Goal: Task Accomplishment & Management: Complete application form

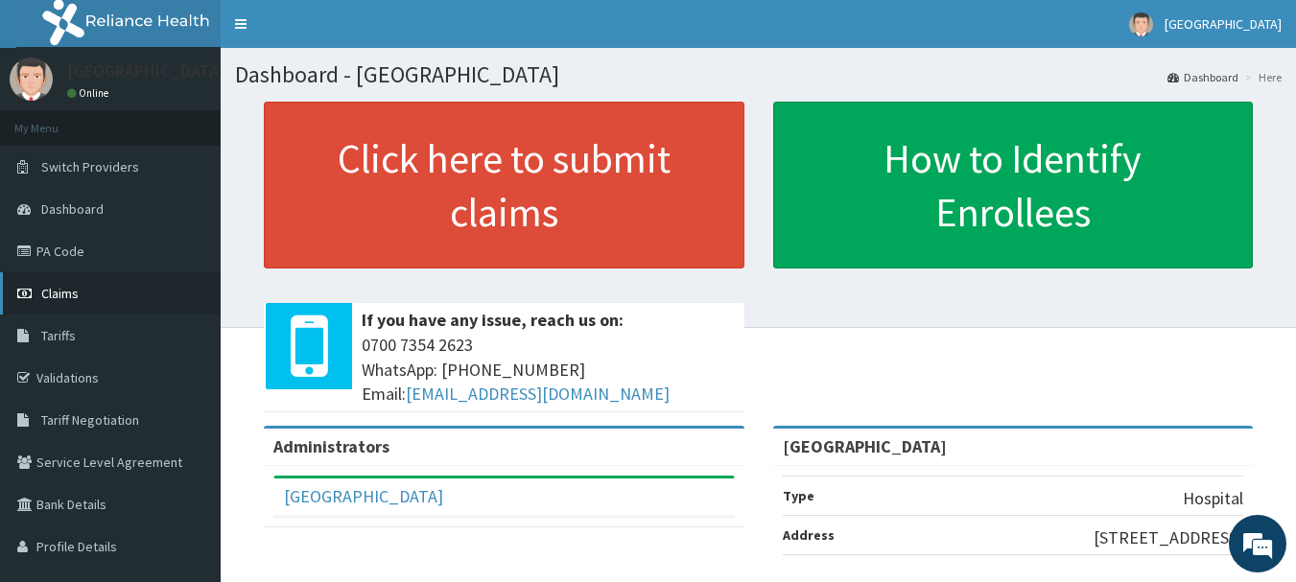
click at [84, 298] on link "Claims" at bounding box center [110, 293] width 221 height 42
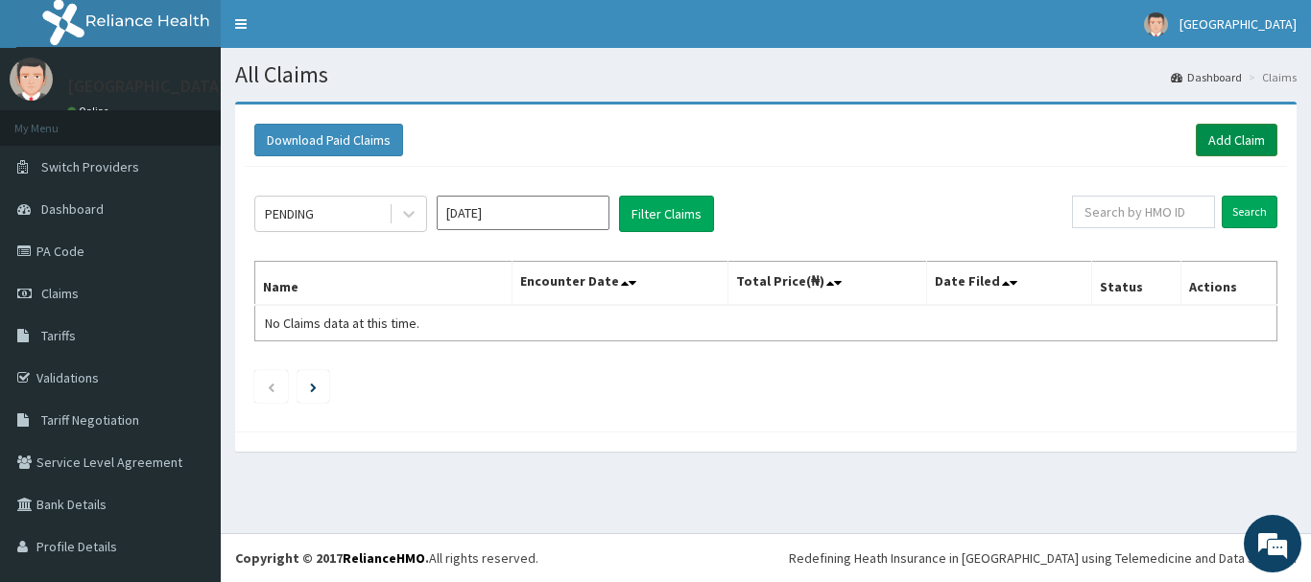
click at [1241, 134] on link "Add Claim" at bounding box center [1237, 140] width 82 height 33
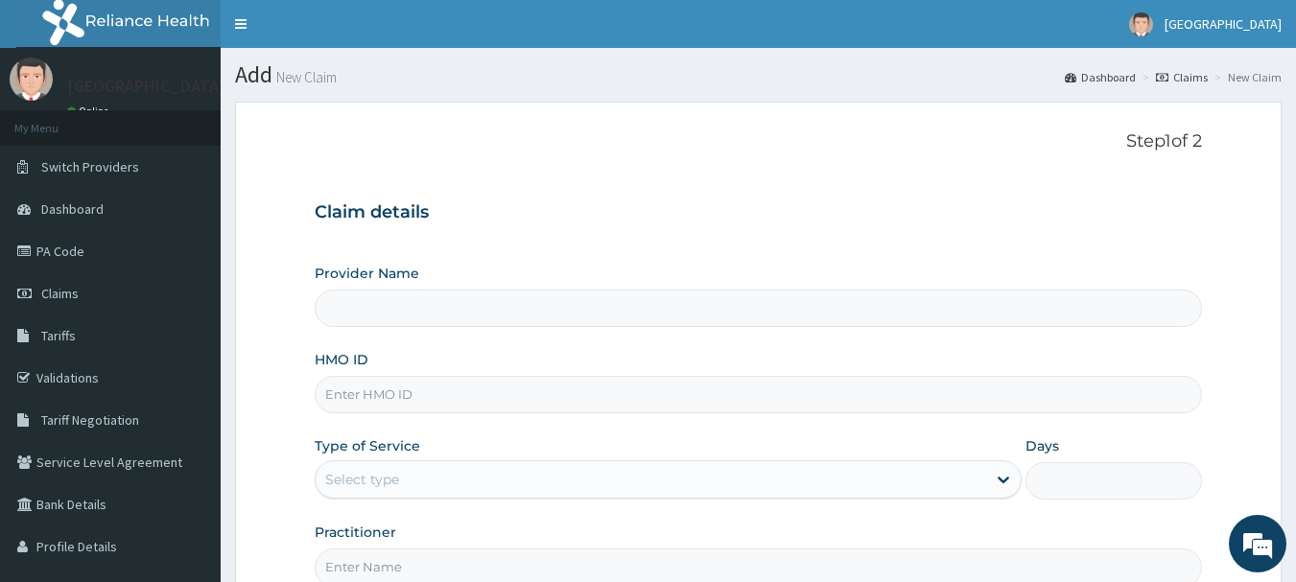
click at [629, 399] on input "HMO ID" at bounding box center [759, 394] width 889 height 37
type input "[GEOGRAPHIC_DATA]"
type input "nem"
type input "NEM/10076/A"
click at [555, 482] on div "Select type" at bounding box center [651, 479] width 671 height 31
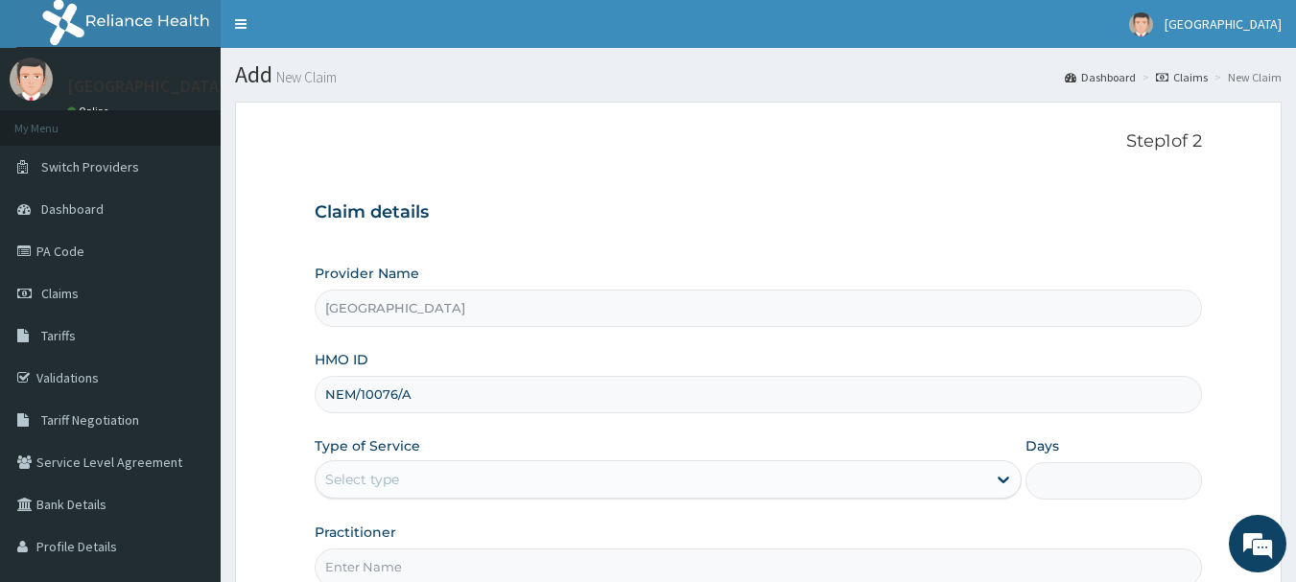
click at [555, 482] on div "Select type" at bounding box center [651, 479] width 671 height 31
click at [530, 478] on div "Select type" at bounding box center [651, 479] width 671 height 31
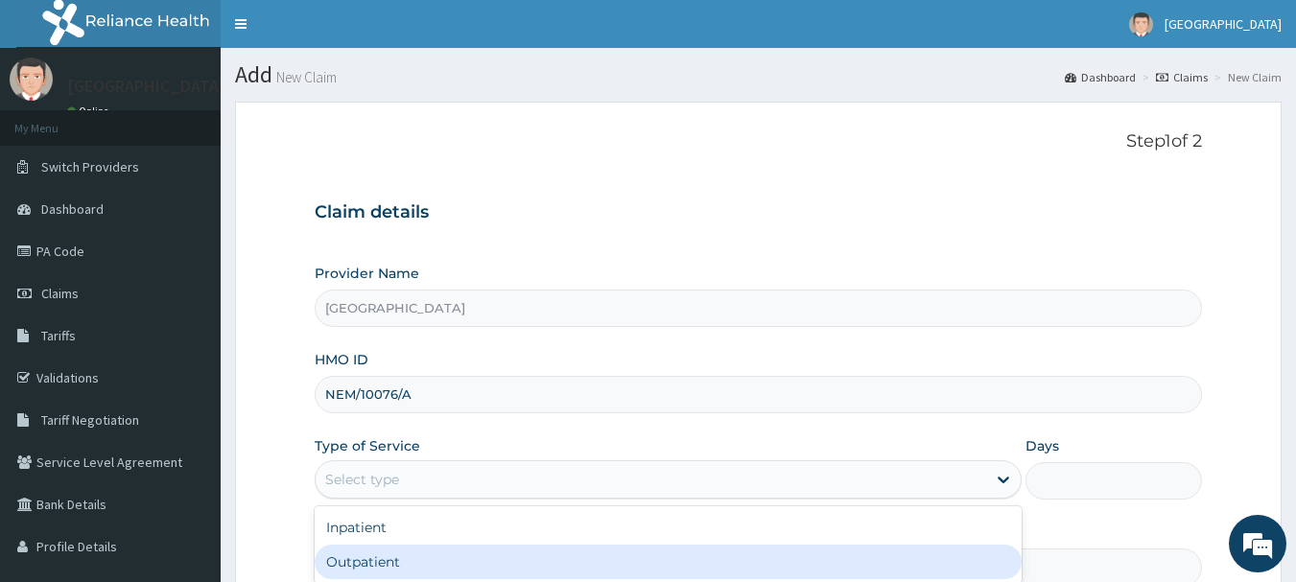
click at [638, 572] on div "Outpatient" at bounding box center [668, 562] width 707 height 35
type input "1"
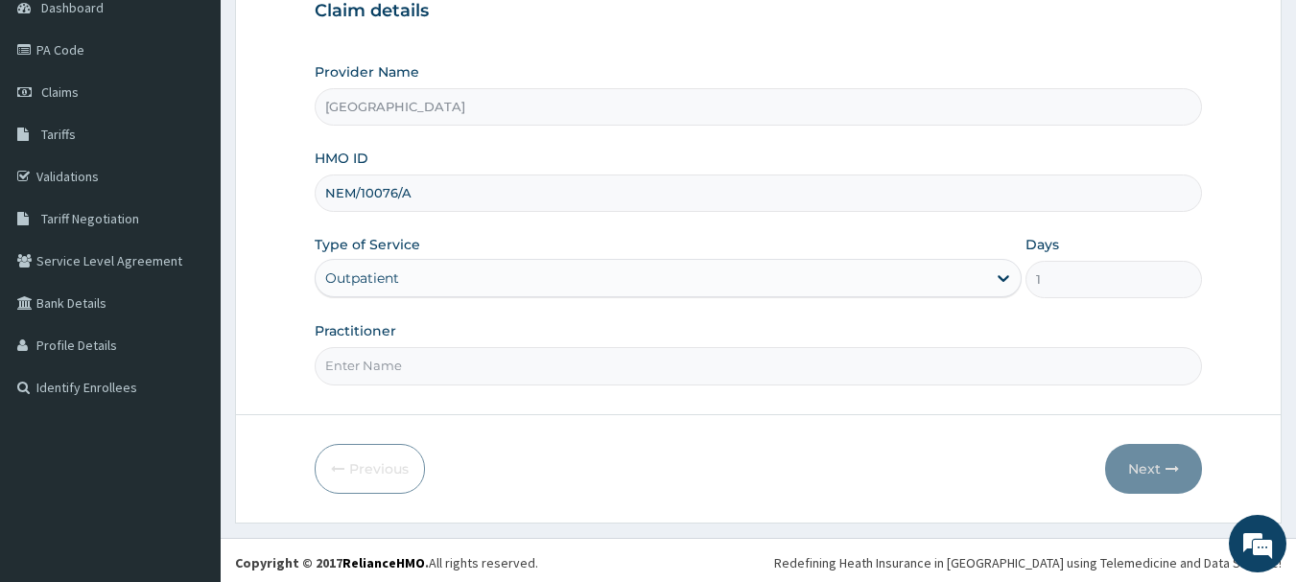
scroll to position [206, 0]
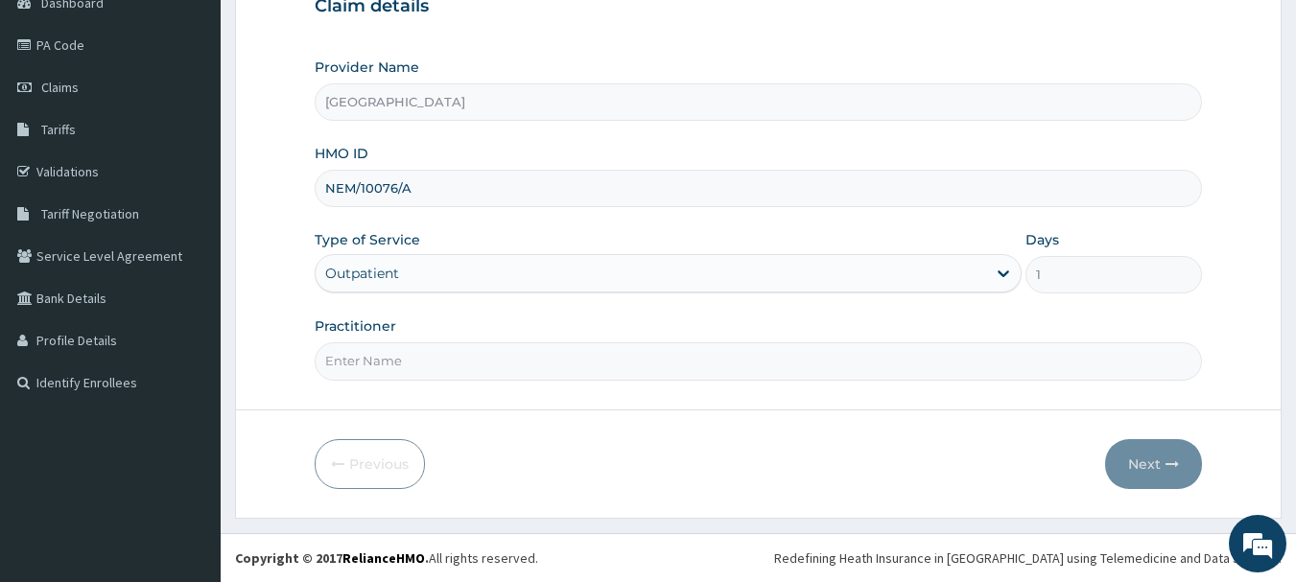
click at [490, 358] on input "Practitioner" at bounding box center [759, 361] width 889 height 37
type input "Dr [PERSON_NAME]"
click at [1161, 479] on button "Next" at bounding box center [1153, 464] width 97 height 50
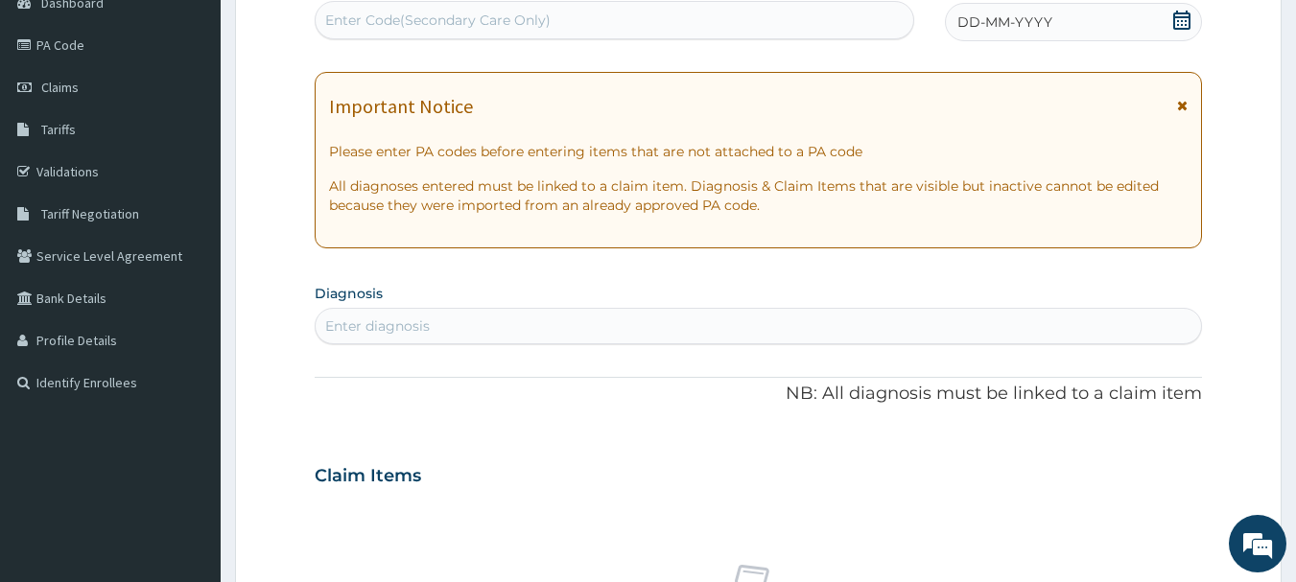
click at [1168, 35] on div "DD-MM-YYYY" at bounding box center [1073, 22] width 257 height 38
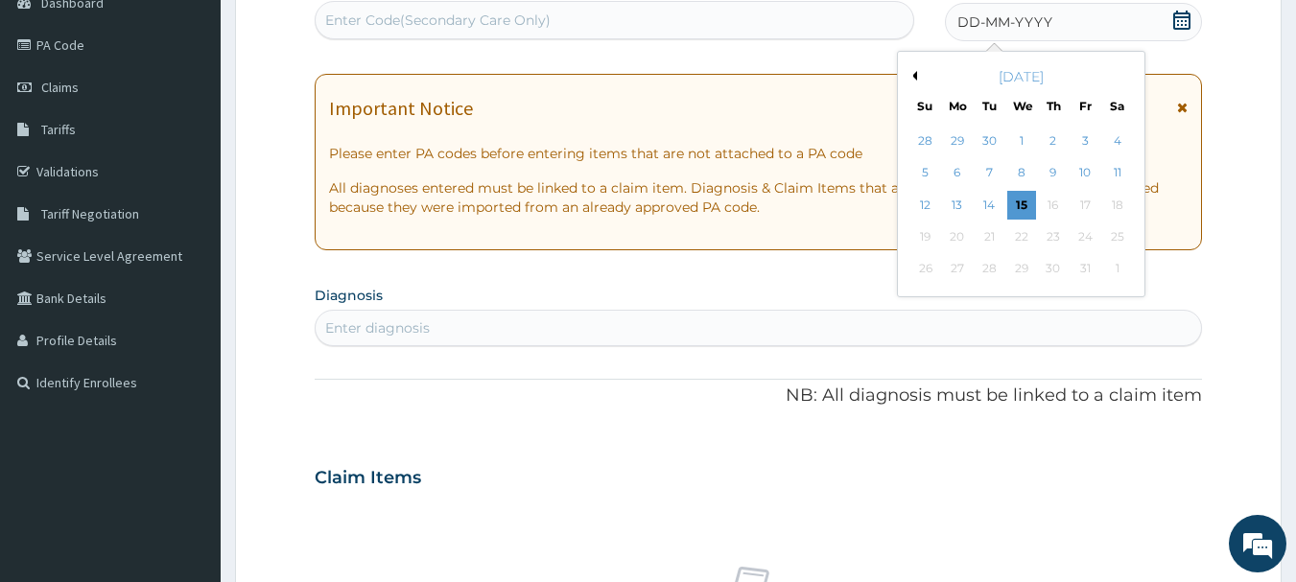
click at [912, 78] on button "Previous Month" at bounding box center [913, 76] width 10 height 10
click at [1127, 71] on button "Next Month" at bounding box center [1131, 76] width 10 height 10
click at [916, 75] on button "Previous Month" at bounding box center [913, 76] width 10 height 10
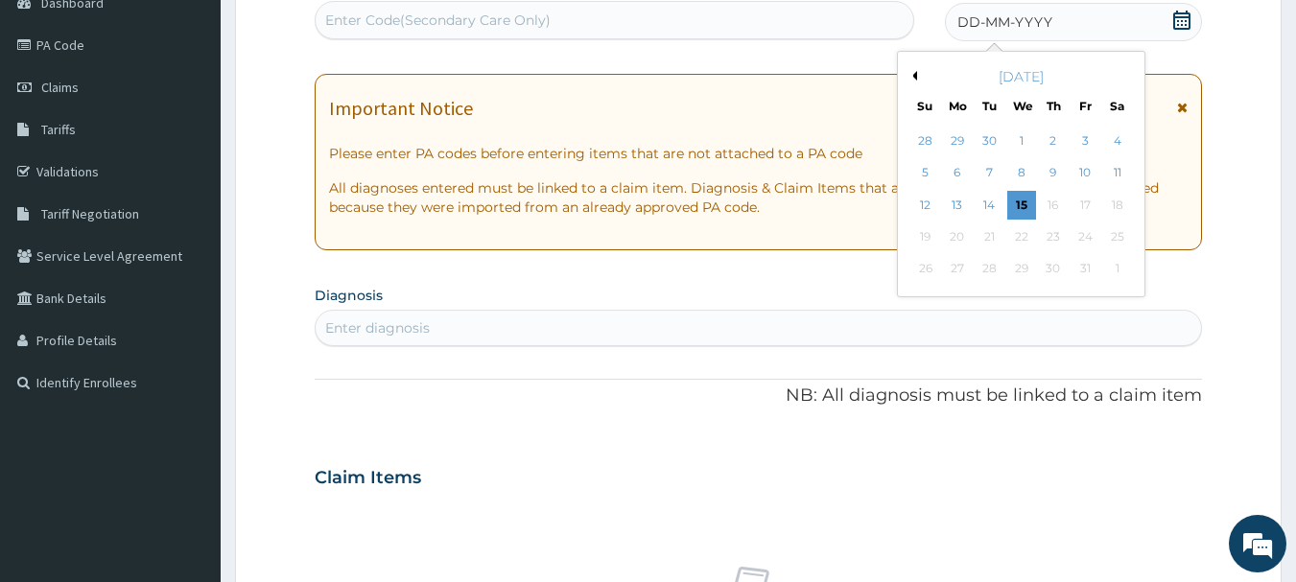
click at [916, 75] on button "Previous Month" at bounding box center [913, 76] width 10 height 10
click at [1129, 71] on button "Next Month" at bounding box center [1131, 76] width 10 height 10
click at [1045, 201] on div "18" at bounding box center [1053, 205] width 29 height 29
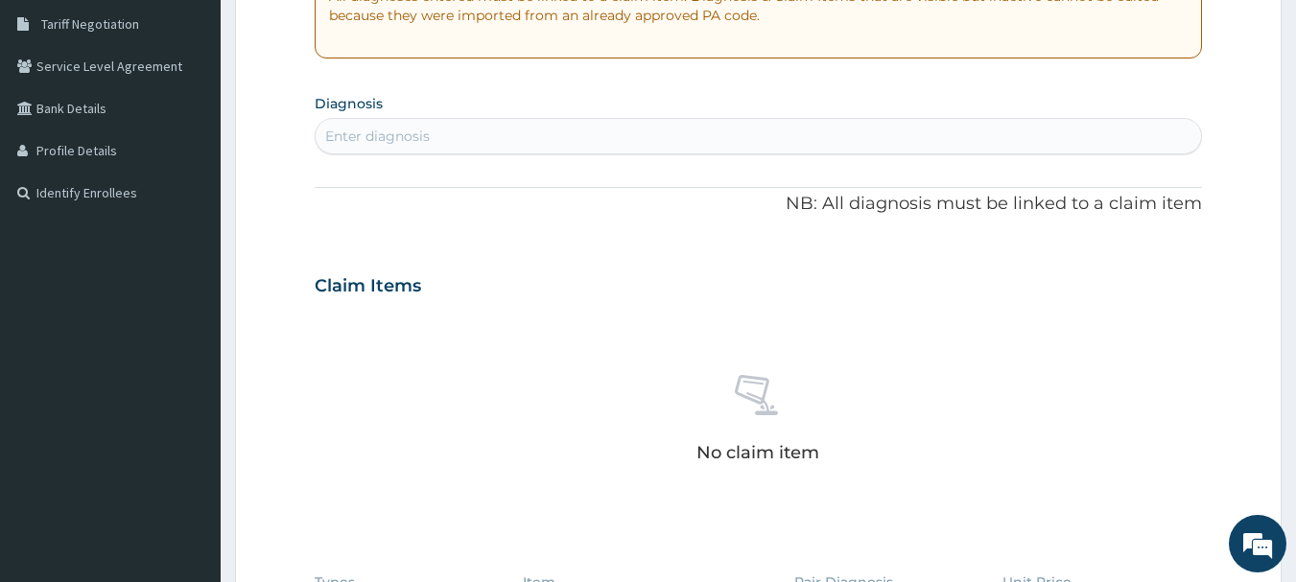
scroll to position [398, 0]
click at [567, 144] on div "Enter diagnosis" at bounding box center [759, 134] width 887 height 31
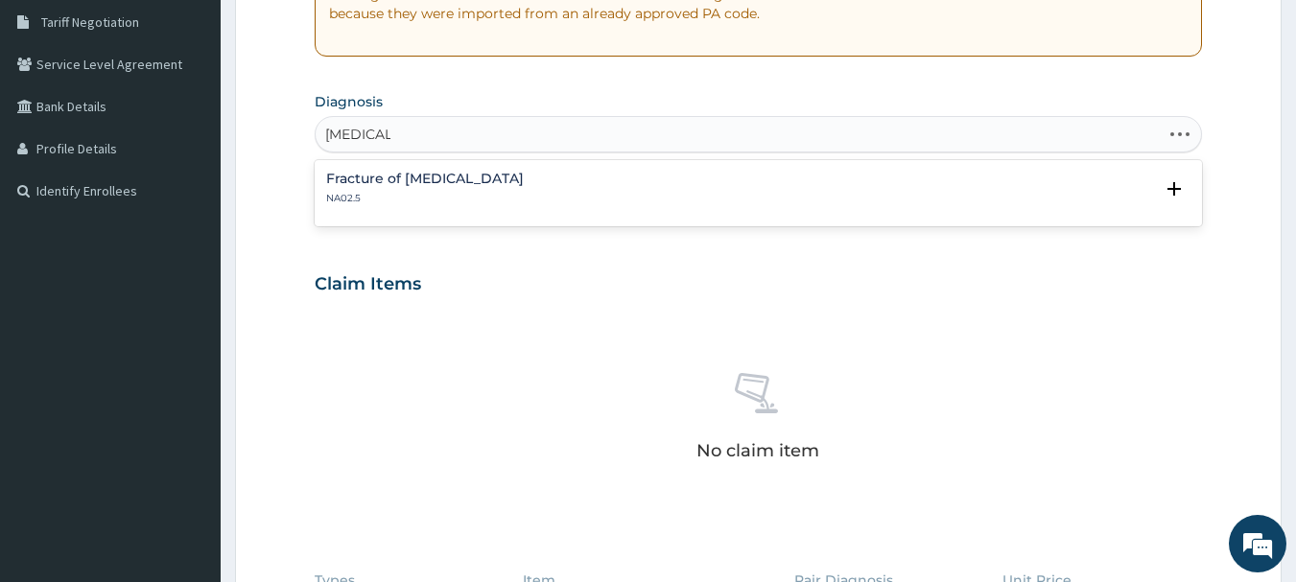
type input "MALARIA"
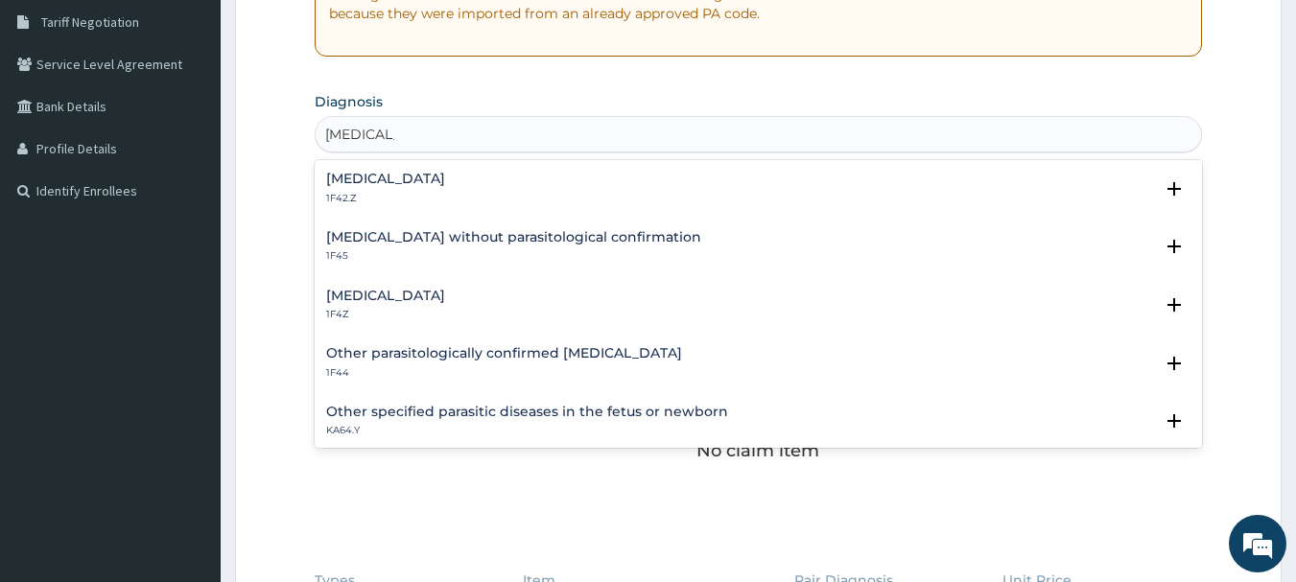
click at [445, 290] on h4 "Malaria, unspecified" at bounding box center [385, 296] width 119 height 14
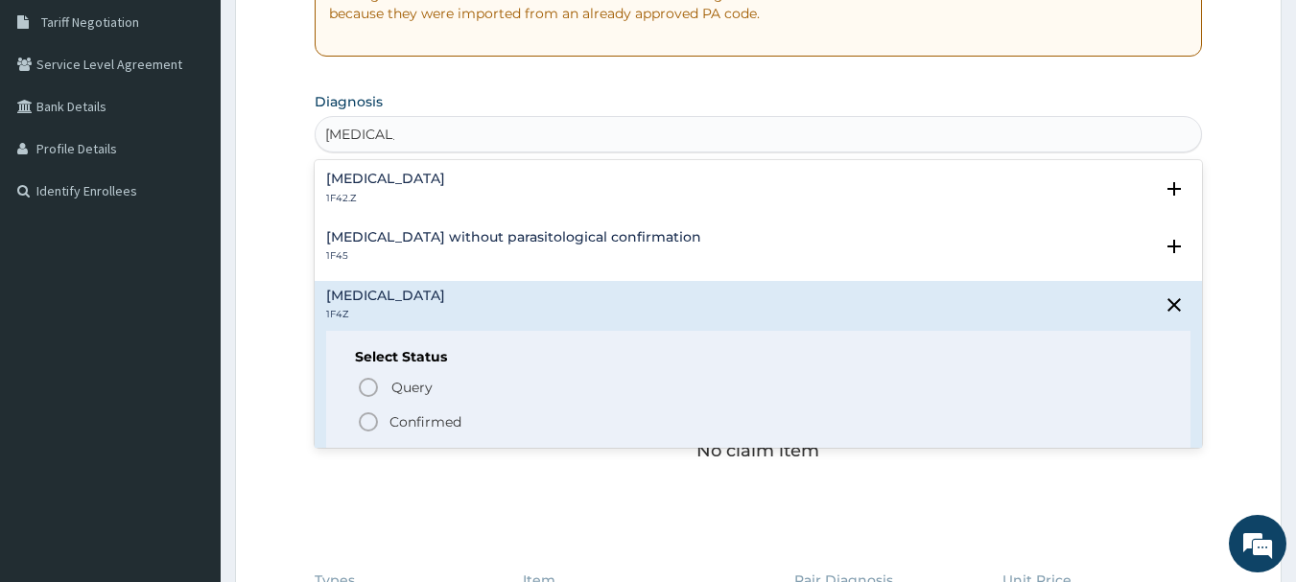
click at [388, 421] on span "Confirmed" at bounding box center [760, 422] width 806 height 23
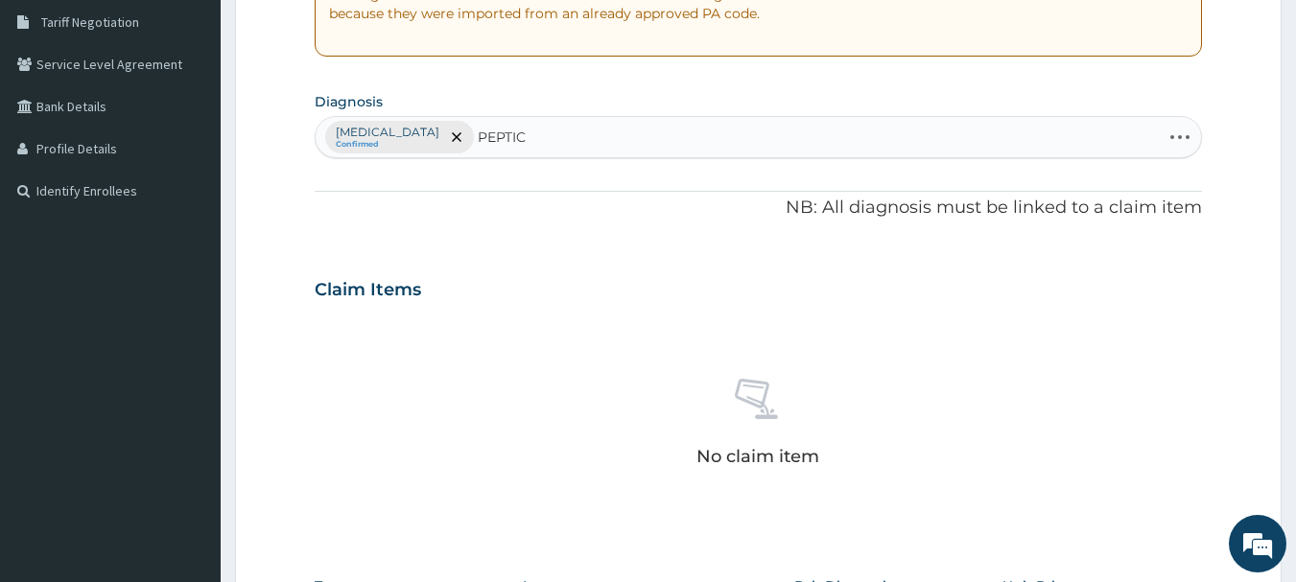
type input "PEPTIC"
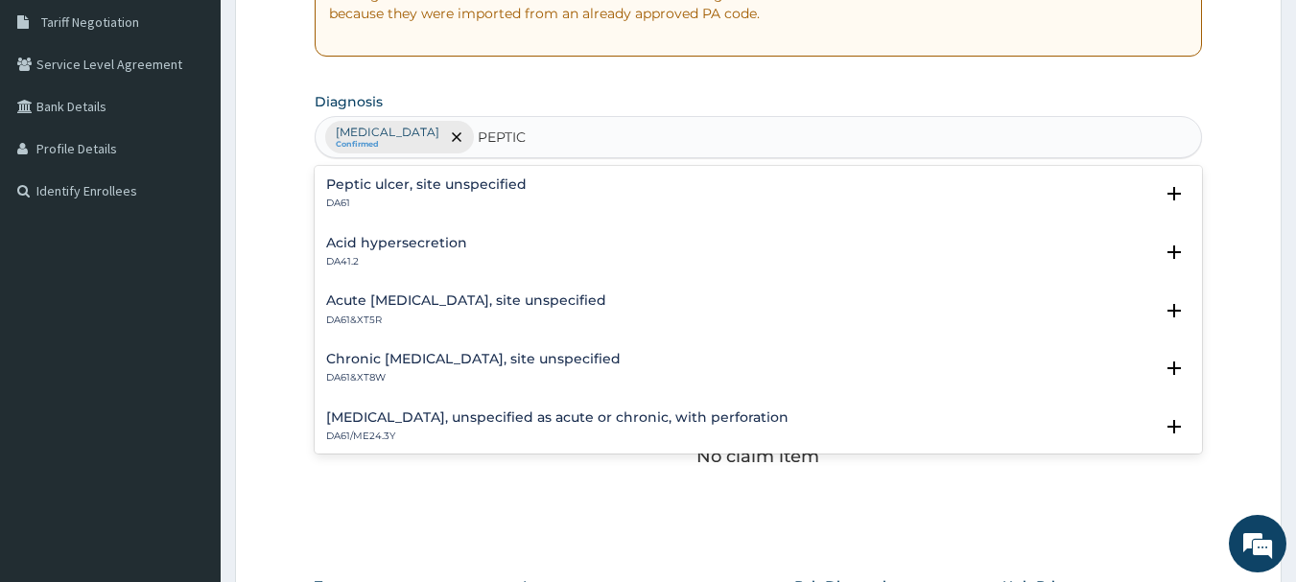
click at [490, 198] on p "DA61" at bounding box center [426, 203] width 201 height 13
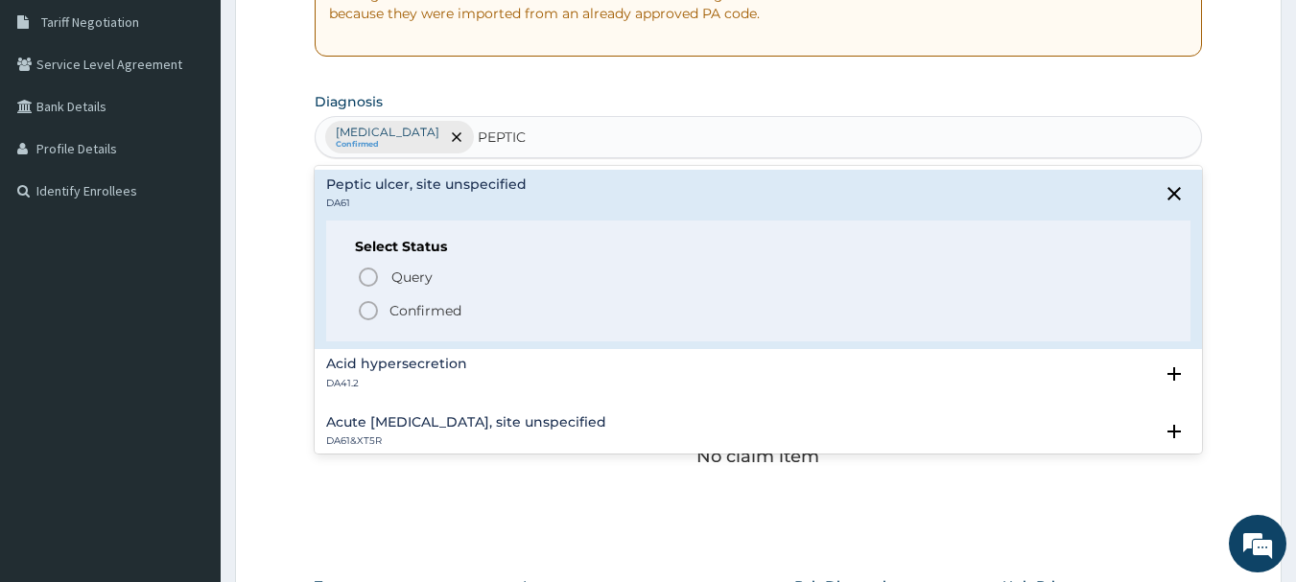
click at [417, 303] on p "Confirmed" at bounding box center [426, 310] width 72 height 19
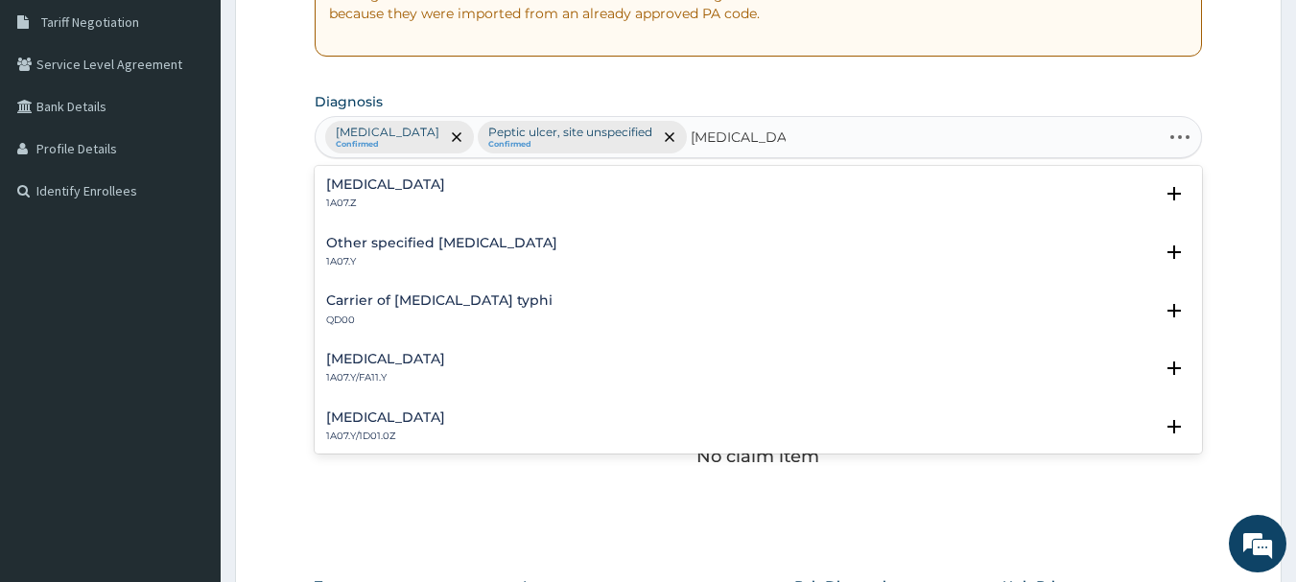
type input "TYPHOID FEVER"
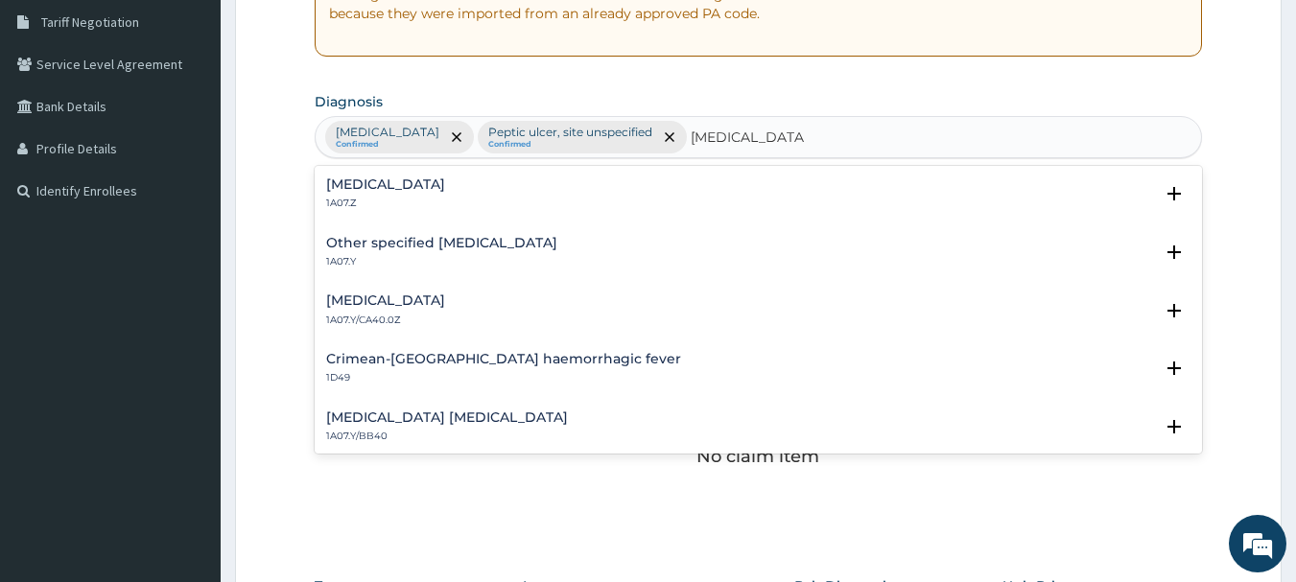
click at [445, 178] on h4 "Typhoid fever, unspecified" at bounding box center [385, 185] width 119 height 14
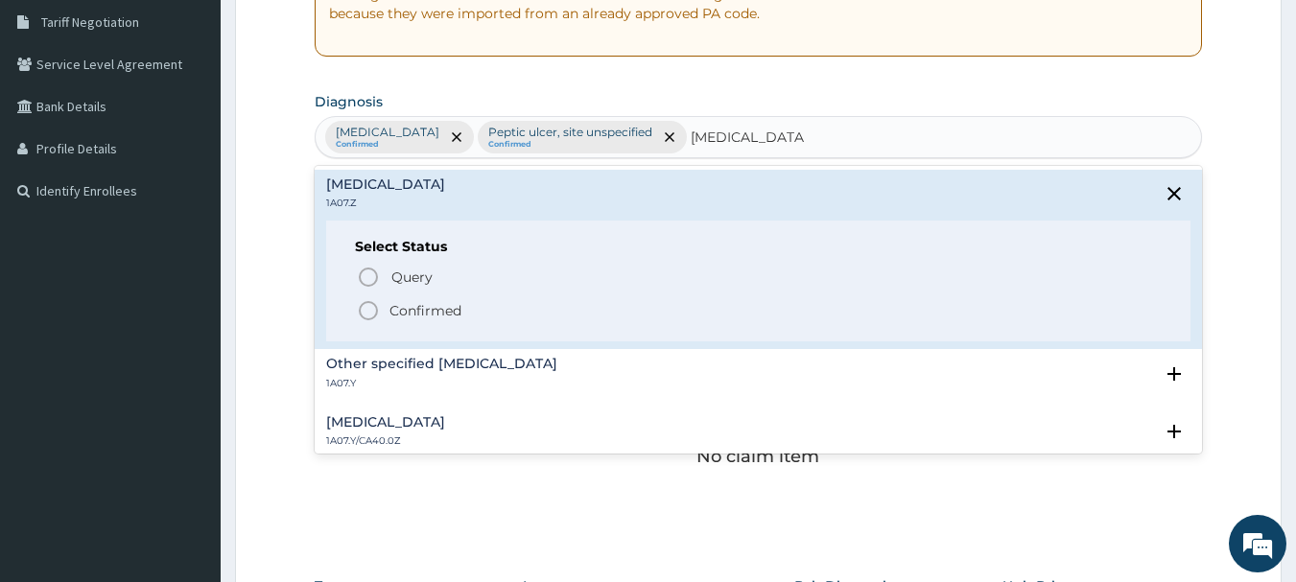
click at [432, 314] on p "Confirmed" at bounding box center [426, 310] width 72 height 19
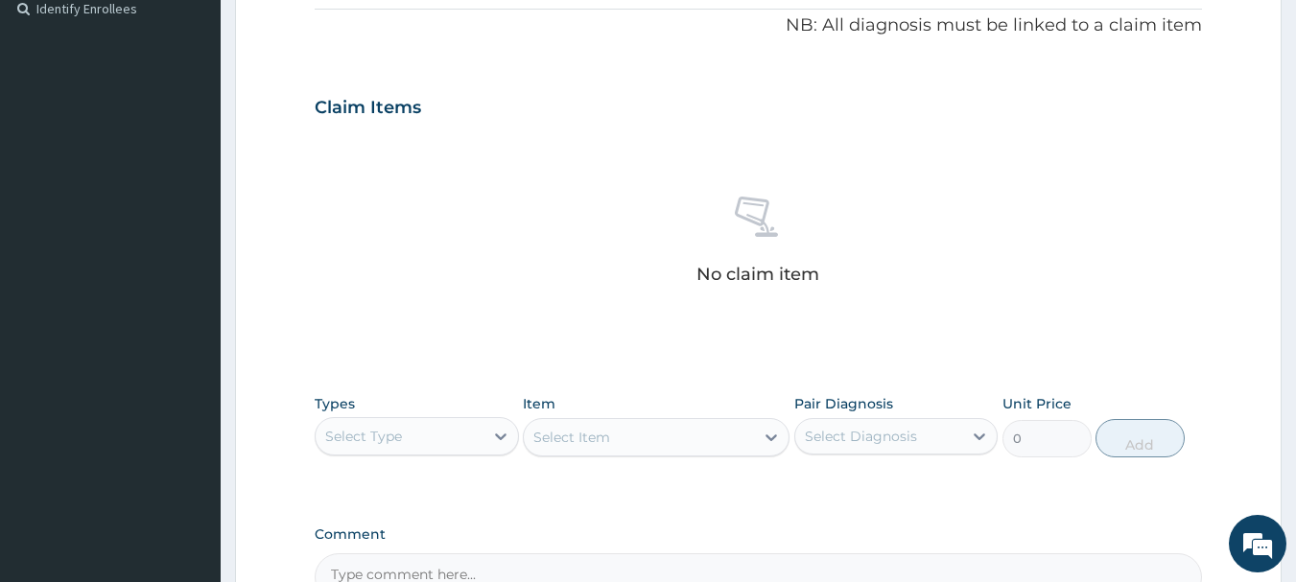
scroll to position [801, 0]
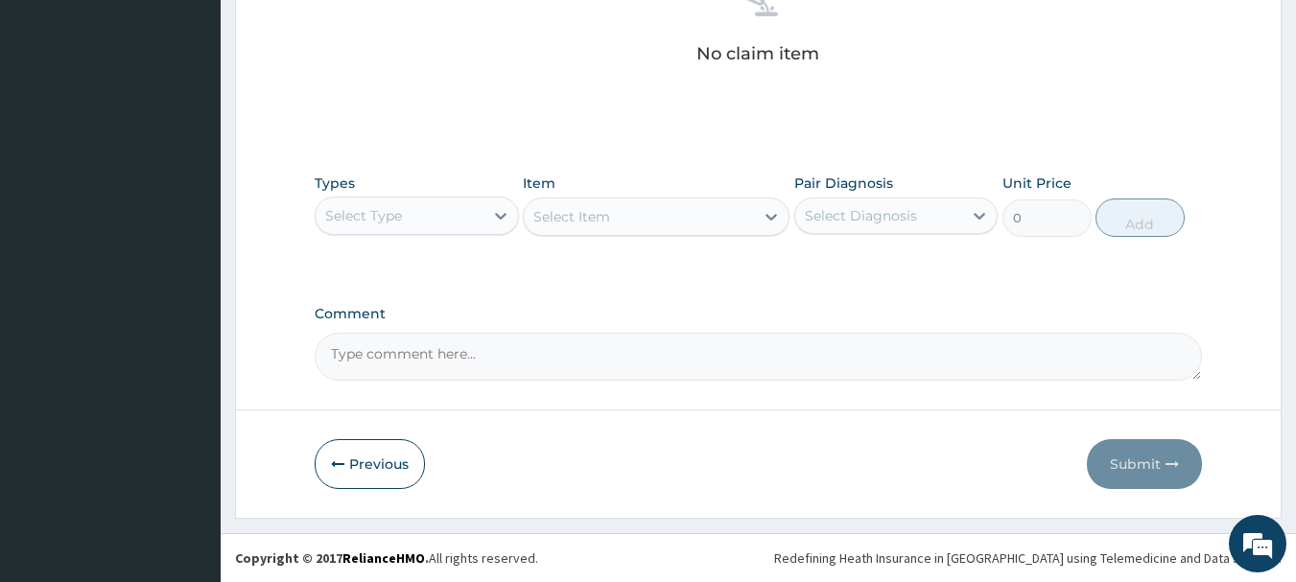
click at [464, 210] on div "Select Type" at bounding box center [400, 216] width 168 height 31
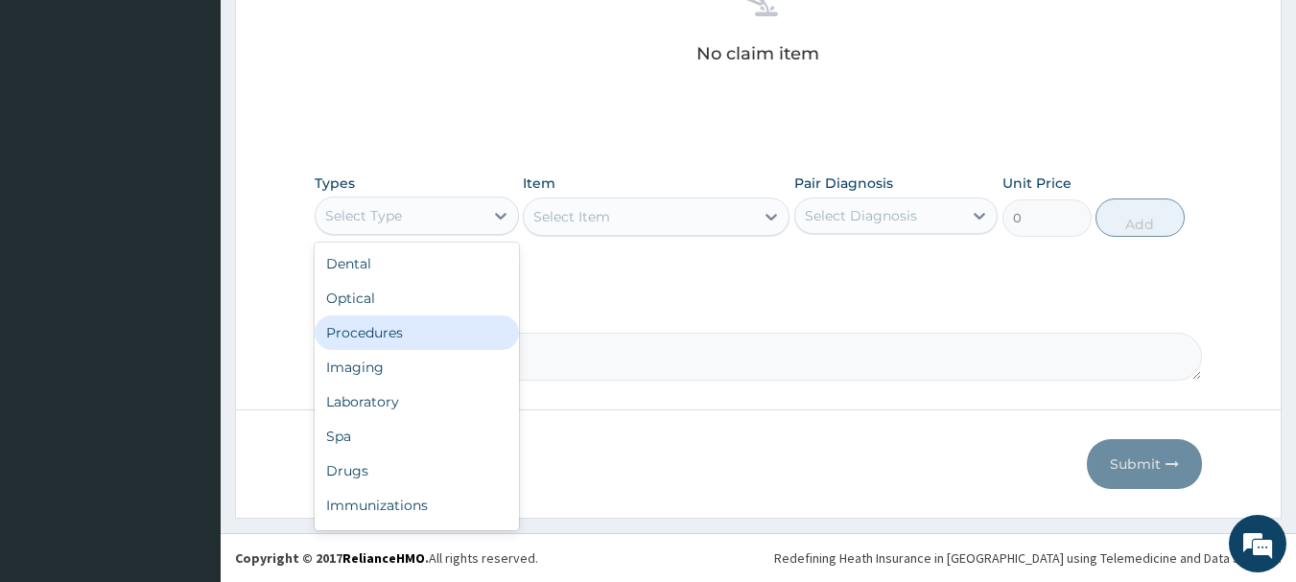
click at [422, 340] on div "Procedures" at bounding box center [417, 333] width 204 height 35
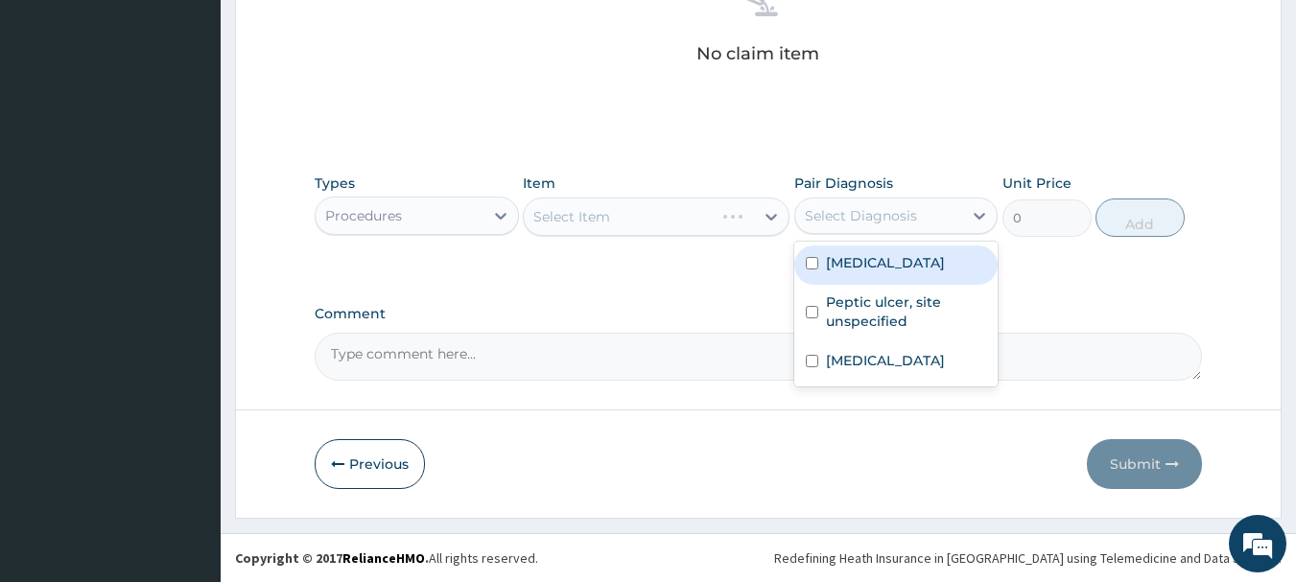
click at [901, 198] on div "Select Diagnosis" at bounding box center [896, 216] width 204 height 36
click at [891, 279] on div "[MEDICAL_DATA]" at bounding box center [896, 265] width 204 height 39
checkbox input "true"
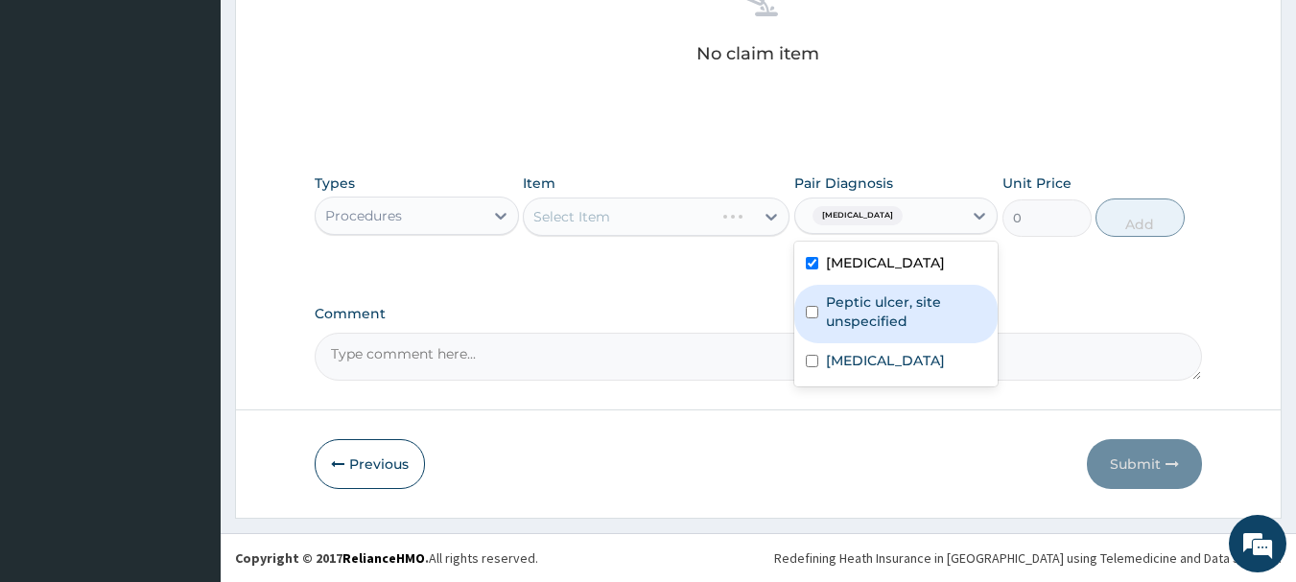
click at [874, 309] on label "Peptic ulcer, site unspecified" at bounding box center [906, 312] width 161 height 38
checkbox input "false"
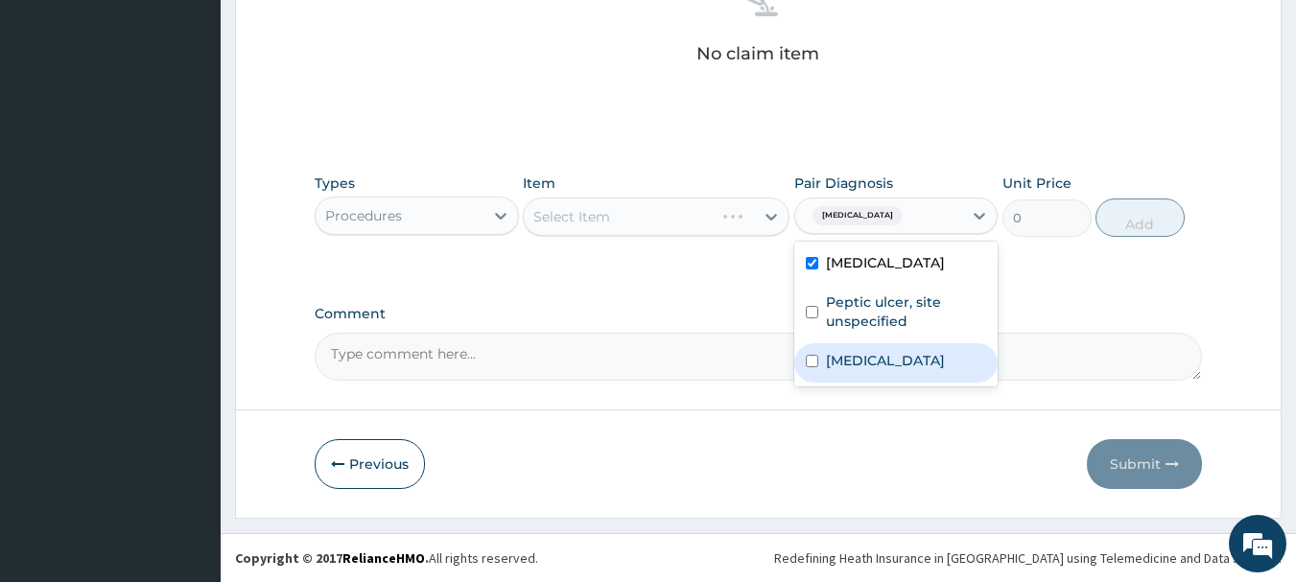
click at [846, 346] on div "Typhoid fever, unspecified" at bounding box center [896, 363] width 204 height 39
checkbox input "true"
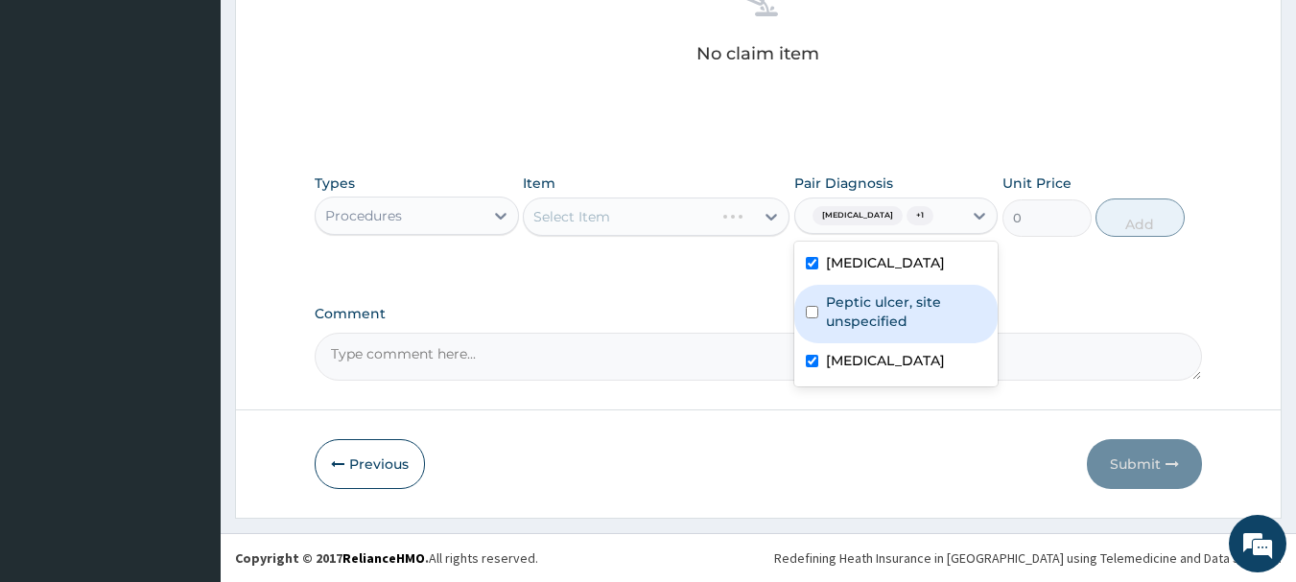
click at [831, 317] on label "Peptic ulcer, site unspecified" at bounding box center [906, 312] width 161 height 38
checkbox input "true"
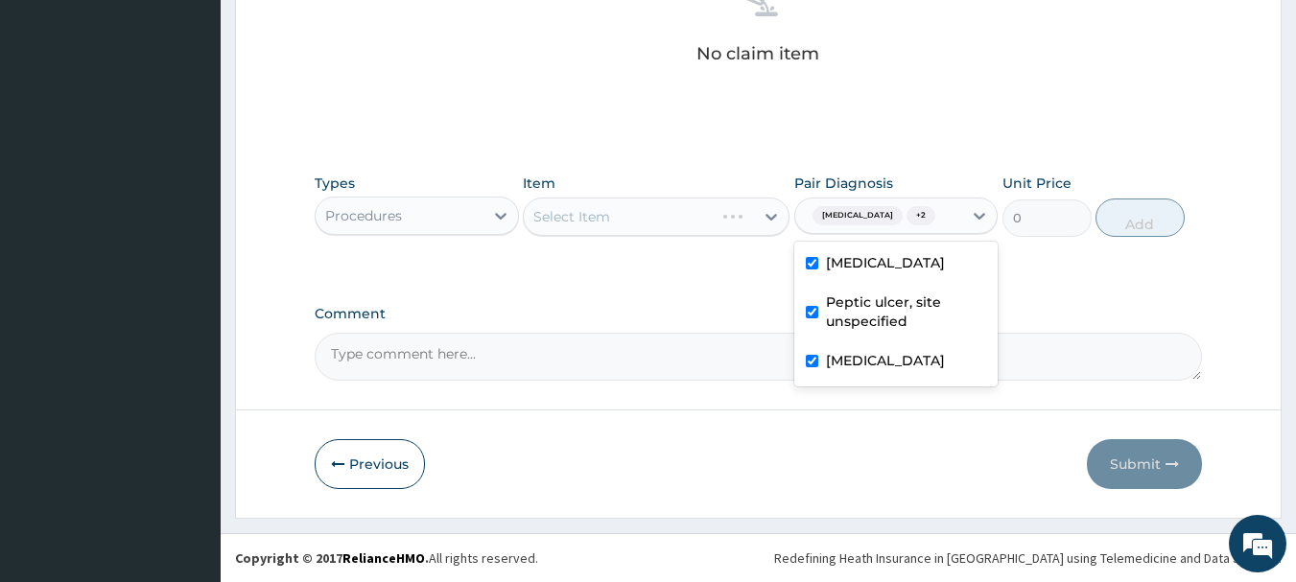
click at [604, 261] on div "Types Procedures Item Select Item Pair Diagnosis option Peptic ulcer, site unsp…" at bounding box center [759, 219] width 889 height 111
click at [699, 217] on div "Select Item" at bounding box center [639, 216] width 230 height 31
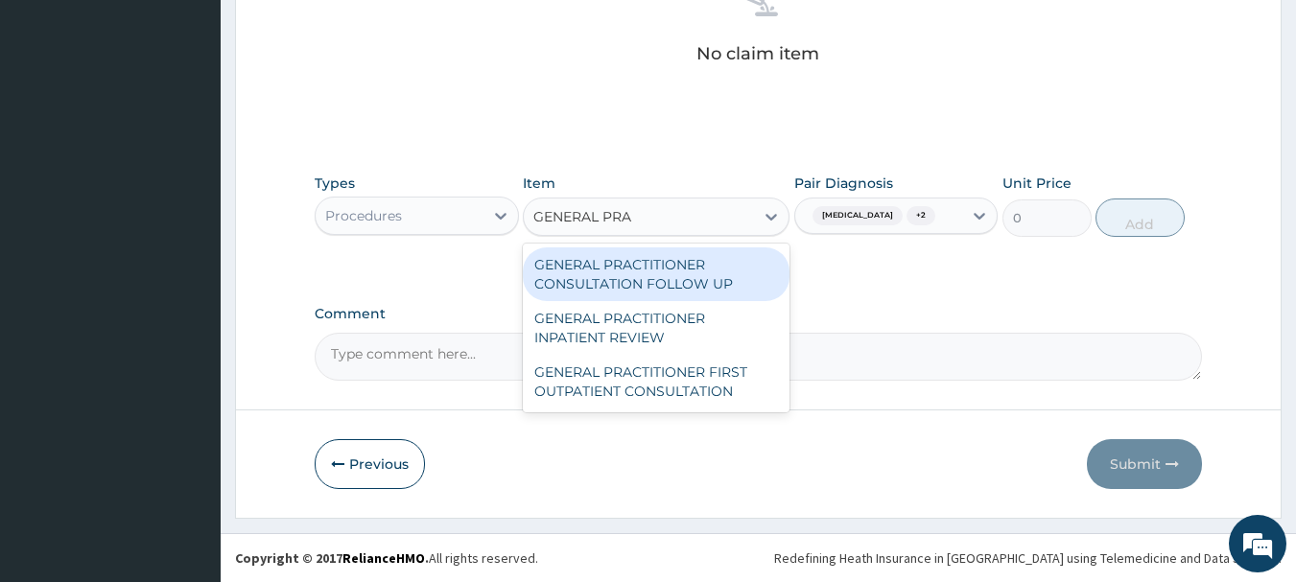
type input "GENERAL PRAC"
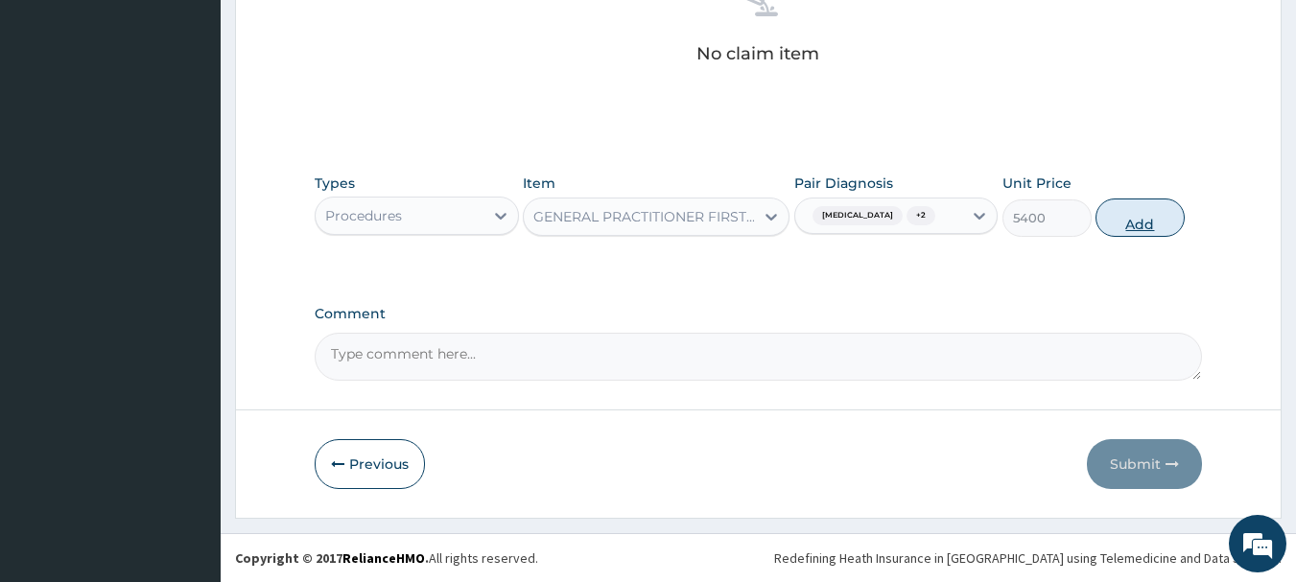
click at [1150, 200] on button "Add" at bounding box center [1140, 218] width 89 height 38
type input "0"
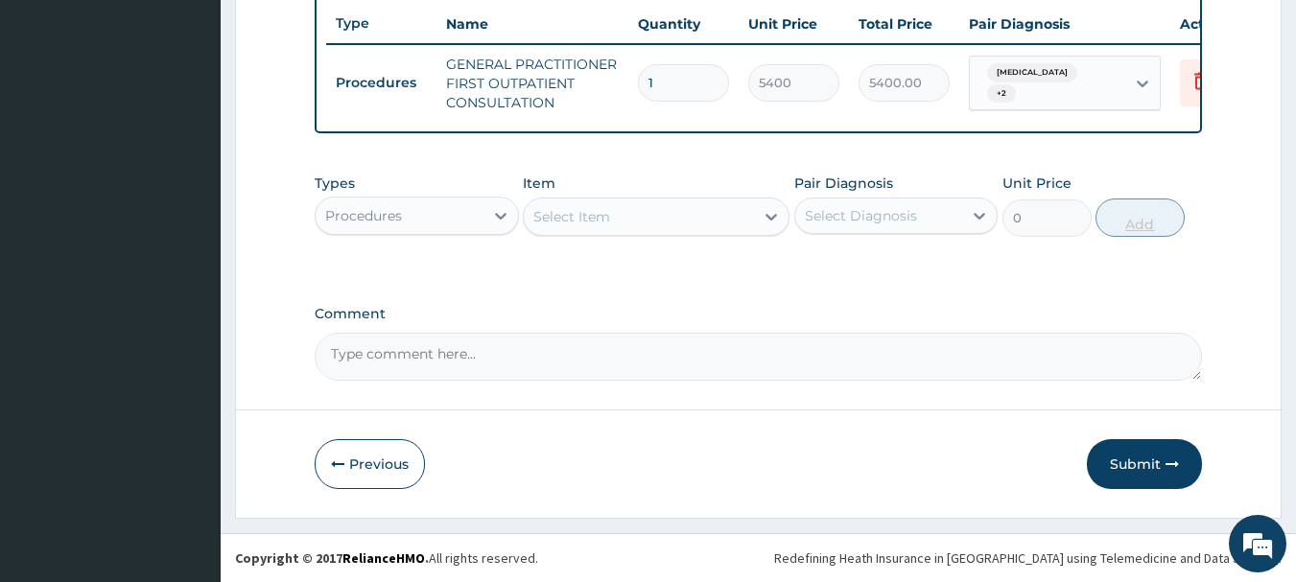
scroll to position [735, 0]
click at [486, 222] on div at bounding box center [501, 216] width 35 height 35
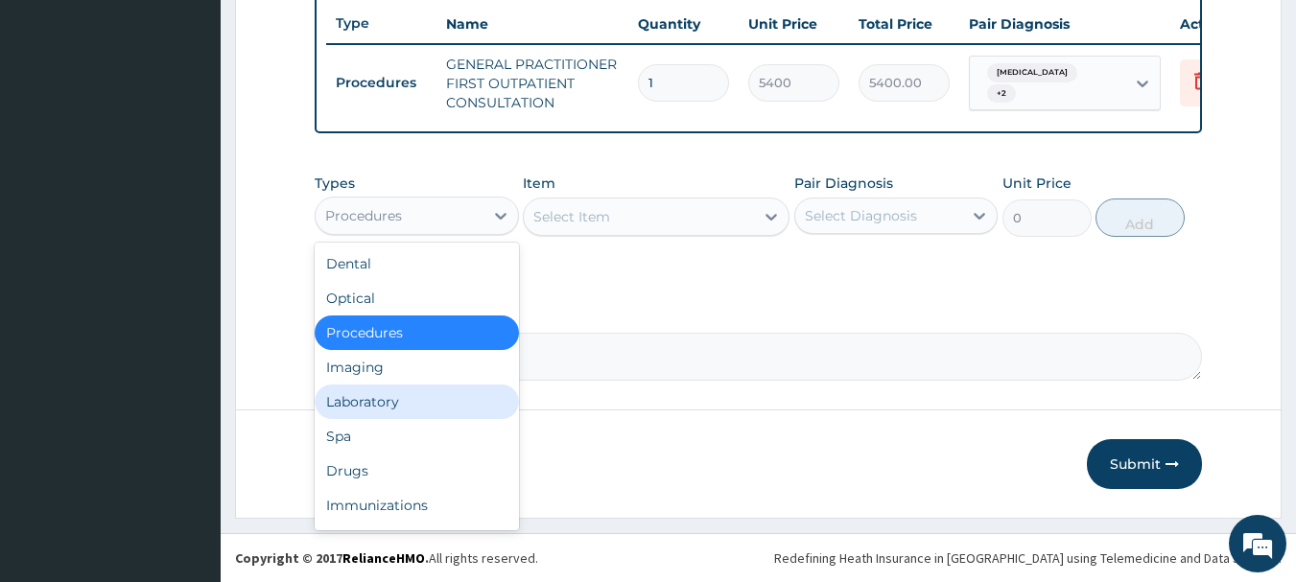
click at [432, 417] on div "Laboratory" at bounding box center [417, 402] width 204 height 35
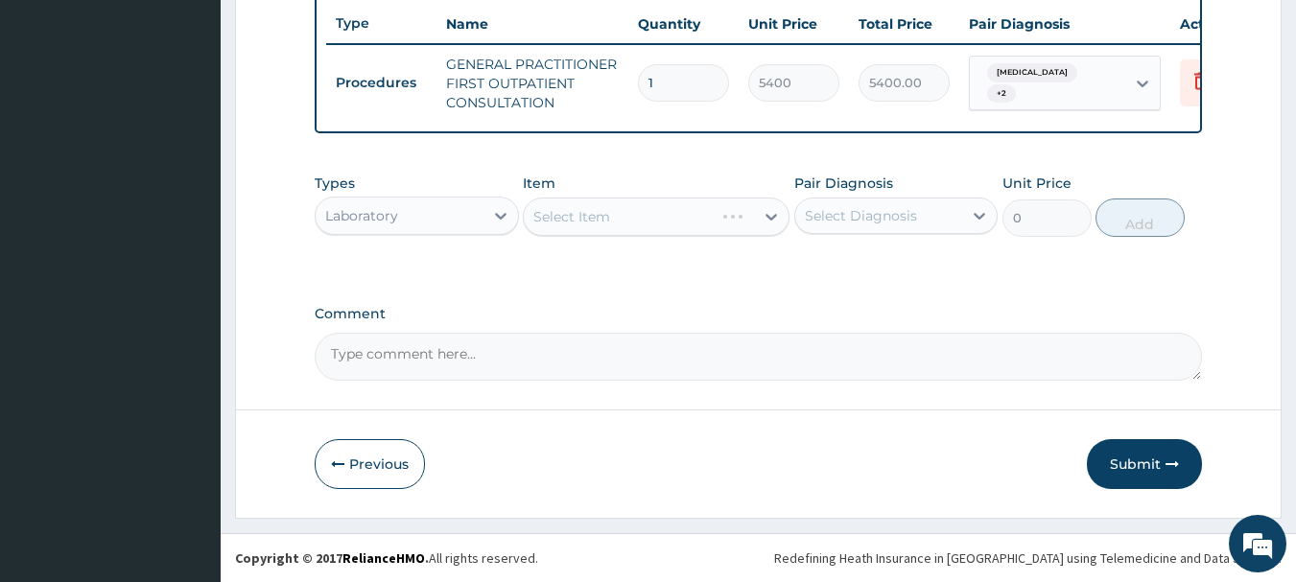
click at [895, 201] on div "Select Diagnosis" at bounding box center [879, 216] width 168 height 31
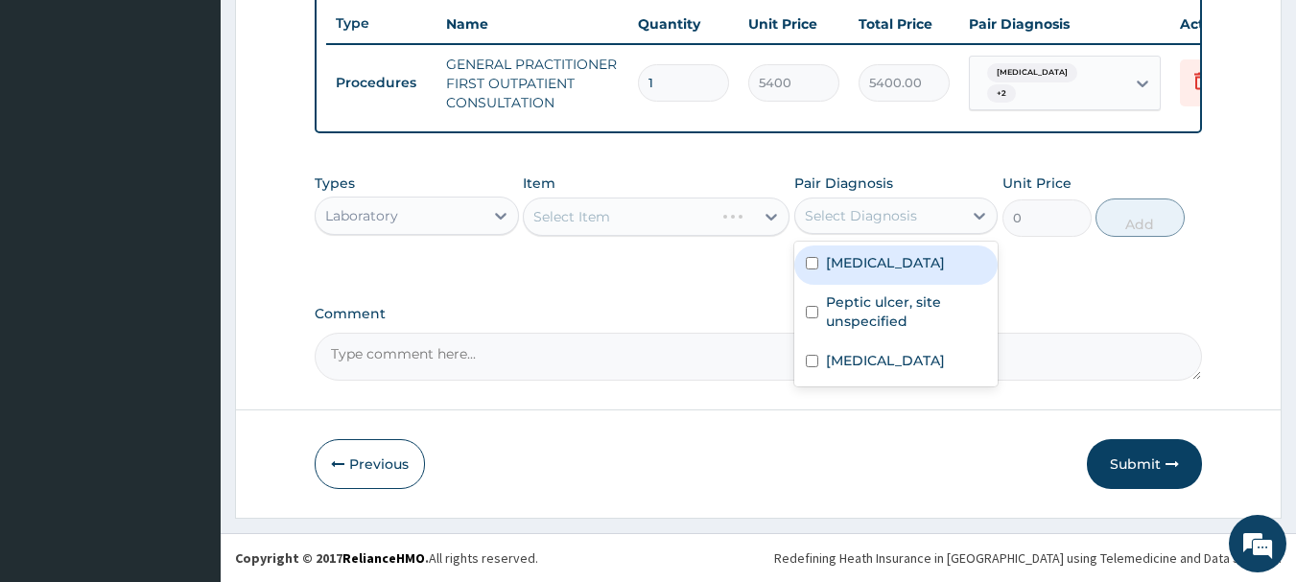
click at [894, 231] on div "Select Diagnosis" at bounding box center [896, 216] width 204 height 36
click at [898, 256] on label "[MEDICAL_DATA]" at bounding box center [885, 262] width 119 height 19
checkbox input "true"
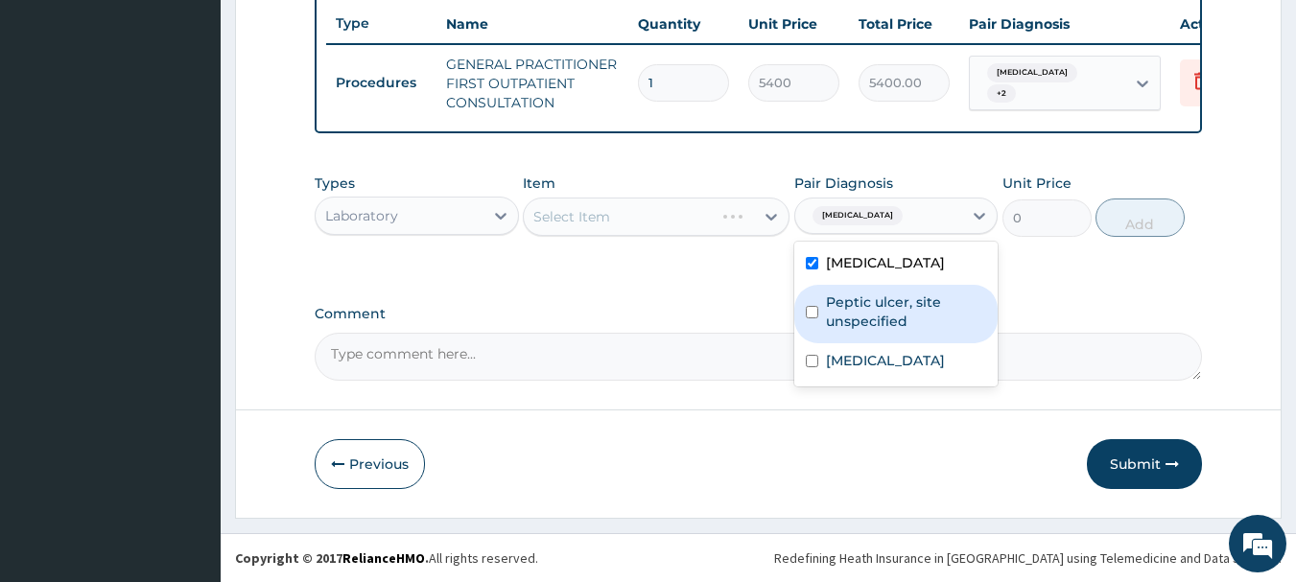
click at [882, 327] on label "Peptic ulcer, site unspecified" at bounding box center [906, 312] width 161 height 38
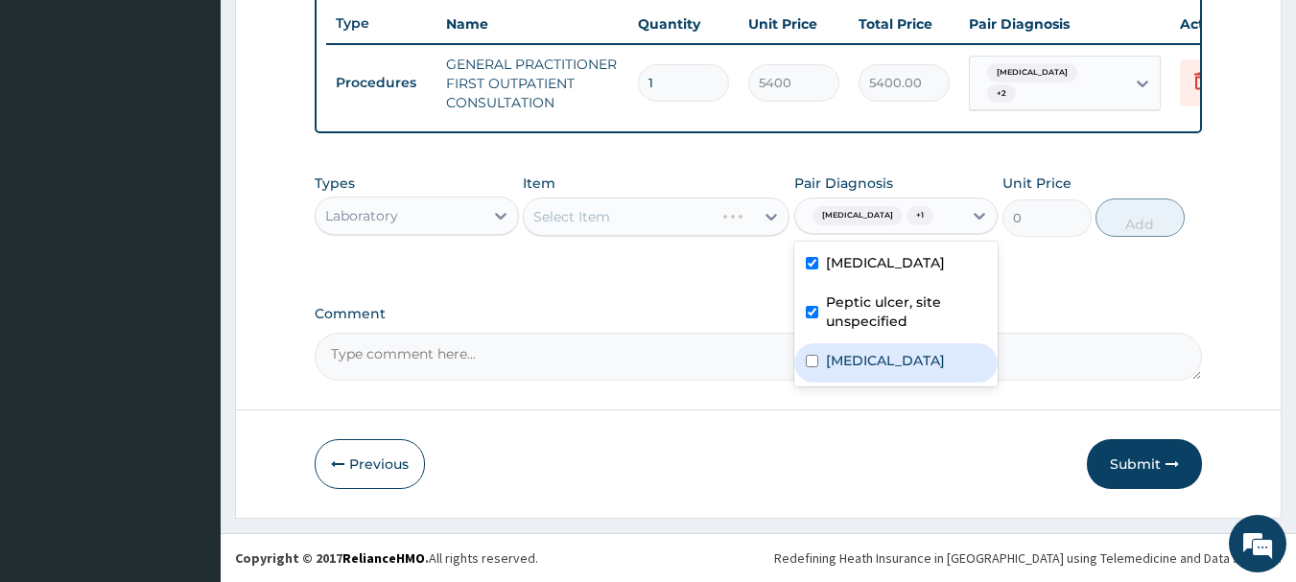
checkbox input "true"
click at [829, 359] on label "Typhoid fever, unspecified" at bounding box center [885, 360] width 119 height 19
checkbox input "true"
click at [848, 315] on label "Peptic ulcer, site unspecified" at bounding box center [906, 312] width 161 height 38
checkbox input "false"
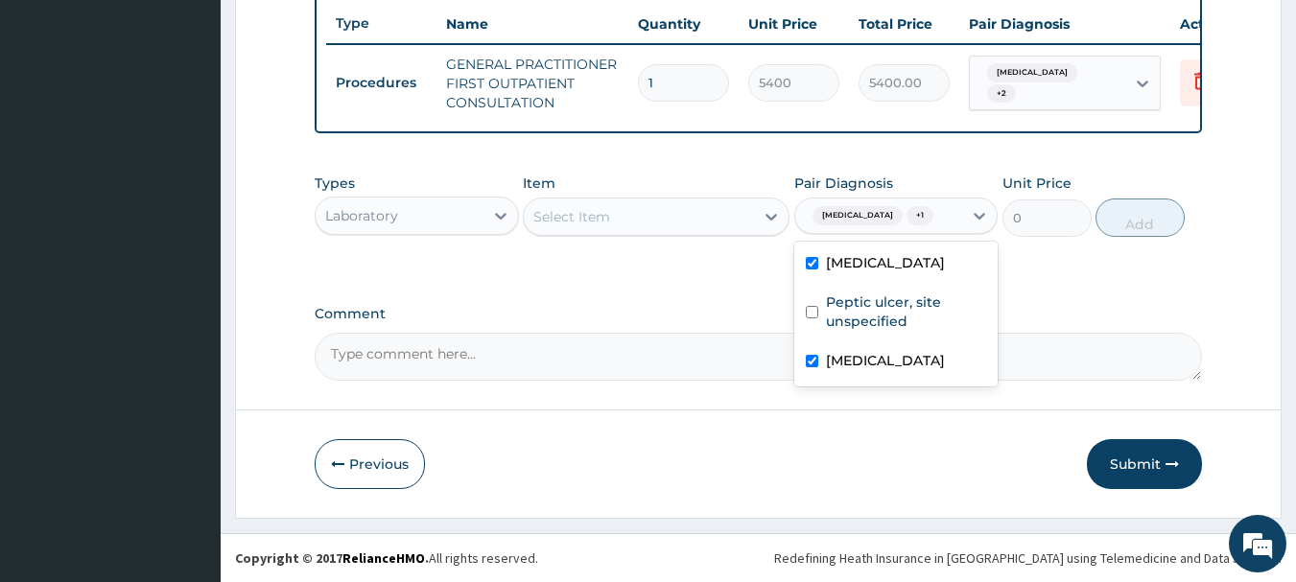
click at [853, 370] on label "Typhoid fever, unspecified" at bounding box center [885, 360] width 119 height 19
checkbox input "false"
click at [666, 220] on div "Select Item" at bounding box center [639, 216] width 230 height 31
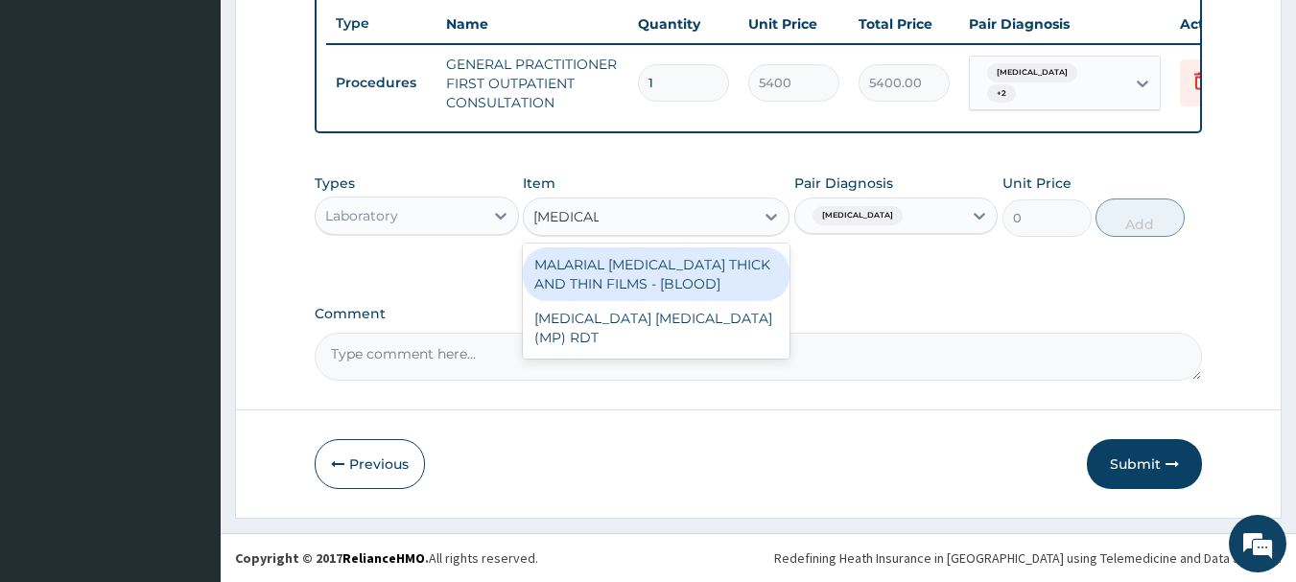
type input "[MEDICAL_DATA]"
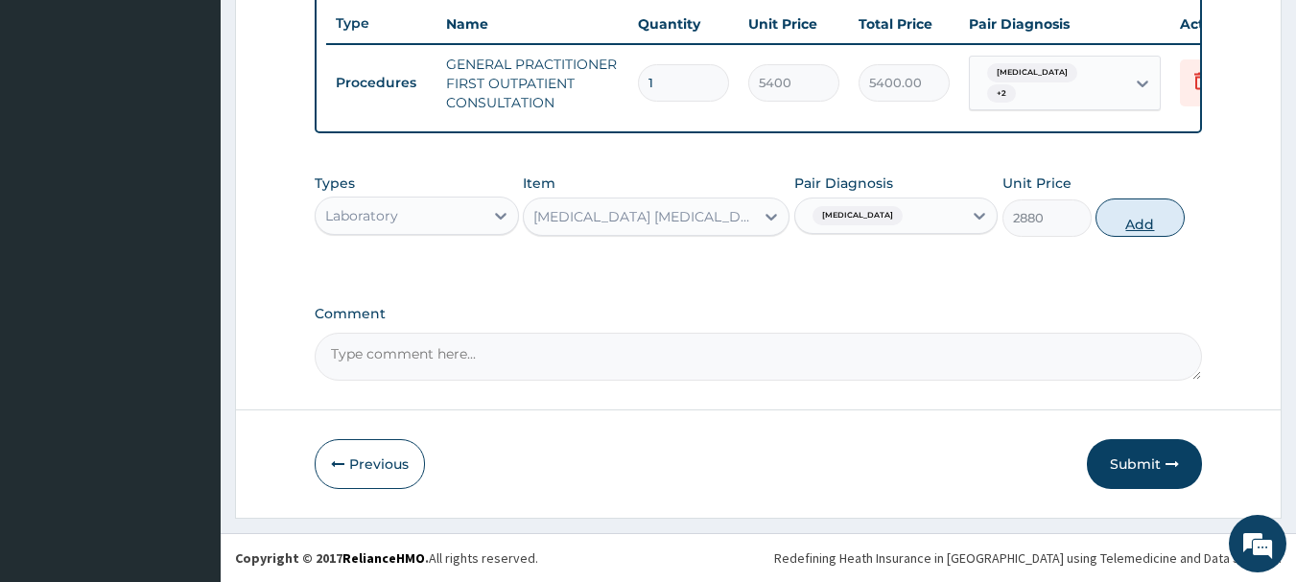
click at [1153, 205] on button "Add" at bounding box center [1140, 218] width 89 height 38
type input "0"
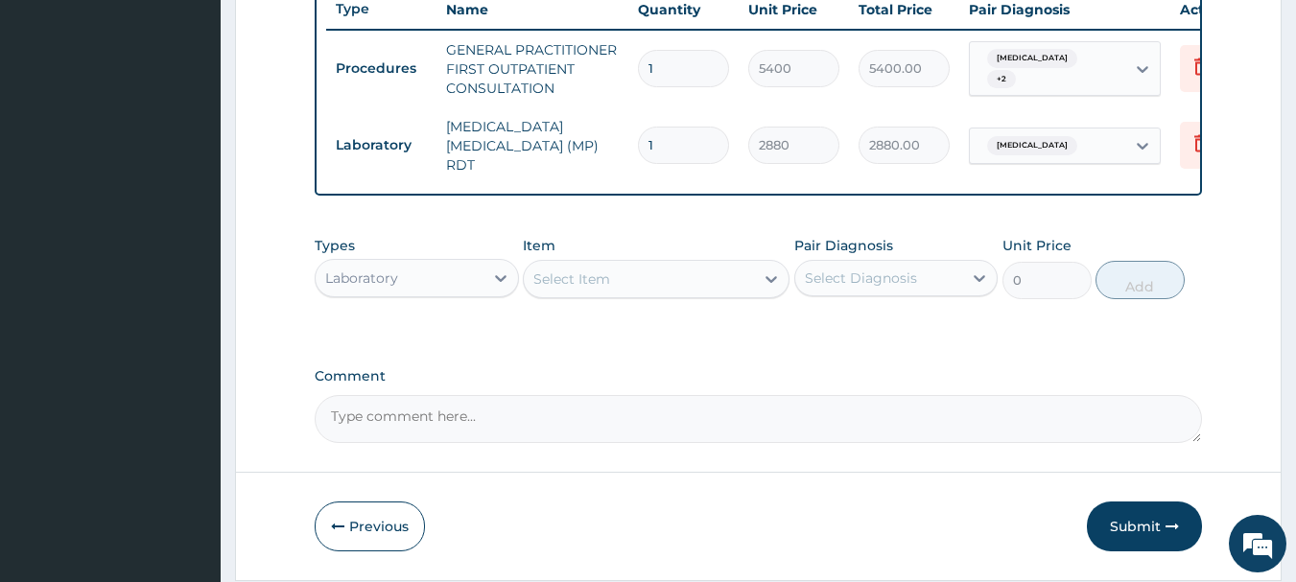
click at [382, 271] on div "Laboratory" at bounding box center [400, 278] width 168 height 31
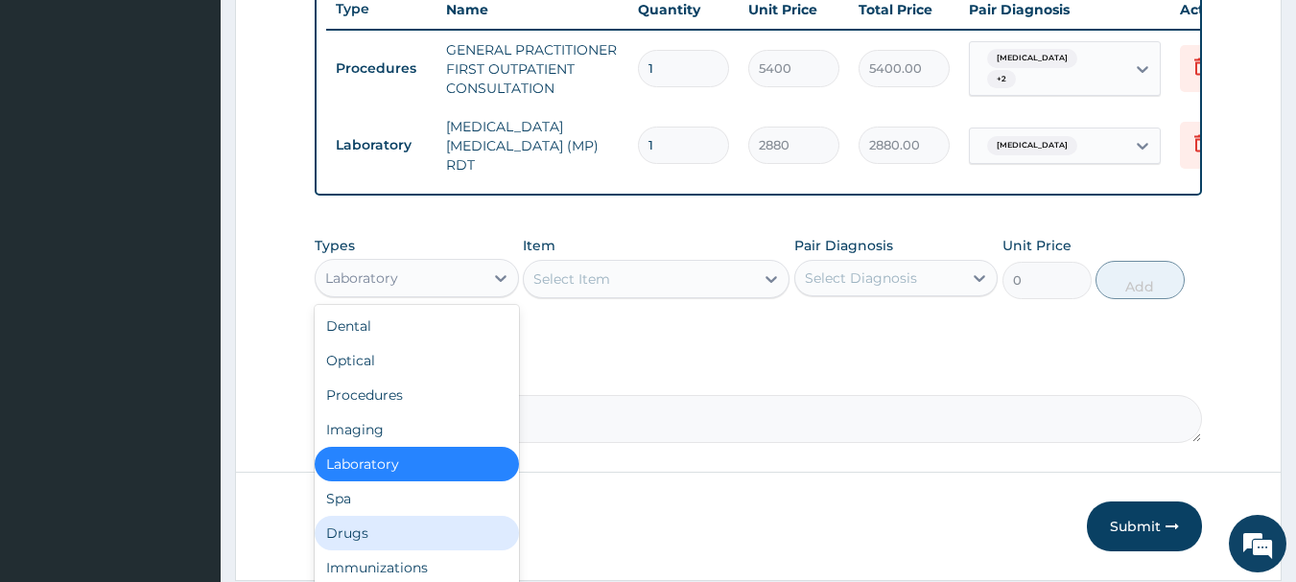
click at [366, 525] on div "Drugs" at bounding box center [417, 533] width 204 height 35
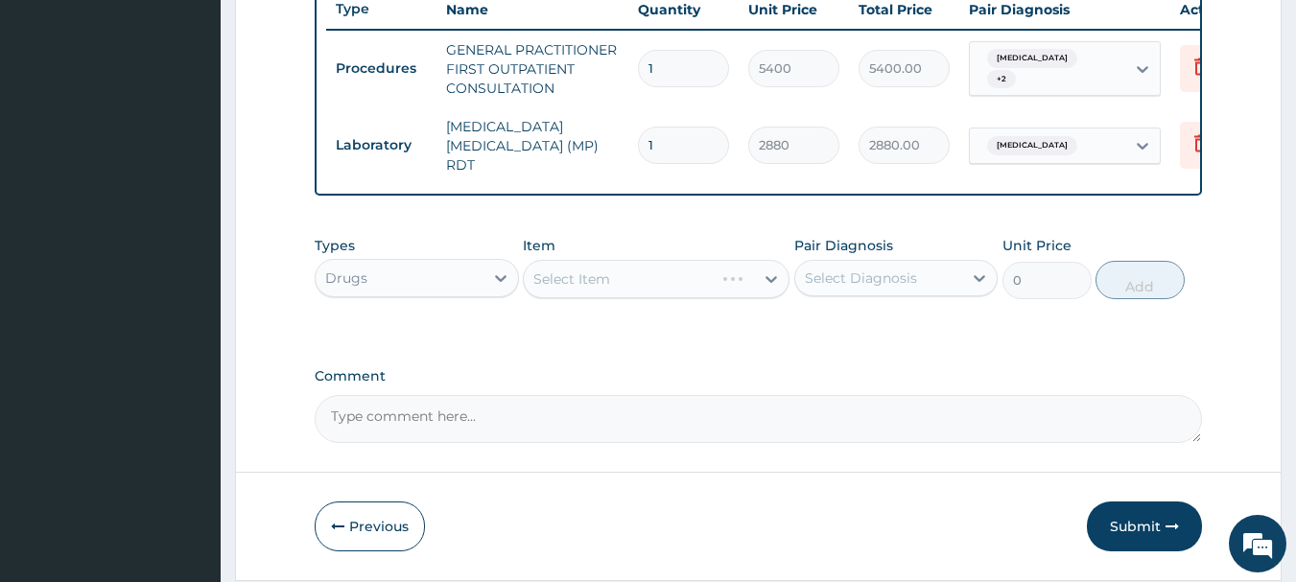
click at [840, 280] on div "Select Diagnosis" at bounding box center [861, 278] width 112 height 19
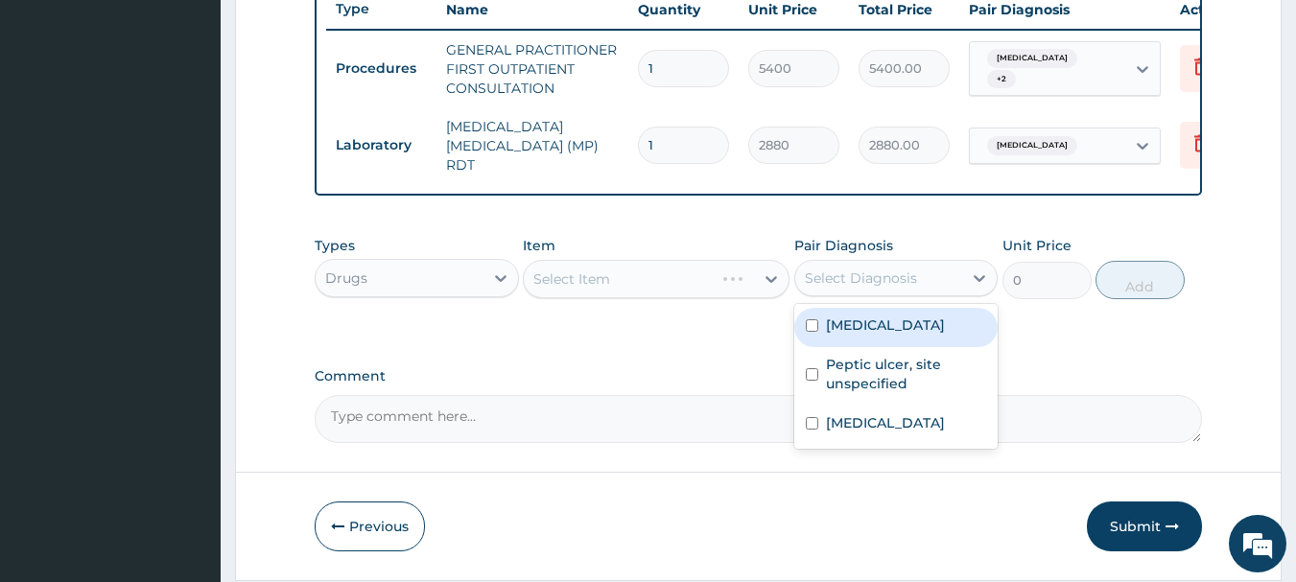
click at [848, 325] on label "[MEDICAL_DATA]" at bounding box center [885, 325] width 119 height 19
checkbox input "true"
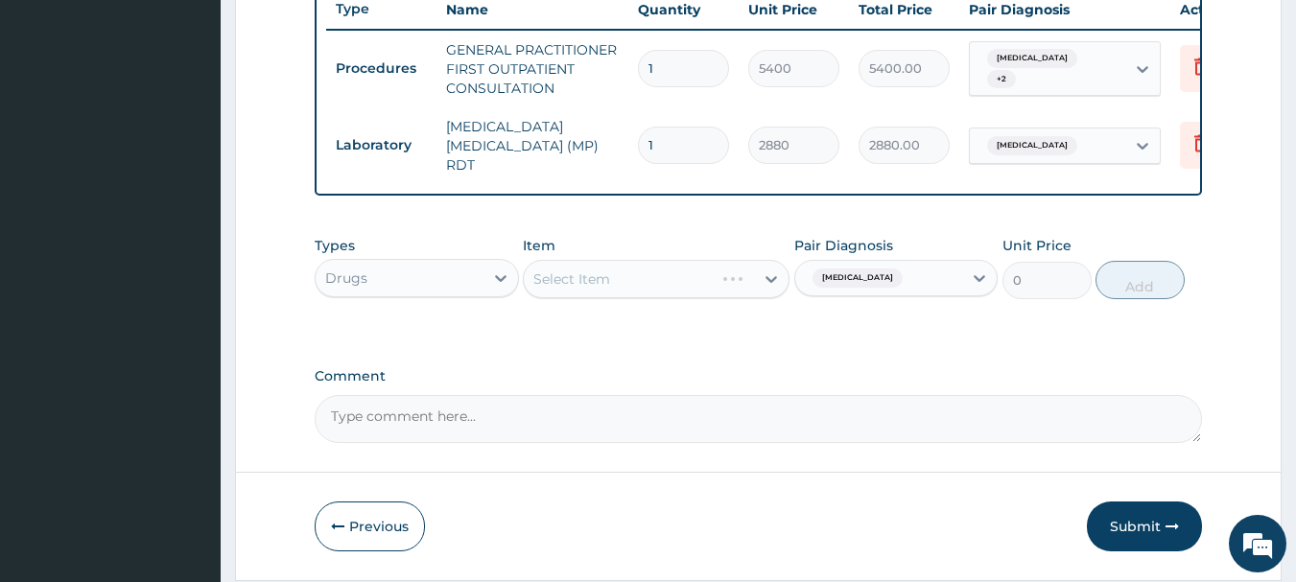
click at [665, 334] on div "Types Drugs Item Select Item Pair Diagnosis Malaria, unspecified Unit Price 0 A…" at bounding box center [759, 281] width 889 height 111
click at [670, 292] on div "Select Item" at bounding box center [656, 279] width 267 height 38
click at [642, 267] on div "Select Item" at bounding box center [639, 279] width 230 height 31
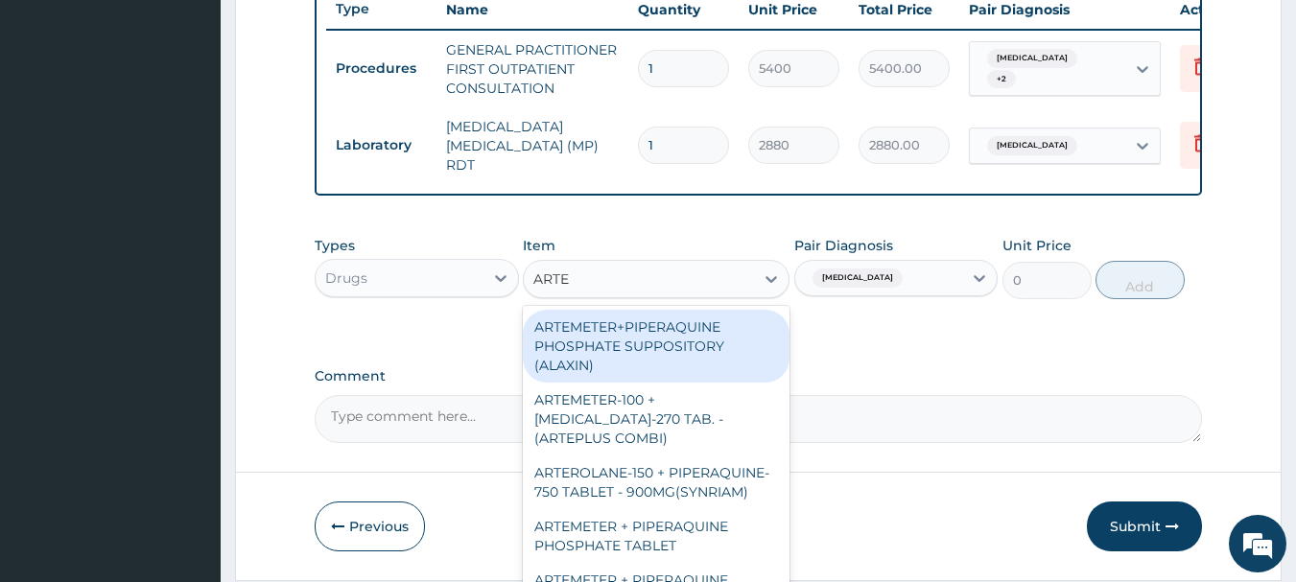
type input "ARTEM"
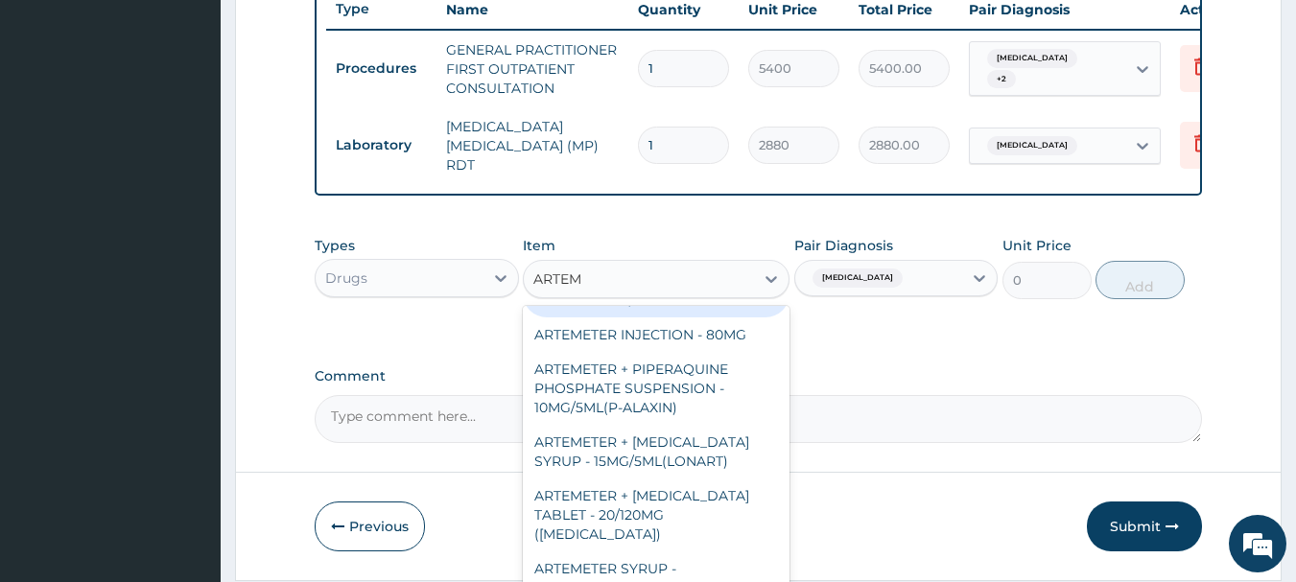
scroll to position [288, 0]
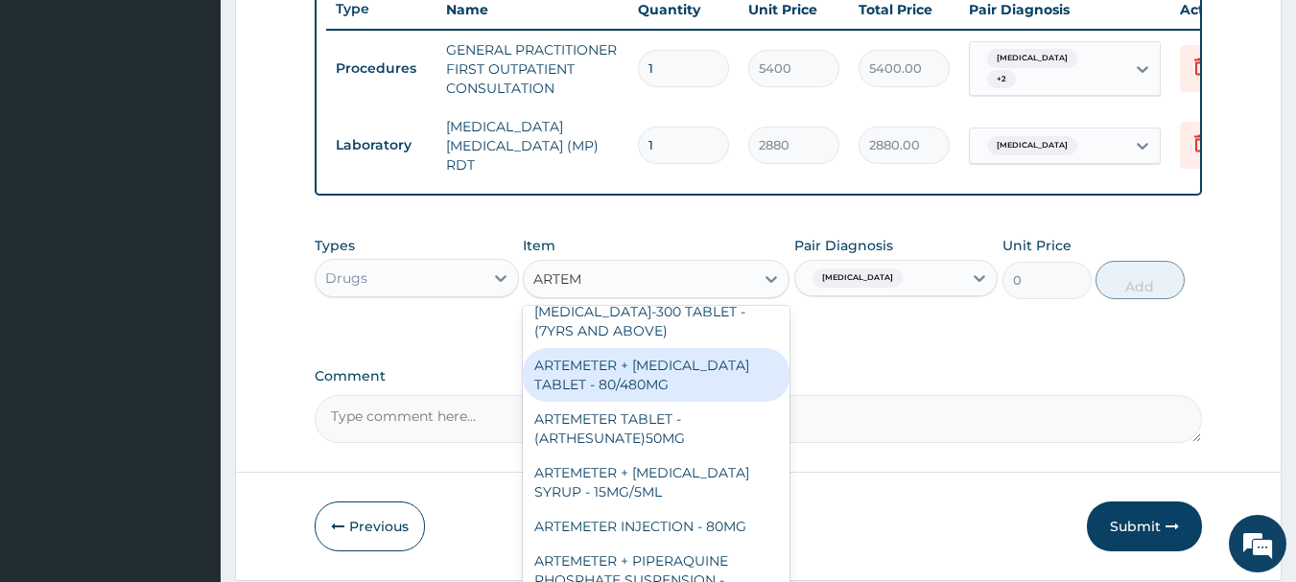
click at [688, 388] on div "ARTEMETER + [MEDICAL_DATA] TABLET - 80/480MG" at bounding box center [656, 375] width 267 height 54
click at [688, 385] on label "Comment" at bounding box center [759, 376] width 889 height 16
click at [688, 395] on textarea "Comment" at bounding box center [759, 419] width 889 height 48
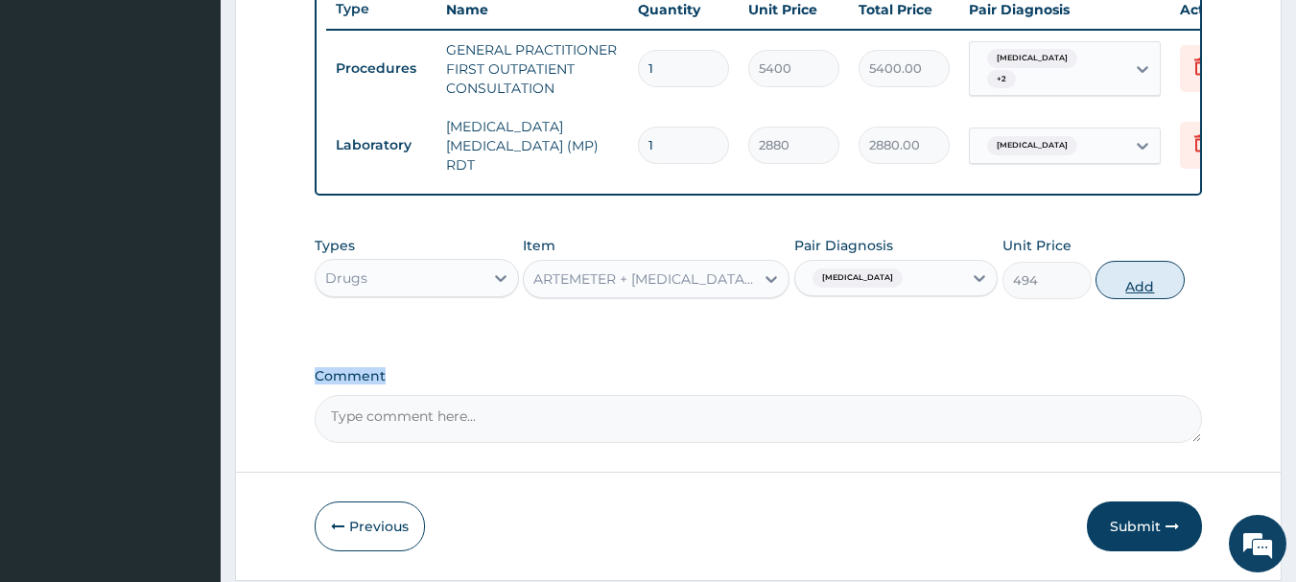
click at [1141, 276] on button "Add" at bounding box center [1140, 280] width 89 height 38
type input "0"
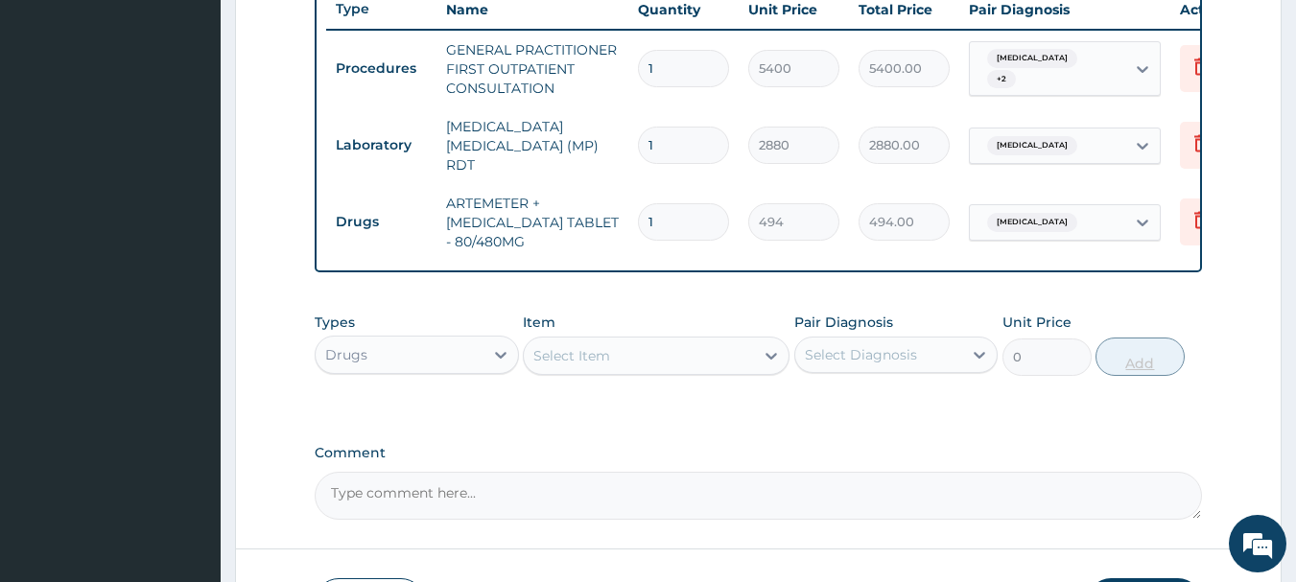
type input "0.00"
type input "6"
type input "2964.00"
type input "6"
click at [932, 362] on div "Select Diagnosis" at bounding box center [879, 355] width 168 height 31
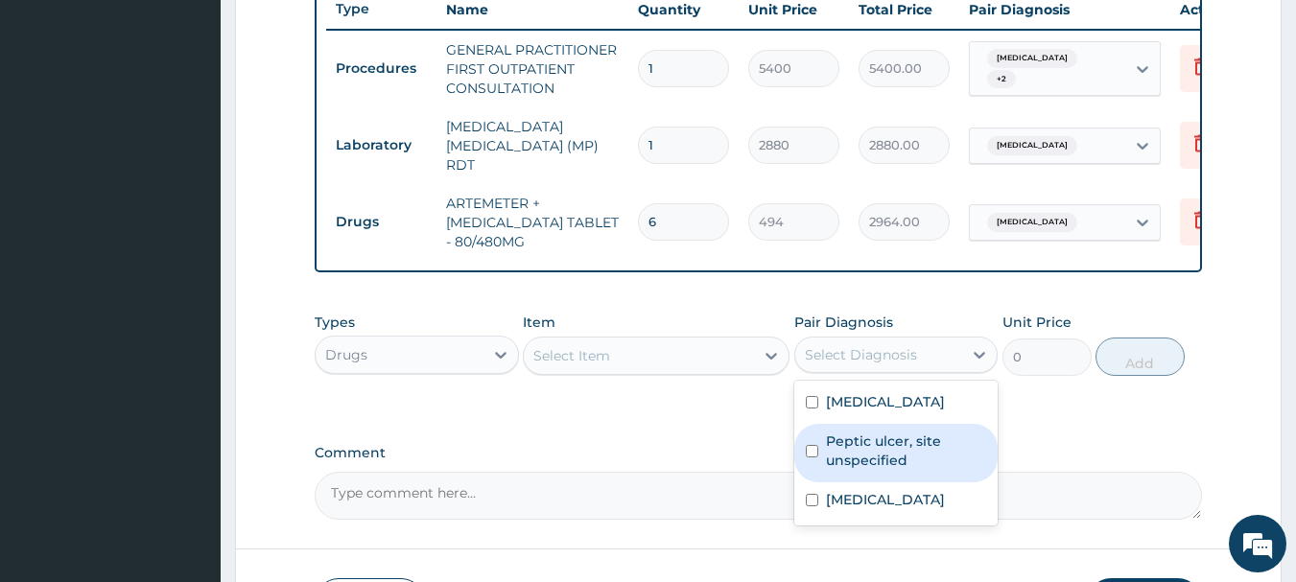
click at [915, 435] on label "Peptic ulcer, site unspecified" at bounding box center [906, 451] width 161 height 38
checkbox input "true"
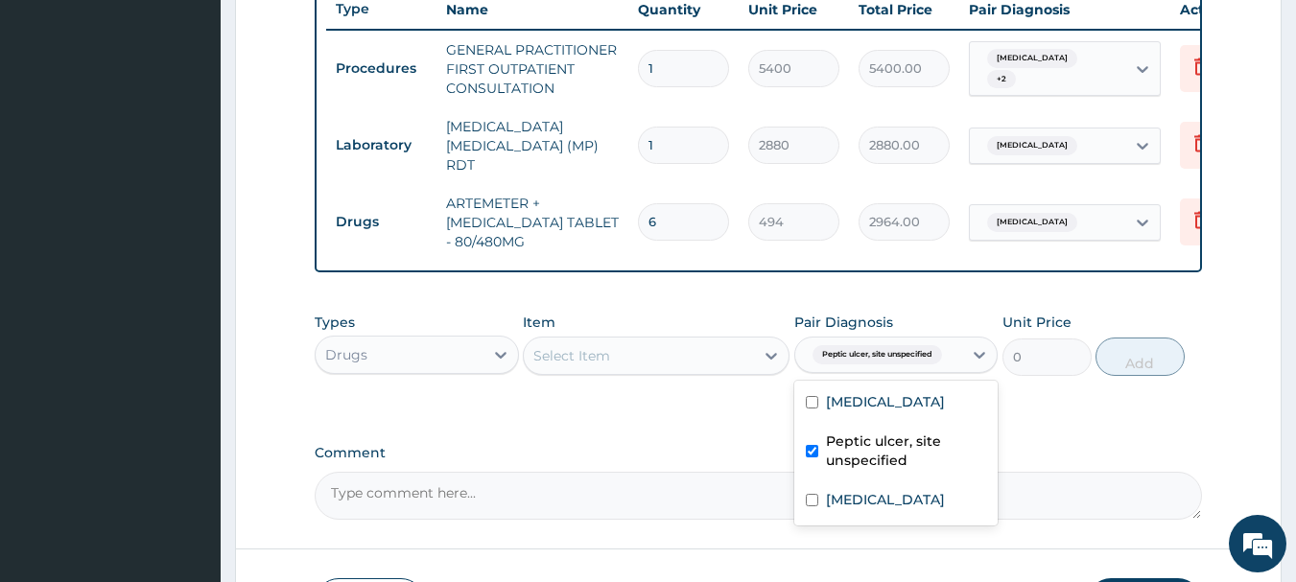
click at [683, 361] on div "Select Item" at bounding box center [639, 356] width 230 height 31
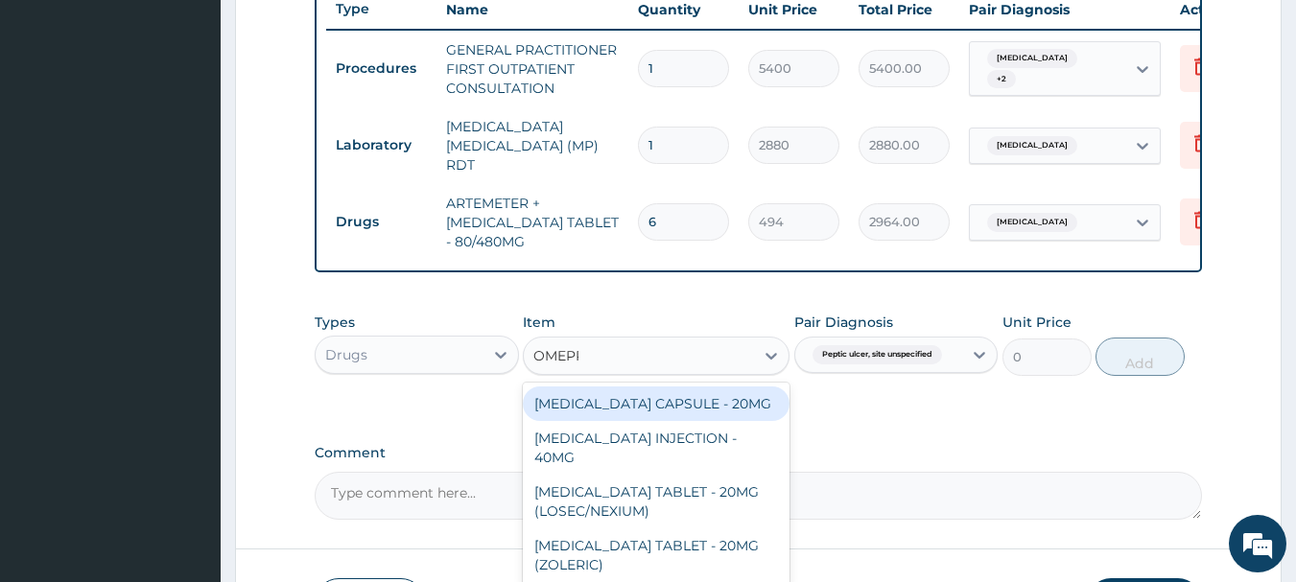
type input "OMEPRA"
click at [722, 410] on div "[MEDICAL_DATA] CAPSULE - 20MG" at bounding box center [656, 404] width 267 height 35
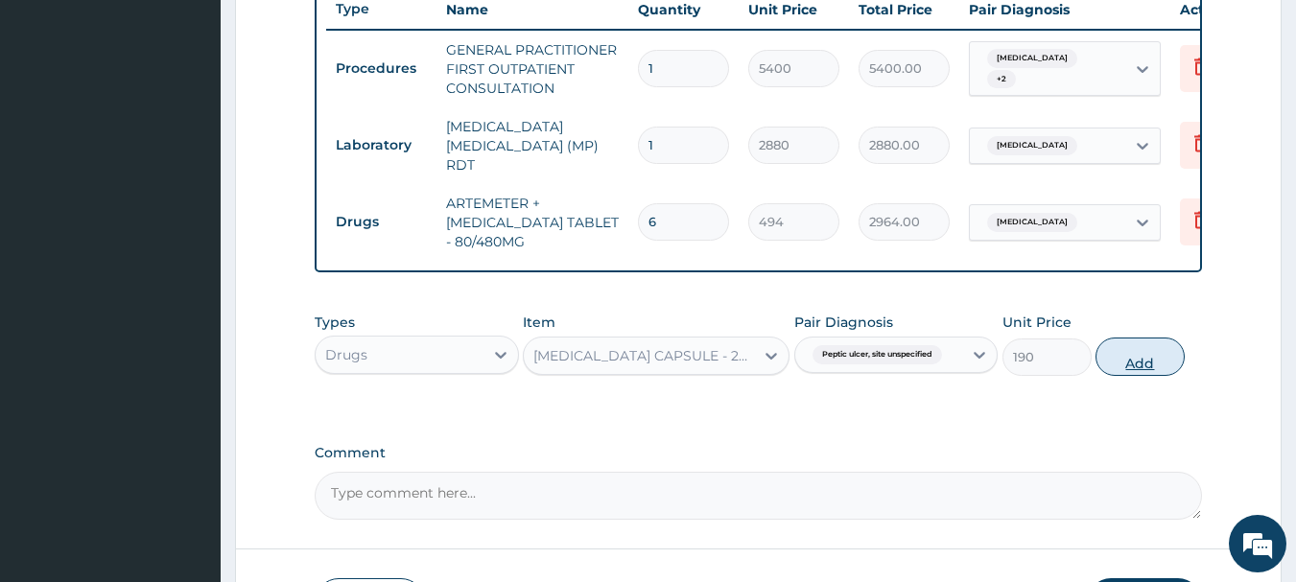
click at [1109, 361] on button "Add" at bounding box center [1140, 357] width 89 height 38
type input "0"
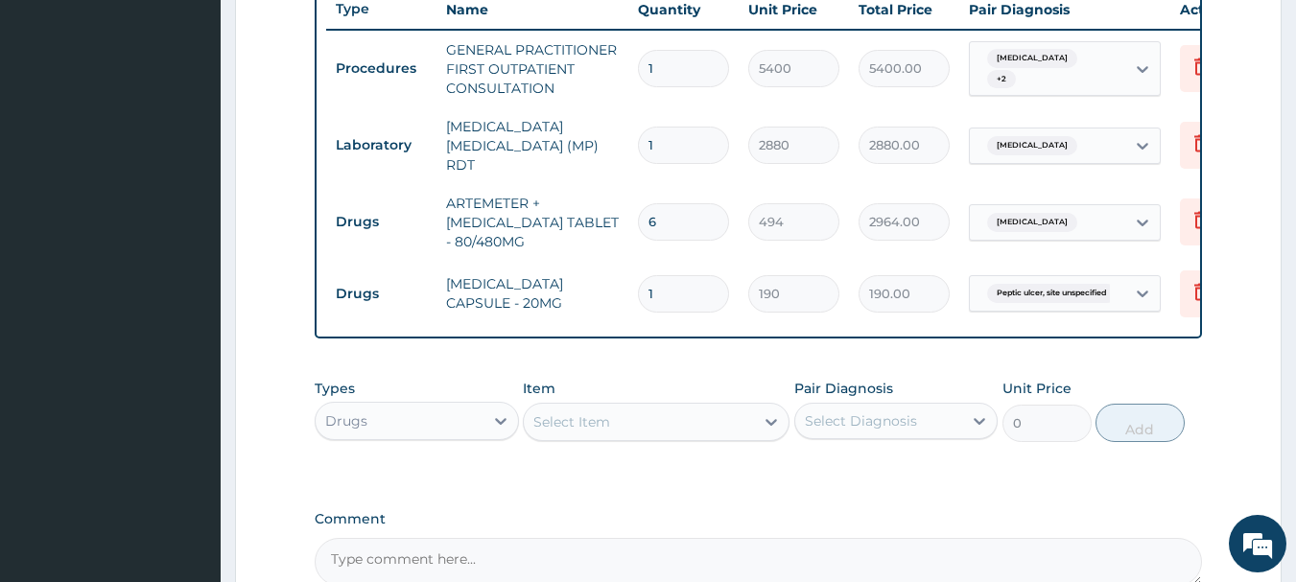
type input "0.00"
type input "5"
type input "950.00"
type input "5"
click at [1186, 214] on icon at bounding box center [1201, 222] width 42 height 47
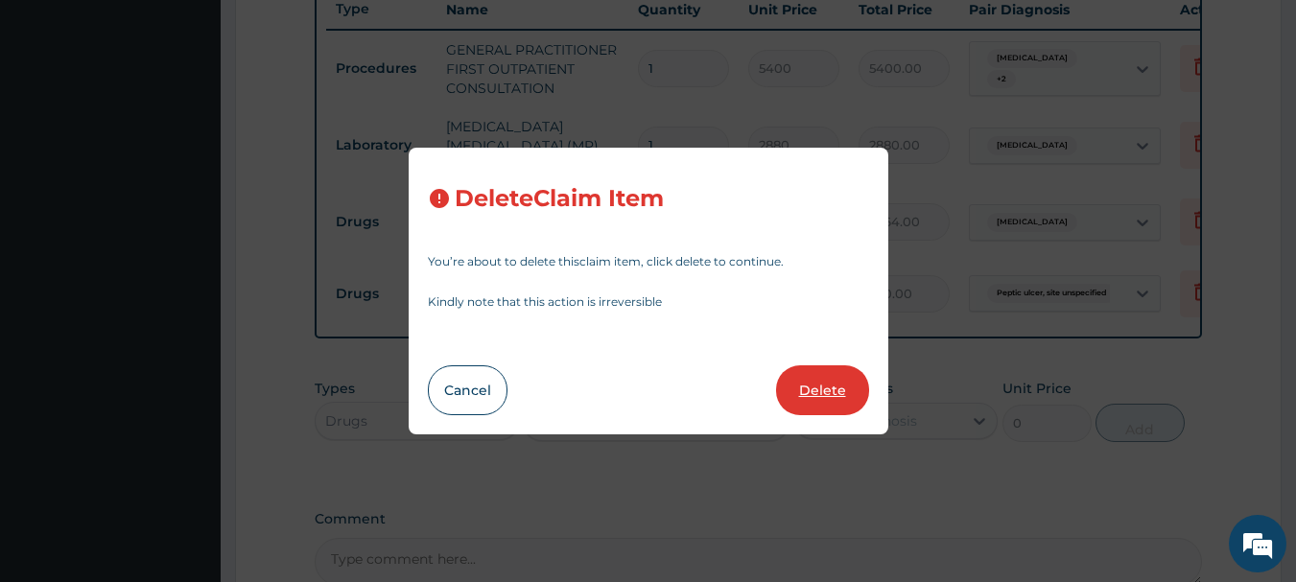
click at [835, 386] on button "Delete" at bounding box center [822, 391] width 93 height 50
type input "5"
type input "190"
type input "950.00"
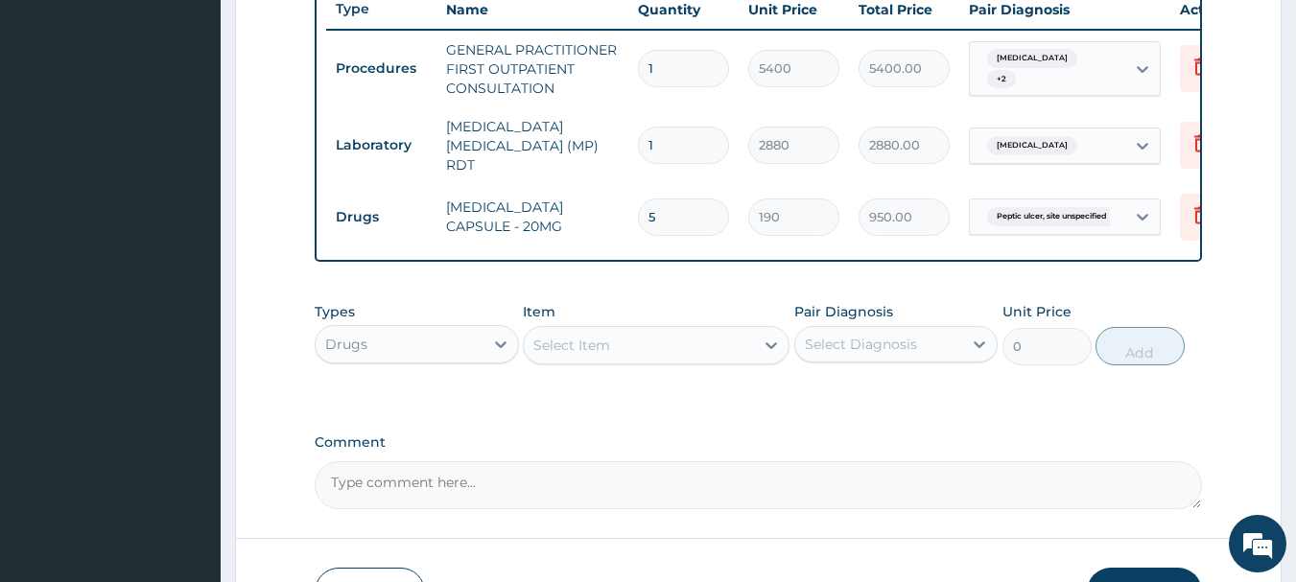
click at [617, 339] on div "Select Item" at bounding box center [639, 345] width 230 height 31
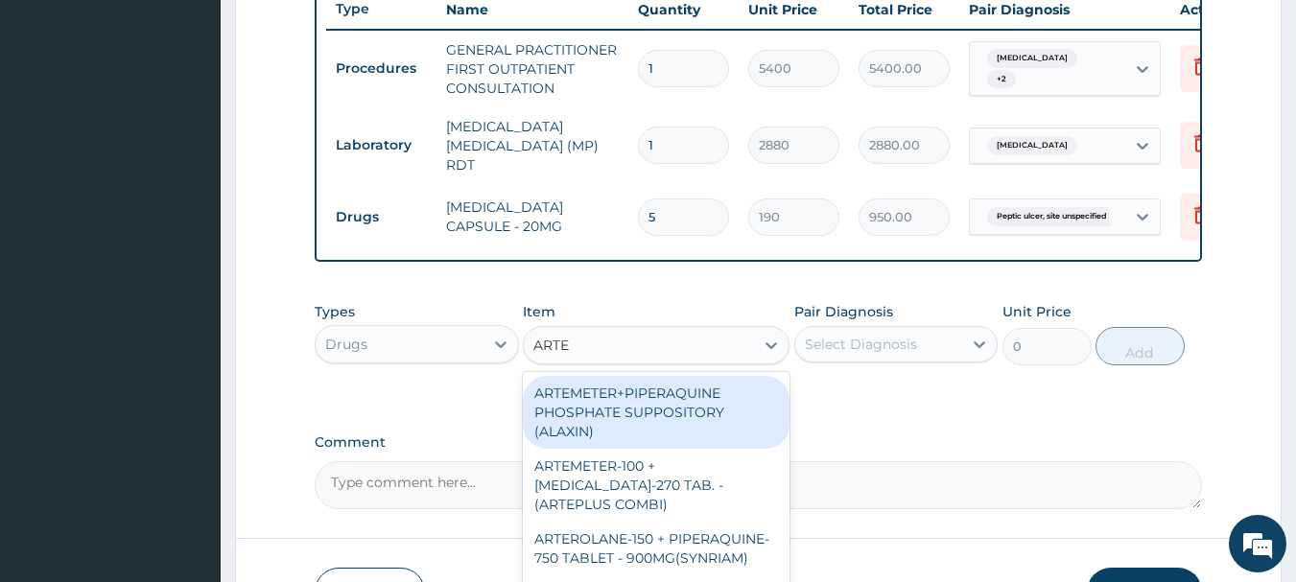
type input "ARTES"
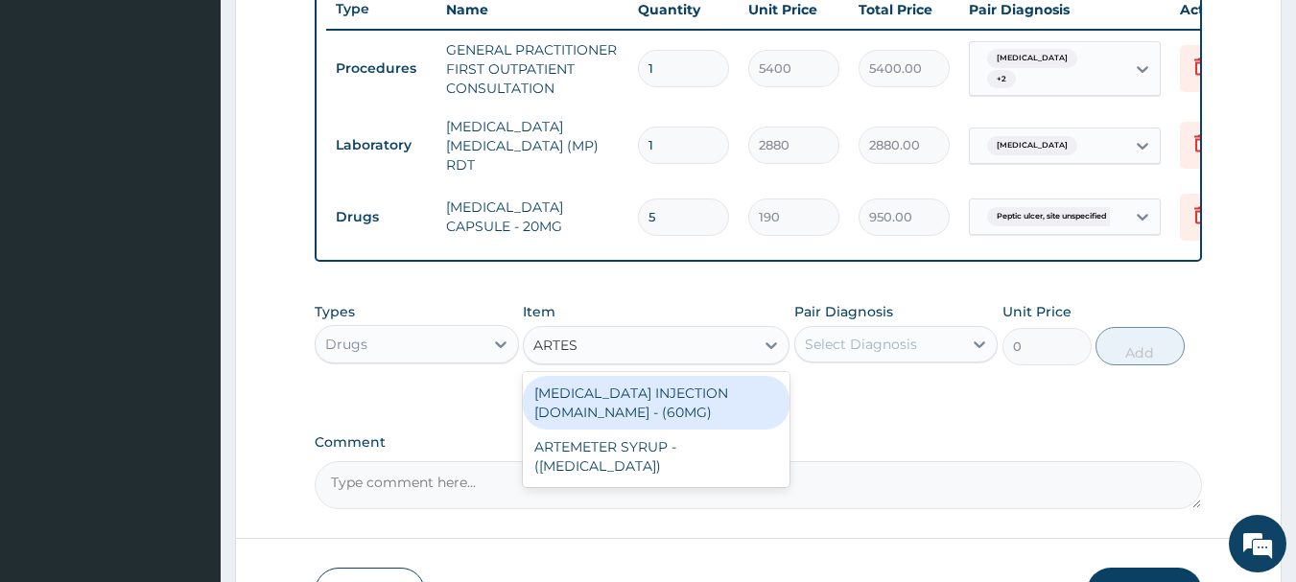
click at [658, 414] on div "[MEDICAL_DATA] INJECTION [DOMAIN_NAME] - (60MG)" at bounding box center [656, 403] width 267 height 54
type input "2166"
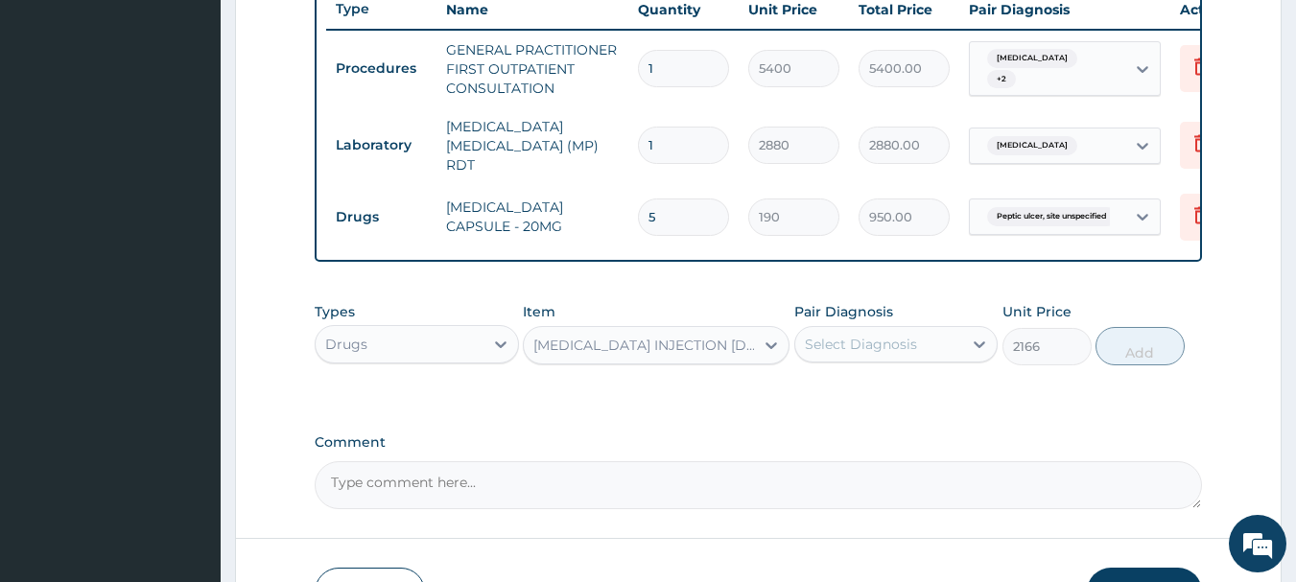
click at [964, 358] on div at bounding box center [979, 344] width 35 height 35
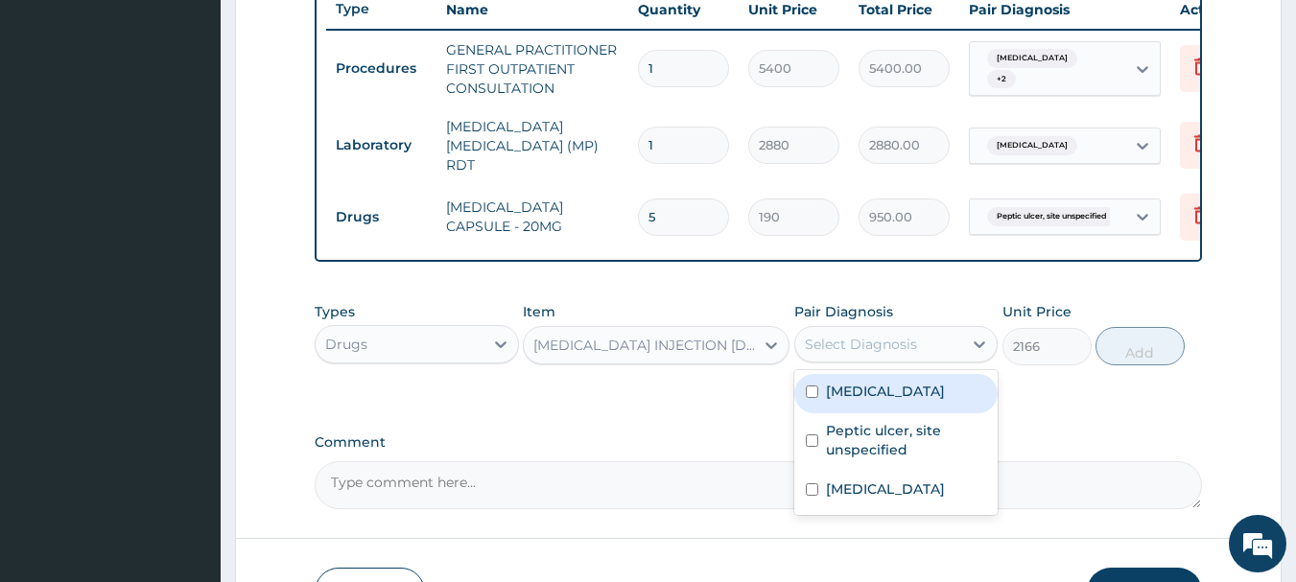
click at [947, 405] on div "[MEDICAL_DATA]" at bounding box center [896, 393] width 204 height 39
checkbox input "true"
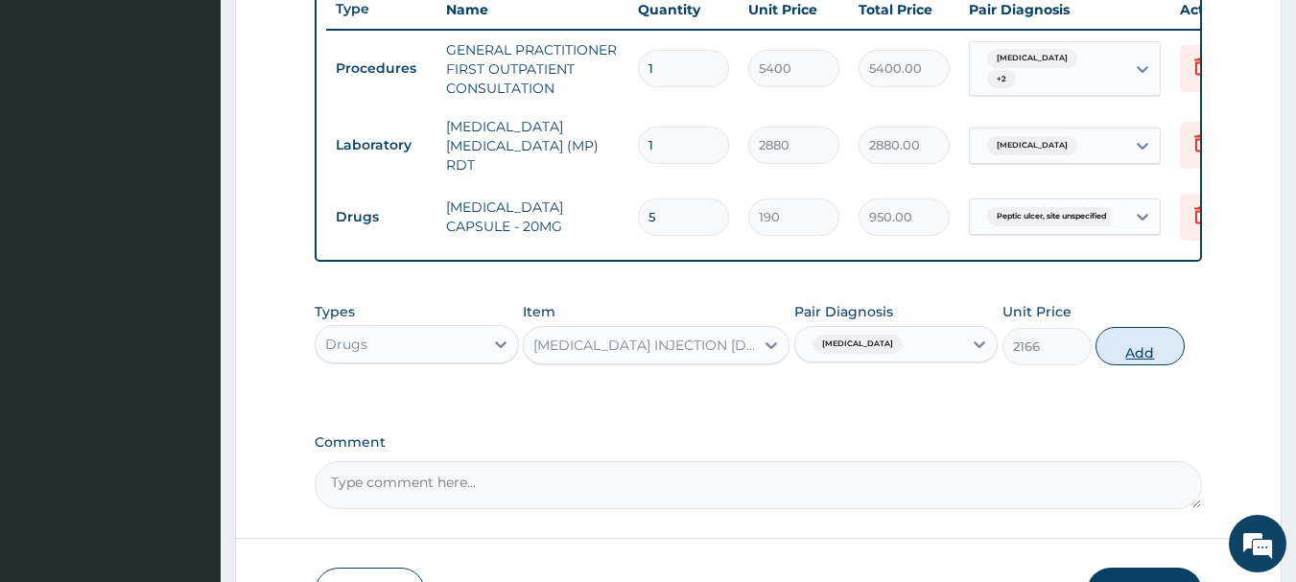
click at [1134, 362] on button "Add" at bounding box center [1140, 346] width 89 height 38
click at [1134, 362] on div "Types Drugs Item ARTESUNATE INJECTION IV.IM - (60MG) Pair Diagnosis Malaria, un…" at bounding box center [759, 334] width 889 height 83
type input "0"
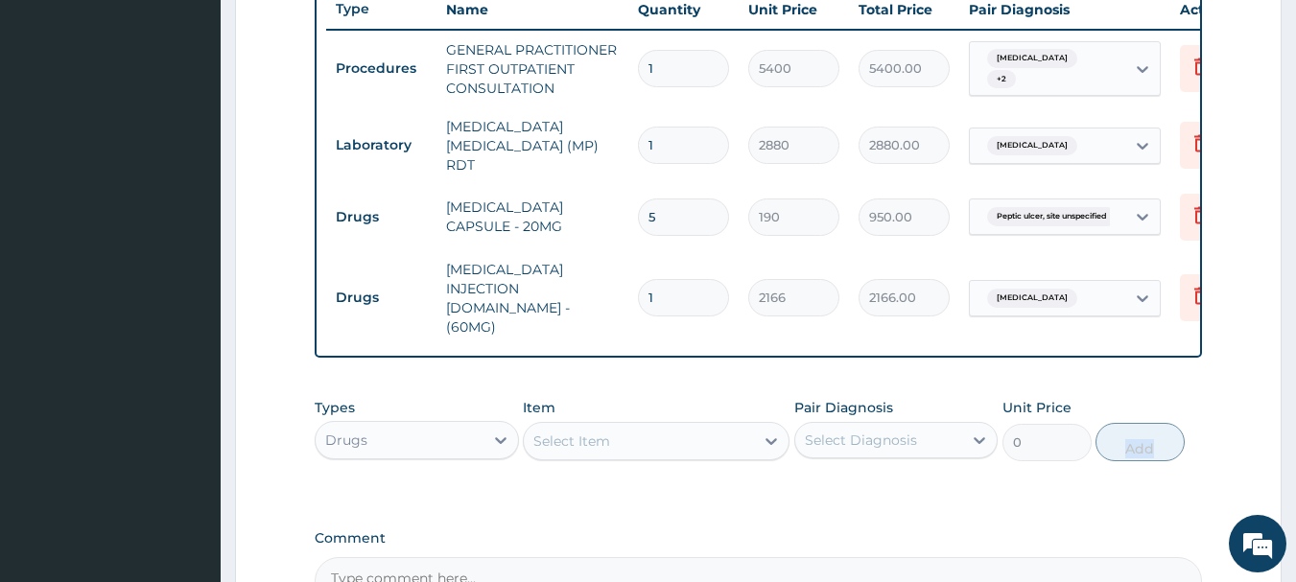
click at [746, 426] on div "Select Item" at bounding box center [639, 441] width 230 height 31
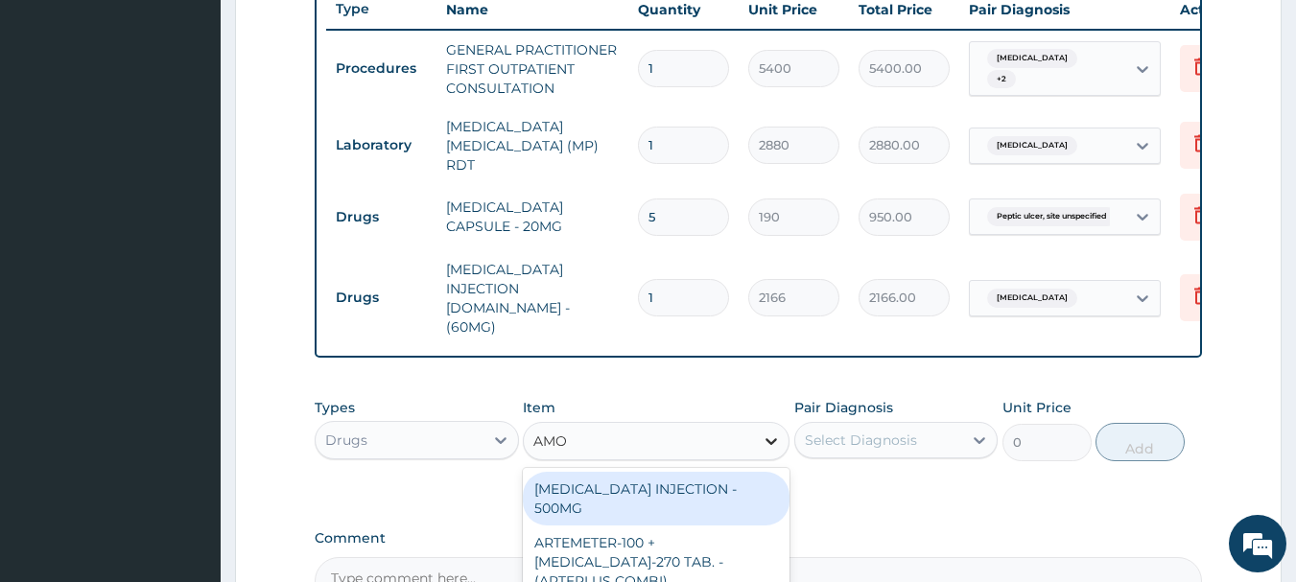
type input "AMOX"
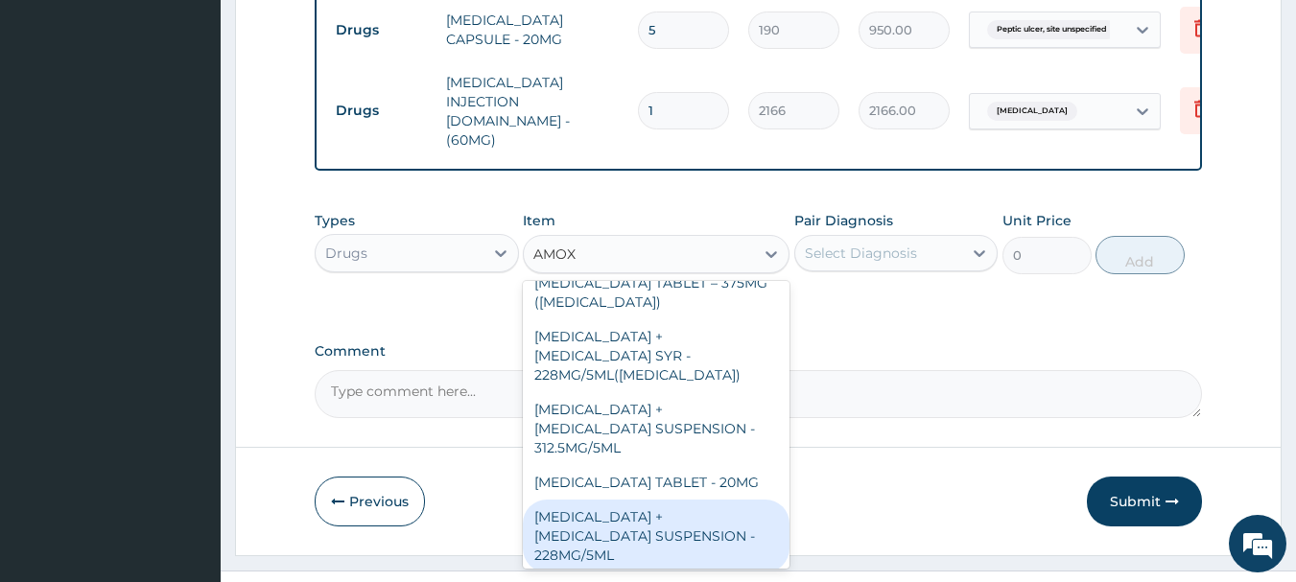
scroll to position [934, 0]
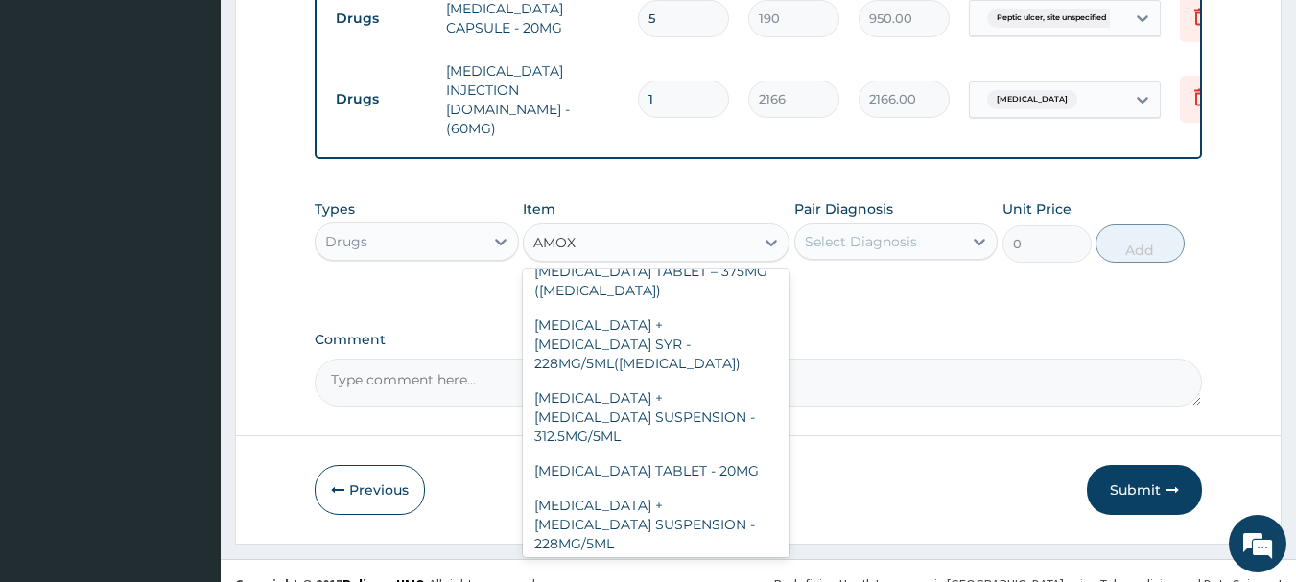
type input "152"
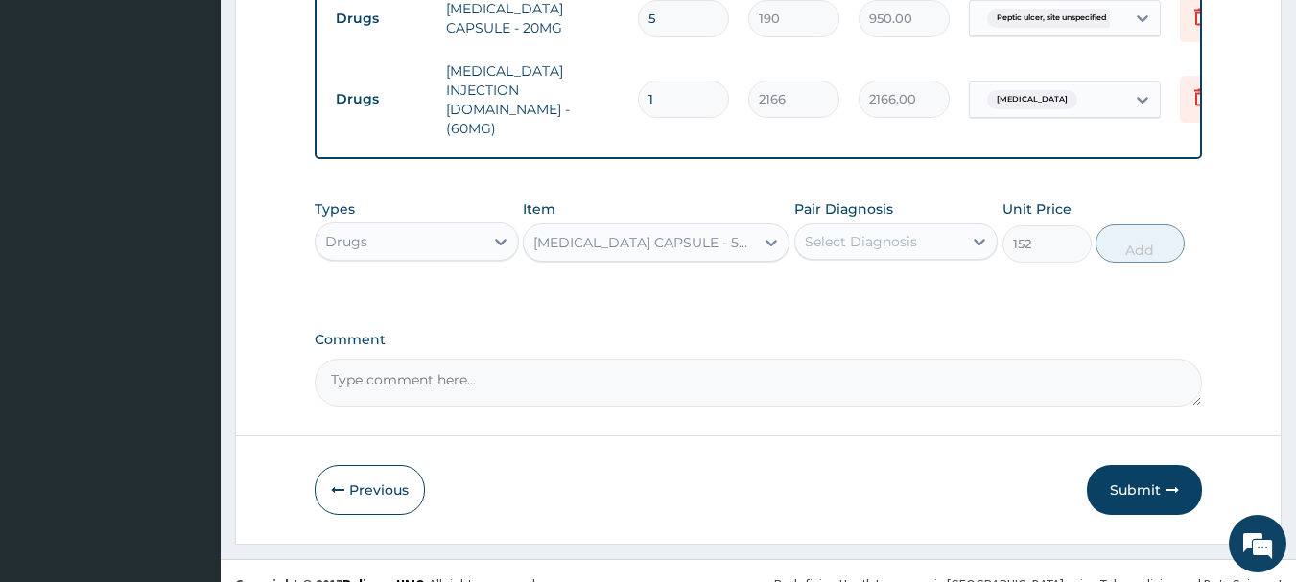
click at [917, 242] on div "Types Drugs Item AMOXICILLIN CAPSULE - 500MG Pair Diagnosis Select Diagnosis Un…" at bounding box center [759, 231] width 889 height 83
click at [930, 226] on div "Select Diagnosis" at bounding box center [879, 241] width 168 height 31
click at [935, 229] on div "Select Diagnosis" at bounding box center [879, 241] width 168 height 31
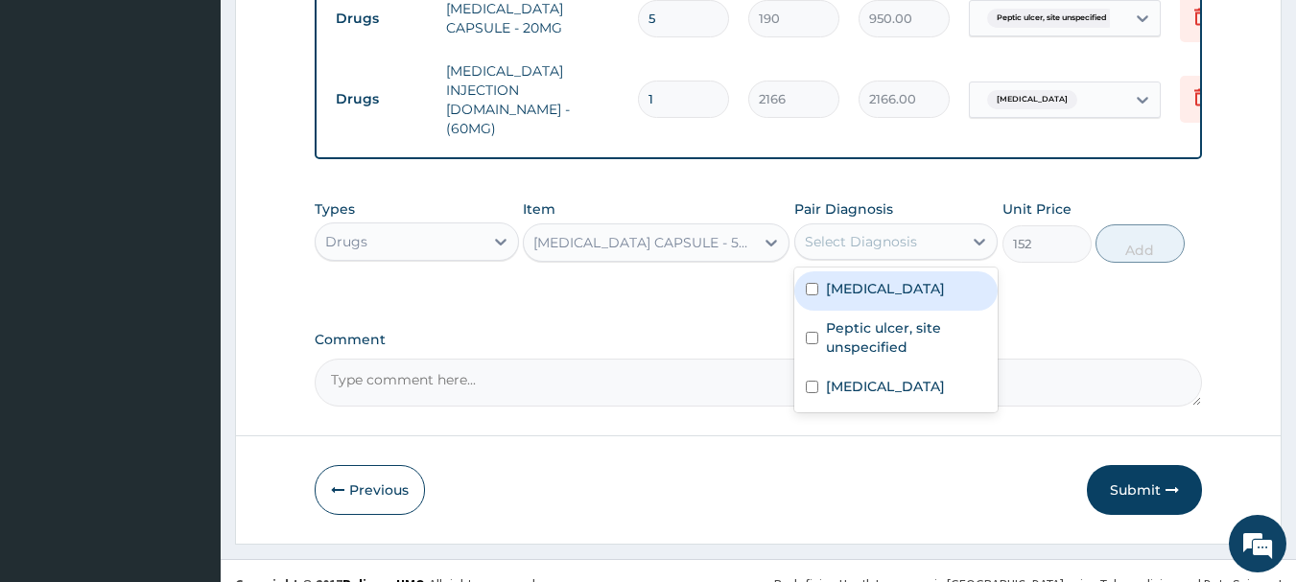
click at [921, 279] on label "[MEDICAL_DATA]" at bounding box center [885, 288] width 119 height 19
checkbox input "true"
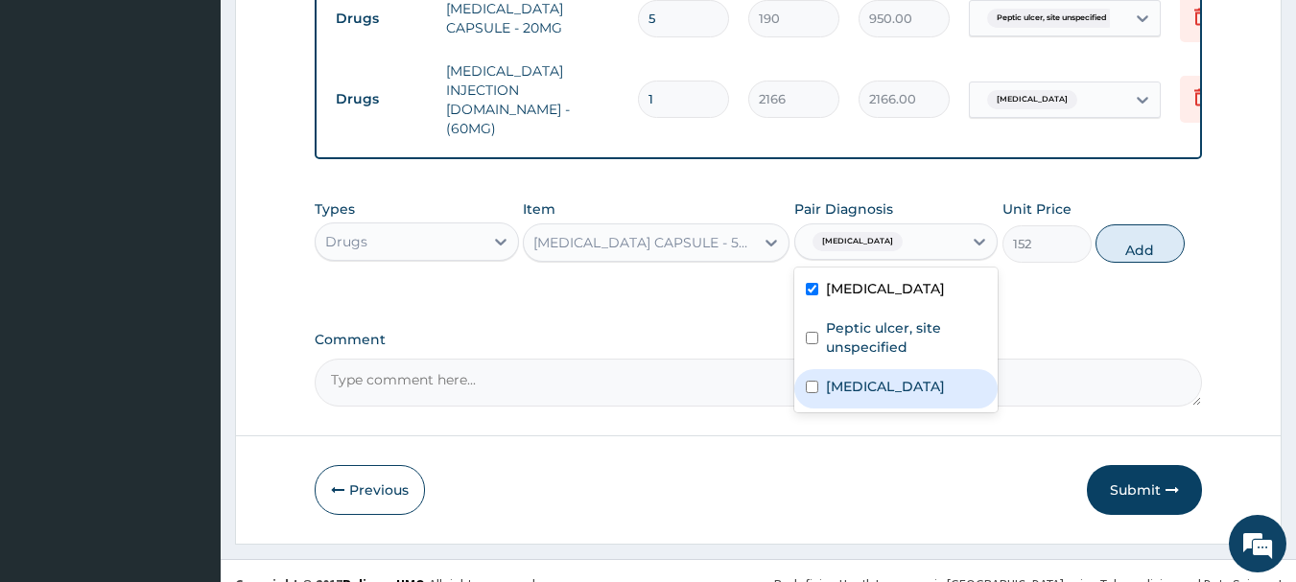
click at [920, 377] on label "Typhoid fever, unspecified" at bounding box center [885, 386] width 119 height 19
checkbox input "true"
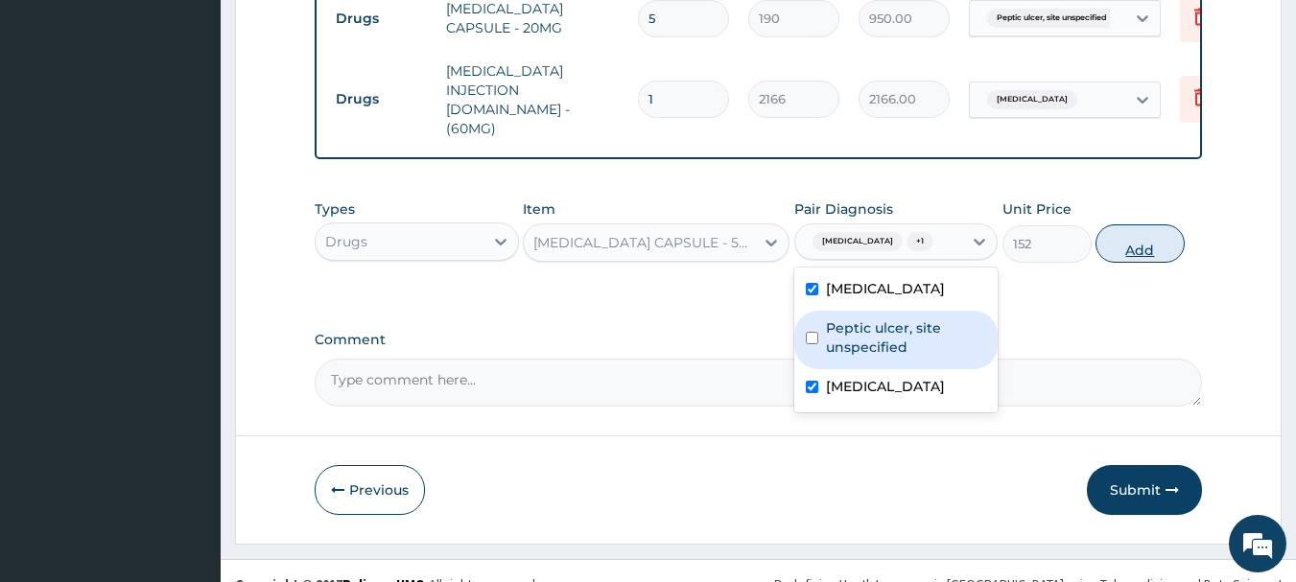
click at [1167, 225] on button "Add" at bounding box center [1140, 244] width 89 height 38
type input "0"
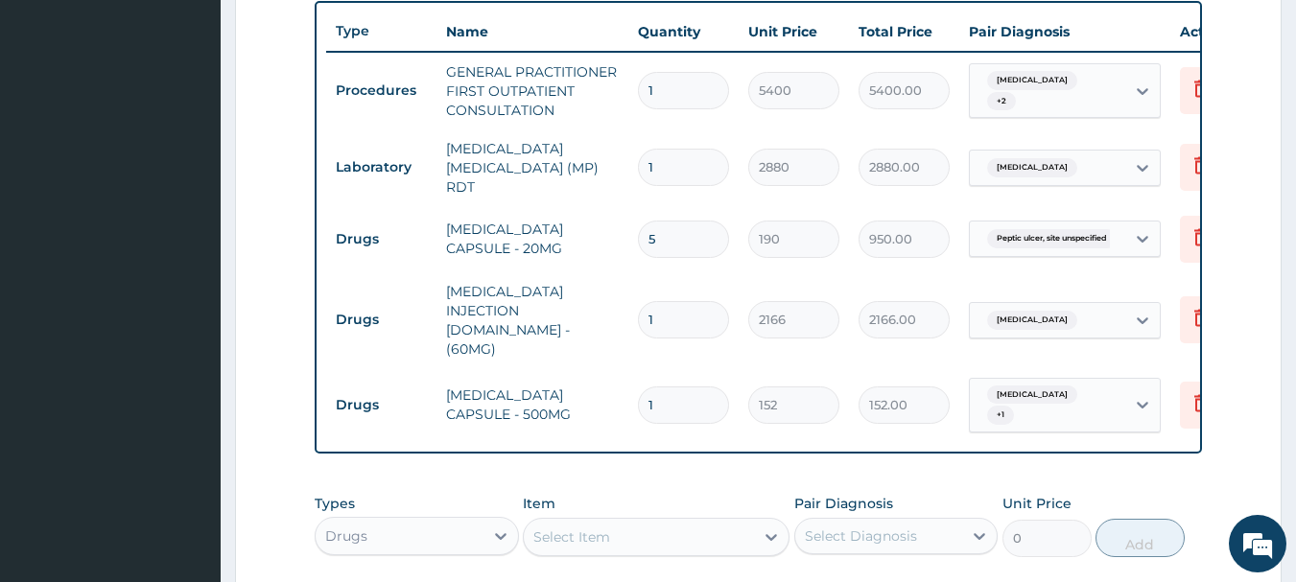
scroll to position [742, 0]
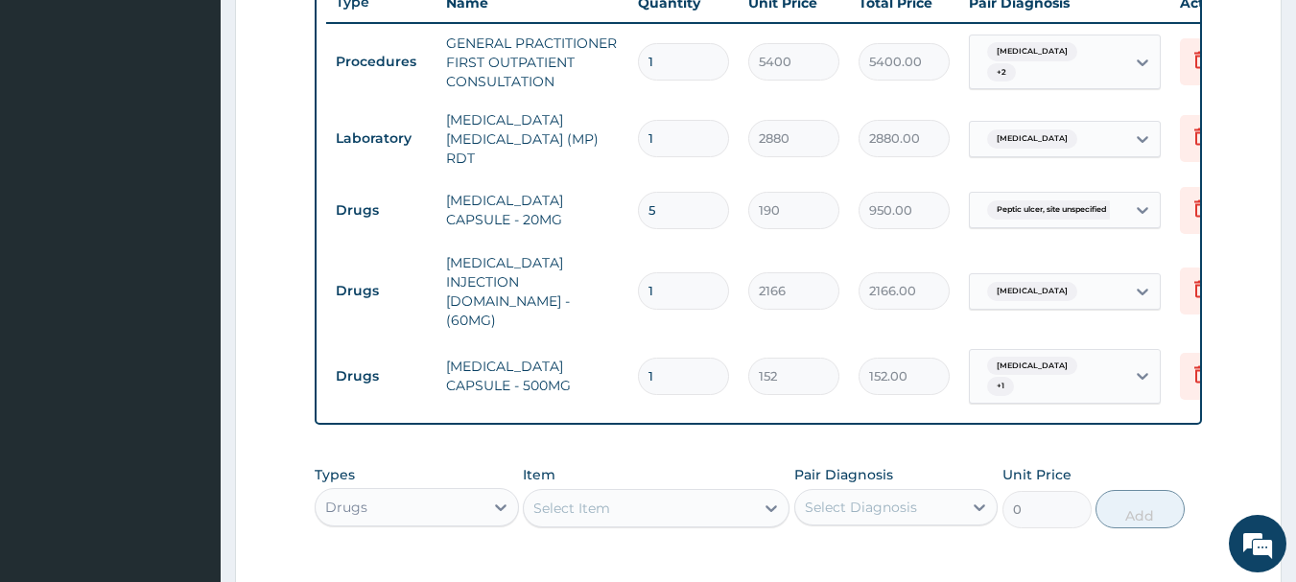
click at [686, 358] on input "1" at bounding box center [683, 376] width 91 height 37
type input "10"
type input "1520.00"
type input "10"
click at [789, 420] on div "PA Code / Prescription Code Enter Code(Secondary Care Only) Encounter Date 18-0…" at bounding box center [759, 57] width 889 height 1231
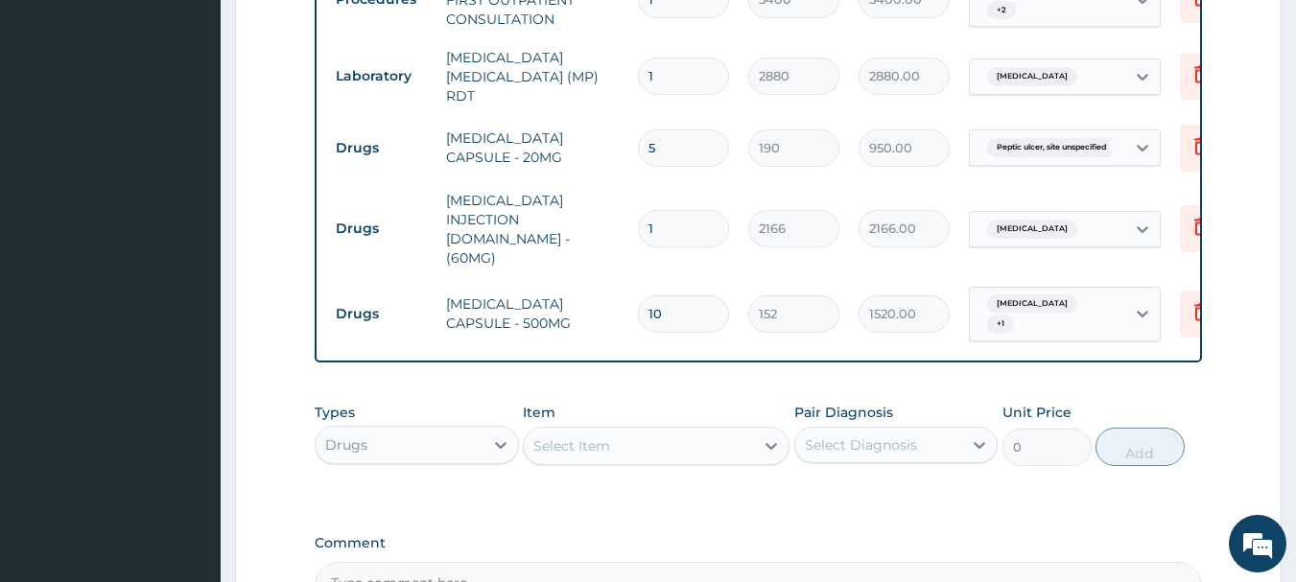
scroll to position [838, 0]
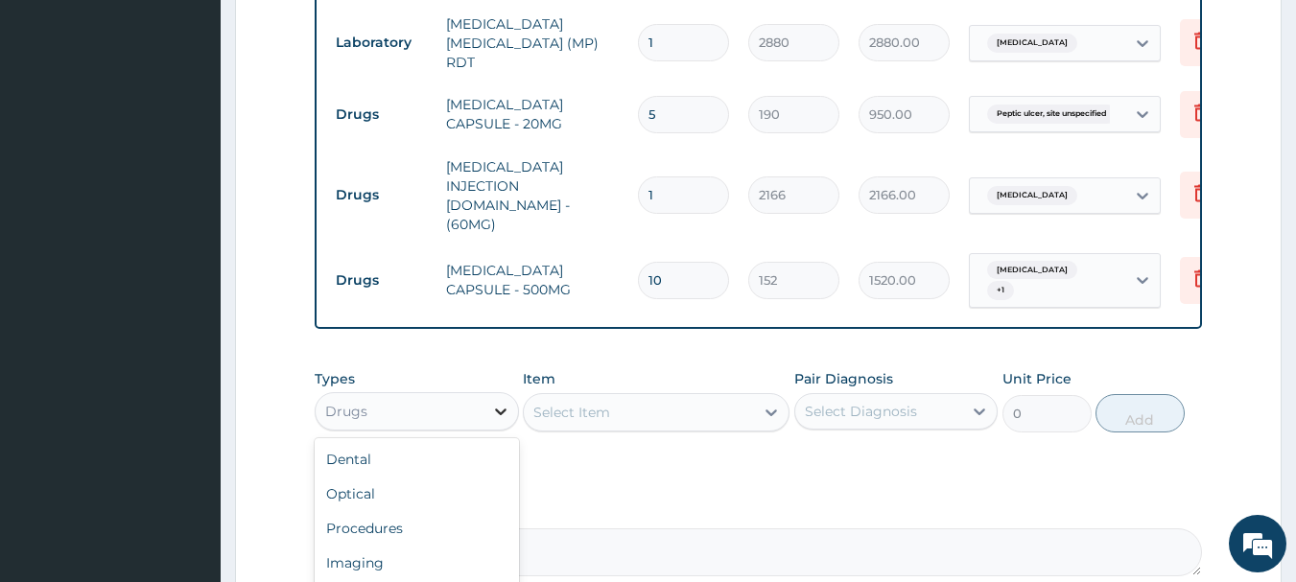
click at [514, 394] on div at bounding box center [501, 411] width 35 height 35
click at [494, 402] on icon at bounding box center [500, 411] width 19 height 19
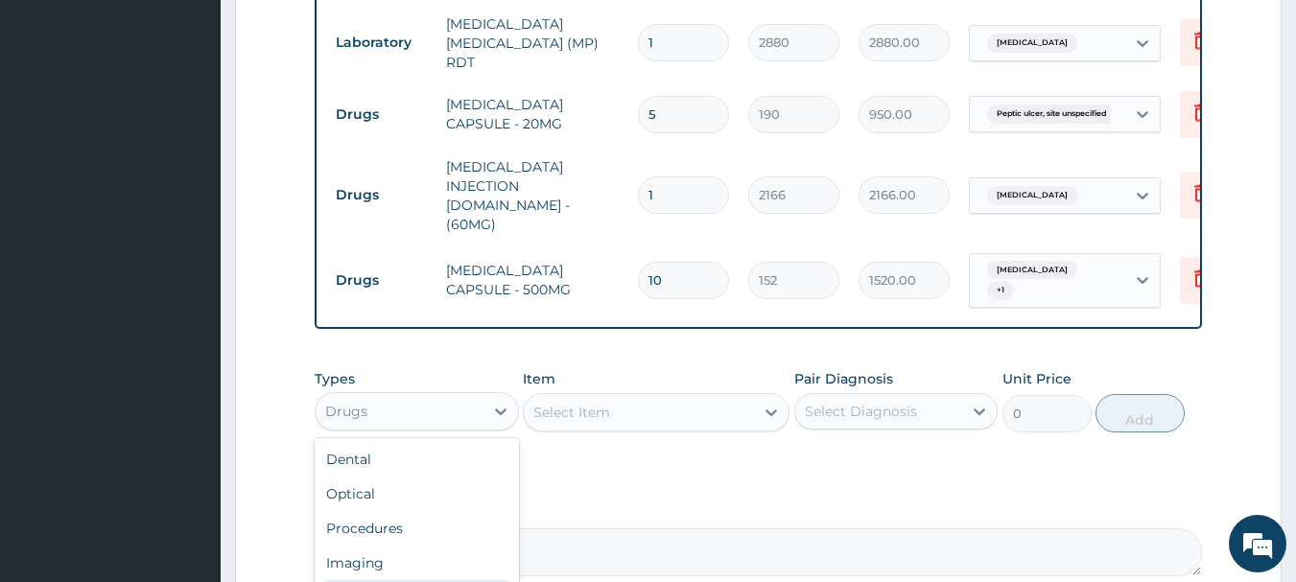
click at [867, 402] on div "Select Diagnosis" at bounding box center [861, 411] width 112 height 19
click at [880, 402] on div "Select Diagnosis" at bounding box center [861, 411] width 112 height 19
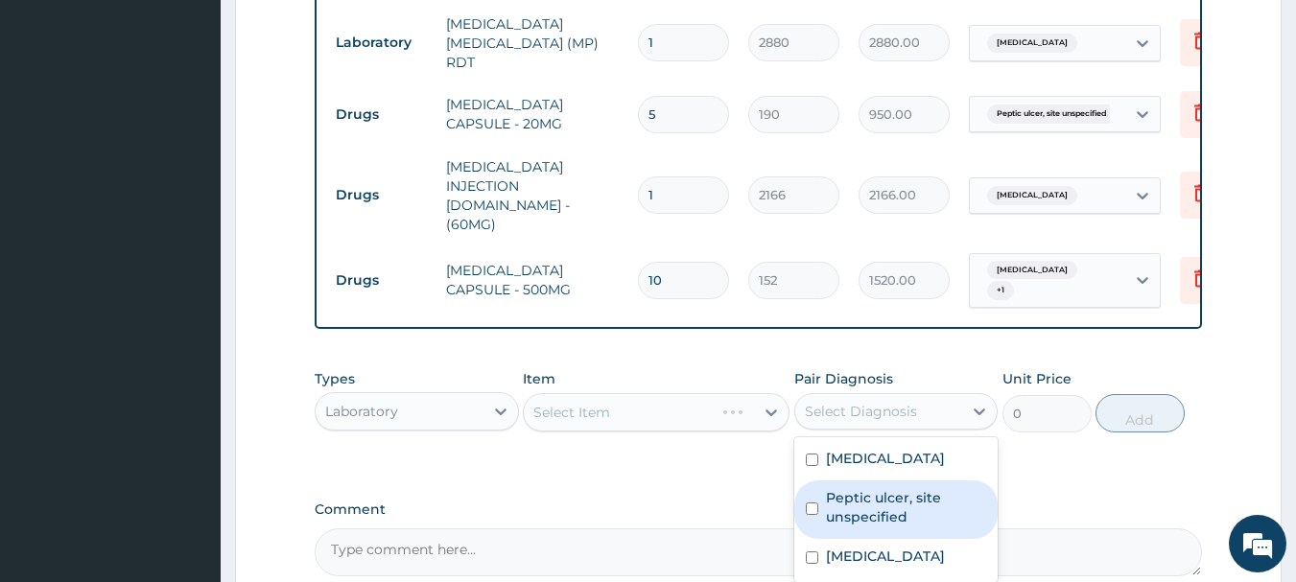
click at [876, 488] on label "Peptic ulcer, site unspecified" at bounding box center [906, 507] width 161 height 38
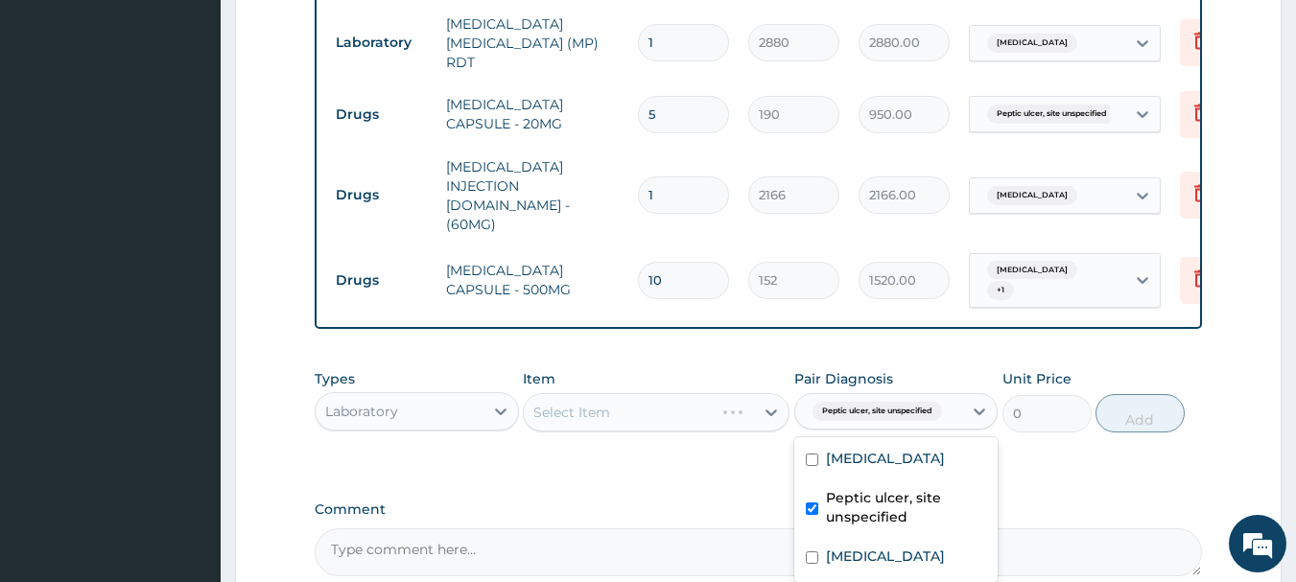
click at [876, 488] on label "Peptic ulcer, site unspecified" at bounding box center [906, 507] width 161 height 38
checkbox input "true"
click at [735, 440] on div "Types Laboratory Item Select Item Pair Diagnosis option Peptic ulcer, site unsp…" at bounding box center [759, 415] width 889 height 111
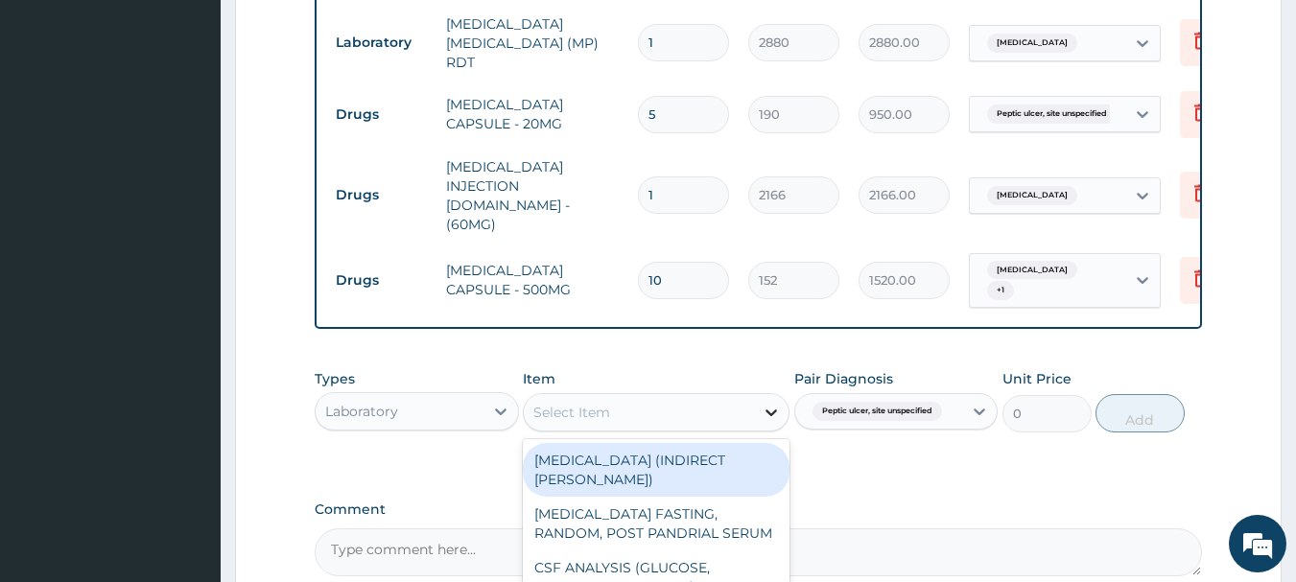
click at [764, 403] on icon at bounding box center [771, 412] width 19 height 19
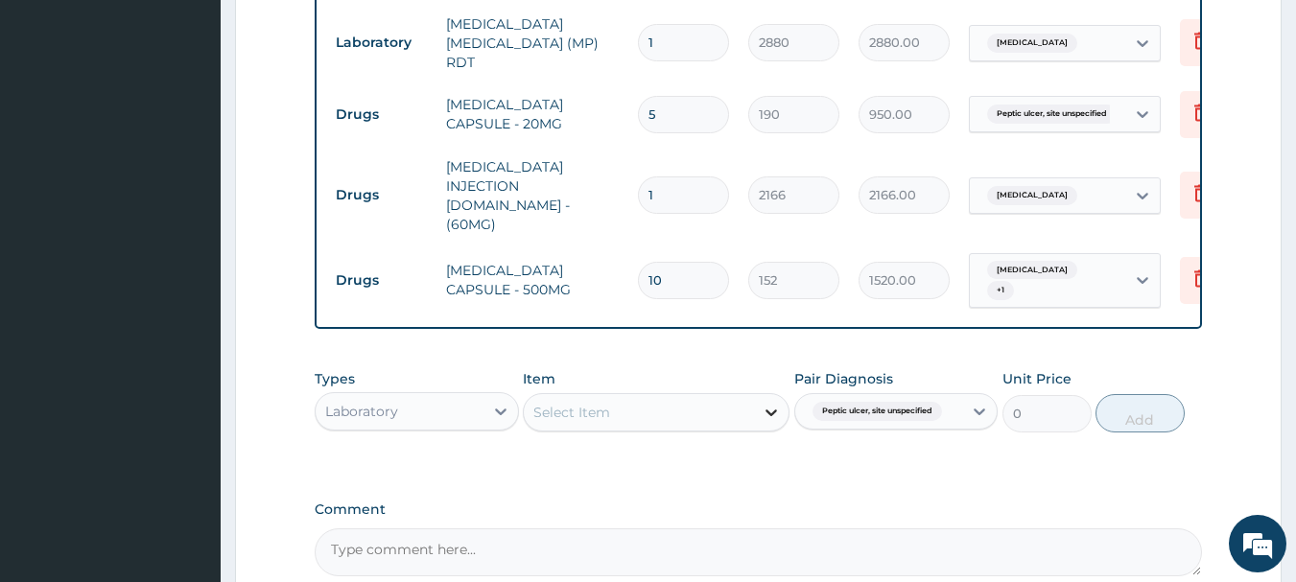
click at [764, 403] on icon at bounding box center [771, 412] width 19 height 19
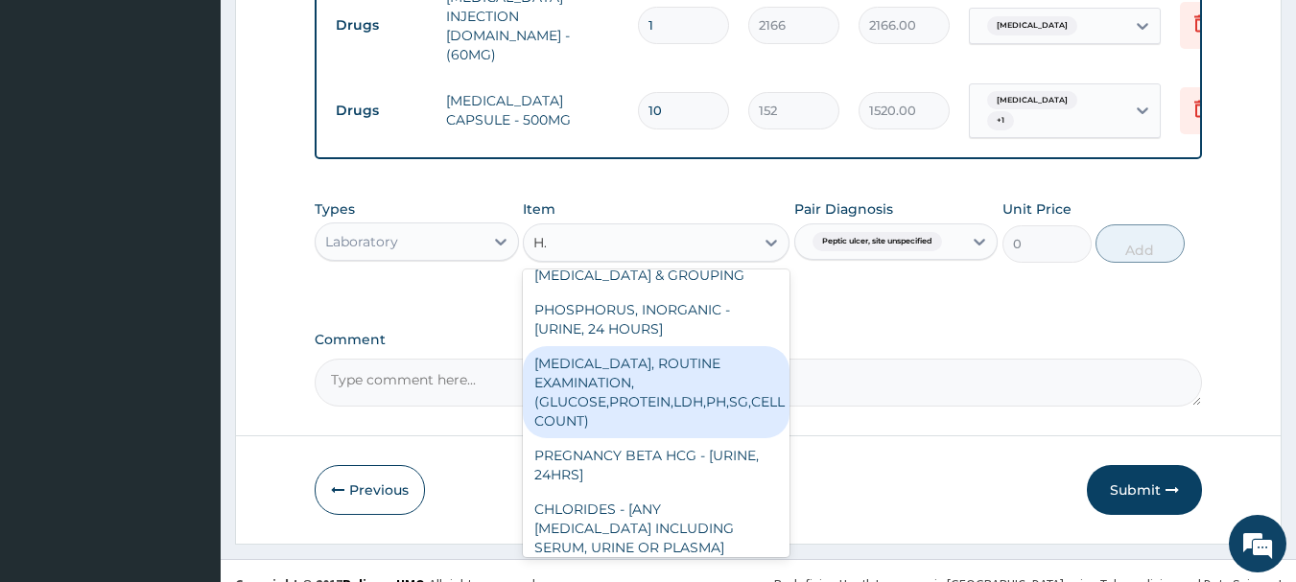
scroll to position [0, 0]
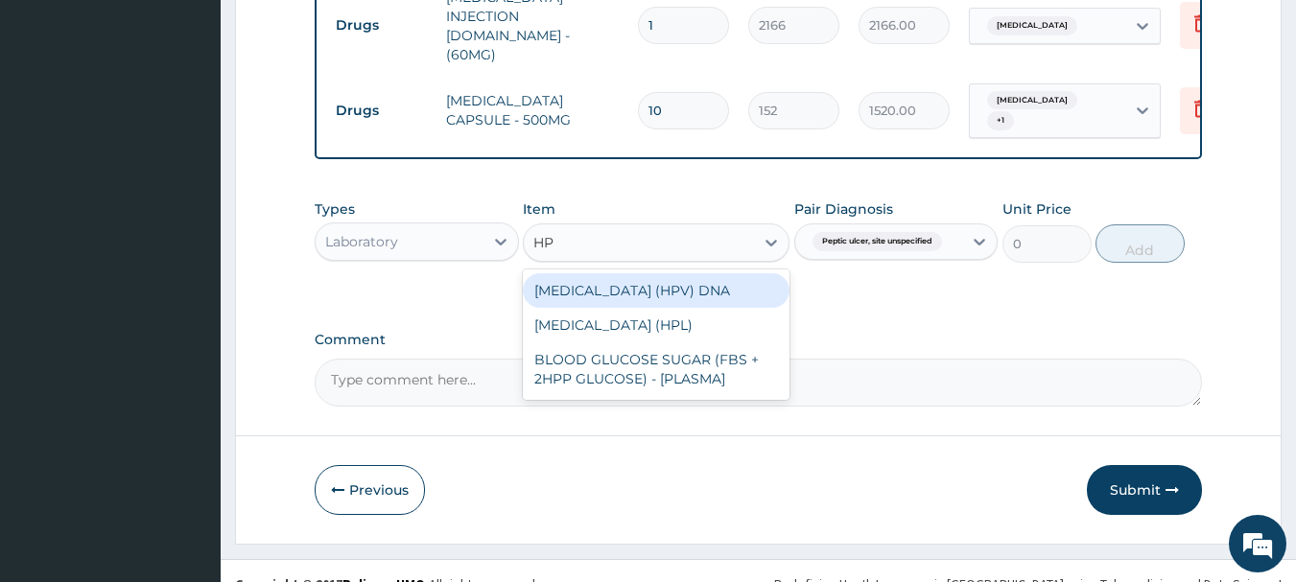
type input "HP"
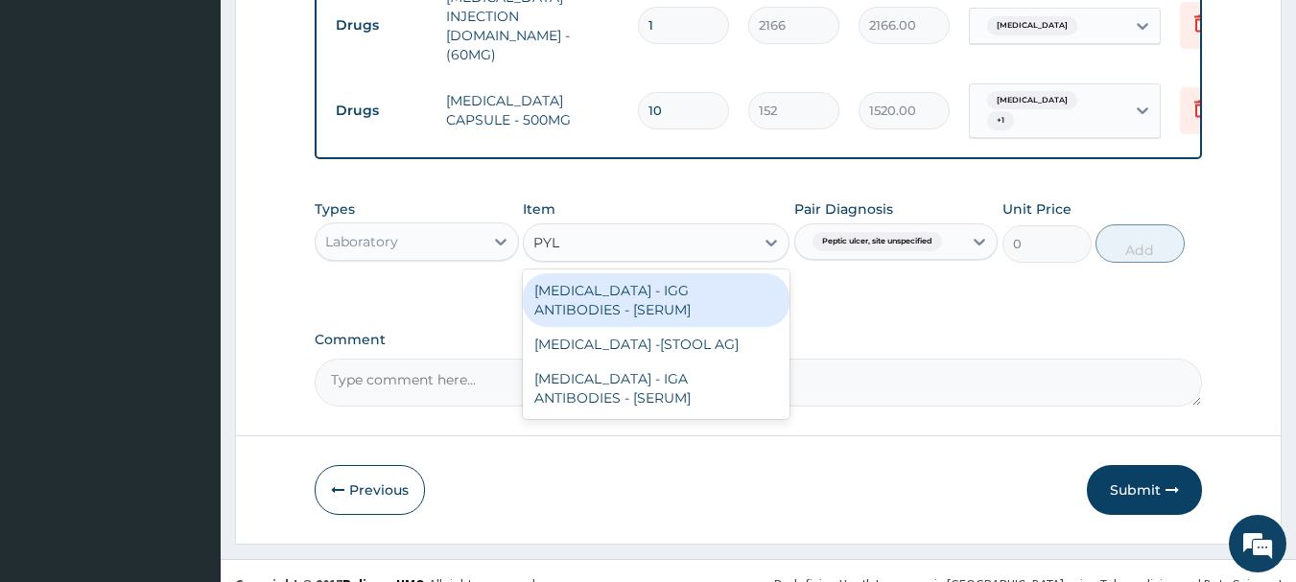
type input "PYLO"
click at [766, 291] on div "[MEDICAL_DATA] - IGG ANTIBODIES - [SERUM]" at bounding box center [656, 300] width 267 height 54
type input "8550"
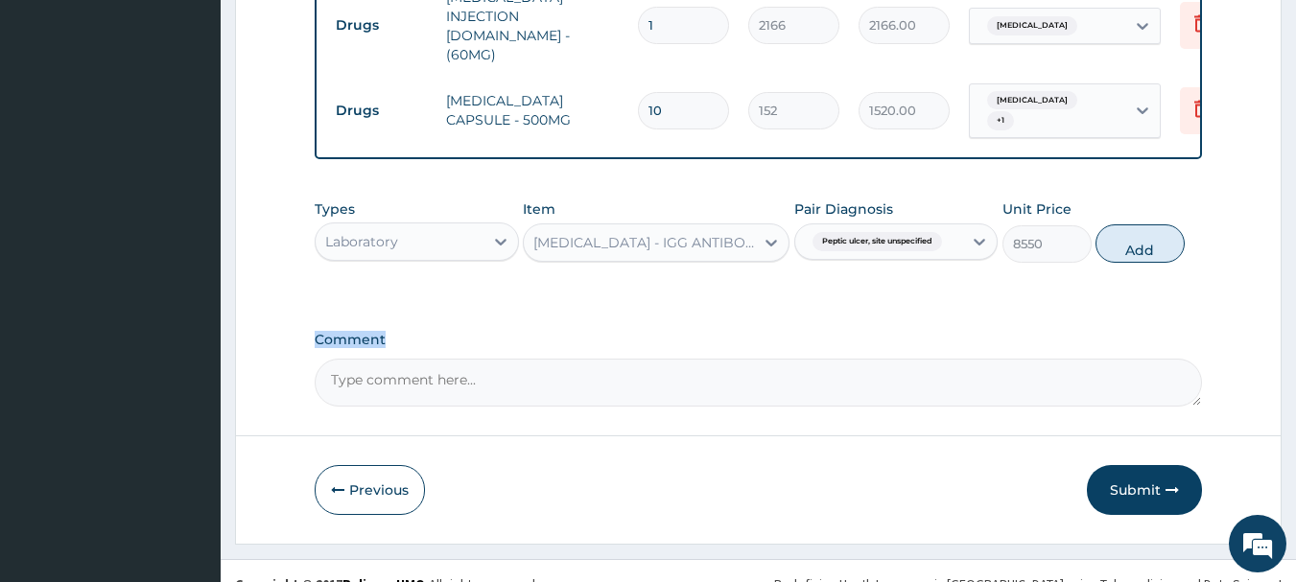
click at [716, 233] on div "[MEDICAL_DATA] - IGG ANTIBODIES - [SERUM]" at bounding box center [644, 242] width 223 height 19
click at [756, 225] on div at bounding box center [771, 242] width 35 height 35
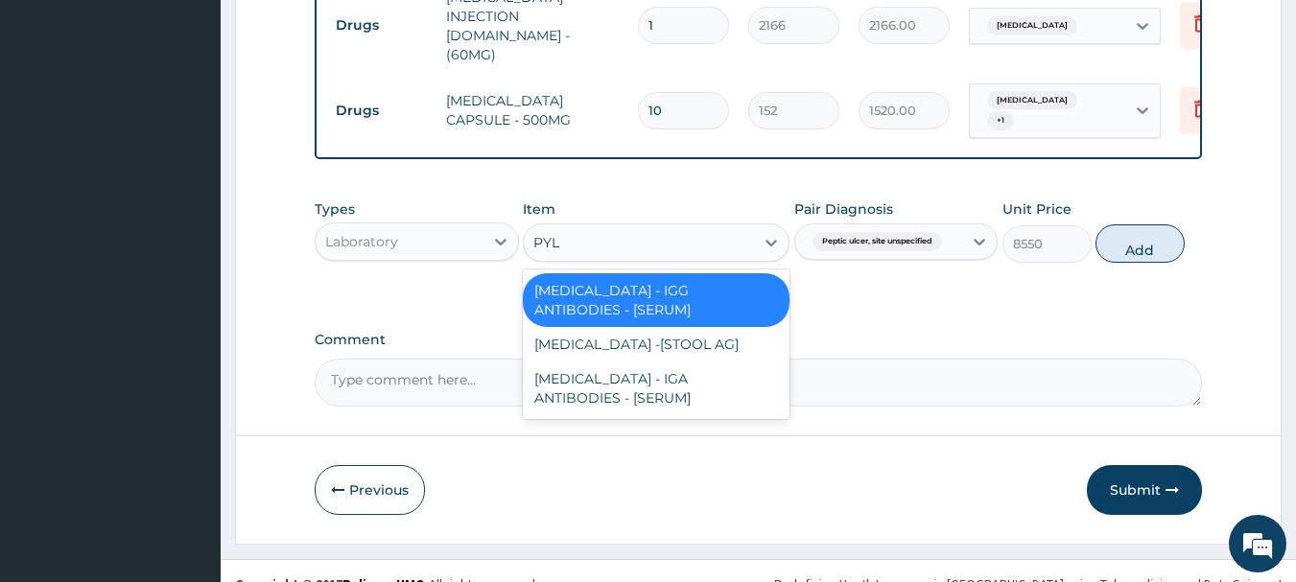
type input "PYLO"
click at [716, 330] on div "[MEDICAL_DATA] -[STOOL AG]" at bounding box center [656, 344] width 267 height 35
type input "18000"
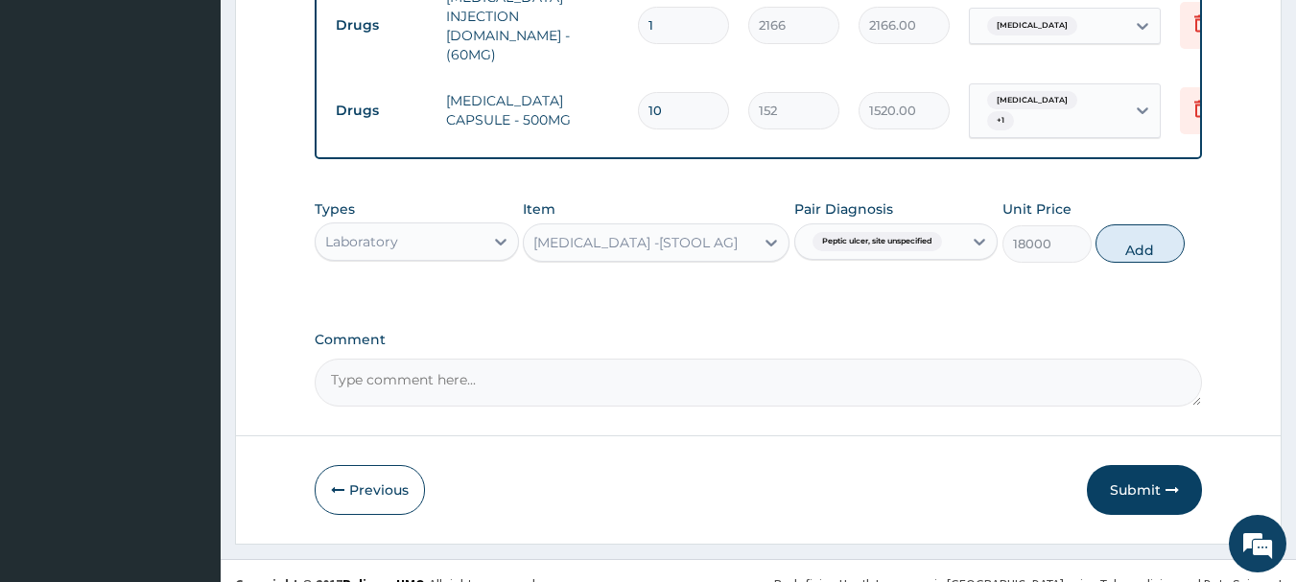
click at [721, 228] on div "[MEDICAL_DATA] -[STOOL AG]" at bounding box center [639, 242] width 230 height 31
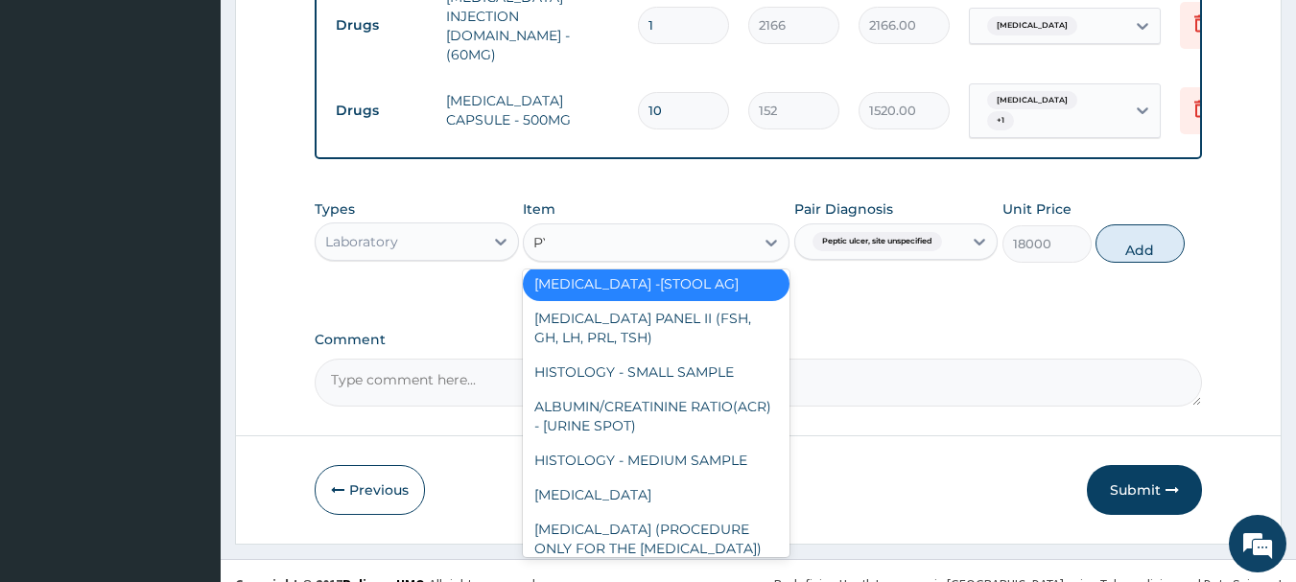
scroll to position [575, 0]
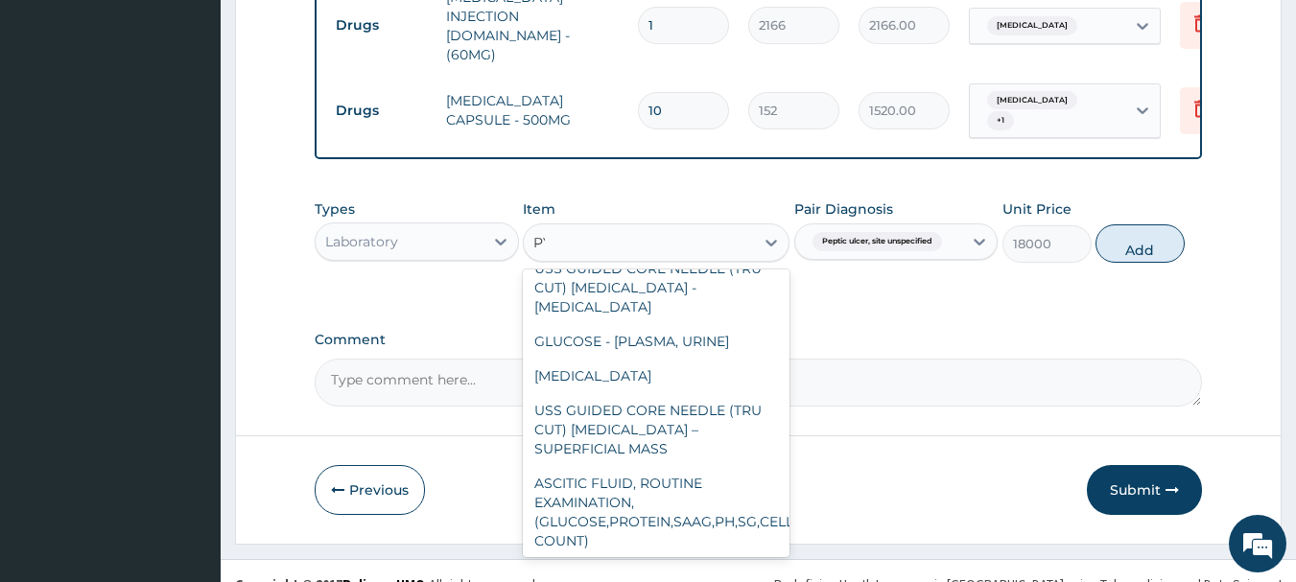
type input "PYL"
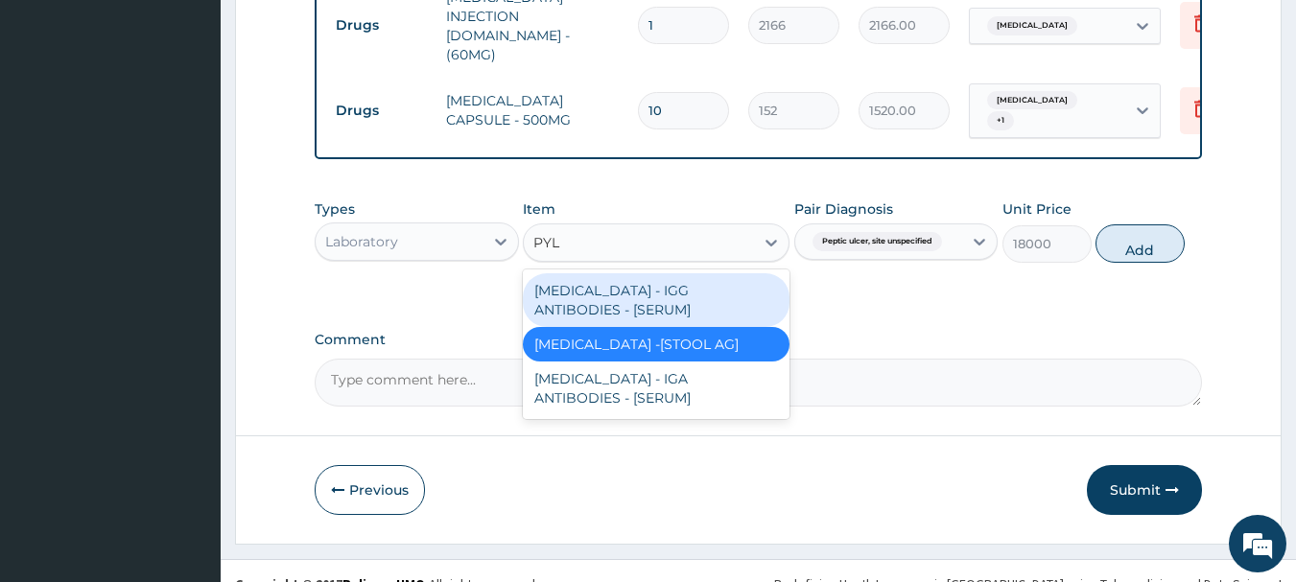
scroll to position [0, 0]
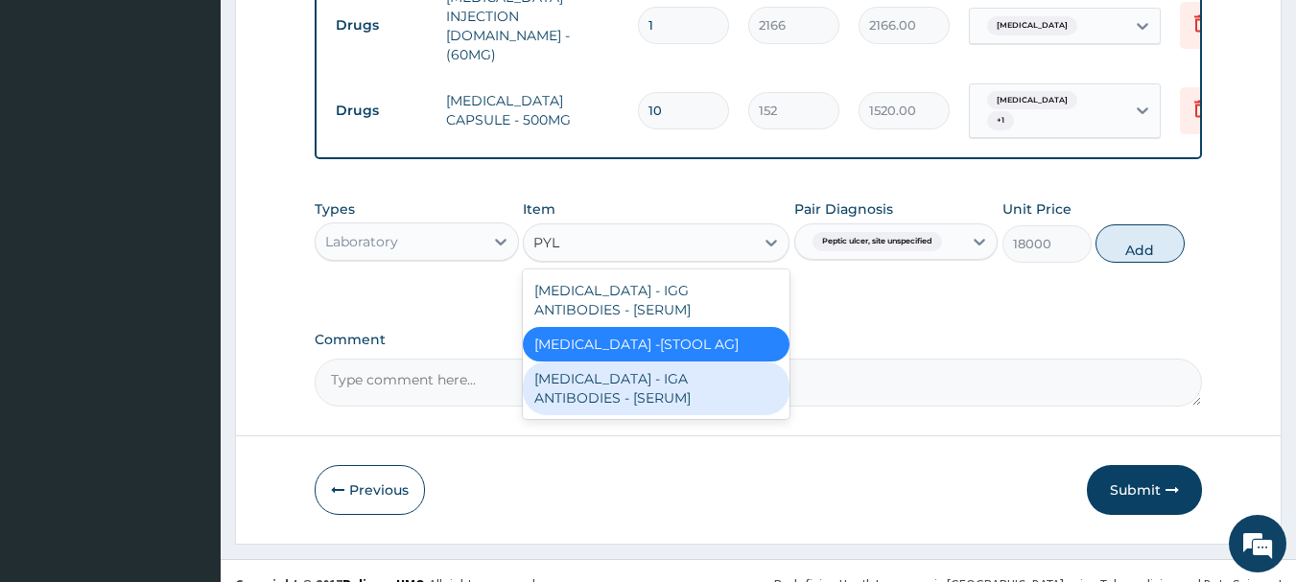
click at [746, 387] on div "[MEDICAL_DATA] - IGA ANTIBODIES - [SERUM]" at bounding box center [656, 389] width 267 height 54
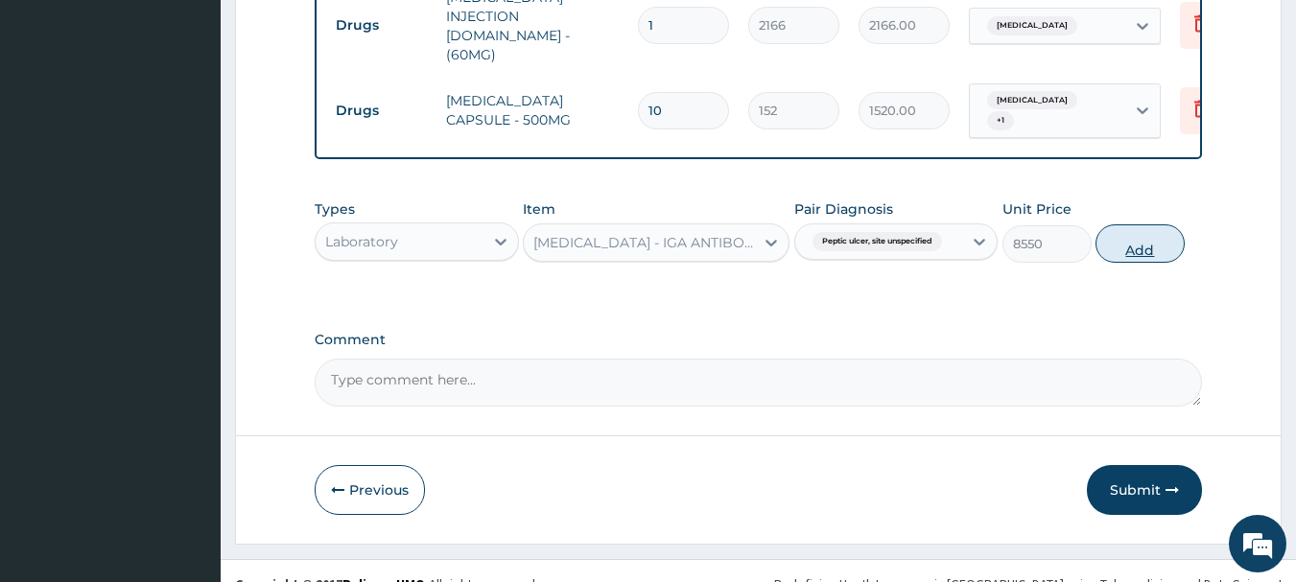
click at [1111, 225] on button "Add" at bounding box center [1140, 244] width 89 height 38
type input "0"
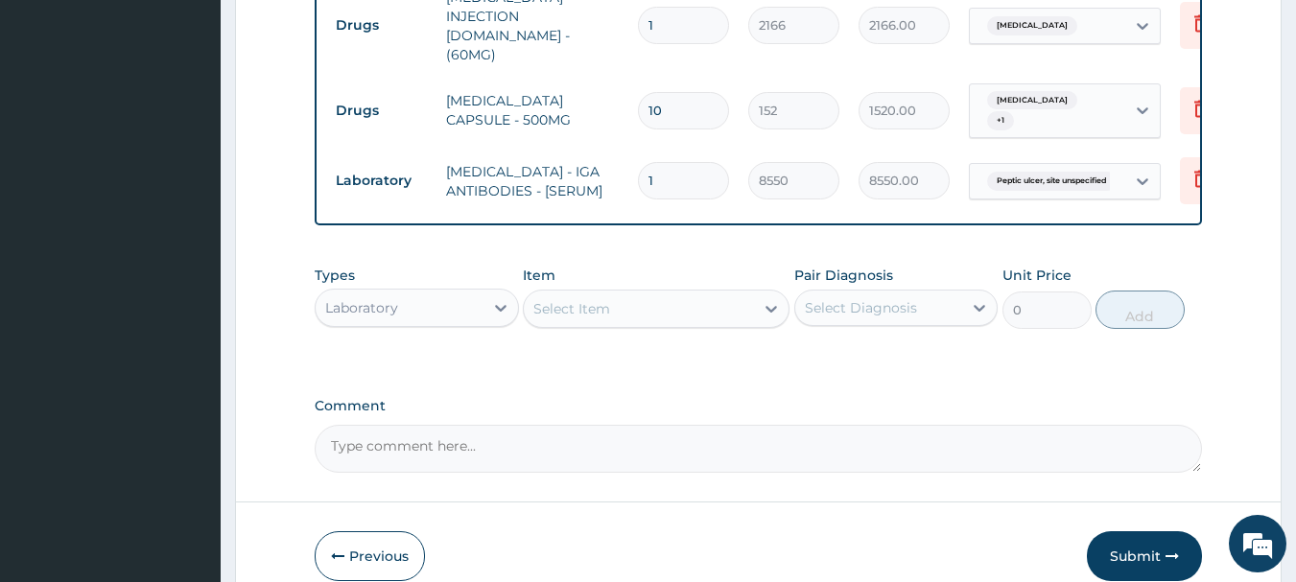
drag, startPoint x: 505, startPoint y: 164, endPoint x: 450, endPoint y: 129, distance: 65.2
click at [450, 153] on td "[MEDICAL_DATA] - IGA ANTIBODIES - [SERUM]" at bounding box center [533, 182] width 192 height 58
copy td "[MEDICAL_DATA] - IGA ANTIBODIES - [SERUM]"
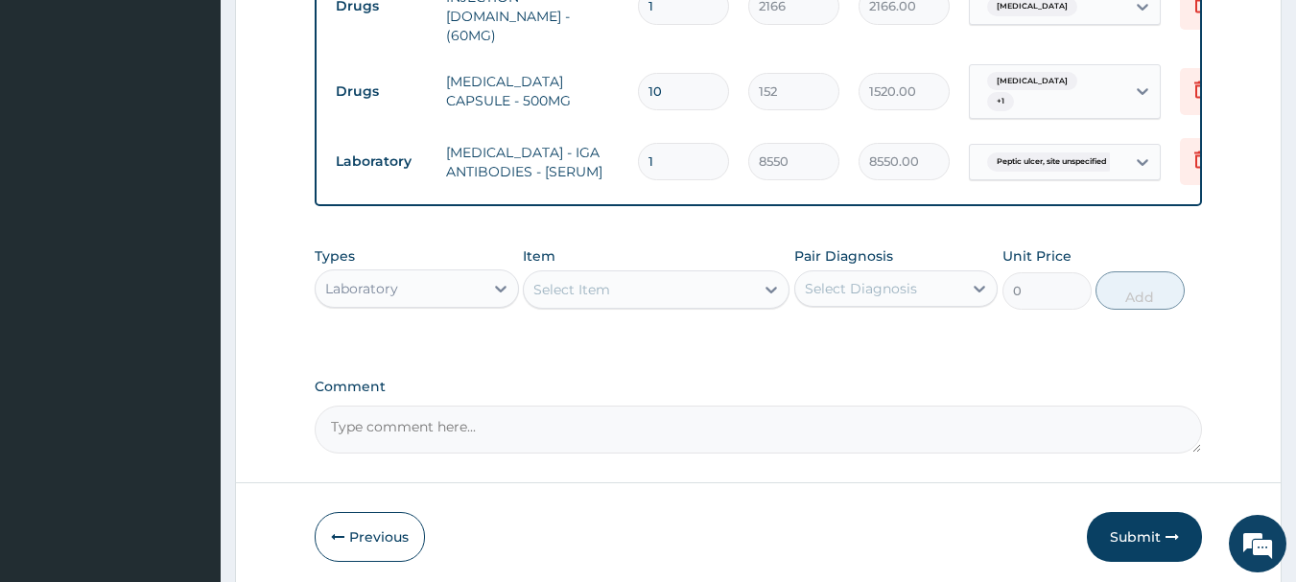
scroll to position [1084, 0]
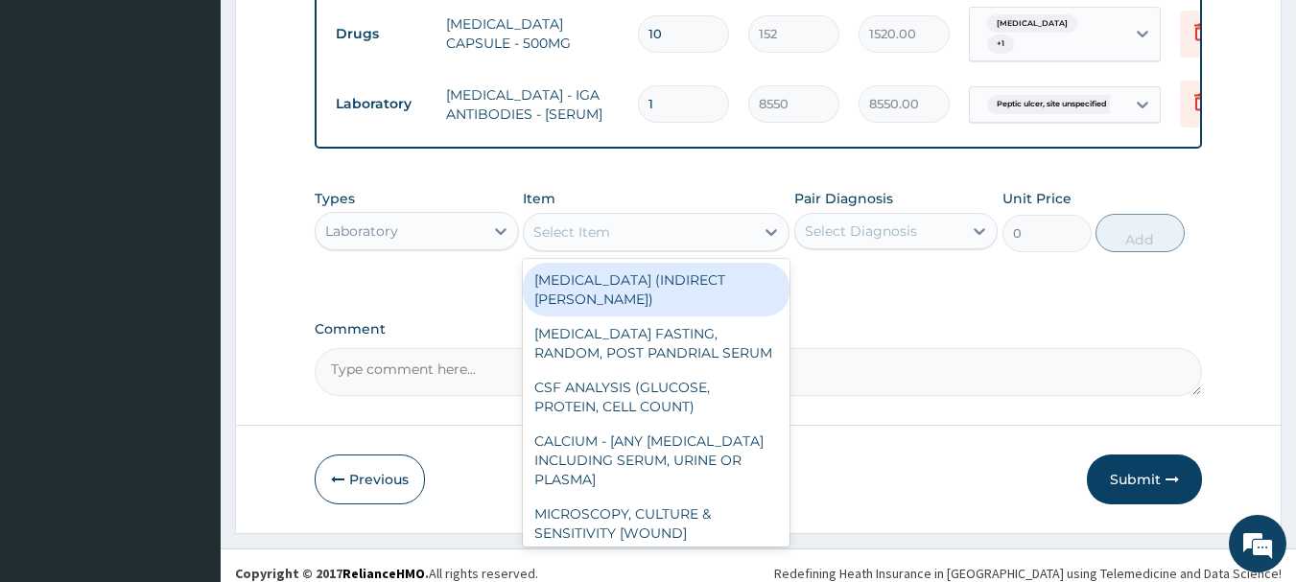
click at [633, 217] on div "Select Item" at bounding box center [639, 232] width 230 height 31
click at [484, 213] on div at bounding box center [501, 231] width 35 height 36
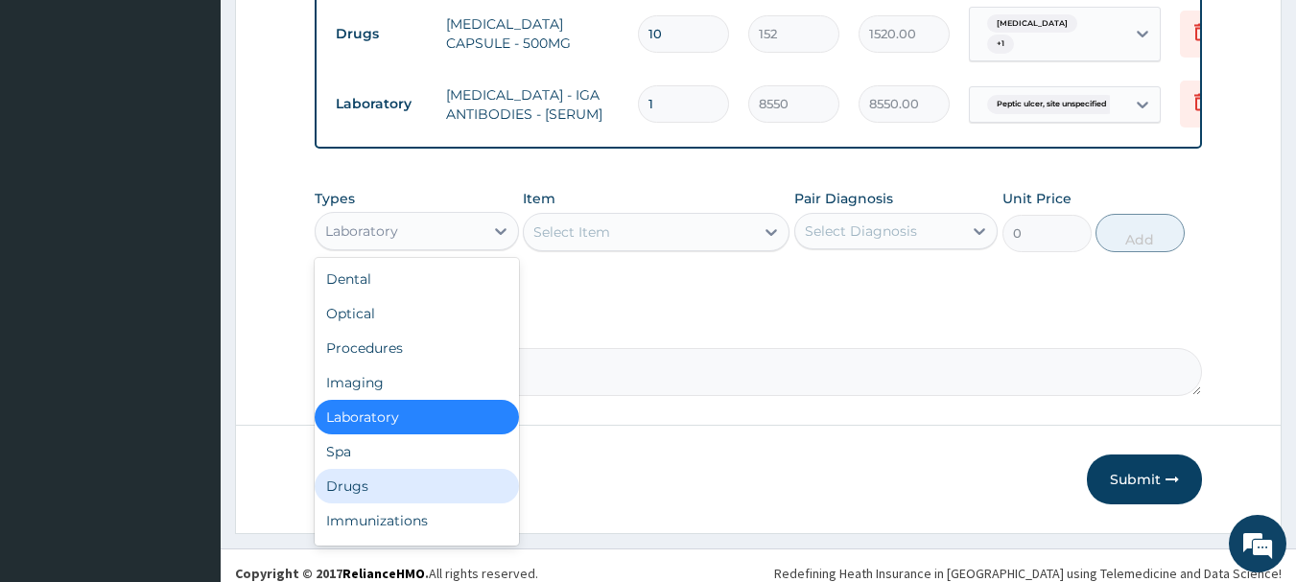
click at [381, 476] on div "Drugs" at bounding box center [417, 486] width 204 height 35
click at [381, 476] on button "Previous" at bounding box center [370, 480] width 110 height 50
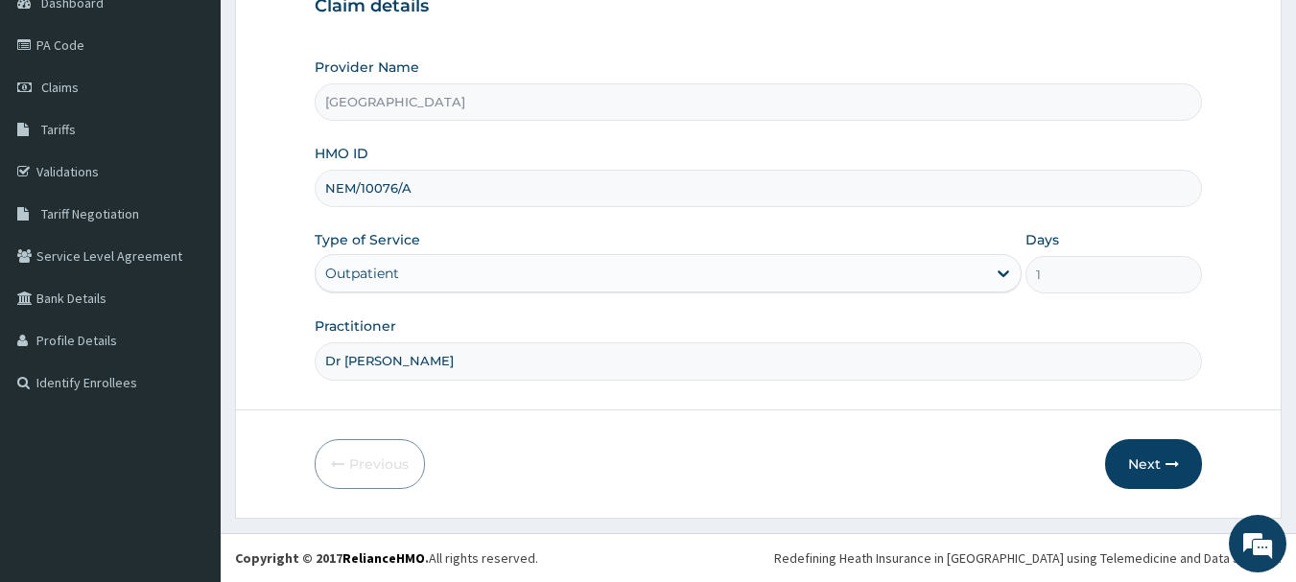
scroll to position [206, 0]
click at [1164, 482] on button "Next" at bounding box center [1153, 464] width 97 height 50
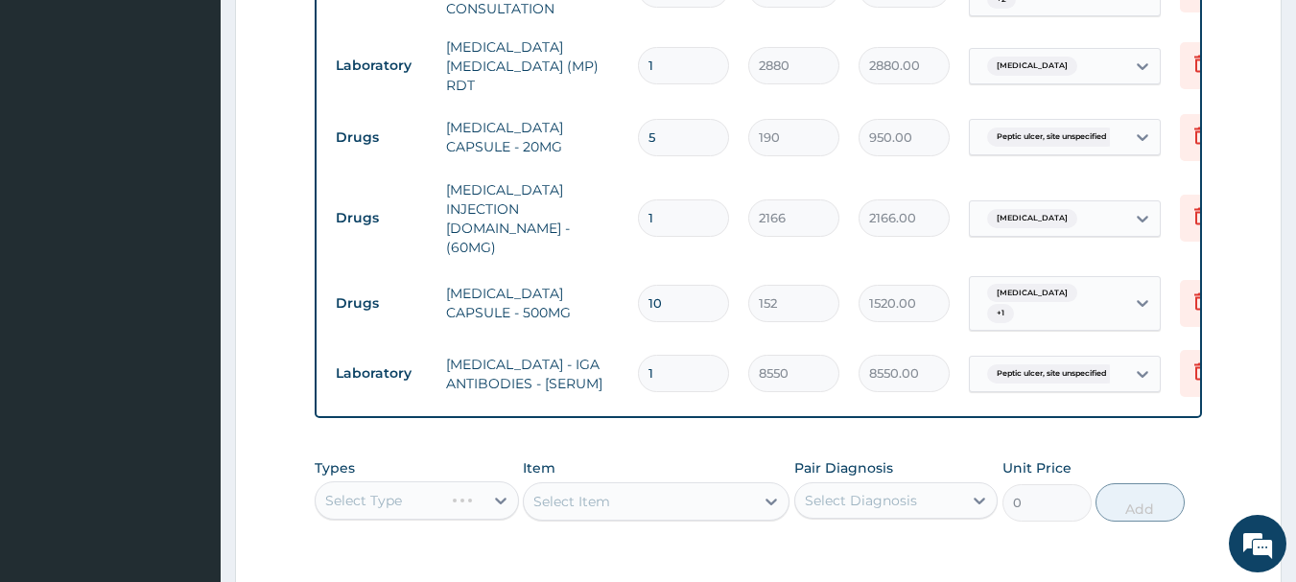
scroll to position [878, 0]
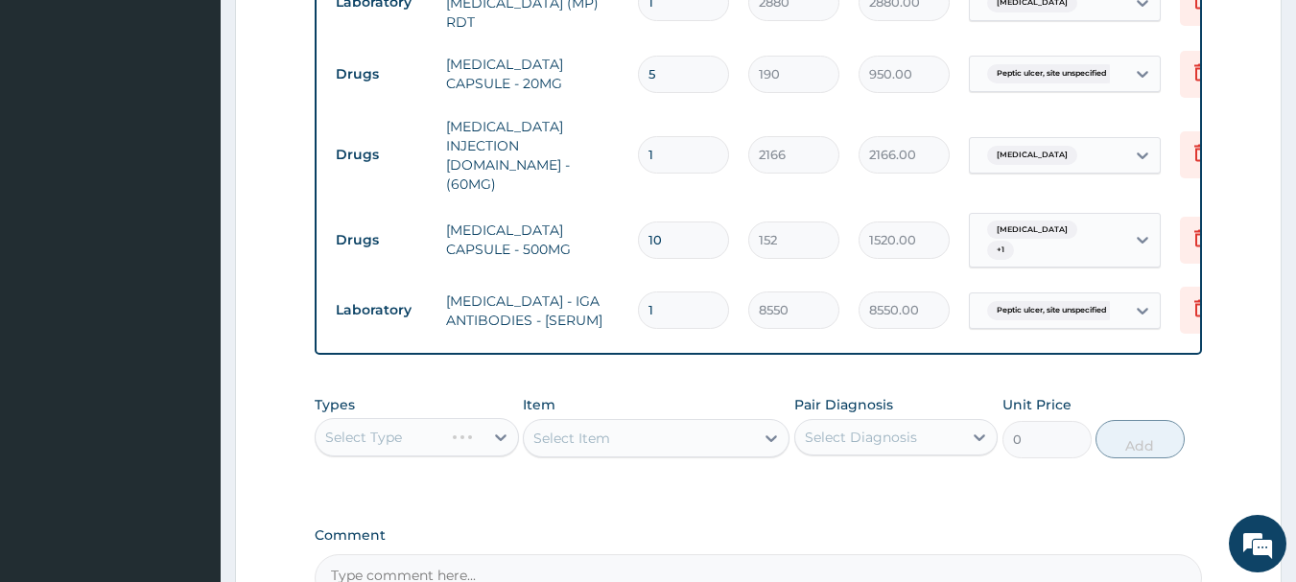
click at [630, 395] on div "Item Select Item" at bounding box center [656, 426] width 267 height 63
click at [484, 430] on div at bounding box center [501, 437] width 35 height 35
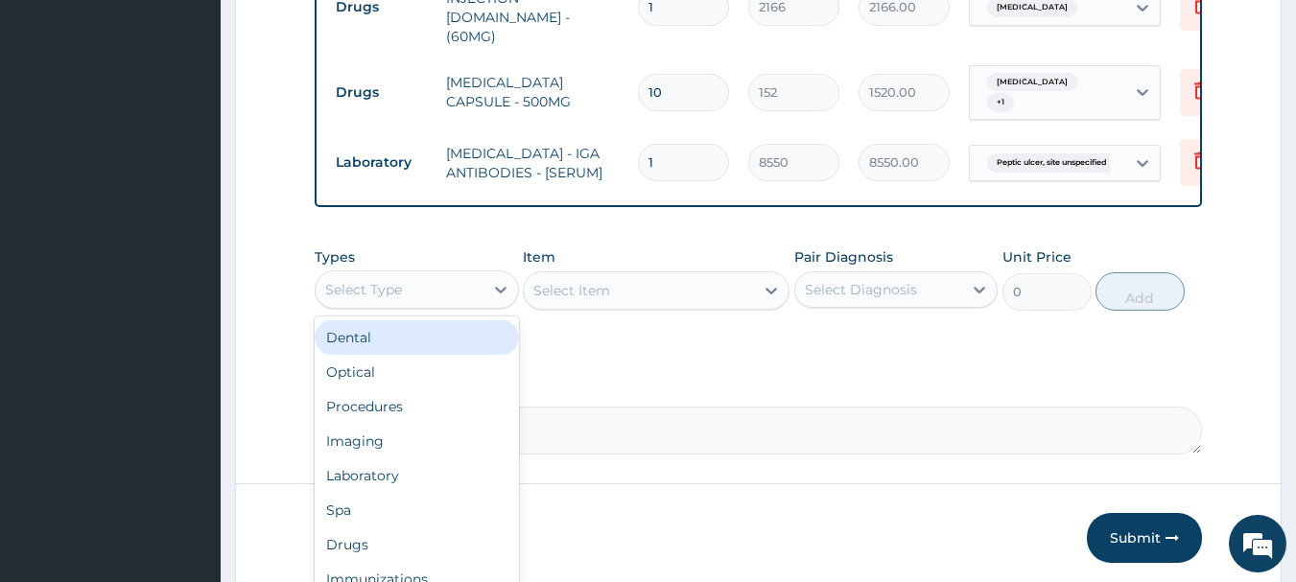
scroll to position [1070, 0]
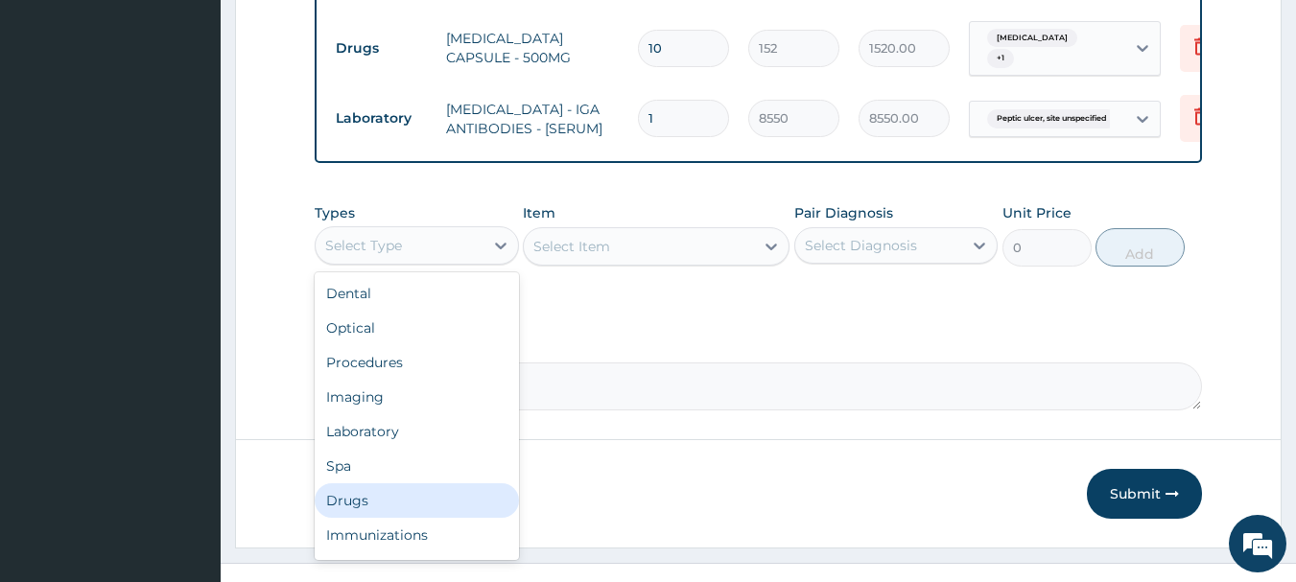
click at [397, 484] on div "Drugs" at bounding box center [417, 501] width 204 height 35
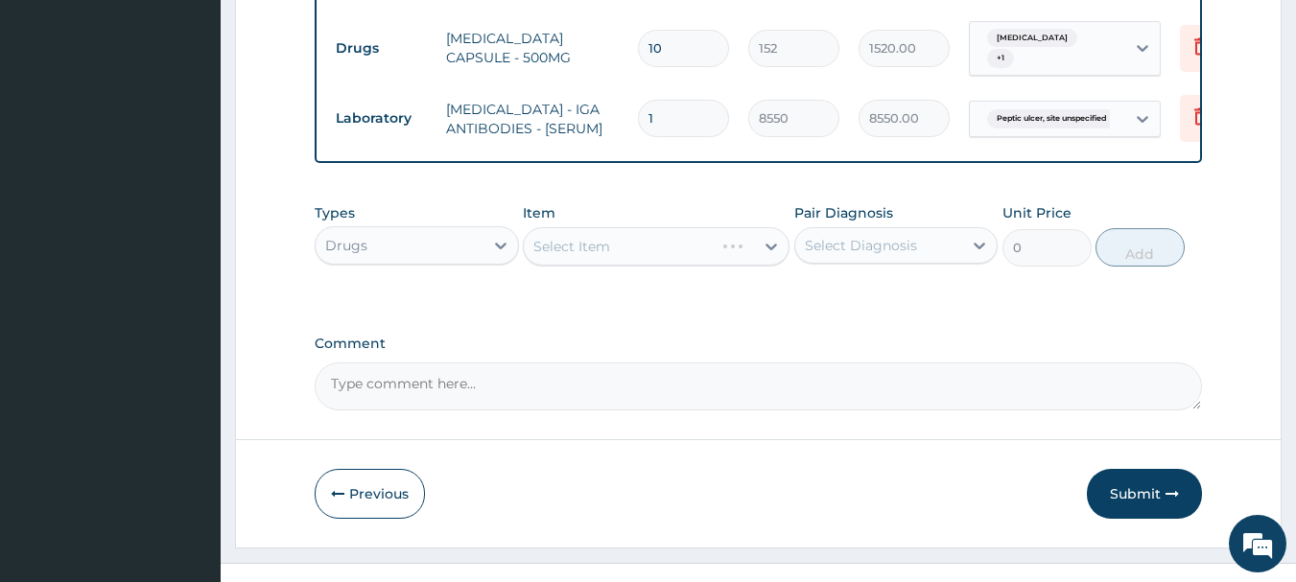
click at [841, 236] on div "Select Diagnosis" at bounding box center [861, 245] width 112 height 19
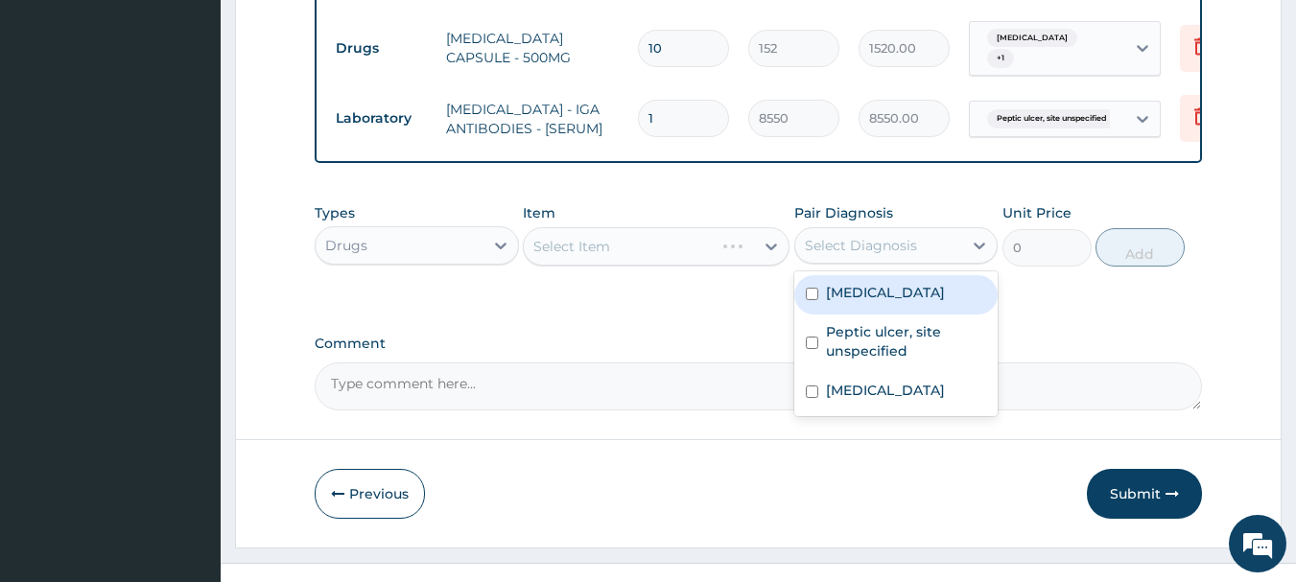
click at [855, 283] on label "Malaria, unspecified" at bounding box center [885, 292] width 119 height 19
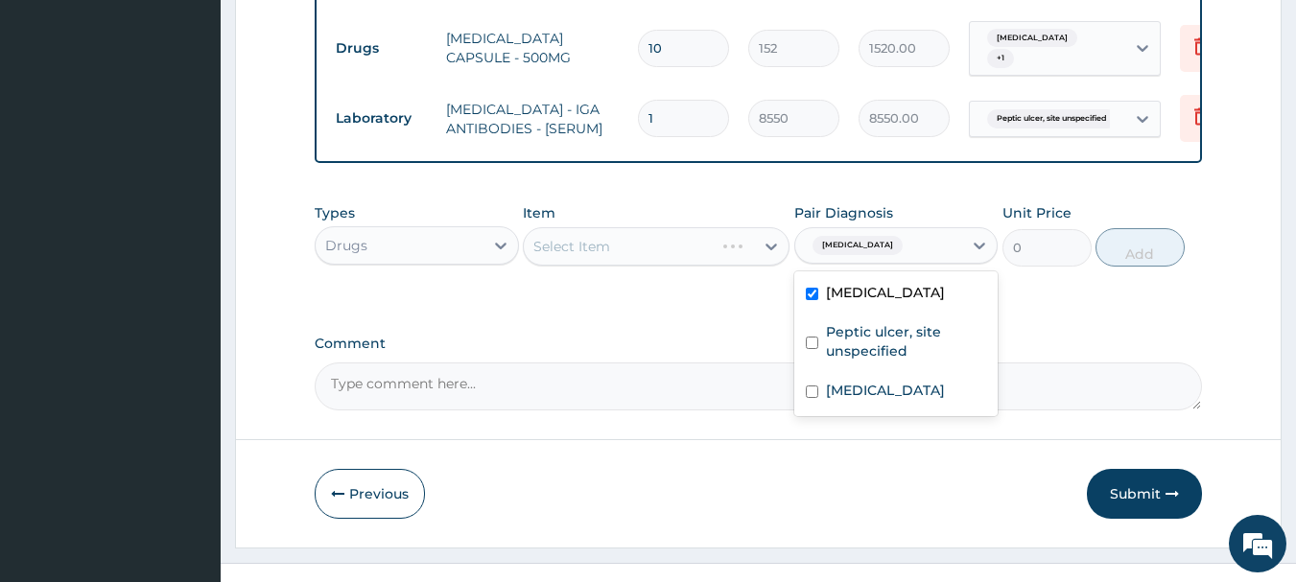
click at [865, 283] on label "Malaria, unspecified" at bounding box center [885, 292] width 119 height 19
checkbox input "false"
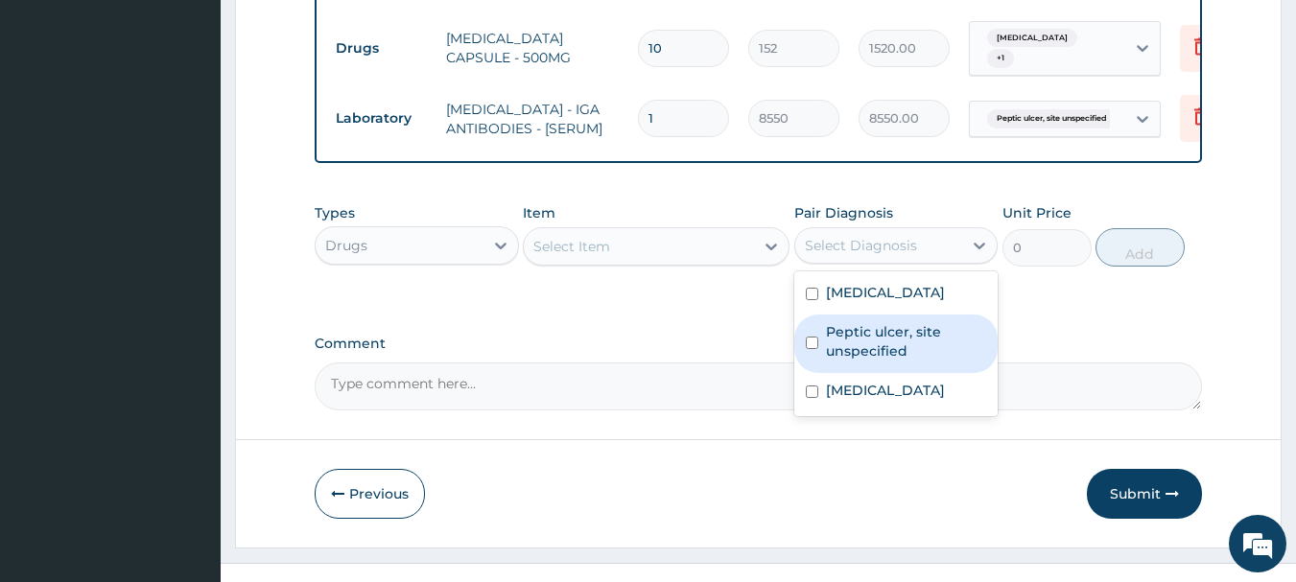
click at [886, 349] on div "Peptic ulcer, site unspecified" at bounding box center [896, 344] width 204 height 59
checkbox input "true"
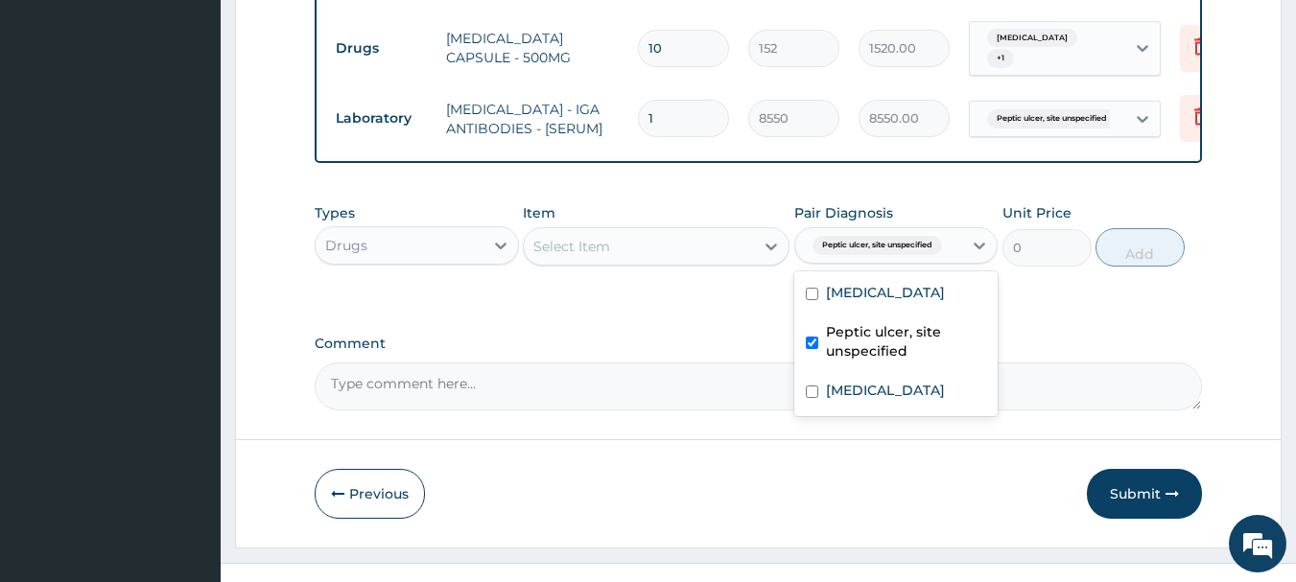
click at [687, 235] on div "Select Item" at bounding box center [639, 246] width 230 height 31
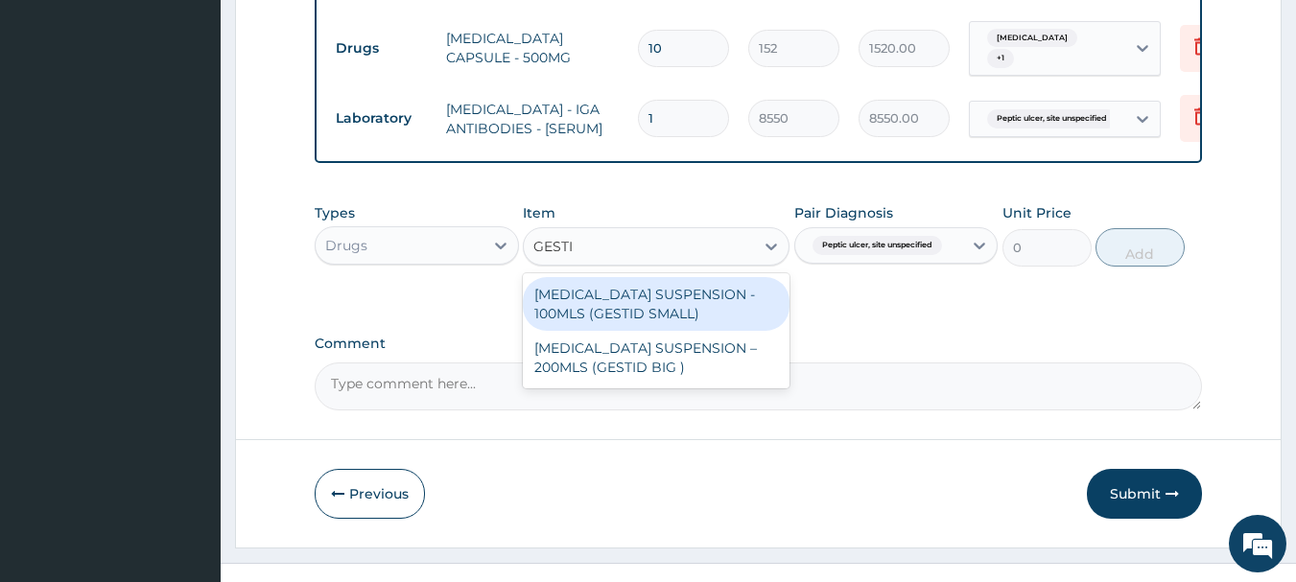
type input "GESTID"
click at [750, 287] on div "ANTACID SUSPENSION - 100MLS (GESTID SMALL)" at bounding box center [656, 304] width 267 height 54
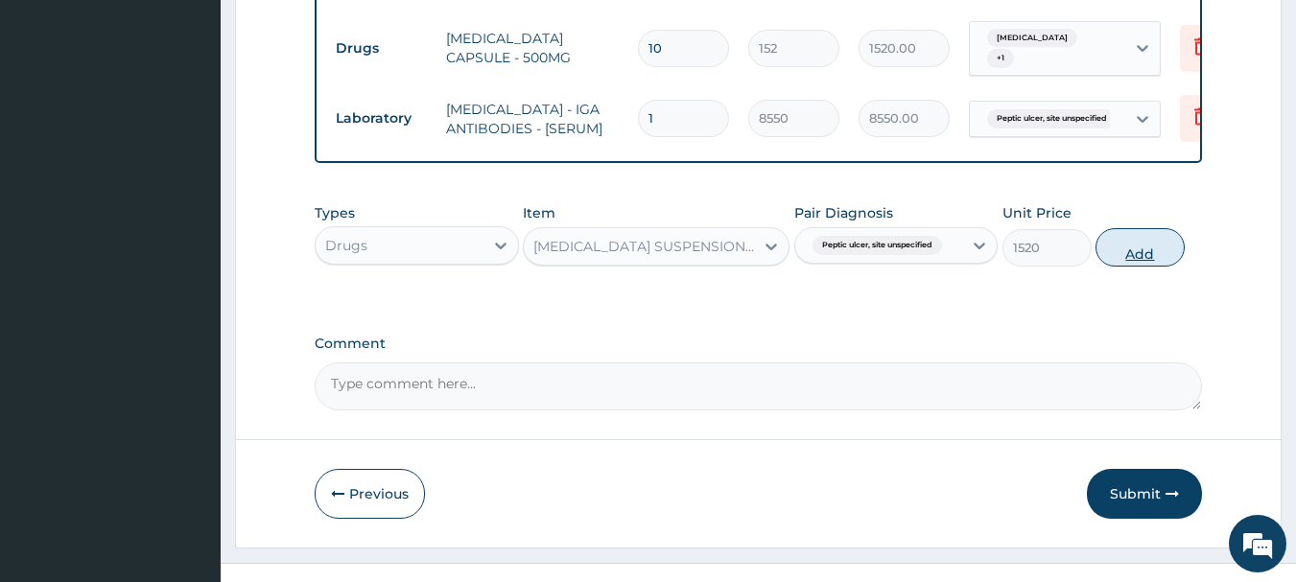
click at [1103, 228] on button "Add" at bounding box center [1140, 247] width 89 height 38
type input "0"
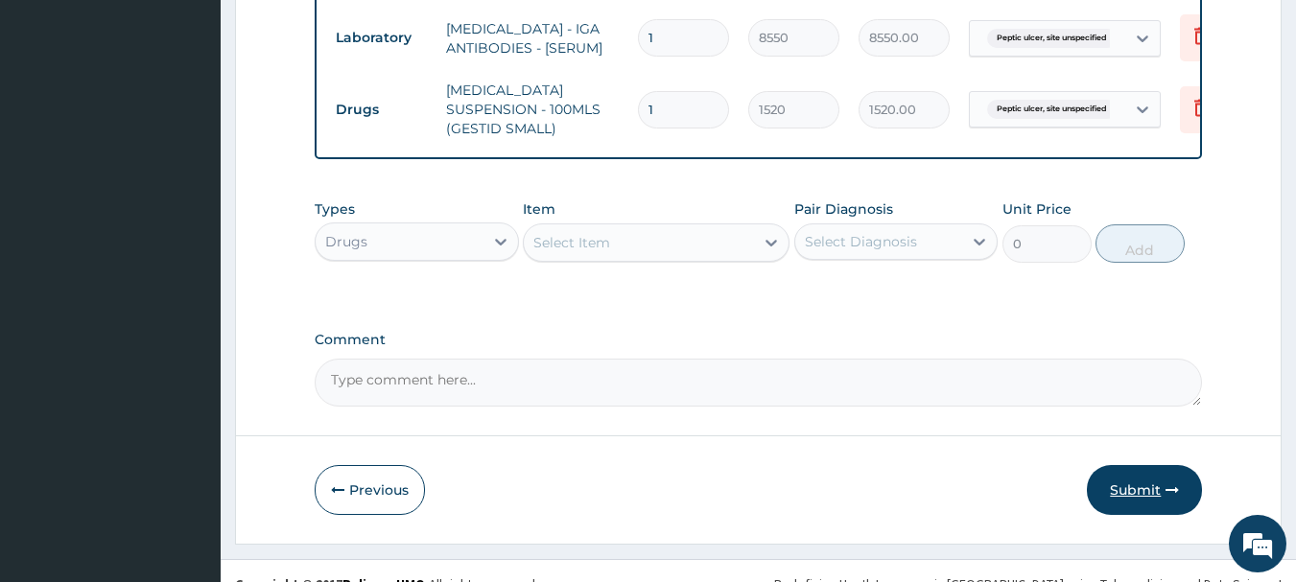
click at [1136, 465] on button "Submit" at bounding box center [1144, 490] width 115 height 50
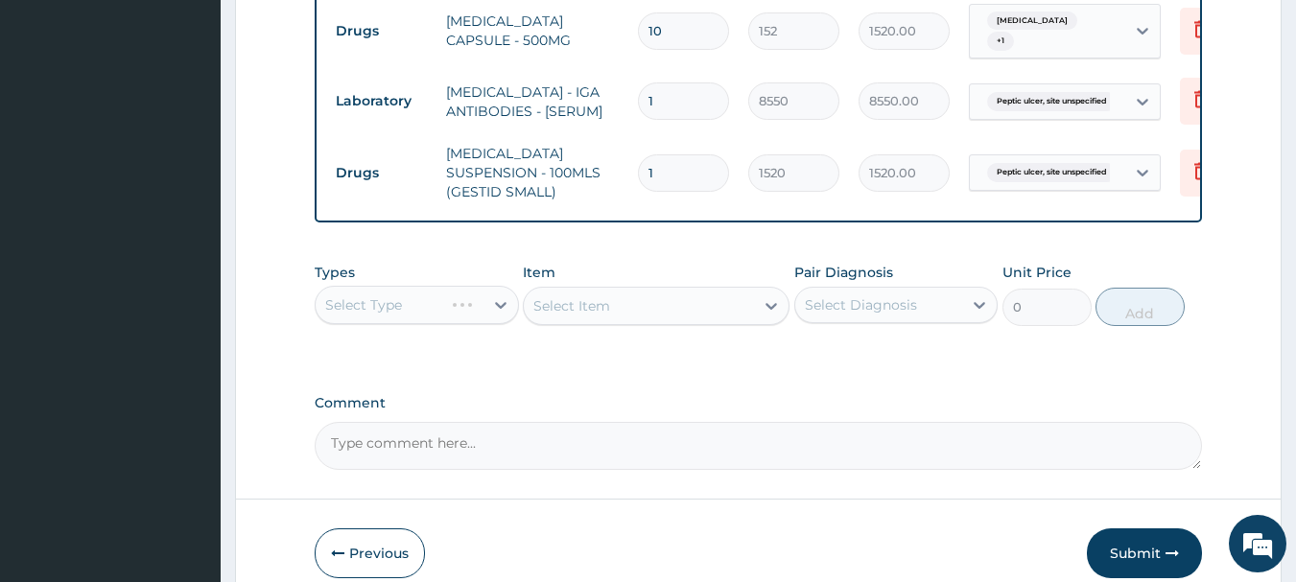
scroll to position [1054, 0]
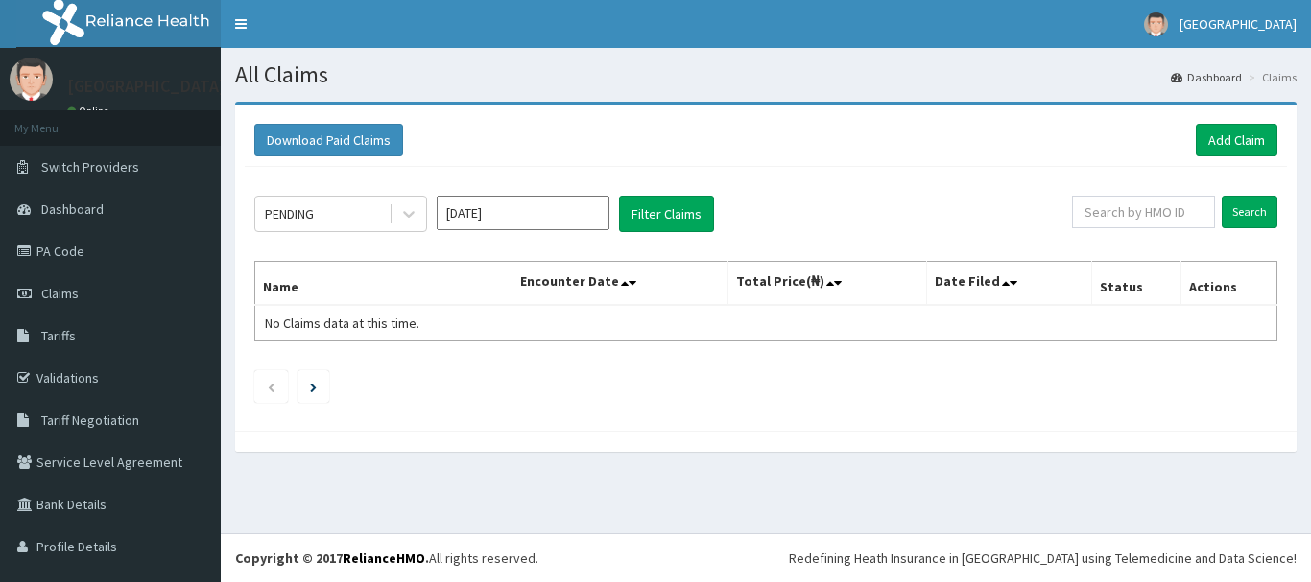
click at [570, 221] on input "[DATE]" at bounding box center [523, 213] width 173 height 35
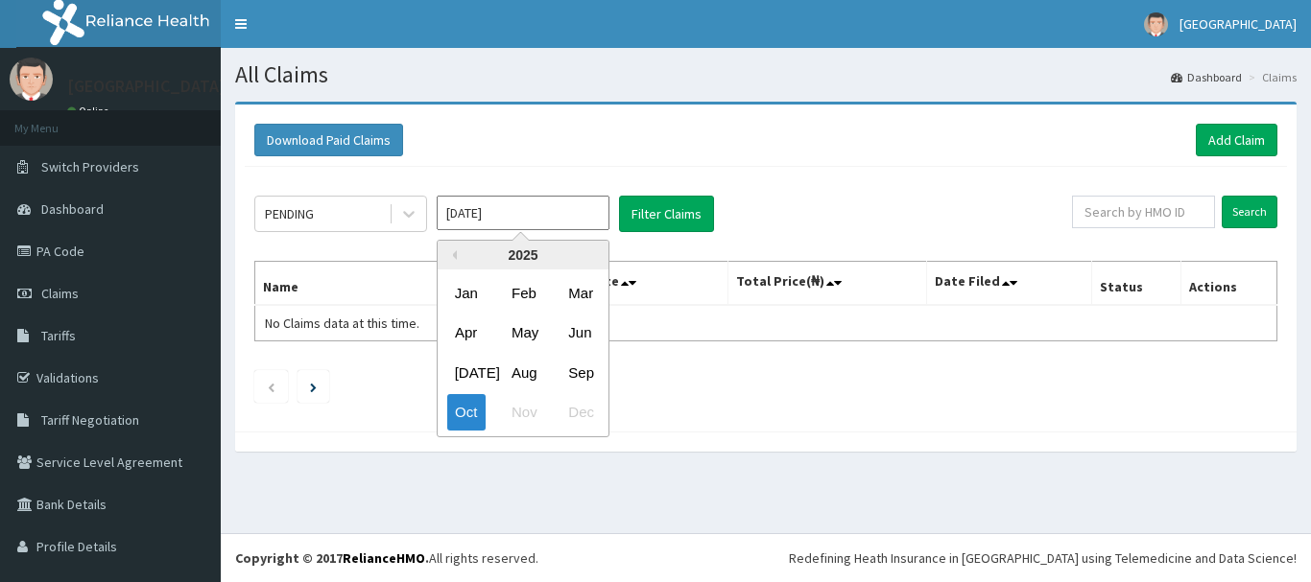
click at [570, 221] on input "[DATE]" at bounding box center [523, 213] width 173 height 35
click at [573, 367] on div "Sep" at bounding box center [579, 373] width 38 height 36
type input "Sep 2025"
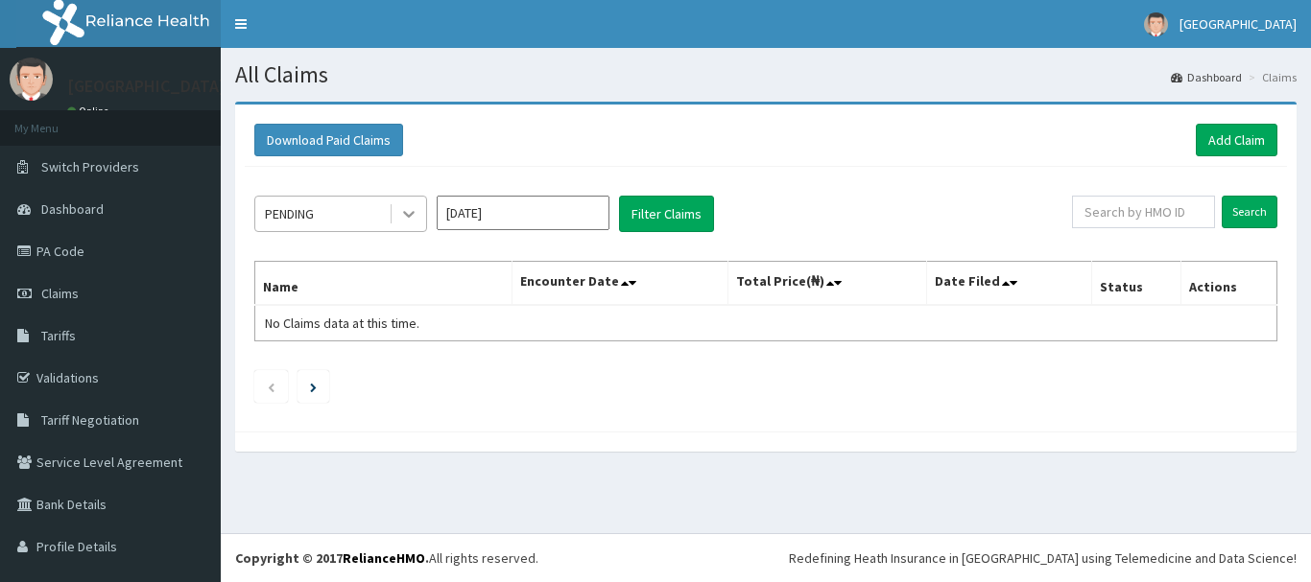
click at [393, 219] on div at bounding box center [408, 214] width 35 height 35
click at [1211, 127] on link "Add Claim" at bounding box center [1237, 140] width 82 height 33
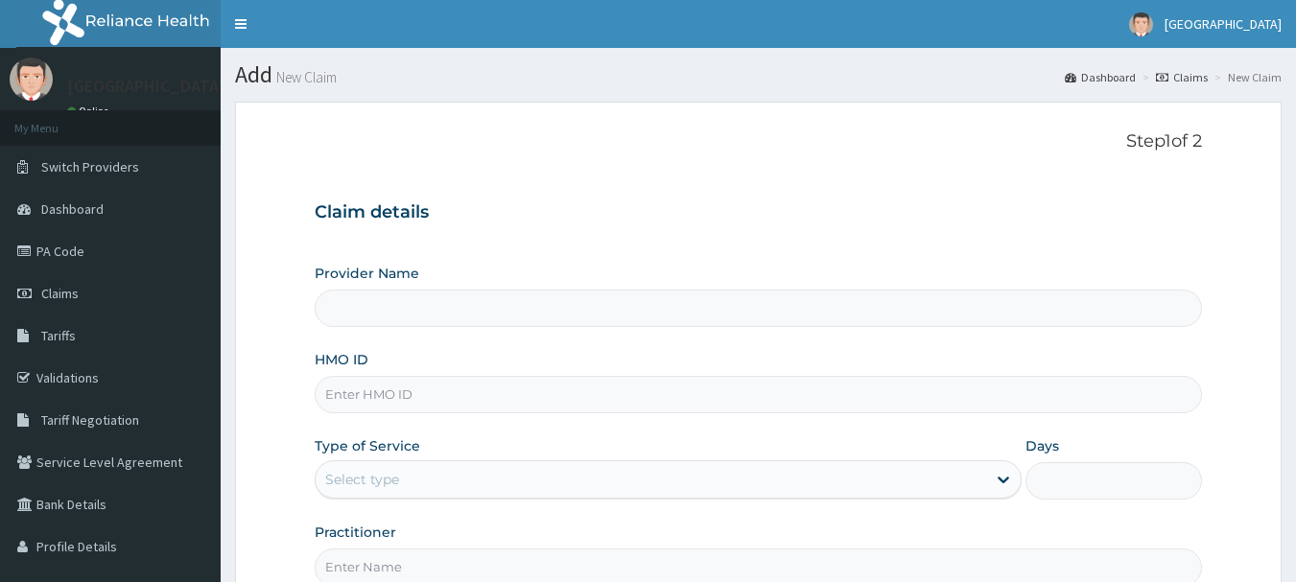
click at [574, 404] on input "HMO ID" at bounding box center [759, 394] width 889 height 37
type input "[GEOGRAPHIC_DATA]"
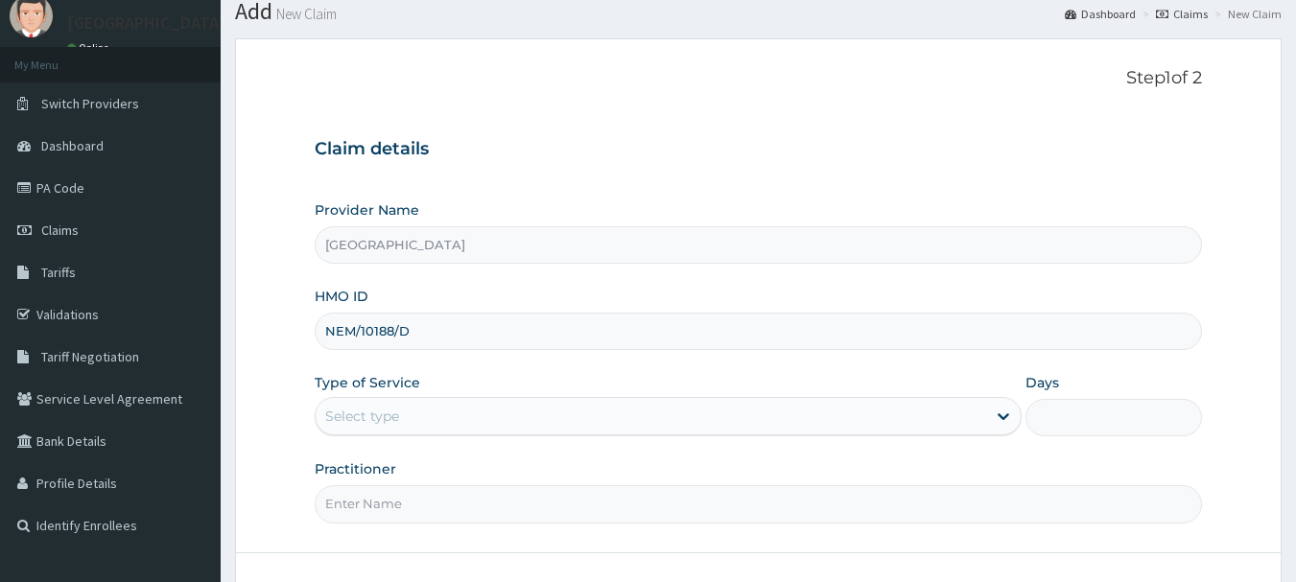
scroll to position [96, 0]
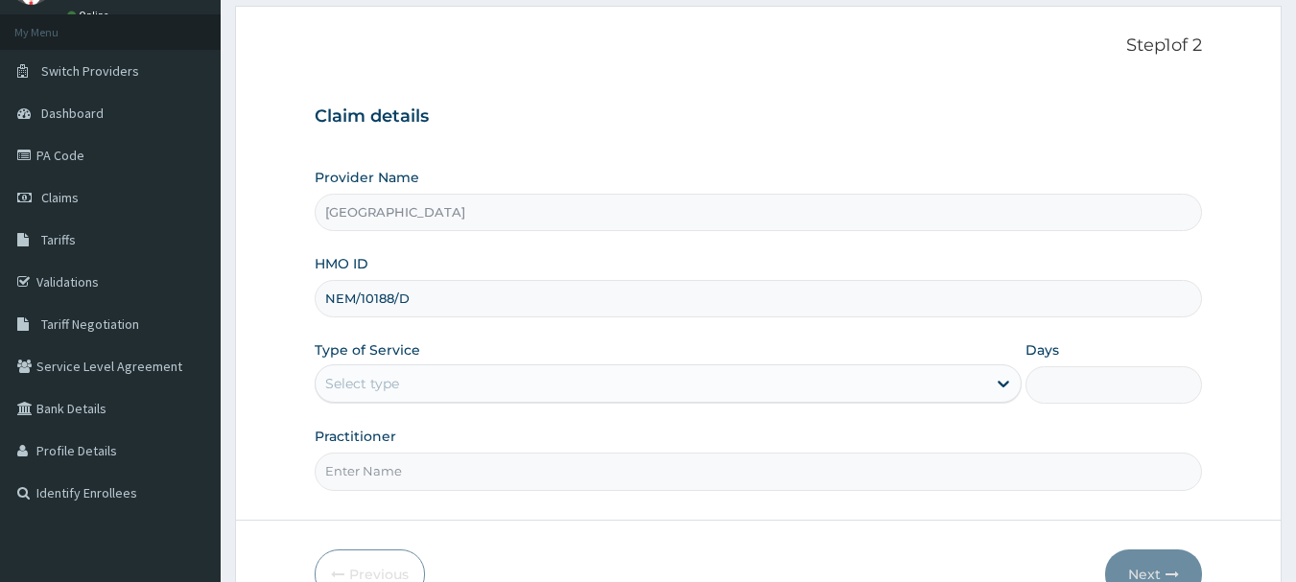
type input "NEM/10188/D"
click at [449, 384] on div "Select type" at bounding box center [651, 383] width 671 height 31
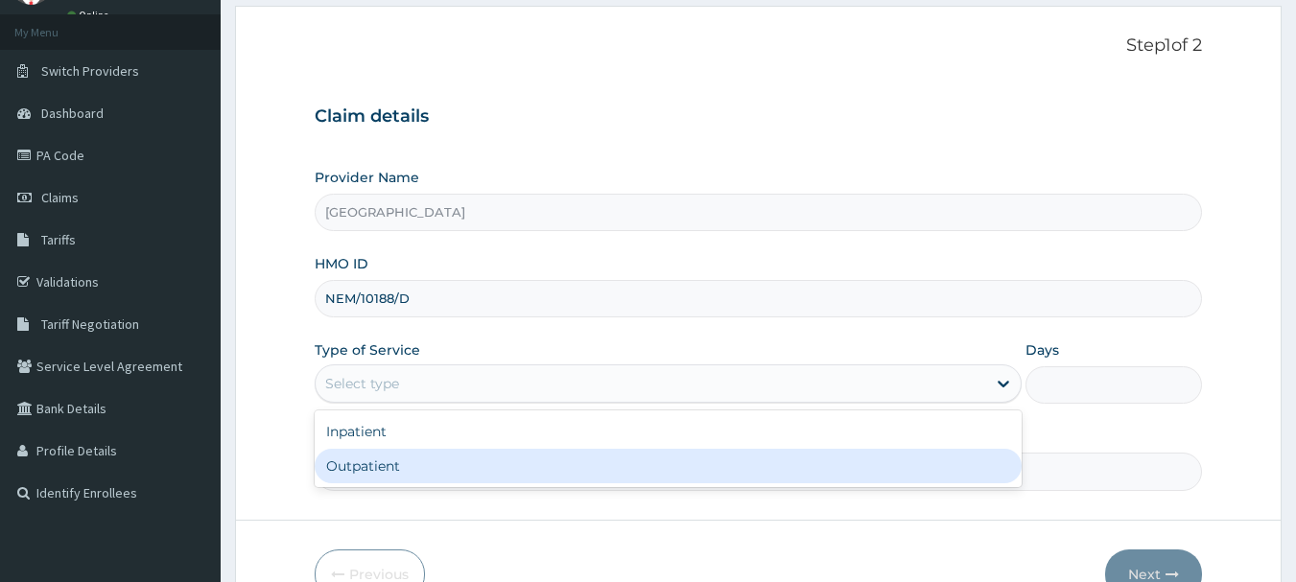
click at [415, 465] on div "Outpatient" at bounding box center [668, 466] width 707 height 35
type input "1"
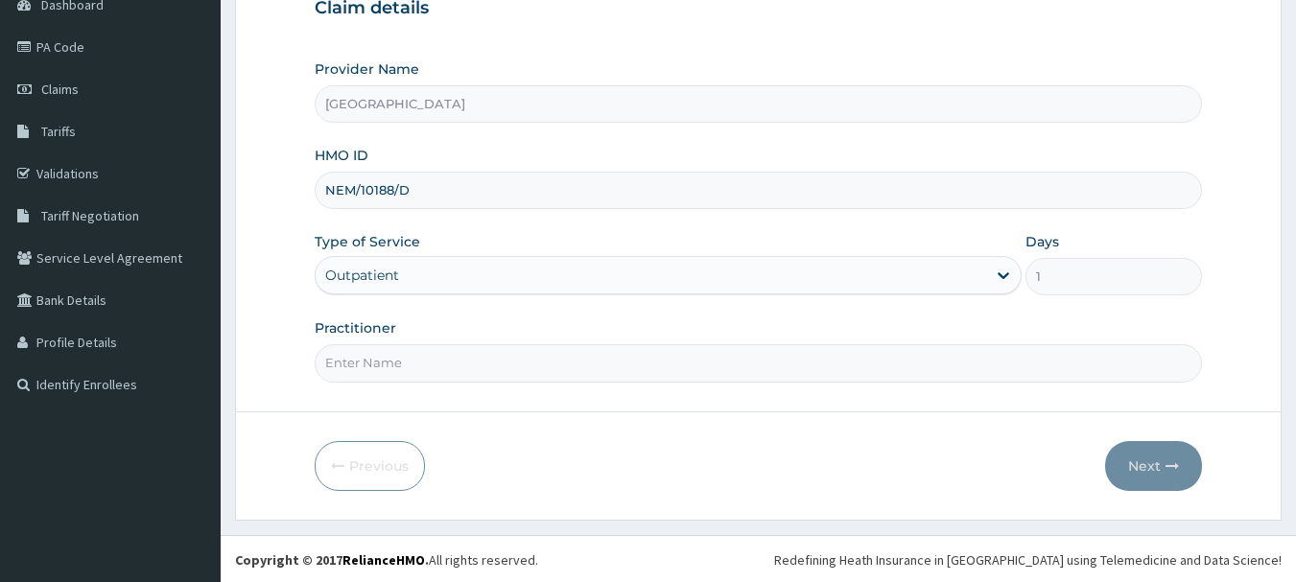
scroll to position [206, 0]
click at [555, 349] on input "Practitioner" at bounding box center [759, 361] width 889 height 37
type input "Dr Okolonji Uchenna"
click at [1128, 465] on button "Next" at bounding box center [1153, 464] width 97 height 50
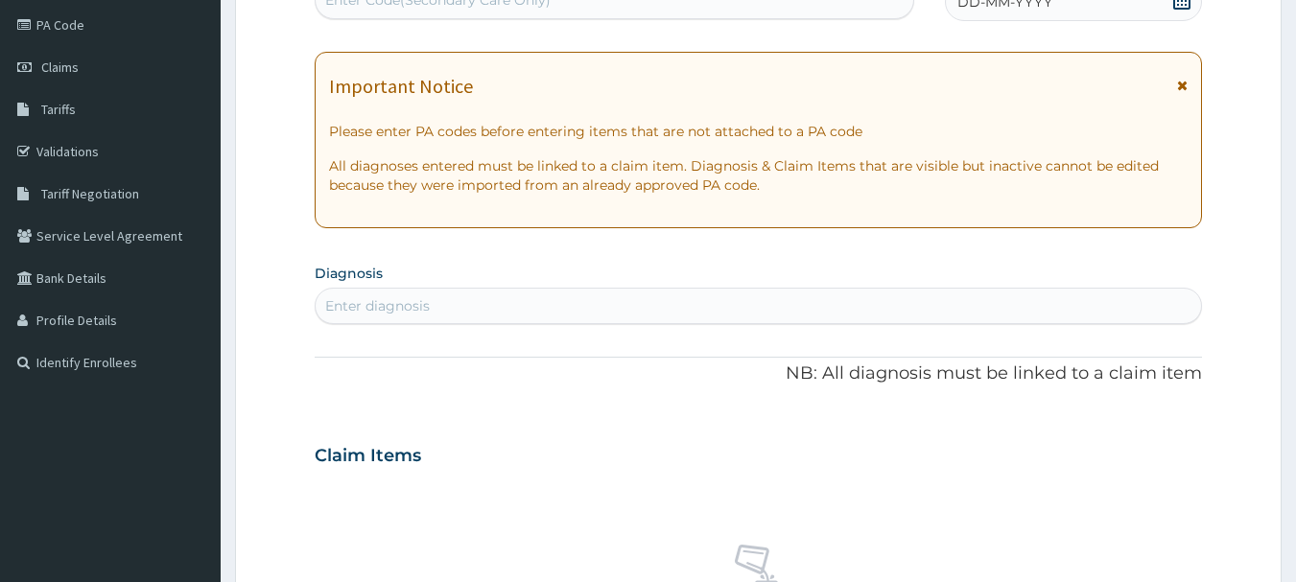
scroll to position [110, 0]
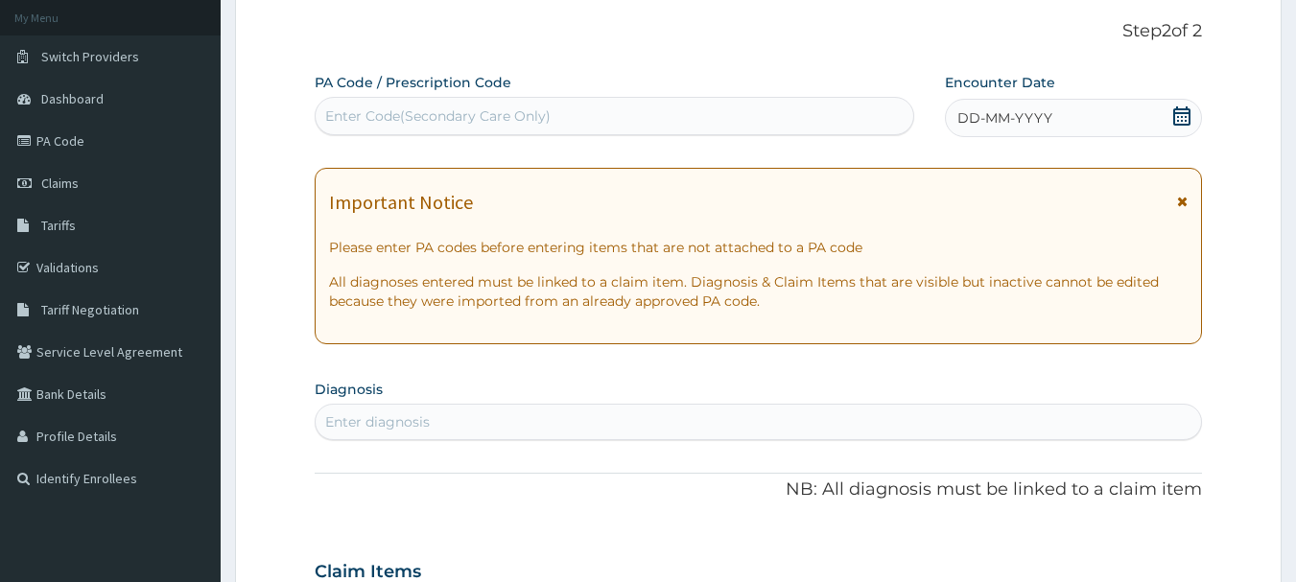
click at [1172, 123] on div "DD-MM-YYYY" at bounding box center [1073, 118] width 257 height 38
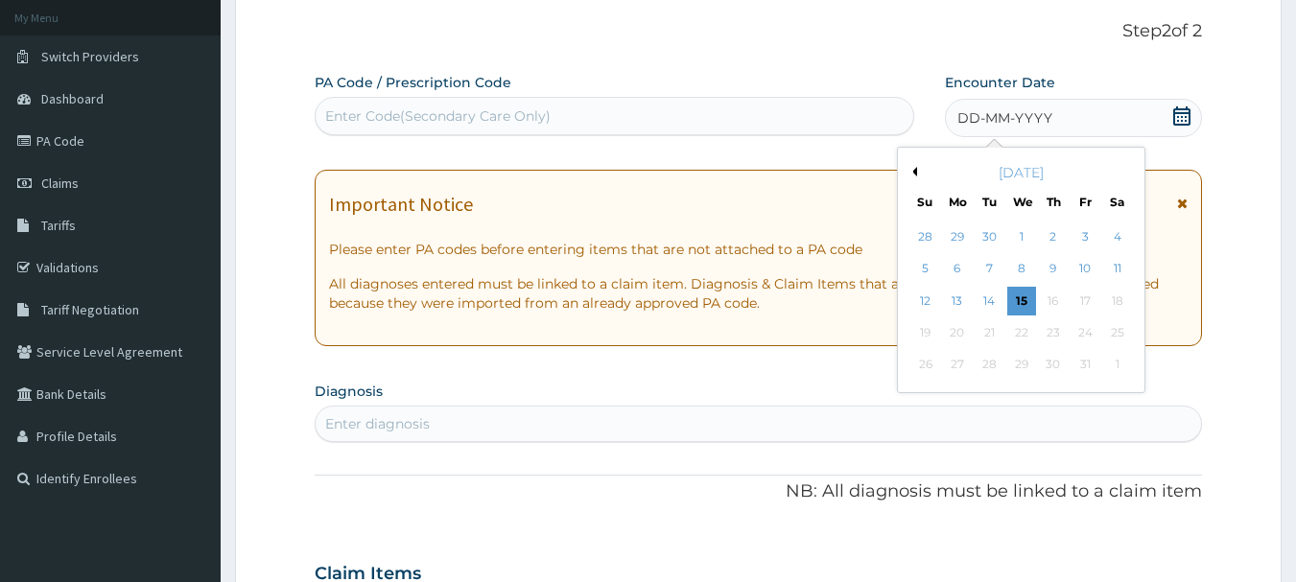
click at [914, 171] on button "Previous Month" at bounding box center [913, 172] width 10 height 10
click at [998, 351] on div "30" at bounding box center [990, 365] width 29 height 29
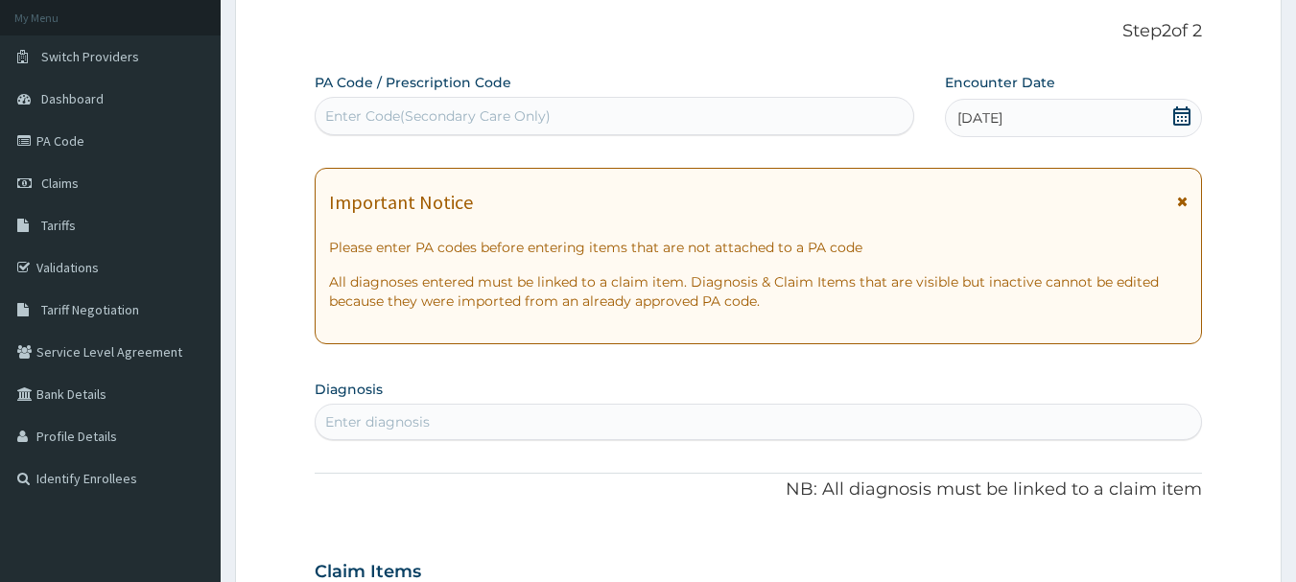
click at [768, 425] on div "Enter diagnosis" at bounding box center [759, 422] width 887 height 31
type input "BOIL"
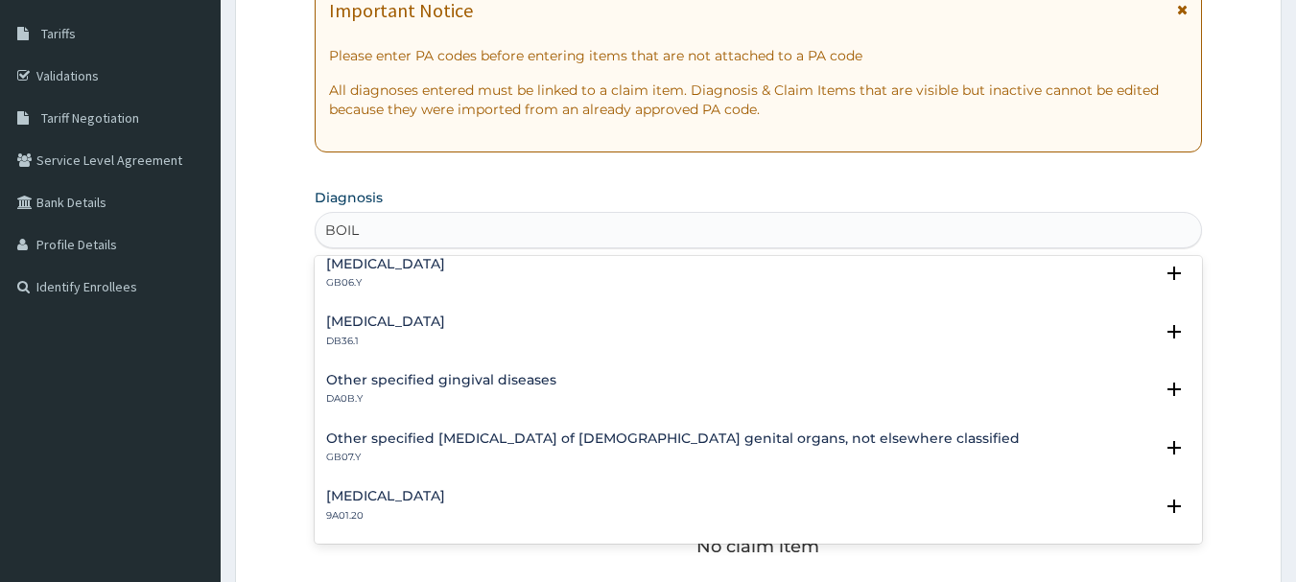
scroll to position [0, 0]
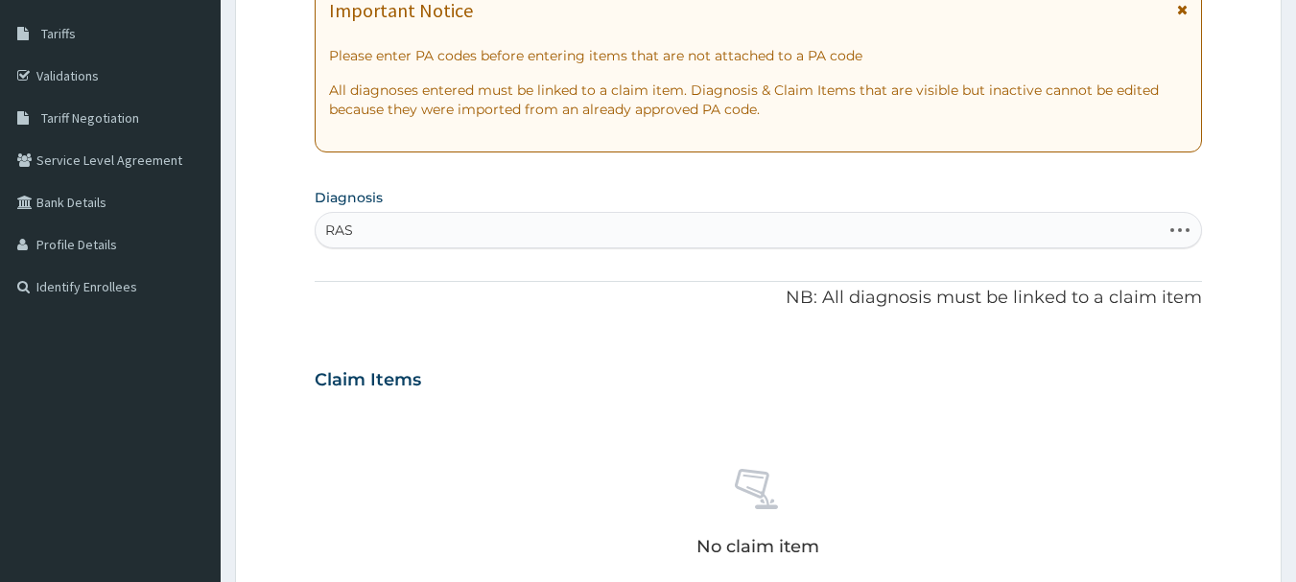
type input "RASH"
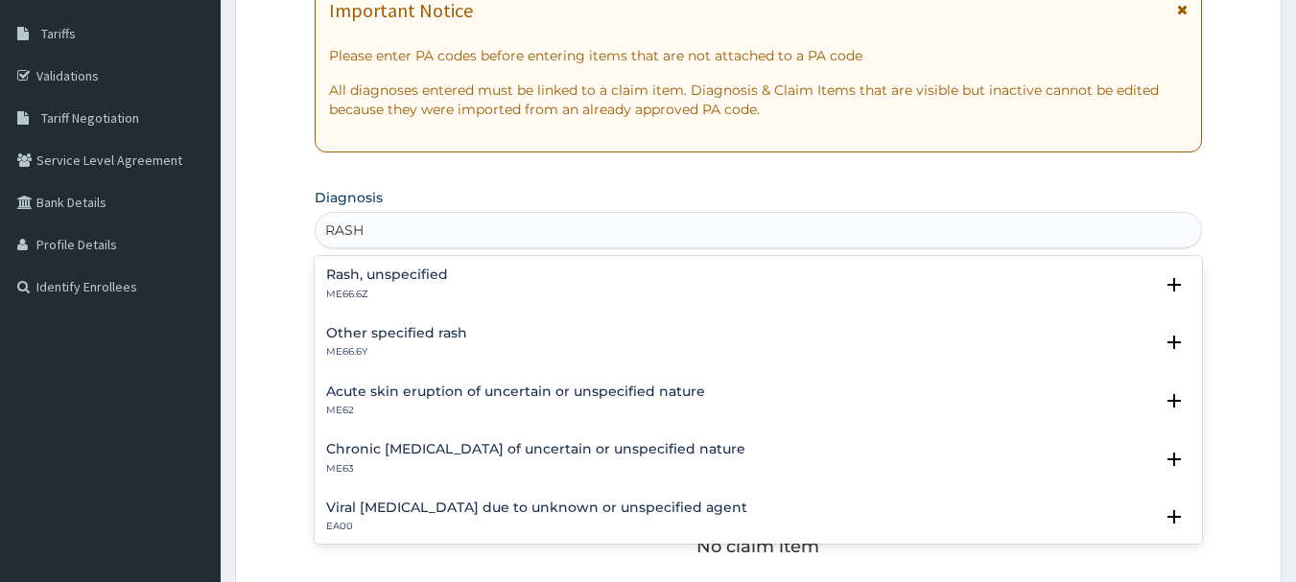
click at [455, 286] on div "Rash, unspecified ME66.6Z" at bounding box center [758, 285] width 865 height 34
click at [428, 288] on p "ME66.6Z" at bounding box center [387, 294] width 122 height 13
click at [421, 276] on h4 "Rash, unspecified" at bounding box center [387, 275] width 122 height 14
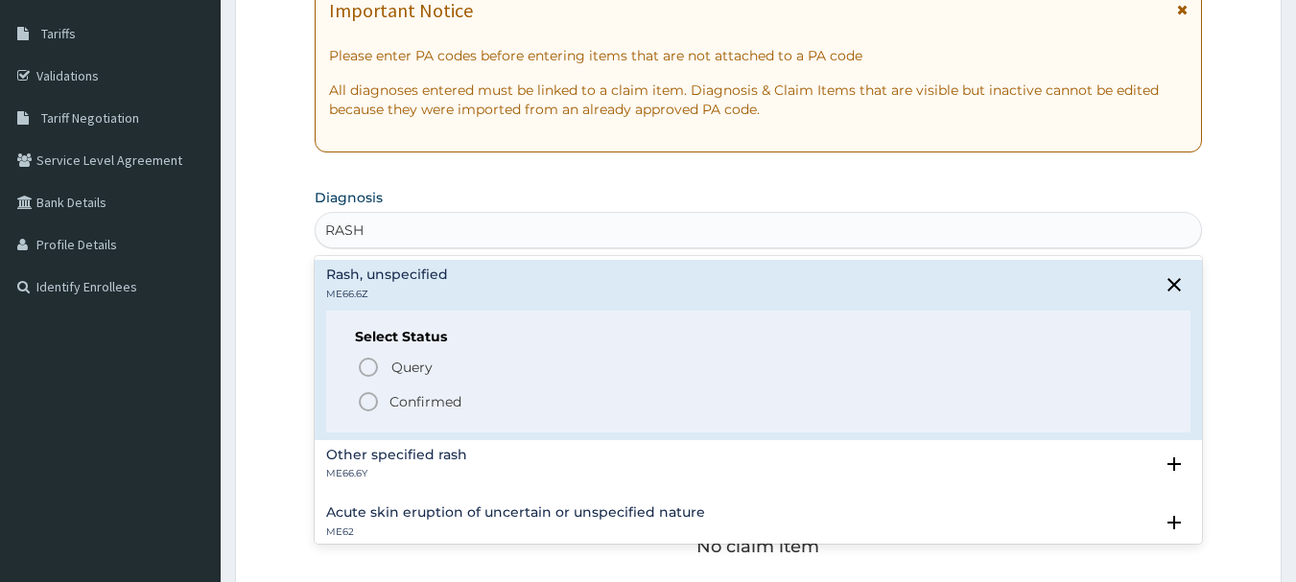
click at [391, 403] on p "Confirmed" at bounding box center [426, 401] width 72 height 19
click at [391, 401] on div "Claim Items" at bounding box center [759, 376] width 889 height 50
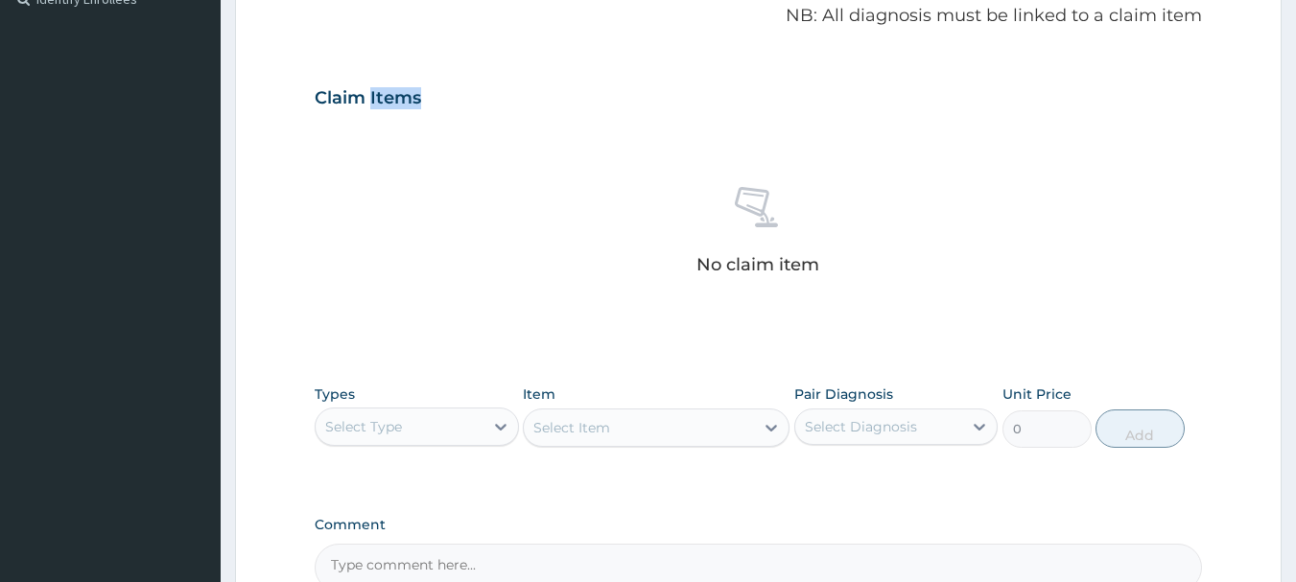
scroll to position [686, 0]
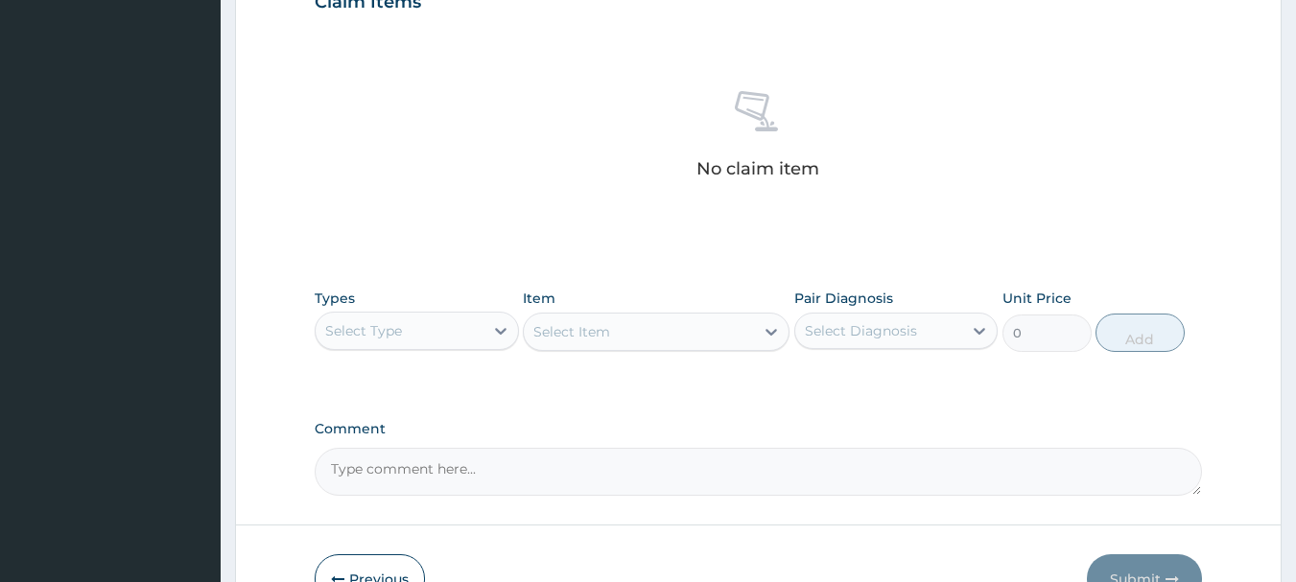
click at [902, 202] on div "No claim item" at bounding box center [759, 138] width 889 height 221
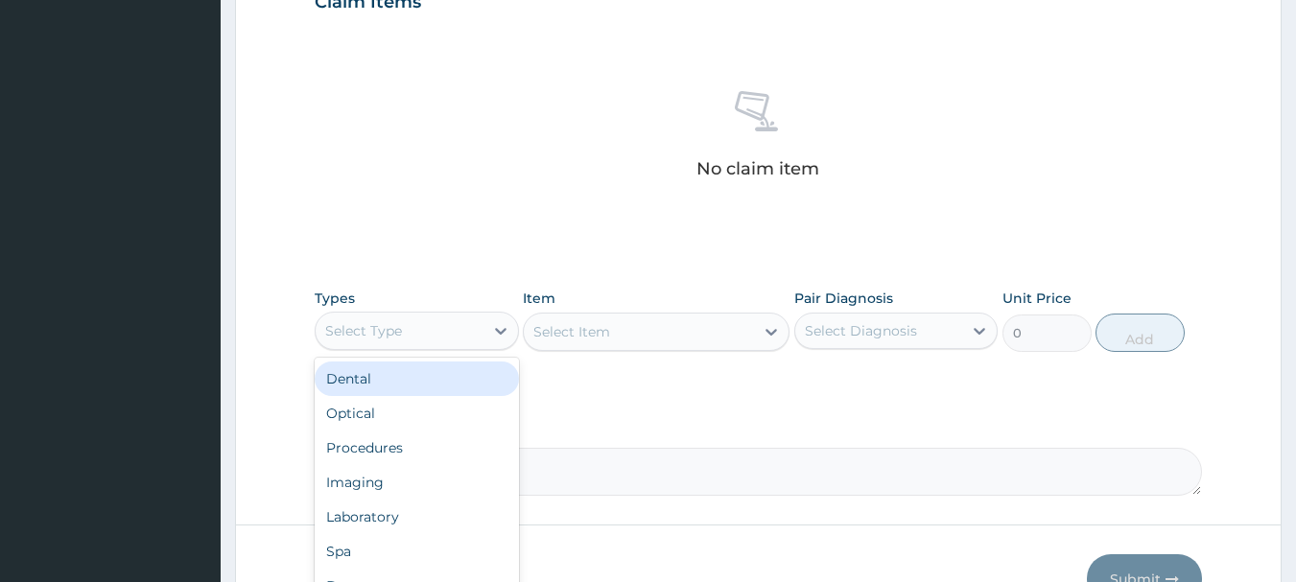
click at [414, 326] on div "Select Type" at bounding box center [400, 331] width 168 height 31
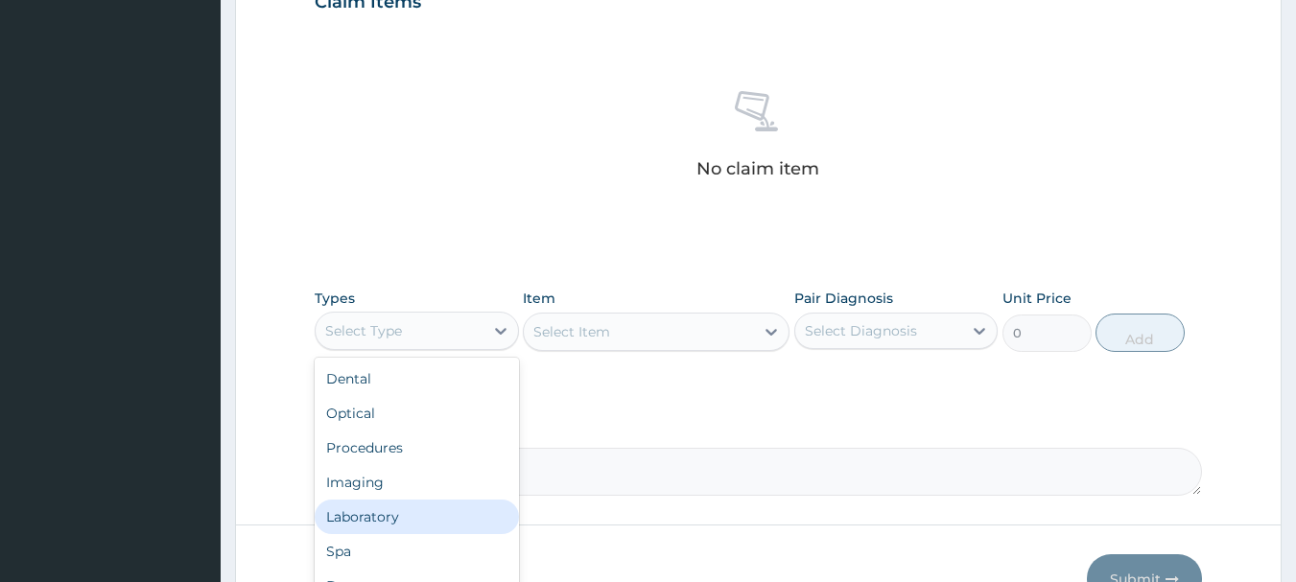
click at [466, 512] on div "Laboratory" at bounding box center [417, 517] width 204 height 35
click at [466, 512] on form "Step 2 of 2 PA Code / Prescription Code Enter Code(Secondary Care Only) Encount…" at bounding box center [758, 25] width 1047 height 1218
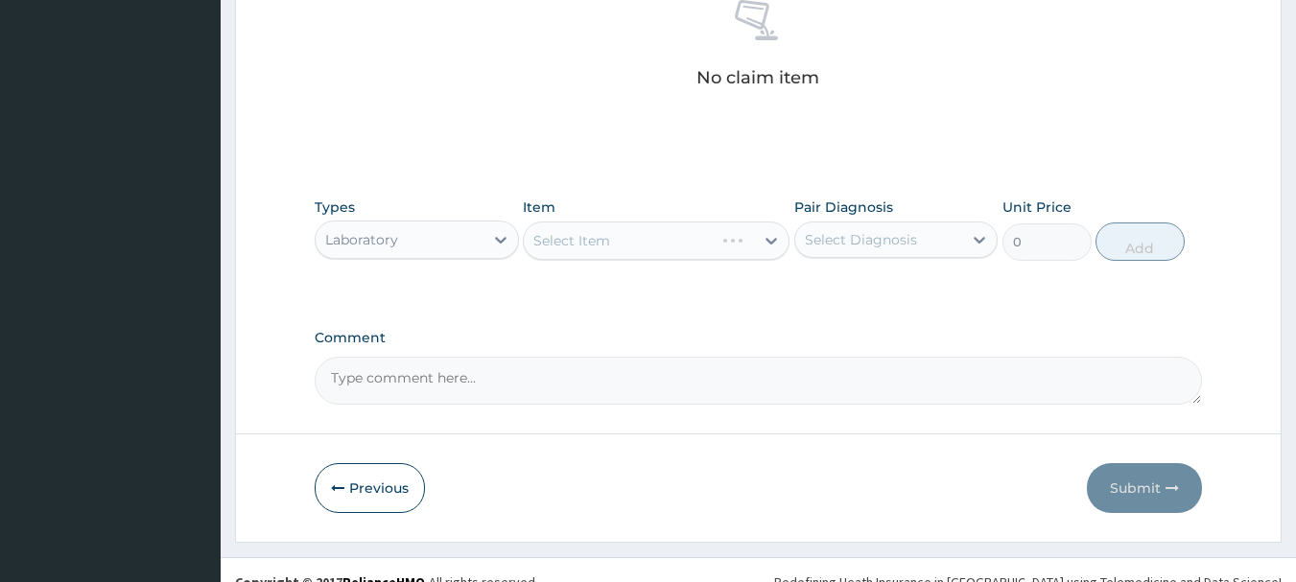
scroll to position [801, 0]
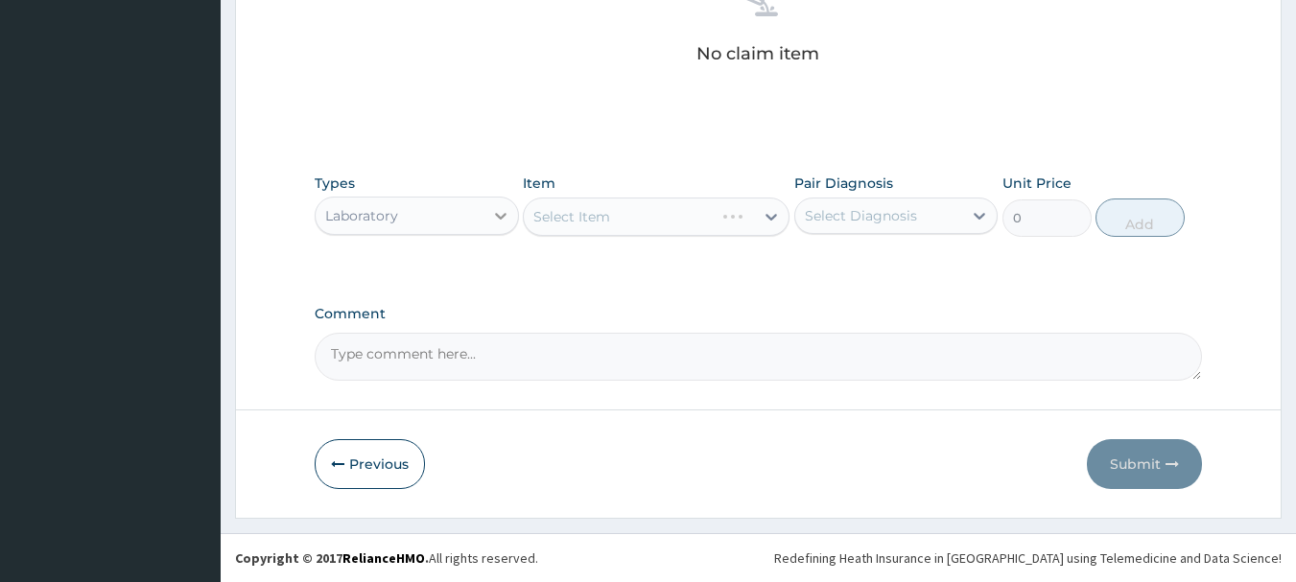
click at [495, 214] on icon at bounding box center [501, 216] width 12 height 7
click at [495, 216] on icon at bounding box center [500, 215] width 19 height 19
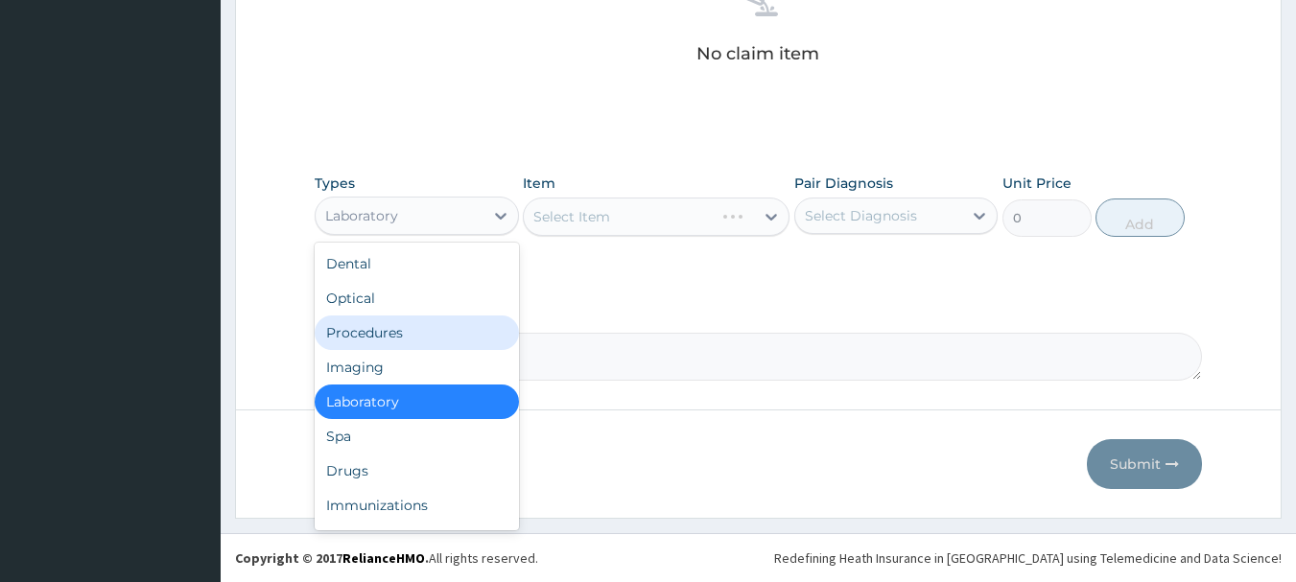
click at [401, 331] on div "Procedures" at bounding box center [417, 333] width 204 height 35
click at [401, 331] on div "Comment" at bounding box center [759, 343] width 889 height 75
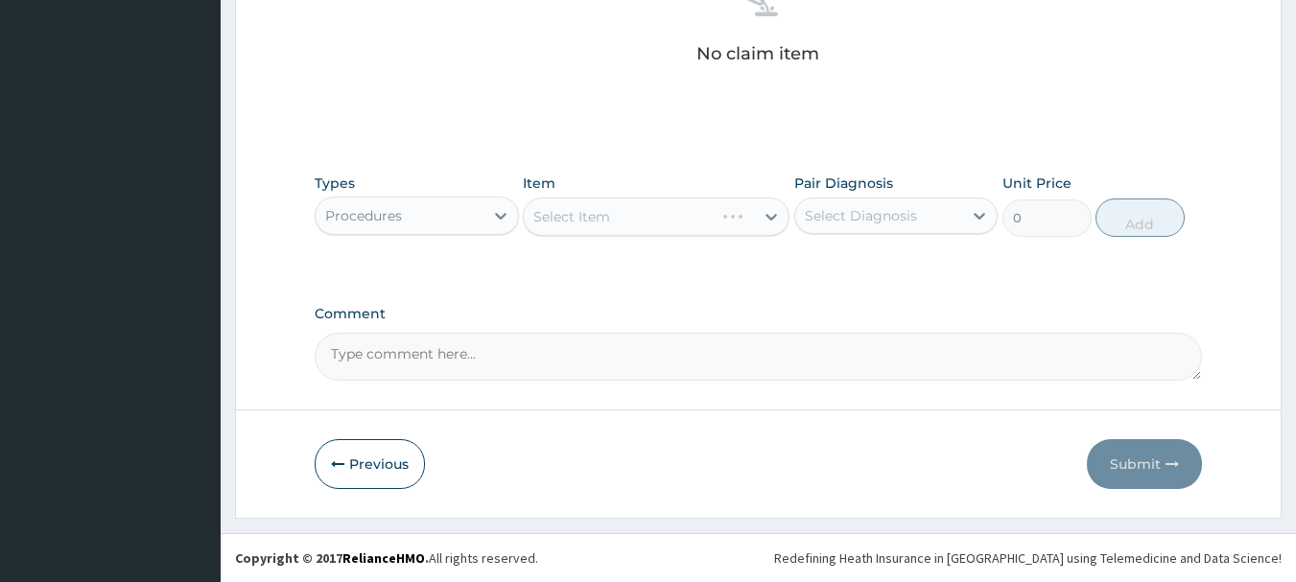
click at [826, 206] on div "Select Diagnosis" at bounding box center [861, 215] width 112 height 19
click at [832, 226] on div "Select Diagnosis" at bounding box center [879, 216] width 168 height 31
click at [835, 259] on label "Rash, unspecified" at bounding box center [887, 262] width 122 height 19
checkbox input "true"
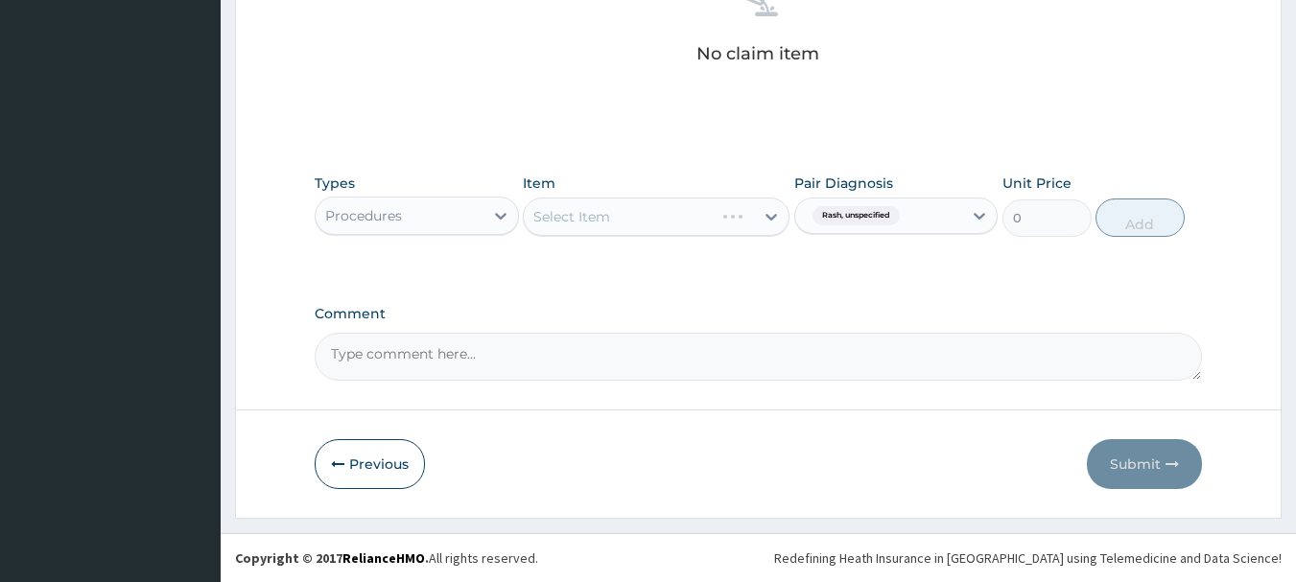
click at [834, 97] on div "No claim item" at bounding box center [759, 23] width 889 height 221
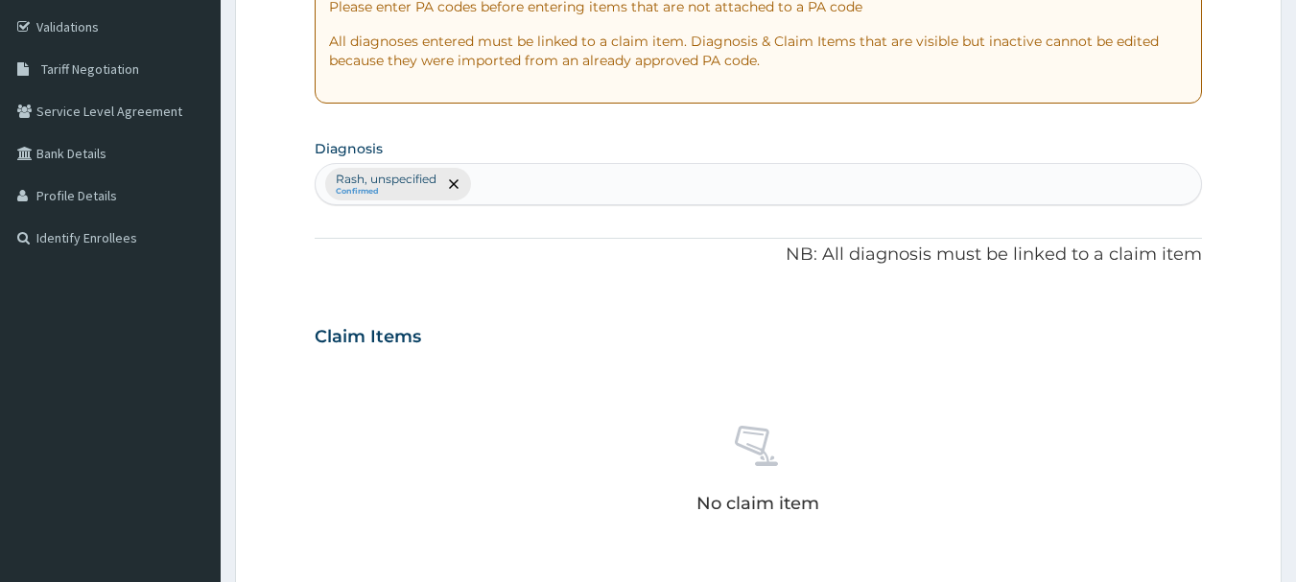
scroll to position [321, 0]
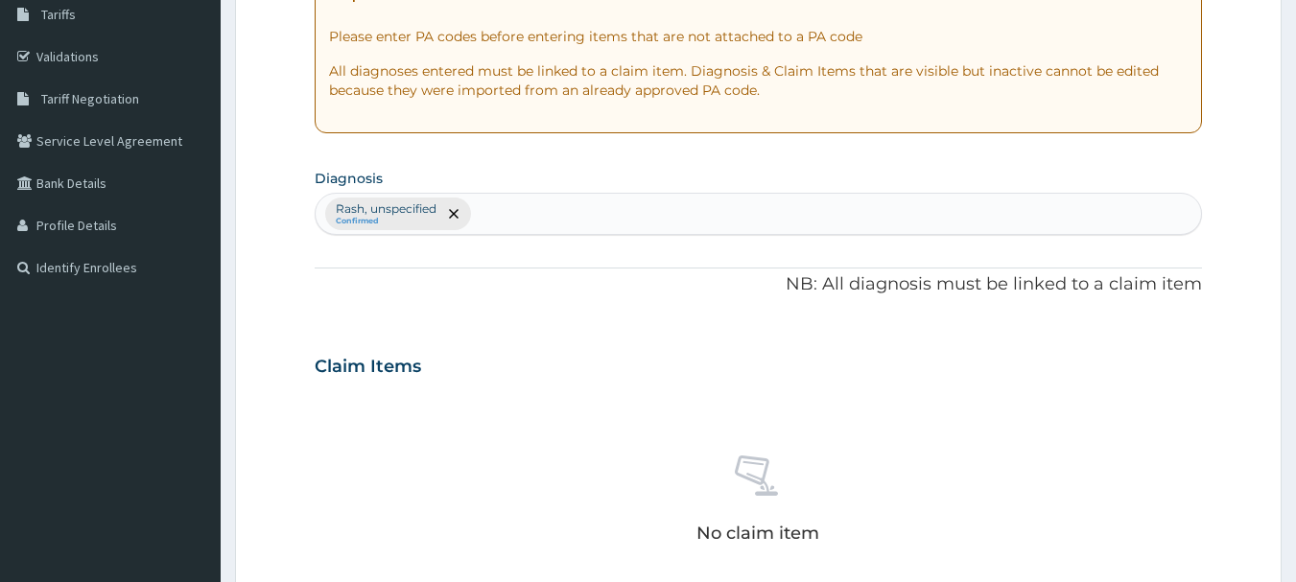
click at [677, 222] on div "Rash, unspecified Confirmed" at bounding box center [759, 214] width 887 height 40
type input "TINEA"
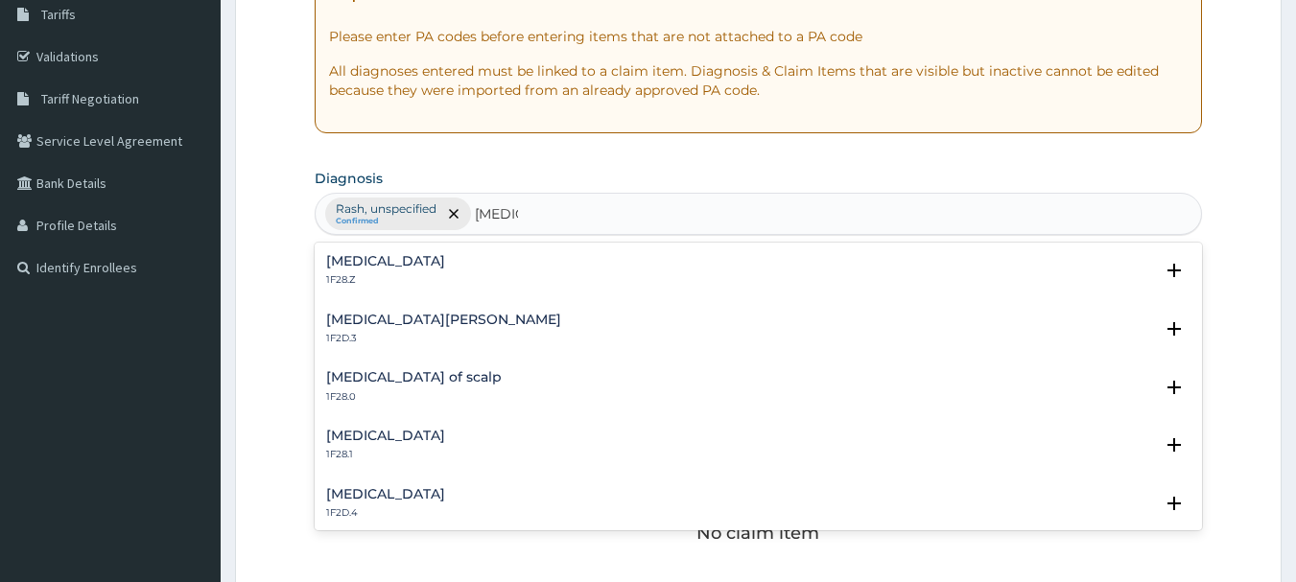
click at [445, 261] on h4 "Dermatophytosis, unspecified" at bounding box center [385, 261] width 119 height 14
click at [405, 278] on p "1F28.Z" at bounding box center [385, 279] width 119 height 13
click at [394, 254] on h4 "Dermatophytosis, unspecified" at bounding box center [385, 261] width 119 height 14
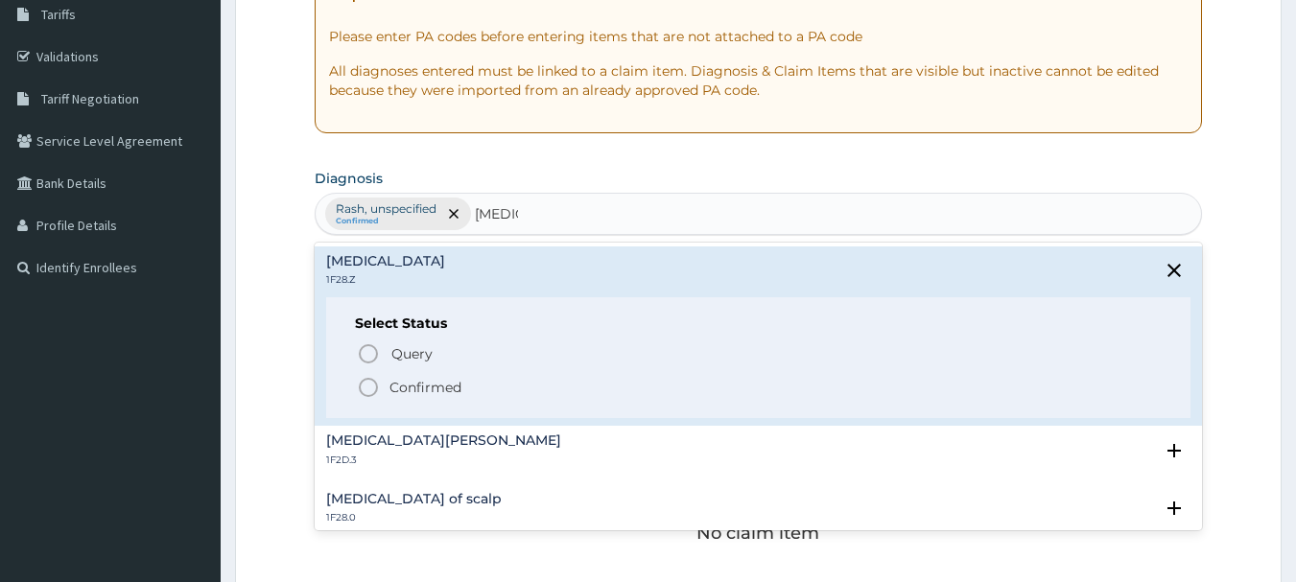
click at [399, 384] on p "Confirmed" at bounding box center [426, 387] width 72 height 19
click at [399, 384] on div "Claim Items" at bounding box center [759, 363] width 889 height 50
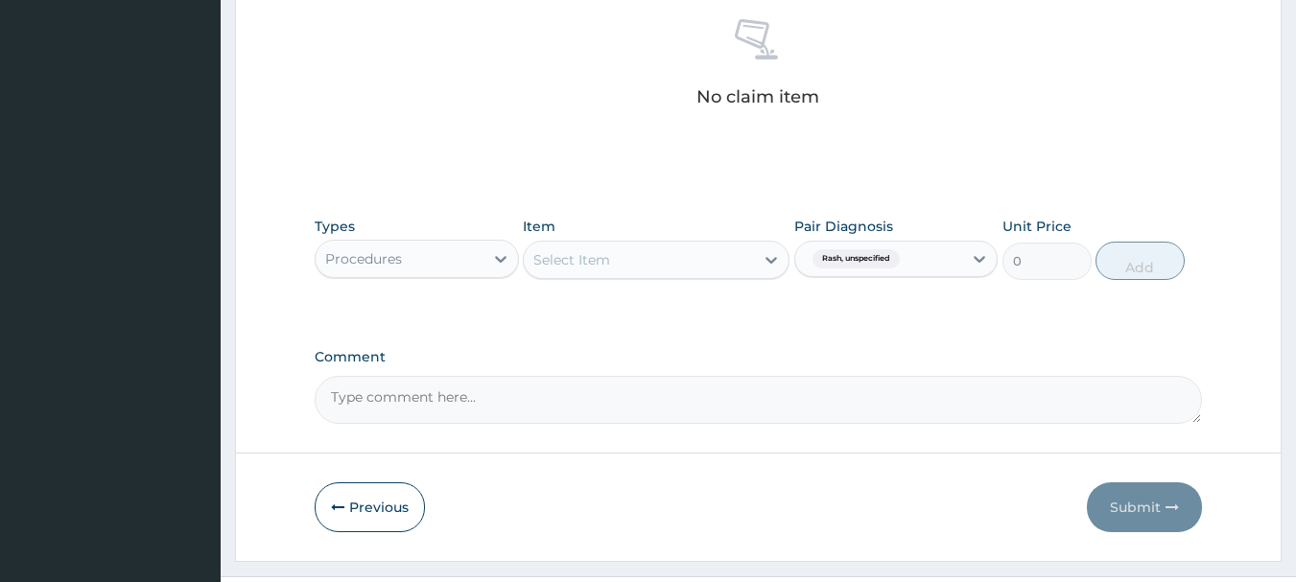
scroll to position [801, 0]
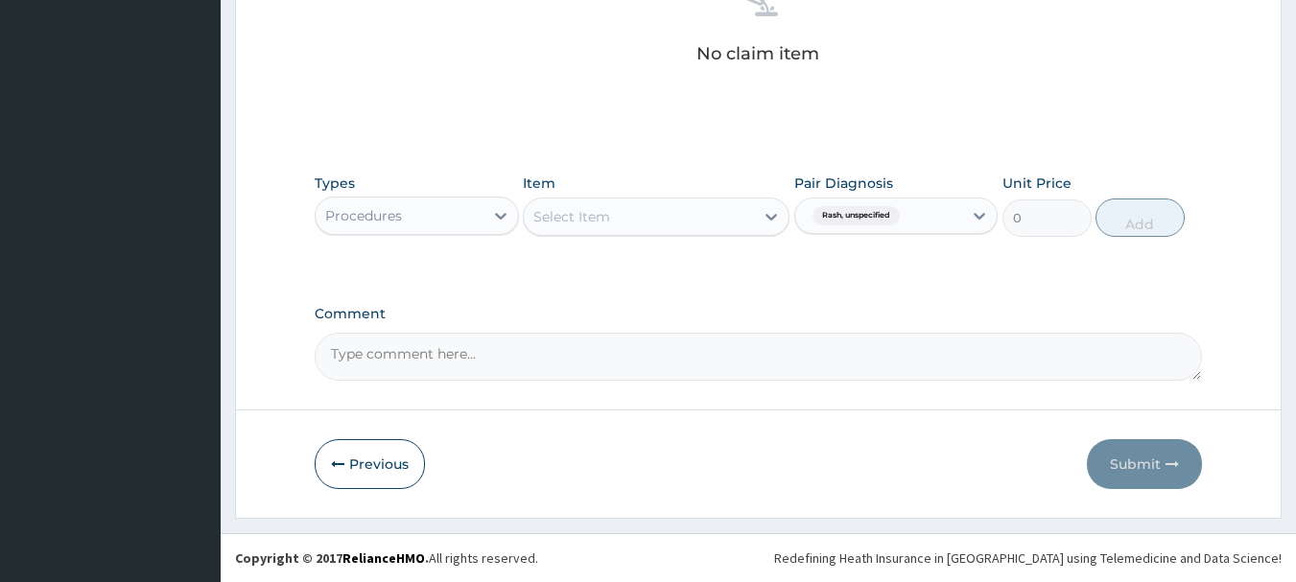
click at [625, 221] on div "Select Item" at bounding box center [639, 216] width 230 height 31
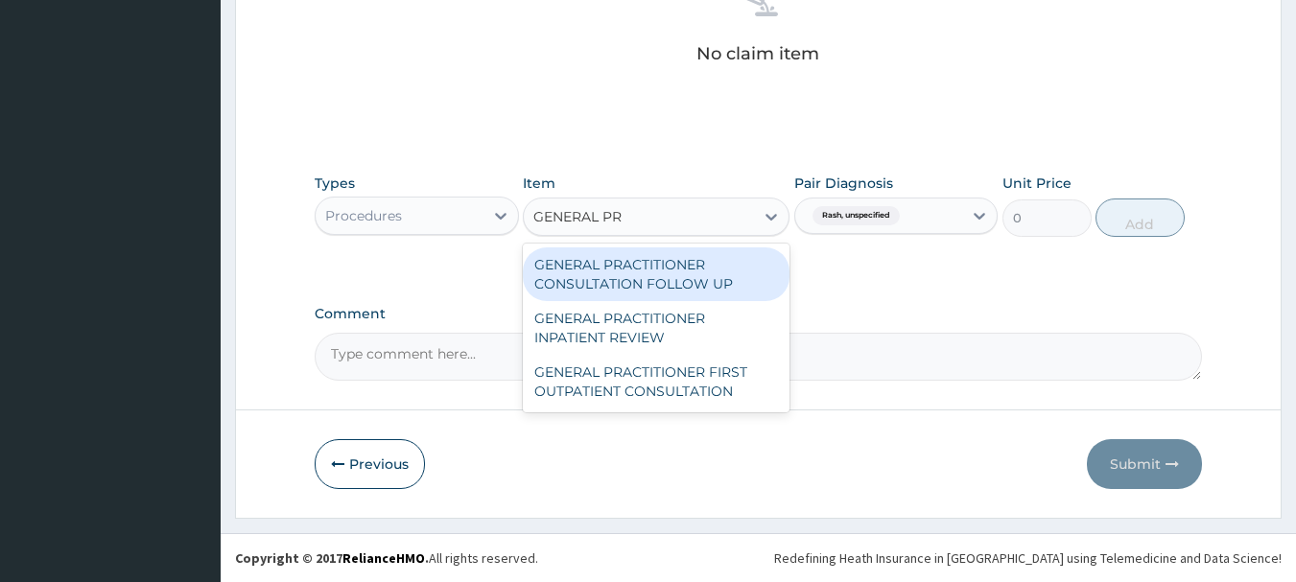
type input "GENERAL PRA"
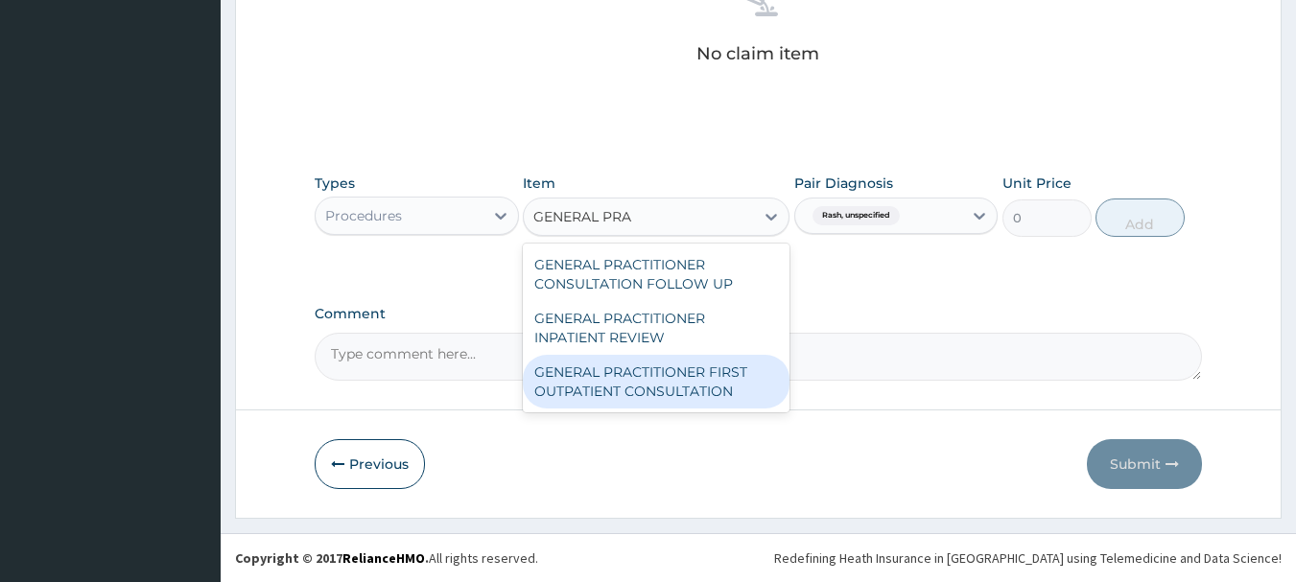
click at [734, 383] on div "GENERAL PRACTITIONER FIRST OUTPATIENT CONSULTATION" at bounding box center [656, 382] width 267 height 54
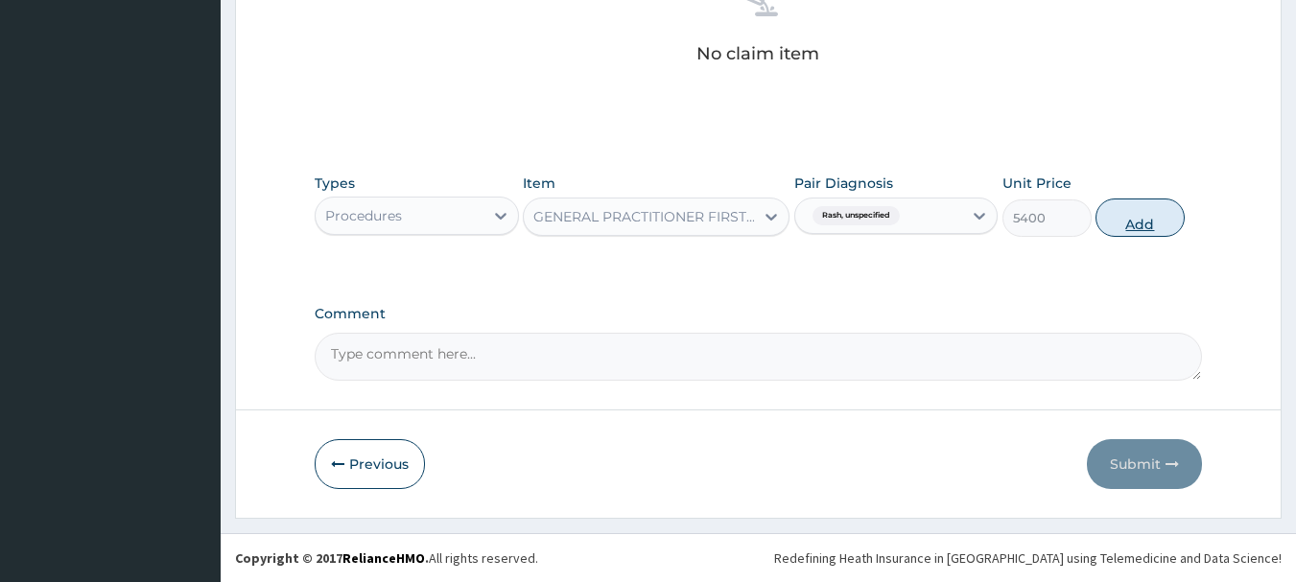
click at [1134, 218] on button "Add" at bounding box center [1140, 218] width 89 height 38
type input "0"
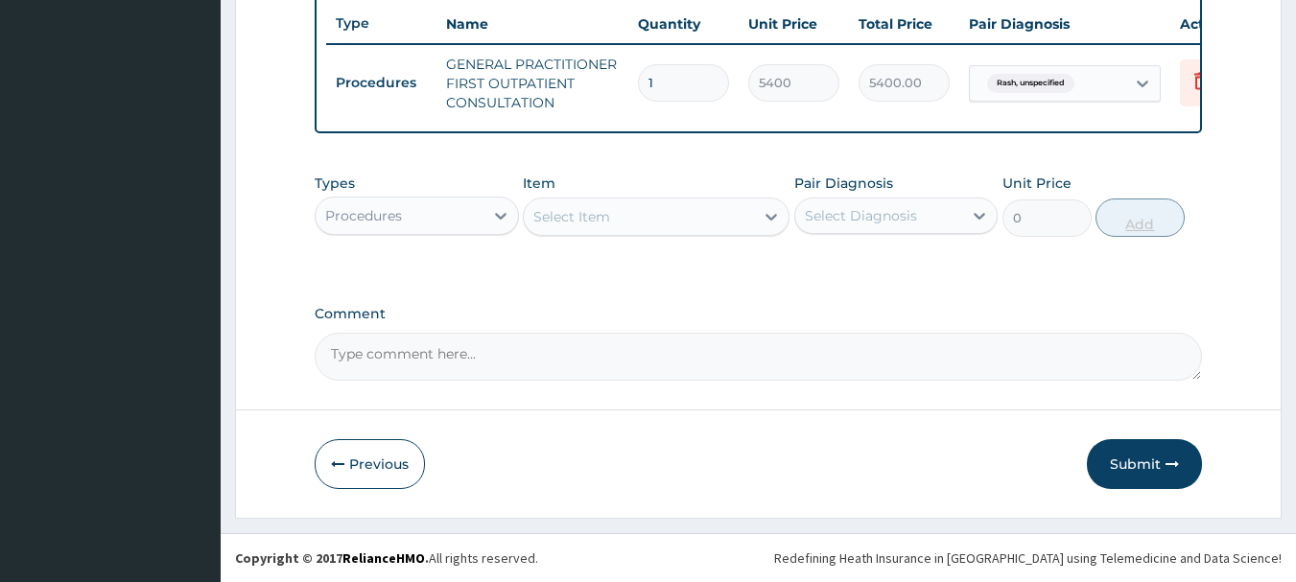
scroll to position [735, 0]
click at [482, 219] on div "Procedures" at bounding box center [400, 216] width 168 height 31
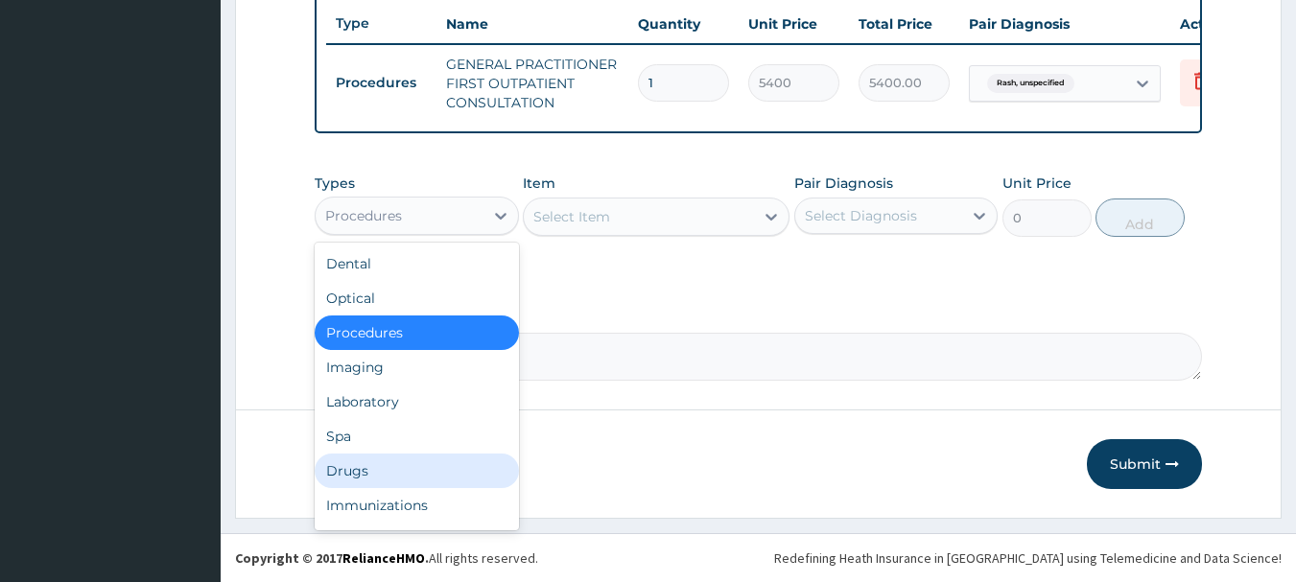
click at [436, 461] on div "Drugs" at bounding box center [417, 471] width 204 height 35
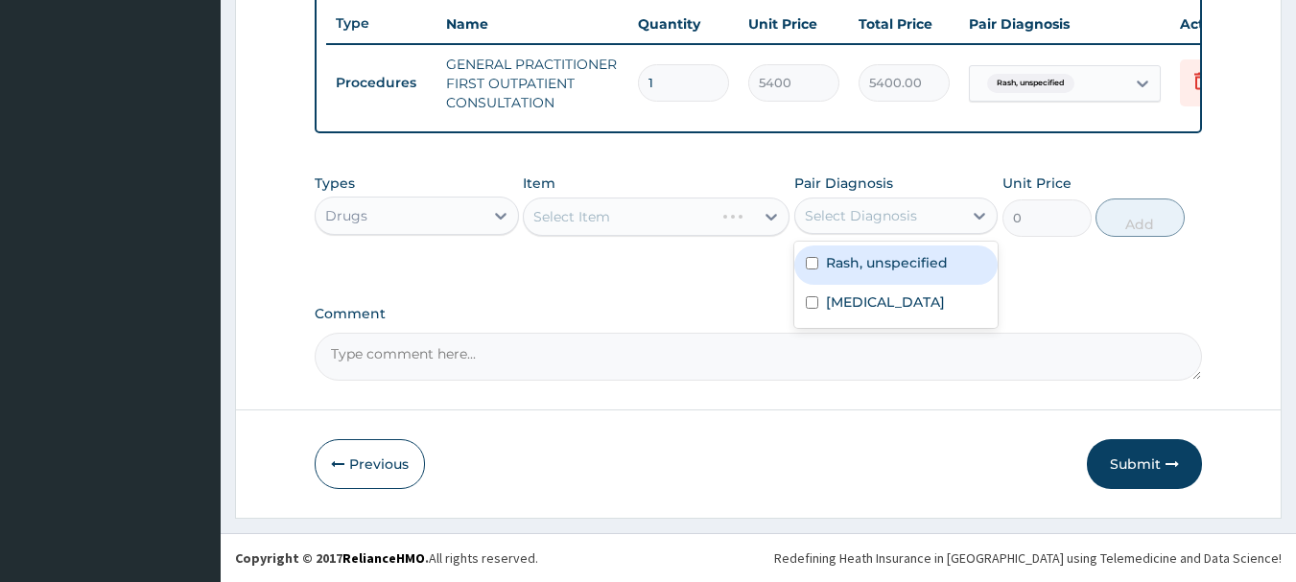
click at [936, 213] on div "Select Diagnosis" at bounding box center [879, 216] width 168 height 31
click at [902, 276] on div "Rash, unspecified" at bounding box center [896, 265] width 204 height 39
checkbox input "true"
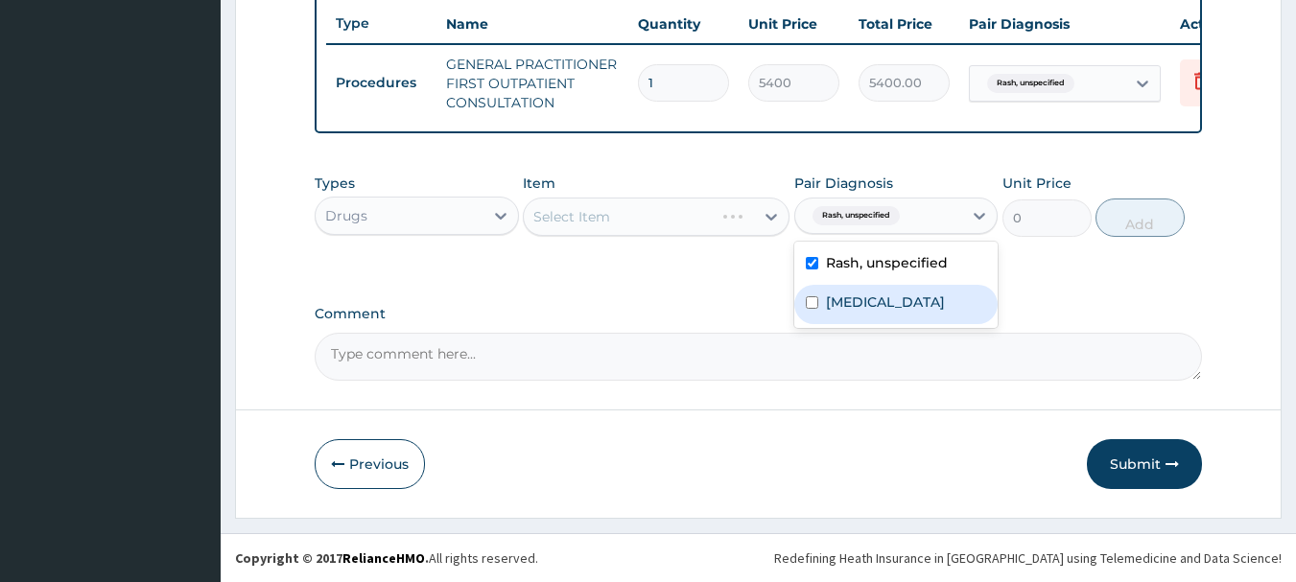
click at [895, 306] on label "Dermatophytosis, unspecified" at bounding box center [885, 302] width 119 height 19
checkbox input "true"
click at [730, 306] on label "Comment" at bounding box center [759, 314] width 889 height 16
click at [730, 333] on textarea "Comment" at bounding box center [759, 357] width 889 height 48
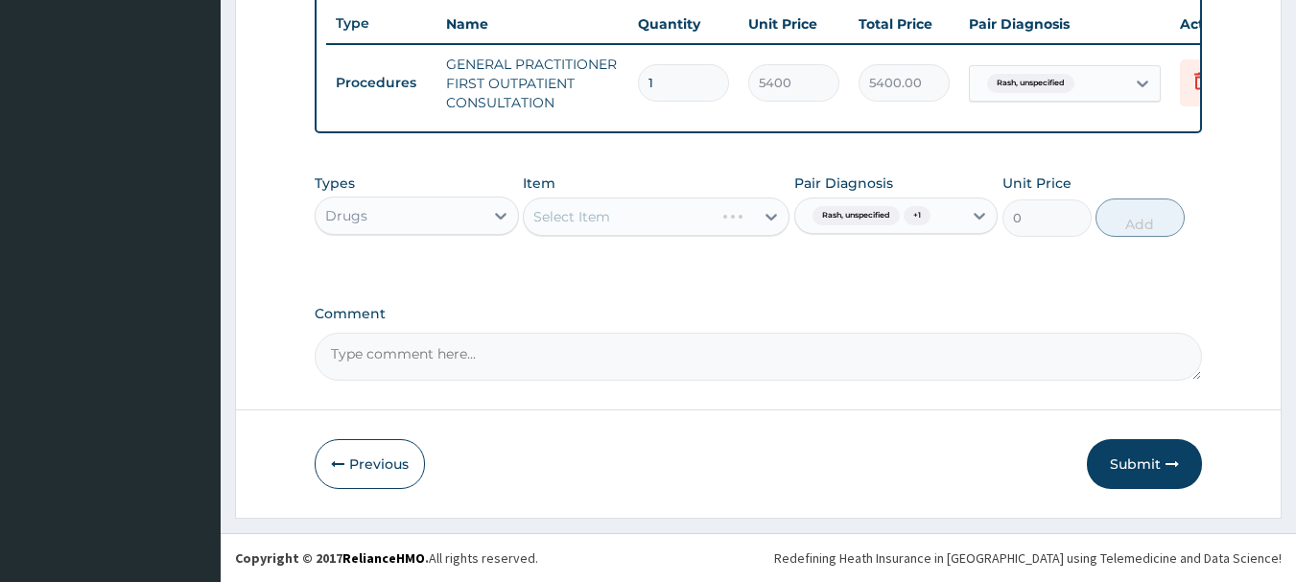
click at [776, 229] on div "Select Item" at bounding box center [656, 217] width 267 height 38
click at [767, 213] on icon at bounding box center [771, 216] width 19 height 19
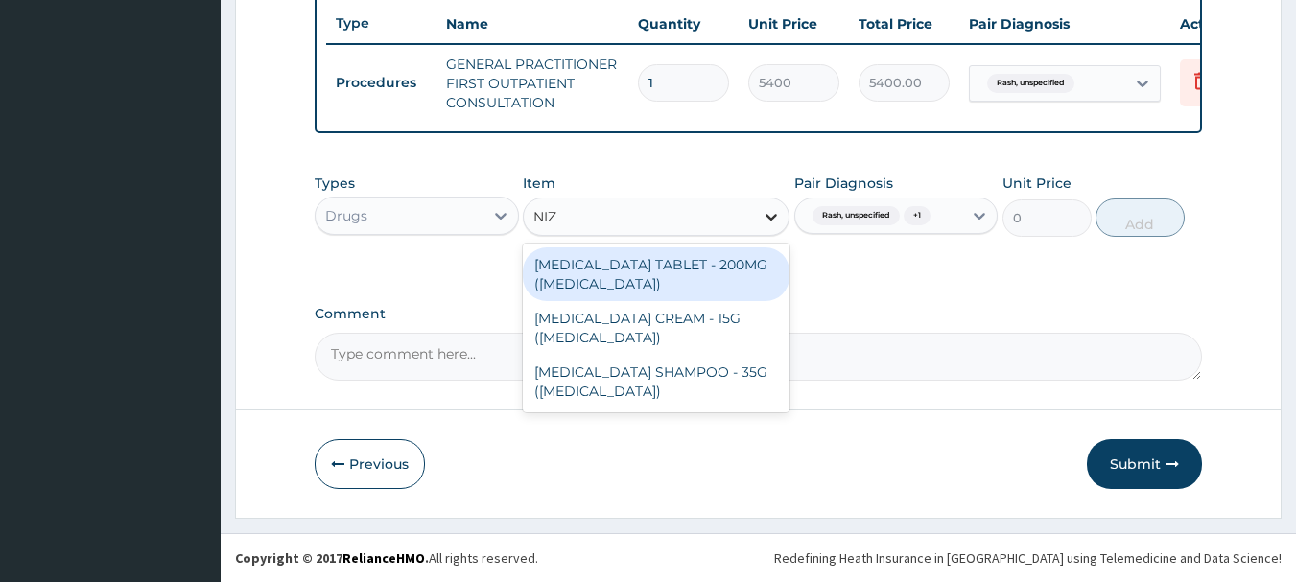
type input "NIZO"
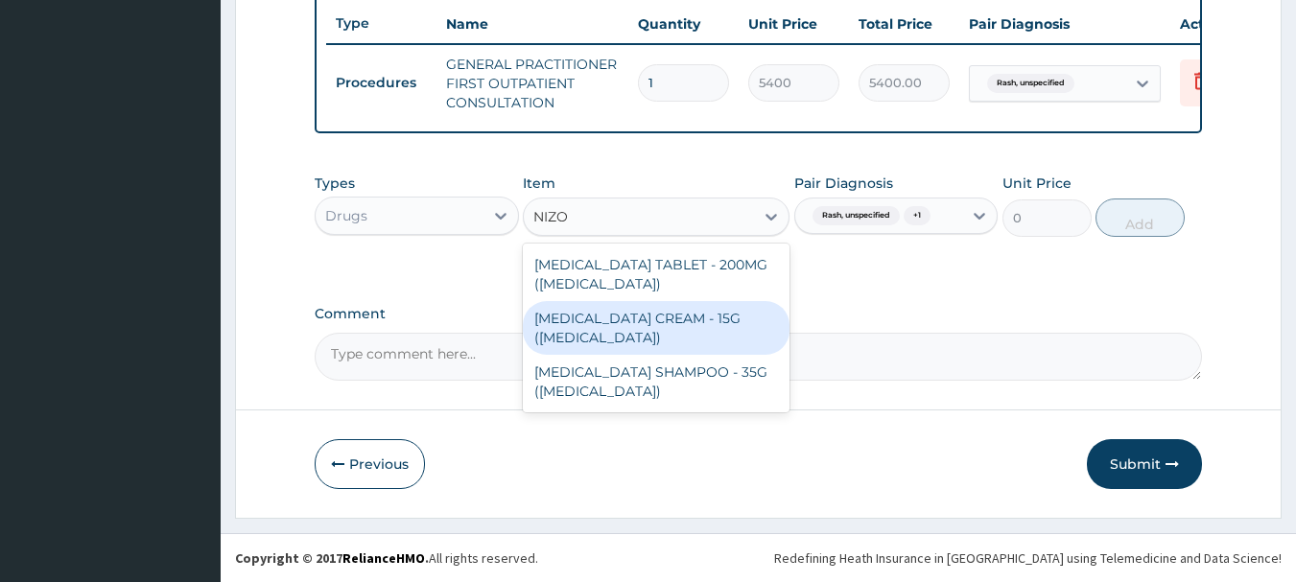
click at [680, 318] on div "[MEDICAL_DATA] CREAM - 15G ([MEDICAL_DATA])" at bounding box center [656, 328] width 267 height 54
type input "7600"
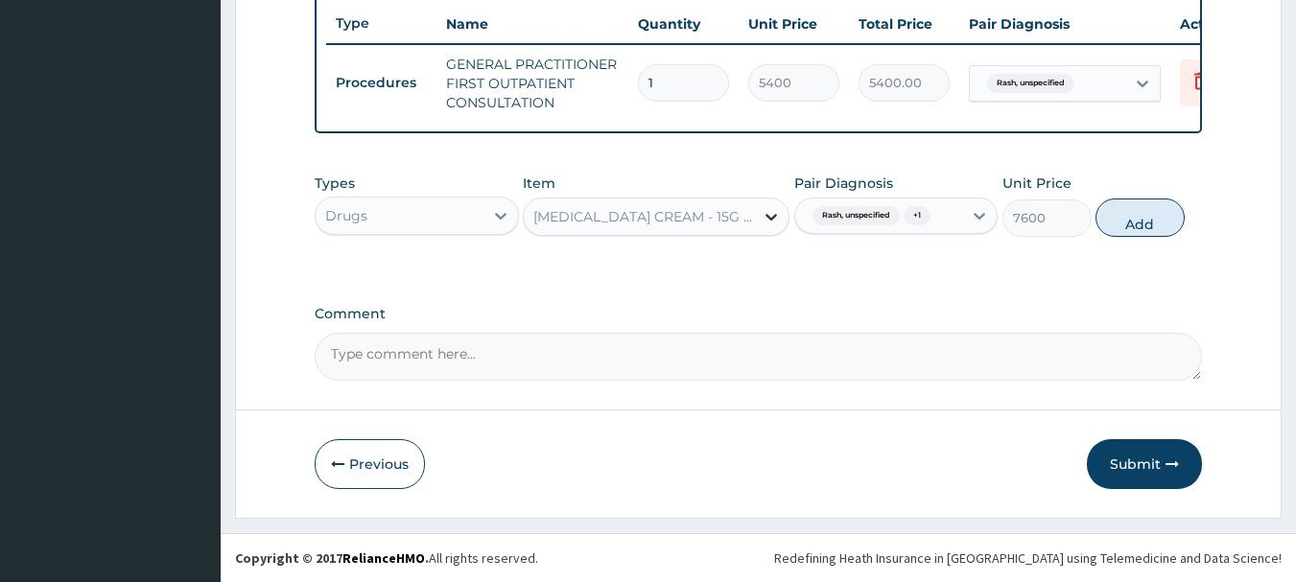
click at [768, 217] on icon at bounding box center [772, 217] width 12 height 7
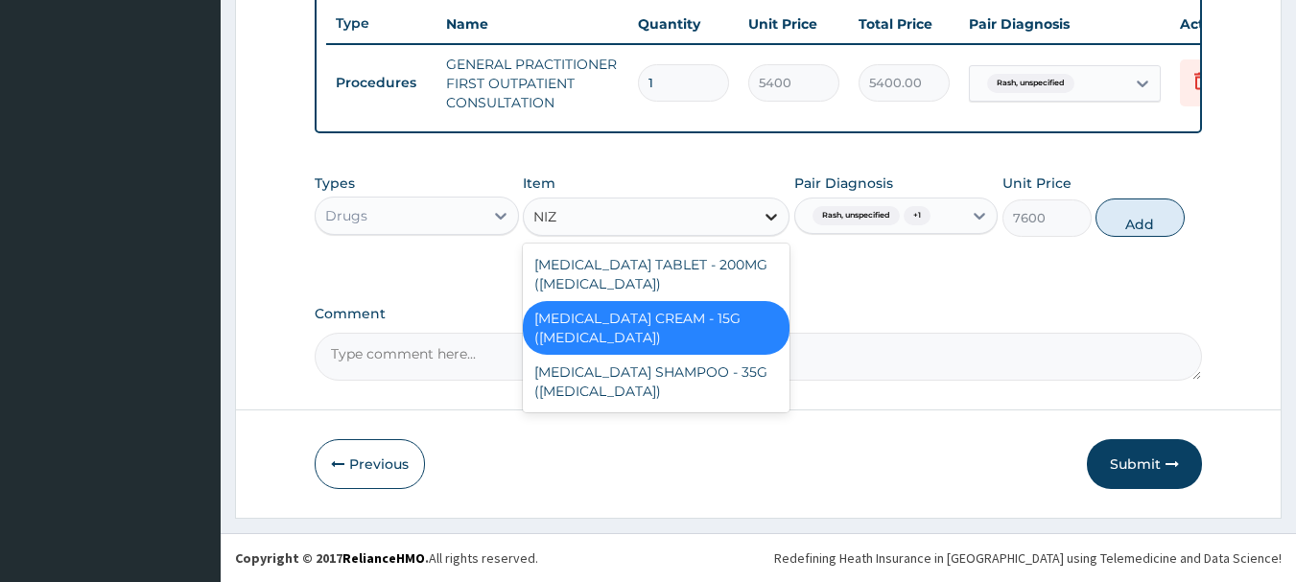
scroll to position [0, 0]
type input "NIZO"
click at [714, 320] on div "[MEDICAL_DATA] CREAM - 15G ([MEDICAL_DATA])" at bounding box center [656, 328] width 267 height 54
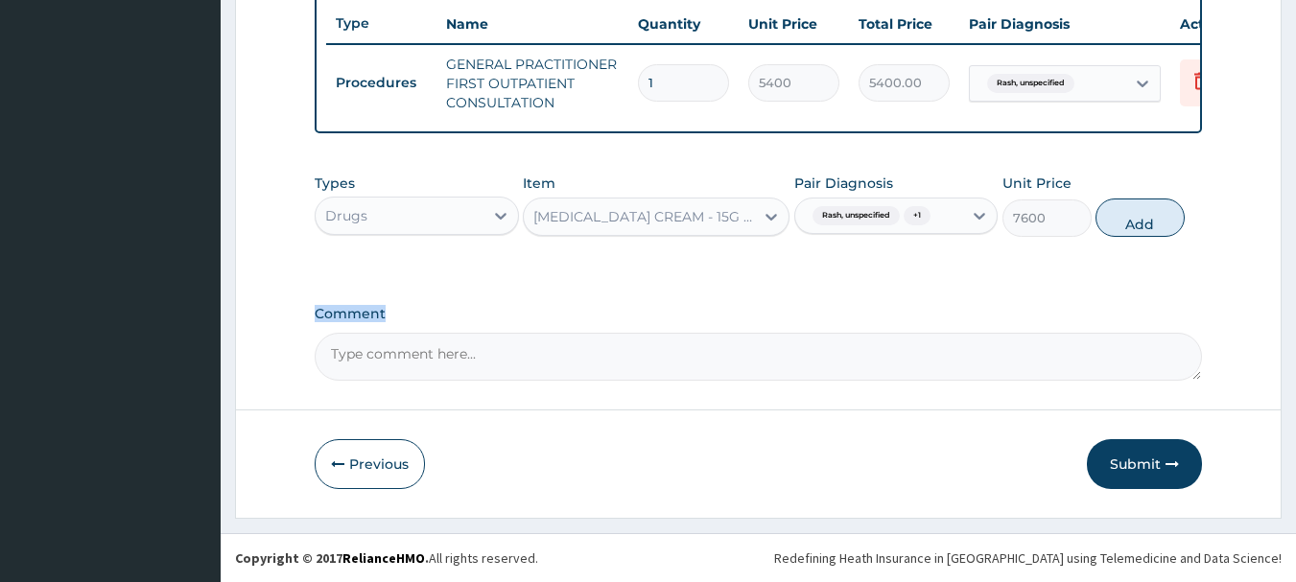
click at [714, 320] on label "Comment" at bounding box center [759, 314] width 889 height 16
click at [714, 333] on textarea "Comment" at bounding box center [759, 357] width 889 height 48
click at [1166, 227] on button "Add" at bounding box center [1140, 218] width 89 height 38
type input "0"
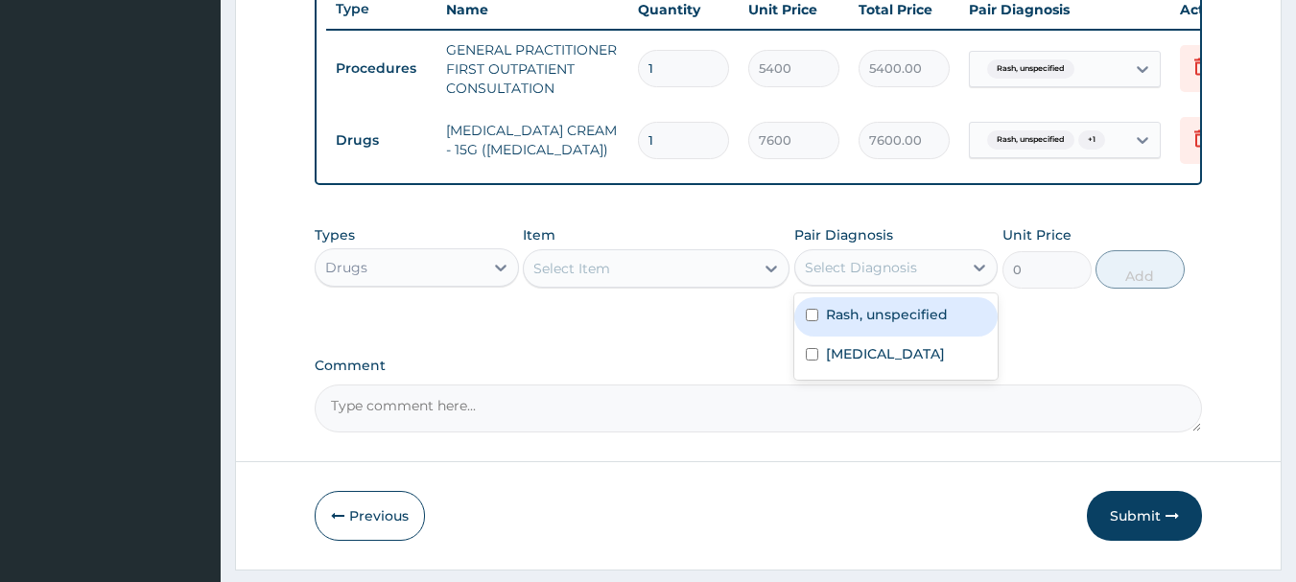
click at [884, 277] on div "Select Diagnosis" at bounding box center [861, 267] width 112 height 19
click at [873, 324] on label "Rash, unspecified" at bounding box center [887, 314] width 122 height 19
checkbox input "true"
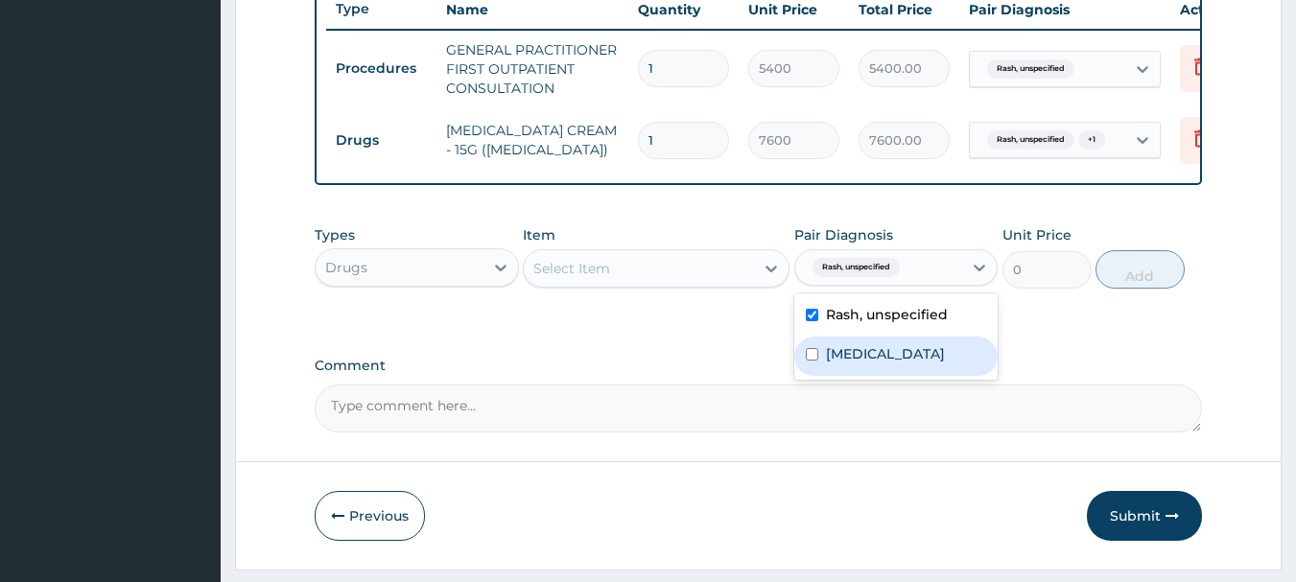
click at [868, 364] on label "Dermatophytosis, unspecified" at bounding box center [885, 353] width 119 height 19
checkbox input "true"
click at [745, 288] on div "Select Item" at bounding box center [656, 268] width 267 height 38
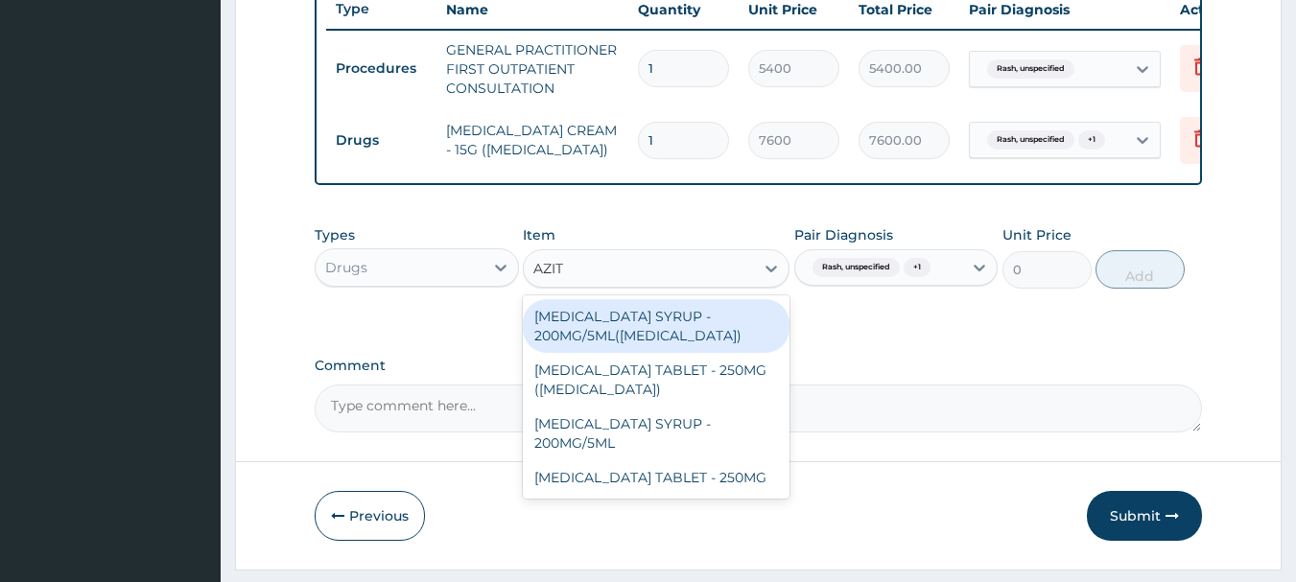
type input "AZITH"
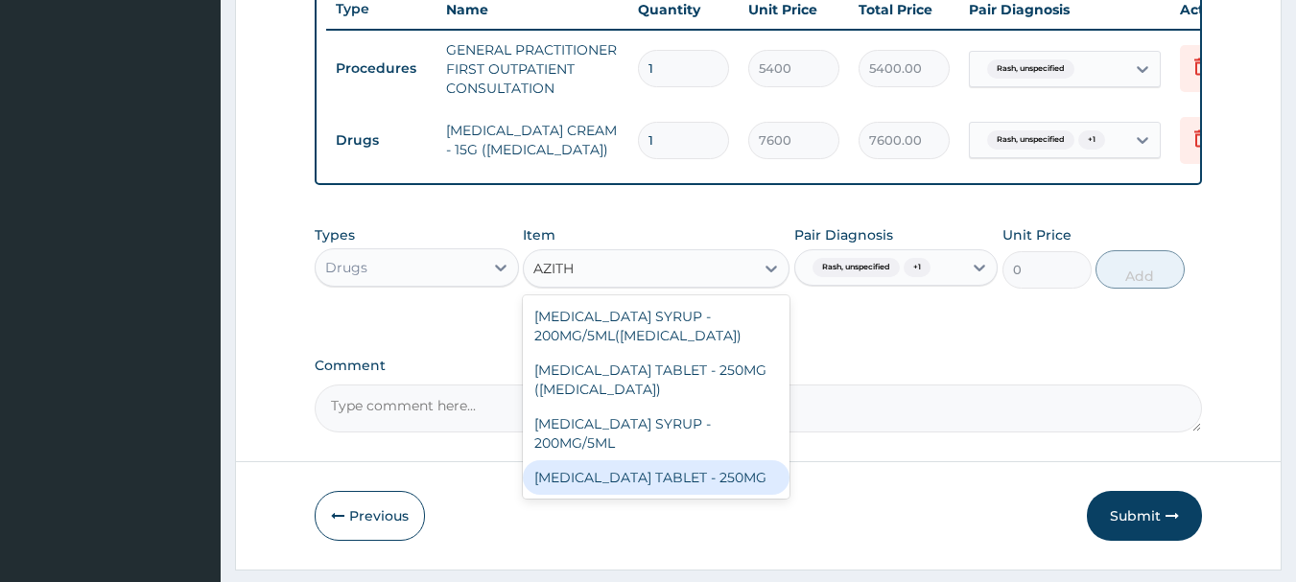
click at [693, 481] on div "[MEDICAL_DATA] TABLET - 250MG" at bounding box center [656, 478] width 267 height 35
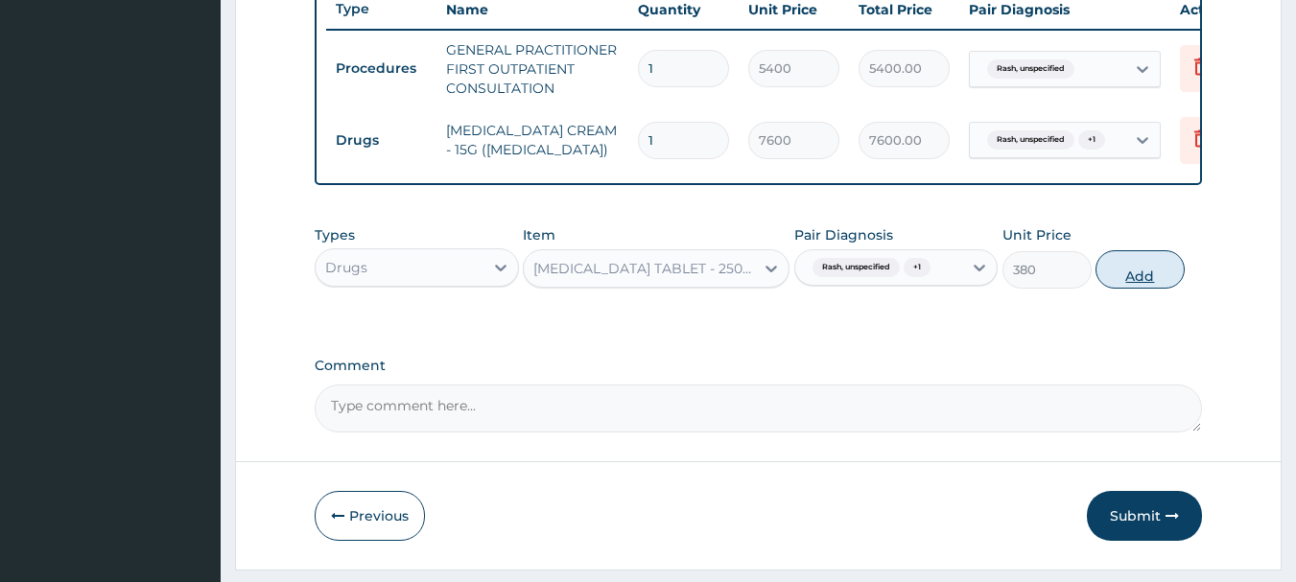
click at [1147, 286] on button "Add" at bounding box center [1140, 269] width 89 height 38
type input "0"
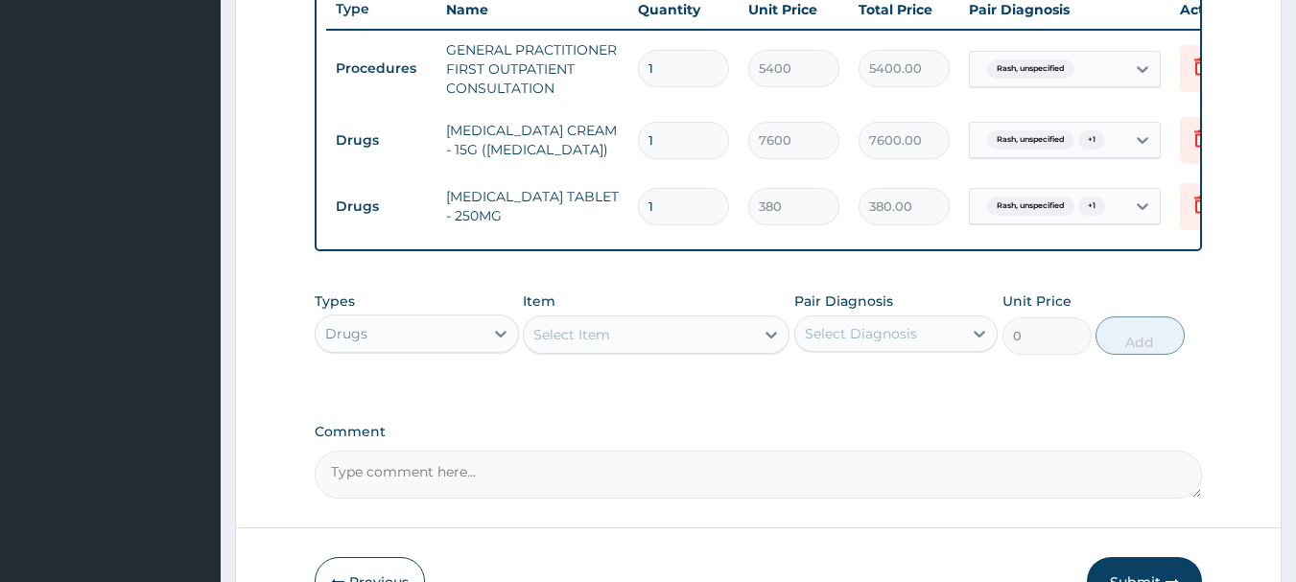
type input "10"
type input "3800.00"
type input "0.00"
type input "1"
type input "380.00"
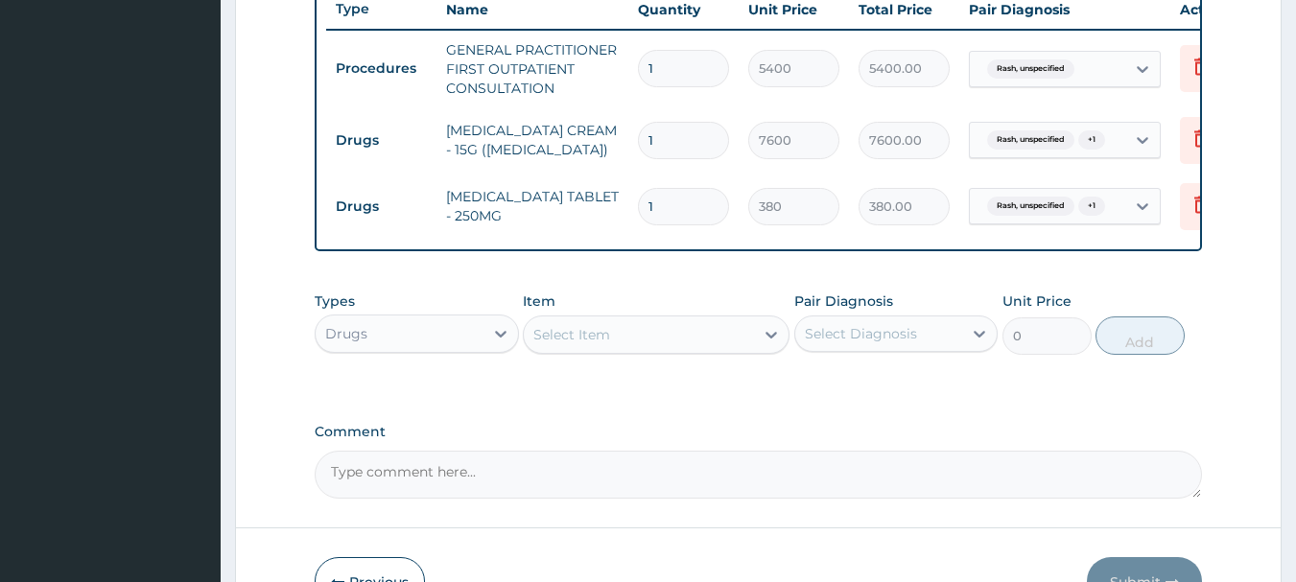
type input "10"
type input "3800.00"
type input "10"
click at [663, 328] on div "Item Select Item" at bounding box center [656, 323] width 267 height 63
click at [660, 350] on div "Select Item" at bounding box center [639, 335] width 230 height 31
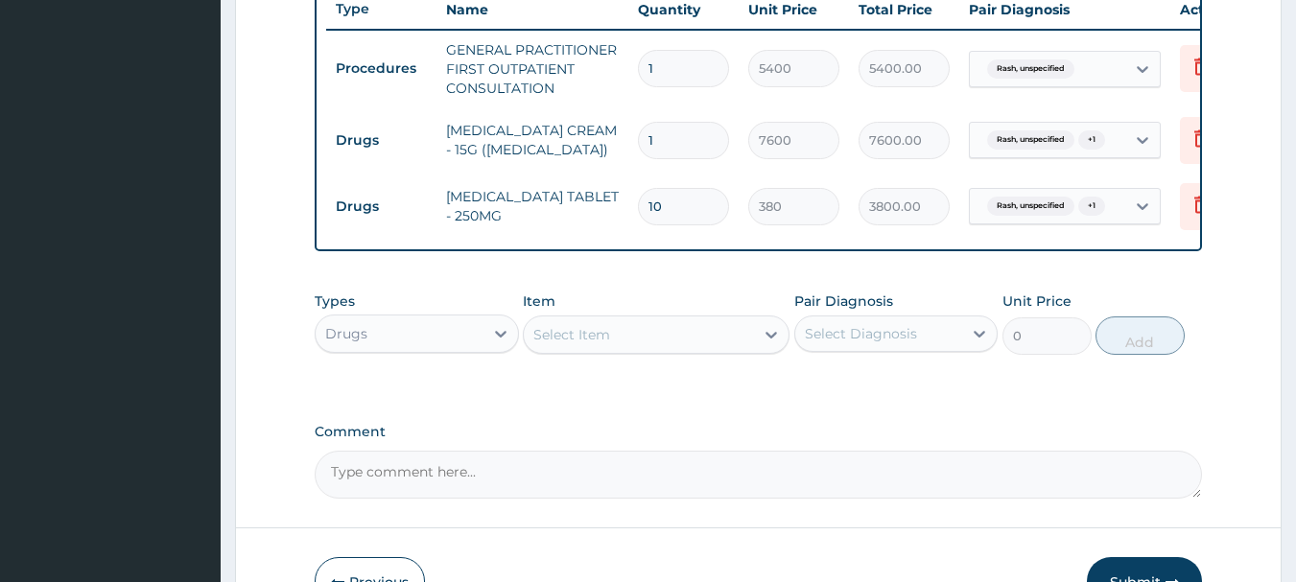
click at [660, 350] on div "Select Item" at bounding box center [639, 335] width 230 height 31
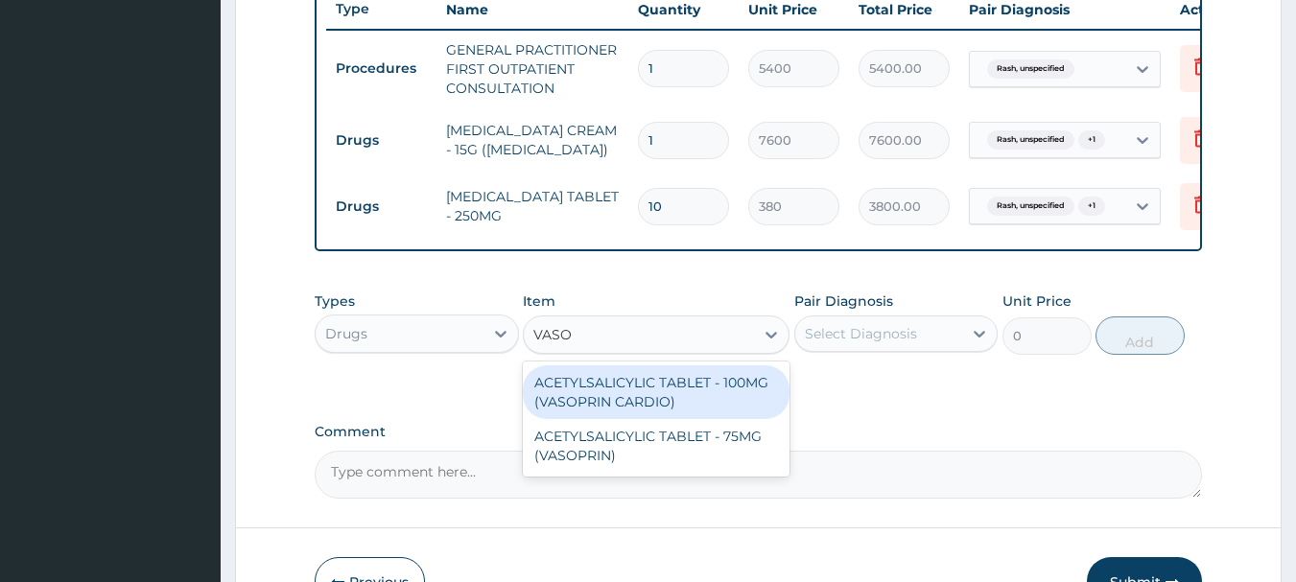
type input "VASOP"
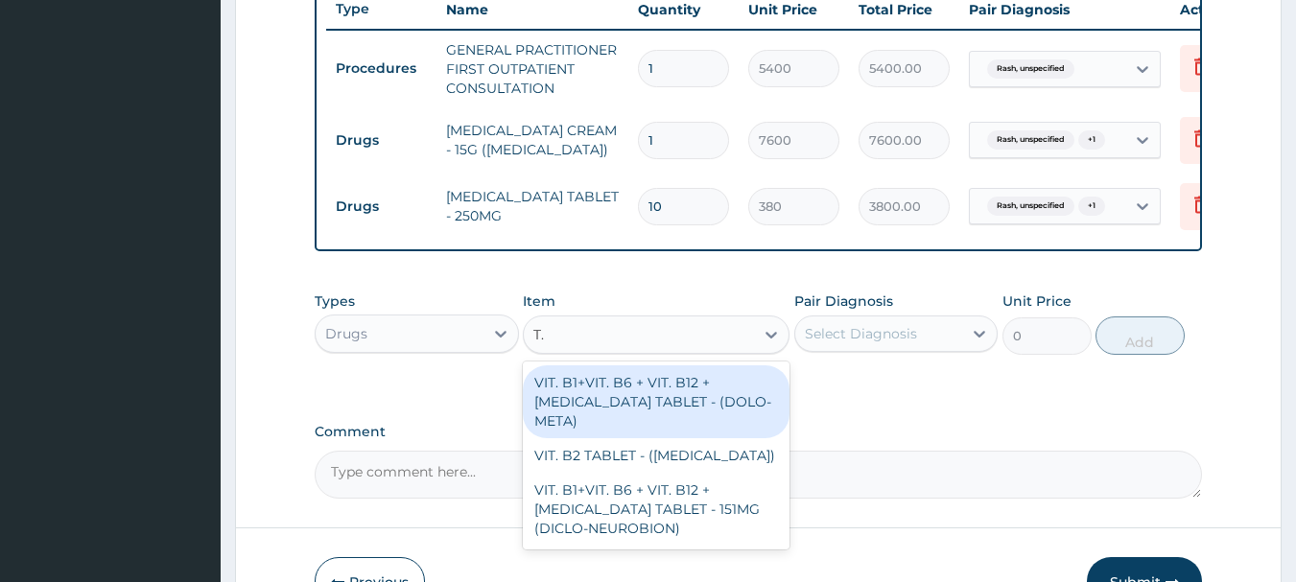
type input "T"
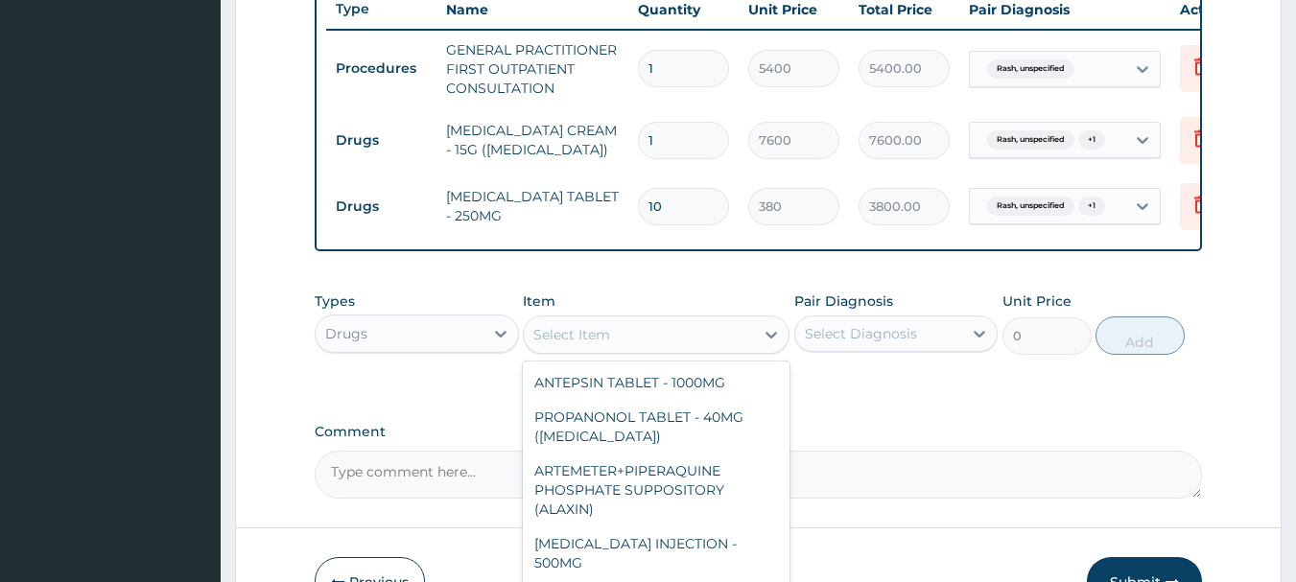
drag, startPoint x: 792, startPoint y: 284, endPoint x: 784, endPoint y: 276, distance: 10.9
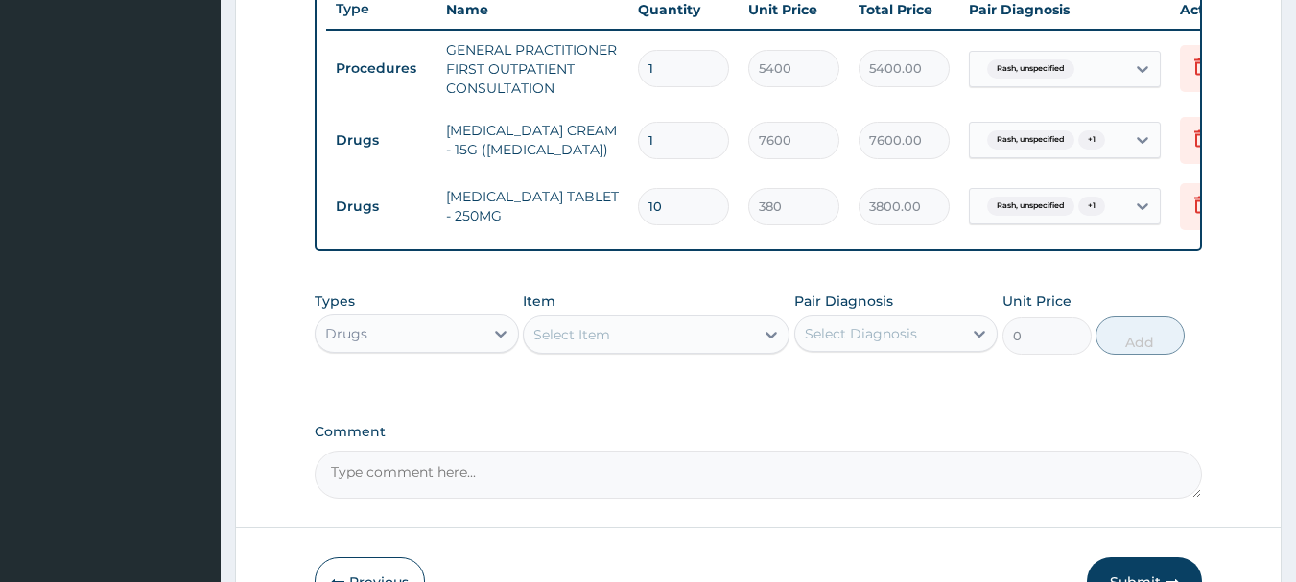
click at [647, 343] on div "Select Item" at bounding box center [639, 335] width 230 height 31
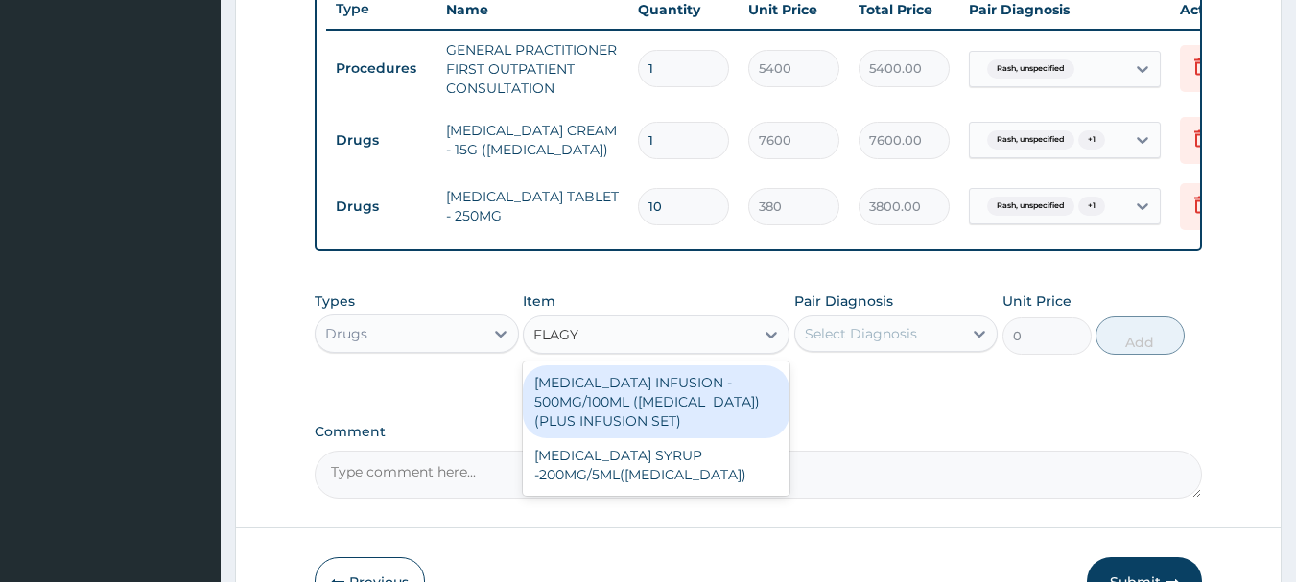
type input "FLAGY"
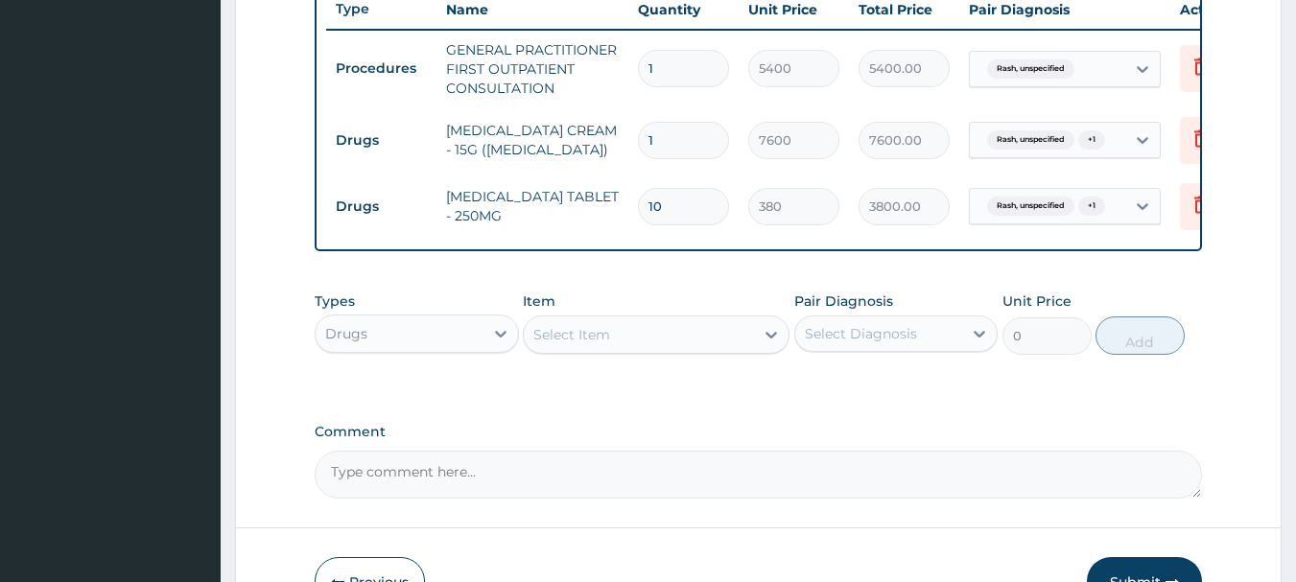
click at [863, 393] on div "Types Drugs Item Select Item Pair Diagnosis Select Diagnosis Unit Price 0 Add" at bounding box center [759, 337] width 889 height 111
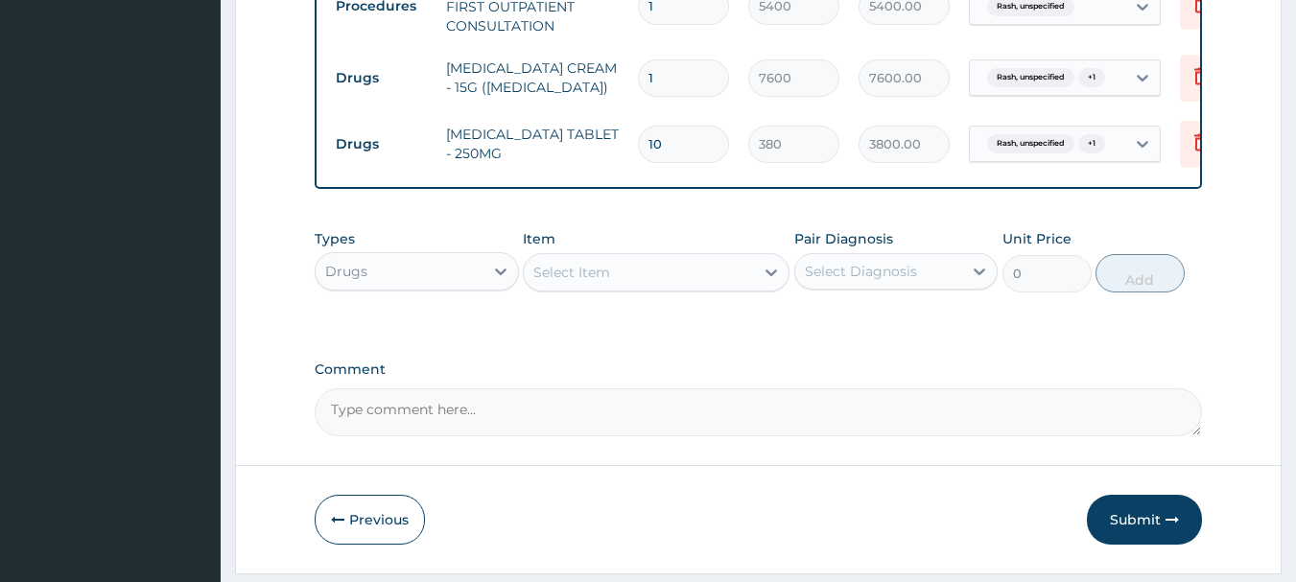
scroll to position [831, 0]
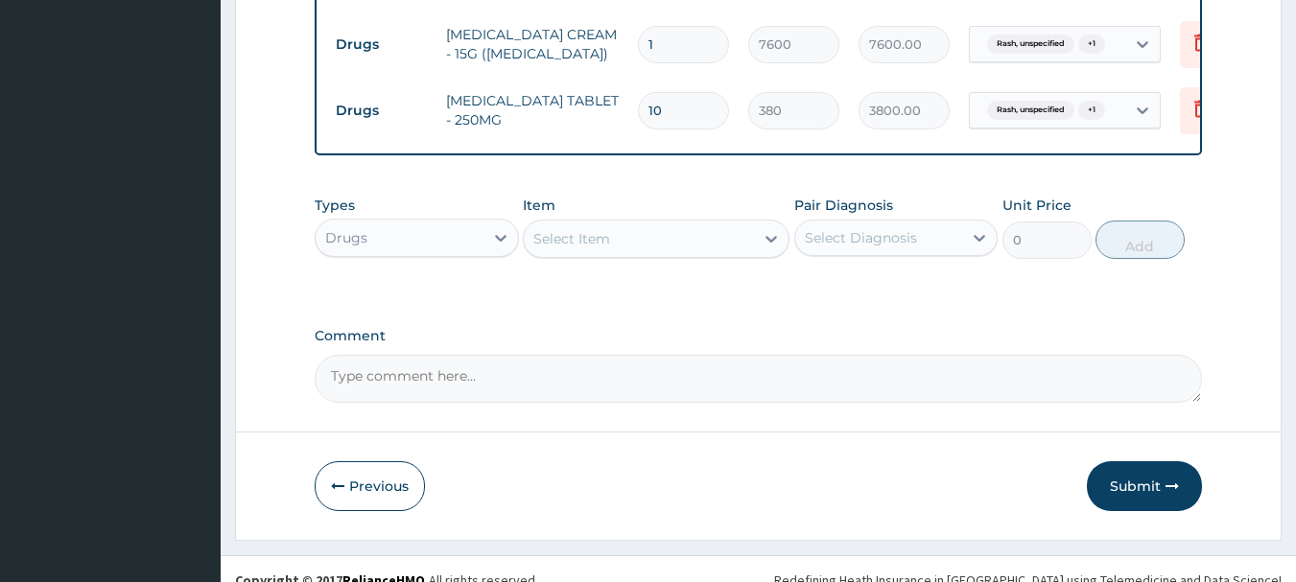
click at [1085, 494] on div "Previous Submit" at bounding box center [759, 487] width 889 height 50
click at [1102, 498] on button "Submit" at bounding box center [1144, 487] width 115 height 50
click at [522, 238] on div "Types Select Type Item Select Item Pair Diagnosis Select Diagnosis Unit Price 0…" at bounding box center [759, 227] width 889 height 83
click at [517, 283] on div "Types Select Type Item Select Item Pair Diagnosis Select Diagnosis Unit Price 0…" at bounding box center [759, 241] width 889 height 111
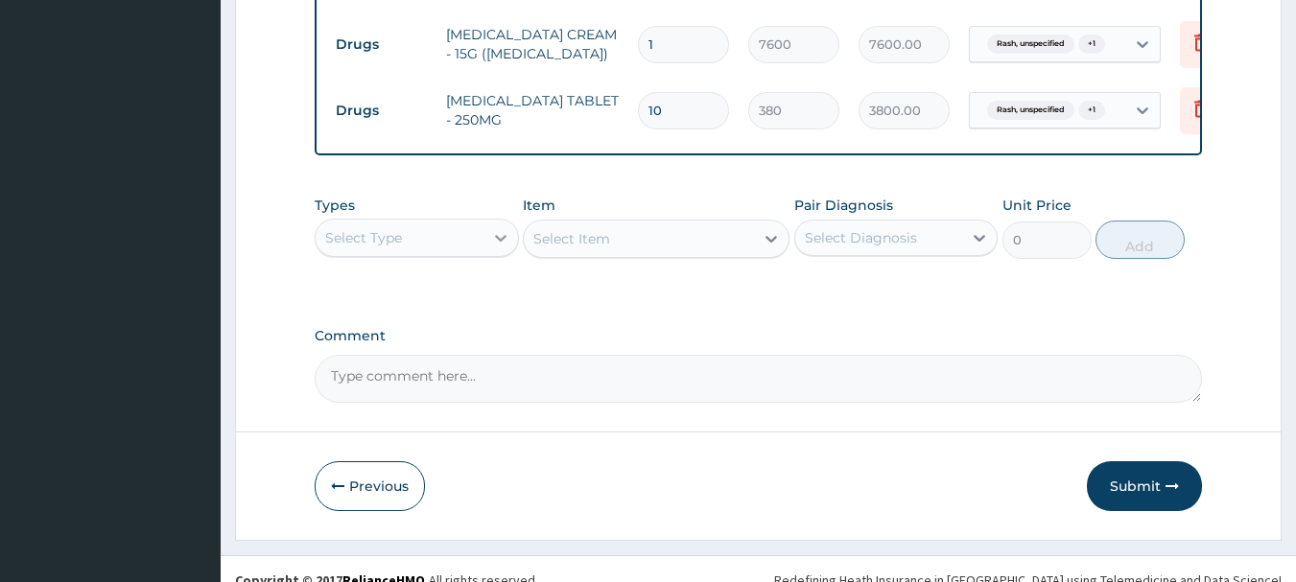
click at [506, 242] on icon at bounding box center [501, 238] width 12 height 7
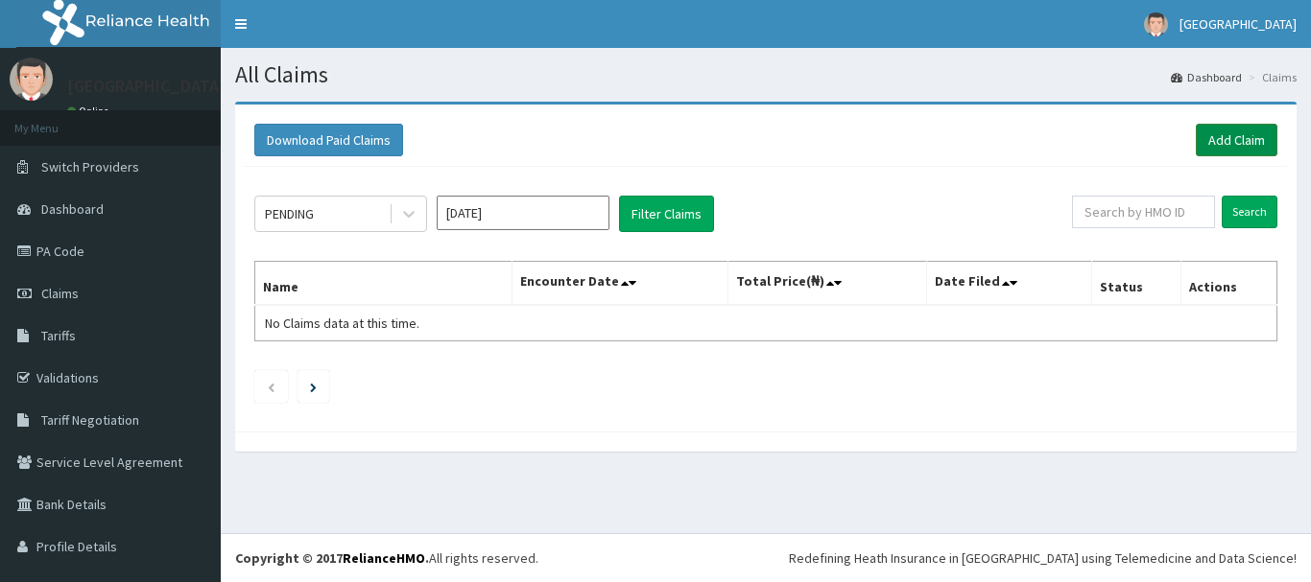
click at [1204, 127] on link "Add Claim" at bounding box center [1237, 140] width 82 height 33
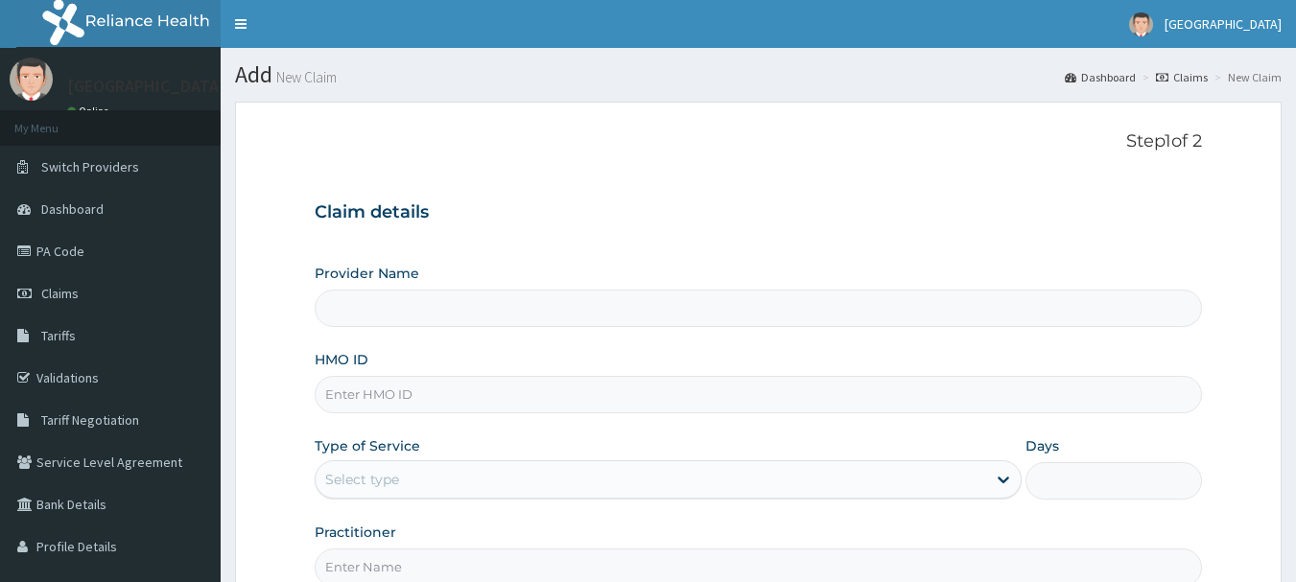
type input "[GEOGRAPHIC_DATA]"
click at [638, 396] on input "HMO ID" at bounding box center [759, 394] width 889 height 37
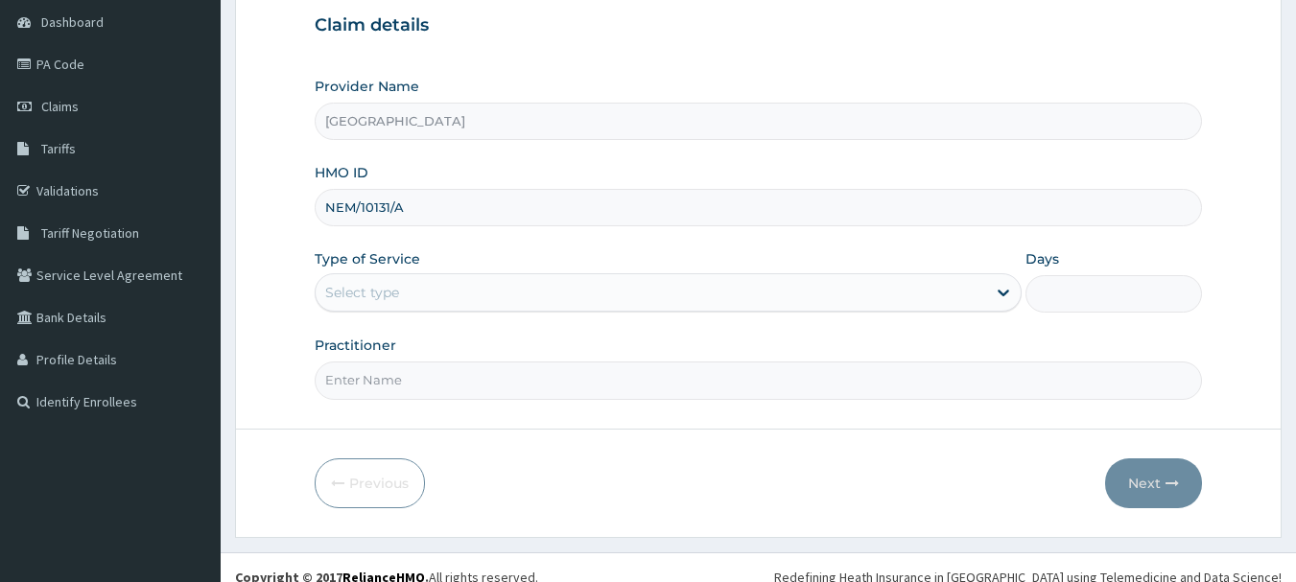
scroll to position [192, 0]
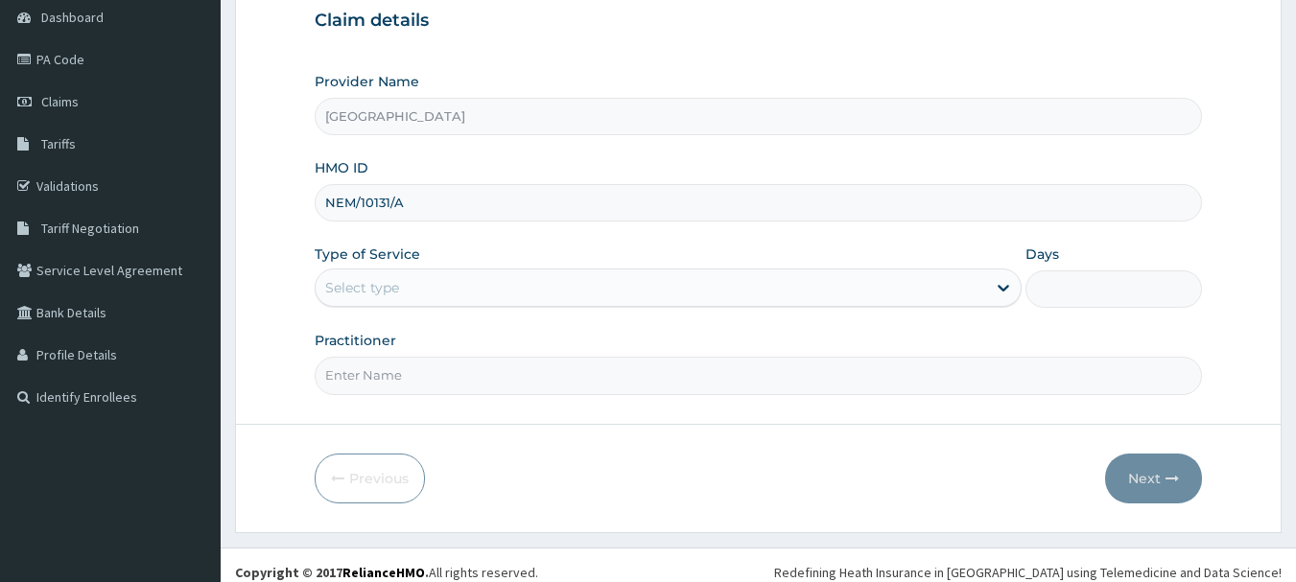
type input "NEM/10131/A"
click at [654, 319] on div "Provider Name BREMA HOSPITAL HMO ID NEM/10131/A Type of Service Select type Day…" at bounding box center [759, 233] width 889 height 322
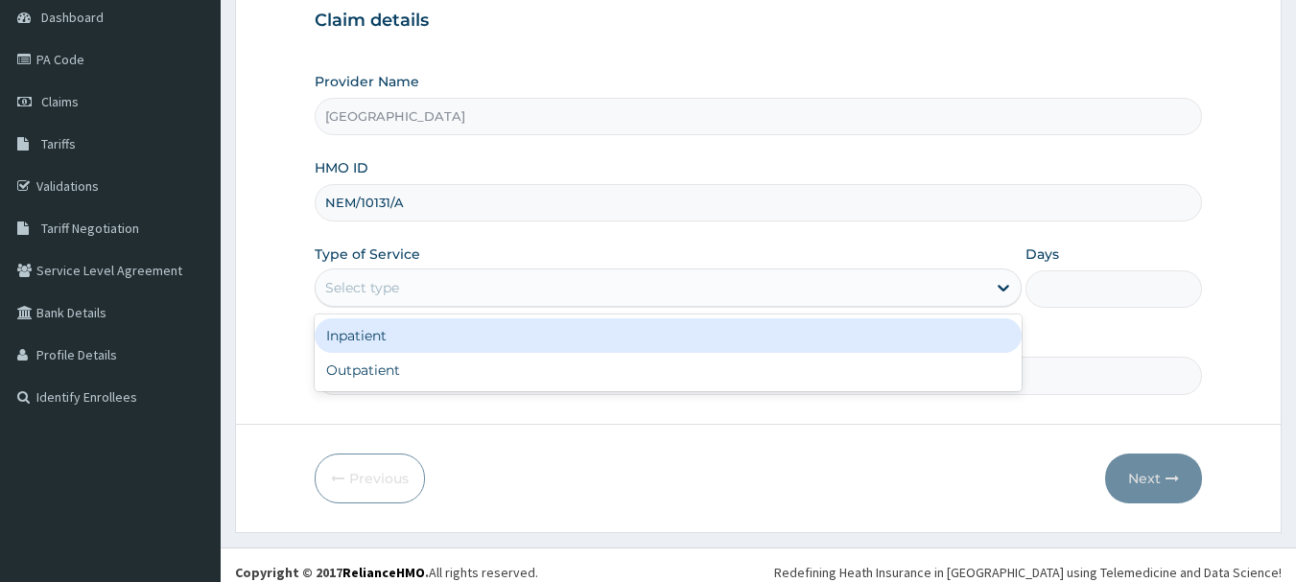
click at [663, 297] on div "Select type" at bounding box center [651, 287] width 671 height 31
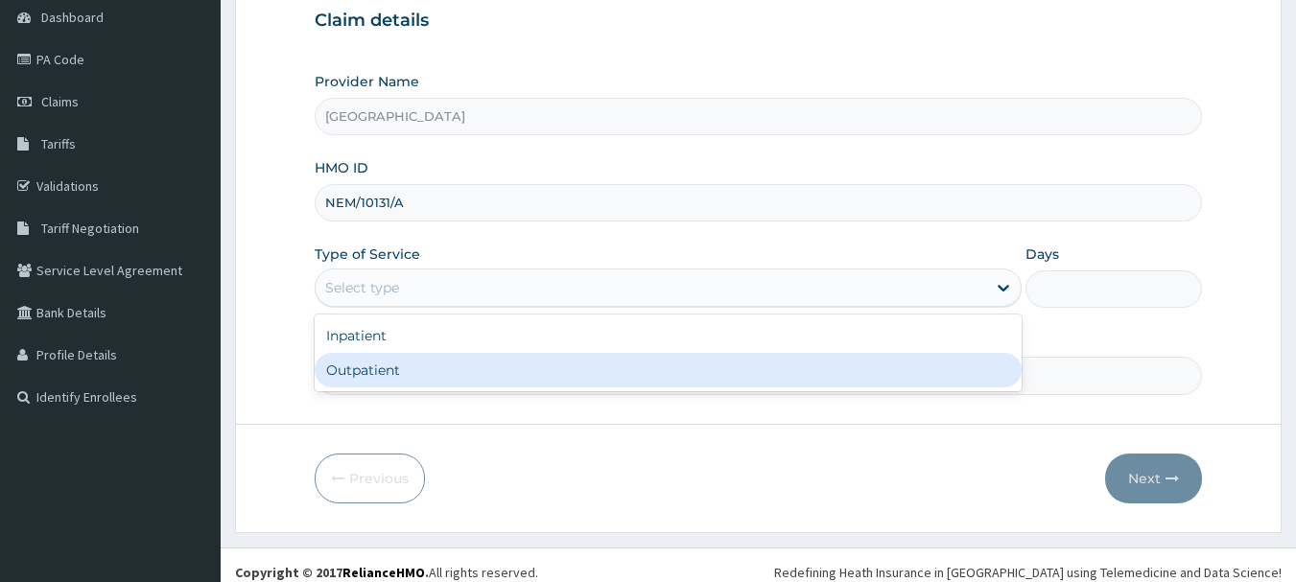
click at [623, 394] on input "Practitioner" at bounding box center [759, 375] width 889 height 37
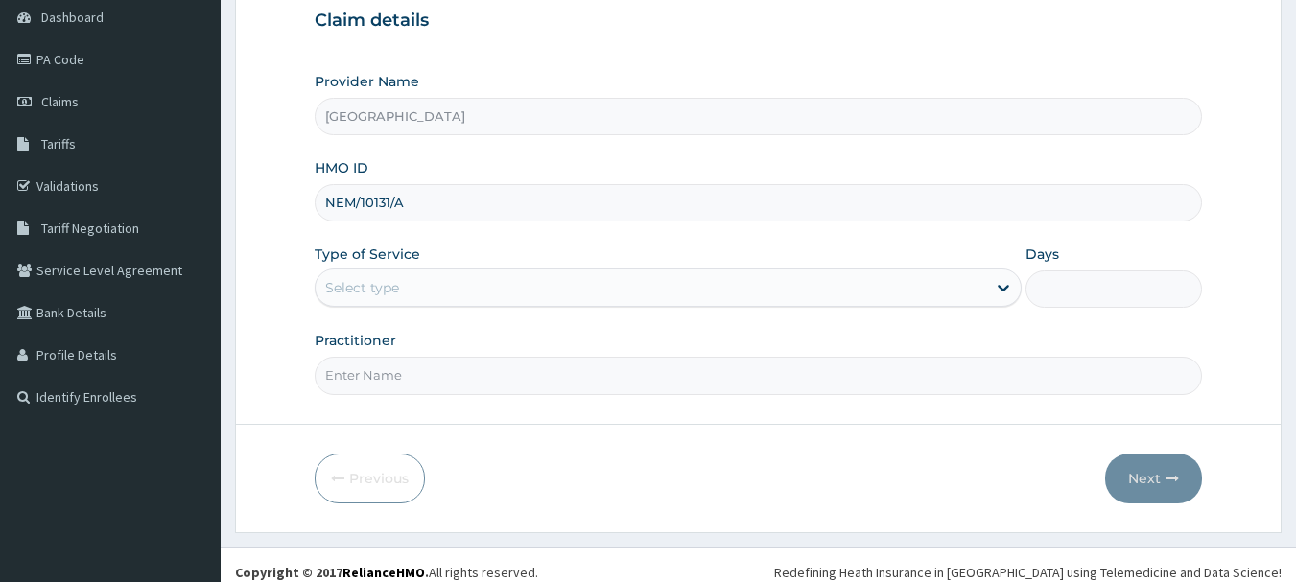
click at [661, 282] on div "Select type" at bounding box center [651, 287] width 671 height 31
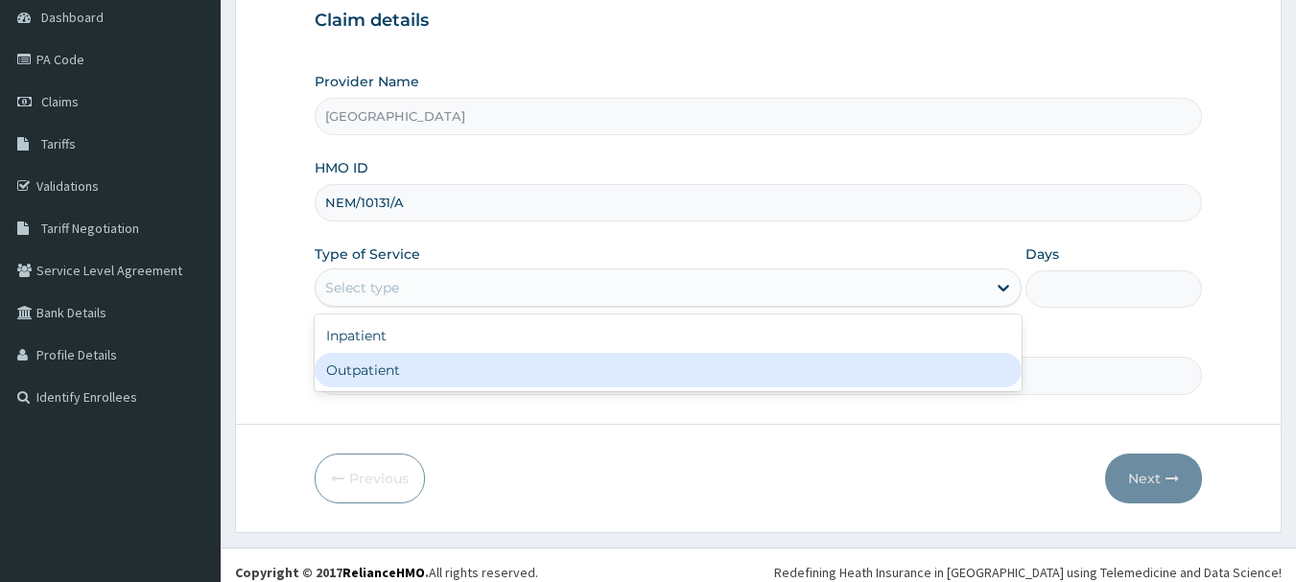
click at [618, 354] on div "Outpatient" at bounding box center [668, 370] width 707 height 35
type input "1"
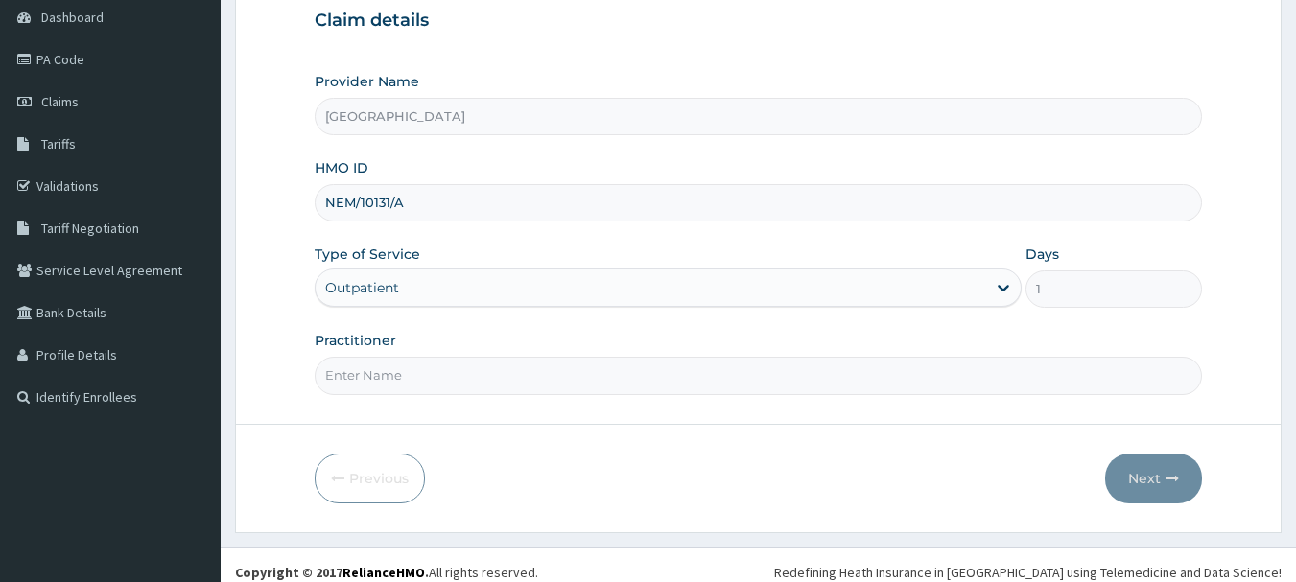
click at [608, 368] on input "Practitioner" at bounding box center [759, 375] width 889 height 37
type input "Dr Okolonji Uchenna"
click at [1178, 483] on icon "button" at bounding box center [1172, 478] width 13 height 13
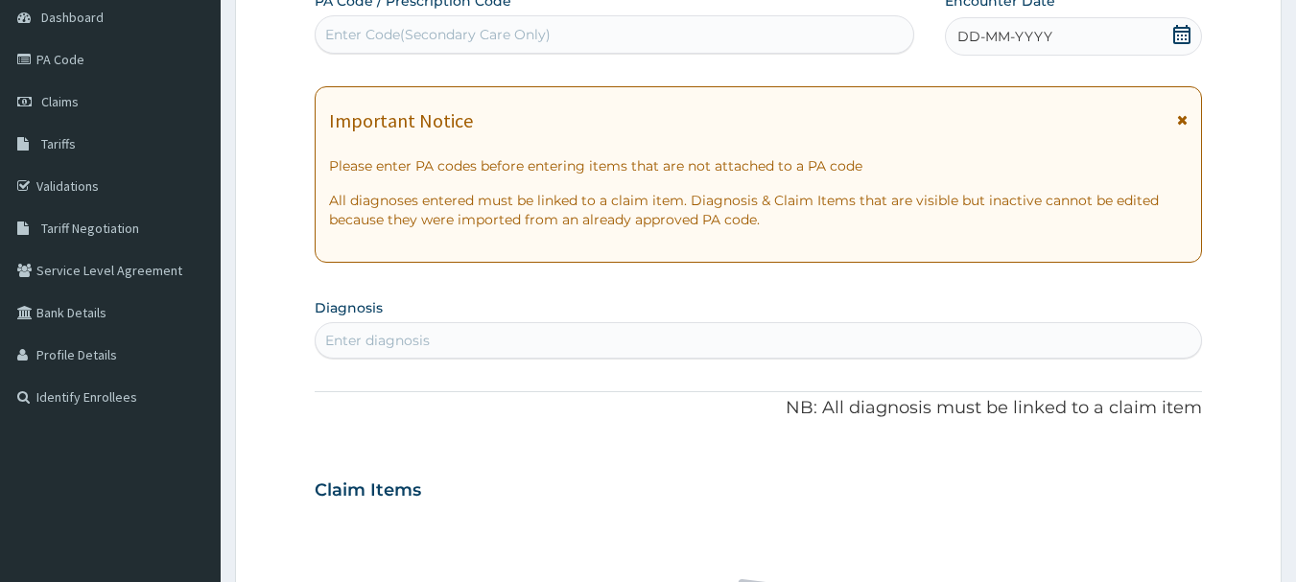
click at [1179, 32] on icon at bounding box center [1181, 34] width 17 height 19
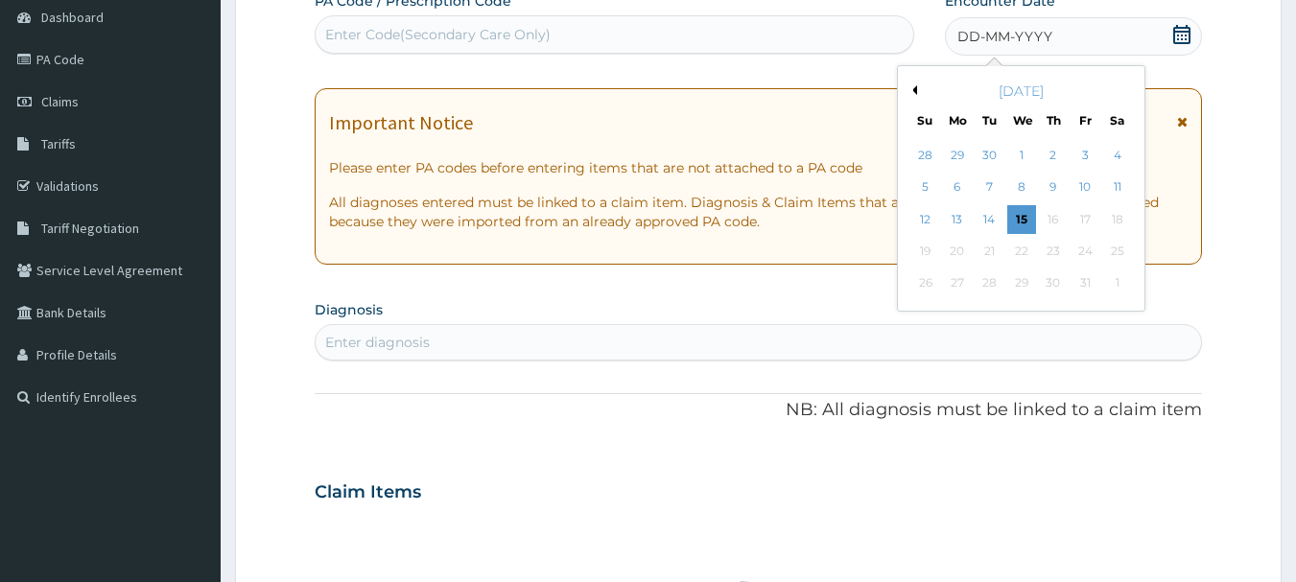
click at [914, 88] on button "Previous Month" at bounding box center [913, 90] width 10 height 10
click at [1075, 144] on div "5" at bounding box center [1085, 155] width 29 height 29
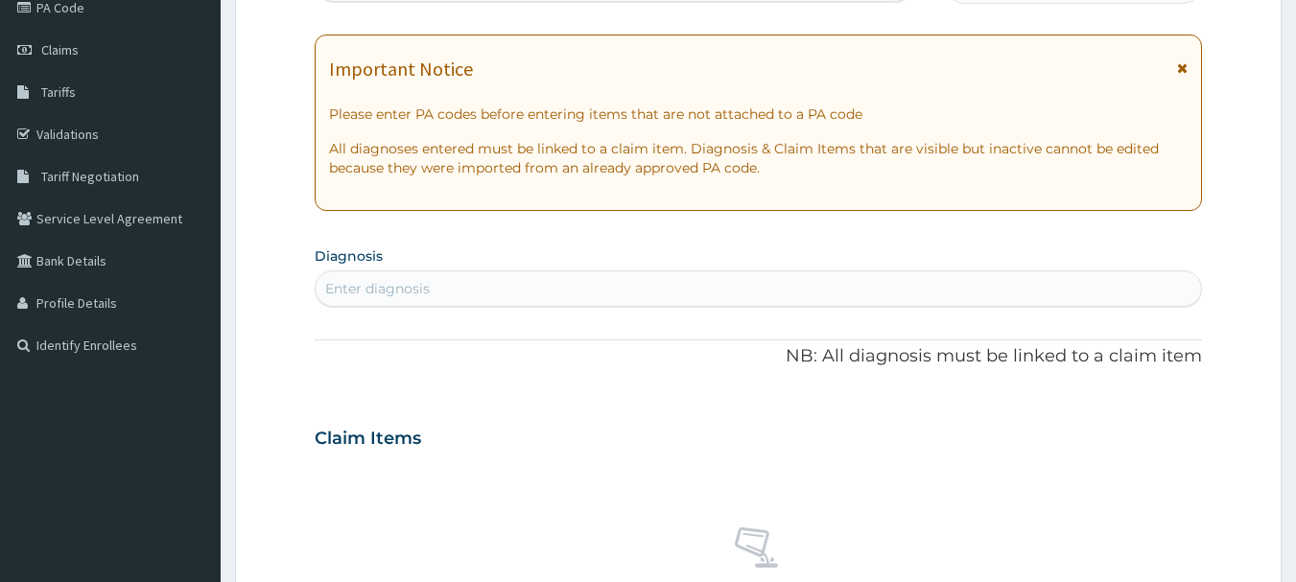
scroll to position [288, 0]
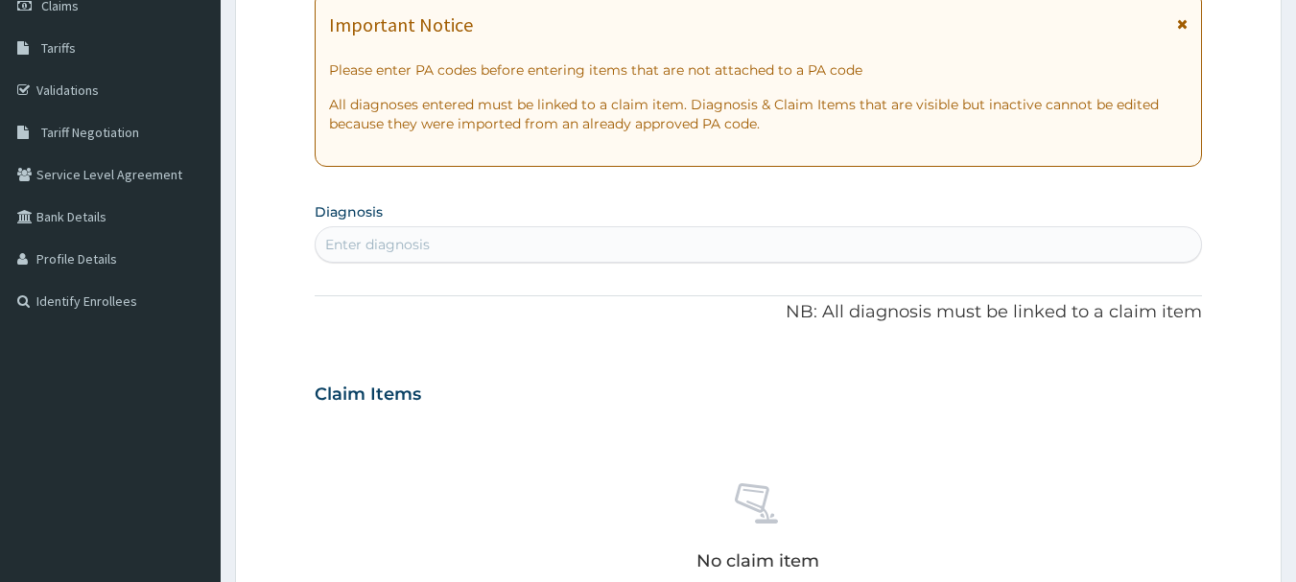
click at [657, 249] on div "Enter diagnosis" at bounding box center [759, 244] width 887 height 31
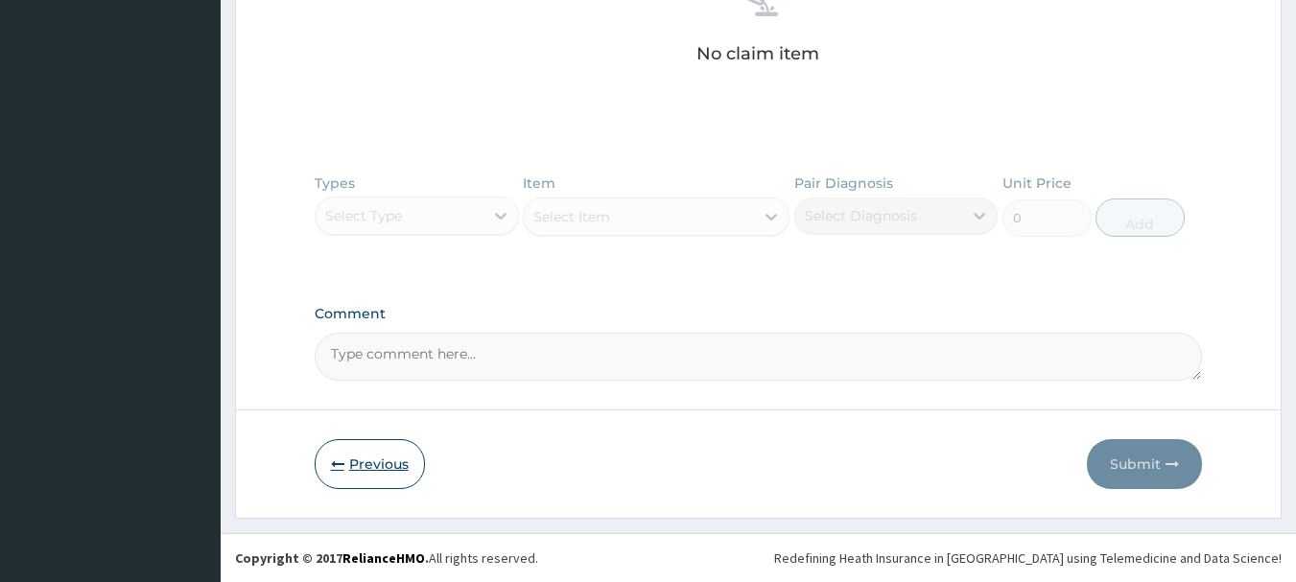
click at [323, 461] on button "Previous" at bounding box center [370, 464] width 110 height 50
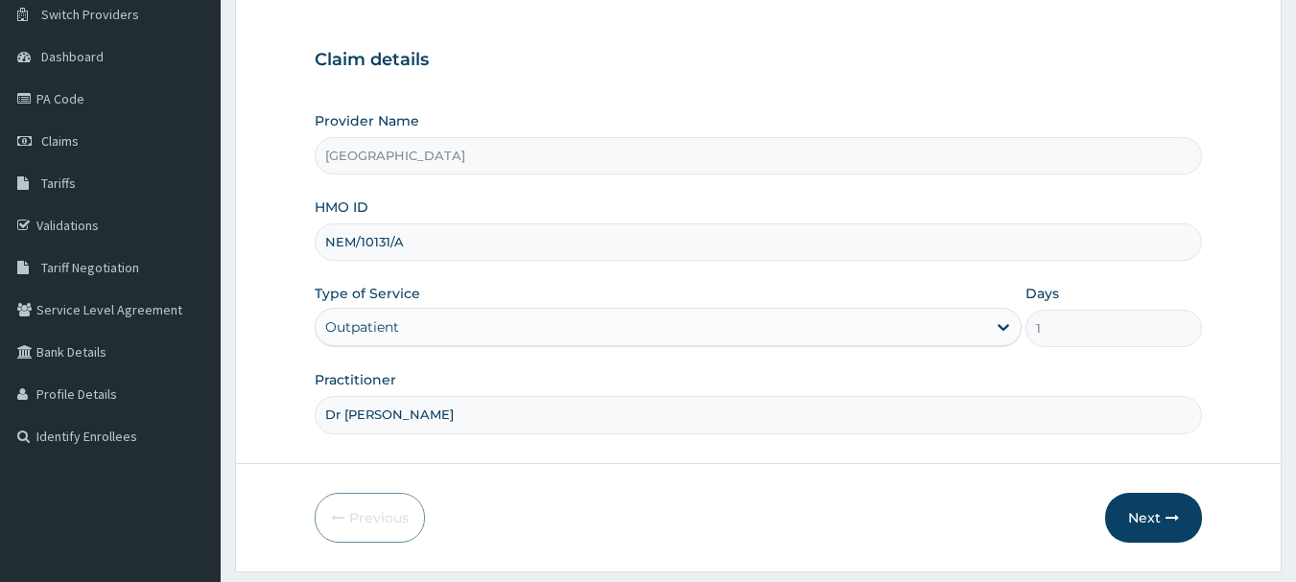
scroll to position [110, 0]
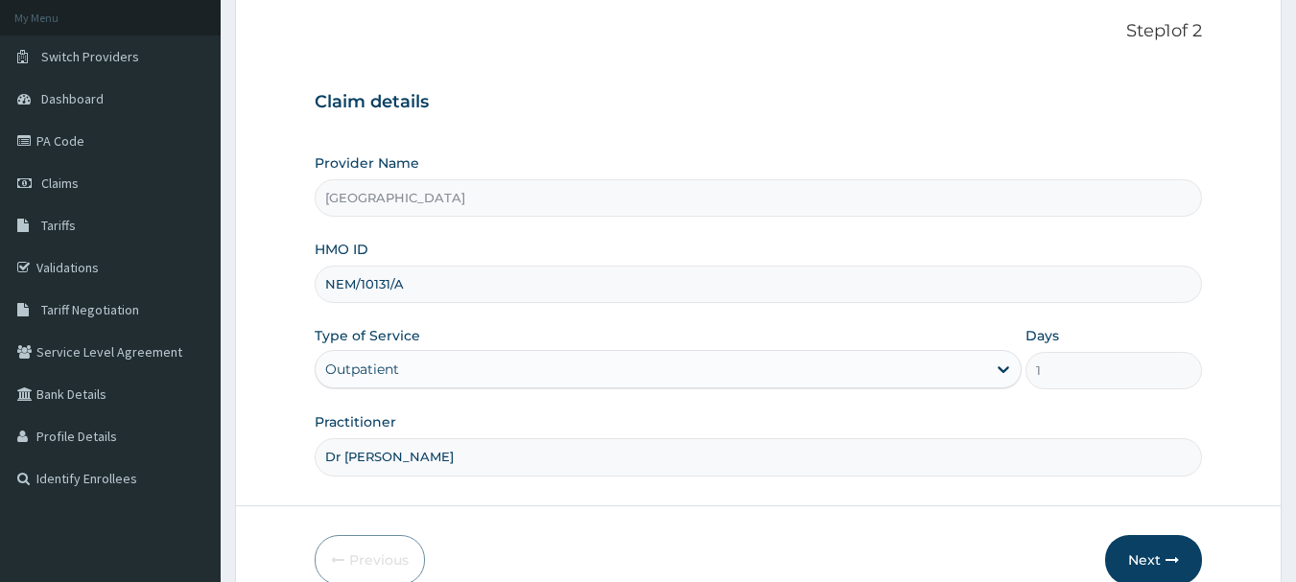
click at [465, 288] on input "NEM/10131/A" at bounding box center [759, 284] width 889 height 37
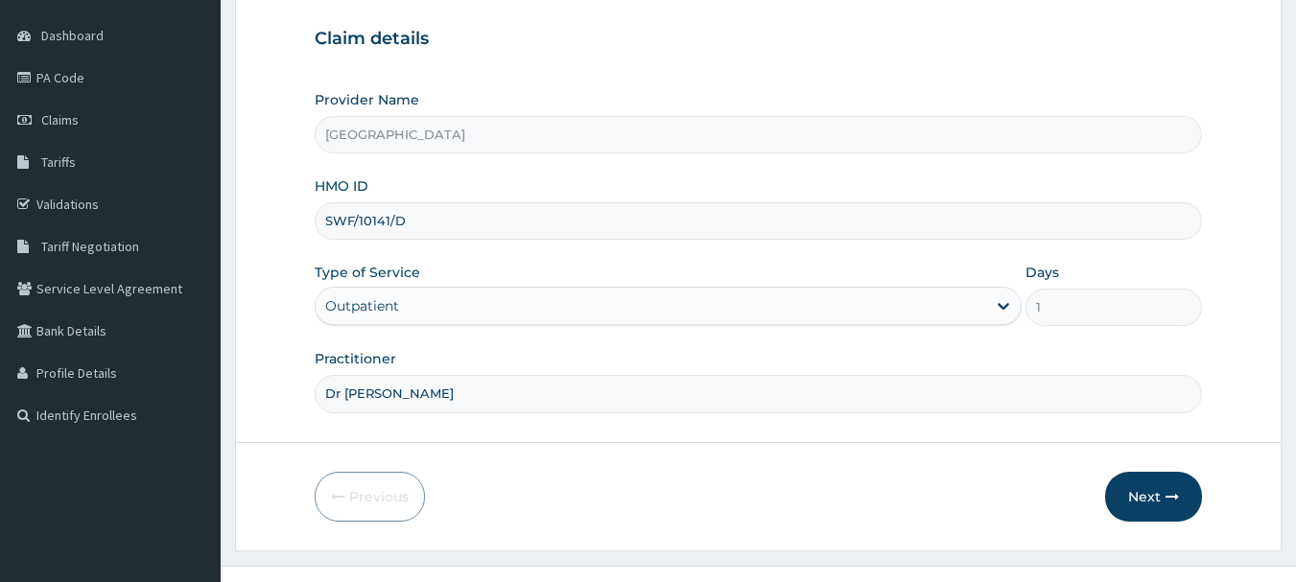
scroll to position [206, 0]
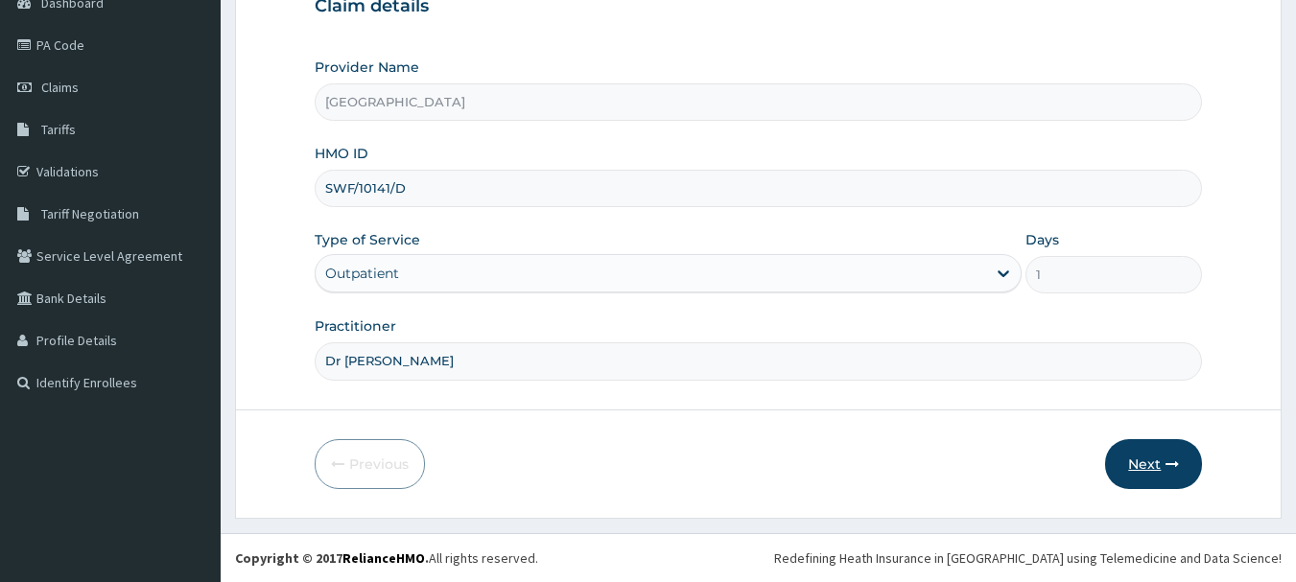
type input "SWF/10141/D"
click at [1133, 462] on button "Next" at bounding box center [1153, 464] width 97 height 50
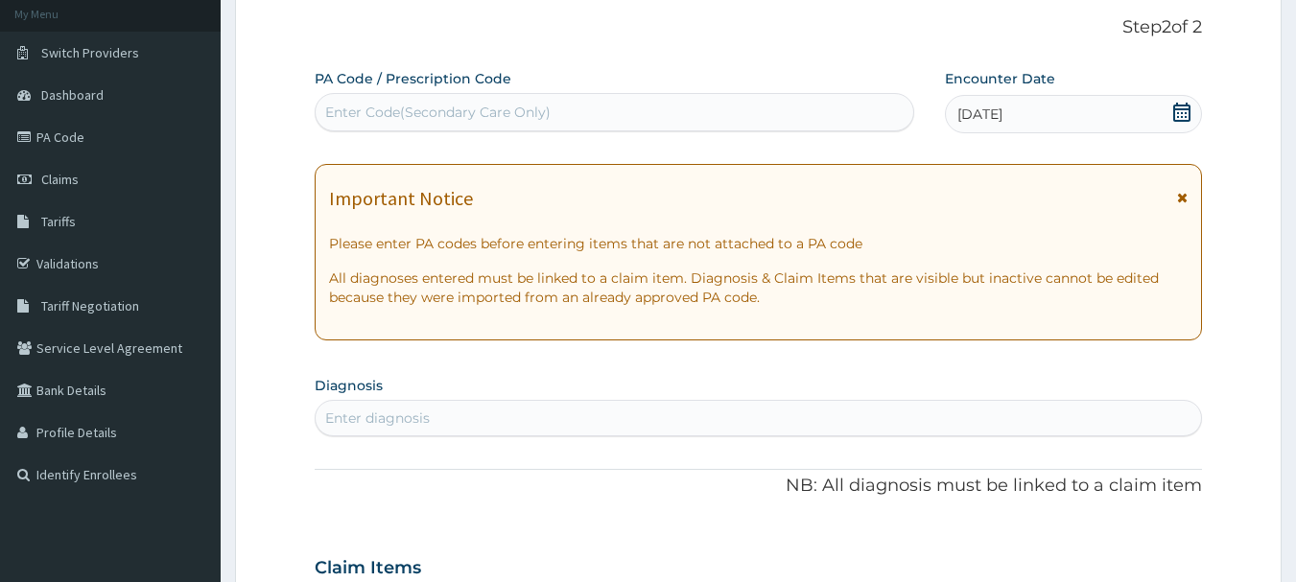
scroll to position [302, 0]
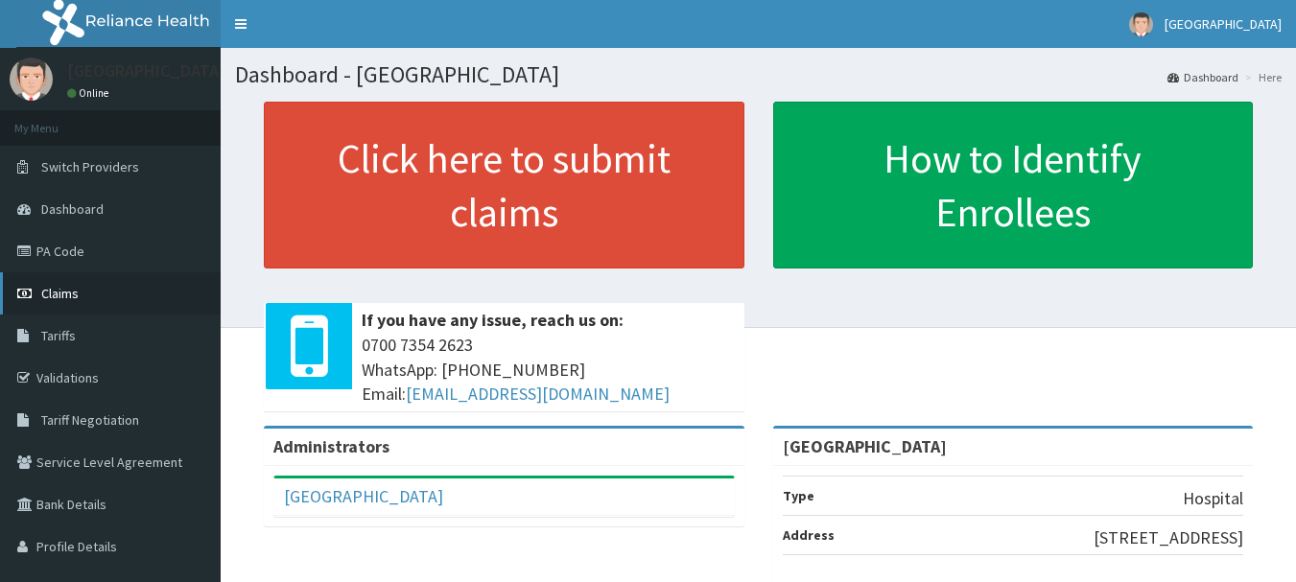
click at [110, 295] on link "Claims" at bounding box center [110, 293] width 221 height 42
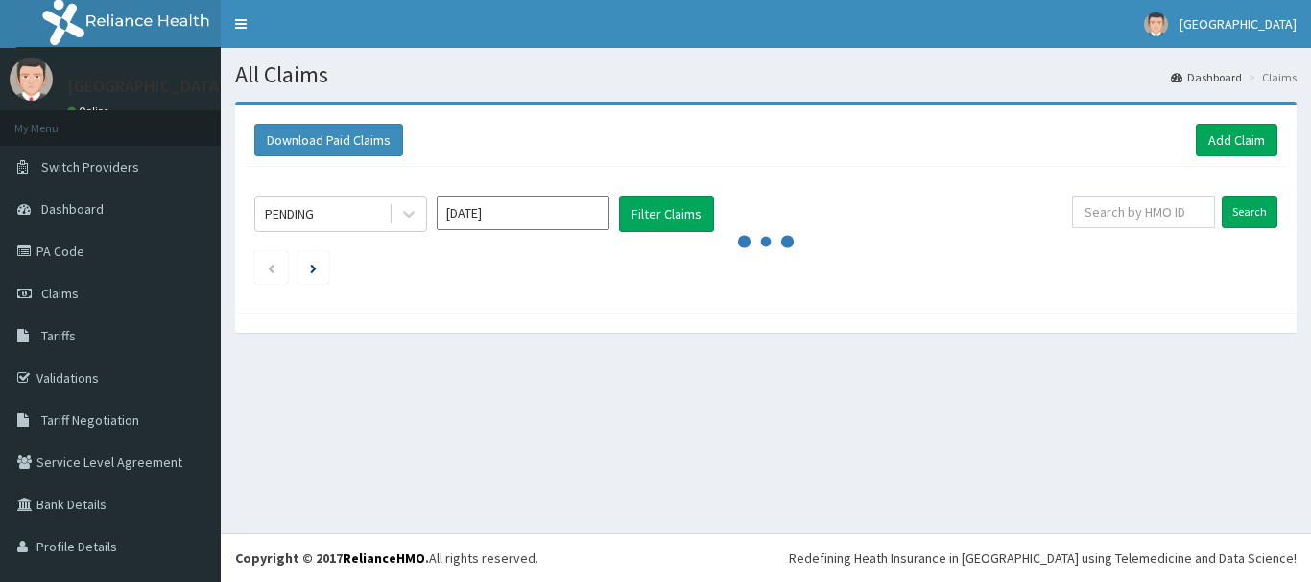
click at [503, 210] on input "[DATE]" at bounding box center [523, 213] width 173 height 35
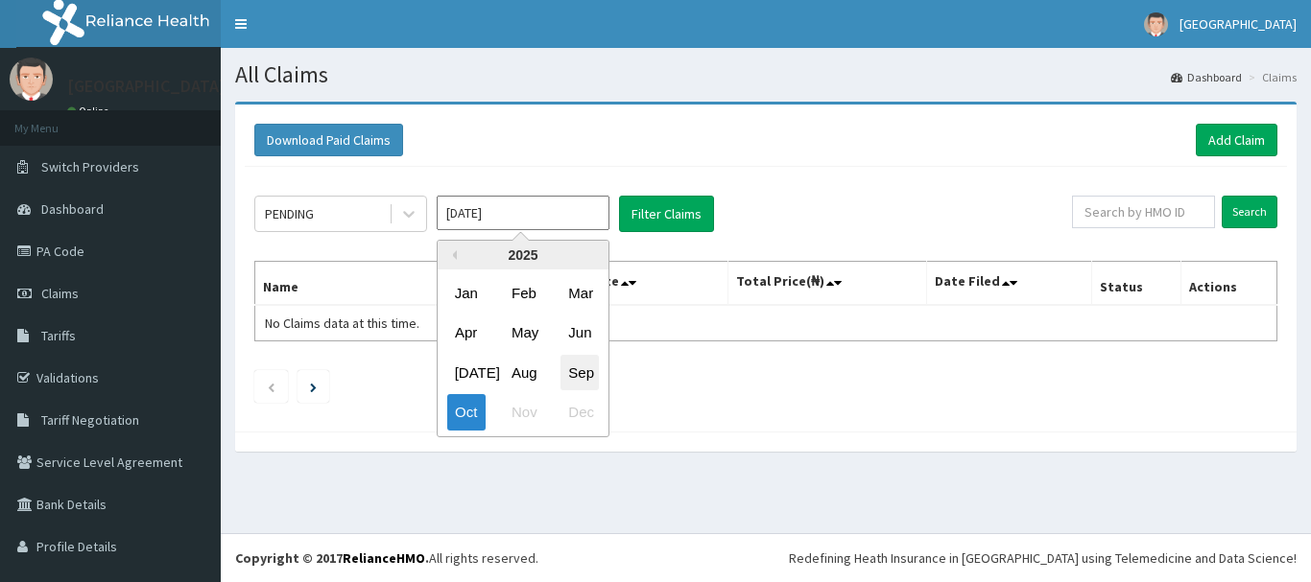
click at [577, 370] on div "Sep" at bounding box center [579, 373] width 38 height 36
type input "[DATE]"
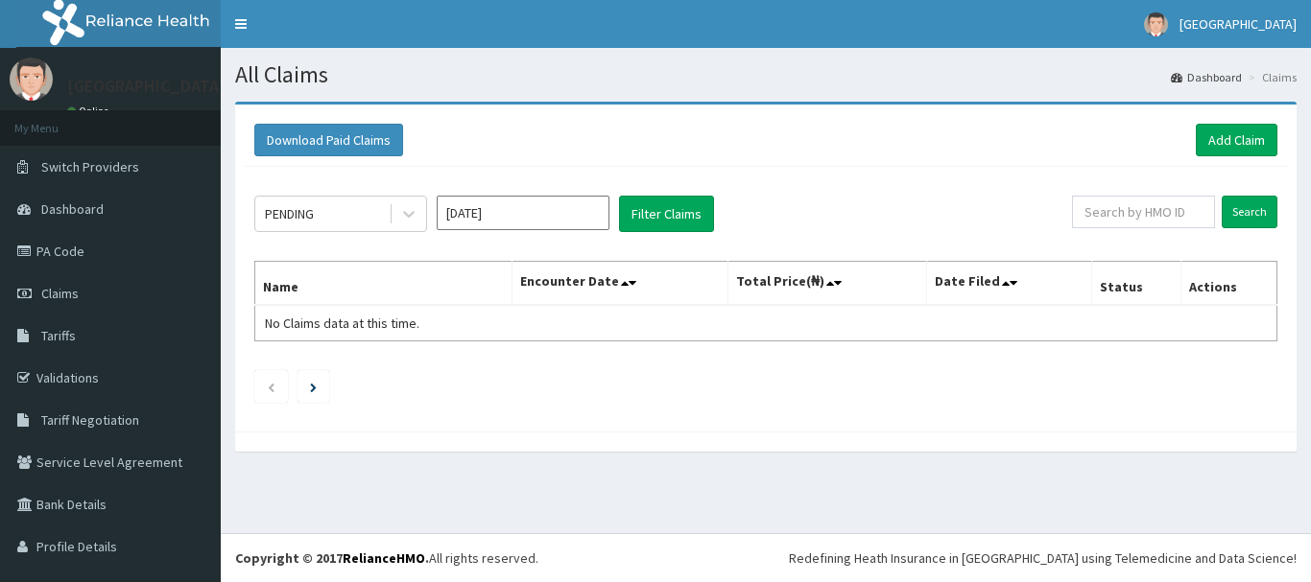
click at [577, 370] on ul at bounding box center [765, 386] width 1023 height 33
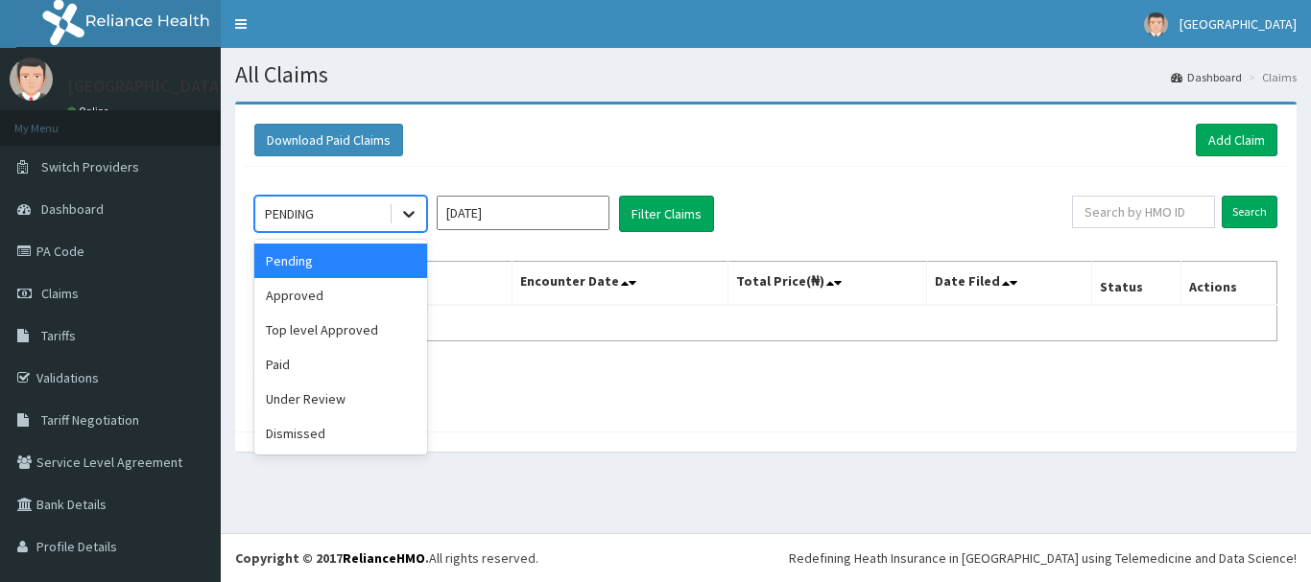
click at [392, 211] on div at bounding box center [408, 214] width 35 height 35
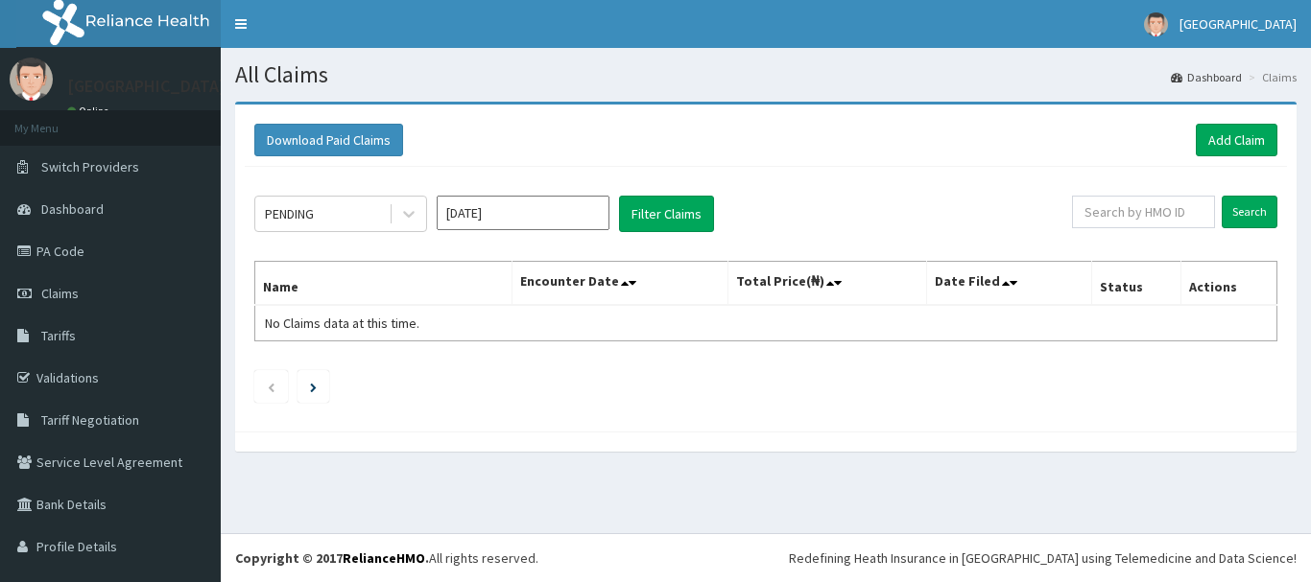
click at [861, 220] on div "PENDING Sep 2025 Filter Claims" at bounding box center [662, 214] width 817 height 36
click at [1243, 128] on link "Add Claim" at bounding box center [1237, 140] width 82 height 33
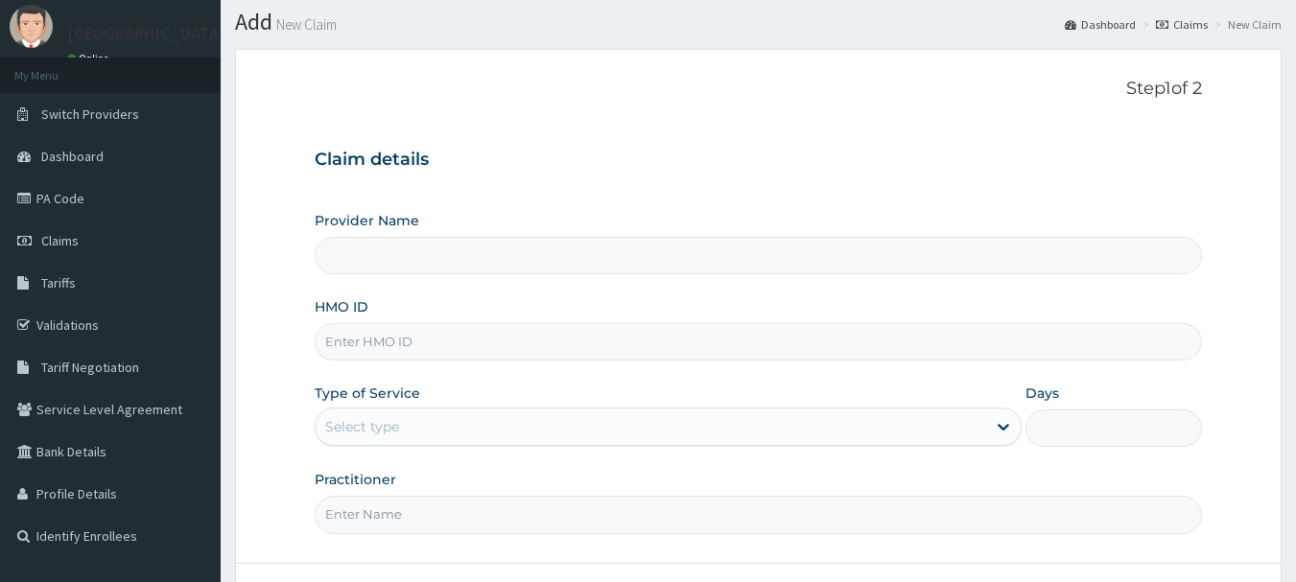
scroll to position [192, 0]
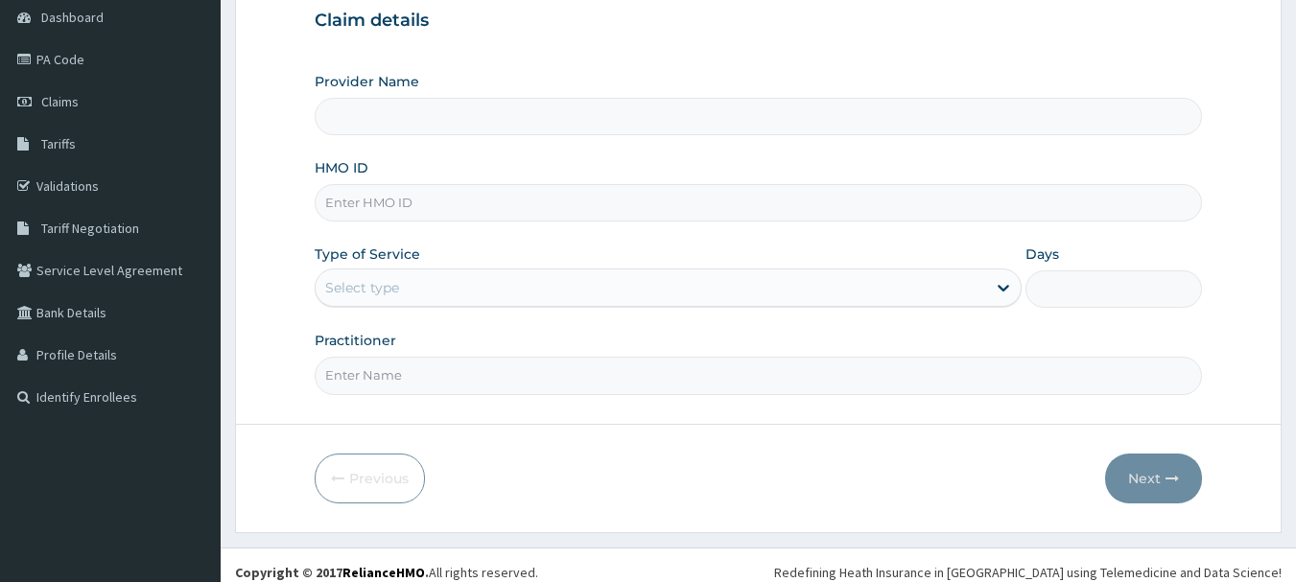
type input "[GEOGRAPHIC_DATA]"
click at [705, 209] on input "HMO ID" at bounding box center [759, 202] width 889 height 37
type input "SWF/10141/D"
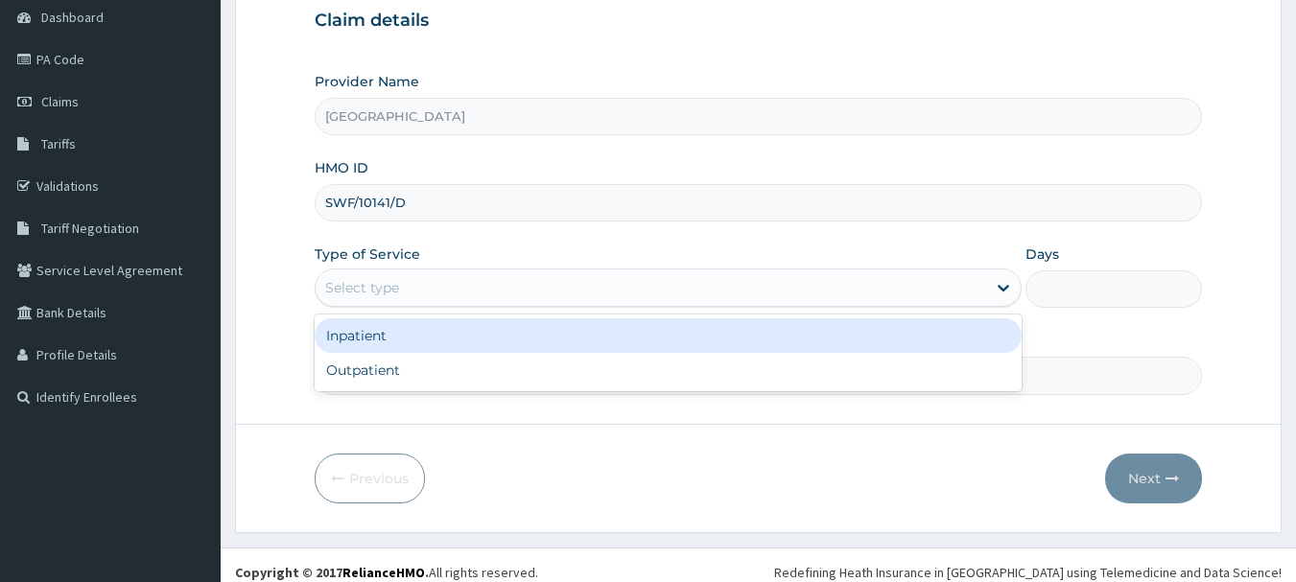
click at [509, 299] on div "Select type" at bounding box center [651, 287] width 671 height 31
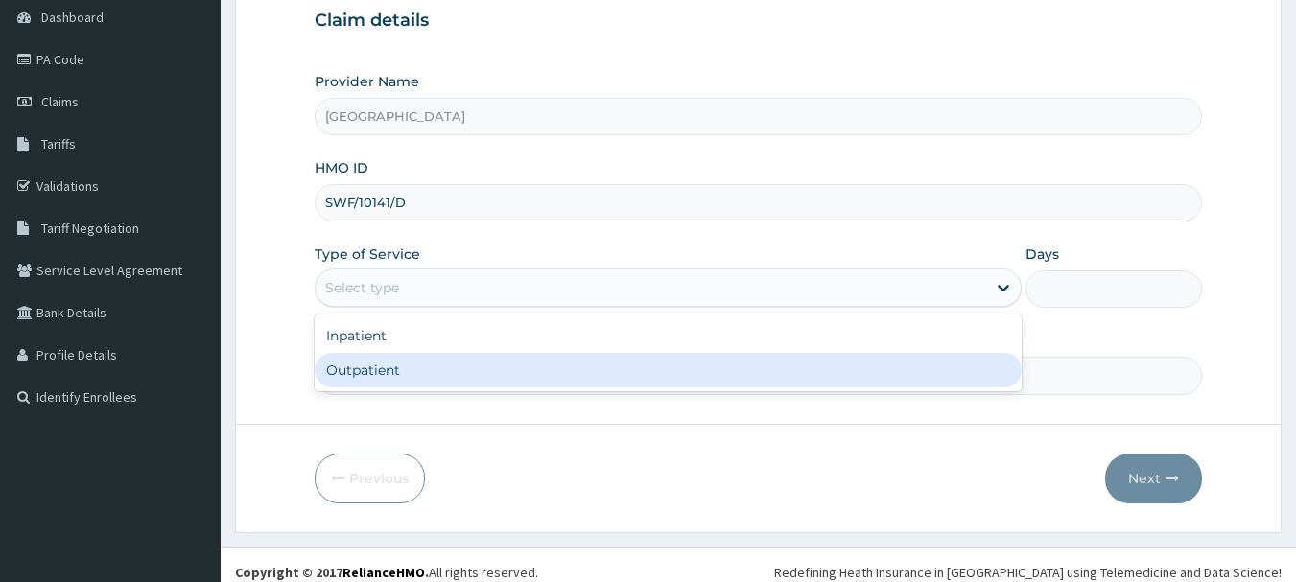
click at [501, 370] on div "Outpatient" at bounding box center [668, 370] width 707 height 35
click at [501, 370] on input "Practitioner" at bounding box center [759, 375] width 889 height 37
type input "1"
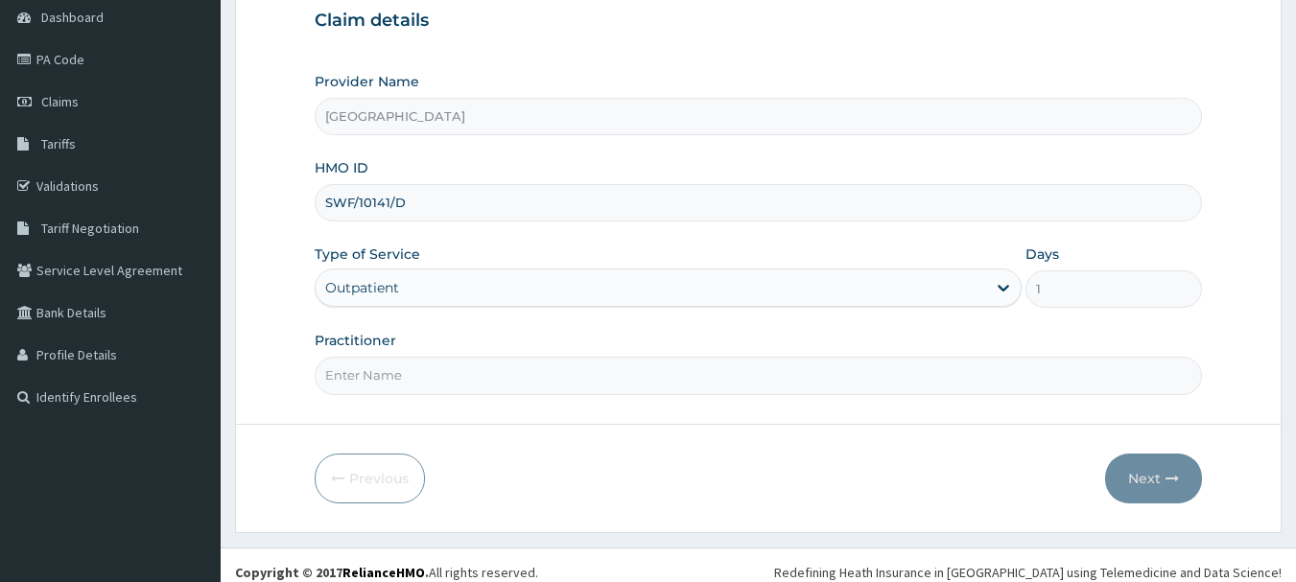
click at [500, 385] on input "Practitioner" at bounding box center [759, 375] width 889 height 37
type input "Dr [PERSON_NAME]"
click at [1134, 476] on button "Next" at bounding box center [1153, 479] width 97 height 50
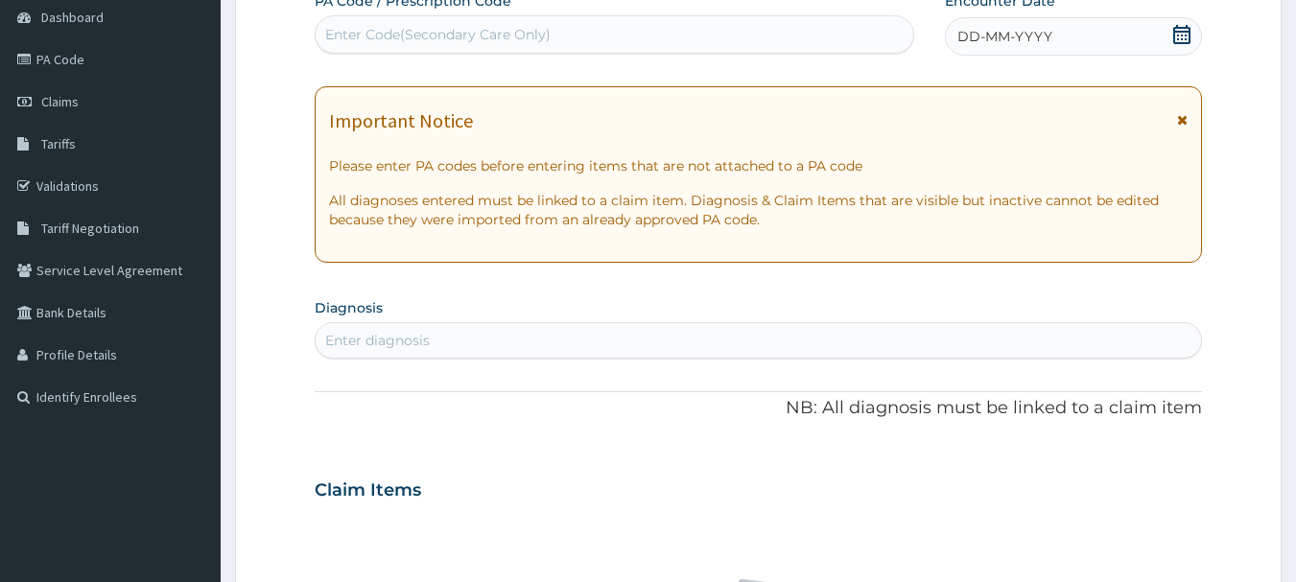
click at [1061, 59] on div "PA Code / Prescription Code Enter Code(Secondary Care Only) Encounter Date DD-M…" at bounding box center [759, 487] width 889 height 993
click at [1069, 38] on div "DD-MM-YYYY" at bounding box center [1073, 36] width 257 height 38
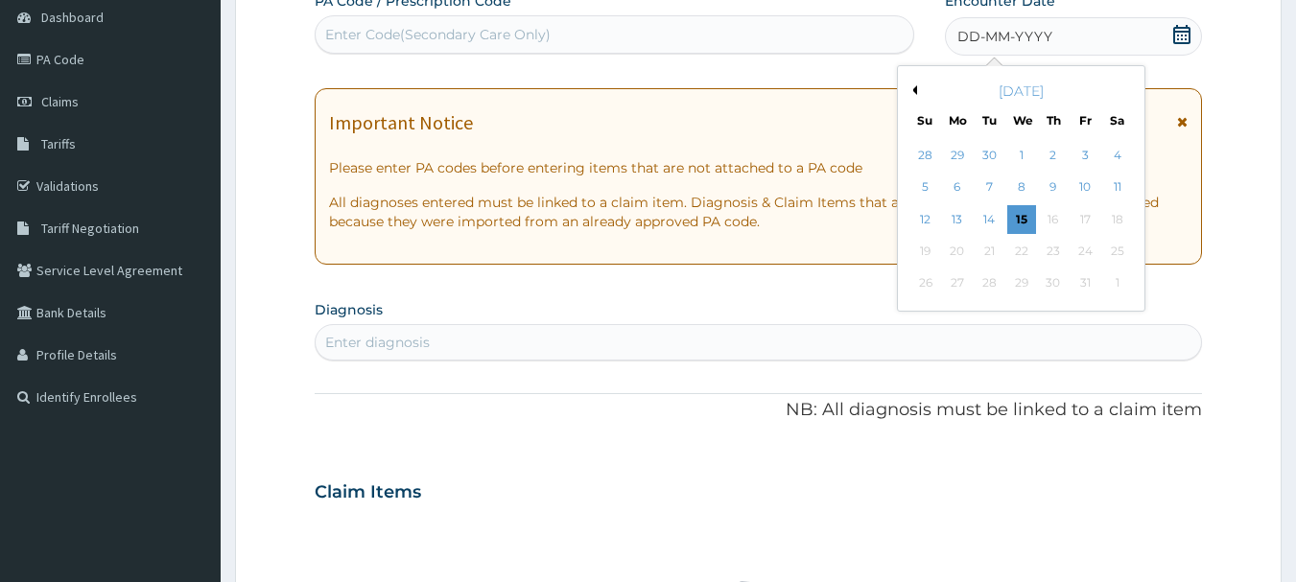
click at [912, 91] on button "Previous Month" at bounding box center [913, 90] width 10 height 10
click at [964, 283] on div "29" at bounding box center [957, 284] width 29 height 29
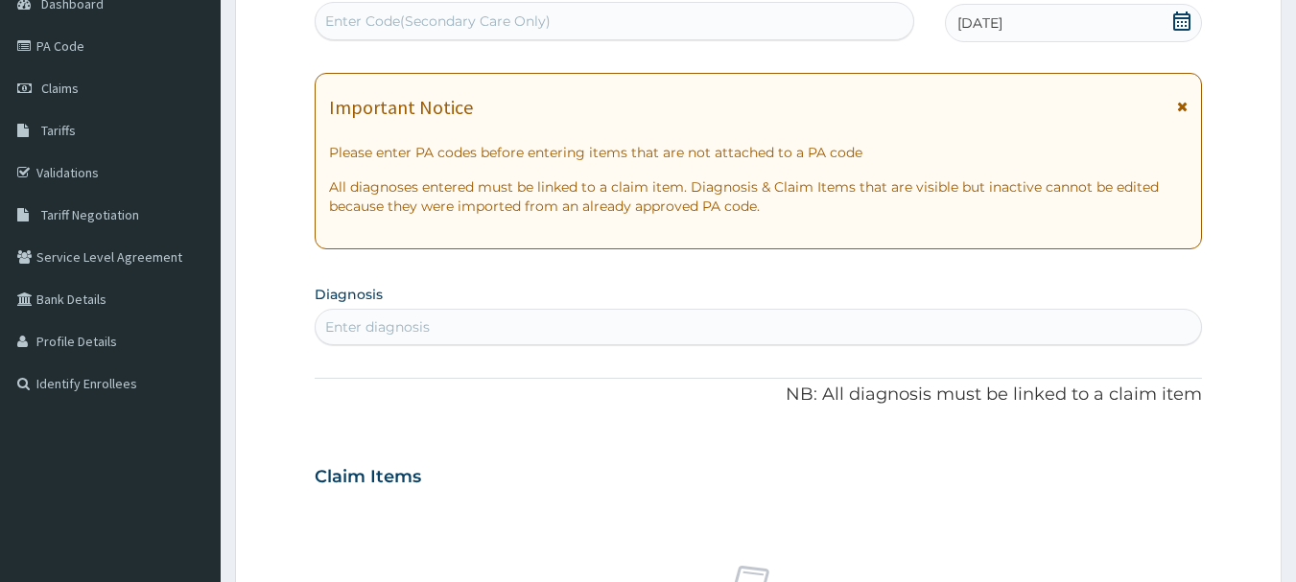
scroll to position [384, 0]
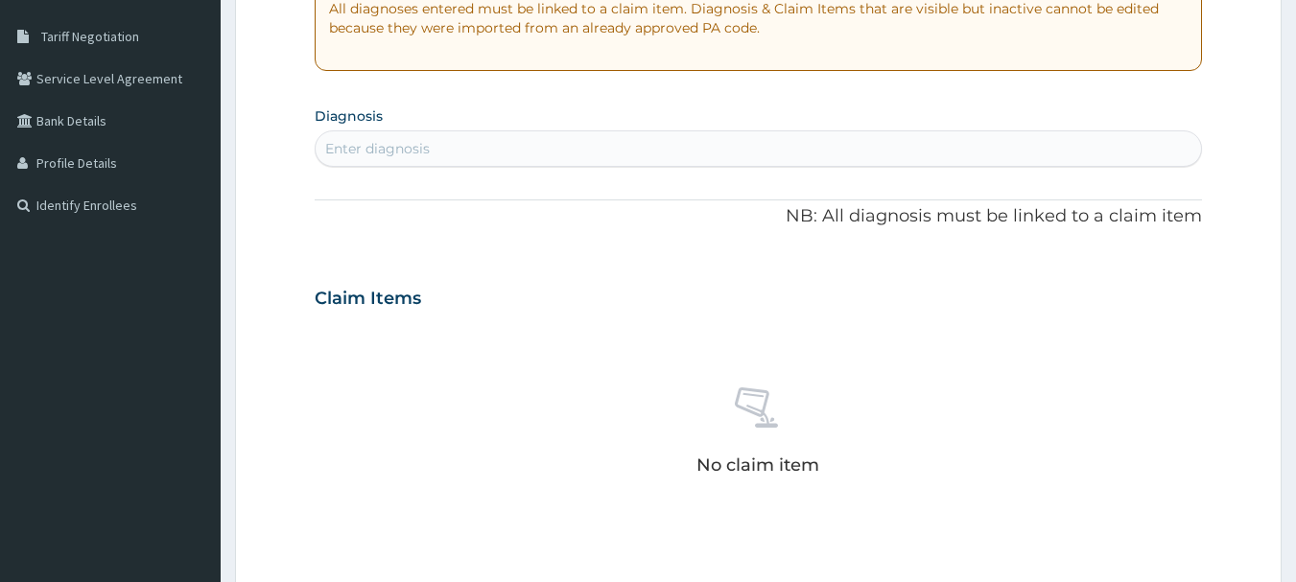
click at [712, 147] on div "Enter diagnosis" at bounding box center [759, 148] width 887 height 31
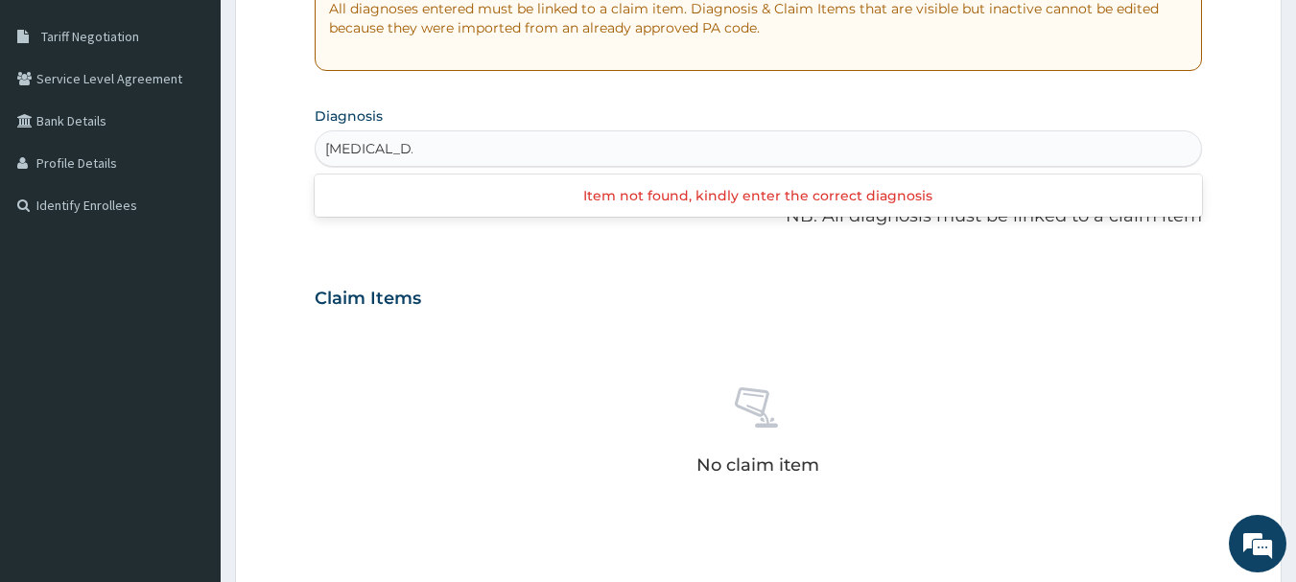
scroll to position [0, 0]
click at [379, 147] on input "TOOTH PAIN" at bounding box center [368, 148] width 87 height 19
type input "TOOTH"
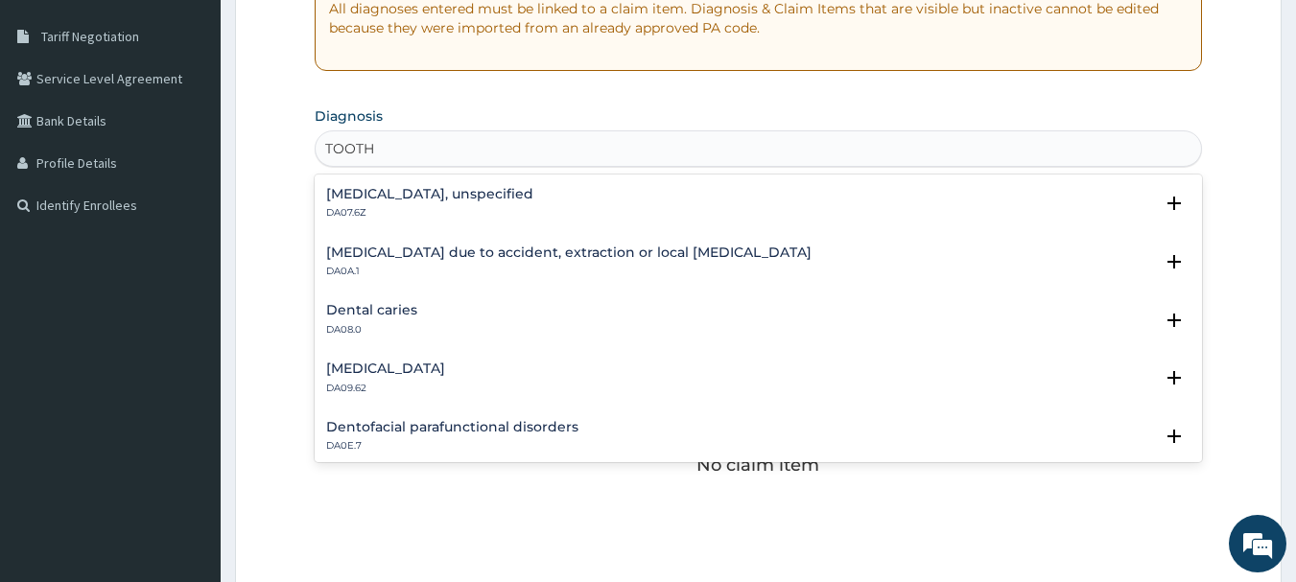
scroll to position [1151, 0]
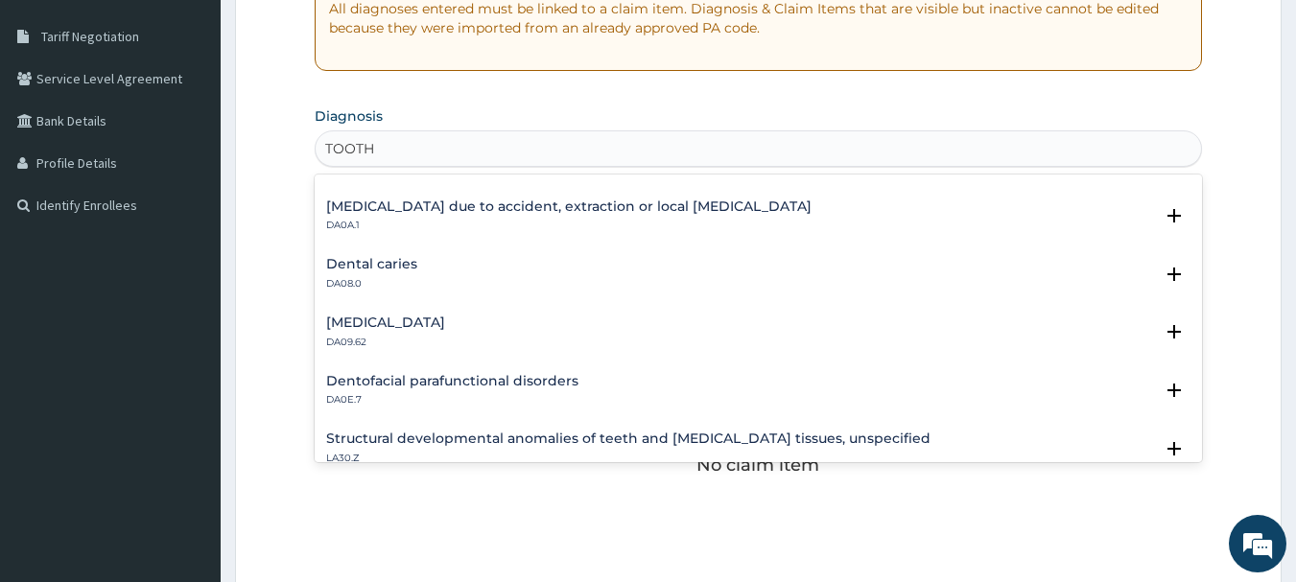
click at [432, 271] on div "Dental caries DA08.0" at bounding box center [758, 274] width 865 height 34
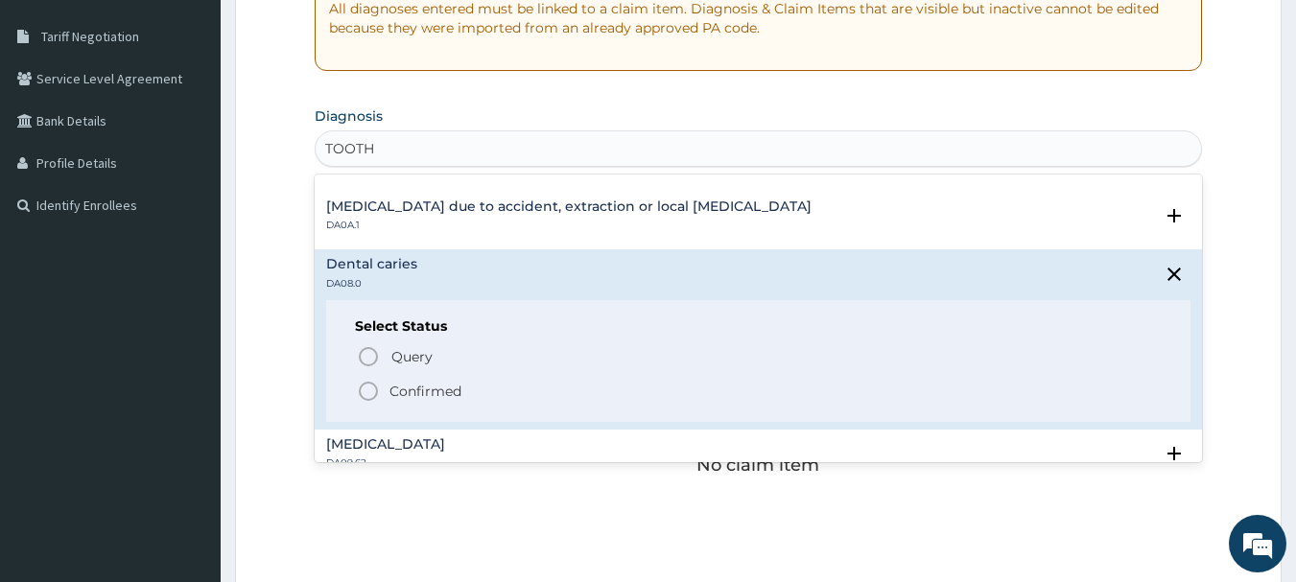
click at [438, 400] on p "Confirmed" at bounding box center [426, 391] width 72 height 19
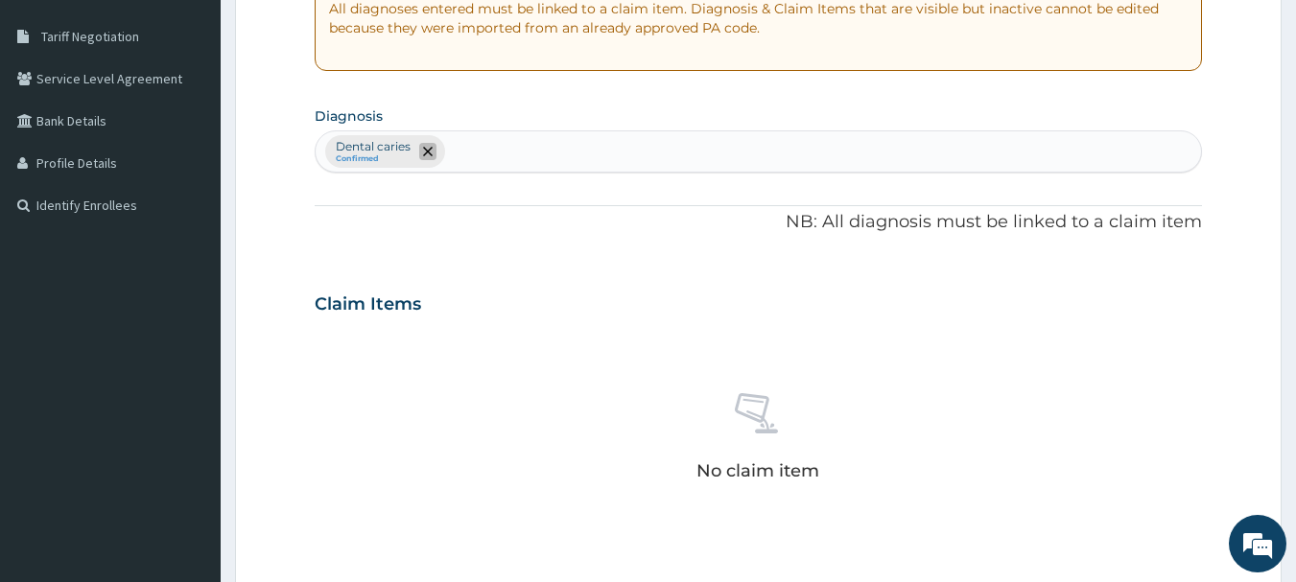
click at [436, 150] on span "remove selection option" at bounding box center [427, 151] width 17 height 17
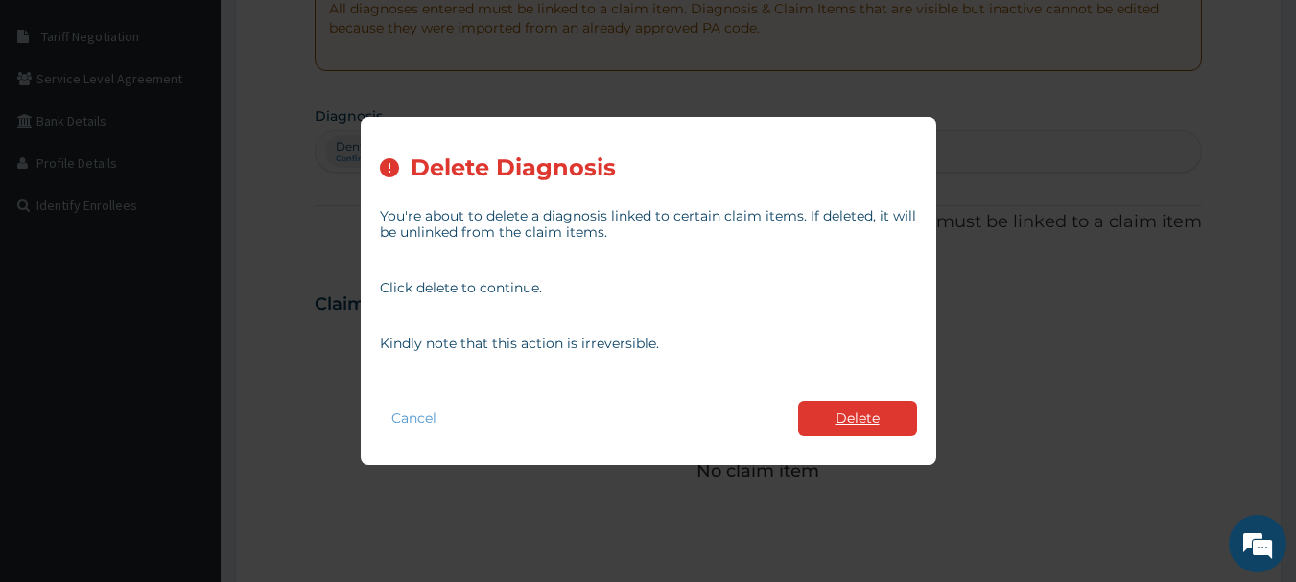
click at [857, 429] on button "Delete" at bounding box center [857, 419] width 119 height 36
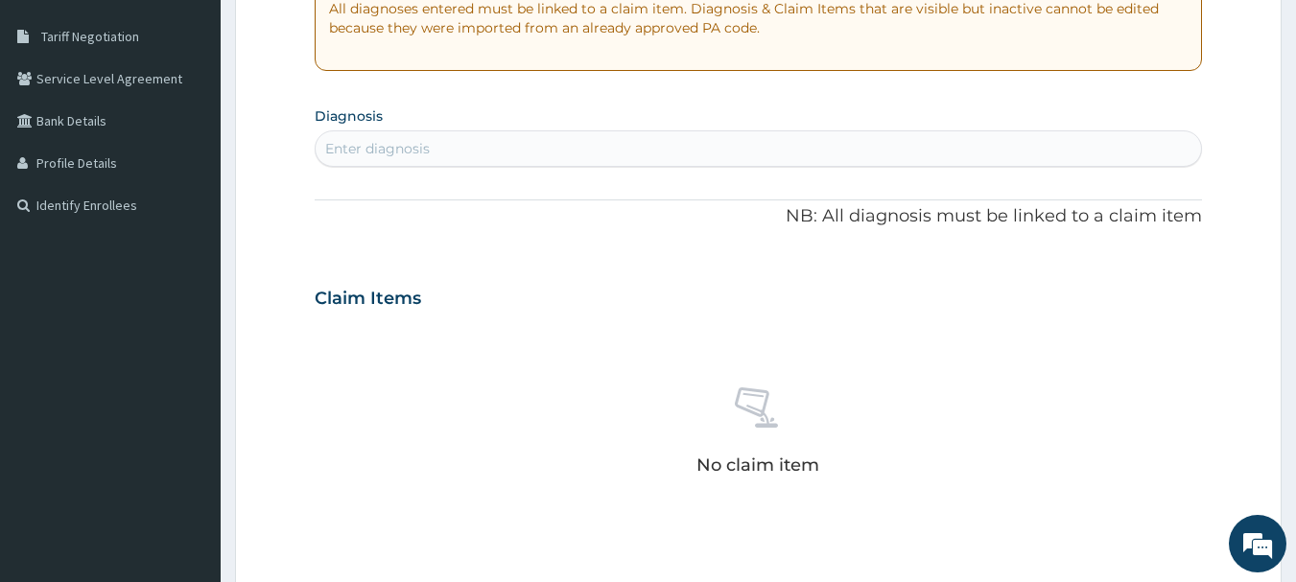
click at [659, 176] on div "PA Code / Prescription Code Enter Code(Secondary Care Only) Encounter Date 29-0…" at bounding box center [759, 295] width 889 height 993
click at [657, 154] on div "Enter diagnosis" at bounding box center [759, 148] width 887 height 31
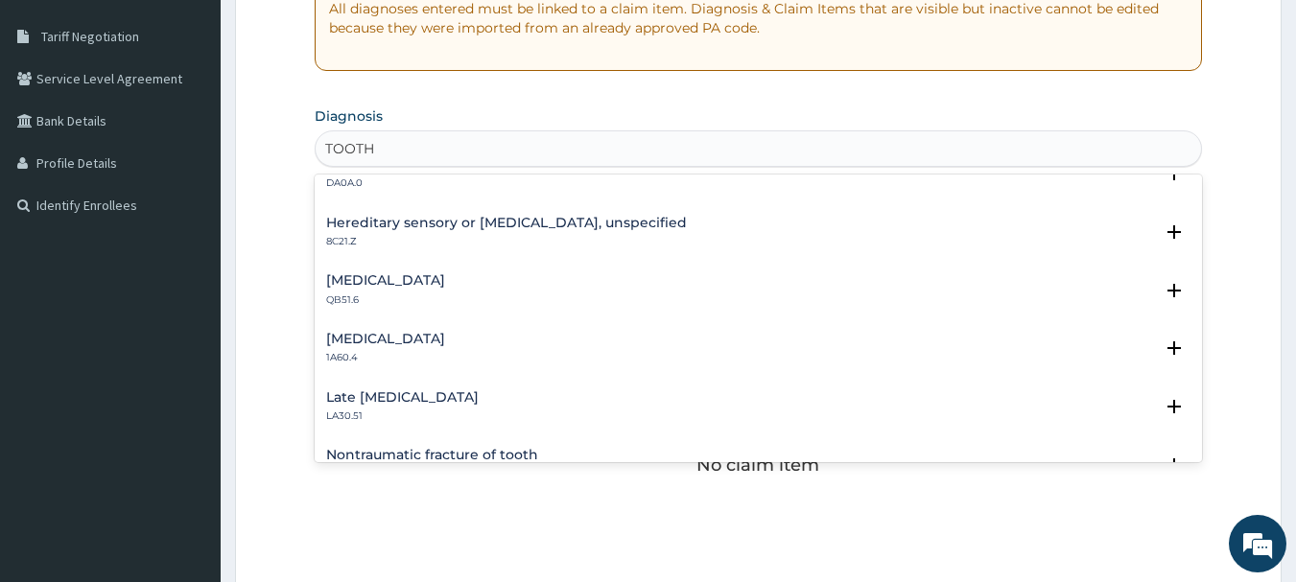
scroll to position [2631, 0]
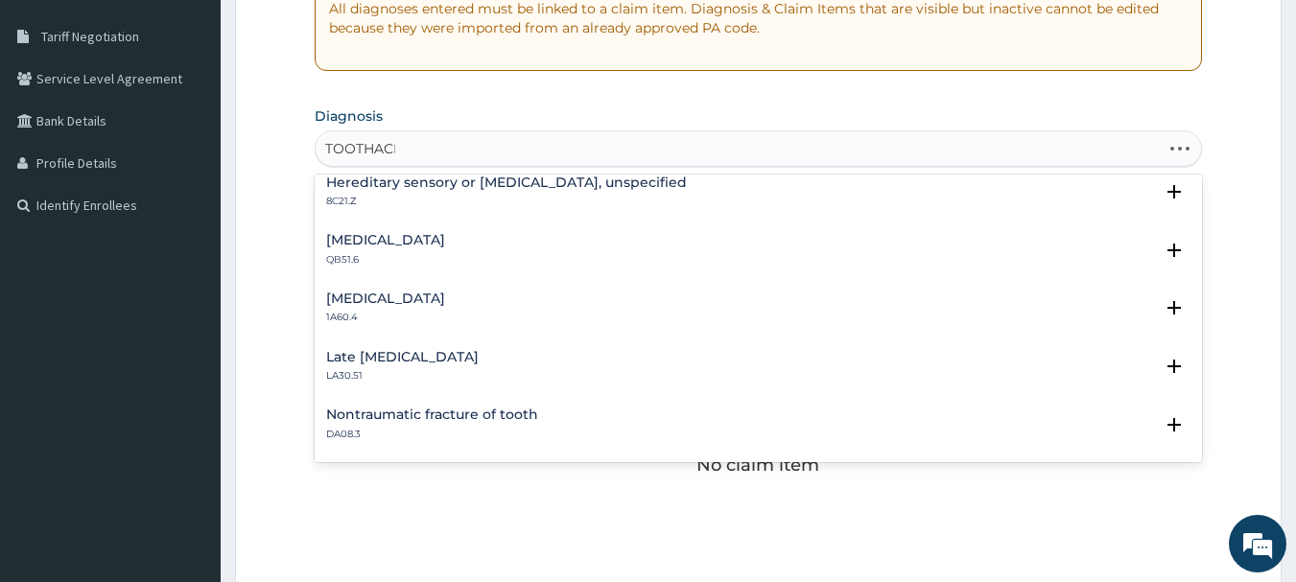
type input "TOOTHACHE"
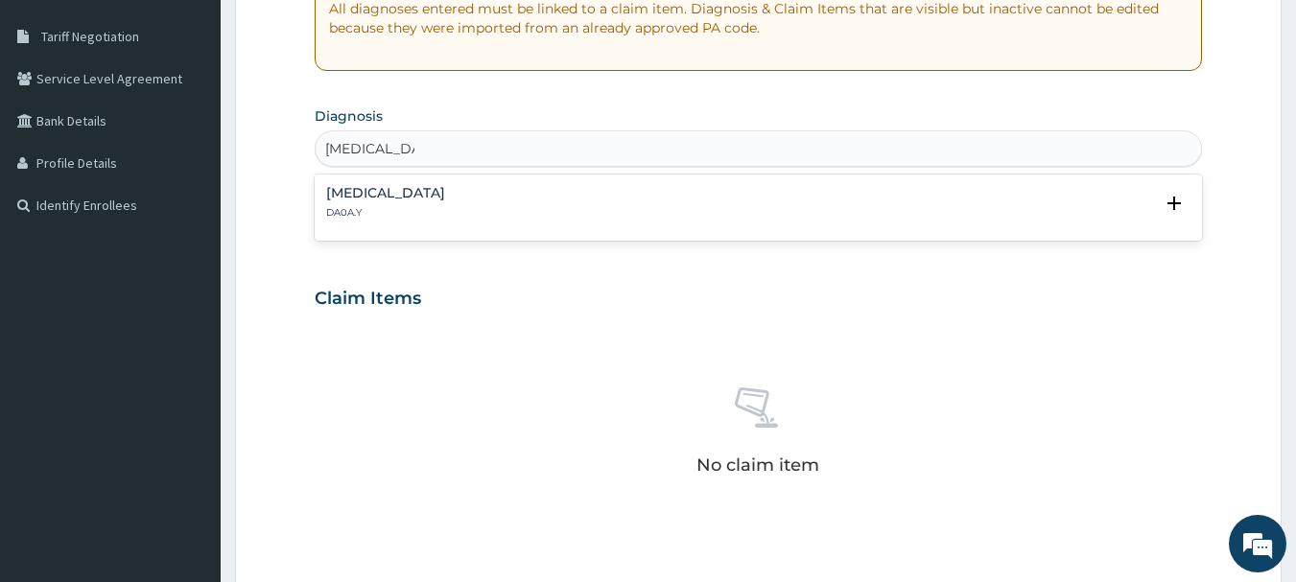
scroll to position [0, 0]
click at [445, 206] on p "DA0A.Y" at bounding box center [385, 212] width 119 height 13
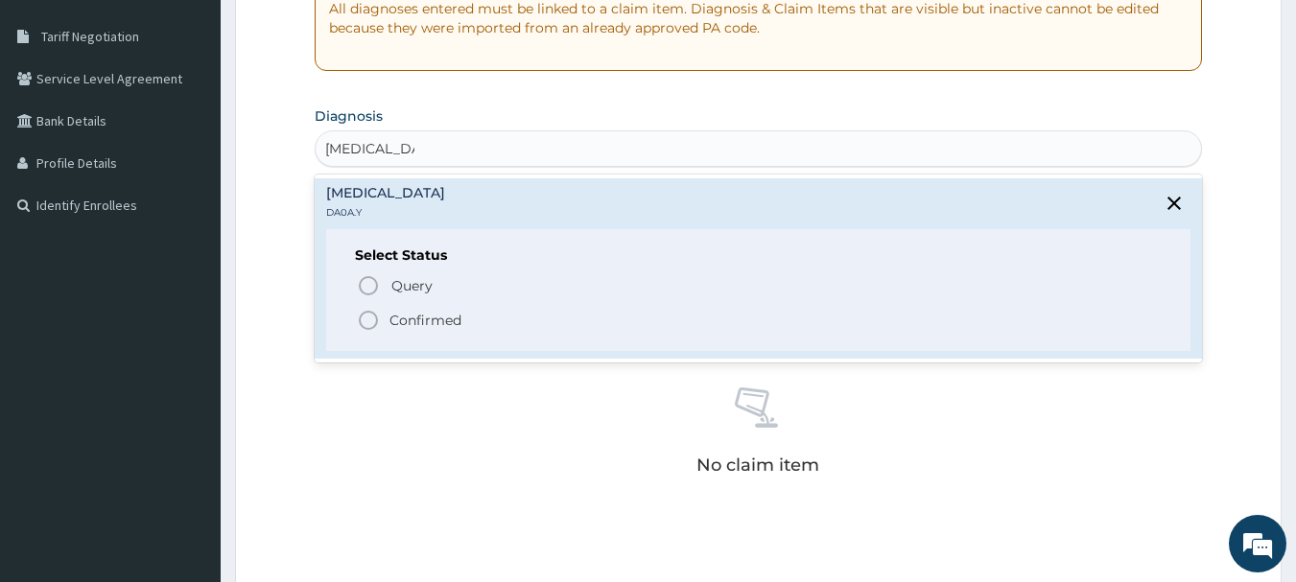
click at [417, 313] on p "Confirmed" at bounding box center [426, 320] width 72 height 19
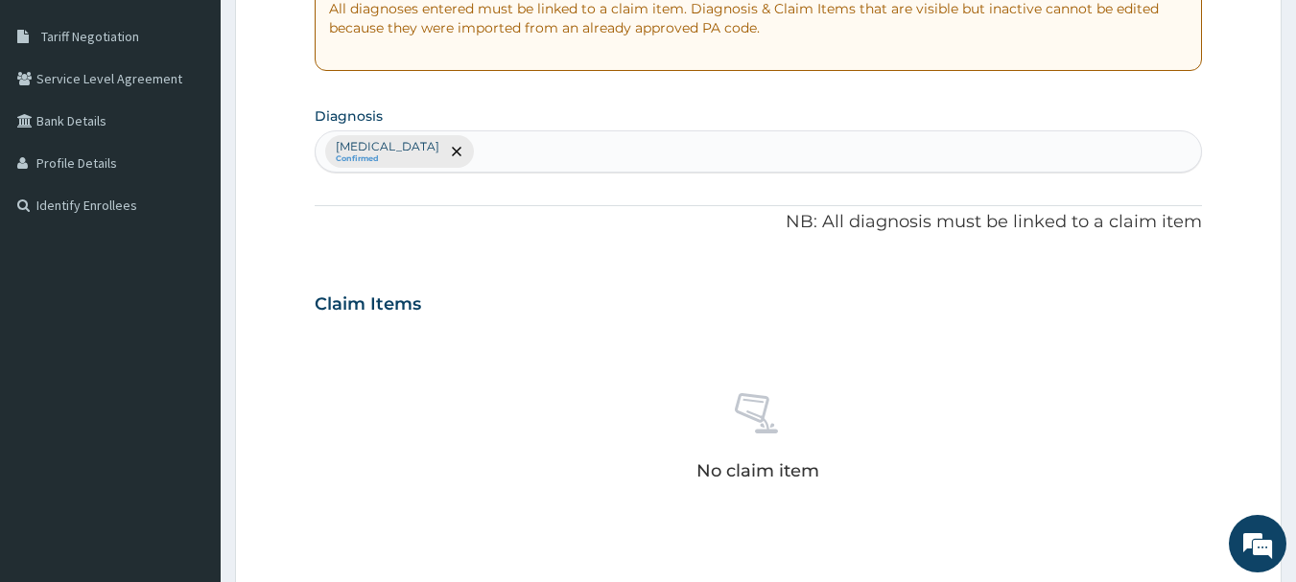
drag, startPoint x: 638, startPoint y: 150, endPoint x: 359, endPoint y: 184, distance: 281.3
click at [359, 184] on div "PA Code / Prescription Code Enter Code(Secondary Care Only) Encounter Date 29-0…" at bounding box center [759, 298] width 889 height 999
click at [339, 150] on p "Other specified disorders of teeth and supporting structures" at bounding box center [388, 146] width 104 height 15
click at [341, 147] on p "Other specified disorders of teeth and supporting structures" at bounding box center [388, 146] width 104 height 15
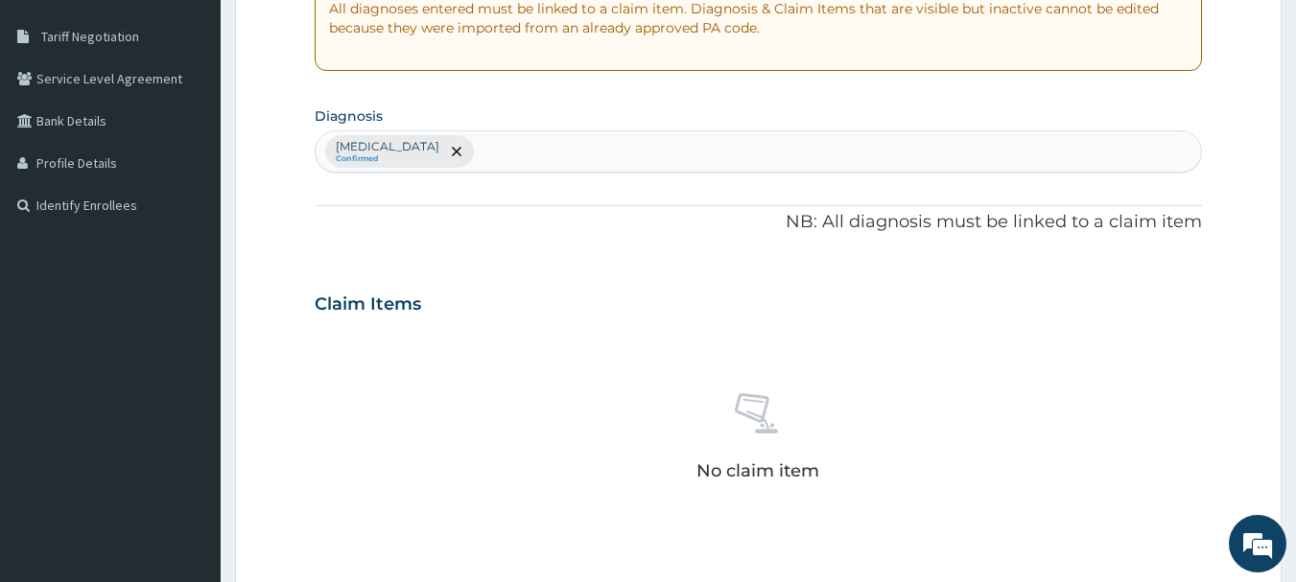
click at [350, 147] on p "Other specified disorders of teeth and supporting structures" at bounding box center [388, 146] width 104 height 15
click at [353, 147] on p "Other specified disorders of teeth and supporting structures" at bounding box center [388, 146] width 104 height 15
drag, startPoint x: 336, startPoint y: 147, endPoint x: 423, endPoint y: 145, distance: 87.3
click at [405, 147] on p "Other specified disorders of teeth and supporting structures" at bounding box center [388, 146] width 104 height 15
drag, startPoint x: 683, startPoint y: 153, endPoint x: 573, endPoint y: 130, distance: 112.7
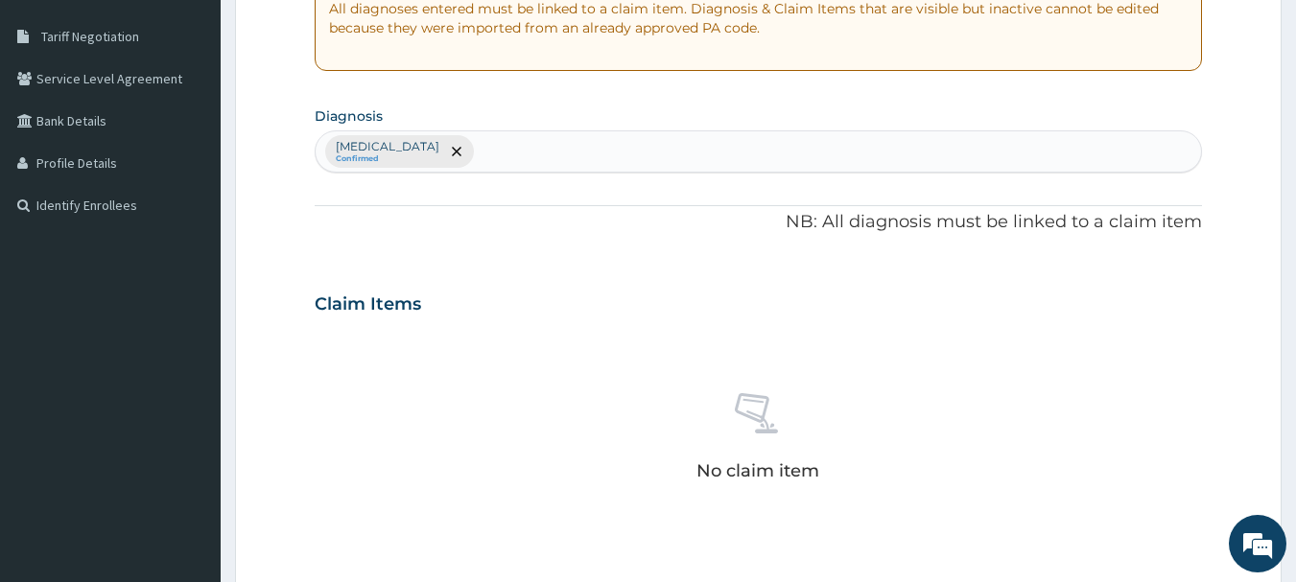
click at [573, 130] on section "Diagnosis option Other specified disorders of teeth and supporting structures, …" at bounding box center [759, 137] width 889 height 71
click at [462, 155] on icon "remove selection option" at bounding box center [457, 152] width 10 height 10
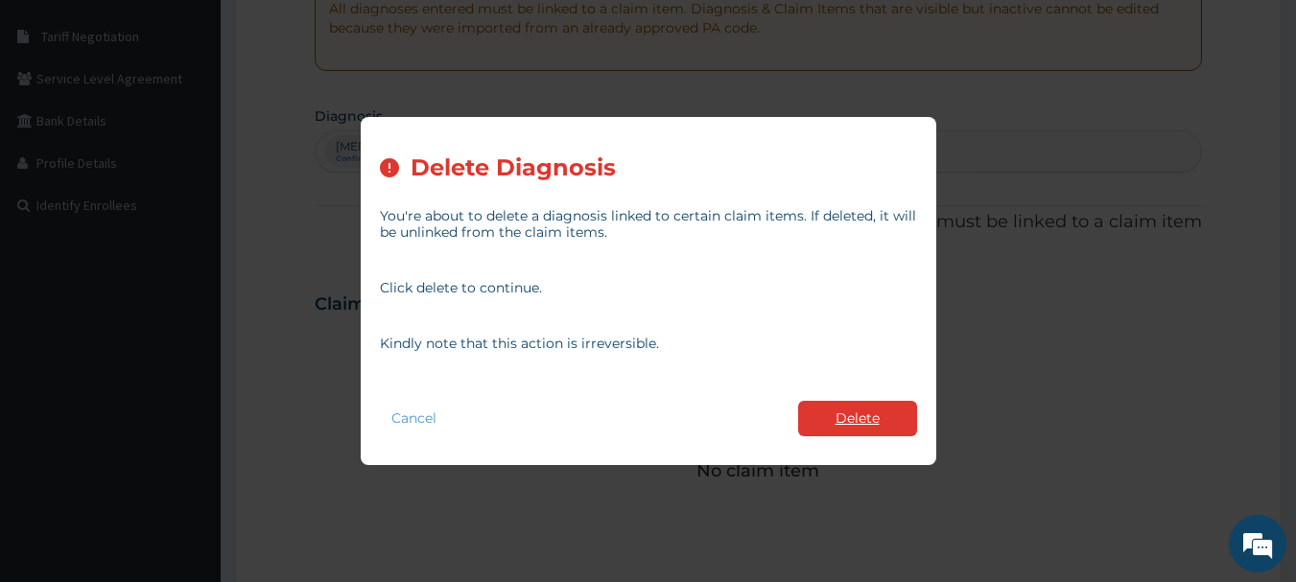
click at [811, 400] on div "Cancel Delete" at bounding box center [648, 418] width 537 height 55
click at [824, 408] on button "Delete" at bounding box center [857, 419] width 119 height 36
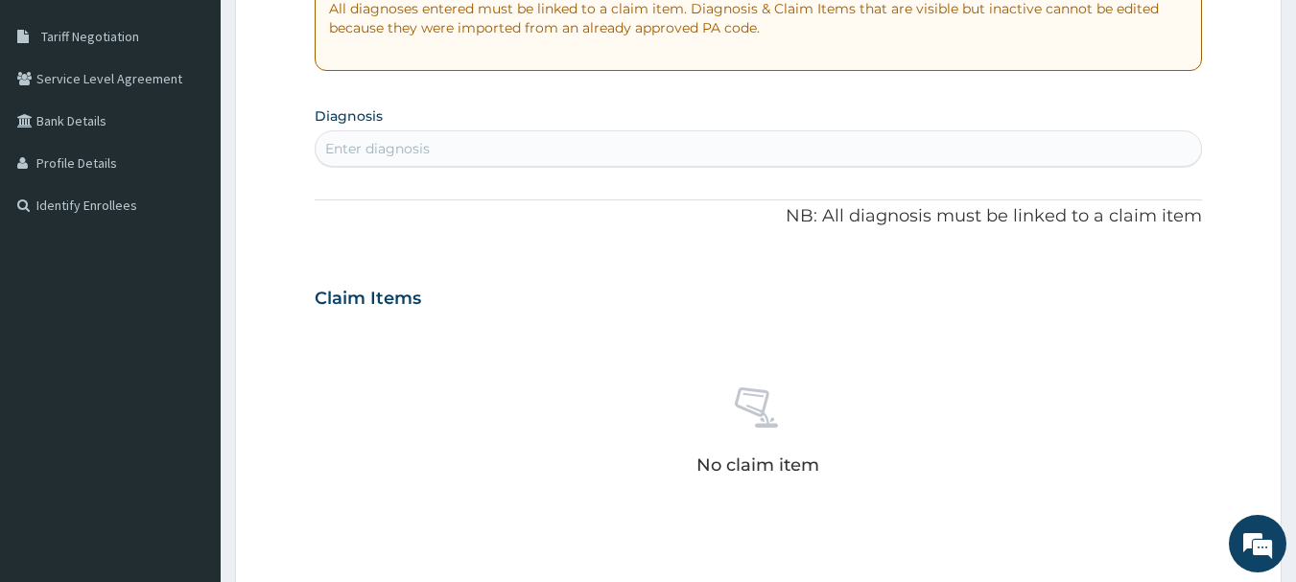
click at [570, 144] on div "Enter diagnosis" at bounding box center [759, 148] width 887 height 31
type input "[MEDICAL_DATA]"
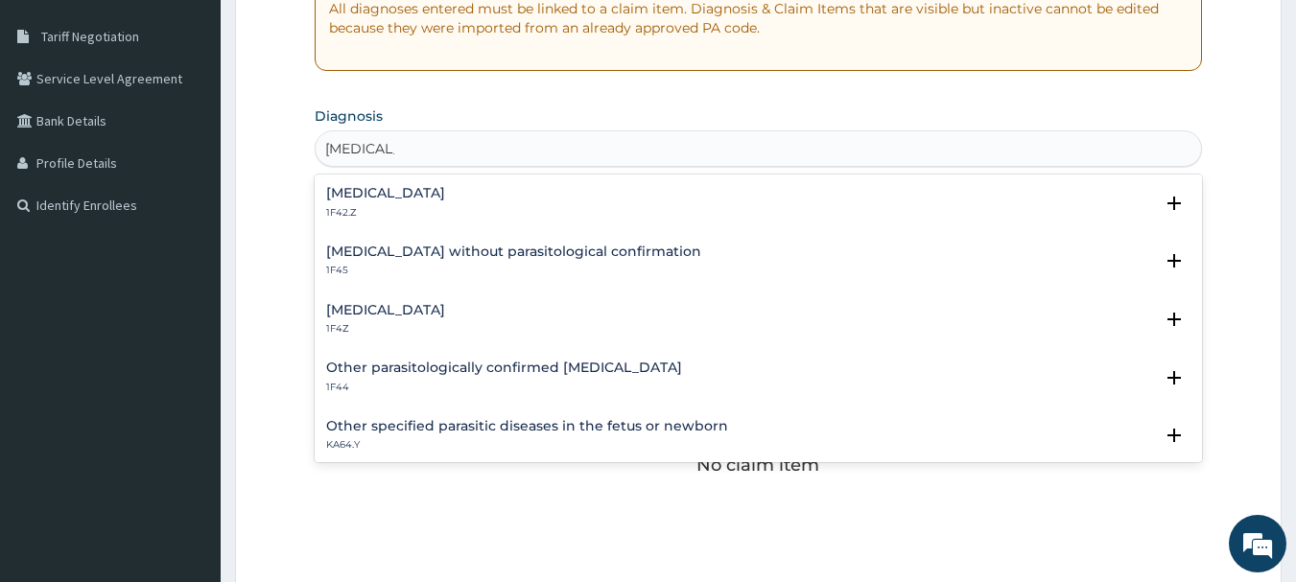
click at [472, 300] on div "Malaria, unspecified 1F4Z Select Status Query Query covers suspected (?), Keep …" at bounding box center [759, 325] width 889 height 59
click at [469, 312] on div "Malaria, unspecified 1F4Z" at bounding box center [758, 320] width 865 height 34
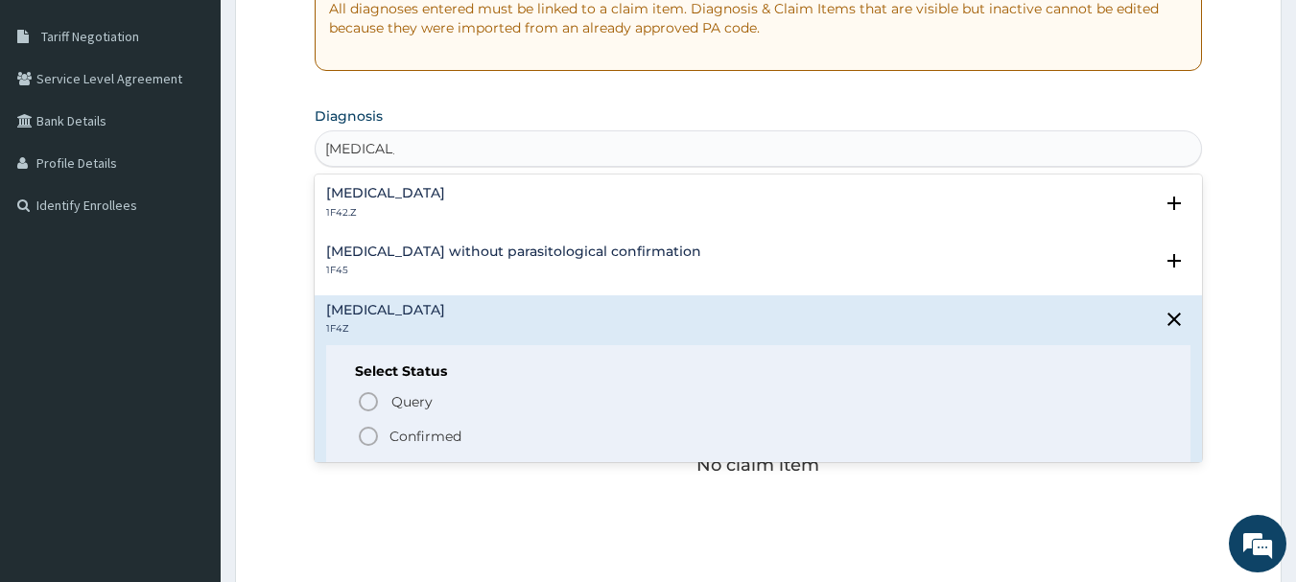
click at [424, 433] on p "Confirmed" at bounding box center [426, 436] width 72 height 19
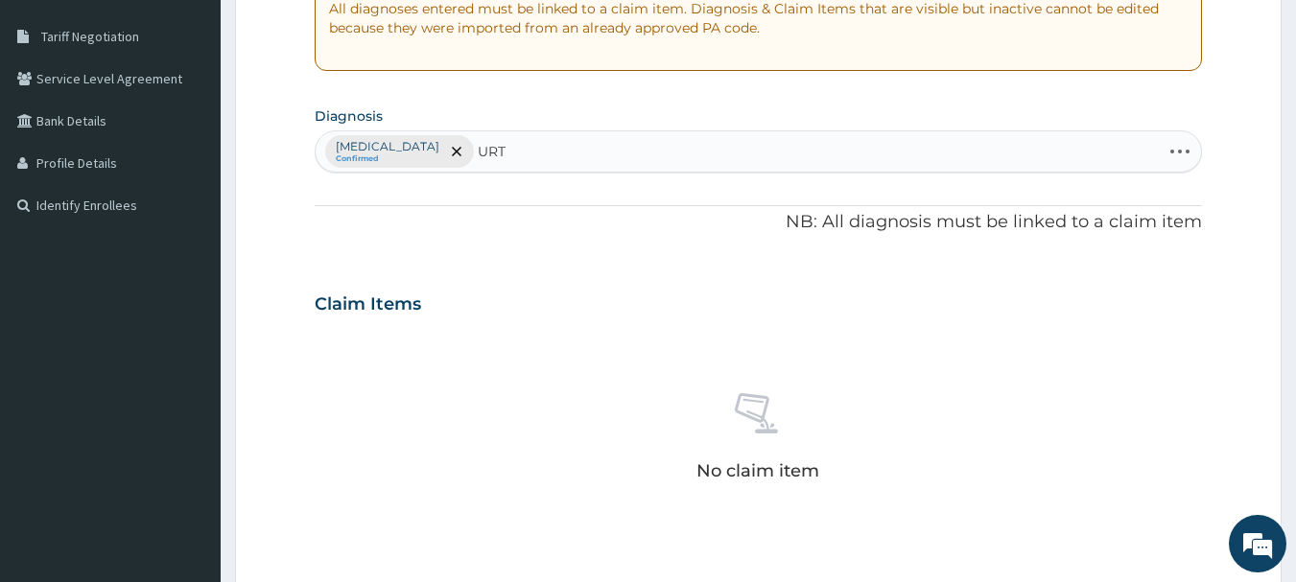
type input "URTI"
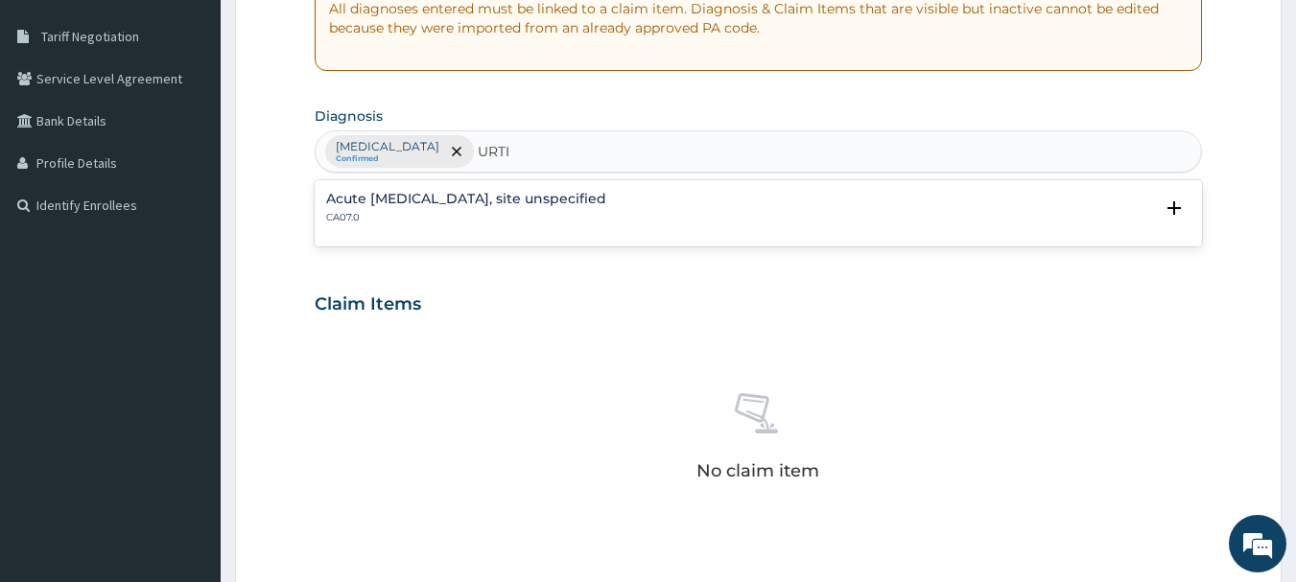
click at [516, 225] on p "CA07.0" at bounding box center [466, 217] width 280 height 13
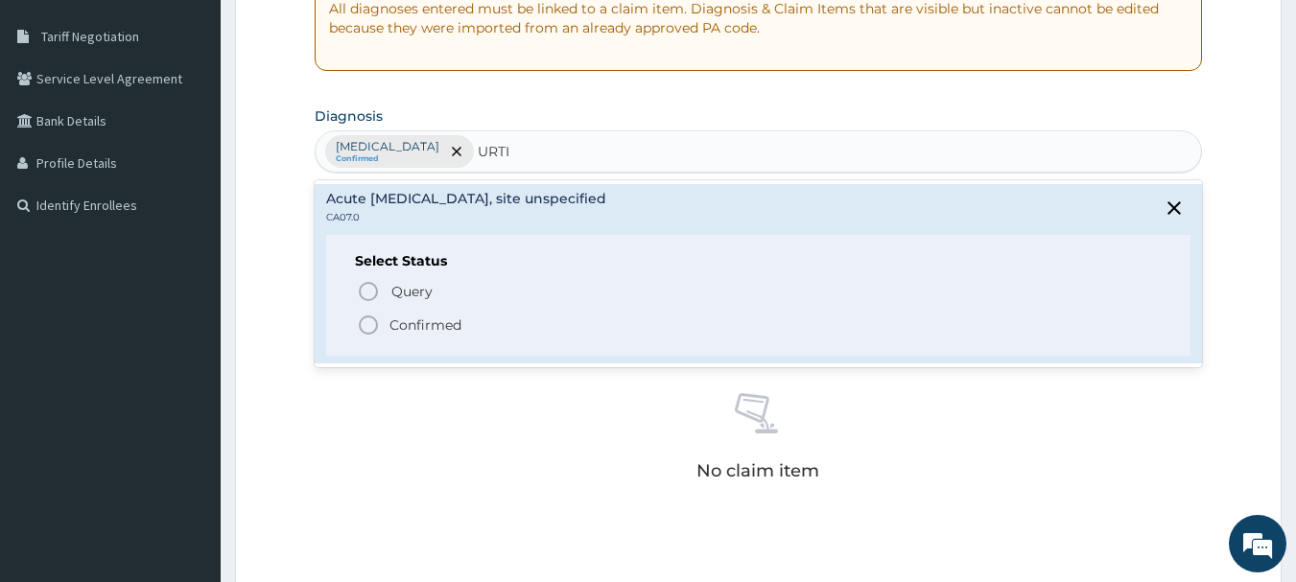
click at [421, 324] on p "Confirmed" at bounding box center [426, 325] width 72 height 19
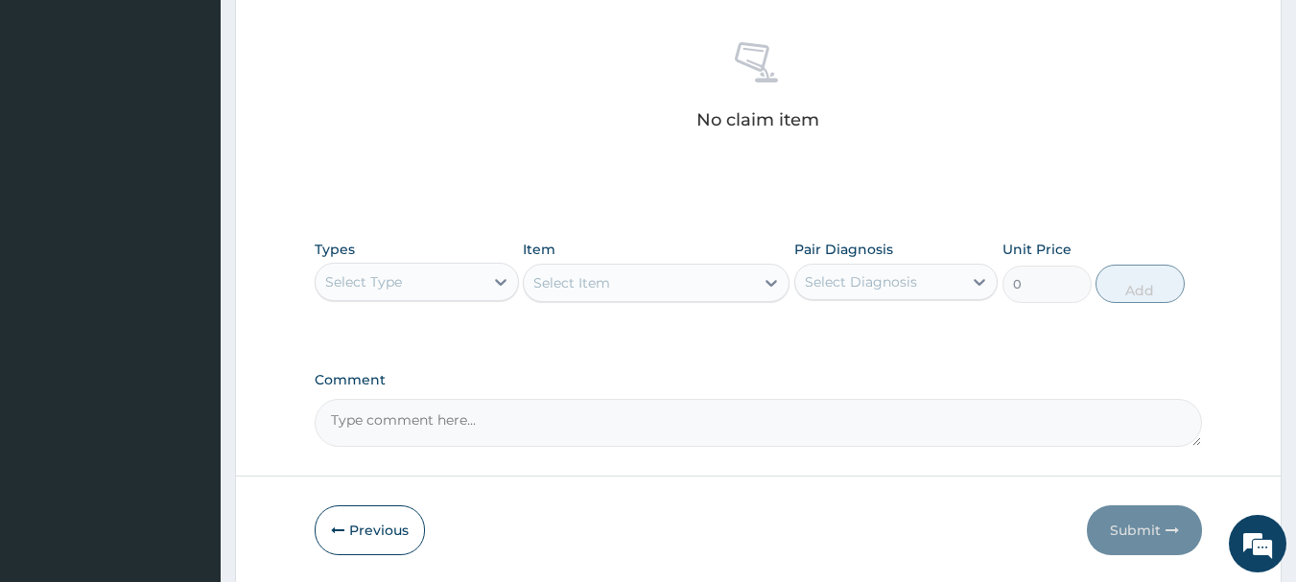
scroll to position [801, 0]
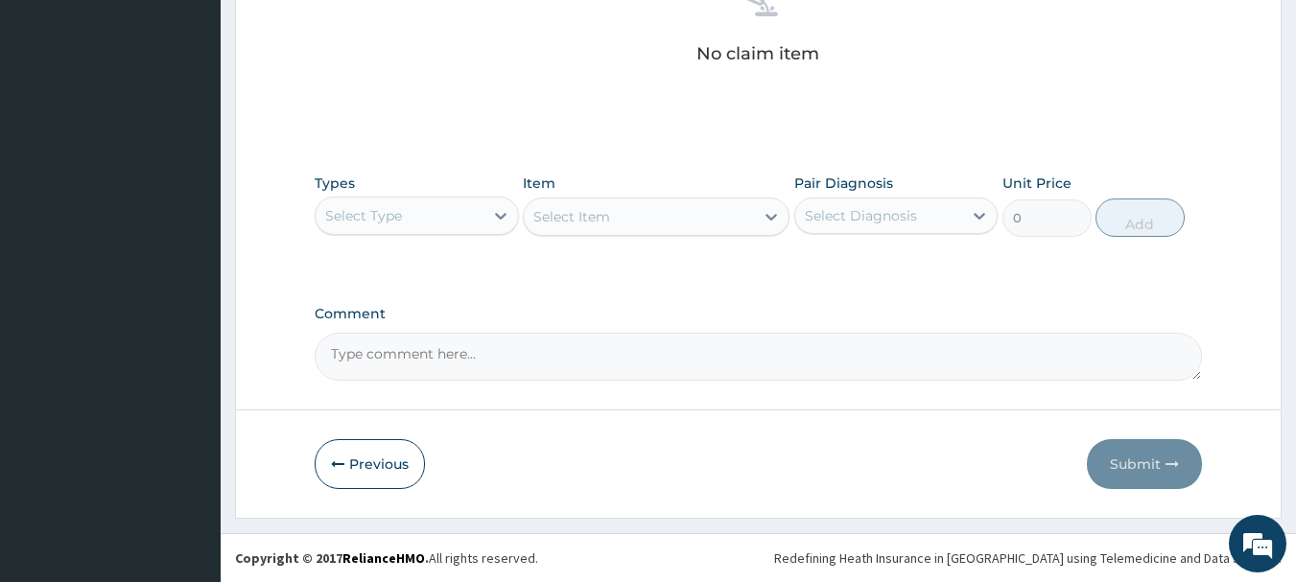
click at [480, 213] on div "Select Type" at bounding box center [400, 216] width 168 height 31
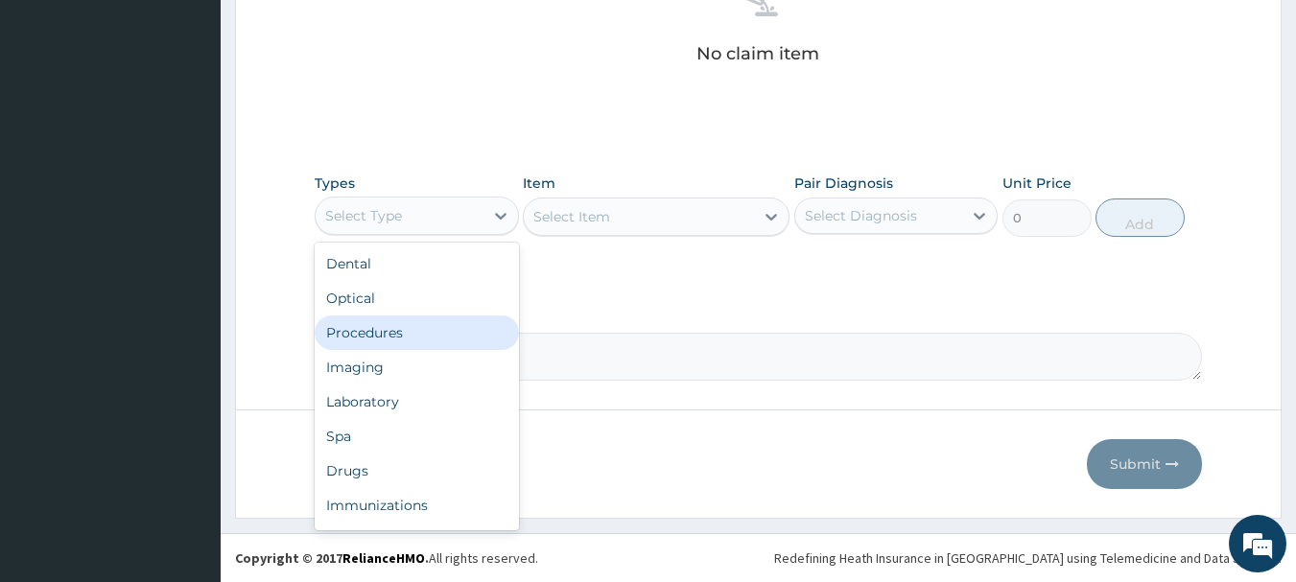
drag, startPoint x: 418, startPoint y: 355, endPoint x: 418, endPoint y: 334, distance: 21.1
click at [418, 334] on div "Dental Optical Procedures Imaging Laboratory Spa Drugs Immunizations Others Gym" at bounding box center [417, 387] width 204 height 288
click at [419, 333] on div "Procedures" at bounding box center [417, 333] width 204 height 35
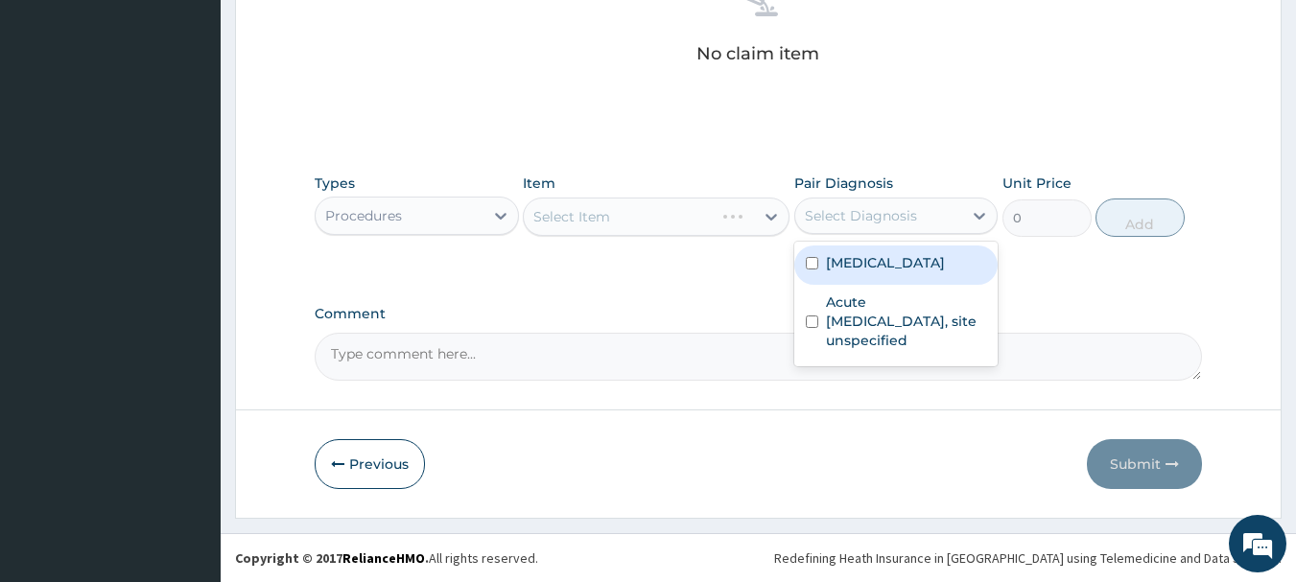
click at [942, 220] on div "Select Diagnosis" at bounding box center [879, 216] width 168 height 31
click at [904, 260] on label "[MEDICAL_DATA]" at bounding box center [885, 262] width 119 height 19
checkbox input "true"
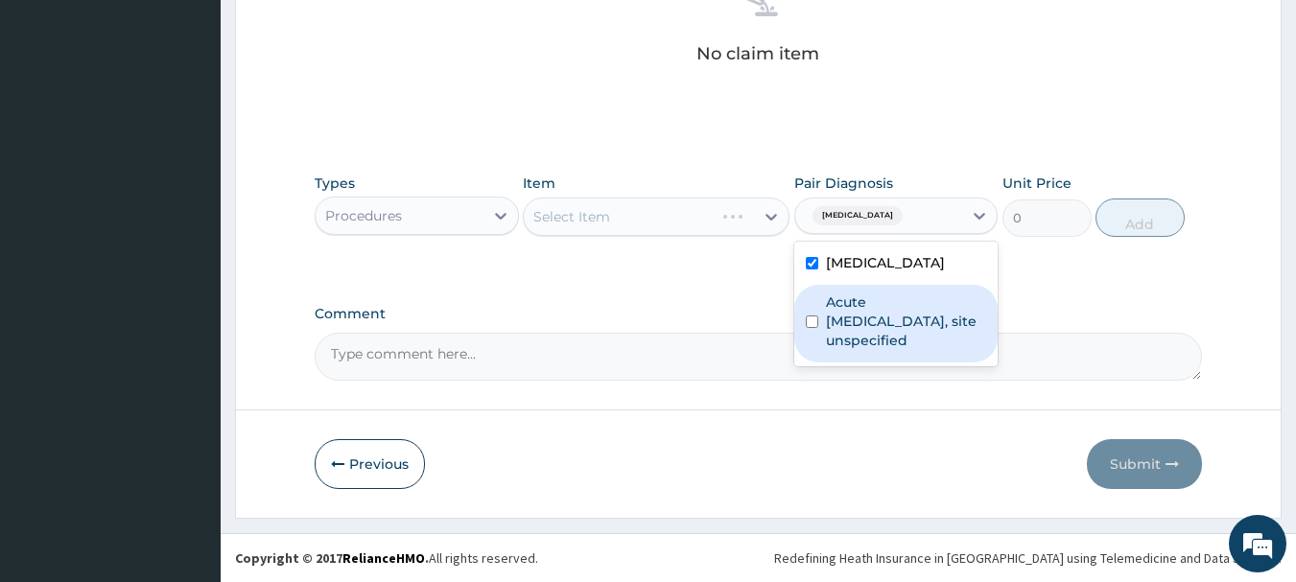
click at [882, 305] on label "Acute [MEDICAL_DATA], site unspecified" at bounding box center [906, 322] width 161 height 58
checkbox input "true"
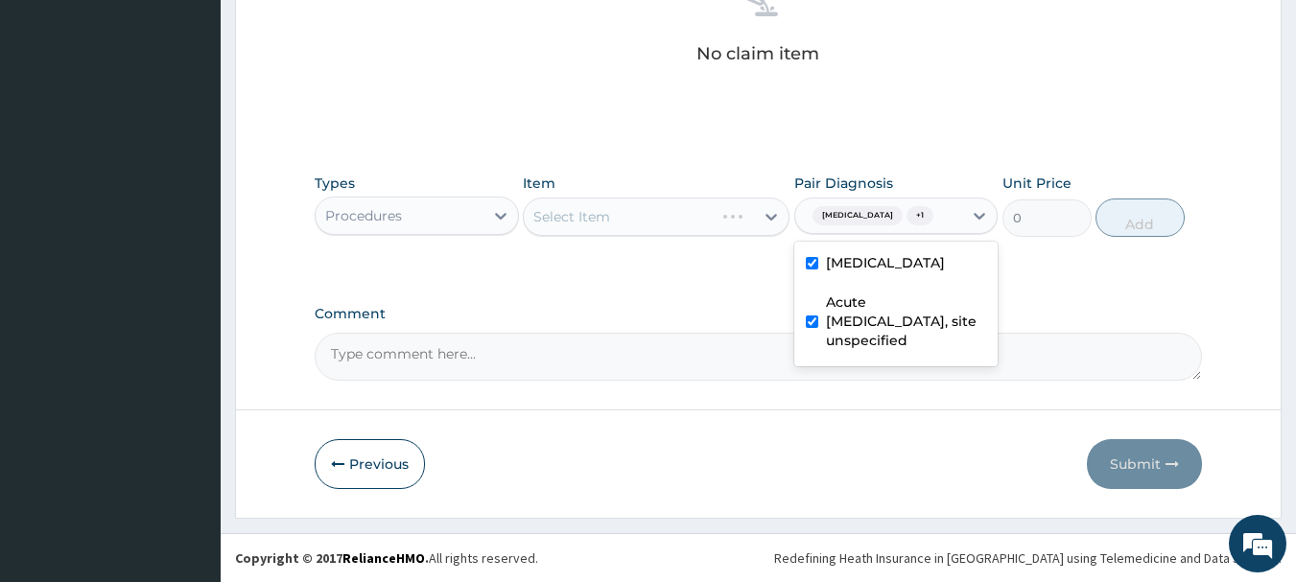
click at [746, 227] on div "Select Item" at bounding box center [639, 216] width 230 height 31
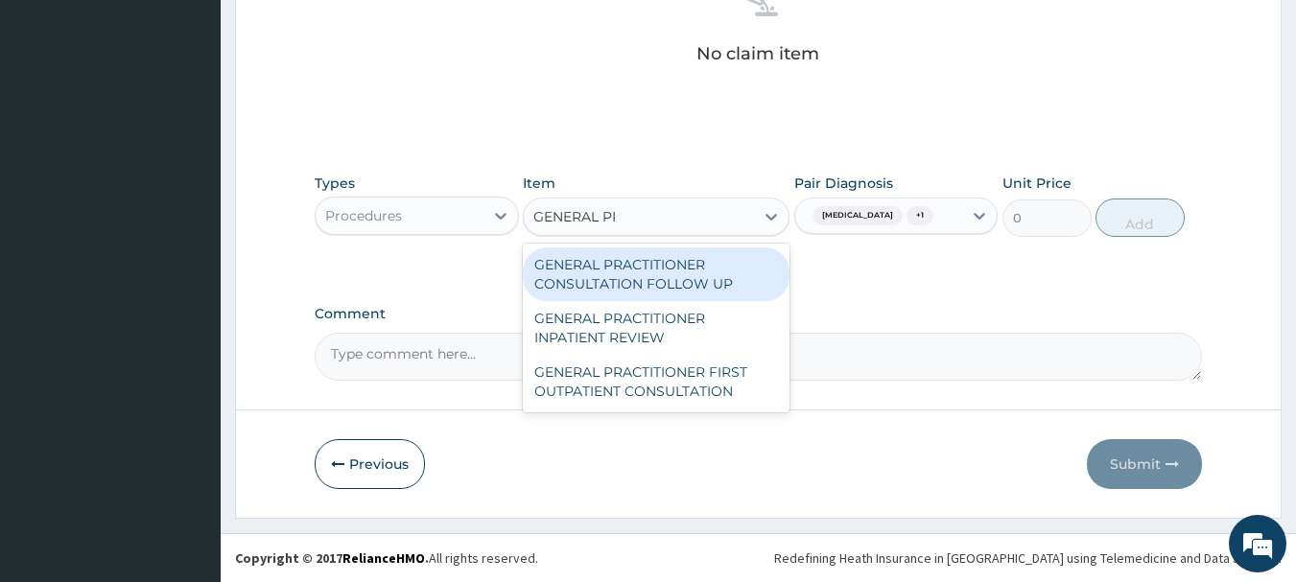
type input "GENERAL PRAC"
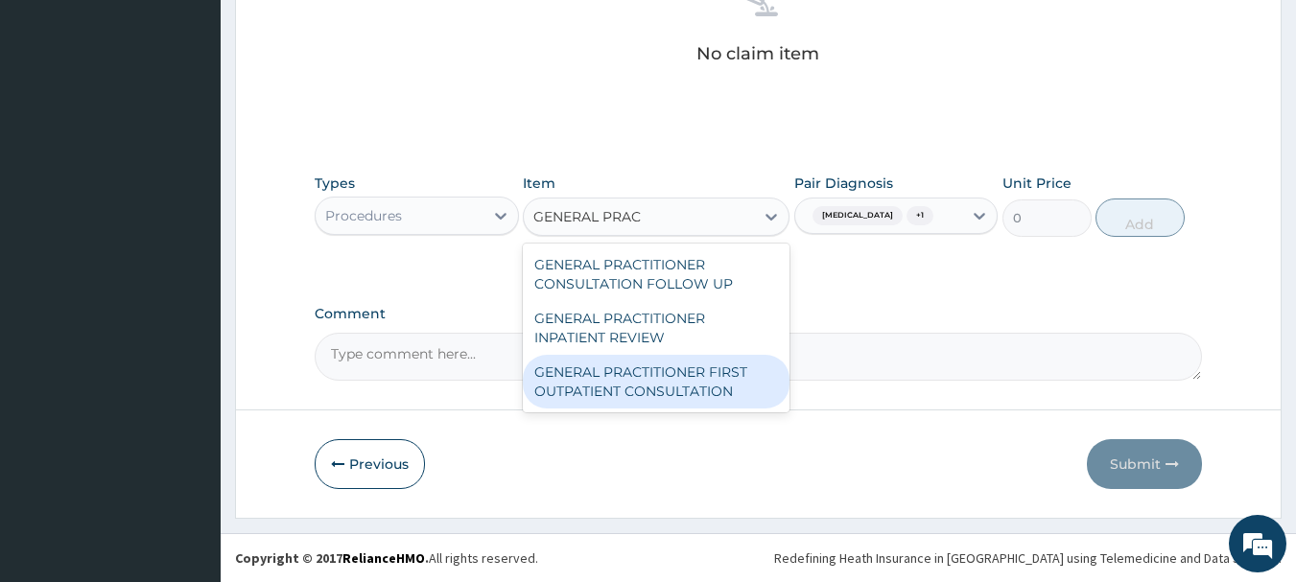
click at [730, 383] on div "GENERAL PRACTITIONER FIRST OUTPATIENT CONSULTATION" at bounding box center [656, 382] width 267 height 54
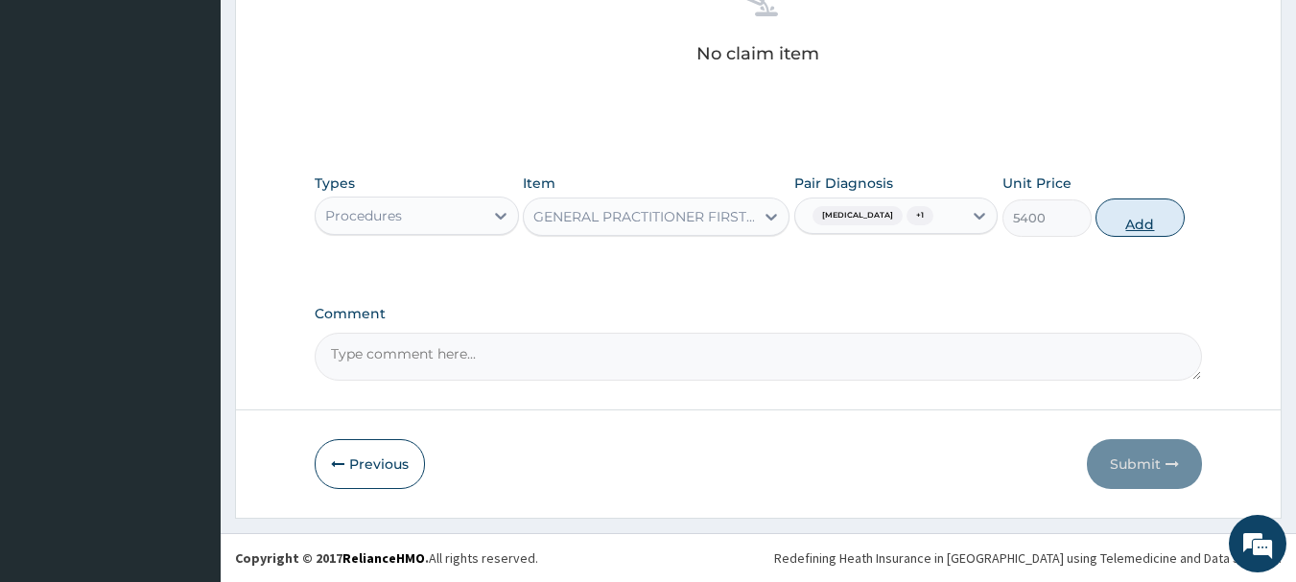
click at [1165, 219] on button "Add" at bounding box center [1140, 218] width 89 height 38
type input "0"
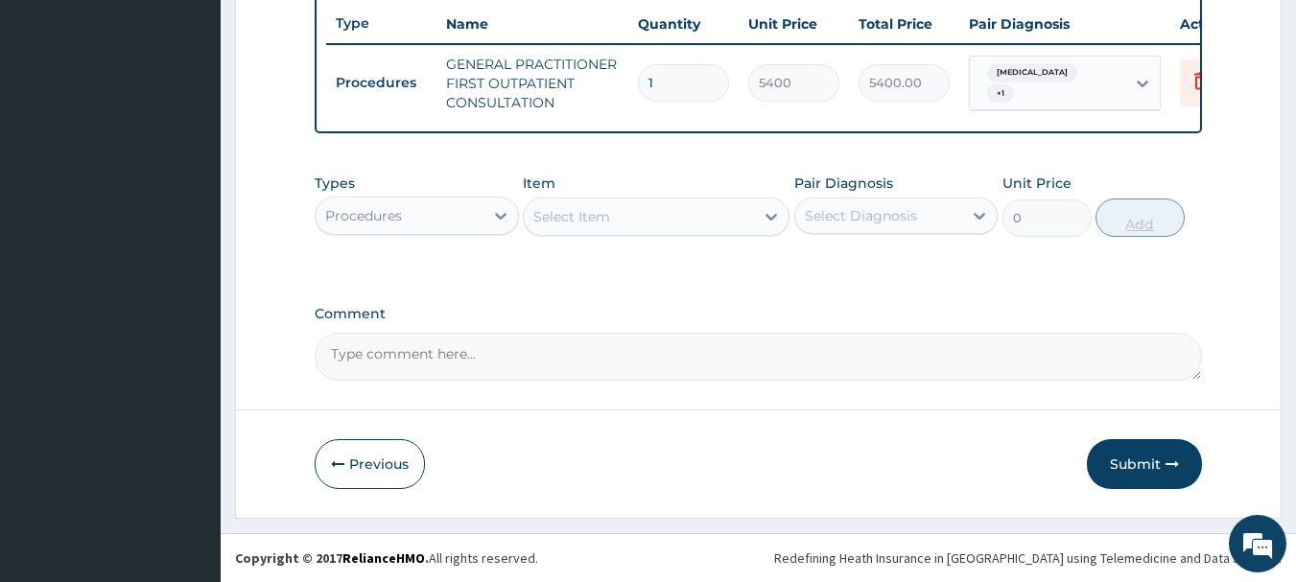
scroll to position [735, 0]
click at [463, 225] on div "Procedures" at bounding box center [400, 216] width 168 height 31
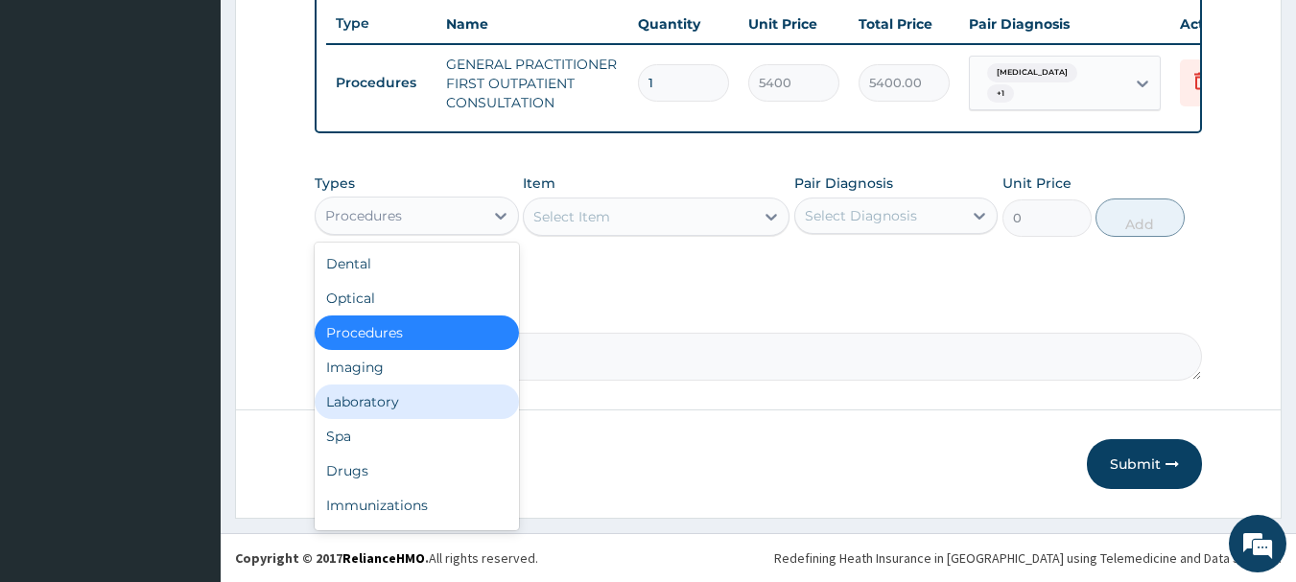
click at [413, 404] on div "Laboratory" at bounding box center [417, 402] width 204 height 35
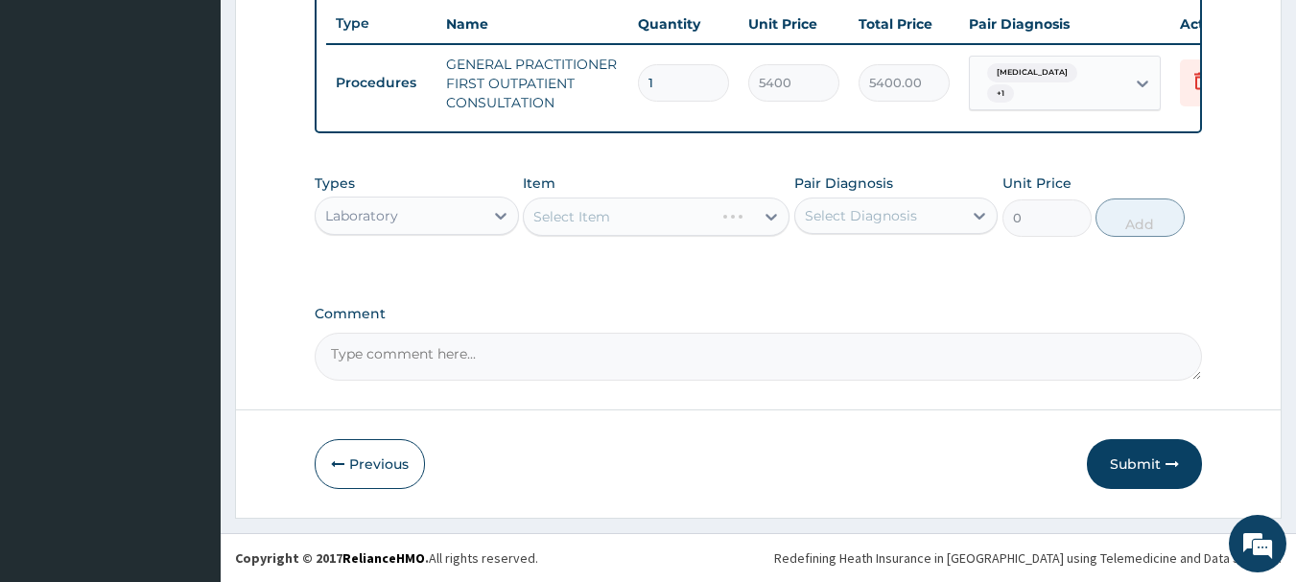
click at [875, 196] on div "Pair Diagnosis Select Diagnosis" at bounding box center [896, 205] width 204 height 63
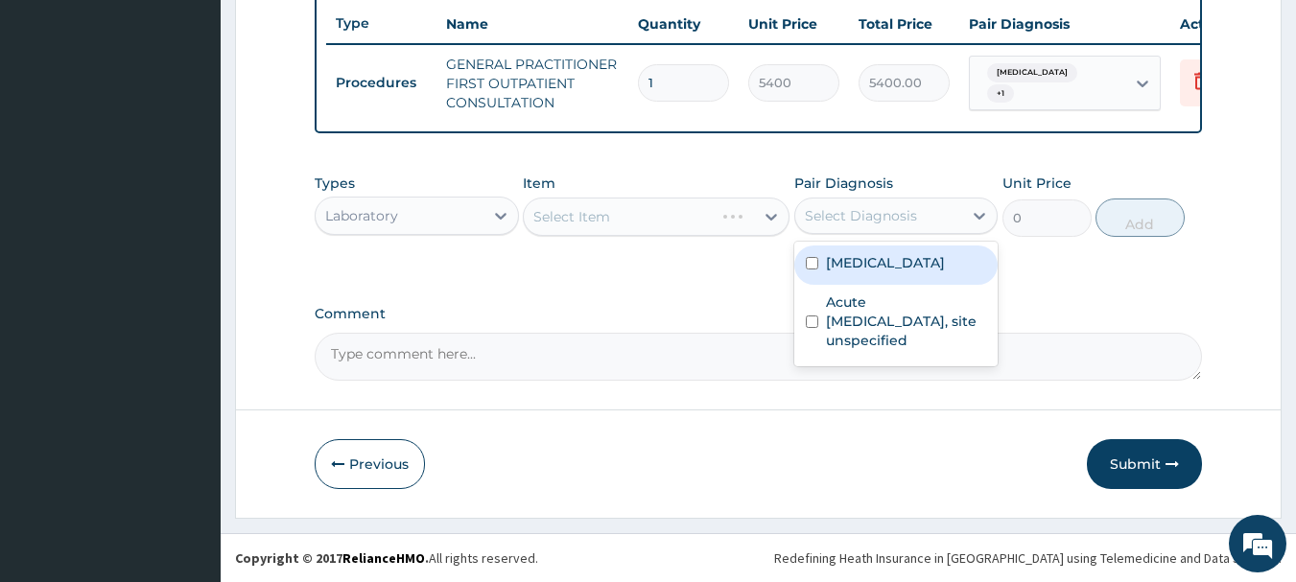
click at [879, 212] on div "Select Diagnosis" at bounding box center [861, 215] width 112 height 19
click at [875, 258] on label "[MEDICAL_DATA]" at bounding box center [885, 262] width 119 height 19
checkbox input "true"
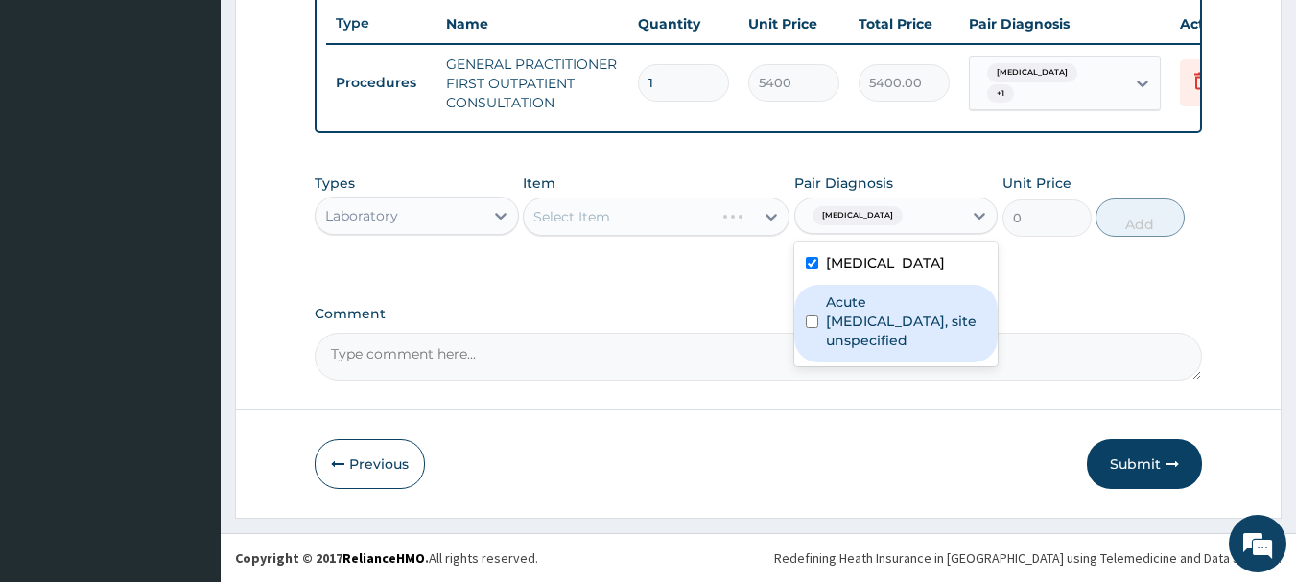
click at [859, 297] on label "Acute [MEDICAL_DATA], site unspecified" at bounding box center [906, 322] width 161 height 58
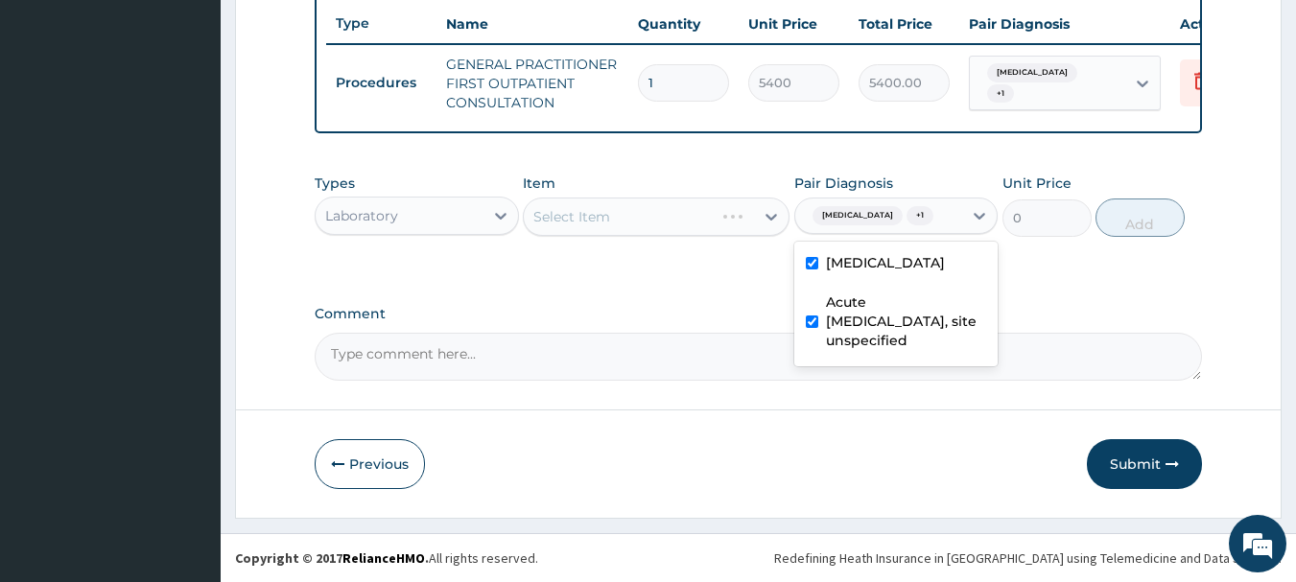
click at [816, 310] on div "Acute [MEDICAL_DATA], site unspecified" at bounding box center [896, 324] width 204 height 78
checkbox input "false"
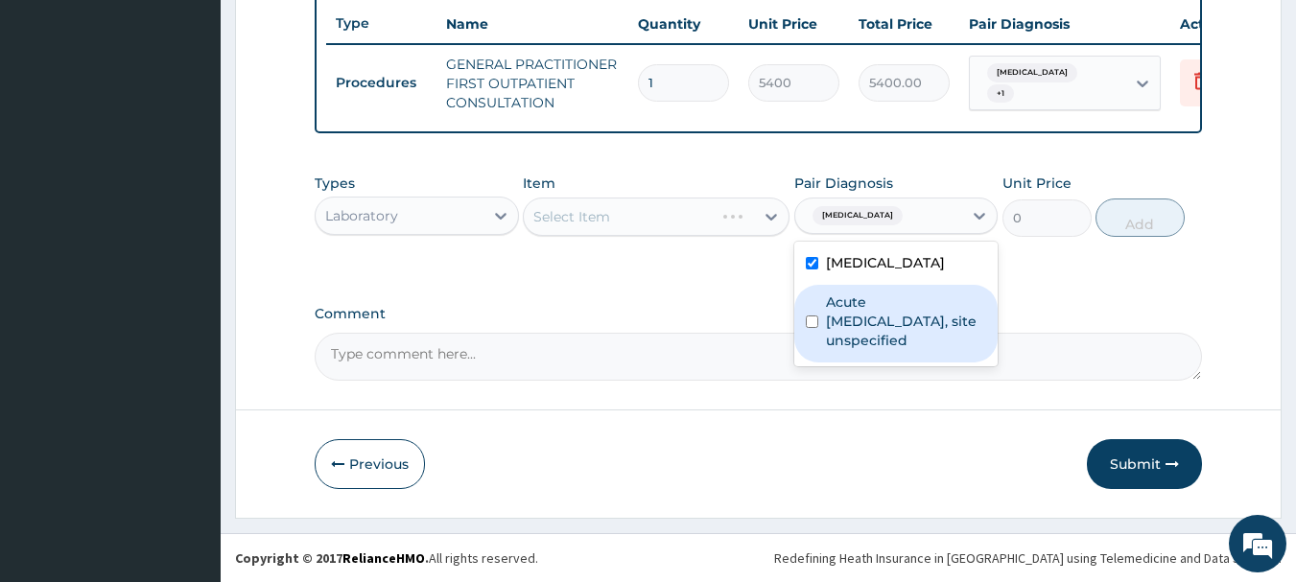
click at [652, 268] on div "Types Laboratory Item Select Item Pair Diagnosis option Acute upper respiratory…" at bounding box center [759, 219] width 889 height 111
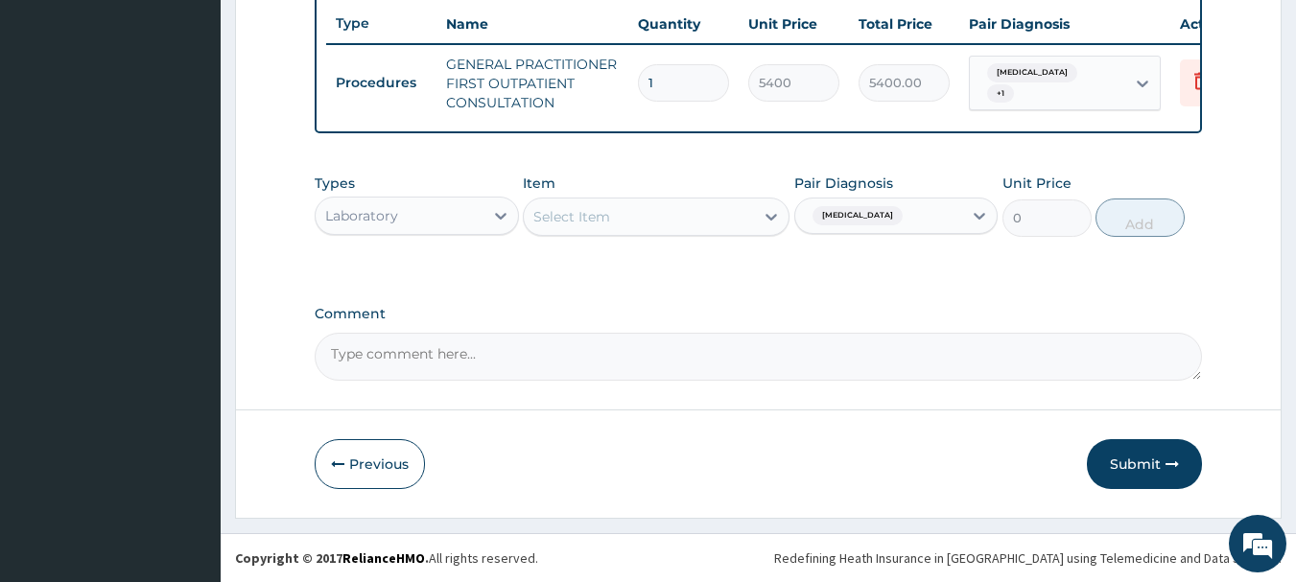
click at [652, 215] on div "Select Item" at bounding box center [639, 216] width 230 height 31
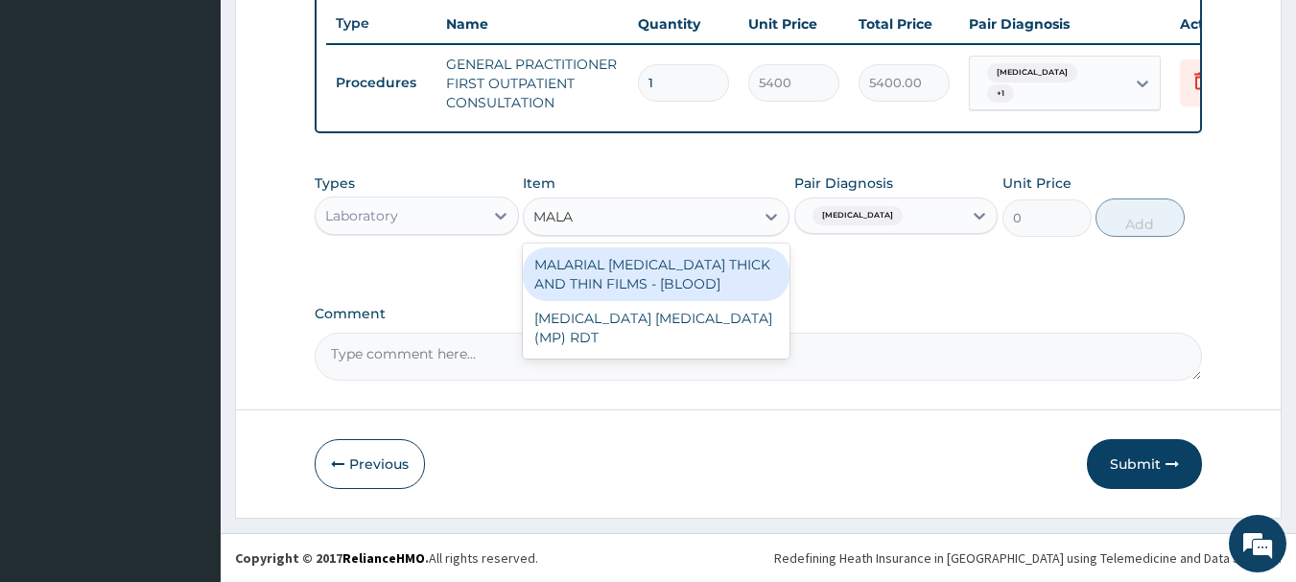
type input "MALAR"
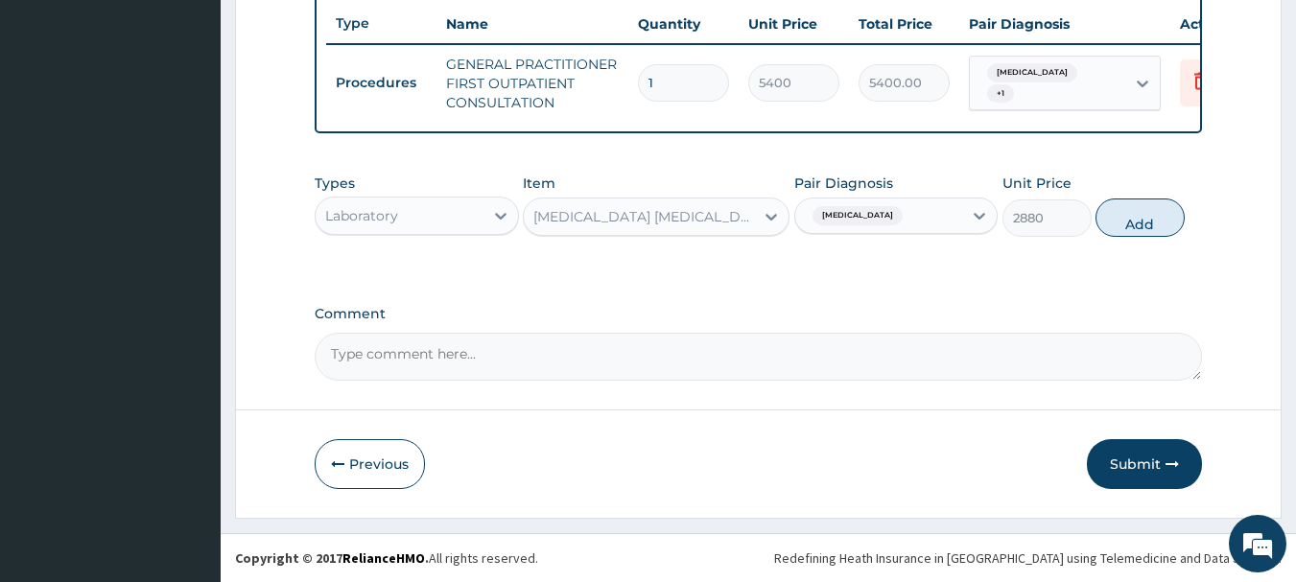
click at [932, 232] on div "[MEDICAL_DATA]" at bounding box center [896, 216] width 204 height 36
click at [1162, 225] on button "Add" at bounding box center [1140, 218] width 89 height 38
type input "0"
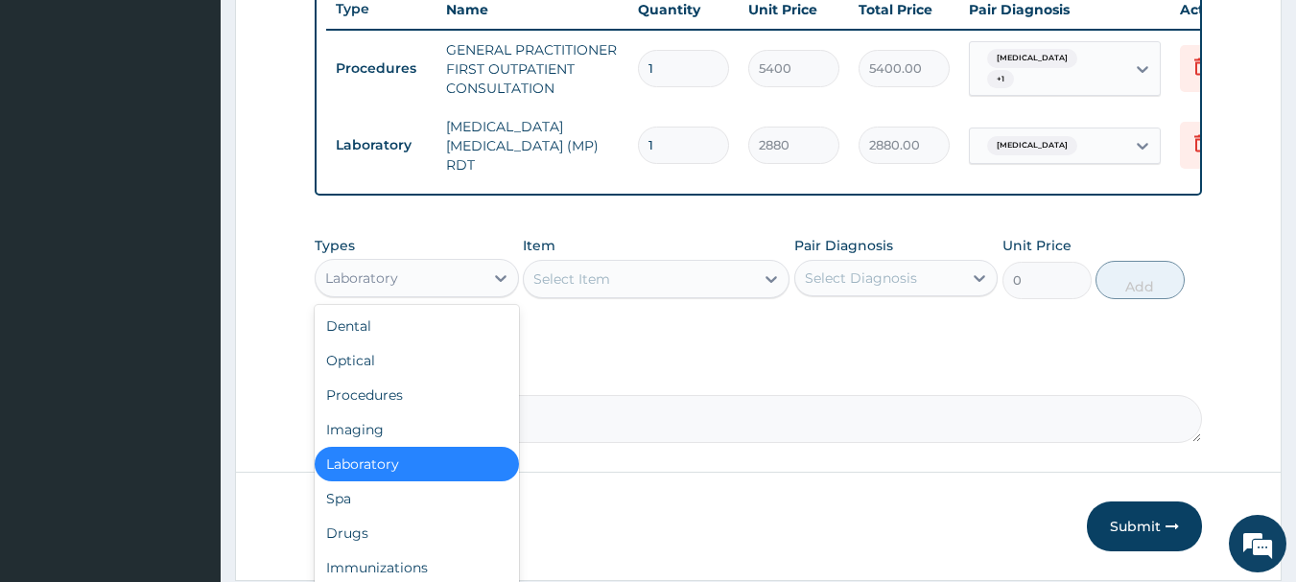
click at [457, 272] on div "Laboratory" at bounding box center [400, 278] width 168 height 31
click at [369, 549] on div "Drugs" at bounding box center [417, 533] width 204 height 35
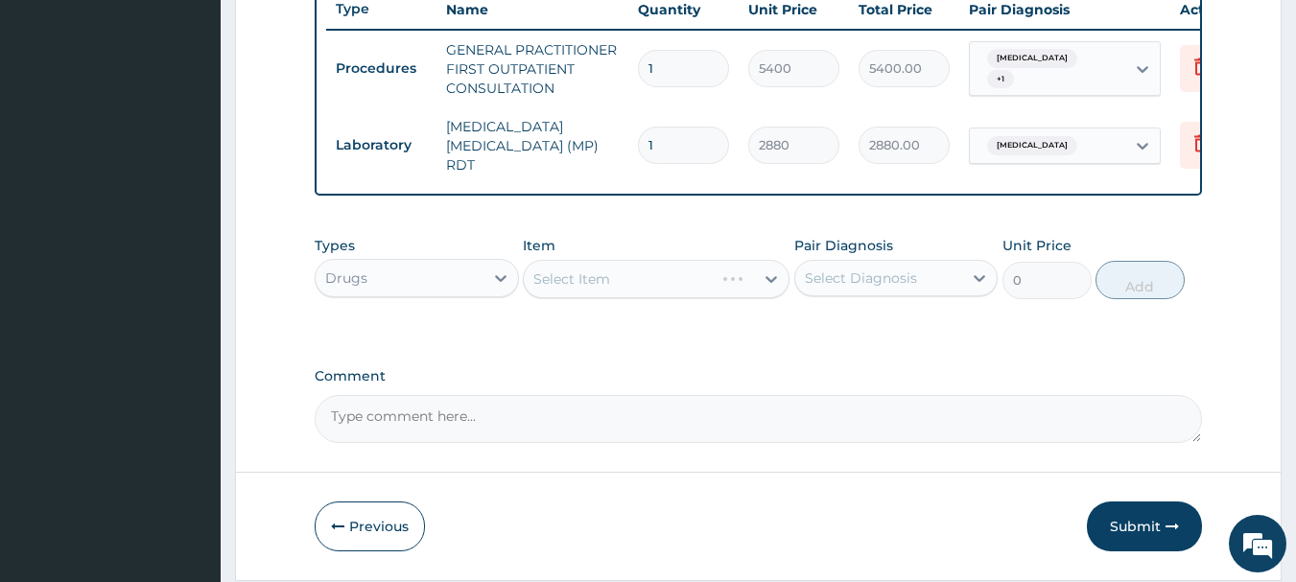
click at [903, 284] on div "Select Diagnosis" at bounding box center [861, 278] width 112 height 19
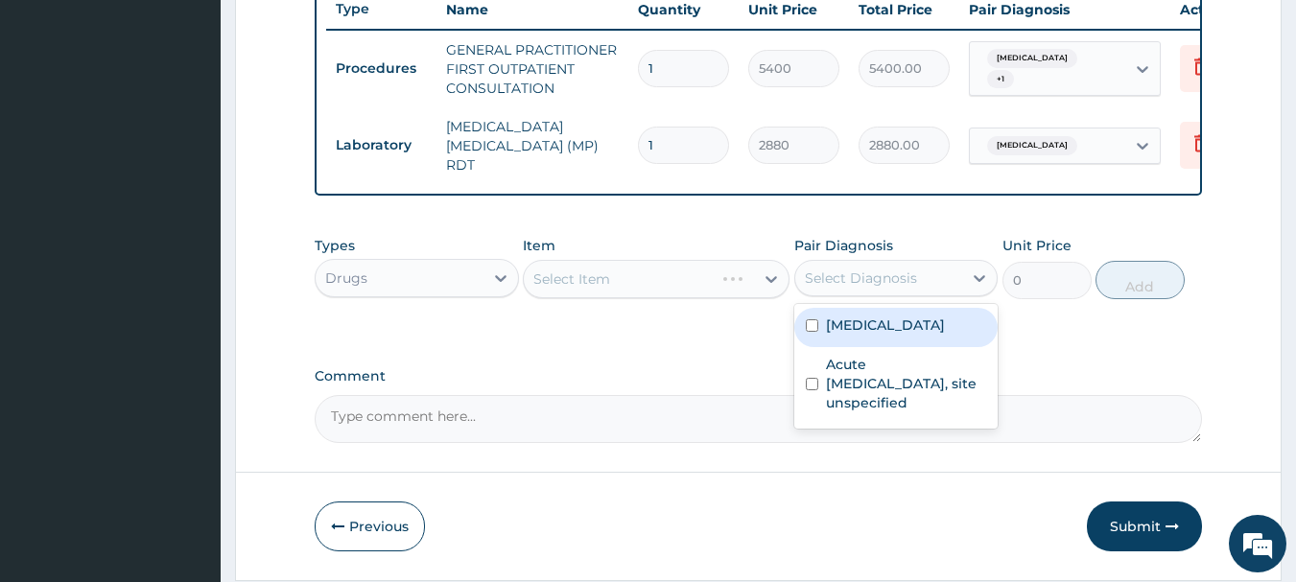
click at [898, 324] on label "[MEDICAL_DATA]" at bounding box center [885, 325] width 119 height 19
checkbox input "true"
click at [687, 288] on div "Select Item" at bounding box center [639, 279] width 230 height 31
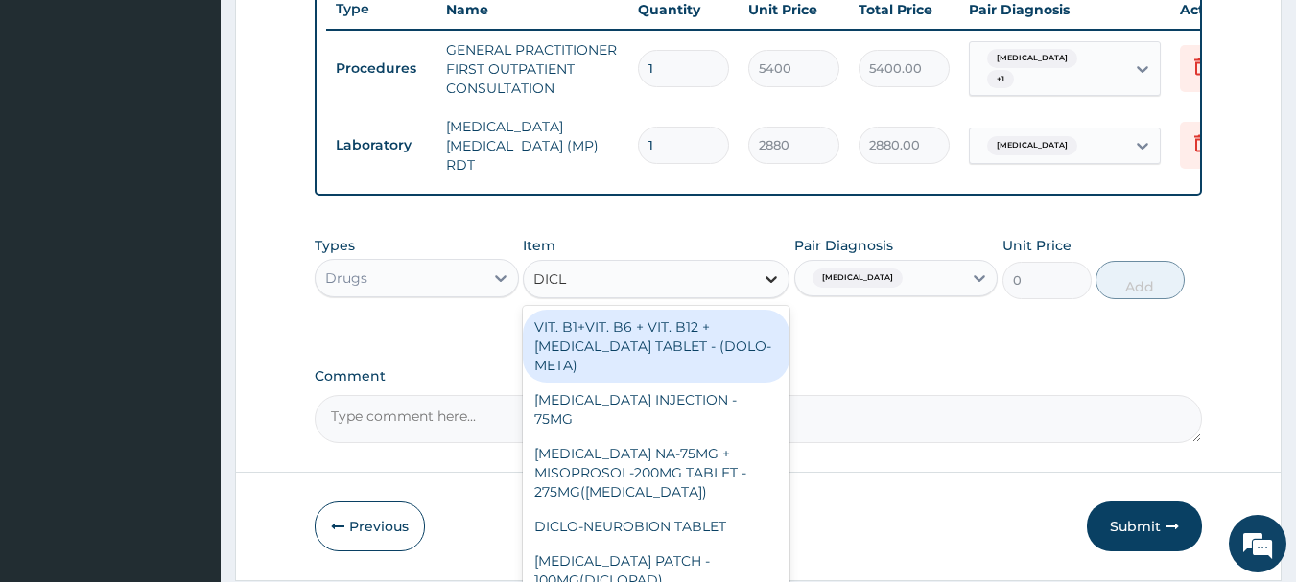
type input "DICLO"
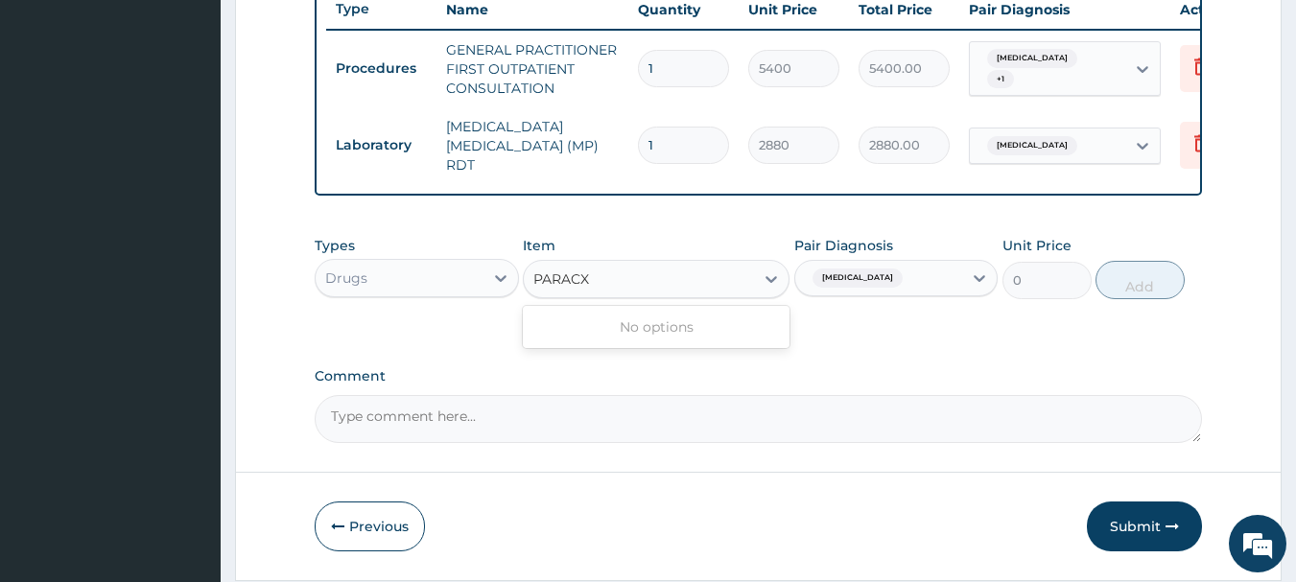
type input "PARAC"
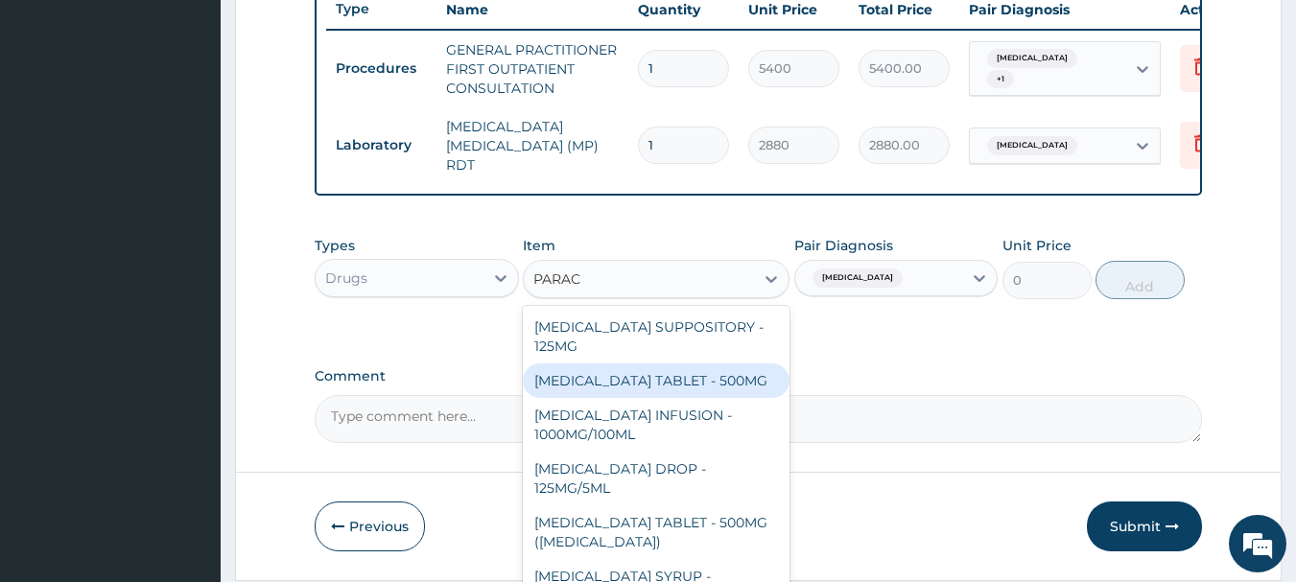
click at [648, 377] on div "[MEDICAL_DATA] TABLET - 500MG" at bounding box center [656, 381] width 267 height 35
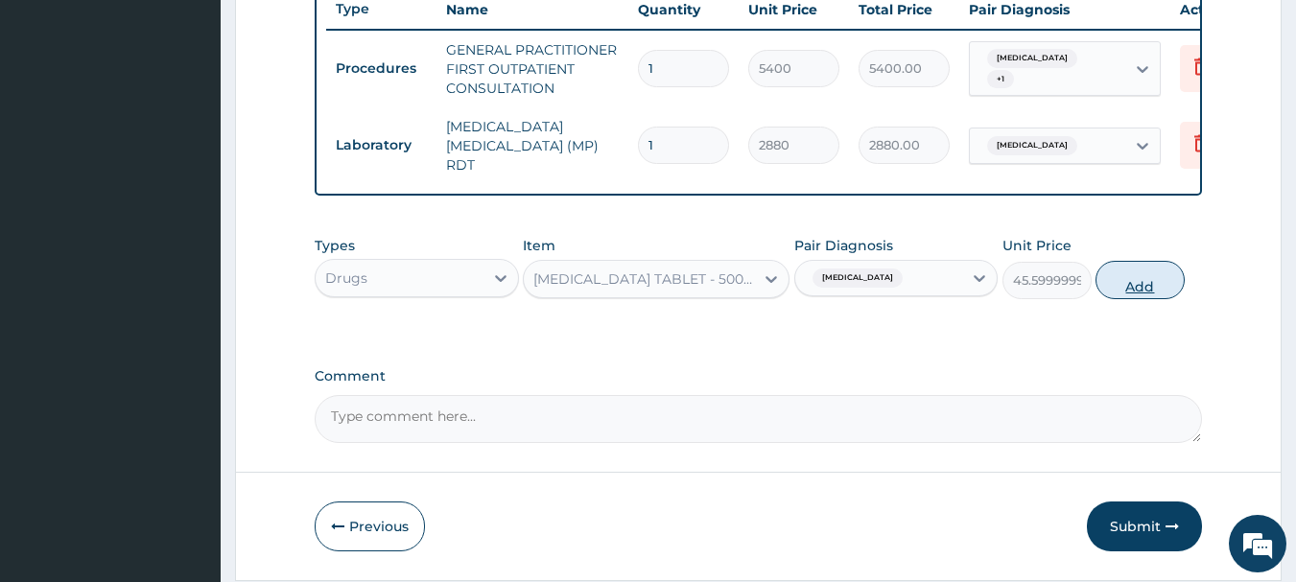
click at [1139, 288] on button "Add" at bounding box center [1140, 280] width 89 height 38
type input "0"
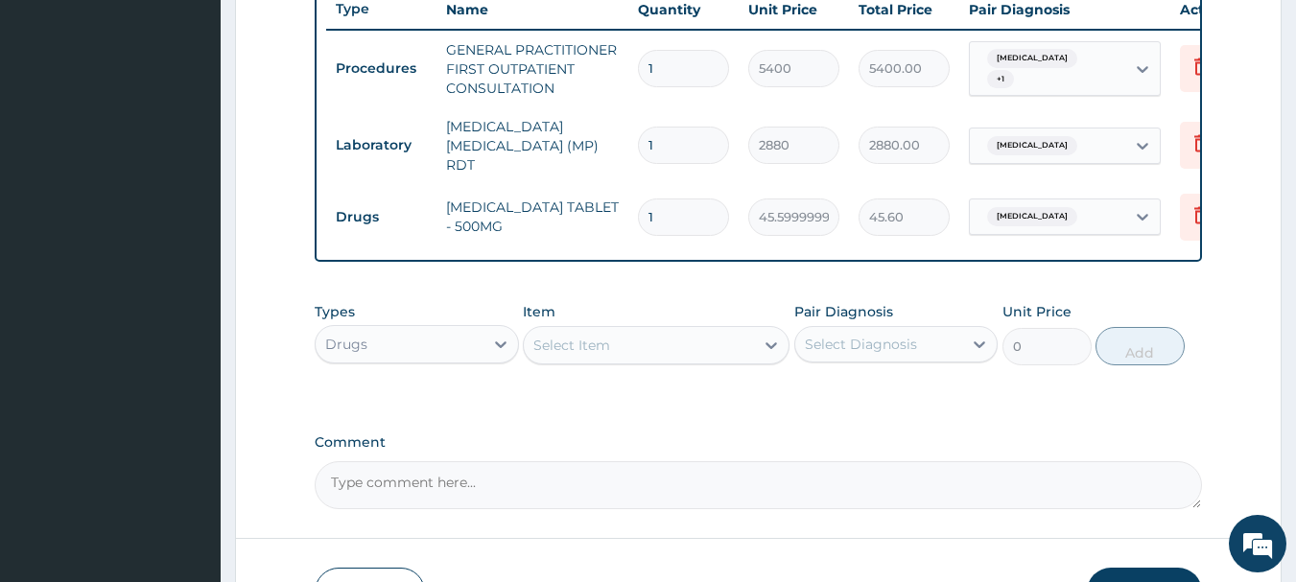
type input "0.00"
type input "2"
type input "91.20"
type input "20"
type input "912.00"
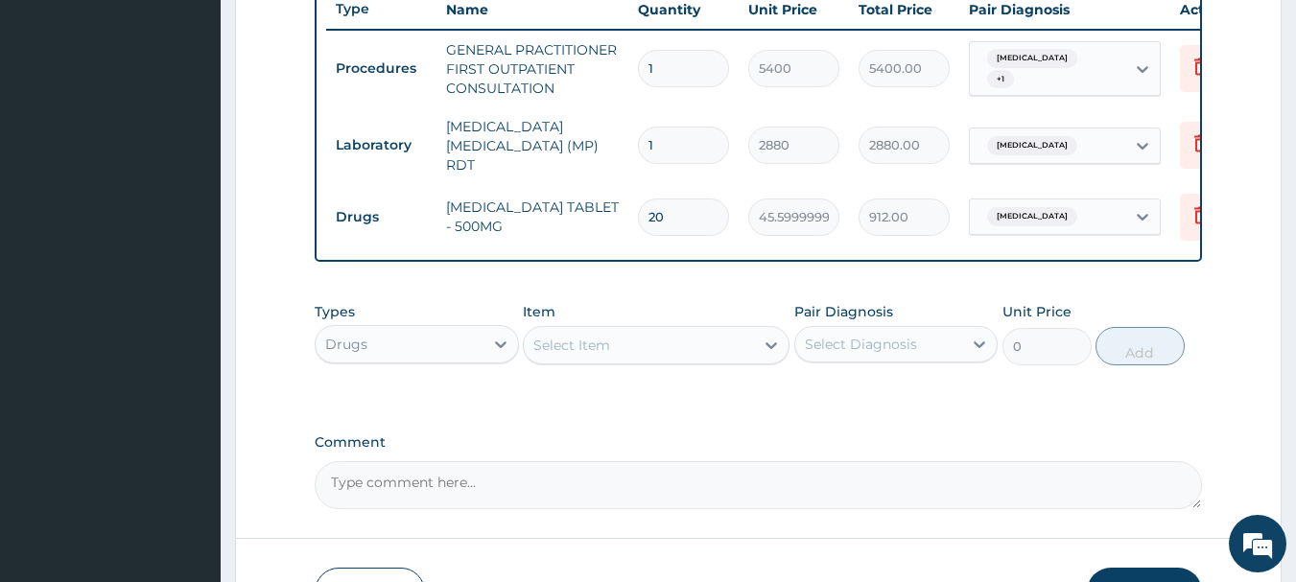
type input "2"
type input "91.20"
type input "0.00"
type input "1"
type input "45.60"
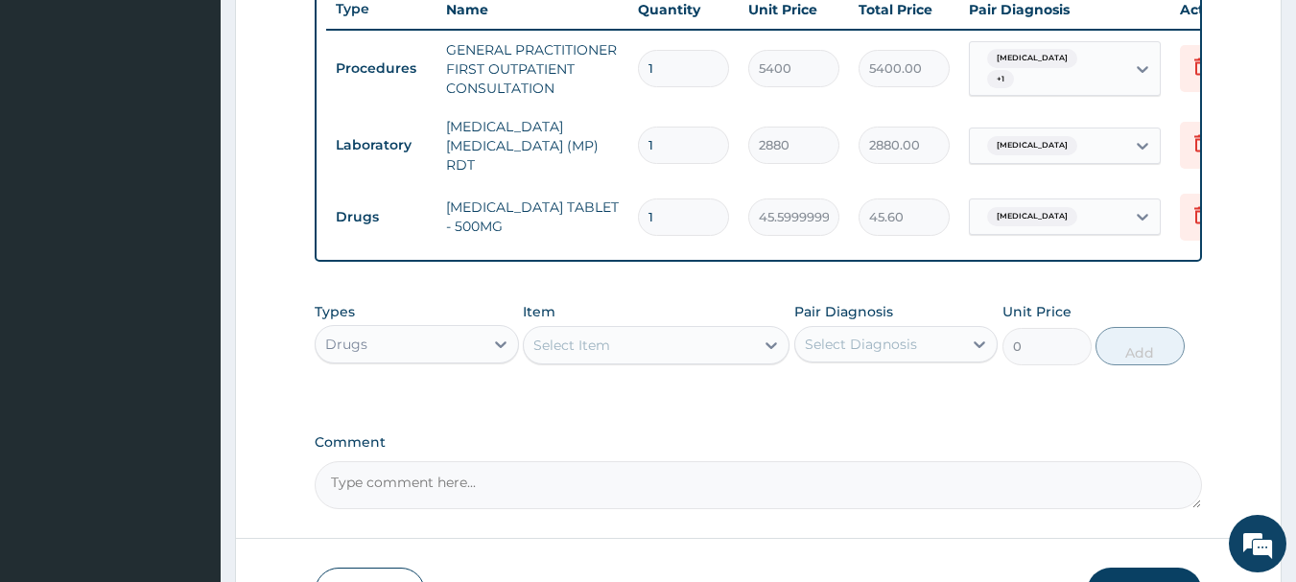
type input "10"
type input "456.00"
type input "10"
click at [915, 357] on div "Select Diagnosis" at bounding box center [879, 344] width 168 height 31
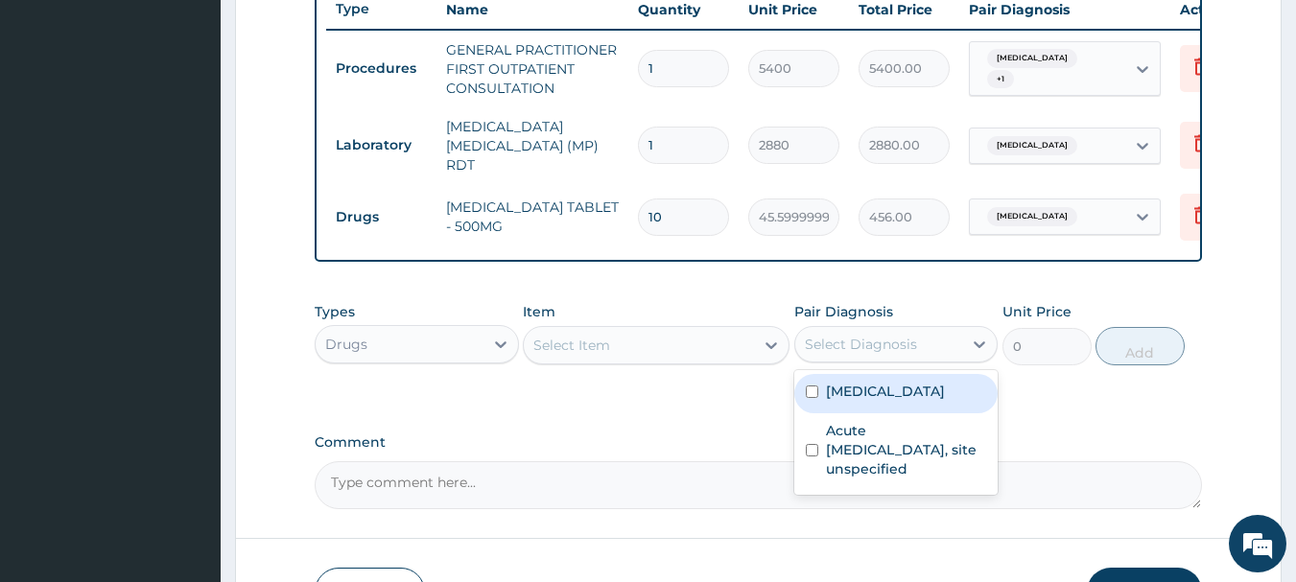
click at [931, 385] on label "[MEDICAL_DATA]" at bounding box center [885, 391] width 119 height 19
checkbox input "true"
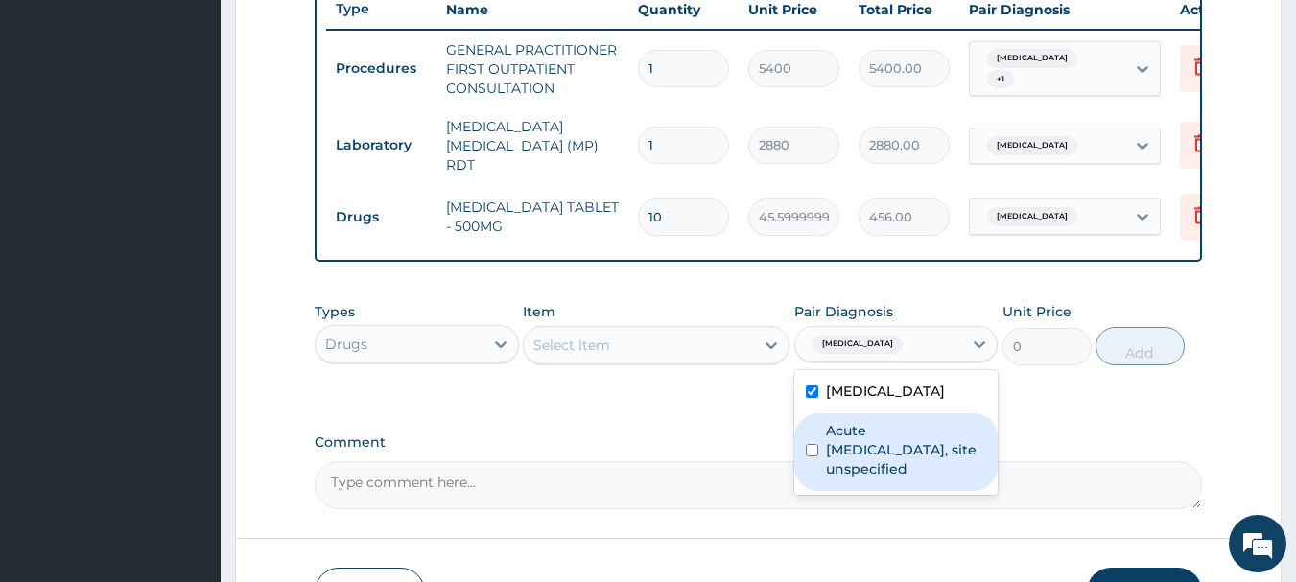
click at [929, 452] on label "Acute [MEDICAL_DATA], site unspecified" at bounding box center [906, 450] width 161 height 58
checkbox input "true"
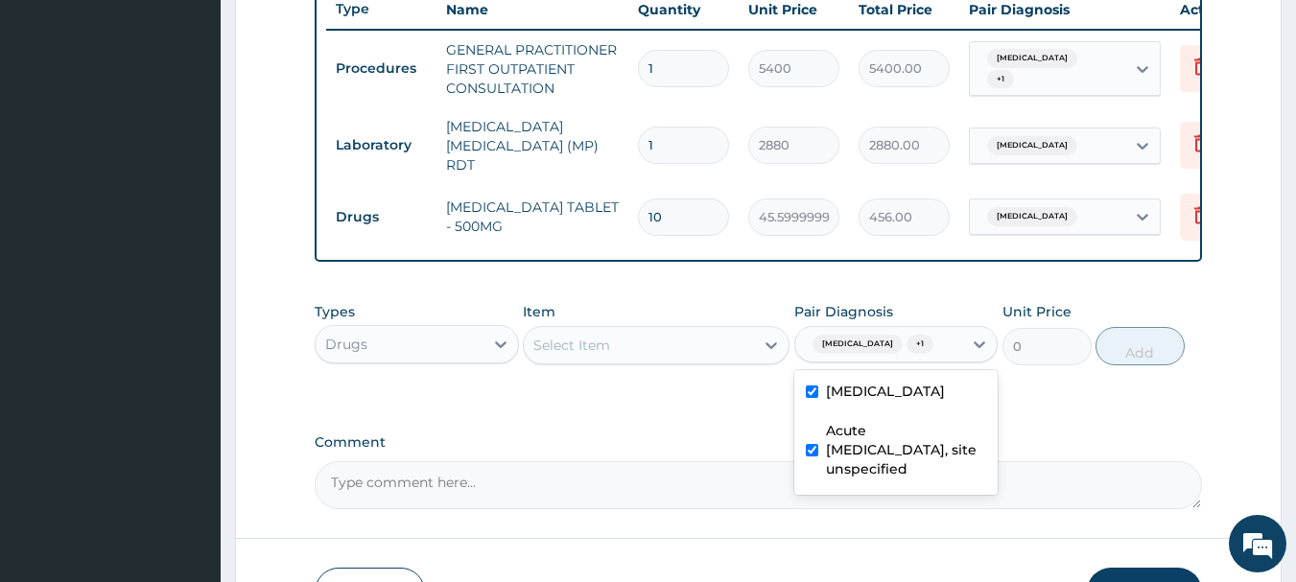
click at [718, 365] on div "Select Item" at bounding box center [656, 345] width 267 height 38
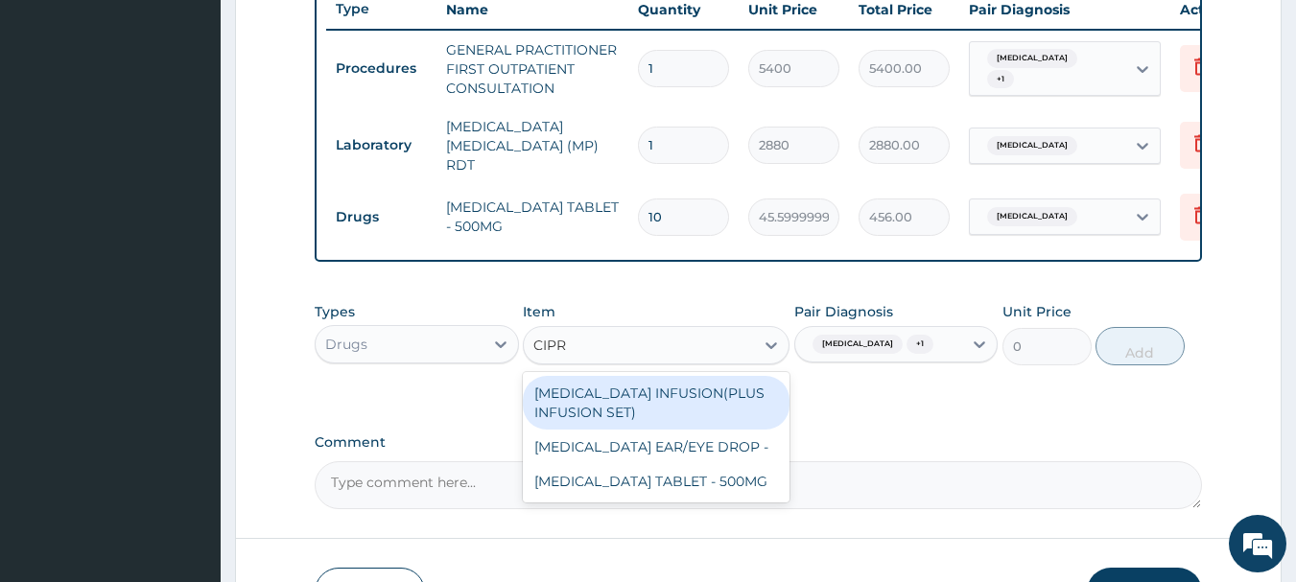
type input "[MEDICAL_DATA]"
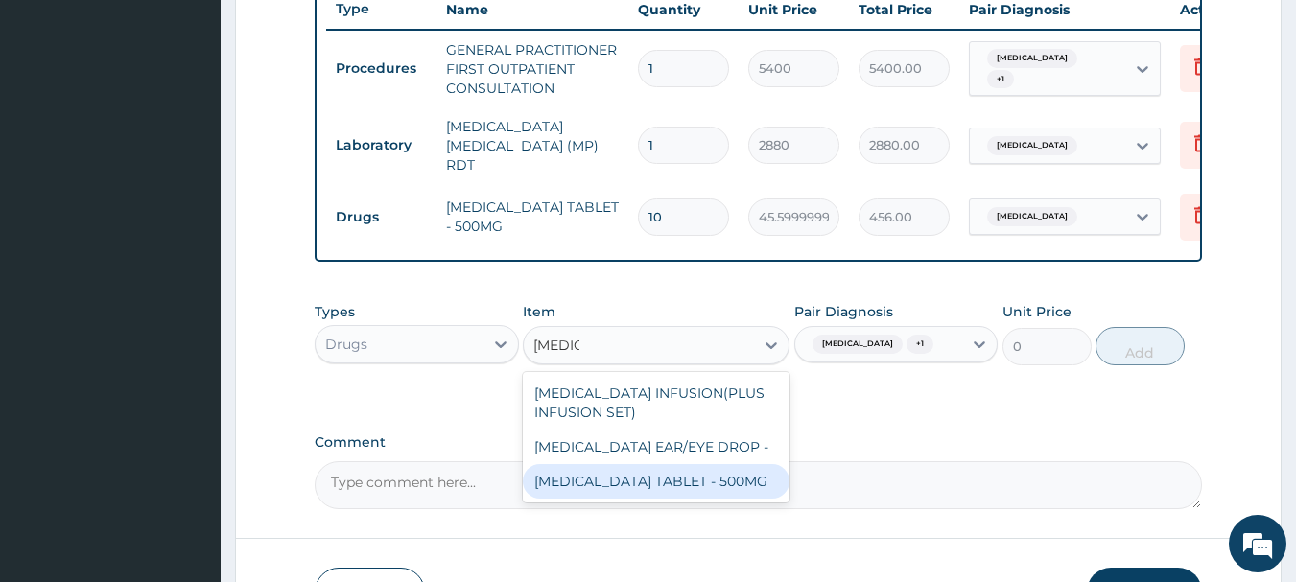
click at [668, 486] on div "[MEDICAL_DATA] TABLET - 500MG" at bounding box center [656, 481] width 267 height 35
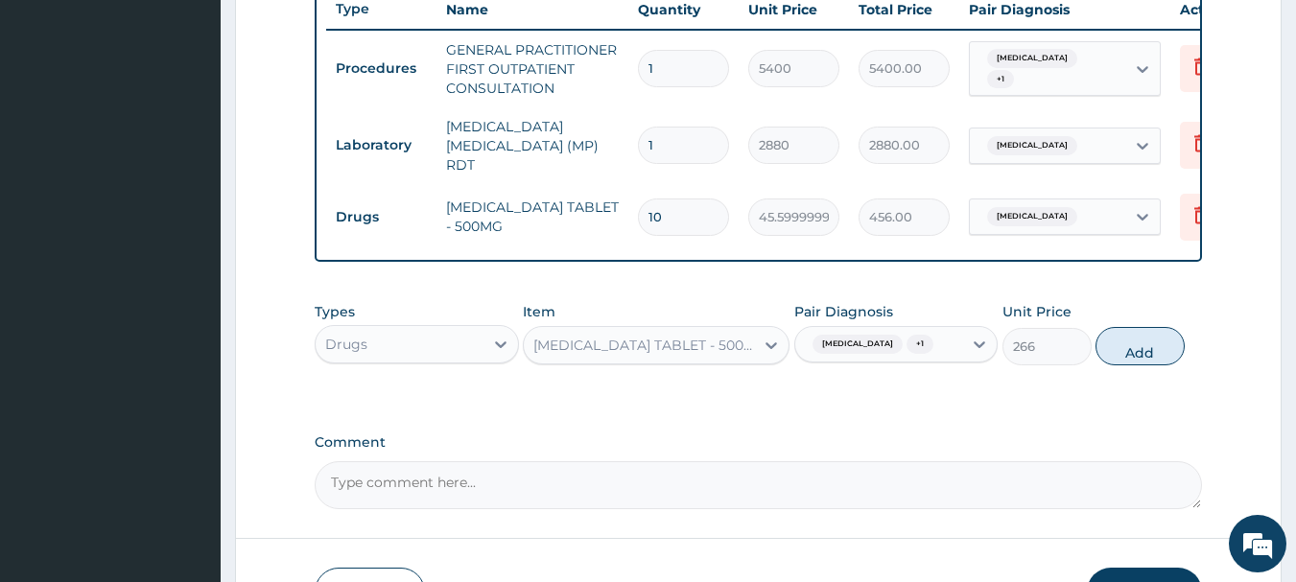
click at [1126, 371] on div "Types Drugs Item option CIPROFLOXACIN TABLET - 500MG, selected. Select is focus…" at bounding box center [759, 334] width 889 height 83
click at [1129, 360] on button "Add" at bounding box center [1140, 346] width 89 height 38
type input "0"
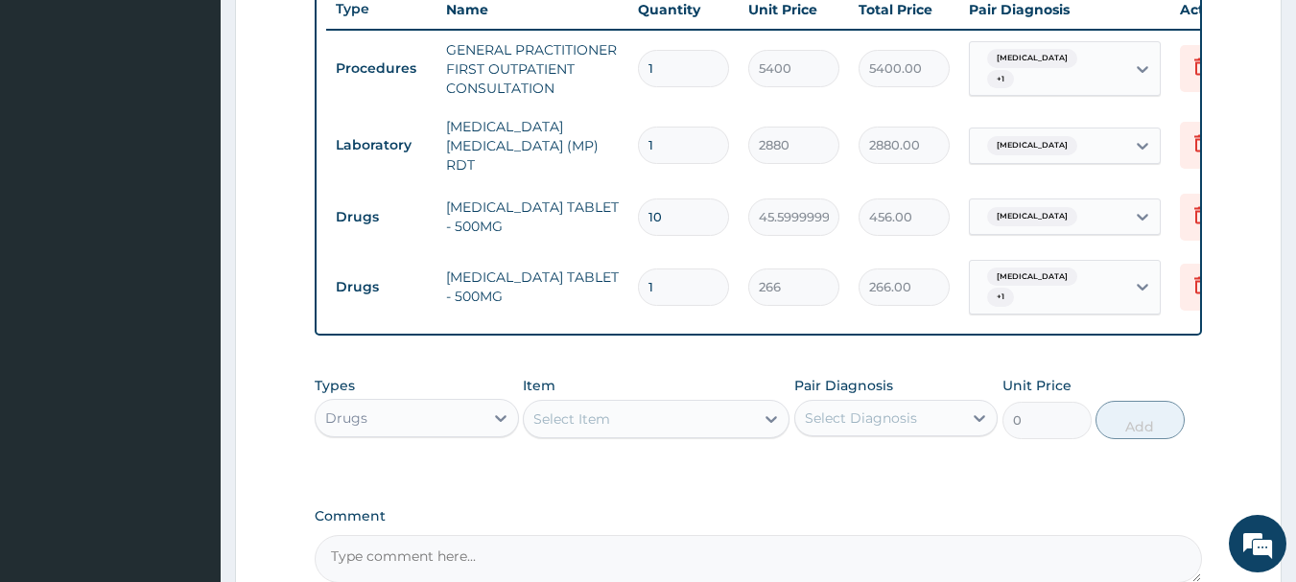
type input "10"
type input "2660.00"
type input "10"
click at [775, 354] on div "PA Code / Prescription Code Enter Code(Secondary Care Only) Encounter Date 29-0…" at bounding box center [759, 15] width 889 height 1135
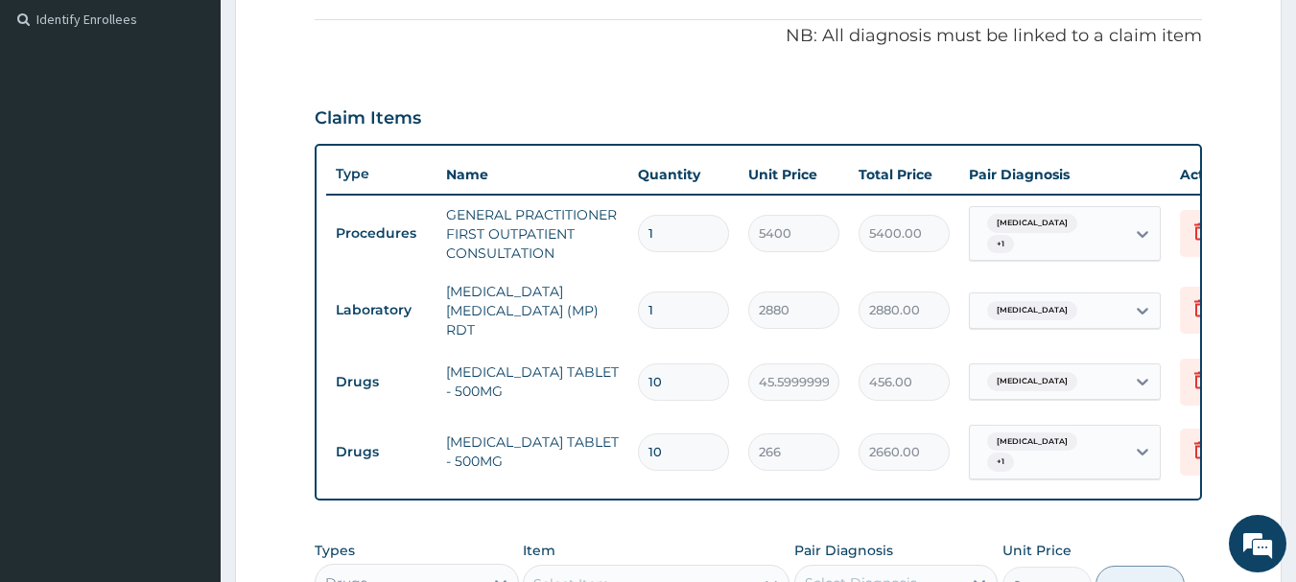
scroll to position [639, 0]
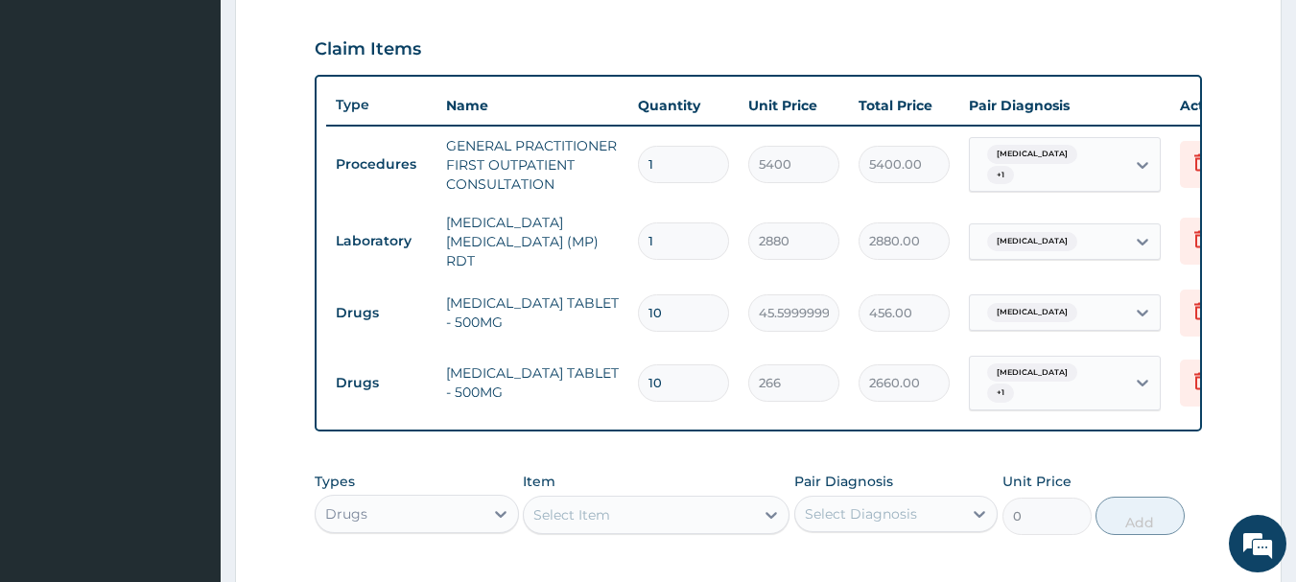
click at [638, 505] on div "Select Item" at bounding box center [639, 515] width 230 height 31
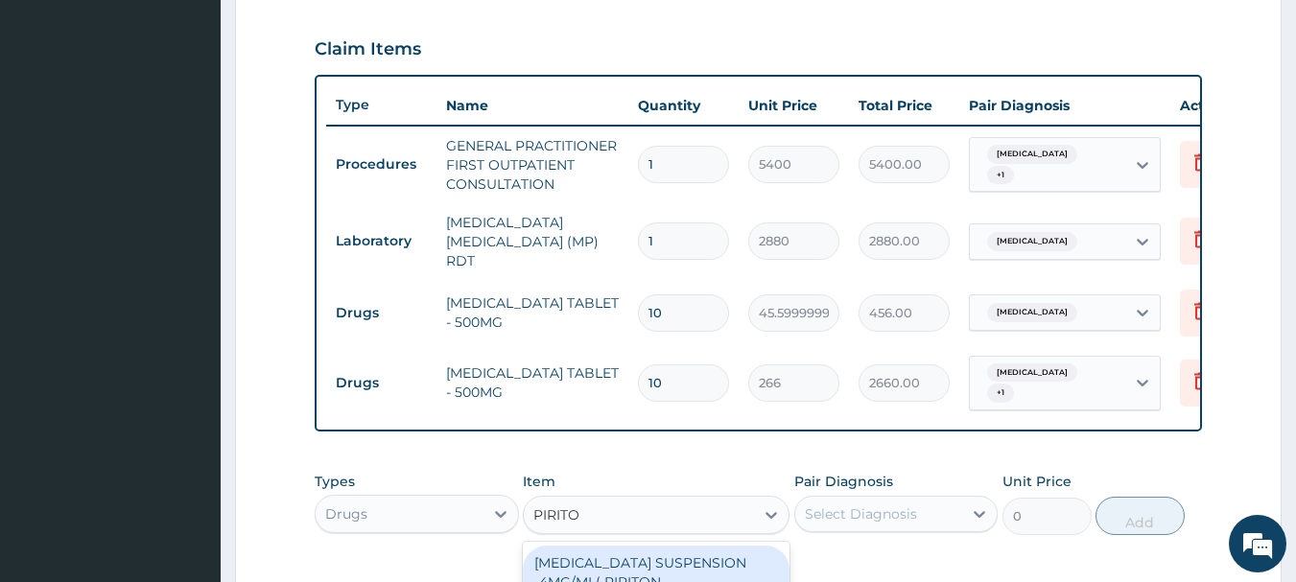
type input "PIRITON"
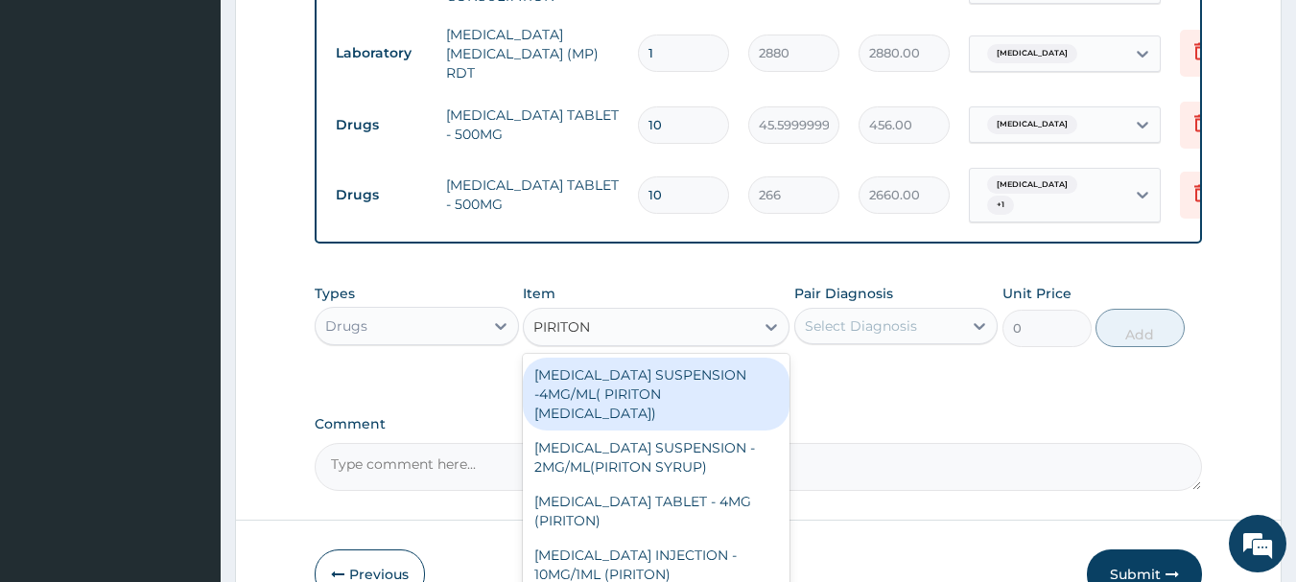
scroll to position [831, 0]
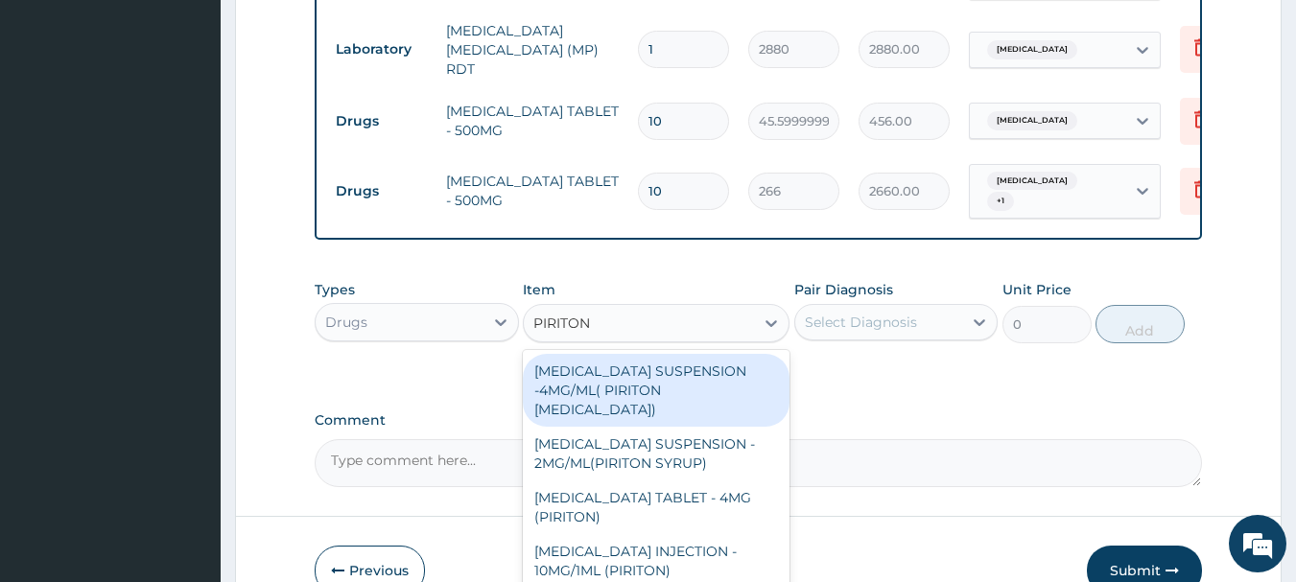
click at [666, 408] on div "[MEDICAL_DATA] SUSPENSION -4MG/ML( PIRITON [MEDICAL_DATA])" at bounding box center [656, 390] width 267 height 73
type input "1862"
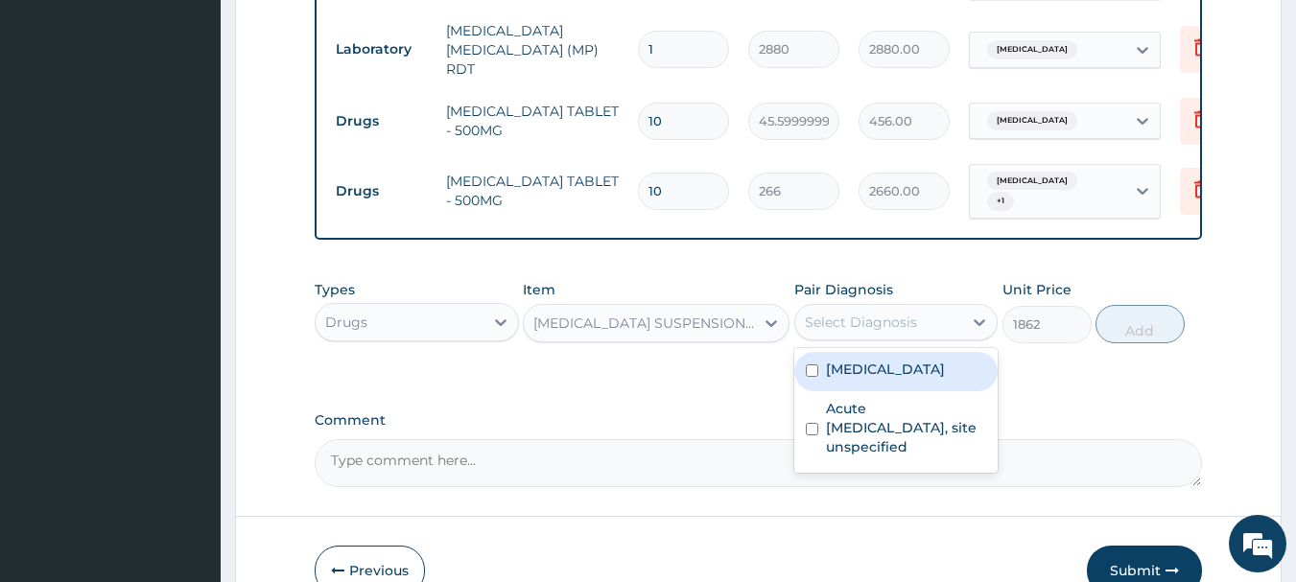
click at [860, 338] on div "Select Diagnosis" at bounding box center [879, 322] width 168 height 31
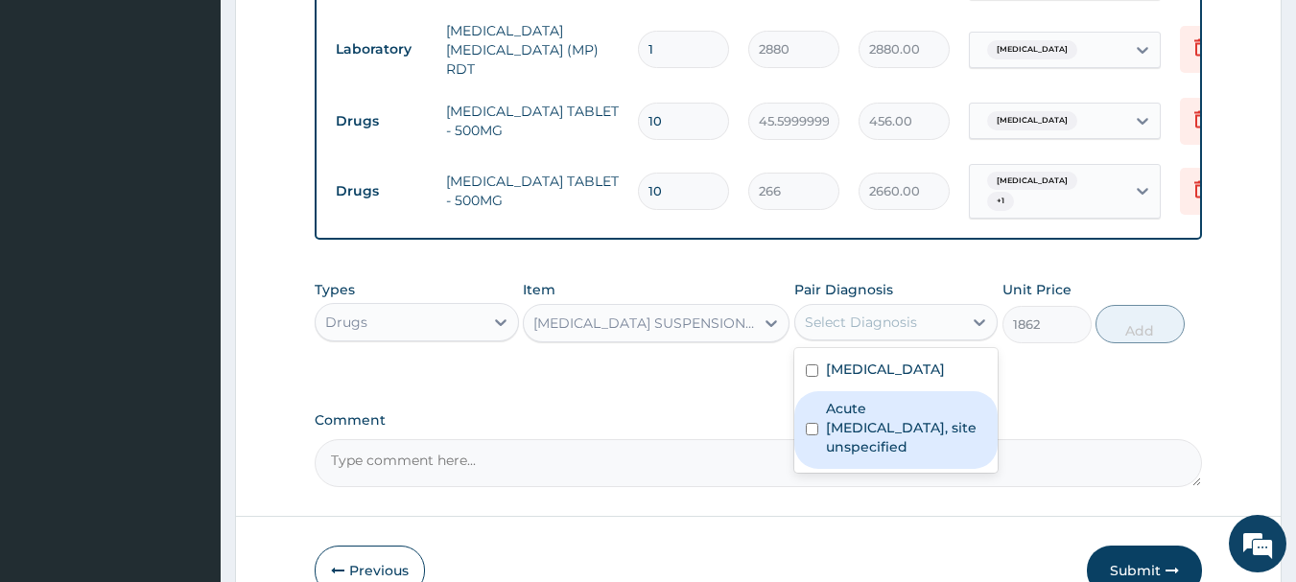
click at [863, 428] on label "Acute [MEDICAL_DATA], site unspecified" at bounding box center [906, 428] width 161 height 58
checkbox input "true"
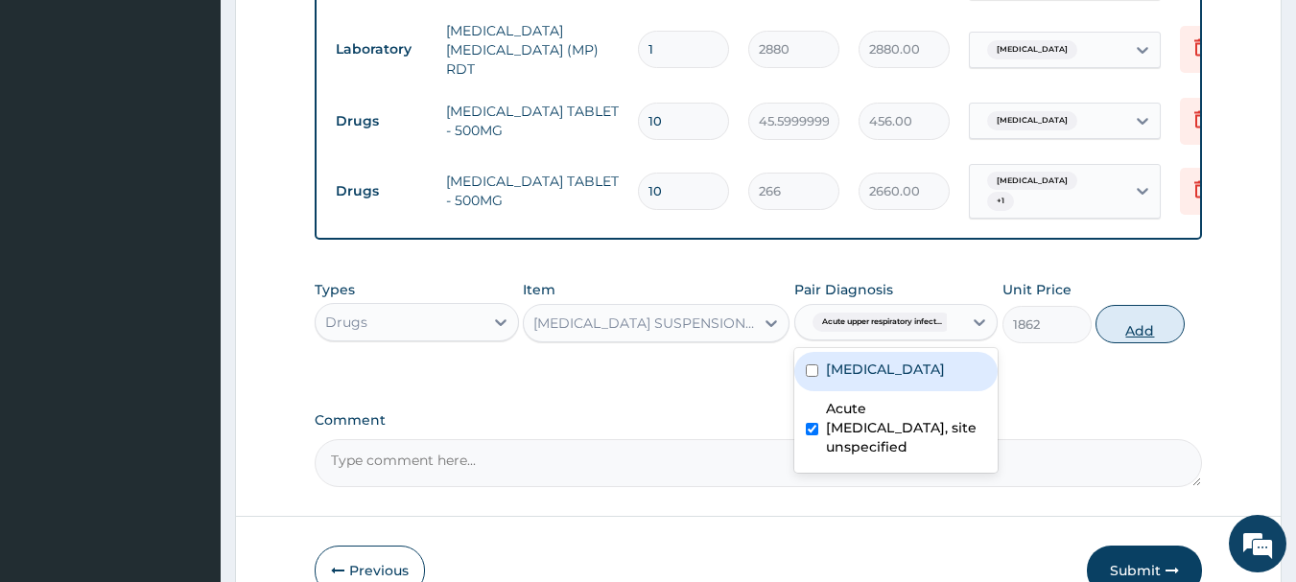
click at [1175, 329] on button "Add" at bounding box center [1140, 324] width 89 height 38
type input "0"
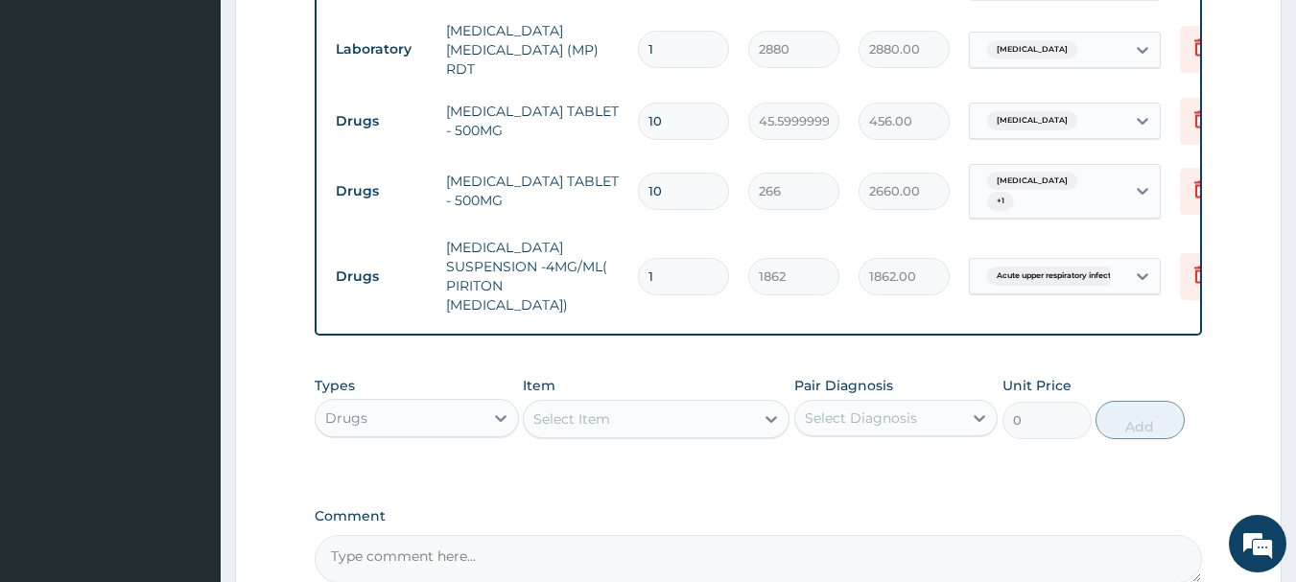
click at [742, 407] on div "Select Item" at bounding box center [639, 419] width 230 height 31
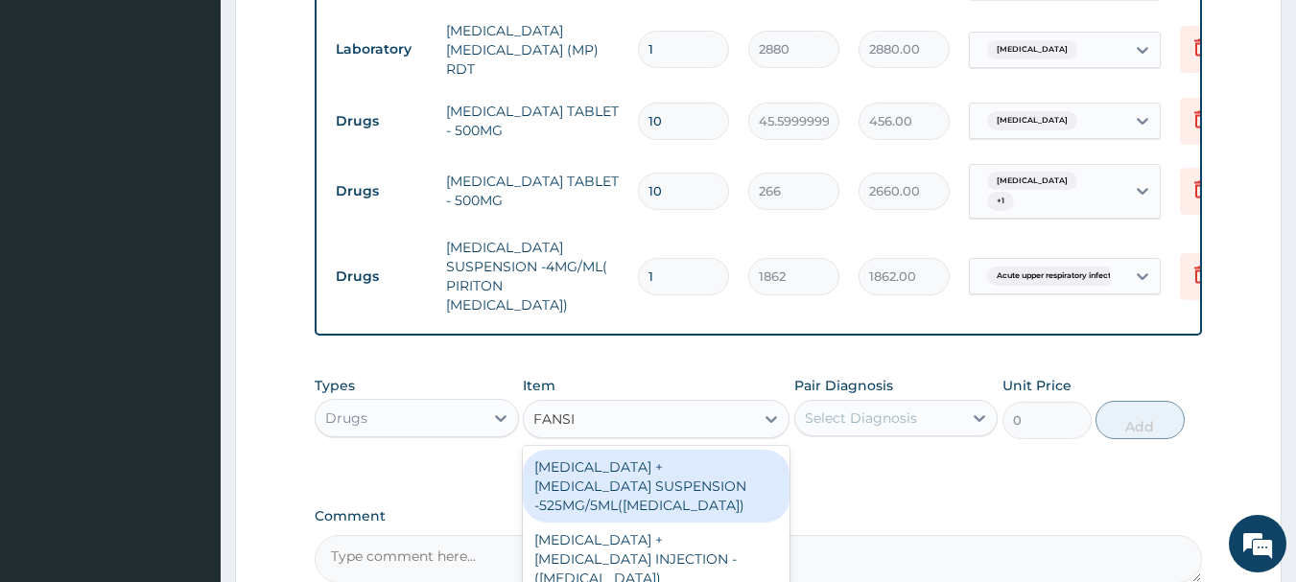
type input "FANSID"
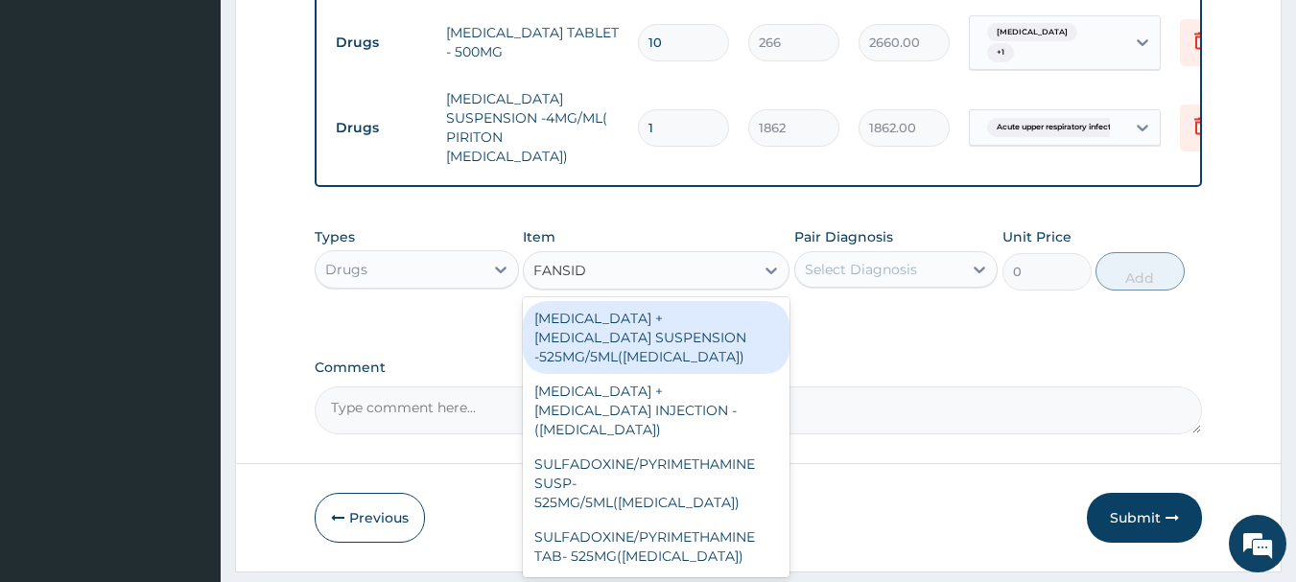
scroll to position [1018, 0]
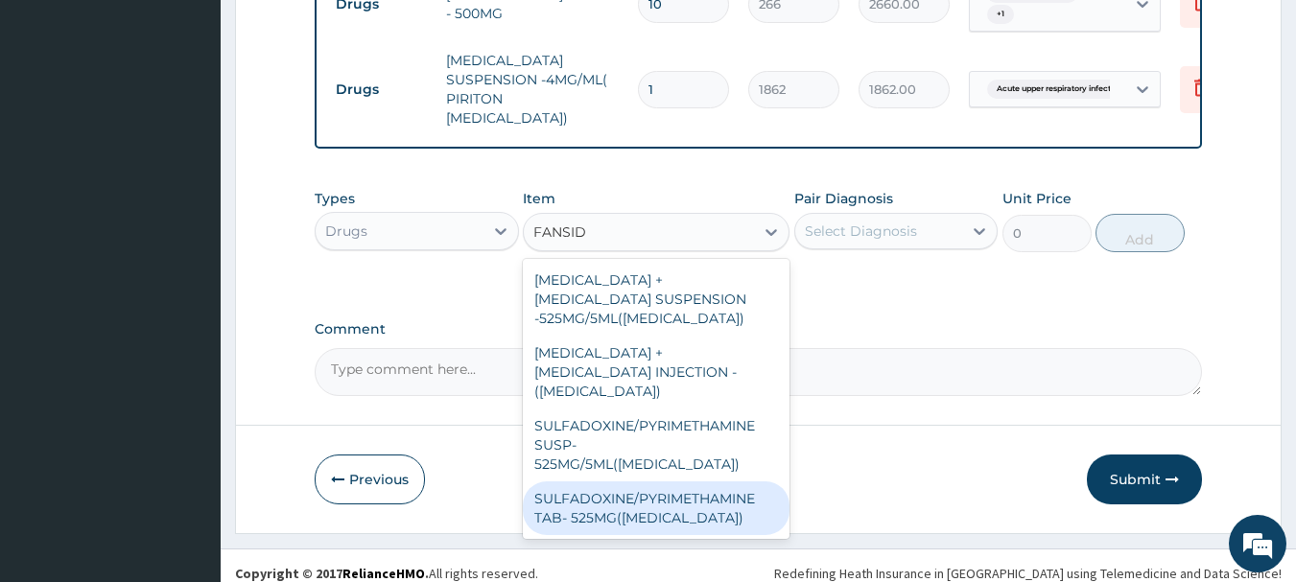
click at [693, 482] on div "SULFADOXINE/PYRIMETHAMINE TAB- 525MG([MEDICAL_DATA])" at bounding box center [656, 509] width 267 height 54
type input "285"
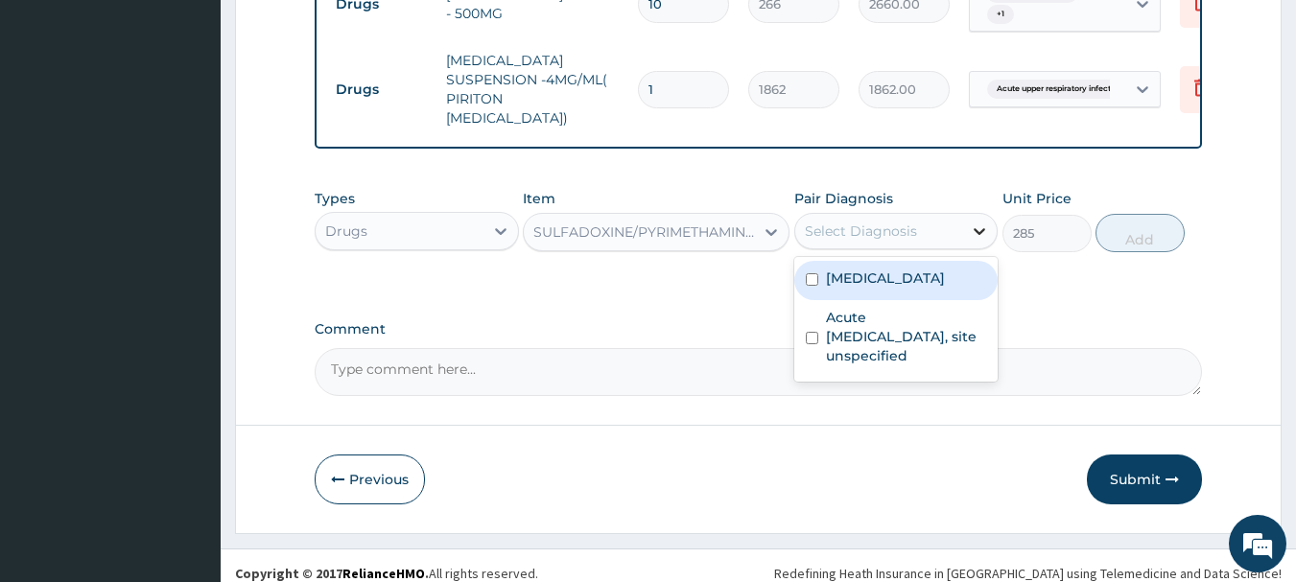
click at [980, 222] on icon at bounding box center [979, 231] width 19 height 19
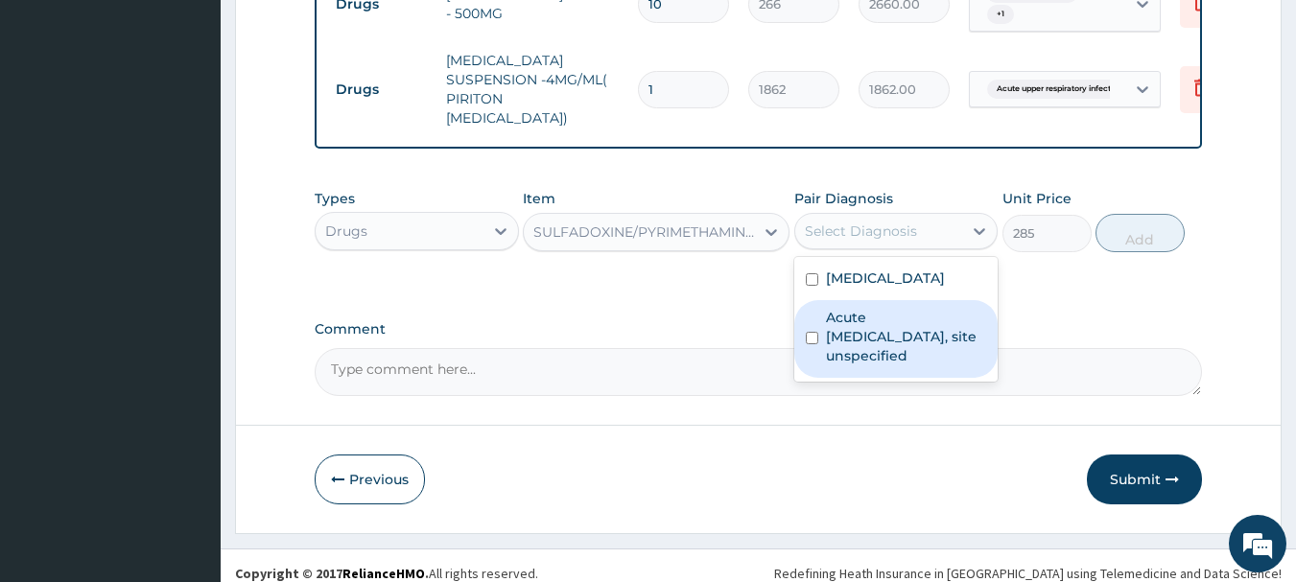
click at [917, 300] on div "Acute [MEDICAL_DATA], site unspecified" at bounding box center [896, 339] width 204 height 78
checkbox input "true"
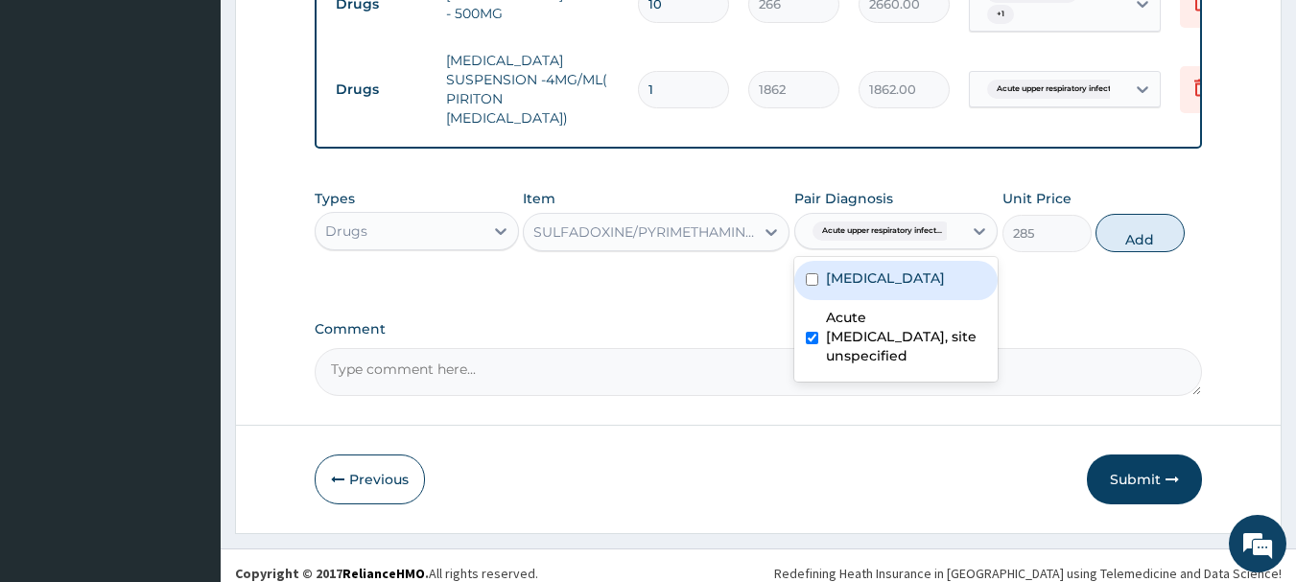
click at [918, 269] on label "[MEDICAL_DATA]" at bounding box center [885, 278] width 119 height 19
checkbox input "true"
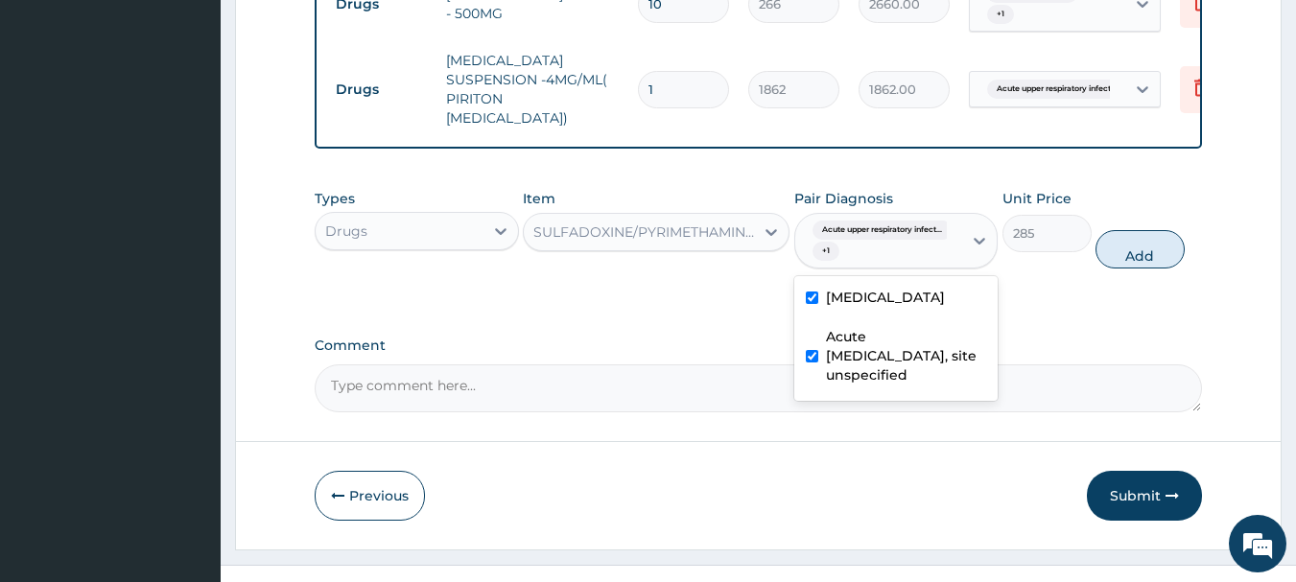
click at [907, 327] on label "Acute [MEDICAL_DATA], site unspecified" at bounding box center [906, 356] width 161 height 58
checkbox input "false"
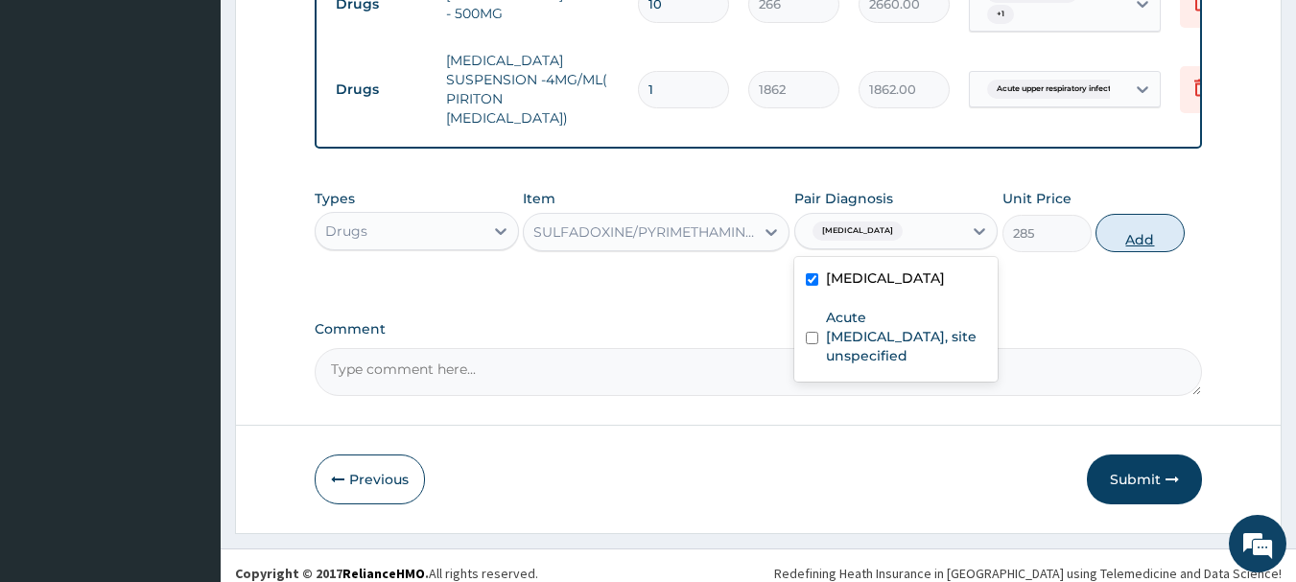
click at [1113, 214] on button "Add" at bounding box center [1140, 233] width 89 height 38
type input "0"
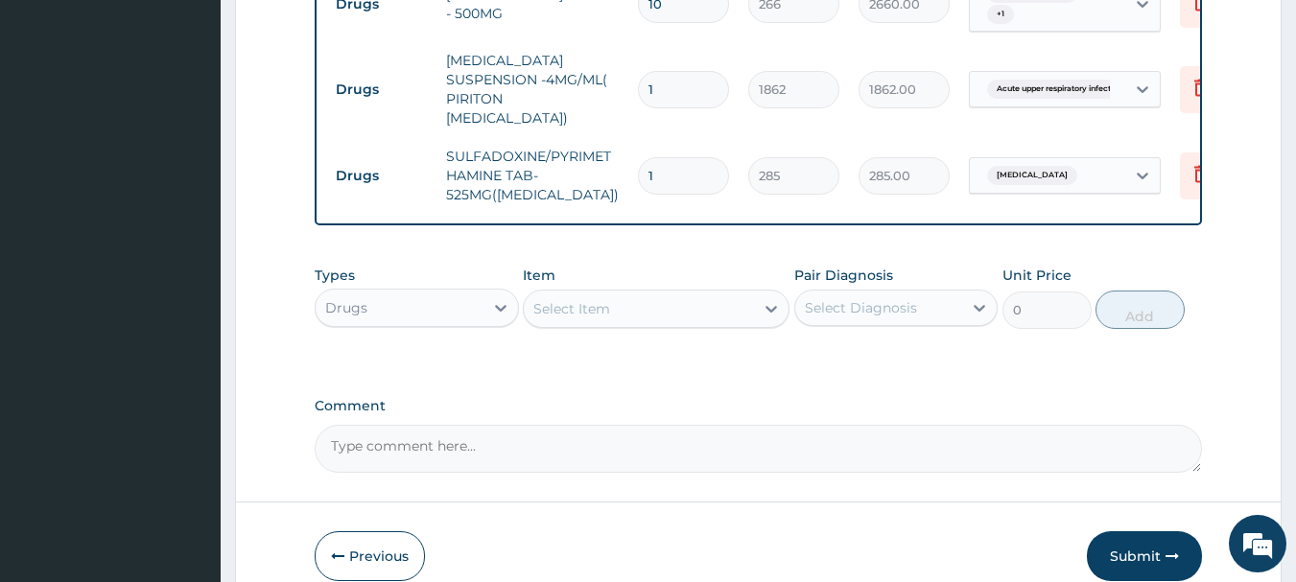
type input "0.00"
type input "6"
type input "1710.00"
type input "6"
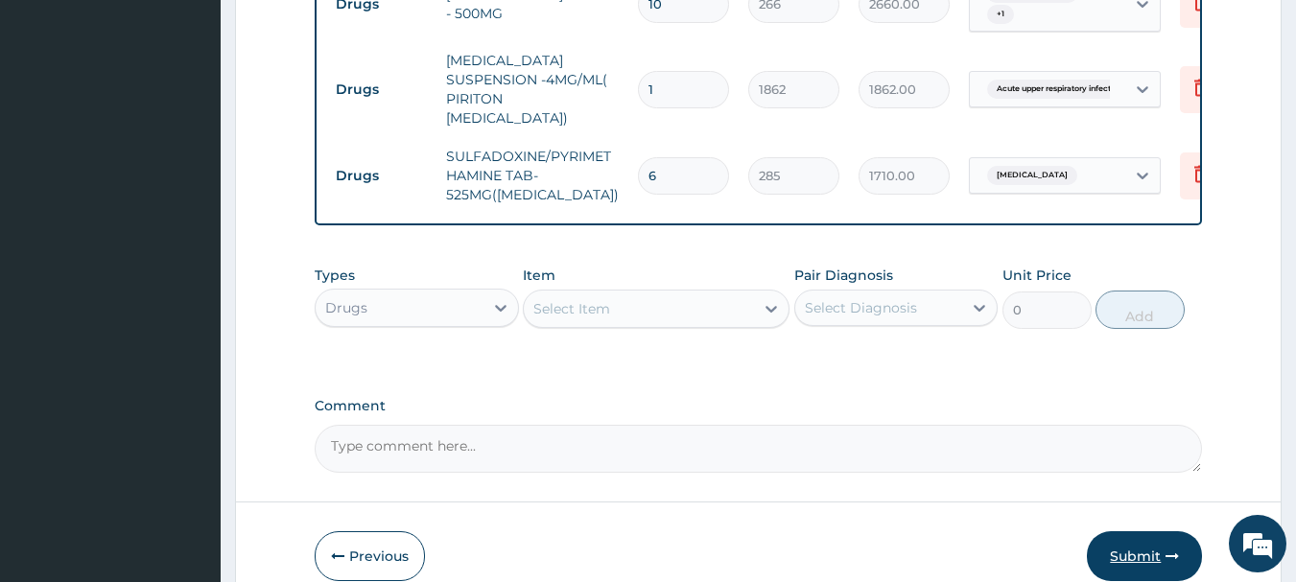
click at [1141, 533] on button "Submit" at bounding box center [1144, 557] width 115 height 50
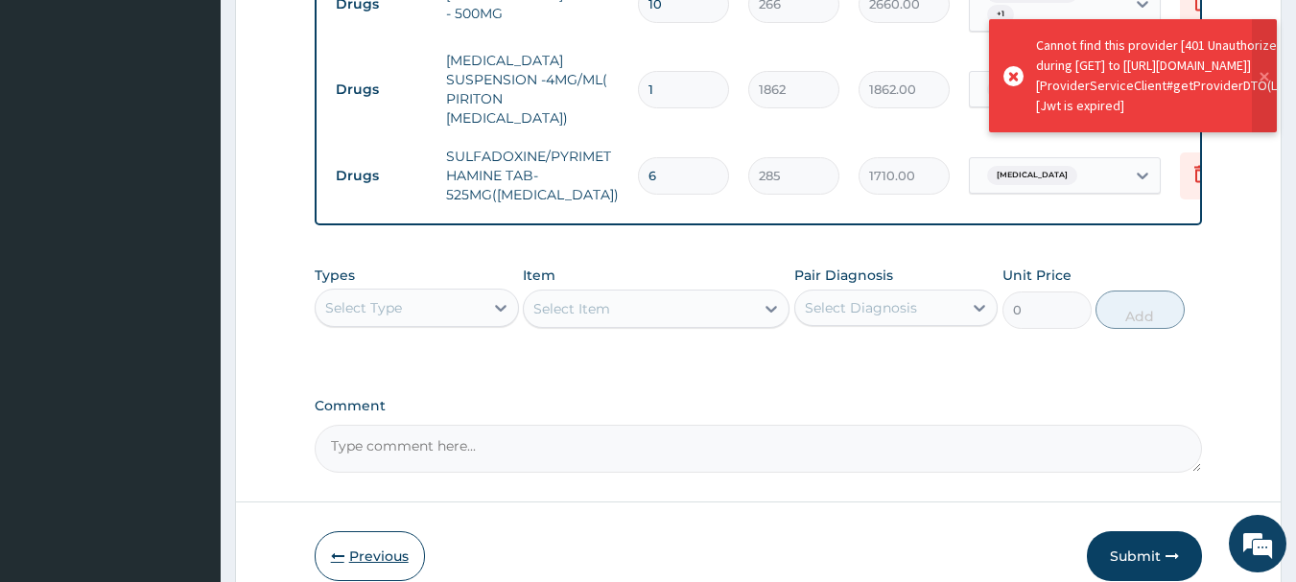
click at [372, 532] on button "Previous" at bounding box center [370, 557] width 110 height 50
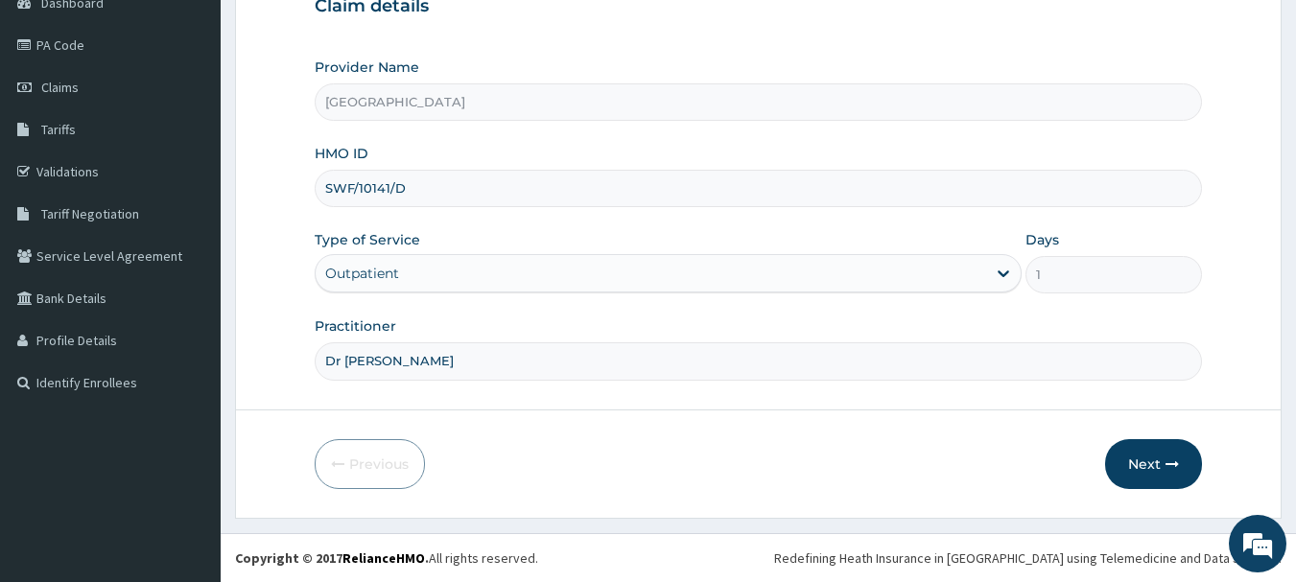
click at [410, 180] on input "SWF/10141/D" at bounding box center [759, 188] width 889 height 37
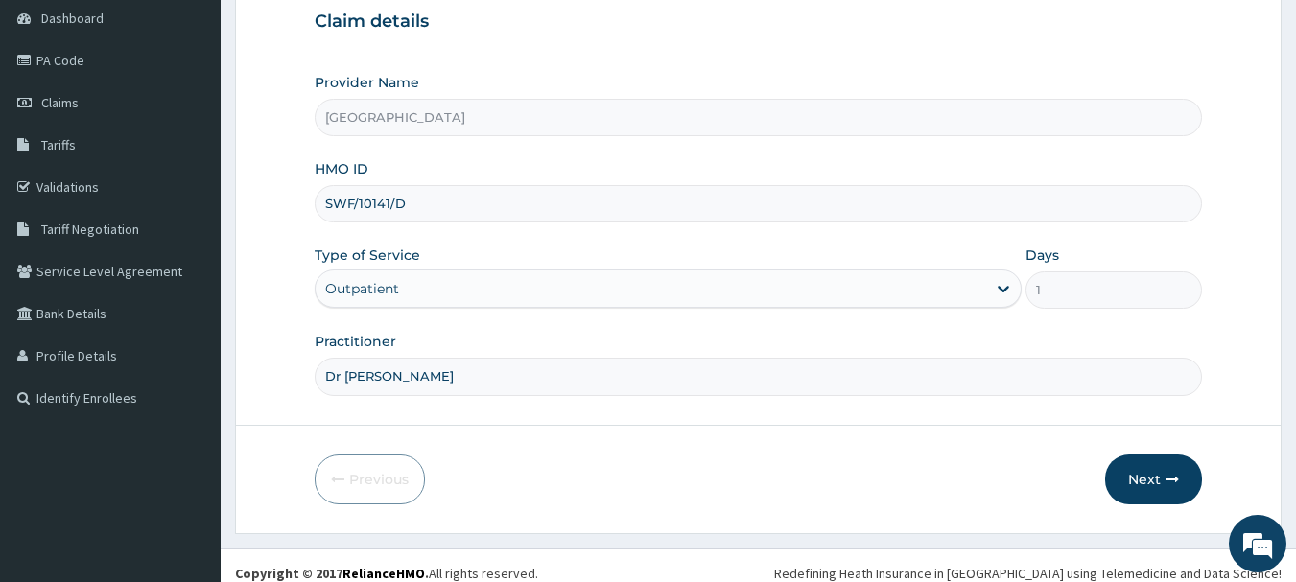
scroll to position [192, 0]
click at [1192, 483] on button "Next" at bounding box center [1153, 479] width 97 height 50
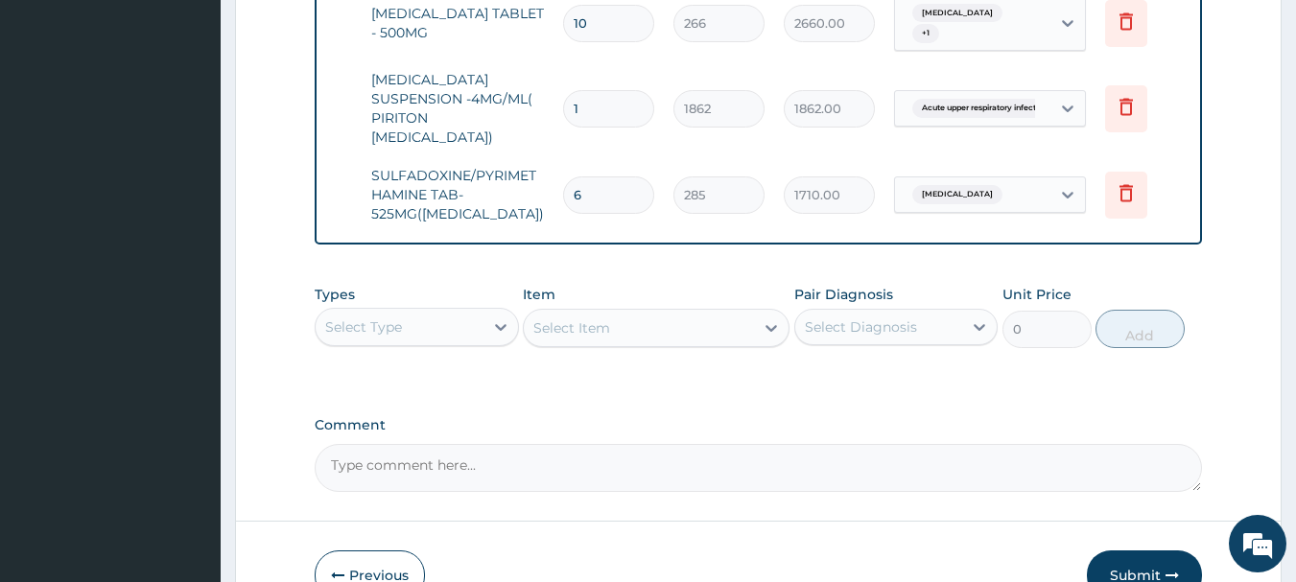
scroll to position [0, 0]
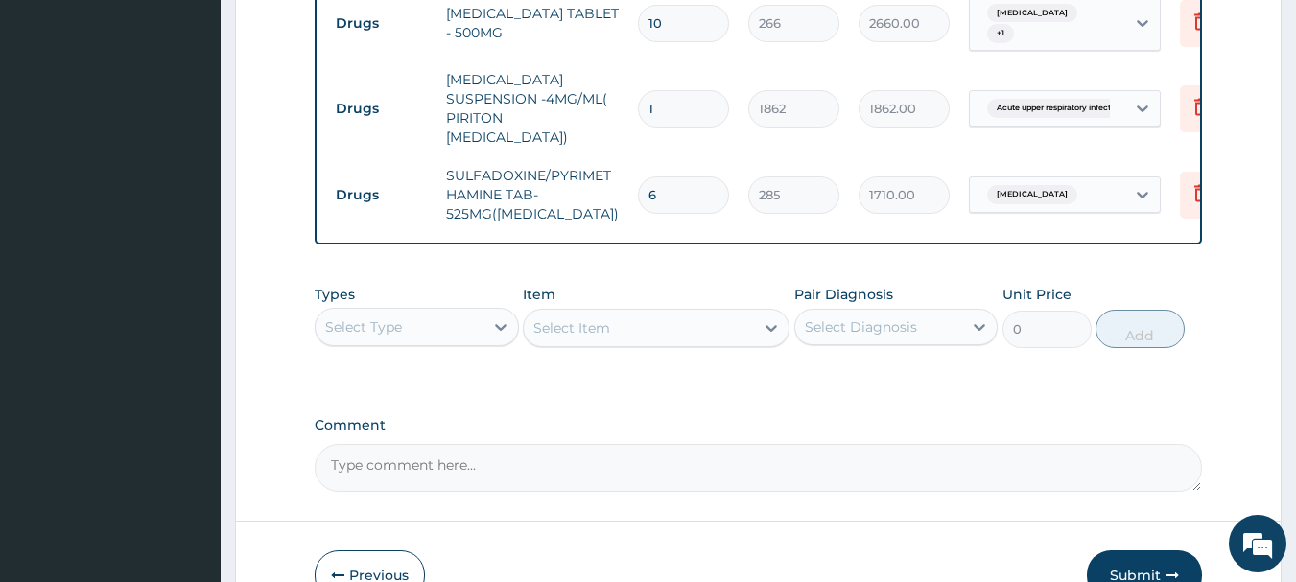
click at [490, 308] on div "Select Type" at bounding box center [417, 327] width 204 height 38
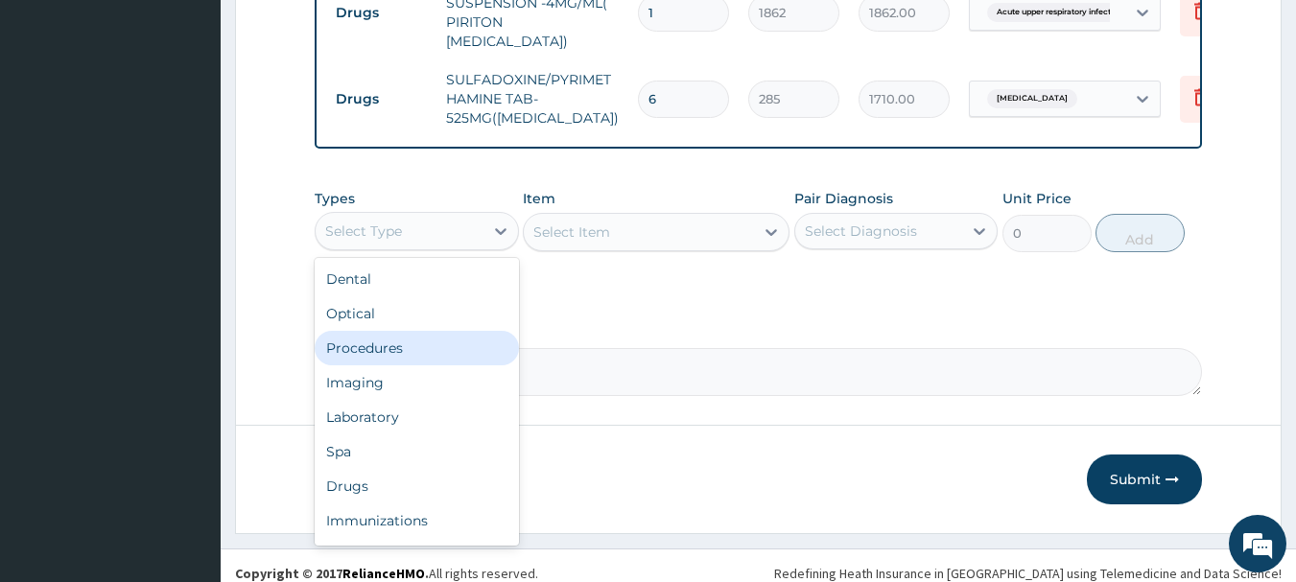
click at [678, 213] on div "Select Item" at bounding box center [656, 232] width 267 height 38
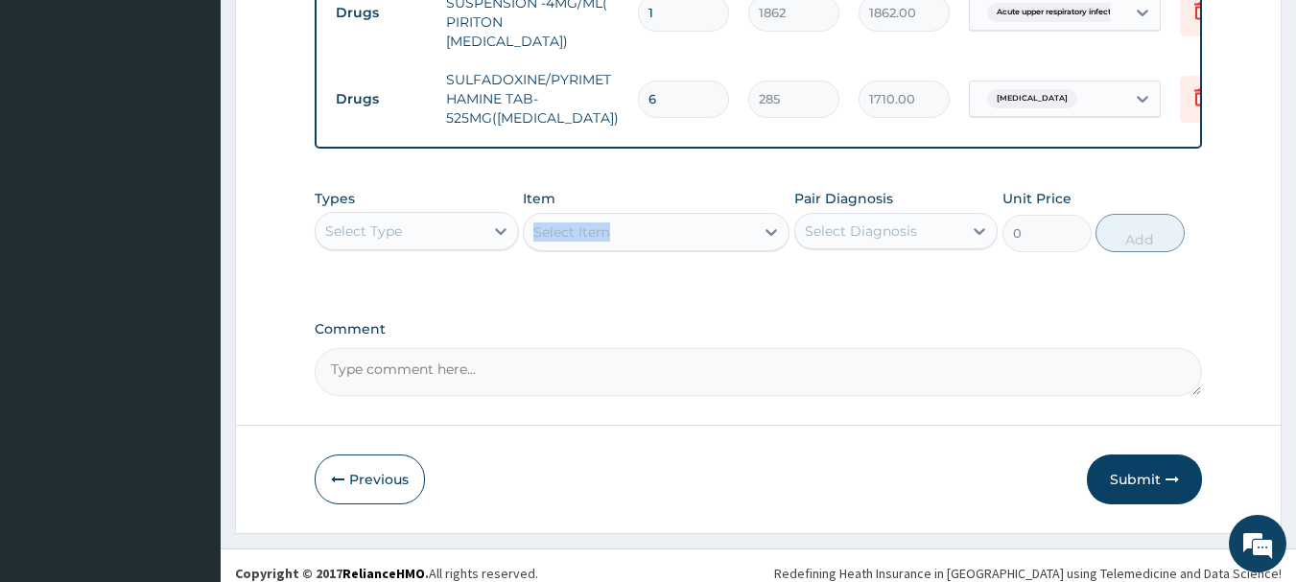
click at [769, 213] on div "Select Item" at bounding box center [656, 232] width 267 height 38
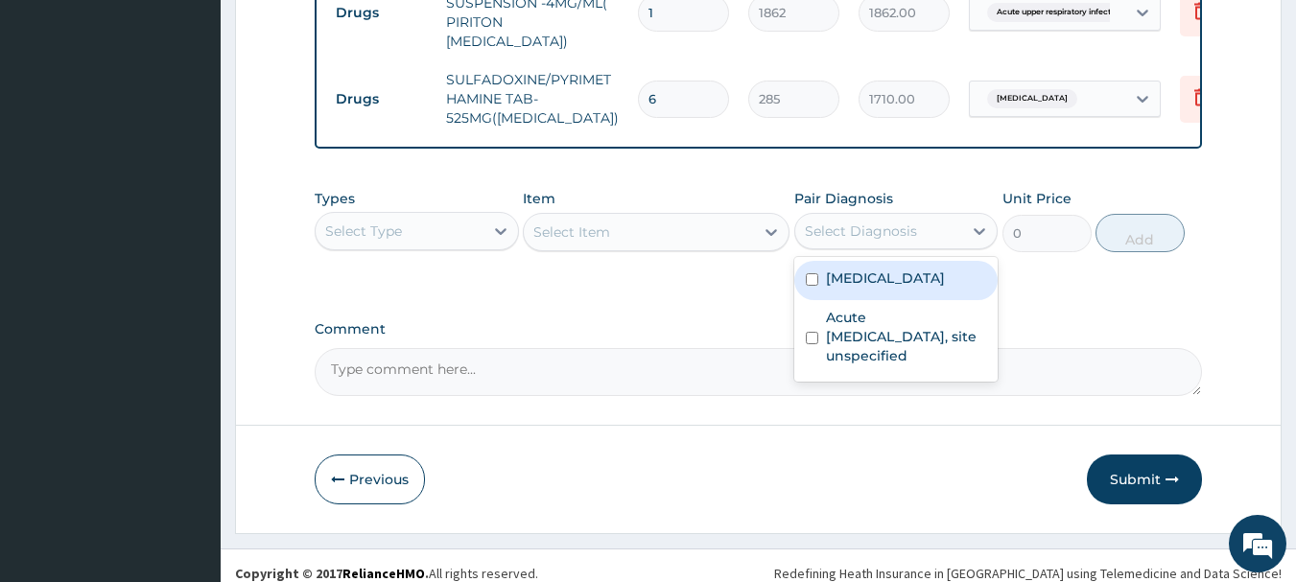
click at [910, 229] on div "Select Diagnosis" at bounding box center [879, 231] width 168 height 31
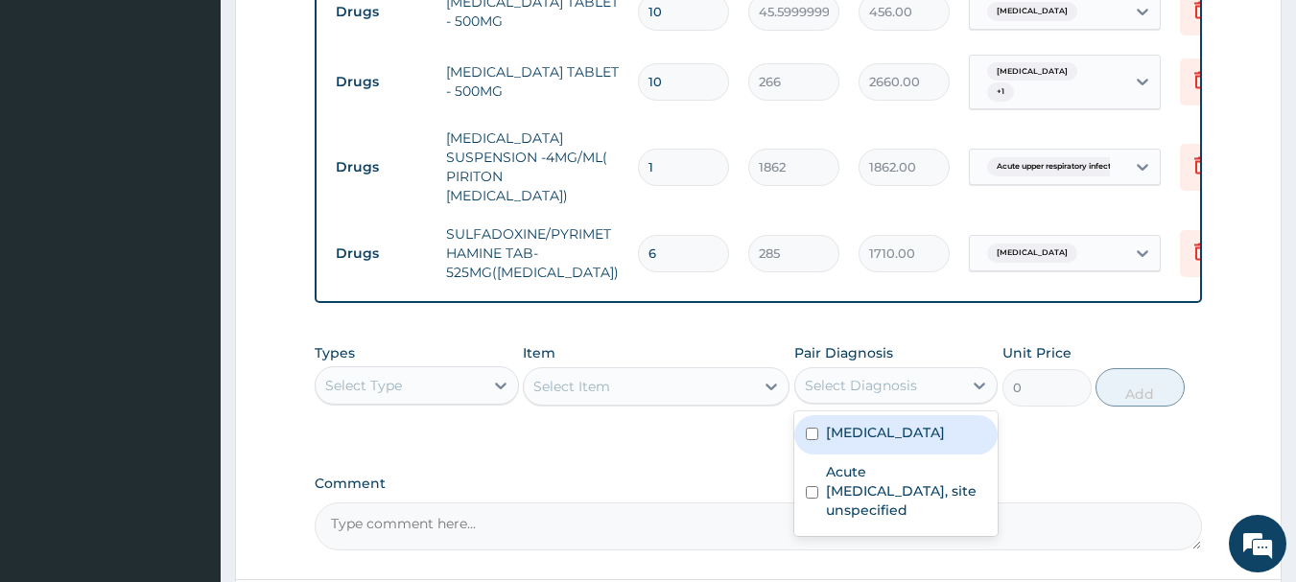
scroll to position [903, 0]
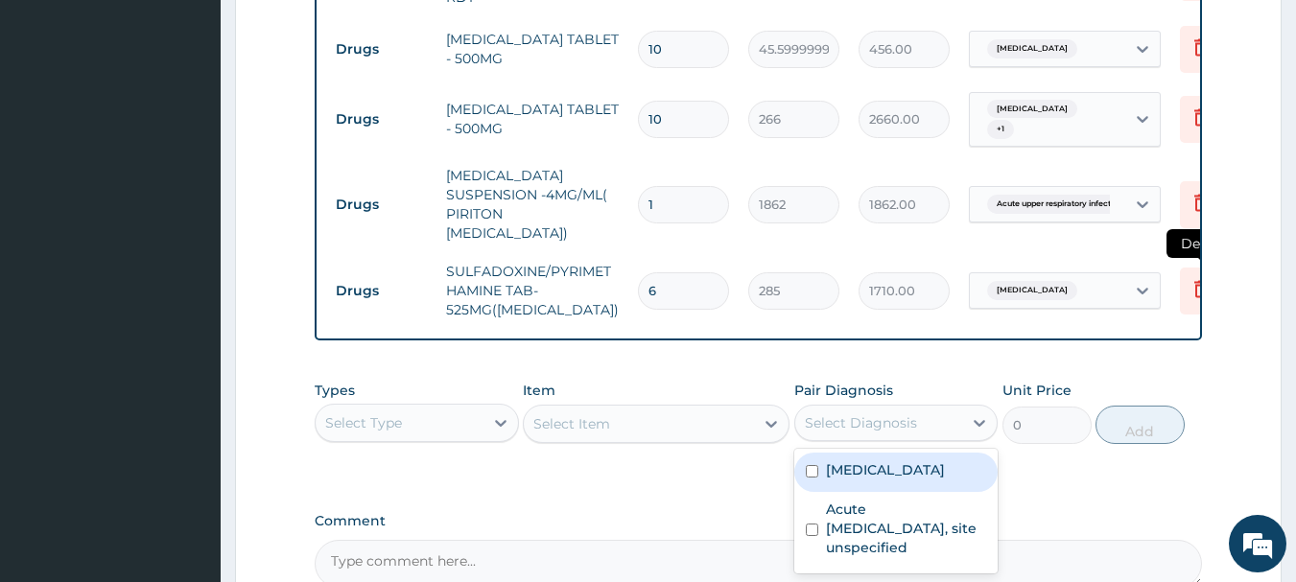
click at [1191, 277] on icon at bounding box center [1201, 288] width 23 height 23
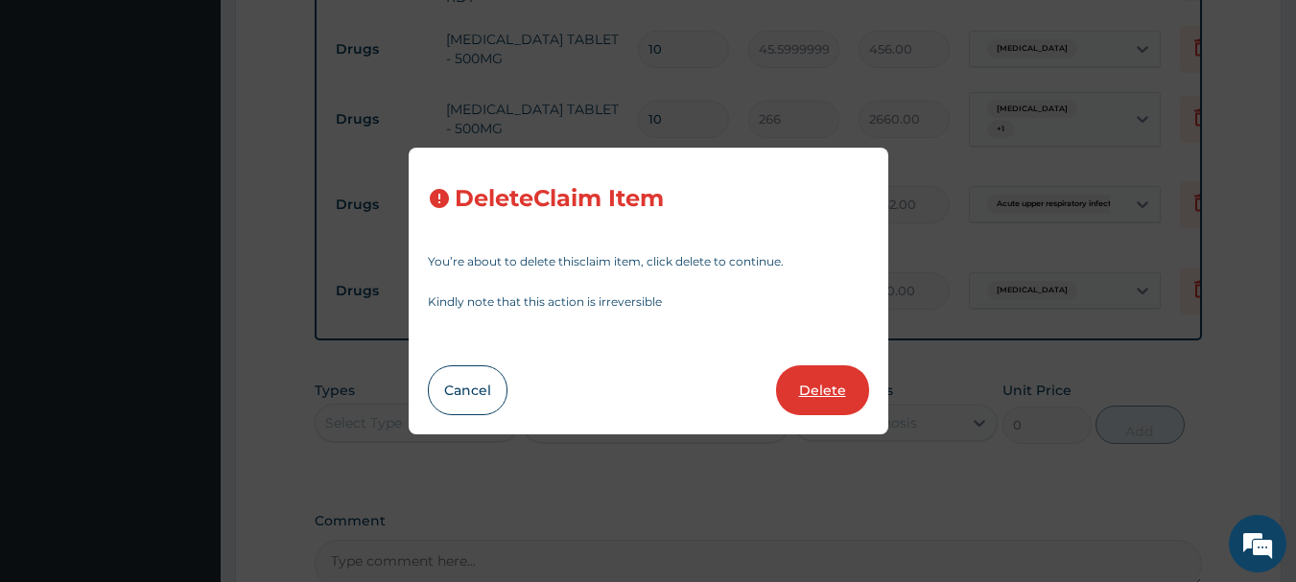
click at [817, 388] on button "Delete" at bounding box center [822, 391] width 93 height 50
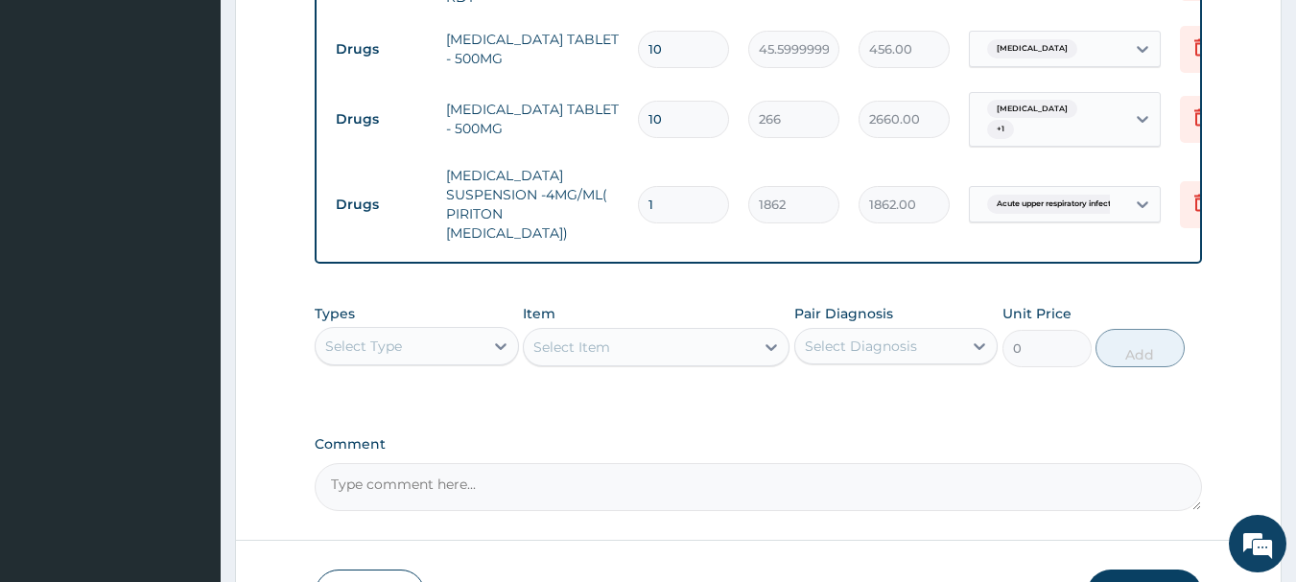
click at [684, 338] on div "Select Item" at bounding box center [656, 347] width 267 height 38
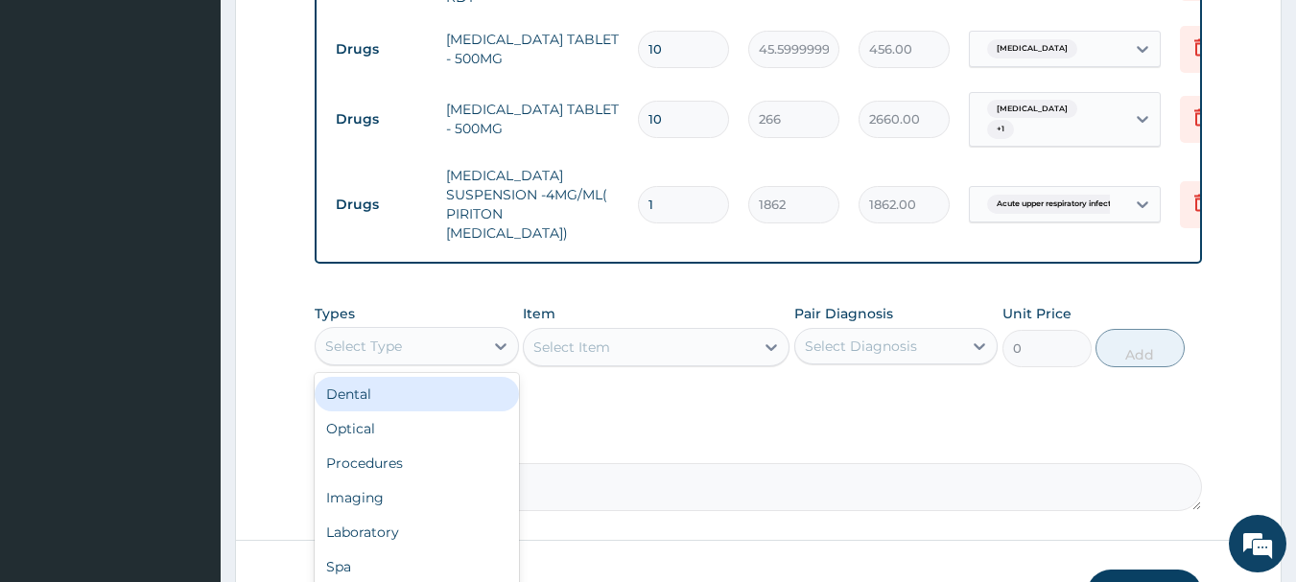
click at [477, 339] on div "Select Type" at bounding box center [400, 346] width 168 height 31
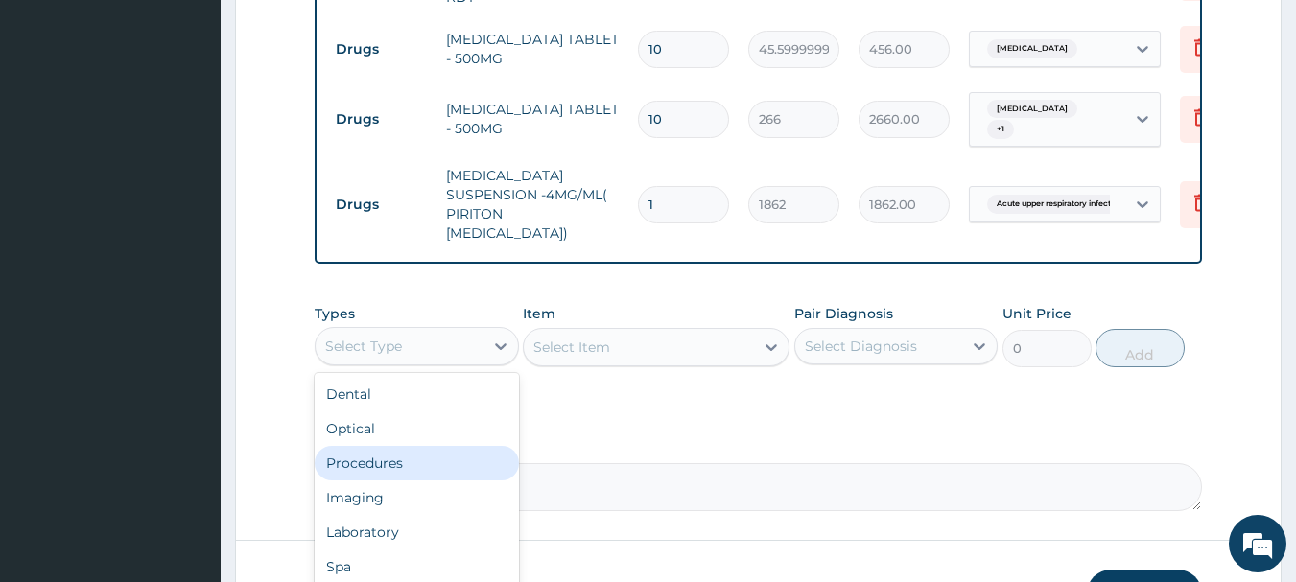
scroll to position [65, 0]
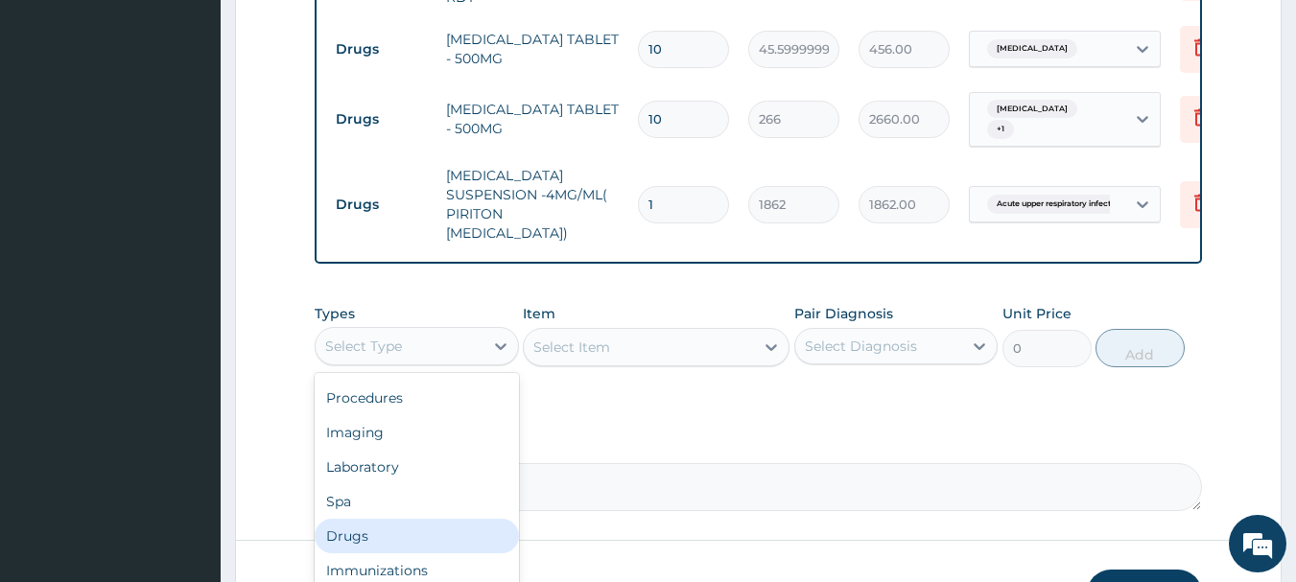
click at [472, 522] on div "Drugs" at bounding box center [417, 536] width 204 height 35
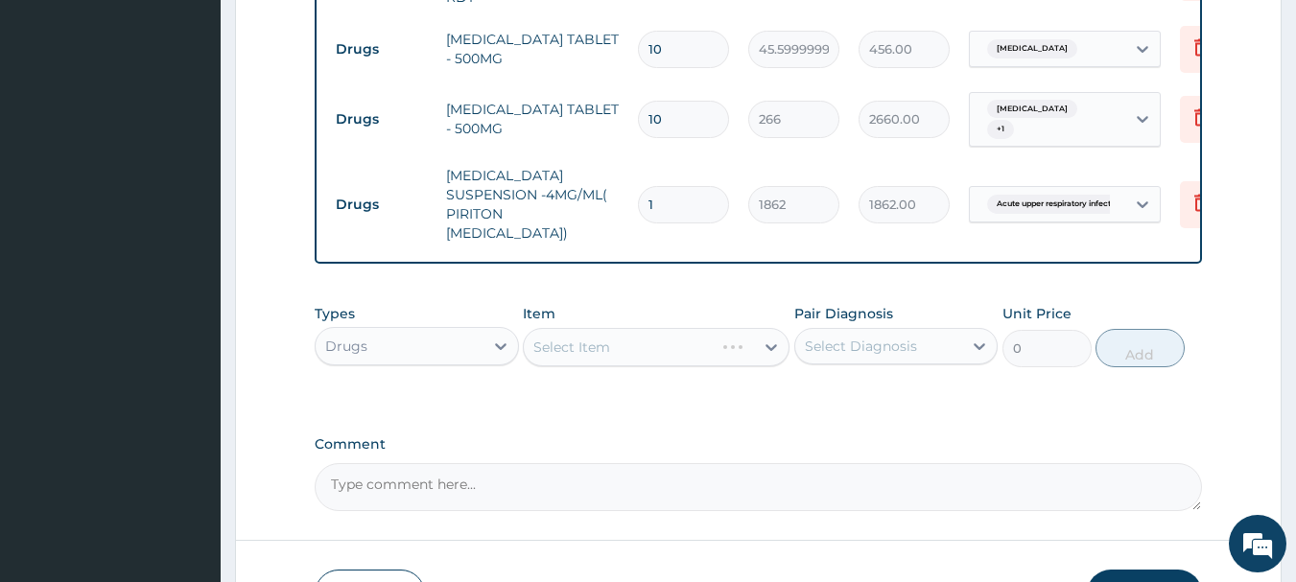
click at [847, 337] on div "Select Diagnosis" at bounding box center [861, 346] width 112 height 19
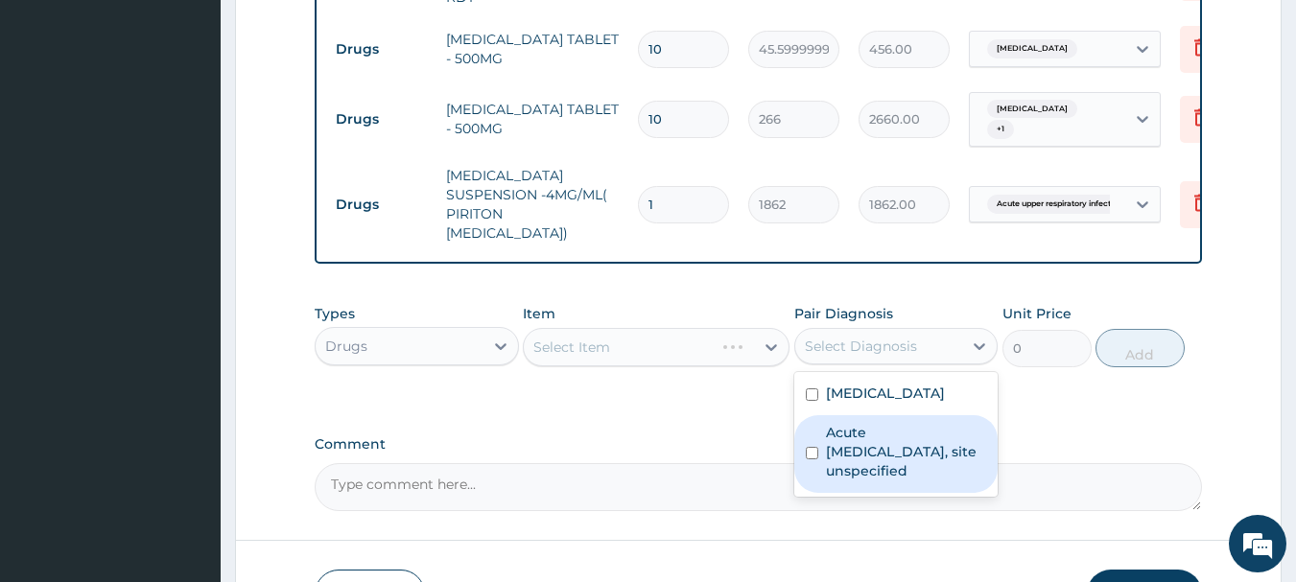
click at [858, 423] on label "Acute [MEDICAL_DATA], site unspecified" at bounding box center [906, 452] width 161 height 58
checkbox input "true"
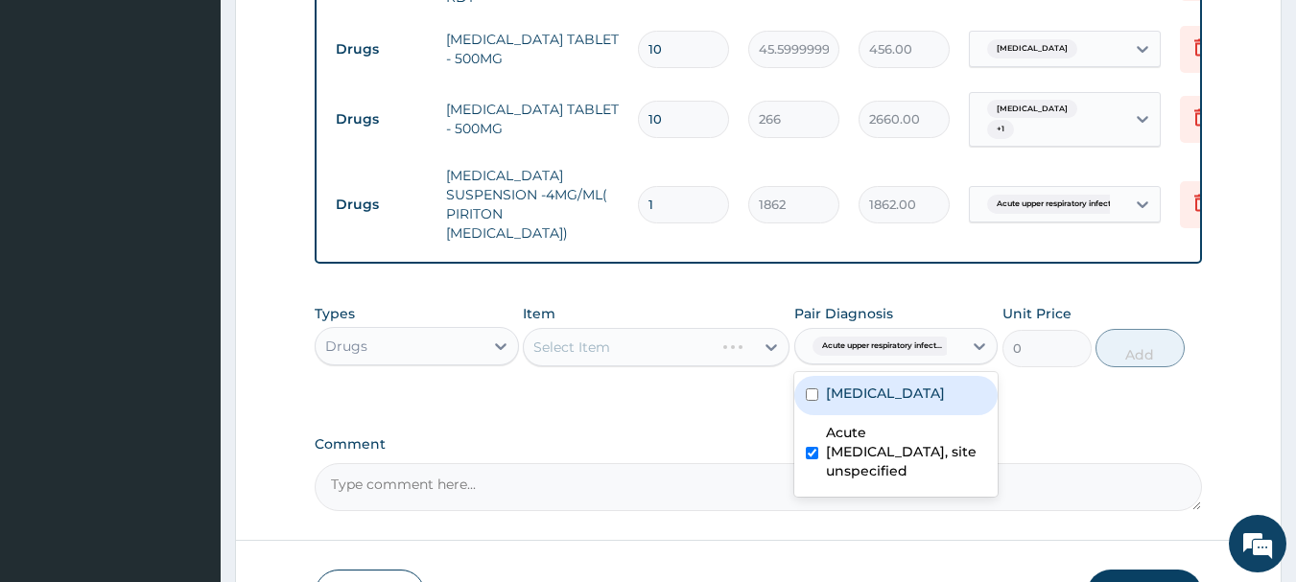
click at [833, 384] on label "[MEDICAL_DATA]" at bounding box center [885, 393] width 119 height 19
checkbox input "true"
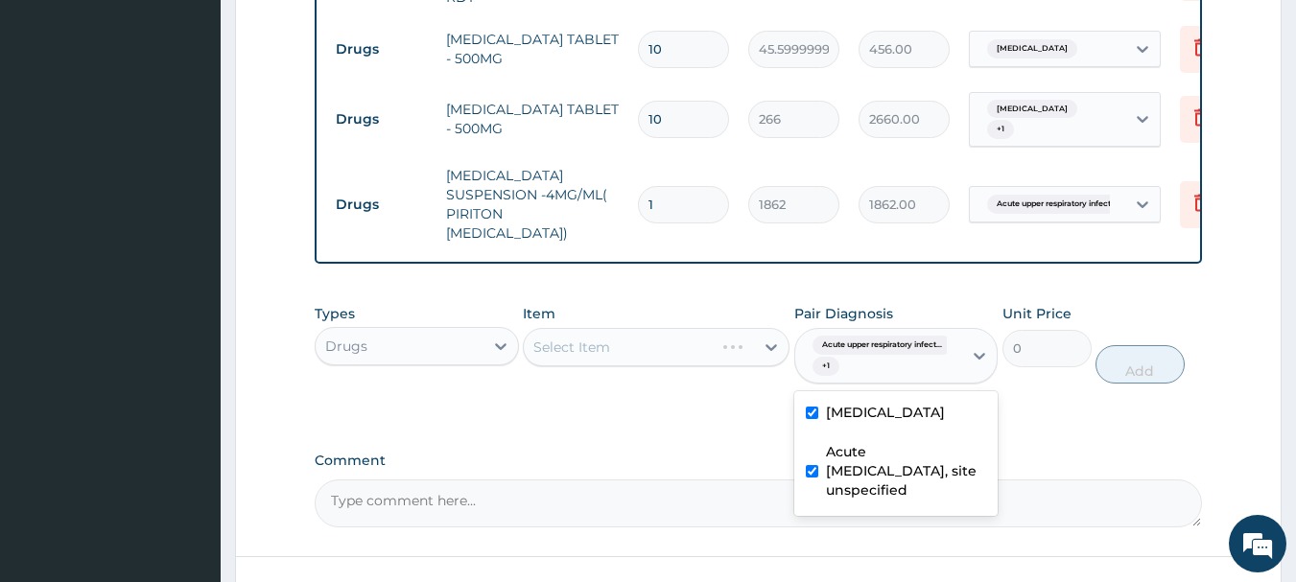
click at [844, 442] on label "Acute [MEDICAL_DATA], site unspecified" at bounding box center [906, 471] width 161 height 58
checkbox input "false"
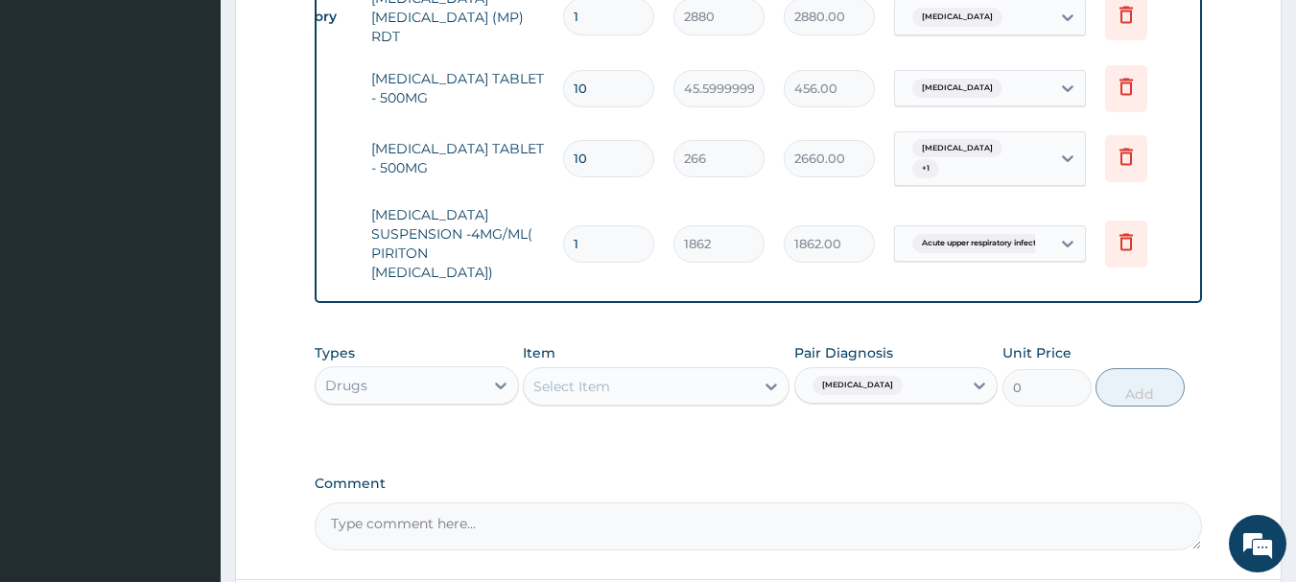
scroll to position [0, 0]
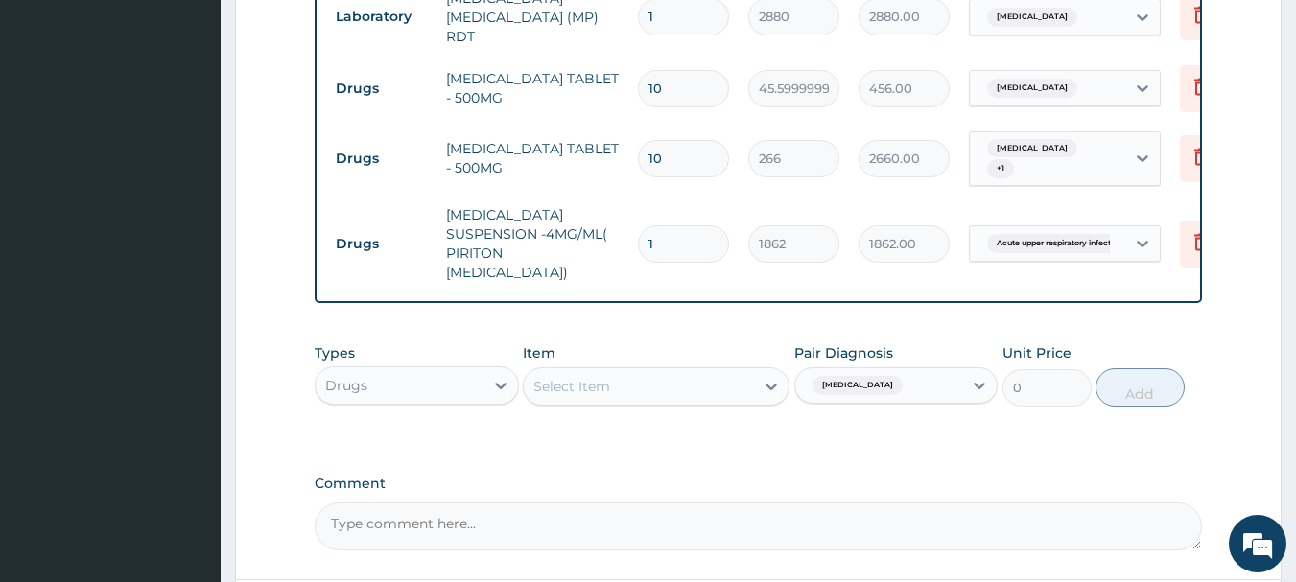
click at [641, 391] on div "Select Item" at bounding box center [656, 386] width 267 height 38
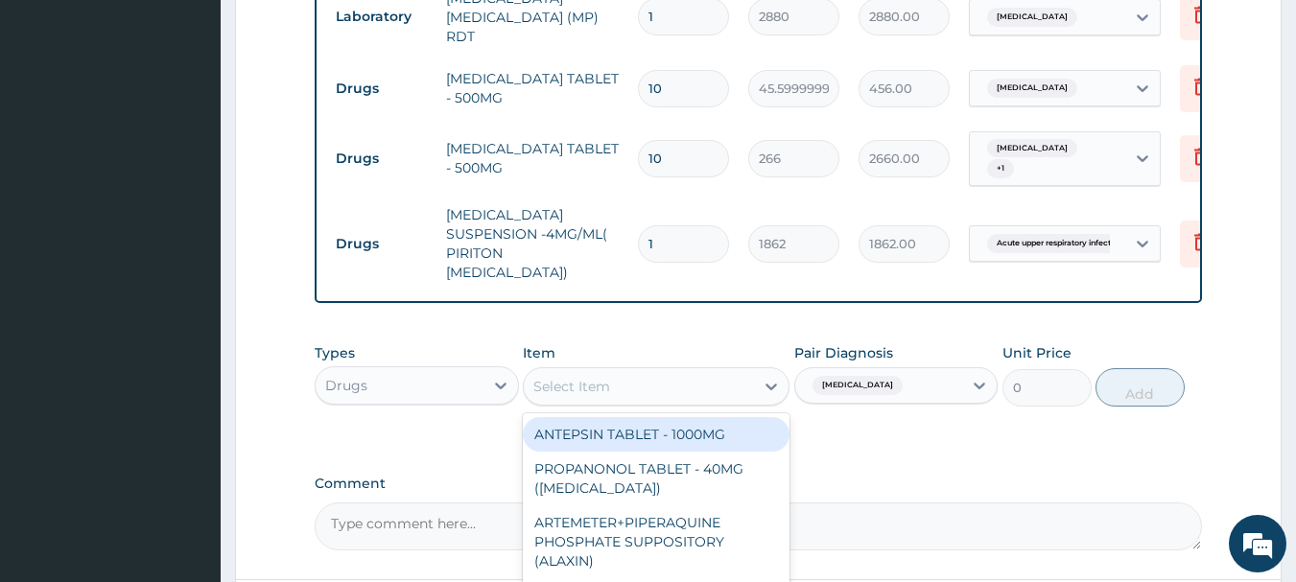
click at [642, 380] on div "Select Item" at bounding box center [639, 386] width 230 height 31
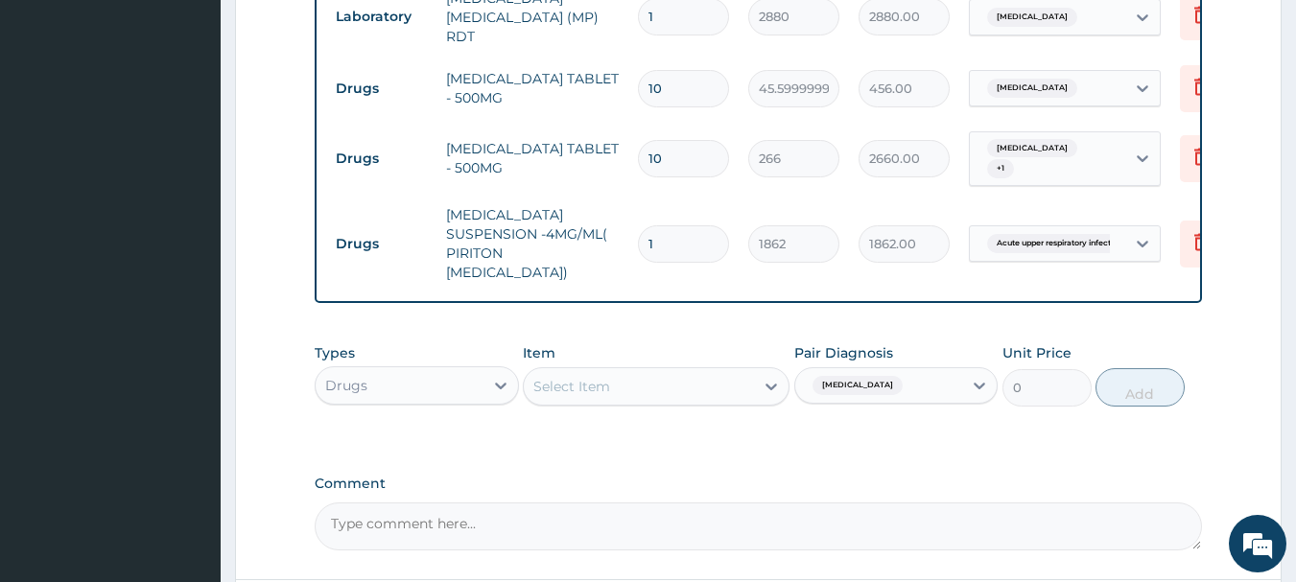
click at [642, 378] on div "Select Item" at bounding box center [639, 386] width 230 height 31
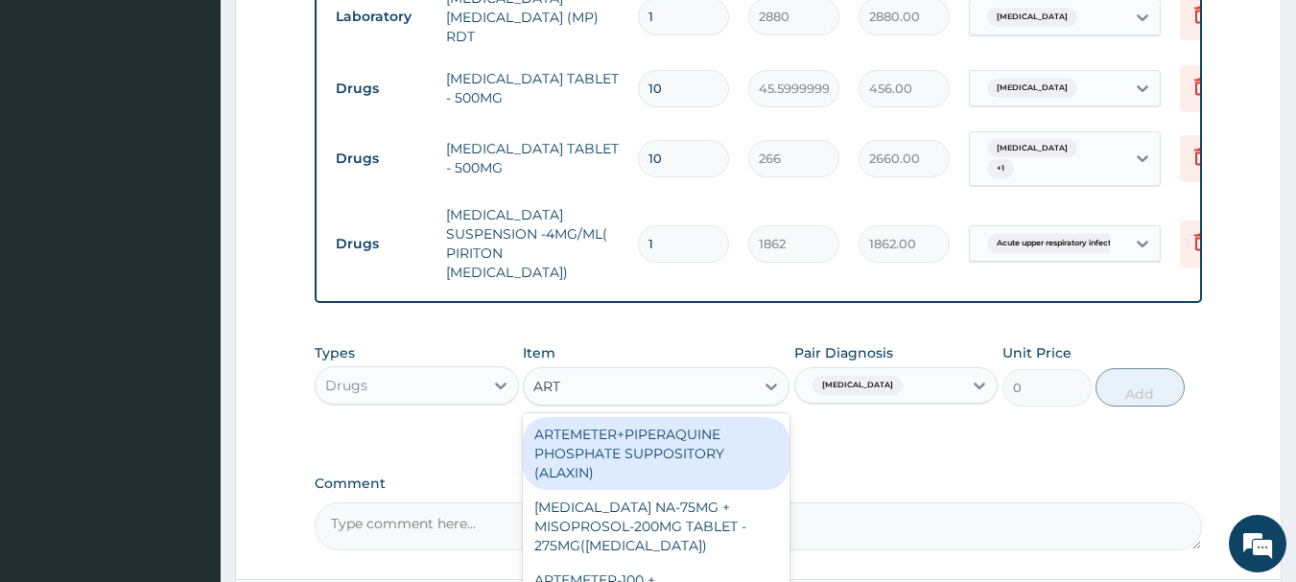
type input "ARTE"
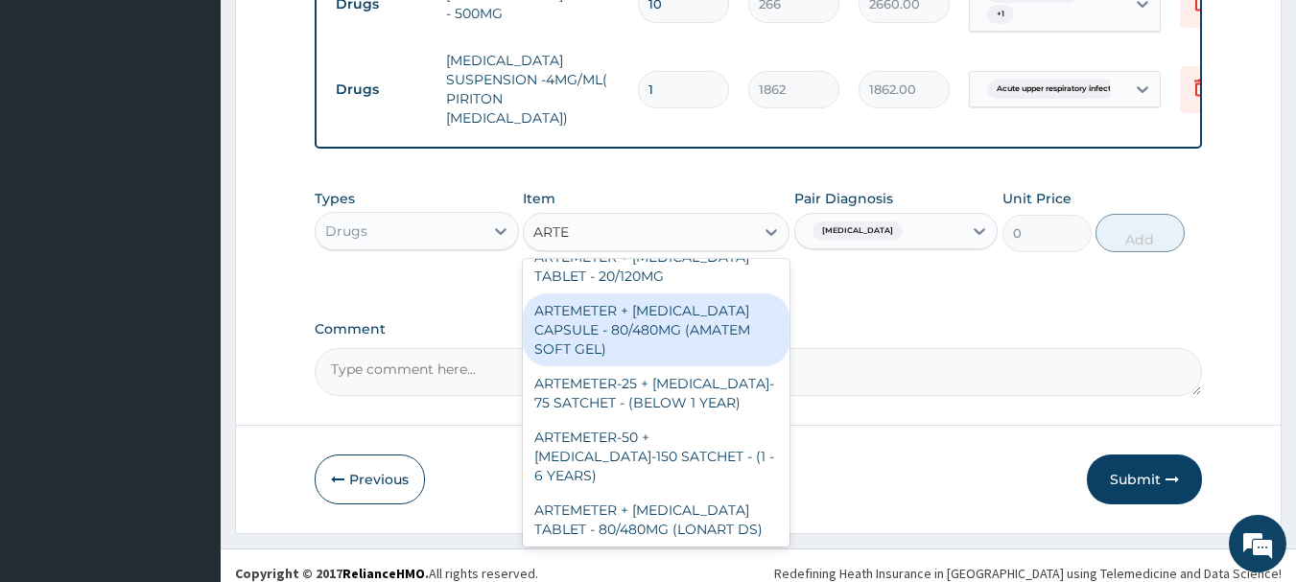
scroll to position [963, 0]
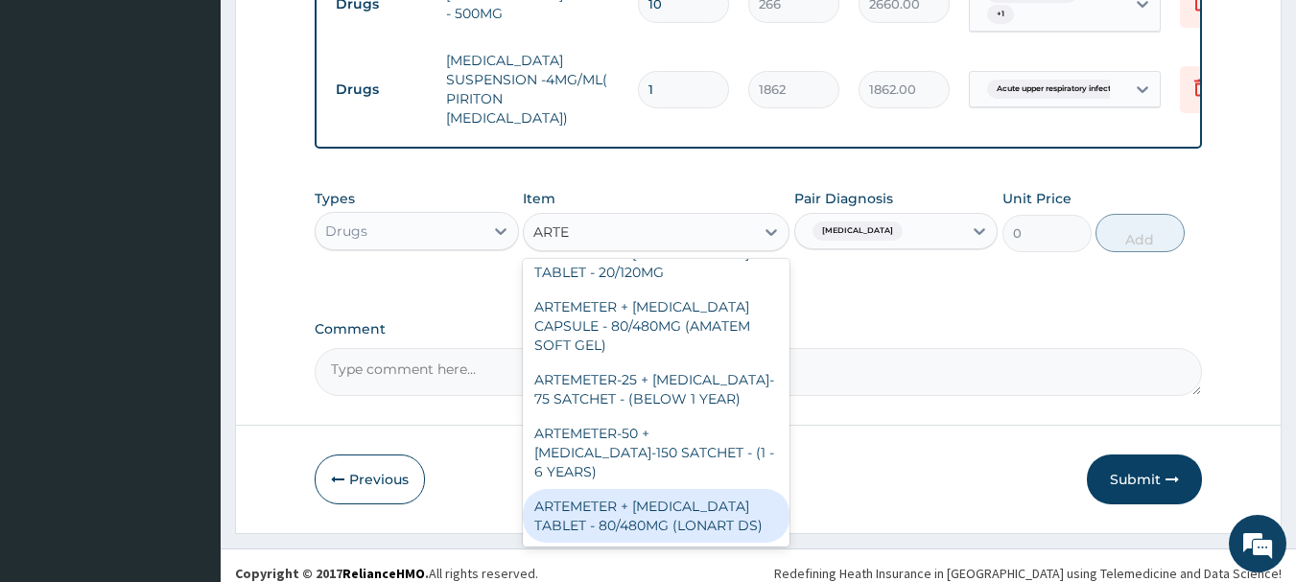
click at [660, 496] on div "ARTEMETER + LUMEFANTRINE TABLET - 80/480MG (LONART DS)" at bounding box center [656, 516] width 267 height 54
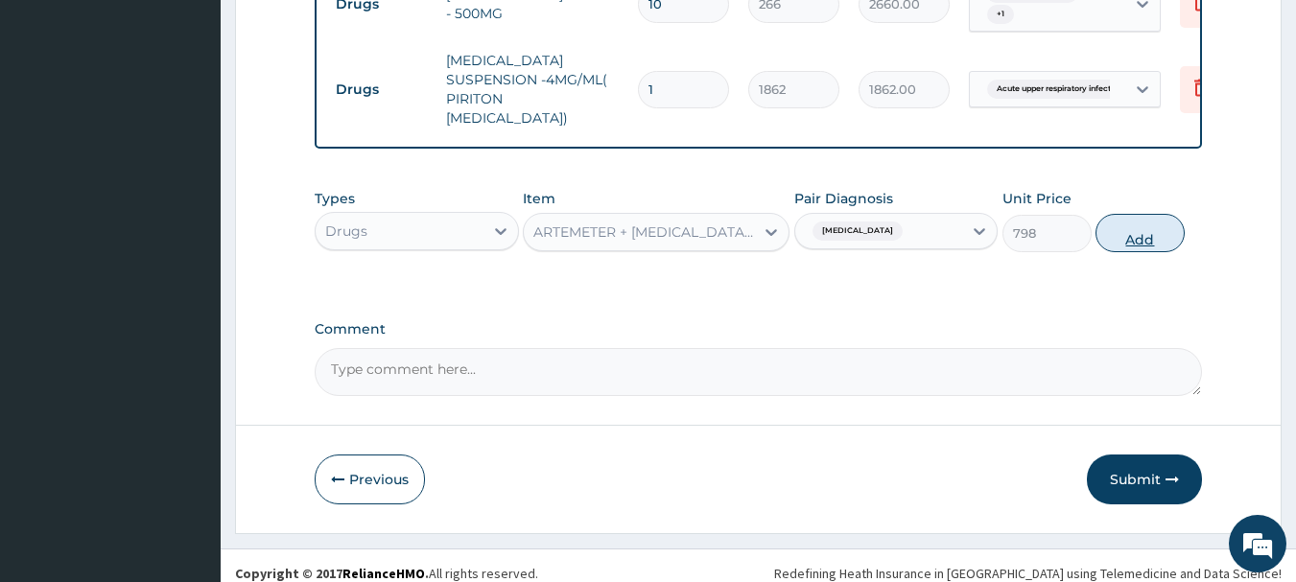
click at [1102, 222] on button "Add" at bounding box center [1140, 233] width 89 height 38
type input "0"
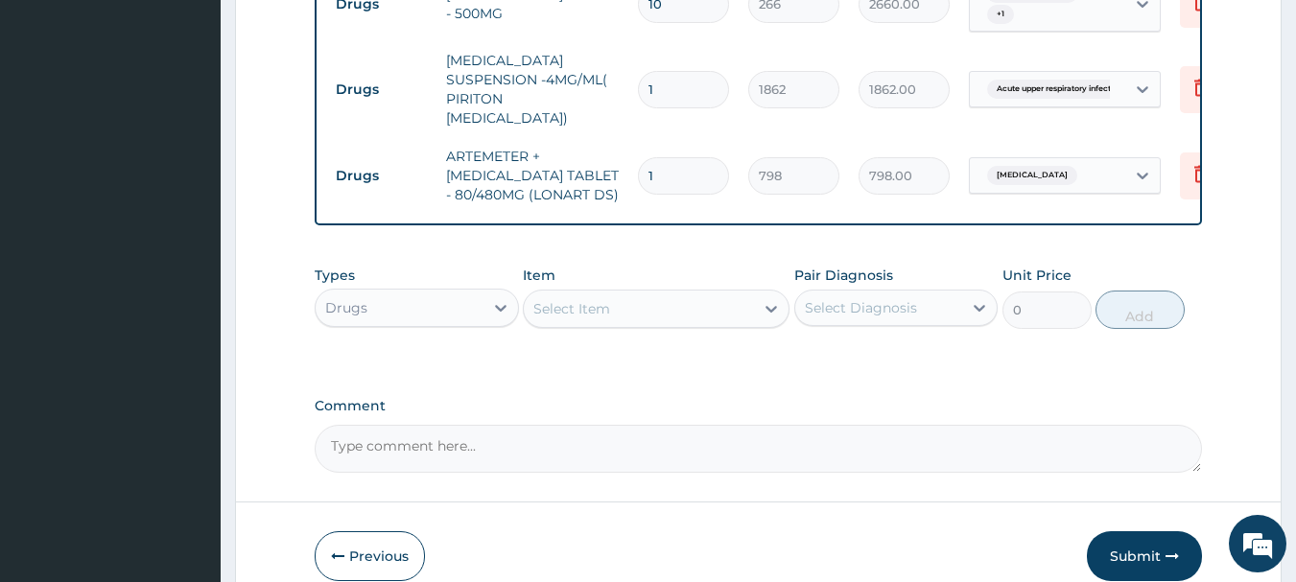
type input "0.00"
type input "6"
type input "4788.00"
type input "6"
click at [1170, 550] on icon "button" at bounding box center [1172, 556] width 13 height 13
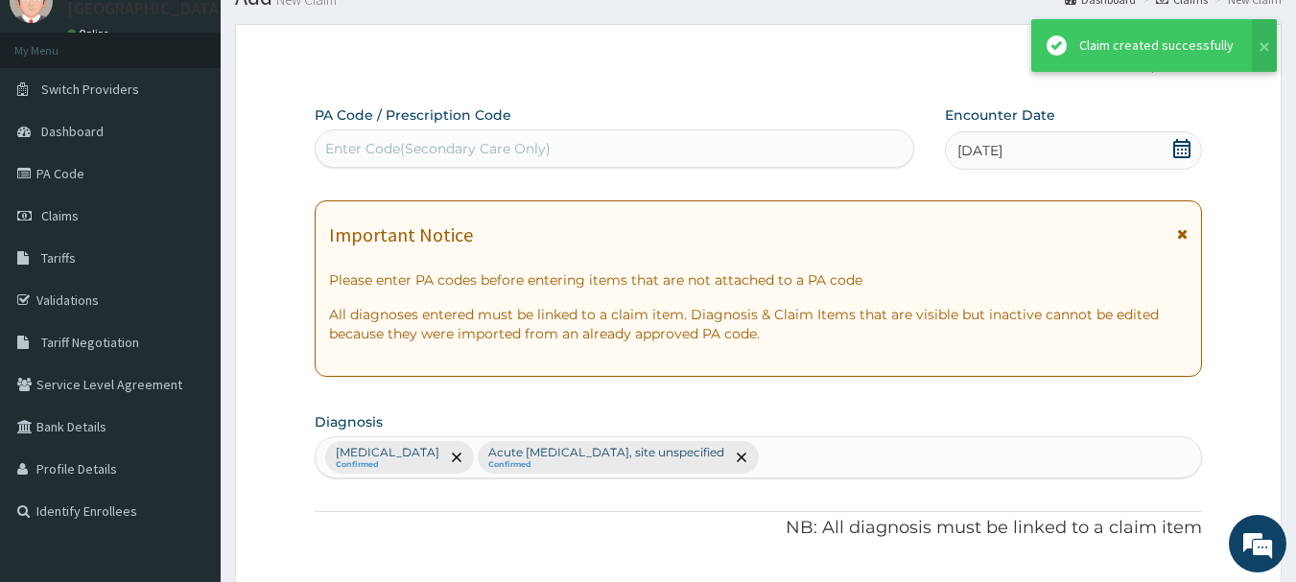
scroll to position [1018, 0]
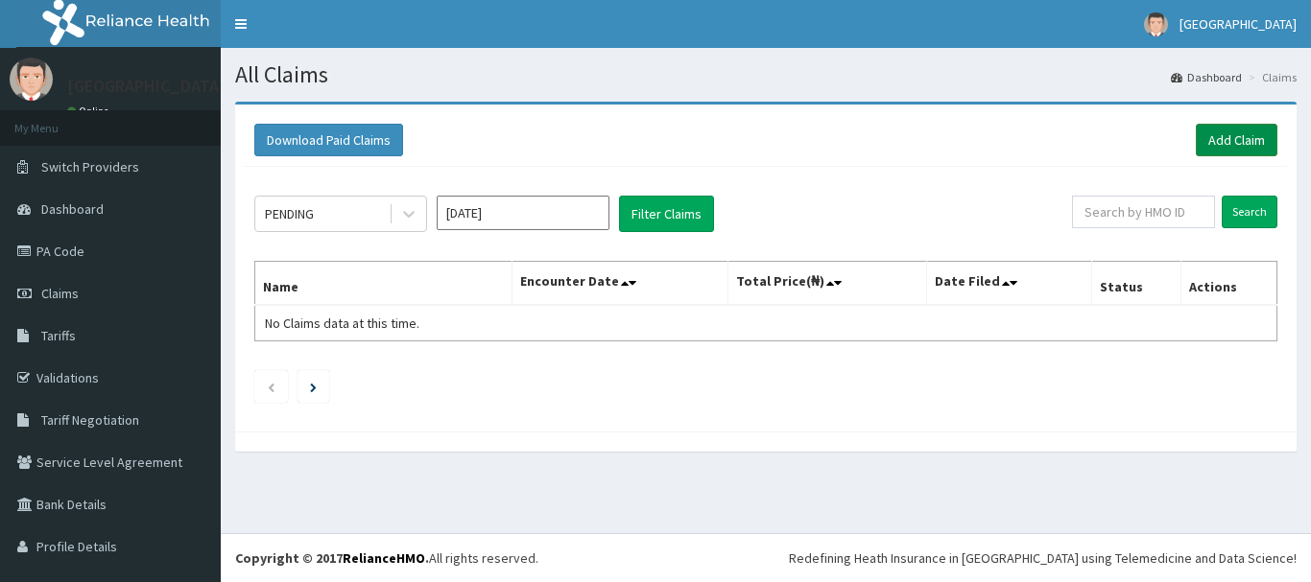
click at [1216, 139] on link "Add Claim" at bounding box center [1237, 140] width 82 height 33
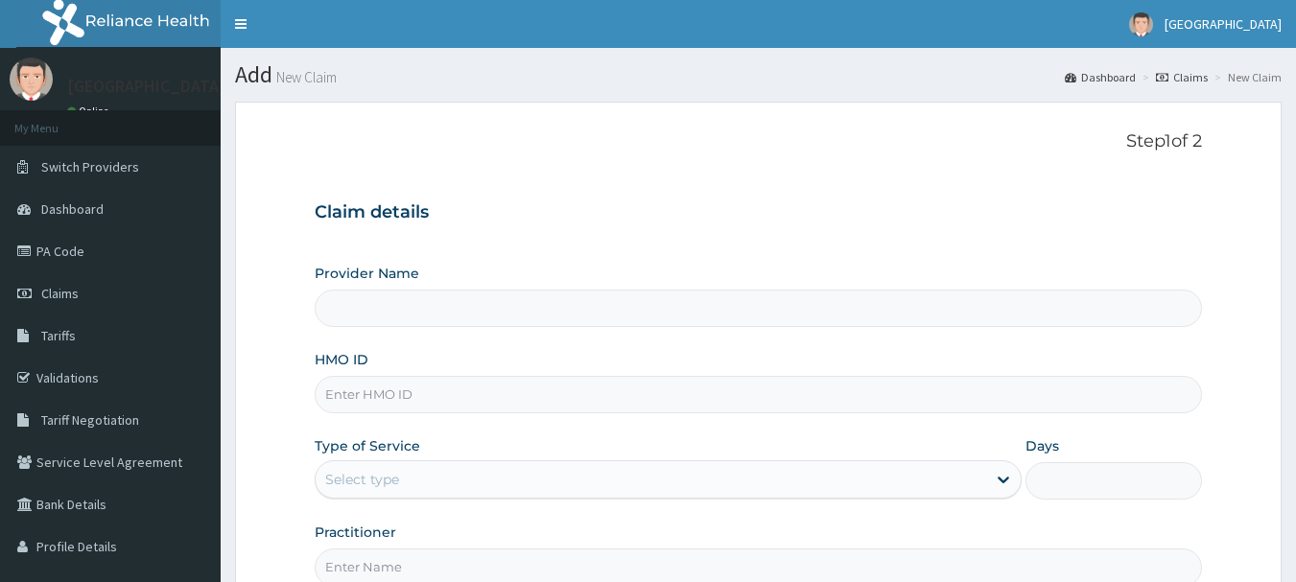
type input "[GEOGRAPHIC_DATA]"
click at [716, 387] on input "HMO ID" at bounding box center [759, 394] width 889 height 37
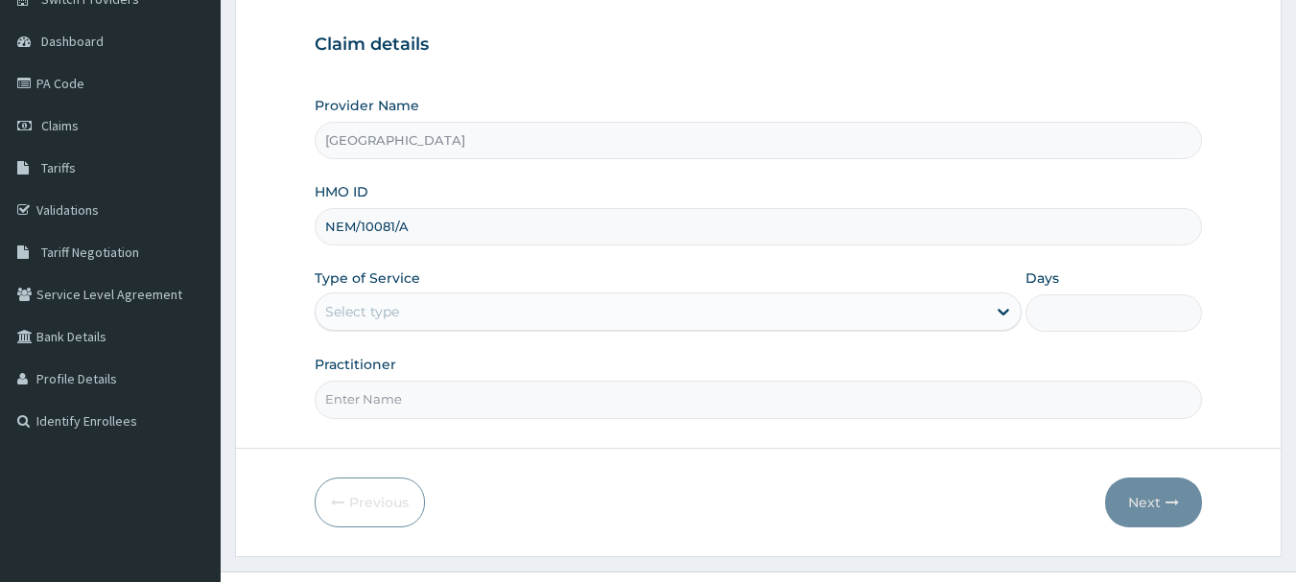
scroll to position [192, 0]
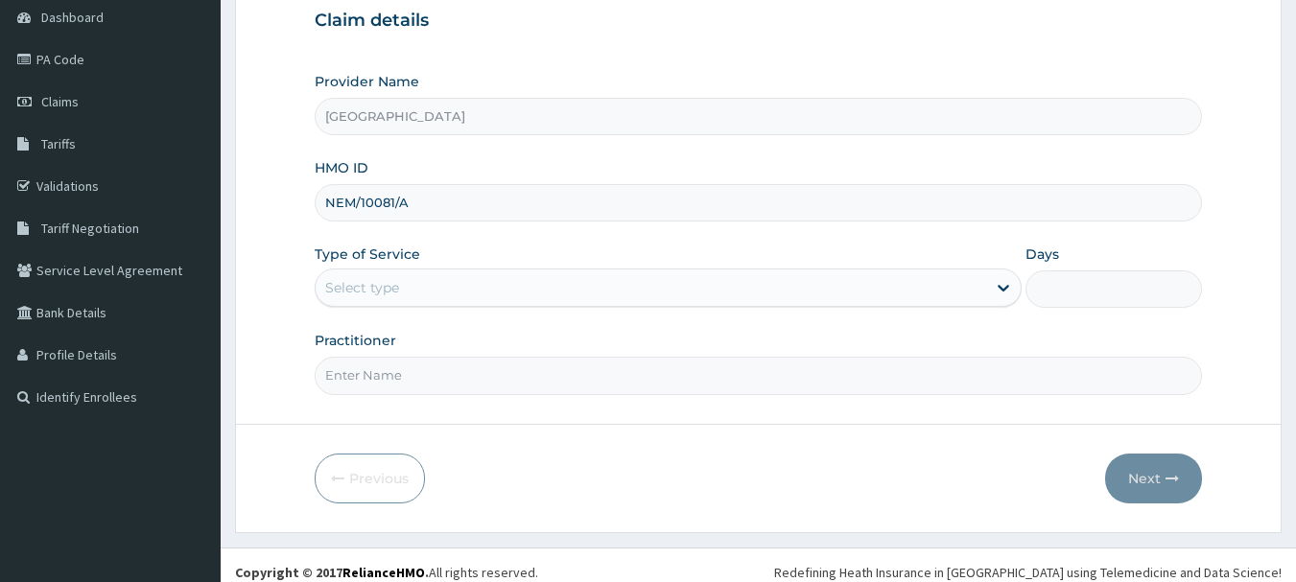
type input "NEM/10081/A"
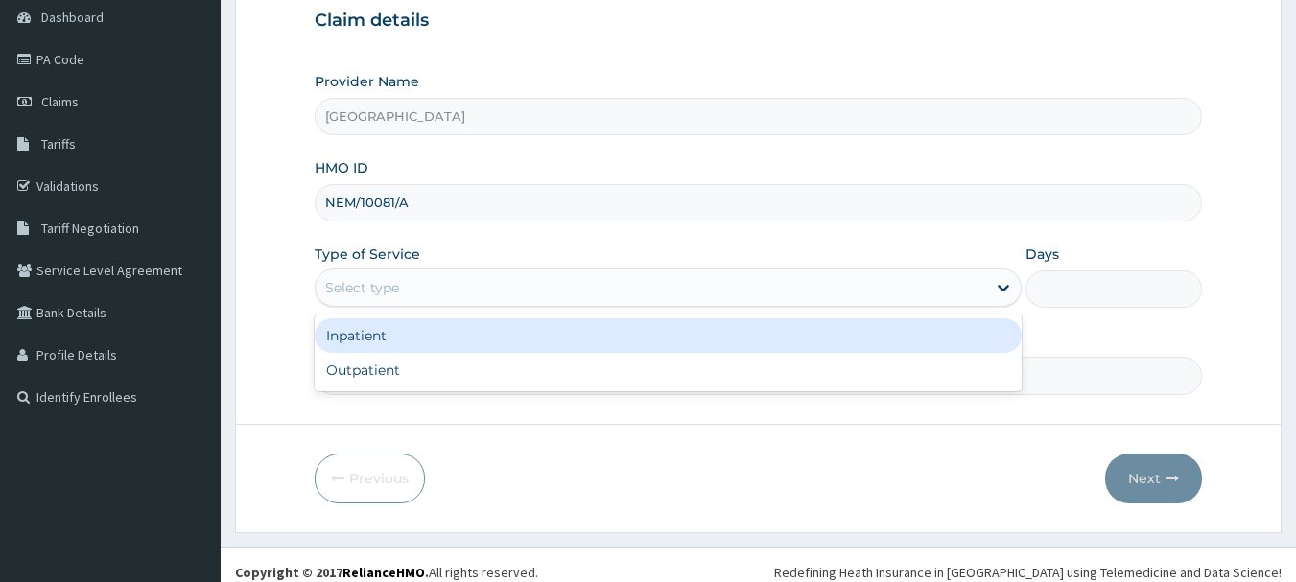
click at [551, 304] on div "Select type" at bounding box center [668, 288] width 707 height 38
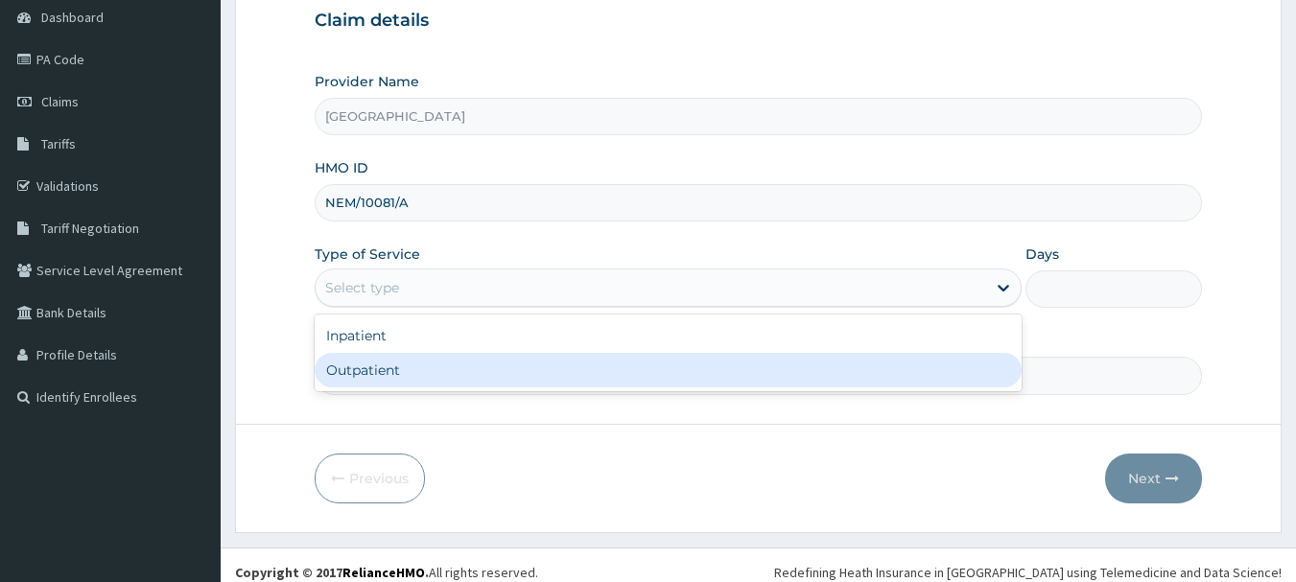
click at [518, 376] on div "Outpatient" at bounding box center [668, 370] width 707 height 35
type input "1"
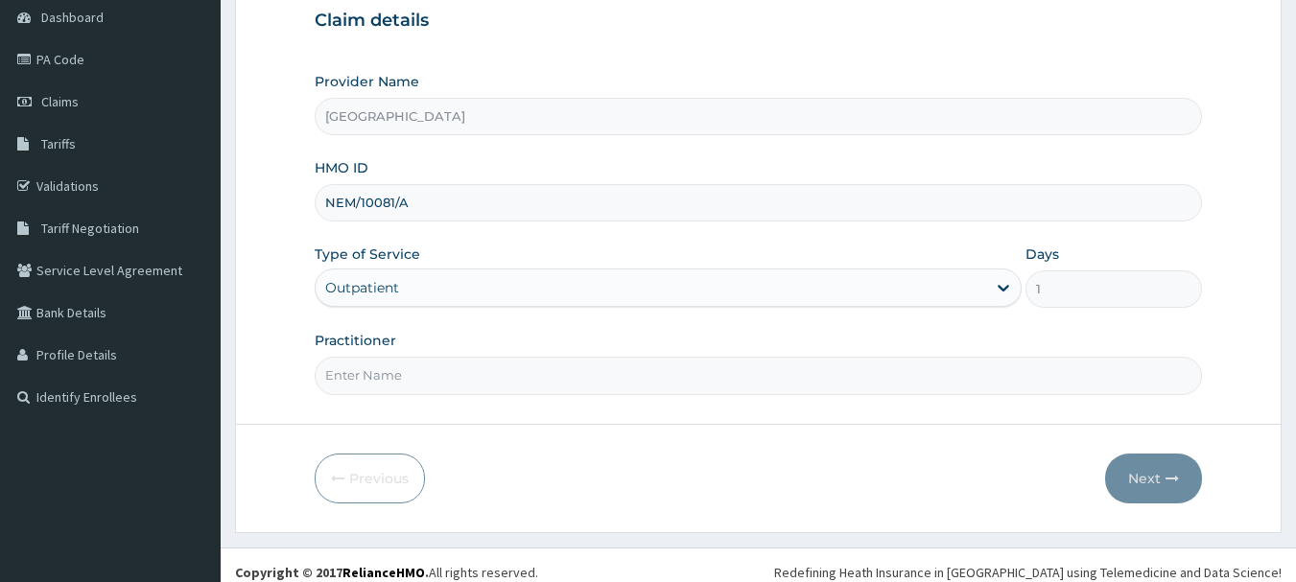
click at [480, 209] on input "NEM/10081/A" at bounding box center [759, 202] width 889 height 37
type input "NEM/10081/D"
click at [478, 380] on input "Practitioner" at bounding box center [759, 375] width 889 height 37
type input "Dr [PERSON_NAME]"
click at [1164, 478] on button "Next" at bounding box center [1153, 479] width 97 height 50
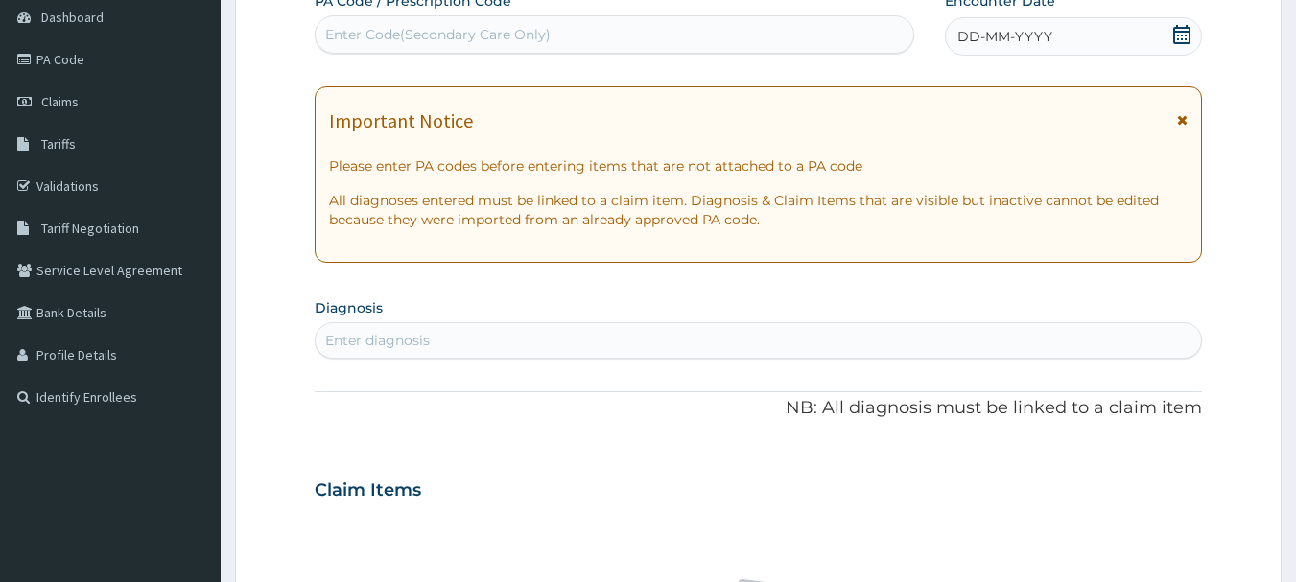
click at [1165, 39] on div "DD-MM-YYYY" at bounding box center [1073, 36] width 257 height 38
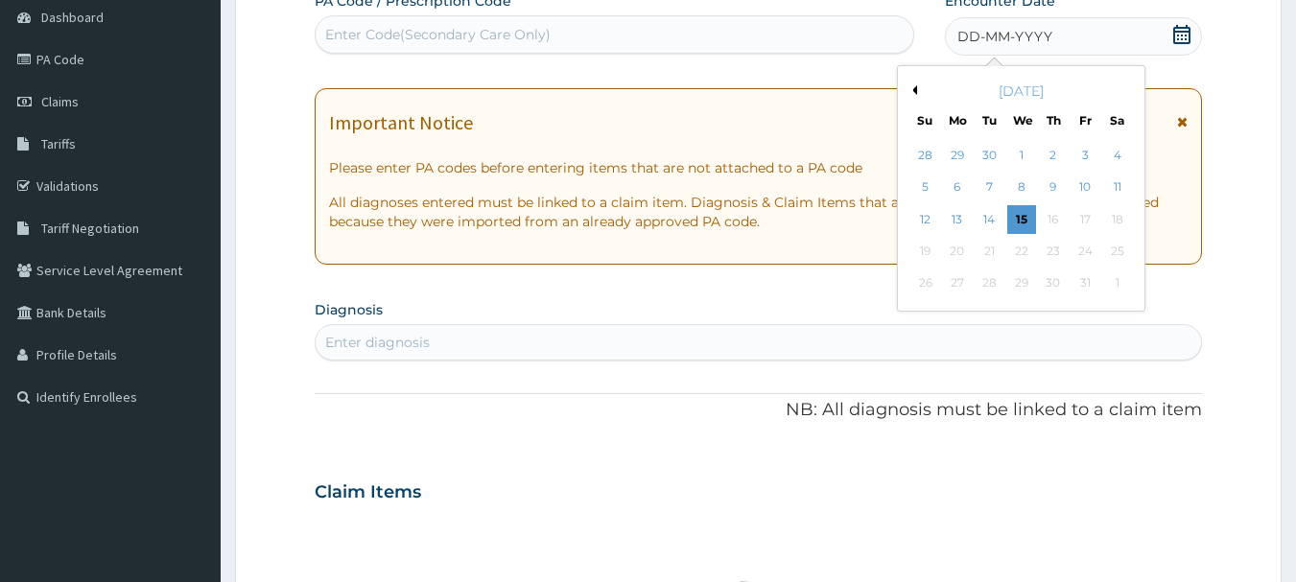
click at [914, 90] on button "Previous Month" at bounding box center [913, 90] width 10 height 10
click at [1124, 85] on div "[DATE]" at bounding box center [1021, 91] width 231 height 19
click at [1128, 93] on button "Next Month" at bounding box center [1131, 90] width 10 height 10
click at [990, 288] on div "30" at bounding box center [990, 284] width 29 height 29
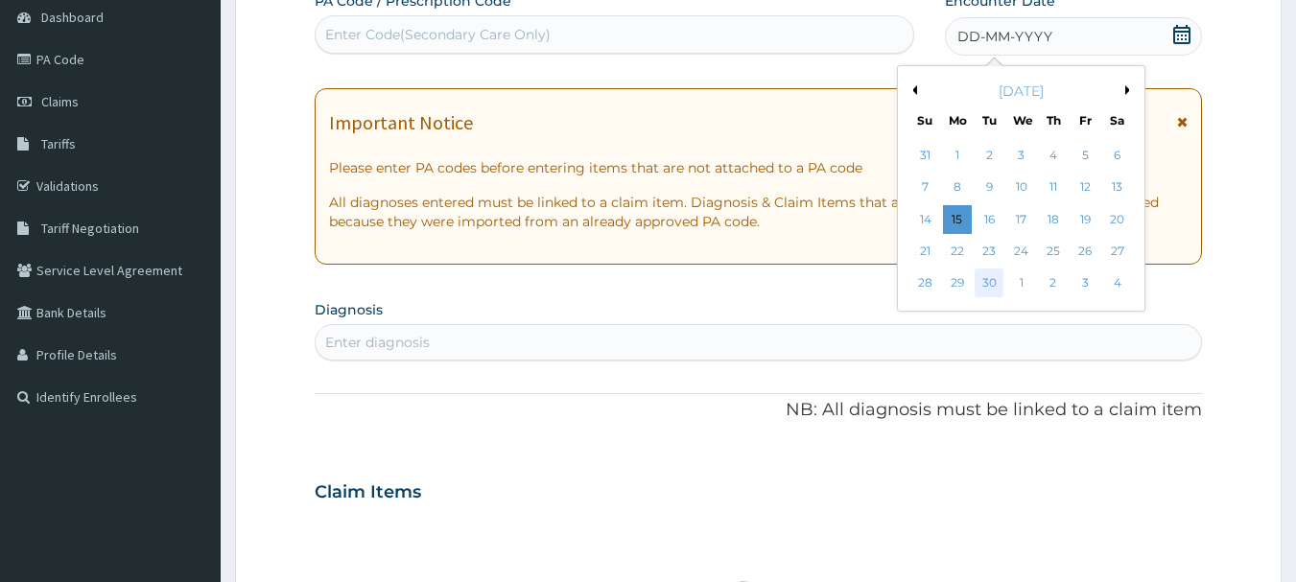
click at [990, 288] on div "PA Code / Prescription Code Enter Code(Secondary Care Only) Encounter Date DD-M…" at bounding box center [759, 488] width 889 height 995
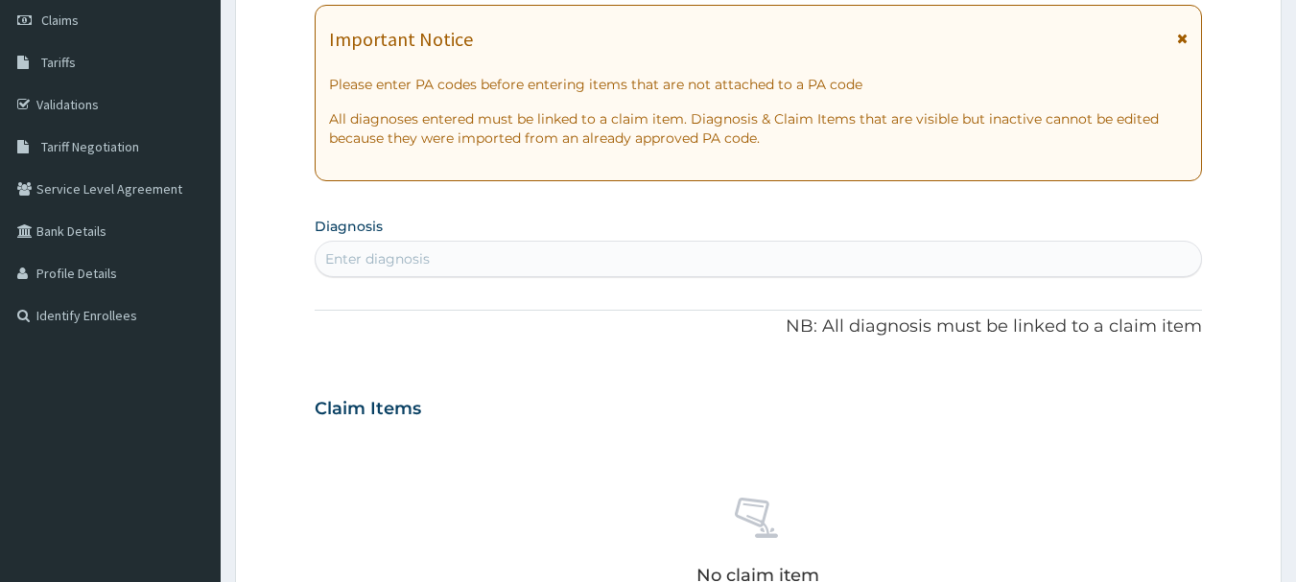
scroll to position [384, 0]
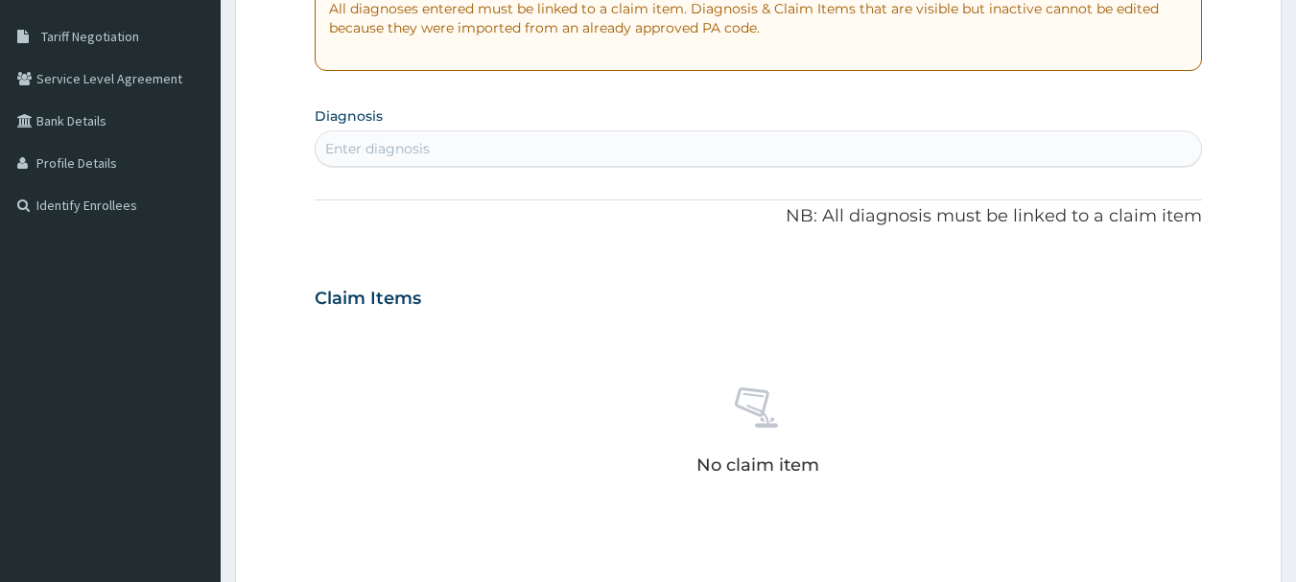
click at [519, 146] on div "Enter diagnosis" at bounding box center [759, 148] width 887 height 31
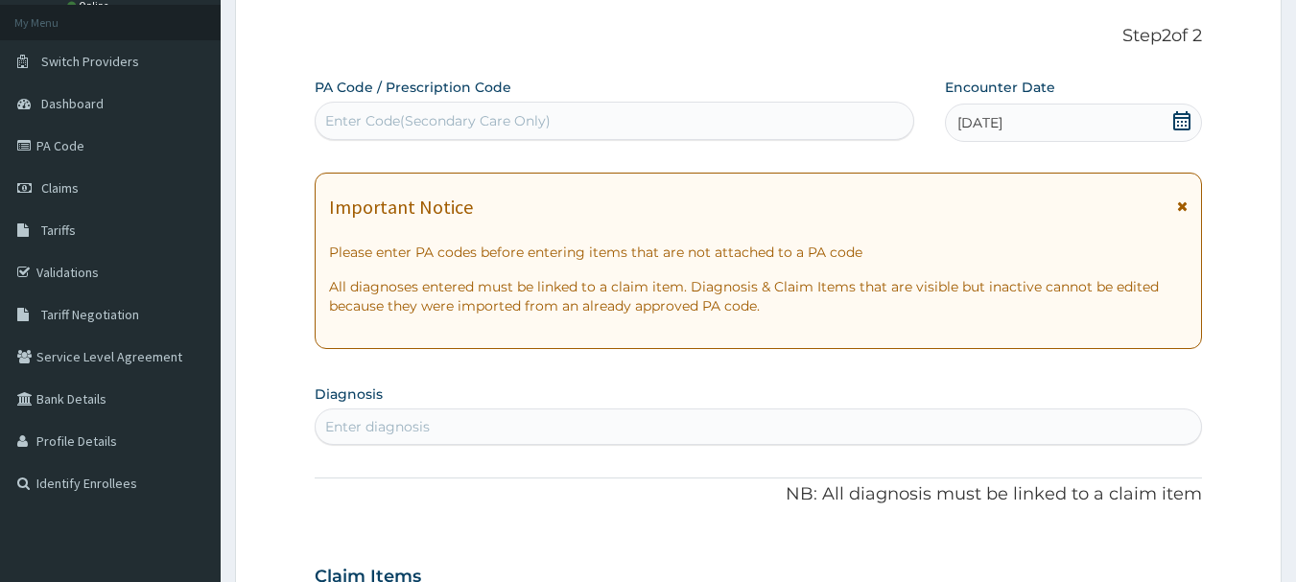
scroll to position [96, 0]
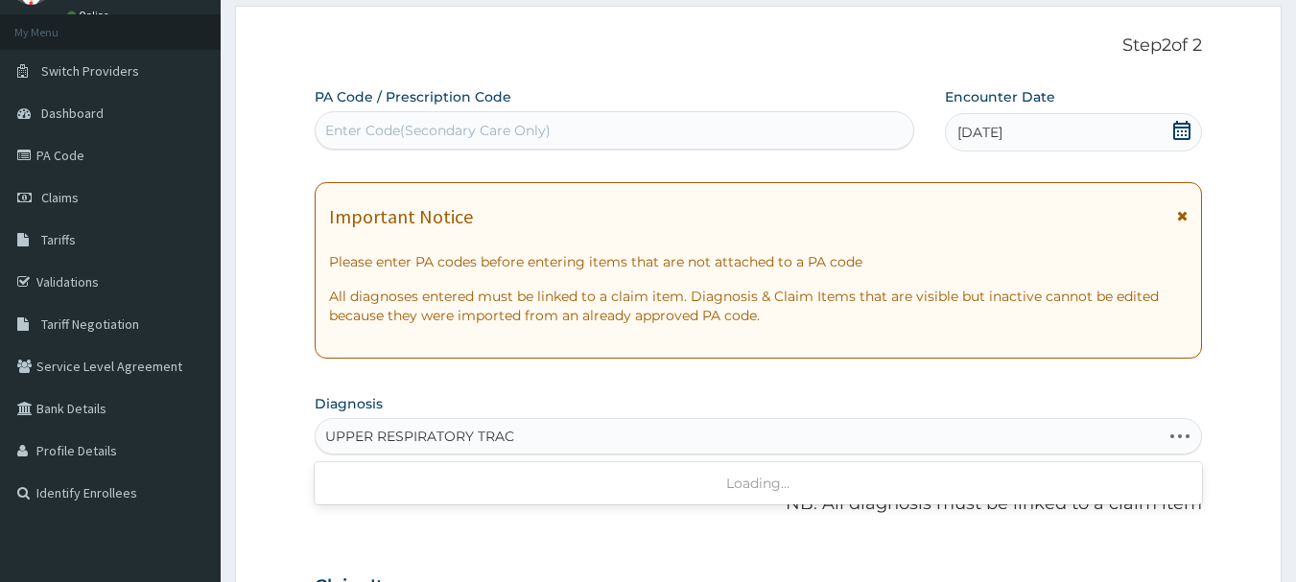
type input "UPPER RESPIRATORY TRACT"
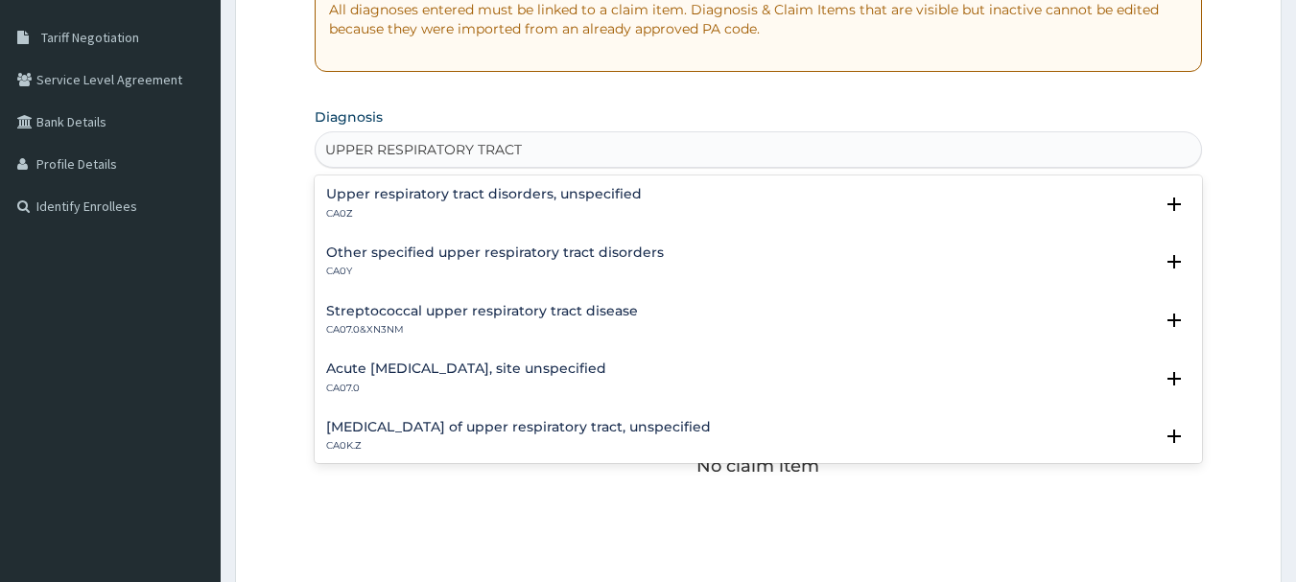
scroll to position [384, 0]
click at [597, 365] on h4 "Acute [MEDICAL_DATA], site unspecified" at bounding box center [466, 368] width 280 height 14
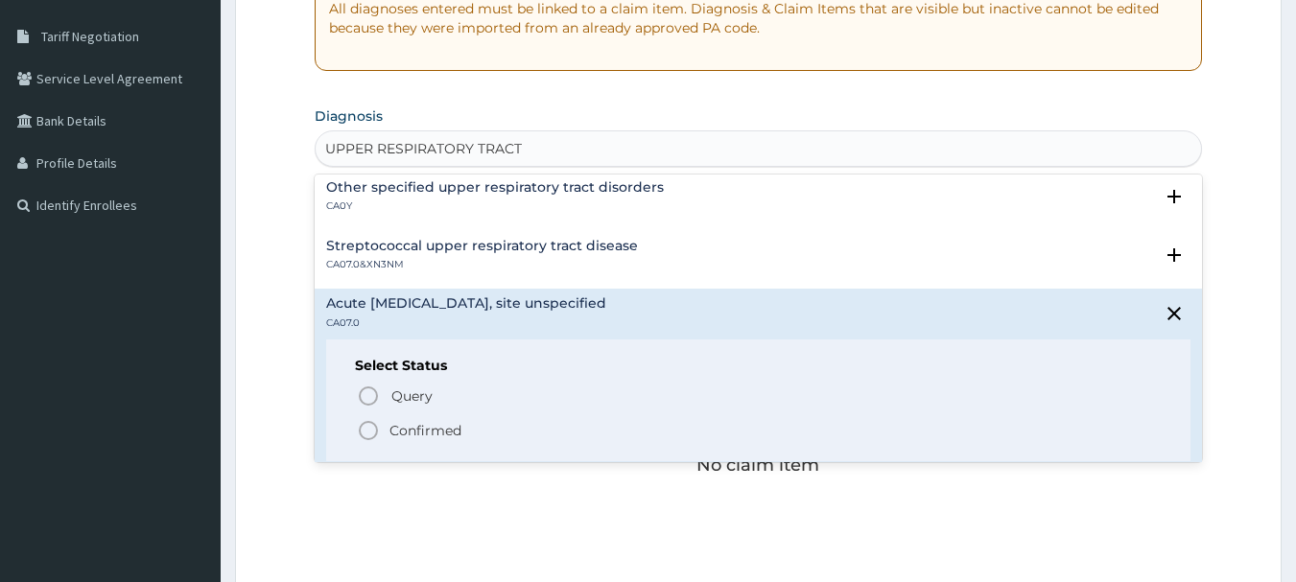
scroll to position [96, 0]
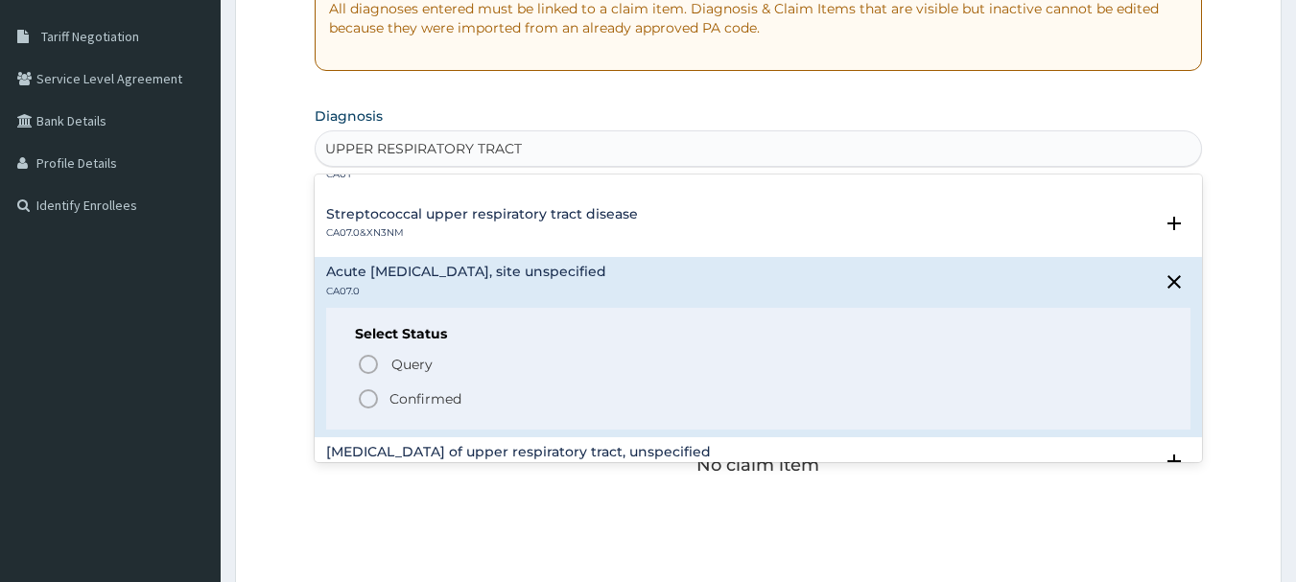
click at [435, 393] on p "Confirmed" at bounding box center [426, 399] width 72 height 19
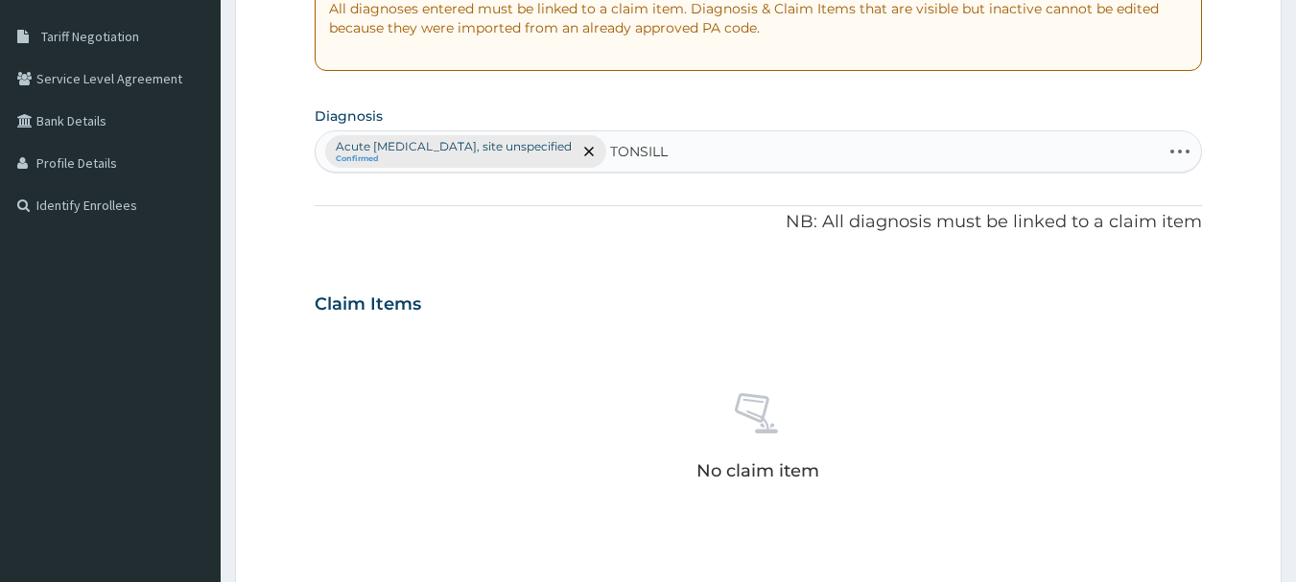
type input "[MEDICAL_DATA]"
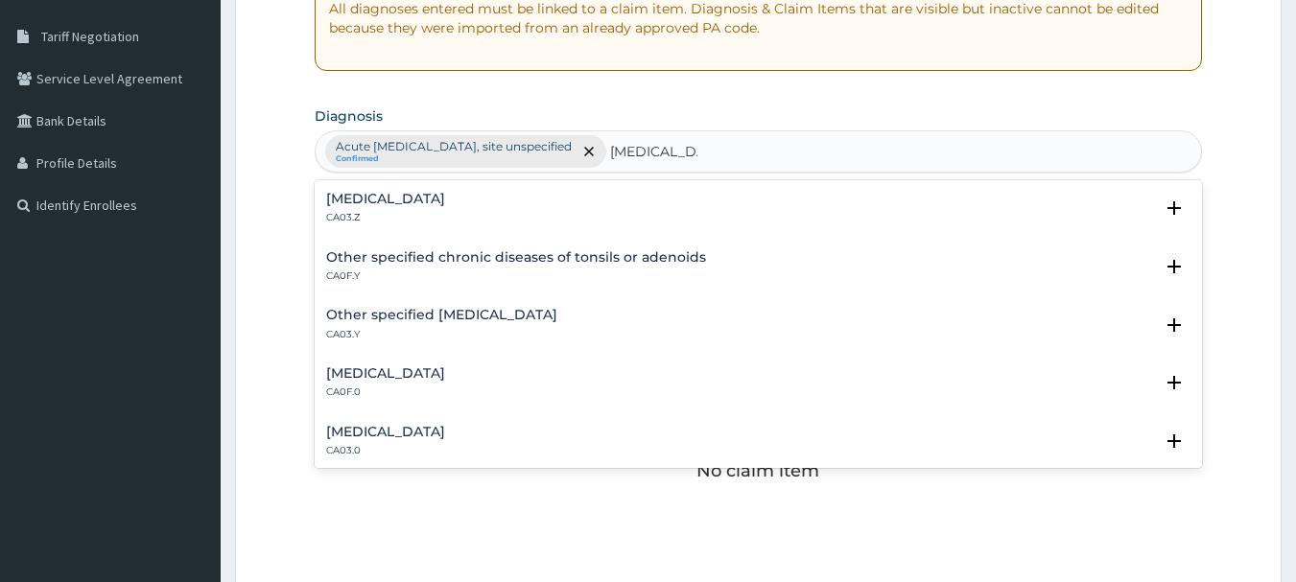
click at [601, 197] on div "[MEDICAL_DATA] CA03.Z" at bounding box center [758, 209] width 865 height 34
click at [415, 195] on h4 "[MEDICAL_DATA]" at bounding box center [385, 199] width 119 height 14
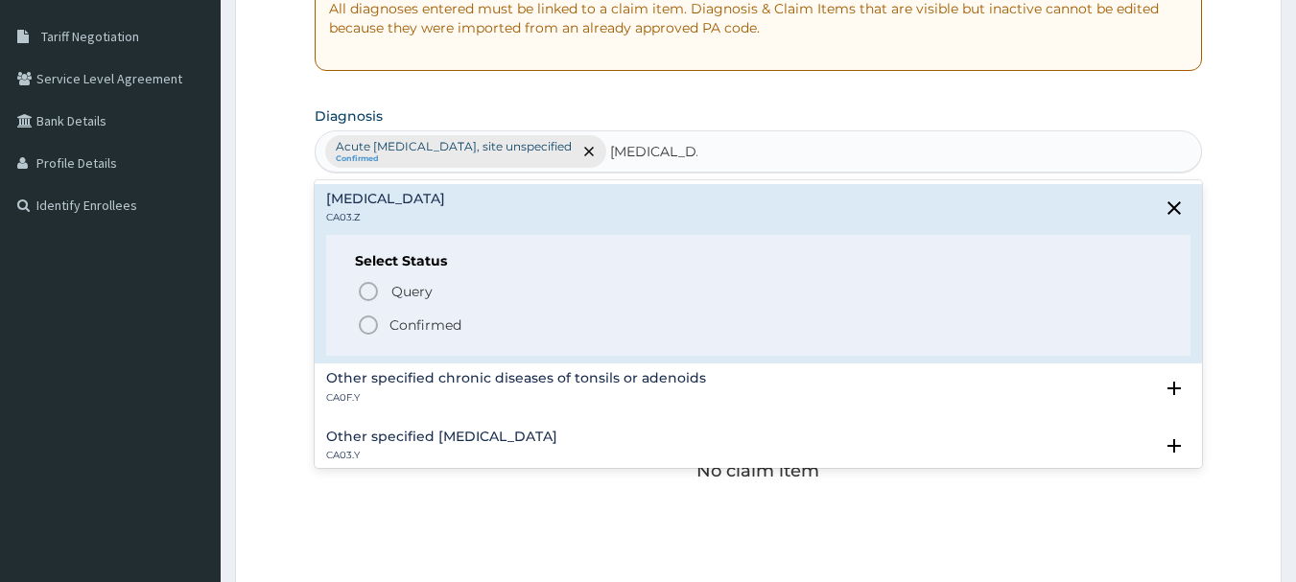
click at [397, 315] on span "Confirmed" at bounding box center [760, 325] width 806 height 23
click at [397, 315] on h3 "Claim Items" at bounding box center [368, 305] width 107 height 21
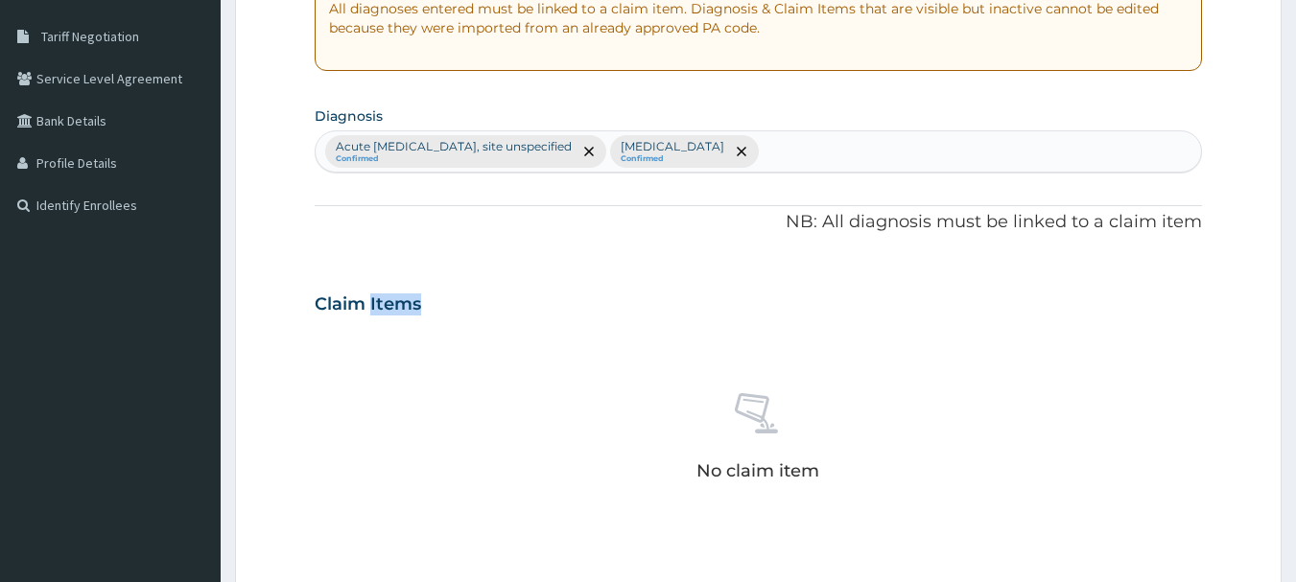
click at [918, 160] on div "Acute [MEDICAL_DATA], site unspecified Confirmed [MEDICAL_DATA] Confirmed" at bounding box center [759, 151] width 887 height 40
type input "[MEDICAL_DATA]"
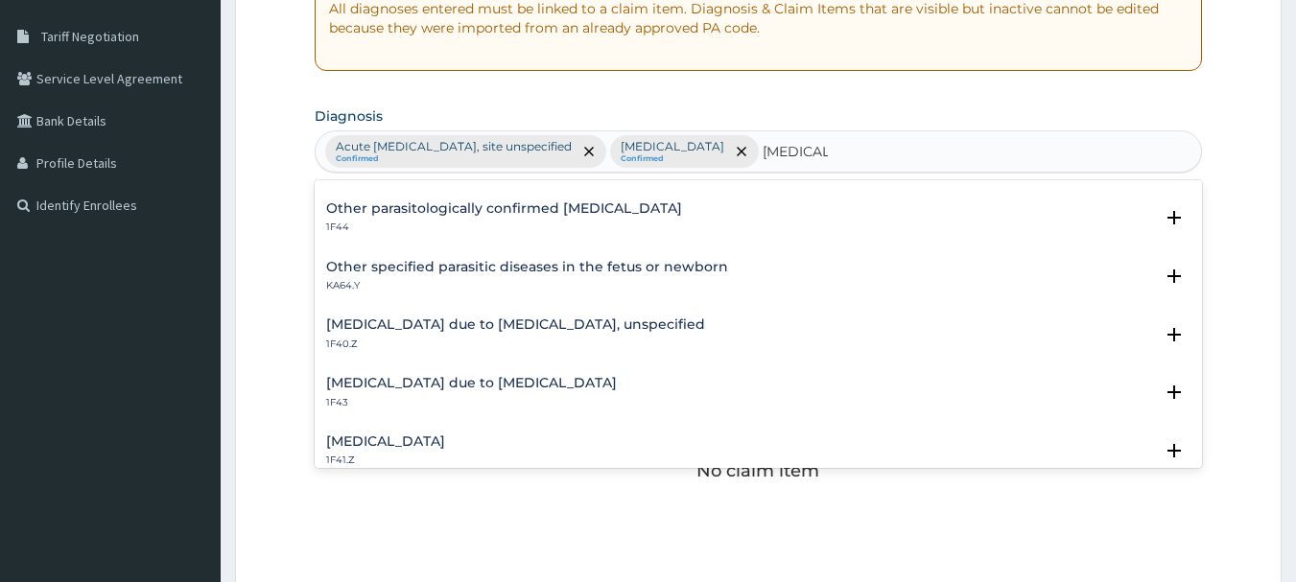
scroll to position [192, 0]
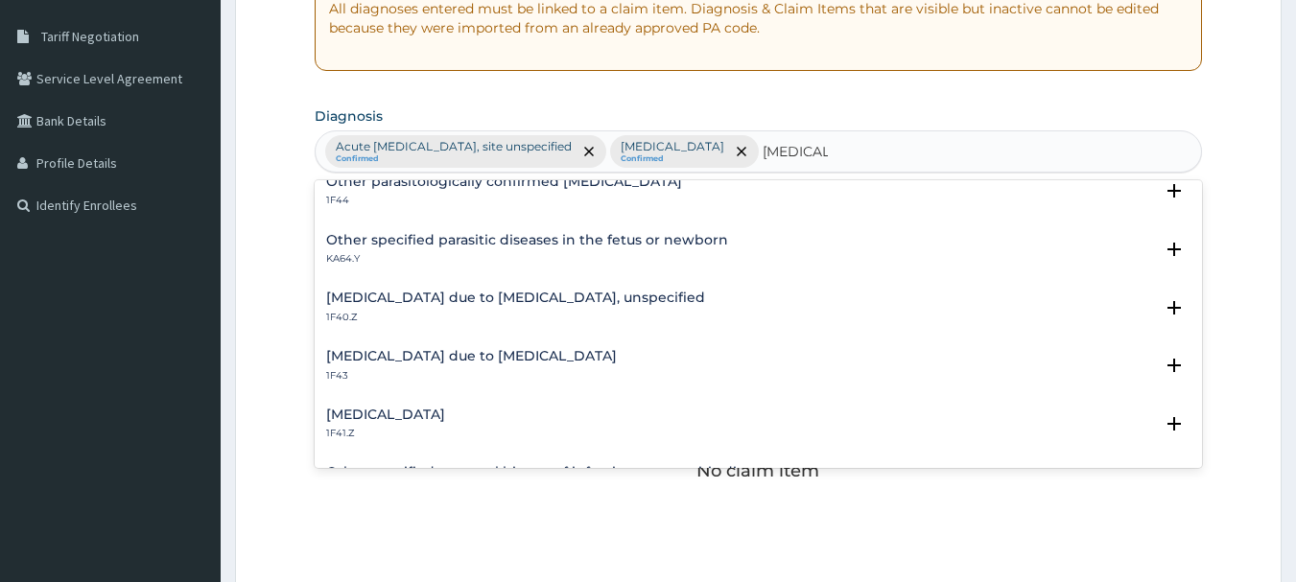
click at [444, 291] on h4 "[MEDICAL_DATA] due to [MEDICAL_DATA], unspecified" at bounding box center [515, 298] width 379 height 14
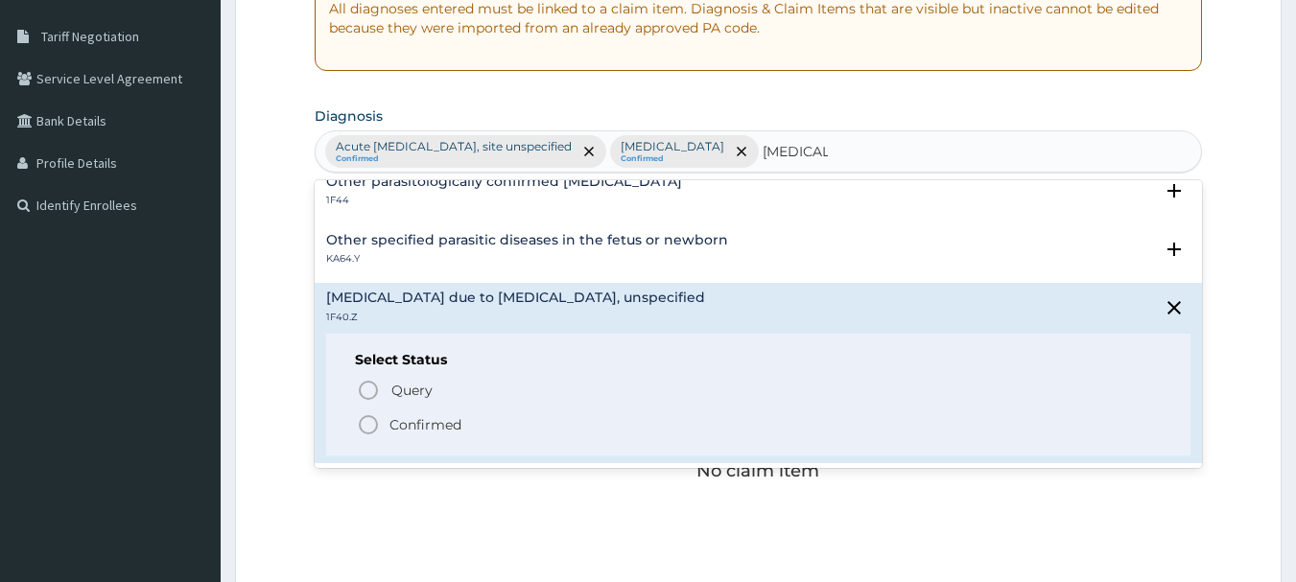
click at [426, 425] on p "Confirmed" at bounding box center [426, 424] width 72 height 19
click at [426, 425] on div "No claim item" at bounding box center [759, 440] width 889 height 221
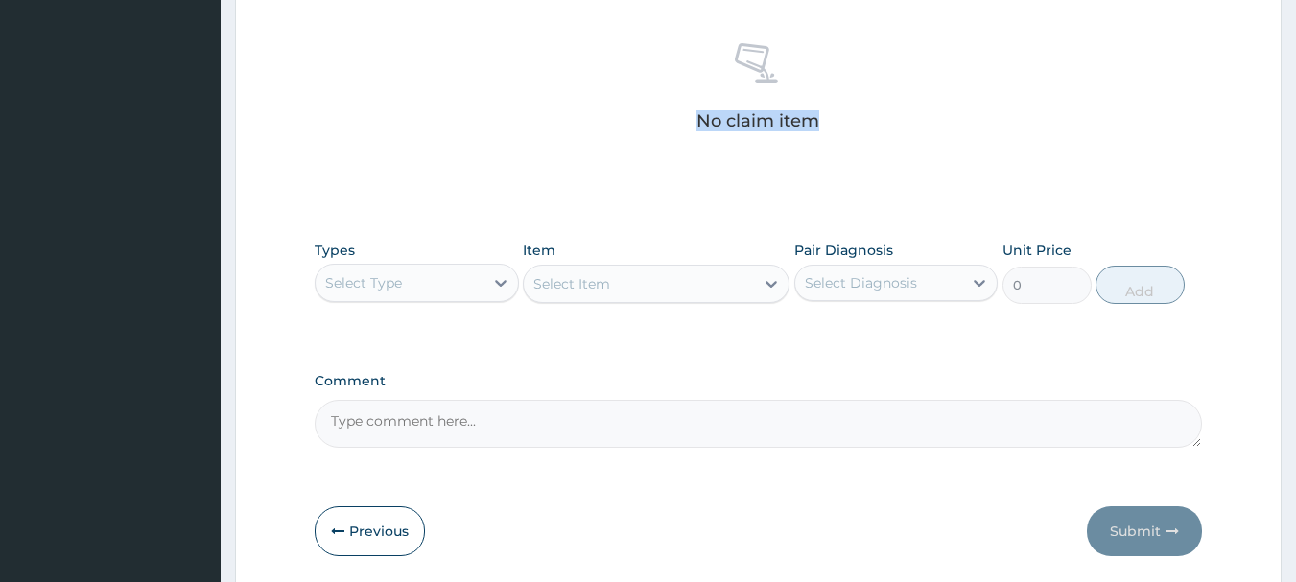
scroll to position [768, 0]
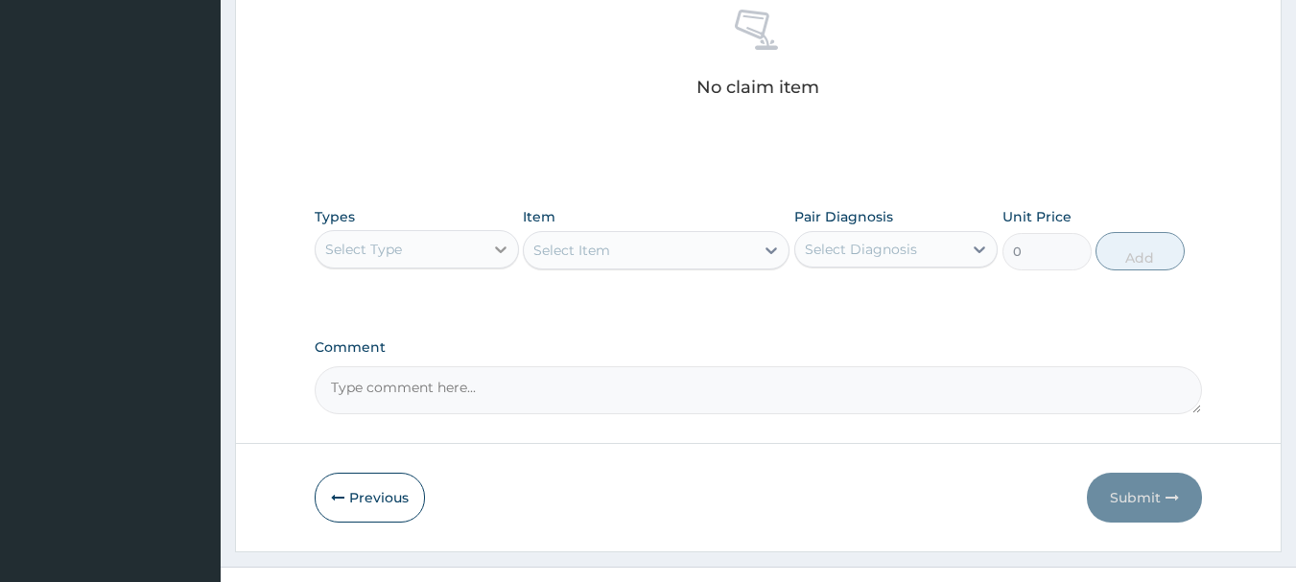
click at [486, 267] on div at bounding box center [501, 249] width 35 height 35
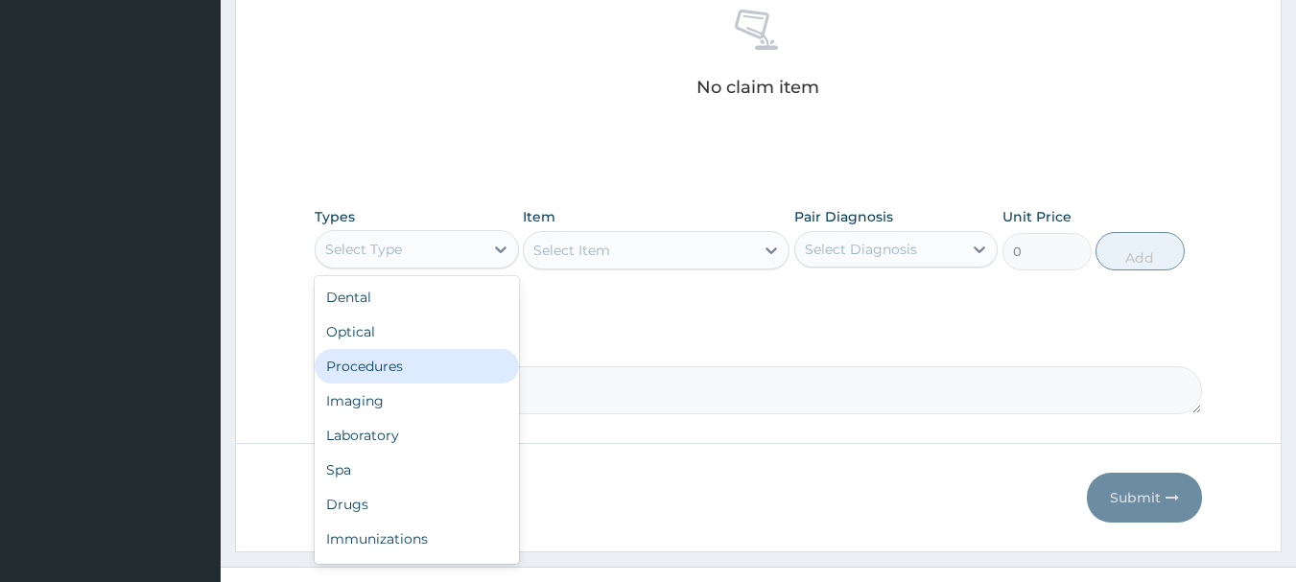
click at [440, 384] on div "Procedures" at bounding box center [417, 366] width 204 height 35
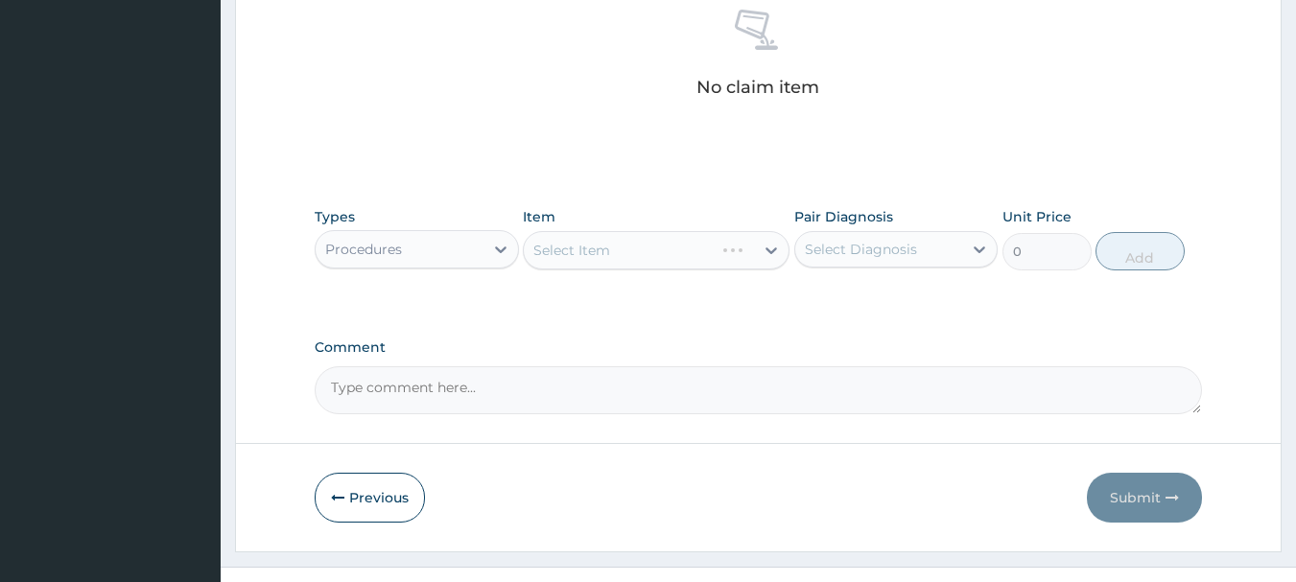
click at [831, 265] on div "Select Diagnosis" at bounding box center [879, 249] width 168 height 31
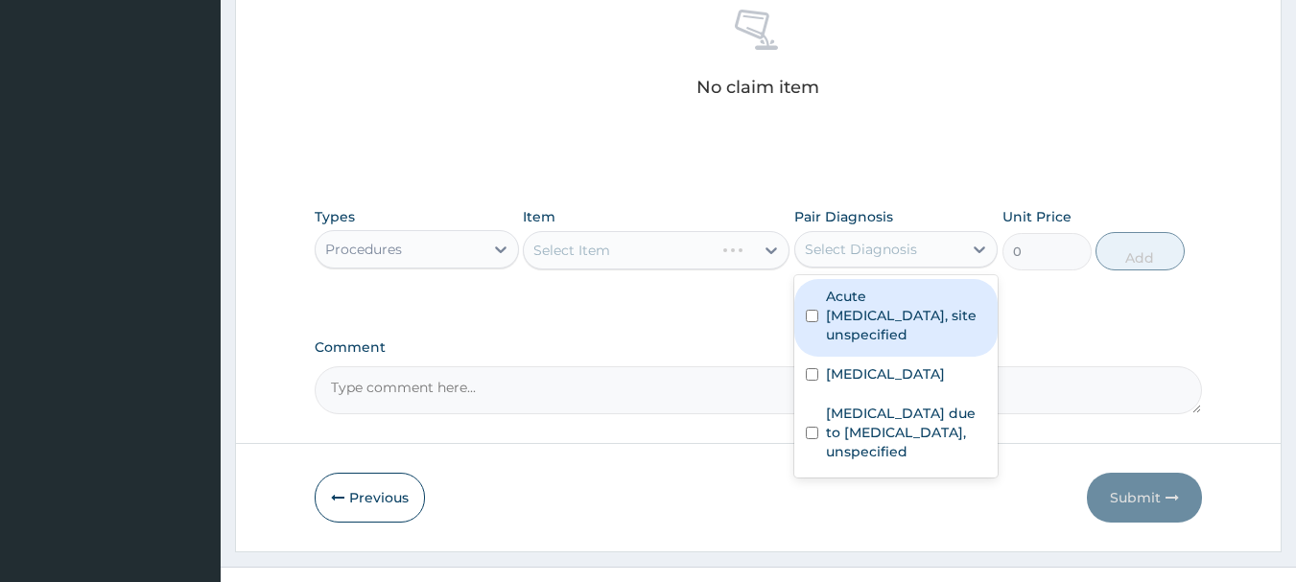
click at [844, 344] on label "Acute [MEDICAL_DATA], site unspecified" at bounding box center [906, 316] width 161 height 58
checkbox input "false"
click at [836, 395] on div "Acute tonsillitis, unspecified" at bounding box center [896, 376] width 204 height 39
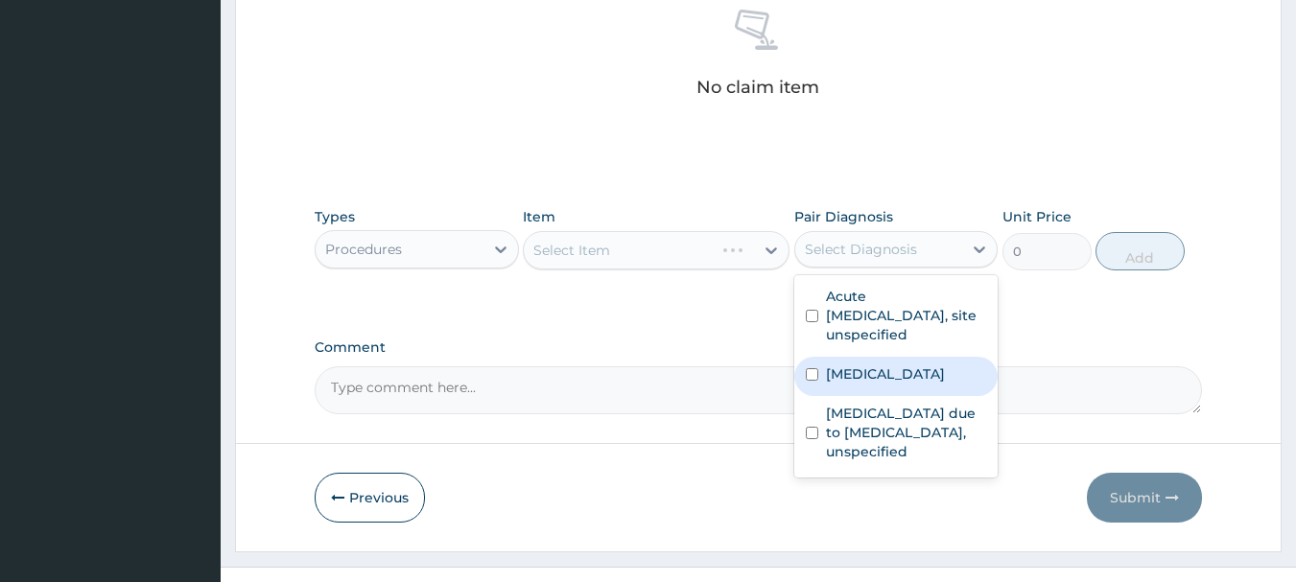
click at [811, 381] on input "checkbox" at bounding box center [812, 374] width 12 height 12
checkbox input "true"
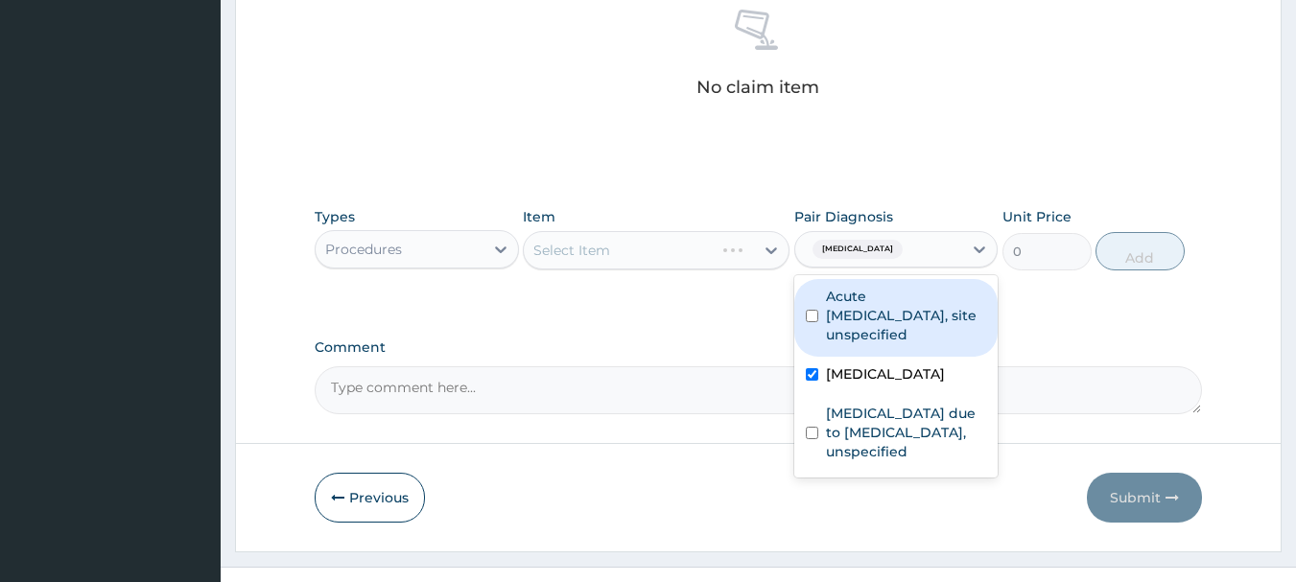
click at [809, 322] on input "checkbox" at bounding box center [812, 316] width 12 height 12
click at [809, 351] on div "Acute upper respiratory infection, site unspecified" at bounding box center [896, 318] width 204 height 78
click at [813, 322] on input "checkbox" at bounding box center [812, 316] width 12 height 12
checkbox input "true"
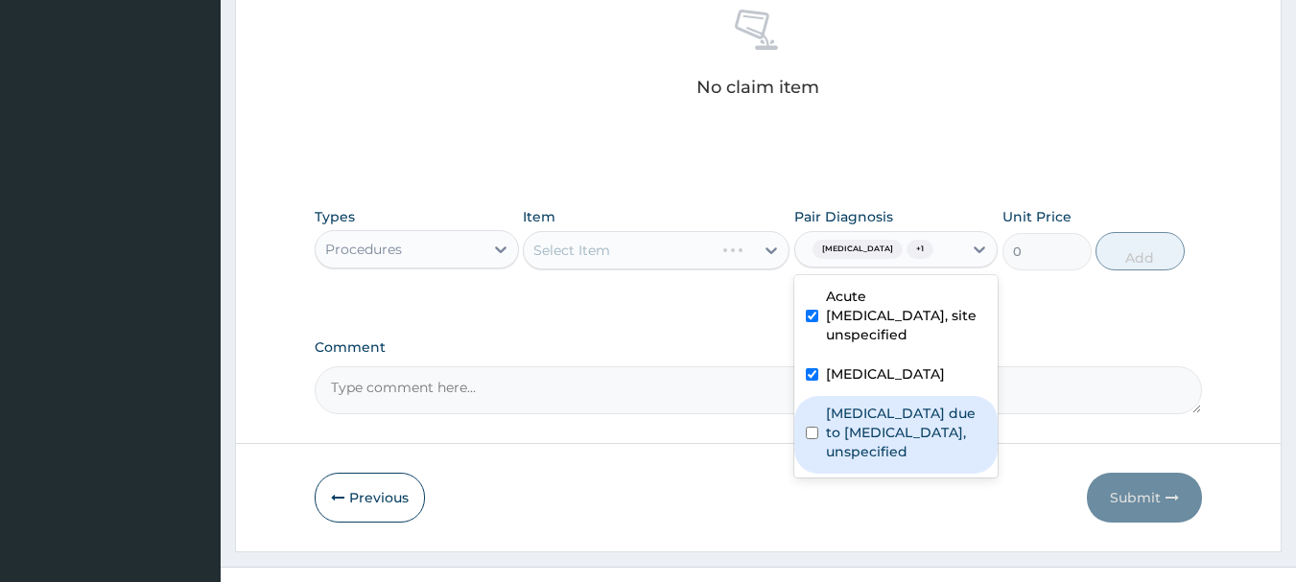
click at [811, 439] on input "checkbox" at bounding box center [812, 433] width 12 height 12
checkbox input "true"
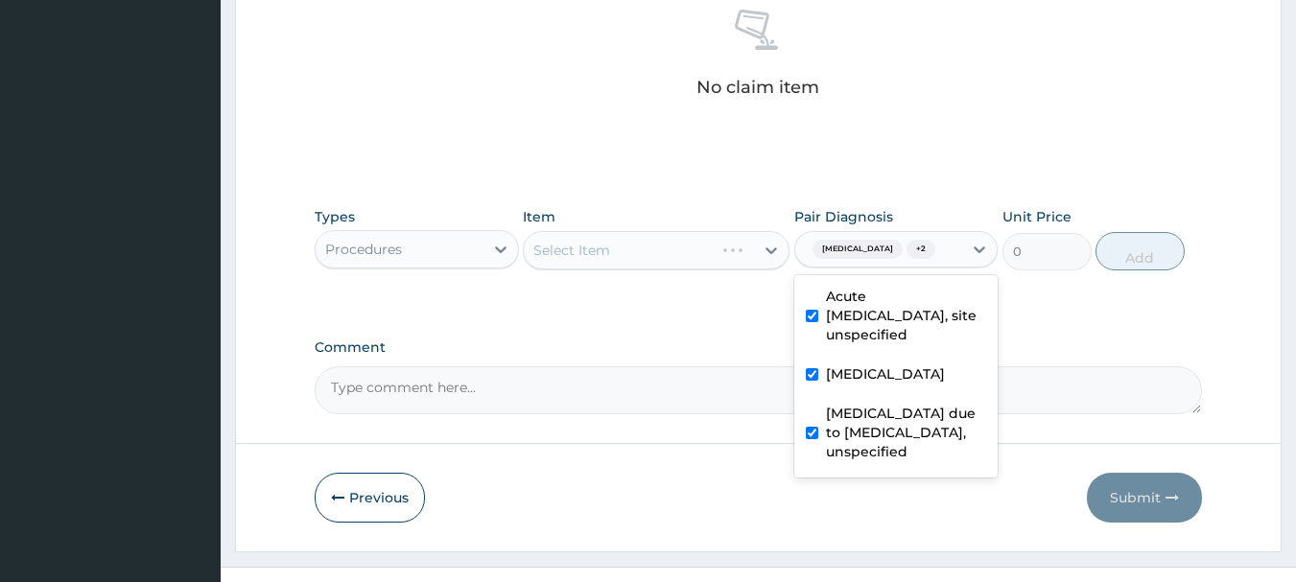
click at [635, 280] on div "Types Procedures Item Select Item Pair Diagnosis option Malaria due to Plasmodi…" at bounding box center [759, 239] width 889 height 83
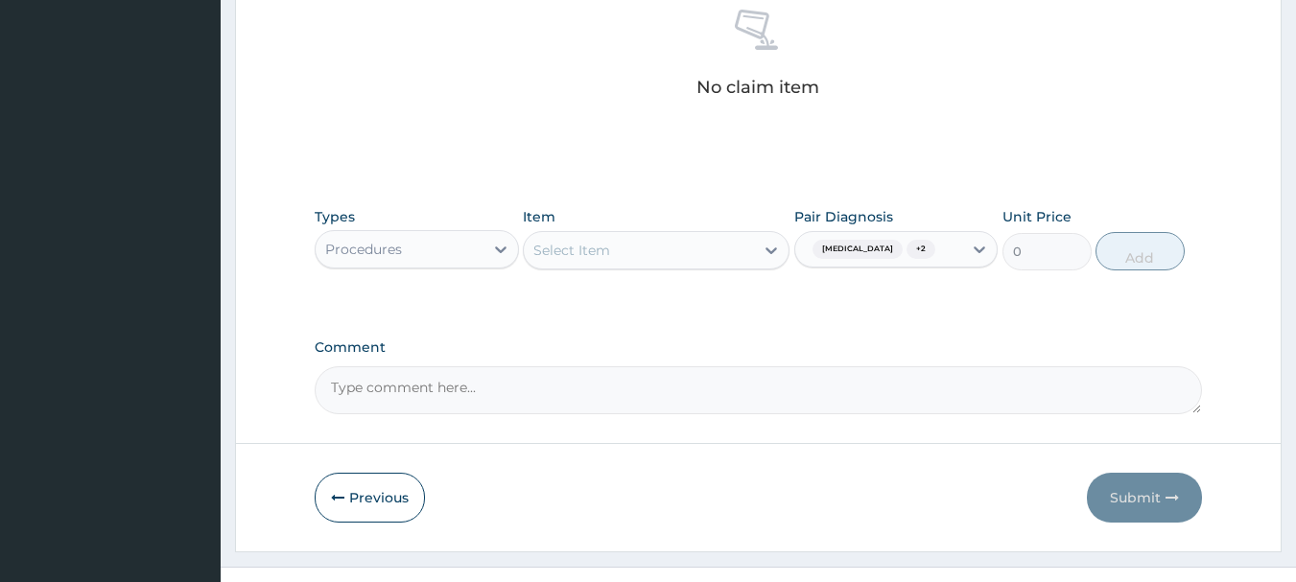
click at [647, 266] on div "Select Item" at bounding box center [639, 250] width 230 height 31
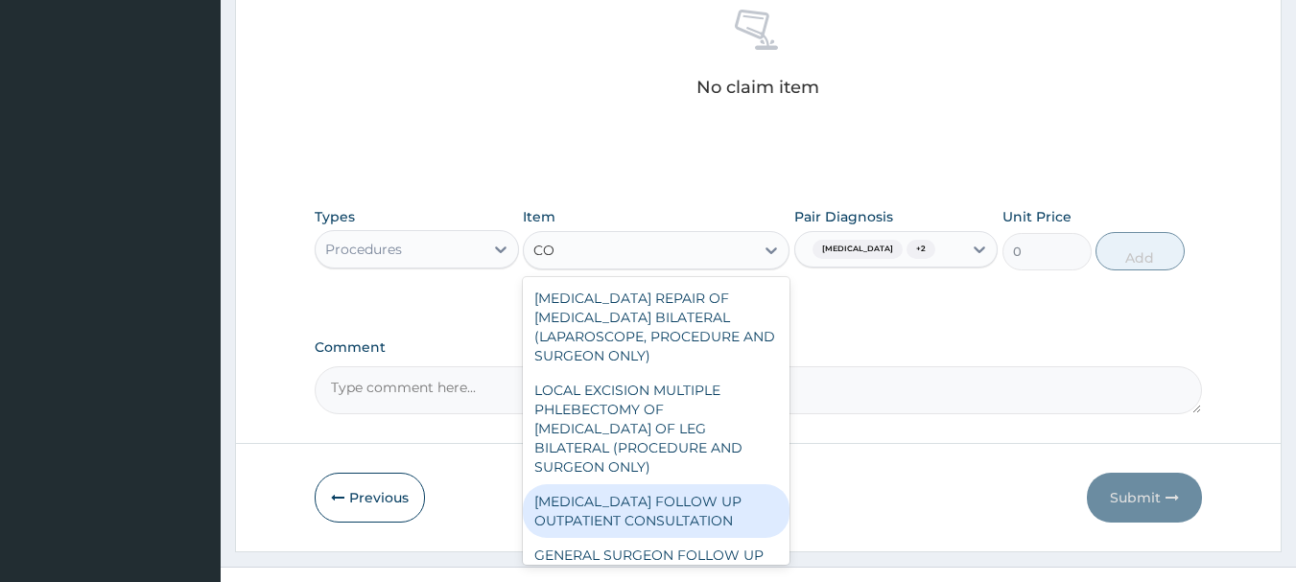
type input "C"
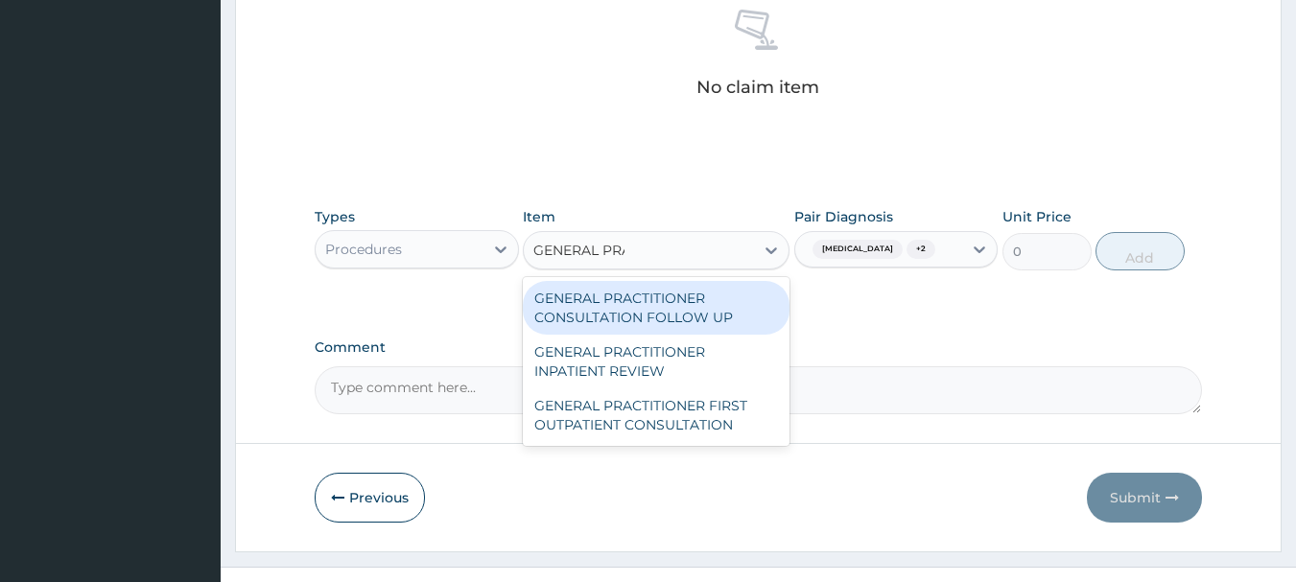
type input "GENERAL PRAC"
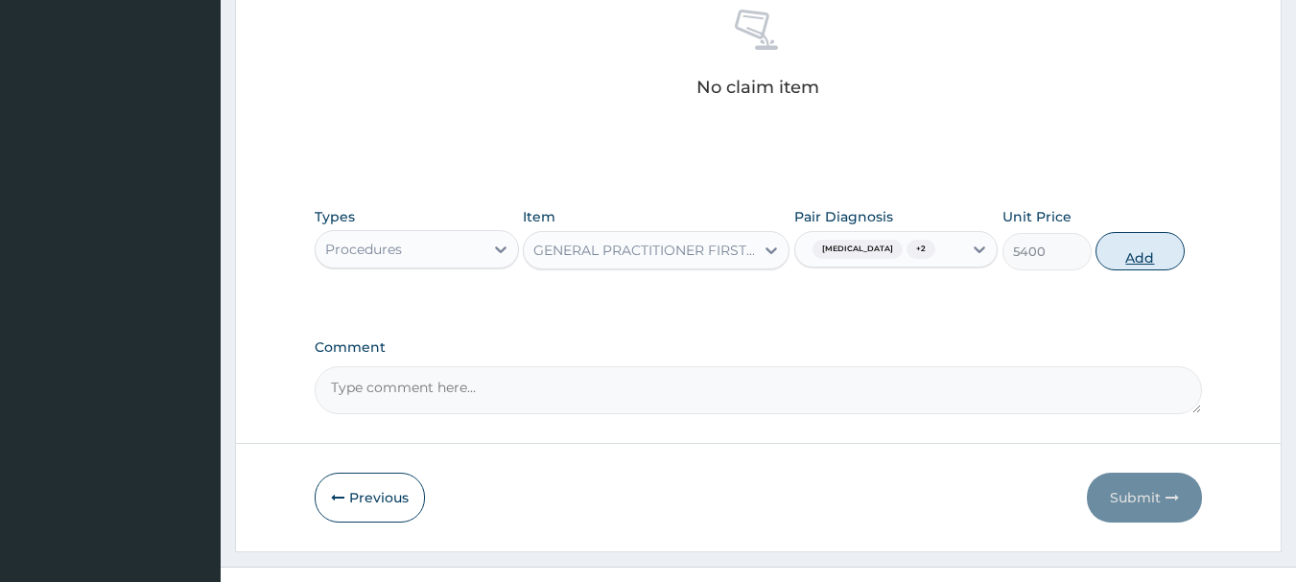
click at [1172, 271] on button "Add" at bounding box center [1140, 251] width 89 height 38
type input "0"
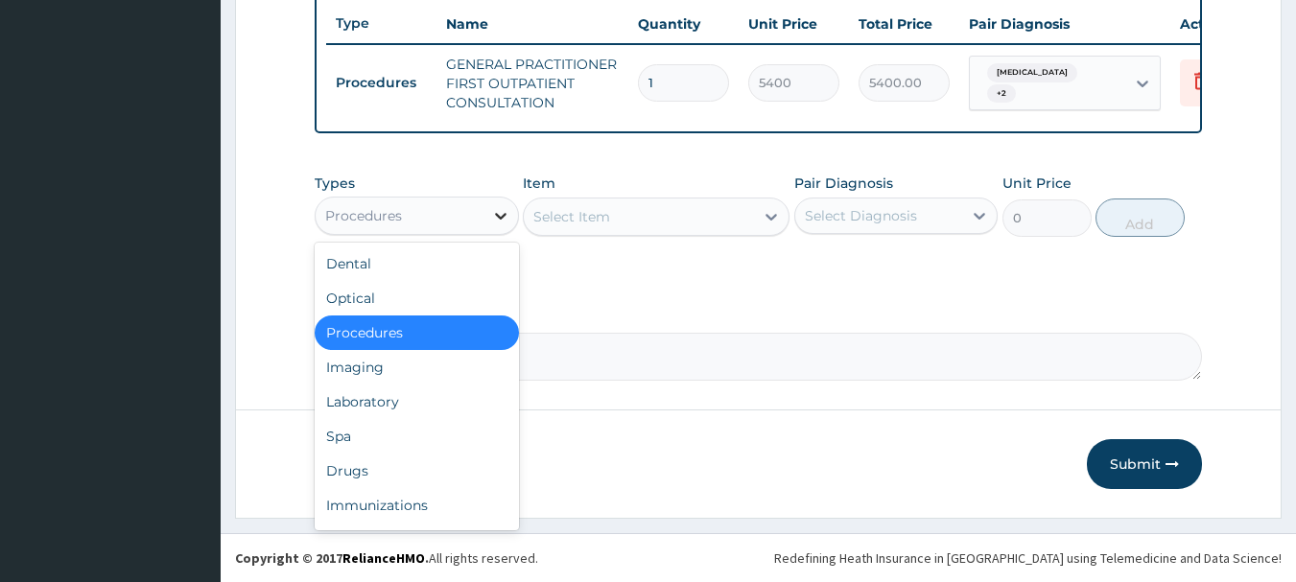
click at [484, 222] on div at bounding box center [501, 216] width 35 height 35
click at [413, 405] on div "Laboratory" at bounding box center [417, 402] width 204 height 35
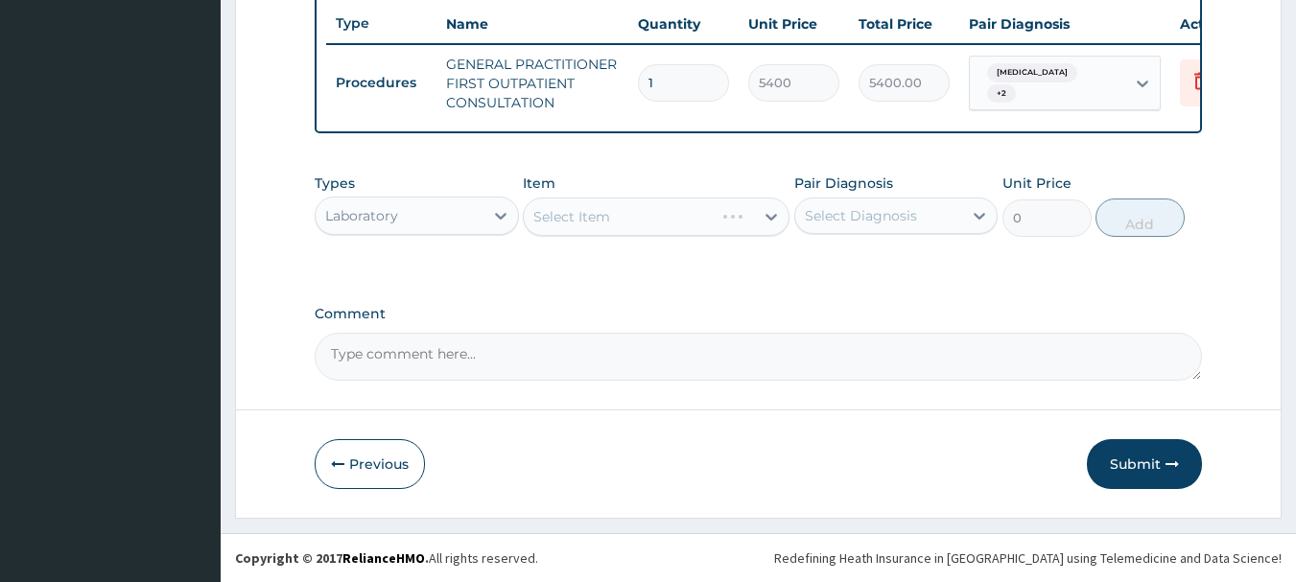
click at [940, 225] on div "Select Diagnosis" at bounding box center [879, 216] width 168 height 31
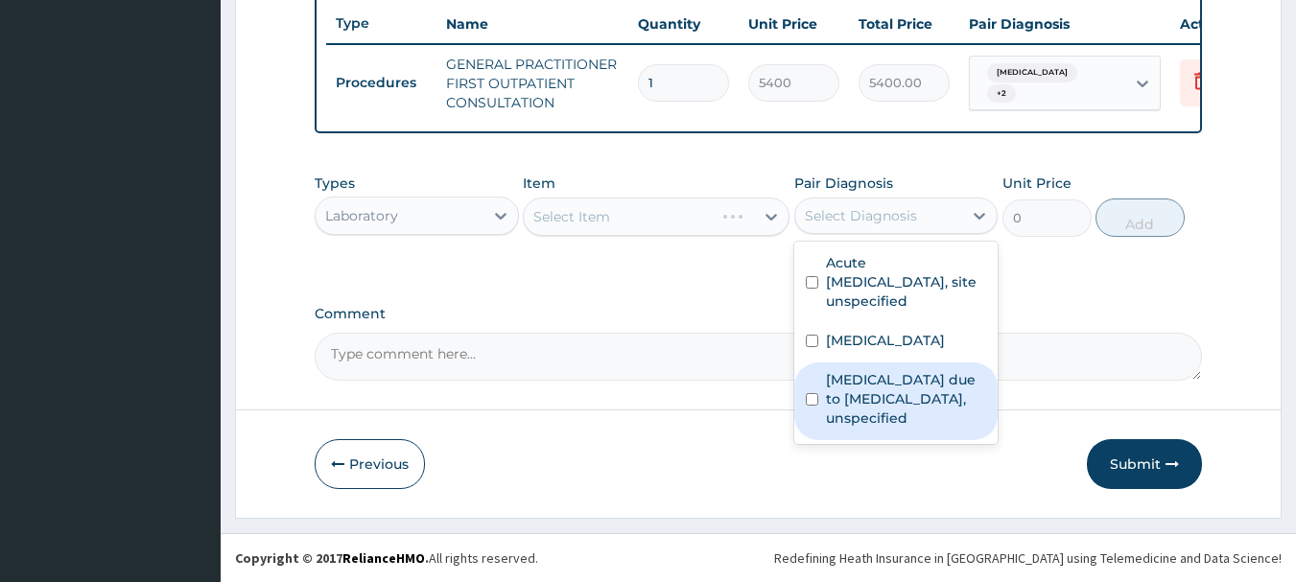
click at [888, 393] on label "Malaria due to Plasmodium falciparum, unspecified" at bounding box center [906, 399] width 161 height 58
checkbox input "true"
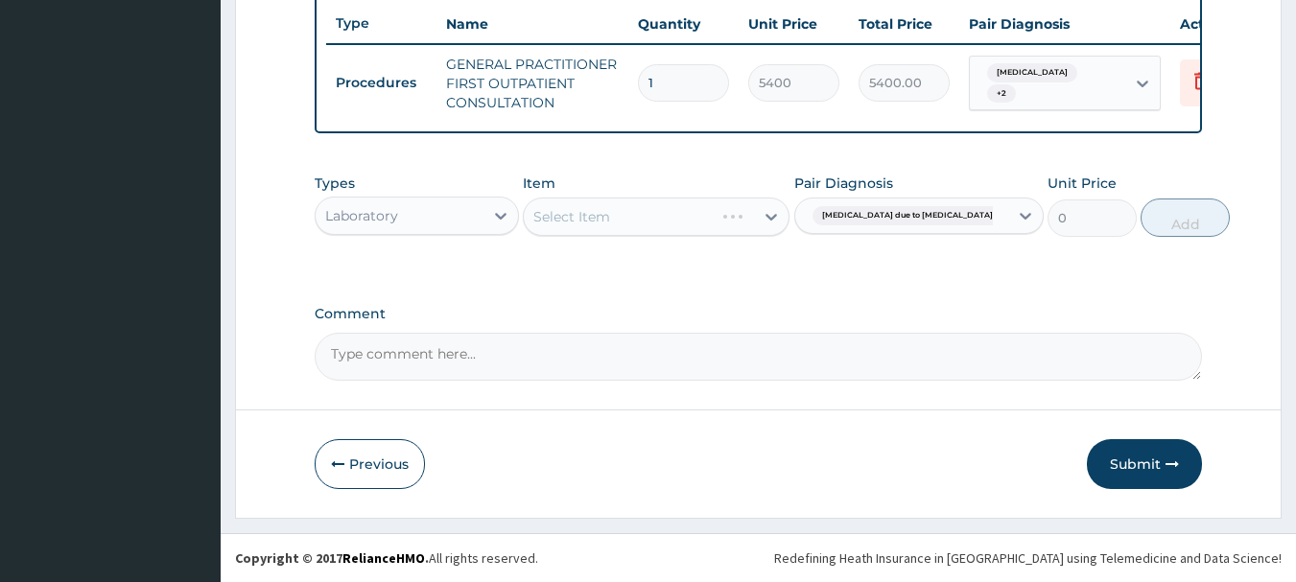
click at [575, 275] on div "Types Laboratory Item Select Item Pair Diagnosis Malaria due to Plasmodium falc…" at bounding box center [759, 219] width 889 height 111
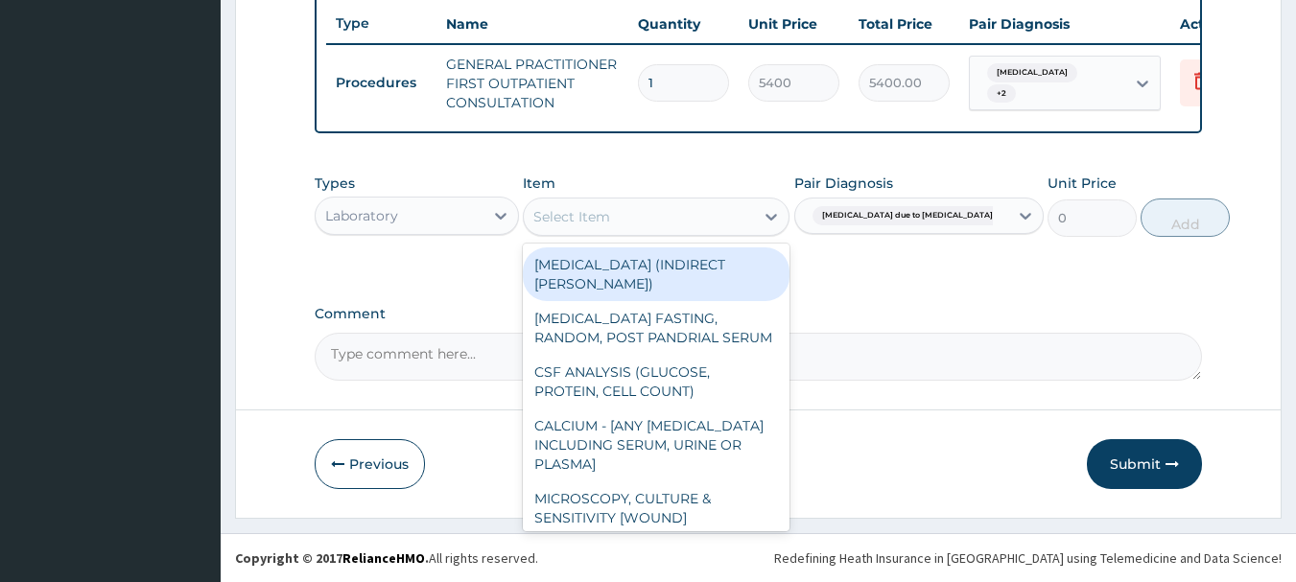
click at [566, 215] on div "Select Item" at bounding box center [571, 216] width 77 height 19
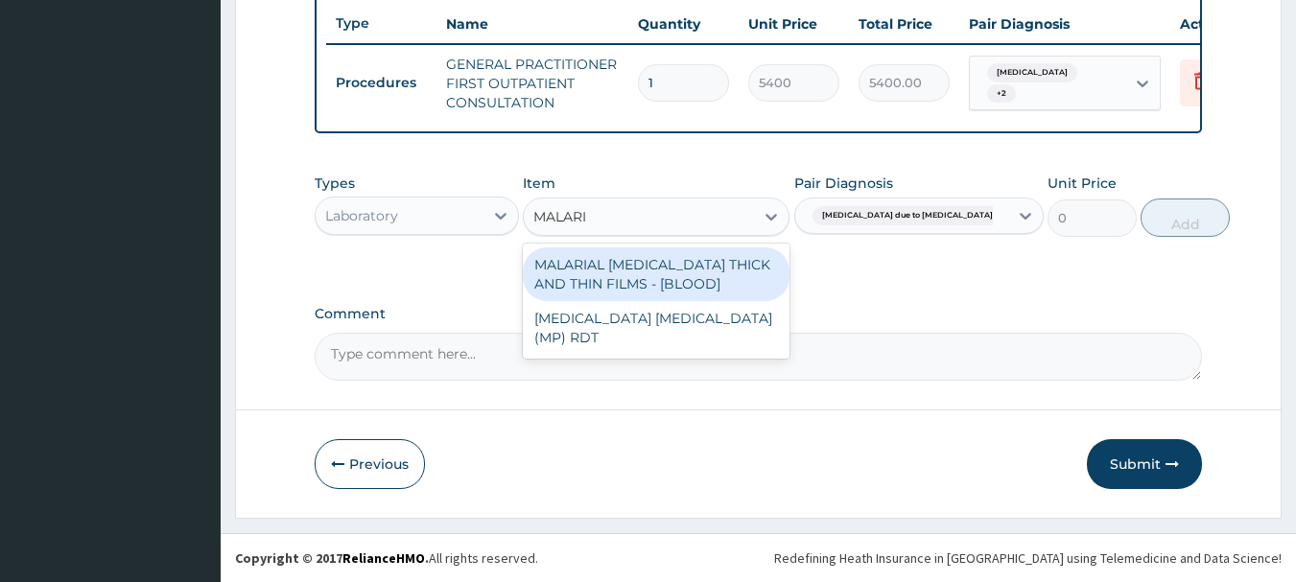
type input "MALARIA"
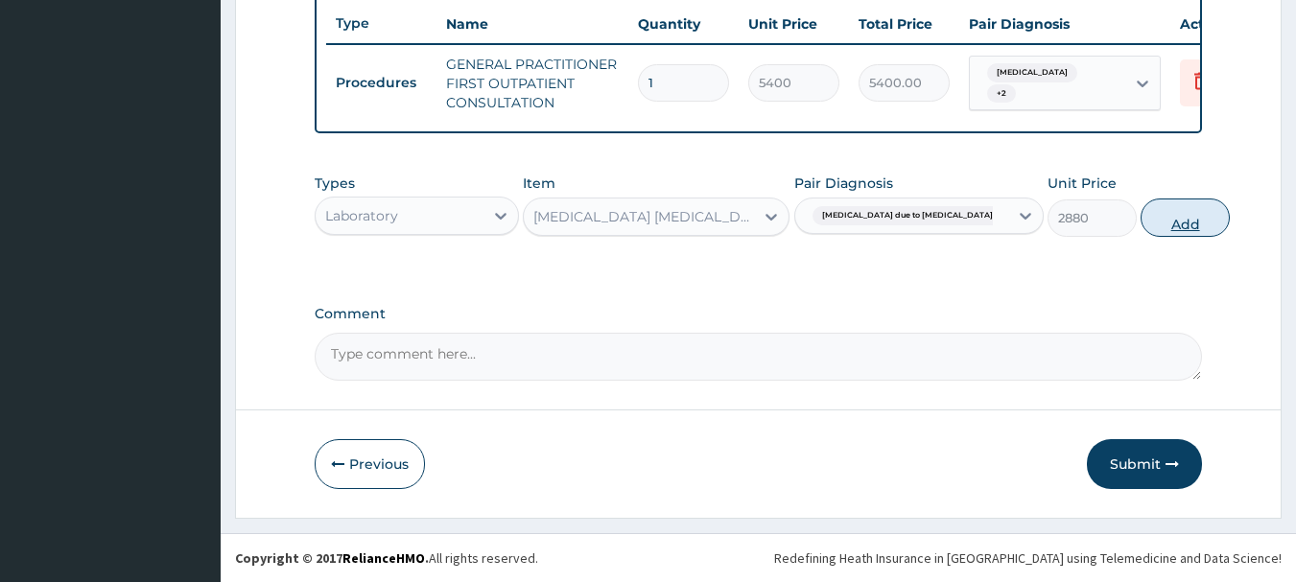
click at [1141, 233] on button "Add" at bounding box center [1185, 218] width 89 height 38
type input "0"
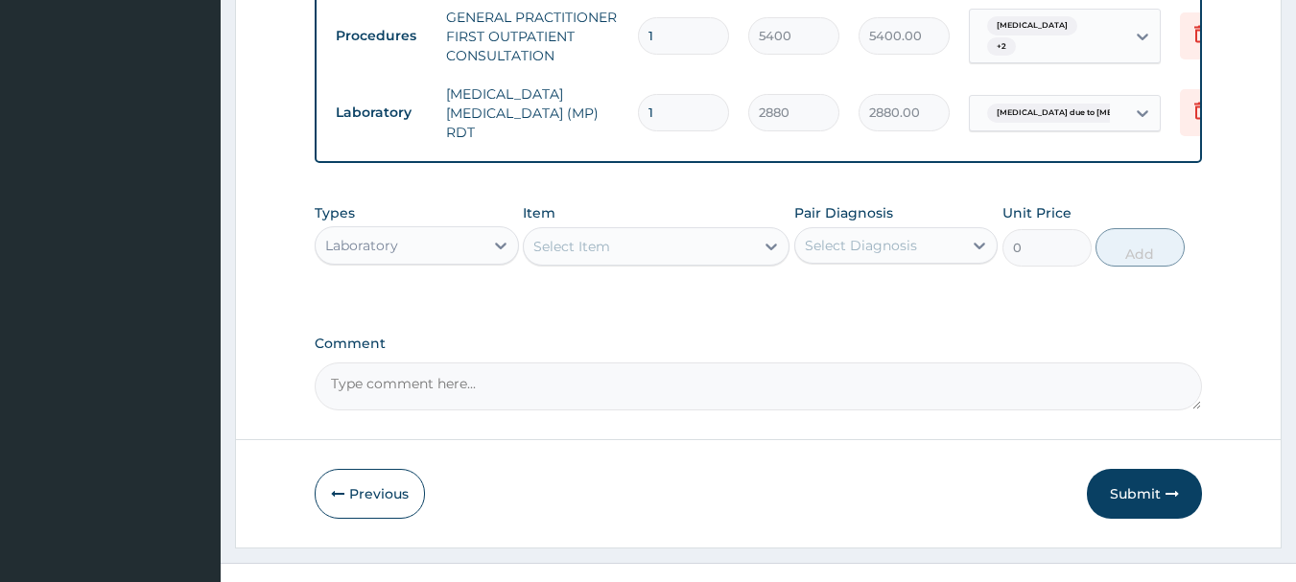
click at [450, 261] on div "Laboratory" at bounding box center [400, 245] width 168 height 31
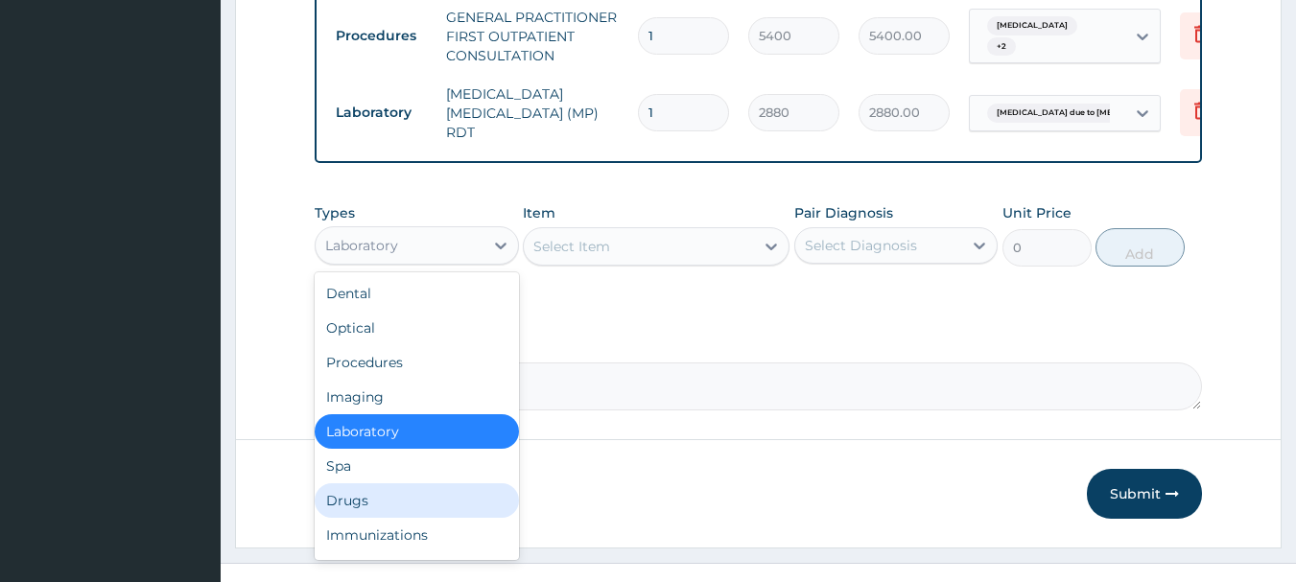
click at [429, 518] on div "Drugs" at bounding box center [417, 501] width 204 height 35
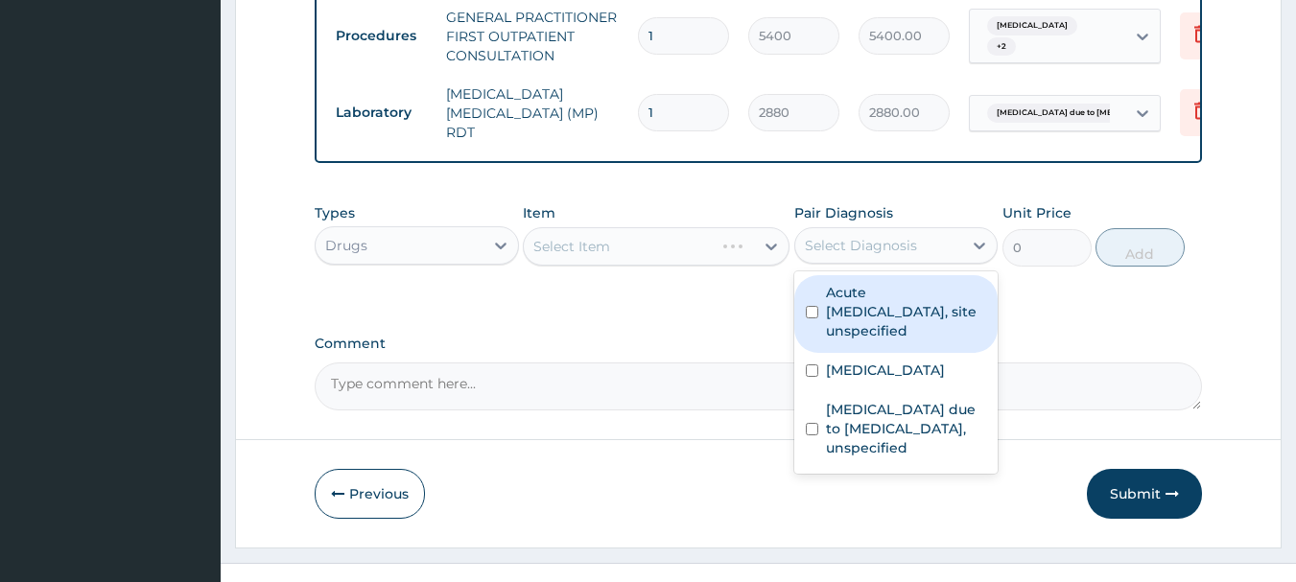
click at [930, 261] on div "Select Diagnosis" at bounding box center [879, 245] width 168 height 31
click at [887, 341] on label "Acute upper respiratory infection, site unspecified" at bounding box center [906, 312] width 161 height 58
checkbox input "true"
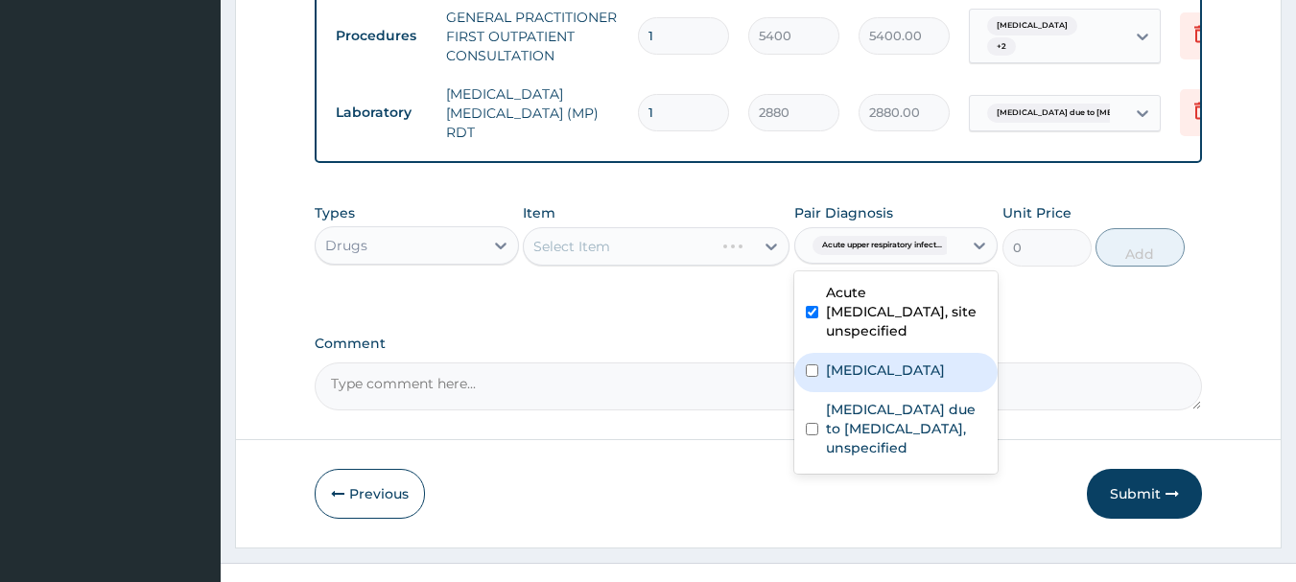
click at [884, 380] on label "Acute tonsillitis, unspecified" at bounding box center [885, 370] width 119 height 19
checkbox input "true"
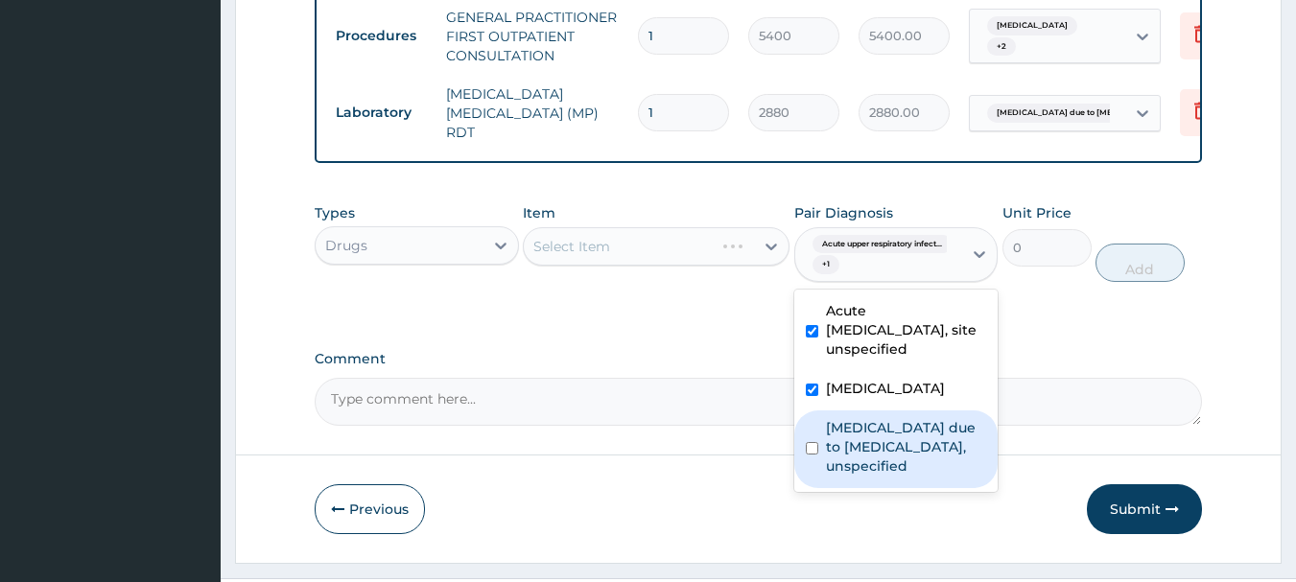
click at [867, 476] on label "Malaria due to Plasmodium falciparum, unspecified" at bounding box center [906, 447] width 161 height 58
checkbox input "true"
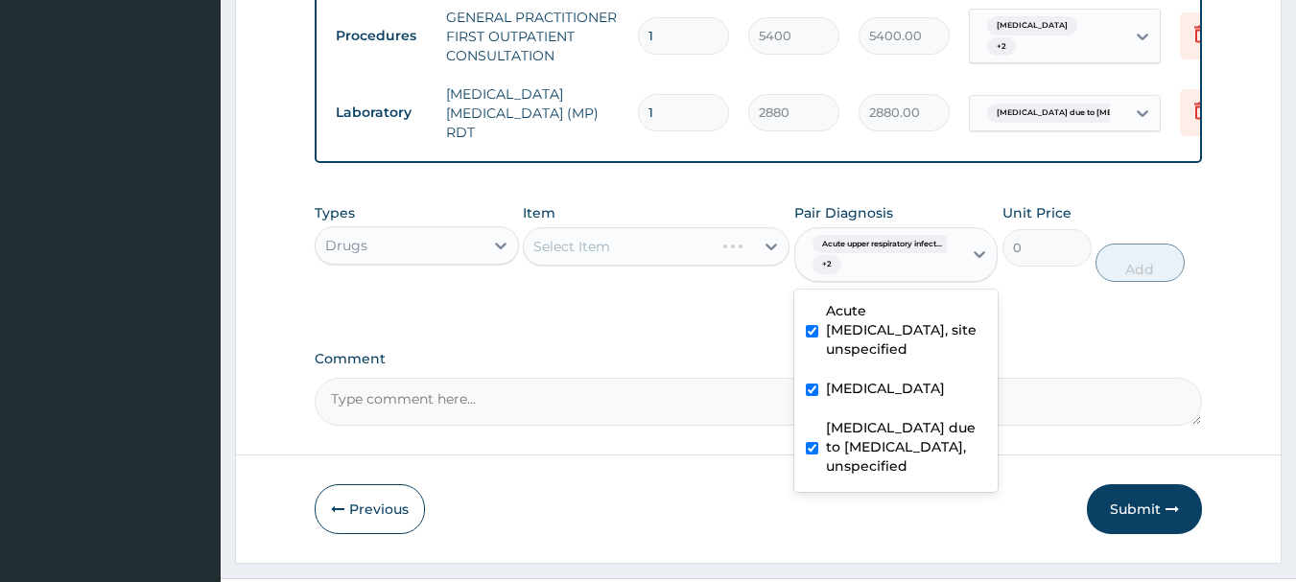
click at [639, 321] on div "Types Drugs Item Select Item Pair Diagnosis option Malaria due to Plasmodium fa…" at bounding box center [759, 258] width 889 height 128
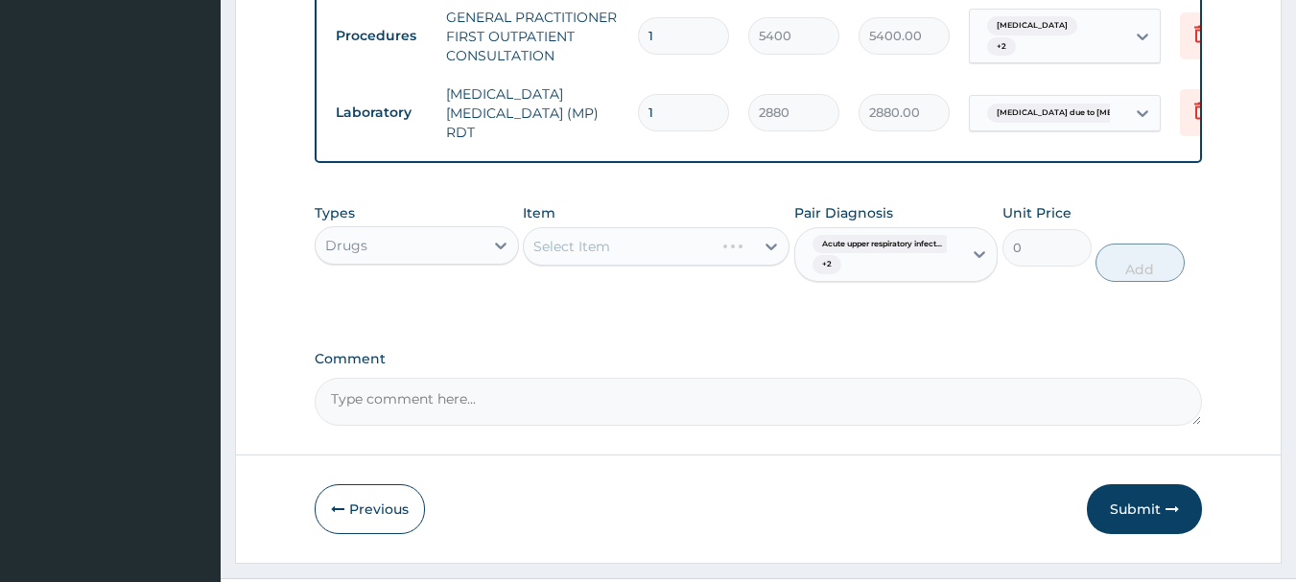
click at [651, 321] on div "Types Drugs Item Select Item Pair Diagnosis Acute upper respiratory infect... +…" at bounding box center [759, 258] width 889 height 128
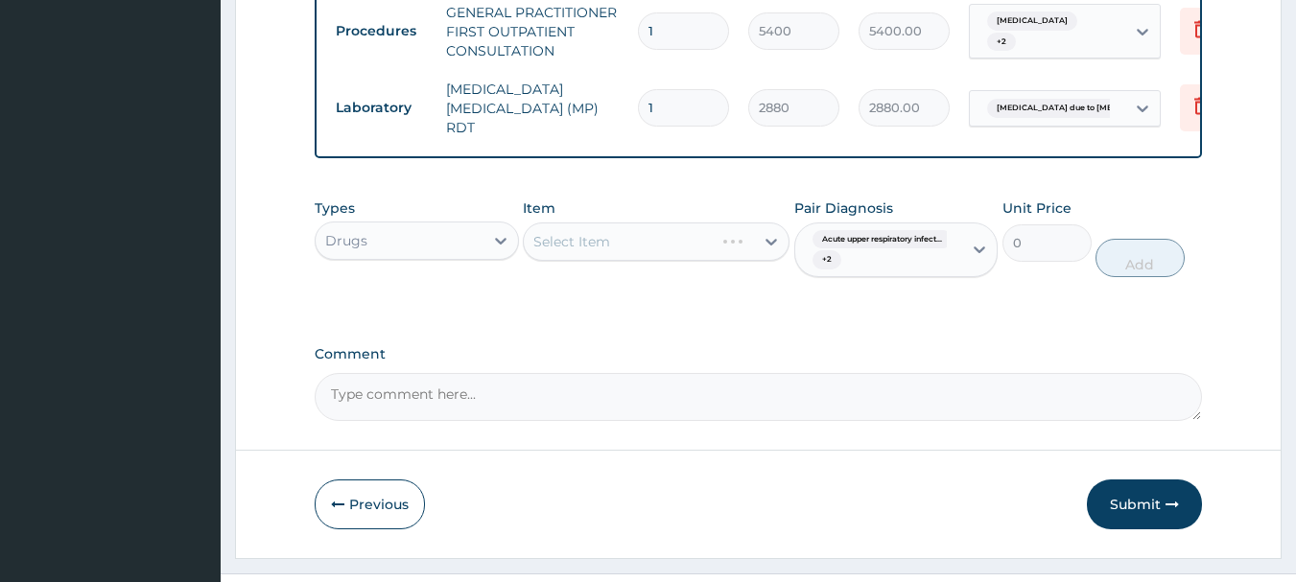
scroll to position [853, 0]
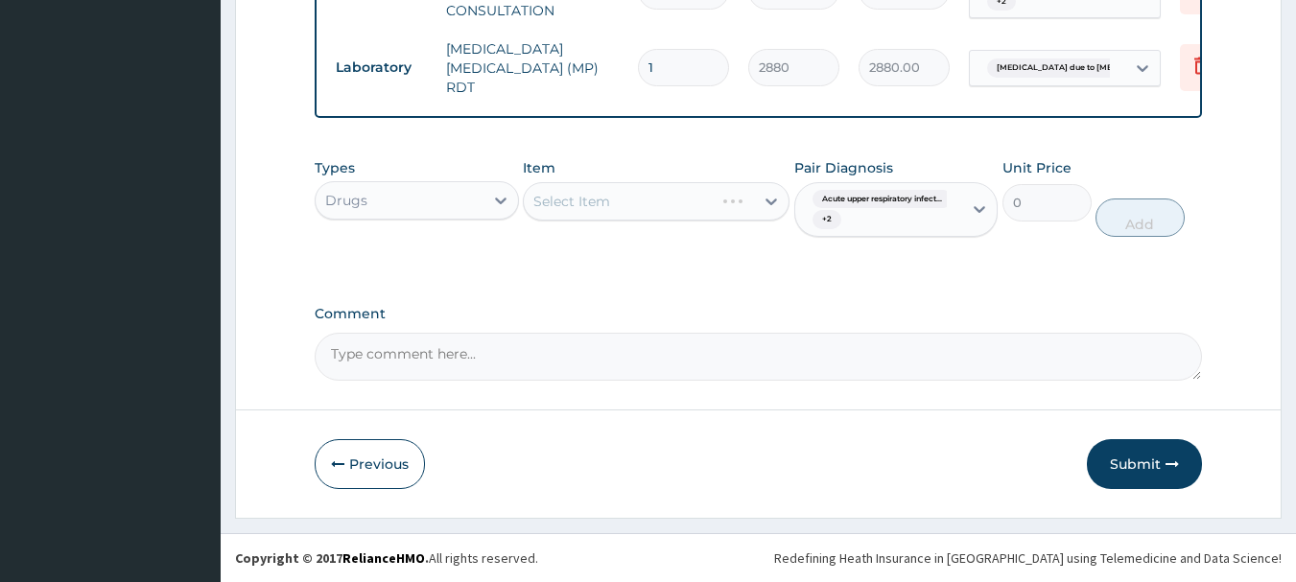
click at [672, 202] on div "Select Item" at bounding box center [656, 201] width 267 height 38
click at [768, 198] on icon at bounding box center [771, 201] width 19 height 19
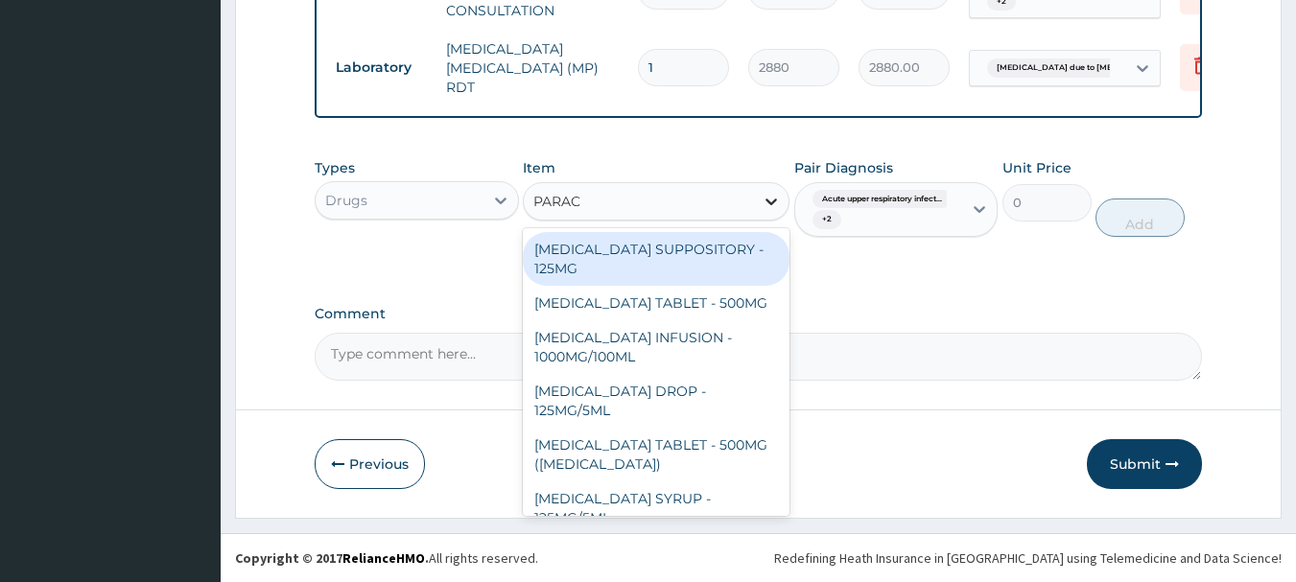
type input "PARACE"
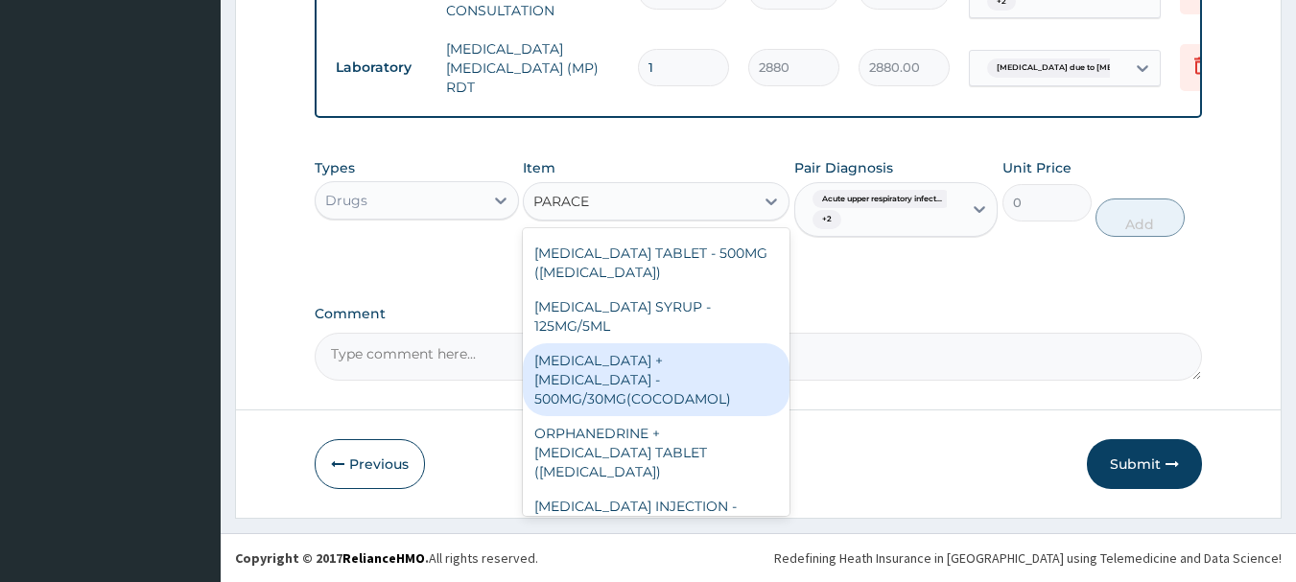
scroll to position [757, 0]
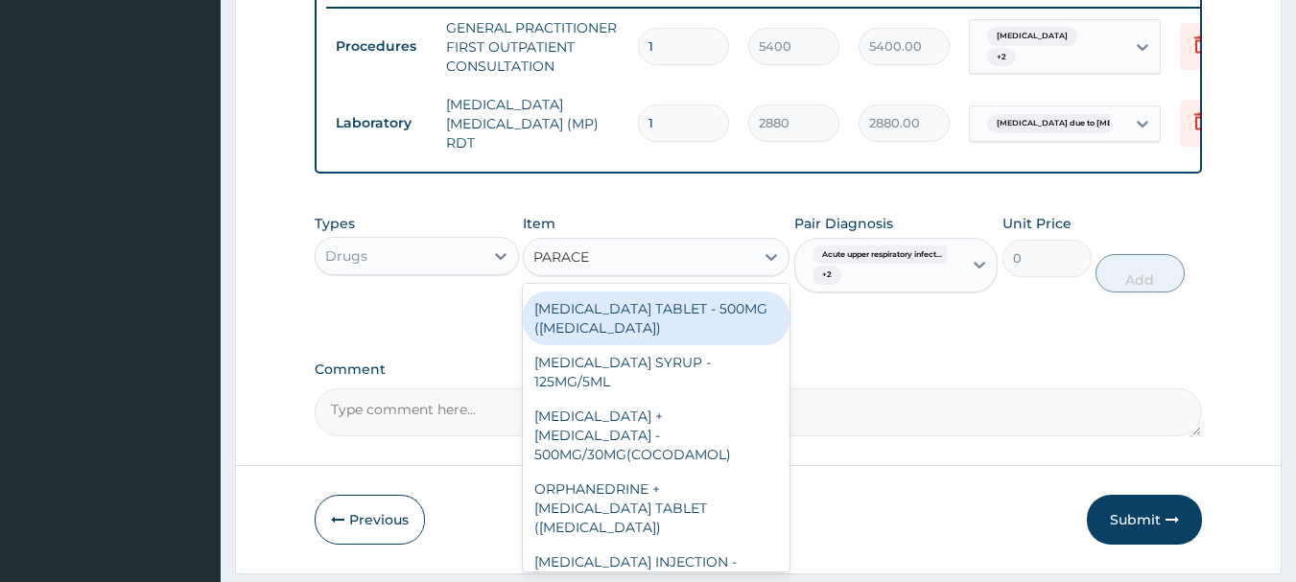
click at [734, 345] on div "PARACETAMOL TABLET - 500MG (PANADOL)" at bounding box center [656, 319] width 267 height 54
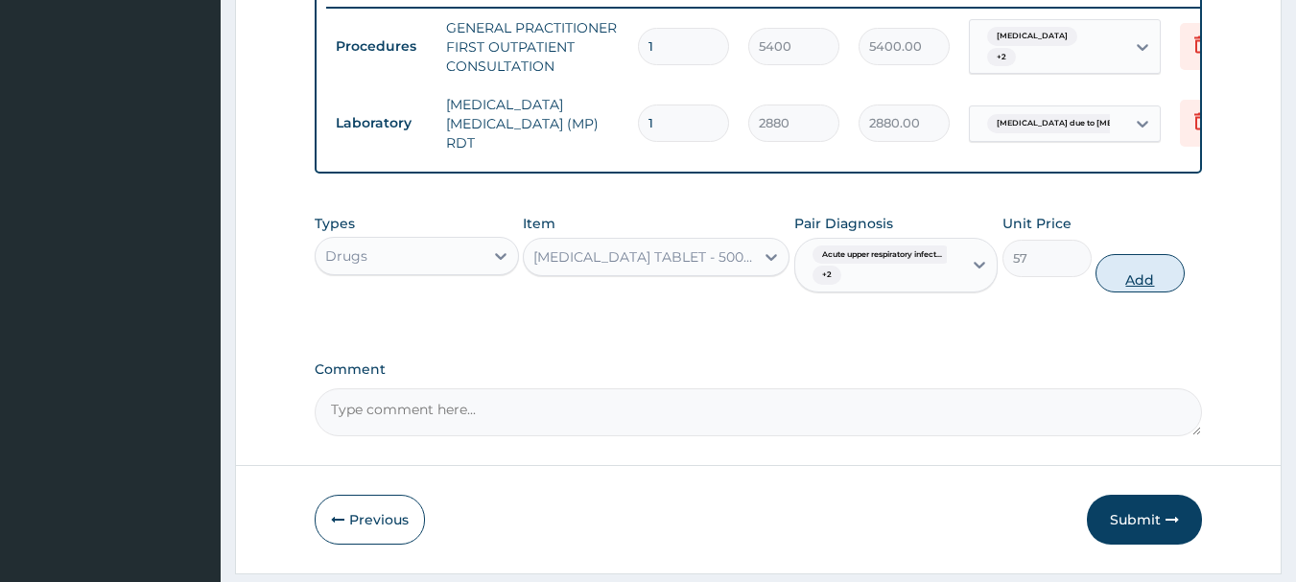
click at [1141, 293] on button "Add" at bounding box center [1140, 273] width 89 height 38
click at [1141, 303] on div "Types Drugs Item option PARACETAMOL TABLET - 500MG (PANADOL), selected. Select …" at bounding box center [759, 253] width 889 height 99
type input "0"
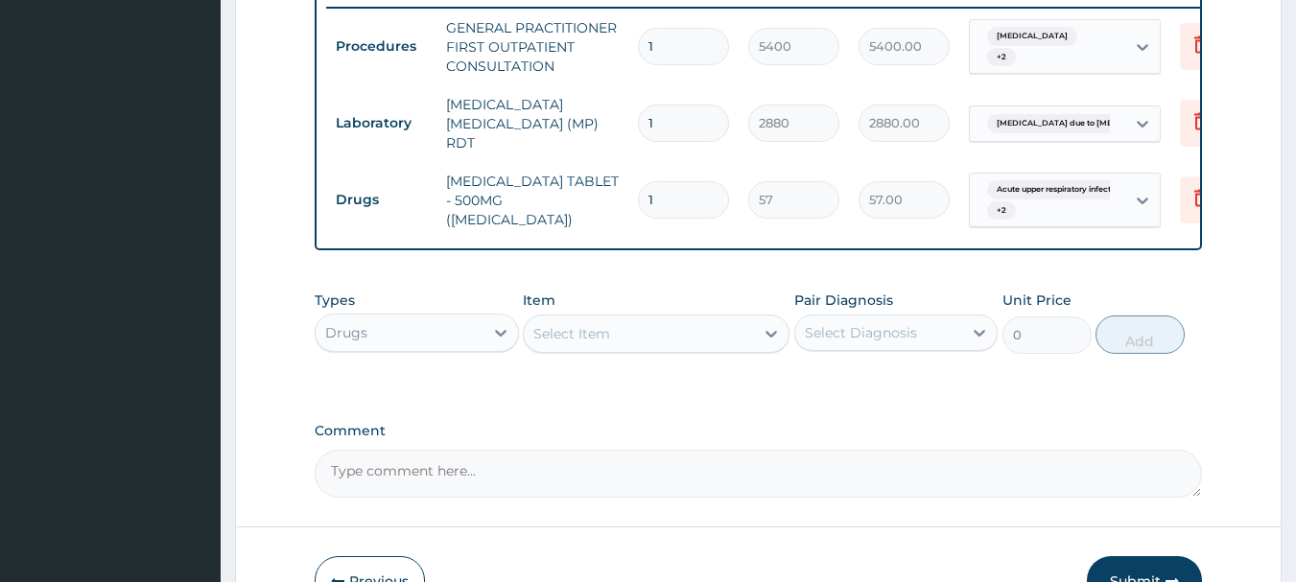
click at [687, 208] on input "1" at bounding box center [683, 199] width 91 height 37
type input "10"
type input "570.00"
type input "10"
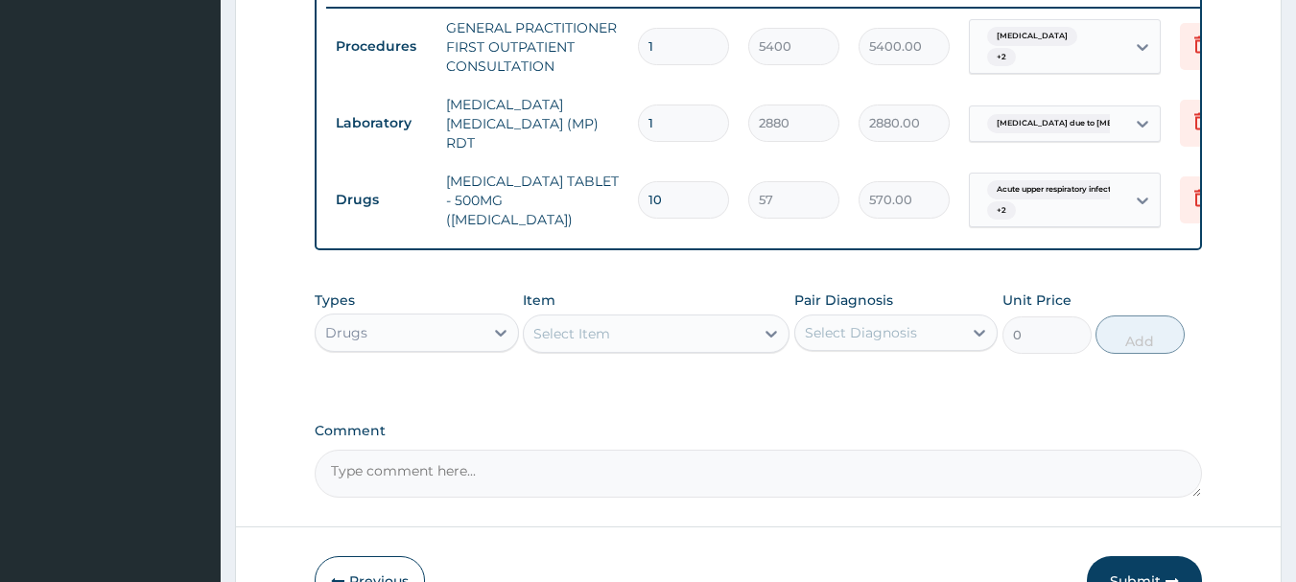
click at [843, 343] on div "Select Diagnosis" at bounding box center [861, 332] width 112 height 19
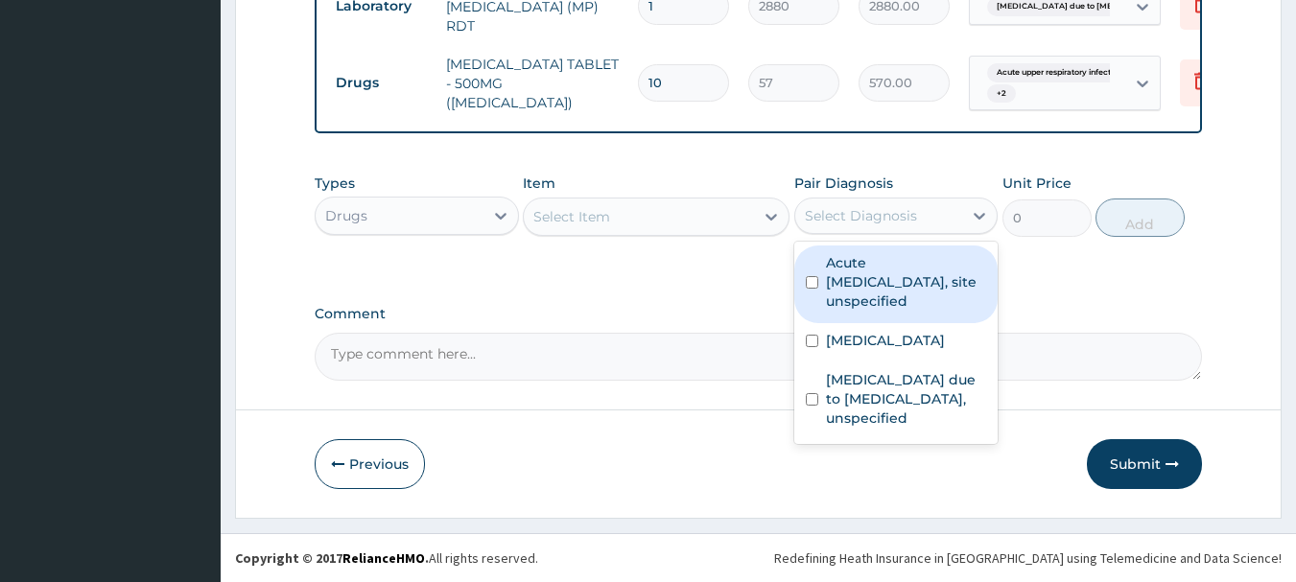
scroll to position [912, 0]
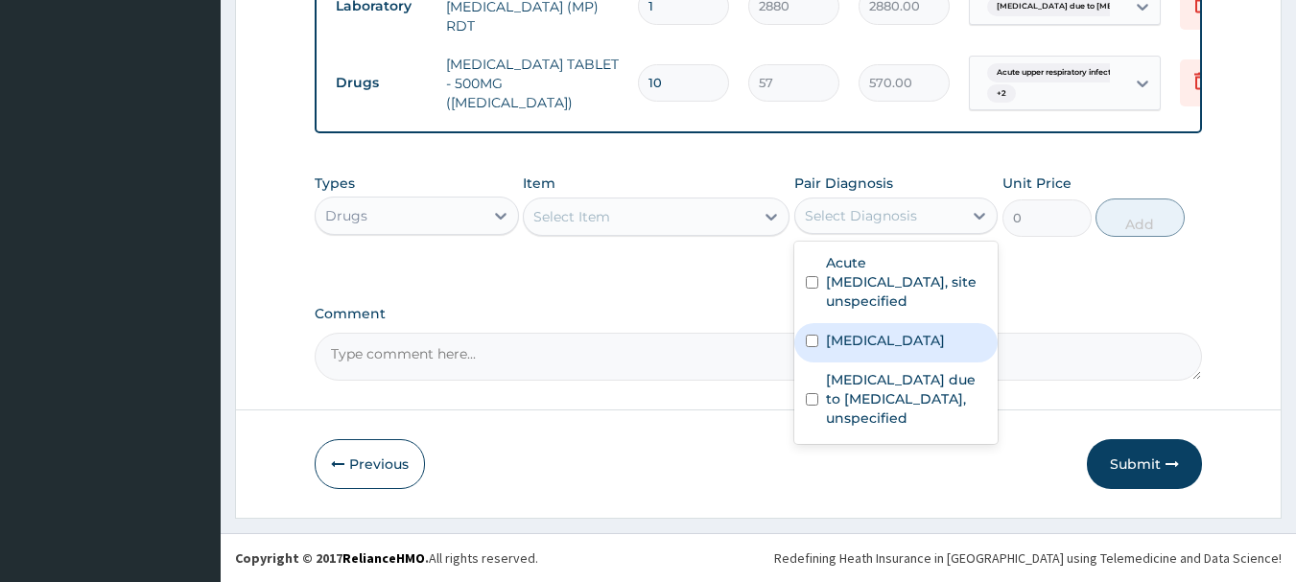
click at [944, 350] on label "Acute tonsillitis, unspecified" at bounding box center [885, 340] width 119 height 19
checkbox input "true"
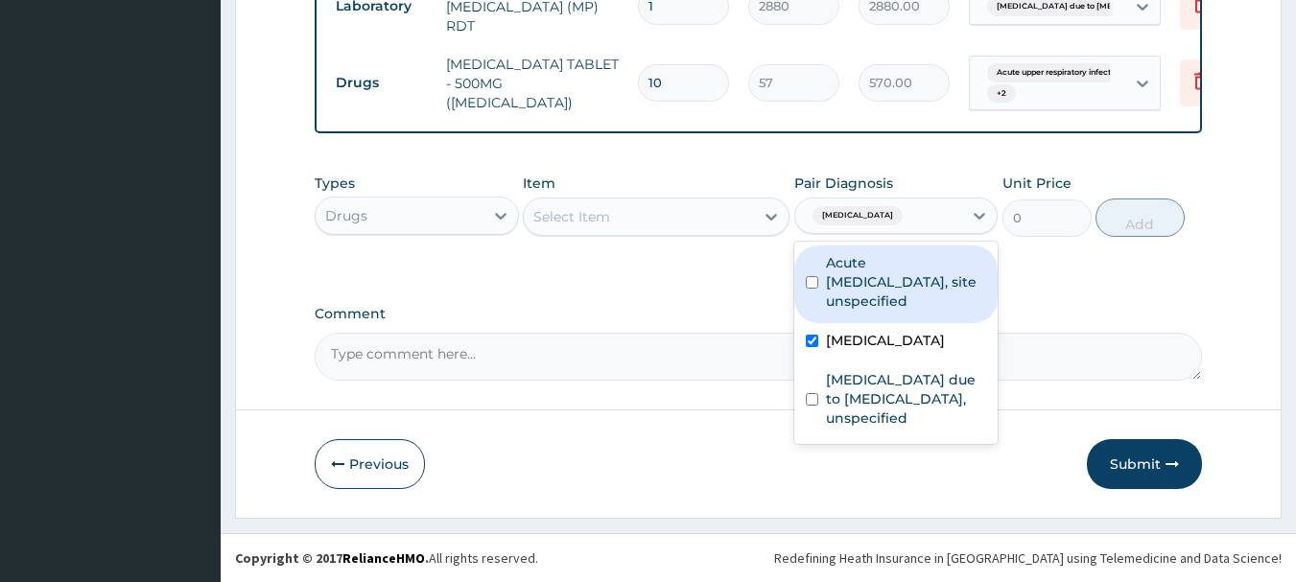
click at [936, 296] on label "Acute upper respiratory infection, site unspecified" at bounding box center [906, 282] width 161 height 58
checkbox input "true"
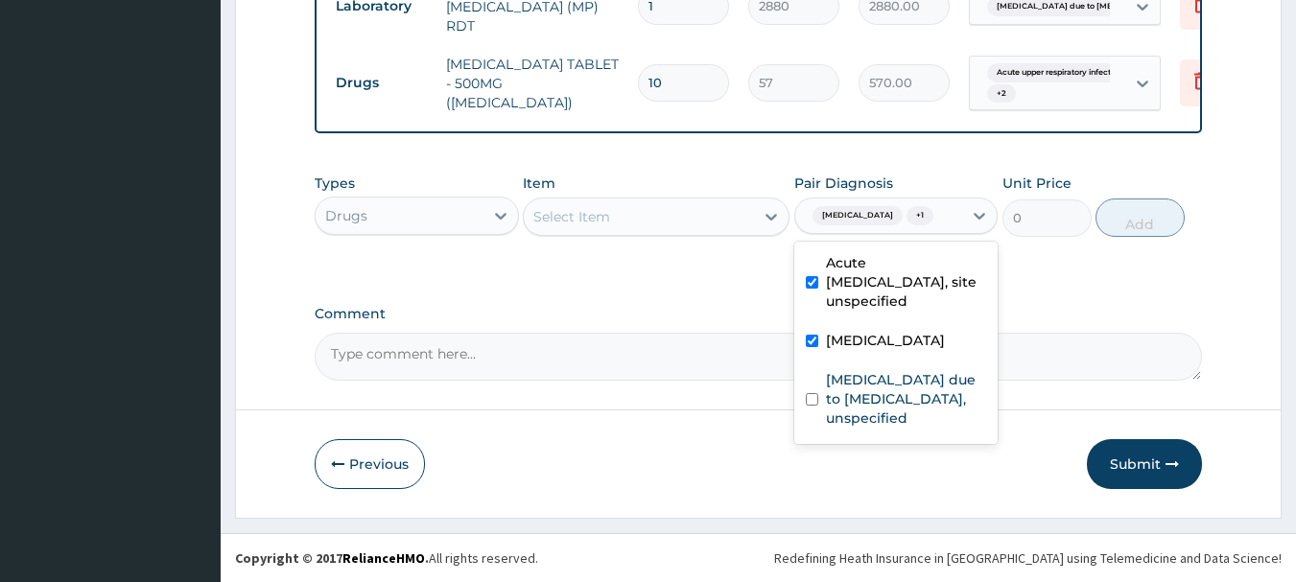
click at [868, 350] on label "Acute tonsillitis, unspecified" at bounding box center [885, 340] width 119 height 19
checkbox input "true"
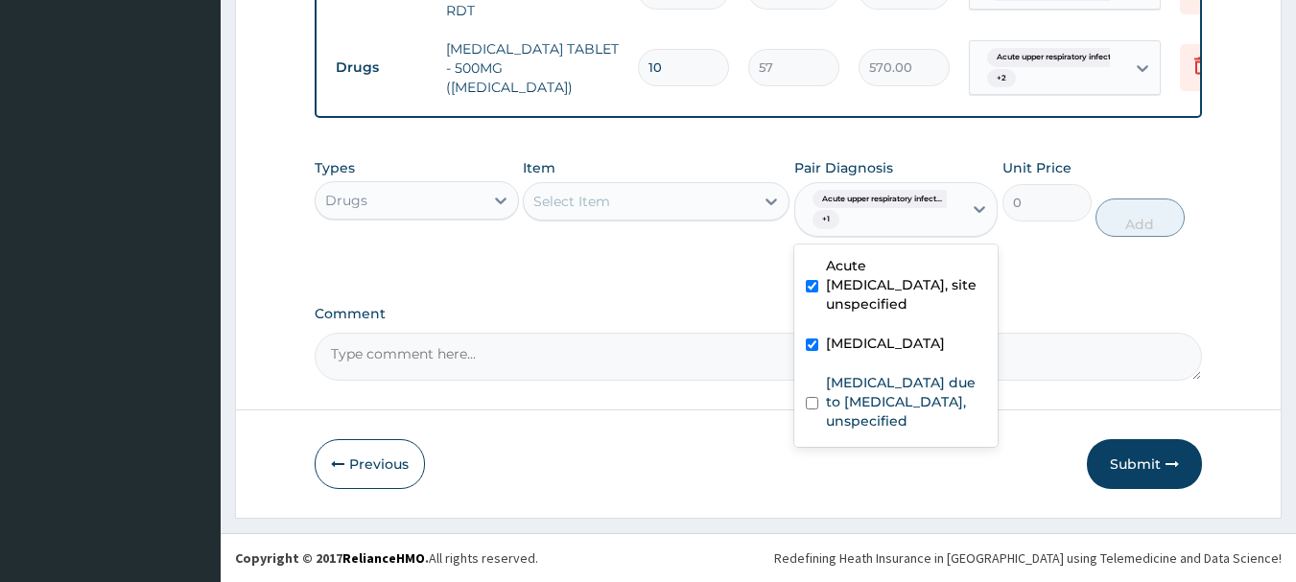
click at [858, 286] on label "Acute upper respiratory infection, site unspecified" at bounding box center [906, 285] width 161 height 58
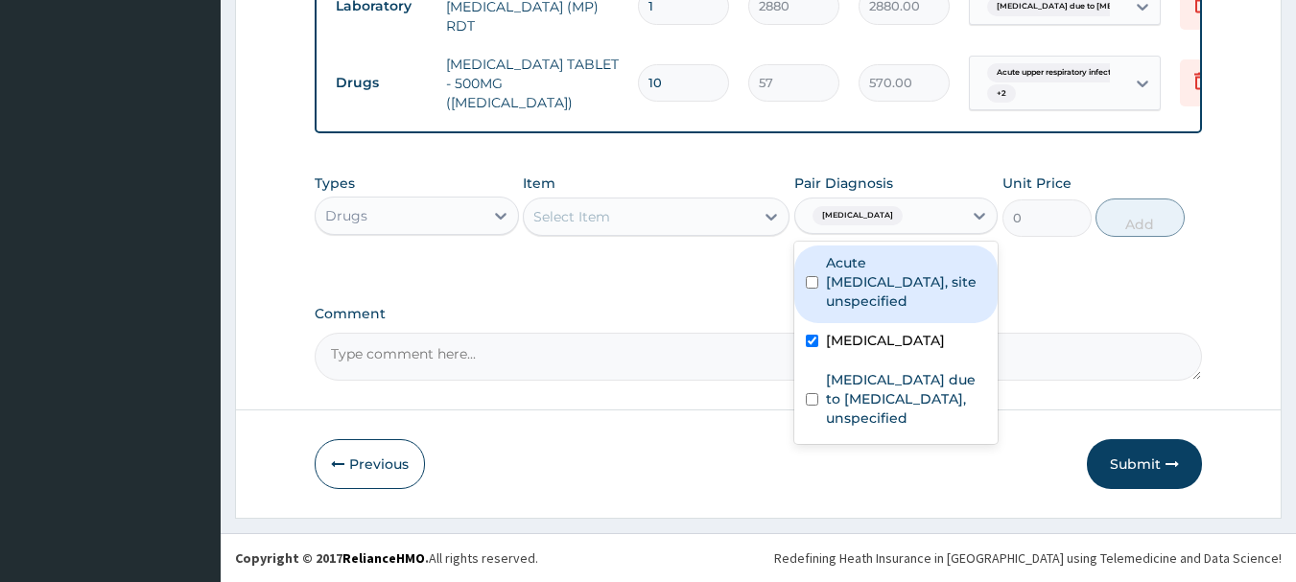
click at [858, 286] on label "Acute upper respiratory infection, site unspecified" at bounding box center [906, 282] width 161 height 58
checkbox input "false"
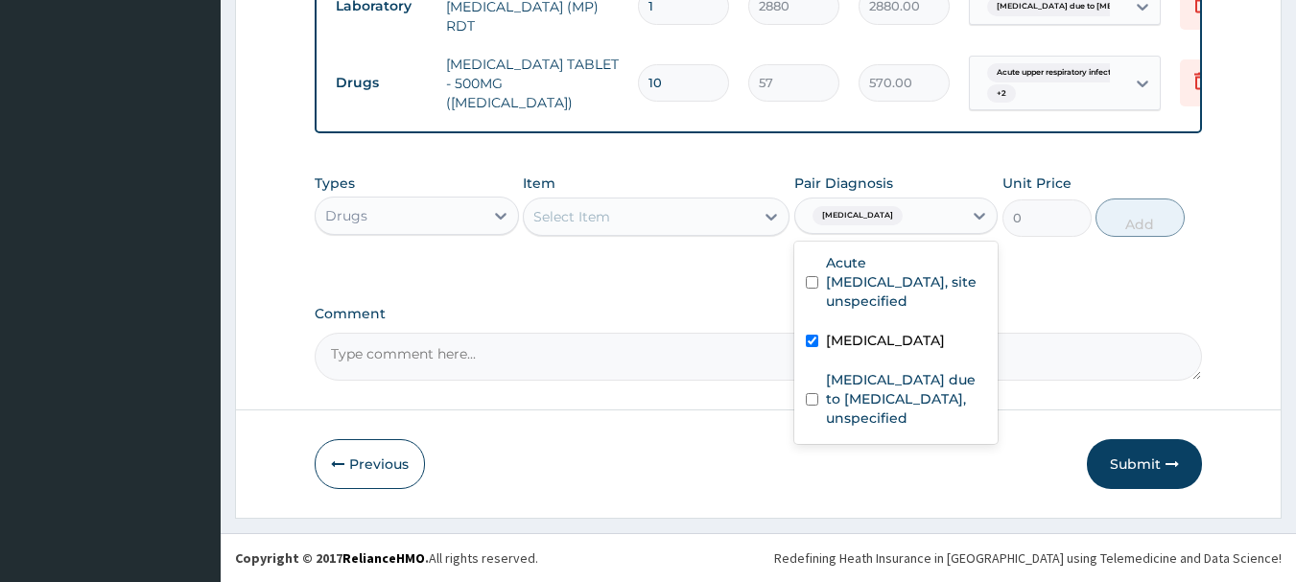
click at [854, 326] on div "Acute tonsillitis, unspecified" at bounding box center [896, 342] width 204 height 39
checkbox input "false"
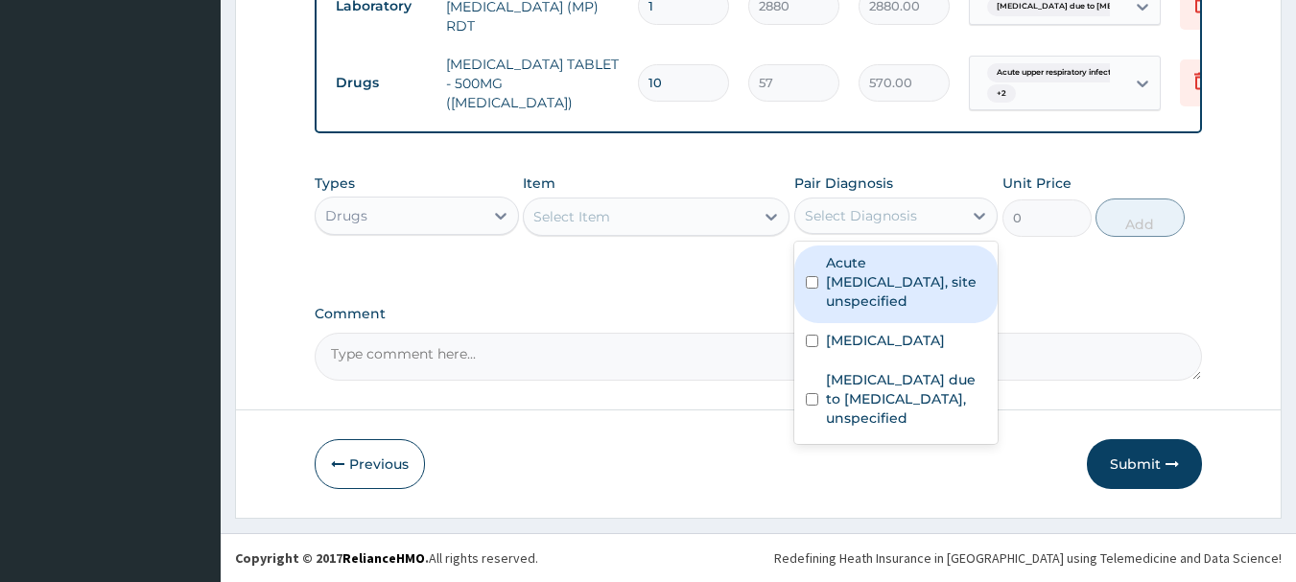
click at [687, 217] on div "Select Item" at bounding box center [639, 216] width 230 height 31
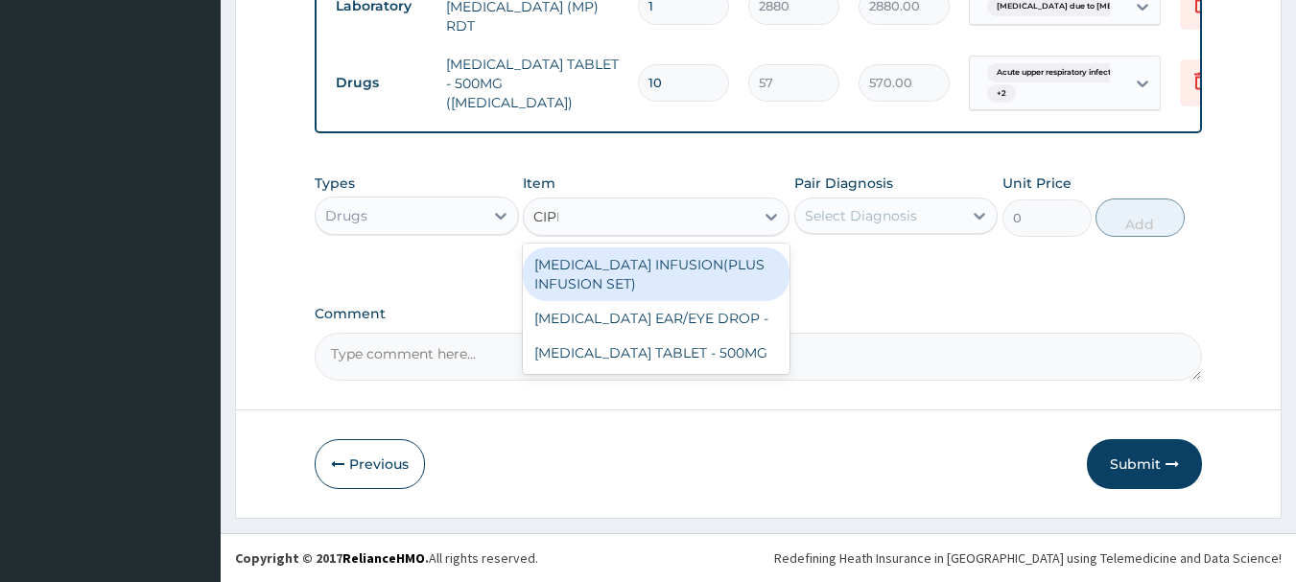
type input "CIPRO"
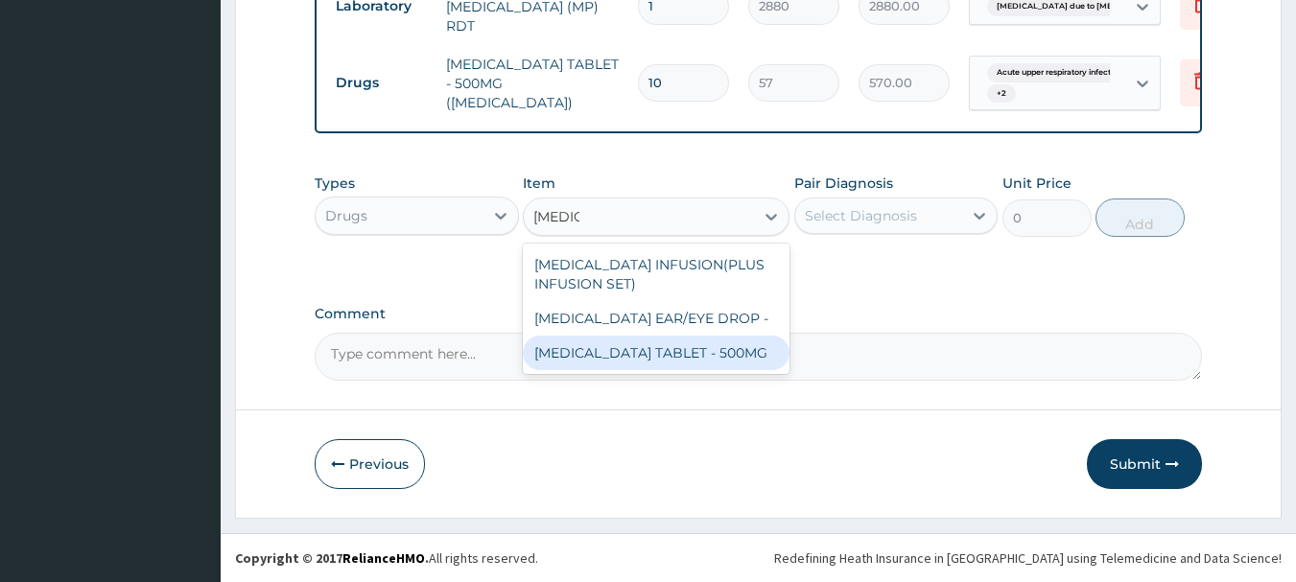
click at [665, 359] on div "CIPROFLOXACIN TABLET - 500MG" at bounding box center [656, 353] width 267 height 35
type input "266"
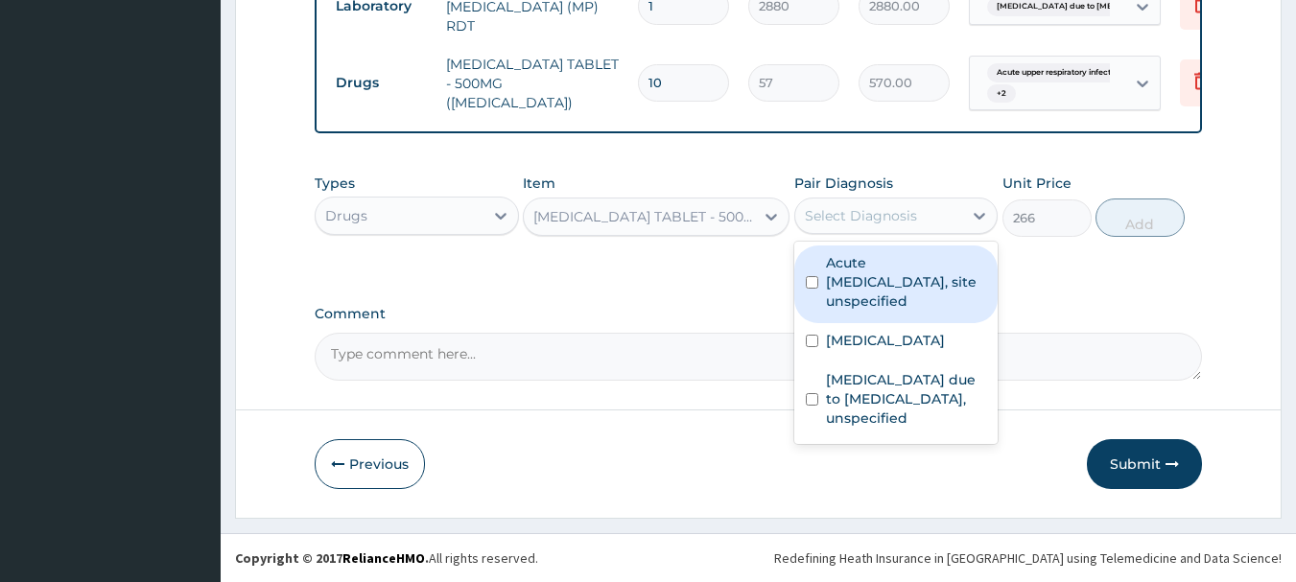
click at [888, 217] on div "Select Diagnosis" at bounding box center [861, 215] width 112 height 19
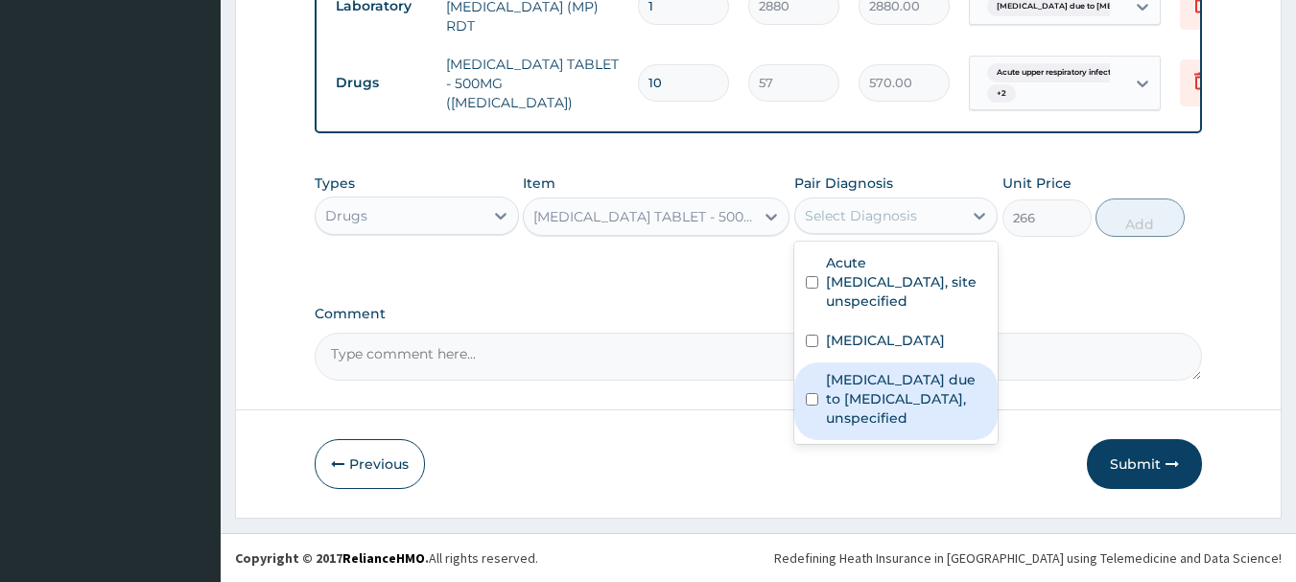
click at [883, 422] on label "Malaria due to Plasmodium falciparum, unspecified" at bounding box center [906, 399] width 161 height 58
checkbox input "true"
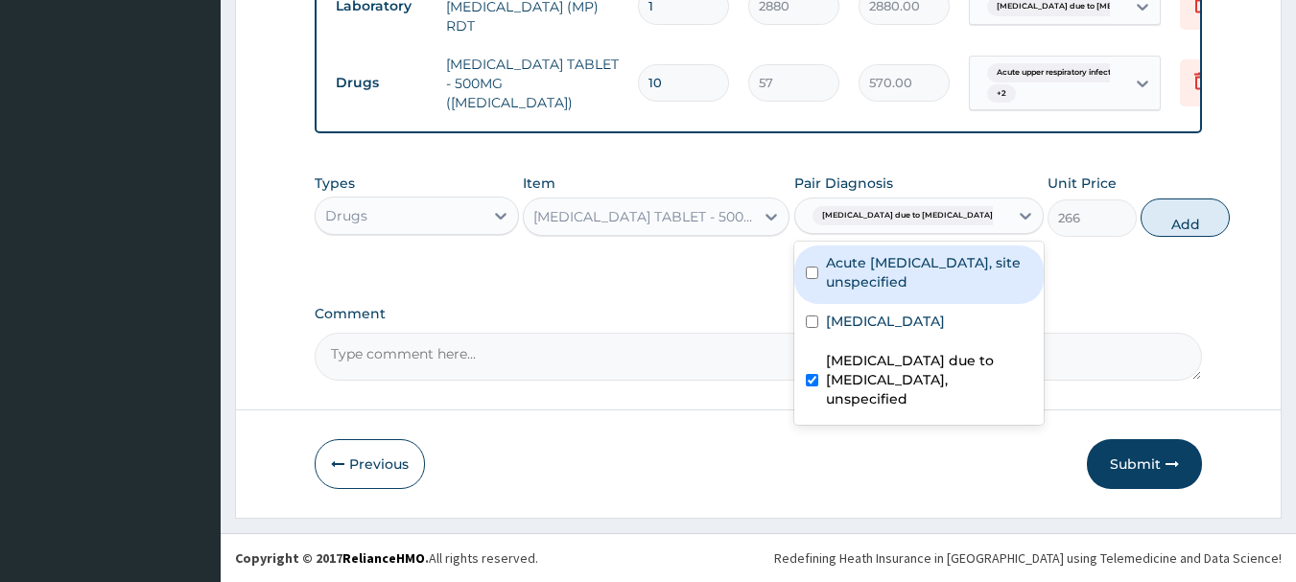
click at [905, 290] on label "Acute upper respiratory infection, site unspecified" at bounding box center [929, 272] width 206 height 38
checkbox input "true"
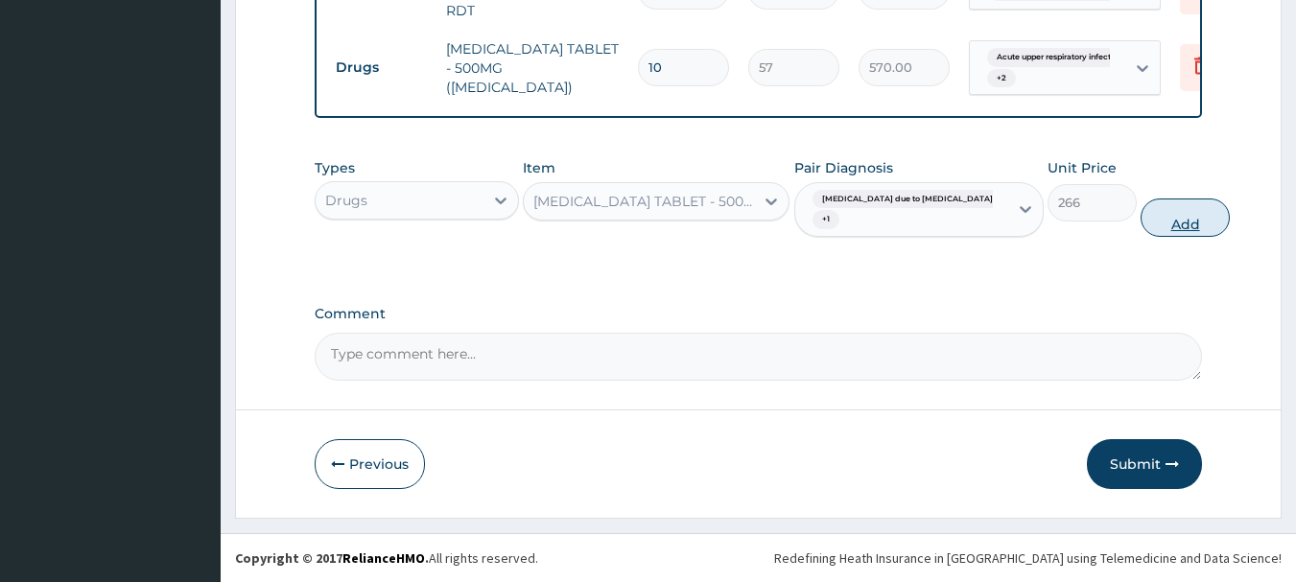
click at [1151, 226] on button "Add" at bounding box center [1185, 218] width 89 height 38
type input "0"
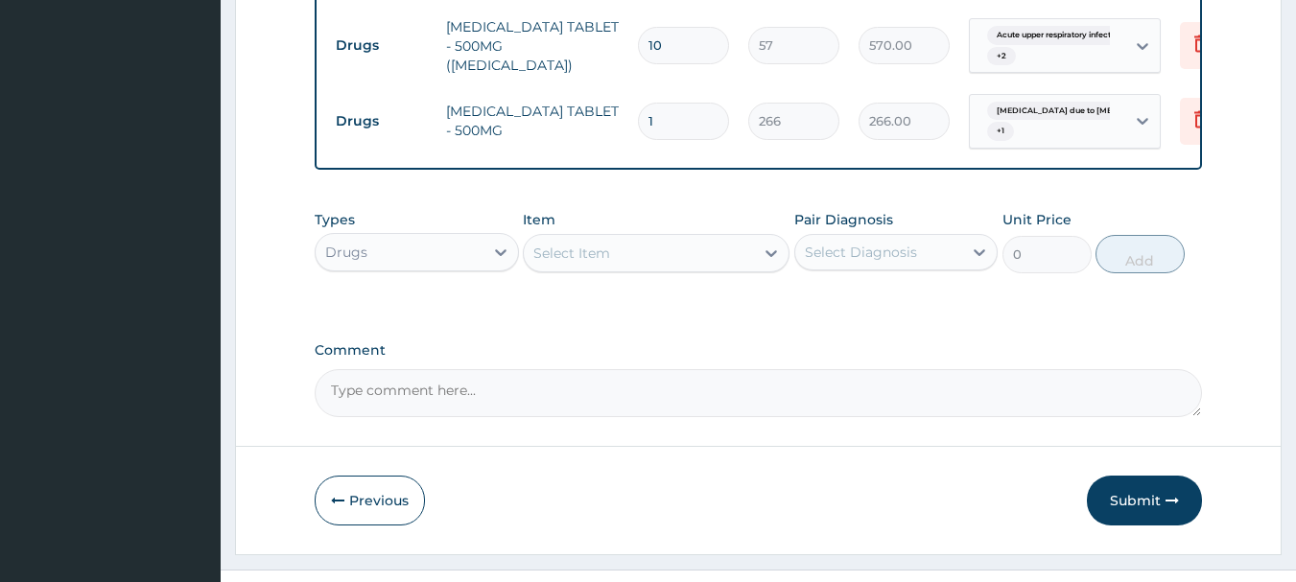
click at [693, 140] on input "1" at bounding box center [683, 121] width 91 height 37
type input "10"
type input "2660.00"
type input "10"
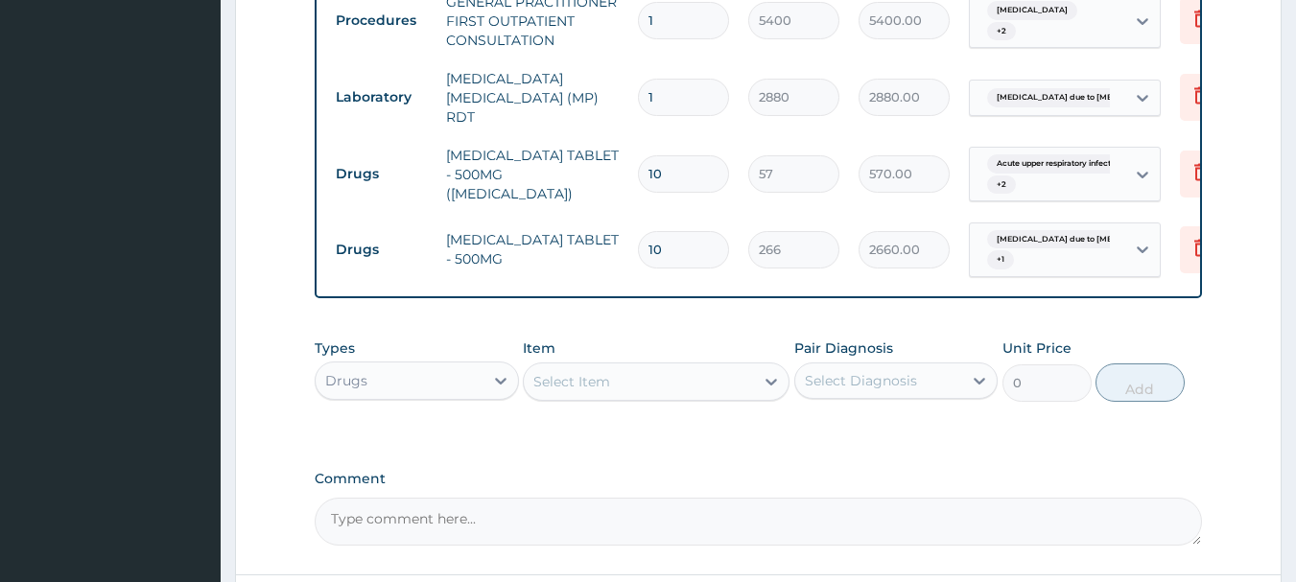
scroll to position [816, 0]
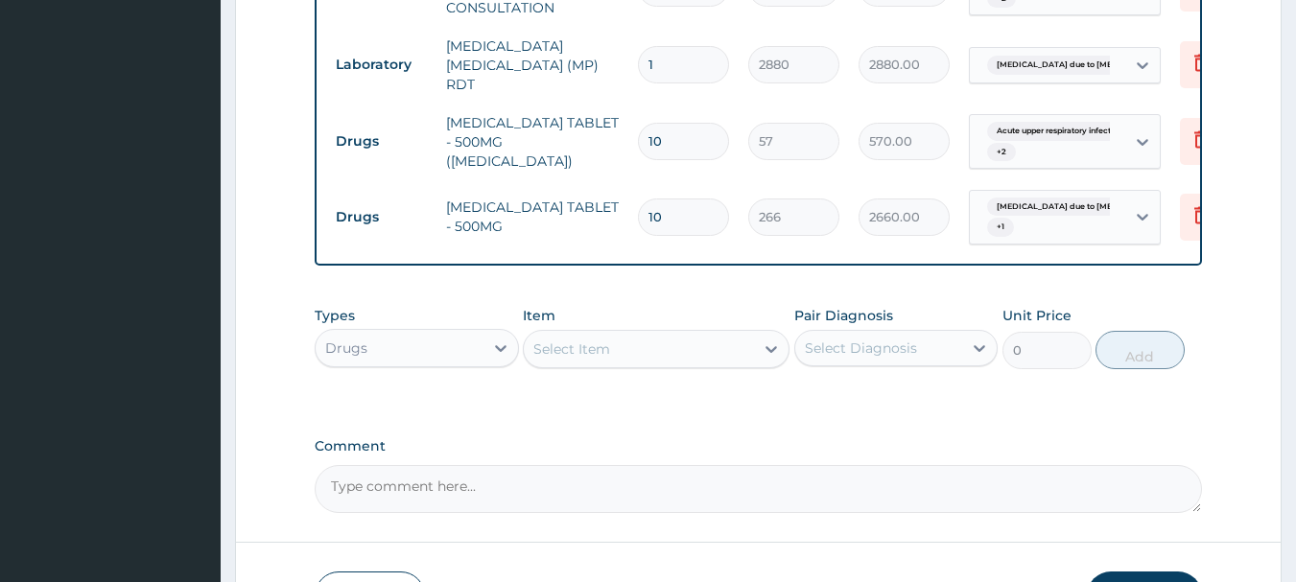
click at [865, 364] on div "Select Diagnosis" at bounding box center [879, 348] width 168 height 31
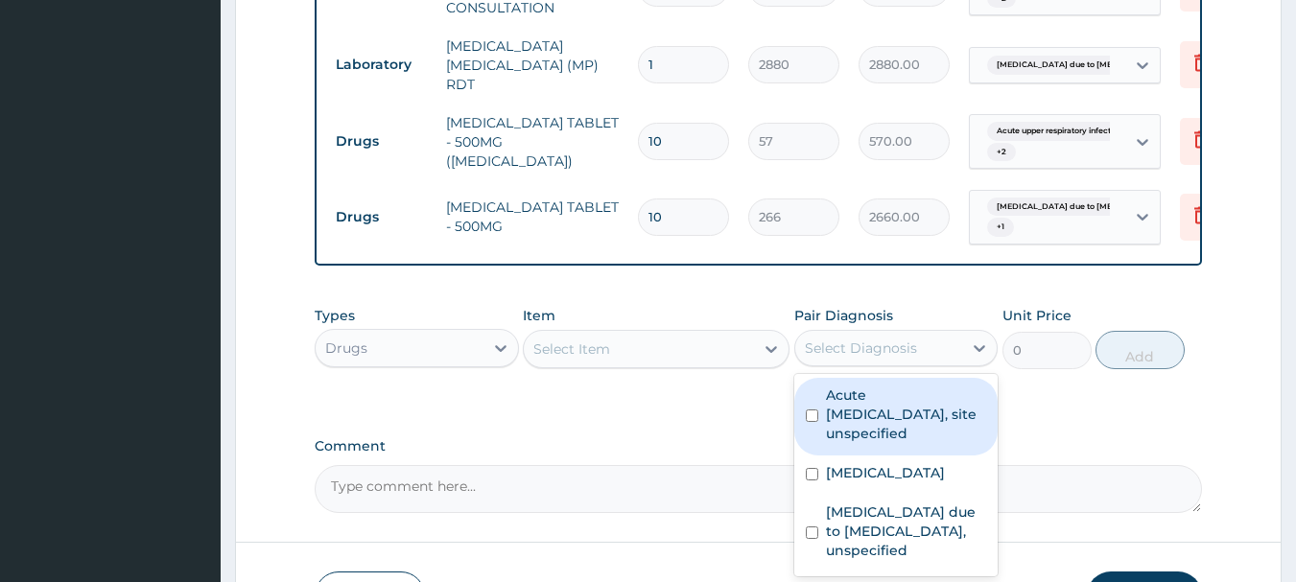
scroll to position [912, 0]
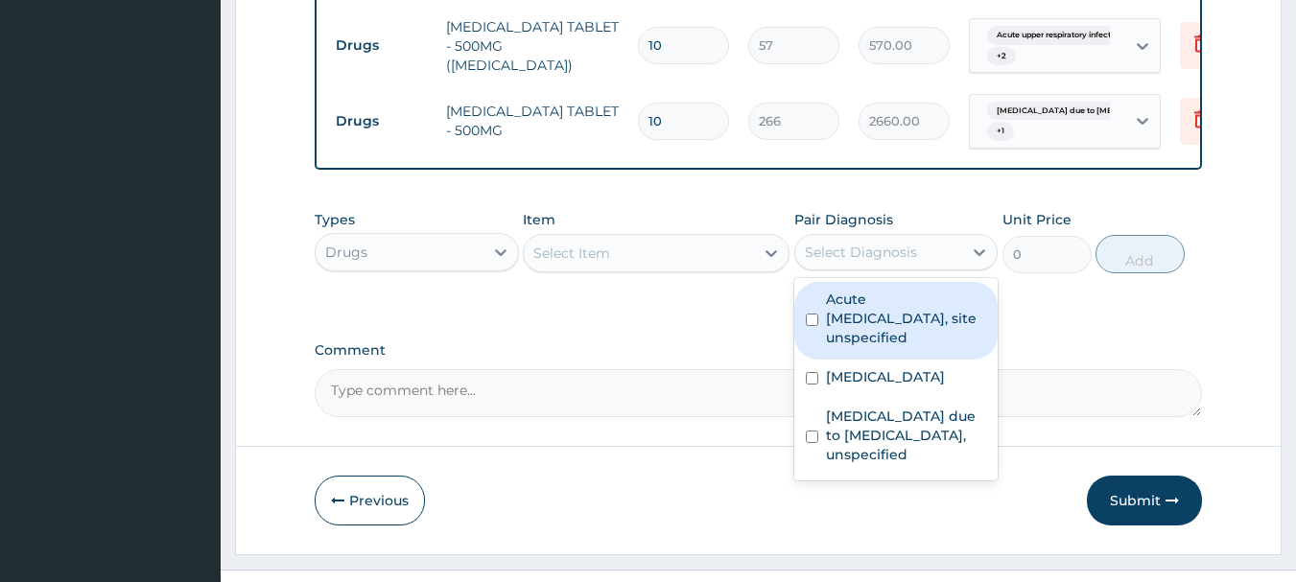
click at [647, 269] on div "Select Item" at bounding box center [639, 253] width 230 height 31
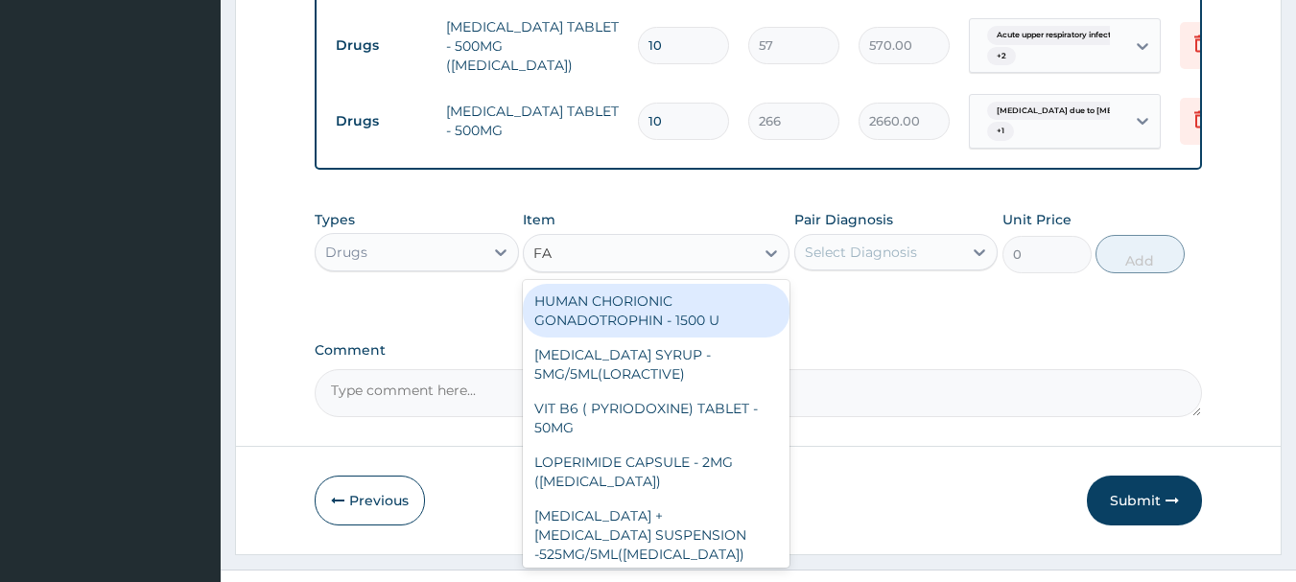
type input "FAN"
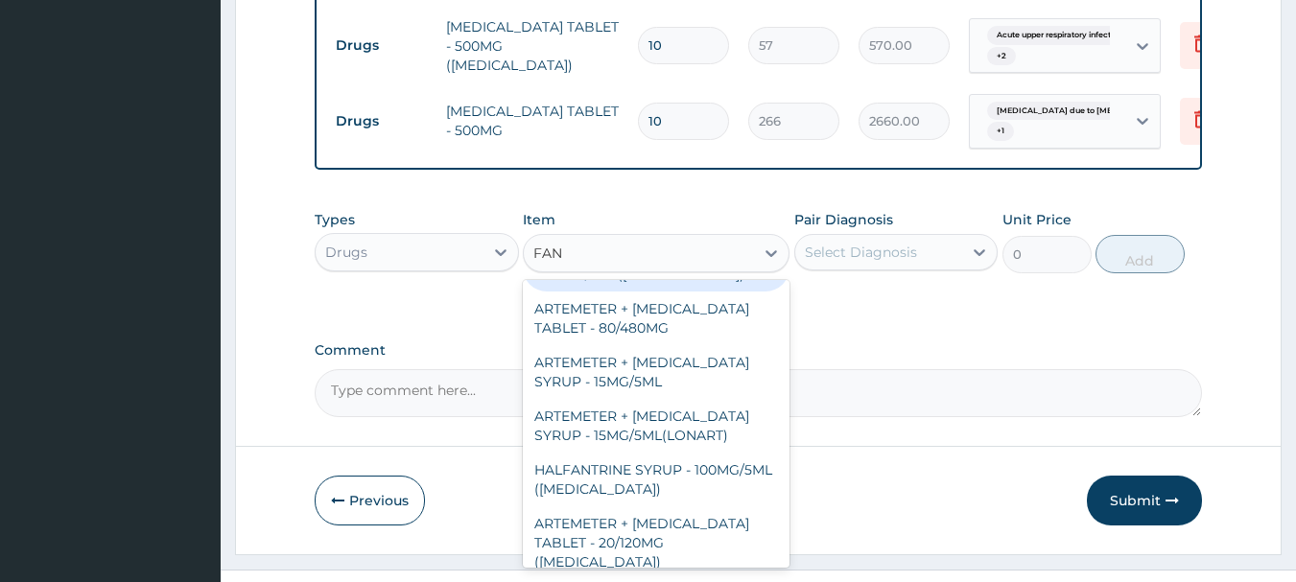
scroll to position [96, 0]
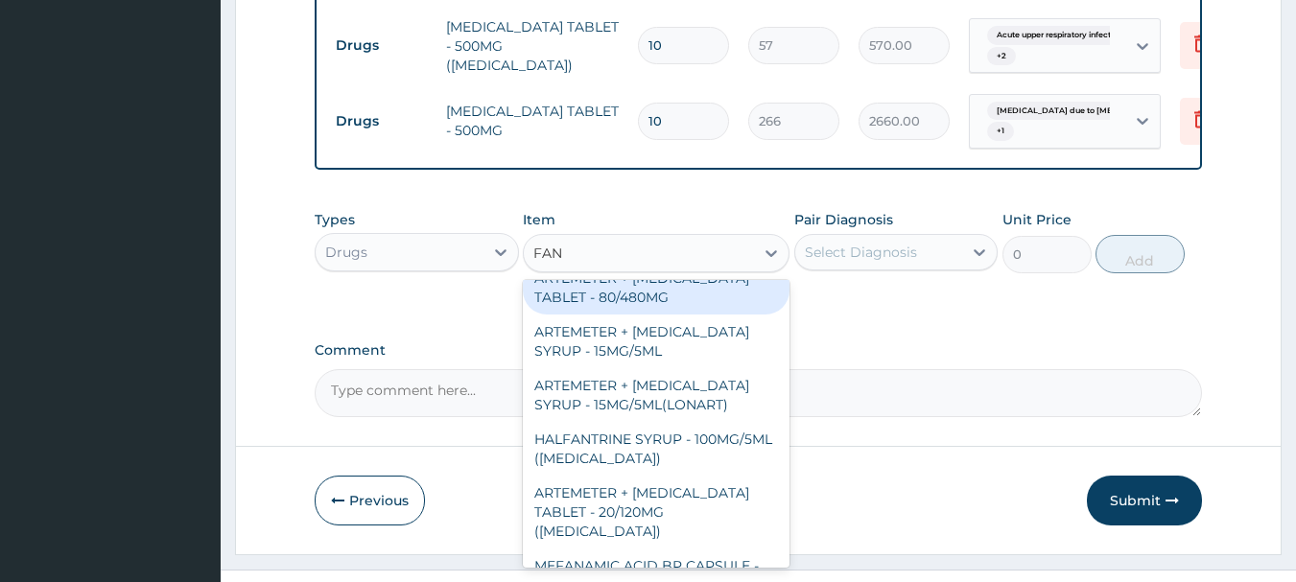
click at [658, 315] on div "ARTEMETER + LUMEFANTRINE TABLET - 80/480MG" at bounding box center [656, 288] width 267 height 54
type input "494"
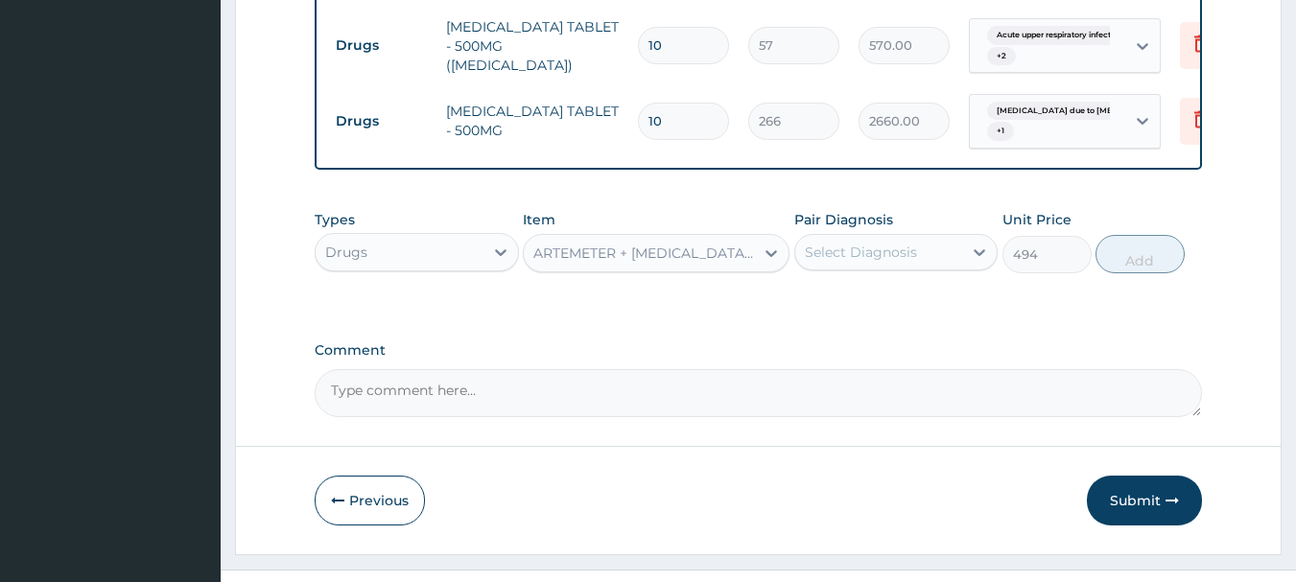
click at [658, 312] on div "Types Drugs Item ARTEMETER + LUMEFANTRINE TABLET - 80/480MG Pair Diagnosis Sele…" at bounding box center [759, 256] width 889 height 111
click at [915, 268] on div "Select Diagnosis" at bounding box center [879, 252] width 168 height 31
click at [954, 268] on div "Select Diagnosis" at bounding box center [879, 252] width 168 height 31
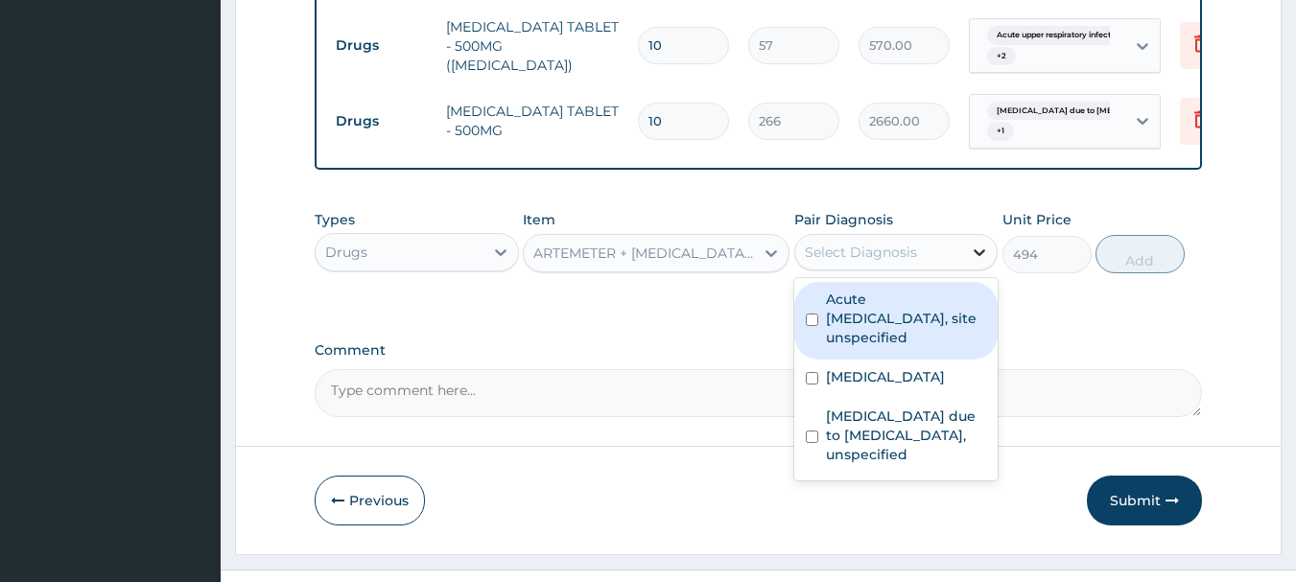
click at [980, 262] on icon at bounding box center [979, 252] width 19 height 19
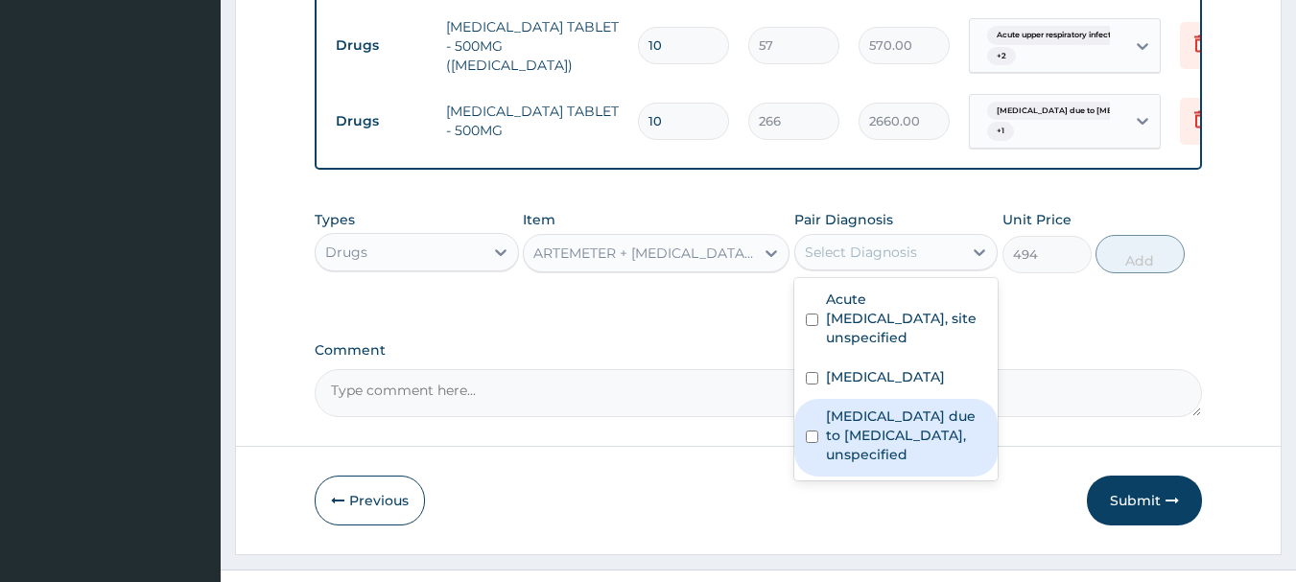
click at [916, 481] on div "Acute upper respiratory infection, site unspecified Acute tonsillitis, unspecif…" at bounding box center [896, 379] width 204 height 202
click at [912, 464] on label "Malaria due to Plasmodium falciparum, unspecified" at bounding box center [906, 436] width 161 height 58
checkbox input "true"
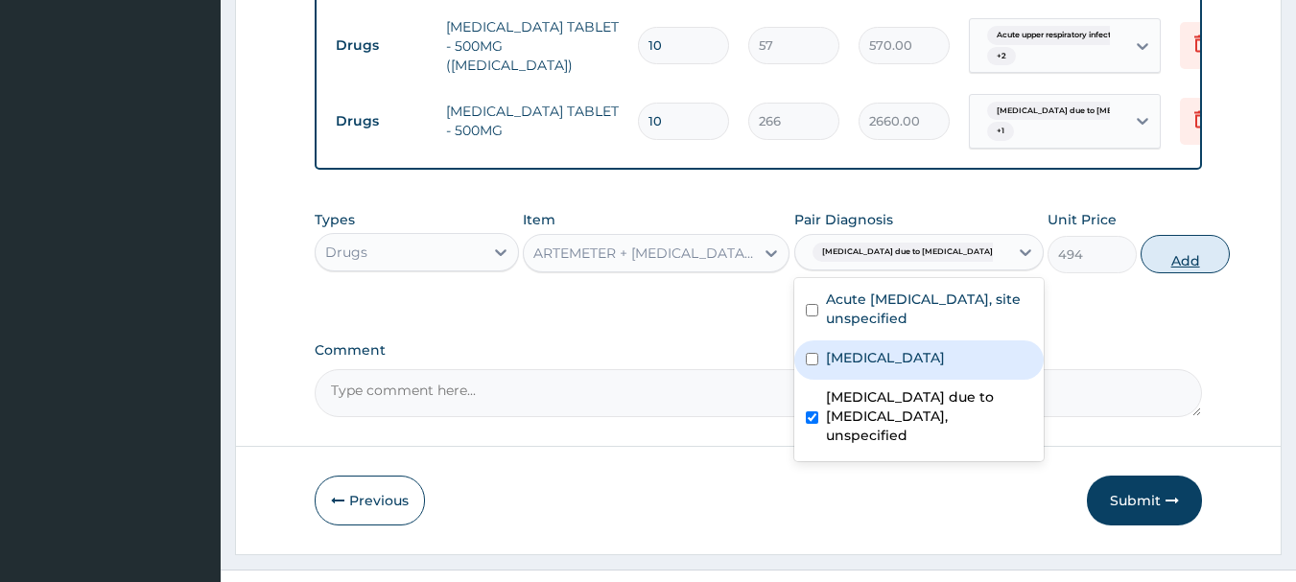
click at [1143, 273] on button "Add" at bounding box center [1185, 254] width 89 height 38
type input "0"
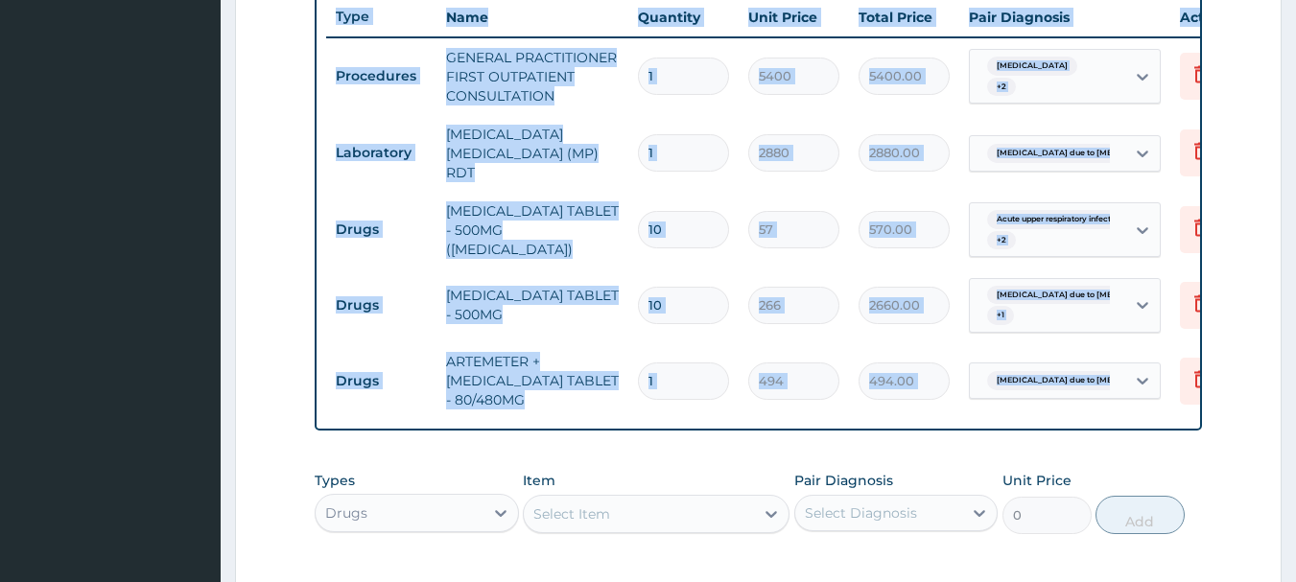
scroll to position [720, 0]
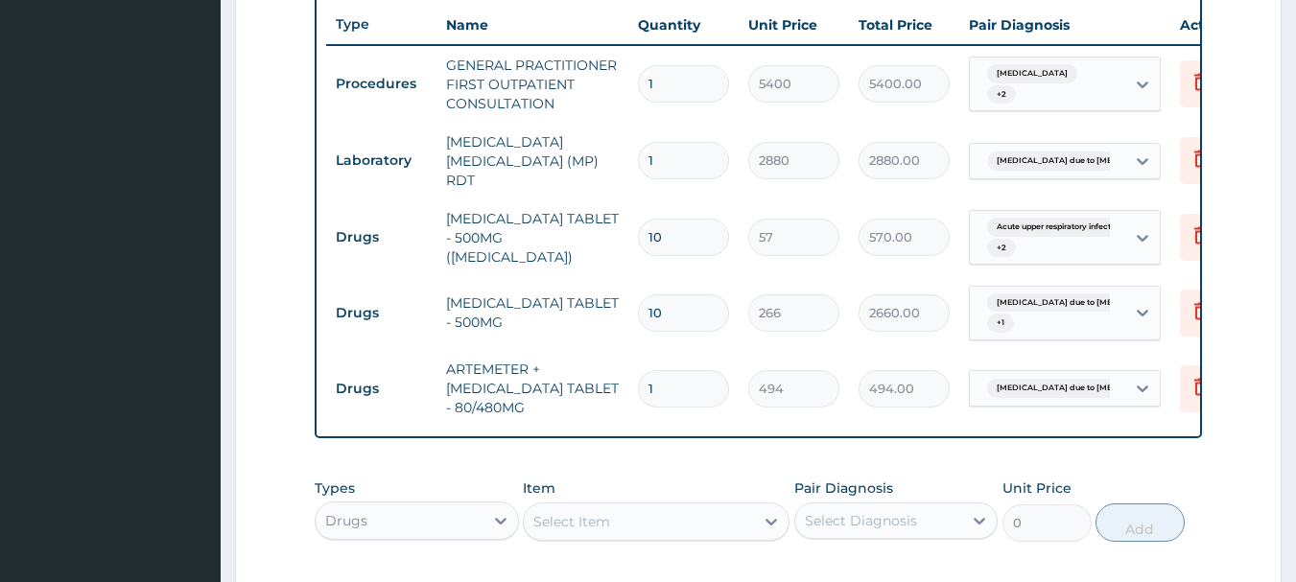
click at [667, 408] on input "1" at bounding box center [683, 388] width 91 height 37
type input "0.00"
type input "6"
type input "2964.00"
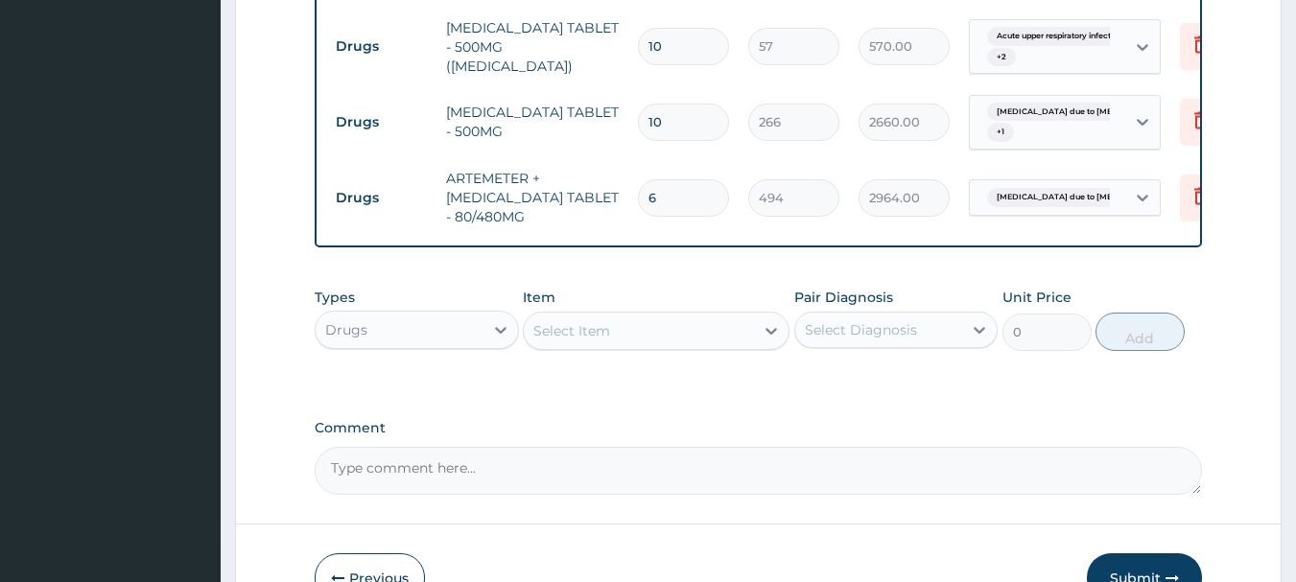
scroll to position [912, 0]
type input "6"
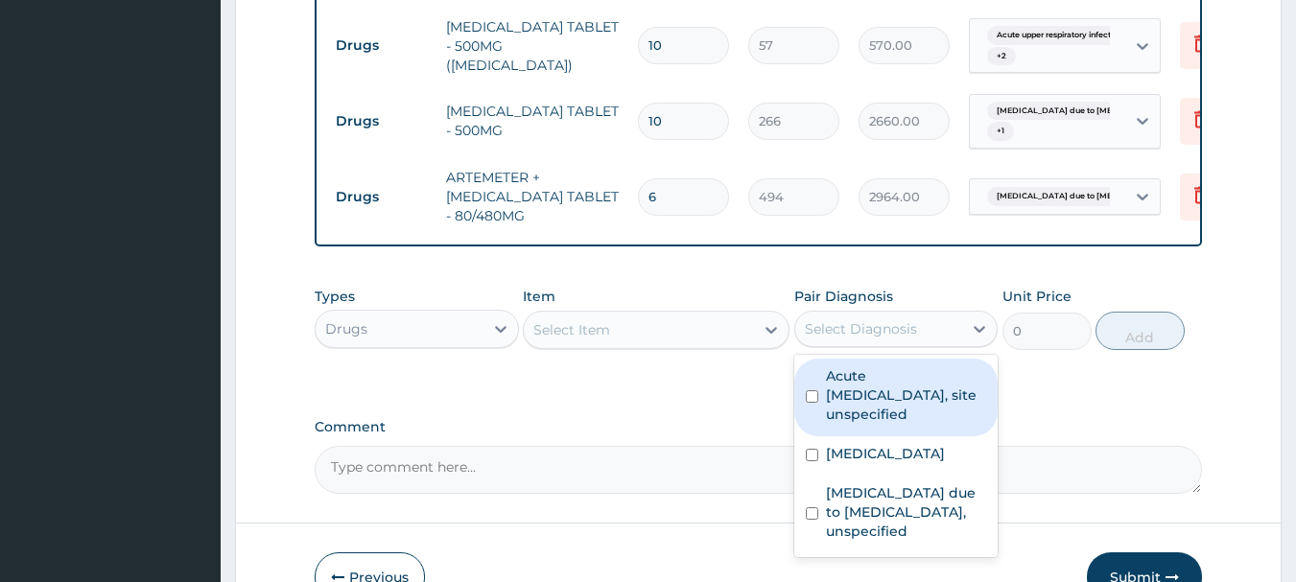
click at [855, 339] on div "Select Diagnosis" at bounding box center [861, 329] width 112 height 19
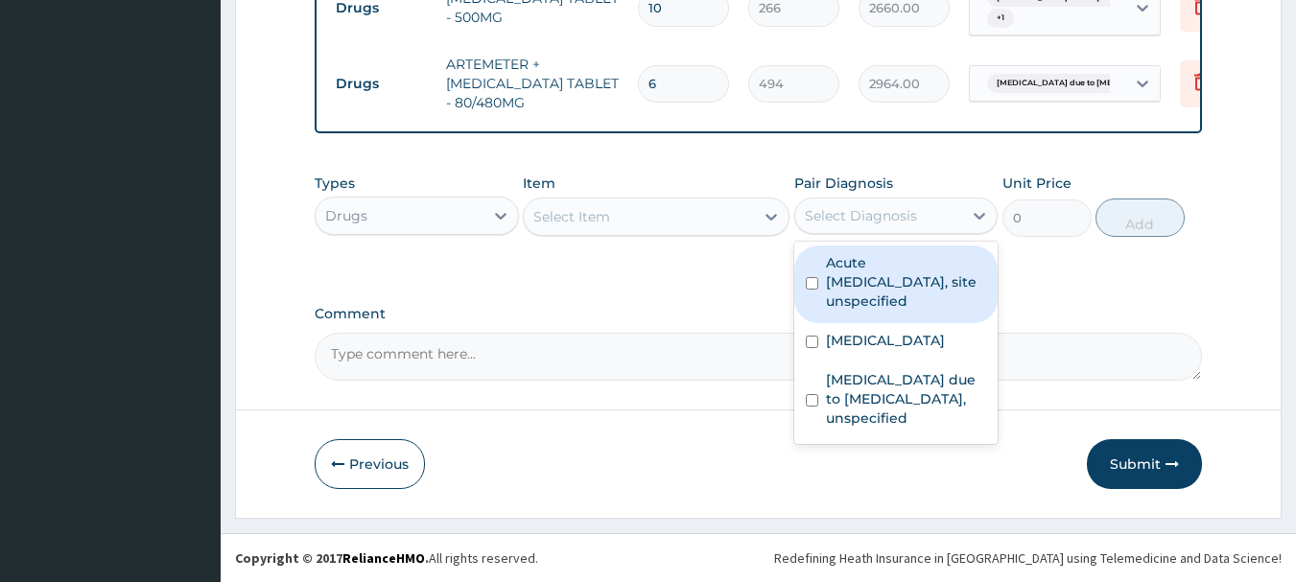
scroll to position [1063, 0]
click at [740, 217] on div "Select Item" at bounding box center [639, 216] width 230 height 31
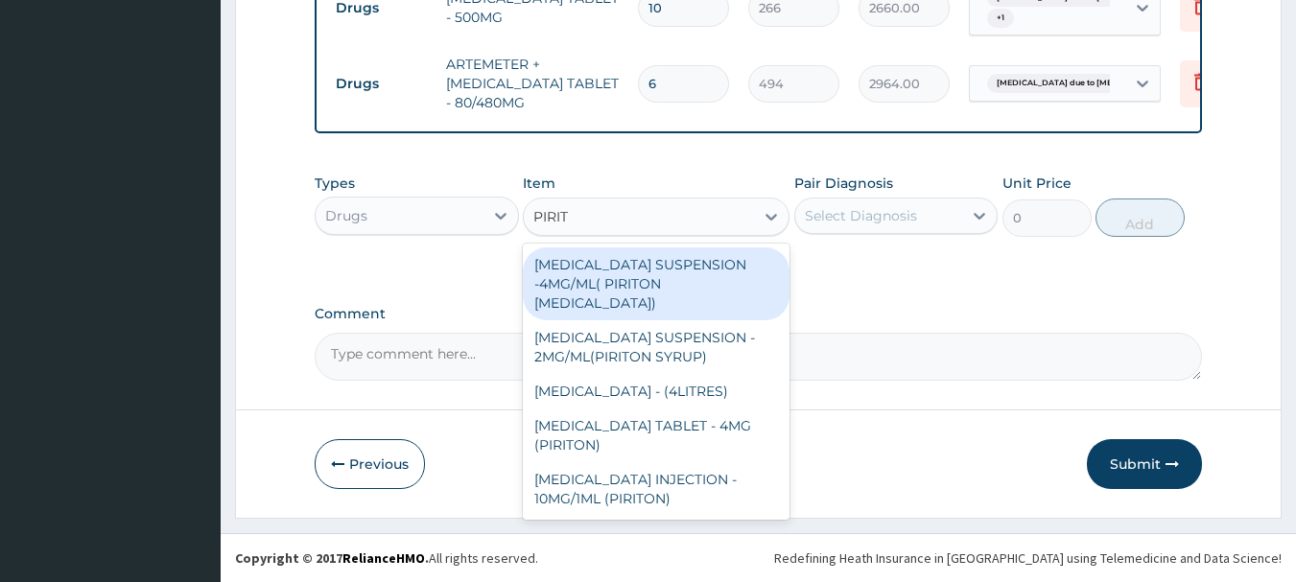
type input "PIRITO"
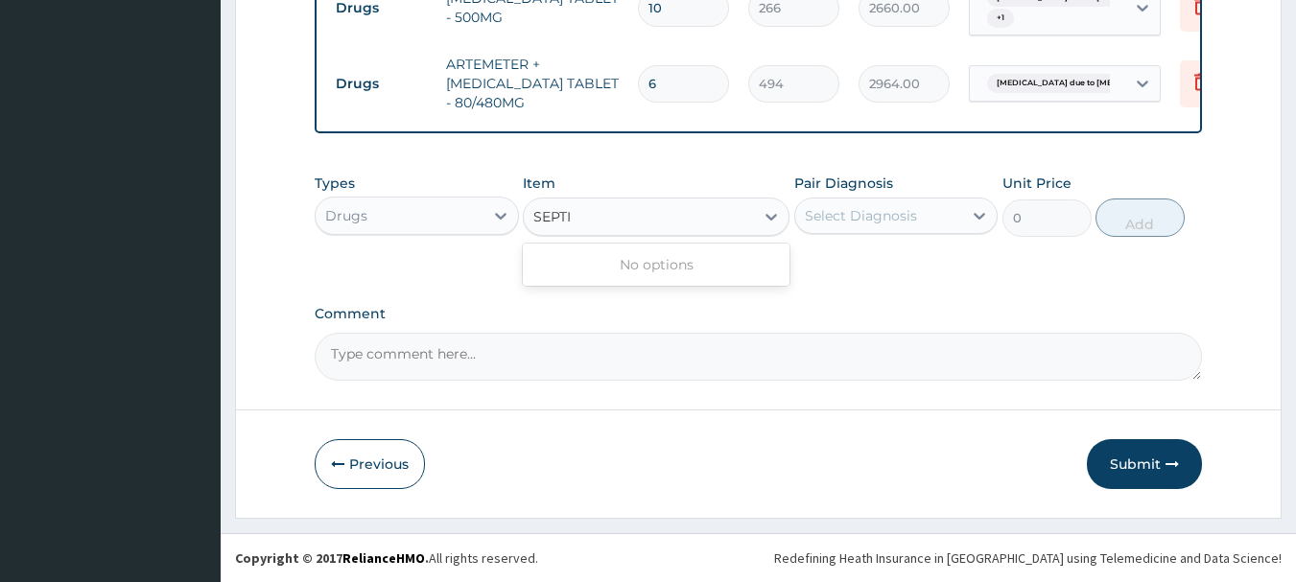
type input "SEPT"
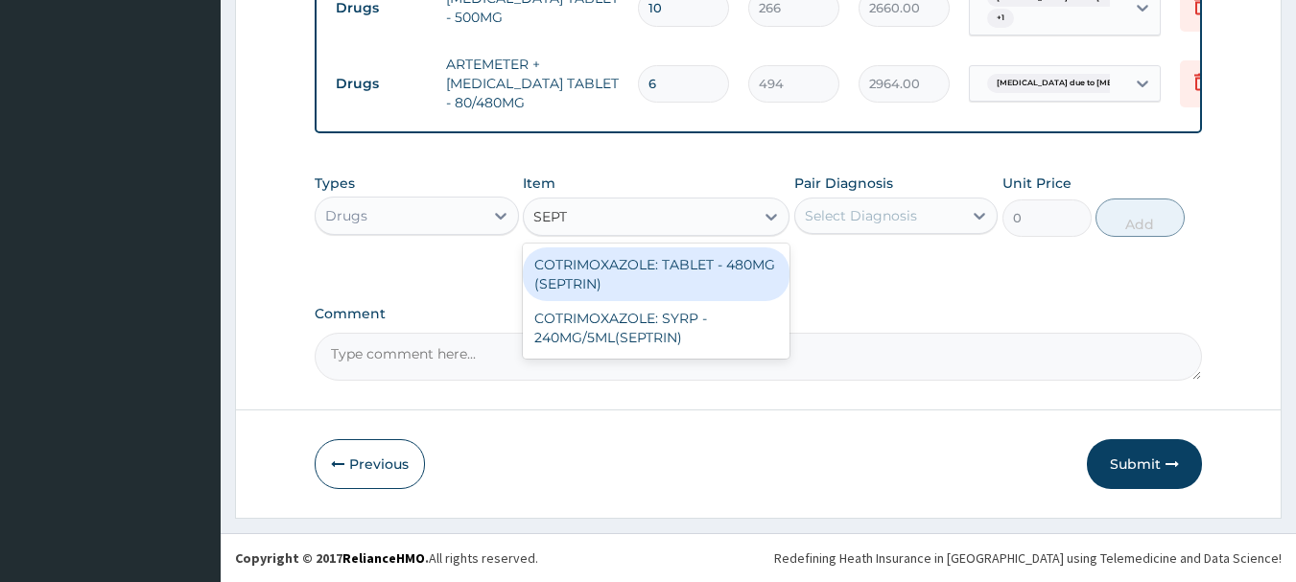
click at [714, 278] on div "COTRIMOXAZOLE: TABLET - 480MG (SEPTRIN)" at bounding box center [656, 275] width 267 height 54
type input "110.19999999999999"
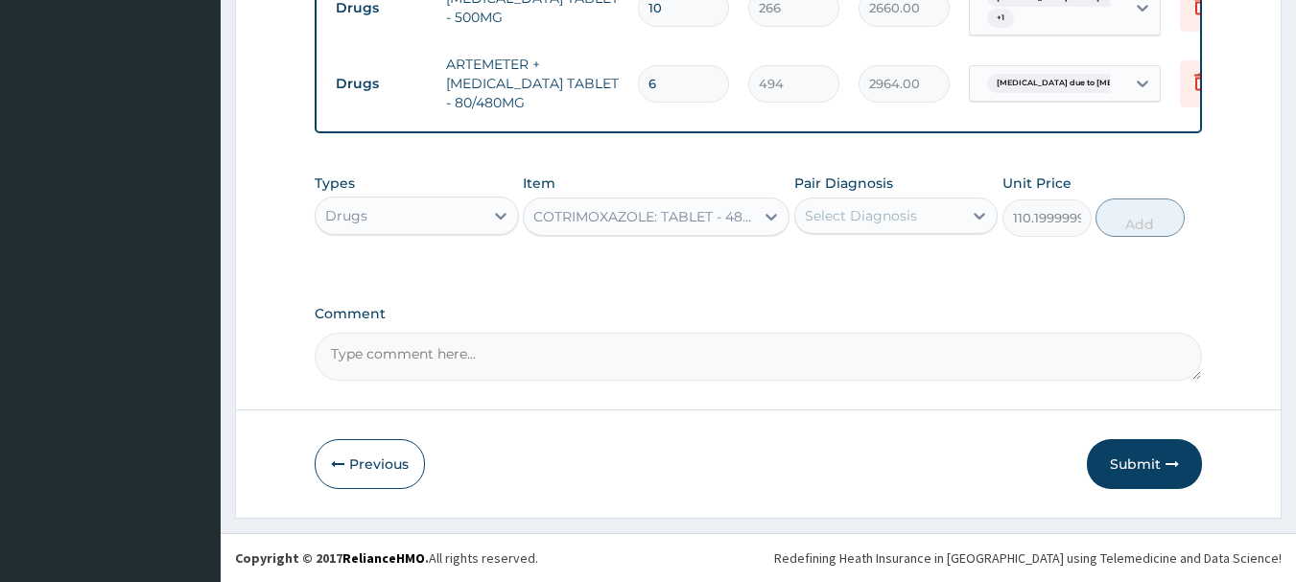
click at [910, 214] on div "Select Diagnosis" at bounding box center [861, 215] width 112 height 19
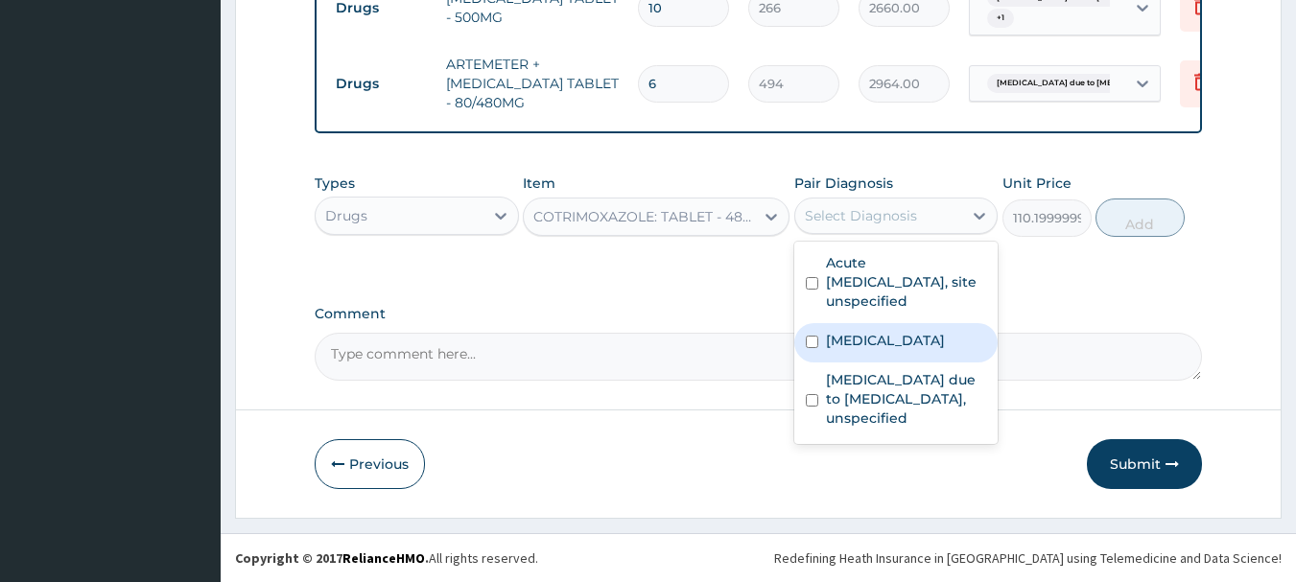
click at [902, 332] on label "Acute tonsillitis, unspecified" at bounding box center [885, 340] width 119 height 19
checkbox input "true"
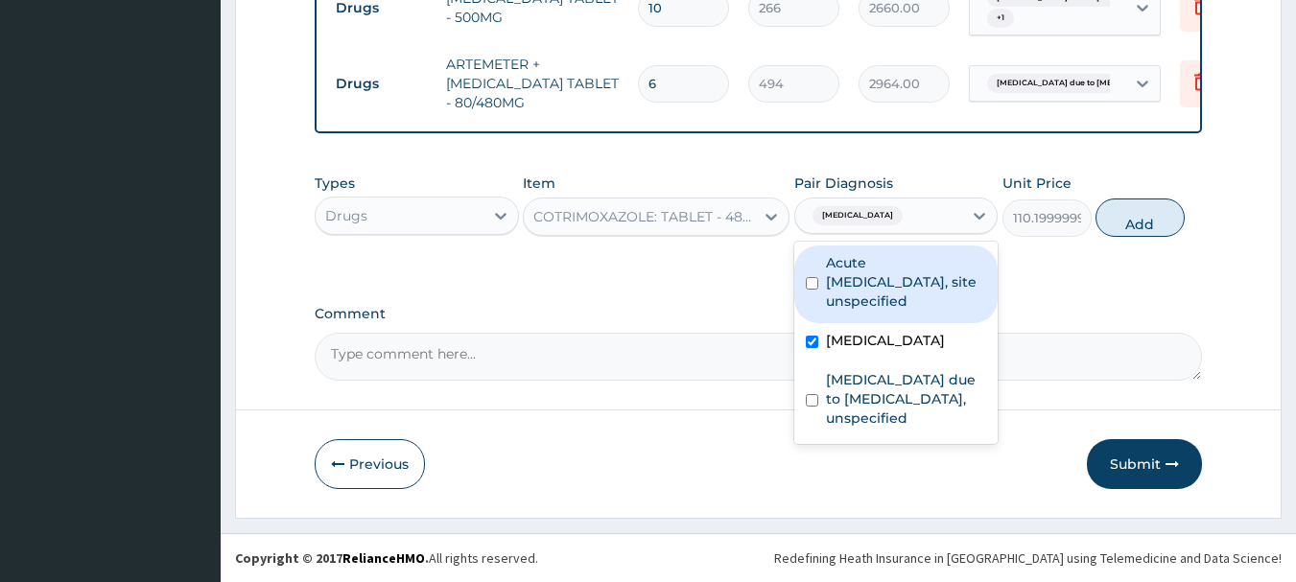
click at [900, 305] on label "Acute upper respiratory infection, site unspecified" at bounding box center [906, 282] width 161 height 58
checkbox input "true"
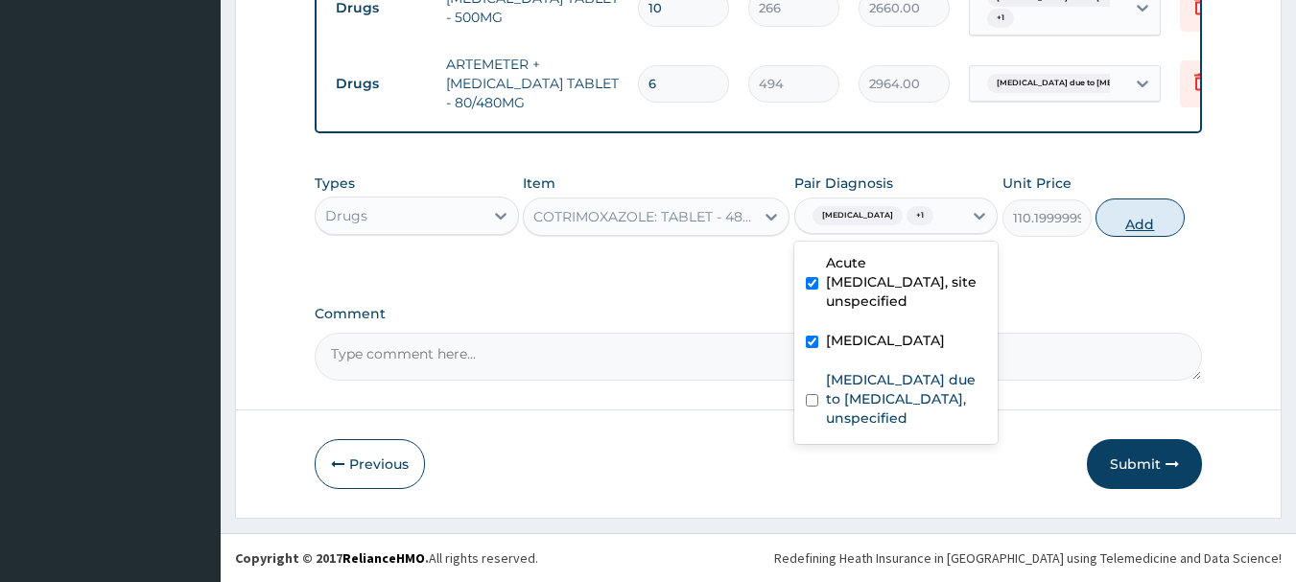
click at [1099, 221] on button "Add" at bounding box center [1140, 218] width 89 height 38
type input "0"
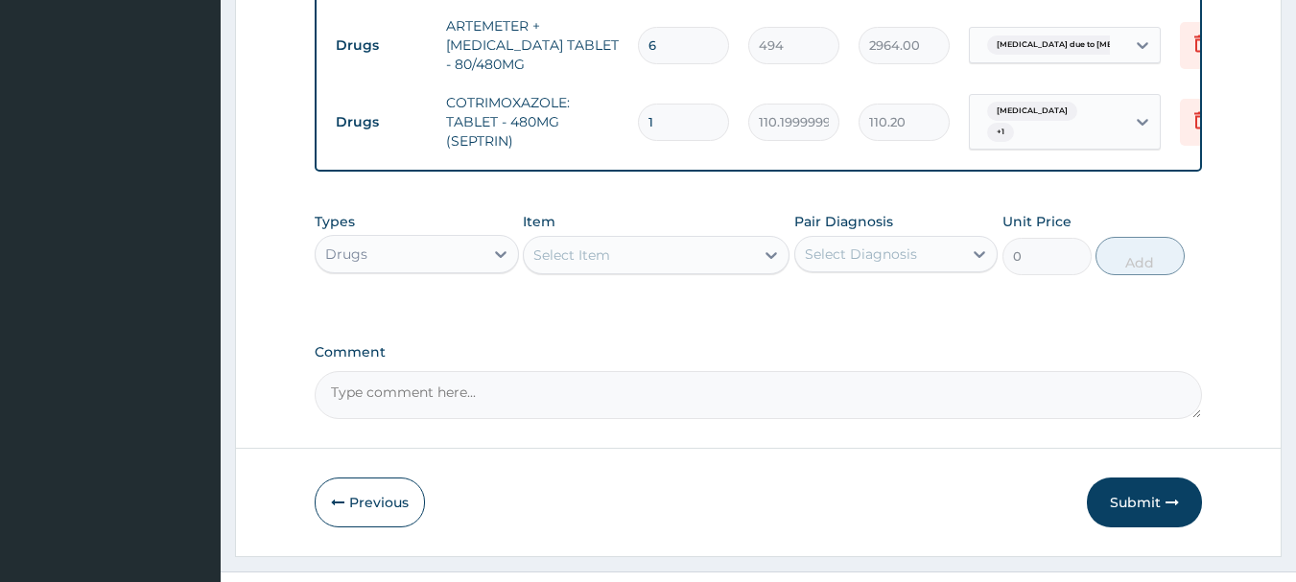
click at [691, 141] on input "1" at bounding box center [683, 122] width 91 height 37
type input "0.00"
type input "1"
type input "110.20"
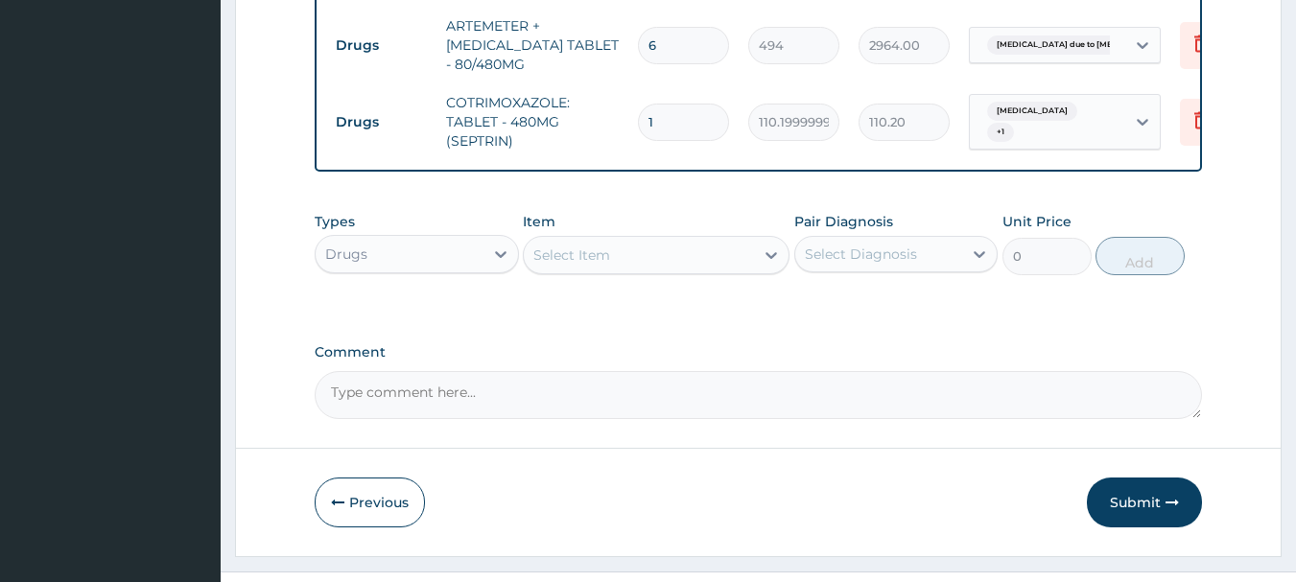
type input "10"
type input "1102.00"
type input "10"
click at [838, 275] on div "Pair Diagnosis Select Diagnosis" at bounding box center [896, 243] width 204 height 63
click at [838, 264] on div "Select Diagnosis" at bounding box center [861, 254] width 112 height 19
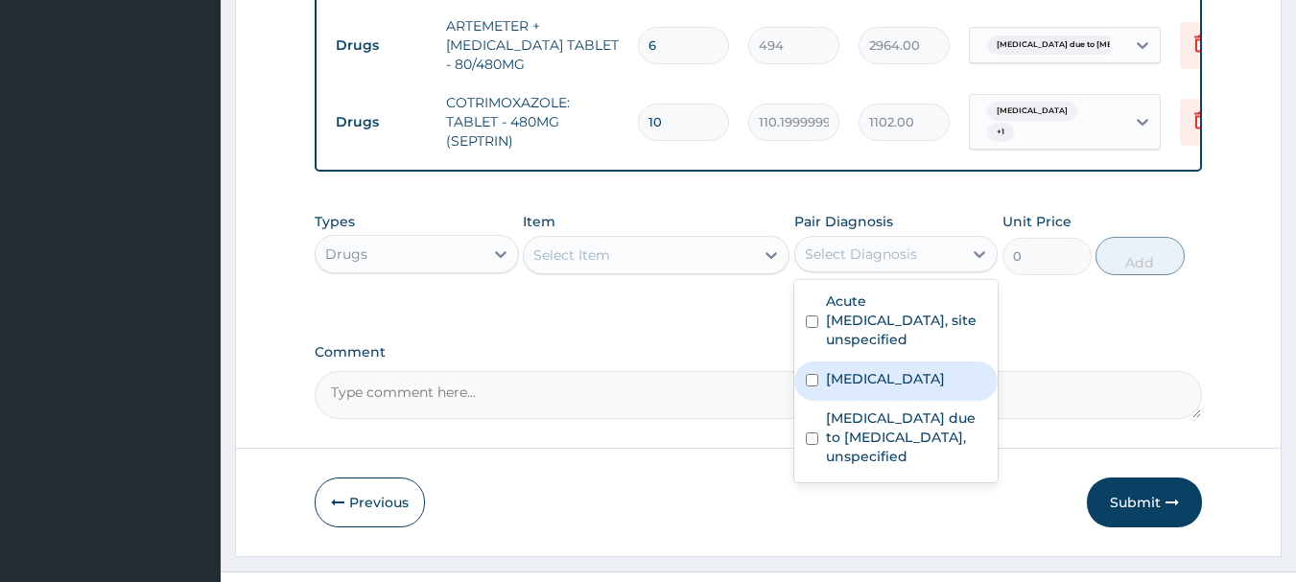
click at [888, 389] on label "Acute tonsillitis, unspecified" at bounding box center [885, 378] width 119 height 19
checkbox input "true"
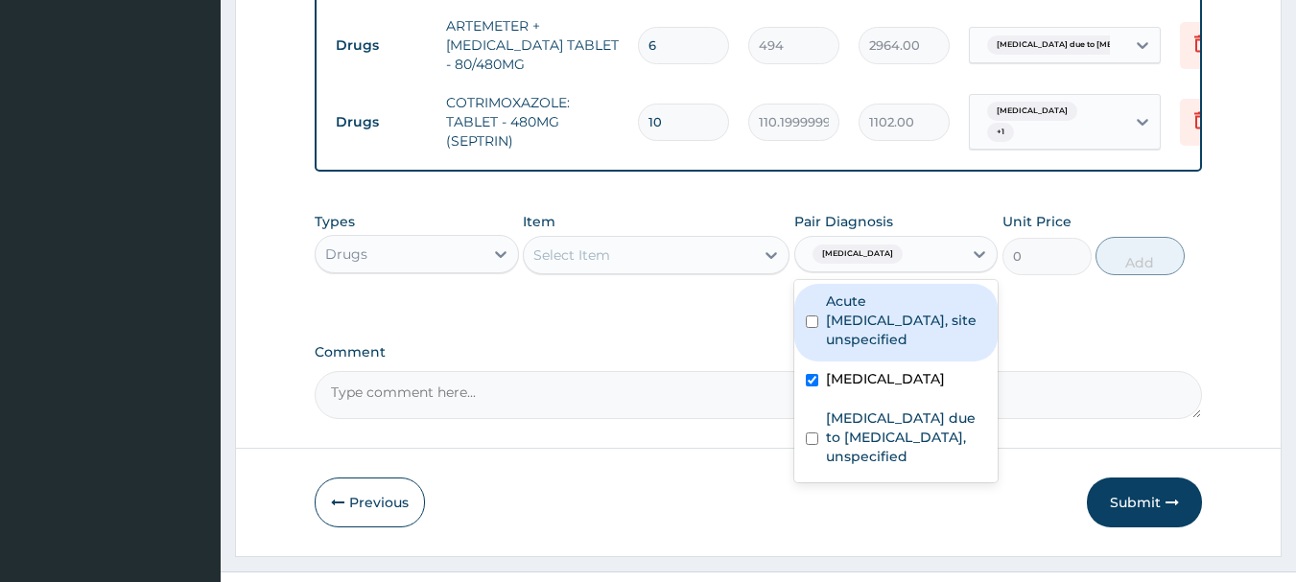
click at [716, 271] on div "Select Item" at bounding box center [639, 255] width 230 height 31
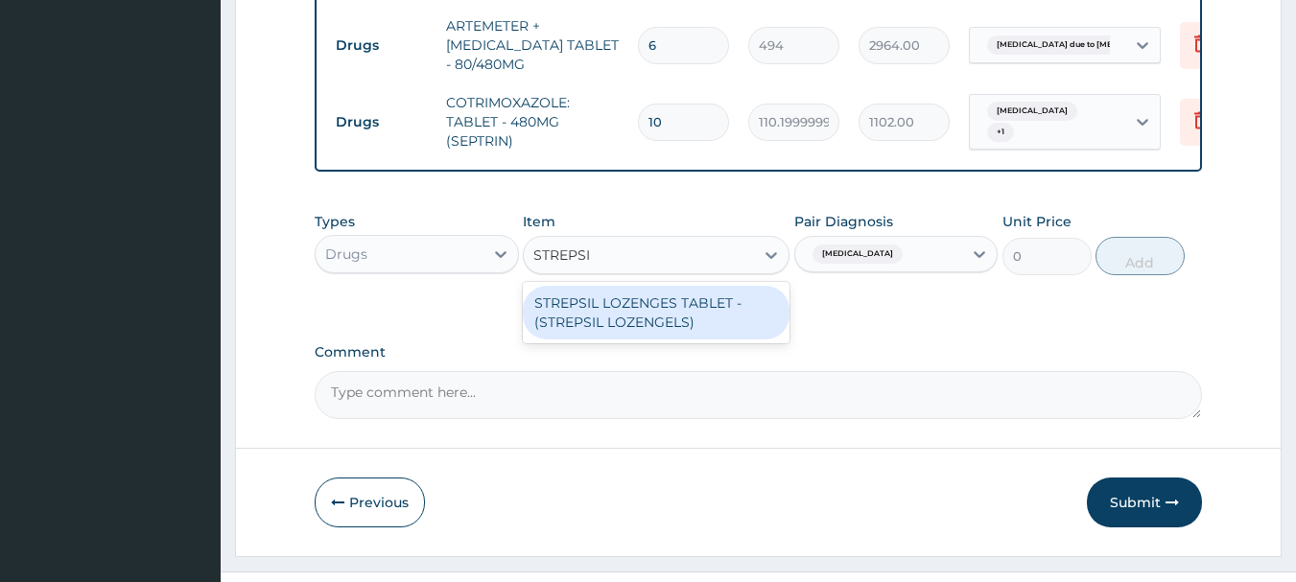
type input "STREPSIL"
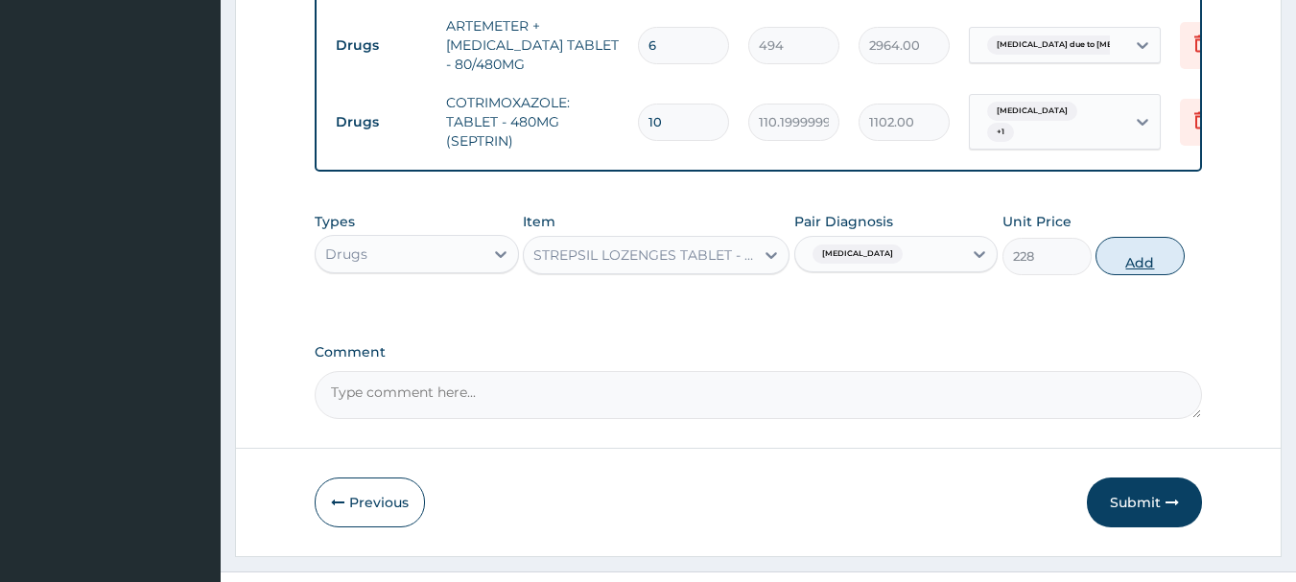
click at [1128, 275] on button "Add" at bounding box center [1140, 256] width 89 height 38
type input "0"
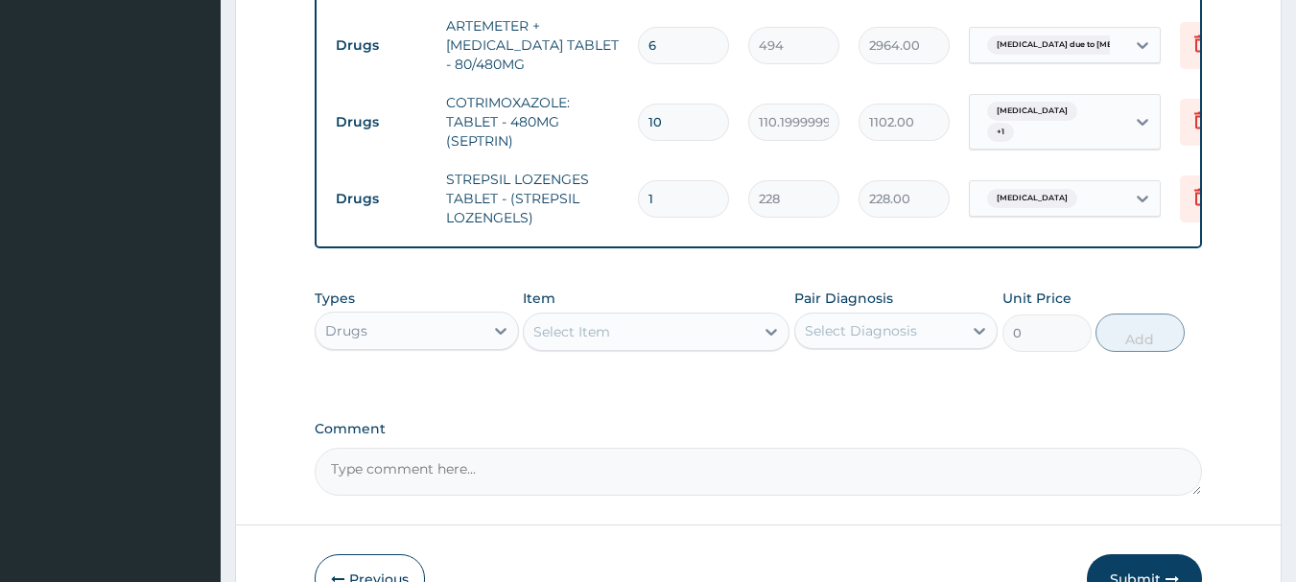
click at [663, 217] on input "1" at bounding box center [683, 198] width 91 height 37
type input "10"
type input "2280.00"
type input "10"
click at [819, 308] on label "Pair Diagnosis" at bounding box center [843, 298] width 99 height 19
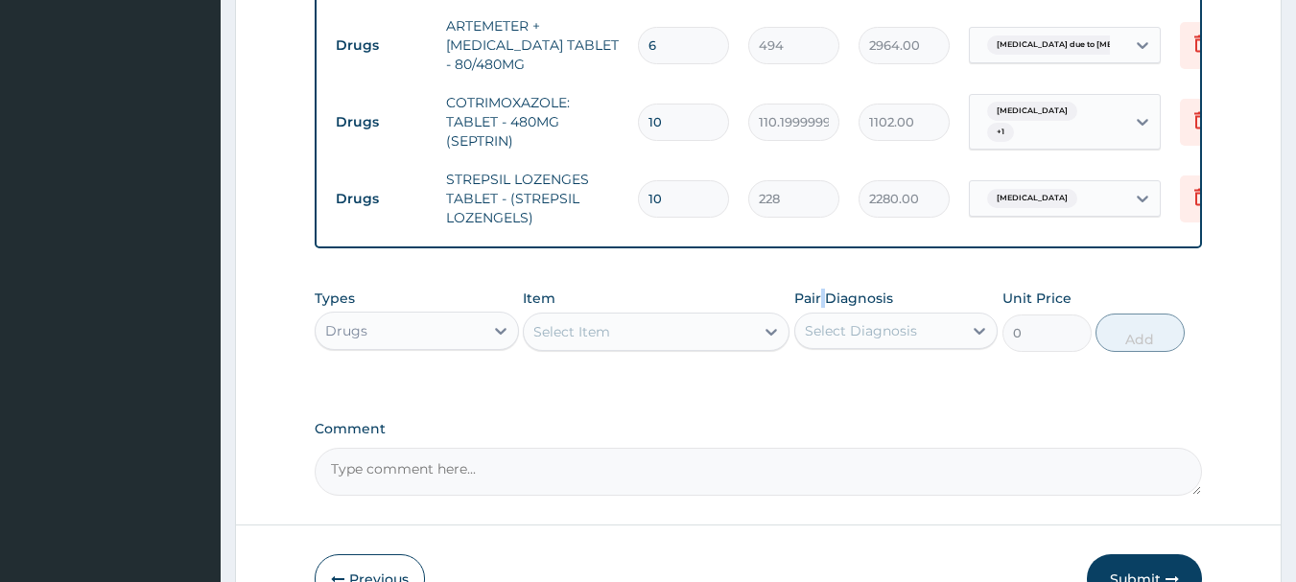
click at [819, 308] on label "Pair Diagnosis" at bounding box center [843, 298] width 99 height 19
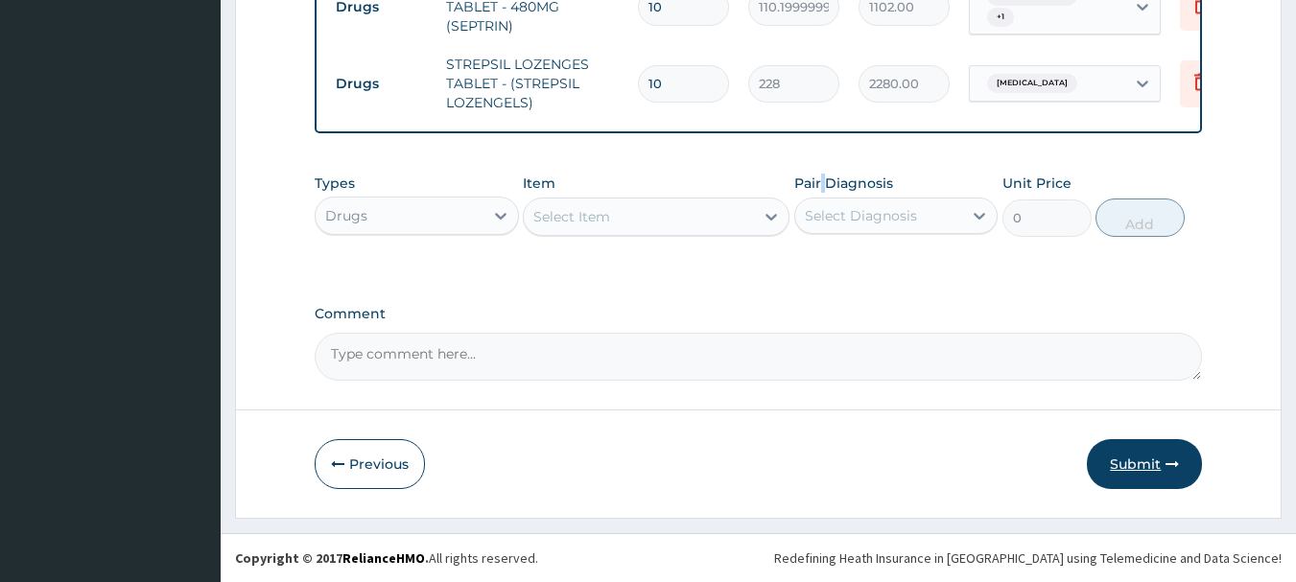
click at [1155, 461] on button "Submit" at bounding box center [1144, 464] width 115 height 50
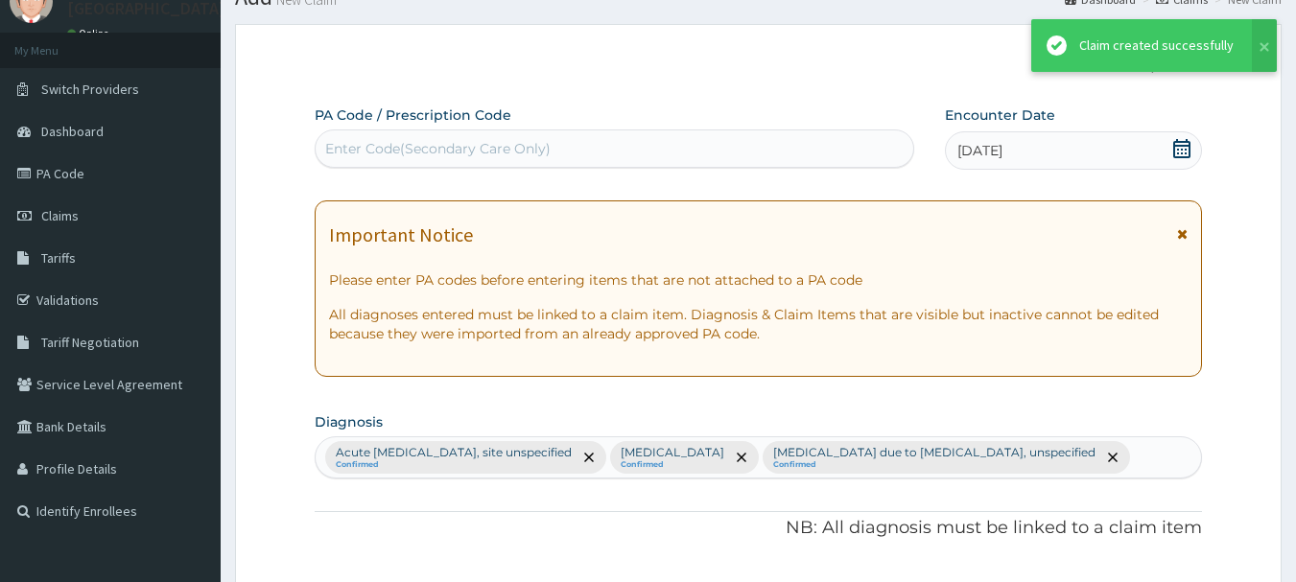
scroll to position [1217, 0]
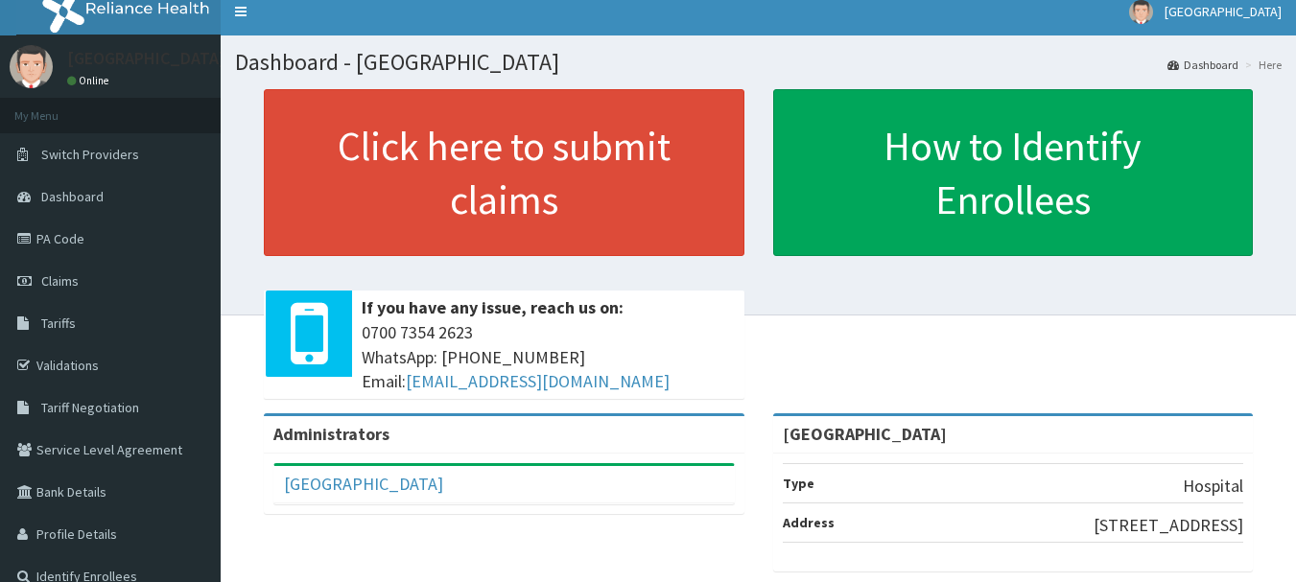
scroll to position [96, 0]
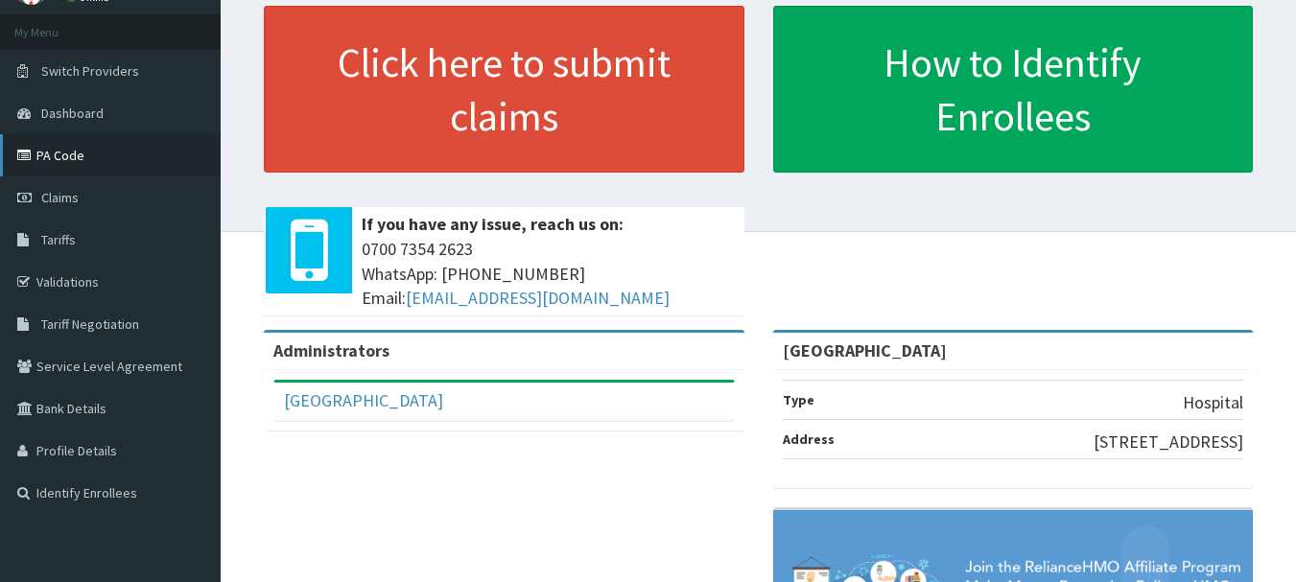
click at [111, 164] on link "PA Code" at bounding box center [110, 155] width 221 height 42
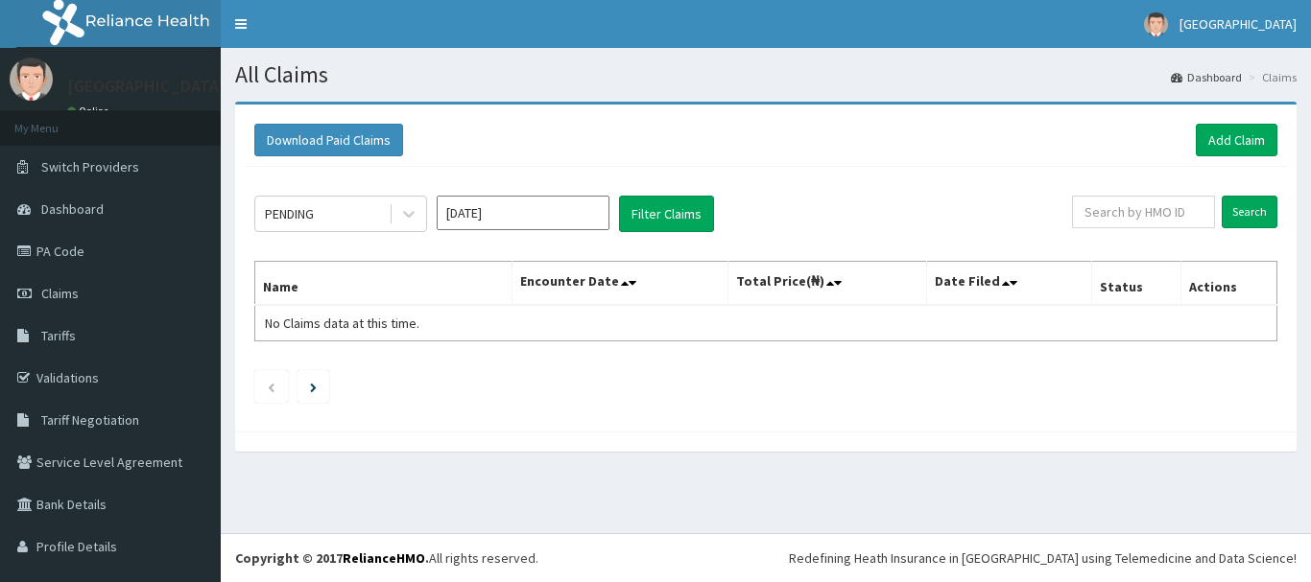
click at [1237, 138] on link "Add Claim" at bounding box center [1237, 140] width 82 height 33
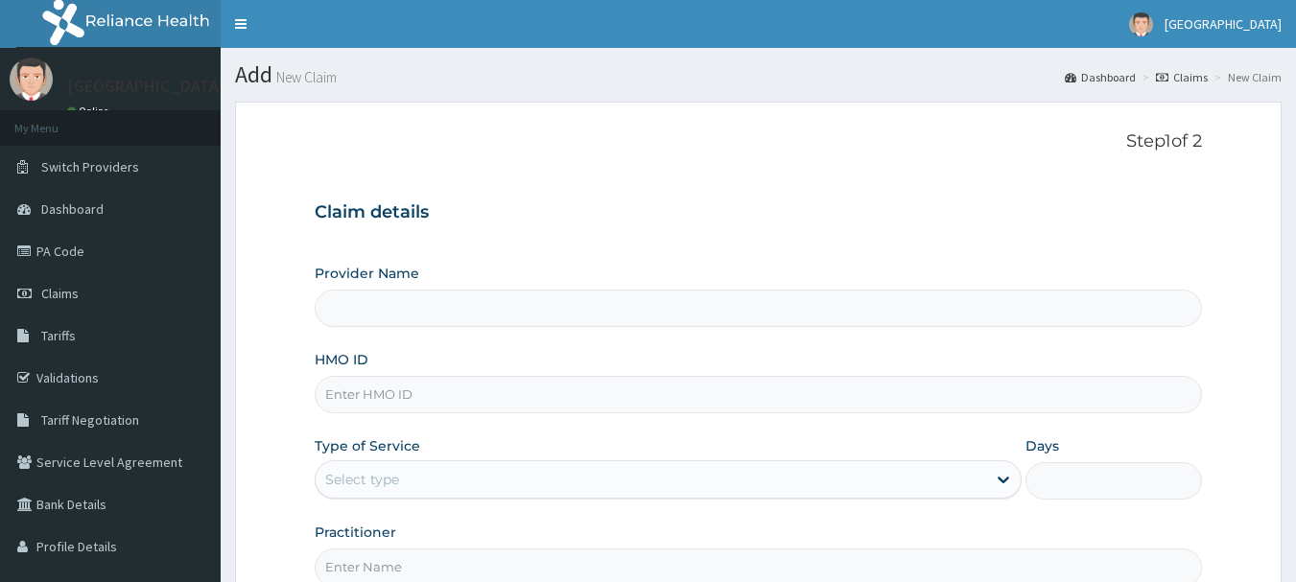
type input "[GEOGRAPHIC_DATA]"
click at [501, 387] on input "HMO ID" at bounding box center [759, 394] width 889 height 37
drag, startPoint x: 464, startPoint y: 401, endPoint x: 334, endPoint y: 373, distance: 133.4
click at [334, 373] on div "HMO ID SWF/1028" at bounding box center [759, 381] width 889 height 63
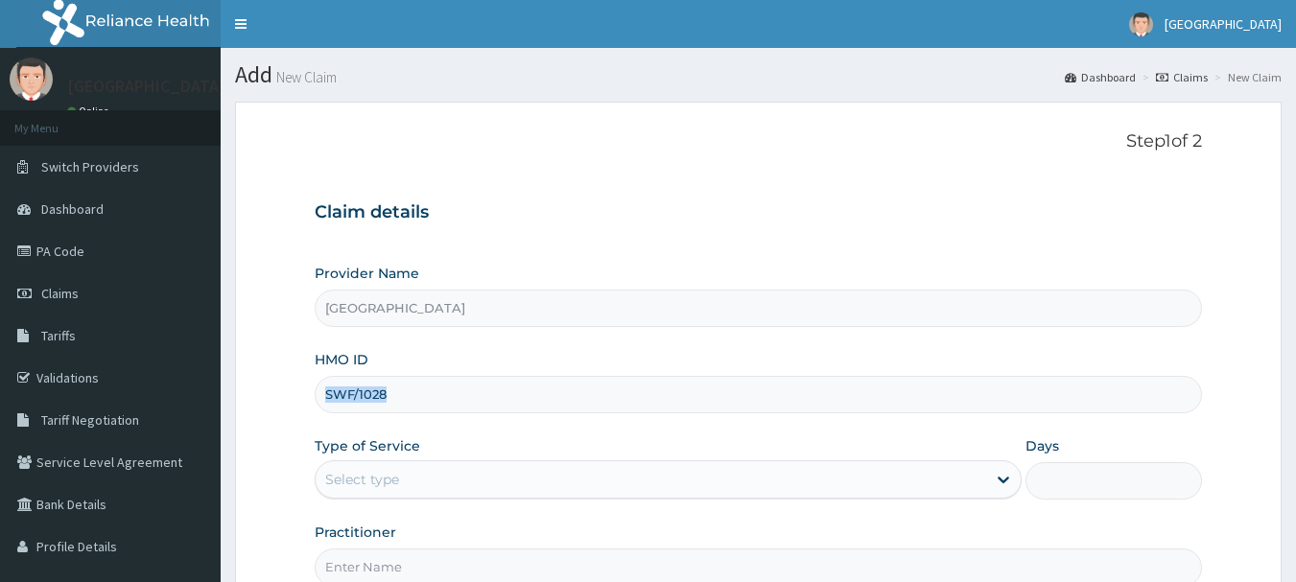
click at [334, 373] on div "HMO ID SWF/1028" at bounding box center [759, 381] width 889 height 63
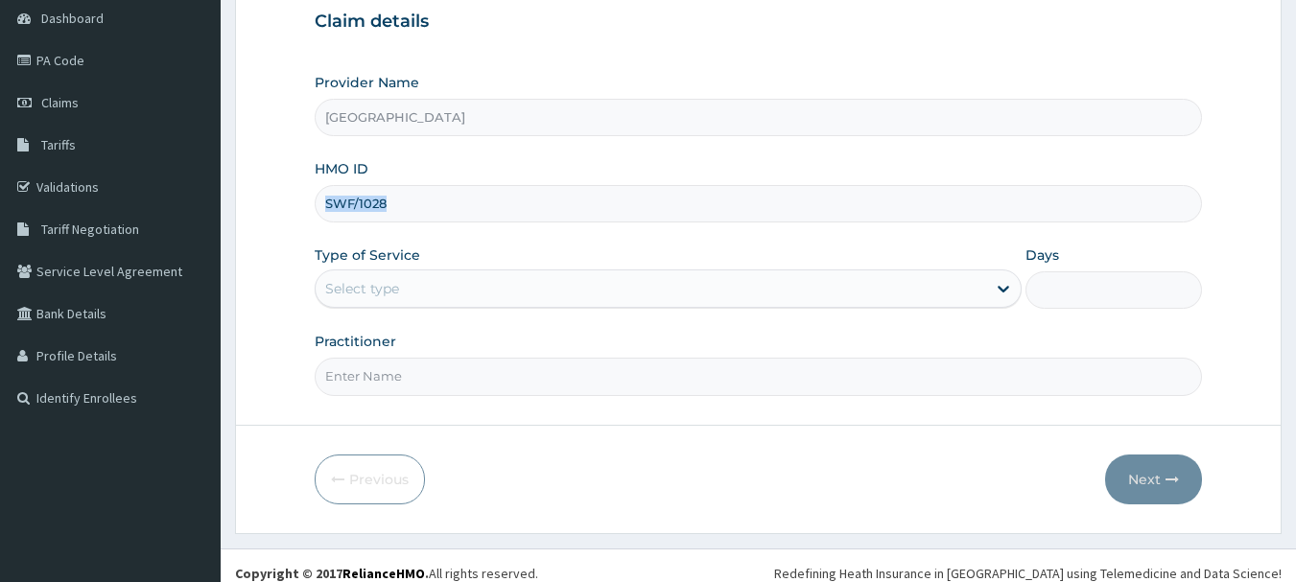
scroll to position [192, 0]
click at [432, 206] on input "SWF/1028" at bounding box center [759, 202] width 889 height 37
drag, startPoint x: 454, startPoint y: 206, endPoint x: 301, endPoint y: 216, distance: 152.9
click at [301, 216] on form "Step 1 of 2 Claim details Provider Name BREMA HOSPITAL HMO ID SWF/1028 Type of …" at bounding box center [758, 221] width 1047 height 623
paste input "6/A"
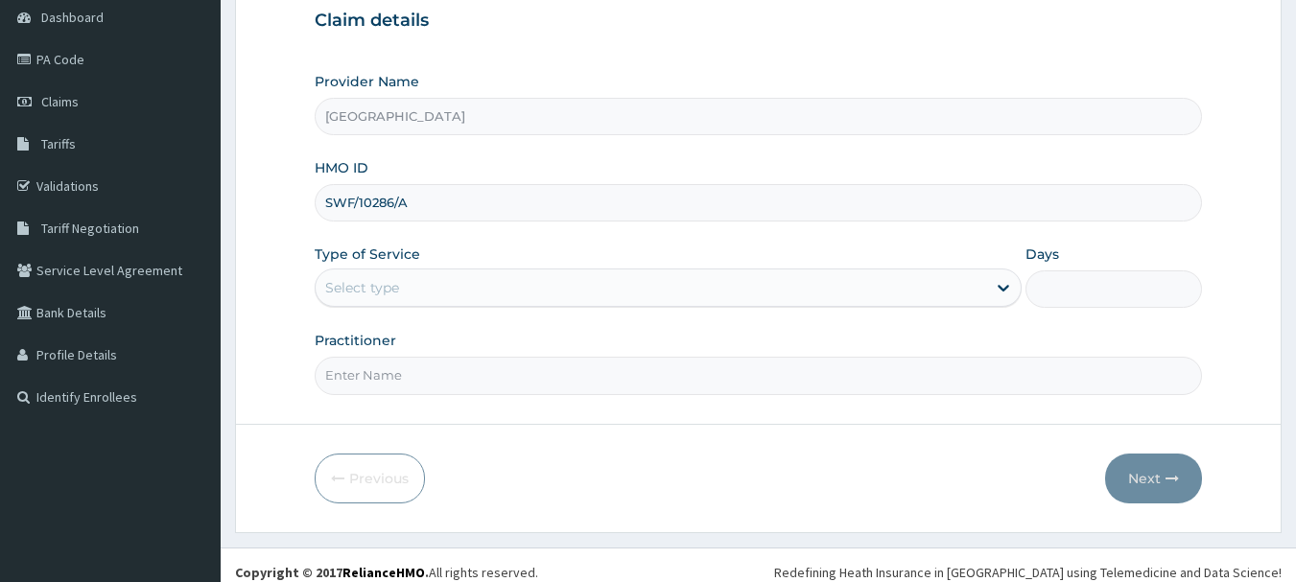
type input "SWF/10286/A"
click at [464, 291] on div "Select type" at bounding box center [651, 287] width 671 height 31
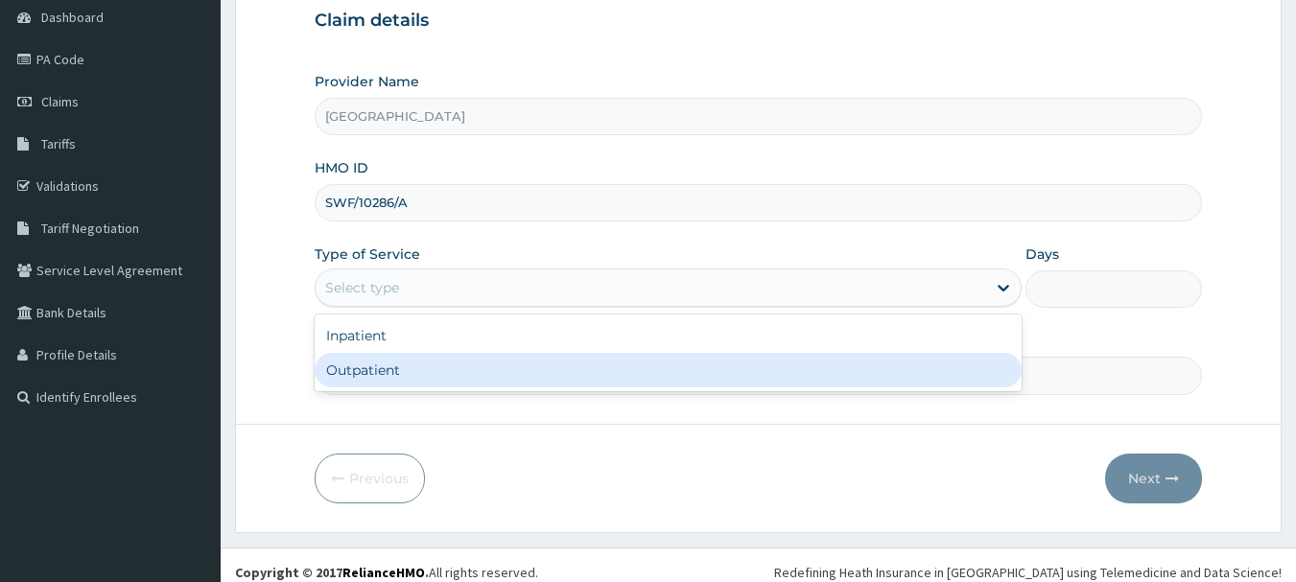
click at [449, 385] on div "Outpatient" at bounding box center [668, 370] width 707 height 35
type input "1"
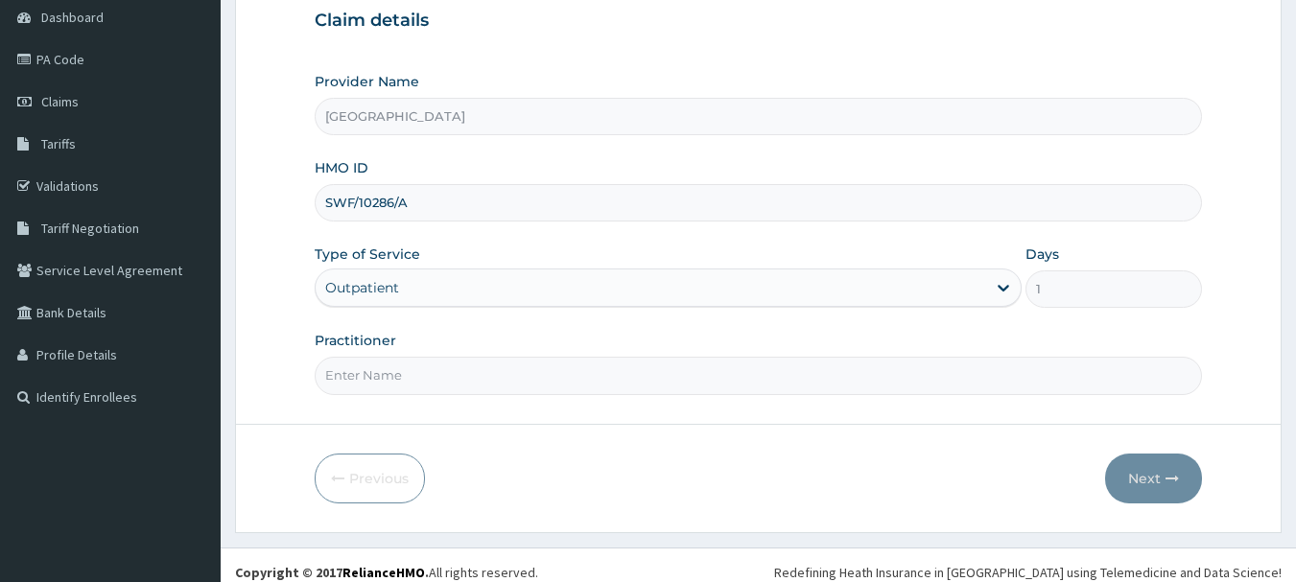
click at [449, 385] on input "Practitioner" at bounding box center [759, 375] width 889 height 37
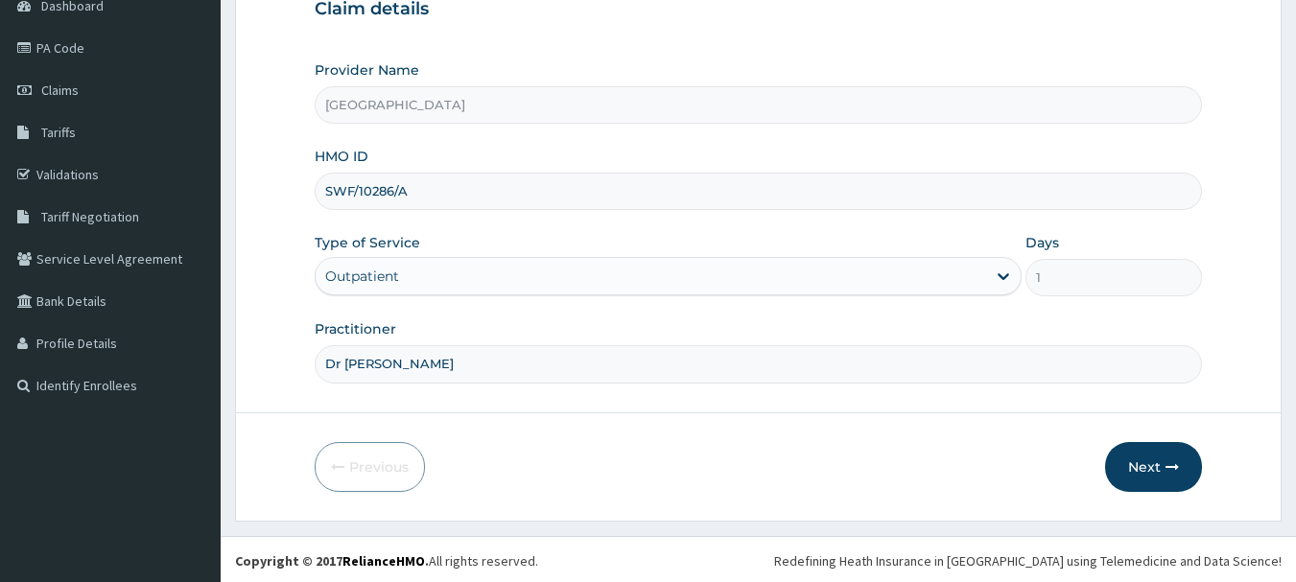
scroll to position [206, 0]
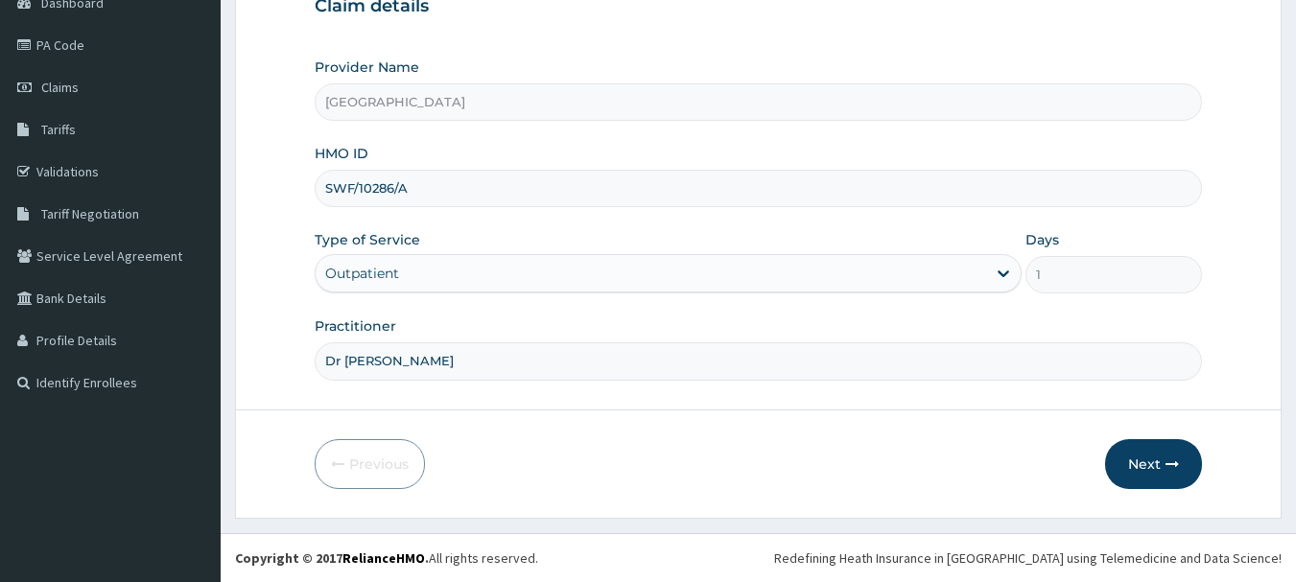
click at [745, 377] on input "Dr [PERSON_NAME]" at bounding box center [759, 361] width 889 height 37
type input "Dr [PERSON_NAME]"
click at [1131, 471] on button "Next" at bounding box center [1153, 464] width 97 height 50
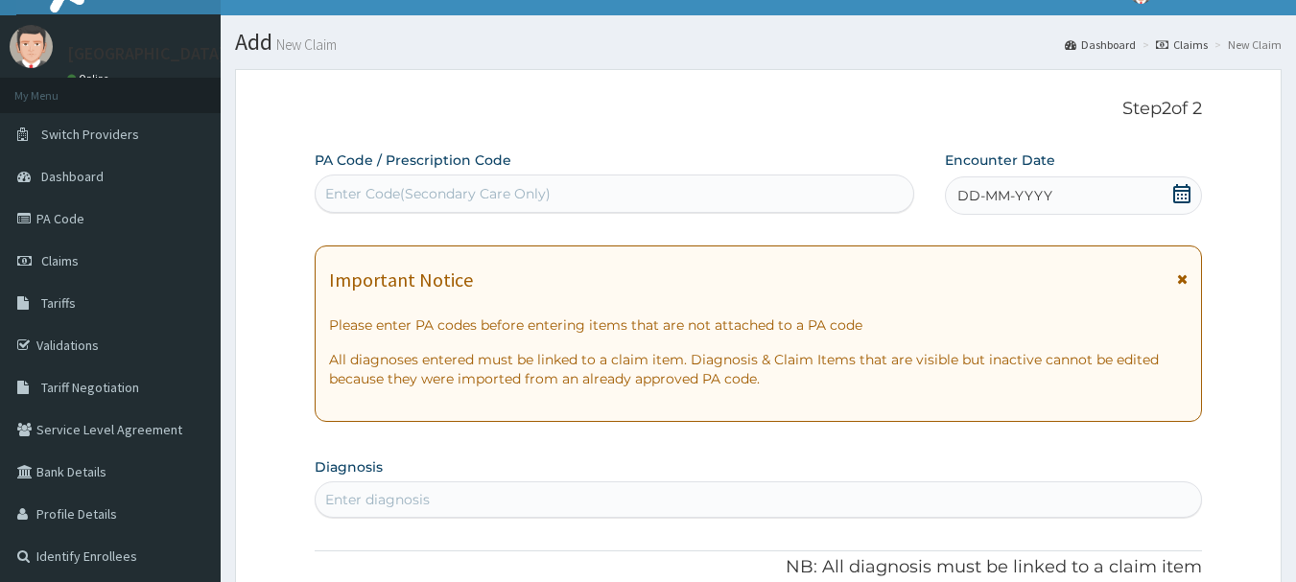
scroll to position [14, 0]
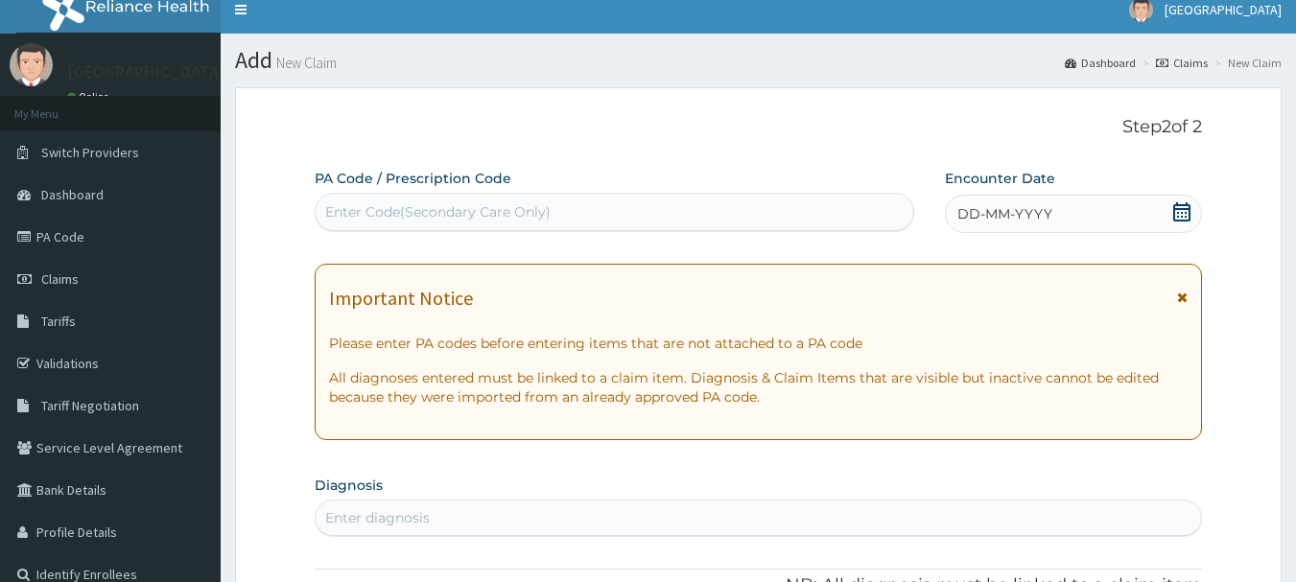
click at [1162, 210] on div "DD-MM-YYYY" at bounding box center [1073, 214] width 257 height 38
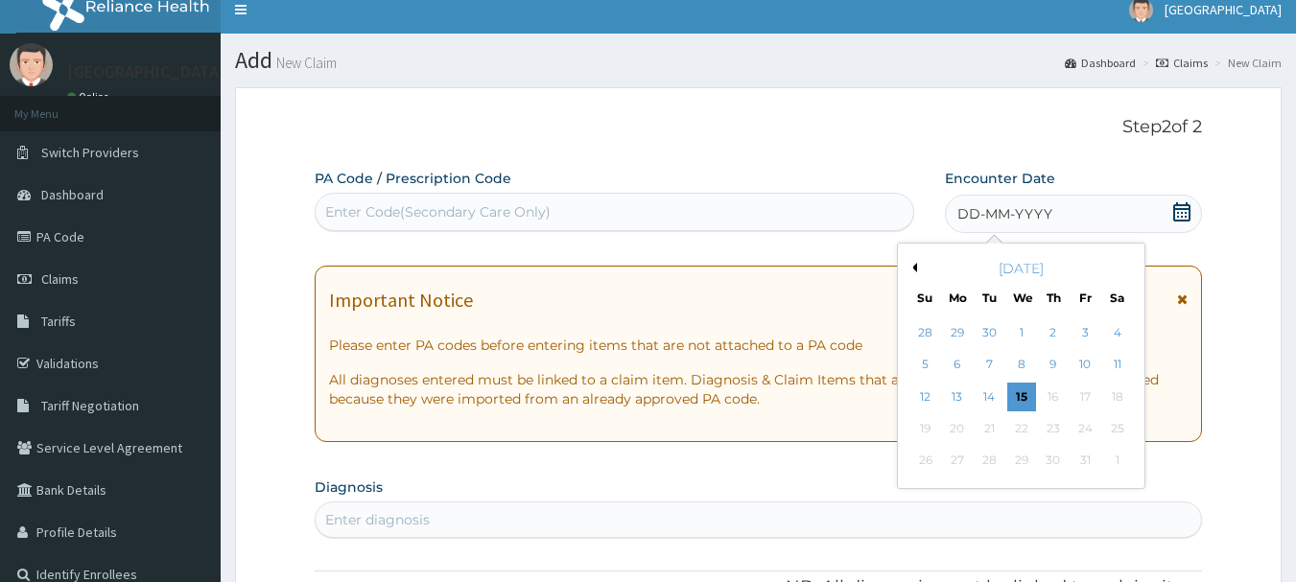
click at [914, 269] on button "Previous Month" at bounding box center [913, 268] width 10 height 10
click at [1129, 272] on button "Next Month" at bounding box center [1131, 268] width 10 height 10
click at [1081, 331] on div "5" at bounding box center [1085, 333] width 29 height 29
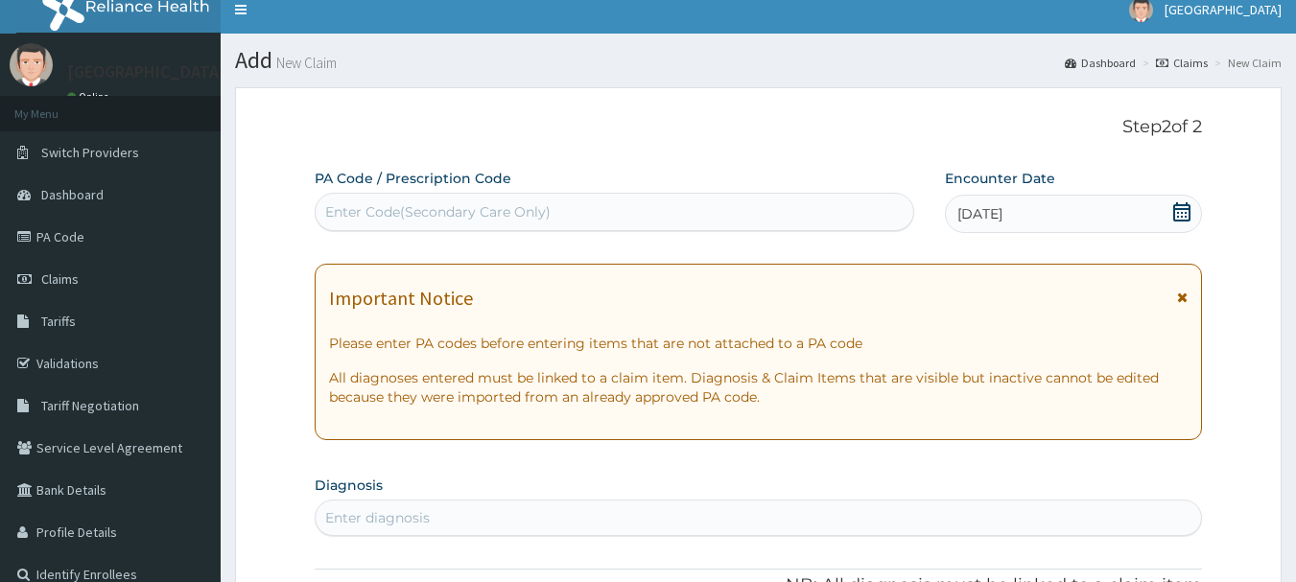
click at [1081, 331] on div "Important Notice Please enter PA codes before entering items that are not attac…" at bounding box center [759, 352] width 889 height 177
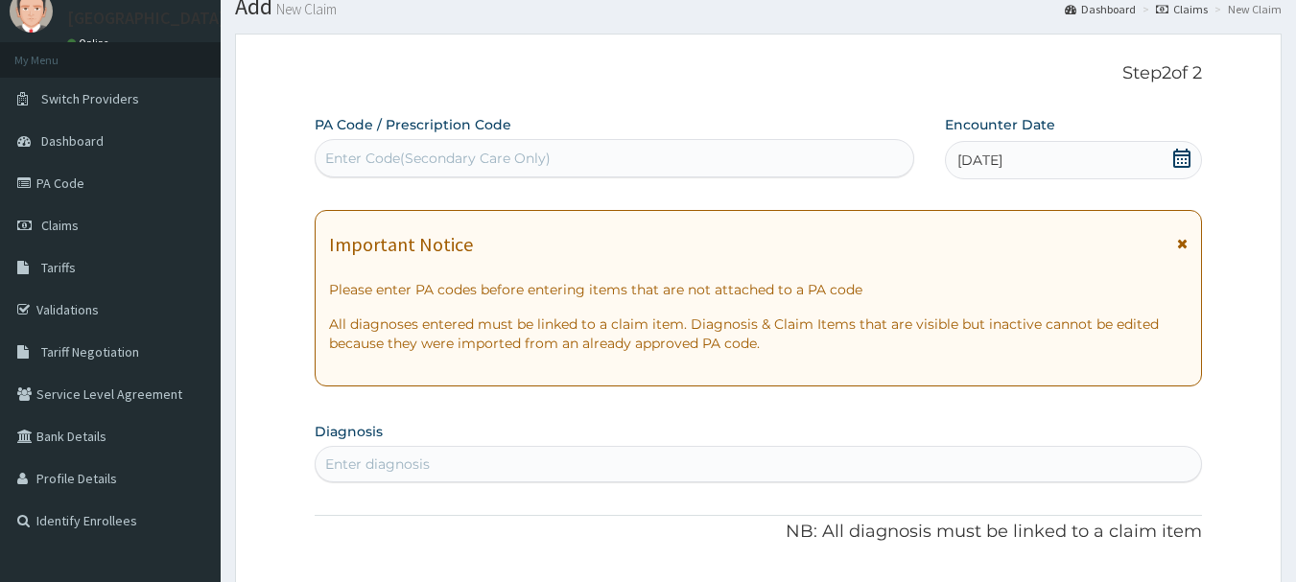
scroll to position [110, 0]
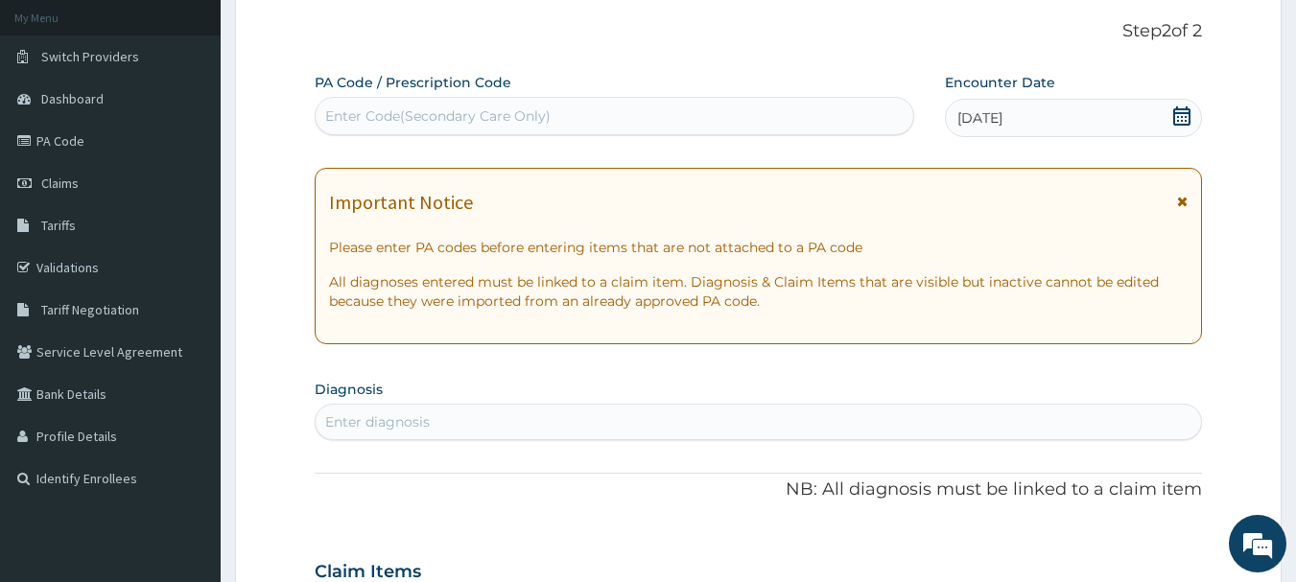
click at [820, 416] on div "Enter diagnosis" at bounding box center [759, 422] width 887 height 31
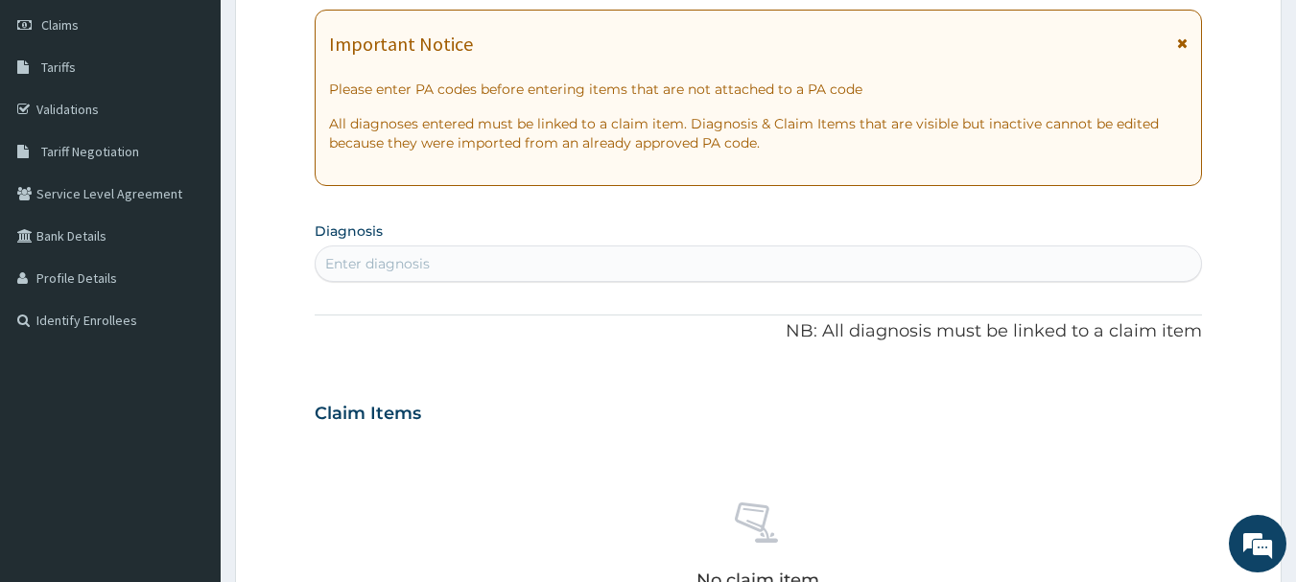
scroll to position [302, 0]
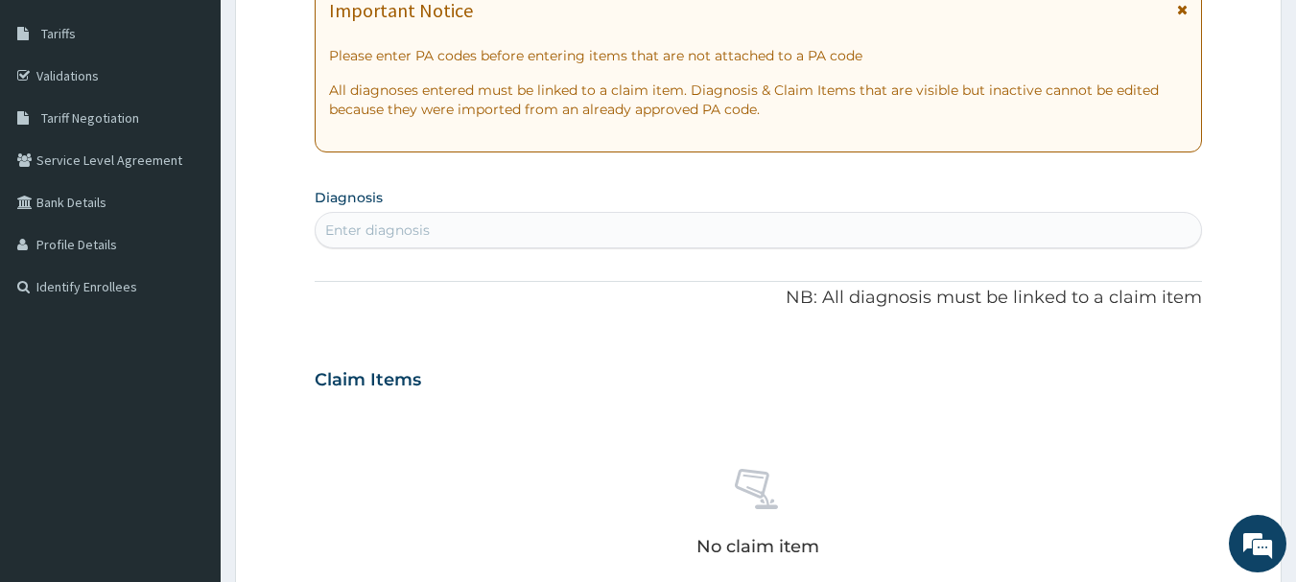
type input "D"
type input "MALARIA"
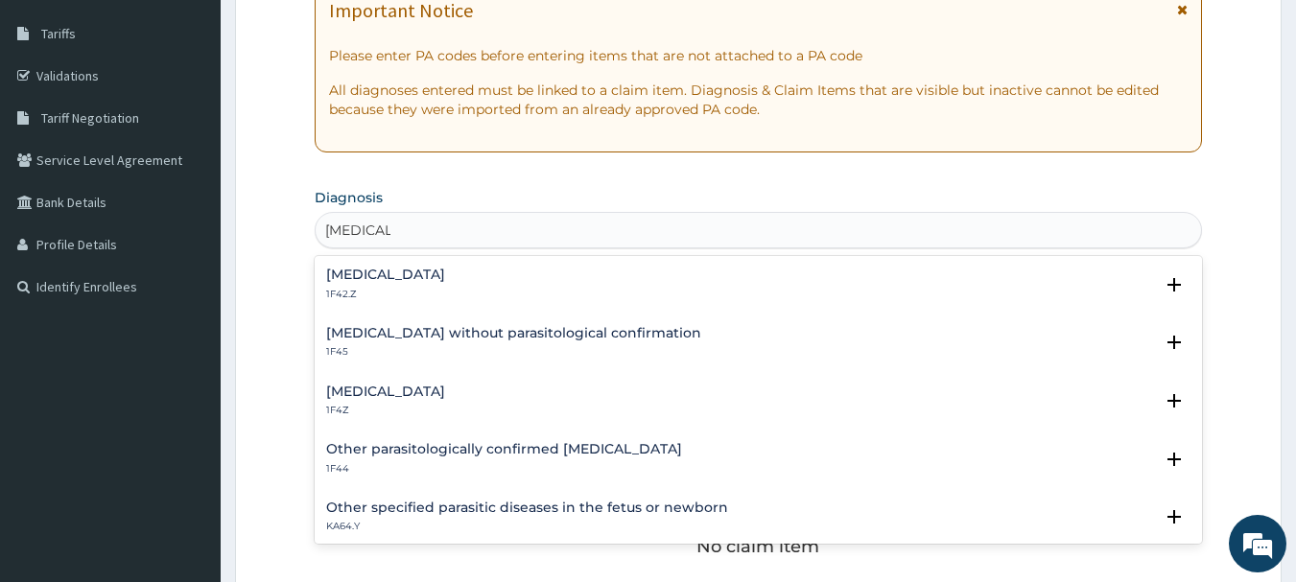
click at [474, 396] on div "Malaria, unspecified 1F4Z" at bounding box center [758, 402] width 865 height 34
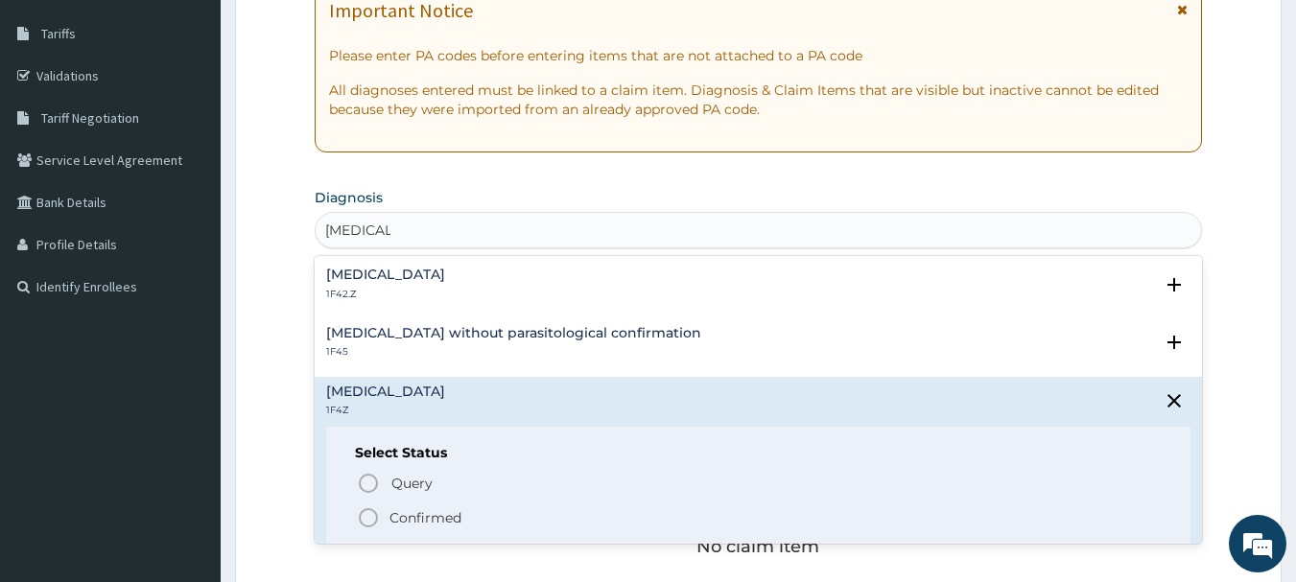
click at [413, 519] on p "Confirmed" at bounding box center [426, 518] width 72 height 19
drag, startPoint x: 413, startPoint y: 519, endPoint x: 532, endPoint y: 494, distance: 121.6
click at [413, 519] on div "No claim item" at bounding box center [759, 516] width 889 height 221
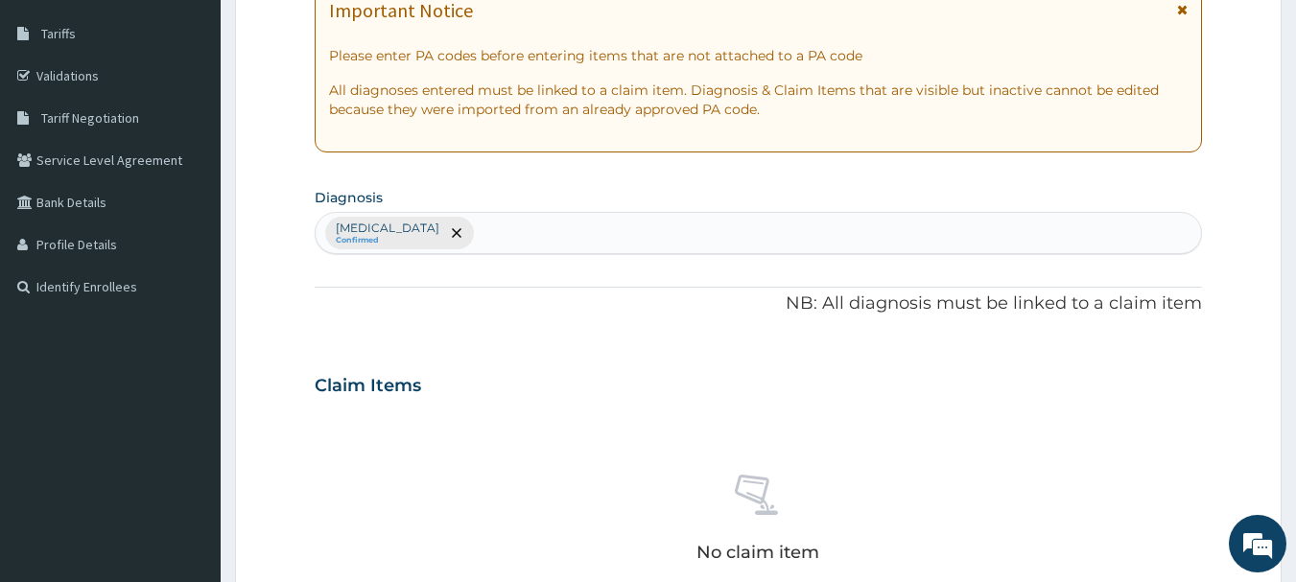
click at [549, 234] on div "Malaria, unspecified Confirmed" at bounding box center [759, 233] width 887 height 40
type input "D"
type input "MELLITUS"
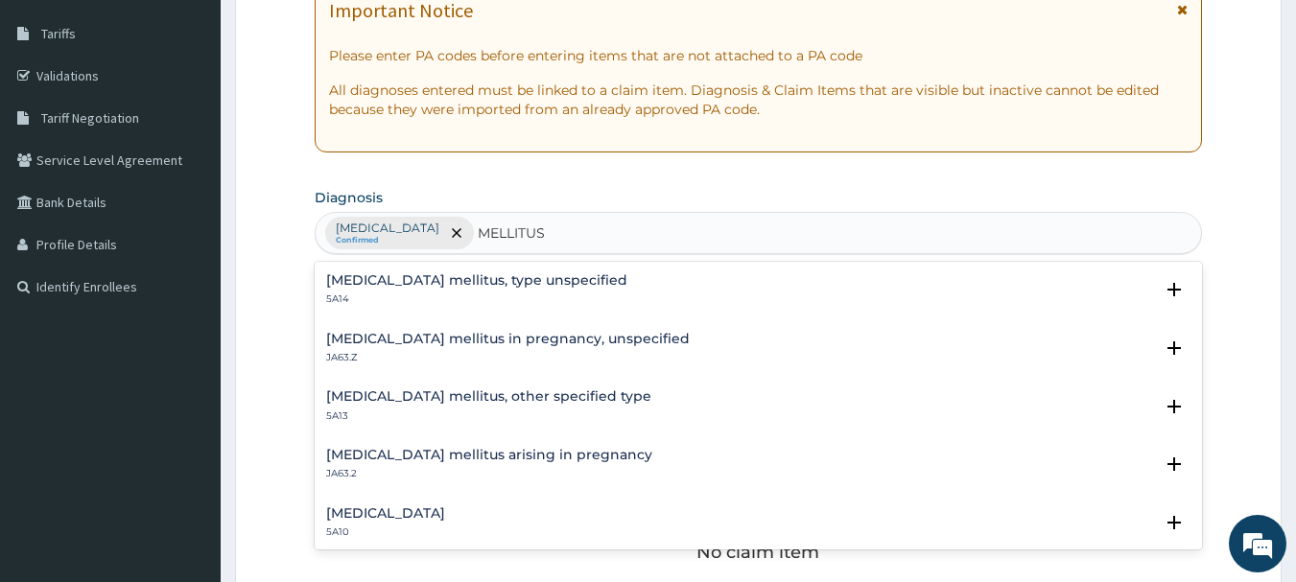
click at [444, 293] on p "5A14" at bounding box center [476, 299] width 301 height 13
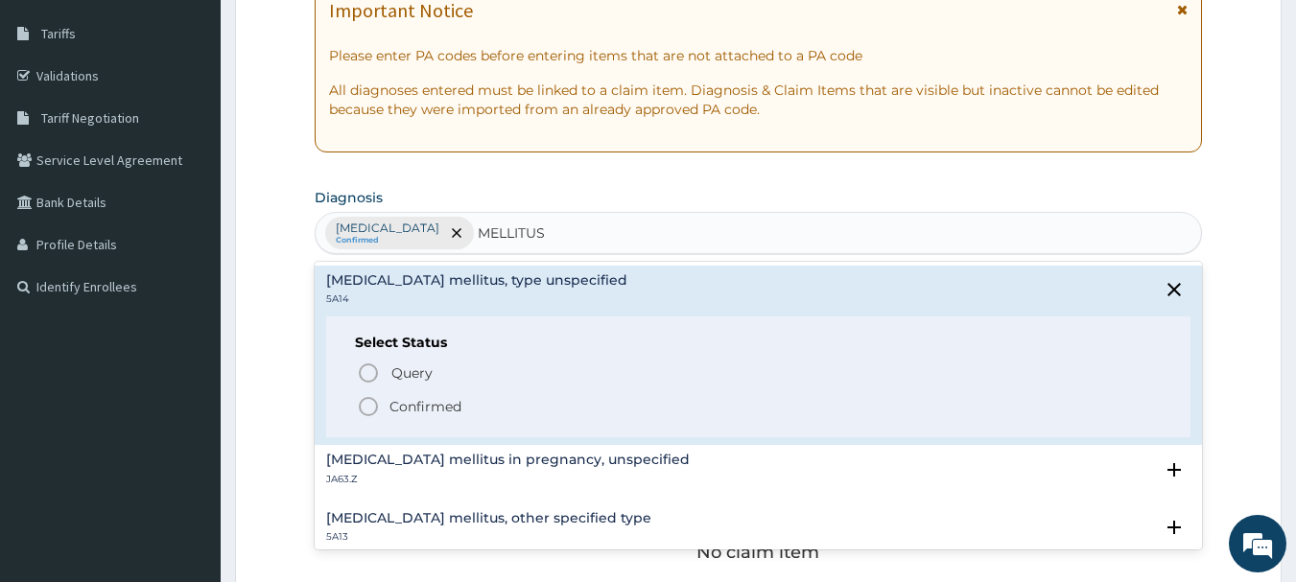
click at [398, 406] on p "Confirmed" at bounding box center [426, 406] width 72 height 19
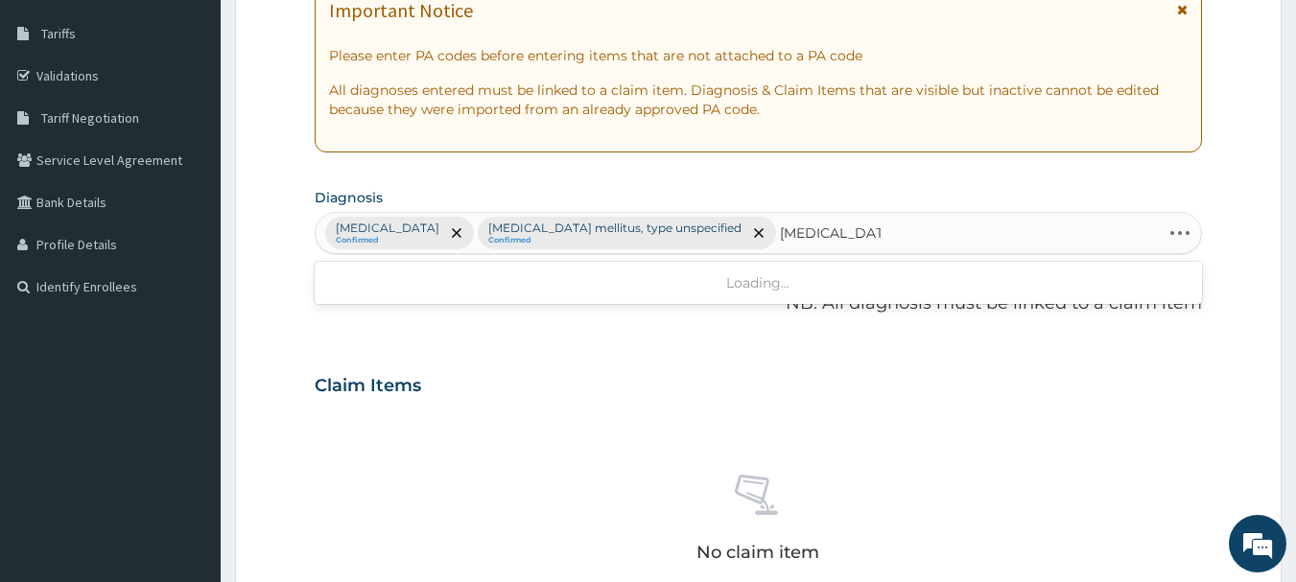
type input "PEPTIC ULCER"
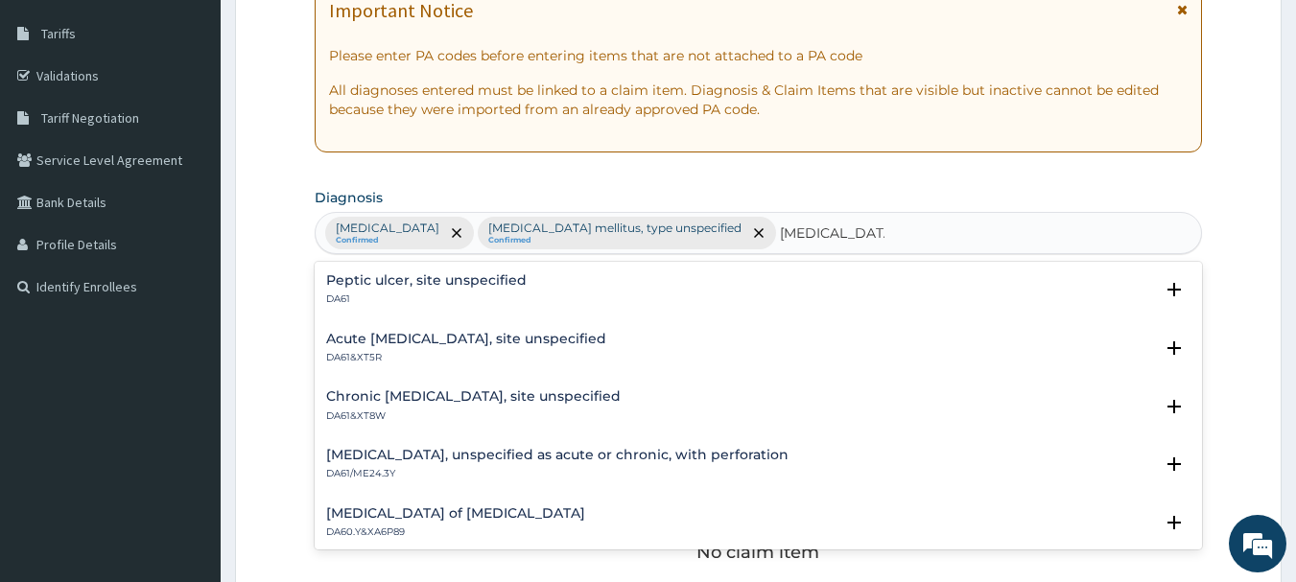
click at [491, 280] on h4 "Peptic ulcer, site unspecified" at bounding box center [426, 280] width 201 height 14
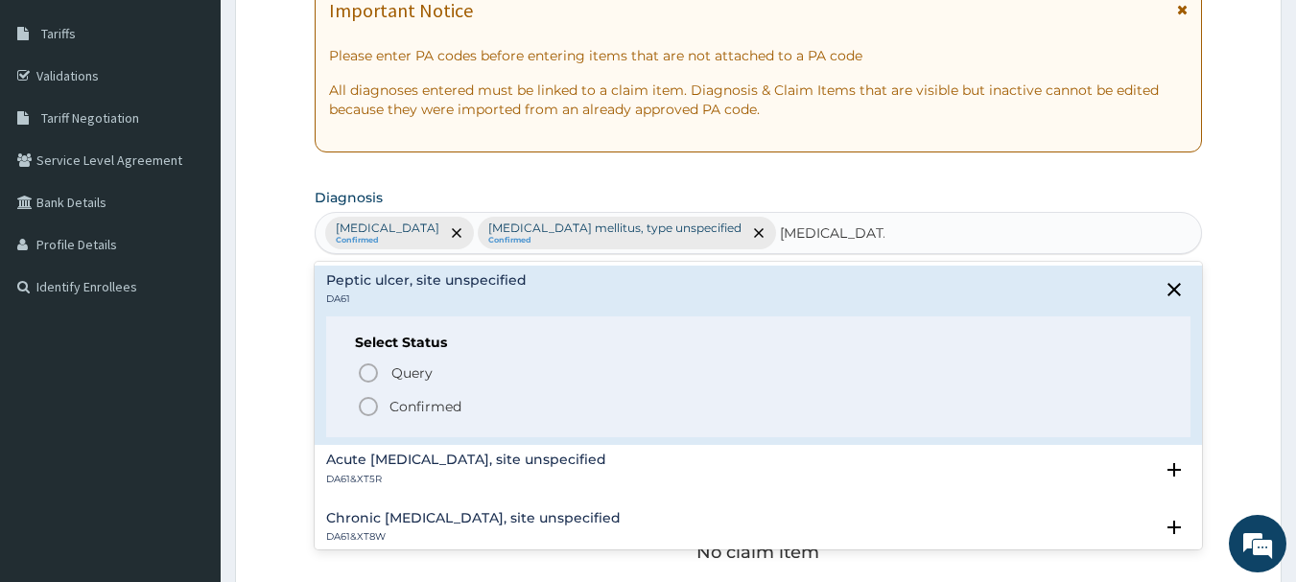
click at [420, 410] on p "Confirmed" at bounding box center [426, 406] width 72 height 19
click at [420, 410] on div "Claim Items No claim item" at bounding box center [759, 494] width 889 height 275
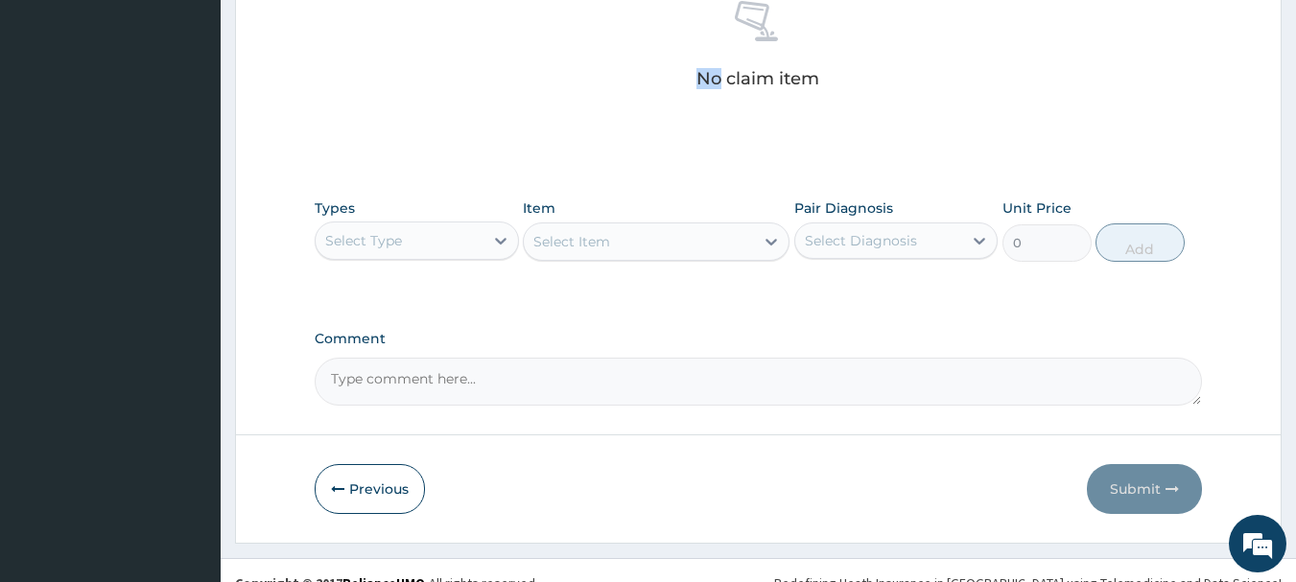
scroll to position [782, 0]
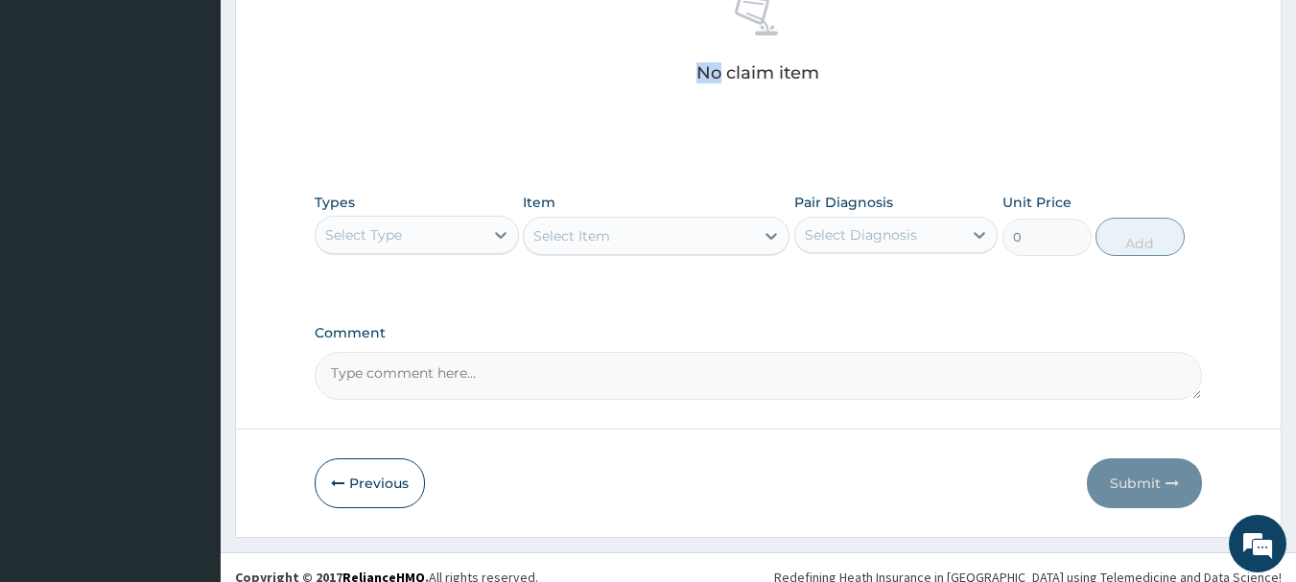
click at [410, 225] on div "Select Type" at bounding box center [400, 235] width 168 height 31
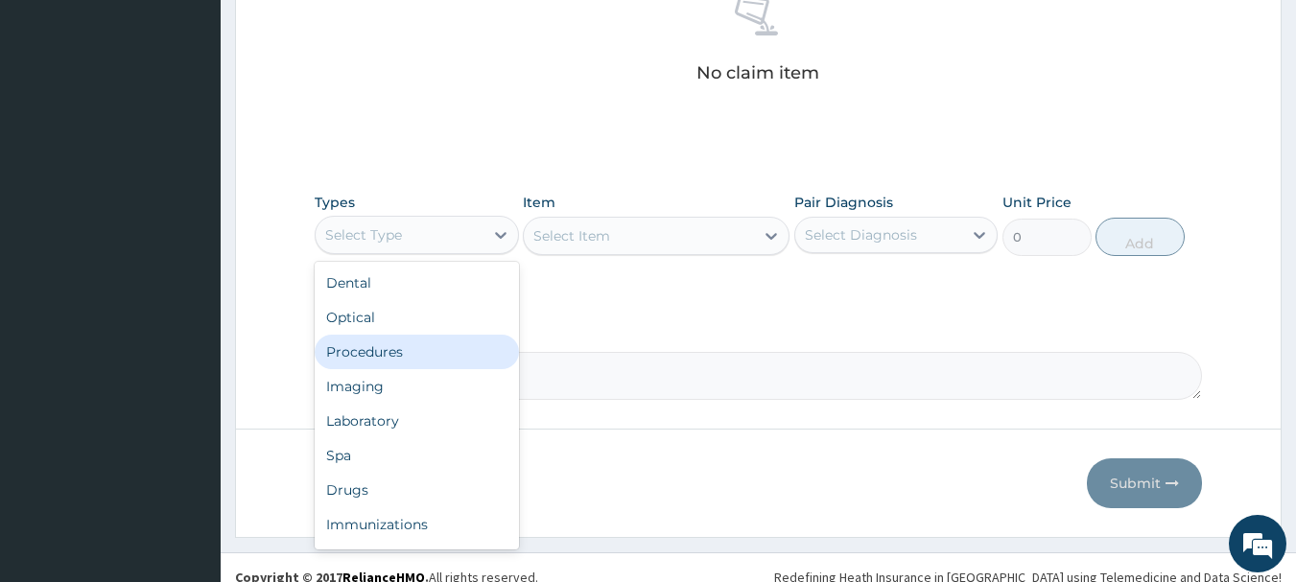
click at [404, 362] on div "Procedures" at bounding box center [417, 352] width 204 height 35
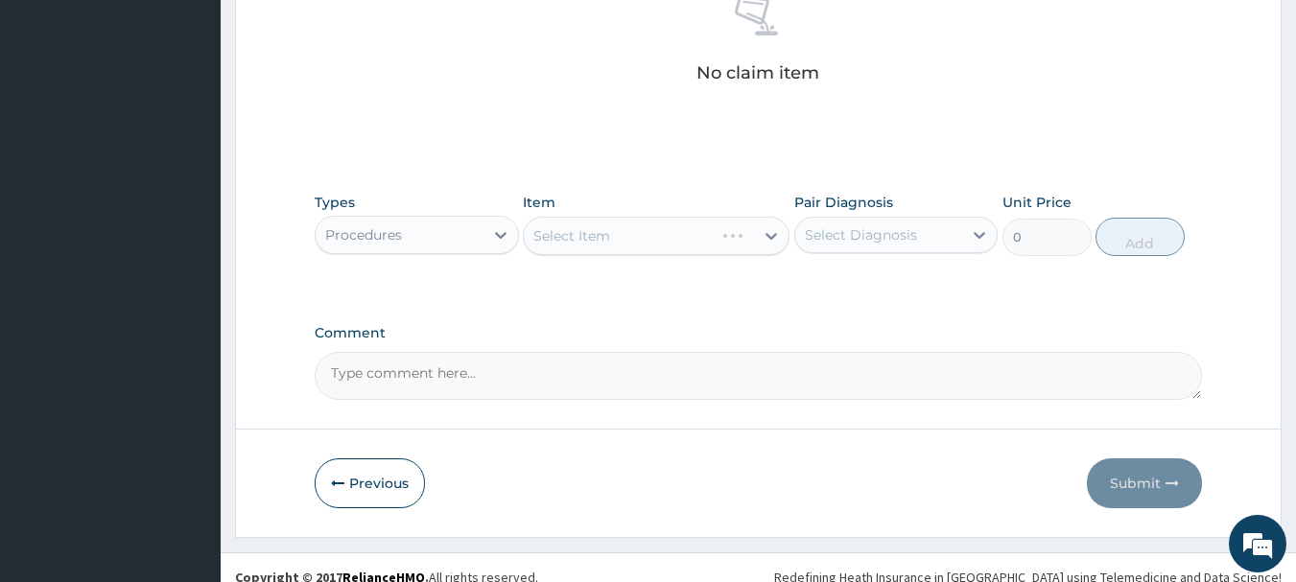
click at [853, 232] on div "Select Diagnosis" at bounding box center [861, 234] width 112 height 19
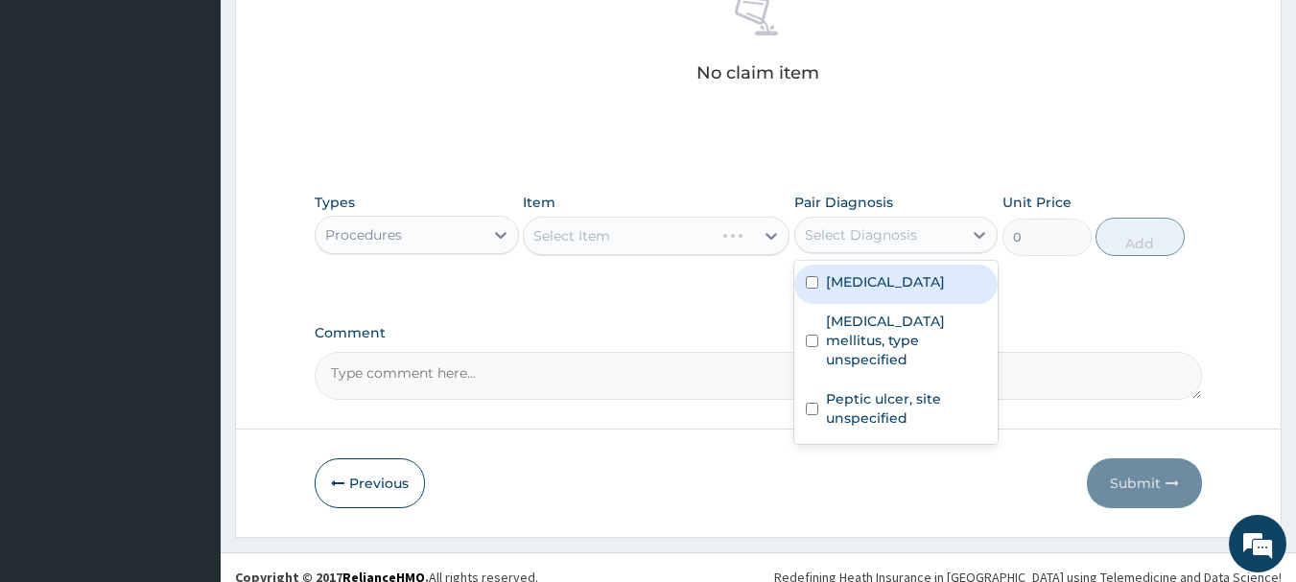
click at [865, 286] on label "Malaria, unspecified" at bounding box center [885, 281] width 119 height 19
checkbox input "true"
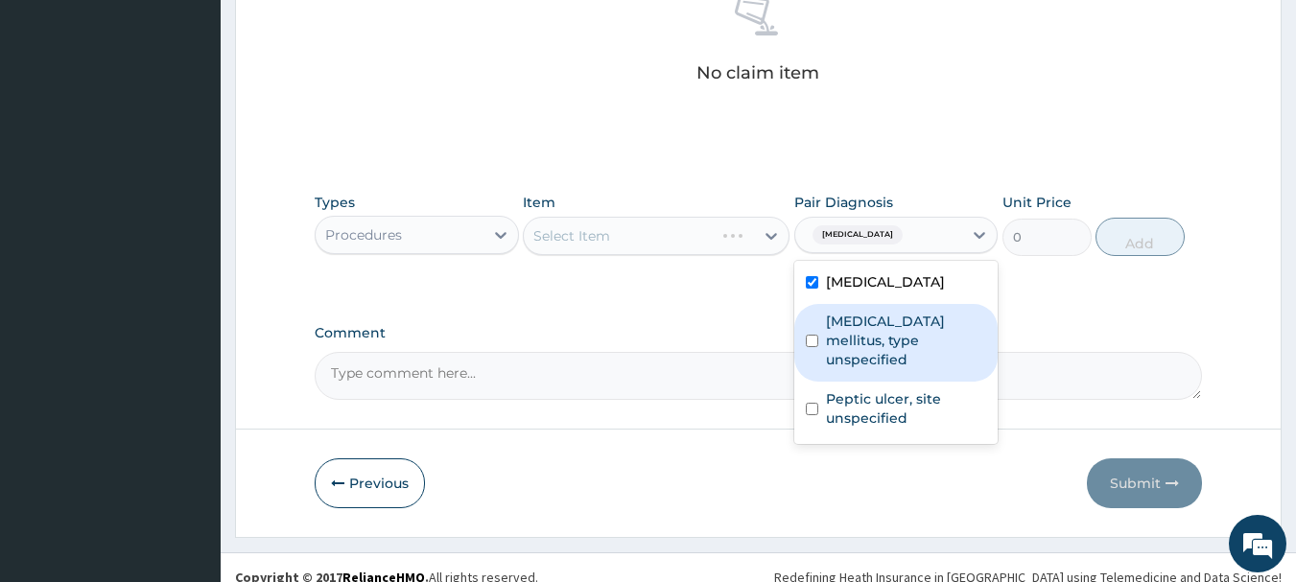
click at [865, 325] on label "Diabetes mellitus, type unspecified" at bounding box center [906, 341] width 161 height 58
checkbox input "true"
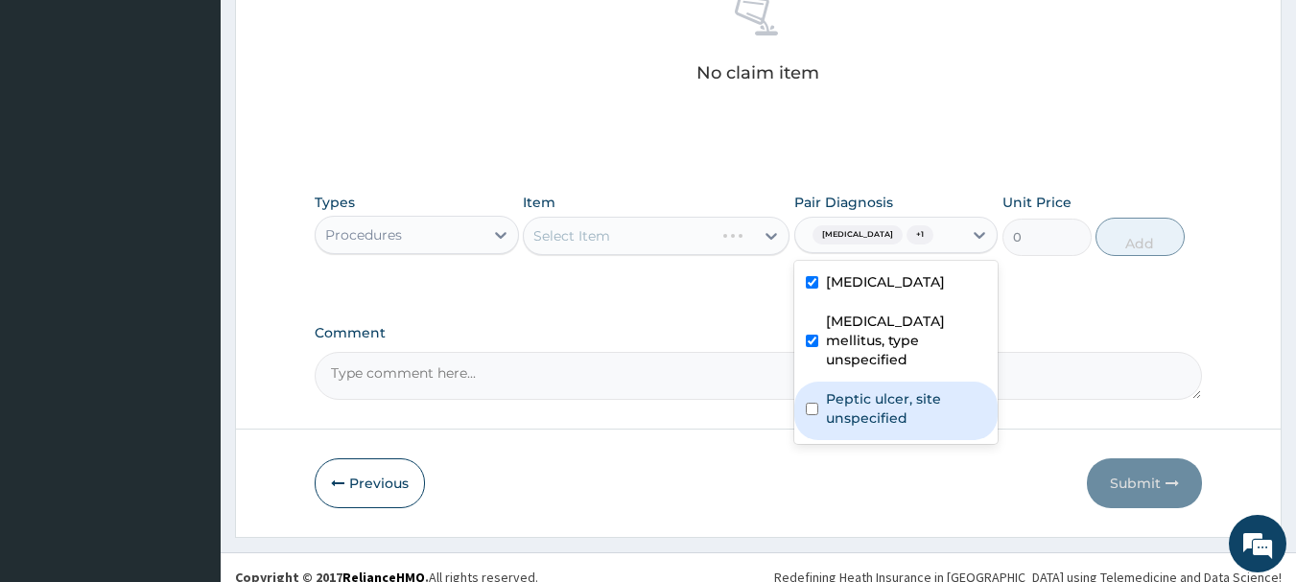
click at [828, 393] on label "Peptic ulcer, site unspecified" at bounding box center [906, 409] width 161 height 38
checkbox input "true"
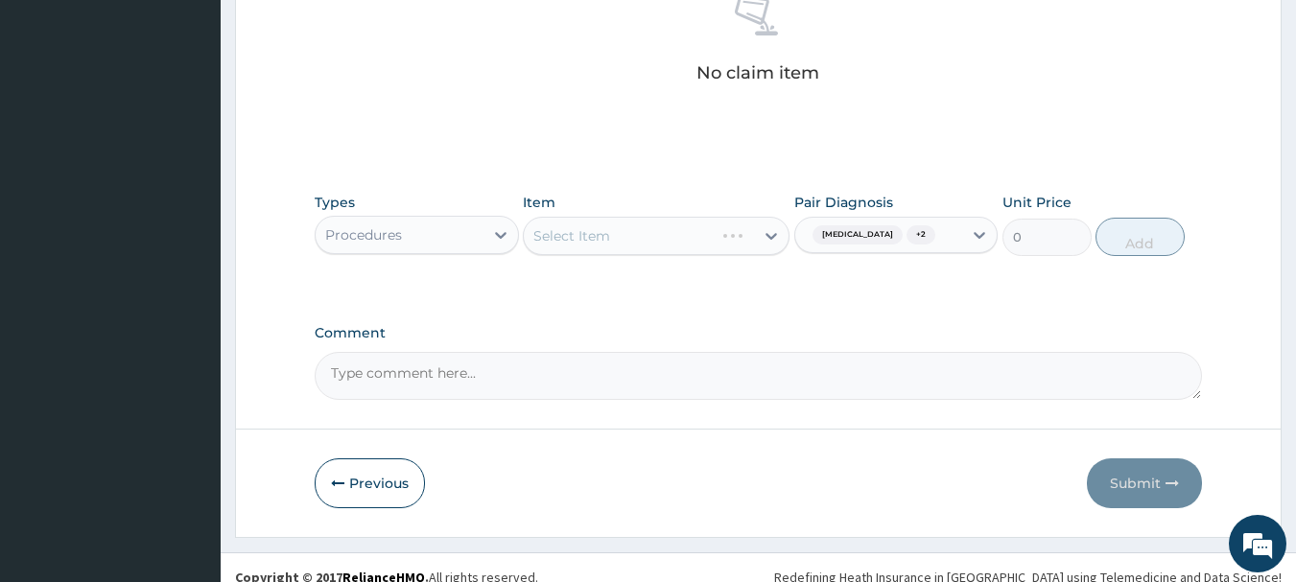
click at [680, 240] on div "Select Item" at bounding box center [656, 236] width 267 height 38
click at [754, 228] on div at bounding box center [771, 236] width 35 height 35
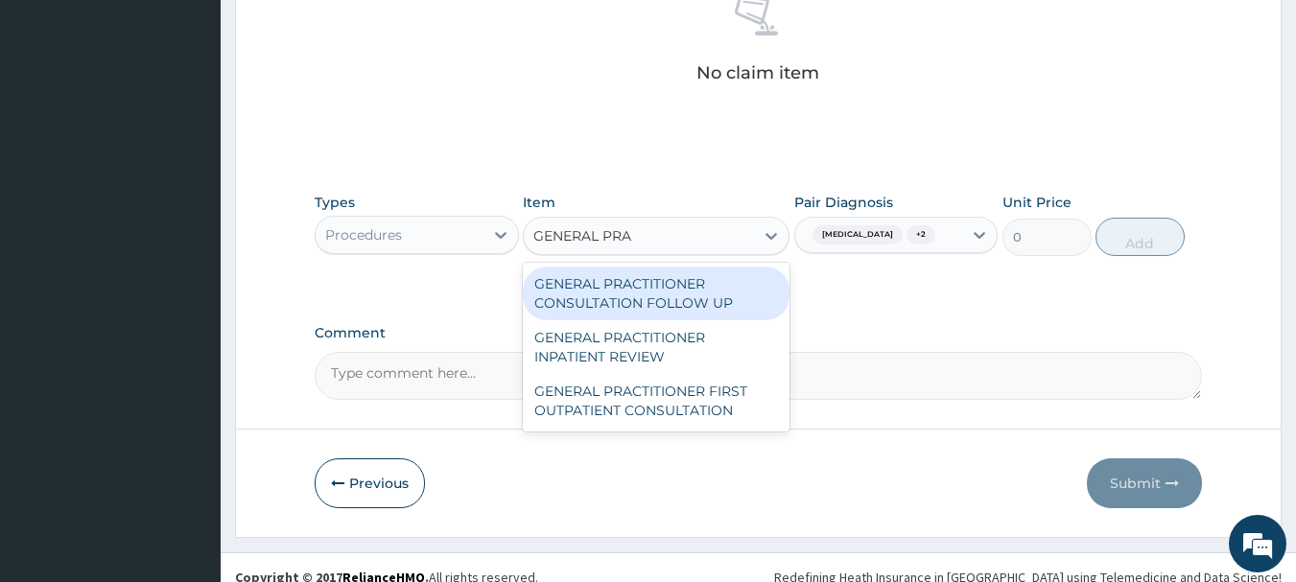
type input "GENERAL PRAC"
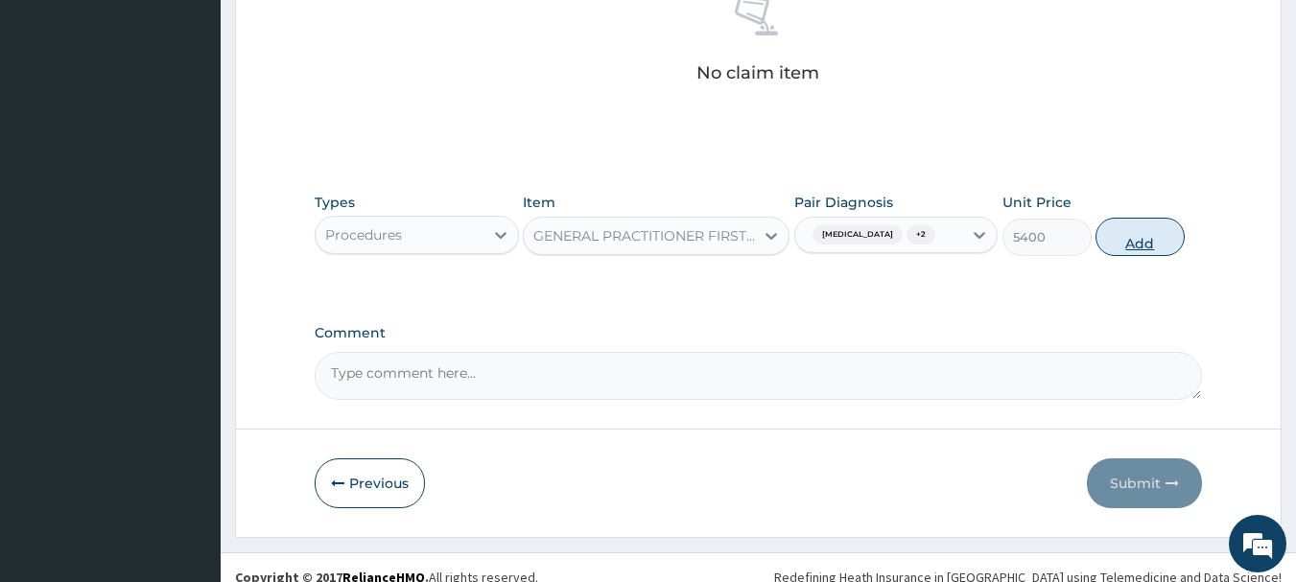
drag, startPoint x: 1155, startPoint y: 255, endPoint x: 1146, endPoint y: 224, distance: 33.1
click at [1155, 255] on button "Add" at bounding box center [1140, 237] width 89 height 38
click at [1155, 255] on div "Types Procedures Item option GENERAL PRACTITIONER FIRST OUTPATIENT CONSULTATION…" at bounding box center [759, 238] width 889 height 111
type input "0"
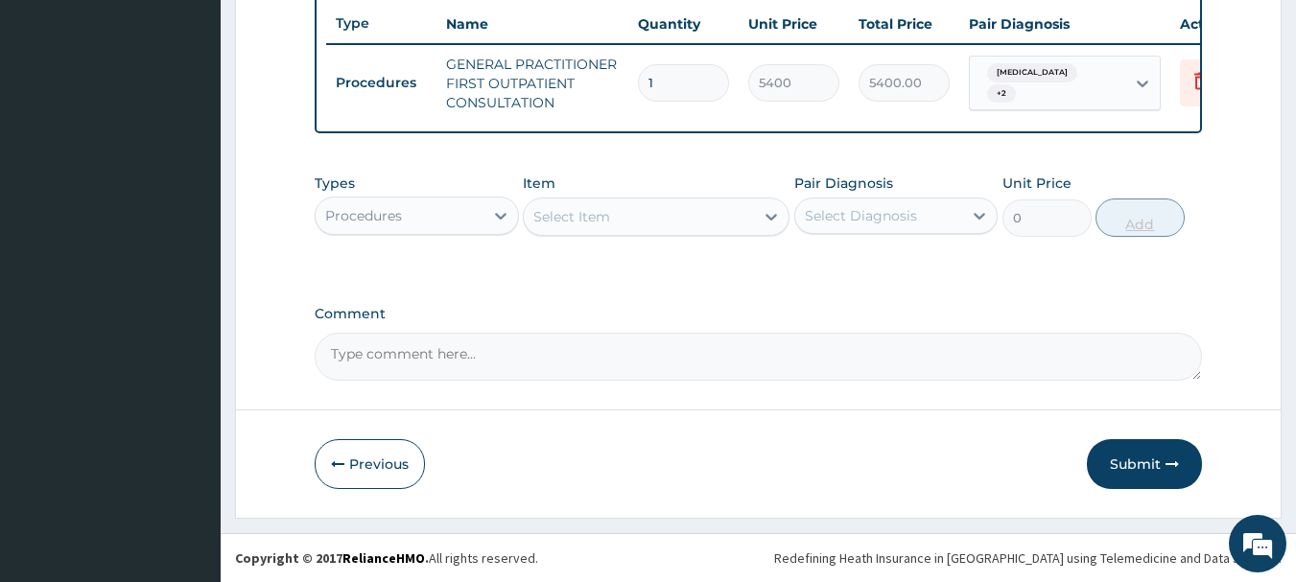
scroll to position [735, 0]
click at [468, 230] on div "Procedures" at bounding box center [400, 216] width 168 height 31
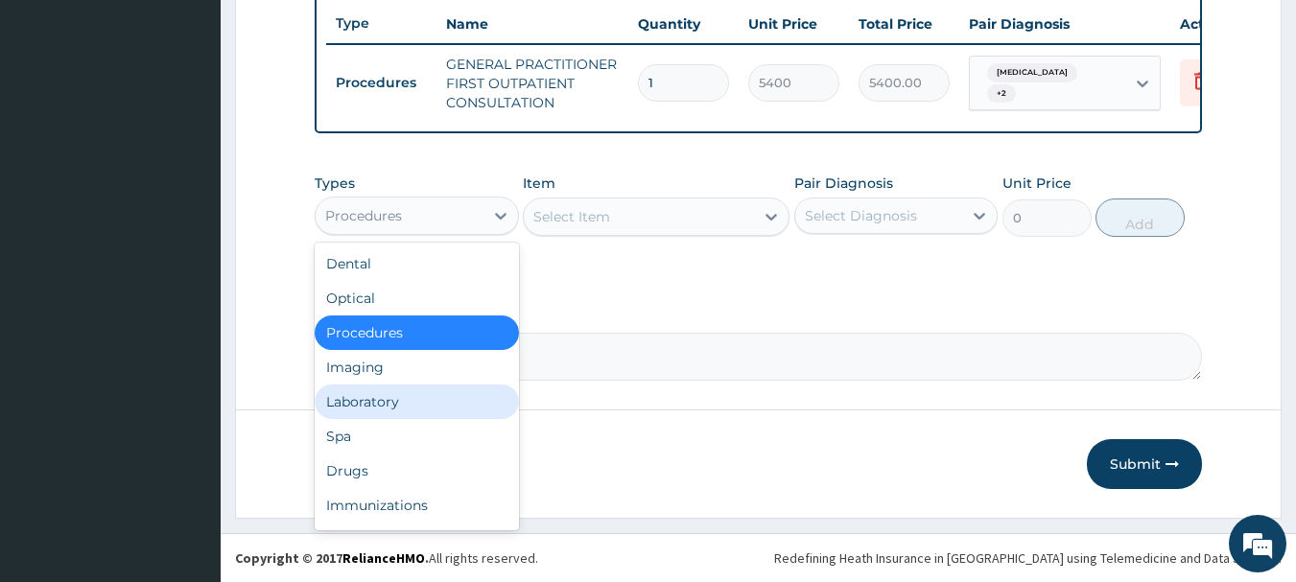
click at [418, 416] on div "Laboratory" at bounding box center [417, 402] width 204 height 35
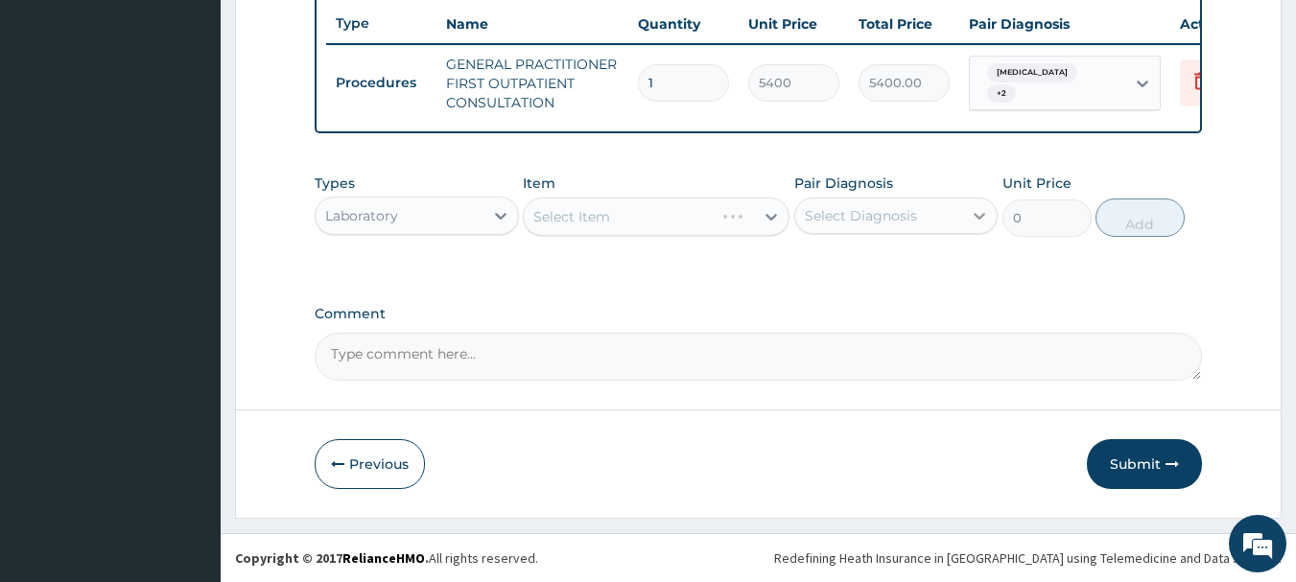
click at [985, 217] on icon at bounding box center [979, 215] width 19 height 19
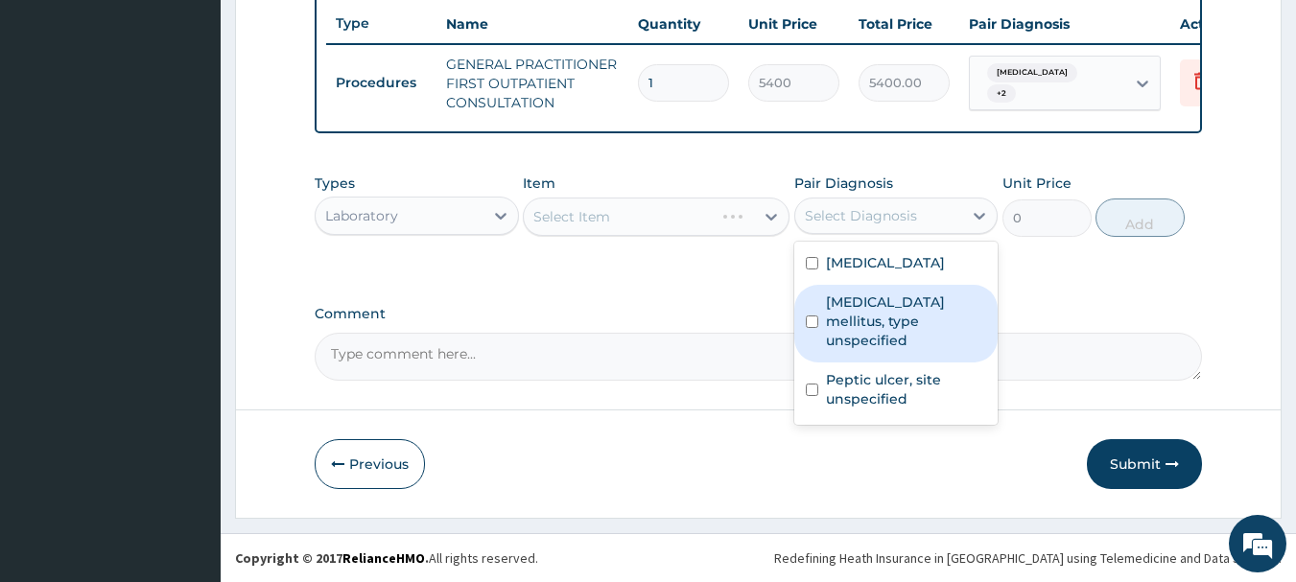
click at [916, 313] on label "Diabetes mellitus, type unspecified" at bounding box center [906, 322] width 161 height 58
checkbox input "true"
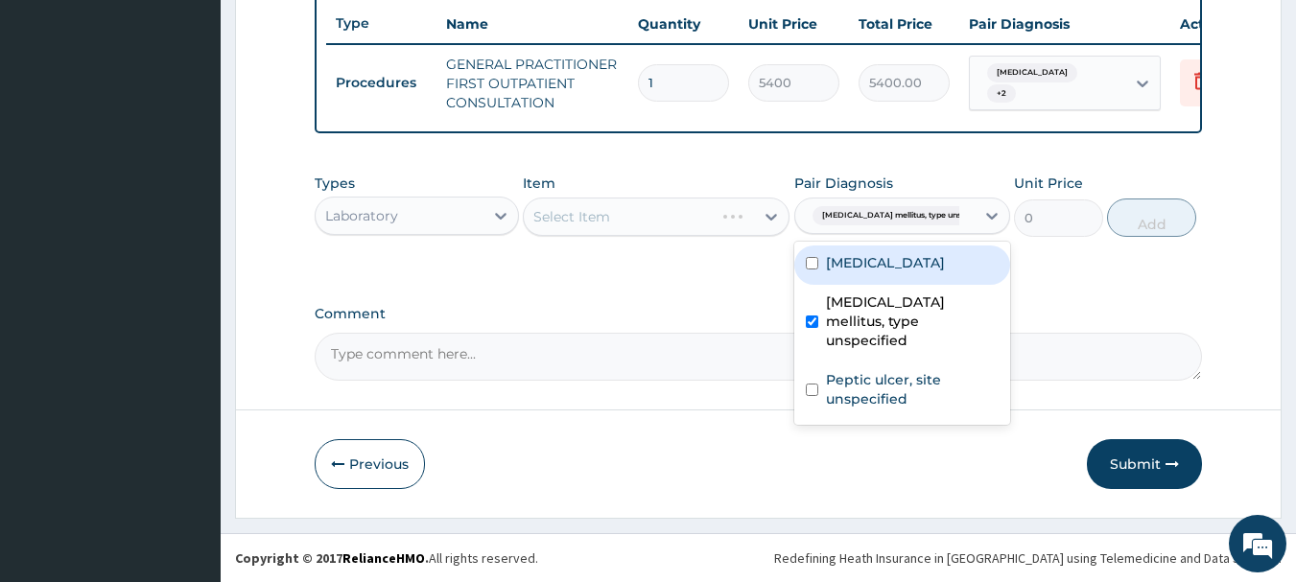
click at [912, 272] on div "Malaria, unspecified" at bounding box center [902, 265] width 216 height 39
checkbox input "true"
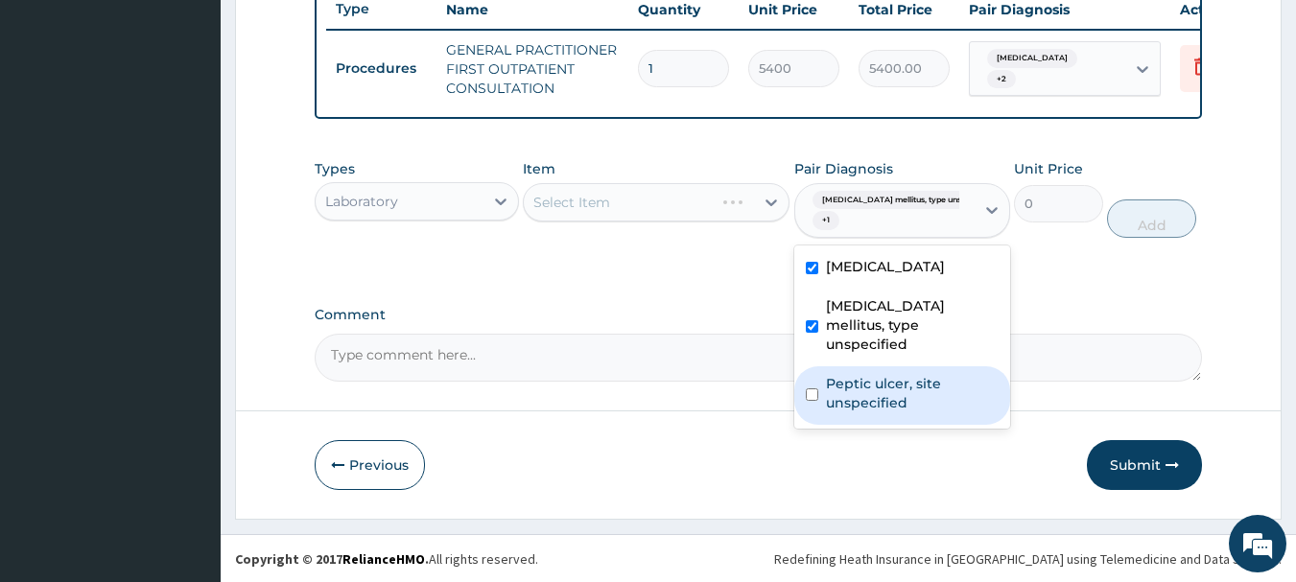
click at [842, 395] on label "Peptic ulcer, site unspecified" at bounding box center [912, 393] width 173 height 38
checkbox input "true"
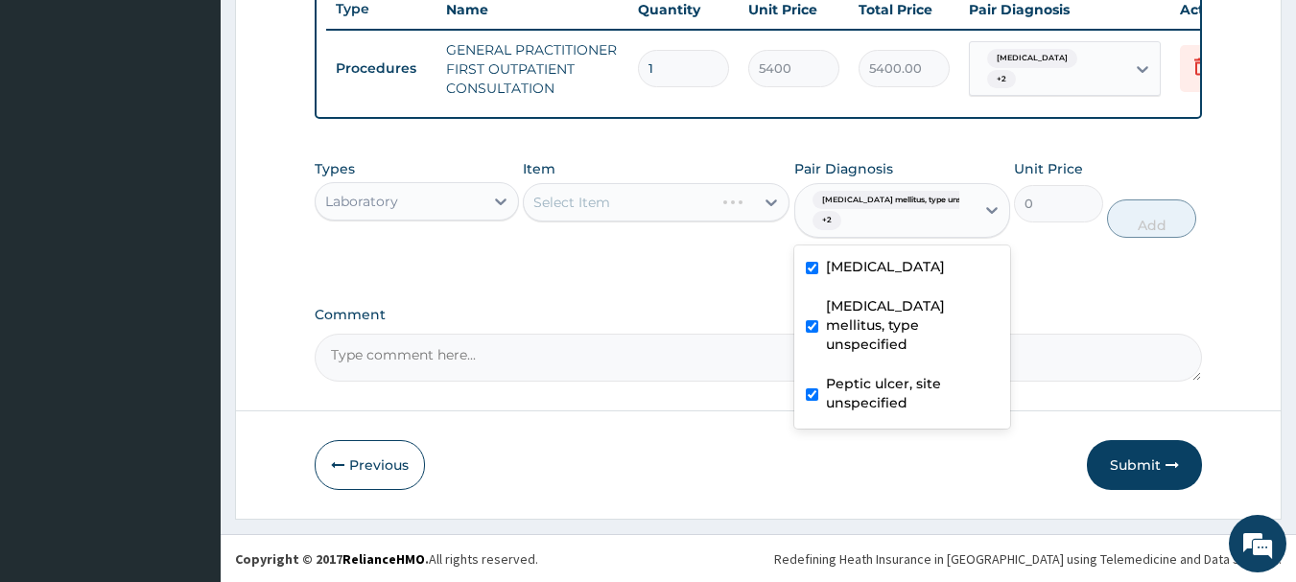
click at [865, 333] on label "Diabetes mellitus, type unspecified" at bounding box center [912, 325] width 173 height 58
checkbox input "false"
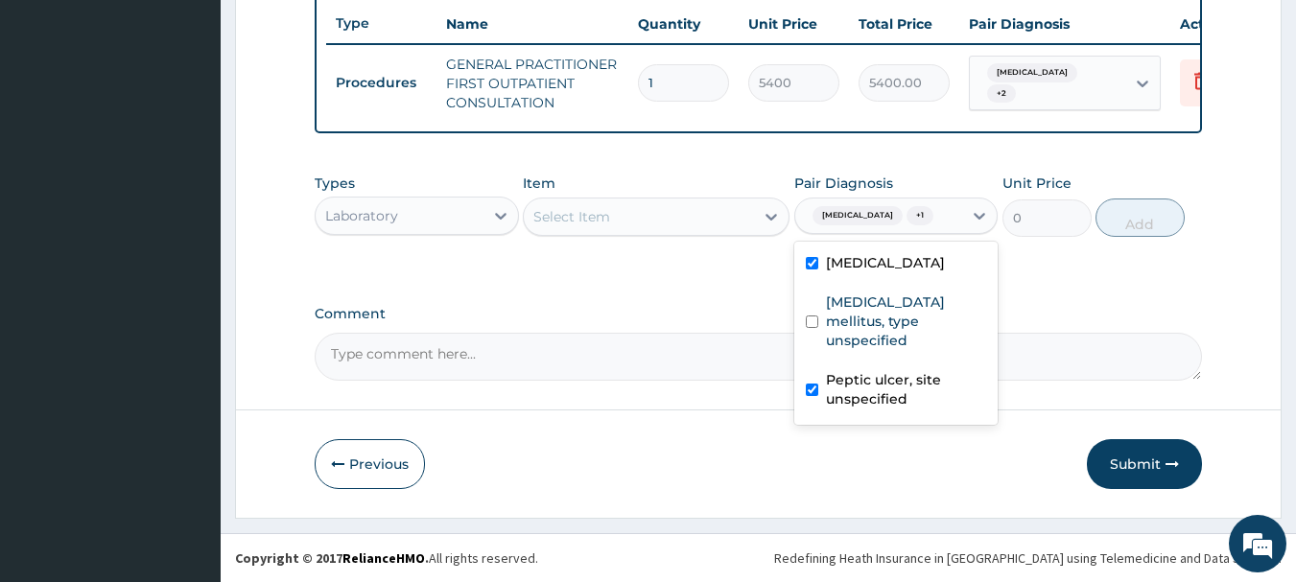
click at [858, 370] on label "Peptic ulcer, site unspecified" at bounding box center [906, 389] width 161 height 38
checkbox input "false"
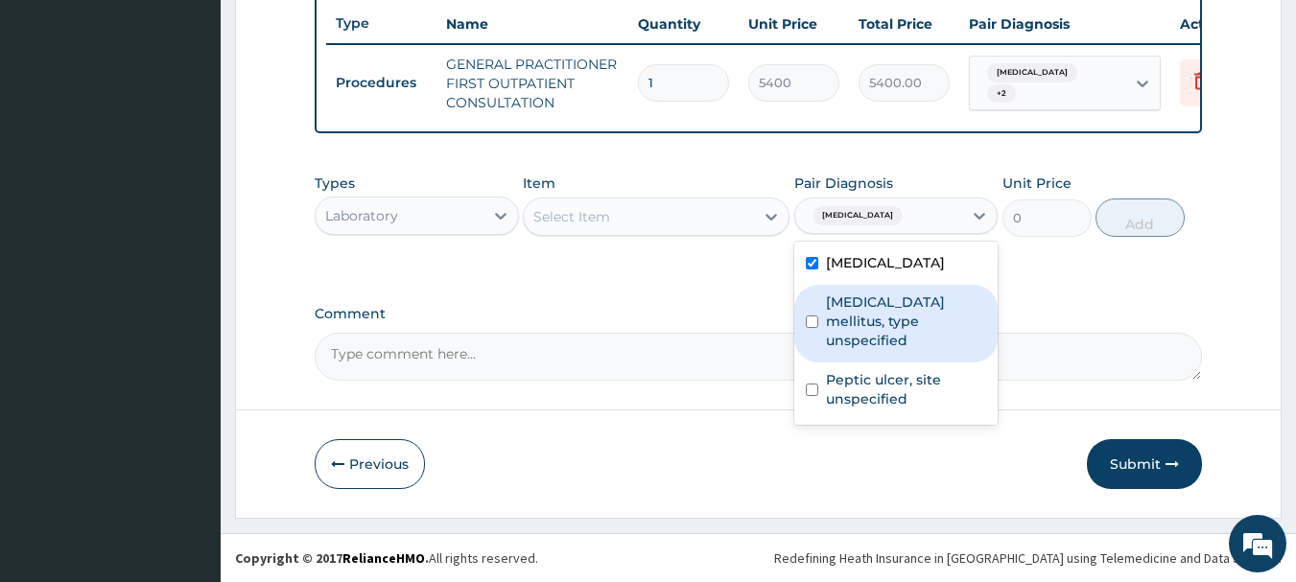
click at [608, 271] on div "Types Laboratory Item Select Item Pair Diagnosis option Peptic ulcer, site unsp…" at bounding box center [759, 219] width 889 height 111
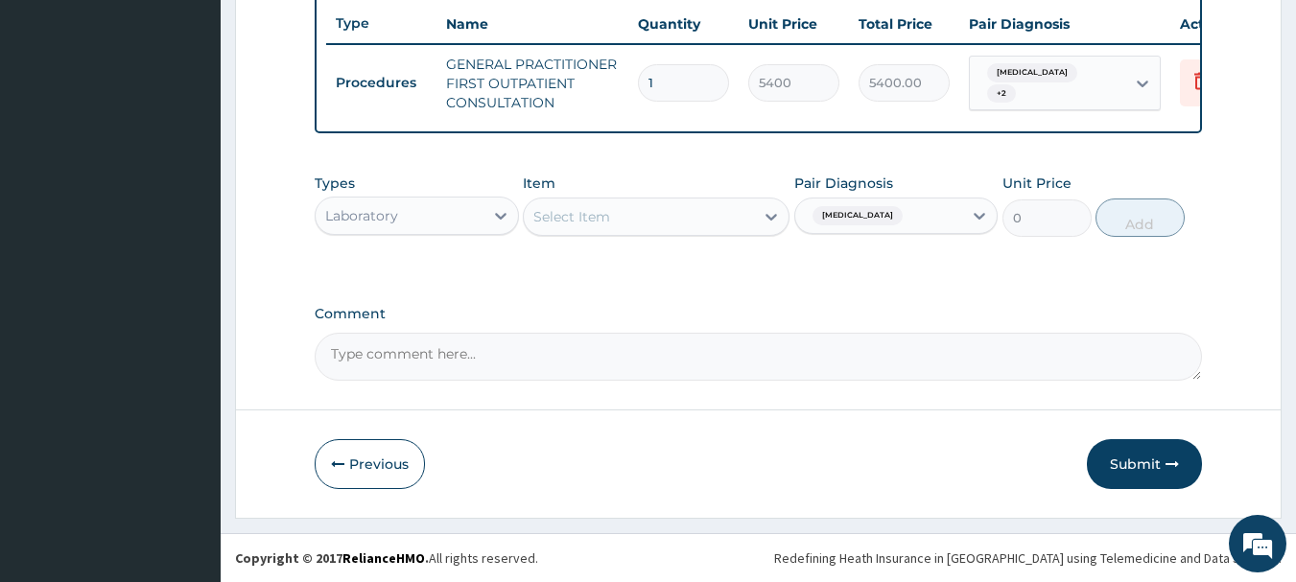
click at [646, 223] on div "Select Item" at bounding box center [639, 216] width 230 height 31
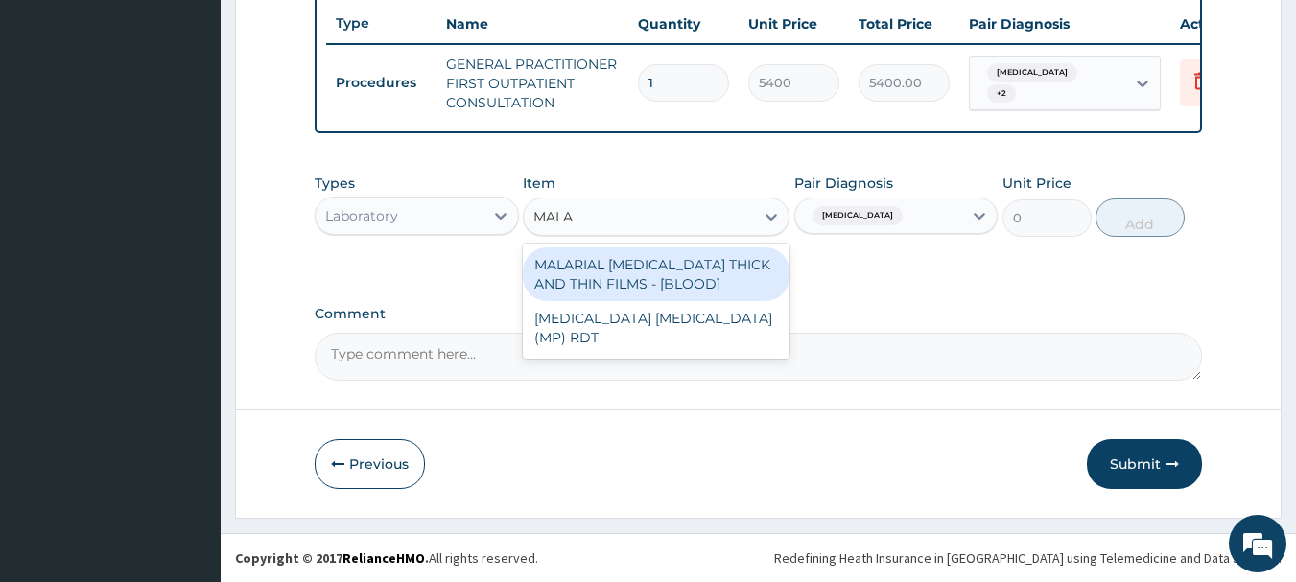
type input "MALAR"
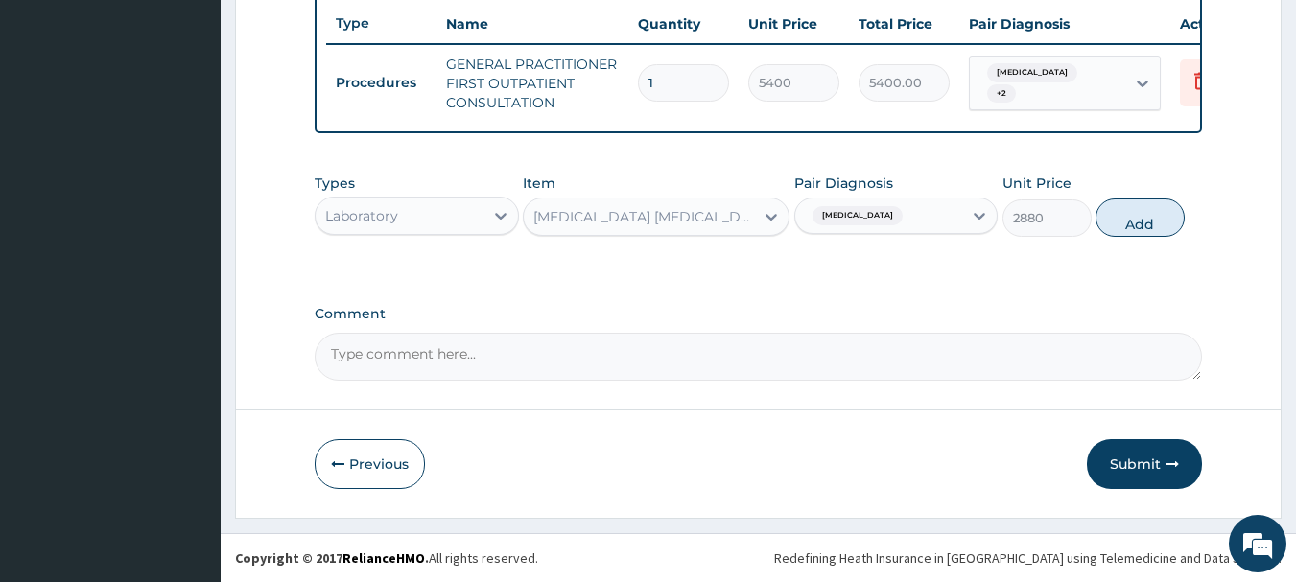
click at [1167, 238] on div "Types Laboratory Item option MALARIA PARASITE (MP) RDT, selected. Select is foc…" at bounding box center [759, 205] width 889 height 83
click at [1155, 225] on button "Add" at bounding box center [1140, 218] width 89 height 38
type input "0"
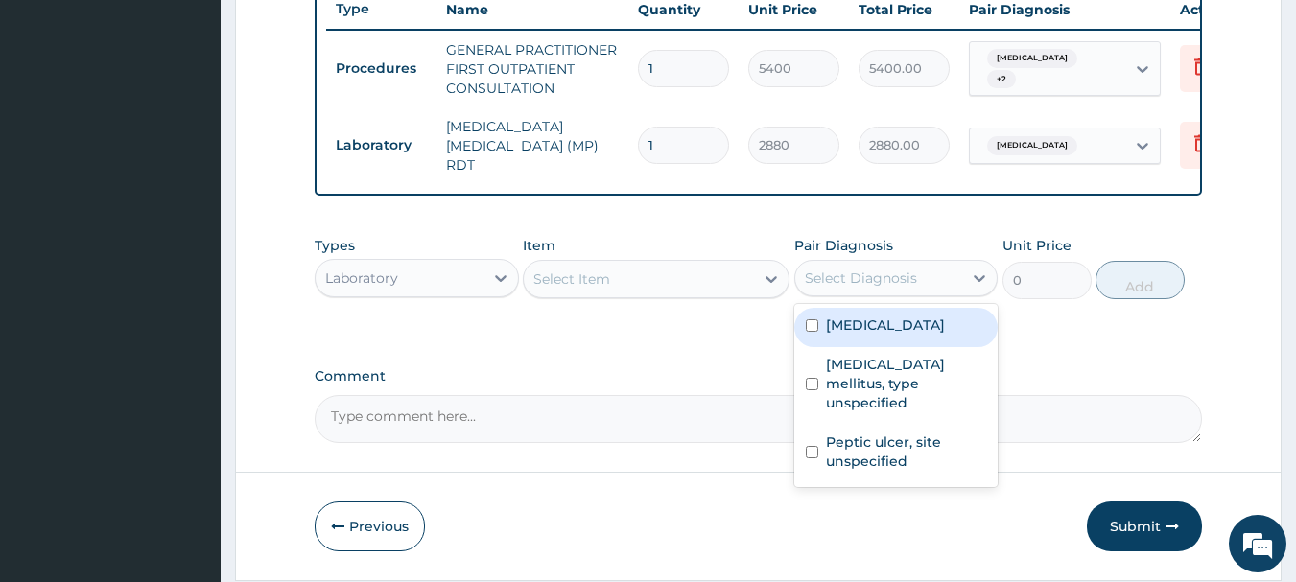
click at [904, 284] on div "Select Diagnosis" at bounding box center [861, 278] width 112 height 19
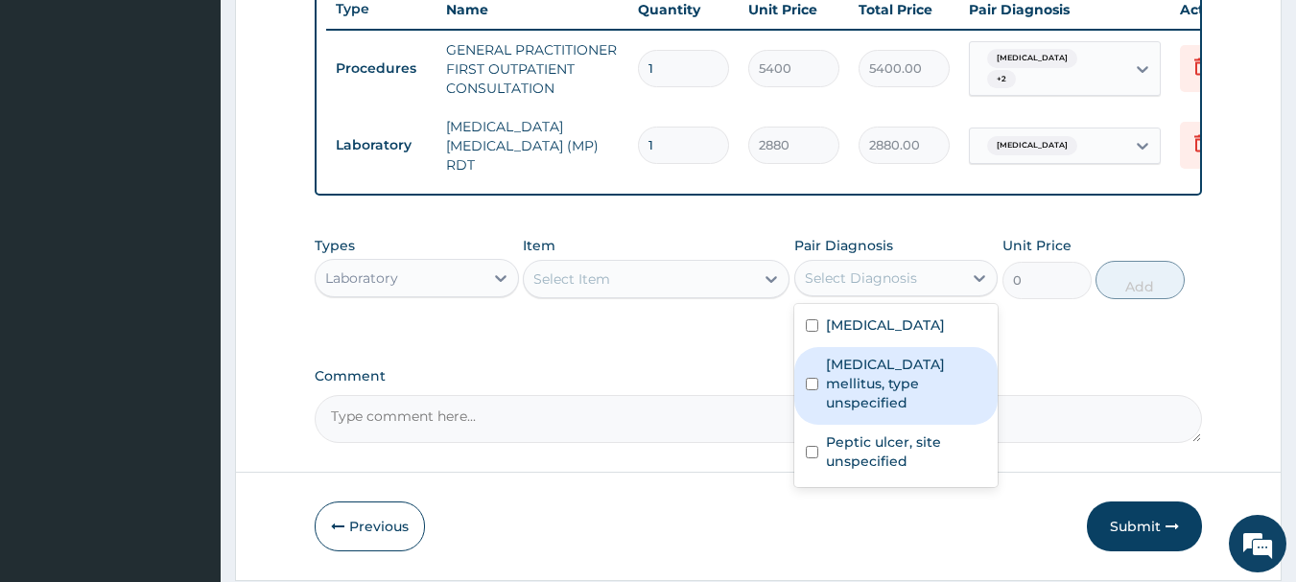
click at [896, 383] on label "Diabetes mellitus, type unspecified" at bounding box center [906, 384] width 161 height 58
checkbox input "true"
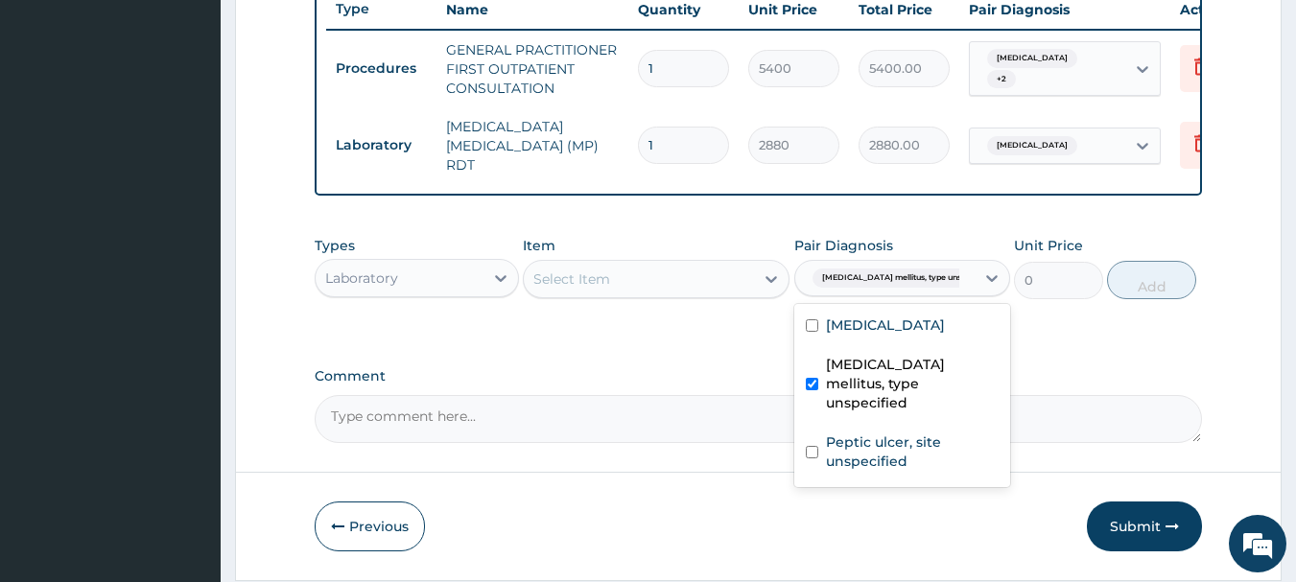
click at [656, 269] on div "Select Item" at bounding box center [639, 279] width 230 height 31
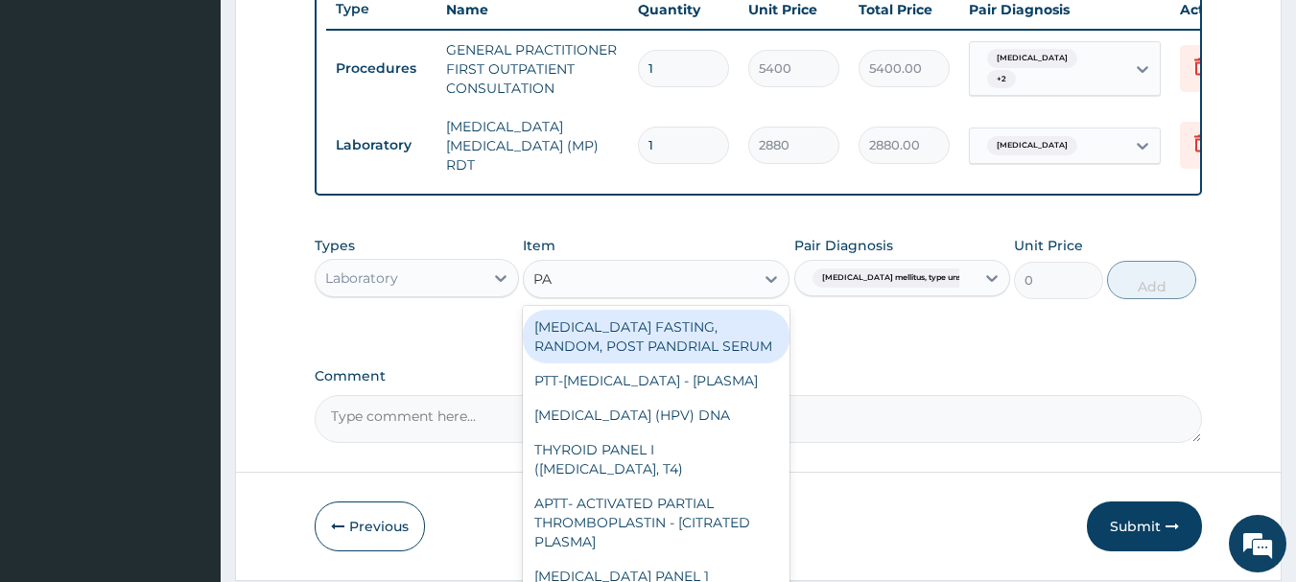
type input "P"
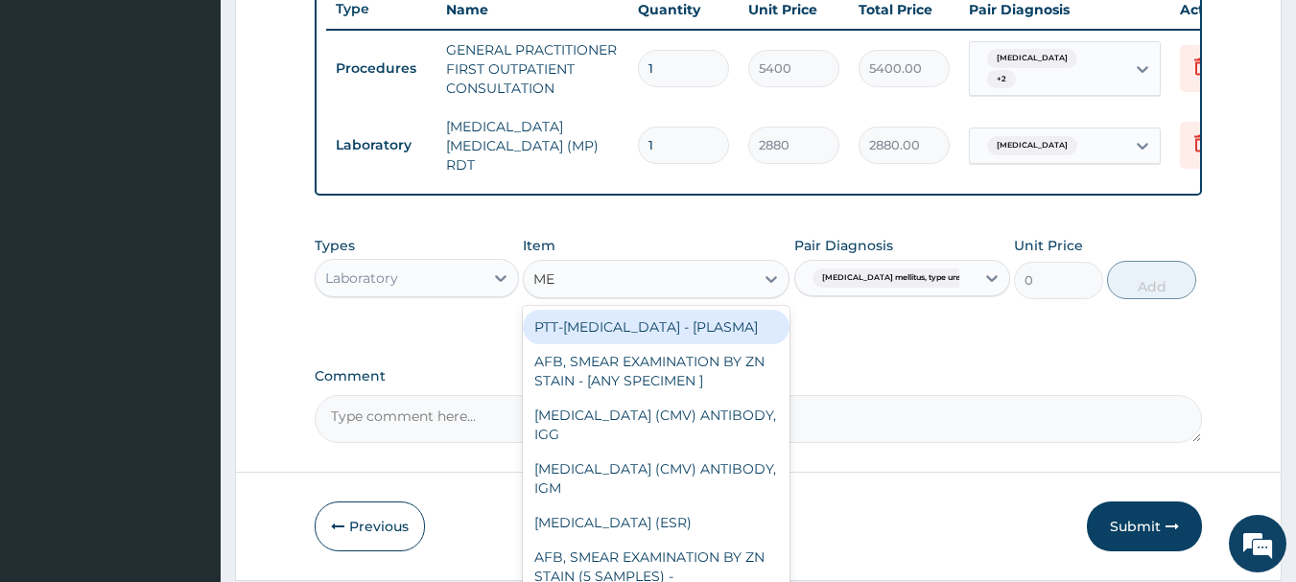
type input "M"
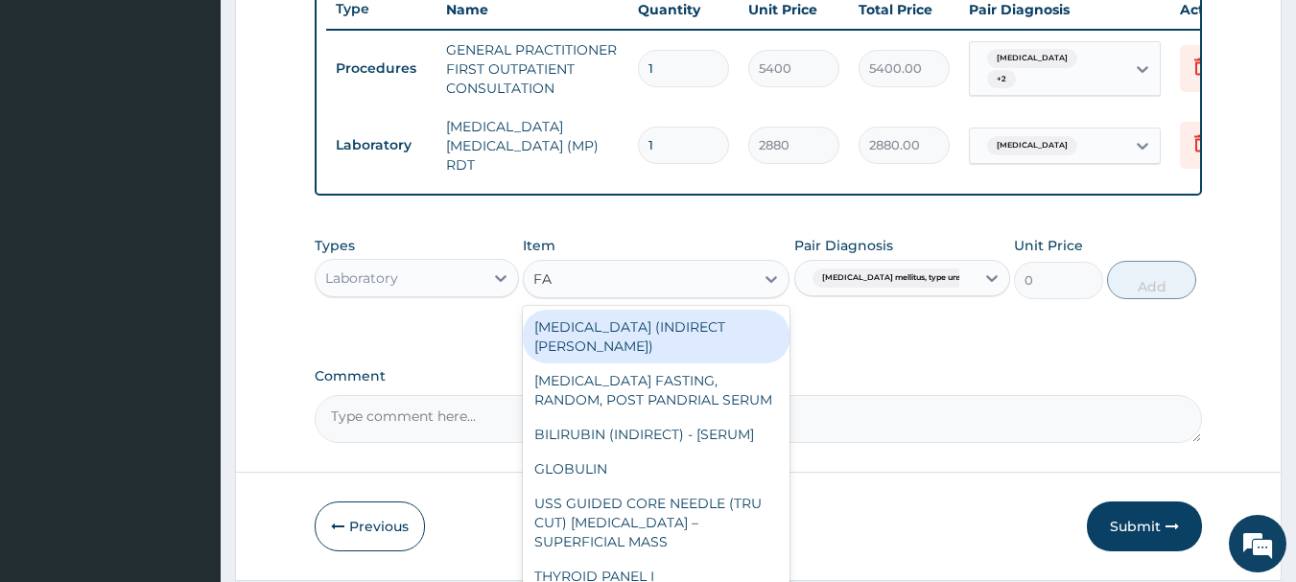
type input "FAS"
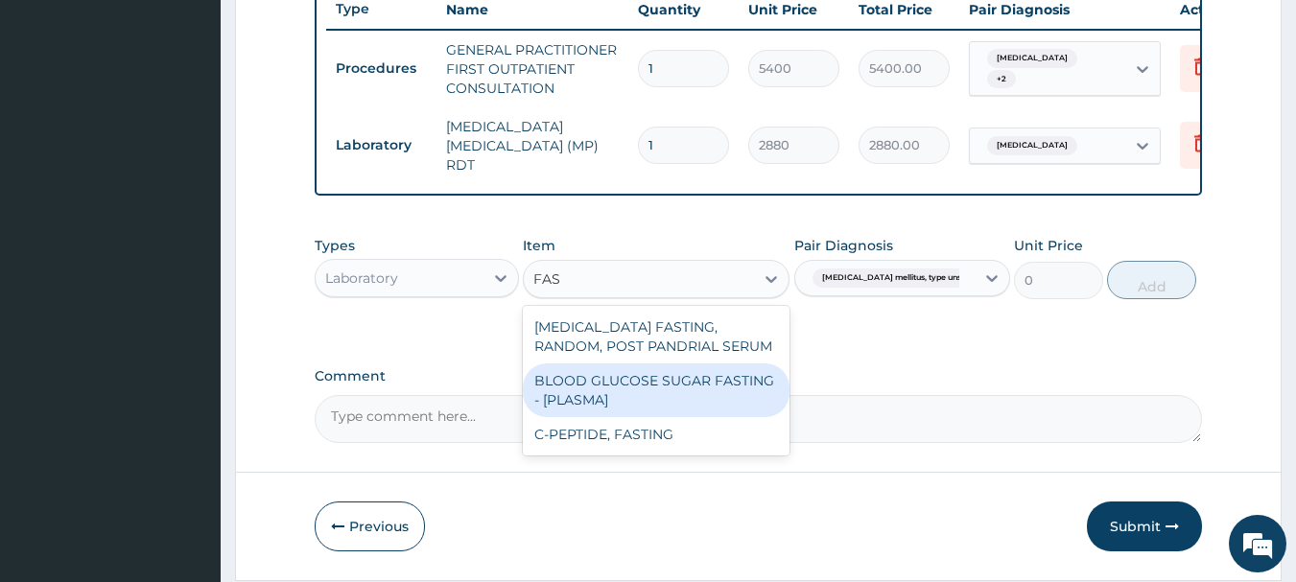
click at [708, 403] on div "BLOOD GLUCOSE SUGAR FASTING - [PLASMA]" at bounding box center [656, 391] width 267 height 54
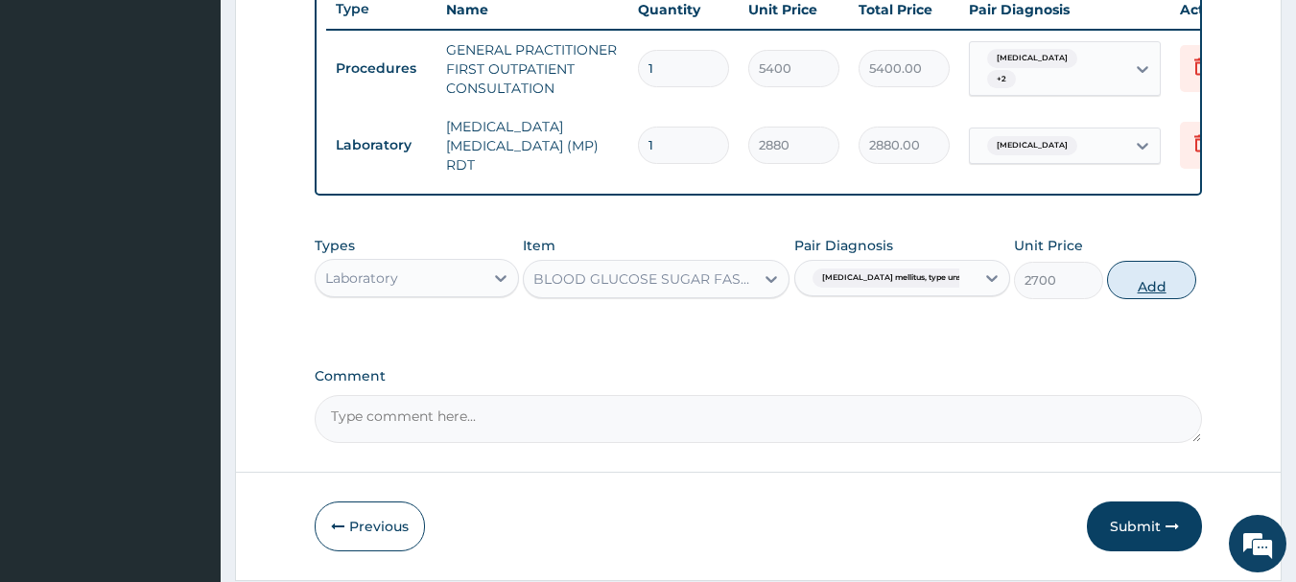
click at [1166, 275] on button "Add" at bounding box center [1151, 280] width 89 height 38
click at [1166, 196] on div "Type Name Quantity Unit Price Total Price Pair Diagnosis Actions Procedures GEN…" at bounding box center [759, 87] width 889 height 217
type input "0"
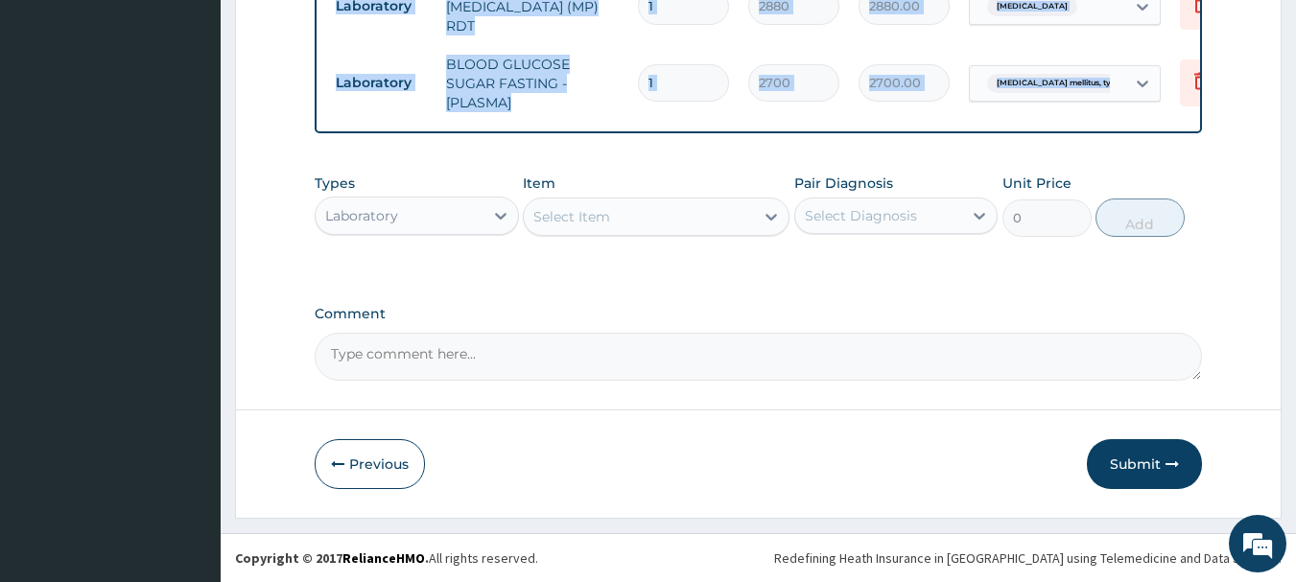
scroll to position [782, 0]
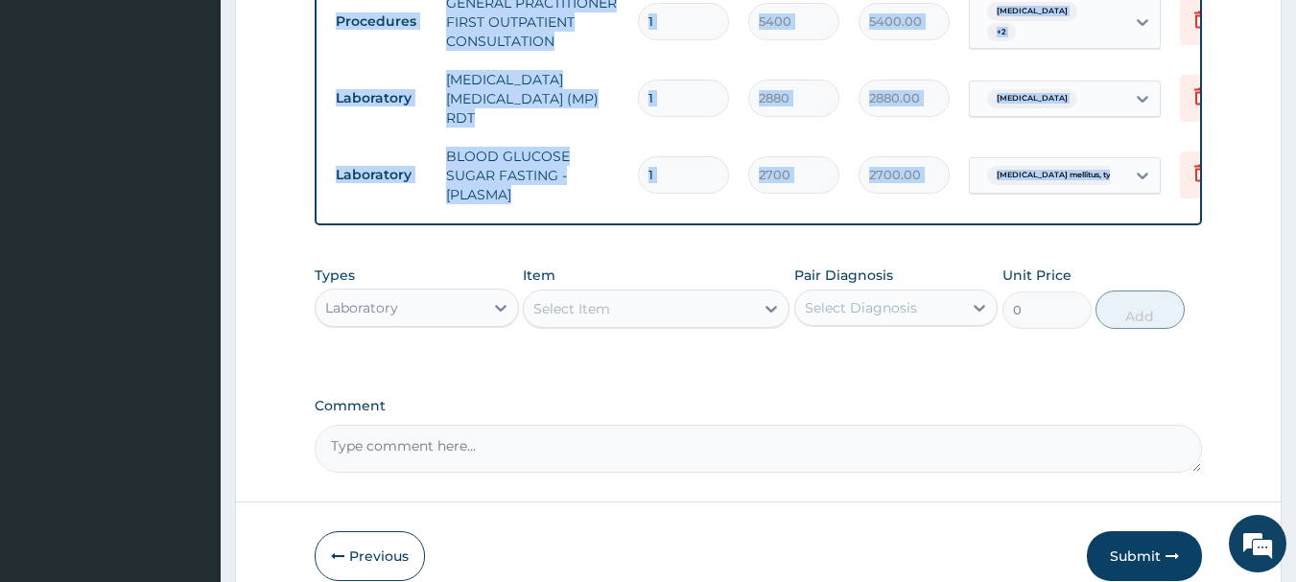
click at [483, 320] on div "Laboratory" at bounding box center [400, 308] width 168 height 31
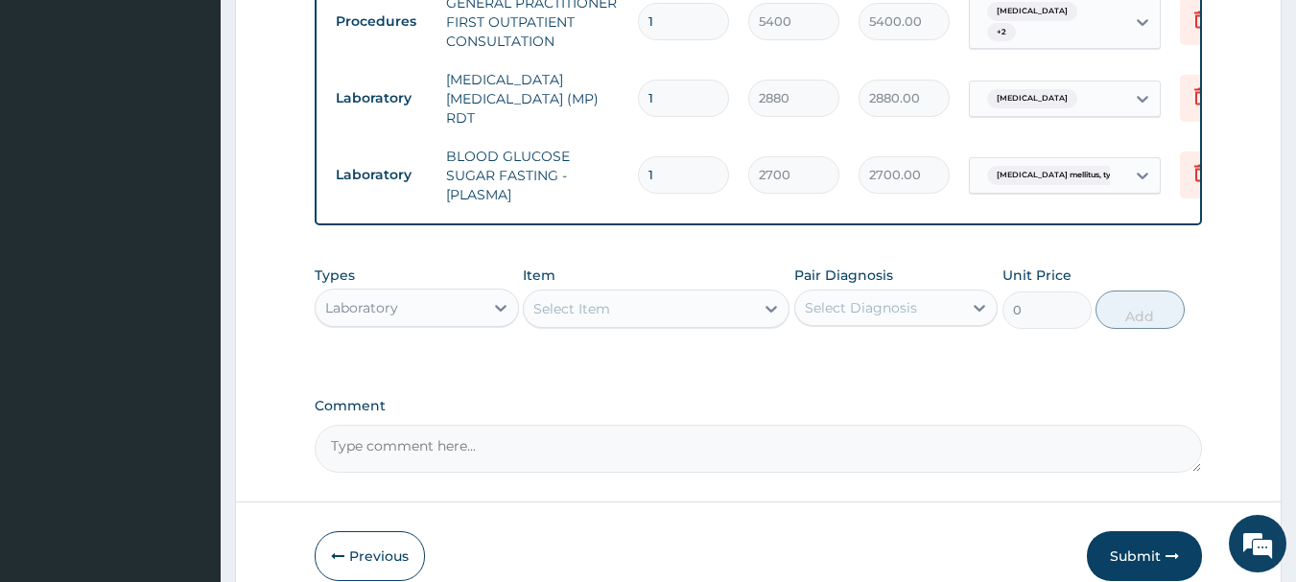
click at [483, 320] on div "Laboratory" at bounding box center [400, 308] width 168 height 31
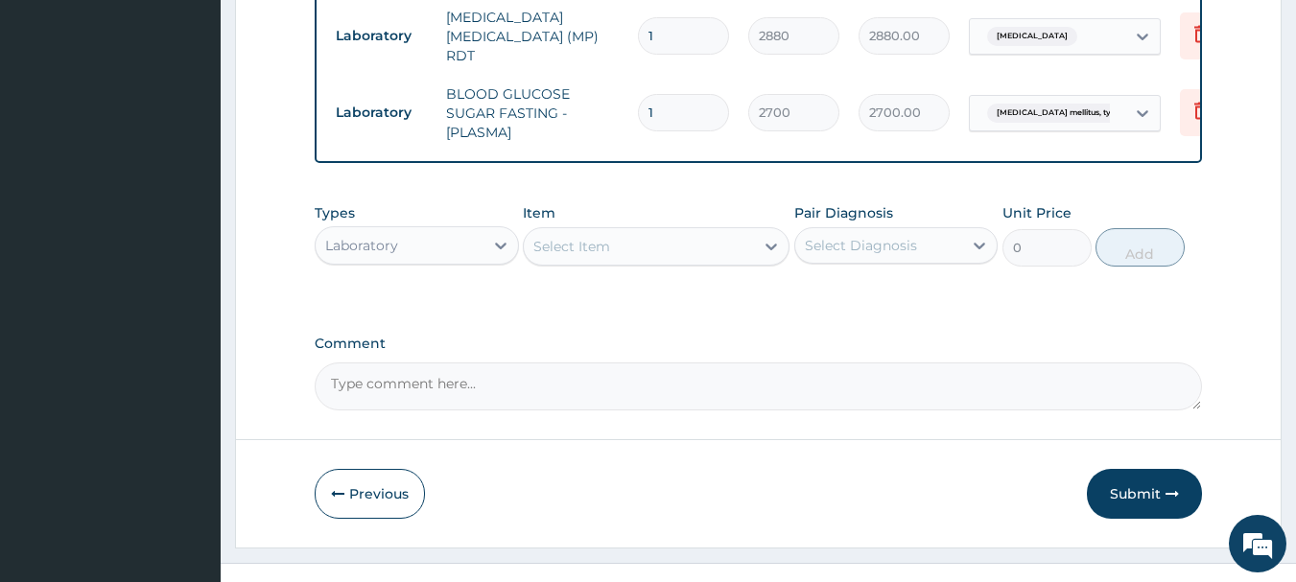
scroll to position [878, 0]
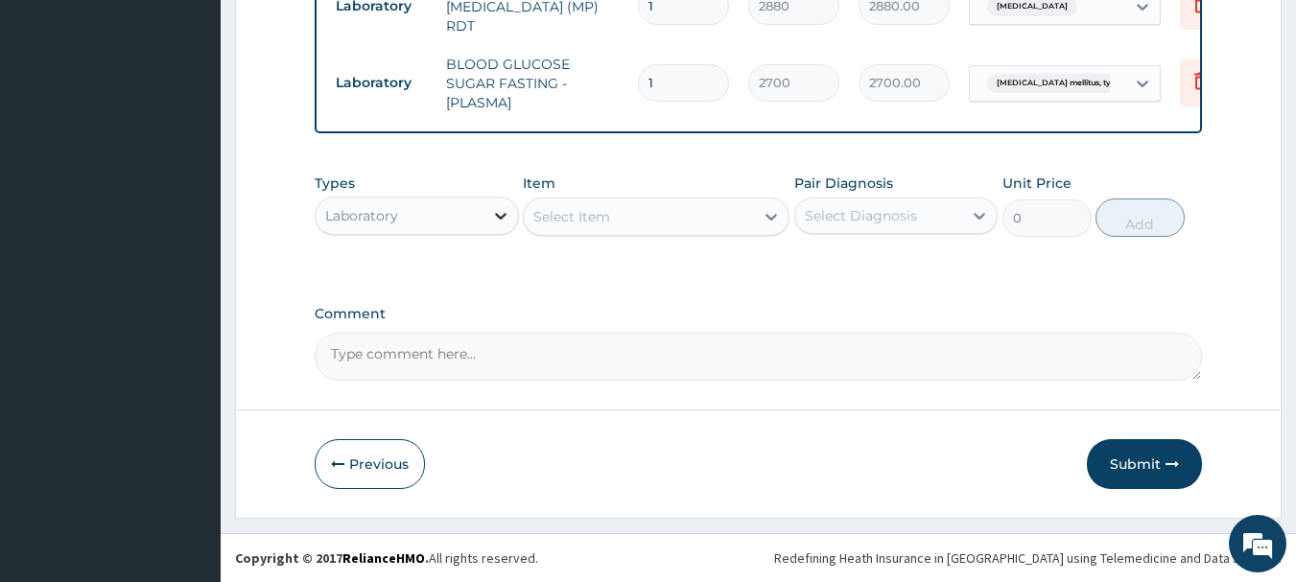
click at [504, 220] on icon at bounding box center [500, 215] width 19 height 19
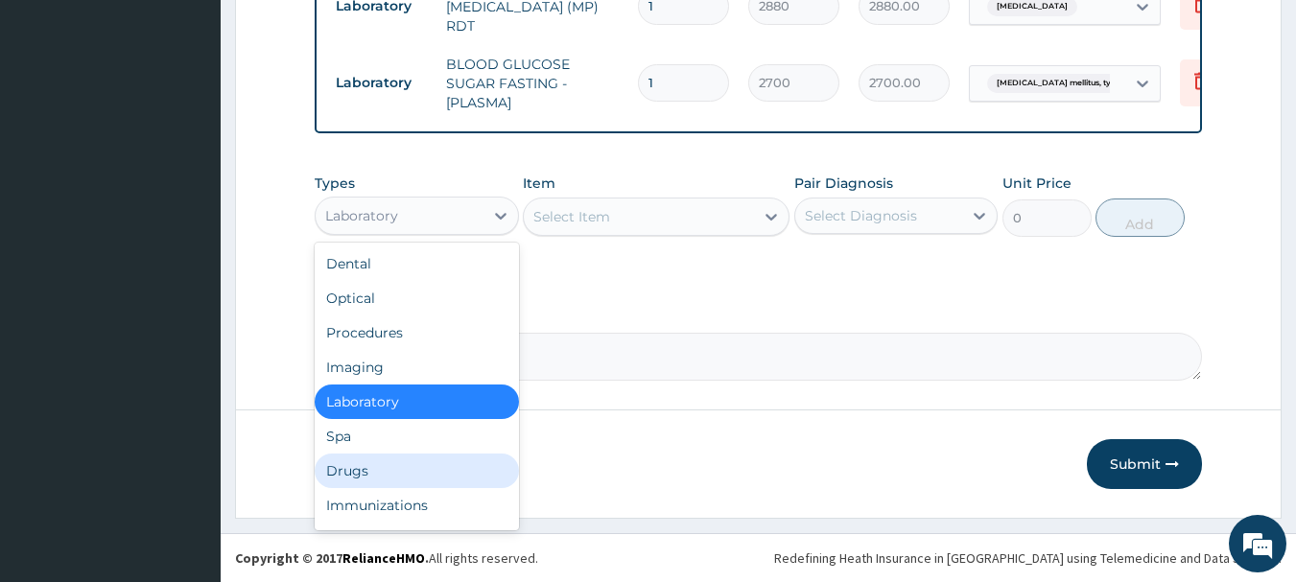
click at [432, 469] on div "Drugs" at bounding box center [417, 471] width 204 height 35
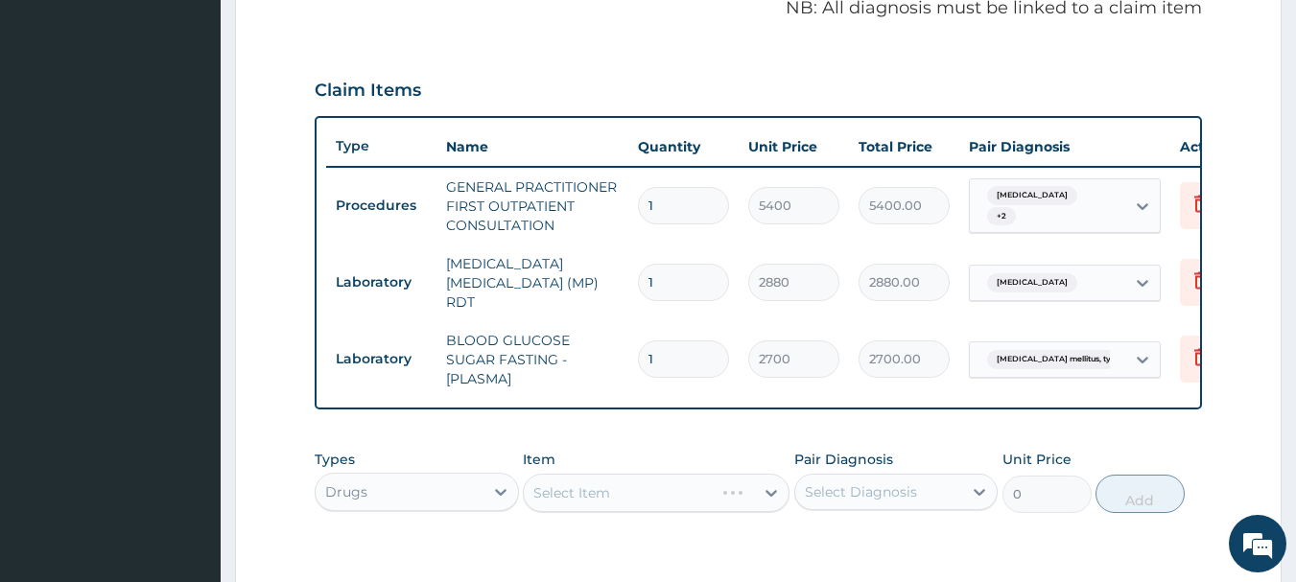
scroll to position [590, 0]
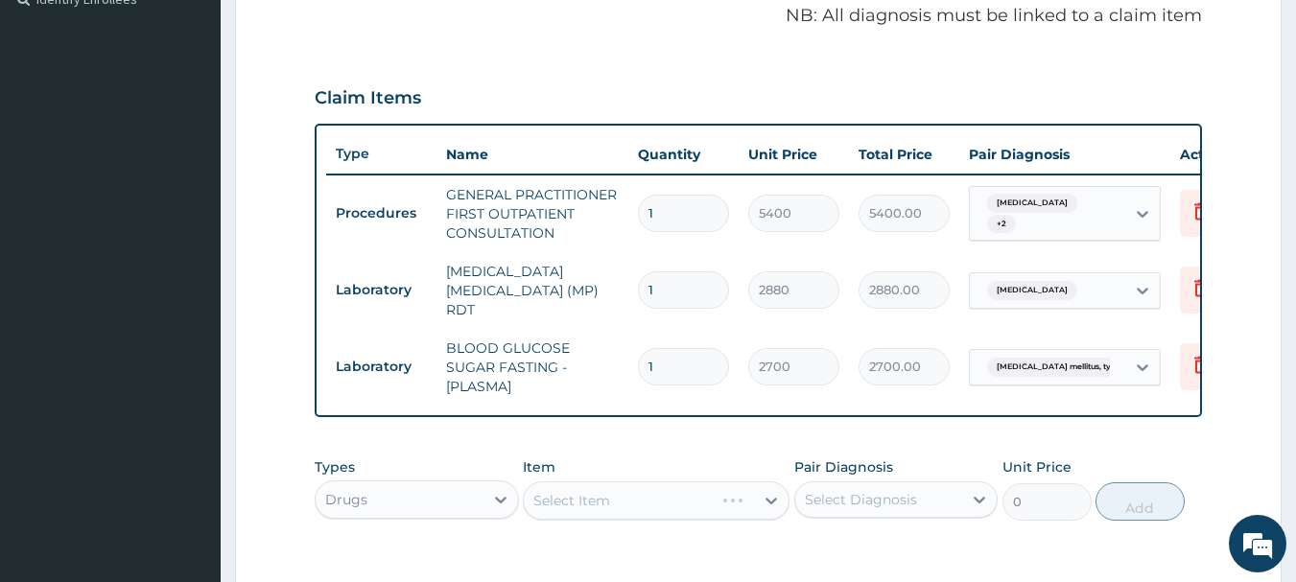
click at [616, 515] on div "Select Item" at bounding box center [656, 501] width 267 height 38
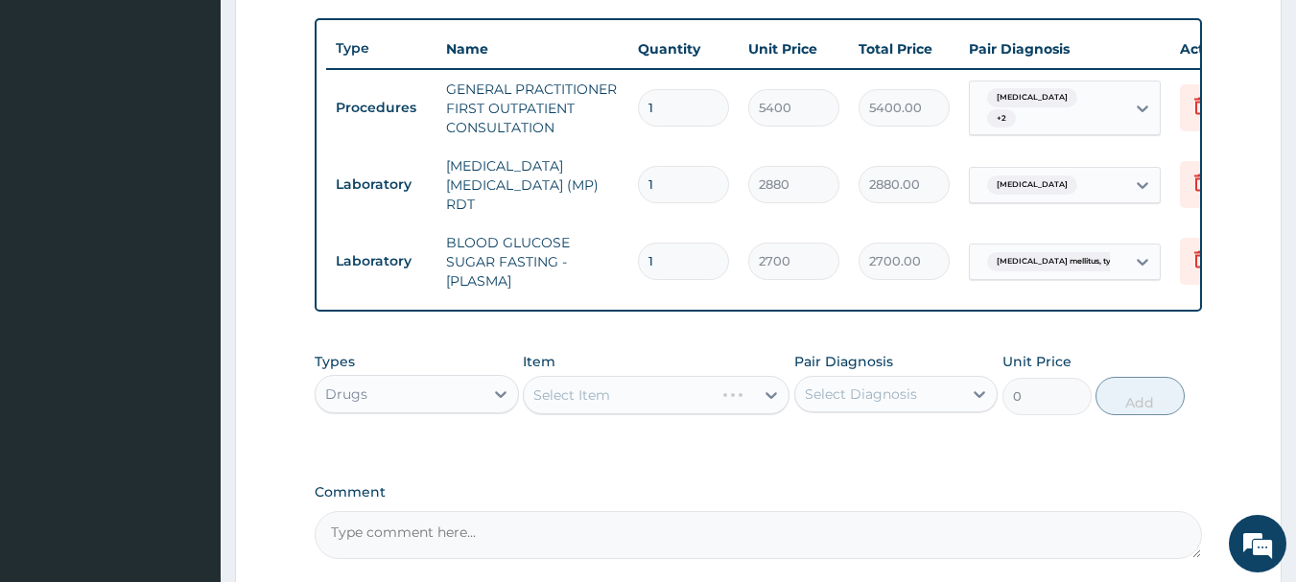
scroll to position [878, 0]
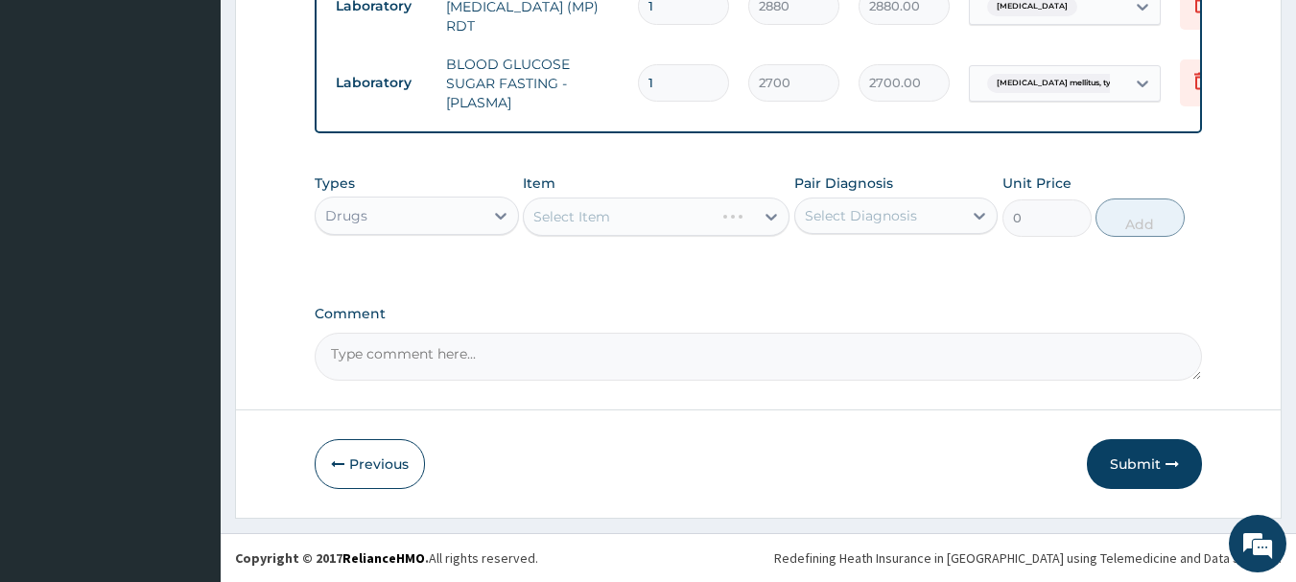
click at [905, 201] on div "Select Diagnosis" at bounding box center [879, 216] width 168 height 31
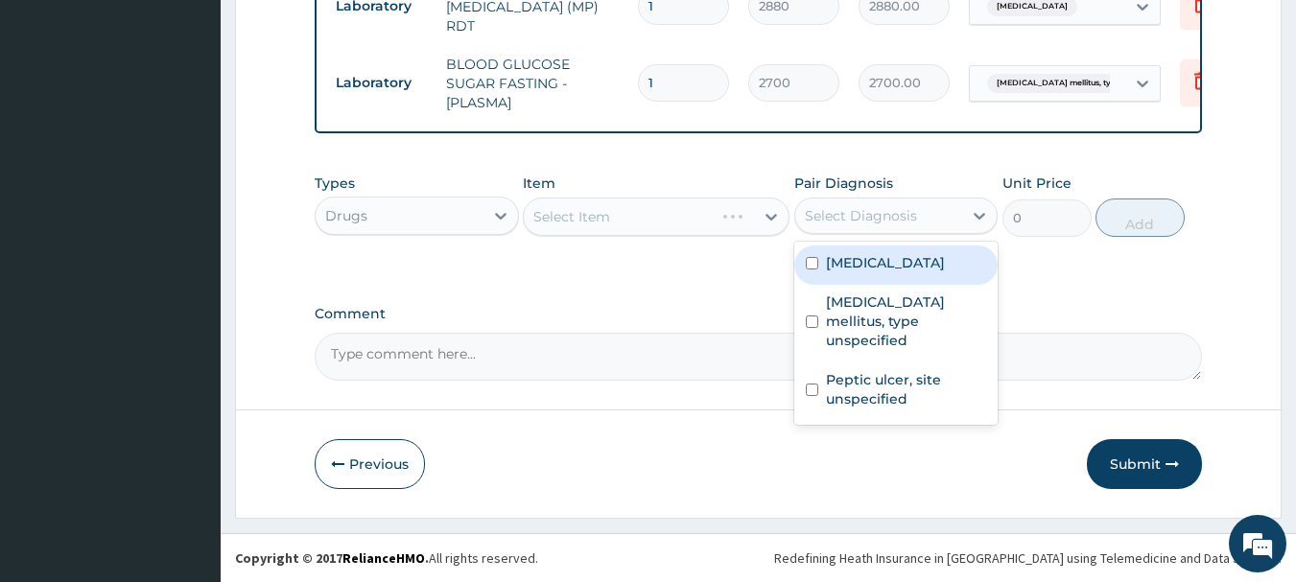
click at [912, 232] on div "Select Diagnosis" at bounding box center [896, 216] width 204 height 36
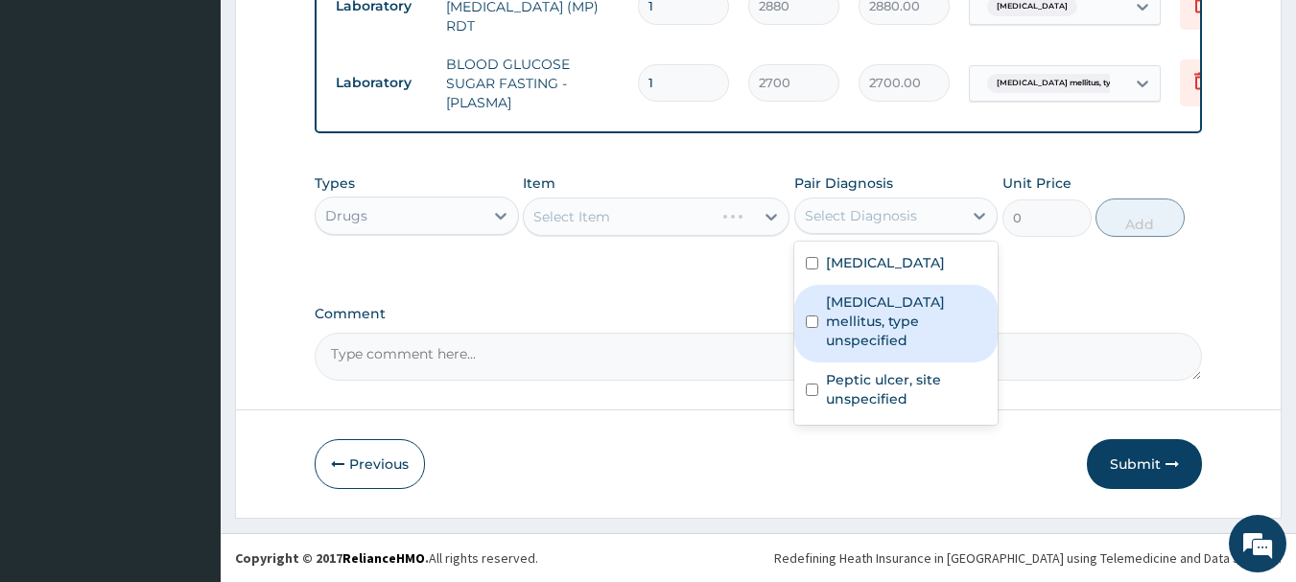
click at [882, 324] on label "Diabetes mellitus, type unspecified" at bounding box center [906, 322] width 161 height 58
checkbox input "true"
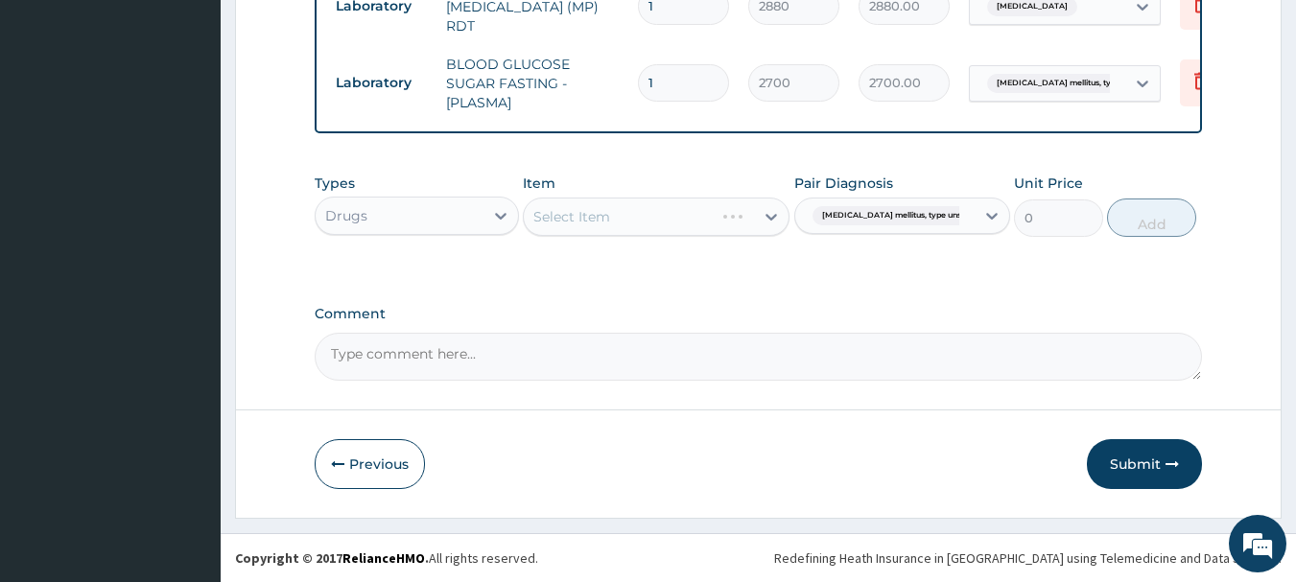
click at [663, 220] on div "Select Item" at bounding box center [656, 217] width 267 height 38
click at [868, 265] on div "Types Drugs Item Select Item Pair Diagnosis Diabetes mellitus, type unspec... U…" at bounding box center [759, 219] width 889 height 111
click at [771, 226] on div at bounding box center [771, 217] width 35 height 35
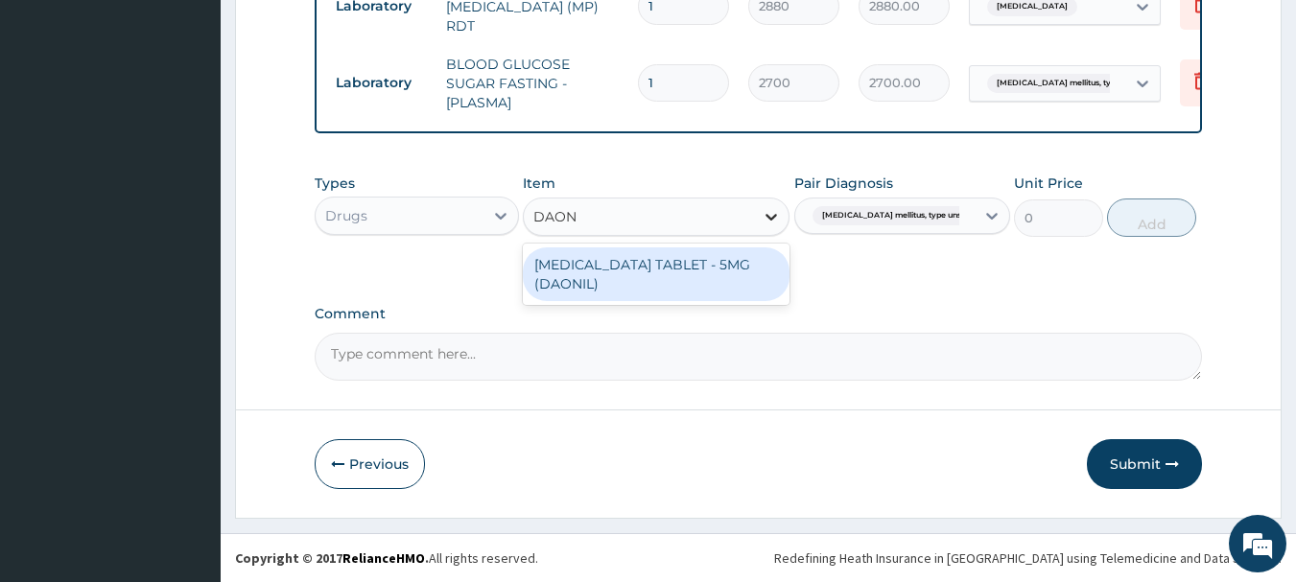
type input "DAONI"
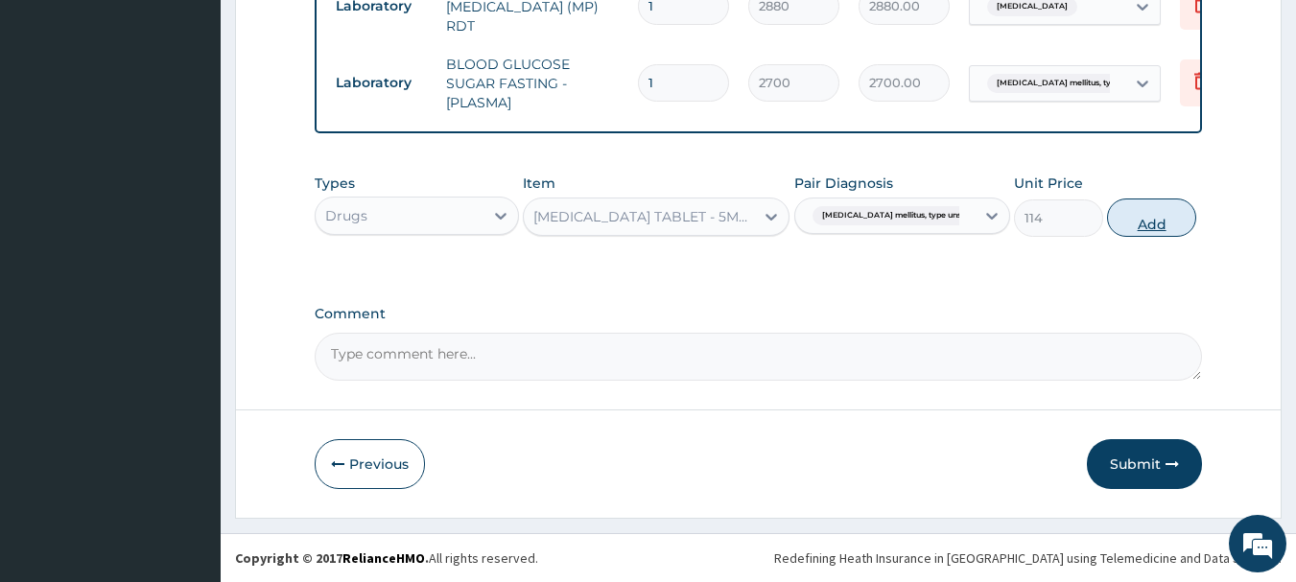
click at [1155, 221] on button "Add" at bounding box center [1151, 218] width 89 height 38
type input "0"
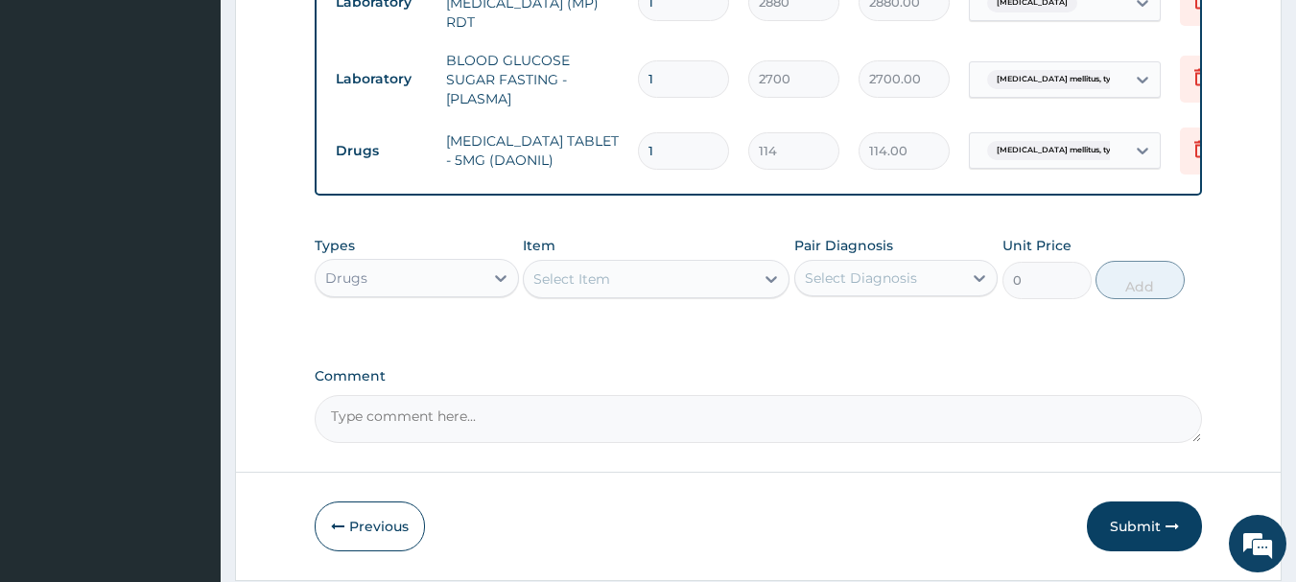
click at [677, 138] on input "1" at bounding box center [683, 150] width 91 height 37
type input "0.00"
type input "6"
type input "684.00"
type input "0.00"
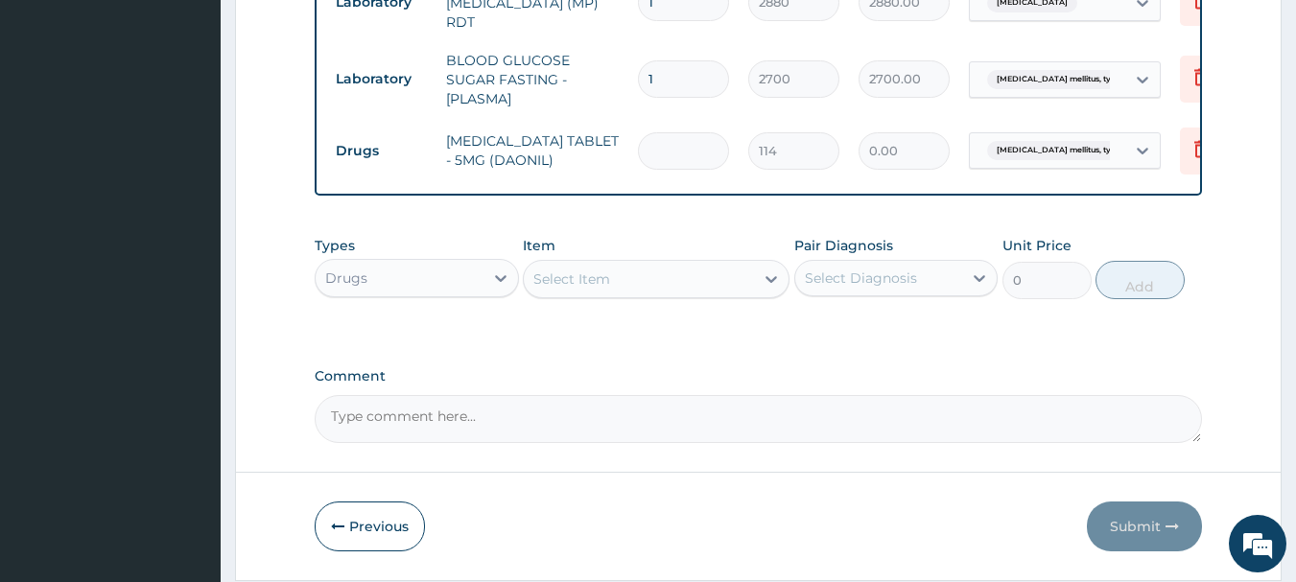
type input "3"
type input "342.00"
type input "30"
type input "3420.00"
type input "30"
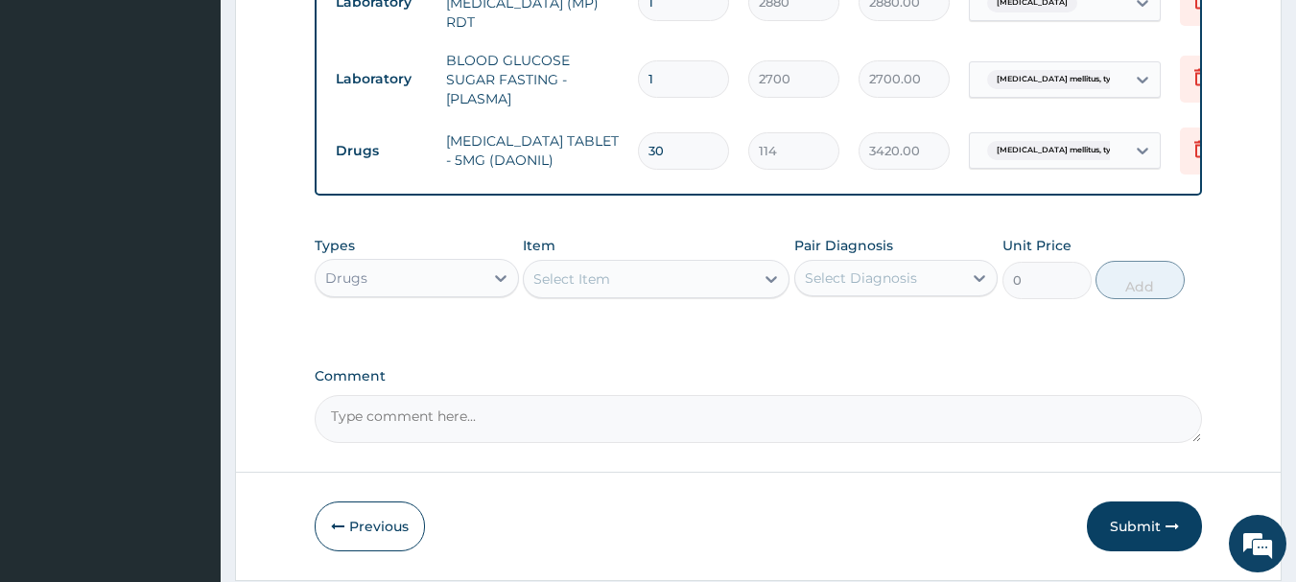
click at [948, 279] on div "Select Diagnosis" at bounding box center [879, 278] width 168 height 31
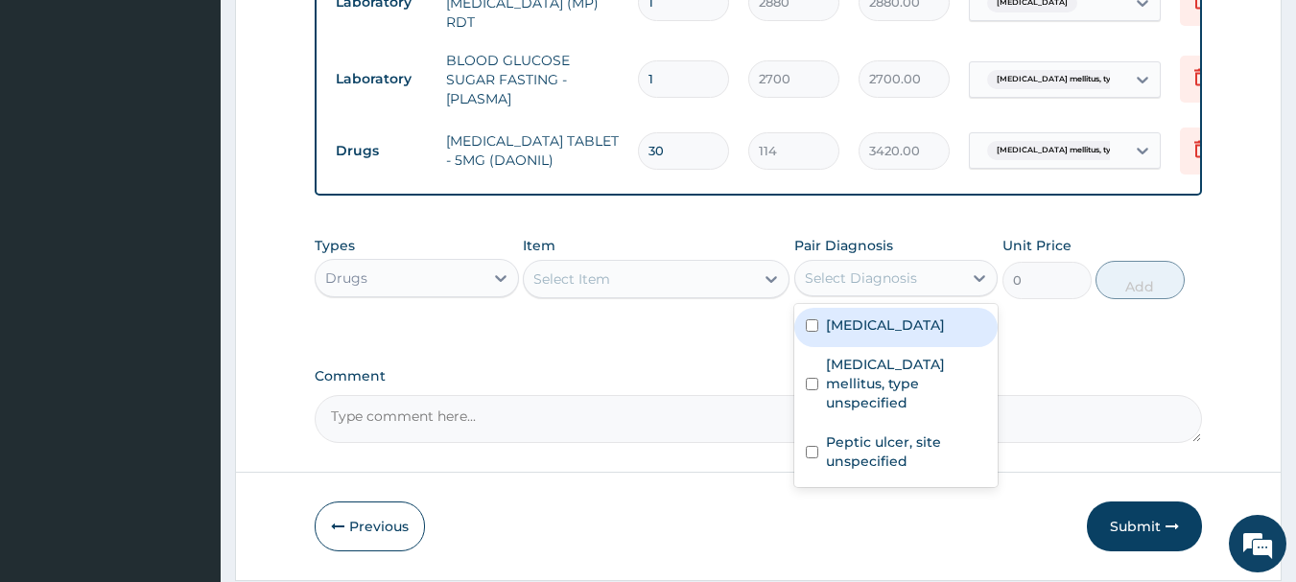
click at [929, 341] on div "[MEDICAL_DATA]" at bounding box center [896, 327] width 204 height 39
checkbox input "true"
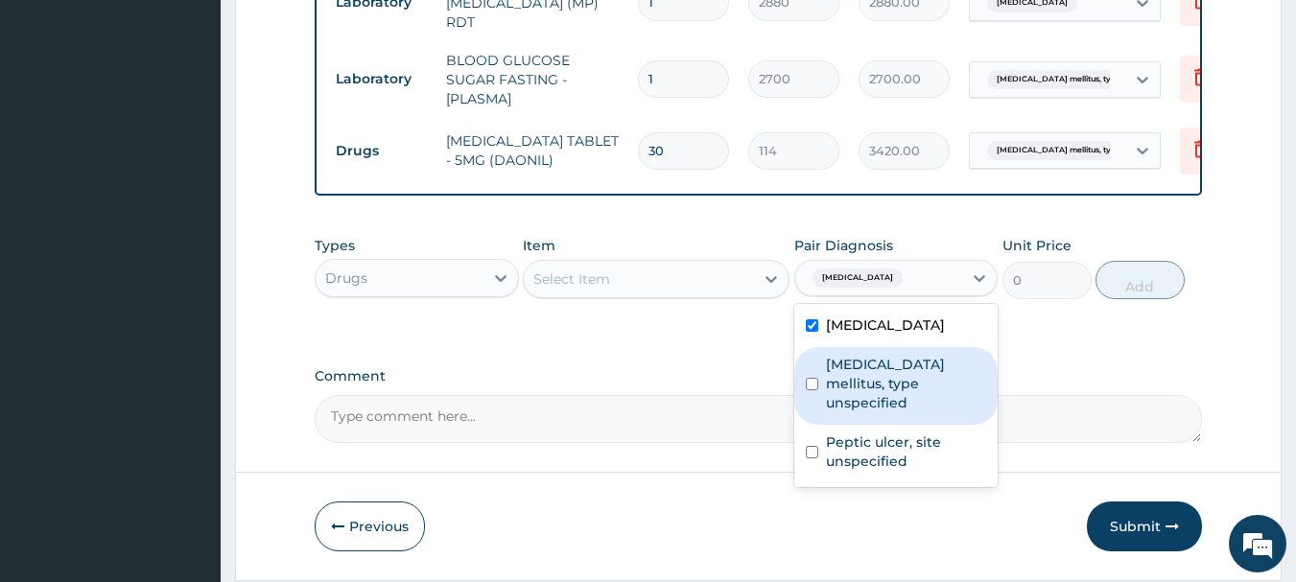
click at [877, 391] on label "Diabetes mellitus, type unspecified" at bounding box center [906, 384] width 161 height 58
checkbox input "true"
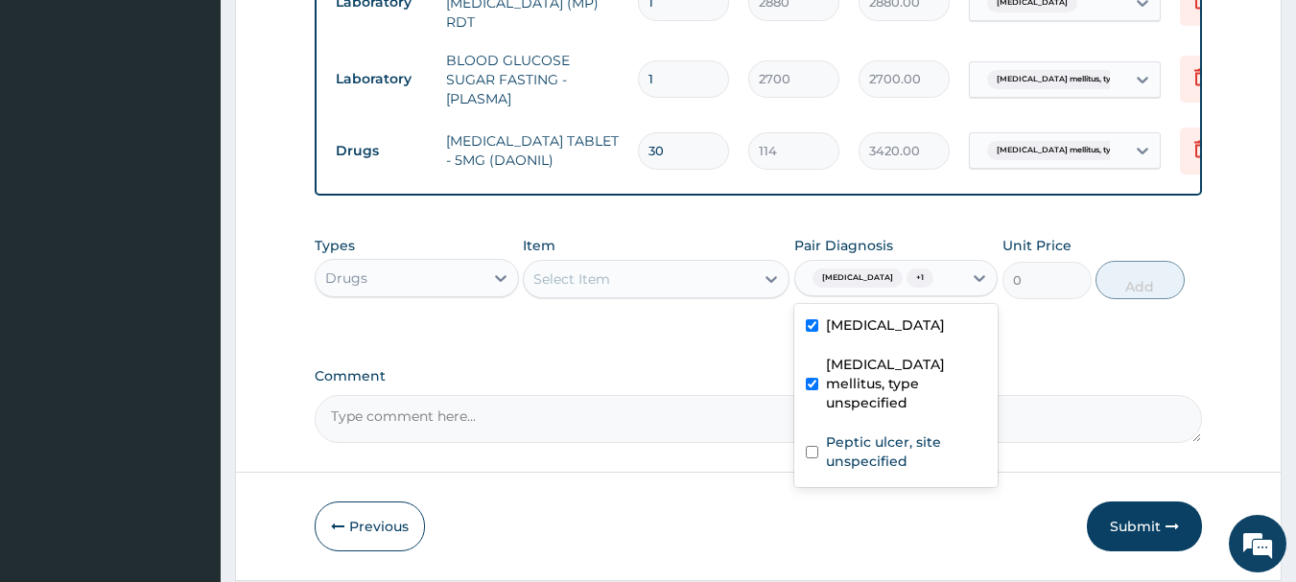
click at [877, 341] on div "[MEDICAL_DATA]" at bounding box center [896, 327] width 204 height 39
checkbox input "false"
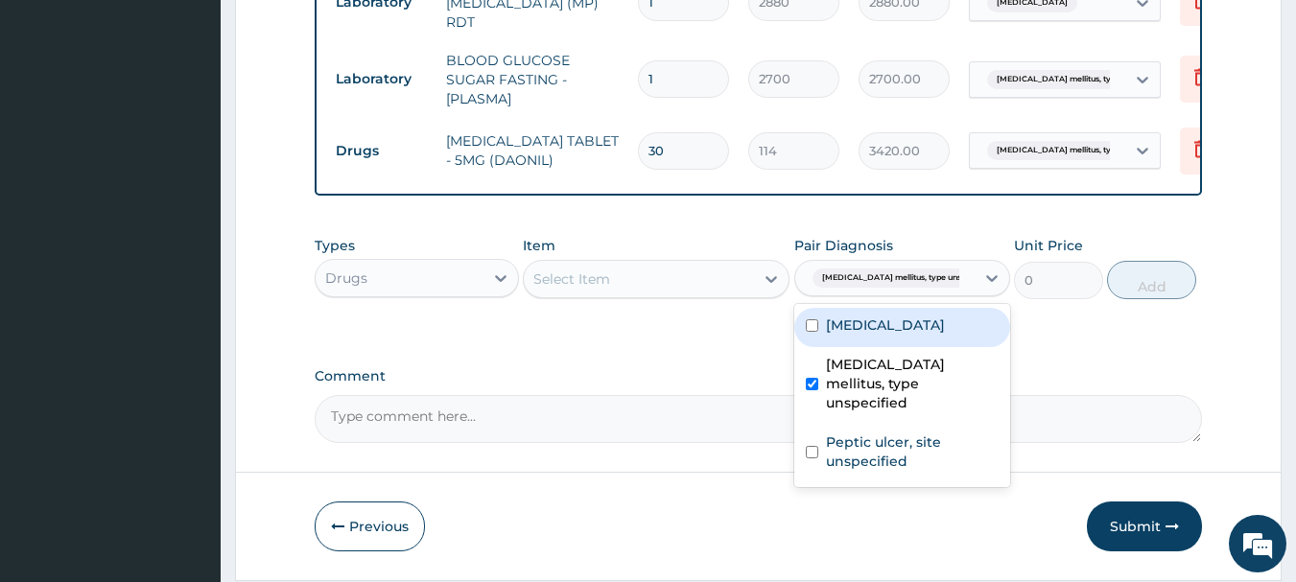
click at [699, 278] on div "Select Item" at bounding box center [639, 279] width 230 height 31
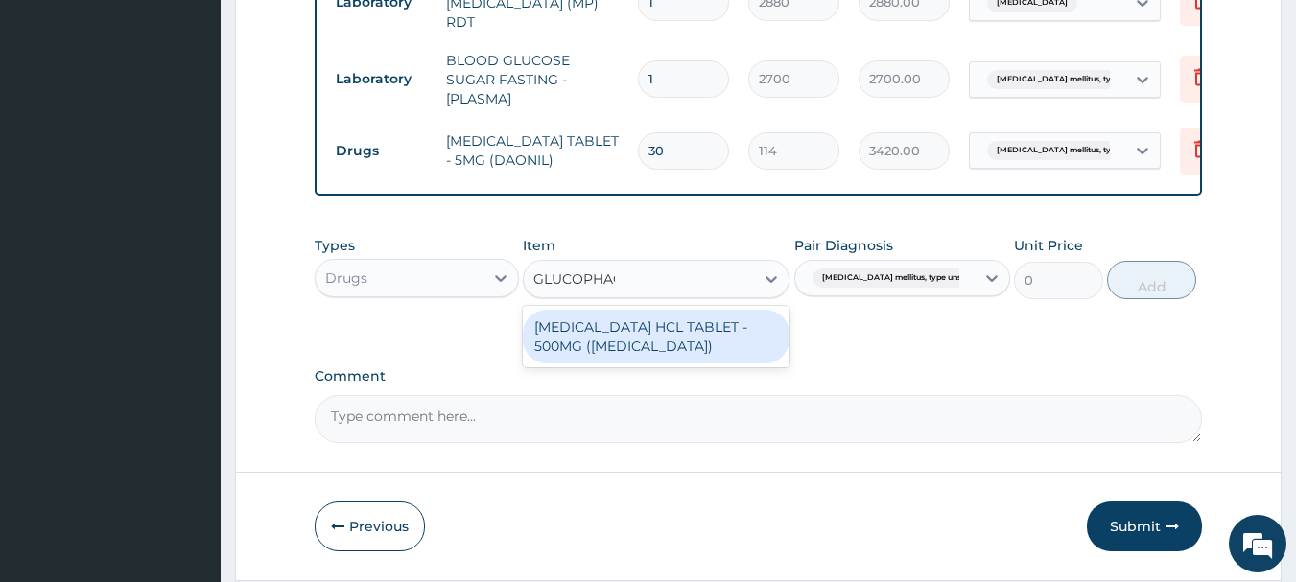
type input "GLUCOPHAGE"
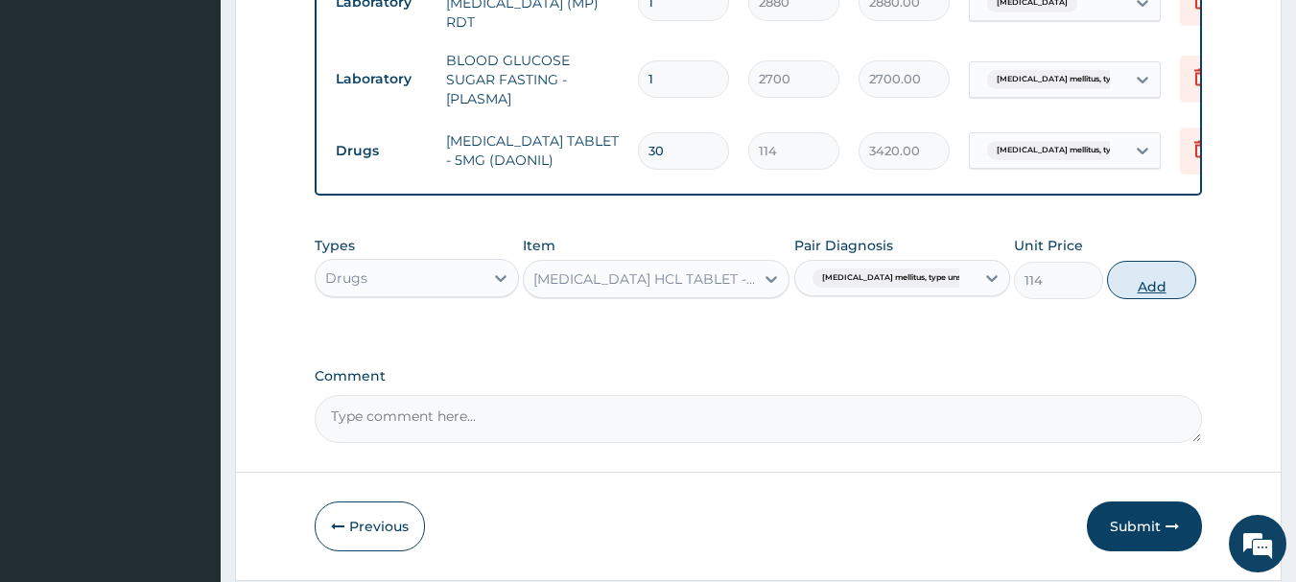
click at [1145, 276] on button "Add" at bounding box center [1151, 280] width 89 height 38
type input "0"
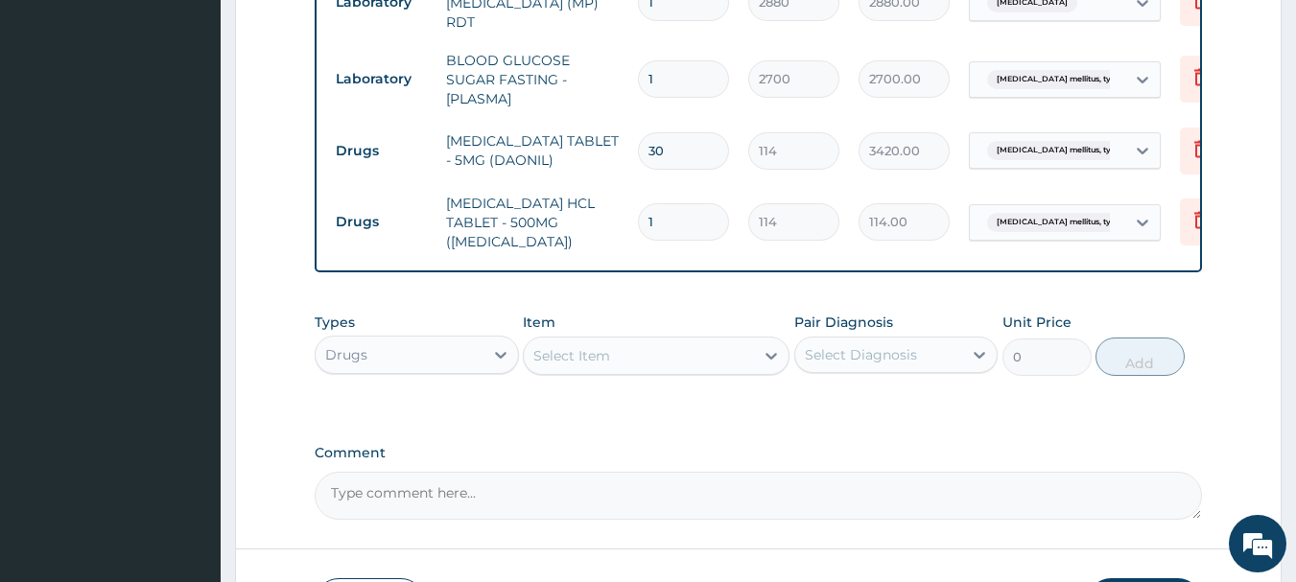
type input "0.00"
type input "3"
type input "342.00"
type input "30"
type input "3420.00"
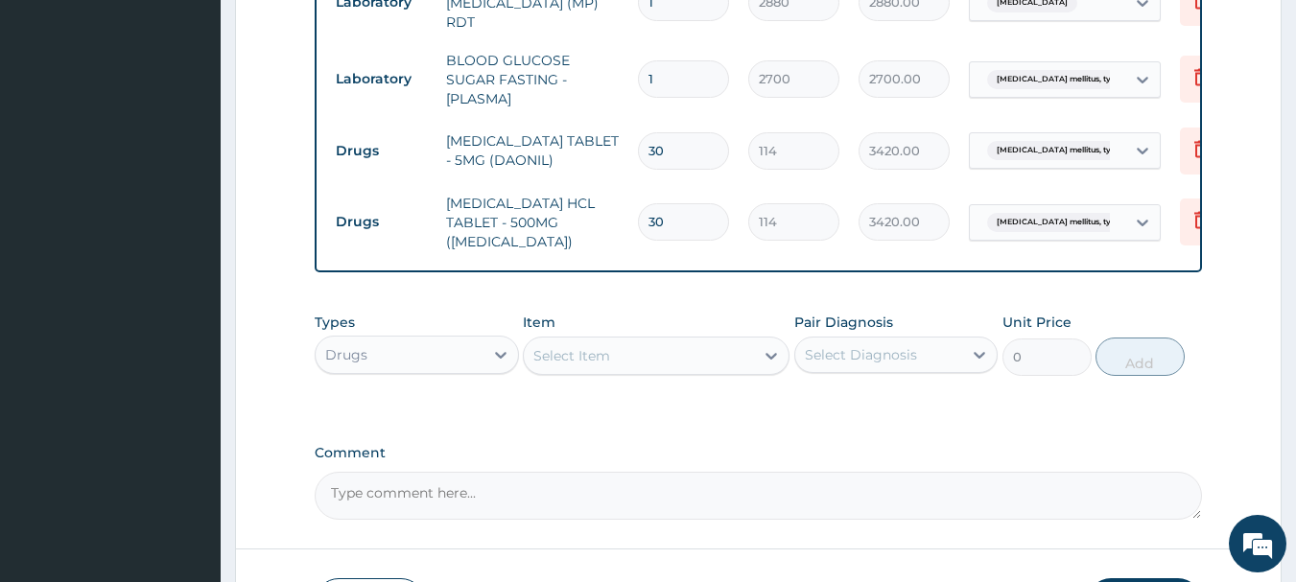
scroll to position [368, 0]
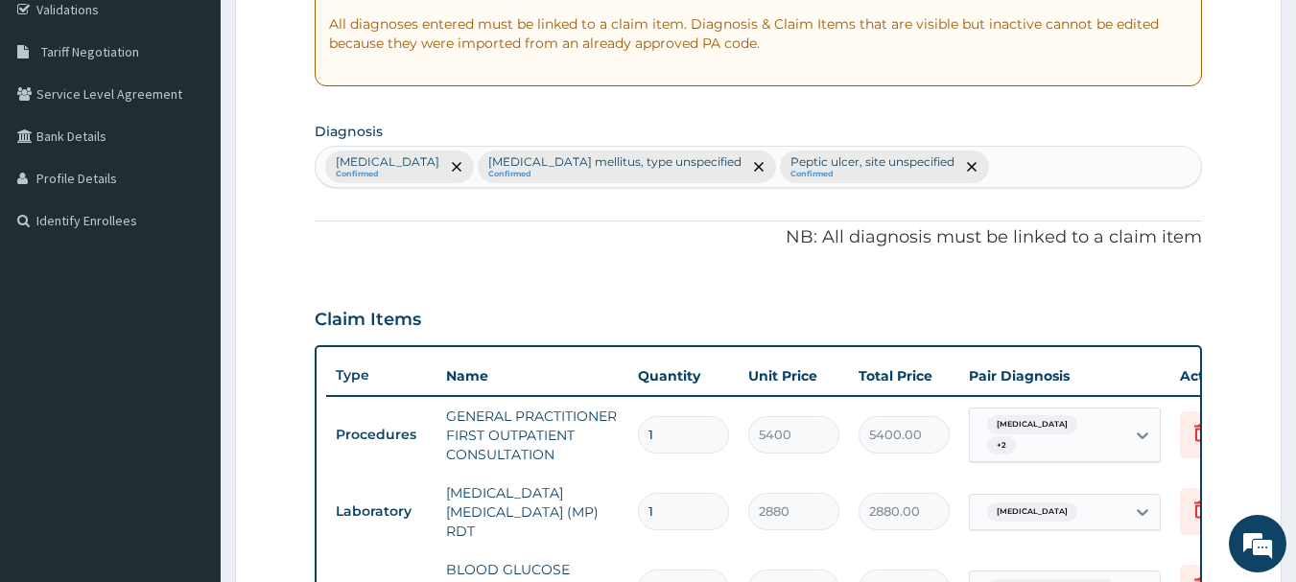
type input "30"
click at [475, 381] on th "Name" at bounding box center [533, 376] width 192 height 38
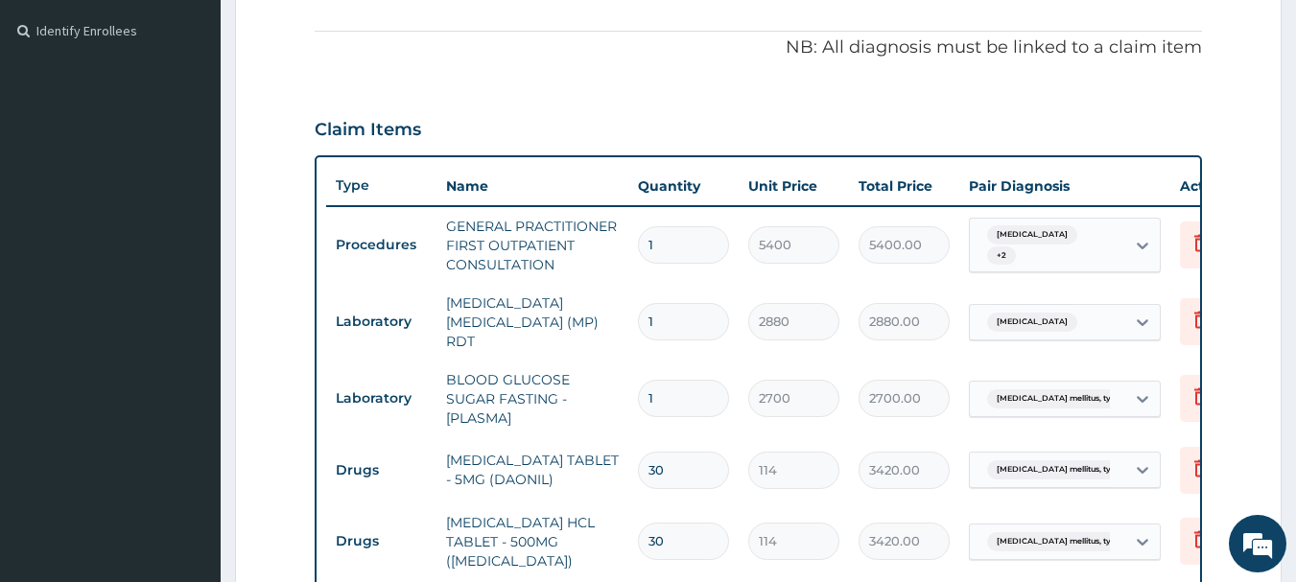
scroll to position [752, 0]
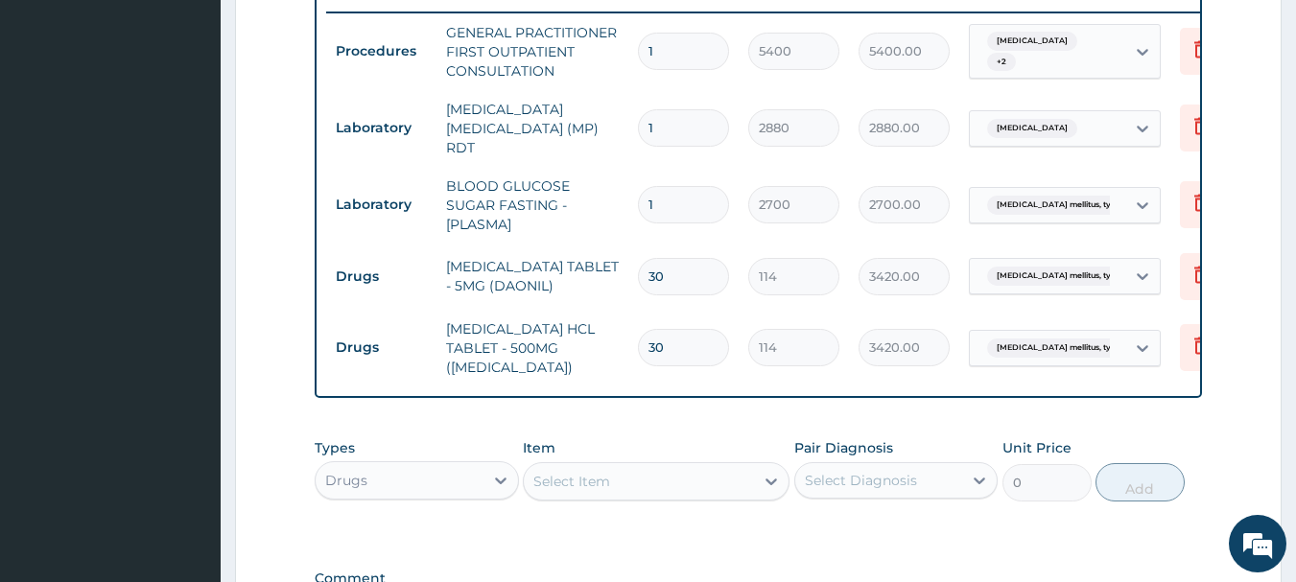
click at [648, 465] on div "Select Item" at bounding box center [656, 481] width 267 height 38
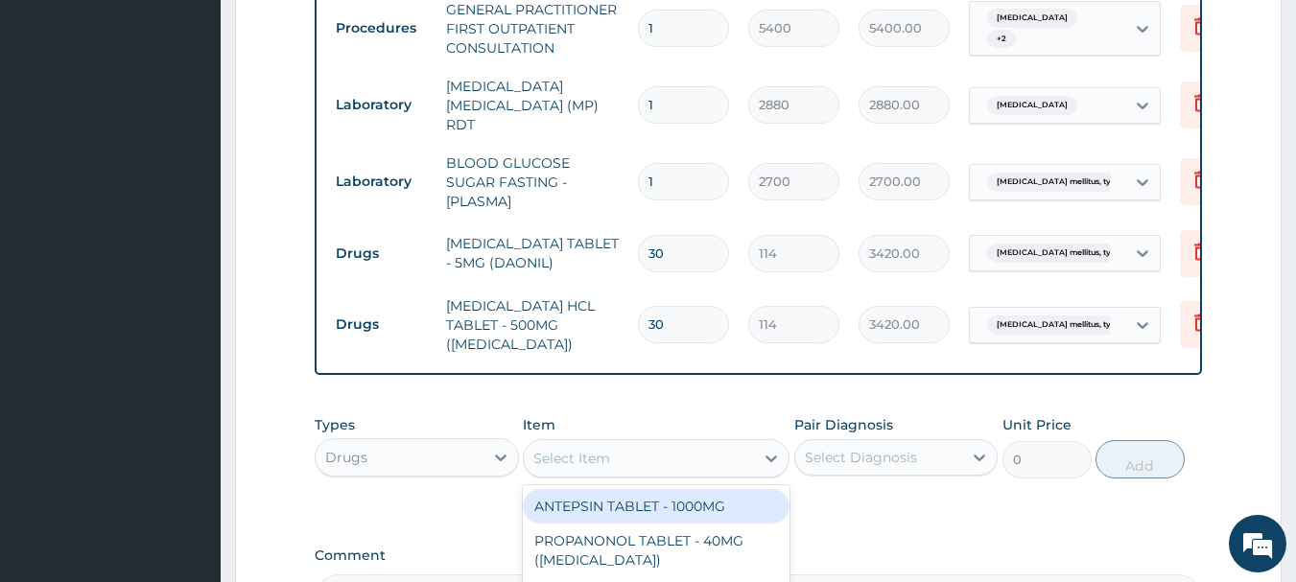
scroll to position [944, 0]
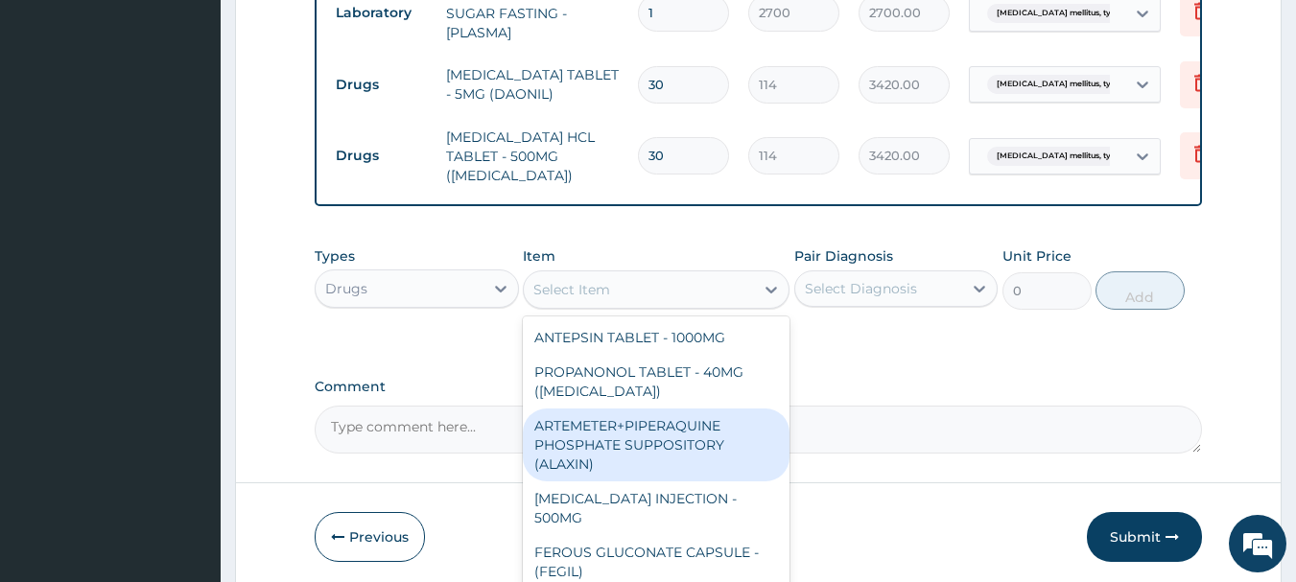
type input "P"
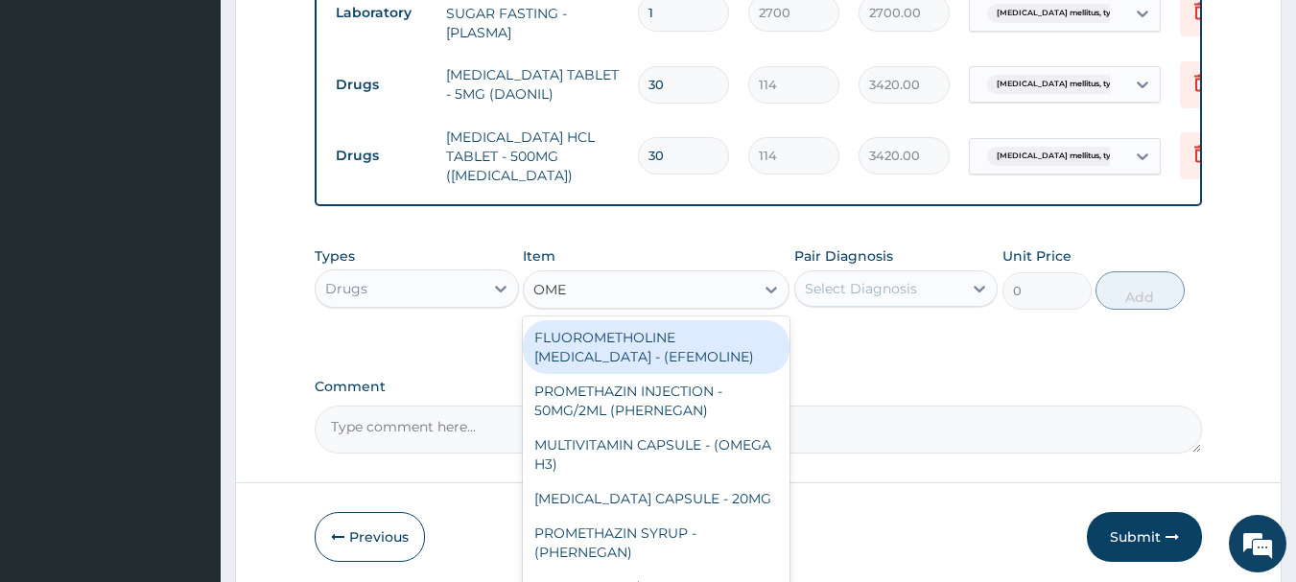
type input "OMEP"
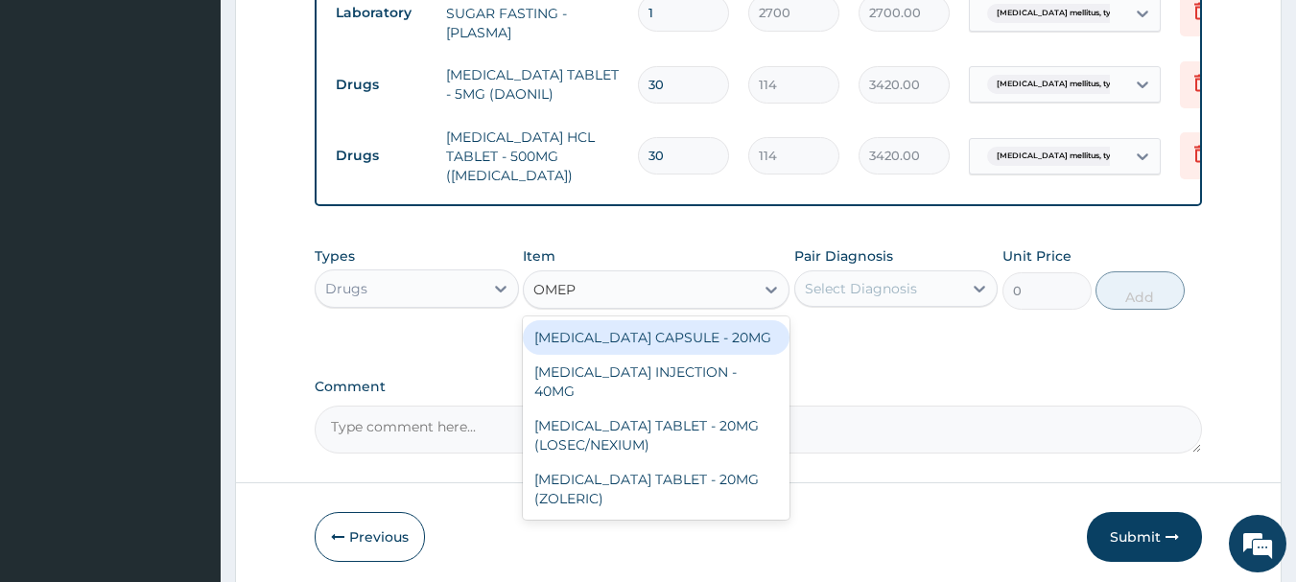
click at [729, 346] on div "[MEDICAL_DATA] CAPSULE - 20MG" at bounding box center [656, 337] width 267 height 35
type input "190"
click at [729, 346] on div "Types Drugs Item option METFORMIN HCL TABLET - 500MG (GLUCOPHAGE), selected. op…" at bounding box center [759, 292] width 889 height 111
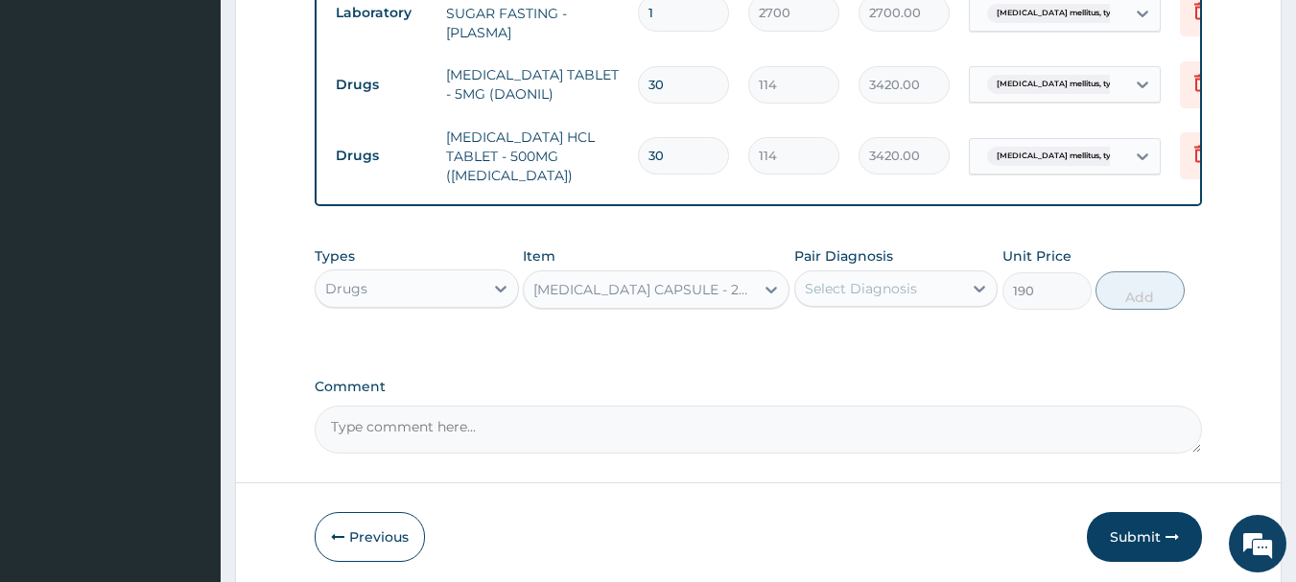
click at [907, 284] on div "Select Diagnosis" at bounding box center [861, 288] width 112 height 19
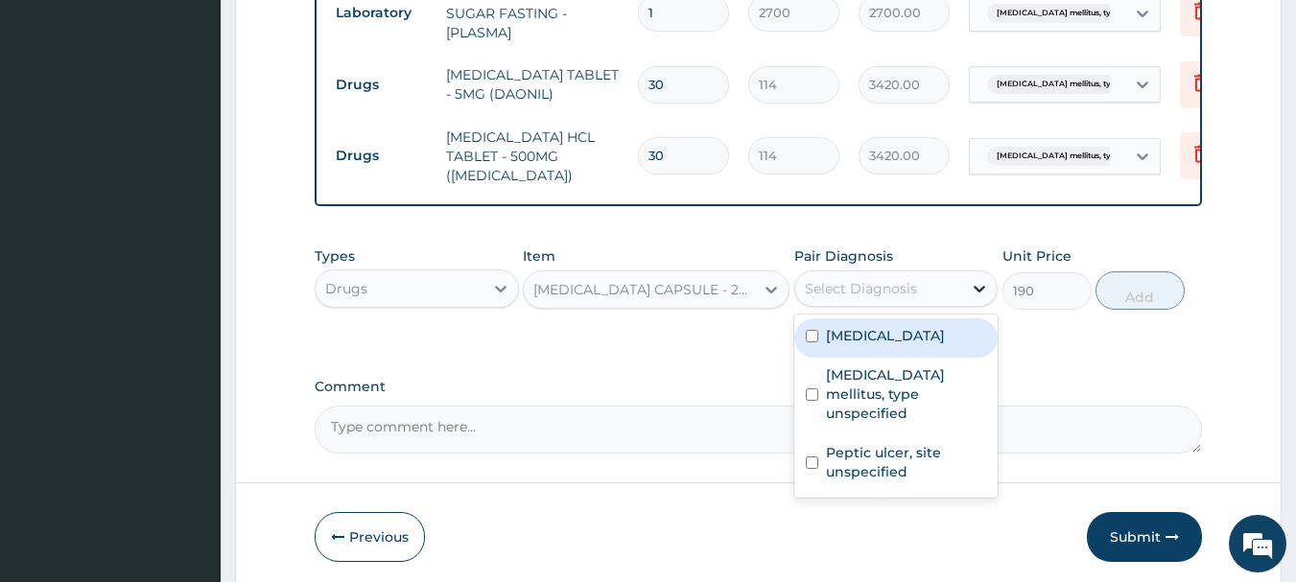
click at [980, 293] on icon at bounding box center [981, 289] width 12 height 7
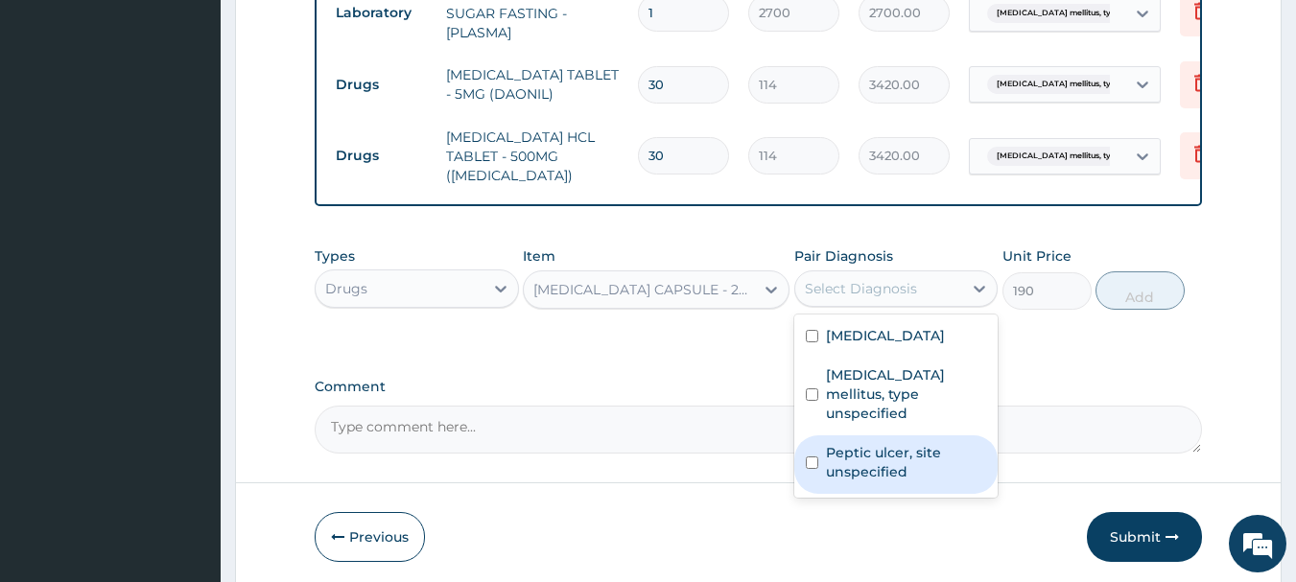
click at [890, 443] on label "Peptic ulcer, site unspecified" at bounding box center [906, 462] width 161 height 38
checkbox input "true"
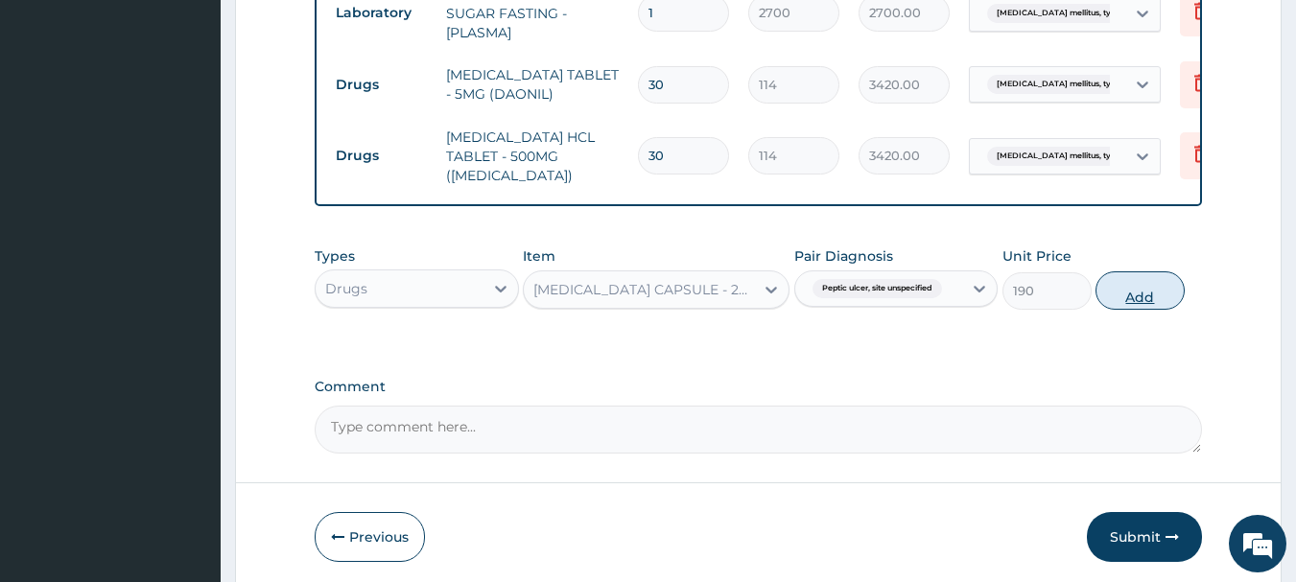
click at [1126, 296] on button "Add" at bounding box center [1140, 291] width 89 height 38
type input "0"
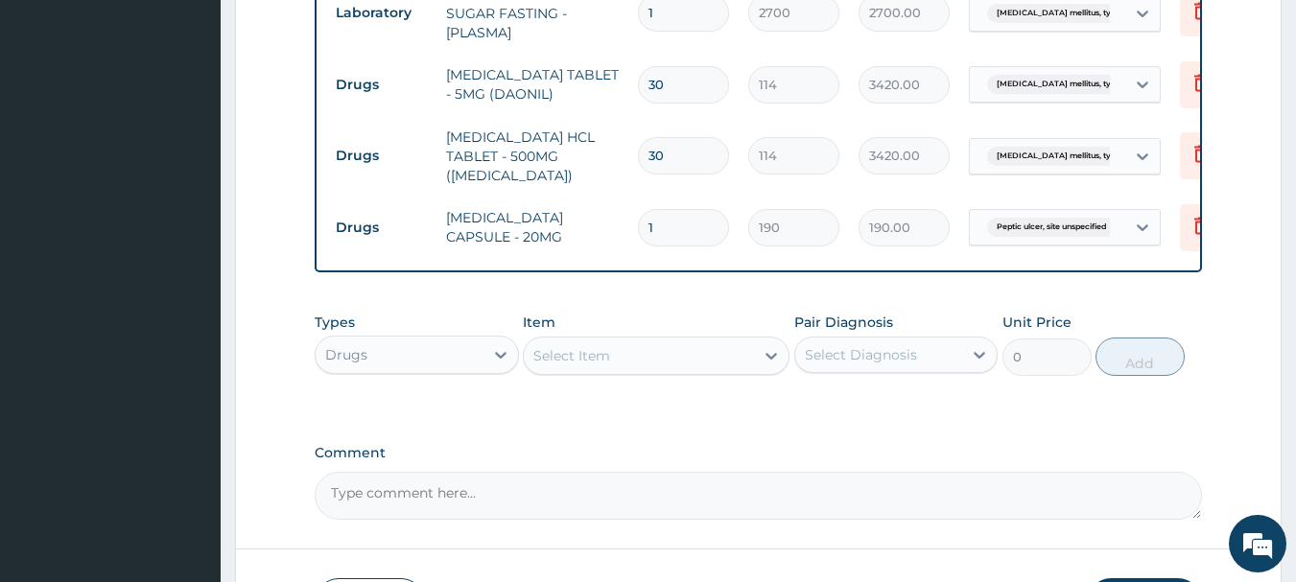
type input "10"
type input "1900.00"
type input "10"
click at [911, 384] on div "Types Drugs Item Select Item Pair Diagnosis Select Diagnosis Unit Price 0 Add" at bounding box center [759, 344] width 889 height 83
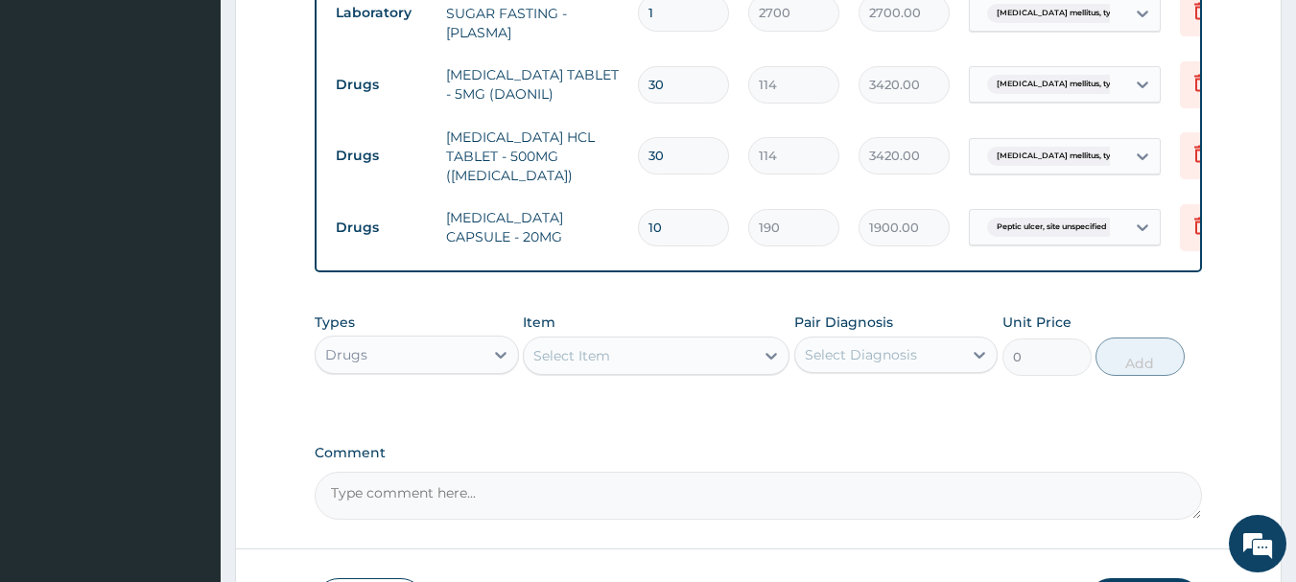
click at [916, 365] on div "Select Diagnosis" at bounding box center [879, 355] width 168 height 31
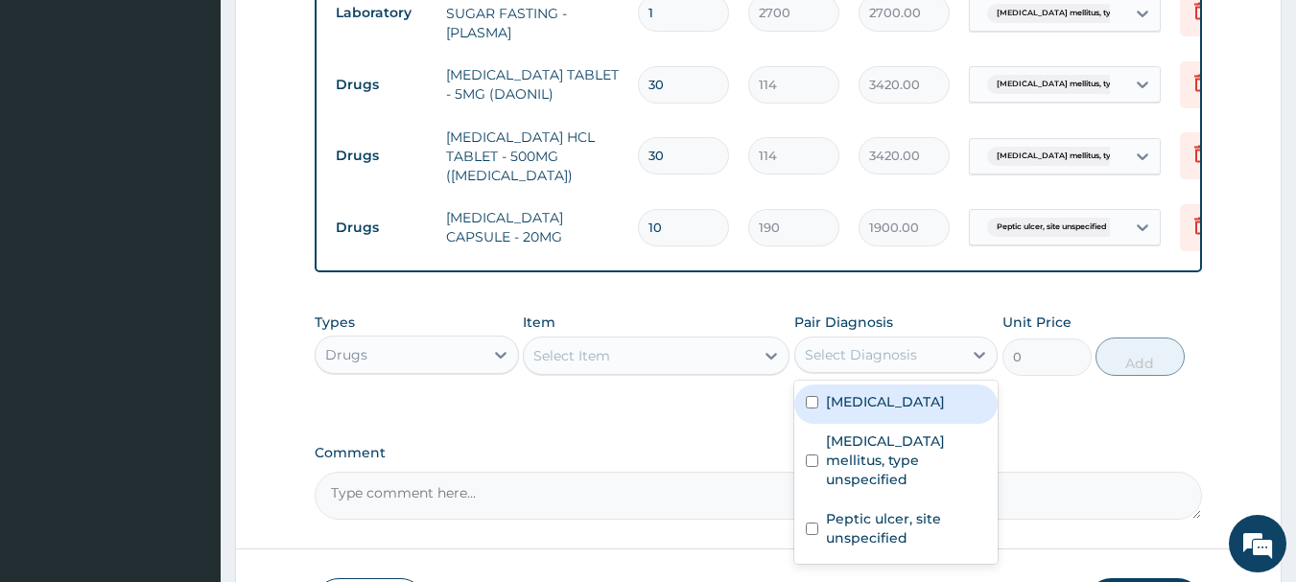
click at [916, 365] on div "Select Diagnosis" at bounding box center [879, 355] width 168 height 31
click at [965, 347] on div at bounding box center [979, 355] width 35 height 35
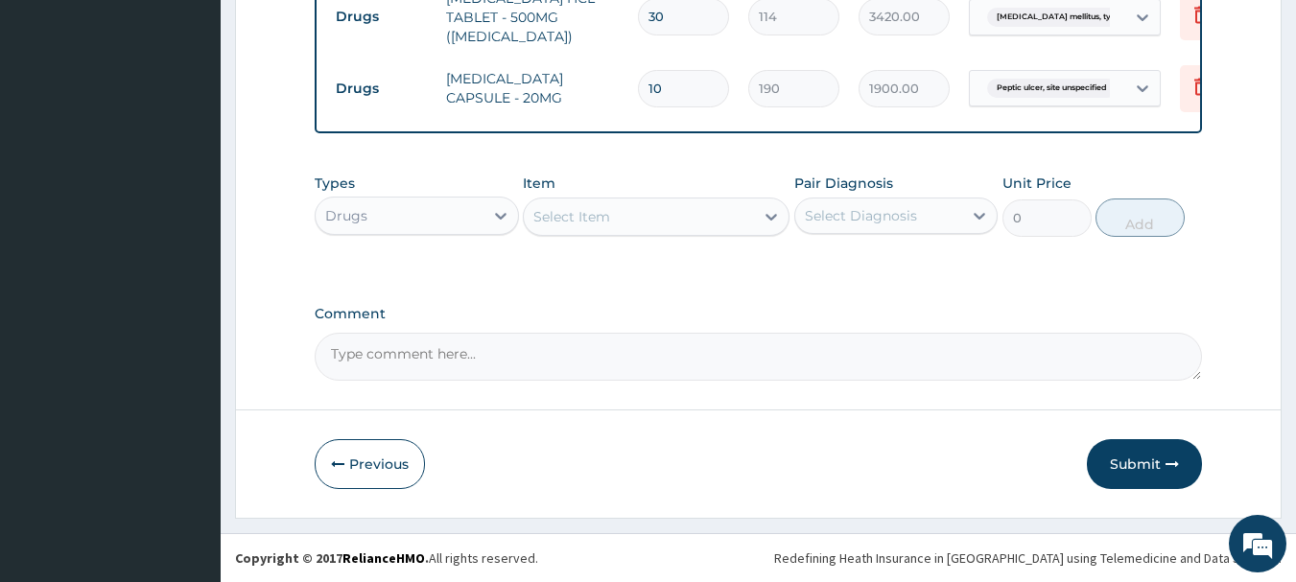
scroll to position [1087, 0]
click at [985, 215] on icon at bounding box center [979, 215] width 19 height 19
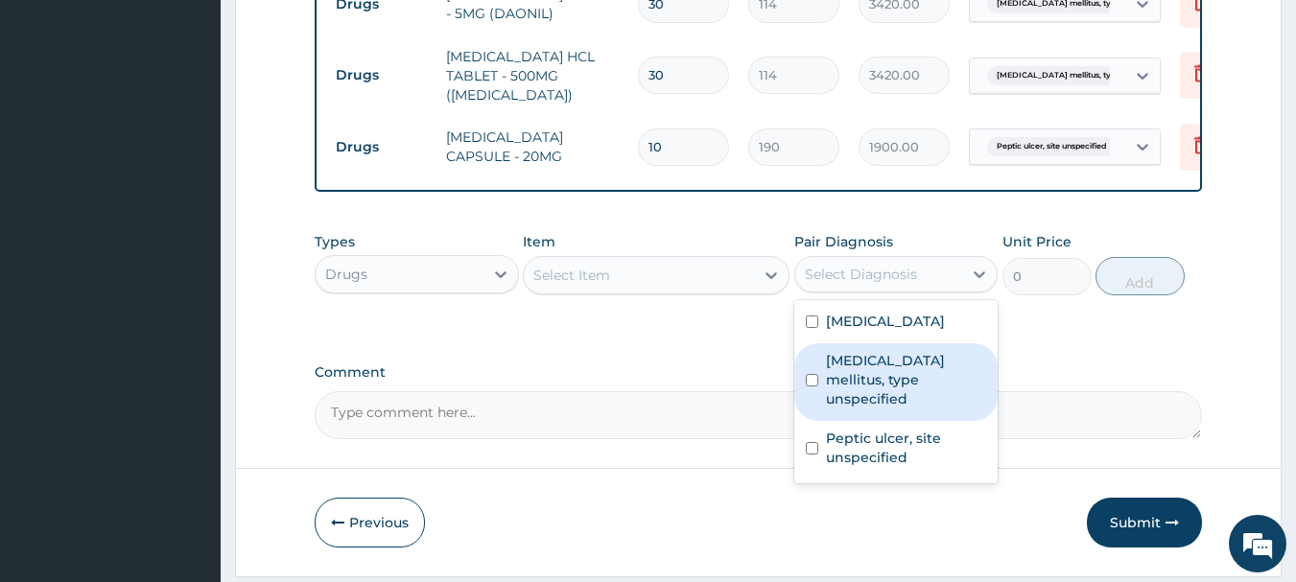
scroll to position [991, 0]
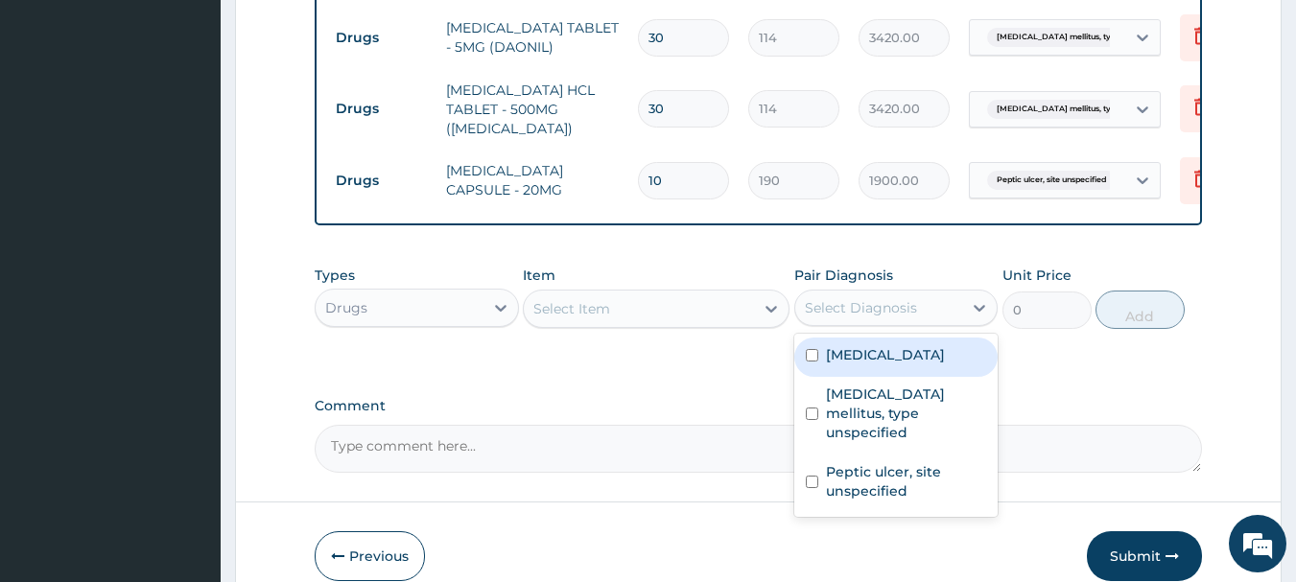
click at [920, 346] on div "Malaria, unspecified" at bounding box center [896, 357] width 204 height 39
click at [907, 376] on div "Malaria, unspecified" at bounding box center [896, 357] width 204 height 39
click at [918, 360] on label "[MEDICAL_DATA]" at bounding box center [885, 354] width 119 height 19
checkbox input "true"
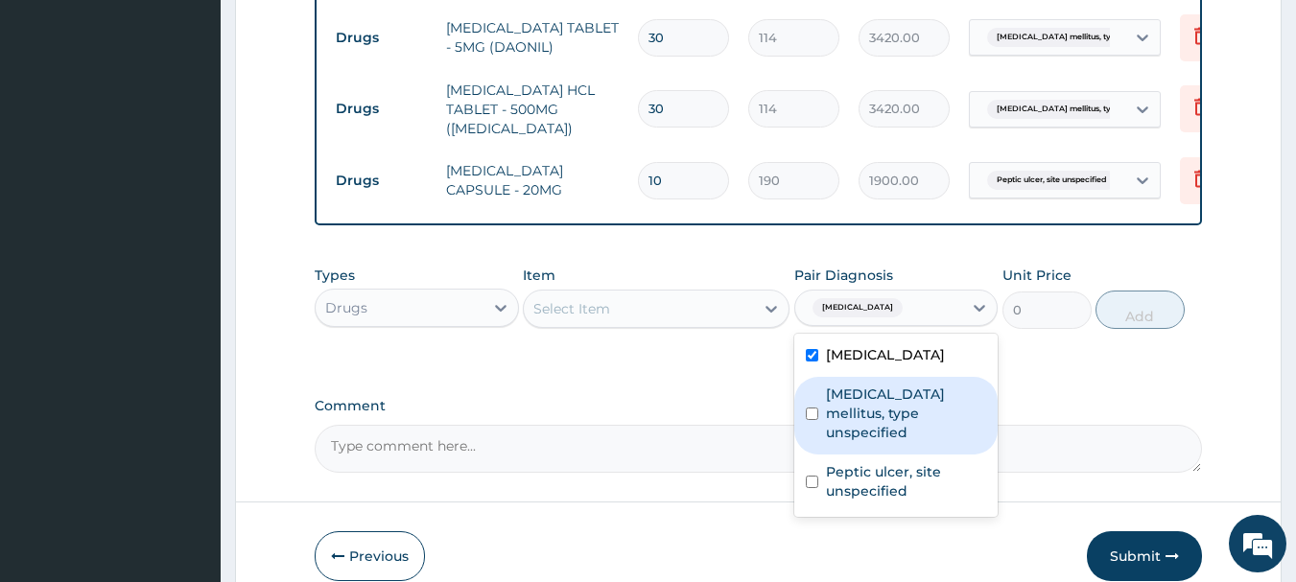
click at [901, 393] on label "Diabetes mellitus, type unspecified" at bounding box center [906, 414] width 161 height 58
checkbox input "true"
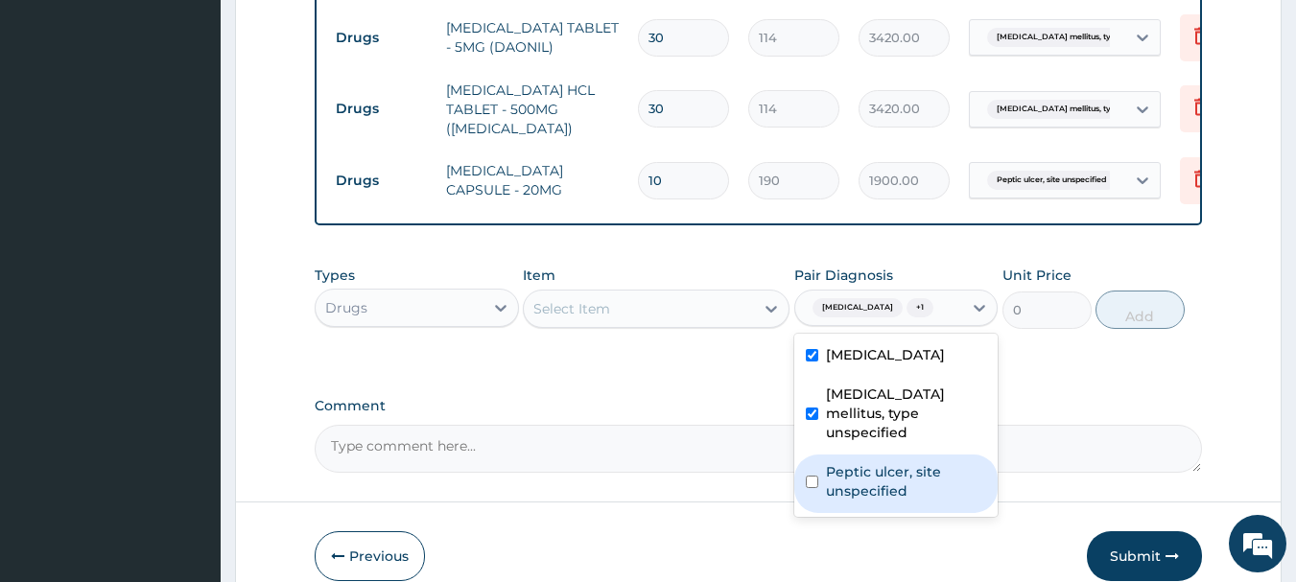
click at [874, 455] on div "Peptic ulcer, site unspecified" at bounding box center [896, 484] width 204 height 59
click at [865, 462] on label "Peptic ulcer, site unspecified" at bounding box center [906, 481] width 161 height 38
checkbox input "true"
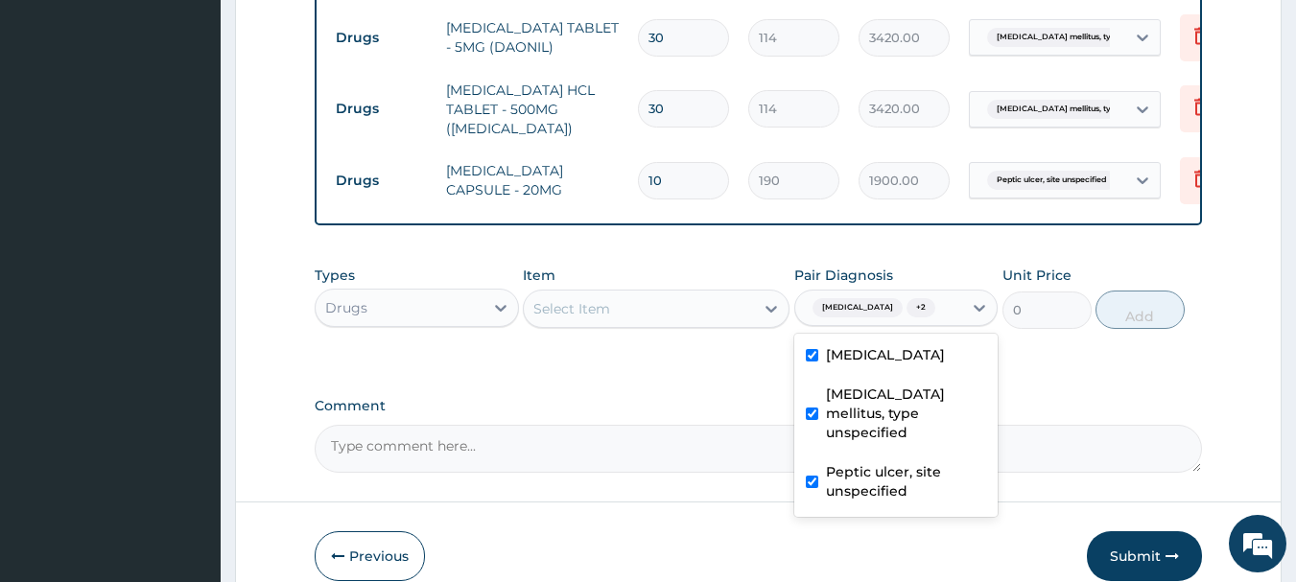
click at [886, 405] on label "Diabetes mellitus, type unspecified" at bounding box center [906, 414] width 161 height 58
checkbox input "false"
click at [904, 462] on label "Peptic ulcer, site unspecified" at bounding box center [906, 481] width 161 height 38
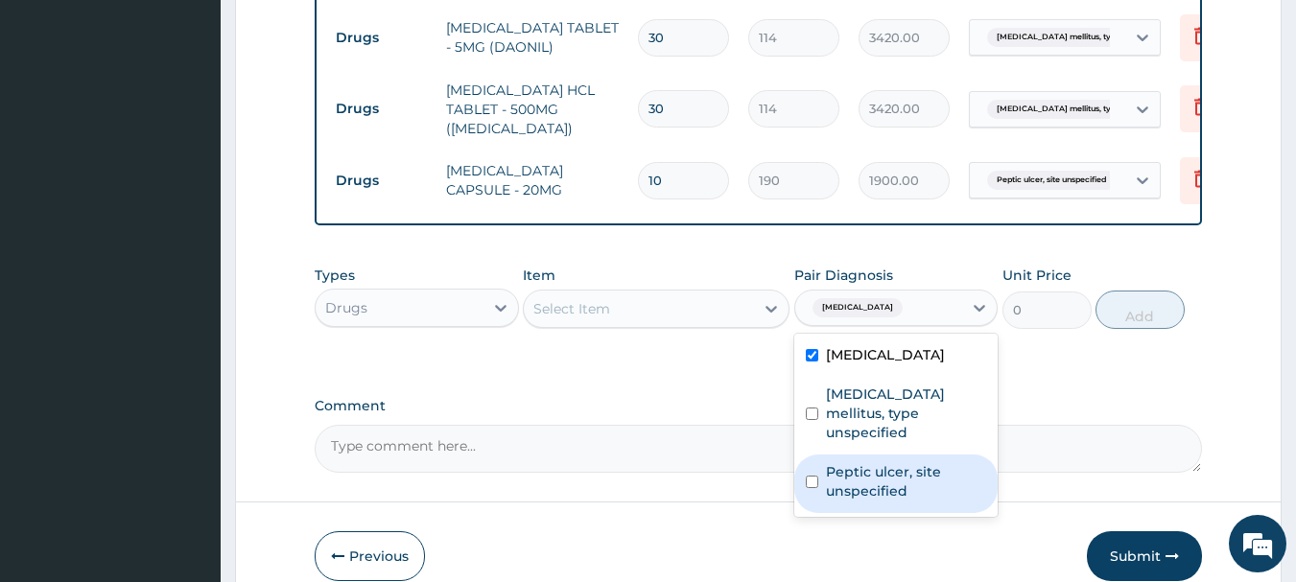
click at [904, 462] on label "Peptic ulcer, site unspecified" at bounding box center [906, 481] width 161 height 38
checkbox input "true"
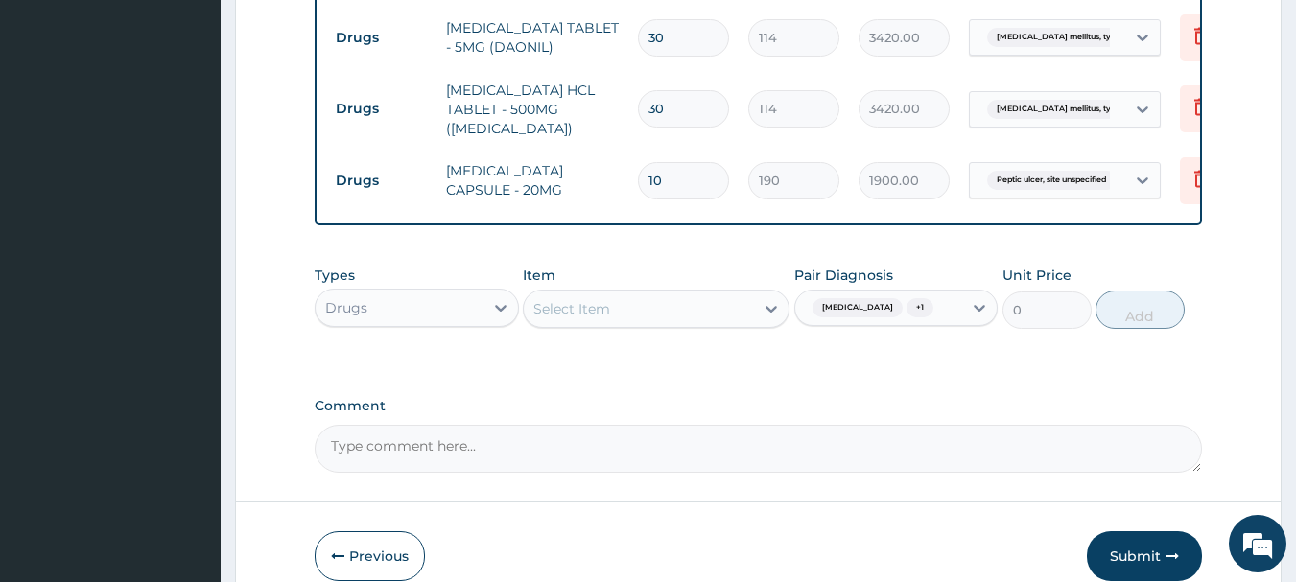
click at [934, 320] on div "Malaria, unspecified + 1" at bounding box center [870, 308] width 131 height 25
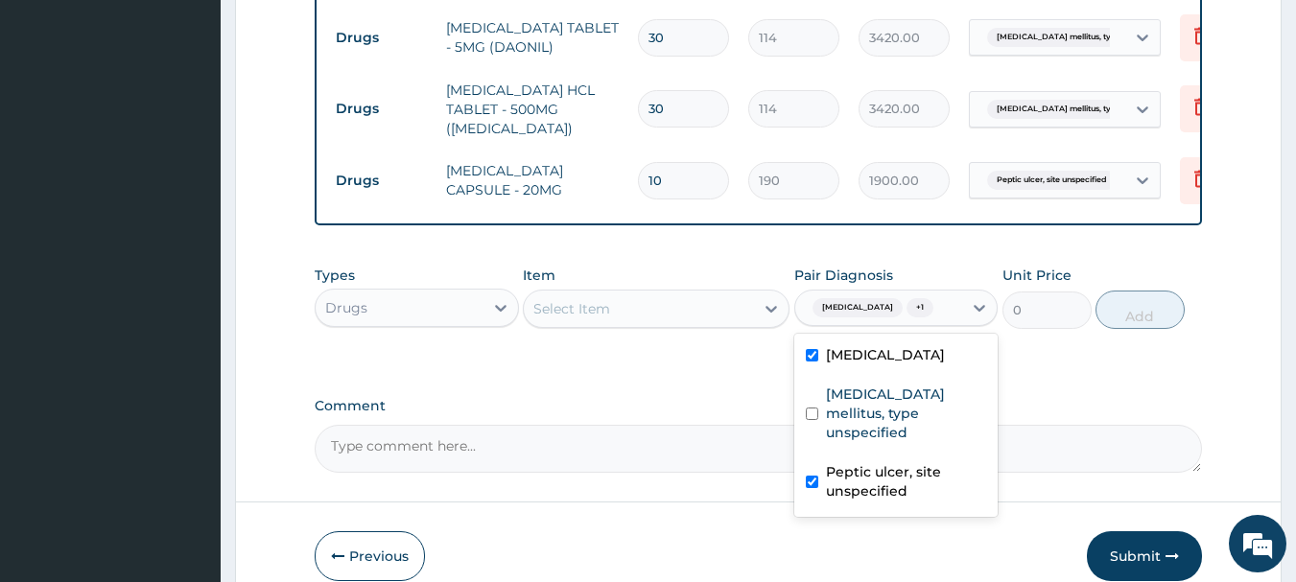
click at [871, 462] on label "Peptic ulcer, site unspecified" at bounding box center [906, 481] width 161 height 38
checkbox input "false"
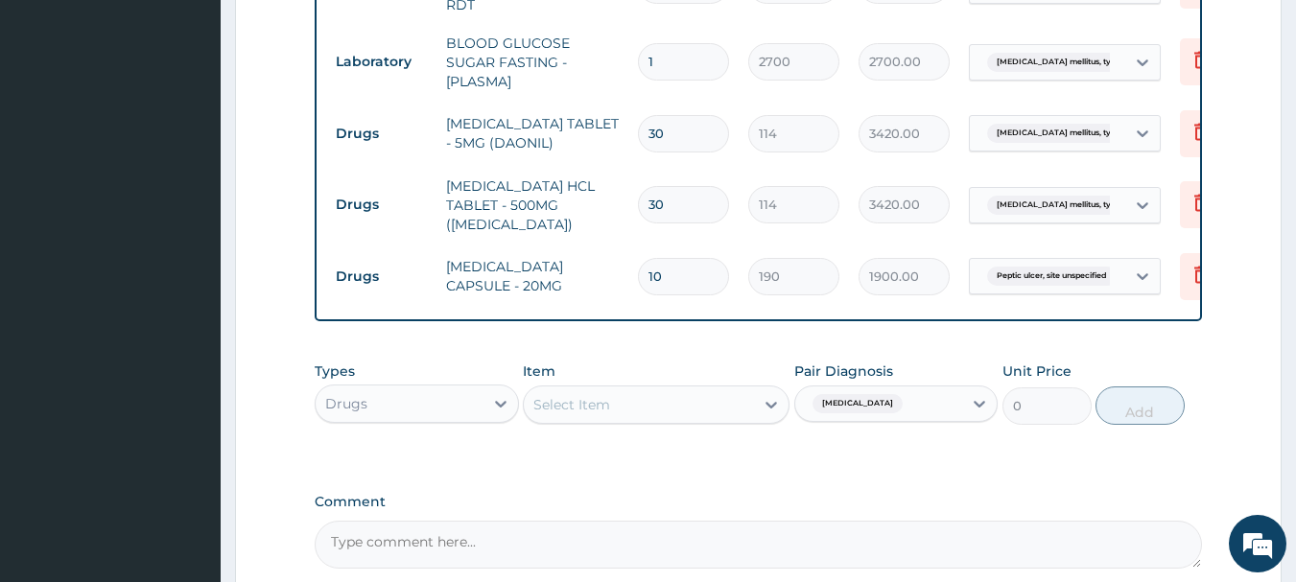
click at [751, 411] on div "Select Item" at bounding box center [639, 405] width 230 height 31
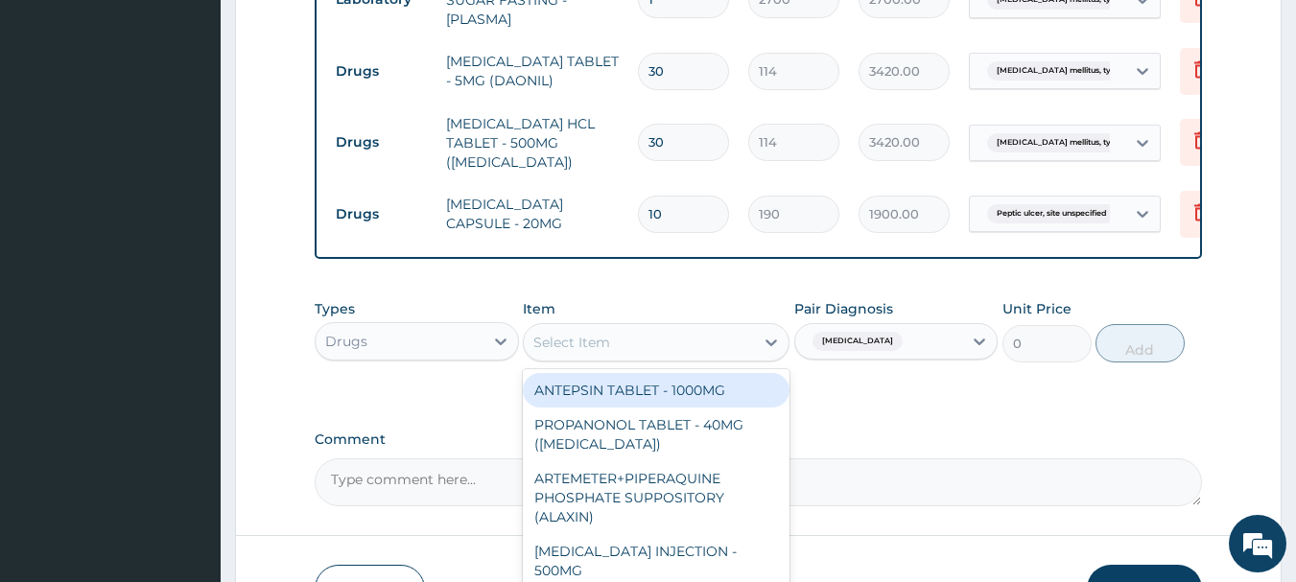
scroll to position [991, 0]
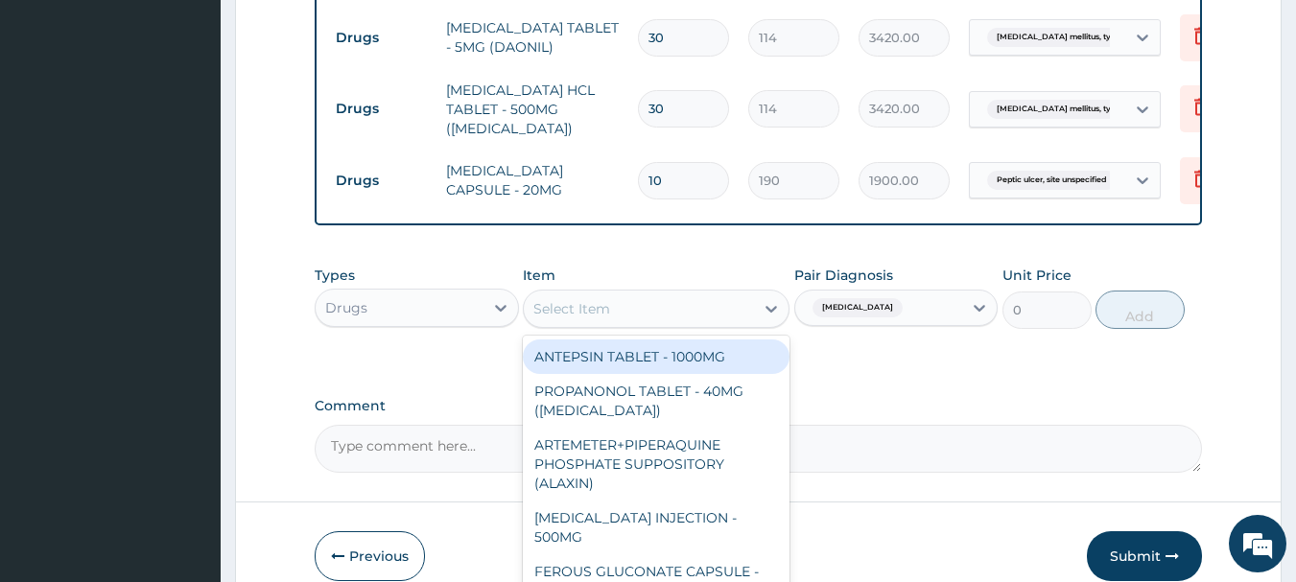
click at [908, 355] on div "Types Drugs Item option OMEPRAZOLE CAPSULE - 20MG, selected. option ANTEPSIN TA…" at bounding box center [759, 311] width 889 height 111
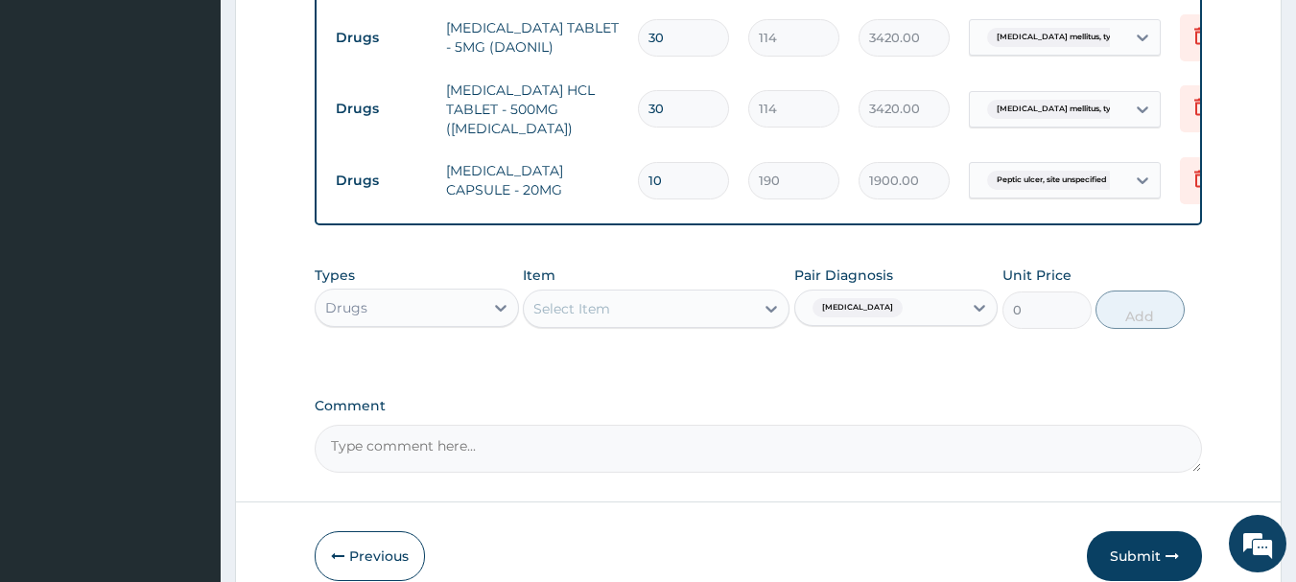
click at [908, 355] on div "Types Drugs Item Select Item Pair Diagnosis Malaria, unspecified Unit Price 0 A…" at bounding box center [759, 311] width 889 height 111
click at [705, 315] on div "Select Item" at bounding box center [639, 309] width 230 height 31
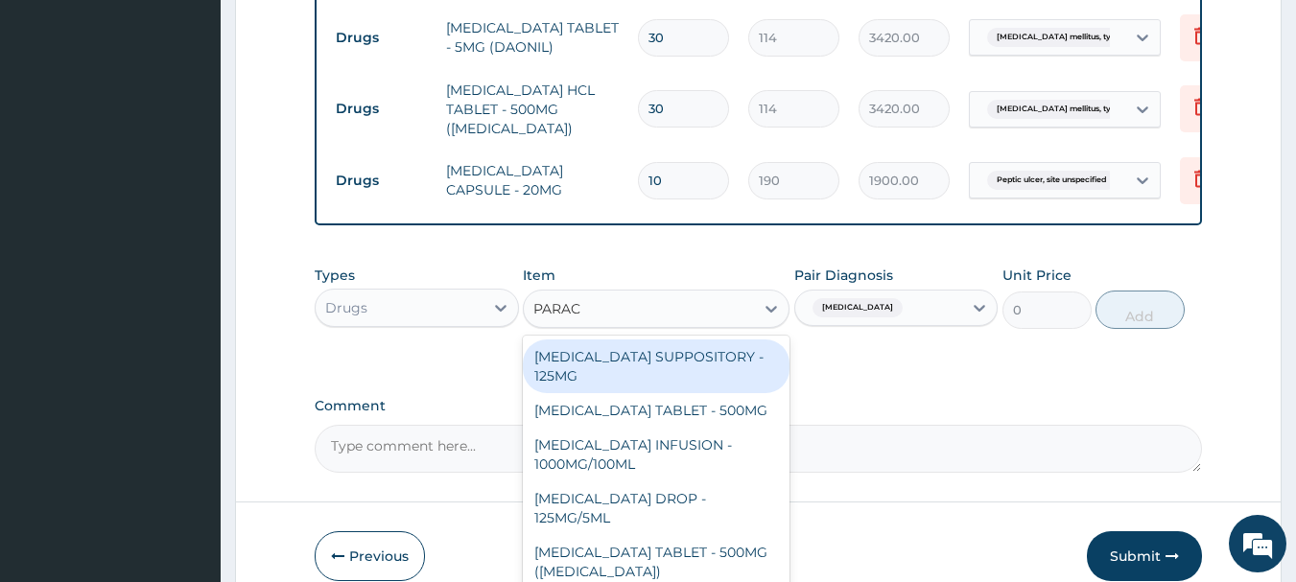
type input "PARACE"
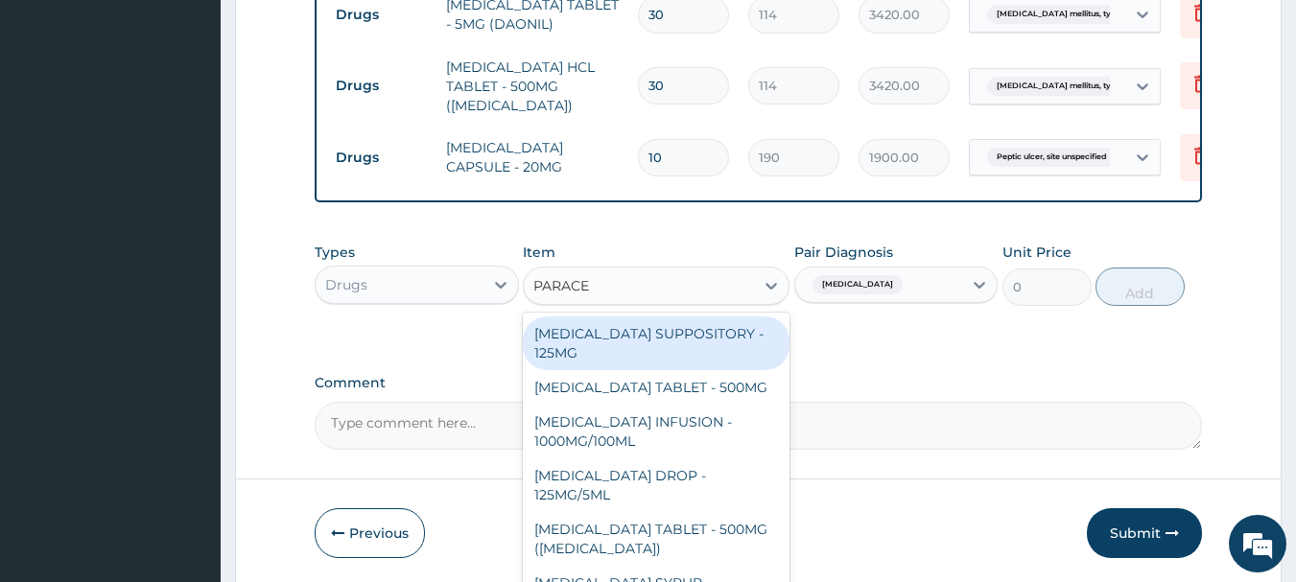
scroll to position [1087, 0]
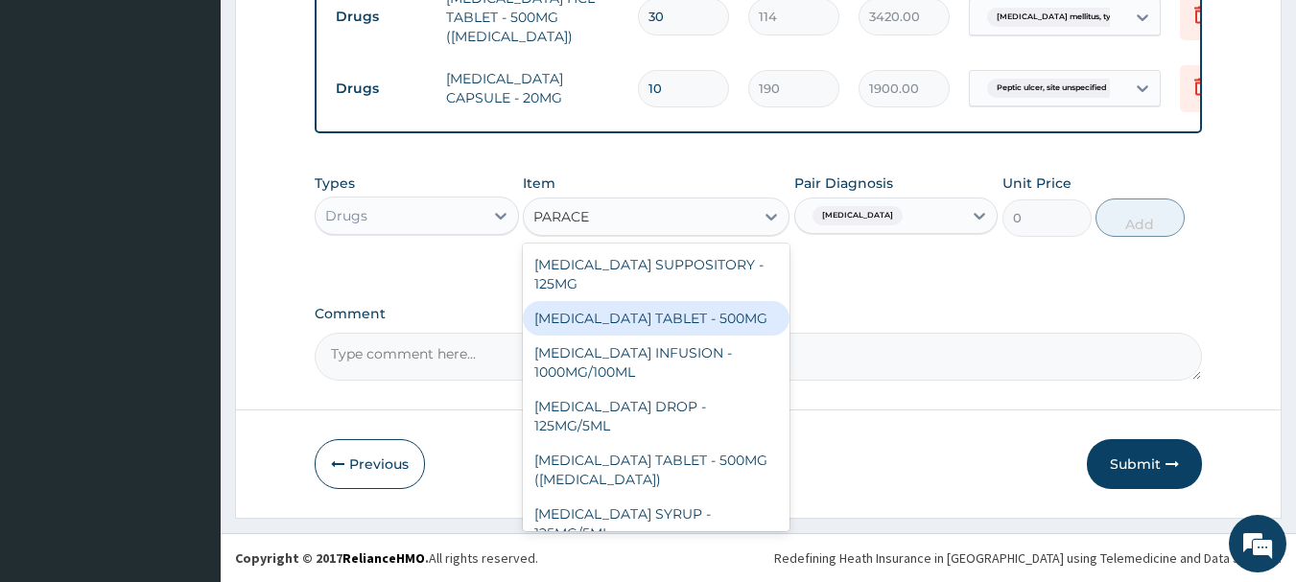
click at [672, 316] on div "PARACETAMOL TABLET - 500MG" at bounding box center [656, 318] width 267 height 35
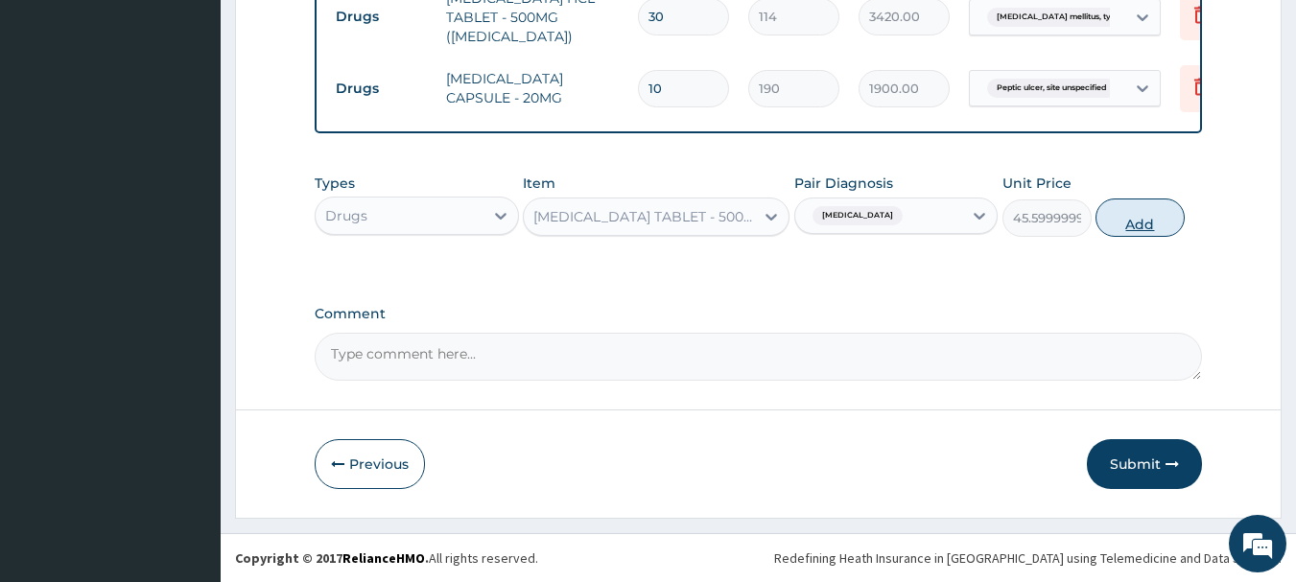
click at [1126, 213] on button "Add" at bounding box center [1140, 218] width 89 height 38
type input "0"
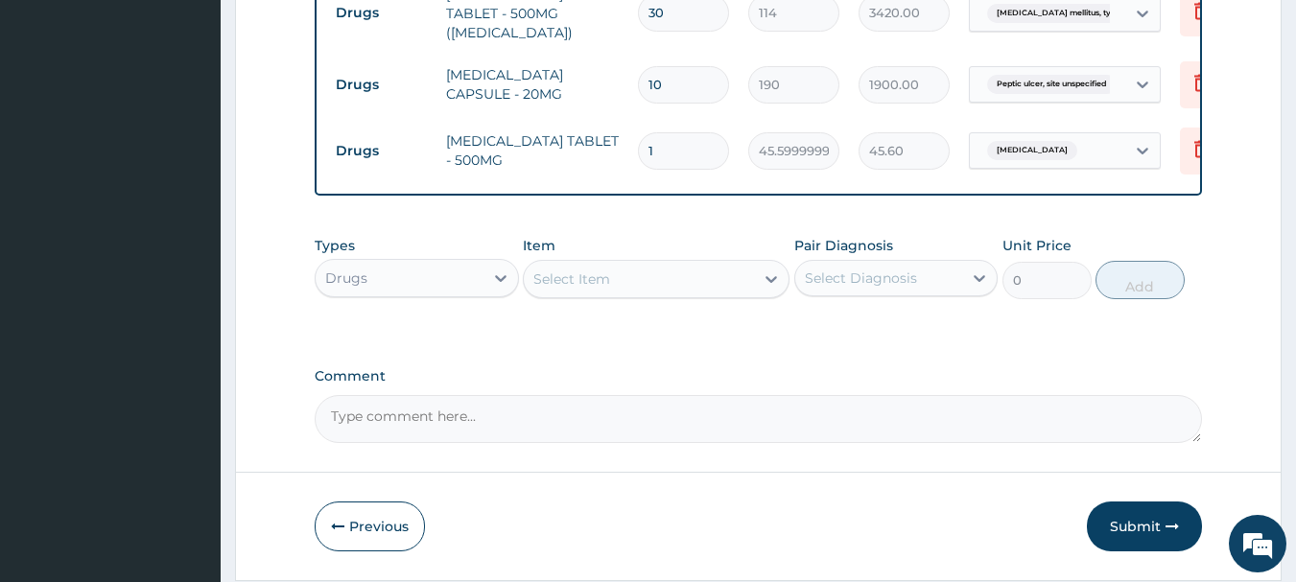
type input "10"
type input "456.00"
type input "10"
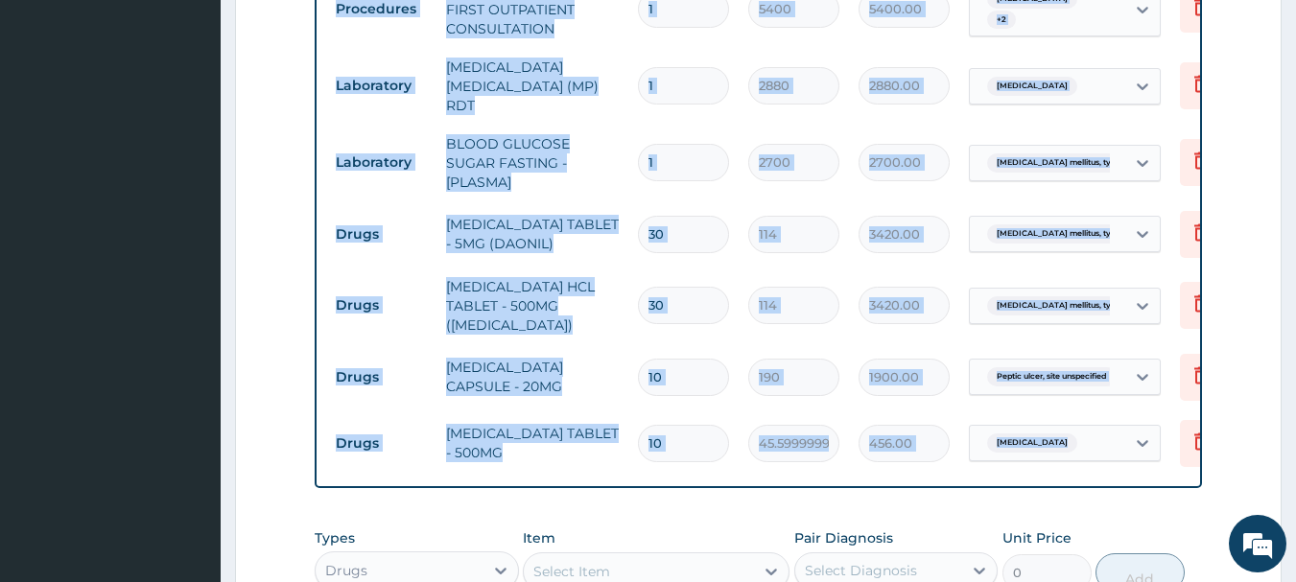
scroll to position [895, 0]
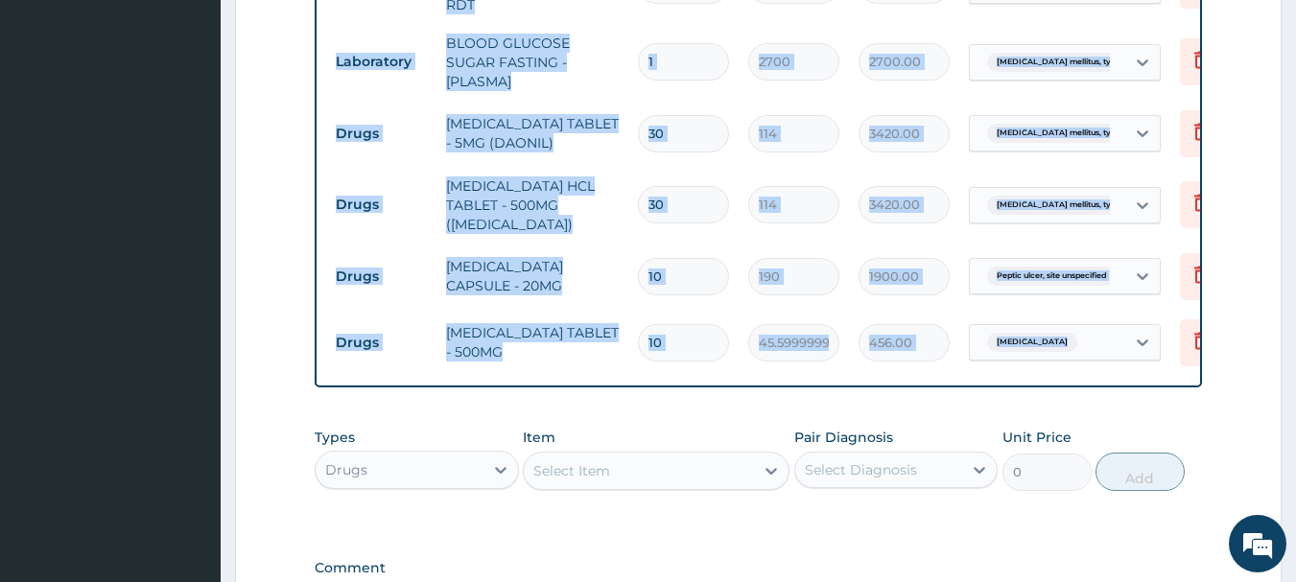
click at [669, 462] on div "Select Item" at bounding box center [639, 471] width 230 height 31
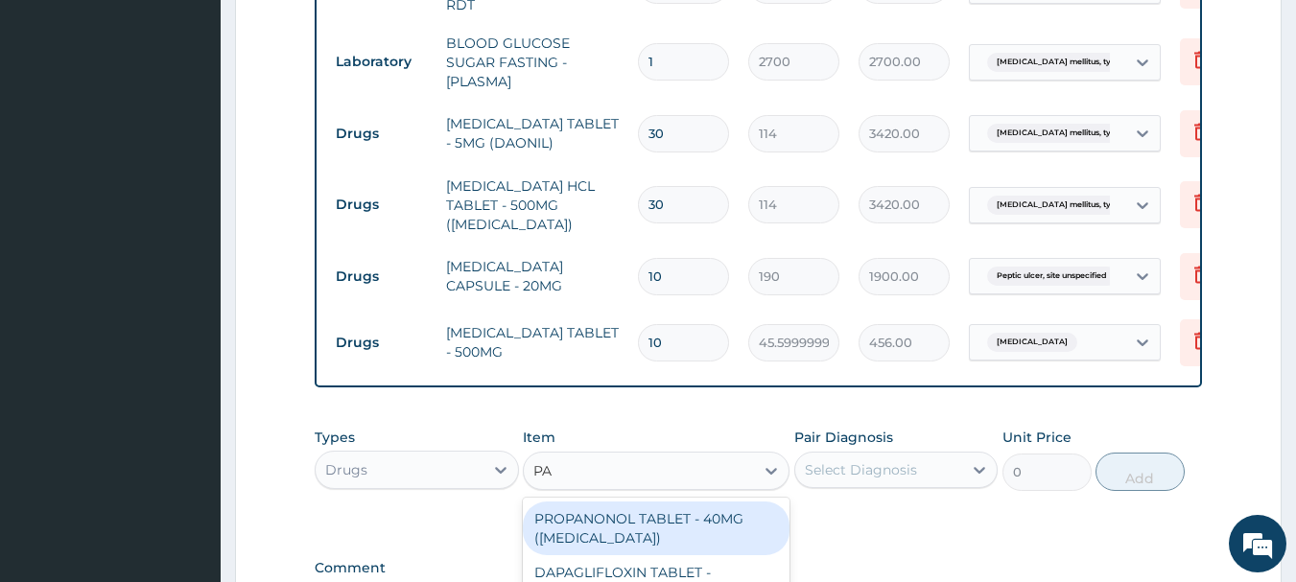
type input "P"
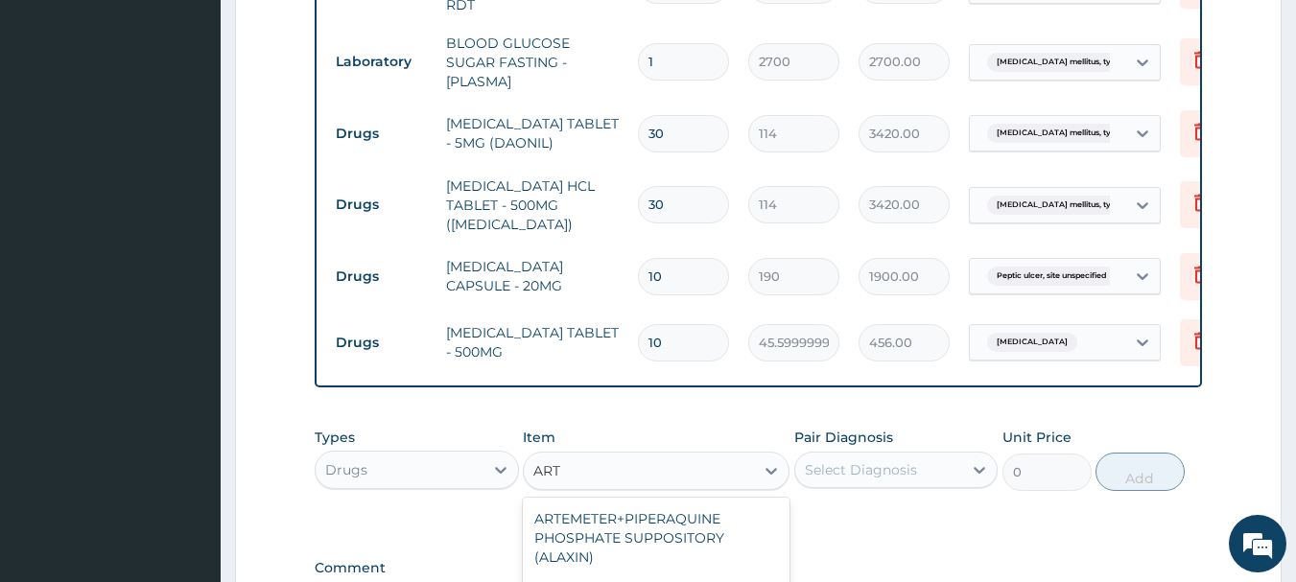
type input "ARTE"
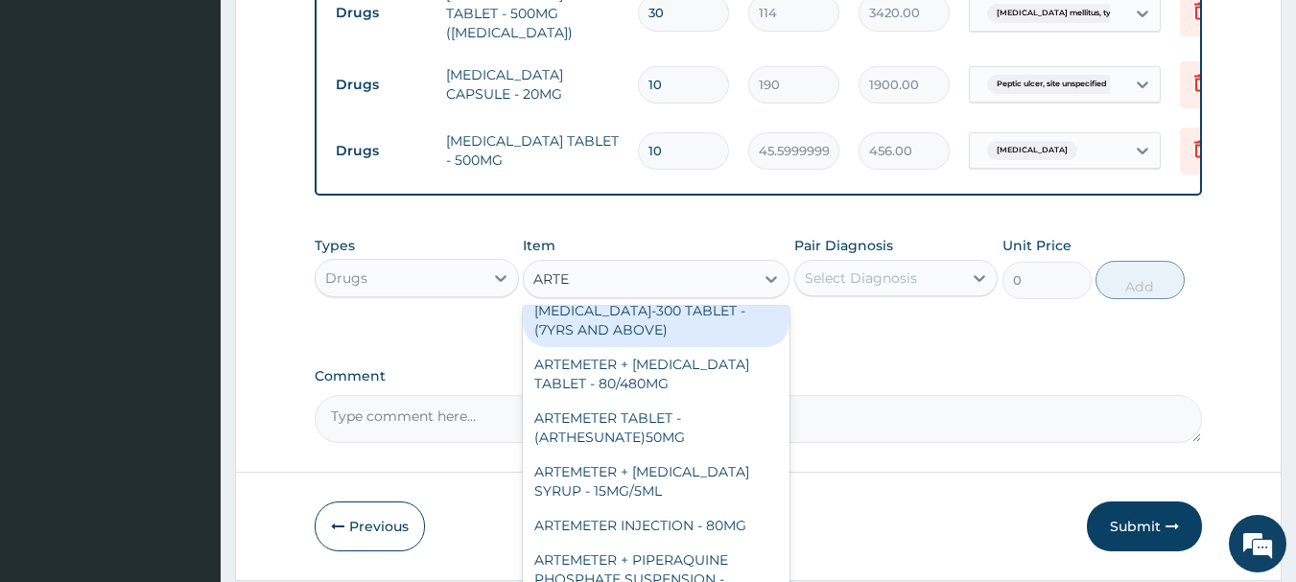
scroll to position [384, 0]
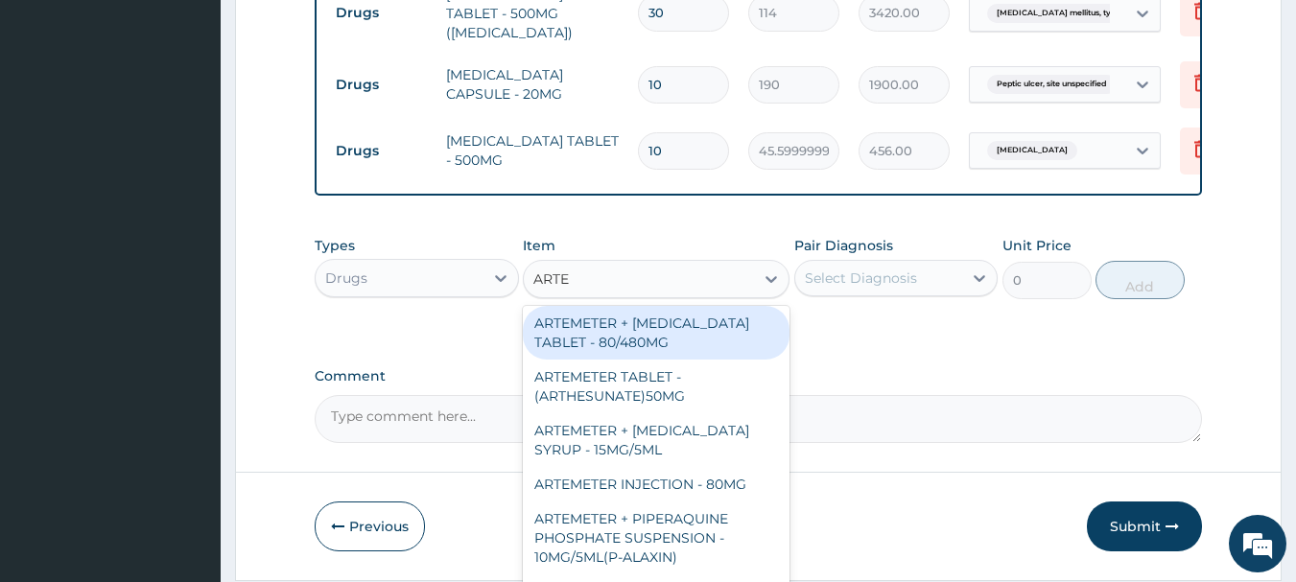
click at [621, 348] on div "ARTEMETER + LUMEFANTRINE TABLET - 80/480MG" at bounding box center [656, 333] width 267 height 54
type input "494"
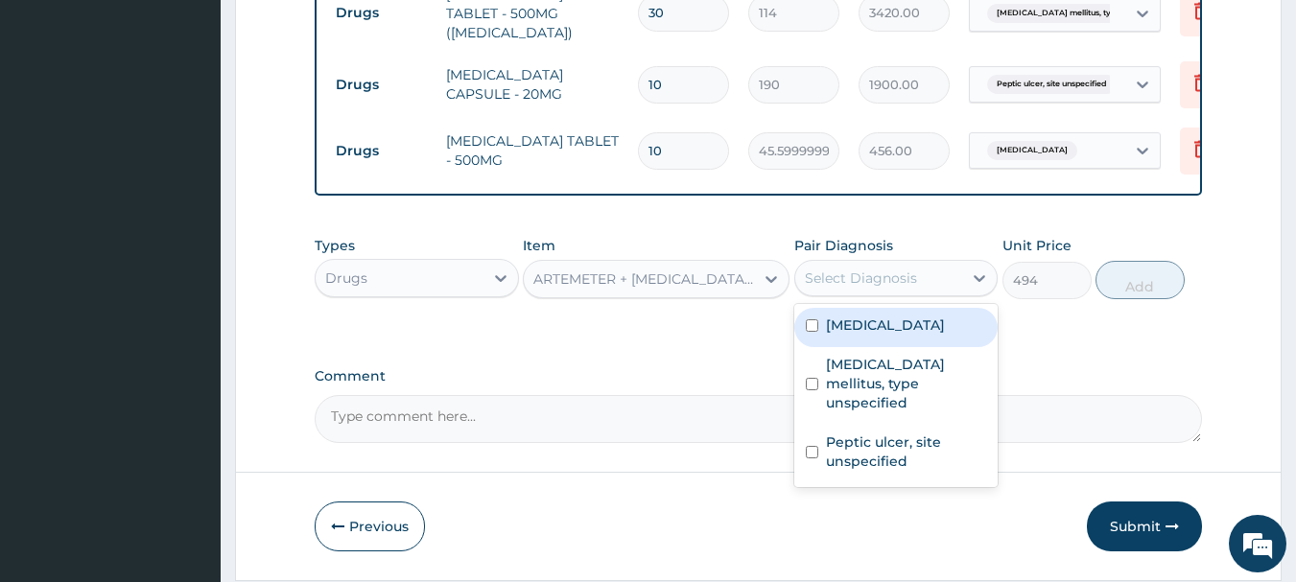
click at [889, 286] on div "Select Diagnosis" at bounding box center [861, 278] width 112 height 19
click at [889, 346] on div "Malaria, unspecified" at bounding box center [896, 327] width 204 height 39
checkbox input "true"
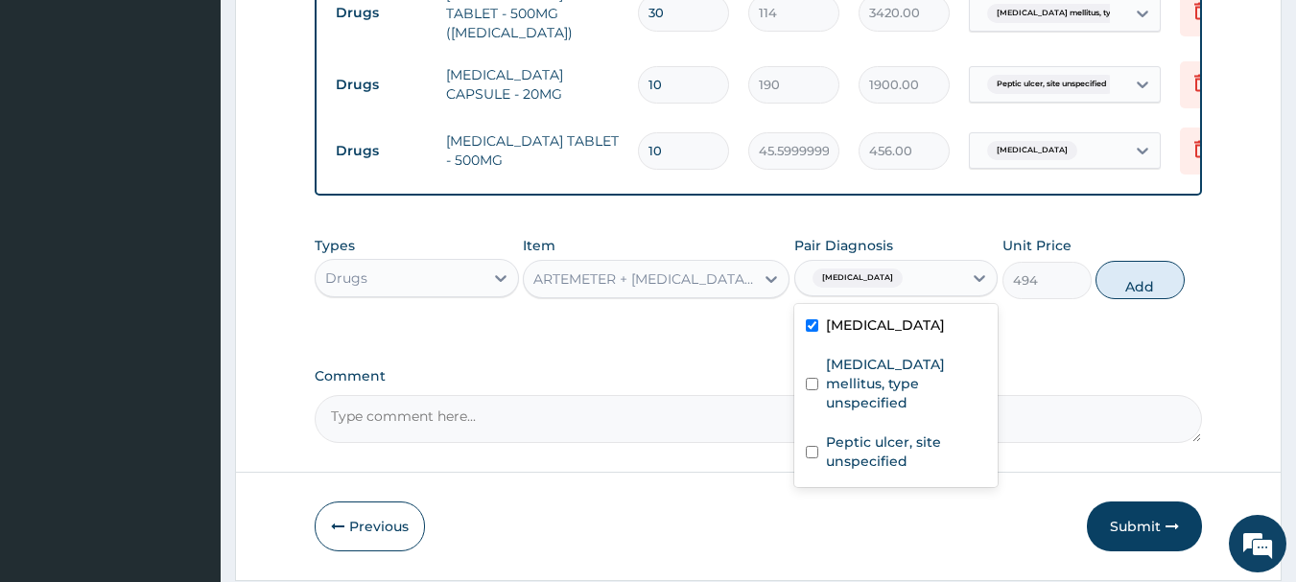
click at [749, 294] on div "ARTEMETER + LUMEFANTRINE TABLET - 80/480MG" at bounding box center [639, 279] width 230 height 31
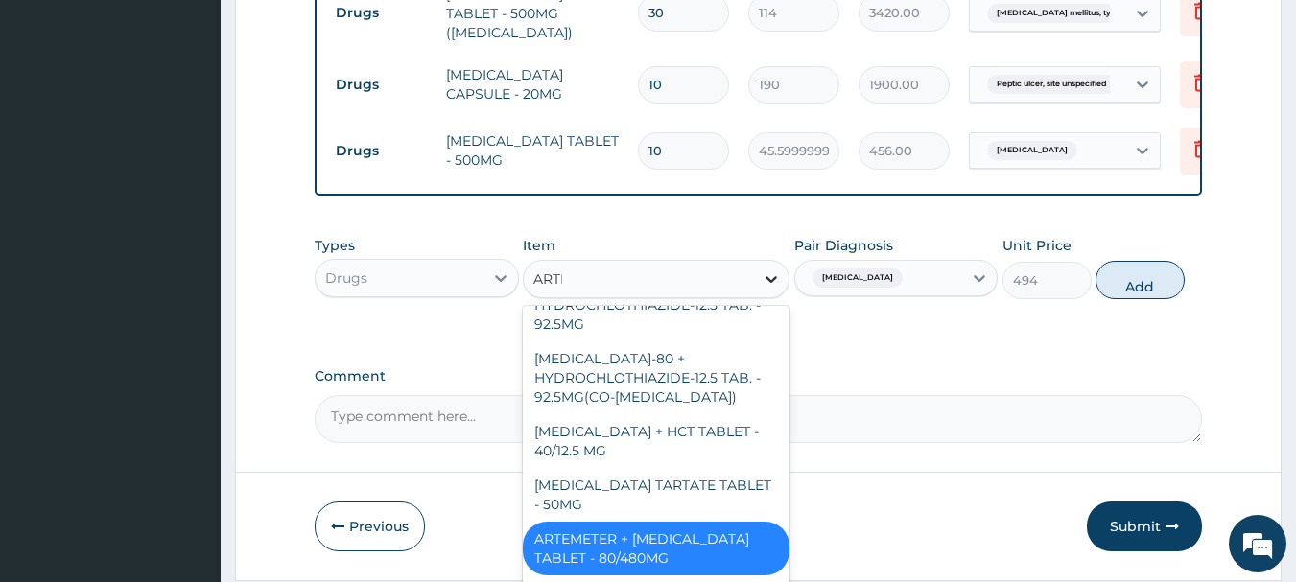
scroll to position [0, 0]
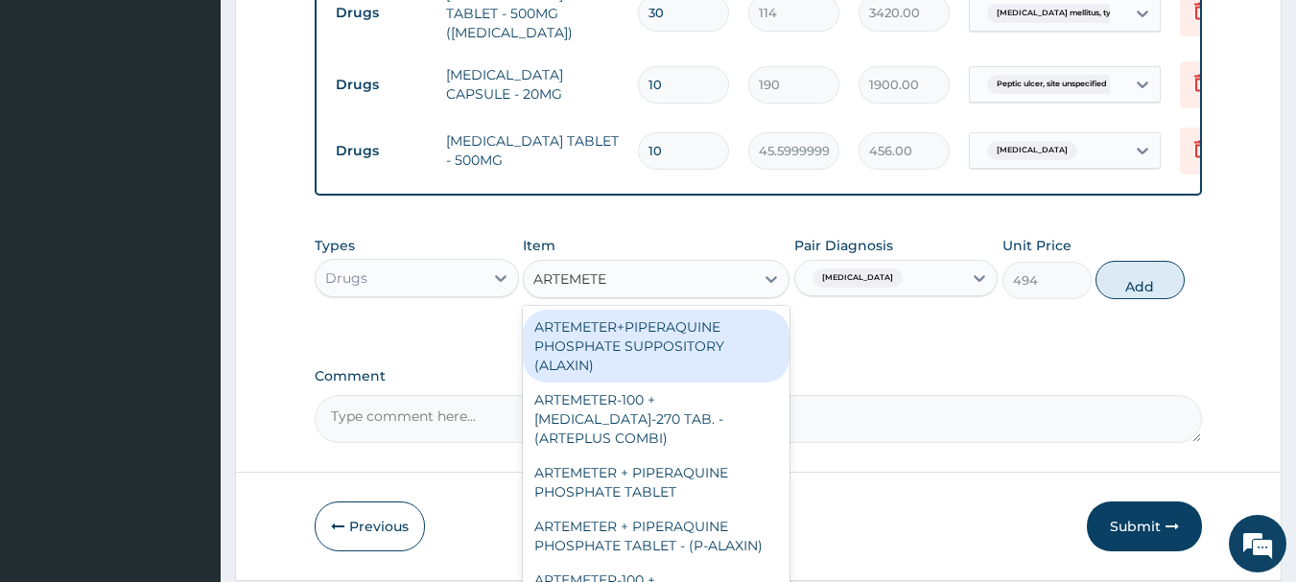
type input "ARTEMETER"
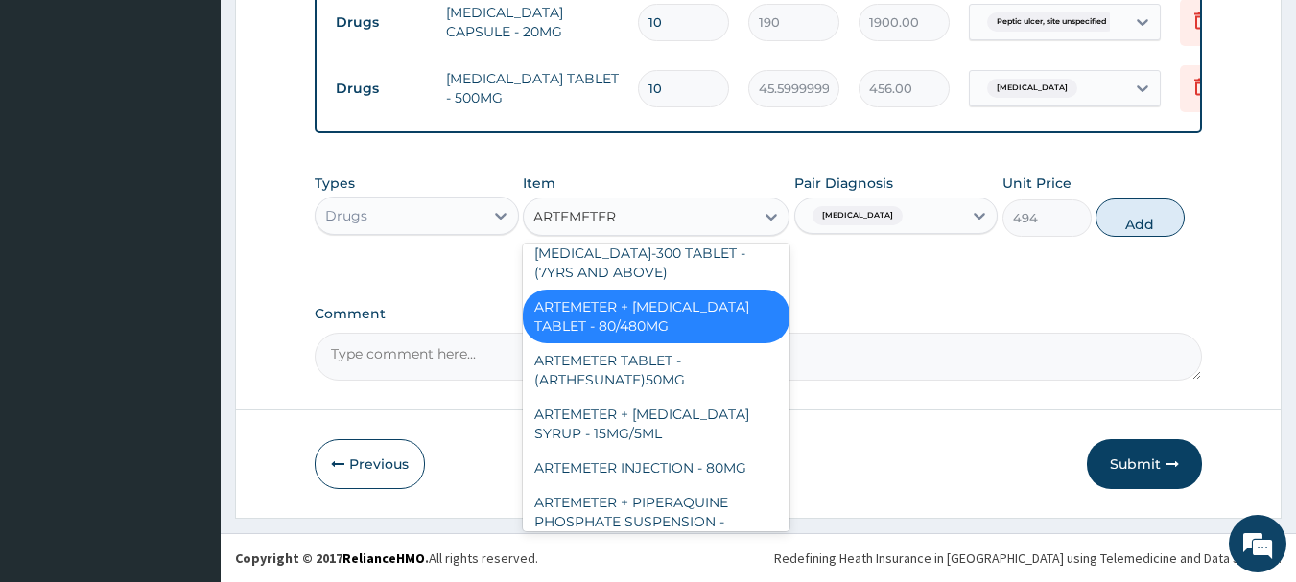
scroll to position [288, 0]
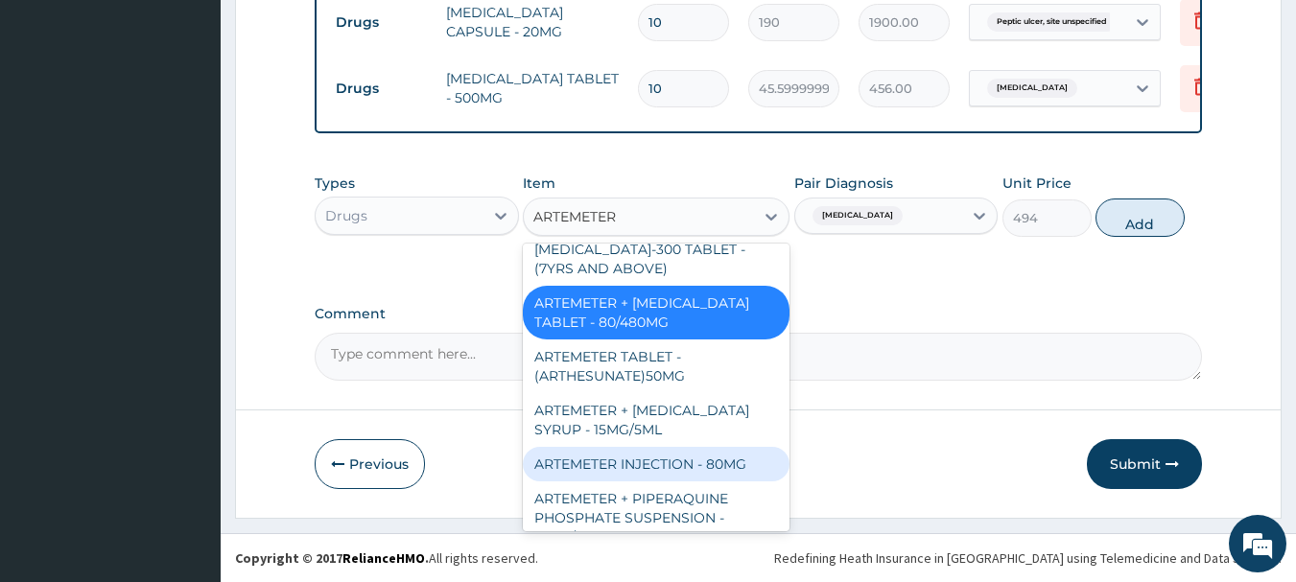
click at [703, 465] on div "ARTEMETER INJECTION - 80MG" at bounding box center [656, 464] width 267 height 35
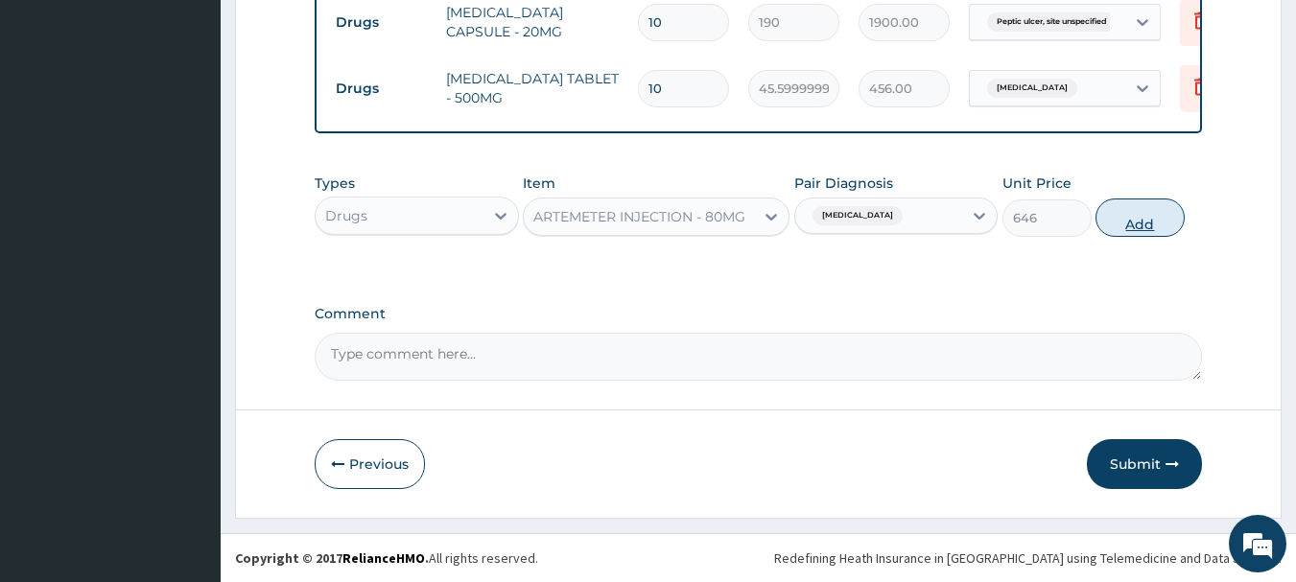
click at [1126, 225] on button "Add" at bounding box center [1140, 218] width 89 height 38
type input "0"
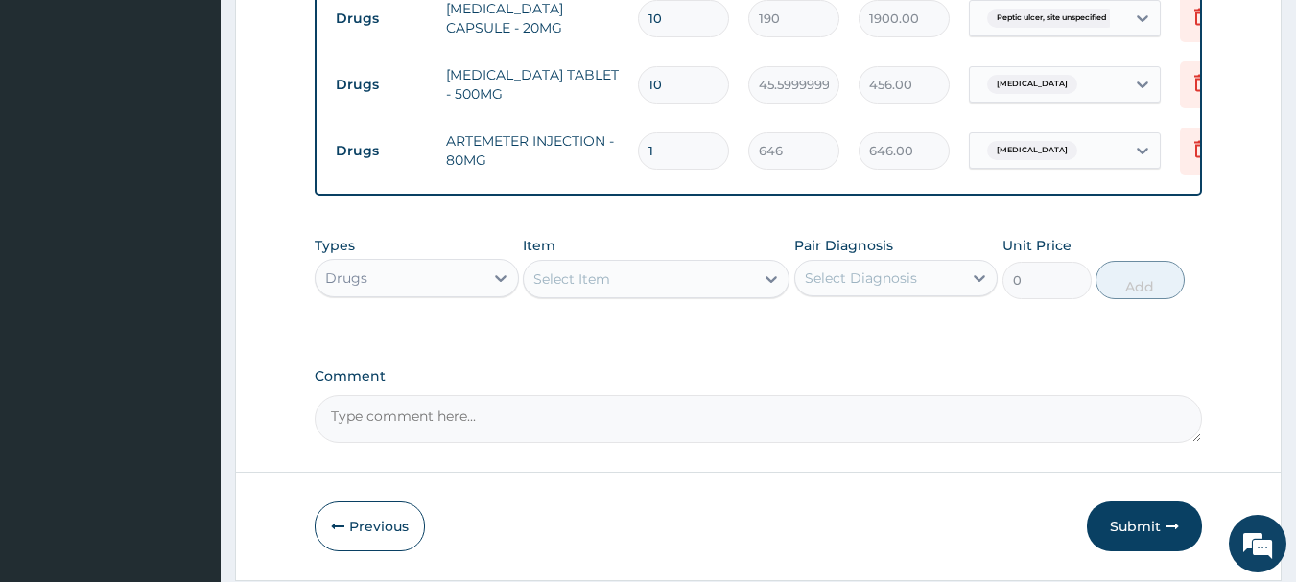
click at [687, 135] on input "1" at bounding box center [683, 150] width 91 height 37
type input "0.00"
type input "3"
type input "1938.00"
type input "3"
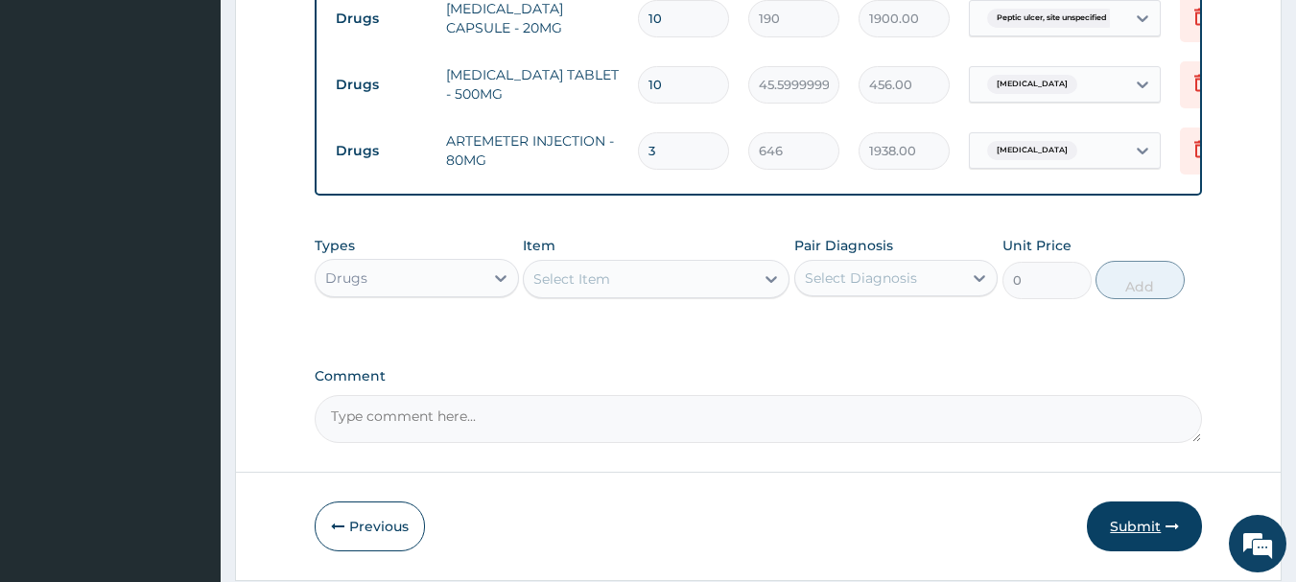
click at [1131, 507] on button "Submit" at bounding box center [1144, 527] width 115 height 50
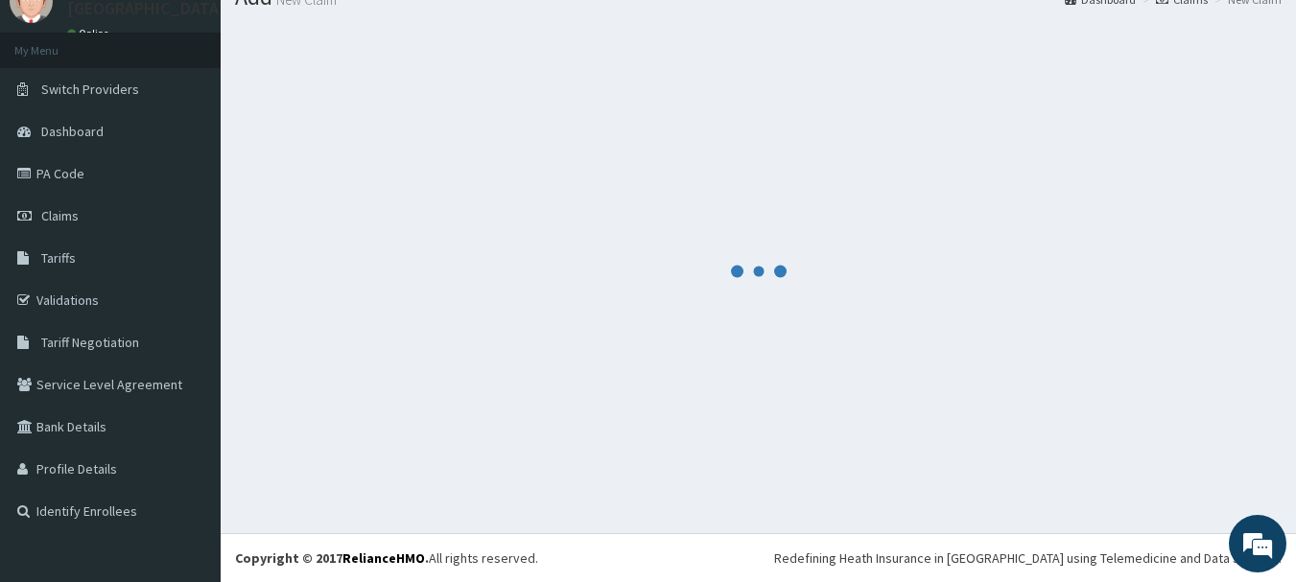
scroll to position [1153, 0]
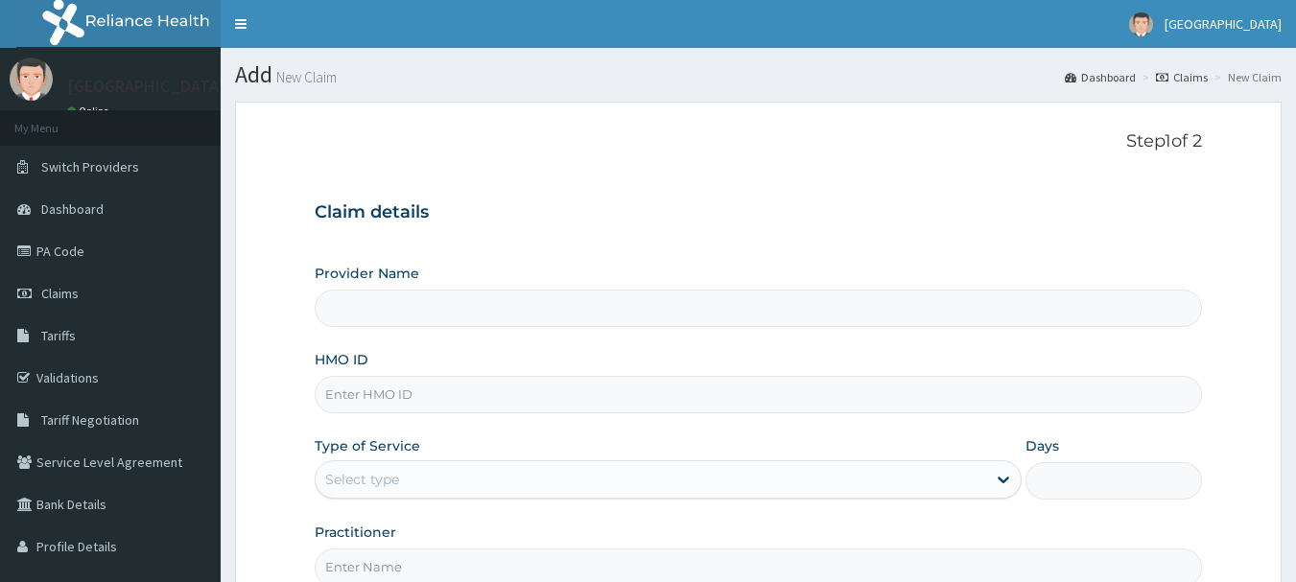
type input "[GEOGRAPHIC_DATA]"
click at [448, 387] on input "HMO ID" at bounding box center [759, 394] width 889 height 37
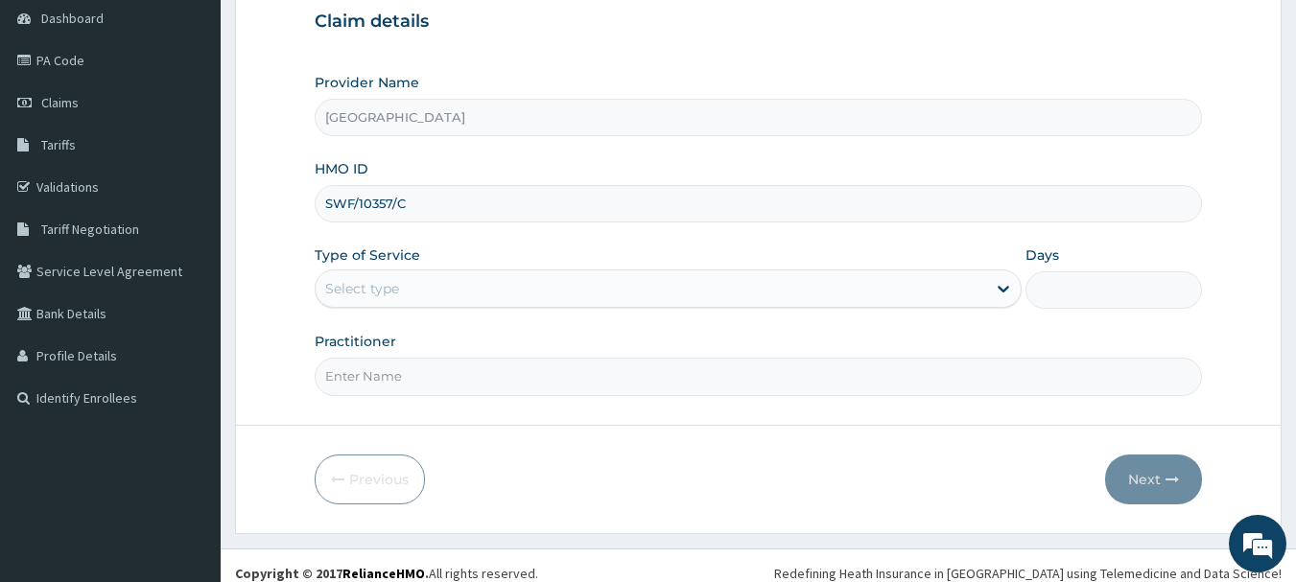
scroll to position [192, 0]
type input "SWF/10357/C"
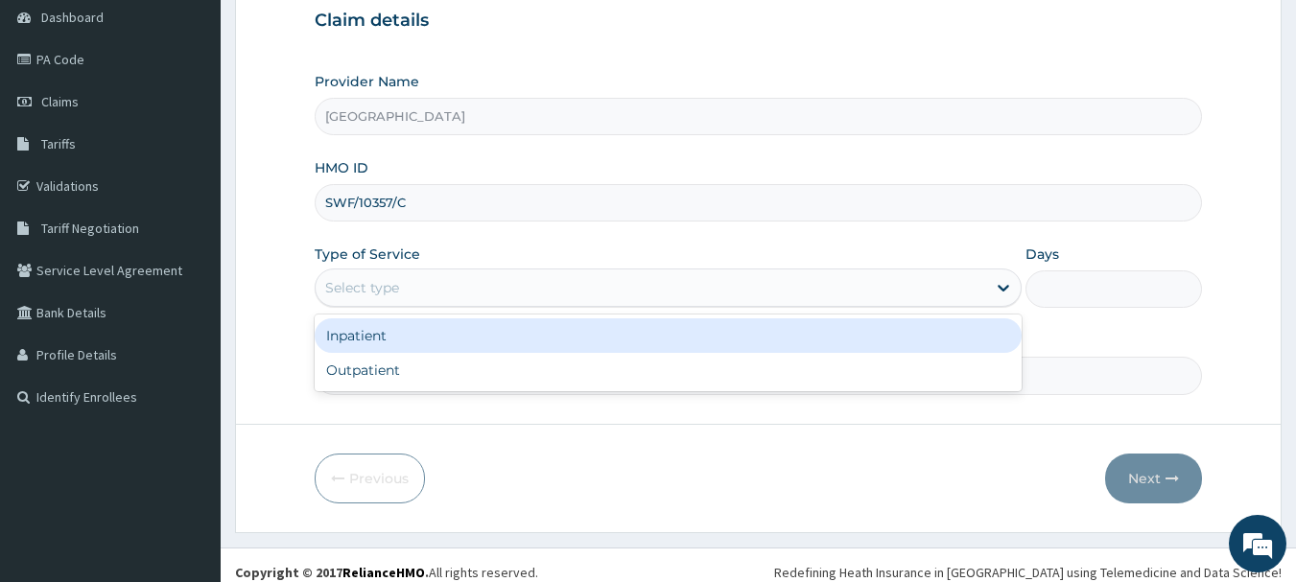
click at [555, 278] on div "Select type" at bounding box center [651, 287] width 671 height 31
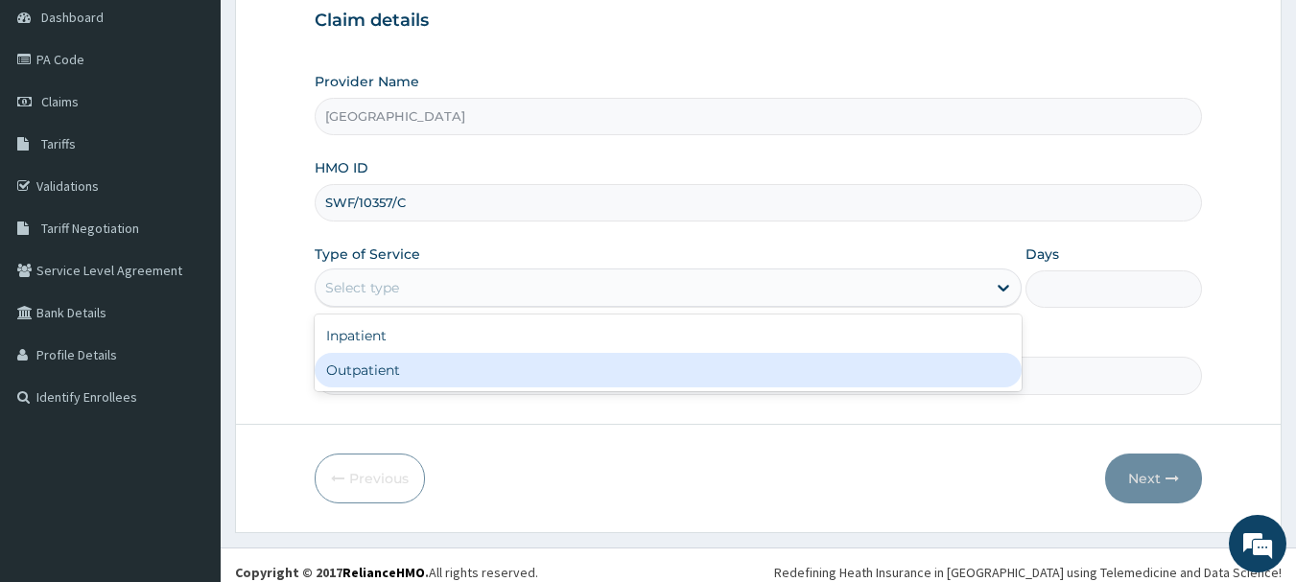
click at [484, 375] on div "Outpatient" at bounding box center [668, 370] width 707 height 35
drag, startPoint x: 484, startPoint y: 375, endPoint x: 460, endPoint y: 392, distance: 29.6
click at [484, 375] on input "Practitioner" at bounding box center [759, 375] width 889 height 37
type input "1"
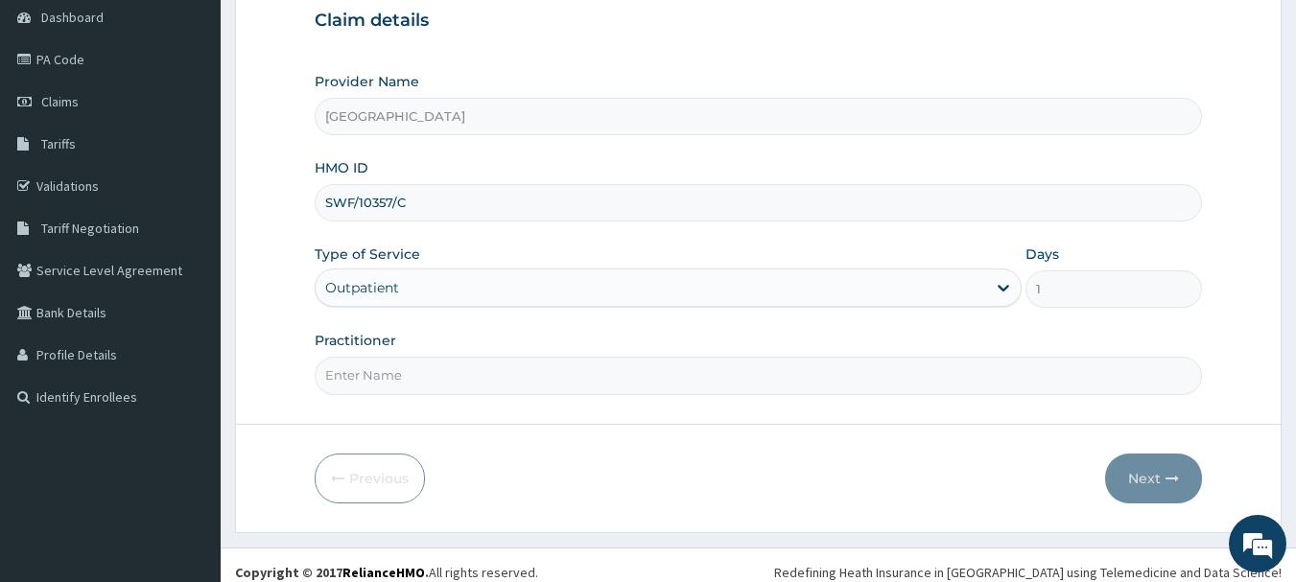
type input "Dr [PERSON_NAME]"
click at [1174, 489] on button "Next" at bounding box center [1153, 479] width 97 height 50
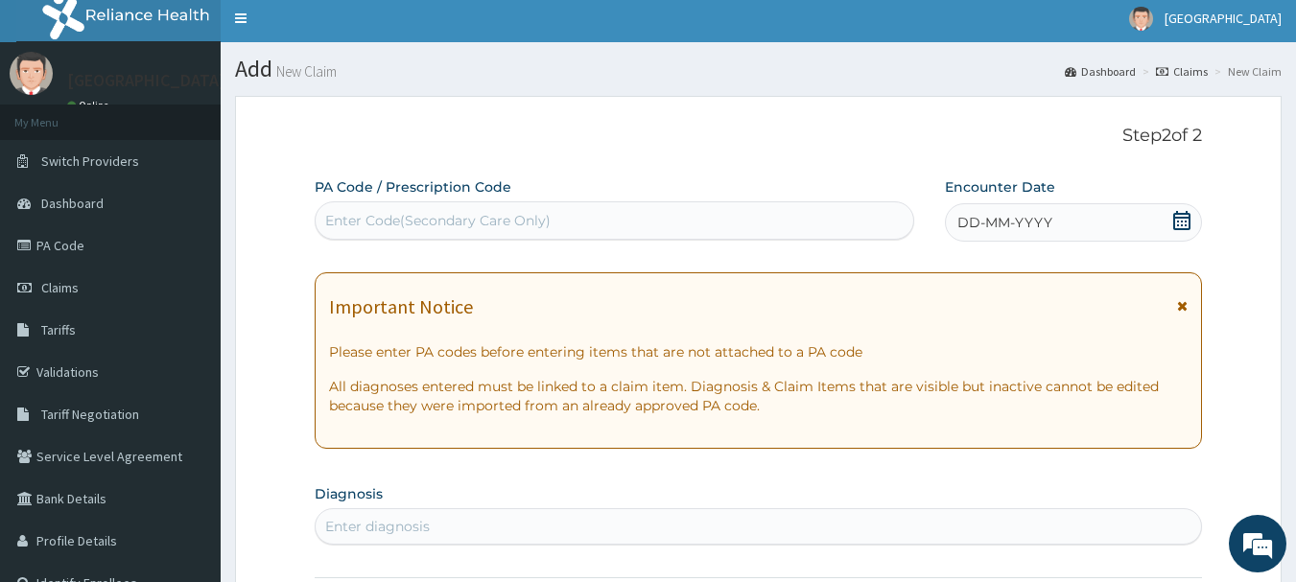
scroll to position [0, 0]
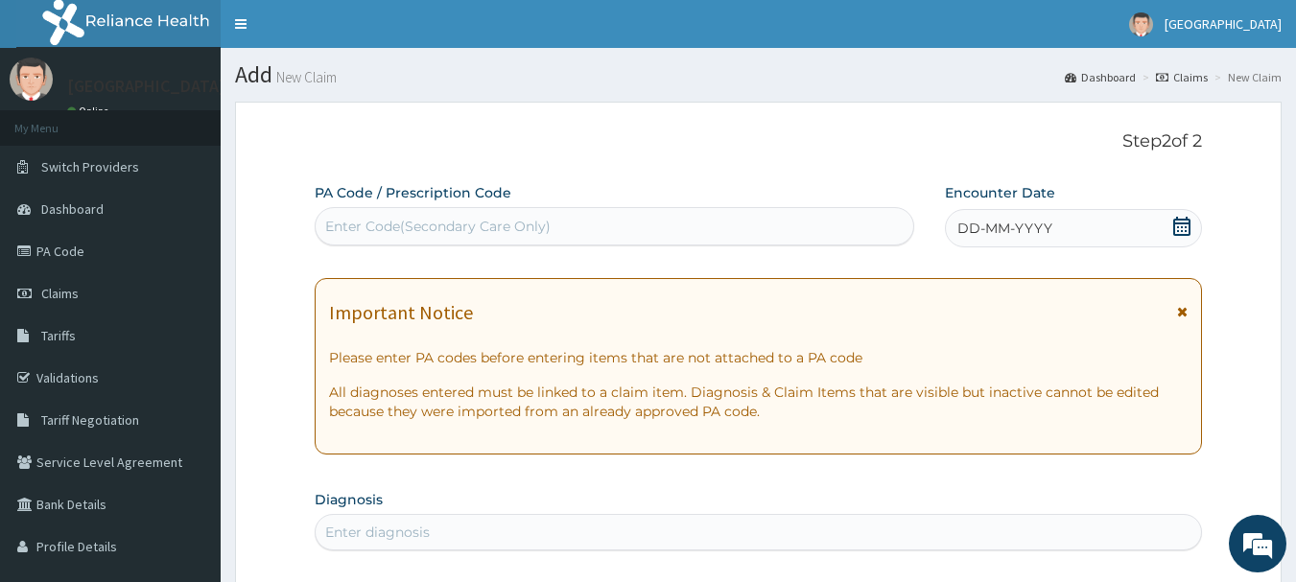
click at [1185, 226] on icon at bounding box center [1182, 226] width 19 height 19
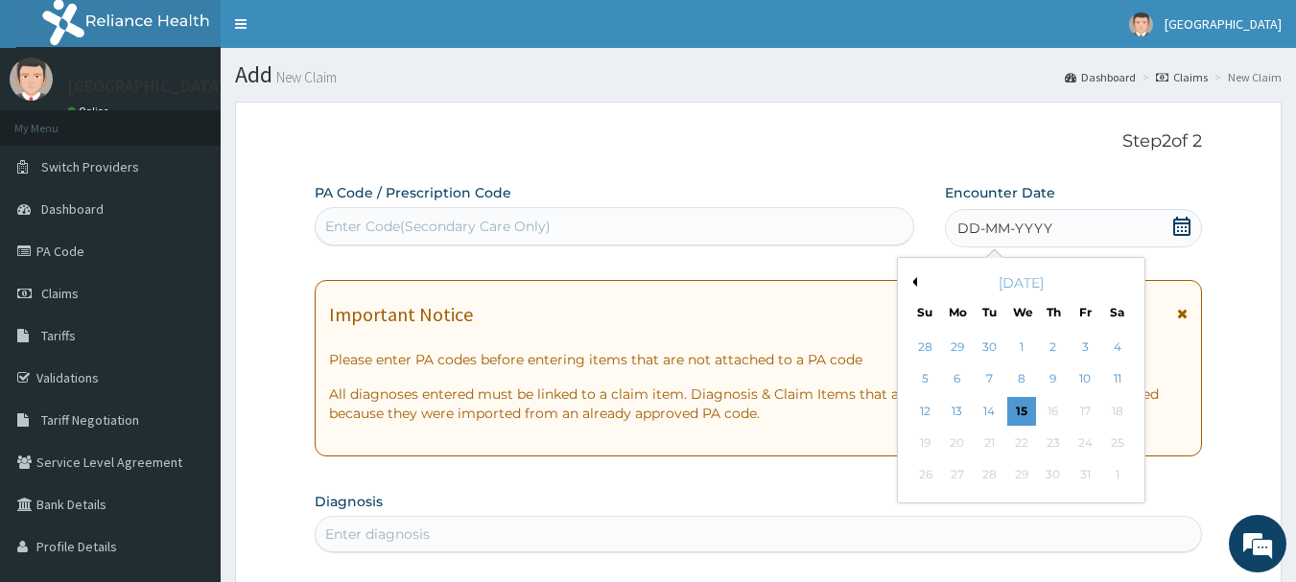
click at [913, 282] on button "Previous Month" at bounding box center [913, 282] width 10 height 10
click at [1124, 288] on div "[DATE]" at bounding box center [1021, 282] width 231 height 19
click at [1125, 285] on div "[DATE]" at bounding box center [1021, 282] width 231 height 19
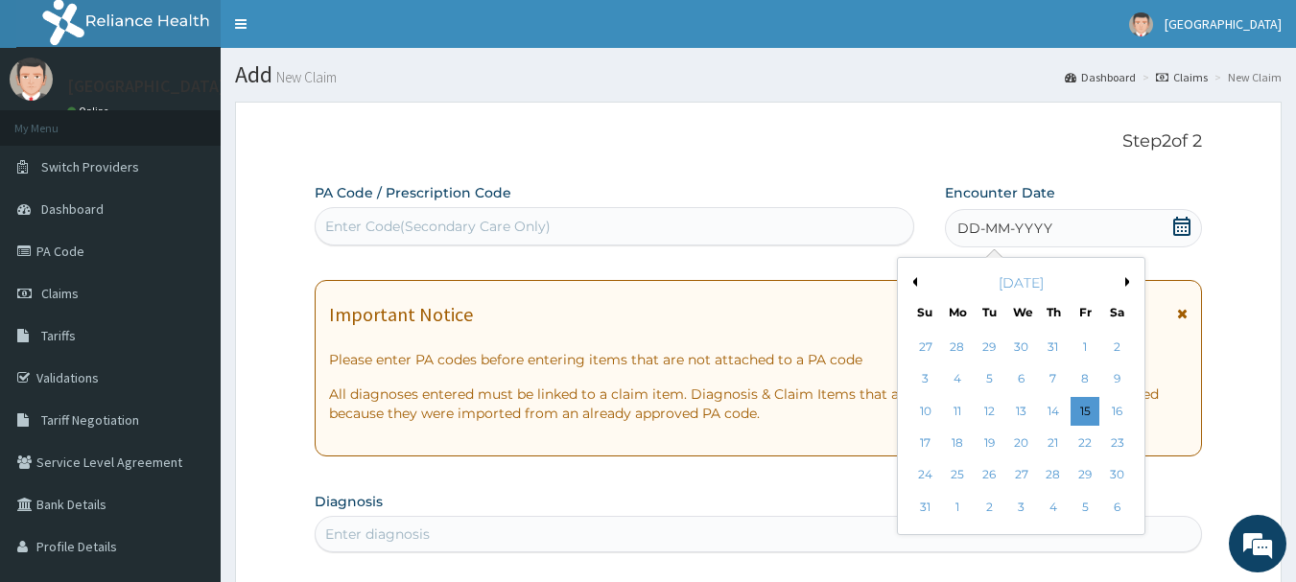
click at [1126, 282] on button "Next Month" at bounding box center [1131, 282] width 10 height 10
click at [1089, 367] on div "12" at bounding box center [1085, 380] width 29 height 29
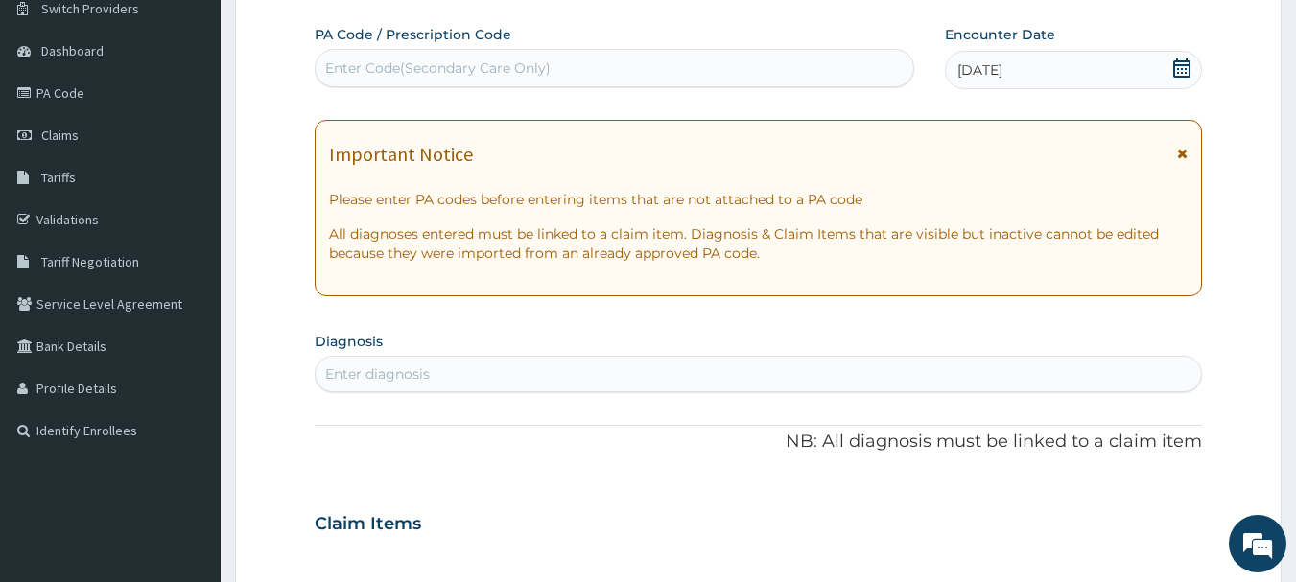
scroll to position [192, 0]
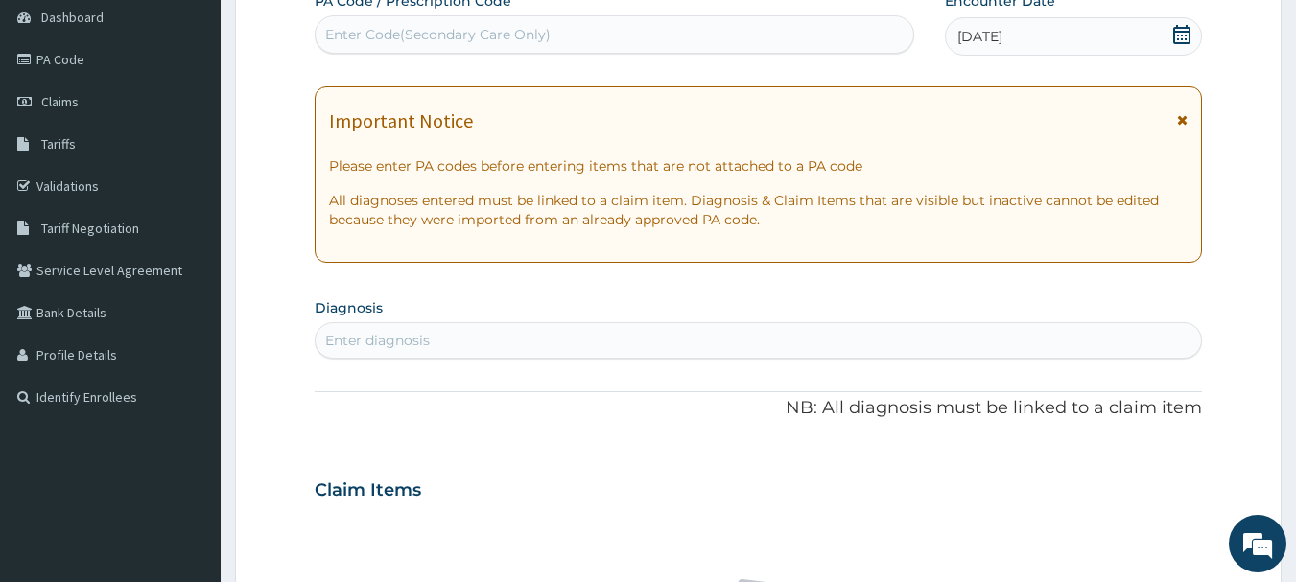
click at [552, 344] on div "Enter diagnosis" at bounding box center [759, 340] width 887 height 31
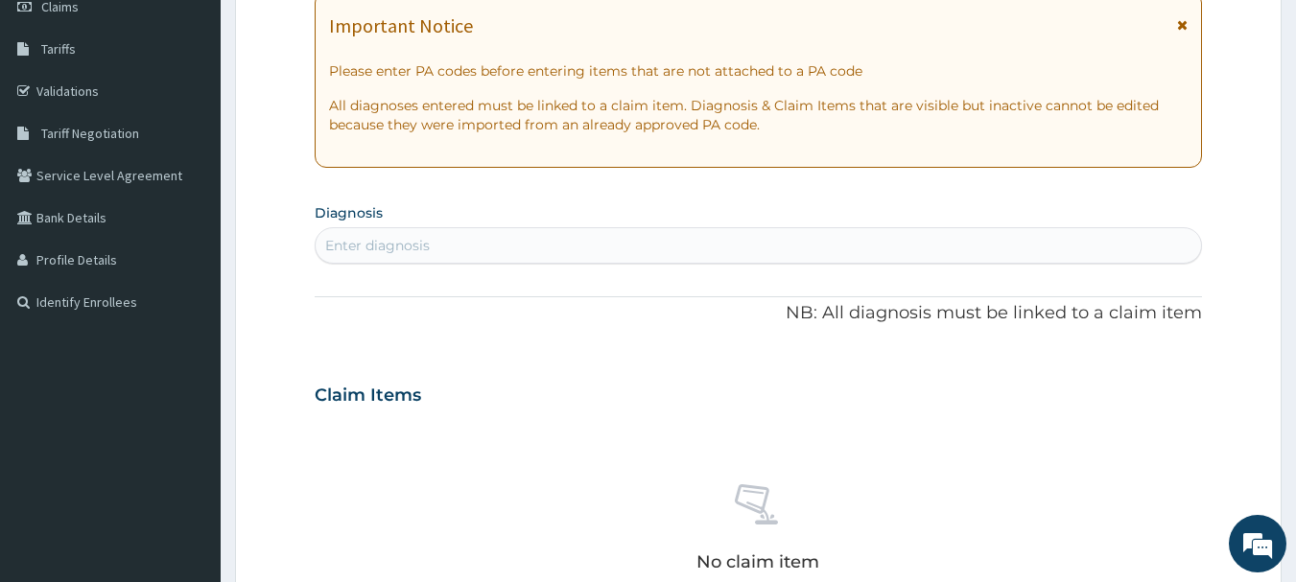
scroll to position [288, 0]
click at [548, 250] on div "Enter diagnosis" at bounding box center [759, 244] width 887 height 31
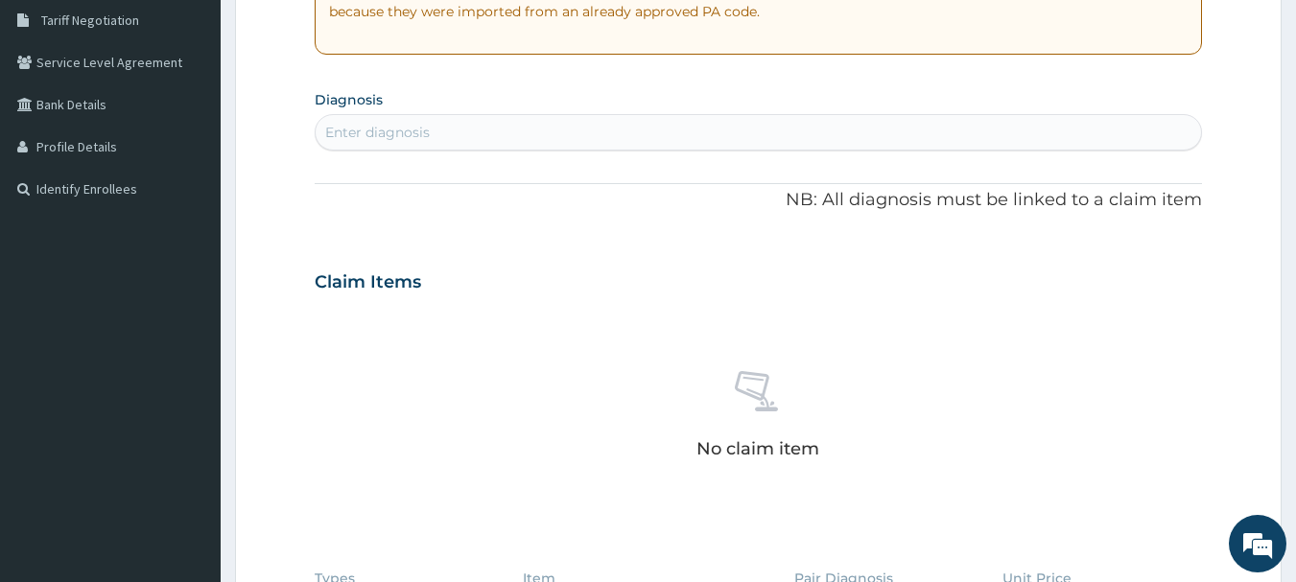
scroll to position [384, 0]
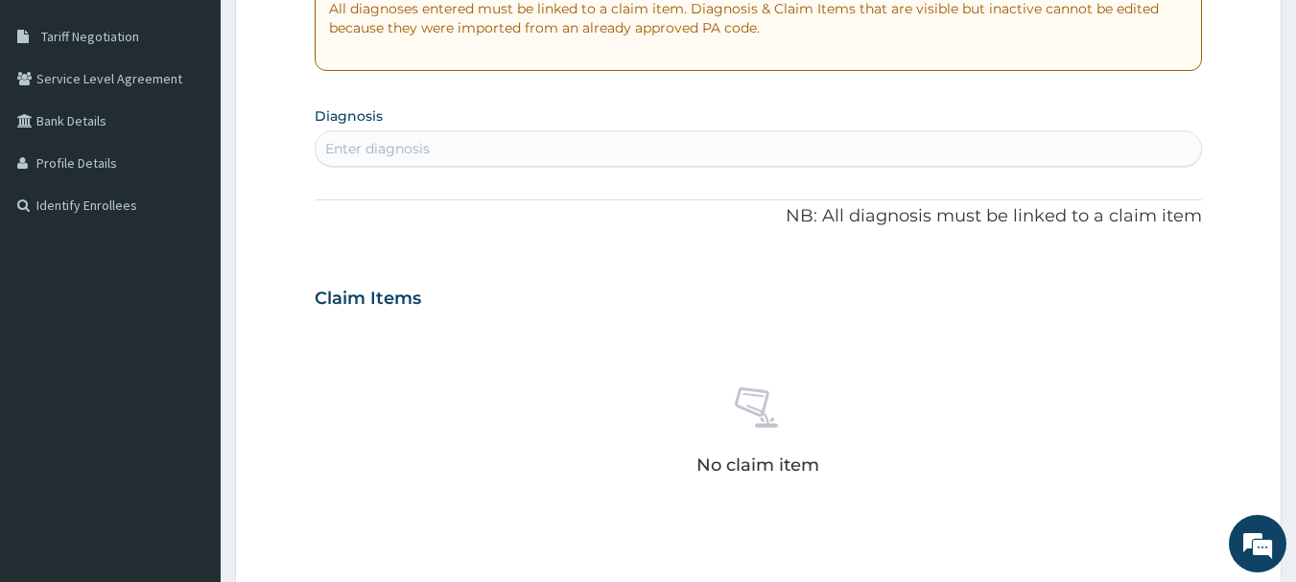
click at [652, 142] on div "Enter diagnosis" at bounding box center [759, 148] width 887 height 31
type input "URTI"
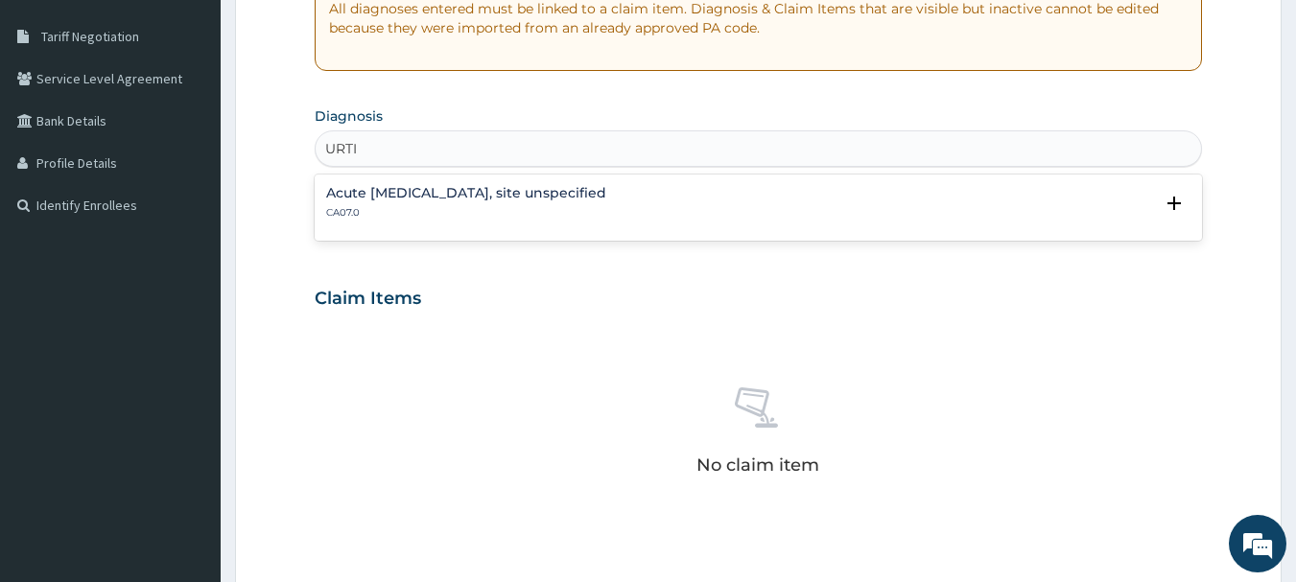
click at [569, 202] on div "Acute upper respiratory infection, site unspecified CA07.0" at bounding box center [466, 203] width 280 height 34
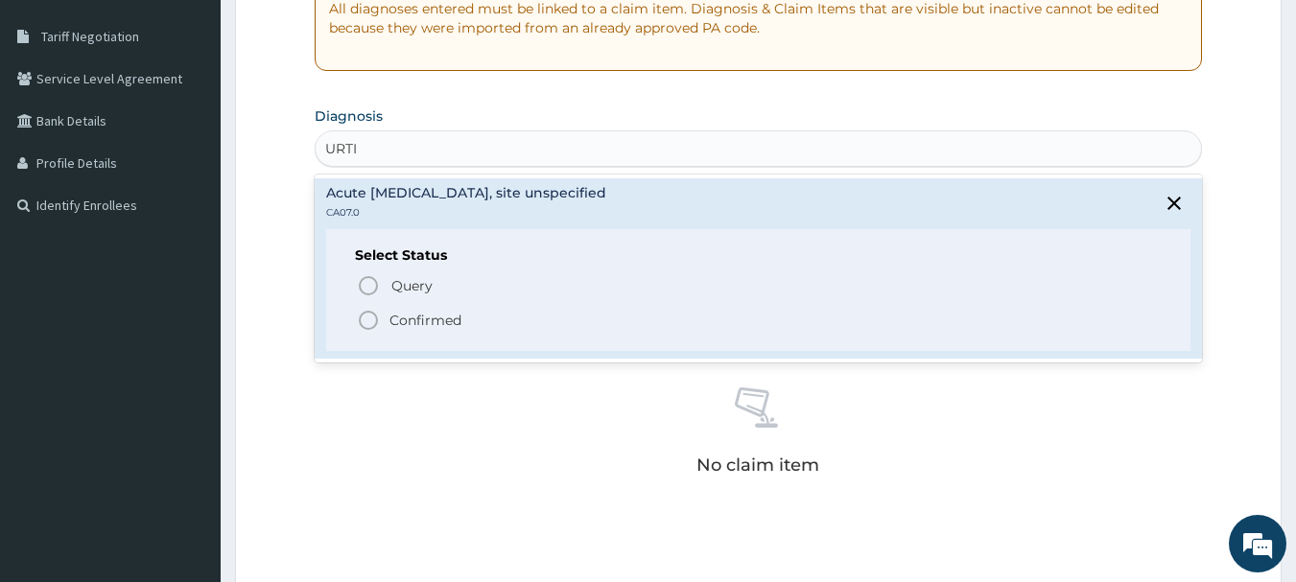
click at [381, 337] on div "Select Status Query Query covers suspected (?), Keep in view (kiv), Ruled out (…" at bounding box center [758, 290] width 865 height 122
click at [372, 329] on icon "status option filled" at bounding box center [368, 320] width 23 height 23
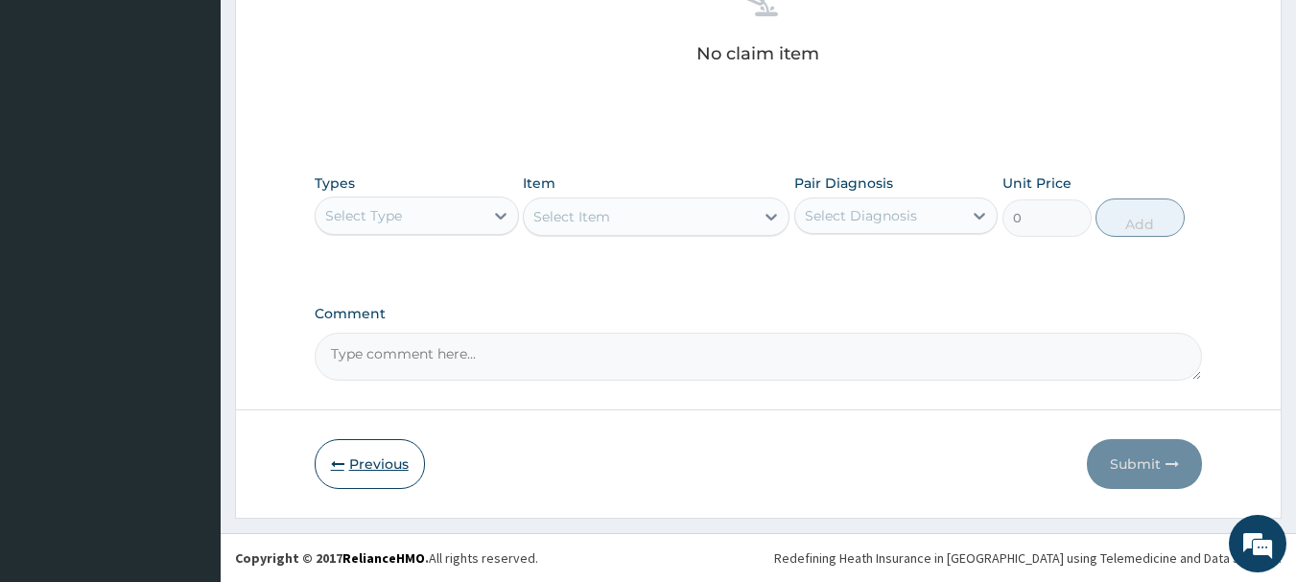
click at [355, 453] on button "Previous" at bounding box center [370, 464] width 110 height 50
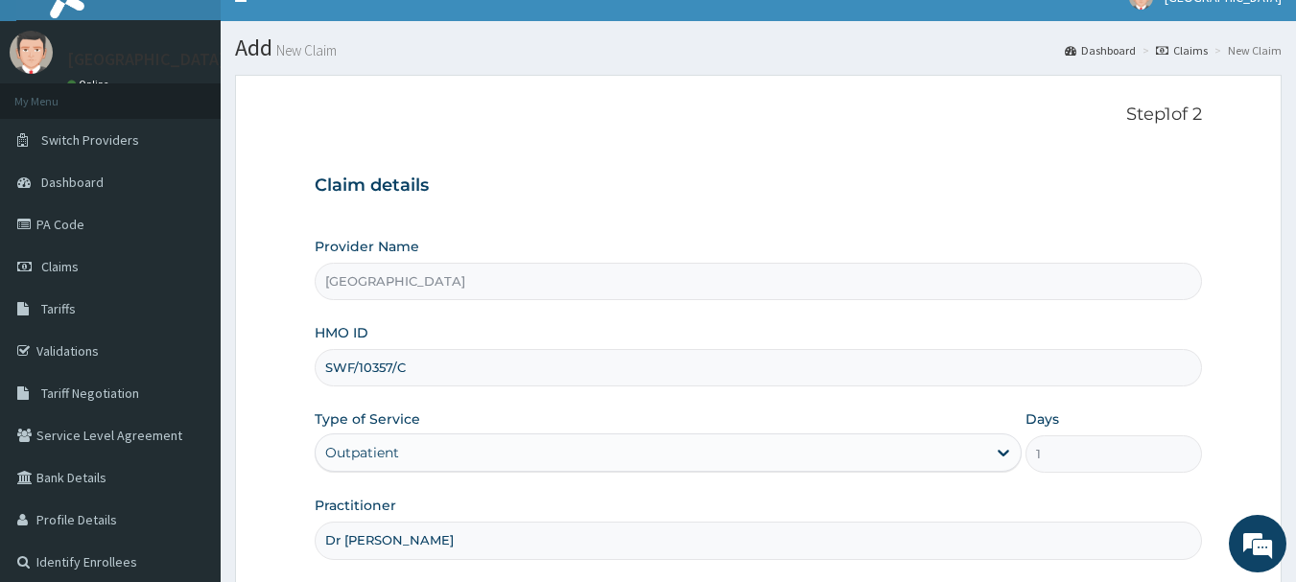
scroll to position [206, 0]
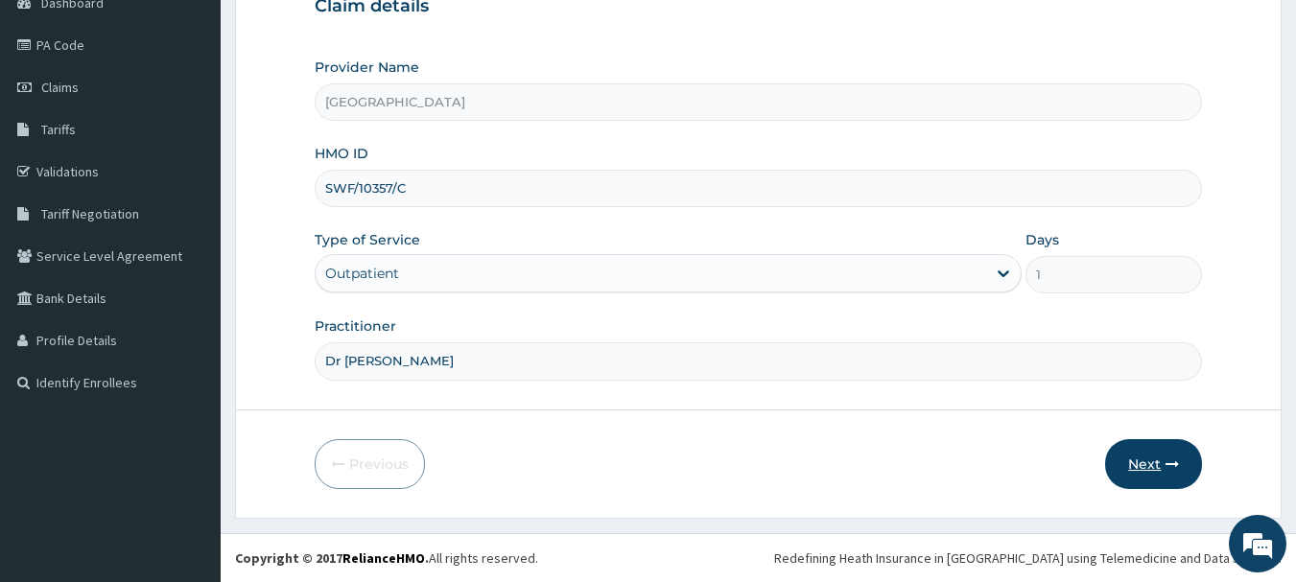
click at [1132, 480] on button "Next" at bounding box center [1153, 464] width 97 height 50
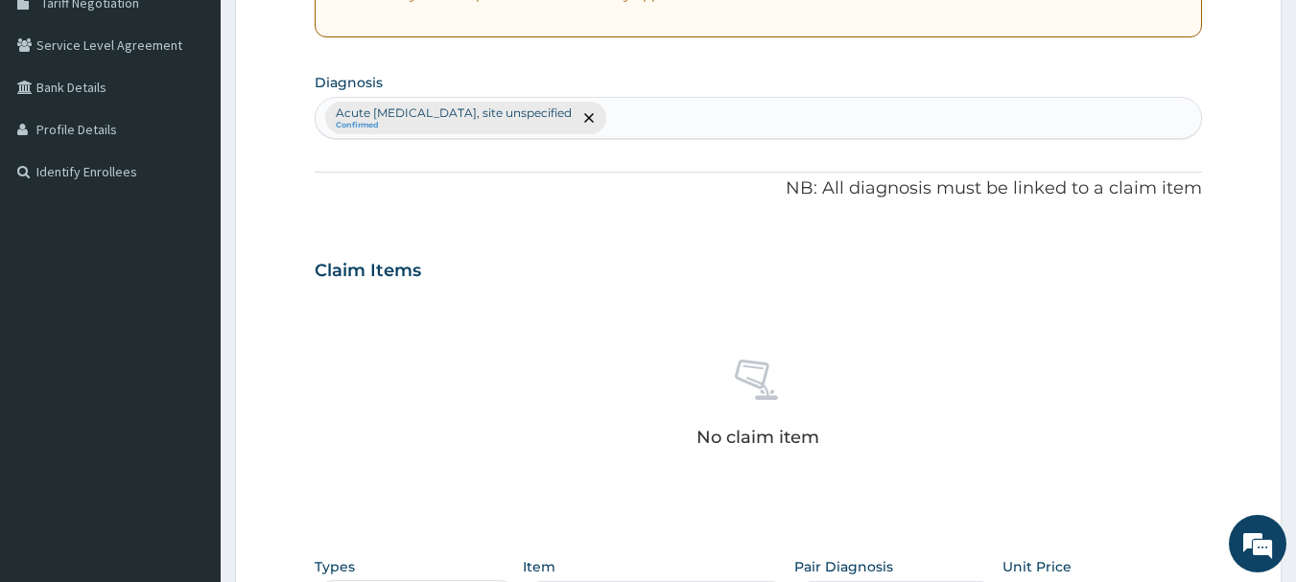
scroll to position [609, 0]
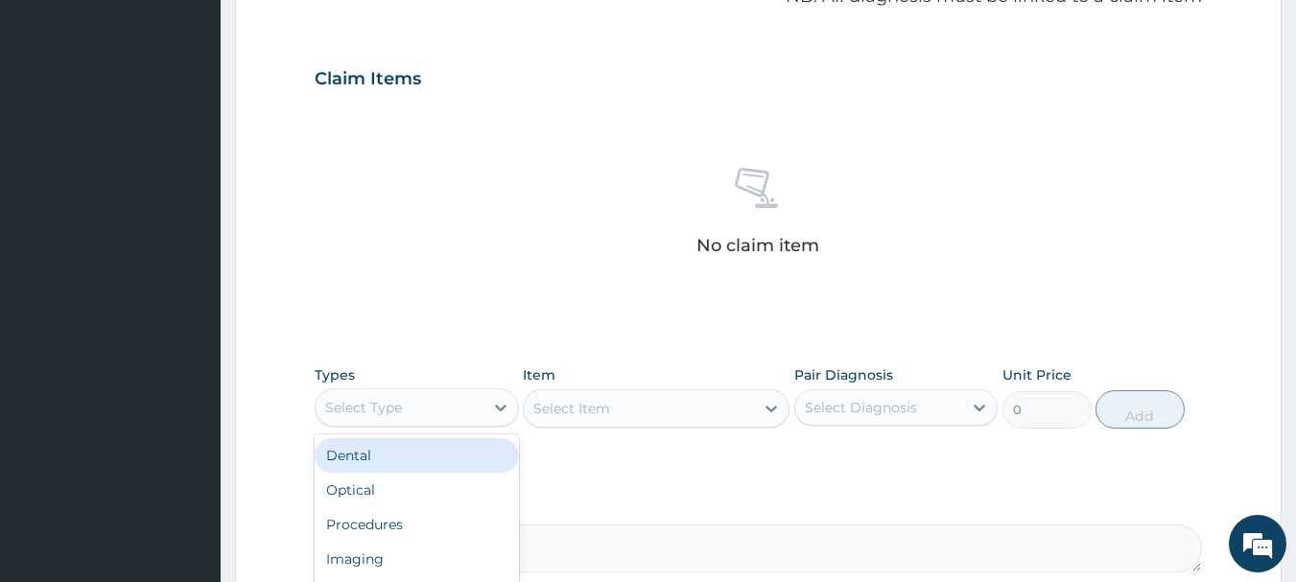
click at [446, 420] on div "Select Type" at bounding box center [400, 407] width 168 height 31
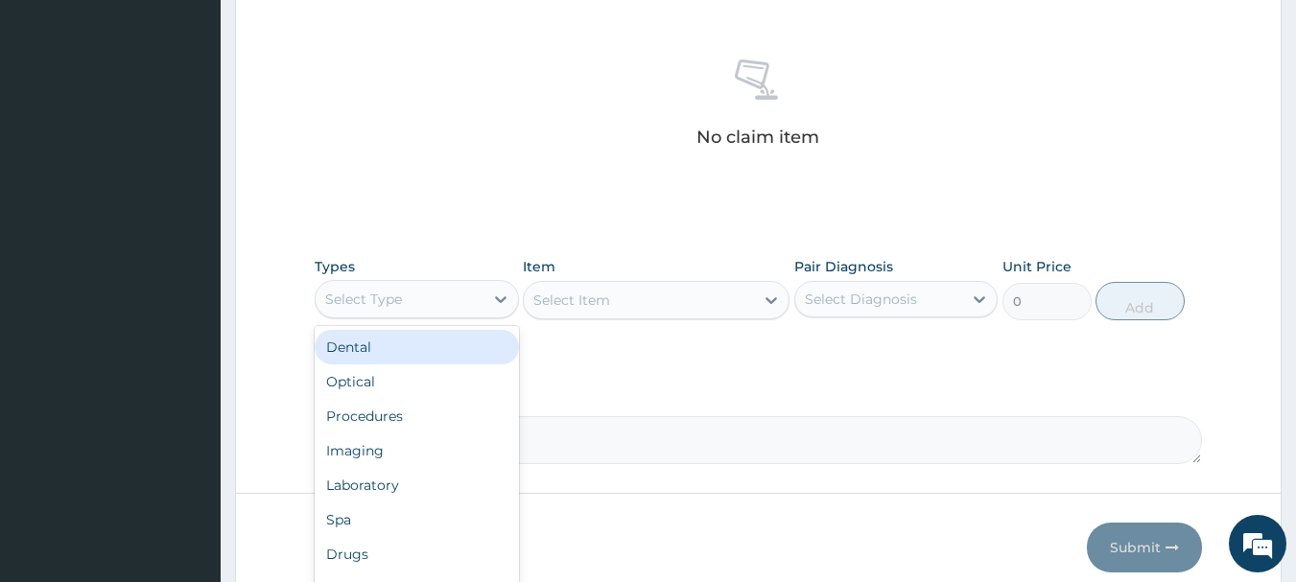
scroll to position [801, 0]
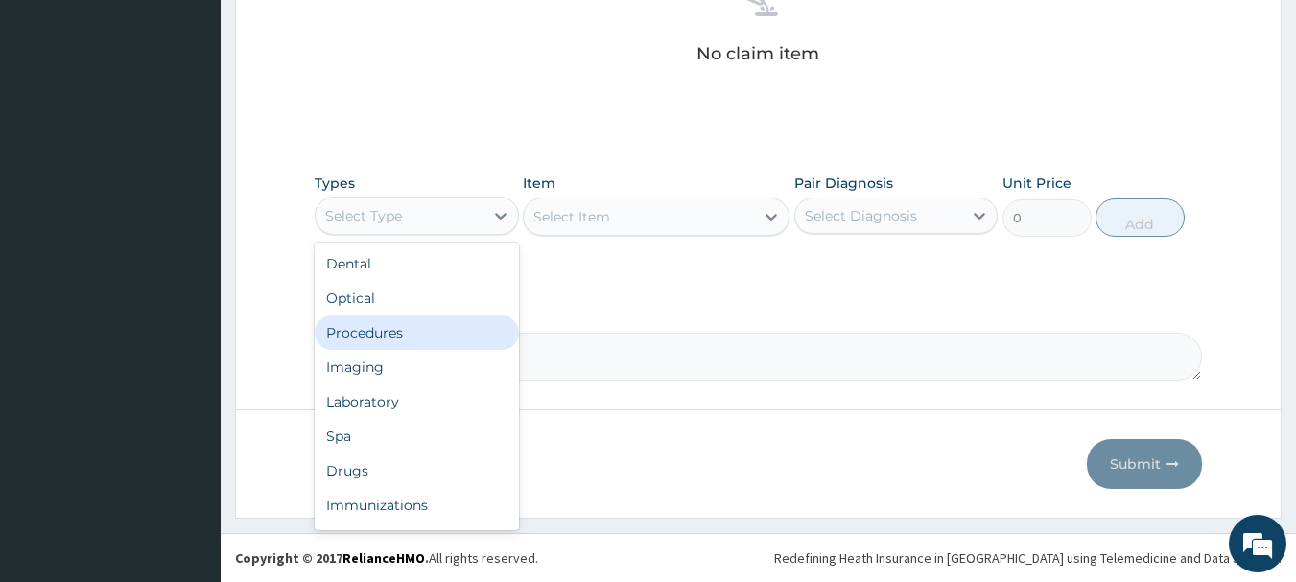
click at [465, 335] on div "Procedures" at bounding box center [417, 333] width 204 height 35
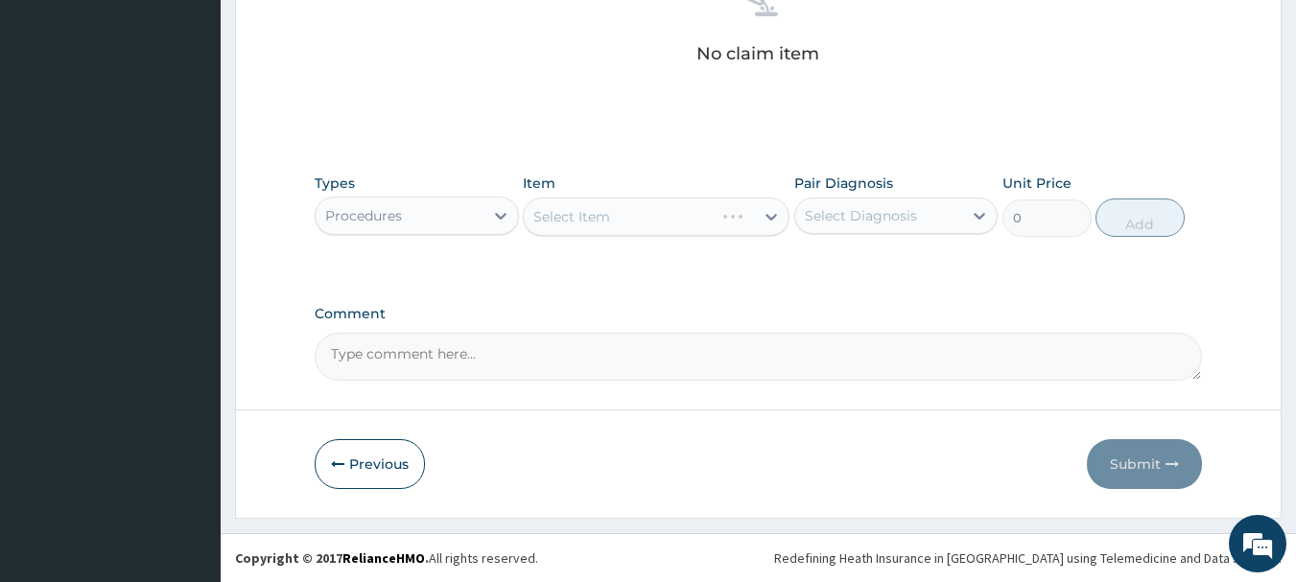
click at [938, 223] on div "Select Diagnosis" at bounding box center [879, 216] width 168 height 31
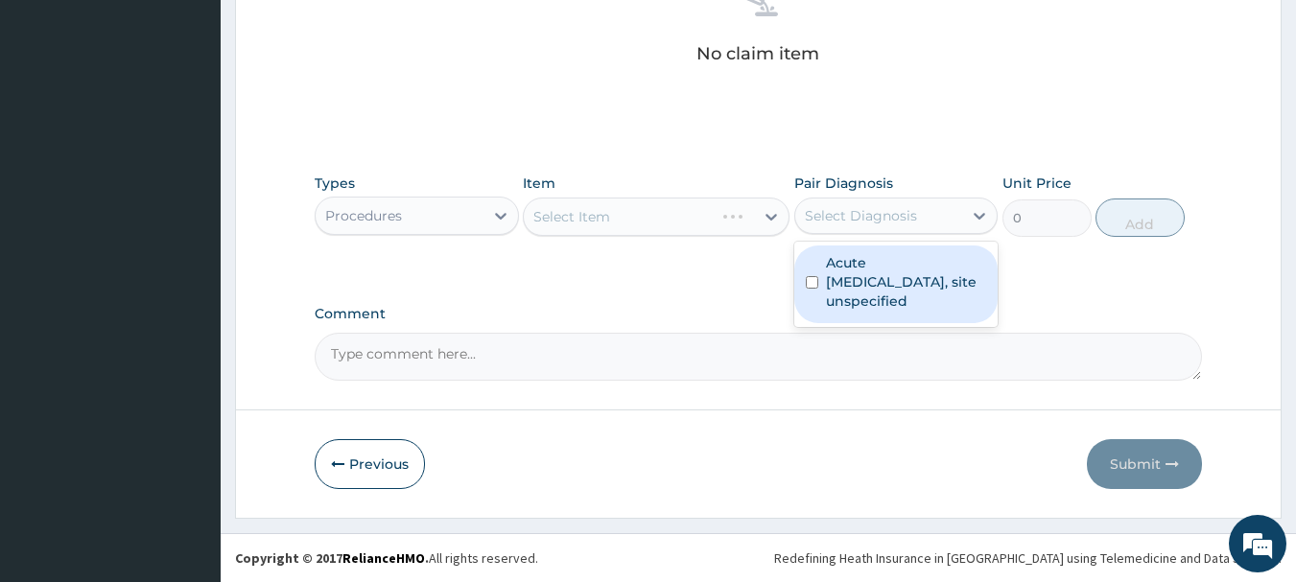
click at [915, 263] on label "Acute upper respiratory infection, site unspecified" at bounding box center [906, 282] width 161 height 58
click at [815, 288] on input "checkbox" at bounding box center [812, 282] width 12 height 12
checkbox input "true"
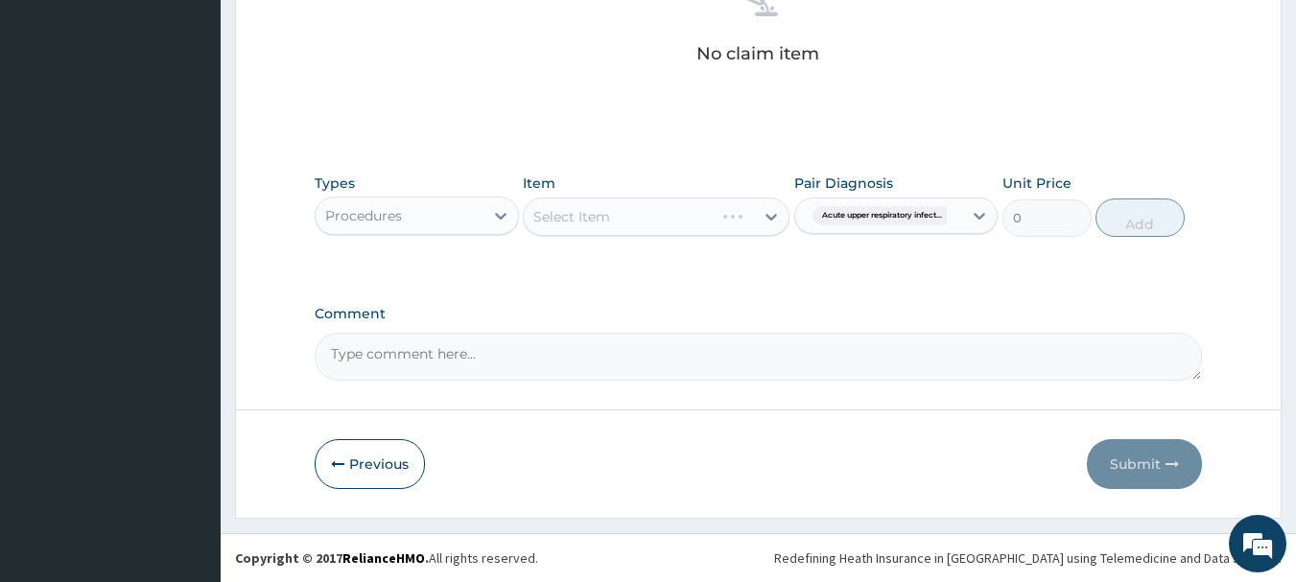
click at [637, 272] on div "Types Procedures Item Select Item Pair Diagnosis Acute upper respiratory infect…" at bounding box center [759, 219] width 889 height 111
click at [765, 226] on div "Select Item" at bounding box center [656, 217] width 267 height 38
click at [696, 214] on div "Select Item" at bounding box center [639, 216] width 230 height 31
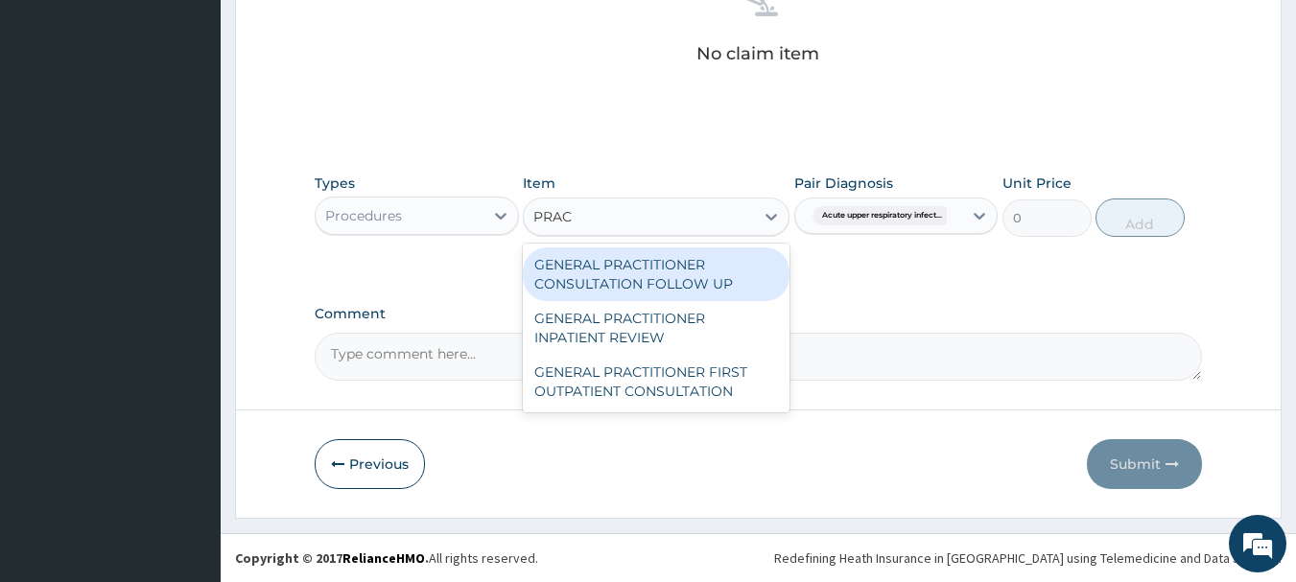
type input "PRACT"
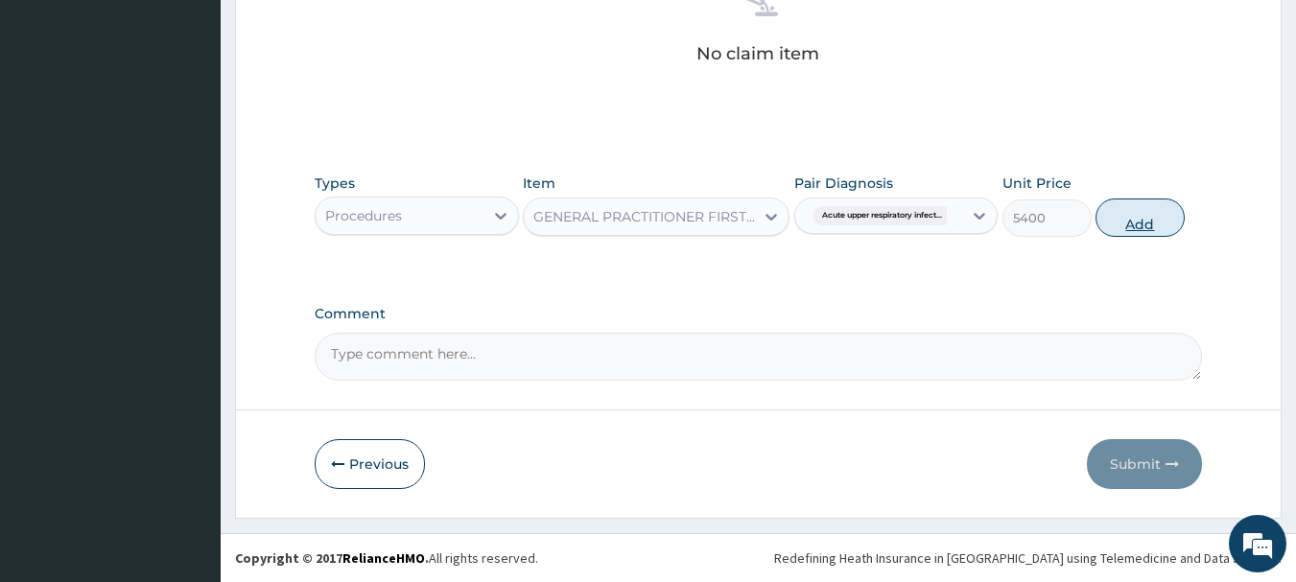
click at [1114, 217] on button "Add" at bounding box center [1140, 218] width 89 height 38
type input "0"
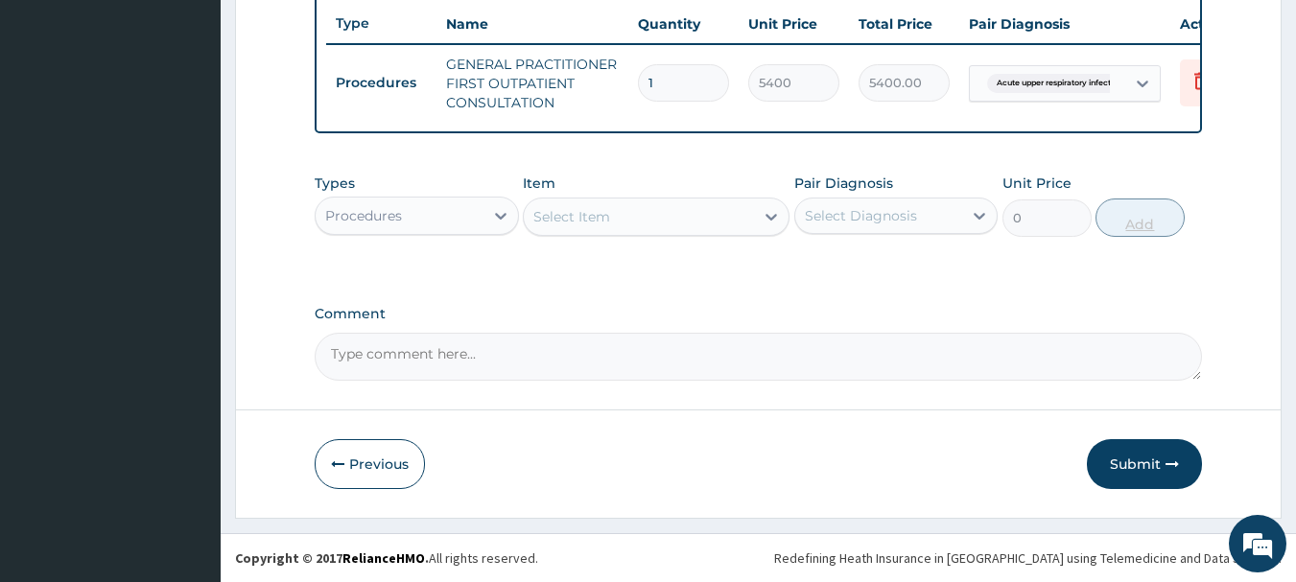
scroll to position [735, 0]
click at [484, 204] on div at bounding box center [501, 216] width 35 height 35
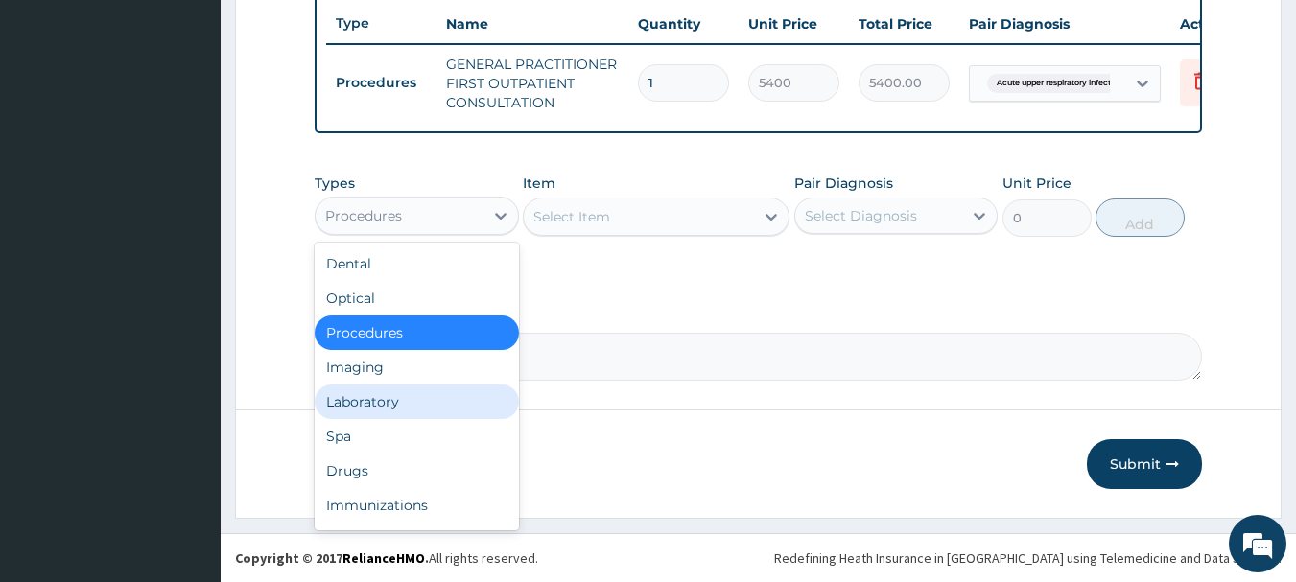
click at [411, 412] on div "Laboratory" at bounding box center [417, 402] width 204 height 35
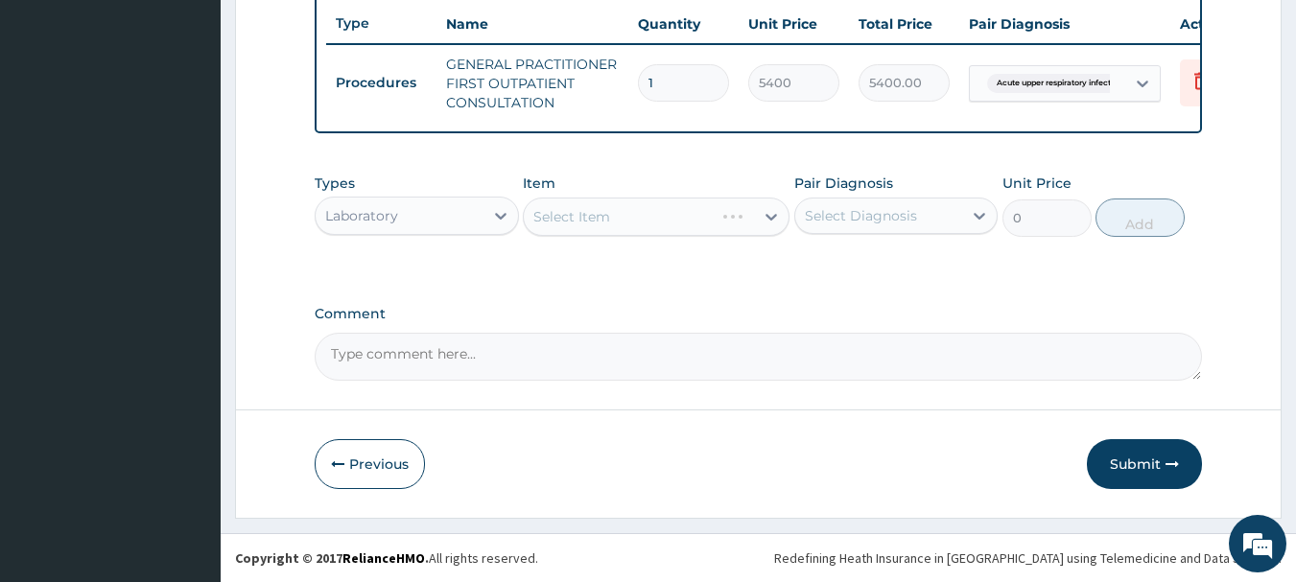
click at [901, 208] on div "Select Diagnosis" at bounding box center [861, 215] width 112 height 19
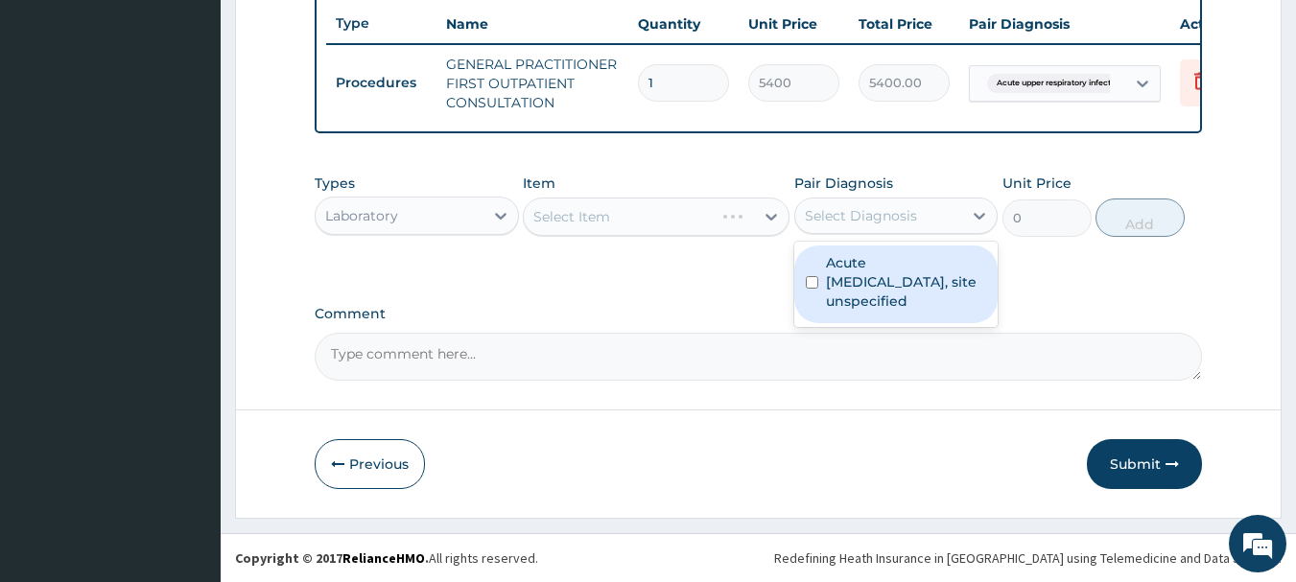
click at [876, 272] on label "Acute upper respiratory infection, site unspecified" at bounding box center [906, 282] width 161 height 58
checkbox input "true"
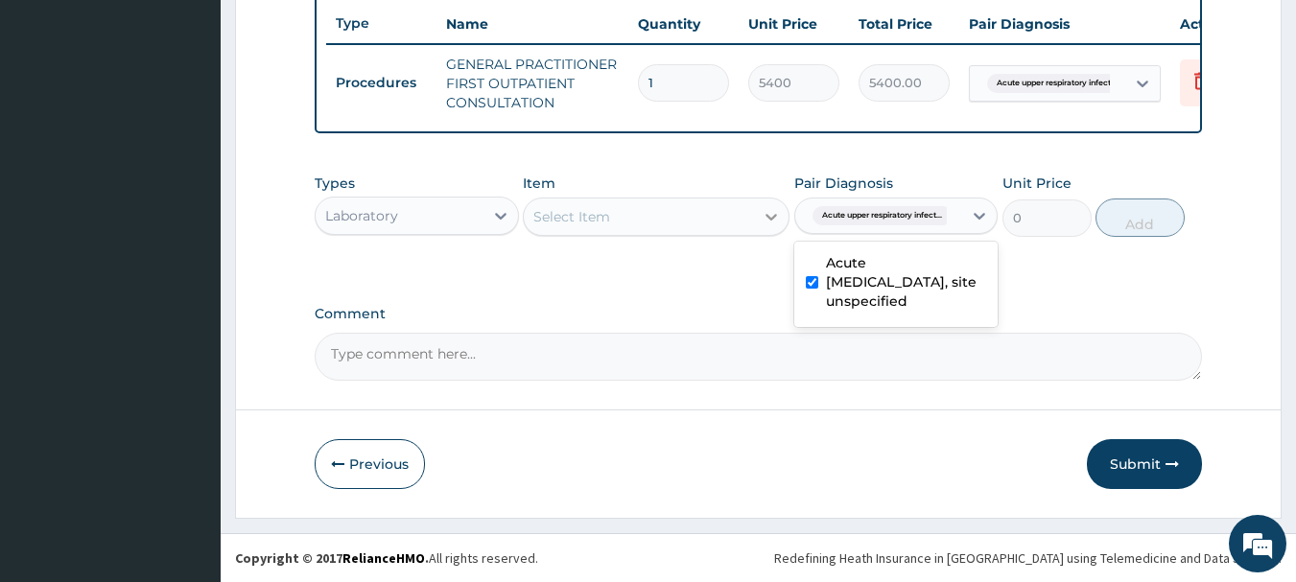
click at [770, 225] on icon at bounding box center [771, 216] width 19 height 19
click at [777, 219] on icon at bounding box center [771, 216] width 19 height 19
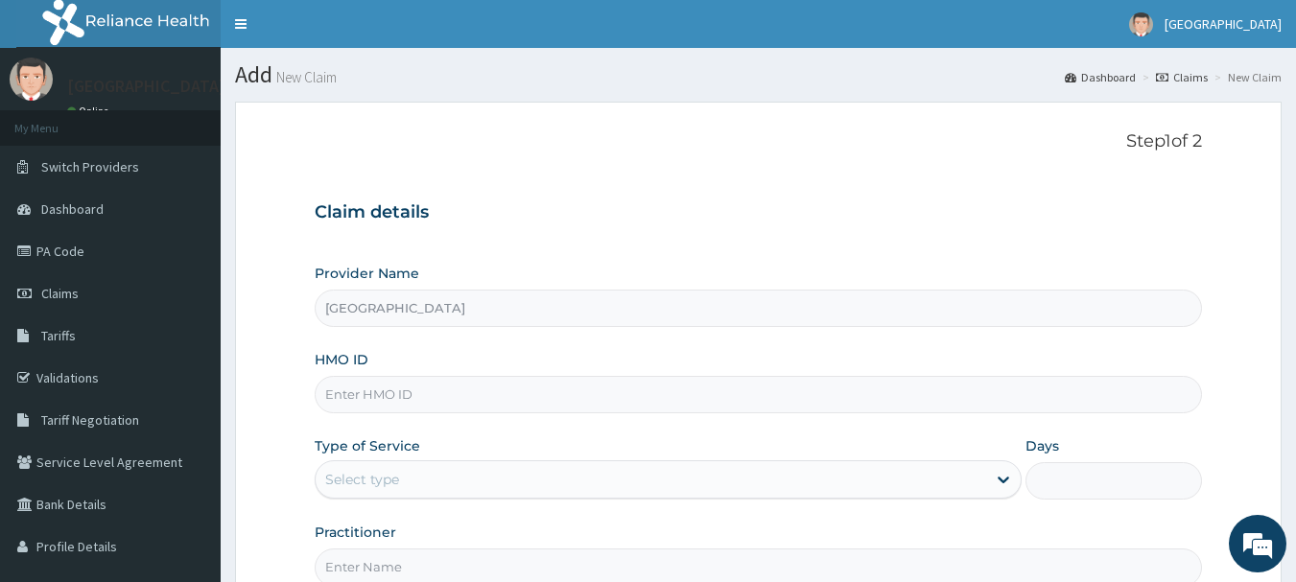
click at [599, 399] on input "HMO ID" at bounding box center [759, 394] width 889 height 37
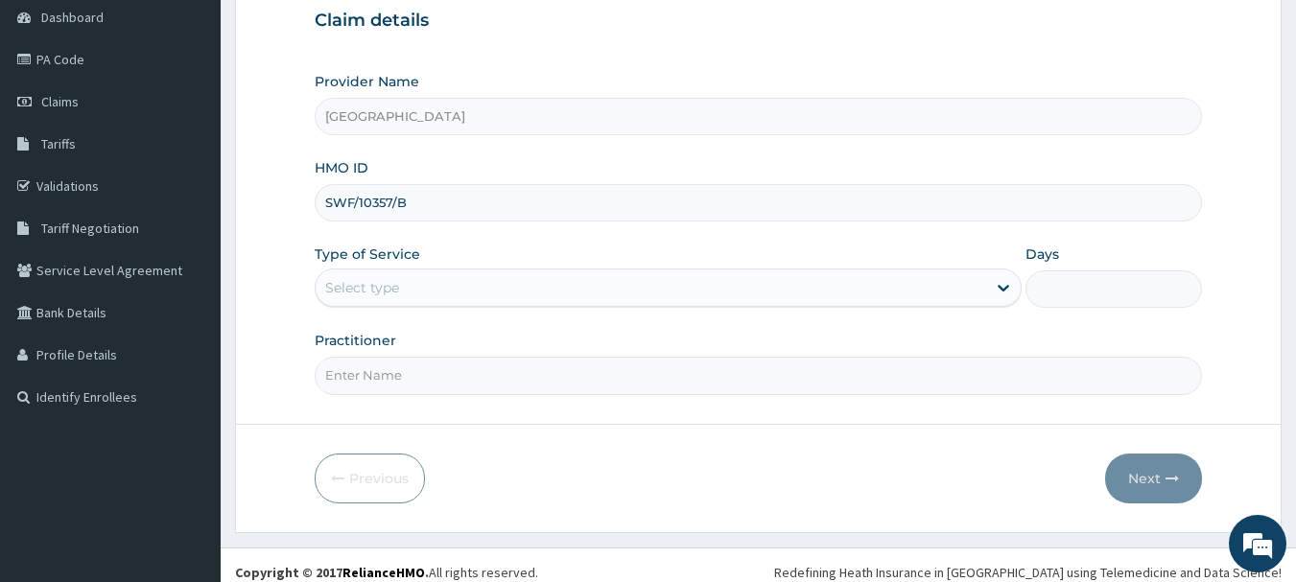
type input "SWF/10357/B"
click at [469, 296] on div "Select type" at bounding box center [651, 287] width 671 height 31
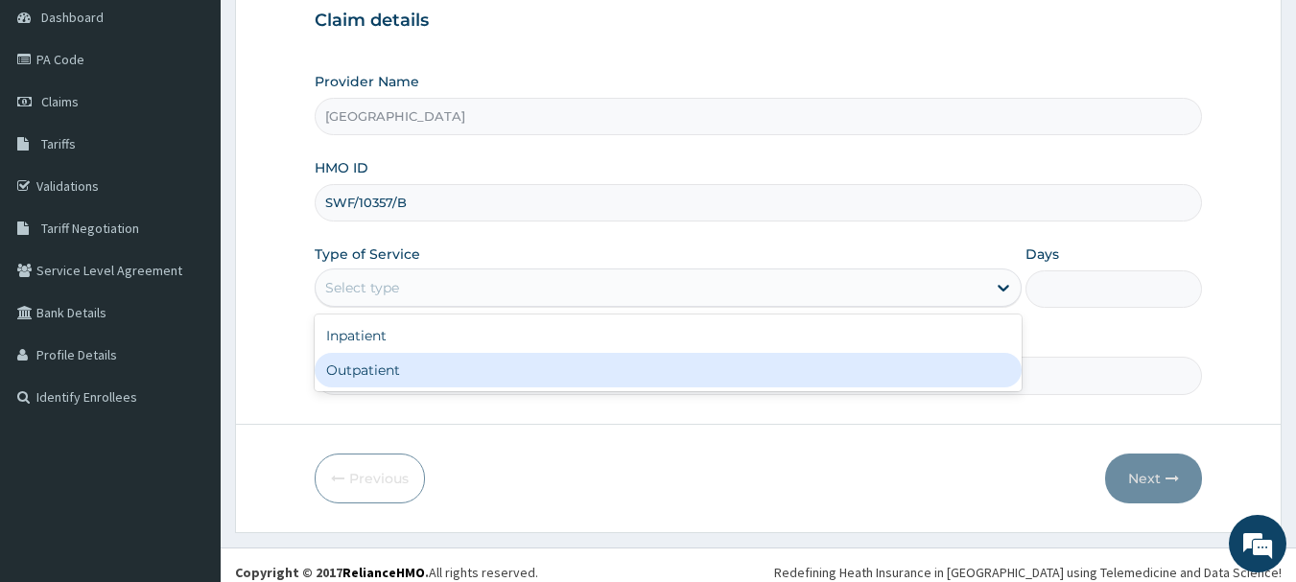
click at [475, 361] on div "Outpatient" at bounding box center [668, 370] width 707 height 35
type input "1"
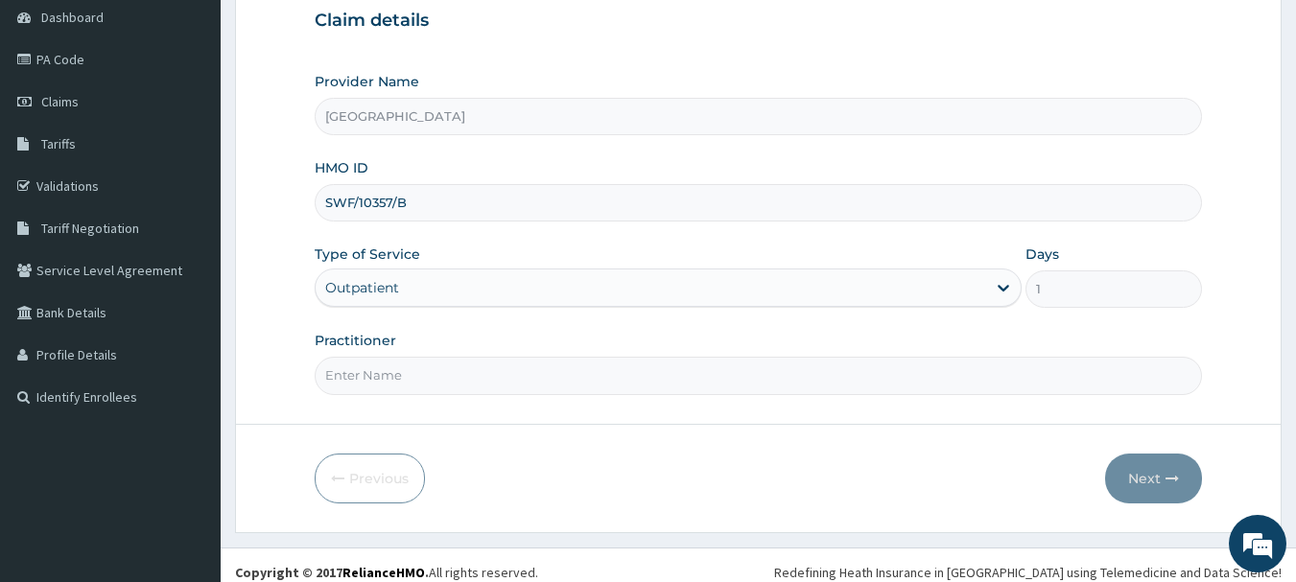
click at [470, 386] on input "Practitioner" at bounding box center [759, 375] width 889 height 37
type input "Dr [PERSON_NAME]"
click at [1093, 476] on div "Previous Next" at bounding box center [759, 479] width 889 height 50
click at [1152, 485] on button "Next" at bounding box center [1153, 479] width 97 height 50
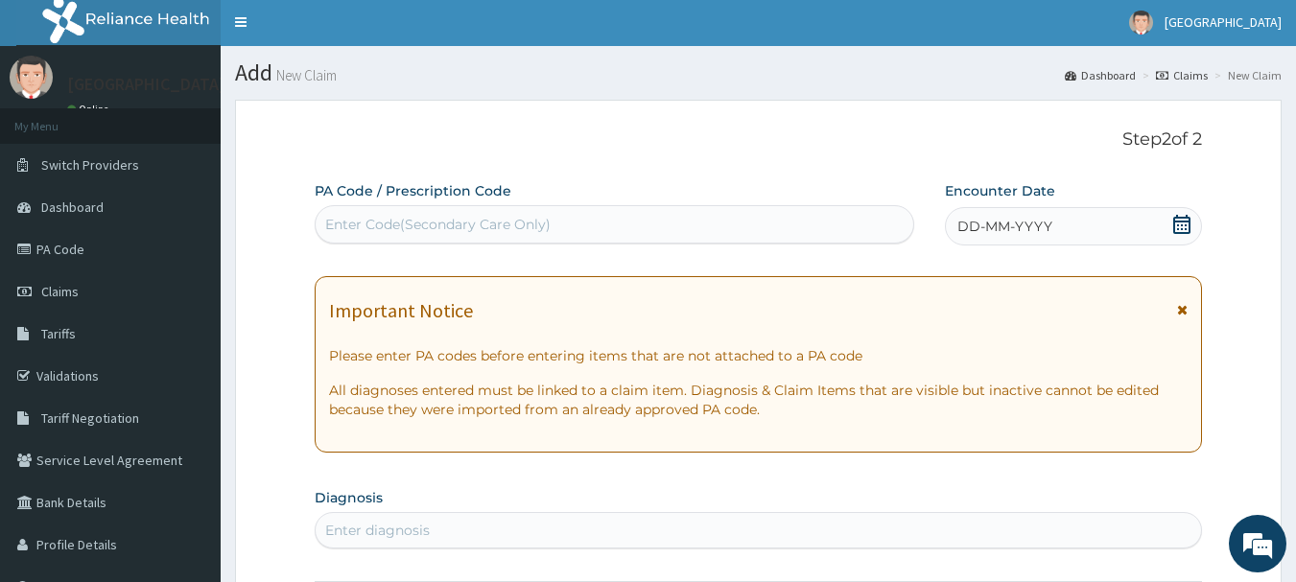
scroll to position [0, 0]
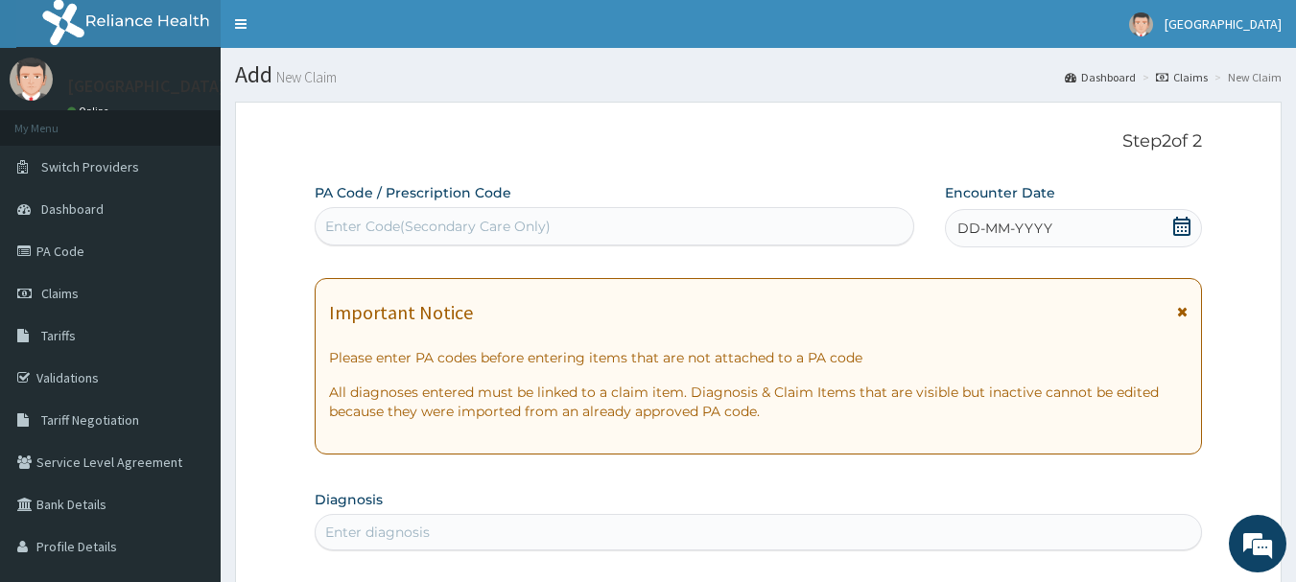
click at [1174, 225] on icon at bounding box center [1181, 226] width 17 height 19
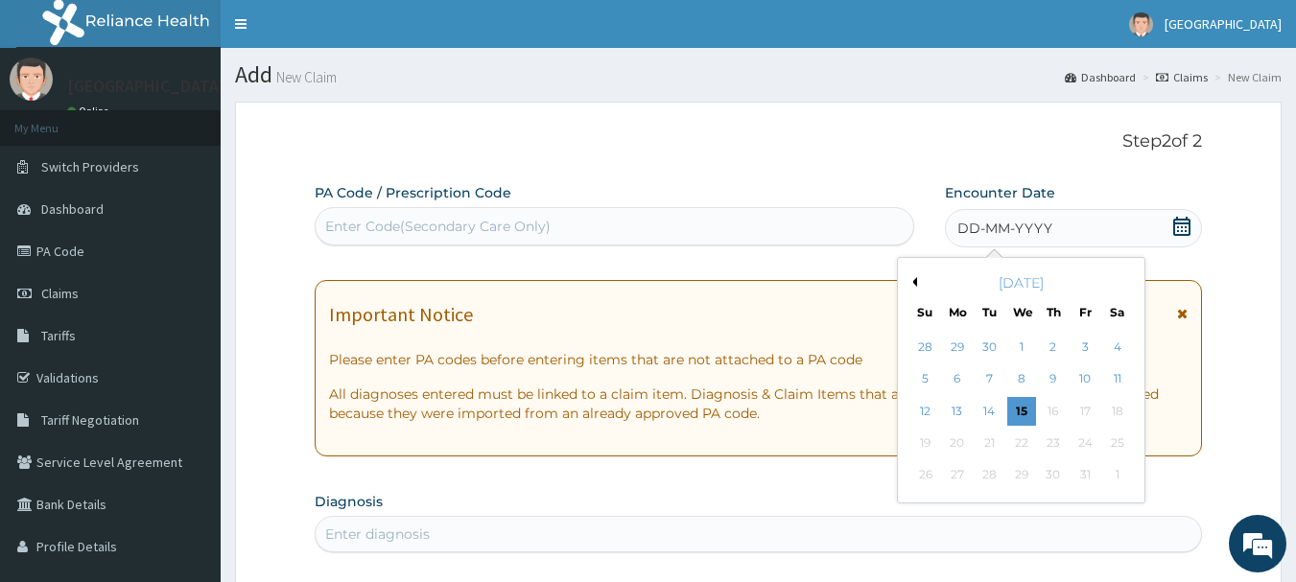
click at [913, 285] on button "Previous Month" at bounding box center [913, 282] width 10 height 10
click at [914, 284] on button "Previous Month" at bounding box center [913, 282] width 10 height 10
click at [1126, 283] on button "Next Month" at bounding box center [1131, 282] width 10 height 10
click at [1083, 384] on div "12" at bounding box center [1085, 380] width 29 height 29
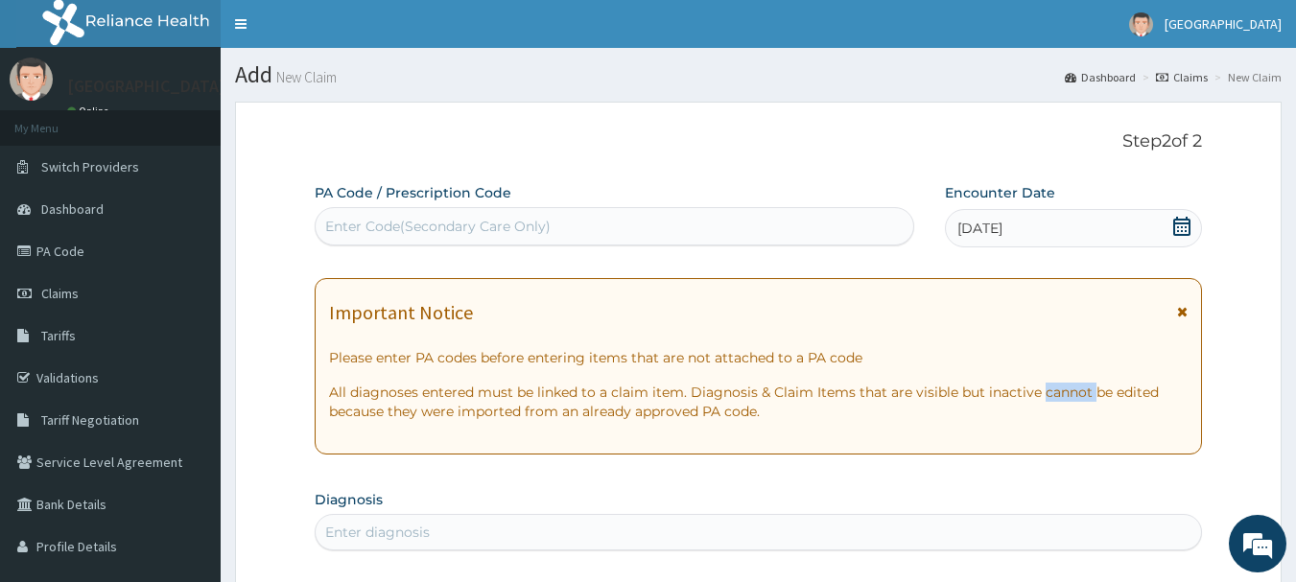
click at [1083, 384] on p "All diagnoses entered must be linked to a claim item. Diagnosis & Claim Items t…" at bounding box center [759, 402] width 860 height 38
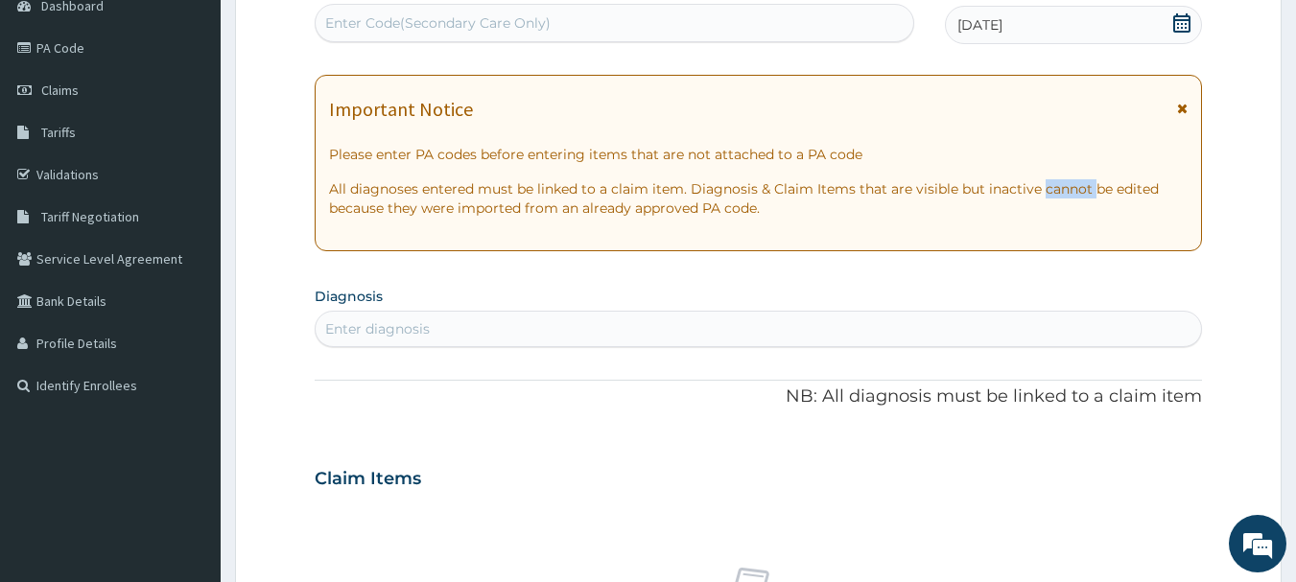
scroll to position [288, 0]
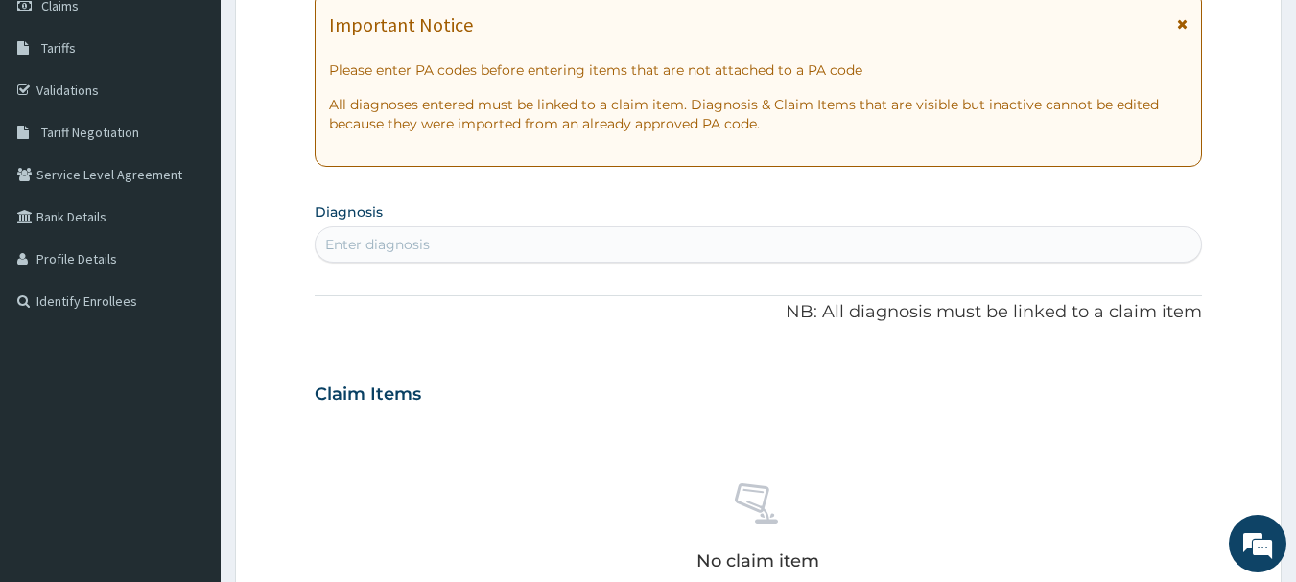
click at [577, 246] on div "Enter diagnosis" at bounding box center [759, 244] width 887 height 31
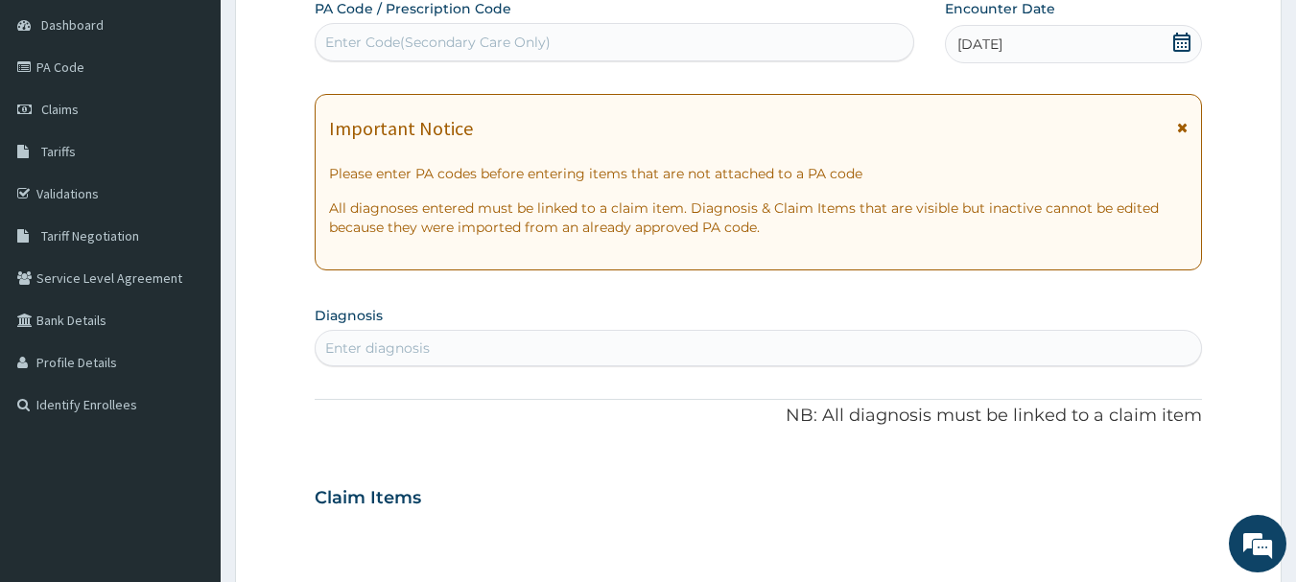
scroll to position [192, 0]
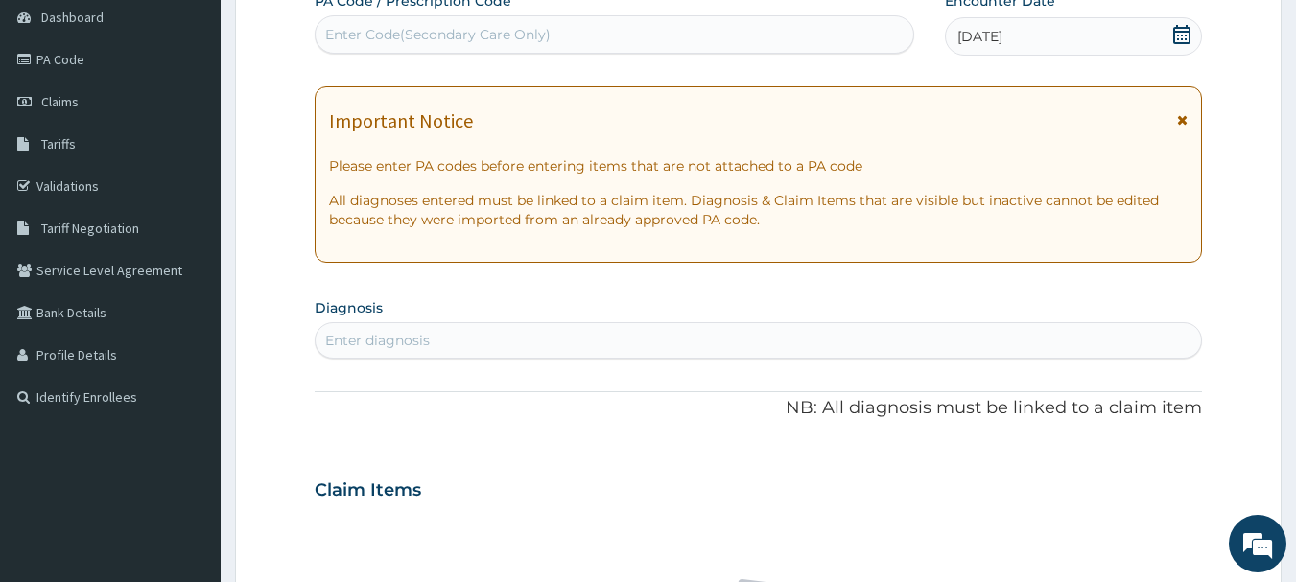
click at [478, 326] on div "Enter diagnosis" at bounding box center [759, 340] width 887 height 31
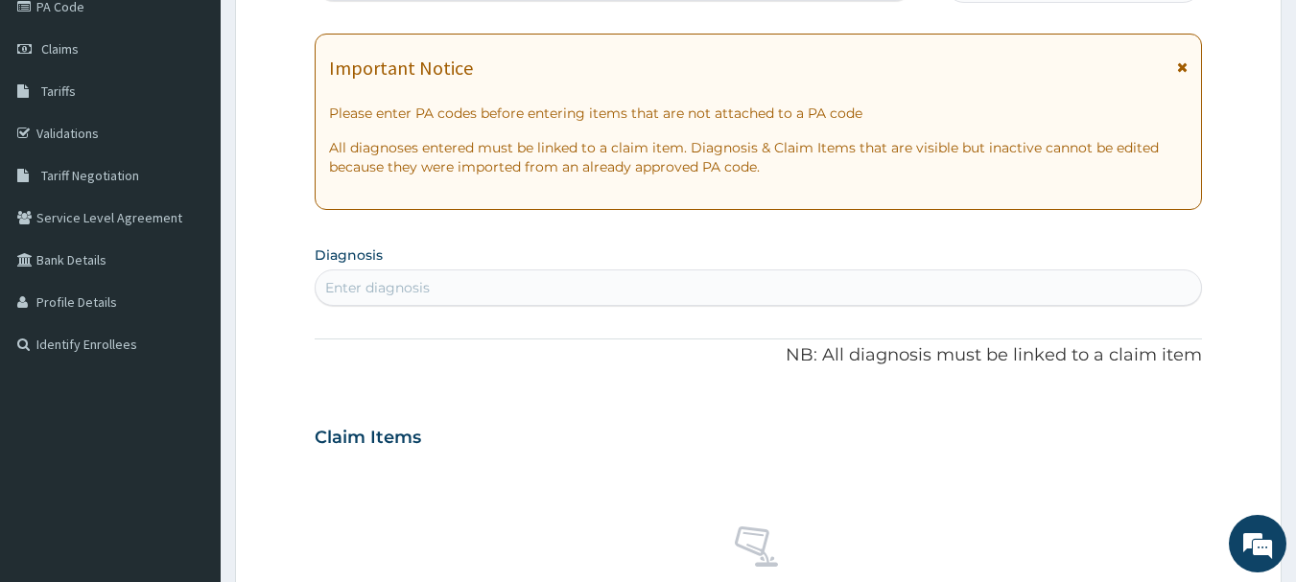
scroll to position [288, 0]
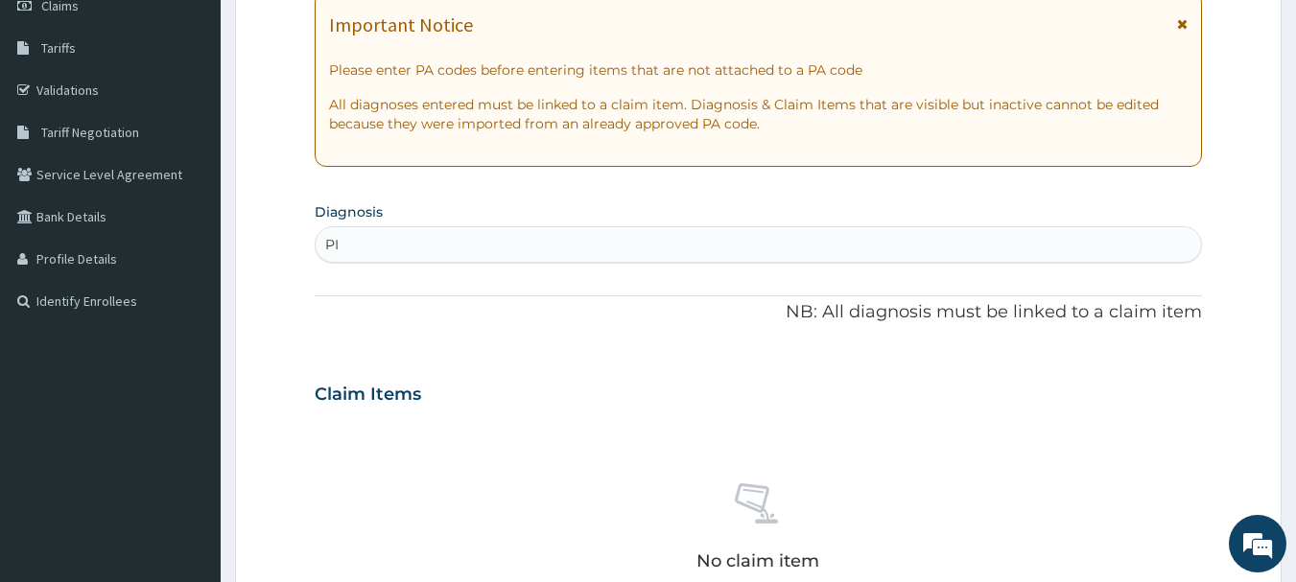
type input "PIH"
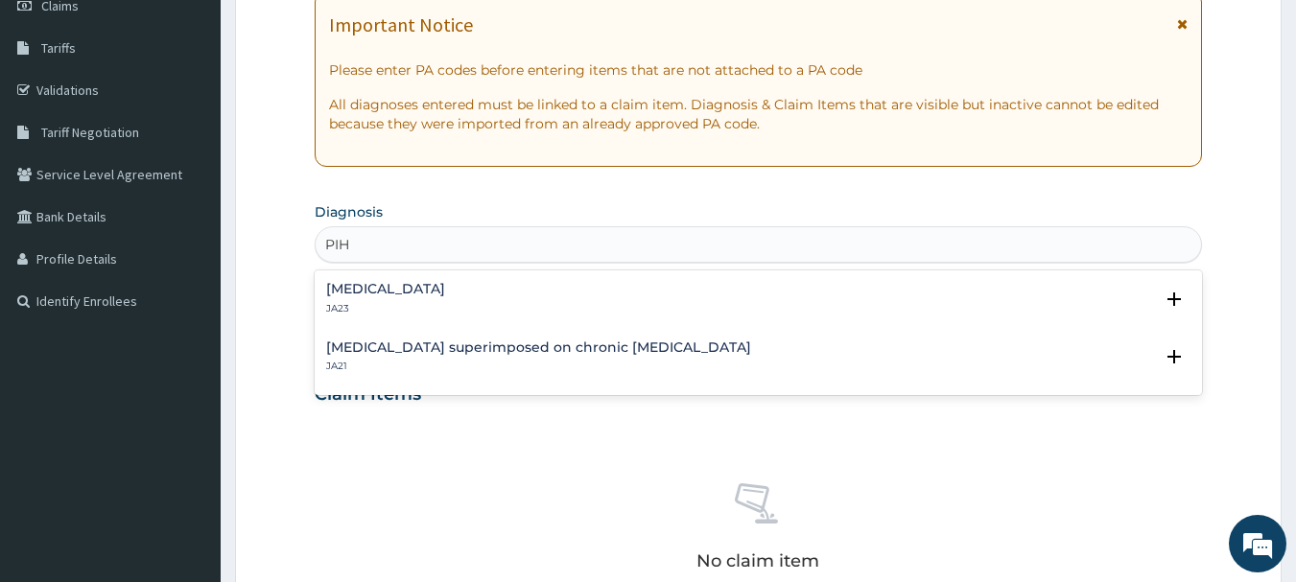
click at [445, 302] on p "JA23" at bounding box center [385, 308] width 119 height 13
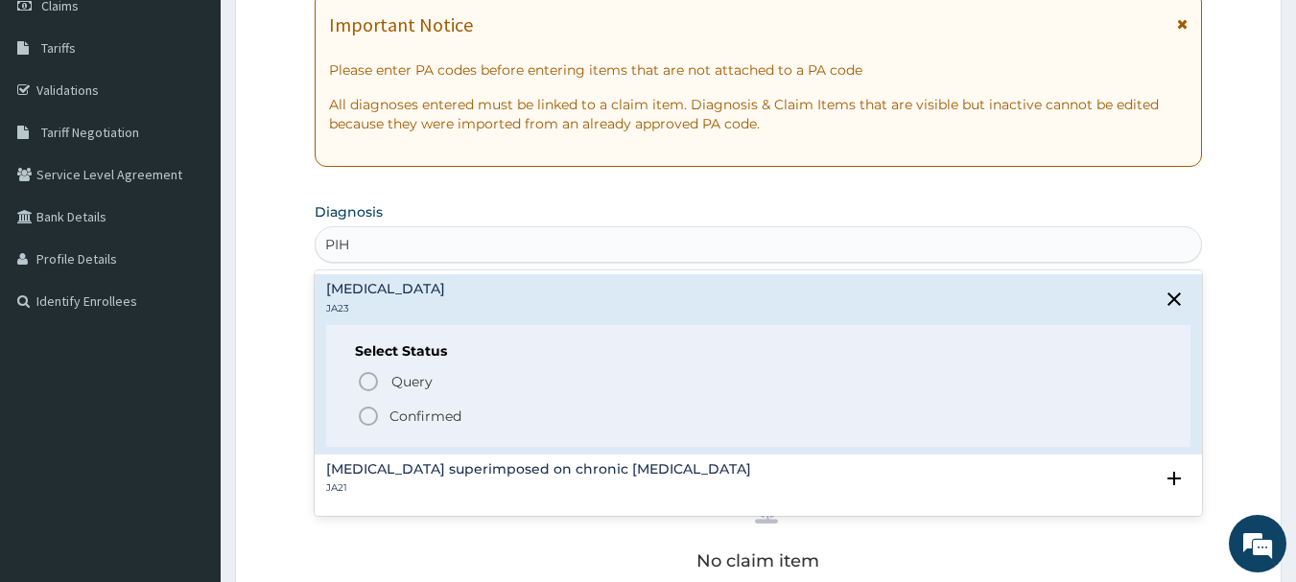
click at [433, 415] on p "Confirmed" at bounding box center [426, 416] width 72 height 19
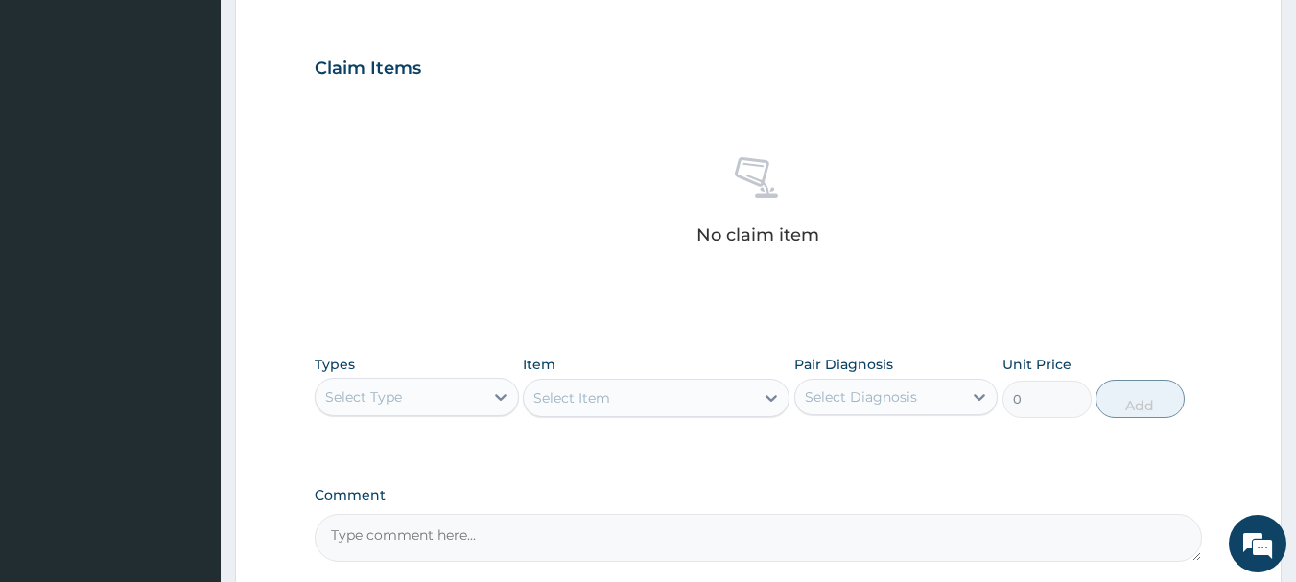
scroll to position [672, 0]
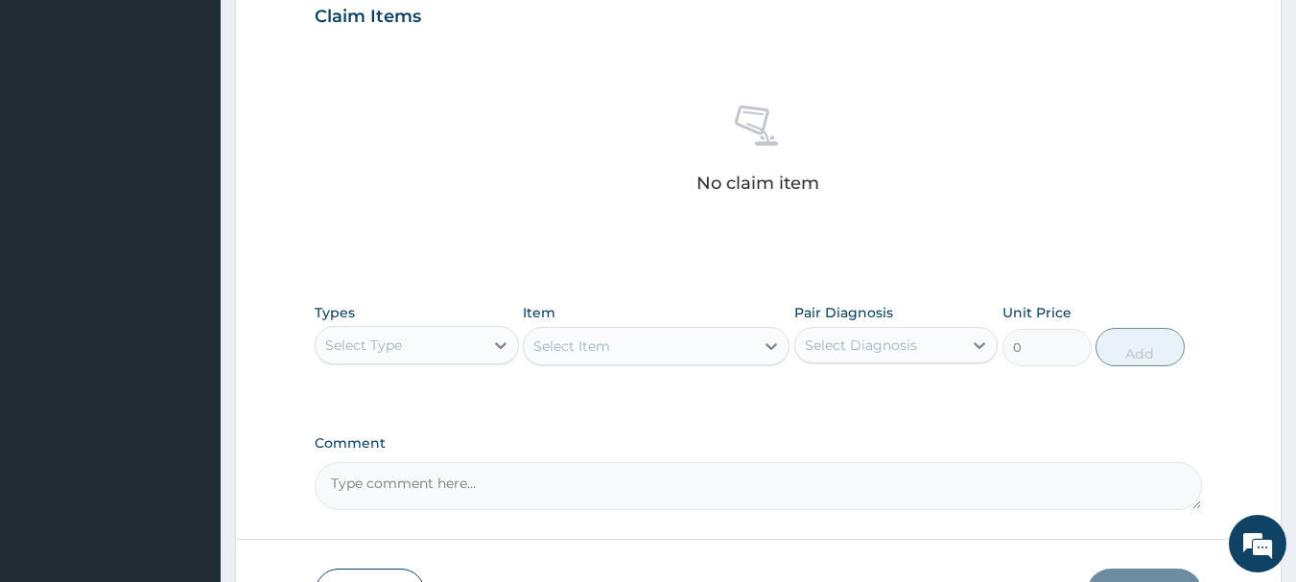
click at [400, 343] on div "Select Type" at bounding box center [363, 345] width 77 height 19
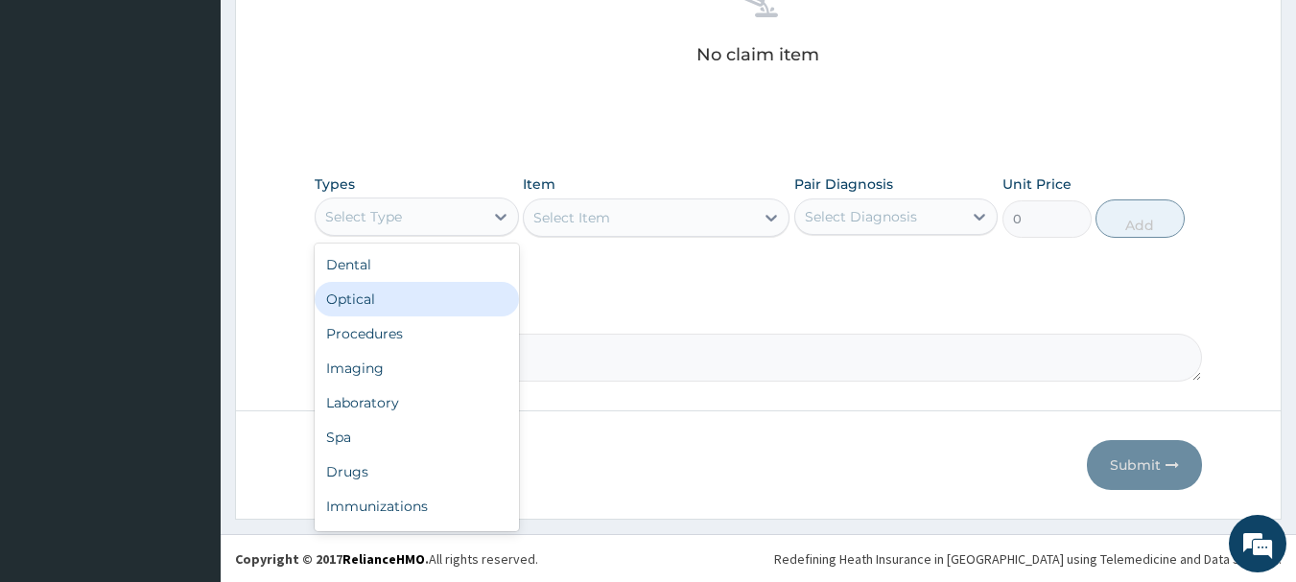
scroll to position [801, 0]
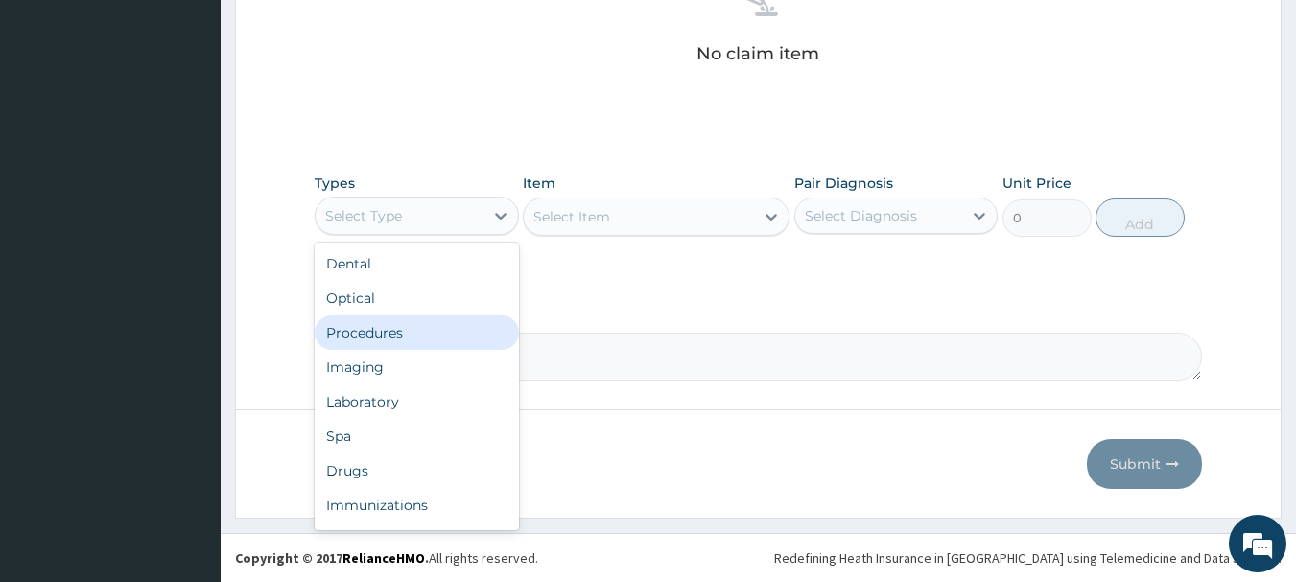
click at [443, 329] on div "Procedures" at bounding box center [417, 333] width 204 height 35
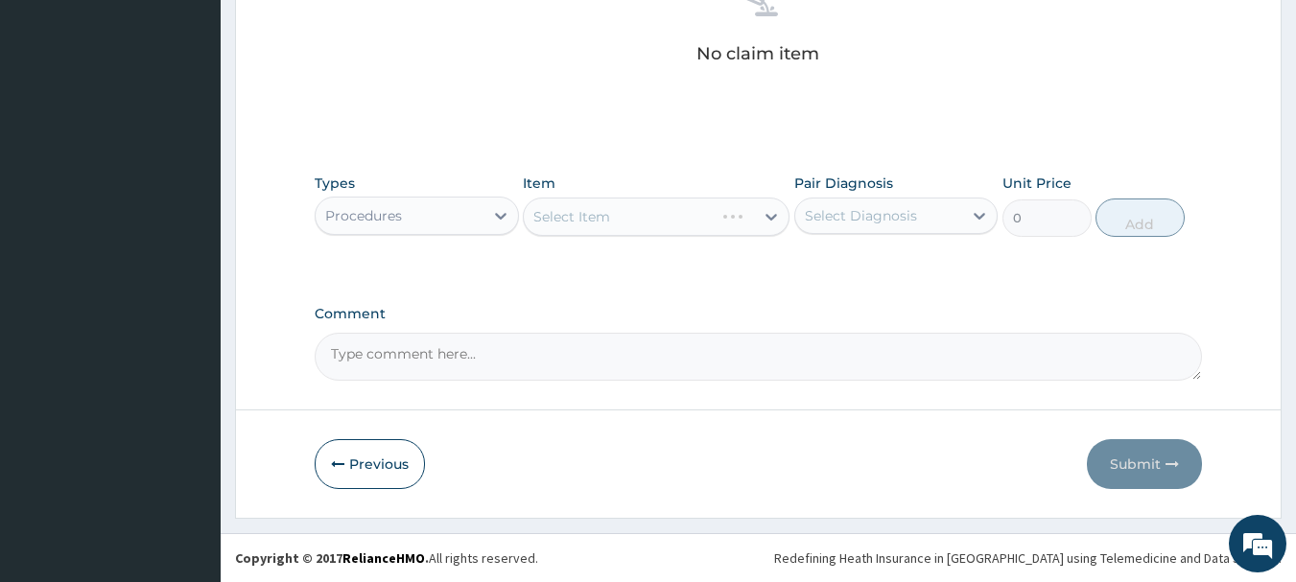
click at [826, 201] on div "Select Diagnosis" at bounding box center [879, 216] width 168 height 31
click at [845, 270] on label "[MEDICAL_DATA]" at bounding box center [885, 262] width 119 height 19
checkbox input "true"
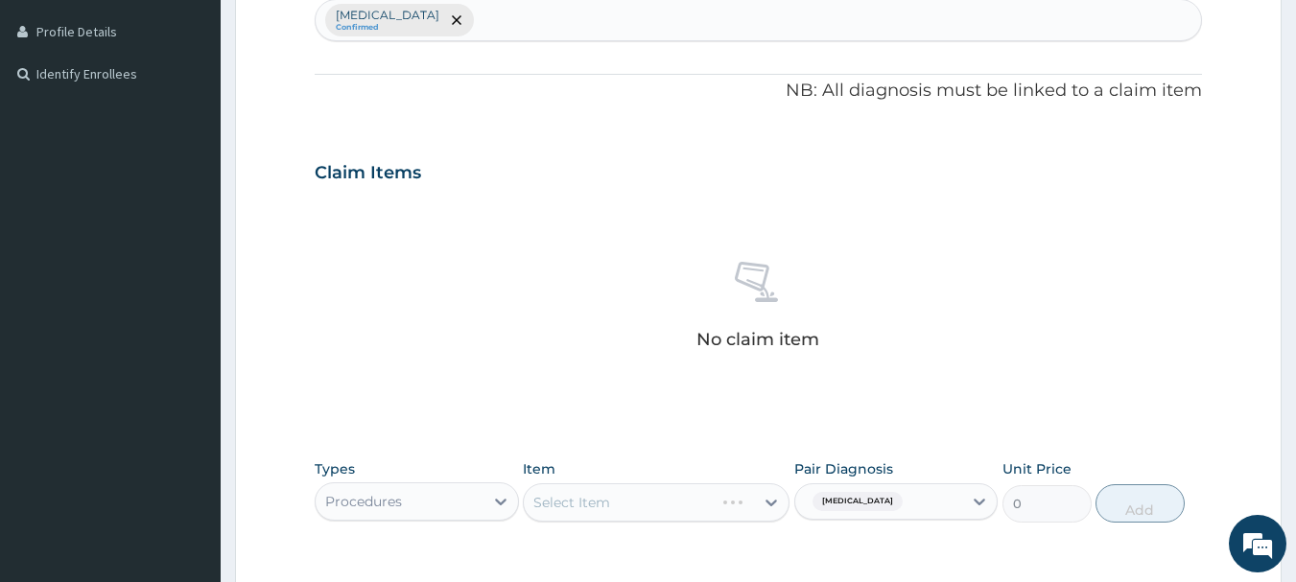
scroll to position [513, 0]
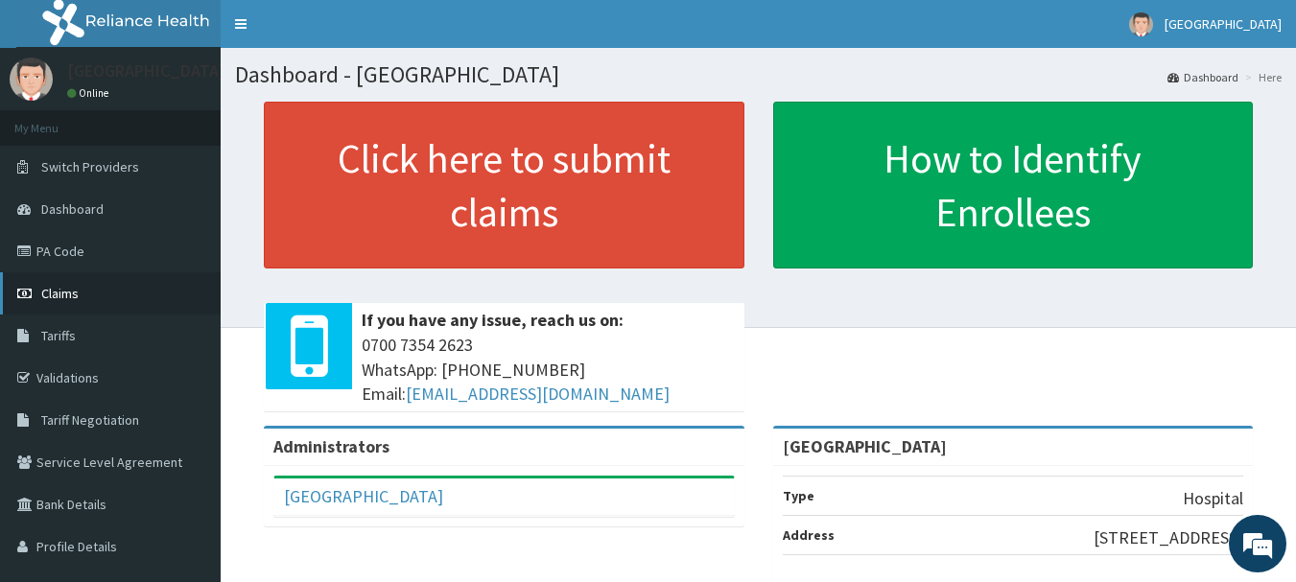
click at [66, 306] on link "Claims" at bounding box center [110, 293] width 221 height 42
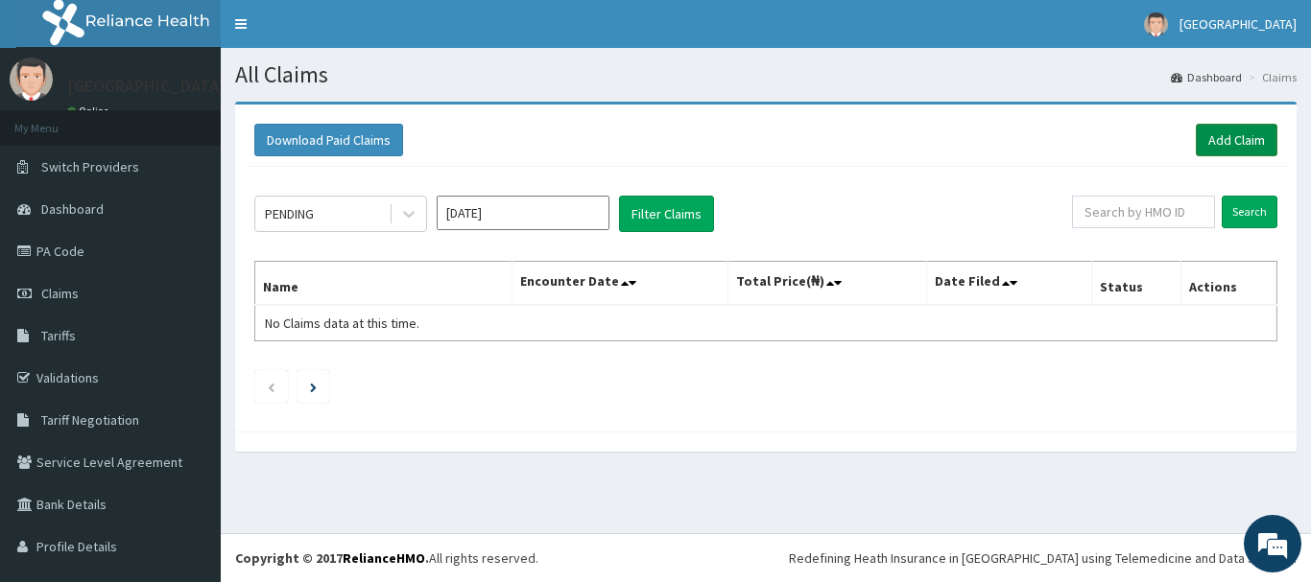
click at [1243, 140] on link "Add Claim" at bounding box center [1237, 140] width 82 height 33
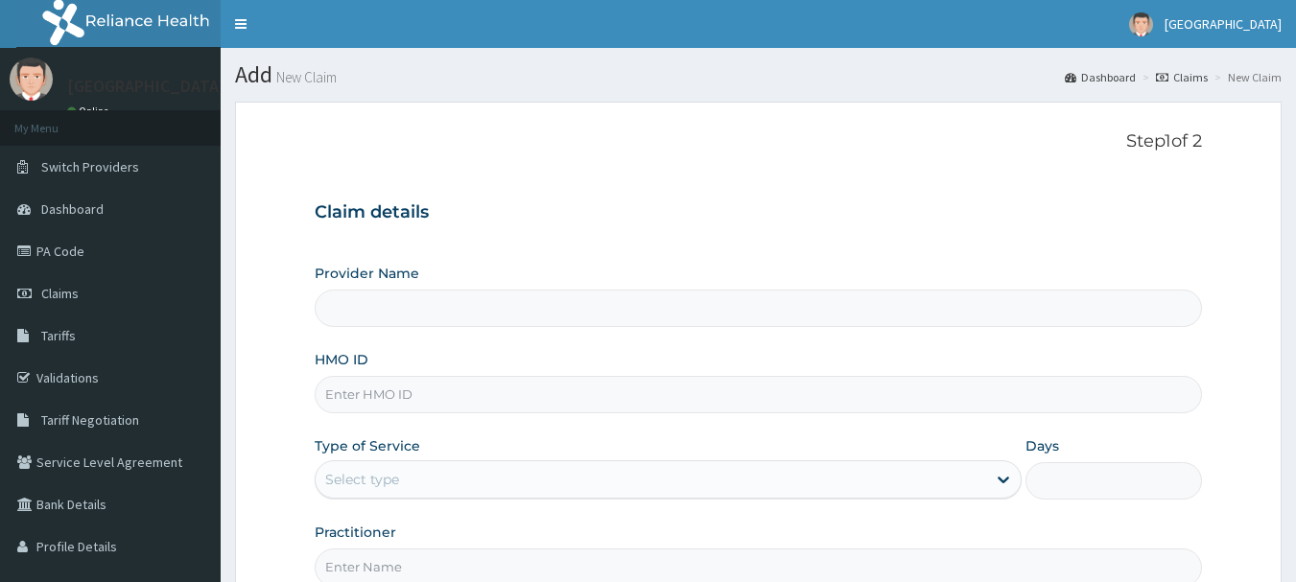
click at [475, 406] on input "HMO ID" at bounding box center [759, 394] width 889 height 37
type input "[GEOGRAPHIC_DATA]"
click at [580, 390] on input "HMO ID" at bounding box center [759, 394] width 889 height 37
click at [553, 404] on input "HMO ID" at bounding box center [759, 394] width 889 height 37
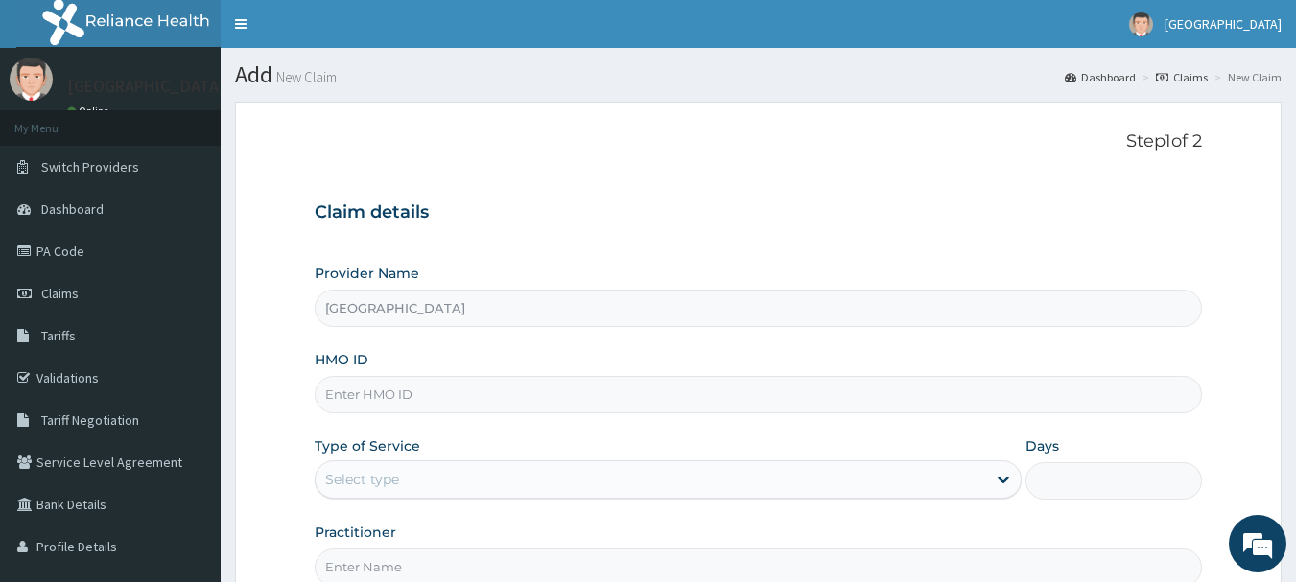
click at [531, 385] on input "HMO ID" at bounding box center [759, 394] width 889 height 37
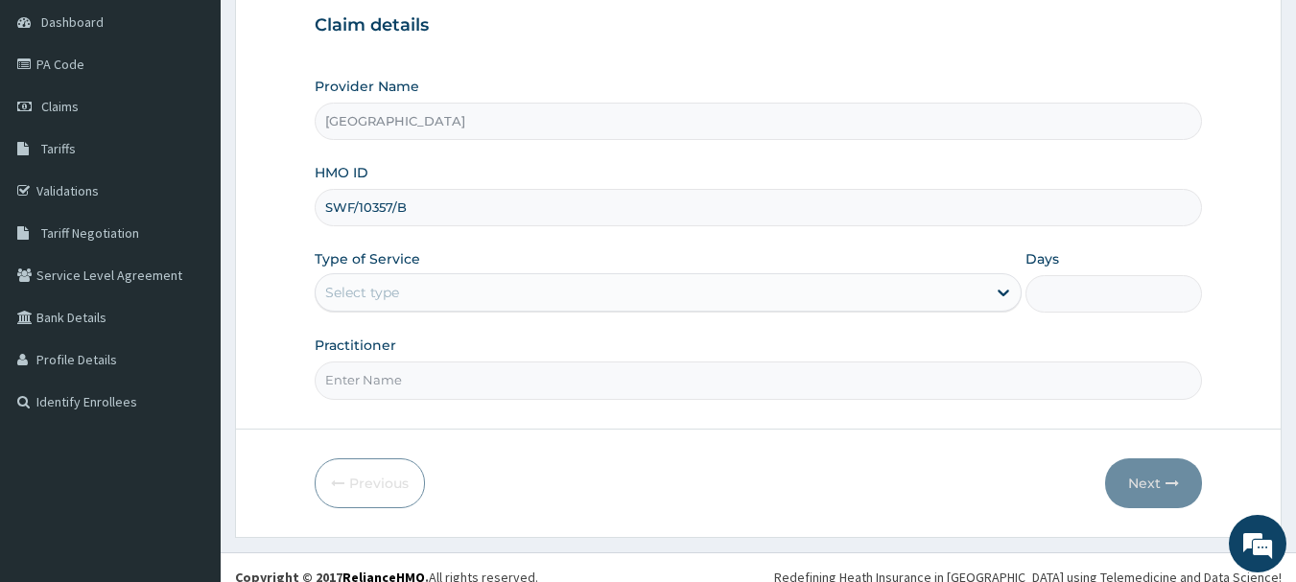
scroll to position [206, 0]
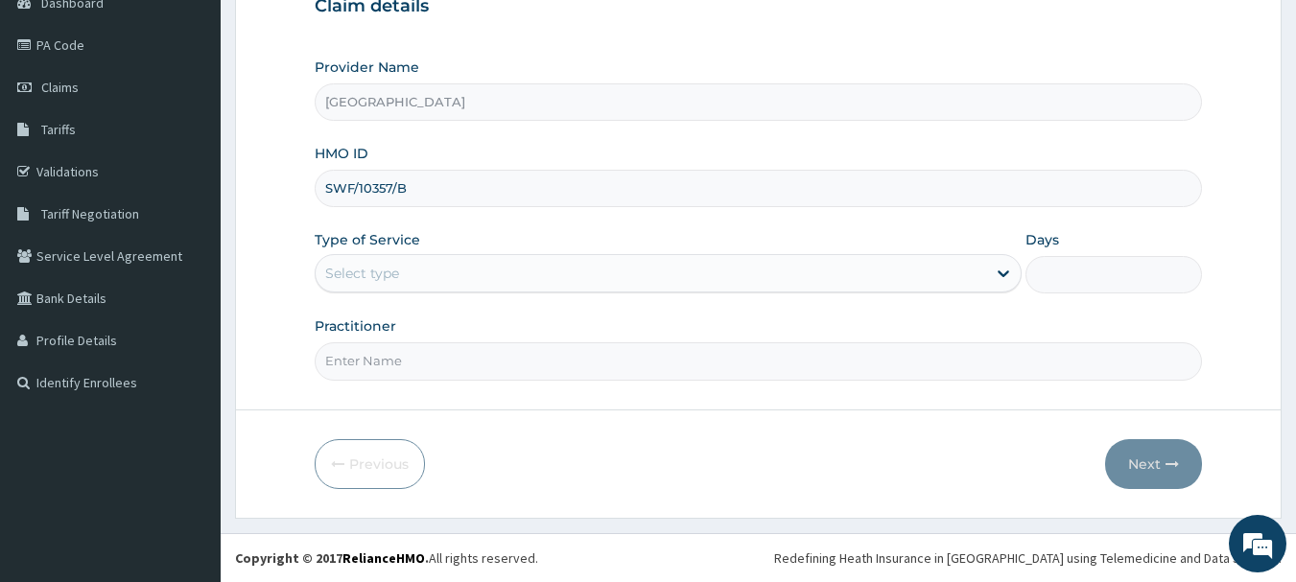
type input "SWF/10357/B"
click at [361, 264] on div "Select type" at bounding box center [362, 273] width 74 height 19
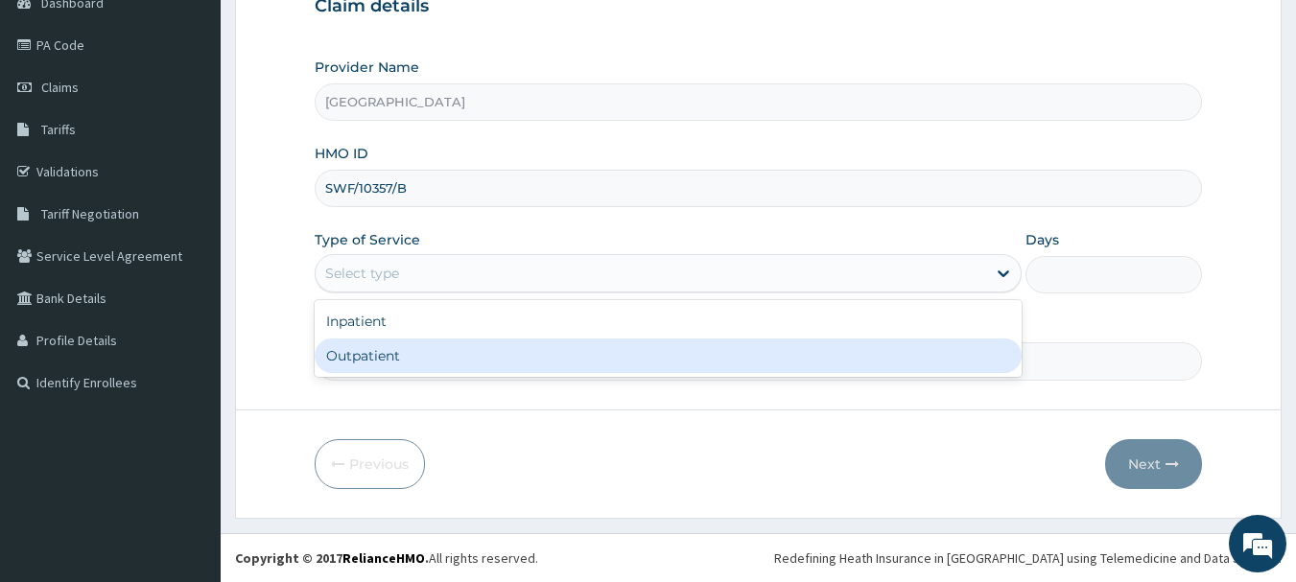
click at [383, 342] on div "Outpatient" at bounding box center [668, 356] width 707 height 35
type input "1"
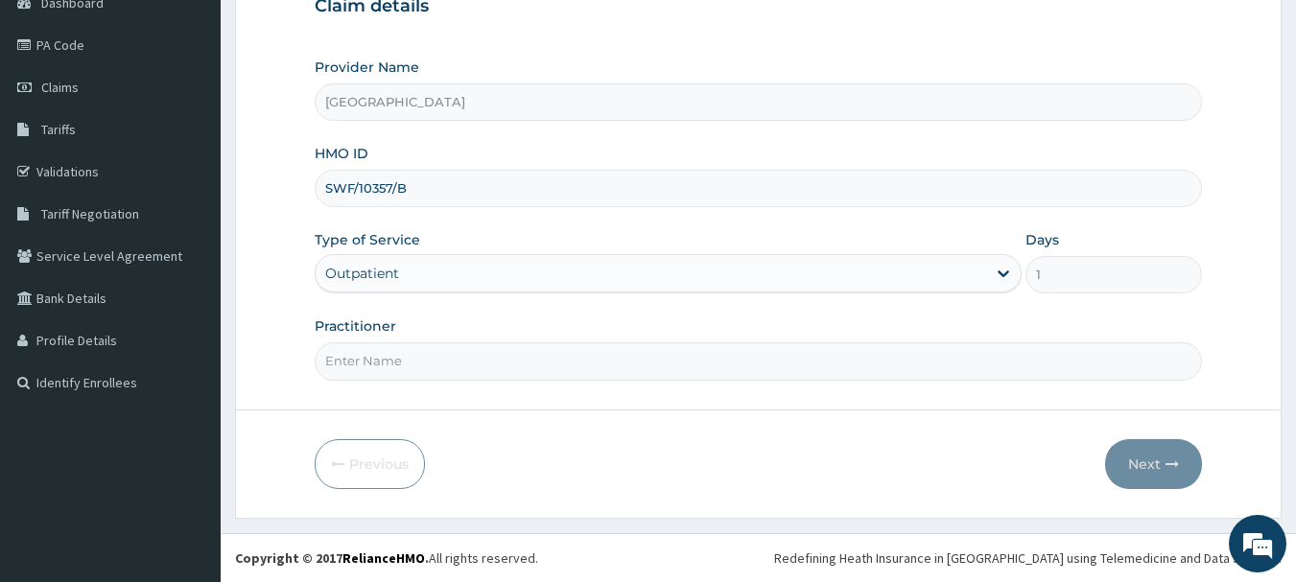
click at [392, 358] on input "Practitioner" at bounding box center [759, 361] width 889 height 37
type input "Dr [PERSON_NAME]"
click at [1127, 478] on button "Next" at bounding box center [1153, 464] width 97 height 50
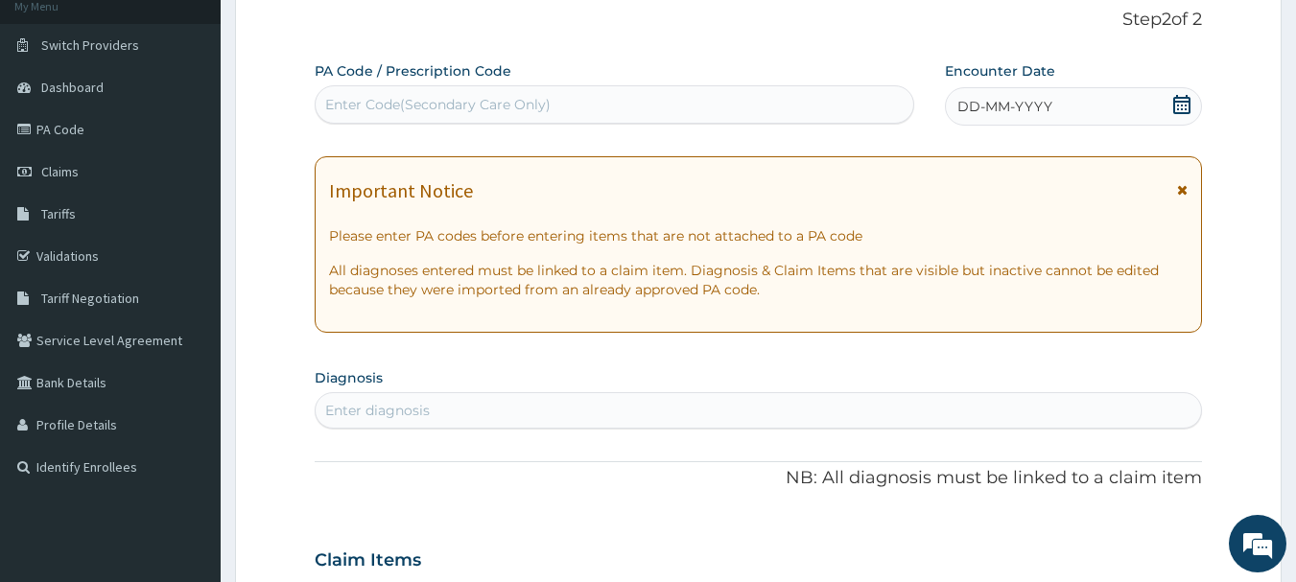
scroll to position [14, 0]
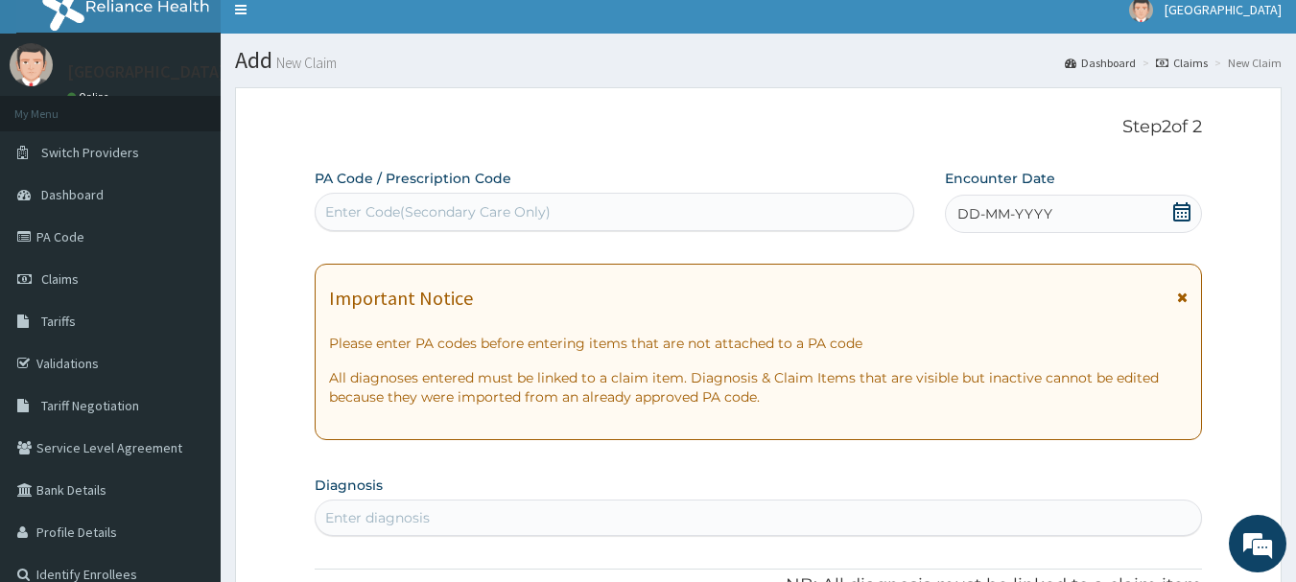
click at [1032, 221] on span "DD-MM-YYYY" at bounding box center [1005, 213] width 95 height 19
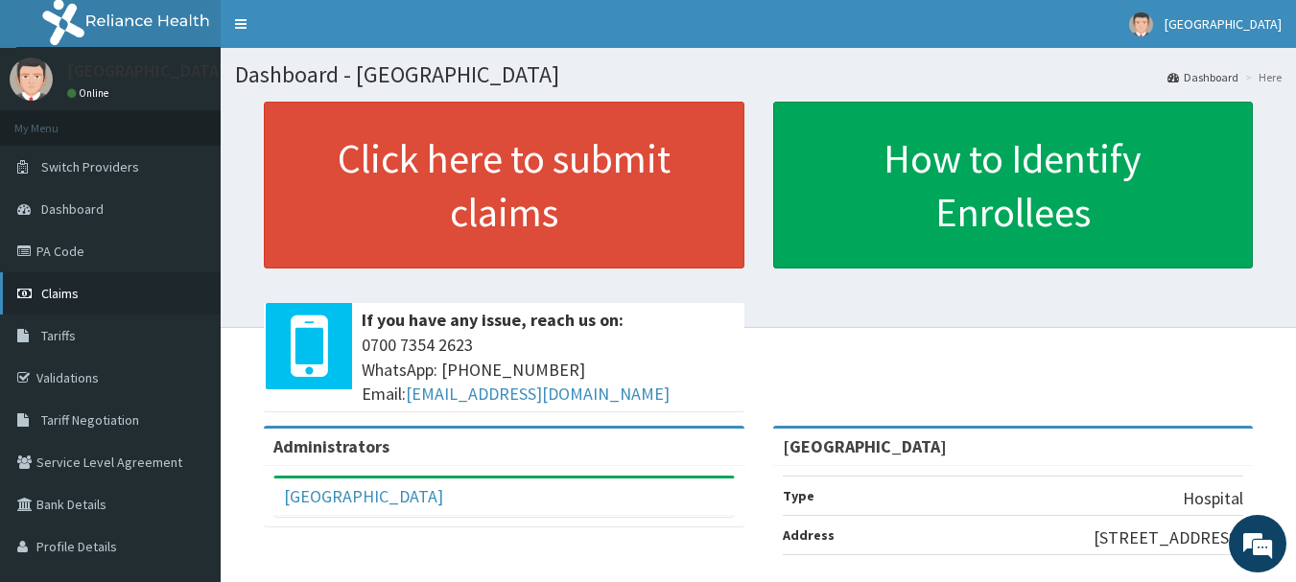
click at [66, 283] on link "Claims" at bounding box center [110, 293] width 221 height 42
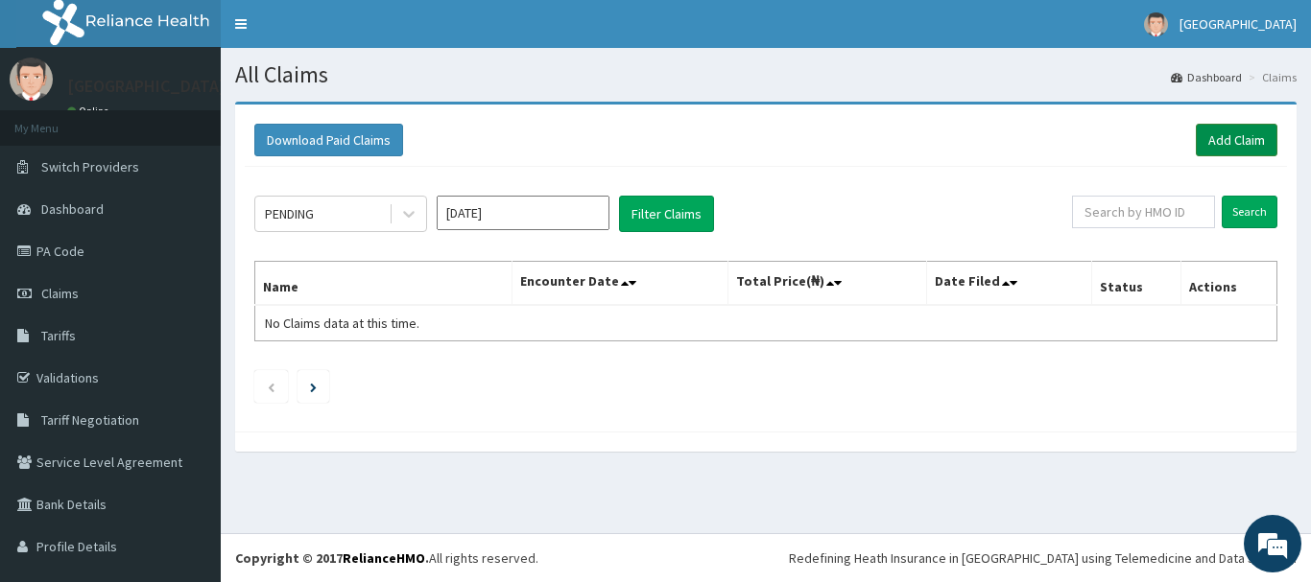
click at [1247, 143] on link "Add Claim" at bounding box center [1237, 140] width 82 height 33
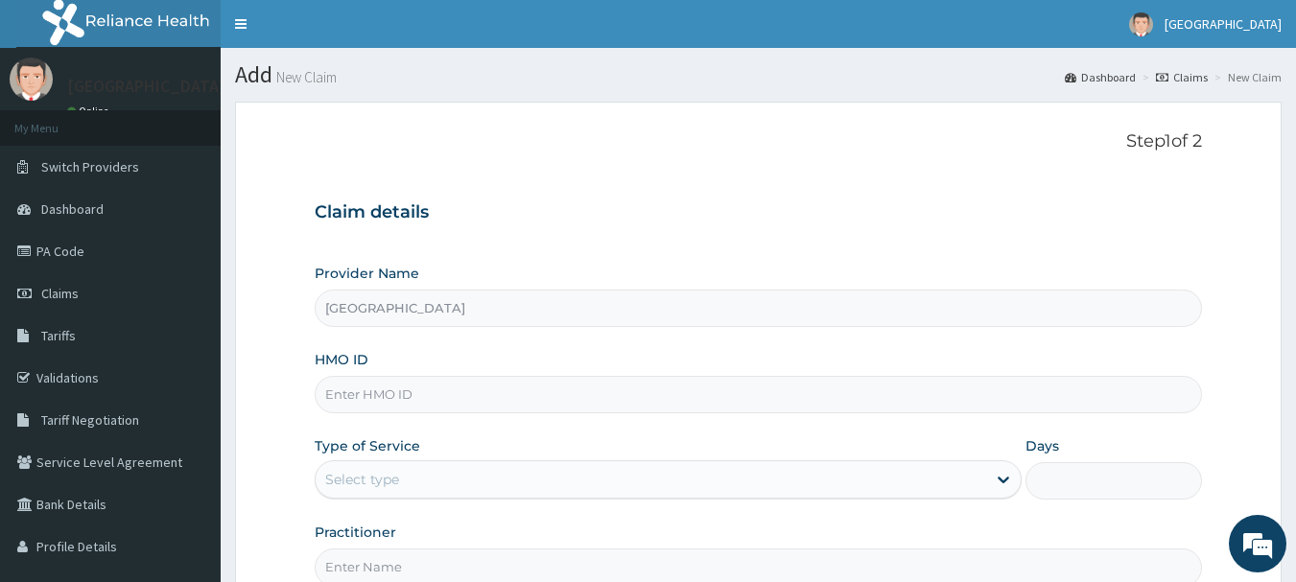
type input "[GEOGRAPHIC_DATA]"
click at [581, 396] on input "HMO ID" at bounding box center [759, 394] width 889 height 37
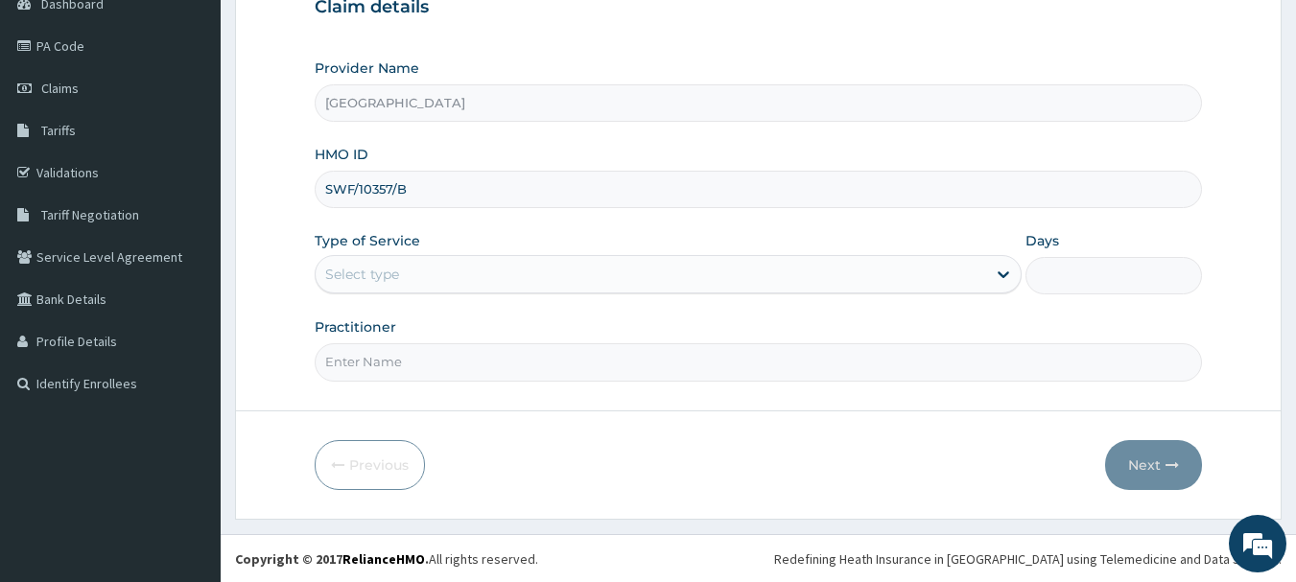
scroll to position [206, 0]
type input "SWF/10357/B"
click at [585, 278] on div "Select type" at bounding box center [651, 273] width 671 height 31
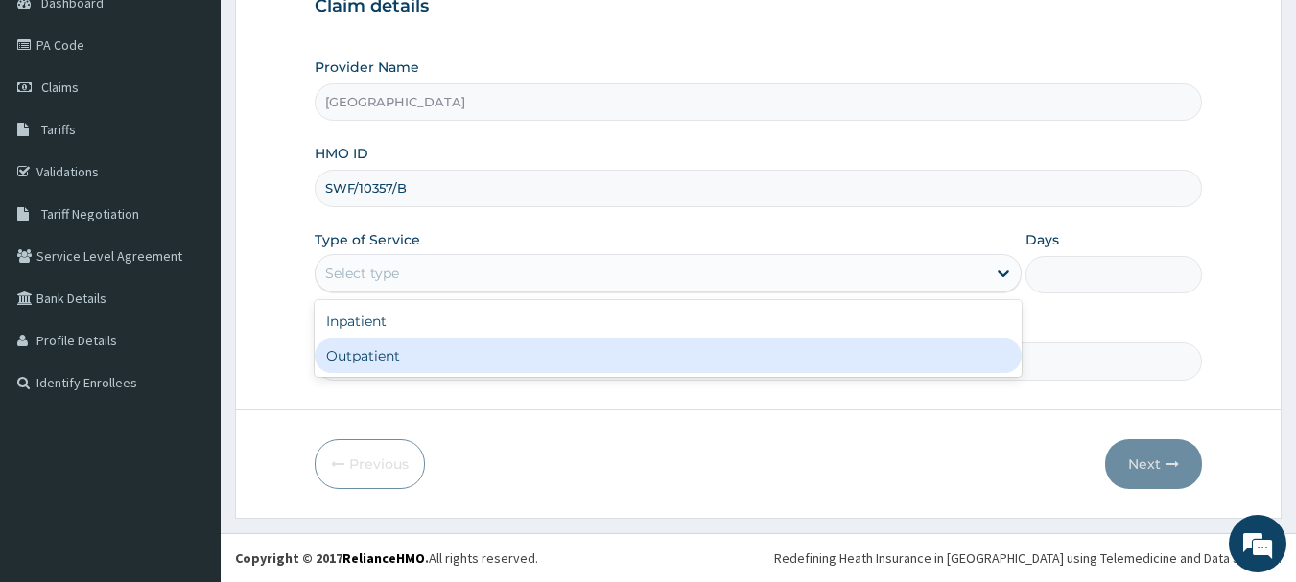
click at [595, 351] on div "Outpatient" at bounding box center [668, 356] width 707 height 35
click at [595, 351] on input "Practitioner" at bounding box center [759, 361] width 889 height 37
type input "1"
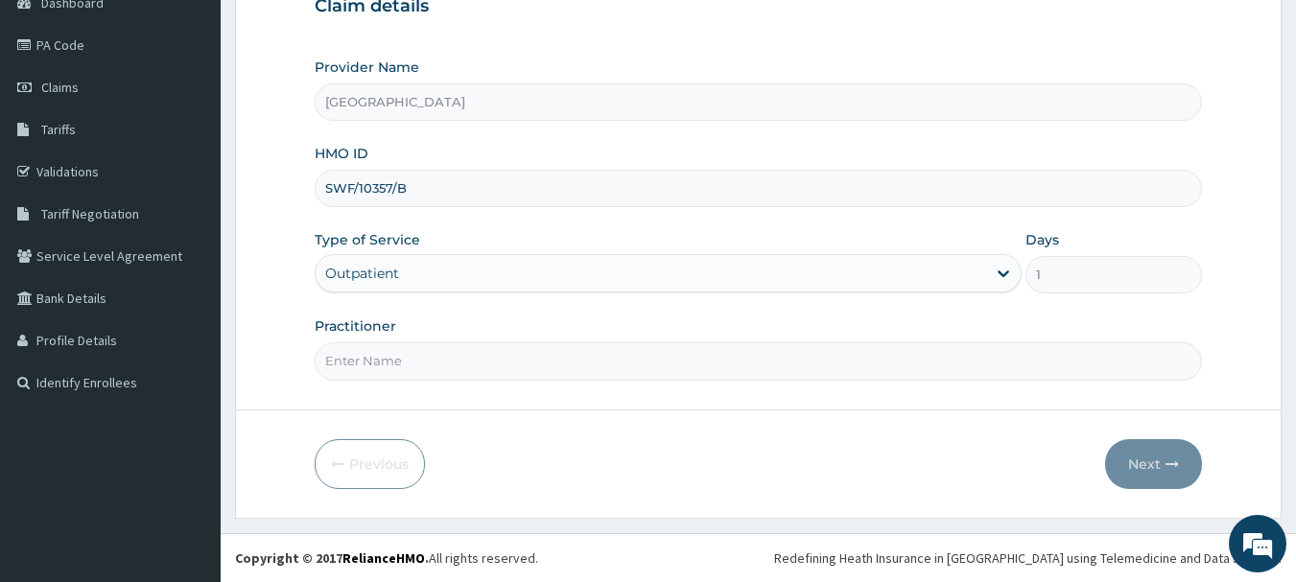
click at [585, 364] on input "Practitioner" at bounding box center [759, 361] width 889 height 37
type input "Dr Okolonji Uchenna"
click at [1174, 470] on icon "button" at bounding box center [1172, 464] width 13 height 13
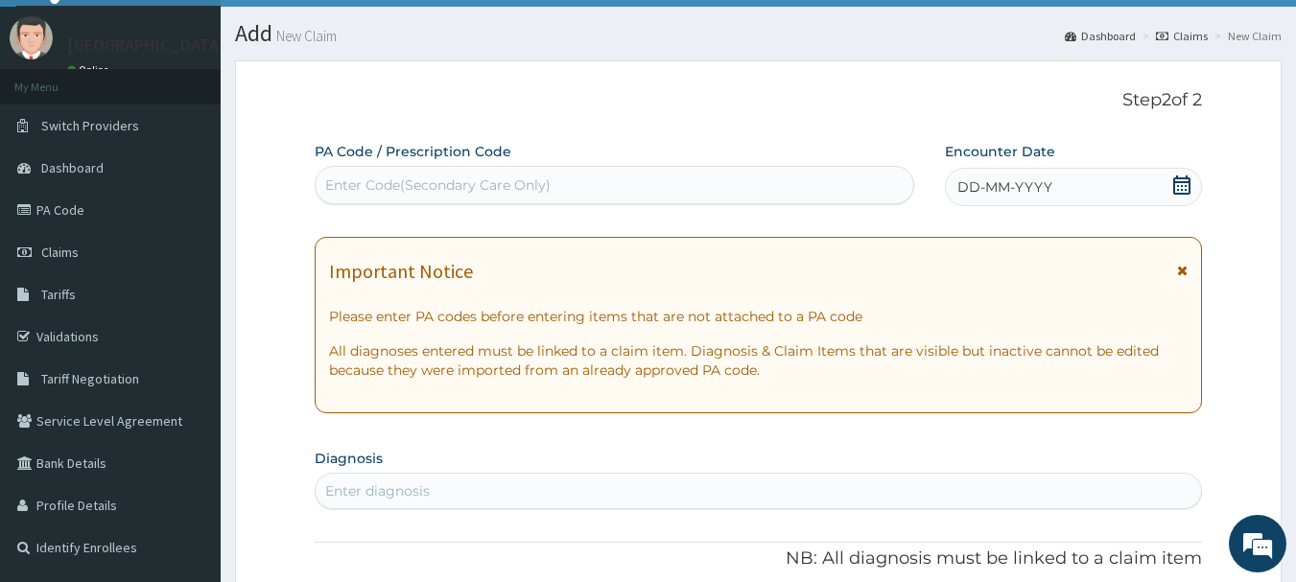
scroll to position [14, 0]
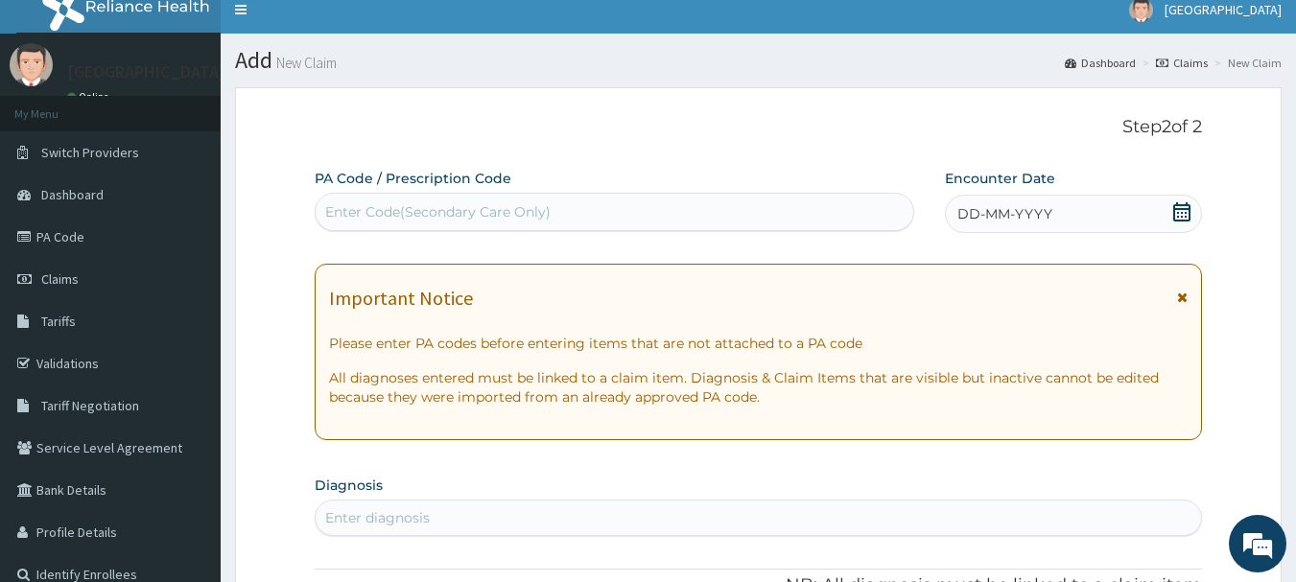
click at [1187, 224] on span at bounding box center [1182, 214] width 19 height 24
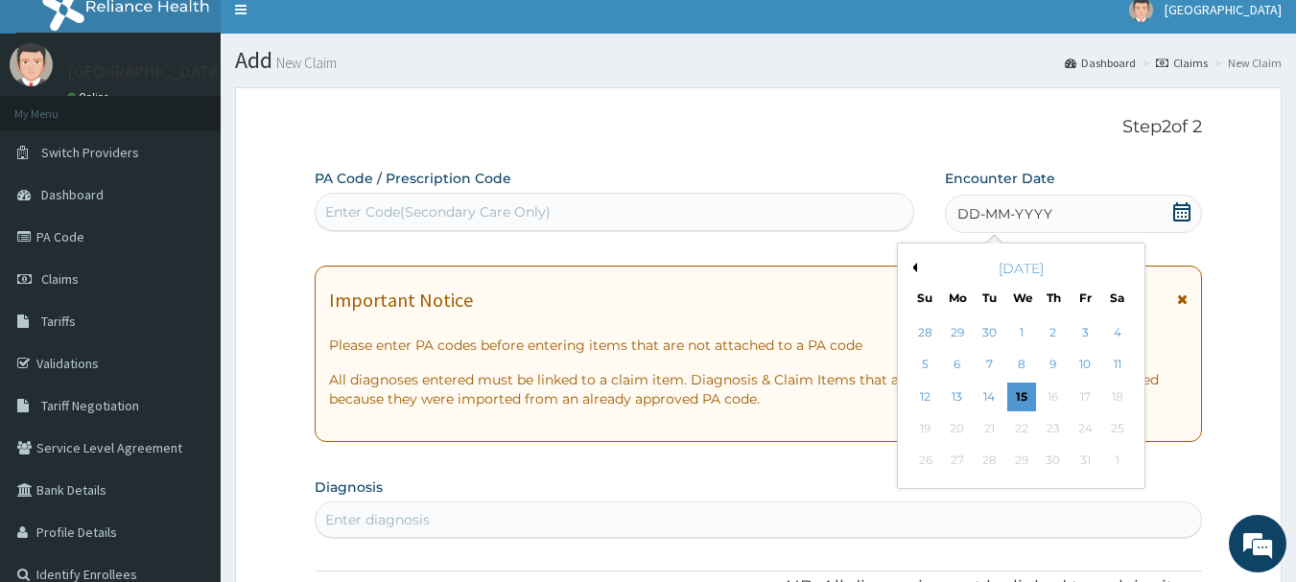
click at [914, 268] on button "Previous Month" at bounding box center [913, 268] width 10 height 10
click at [1044, 433] on div "25" at bounding box center [1053, 429] width 29 height 29
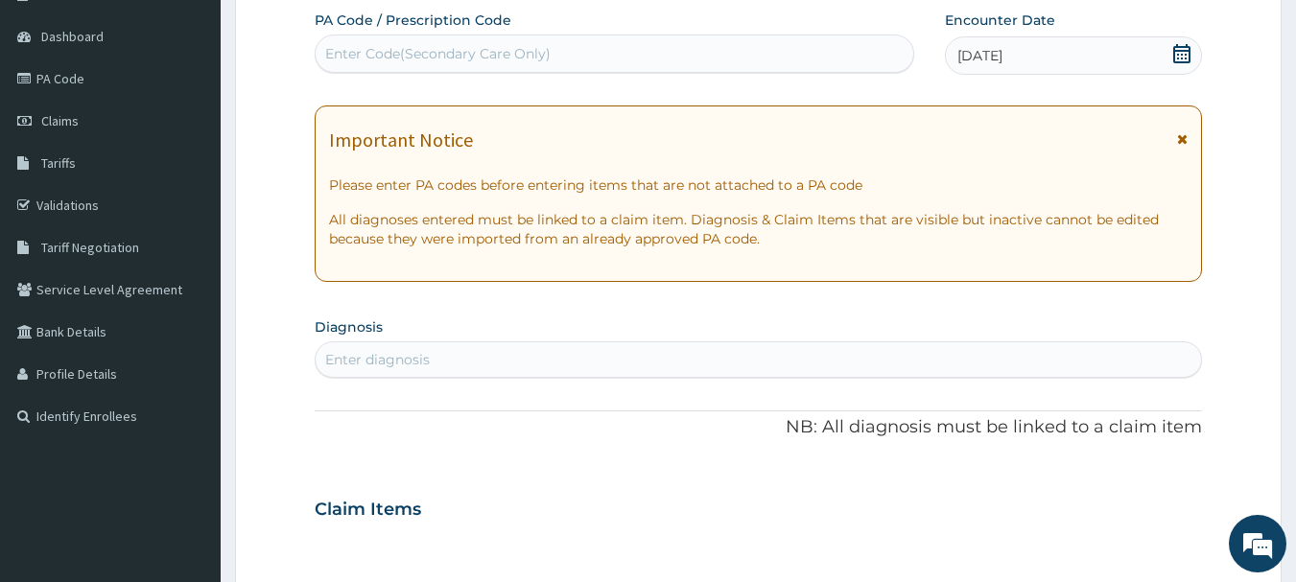
scroll to position [206, 0]
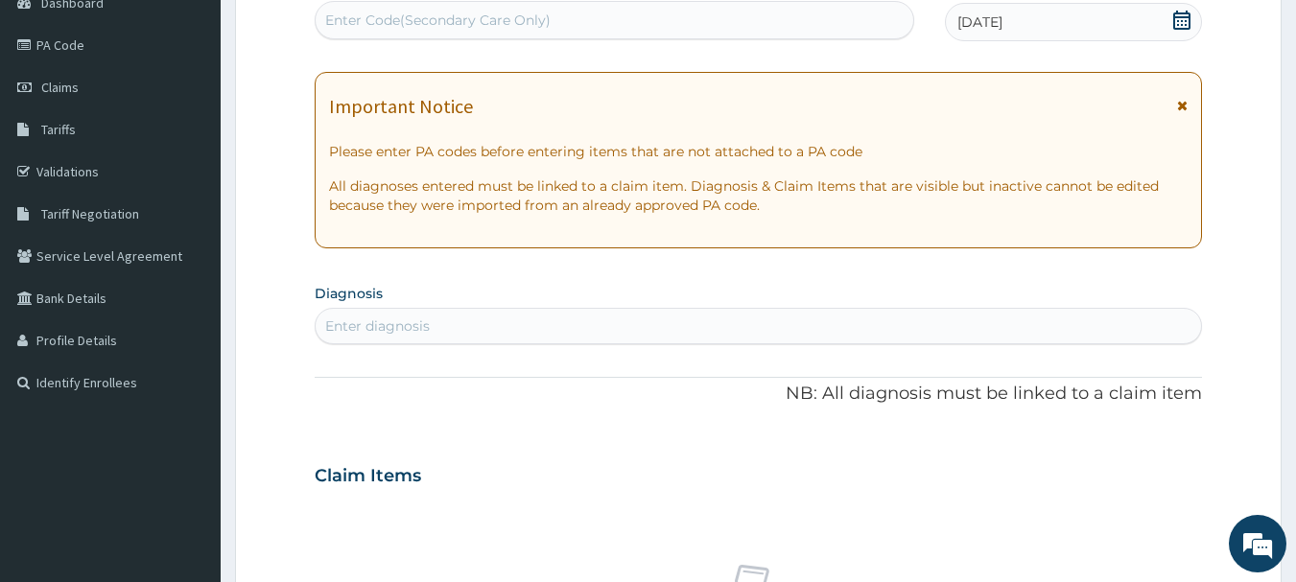
click at [483, 334] on div "Enter diagnosis" at bounding box center [759, 326] width 887 height 31
click at [563, 337] on div "Enter diagnosis" at bounding box center [759, 326] width 887 height 31
click at [622, 318] on div "Enter diagnosis" at bounding box center [759, 326] width 887 height 31
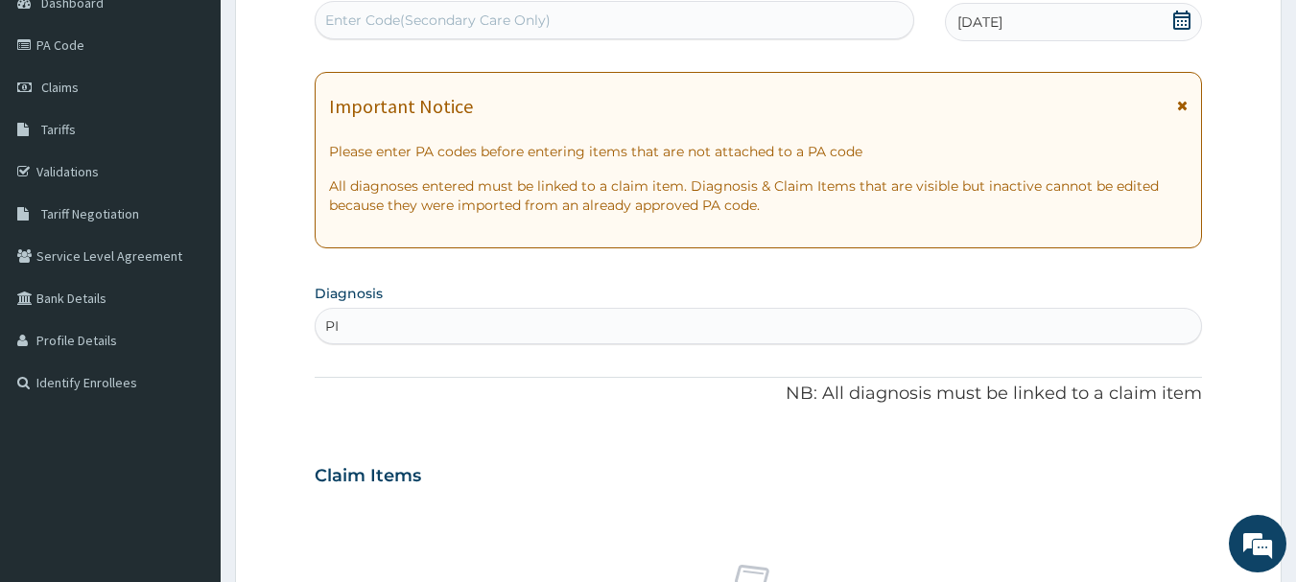
type input "PIH"
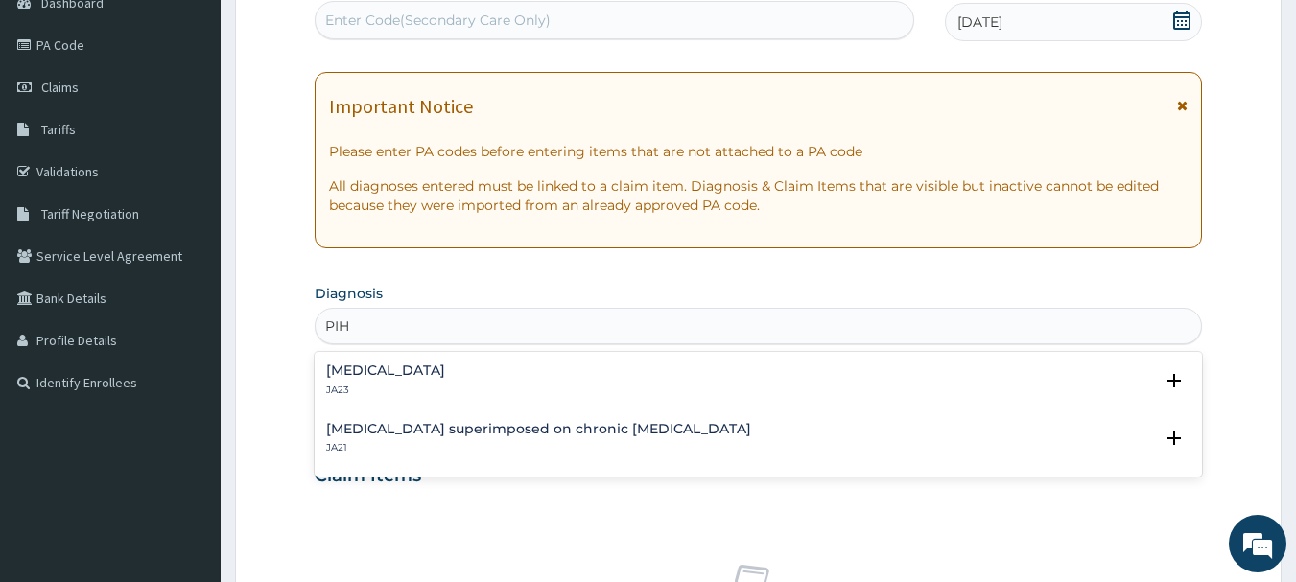
click at [445, 376] on h4 "Gestational hypertension" at bounding box center [385, 371] width 119 height 14
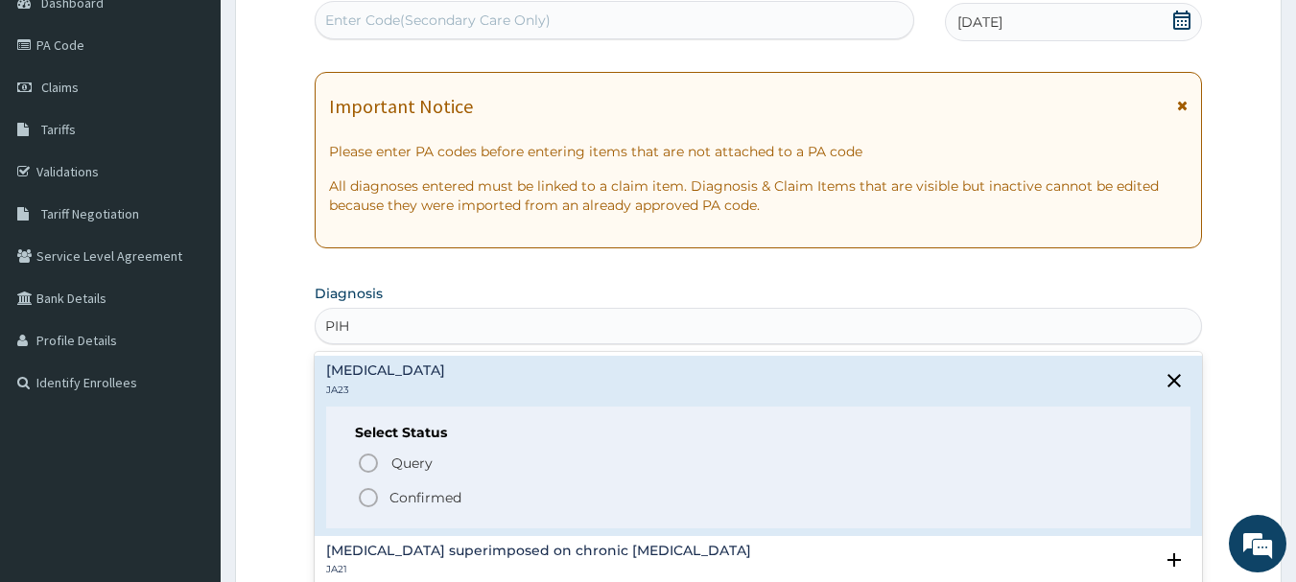
click at [385, 500] on span "Confirmed" at bounding box center [760, 497] width 806 height 23
click at [385, 497] on div "Claim Items" at bounding box center [759, 472] width 889 height 50
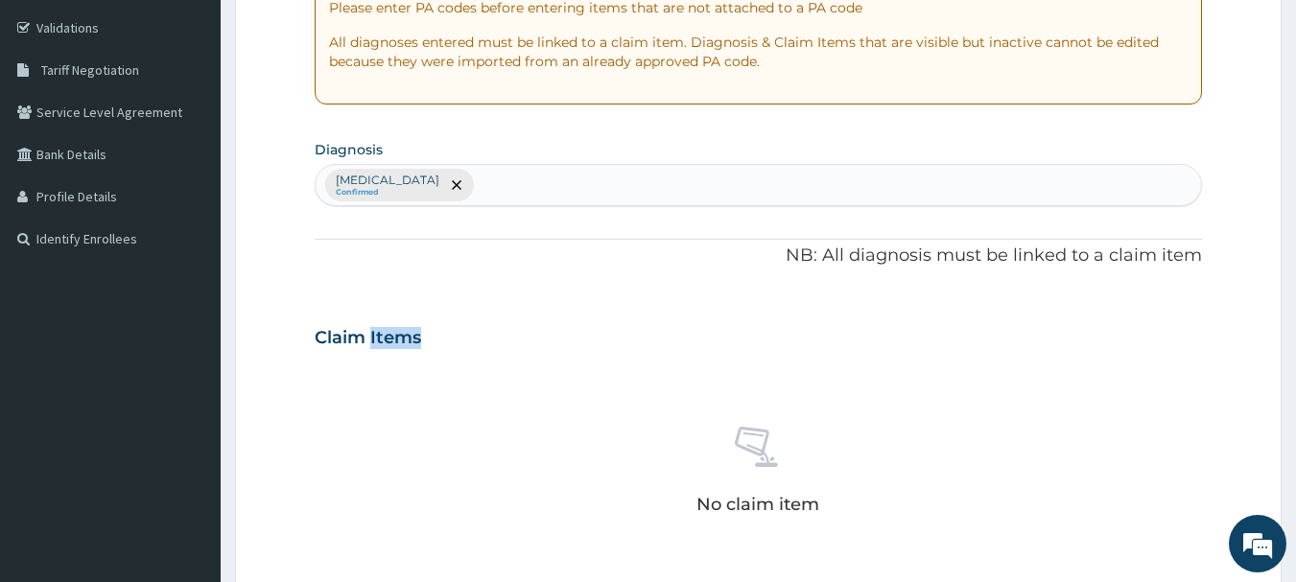
scroll to position [686, 0]
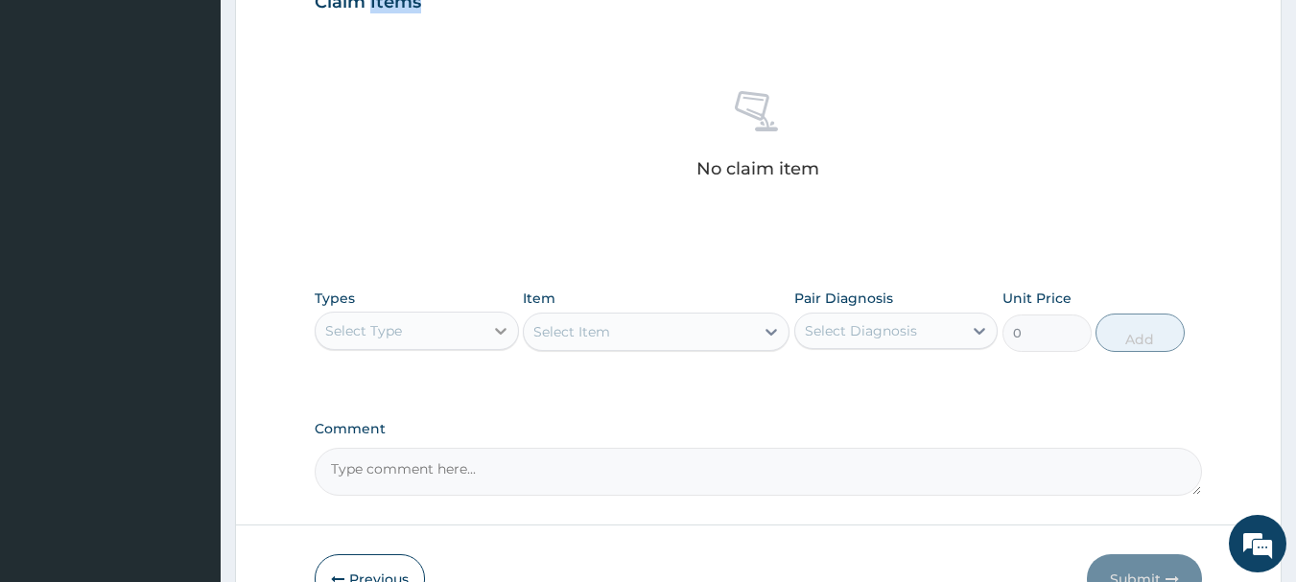
click at [509, 334] on icon at bounding box center [500, 330] width 19 height 19
click at [498, 328] on icon at bounding box center [500, 330] width 19 height 19
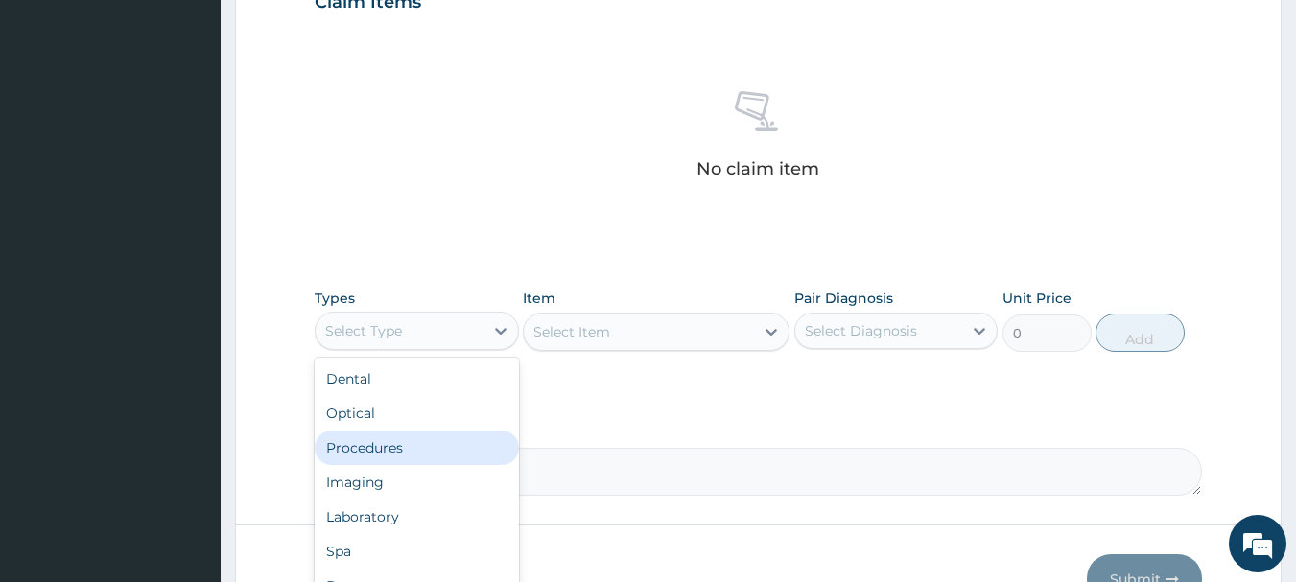
click at [400, 456] on div "Procedures" at bounding box center [417, 448] width 204 height 35
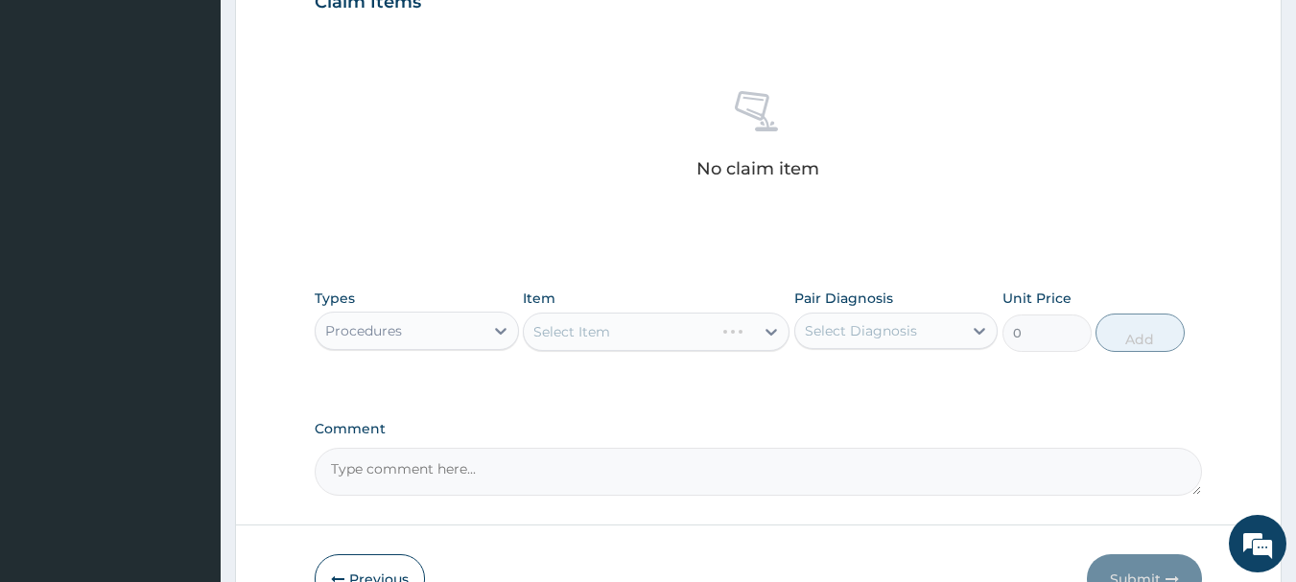
click at [913, 325] on div "Select Diagnosis" at bounding box center [861, 330] width 112 height 19
click at [931, 317] on div "Select Diagnosis" at bounding box center [879, 331] width 168 height 31
click at [975, 338] on icon at bounding box center [979, 330] width 19 height 19
click at [867, 388] on label "Gestational hypertension" at bounding box center [885, 377] width 119 height 19
checkbox input "true"
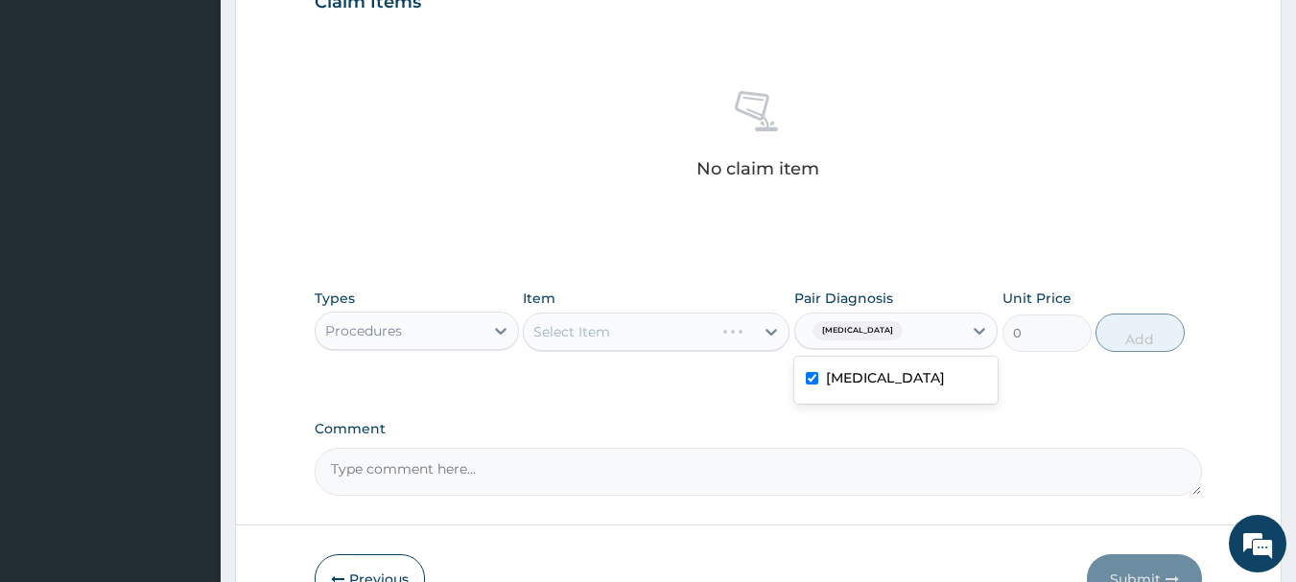
click at [772, 390] on div "Types Procedures Item Select Item Pair Diagnosis option Gestational hypertensio…" at bounding box center [759, 334] width 889 height 111
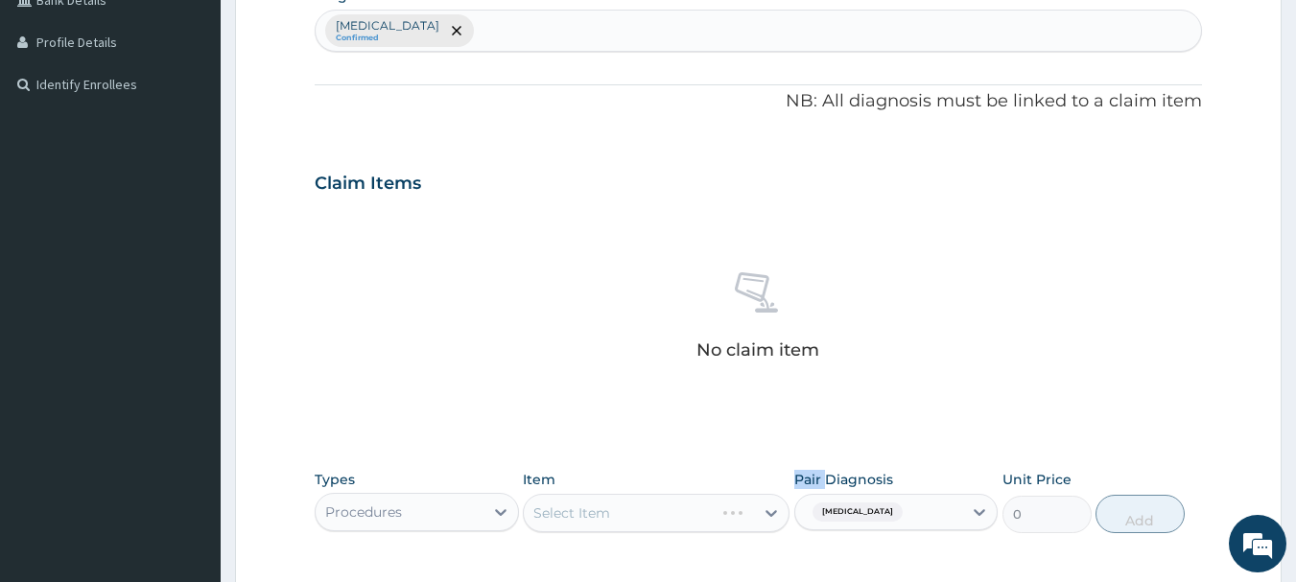
scroll to position [494, 0]
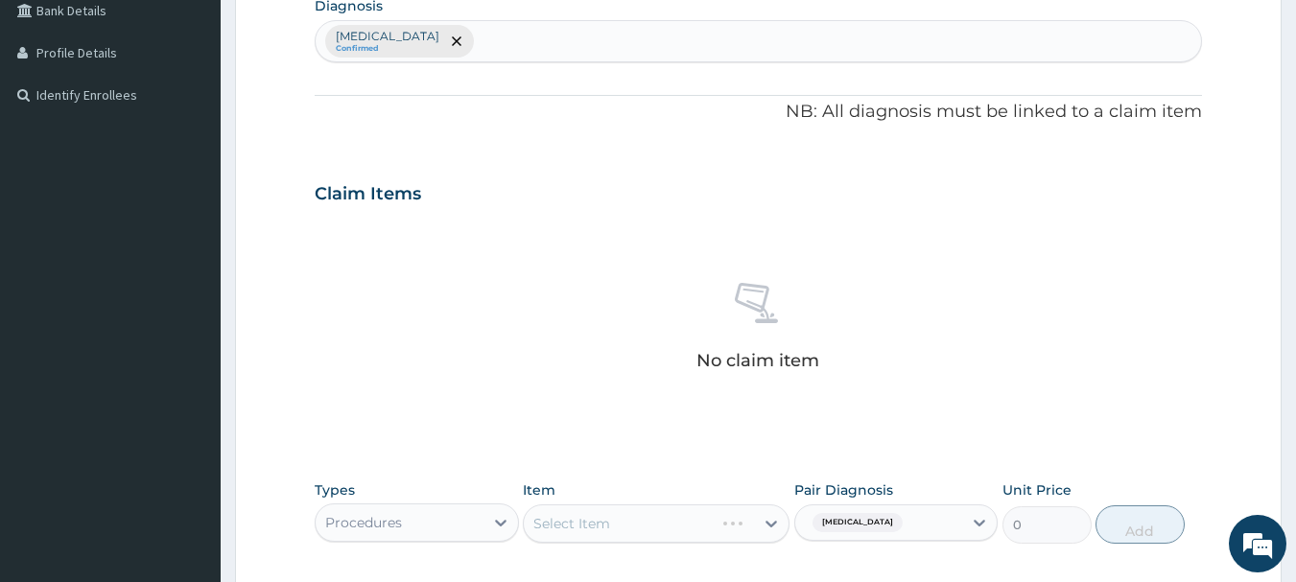
click at [872, 352] on div "No claim item" at bounding box center [759, 330] width 889 height 221
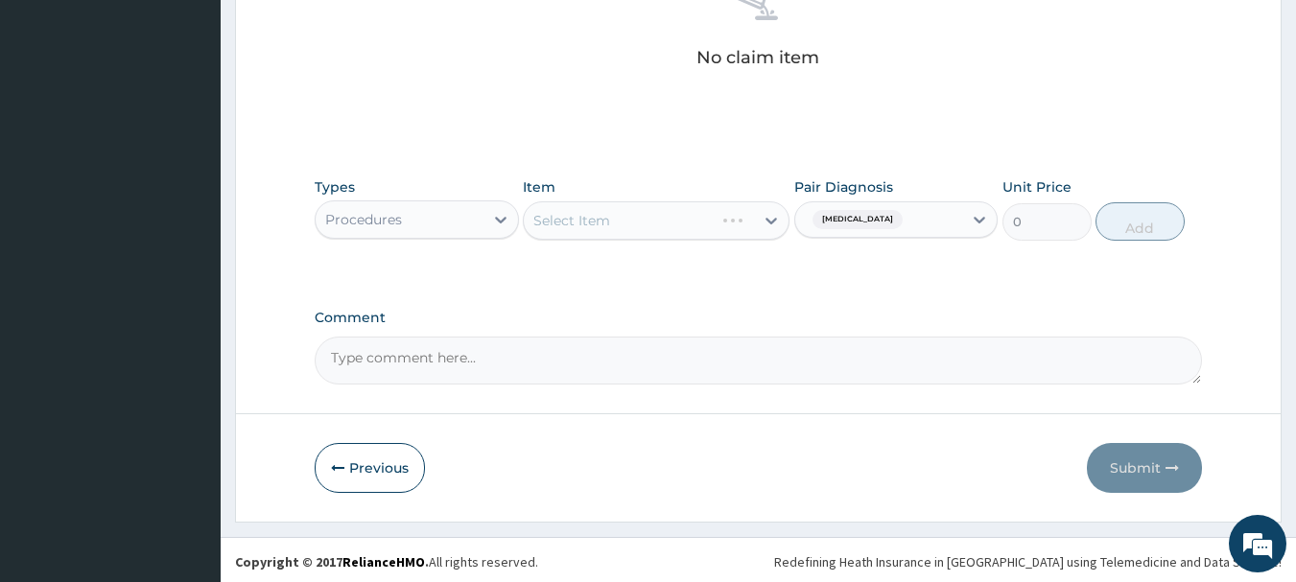
scroll to position [801, 0]
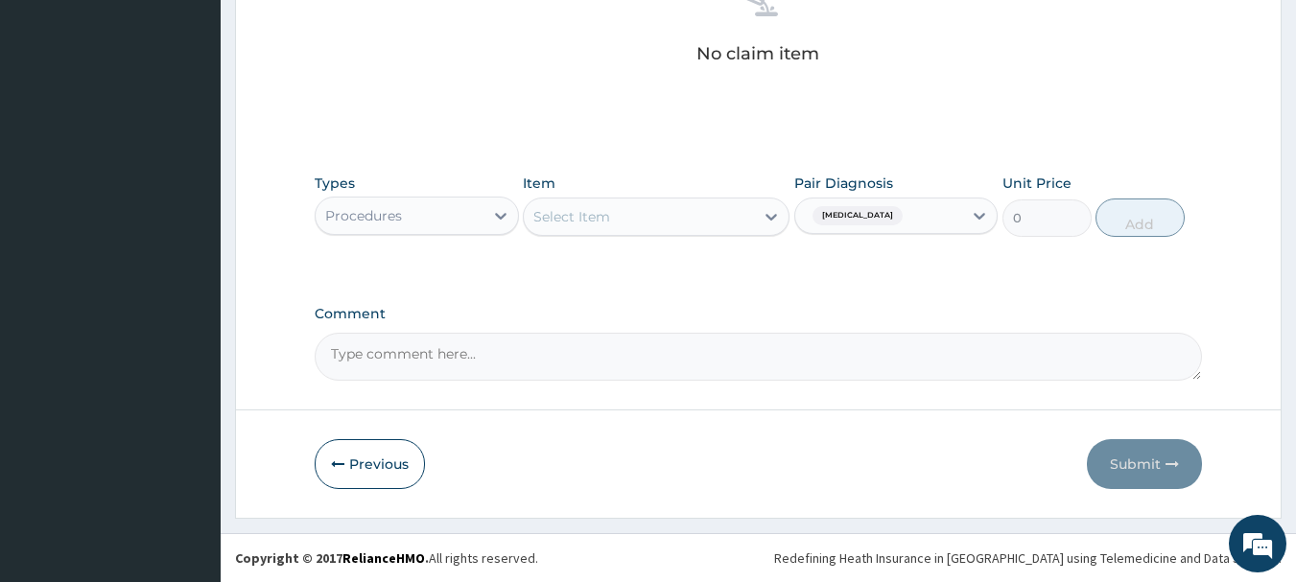
click at [580, 219] on div "Select Item" at bounding box center [571, 216] width 77 height 19
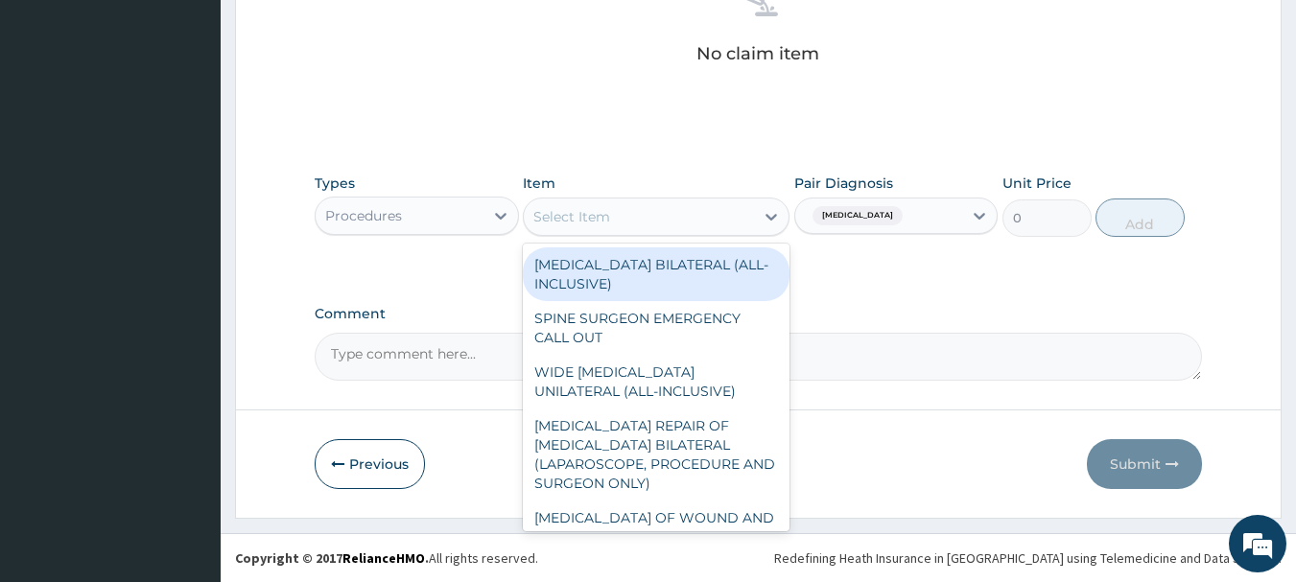
click at [699, 220] on div "Select Item" at bounding box center [639, 216] width 230 height 31
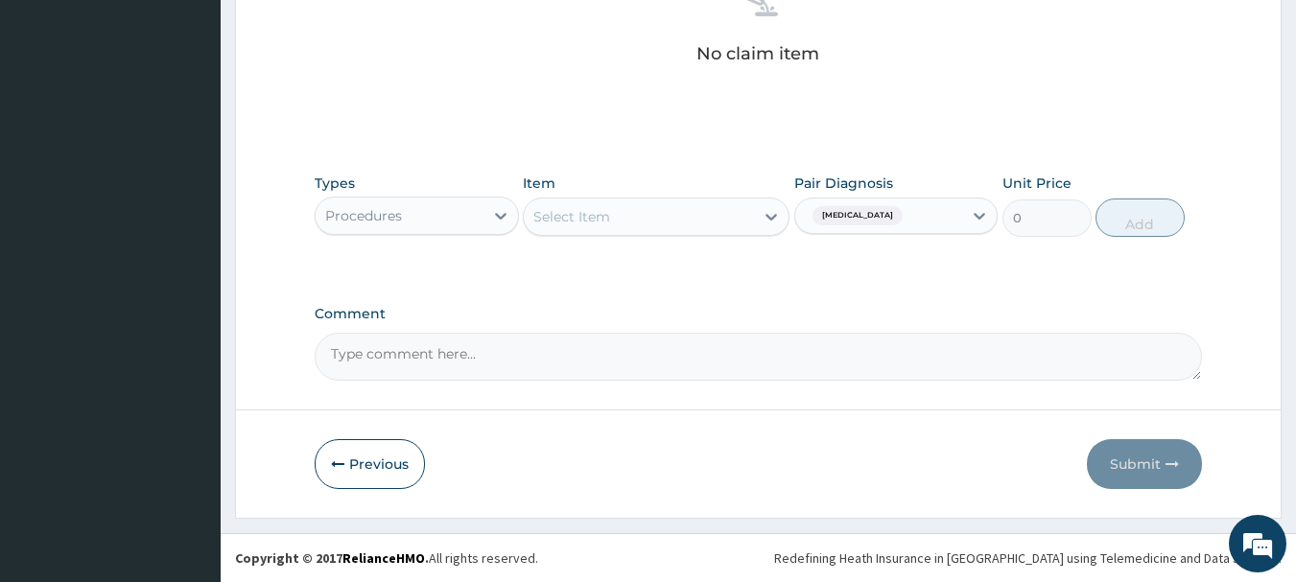
click at [699, 220] on div "Select Item" at bounding box center [639, 216] width 230 height 31
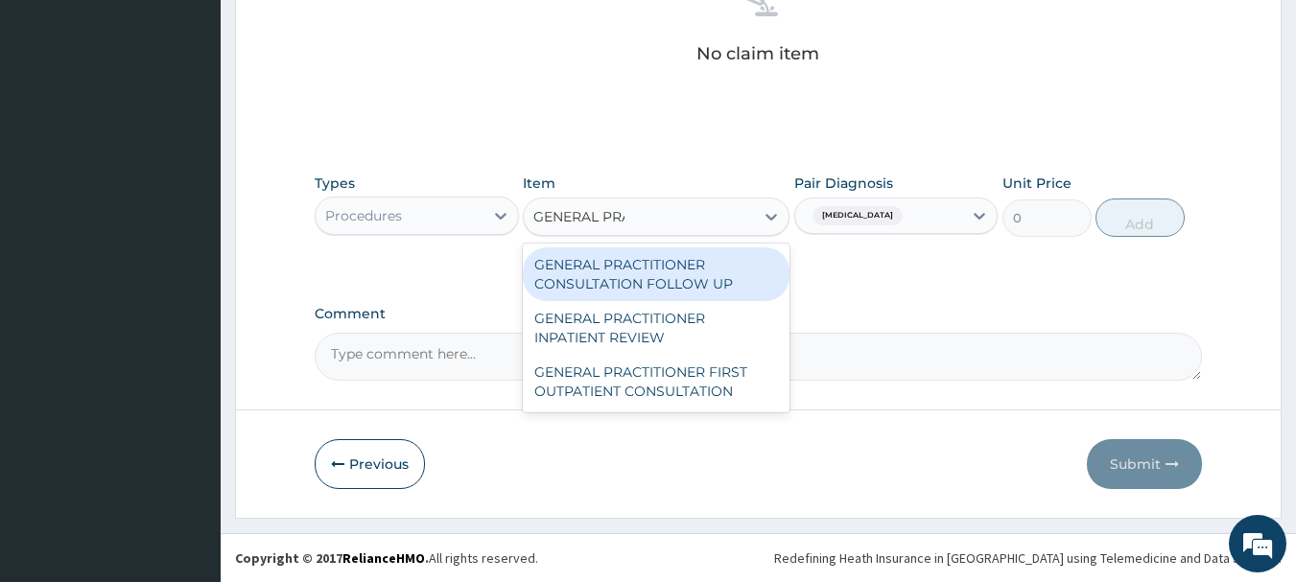
type input "GENERAL PRACT"
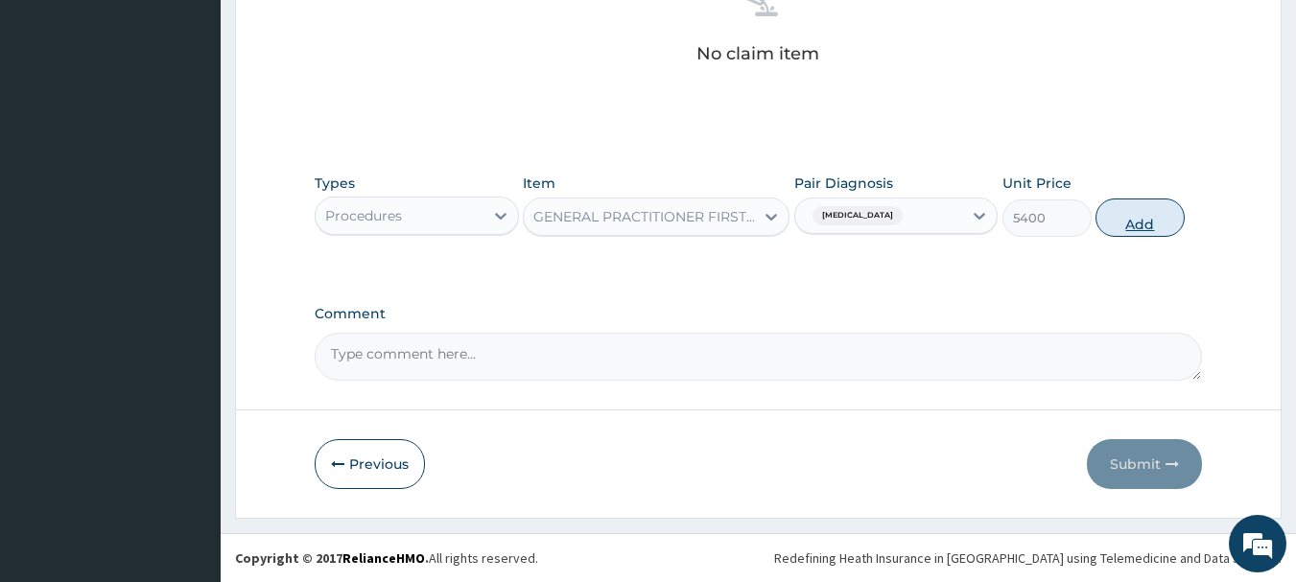
click at [1143, 208] on button "Add" at bounding box center [1140, 218] width 89 height 38
type input "0"
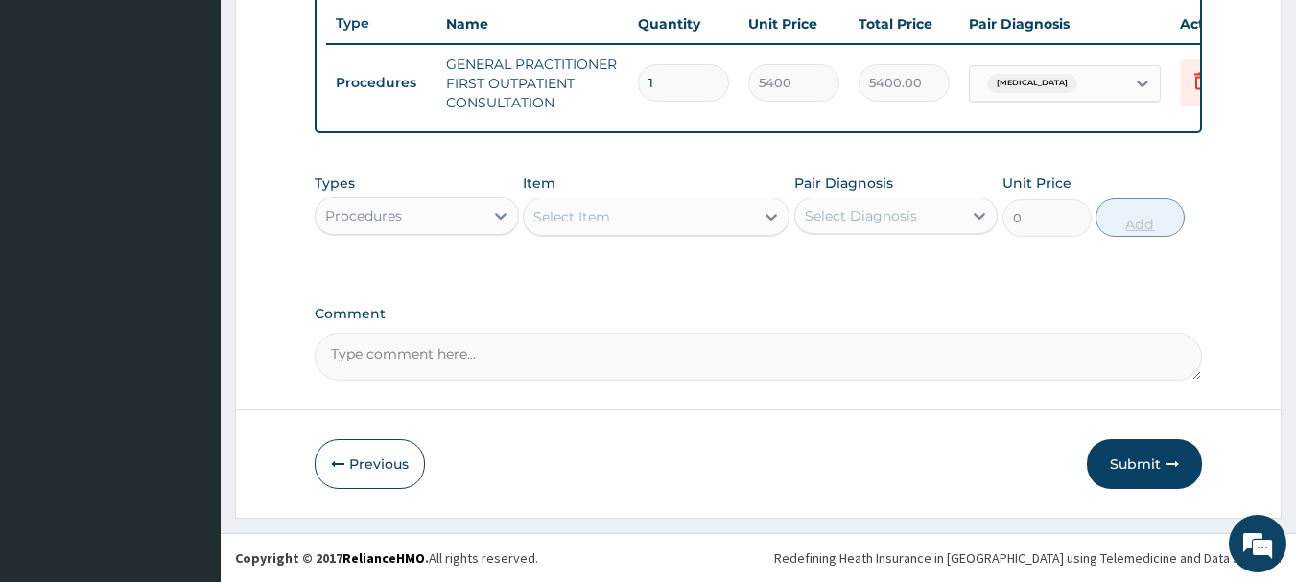
scroll to position [735, 0]
click at [403, 458] on button "Previous" at bounding box center [370, 464] width 110 height 50
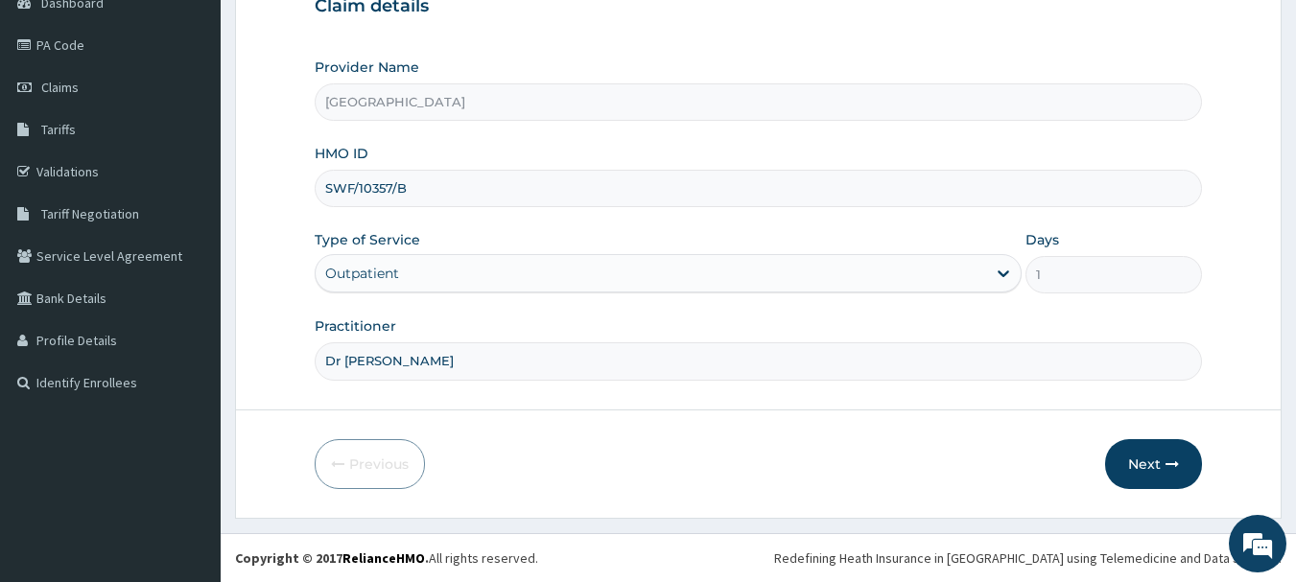
drag, startPoint x: 474, startPoint y: 194, endPoint x: 270, endPoint y: 162, distance: 206.8
click at [270, 162] on form "Step 1 of 2 Claim details Provider Name BREMA HOSPITAL HMO ID SWF/10357/B Type …" at bounding box center [758, 206] width 1047 height 623
click at [1136, 454] on button "Next" at bounding box center [1153, 464] width 97 height 50
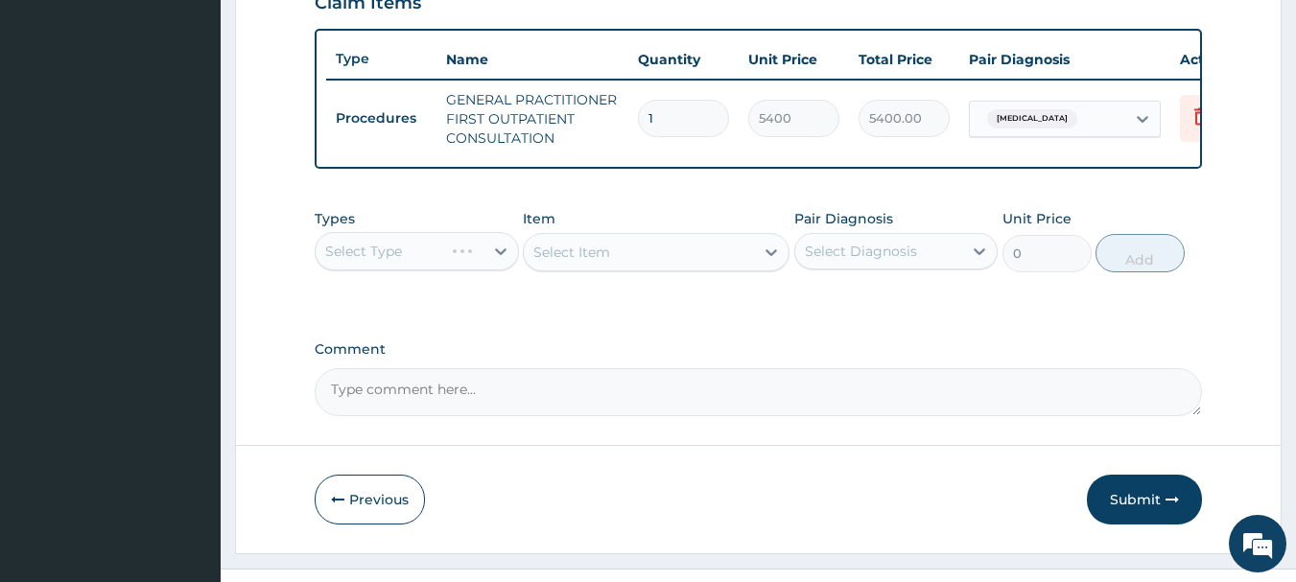
scroll to position [686, 0]
click at [625, 263] on div "Select Item" at bounding box center [656, 251] width 267 height 38
click at [904, 266] on div "Select Diagnosis" at bounding box center [879, 250] width 168 height 31
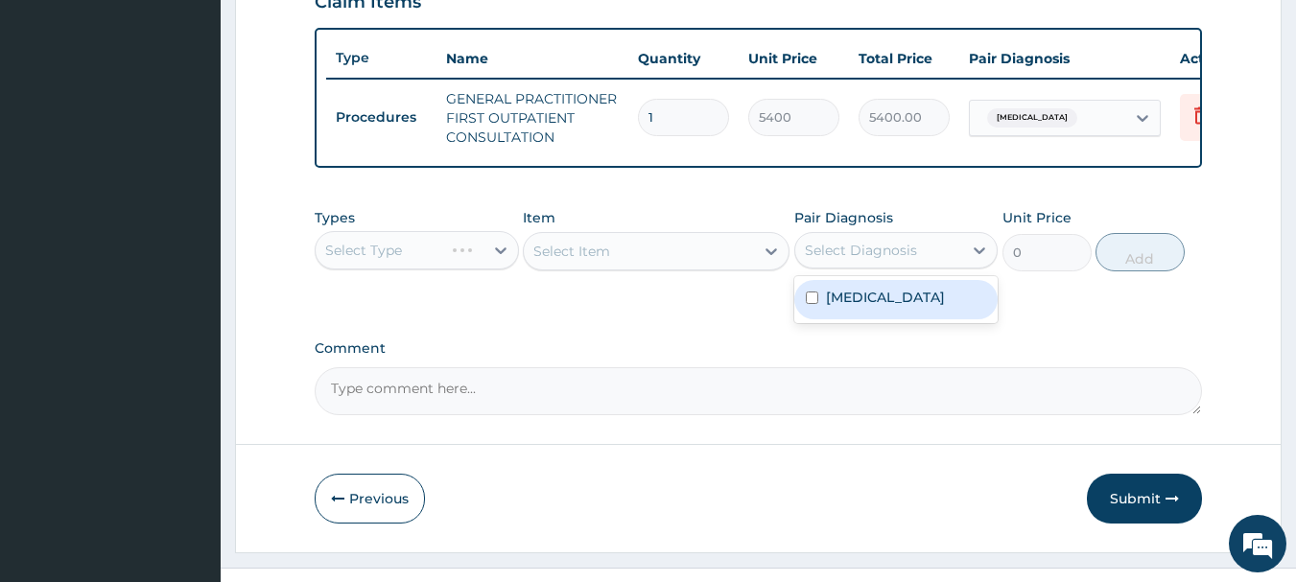
click at [866, 307] on label "Gestational hypertension" at bounding box center [885, 297] width 119 height 19
checkbox input "true"
click at [498, 270] on div "Select Type" at bounding box center [417, 250] width 204 height 38
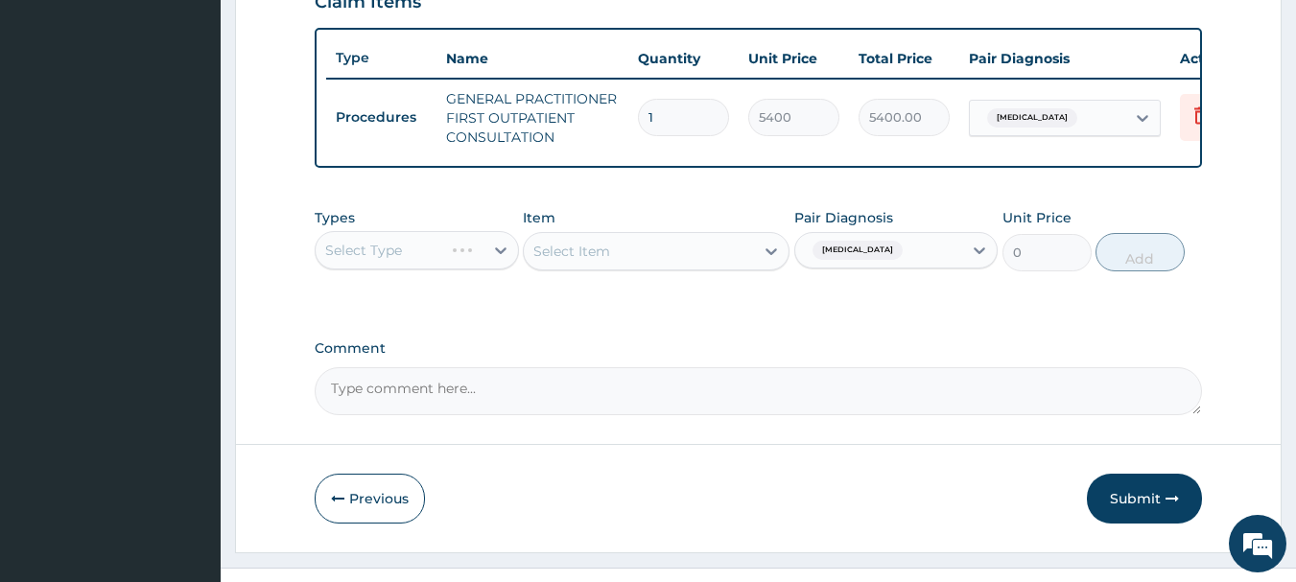
click at [489, 270] on div "Select Type" at bounding box center [417, 250] width 204 height 38
click at [489, 268] on div at bounding box center [501, 250] width 35 height 35
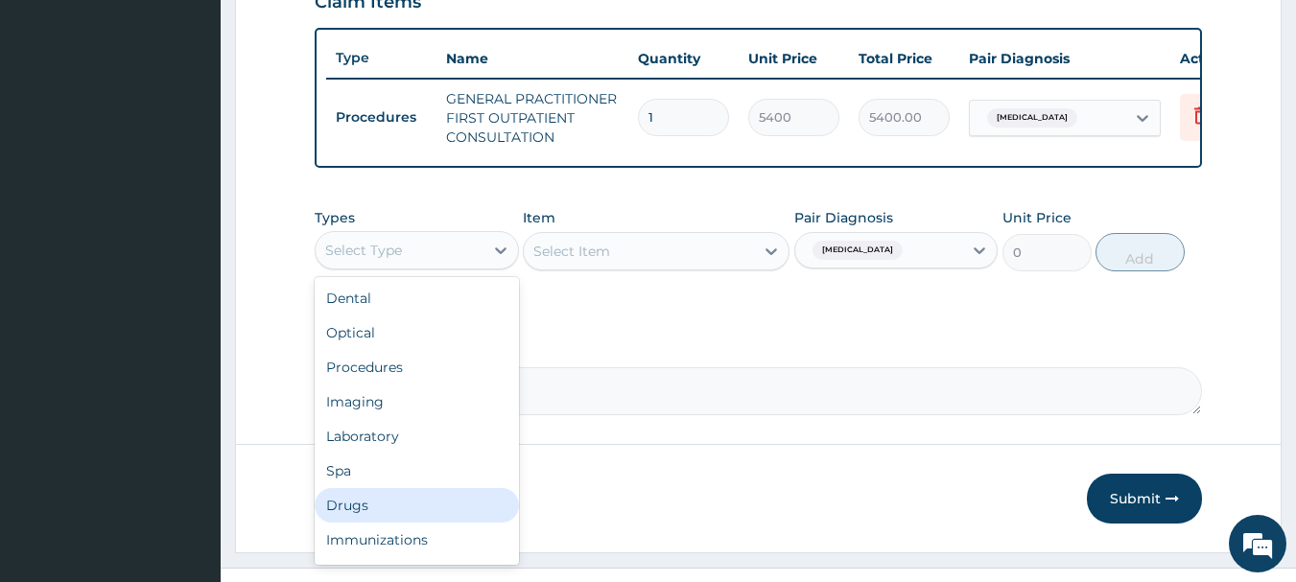
click at [450, 514] on div "Drugs" at bounding box center [417, 505] width 204 height 35
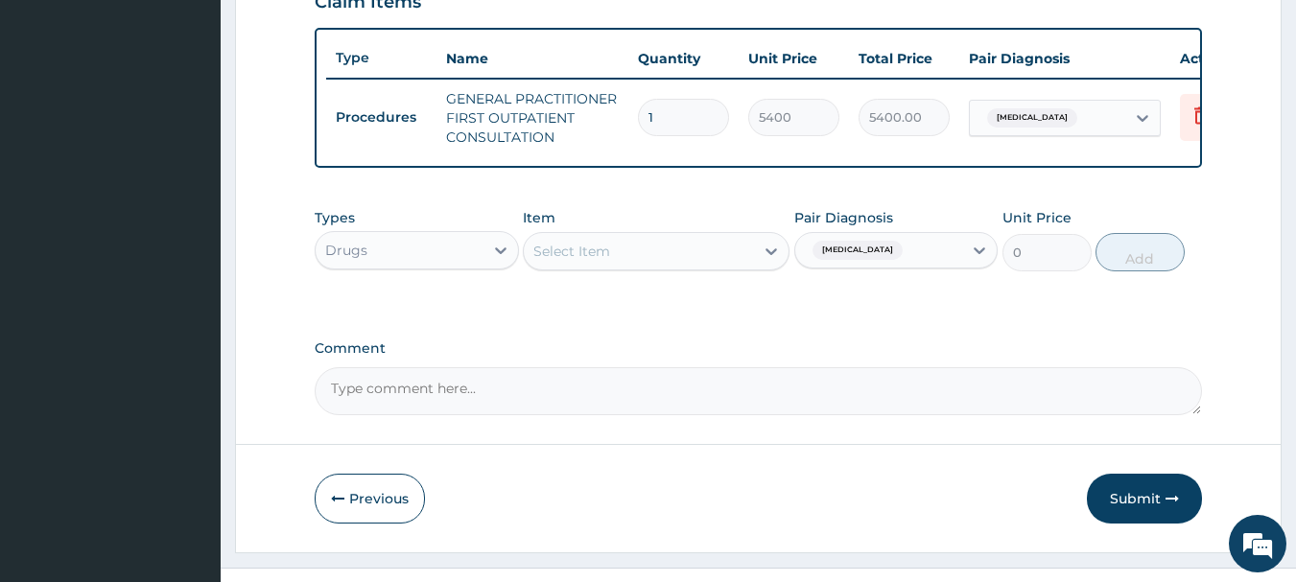
click at [773, 296] on div "Types Drugs Item Select Item Pair Diagnosis Gestational hypertension Unit Price…" at bounding box center [759, 254] width 889 height 111
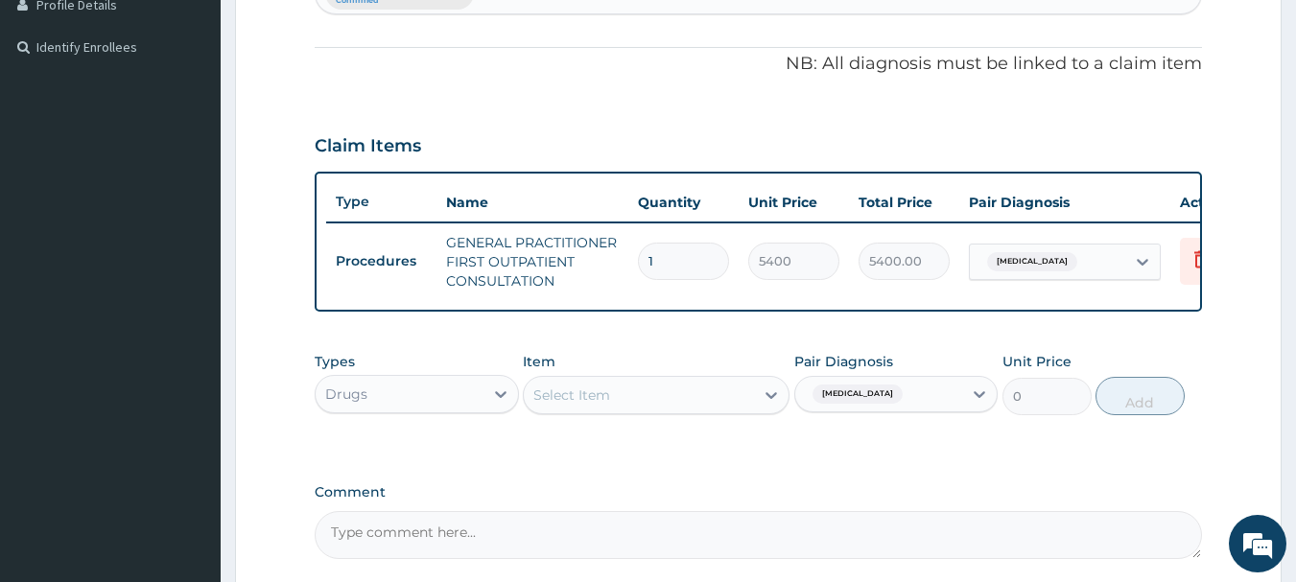
scroll to position [576, 0]
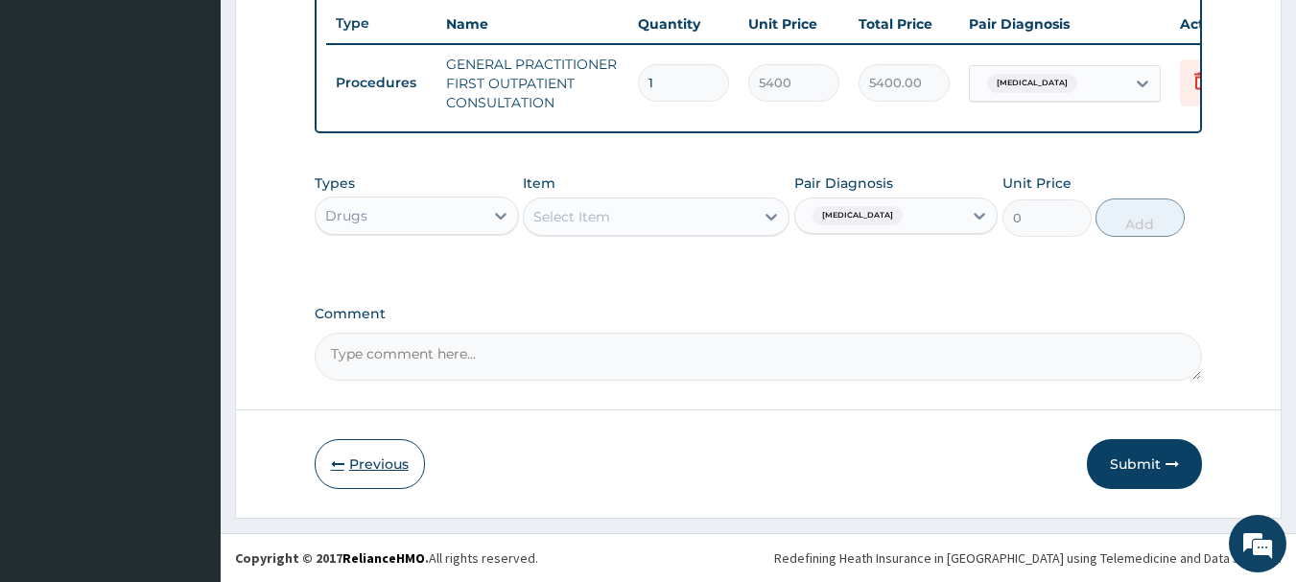
click at [393, 475] on button "Previous" at bounding box center [370, 464] width 110 height 50
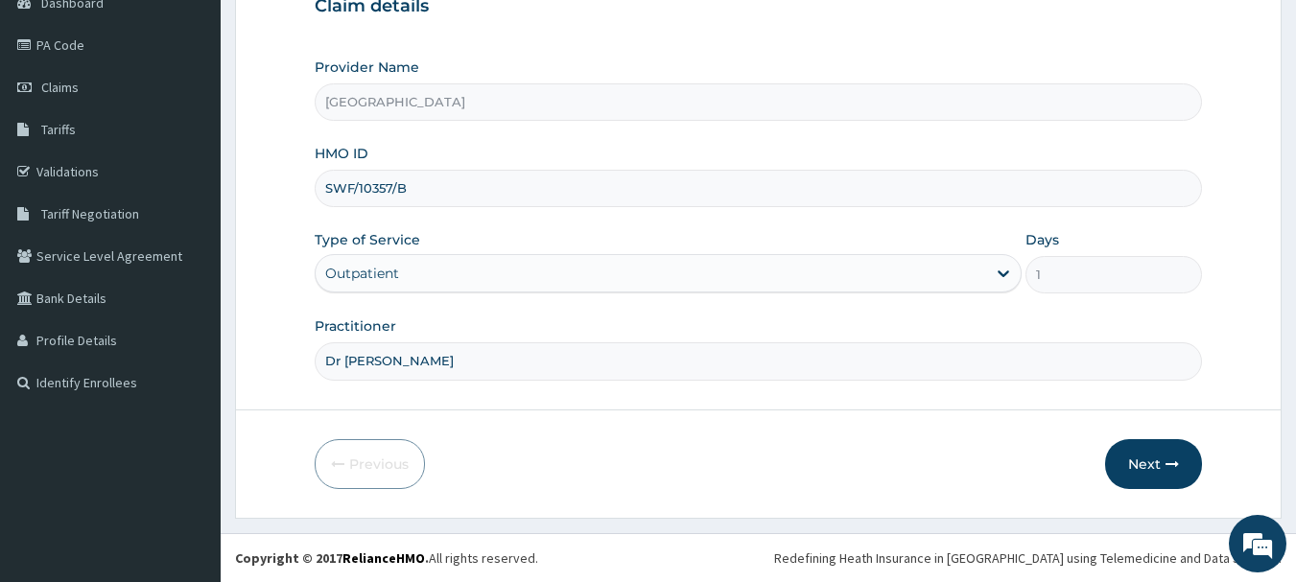
drag, startPoint x: 460, startPoint y: 197, endPoint x: 274, endPoint y: 212, distance: 185.8
click at [274, 212] on form "Step 1 of 2 Claim details Provider Name BREMA HOSPITAL HMO ID SWF/10357/B Type …" at bounding box center [758, 206] width 1047 height 623
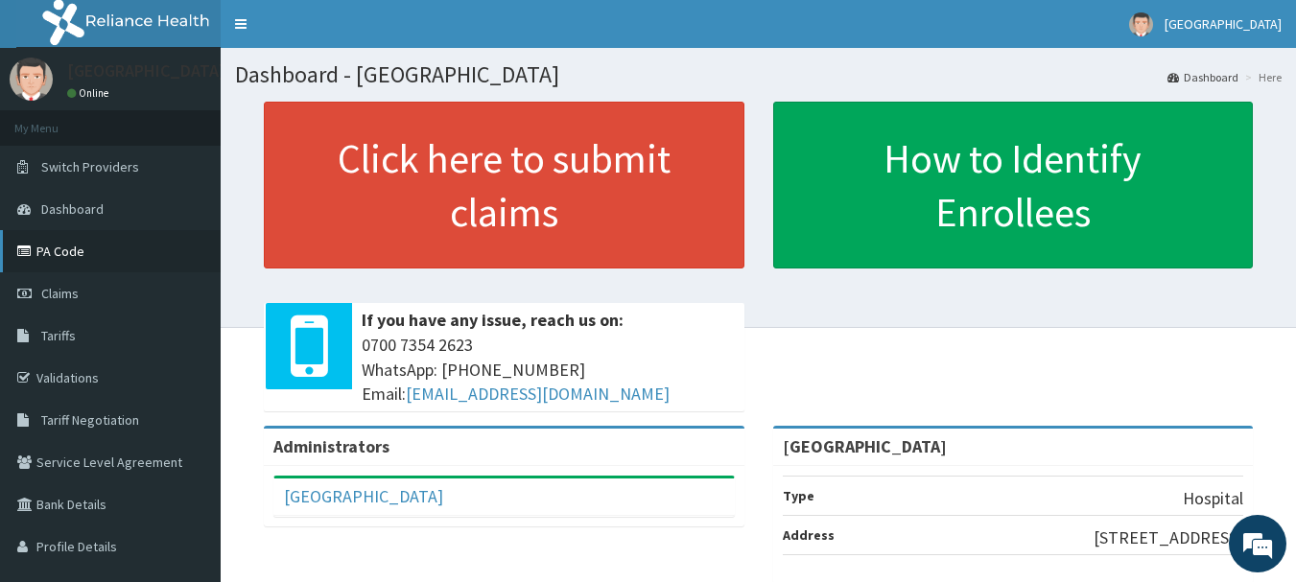
click at [91, 253] on link "PA Code" at bounding box center [110, 251] width 221 height 42
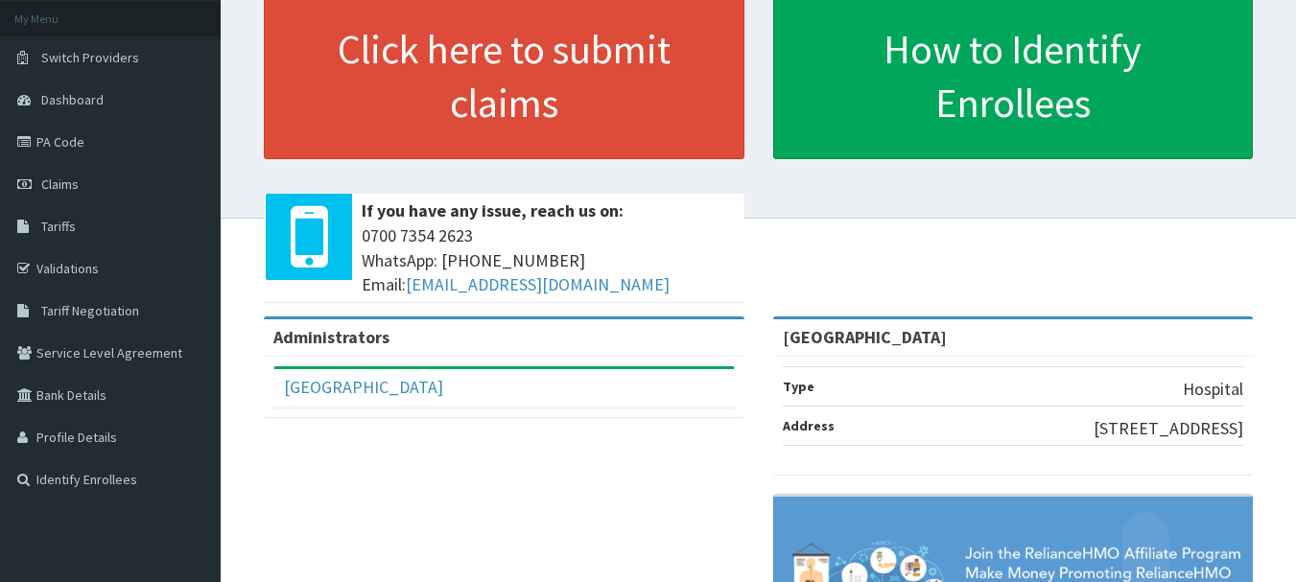
scroll to position [328, 0]
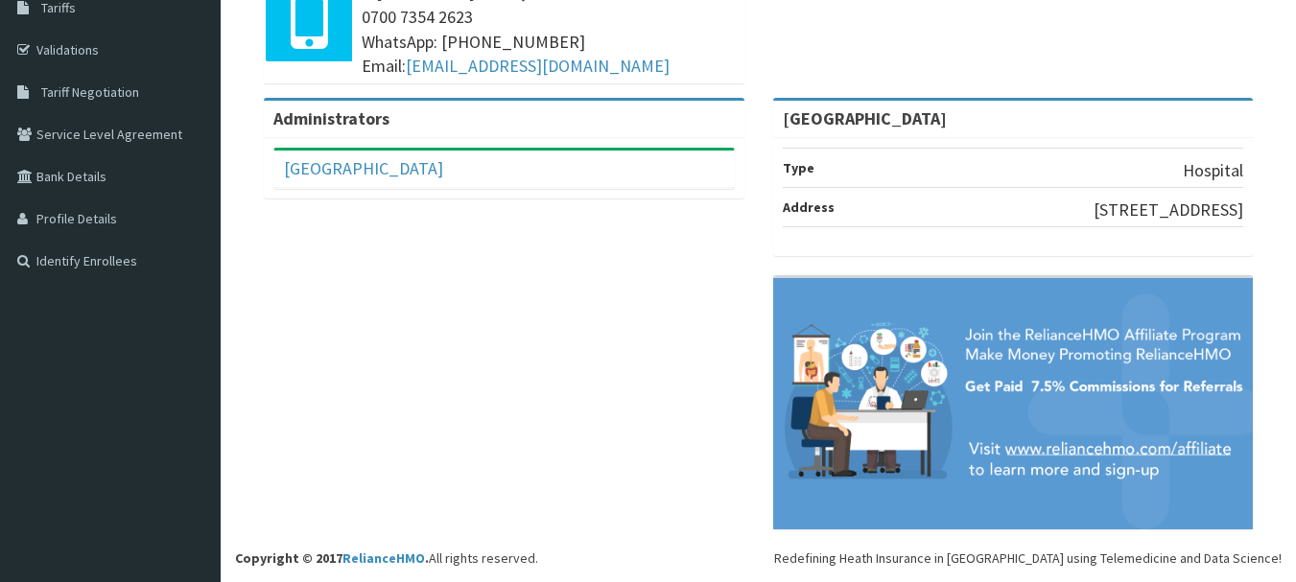
click at [288, 254] on div "Administrators [GEOGRAPHIC_DATA] Full Name BREMA HOSPITAL Email Address [EMAIL_…" at bounding box center [758, 323] width 1047 height 451
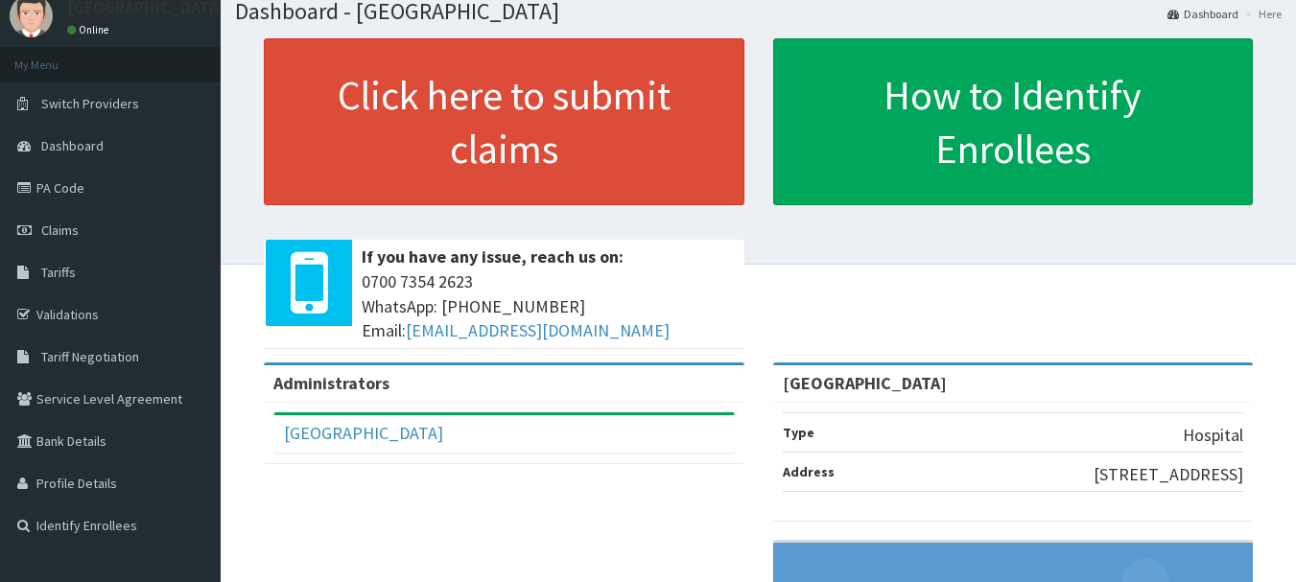
scroll to position [0, 0]
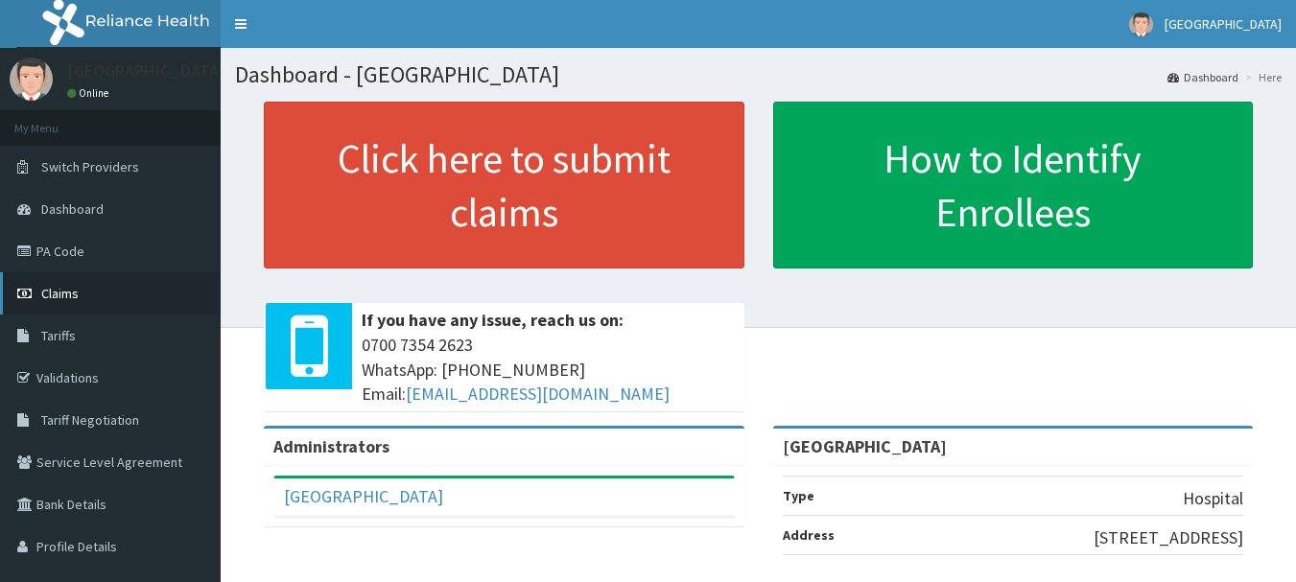
click at [107, 287] on link "Claims" at bounding box center [110, 293] width 221 height 42
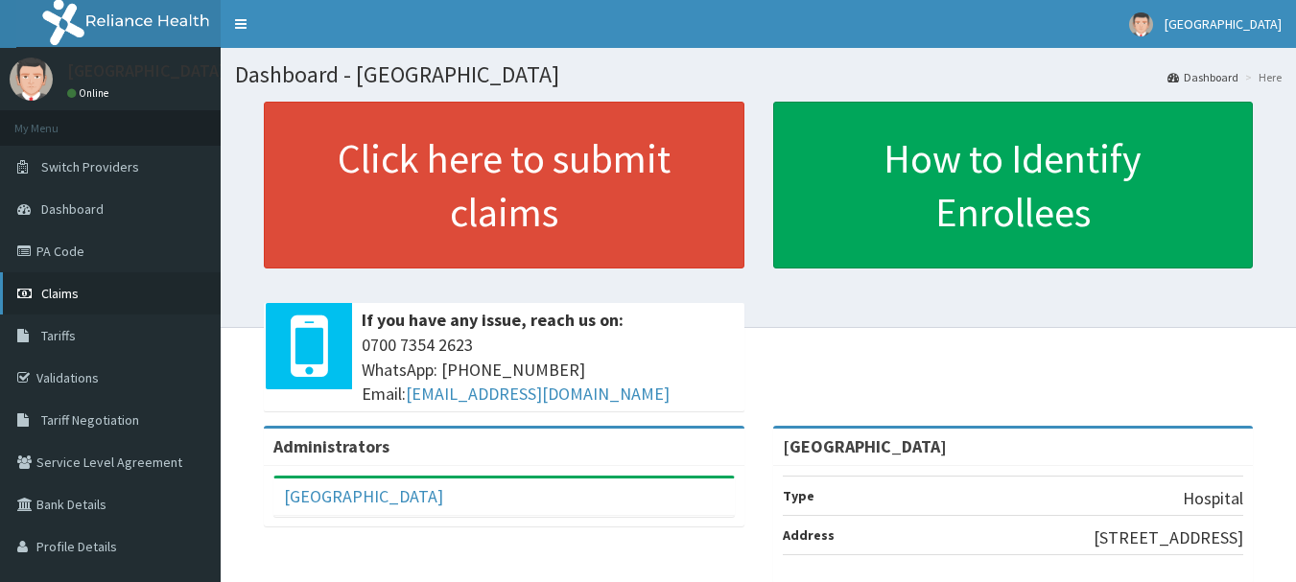
click at [107, 287] on link "Claims" at bounding box center [110, 293] width 221 height 42
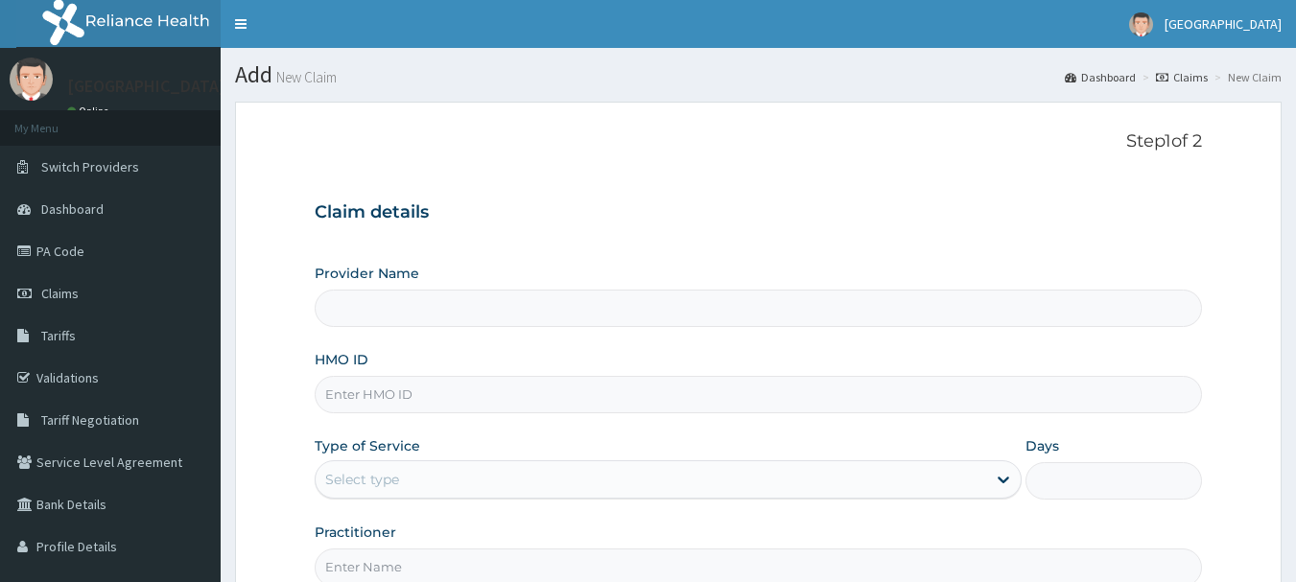
type input "[GEOGRAPHIC_DATA]"
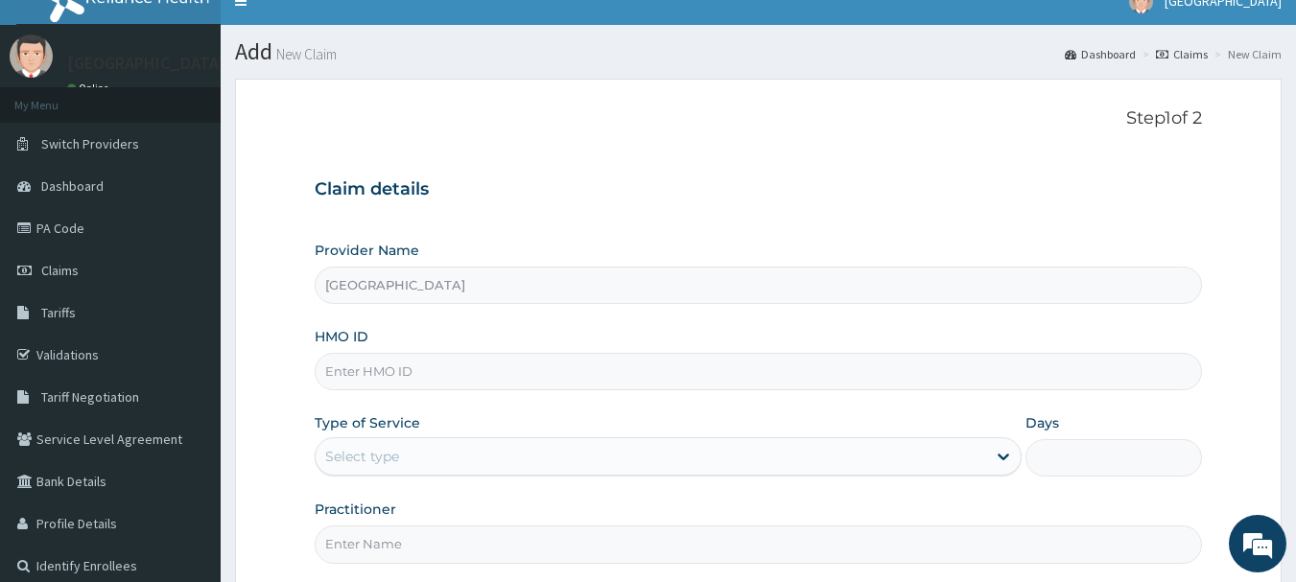
scroll to position [96, 0]
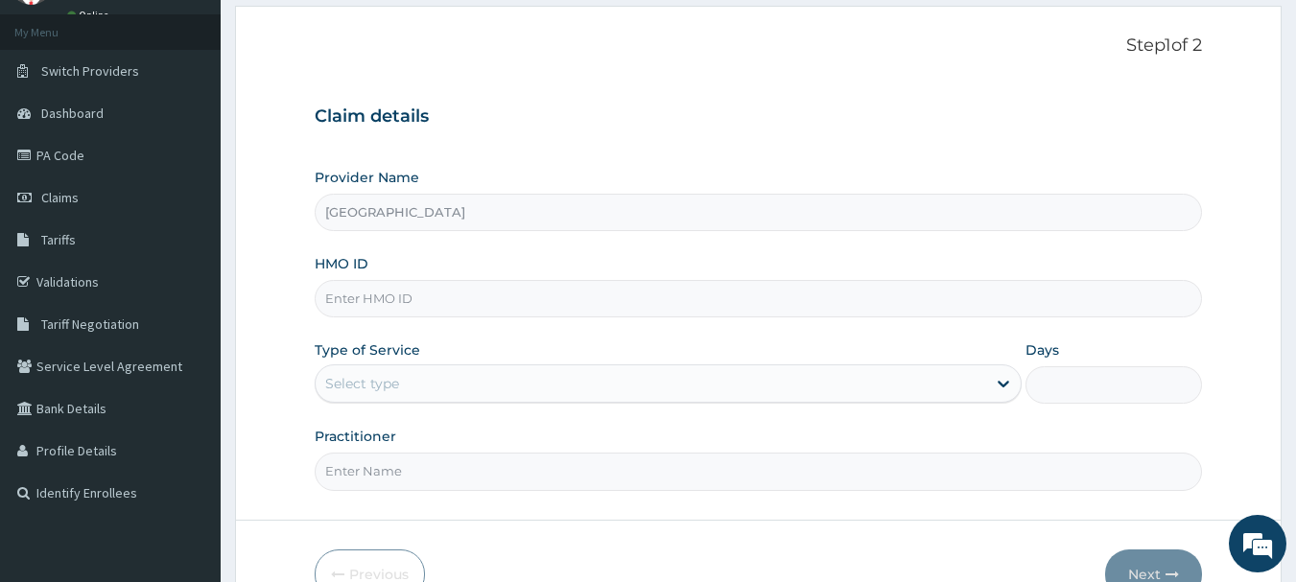
click at [415, 274] on div "HMO ID" at bounding box center [759, 285] width 889 height 63
click at [418, 296] on input "HMO ID" at bounding box center [759, 298] width 889 height 37
paste input "SWF/10357/B"
type input "SWF/10357/B"
click at [403, 383] on div "Select type" at bounding box center [651, 383] width 671 height 31
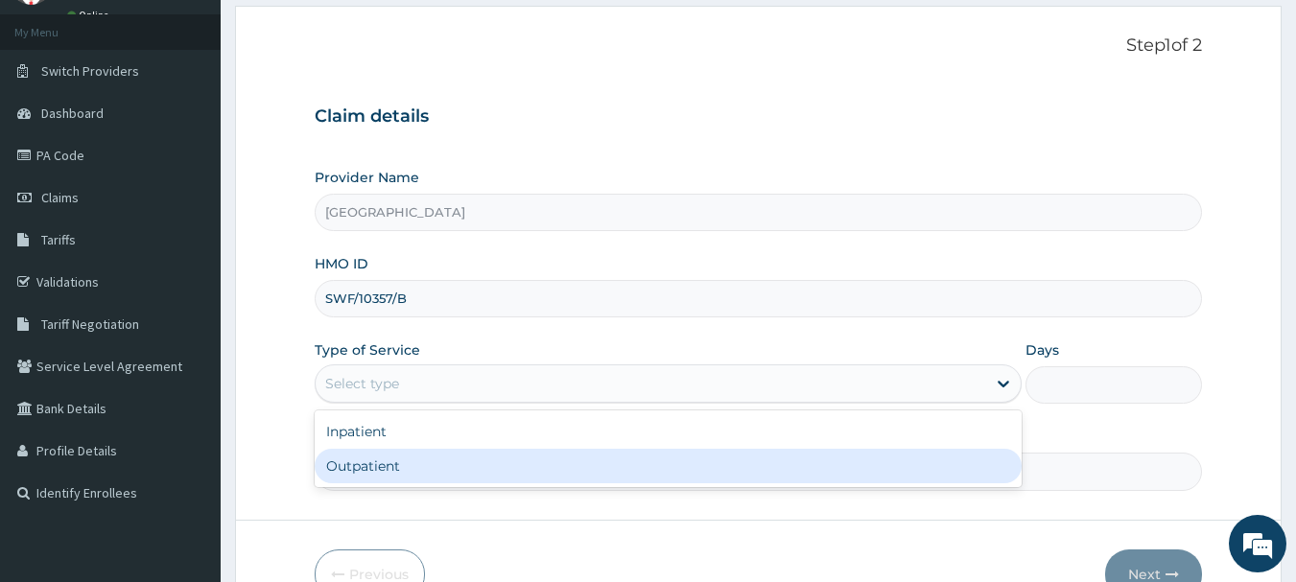
click at [401, 458] on div "Outpatient" at bounding box center [668, 466] width 707 height 35
type input "1"
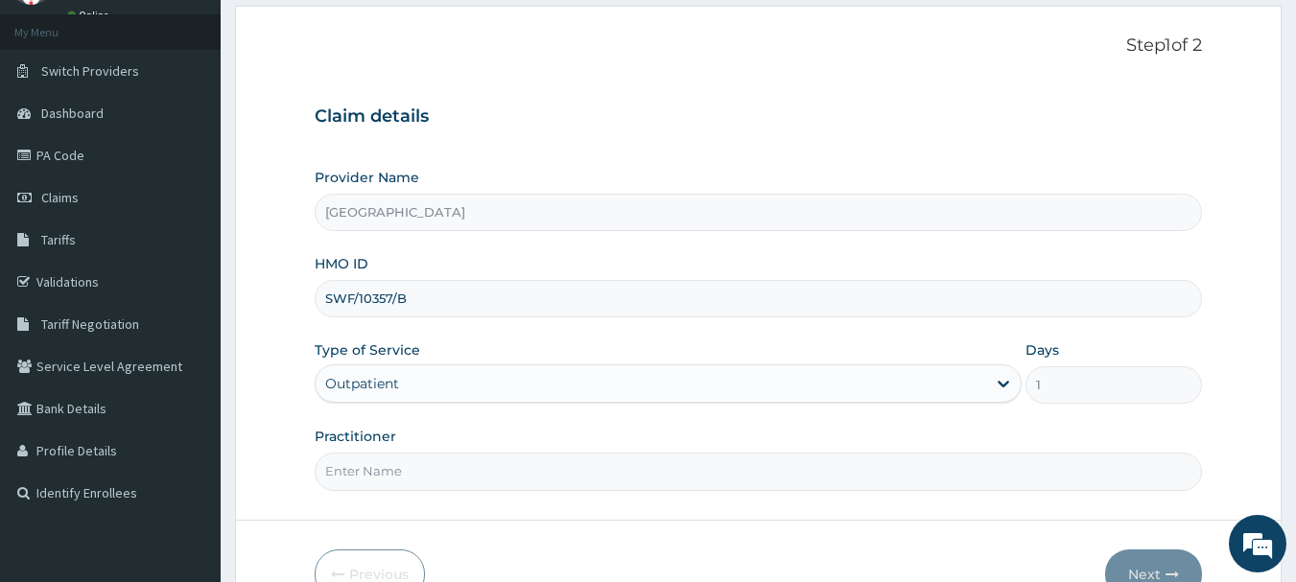
click at [408, 463] on input "Practitioner" at bounding box center [759, 471] width 889 height 37
type input "Dr Okolonji Uchenna"
click at [1156, 567] on button "Next" at bounding box center [1153, 575] width 97 height 50
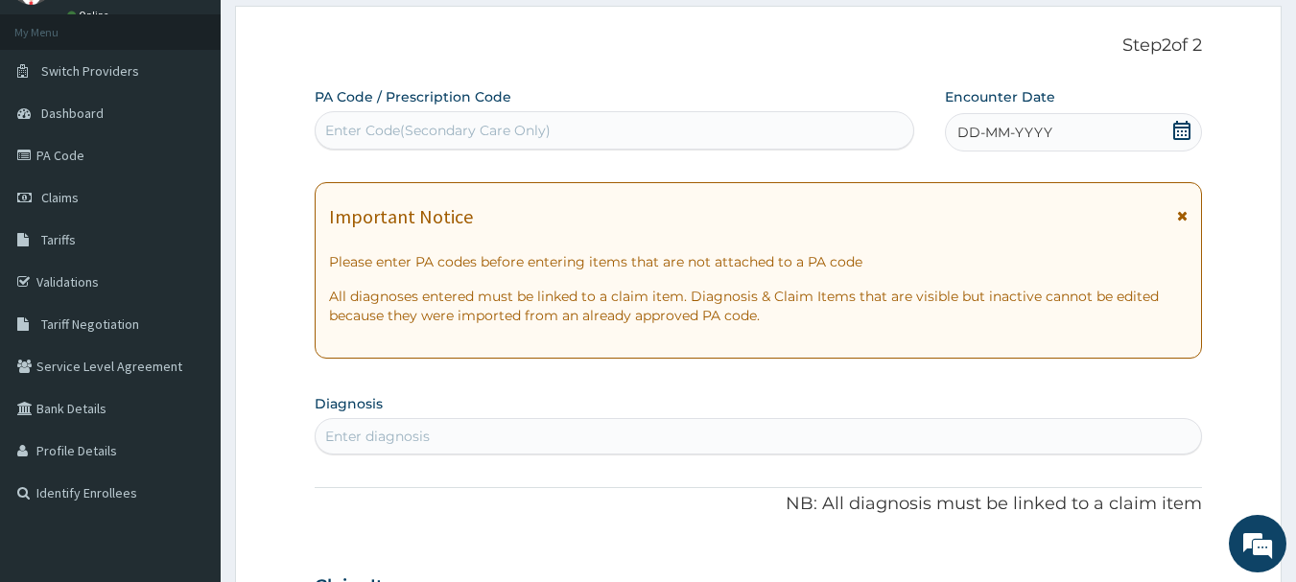
click at [1092, 116] on div "DD-MM-YYYY" at bounding box center [1073, 132] width 257 height 38
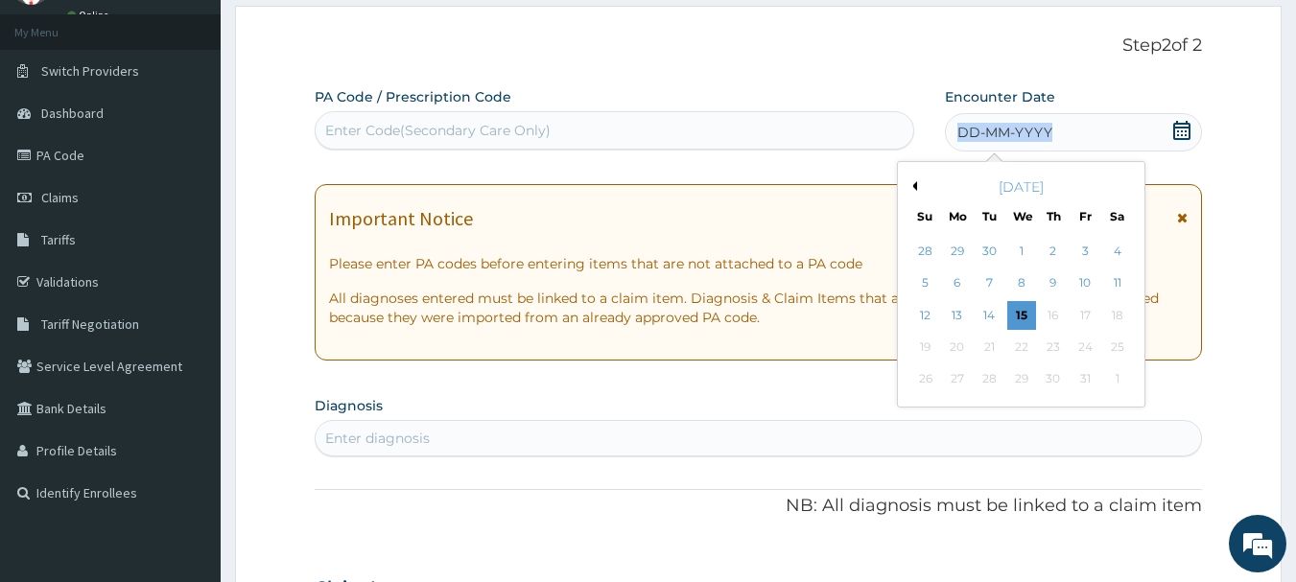
click at [916, 182] on button "Previous Month" at bounding box center [913, 186] width 10 height 10
click at [986, 318] on div "12" at bounding box center [990, 315] width 29 height 29
click at [986, 318] on p "All diagnoses entered must be linked to a claim item. Diagnosis & Claim Items t…" at bounding box center [759, 308] width 860 height 38
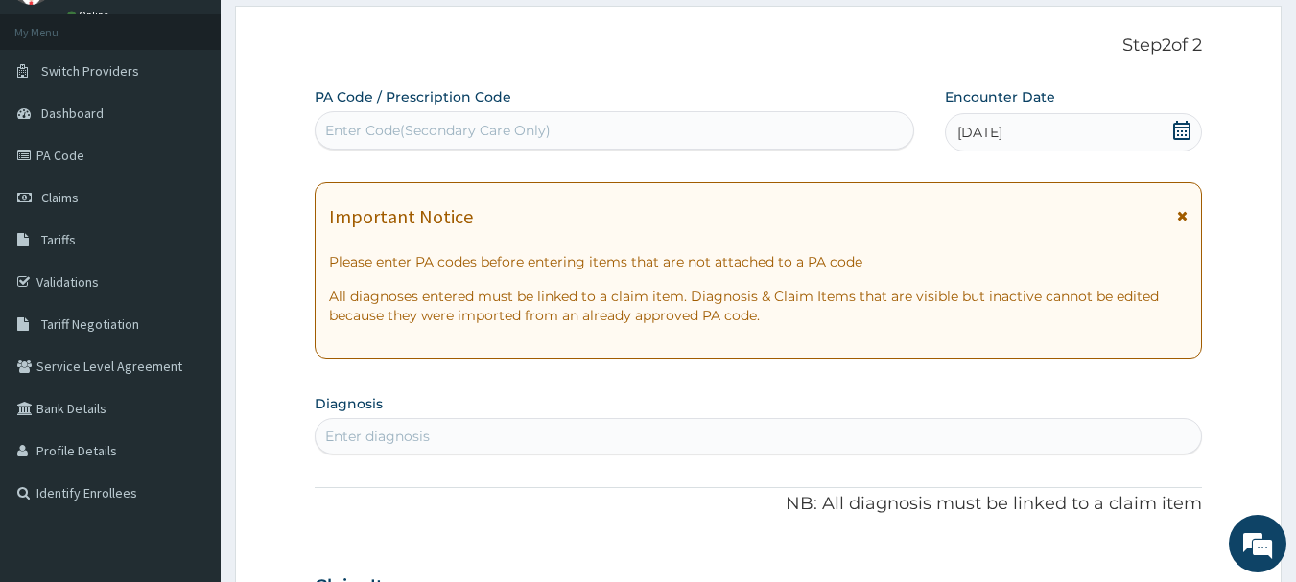
click at [825, 394] on section "Diagnosis Enter diagnosis" at bounding box center [759, 422] width 889 height 65
click at [565, 436] on div "Enter diagnosis" at bounding box center [759, 436] width 887 height 31
type input "PIH"
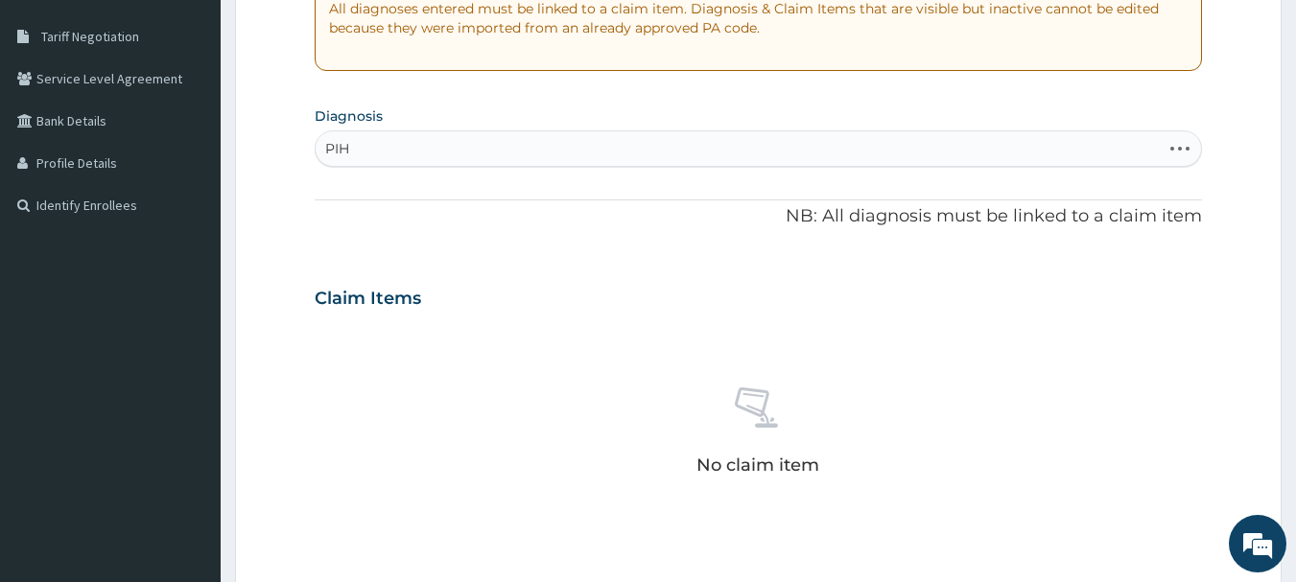
scroll to position [480, 0]
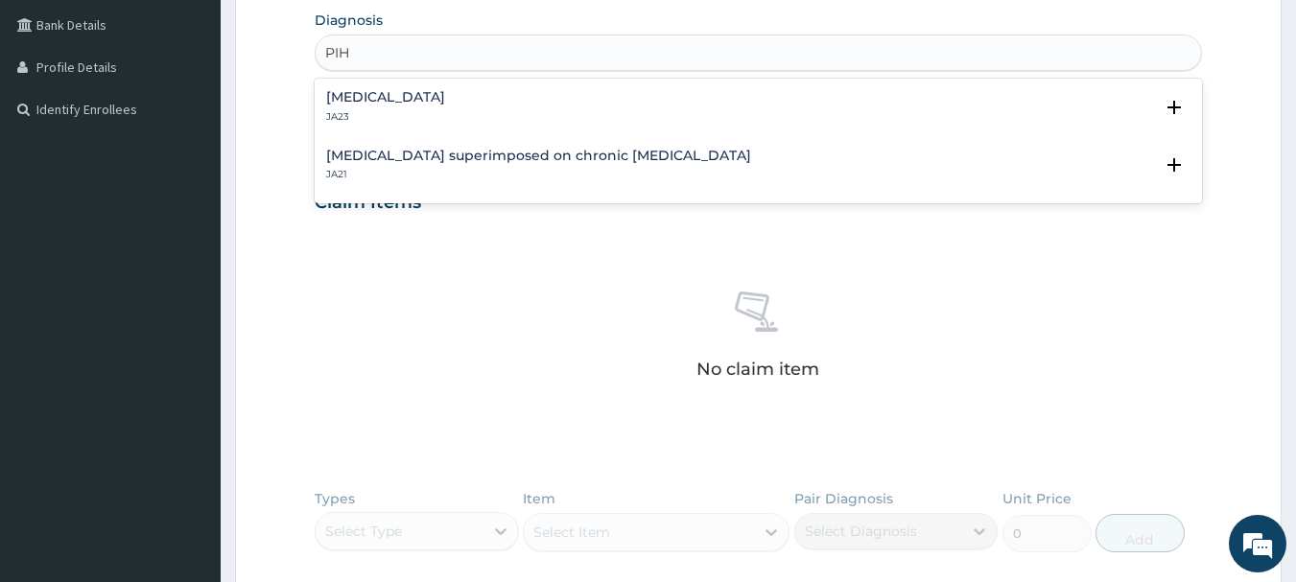
click at [521, 92] on div "Gestational hypertension JA23" at bounding box center [758, 107] width 865 height 34
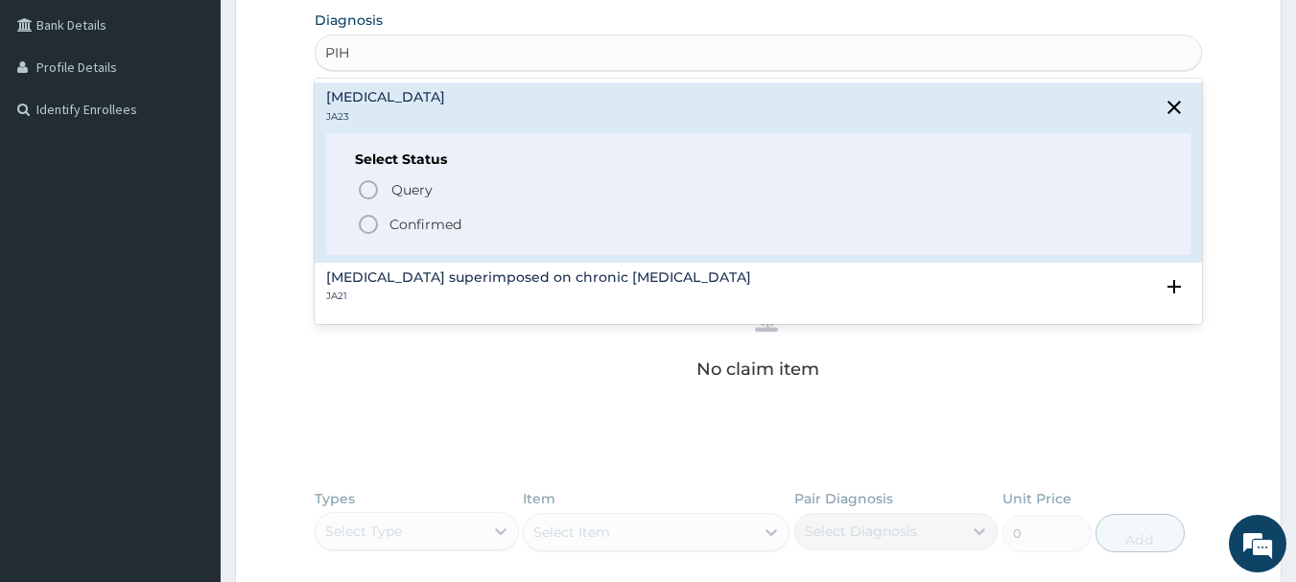
click at [429, 229] on p "Confirmed" at bounding box center [426, 224] width 72 height 19
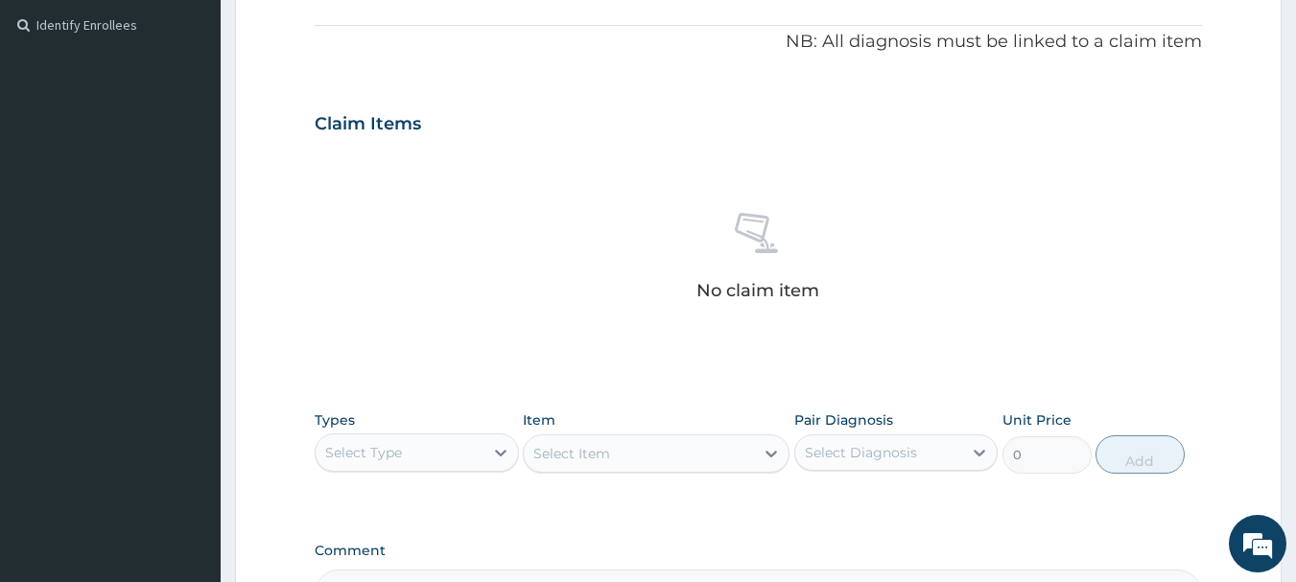
scroll to position [672, 0]
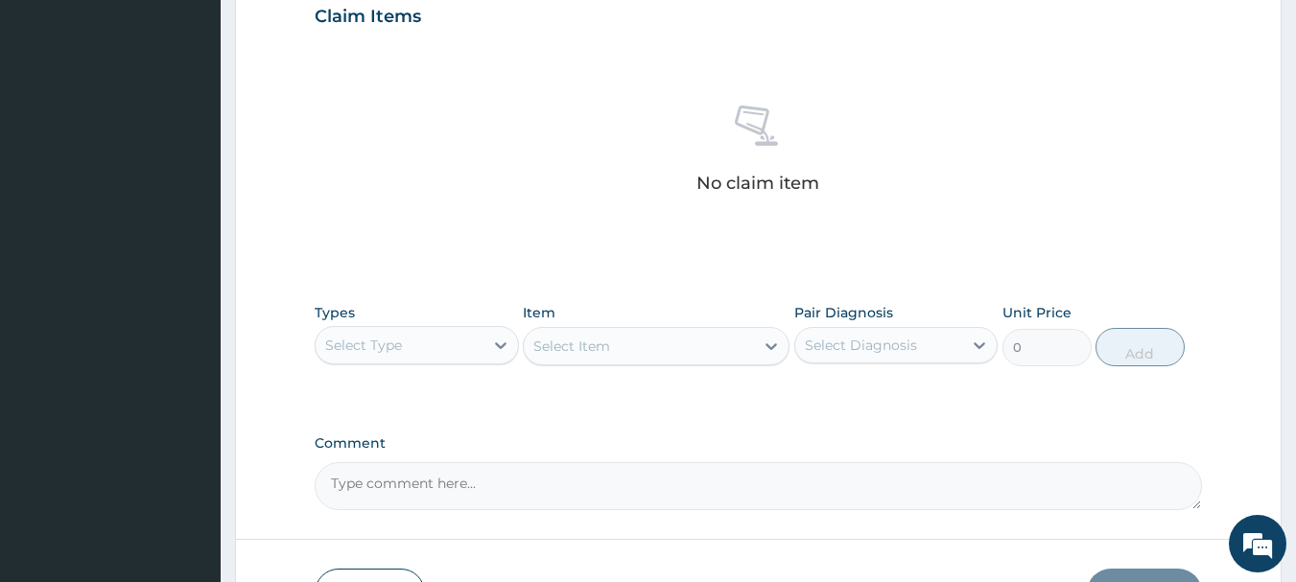
click at [480, 342] on div "Select Type" at bounding box center [400, 345] width 168 height 31
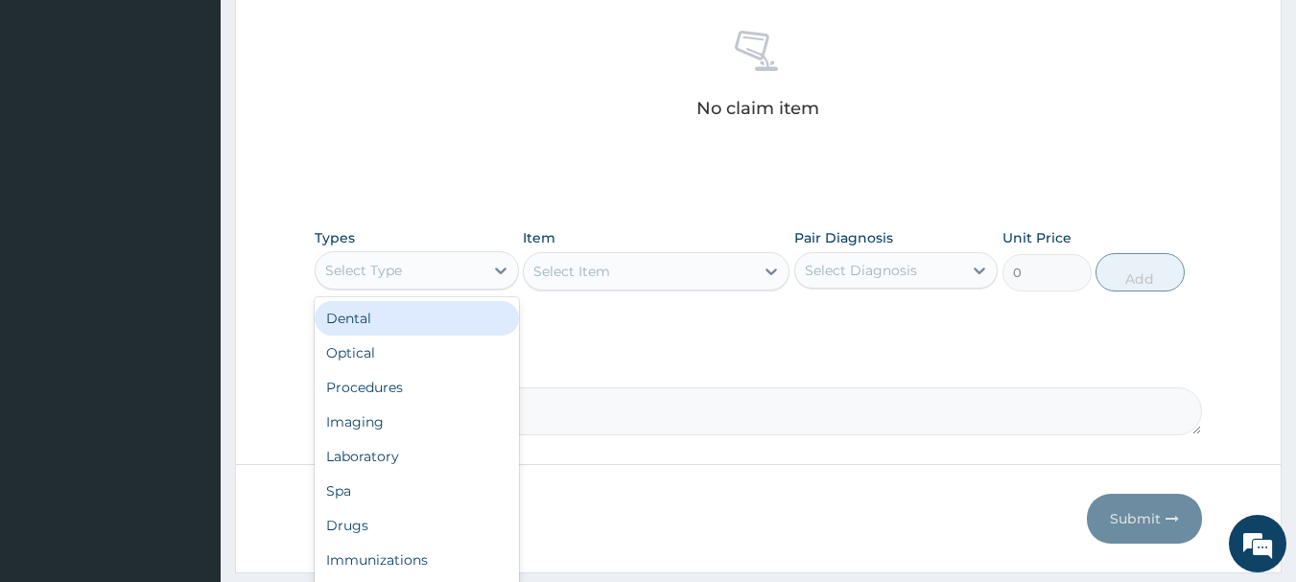
scroll to position [768, 0]
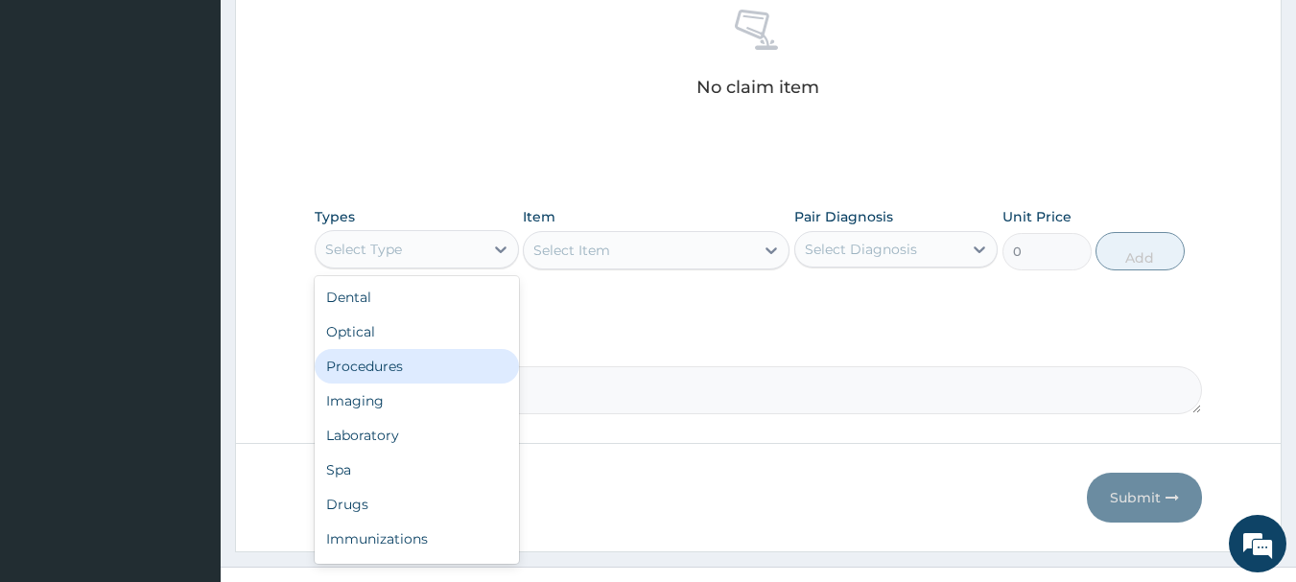
click at [433, 358] on div "Procedures" at bounding box center [417, 366] width 204 height 35
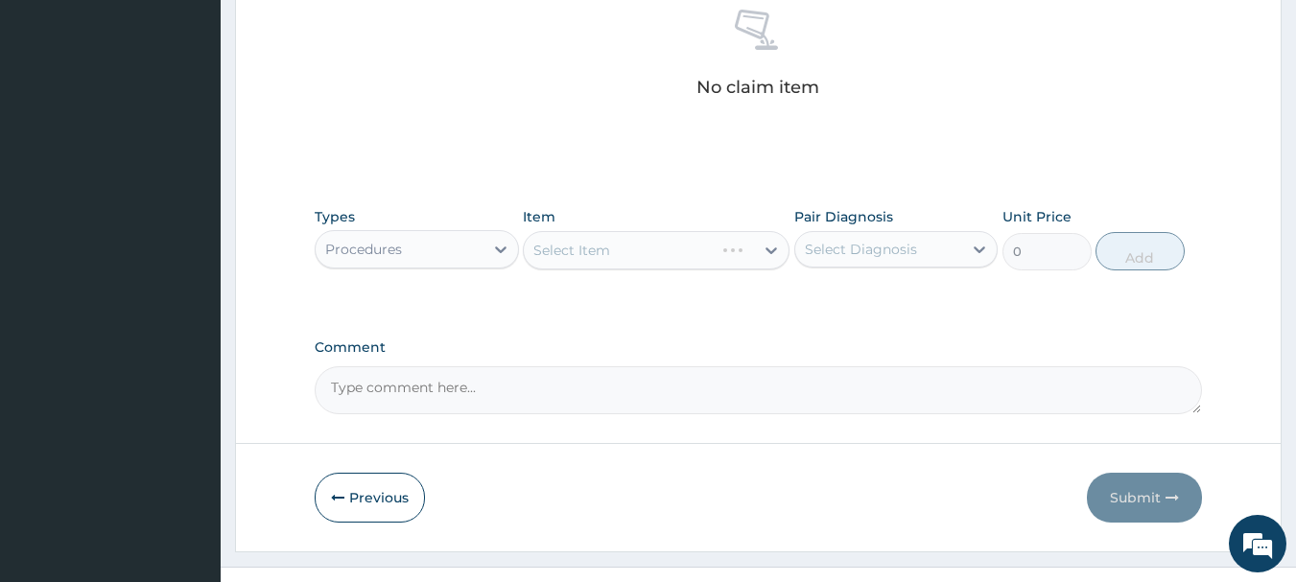
click at [904, 260] on div "Select Diagnosis" at bounding box center [879, 249] width 168 height 31
click at [885, 293] on label "Gestational hypertension" at bounding box center [885, 296] width 119 height 19
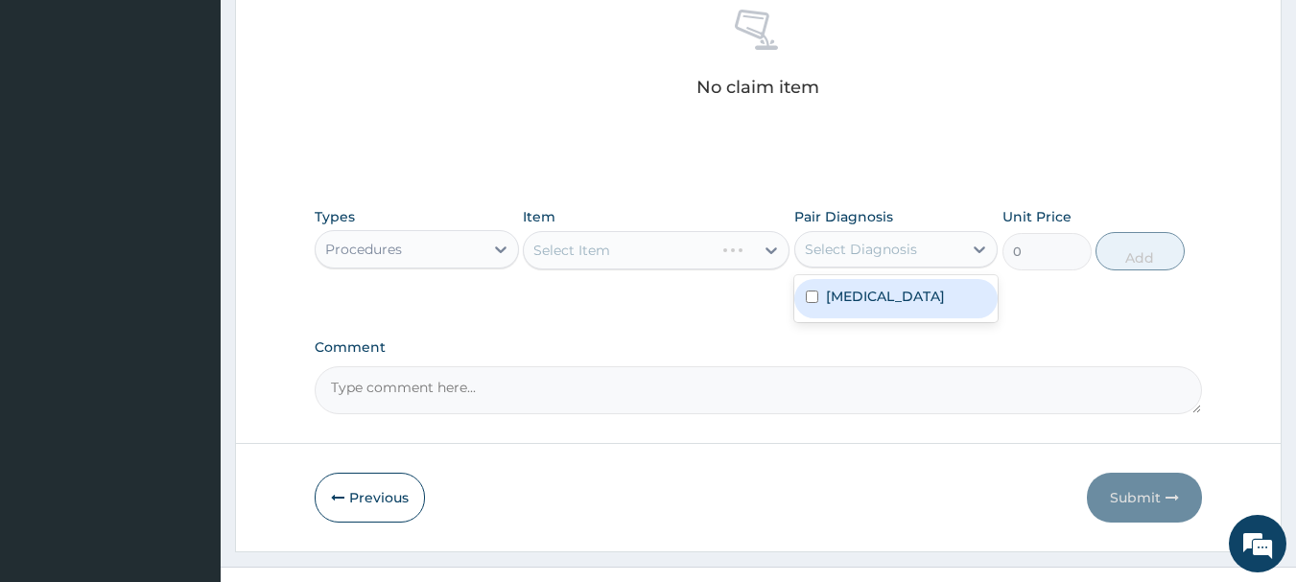
click at [842, 306] on label "Gestational hypertension" at bounding box center [885, 296] width 119 height 19
checkbox input "true"
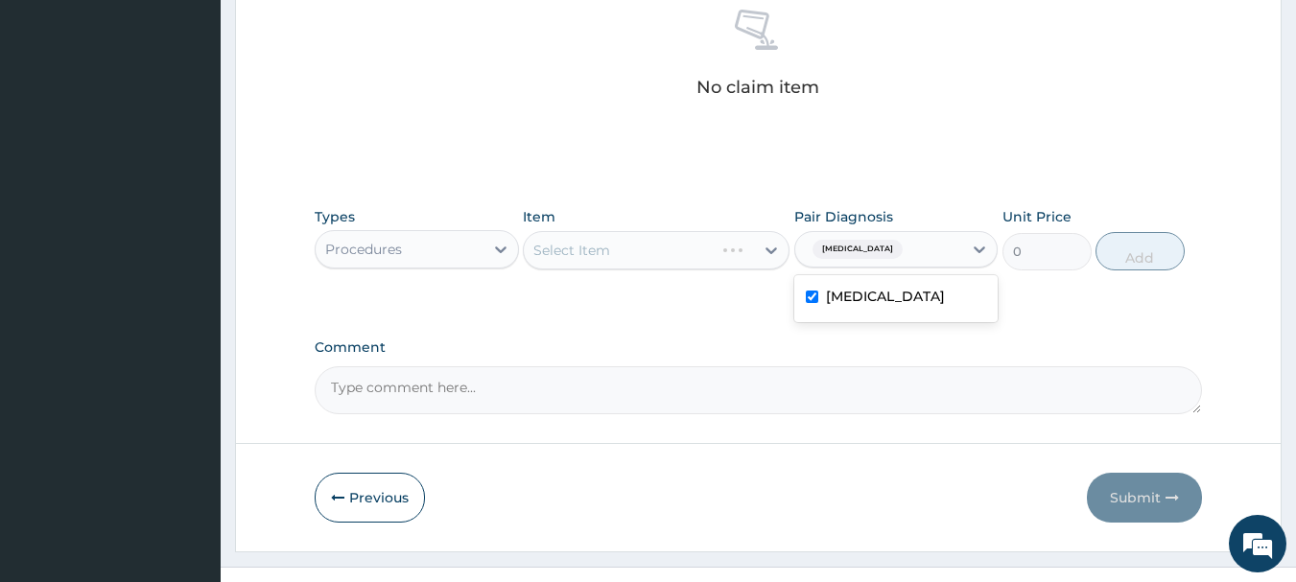
click at [703, 243] on div "Select Item" at bounding box center [639, 250] width 230 height 31
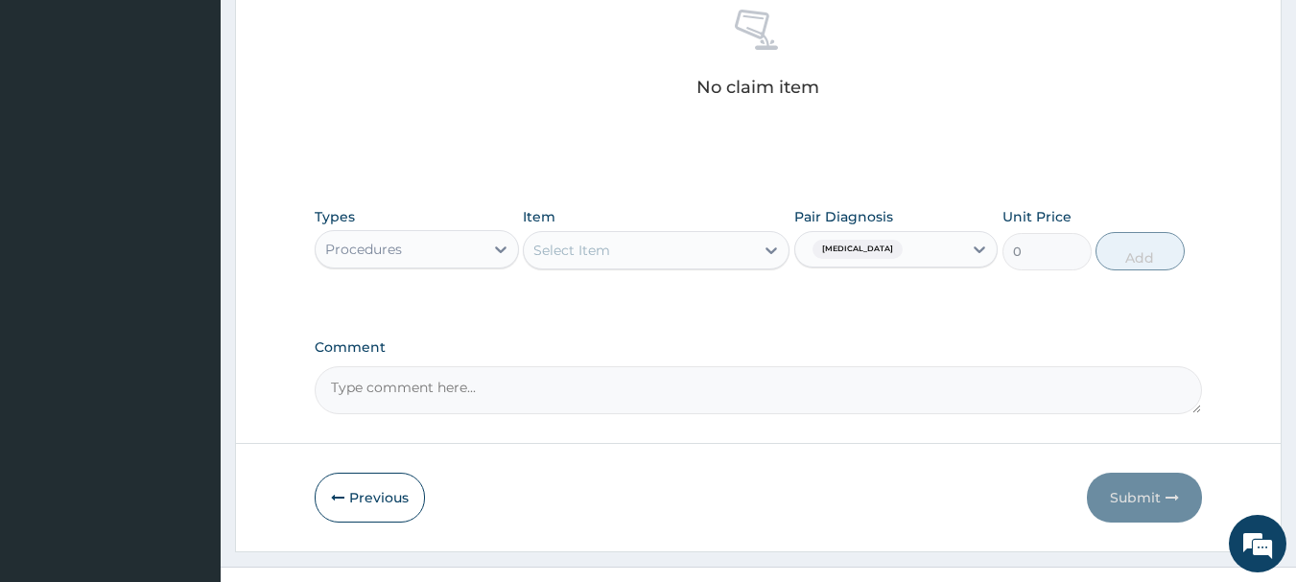
click at [703, 243] on div "Select Item" at bounding box center [639, 250] width 230 height 31
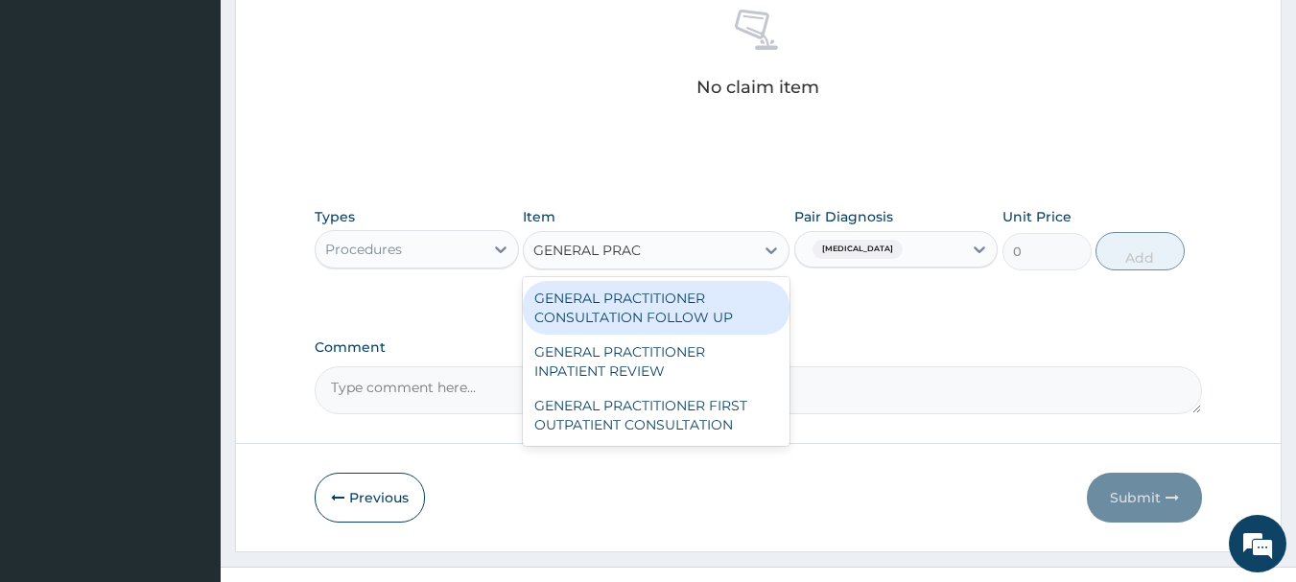
type input "GENERAL PRACT"
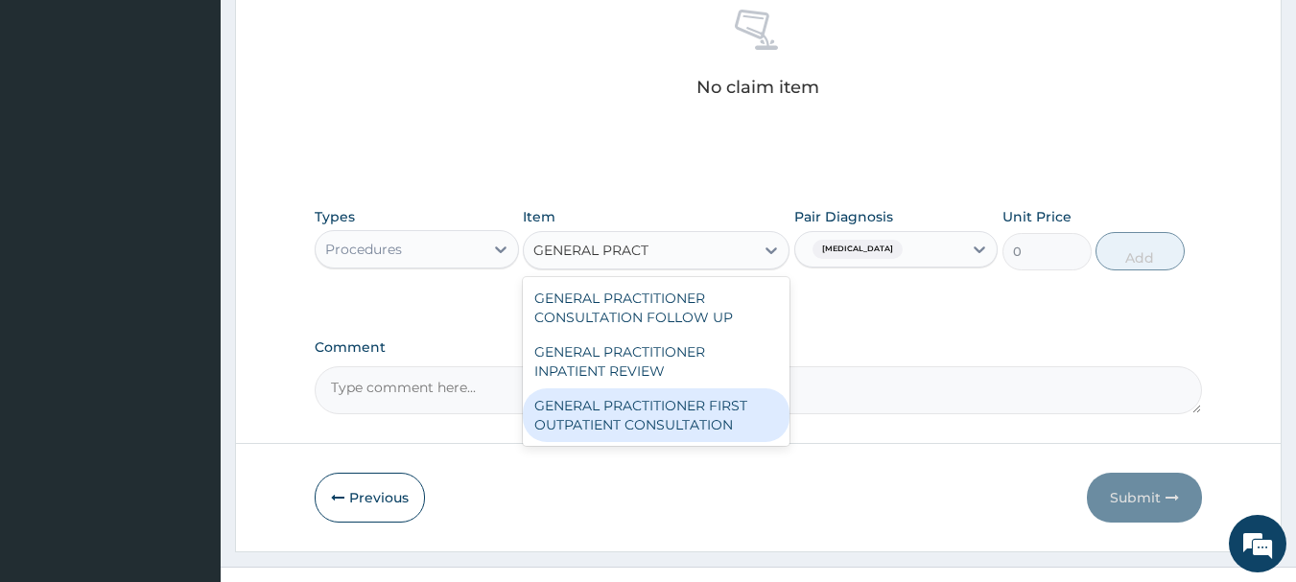
click at [734, 426] on div "GENERAL PRACTITIONER FIRST OUTPATIENT CONSULTATION" at bounding box center [656, 416] width 267 height 54
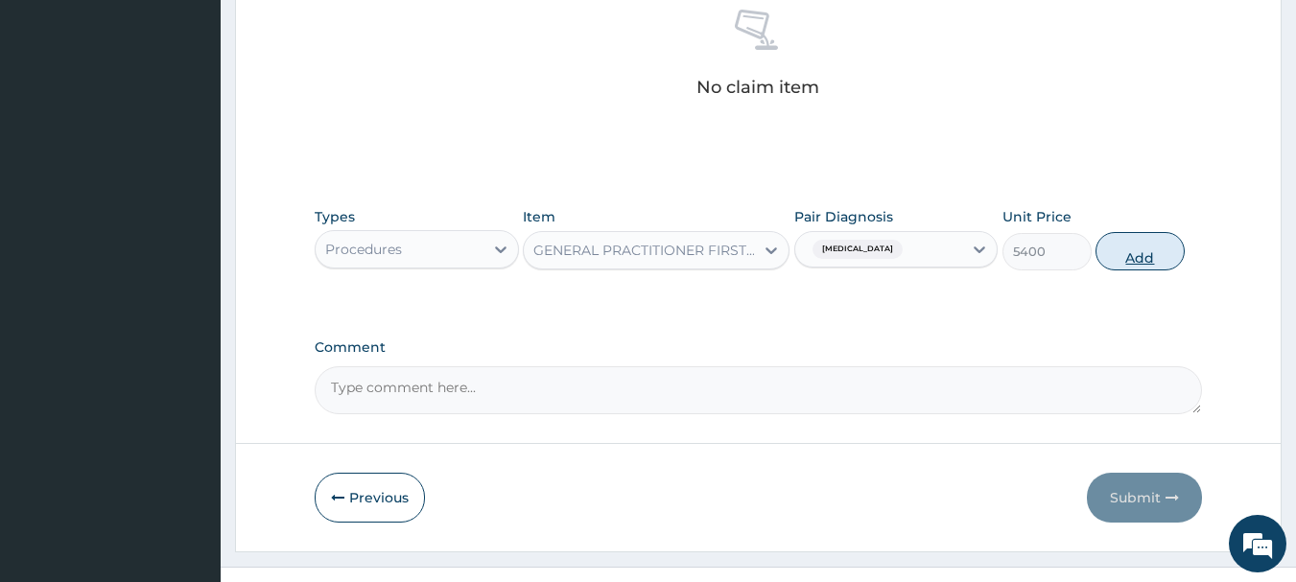
click at [1137, 237] on button "Add" at bounding box center [1140, 251] width 89 height 38
click at [1135, 238] on div "Types Procedures Item option GENERAL PRACTITIONER FIRST OUTPATIENT CONSULTATION…" at bounding box center [759, 239] width 889 height 83
type input "0"
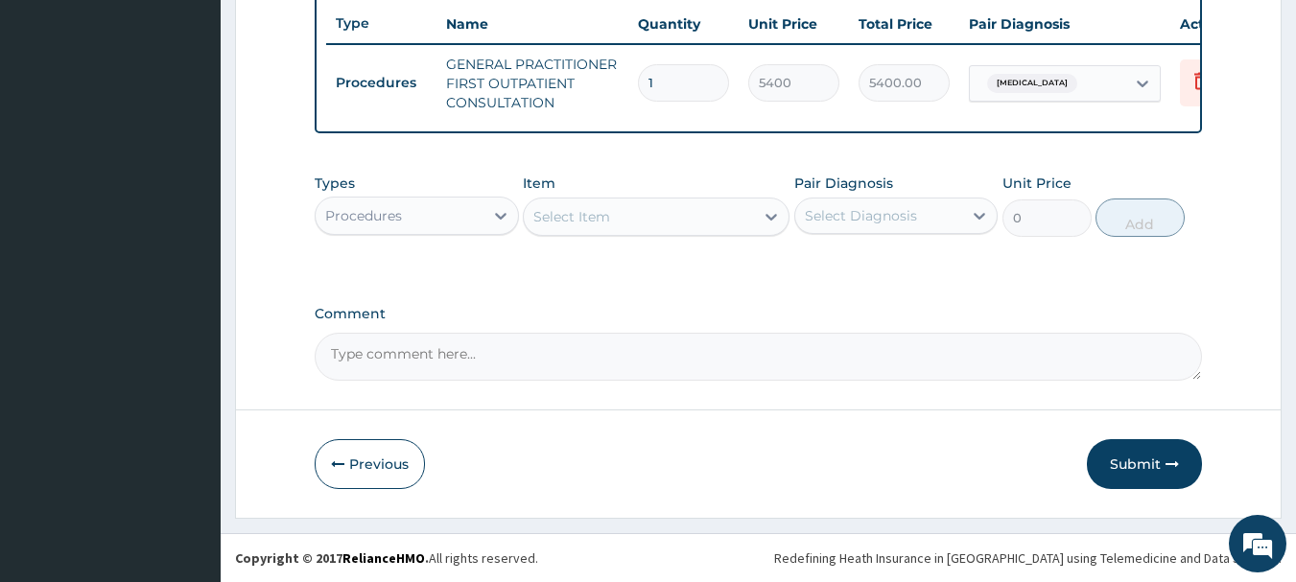
scroll to position [735, 0]
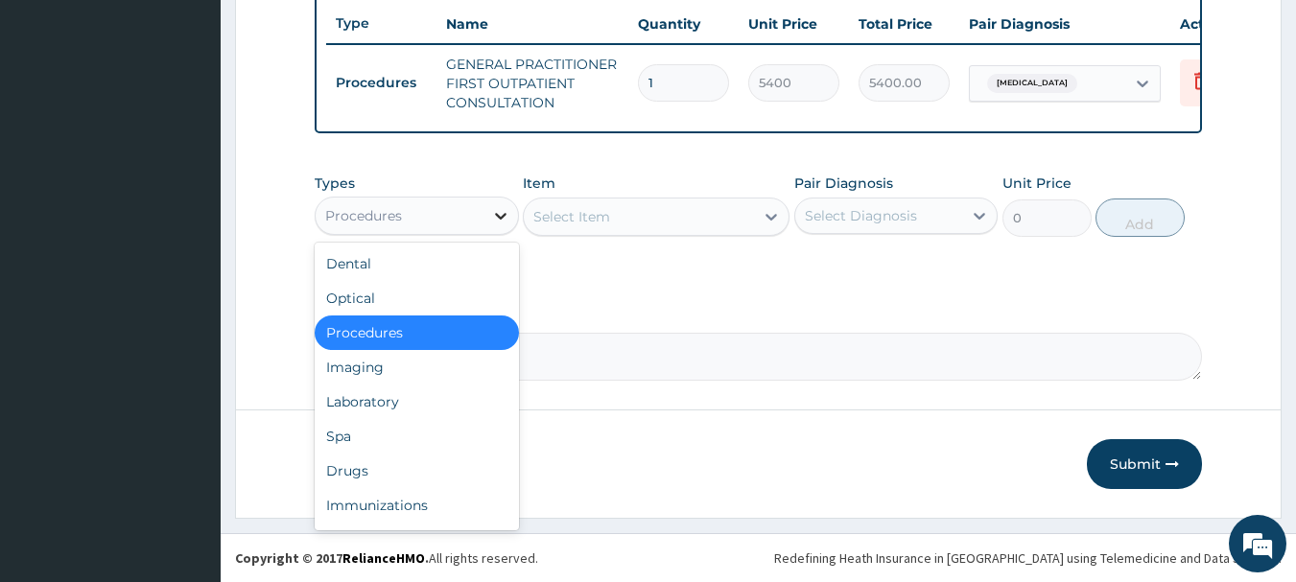
click at [506, 217] on icon at bounding box center [500, 215] width 19 height 19
click at [411, 466] on div "Drugs" at bounding box center [417, 471] width 204 height 35
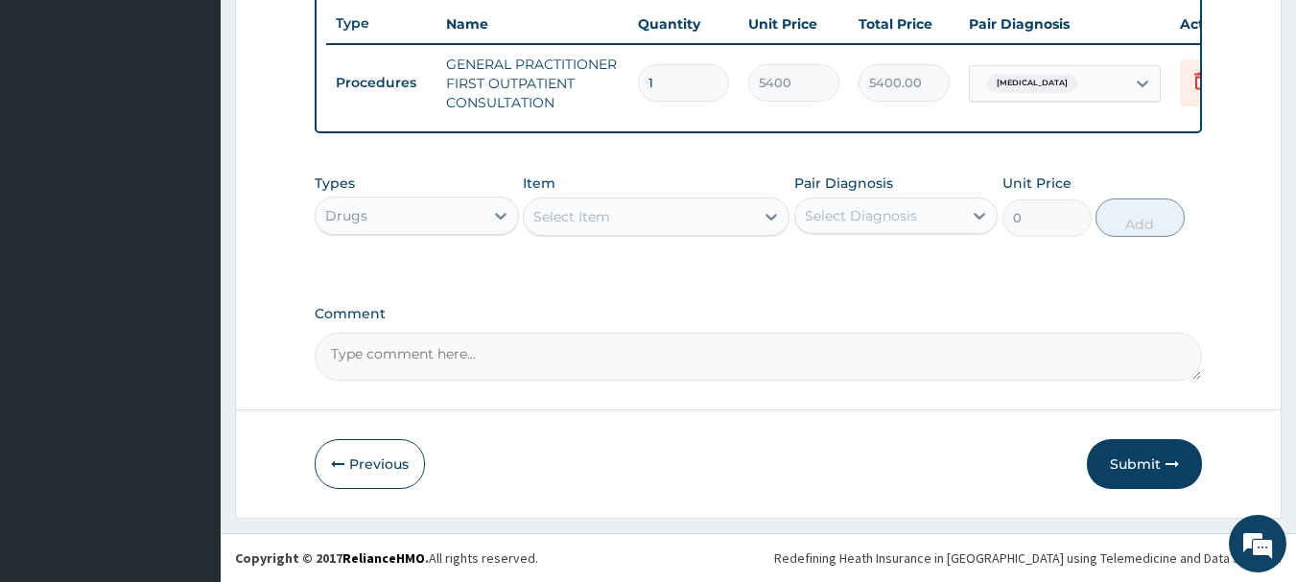
click at [744, 208] on div "Select Item" at bounding box center [639, 216] width 230 height 31
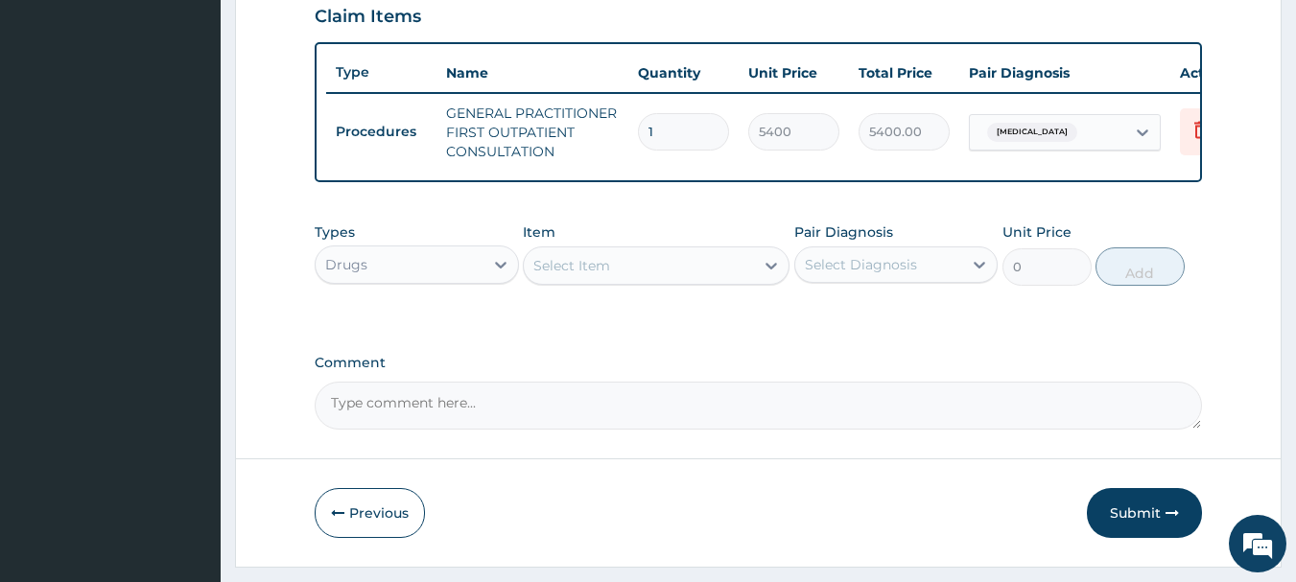
scroll to position [639, 0]
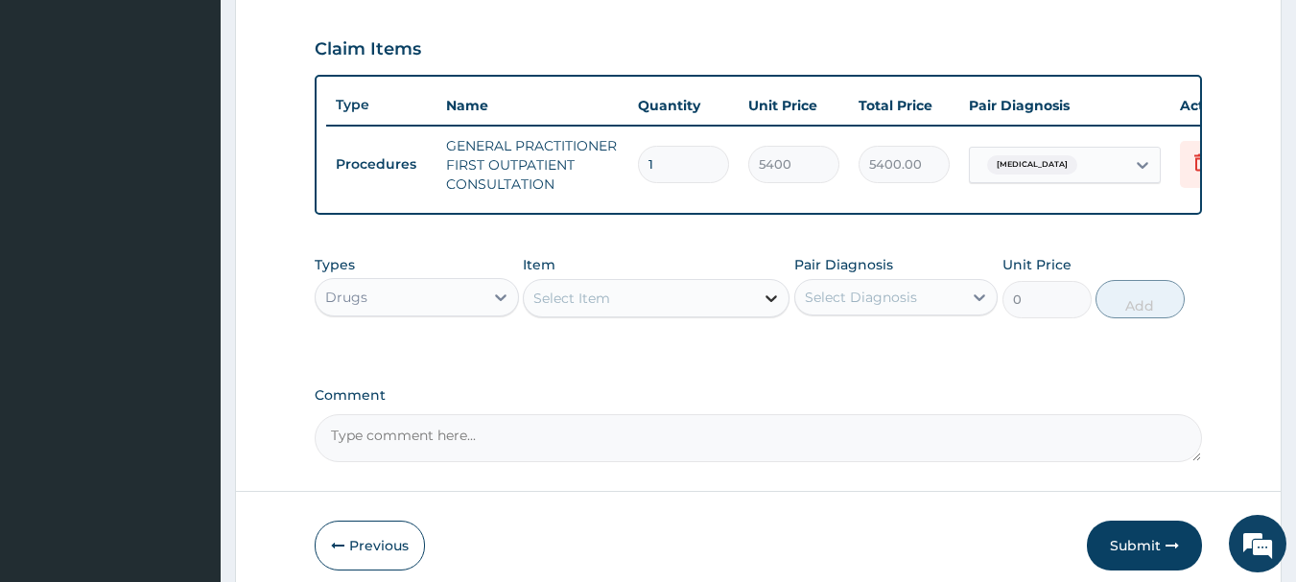
click at [766, 304] on icon at bounding box center [771, 298] width 19 height 19
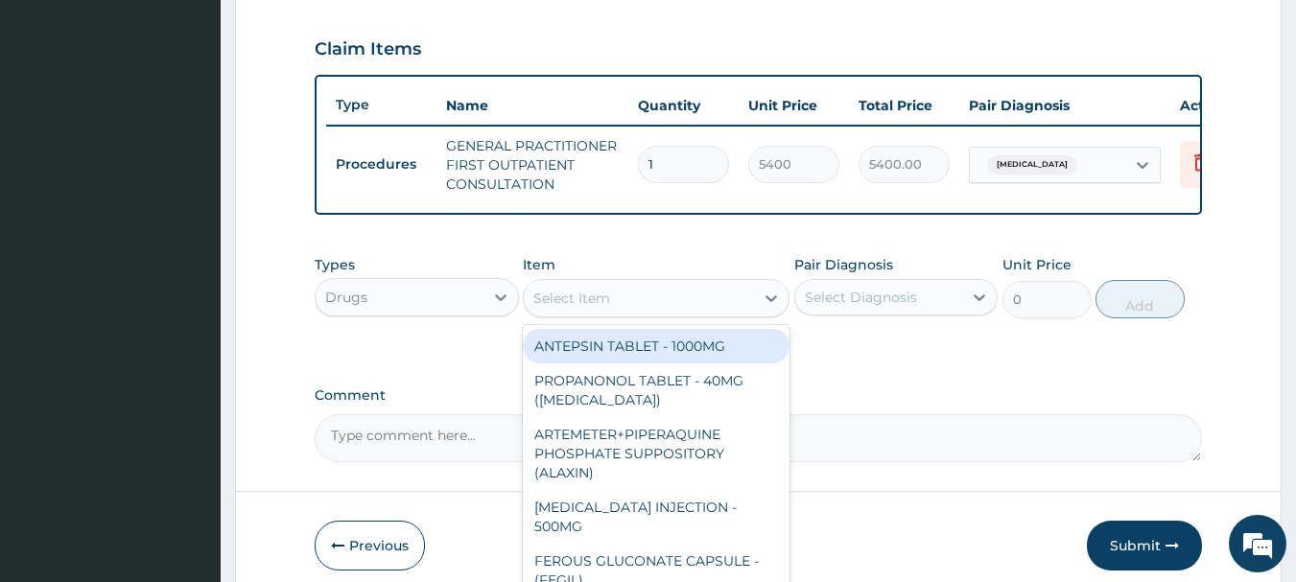
click at [844, 307] on div "Select Diagnosis" at bounding box center [861, 297] width 112 height 19
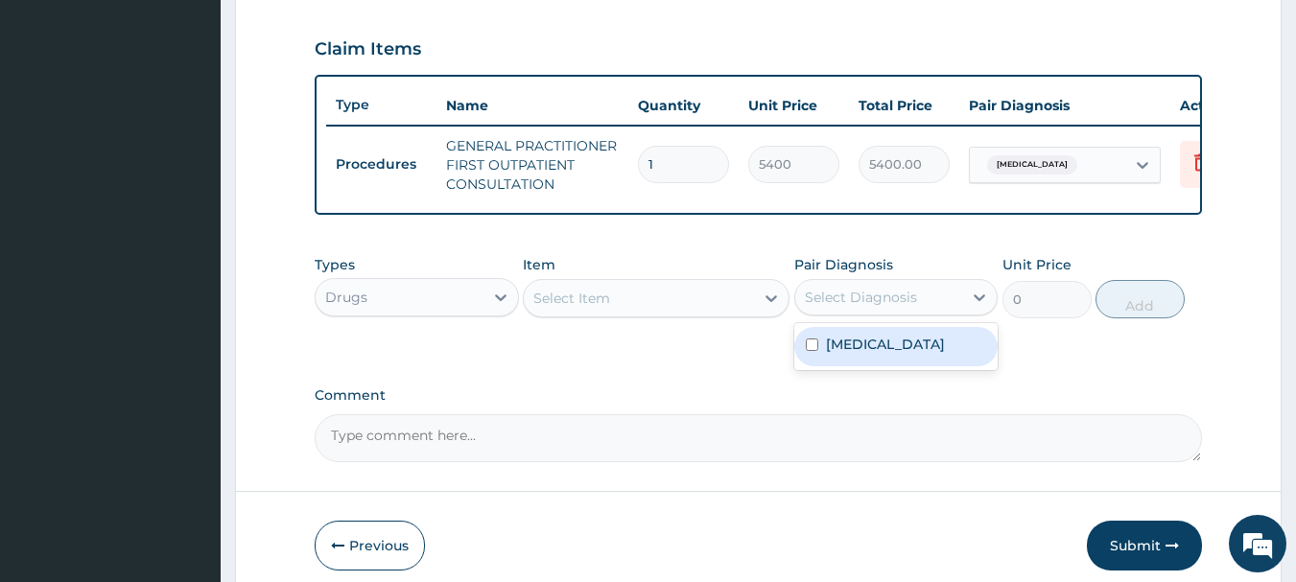
click at [844, 307] on div "Select Diagnosis" at bounding box center [861, 297] width 112 height 19
click at [878, 354] on label "Gestational hypertension" at bounding box center [885, 344] width 119 height 19
checkbox input "true"
click at [734, 307] on div "Select Item" at bounding box center [639, 298] width 230 height 31
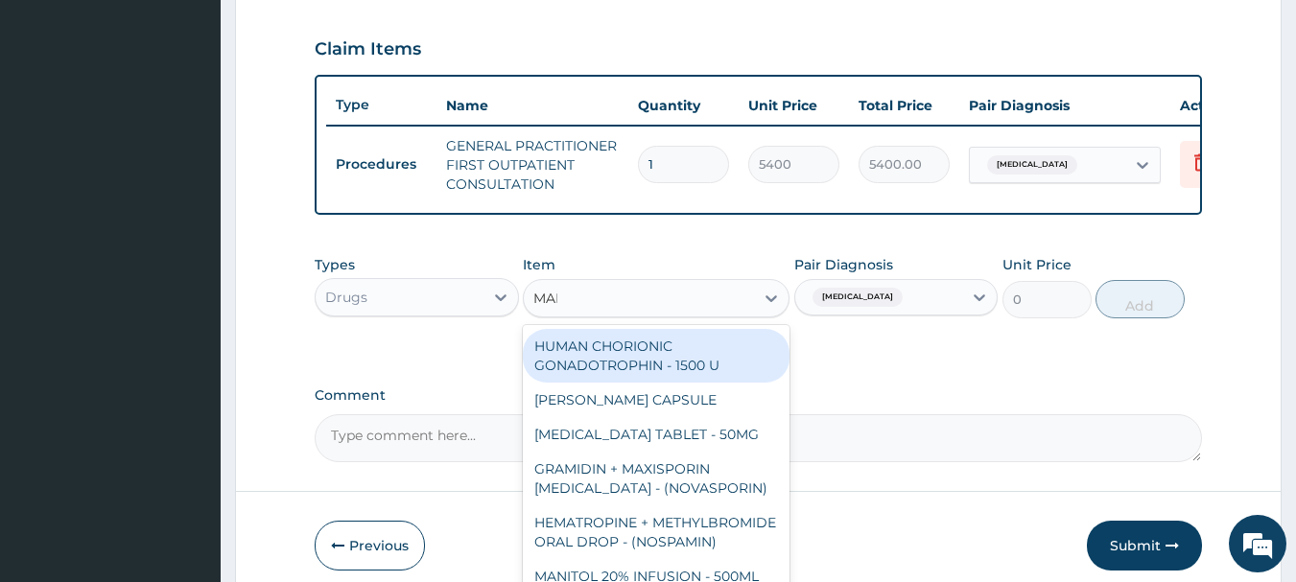
type input "MALA"
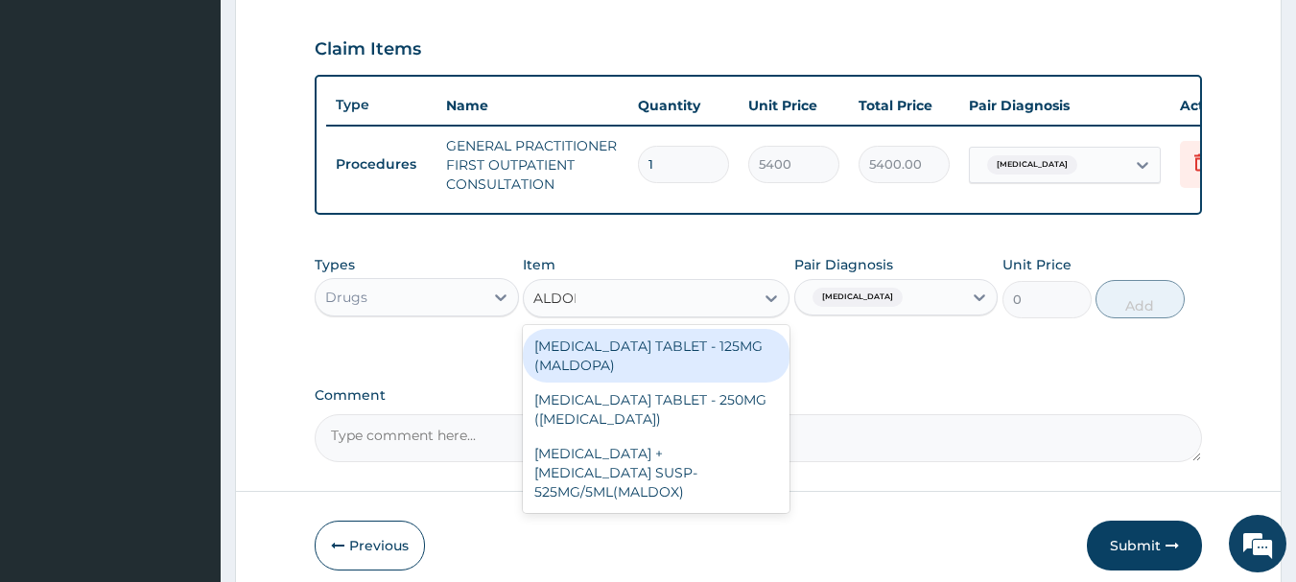
type input "ALDOME"
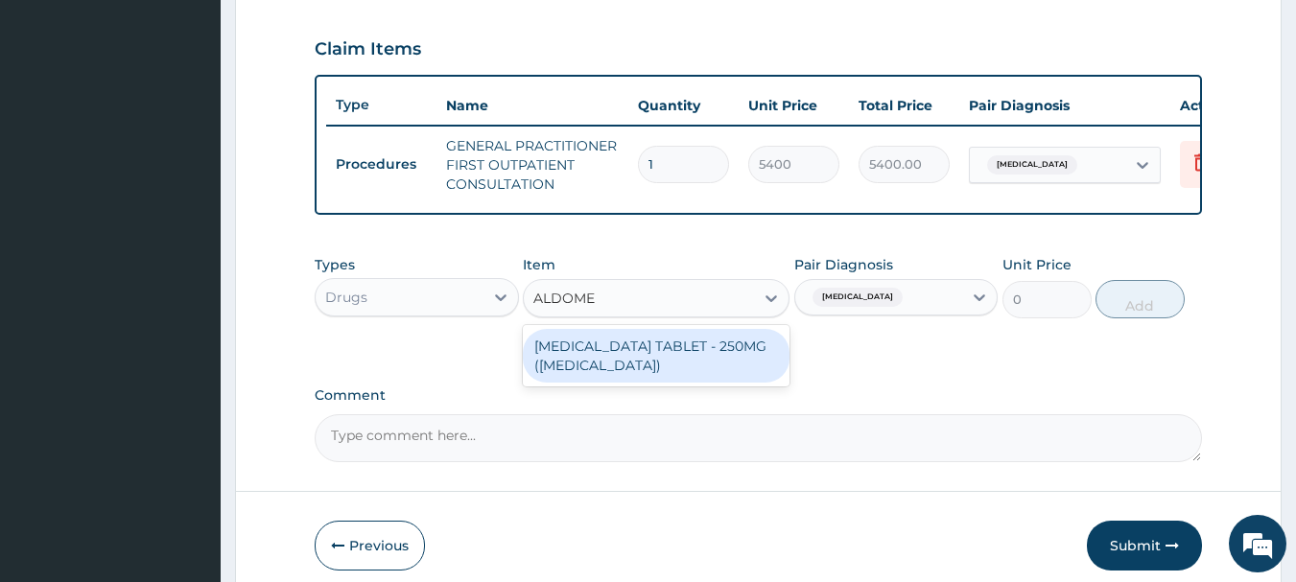
click at [621, 379] on div "[MEDICAL_DATA] TABLET - 250MG ([MEDICAL_DATA])" at bounding box center [656, 356] width 267 height 54
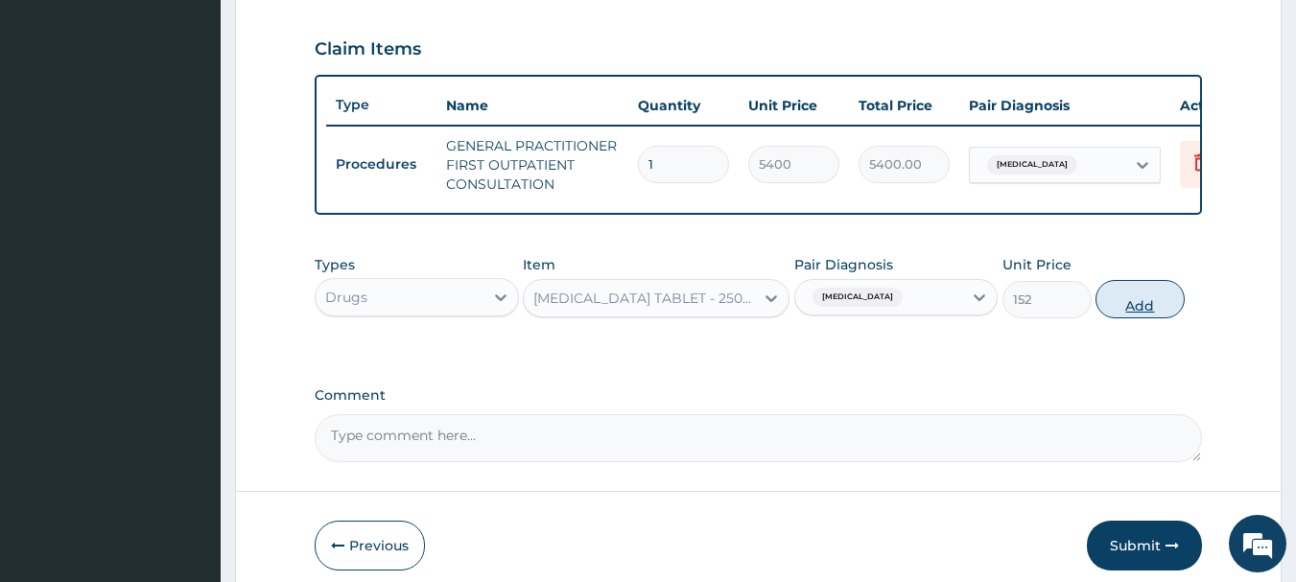
click at [1155, 308] on button "Add" at bounding box center [1140, 299] width 89 height 38
type input "0"
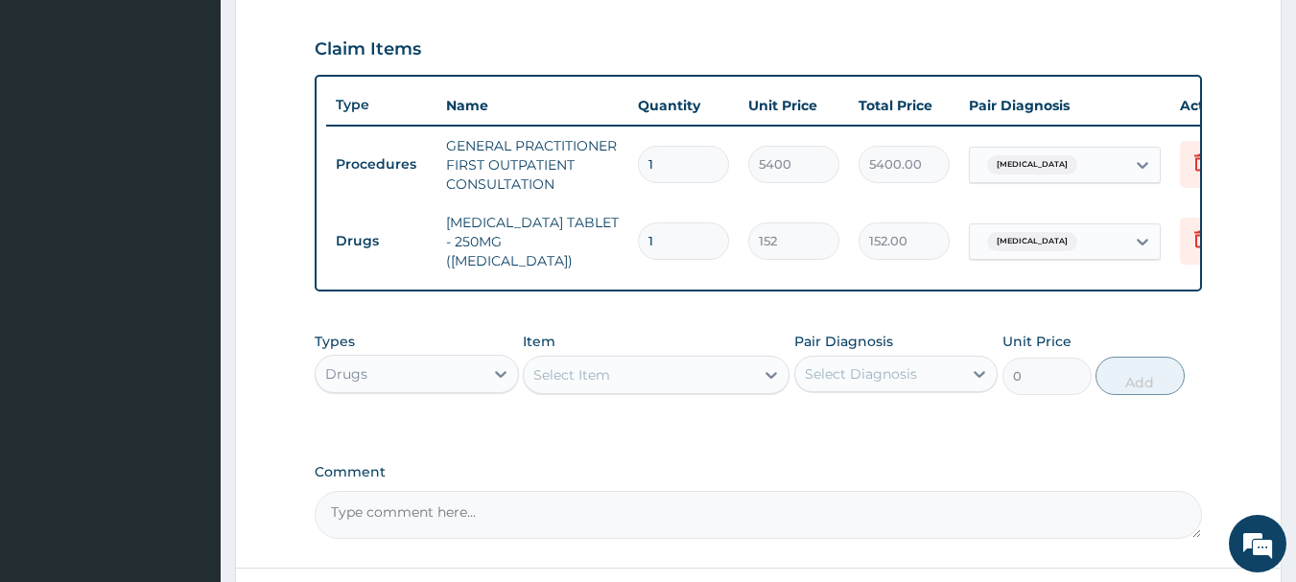
type input "14"
type input "2128.00"
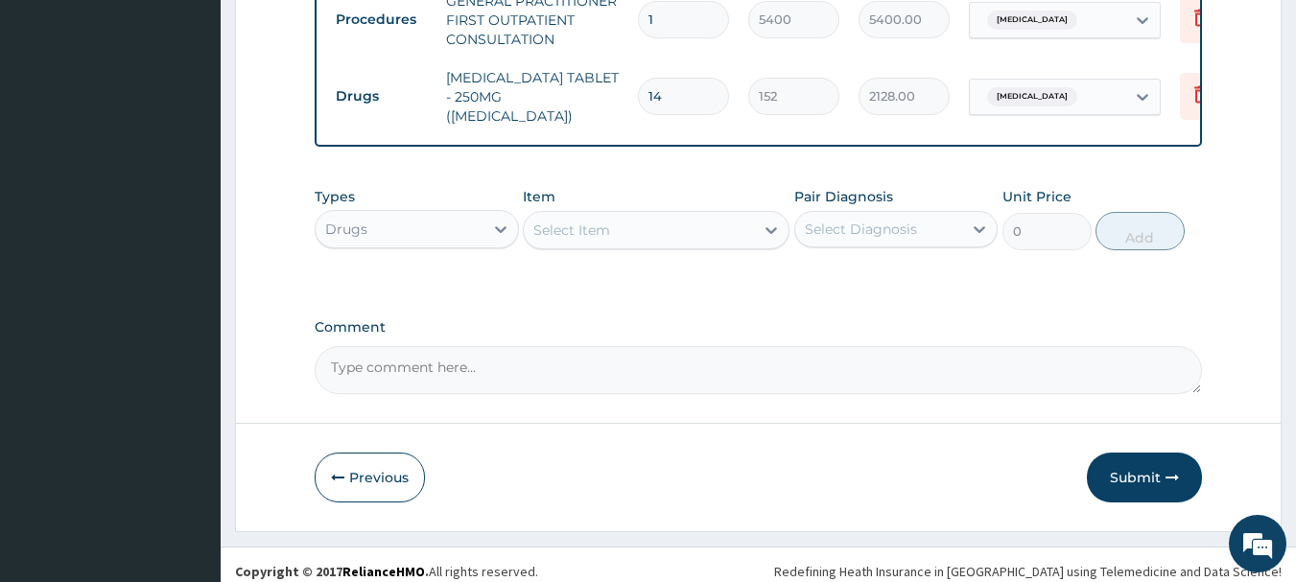
scroll to position [801, 0]
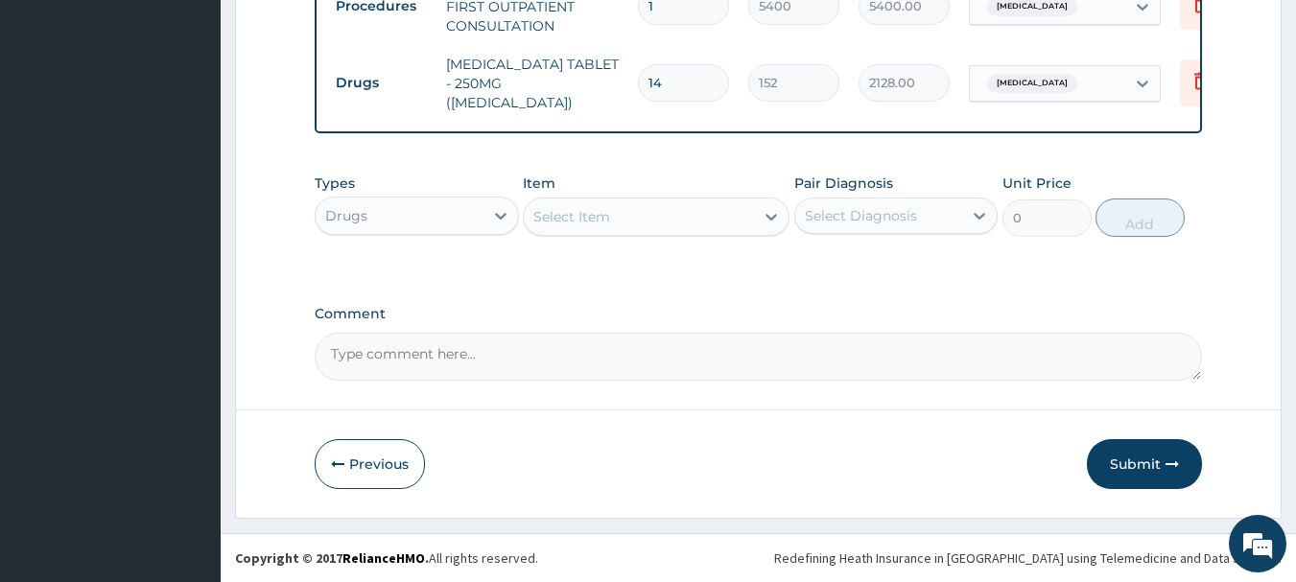
type input "14"
click at [898, 221] on div "Select Diagnosis" at bounding box center [861, 215] width 112 height 19
click at [883, 272] on label "Gestational hypertension" at bounding box center [885, 262] width 119 height 19
checkbox input "true"
click at [704, 233] on div "Select Item" at bounding box center [656, 217] width 267 height 38
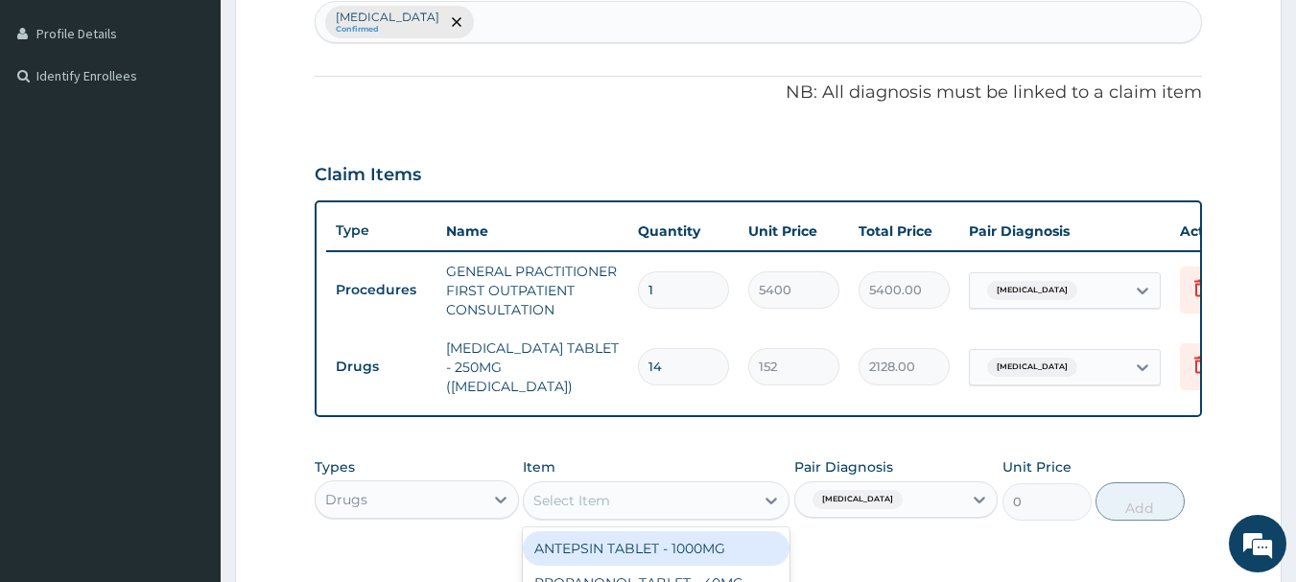
scroll to position [321, 0]
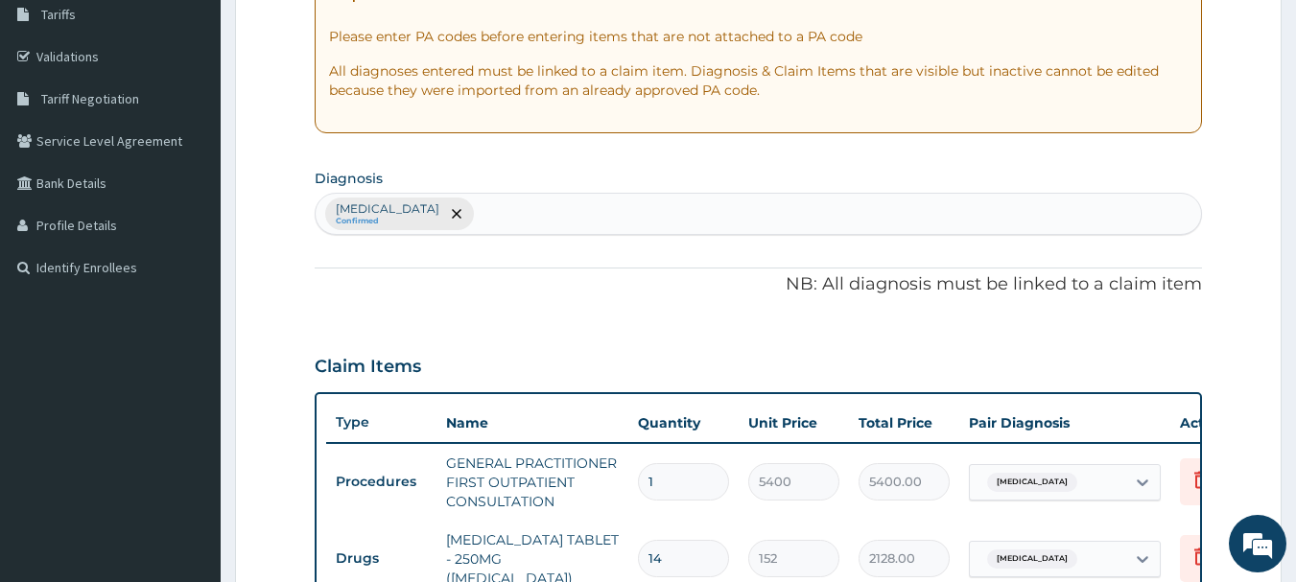
click at [663, 229] on div "Gestational hypertension Confirmed" at bounding box center [759, 214] width 887 height 40
type input "URTI"
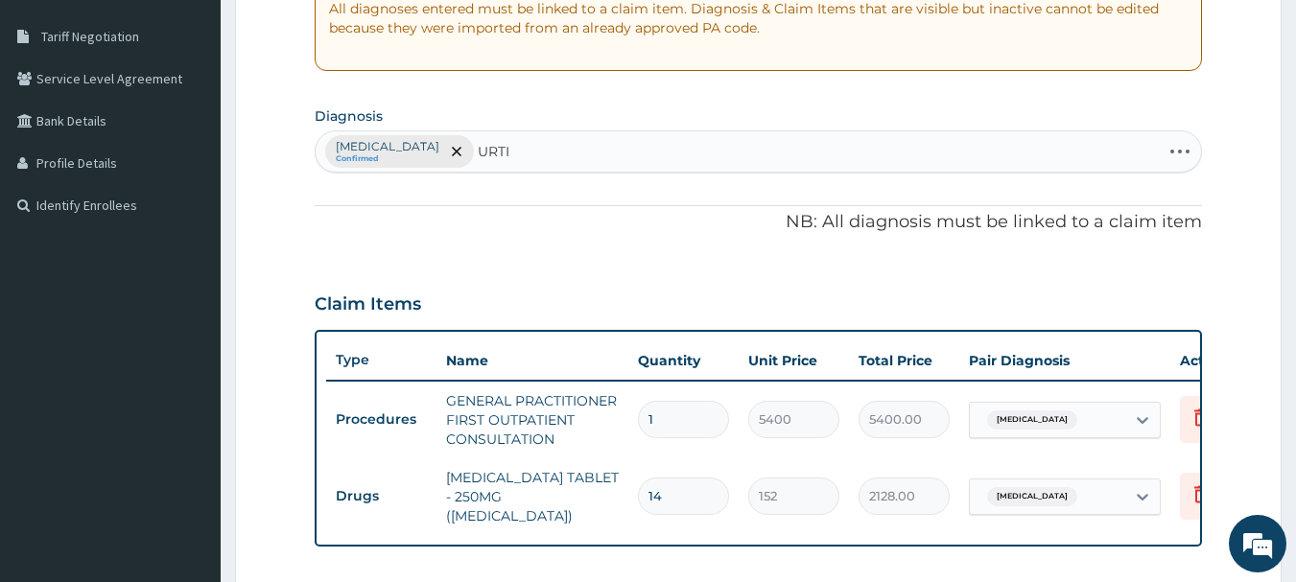
scroll to position [417, 0]
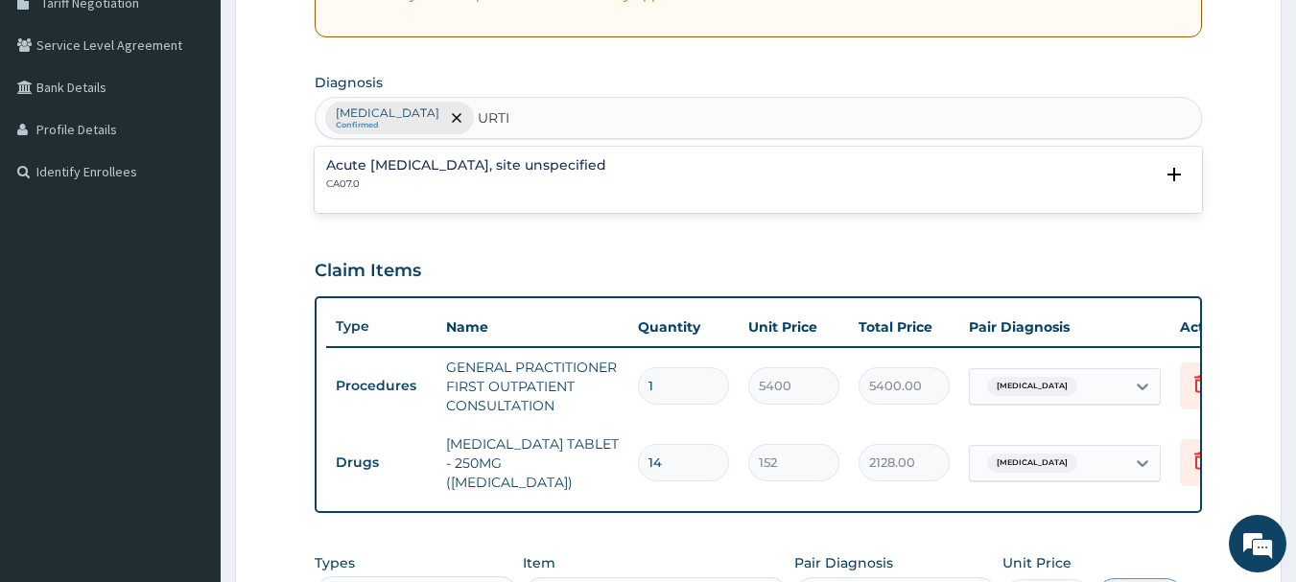
click at [606, 180] on p "CA07.0" at bounding box center [466, 184] width 280 height 13
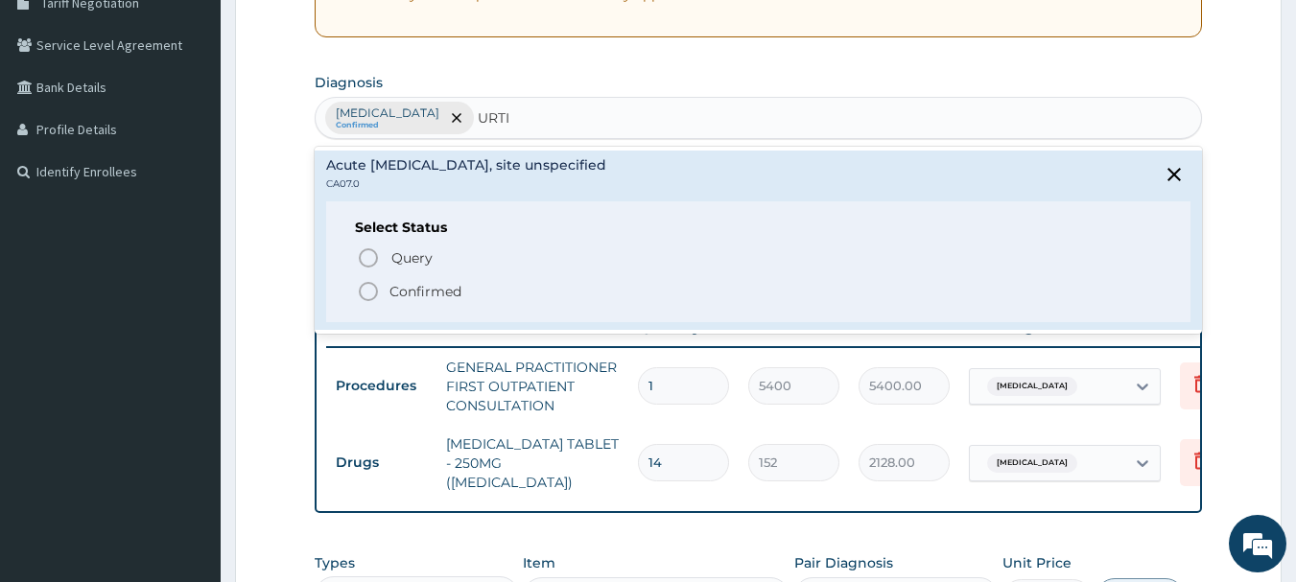
click at [410, 283] on p "Confirmed" at bounding box center [426, 291] width 72 height 19
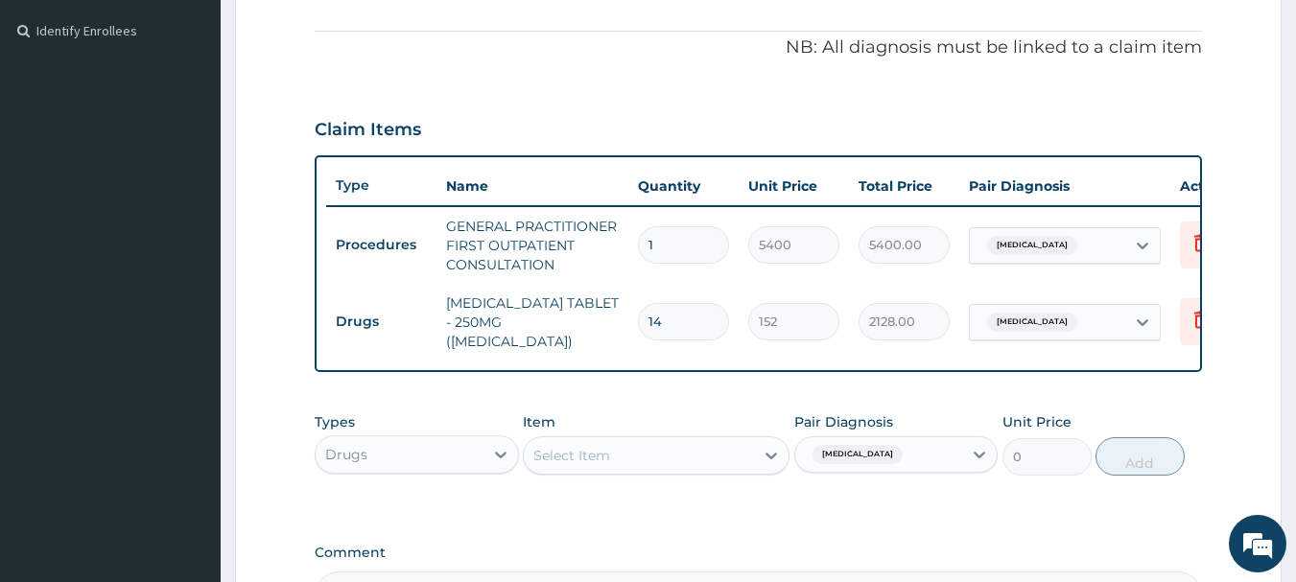
scroll to position [801, 0]
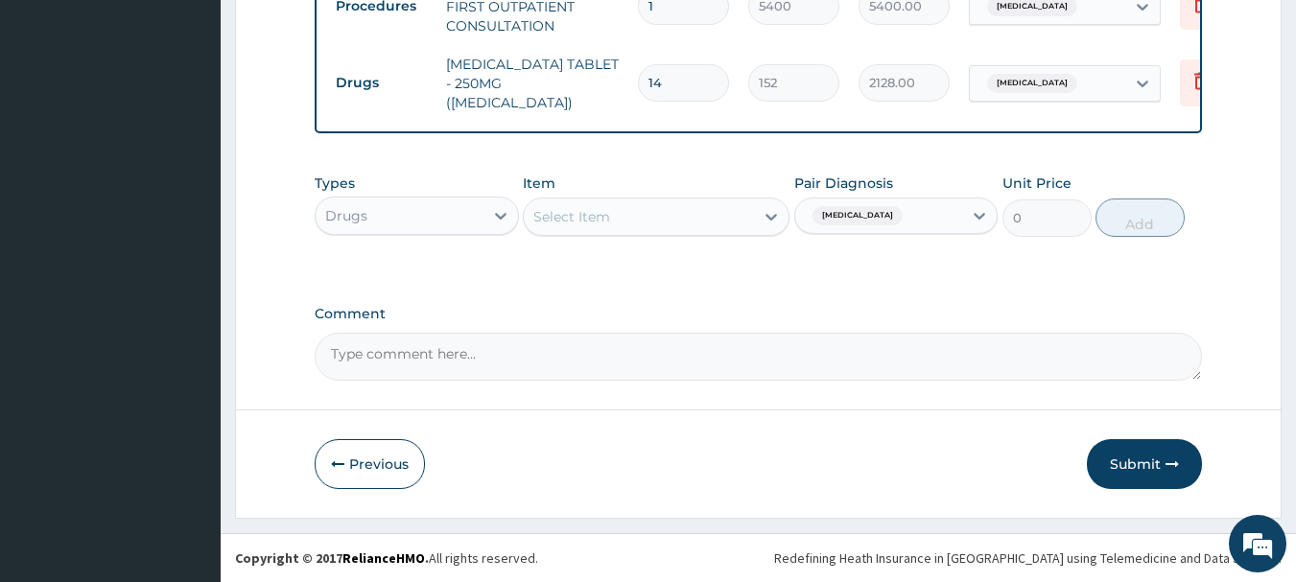
click at [862, 203] on div "Gestational hypertension" at bounding box center [855, 215] width 101 height 25
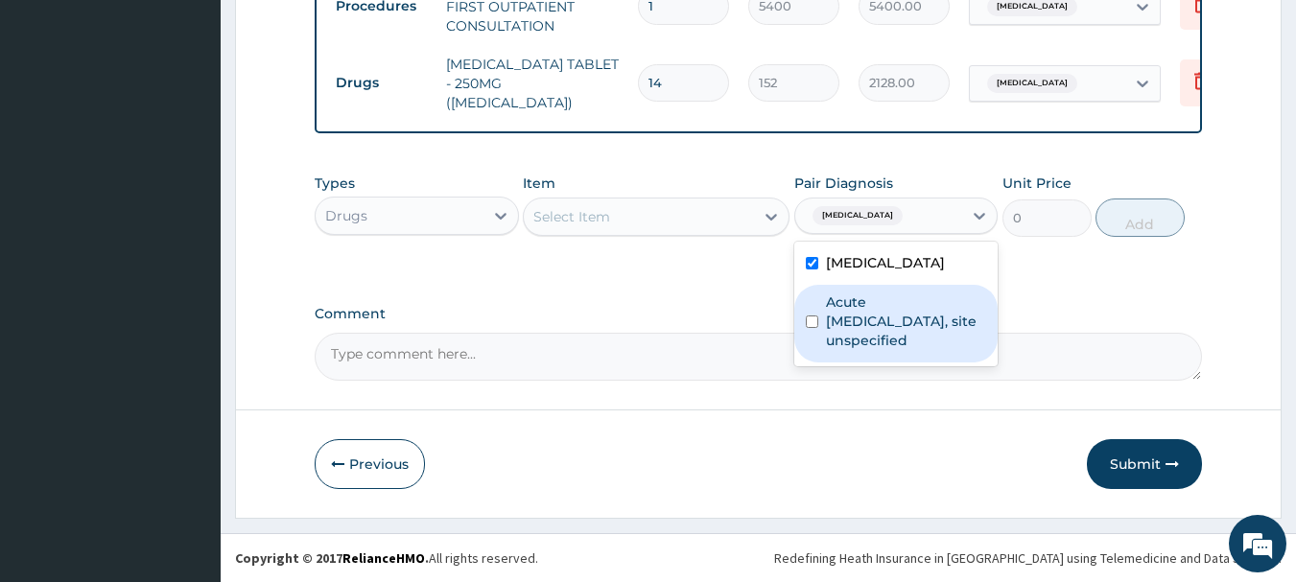
click at [881, 350] on label "Acute [MEDICAL_DATA], site unspecified" at bounding box center [906, 322] width 161 height 58
checkbox input "true"
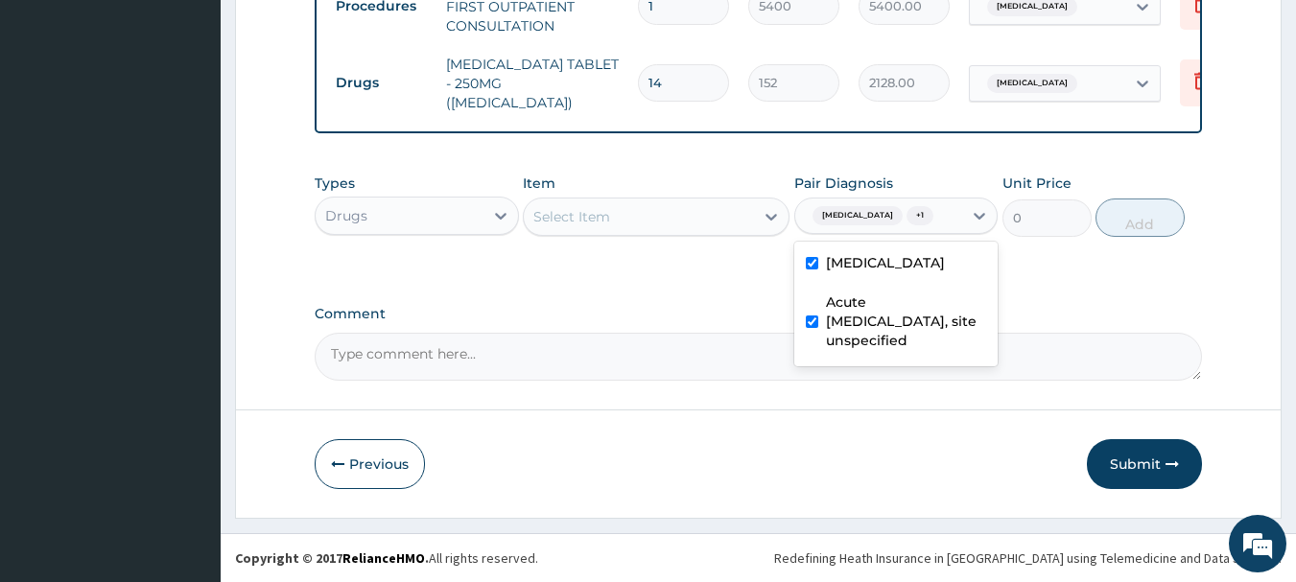
click at [858, 272] on label "Gestational hypertension" at bounding box center [885, 262] width 119 height 19
checkbox input "false"
click at [723, 219] on div "Select Item" at bounding box center [639, 216] width 230 height 31
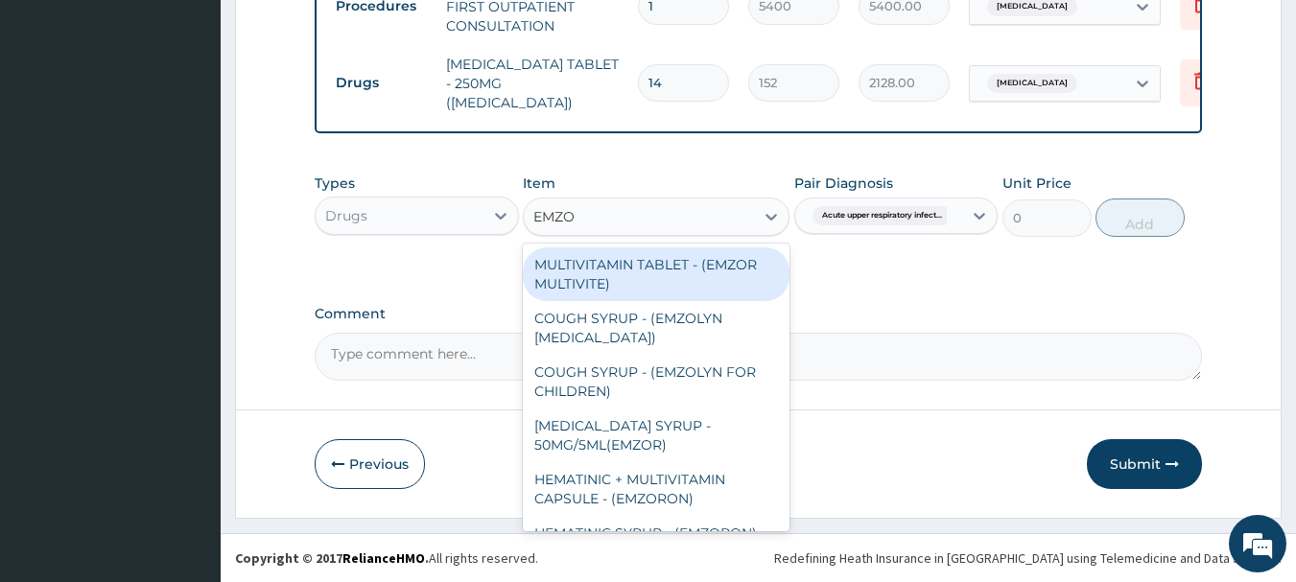
type input "EMZOL"
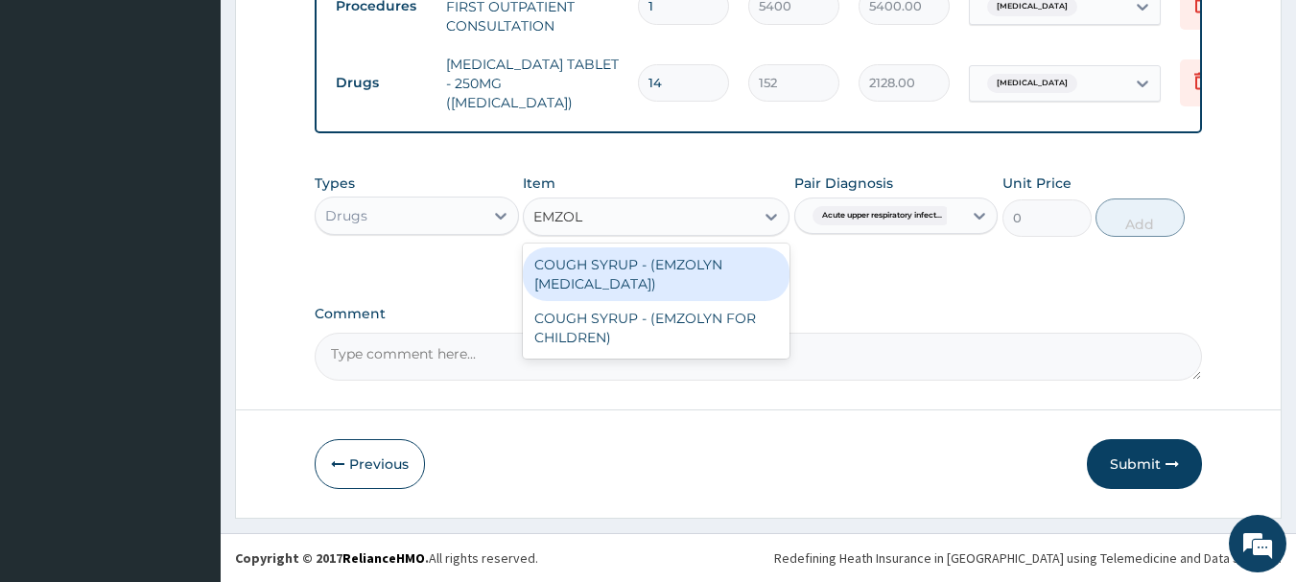
click at [688, 267] on div "COUGH SYRUP - (EMZOLYN [MEDICAL_DATA])" at bounding box center [656, 275] width 267 height 54
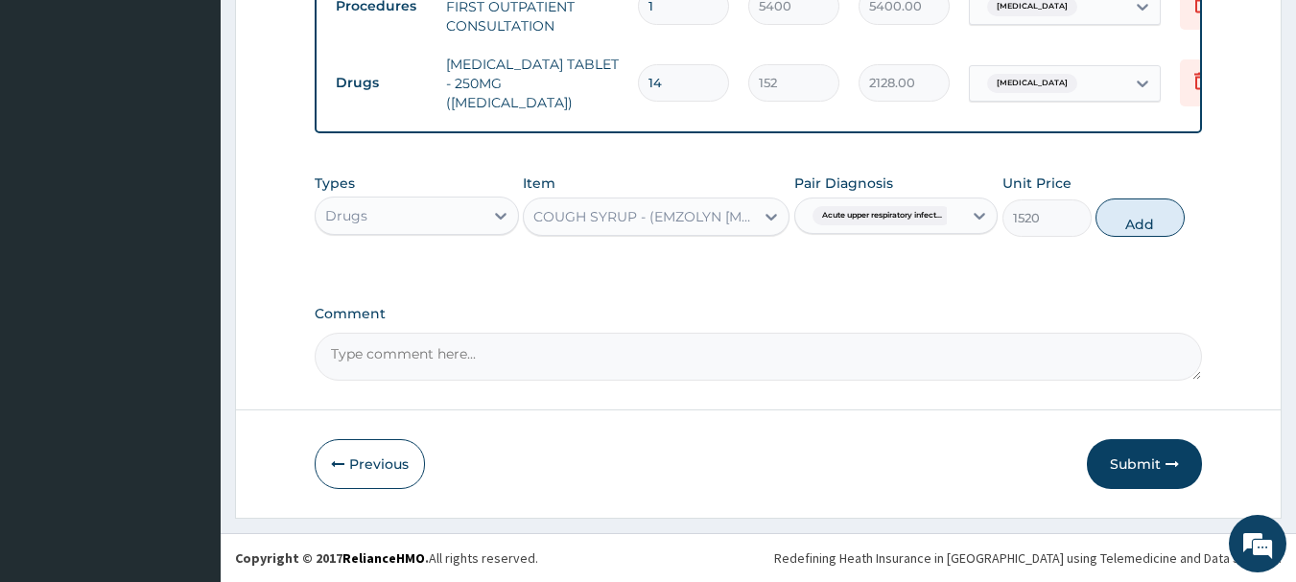
drag, startPoint x: 1120, startPoint y: 220, endPoint x: 1072, endPoint y: 194, distance: 54.5
click at [1120, 220] on button "Add" at bounding box center [1140, 218] width 89 height 38
type input "0"
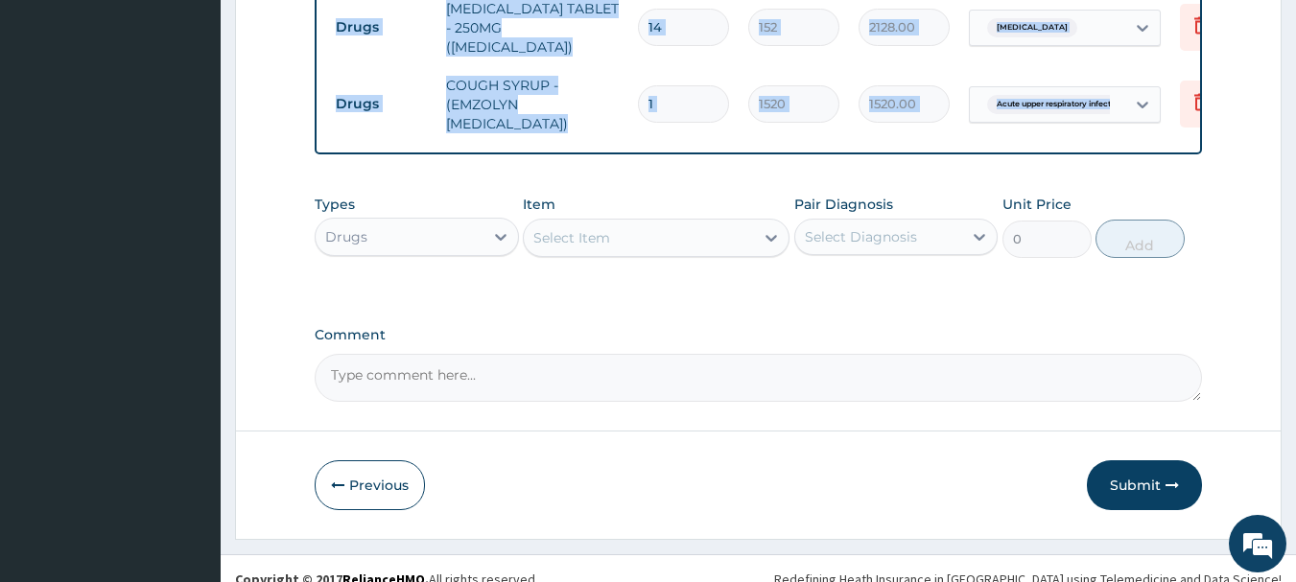
scroll to position [878, 0]
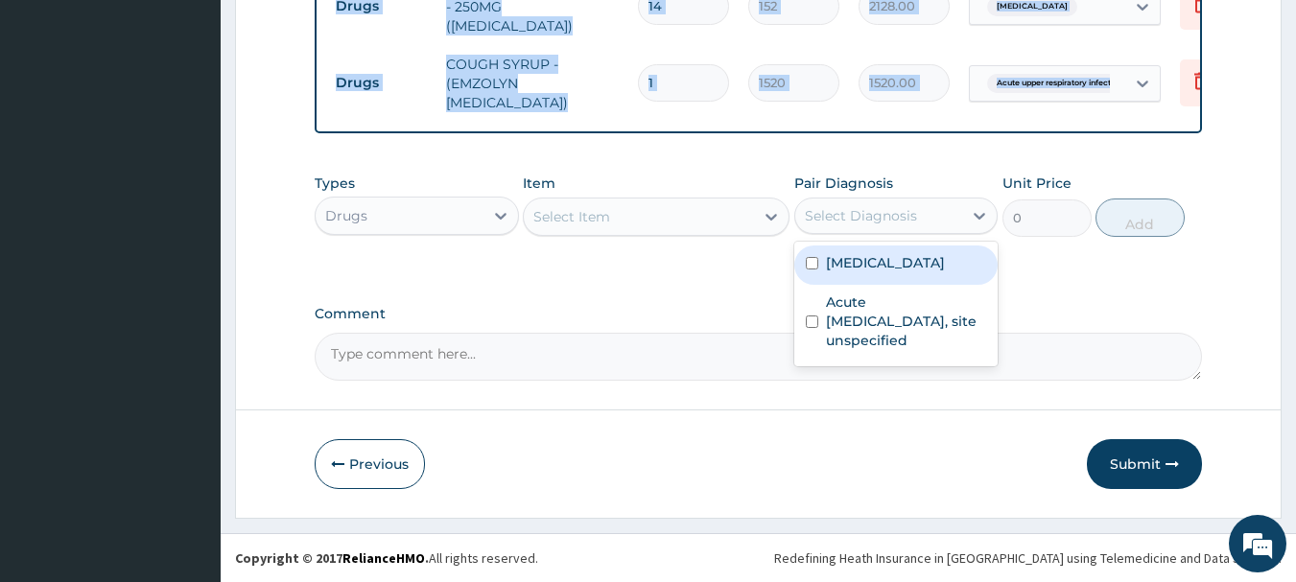
click at [848, 207] on div "Select Diagnosis" at bounding box center [861, 215] width 112 height 19
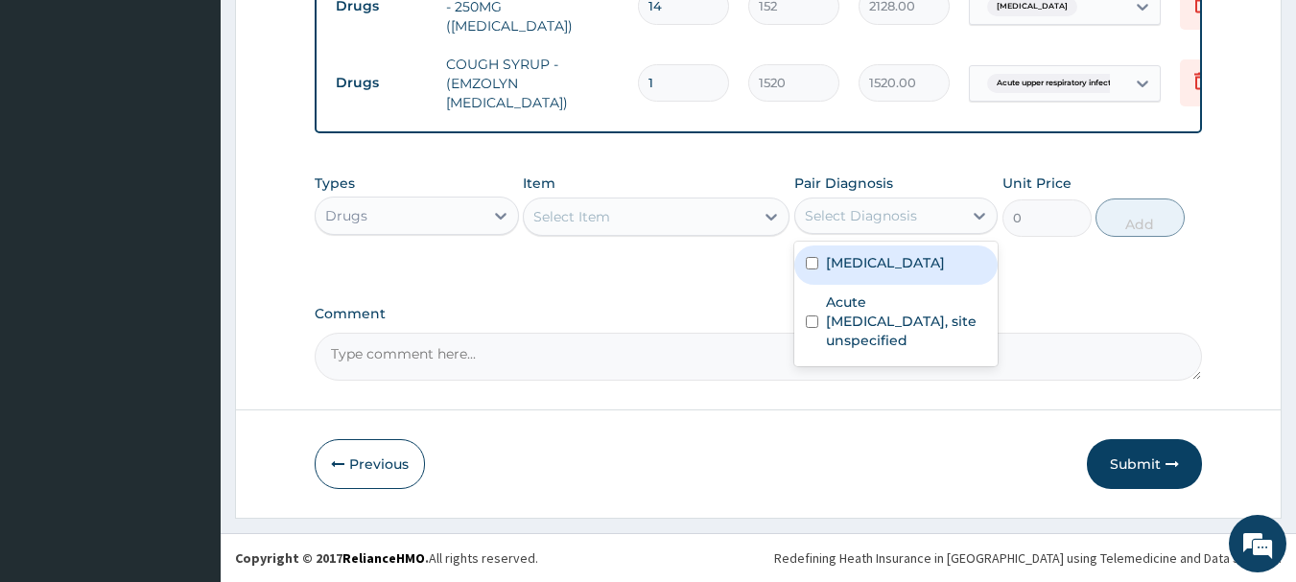
click at [851, 212] on div "Select Diagnosis" at bounding box center [861, 215] width 112 height 19
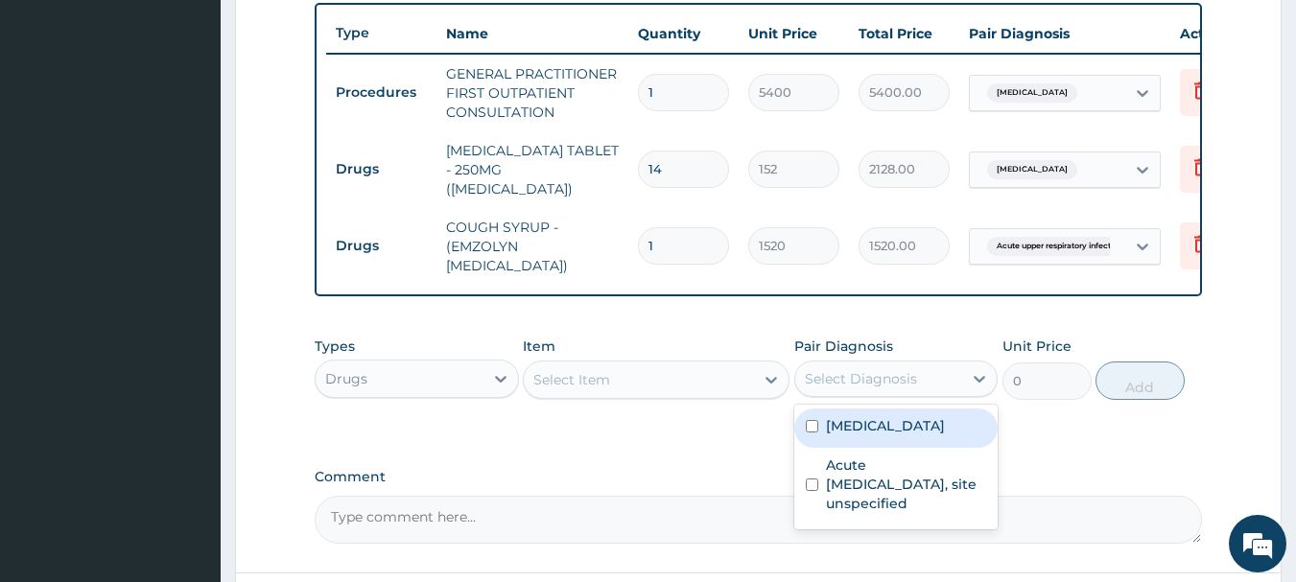
scroll to position [686, 0]
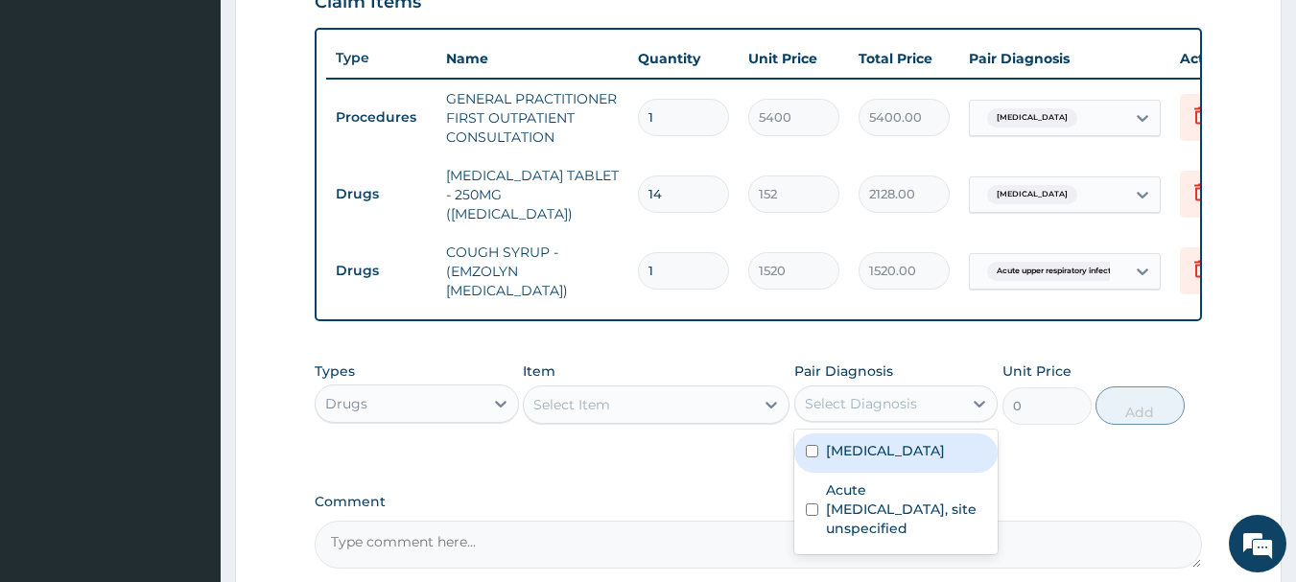
click at [640, 405] on div "Select Item" at bounding box center [639, 405] width 230 height 31
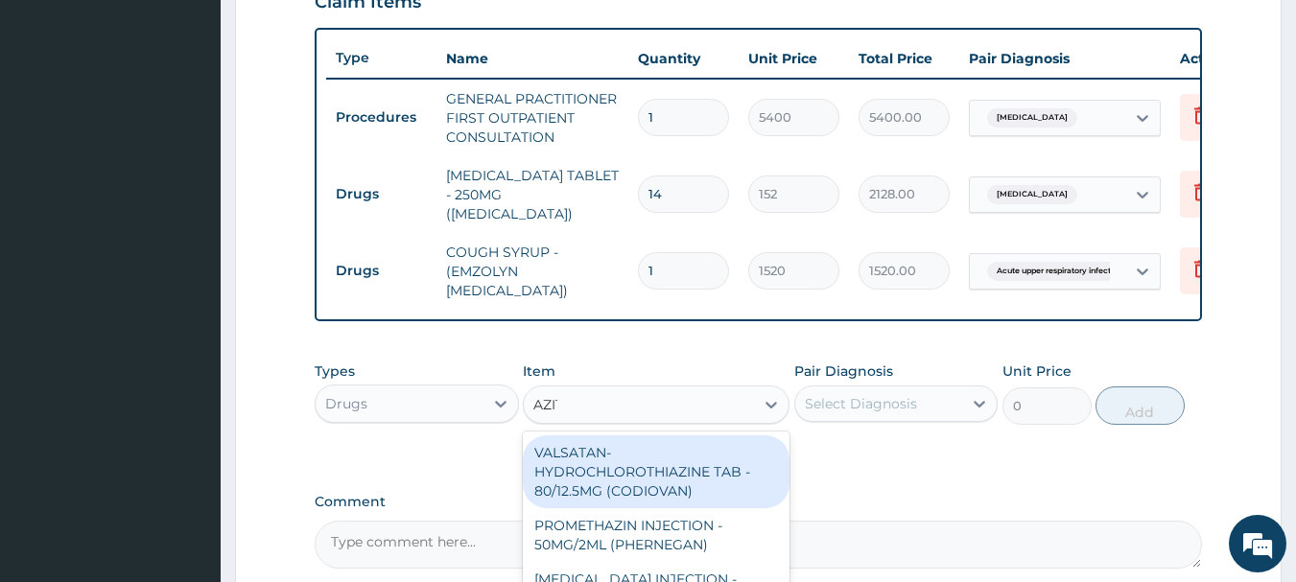
type input "AZITH"
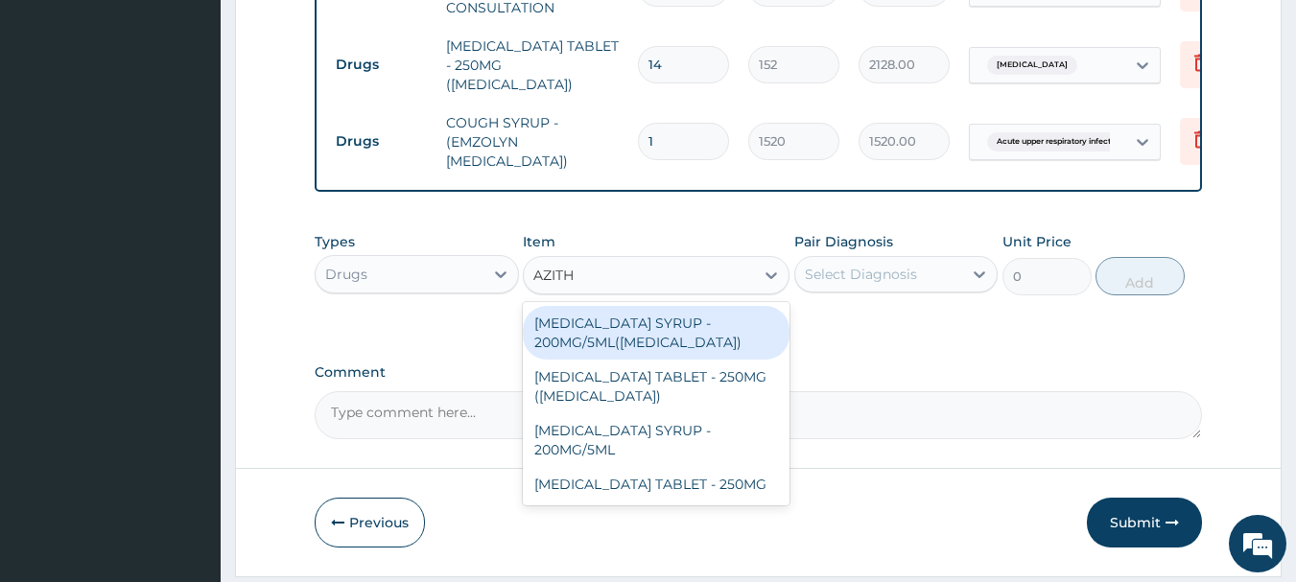
scroll to position [878, 0]
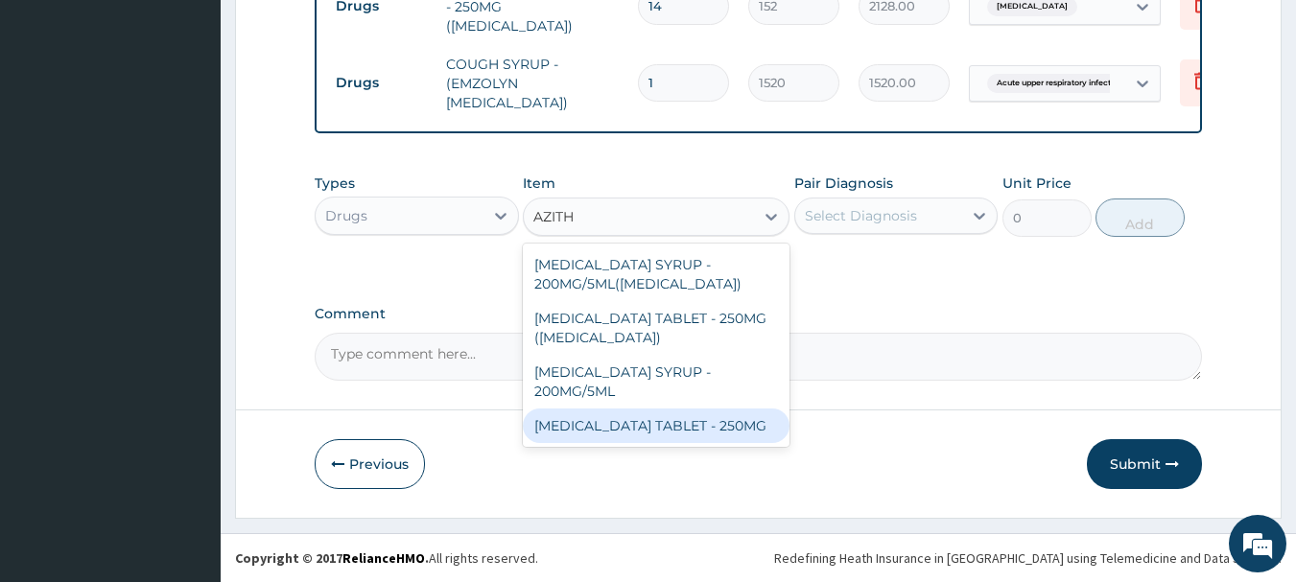
click at [754, 432] on div "[MEDICAL_DATA] TABLET - 250MG" at bounding box center [656, 426] width 267 height 35
type input "380"
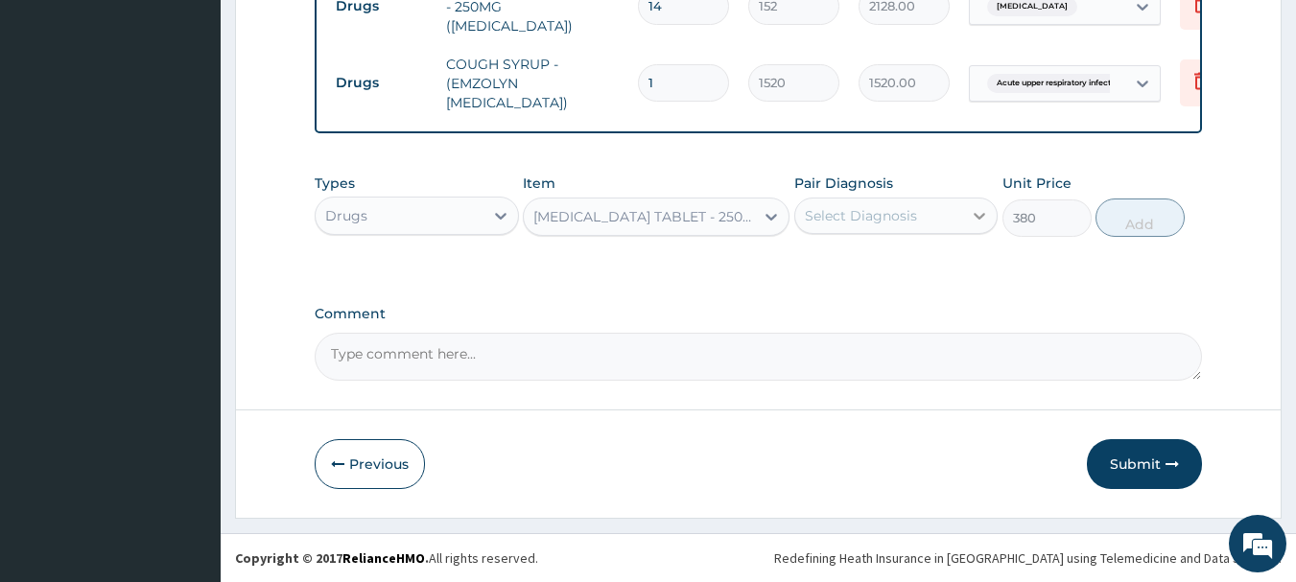
click at [968, 214] on div at bounding box center [979, 216] width 35 height 35
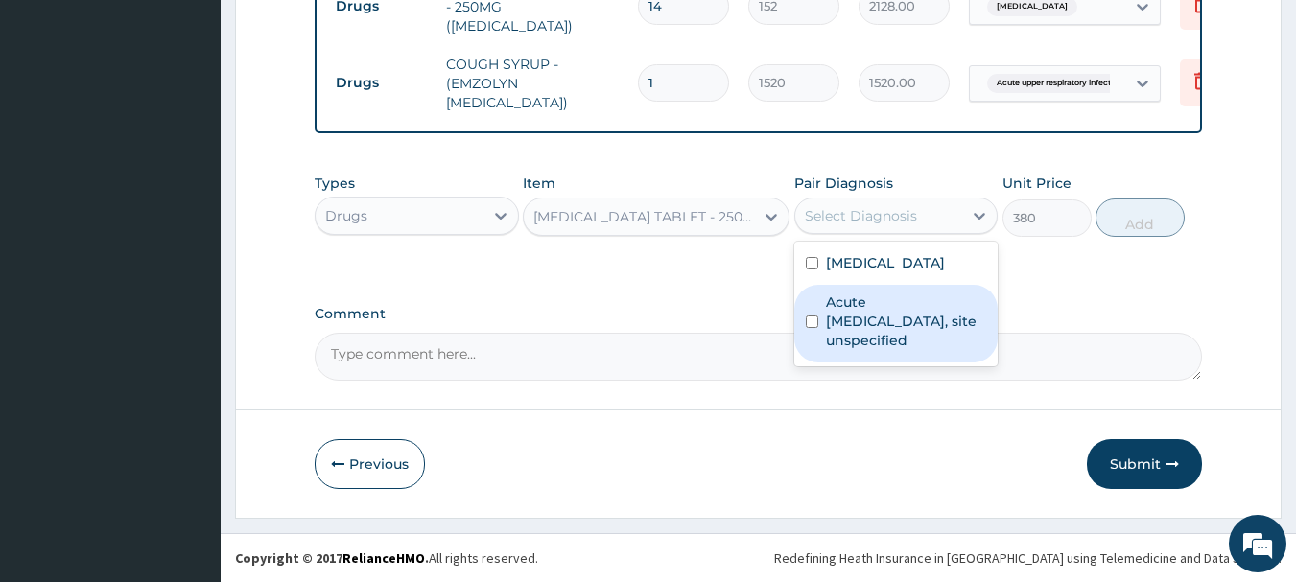
click at [878, 347] on label "Acute [MEDICAL_DATA], site unspecified" at bounding box center [906, 322] width 161 height 58
checkbox input "true"
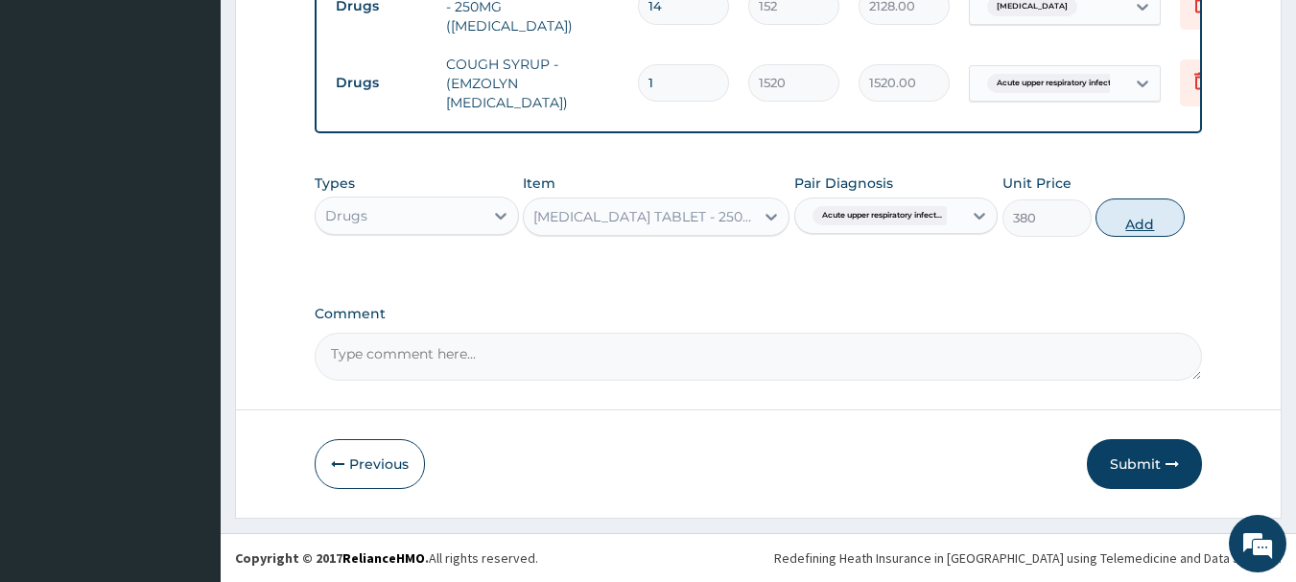
click at [1127, 199] on button "Add" at bounding box center [1140, 218] width 89 height 38
type input "0"
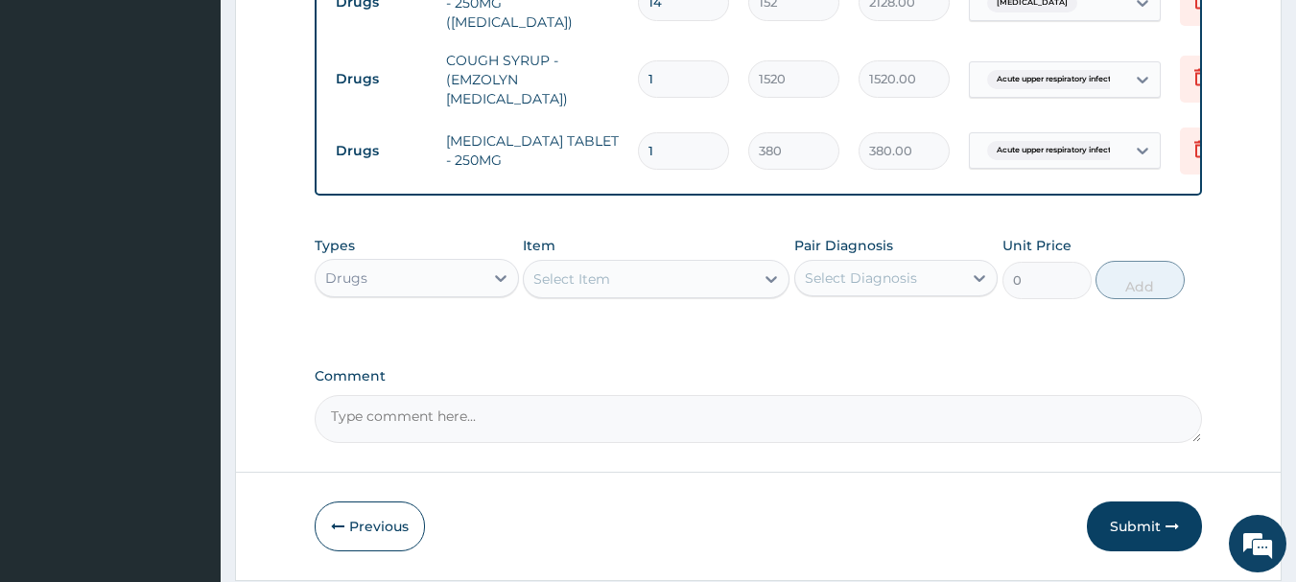
type input "0.00"
type input "4"
type input "1520.00"
type input "4"
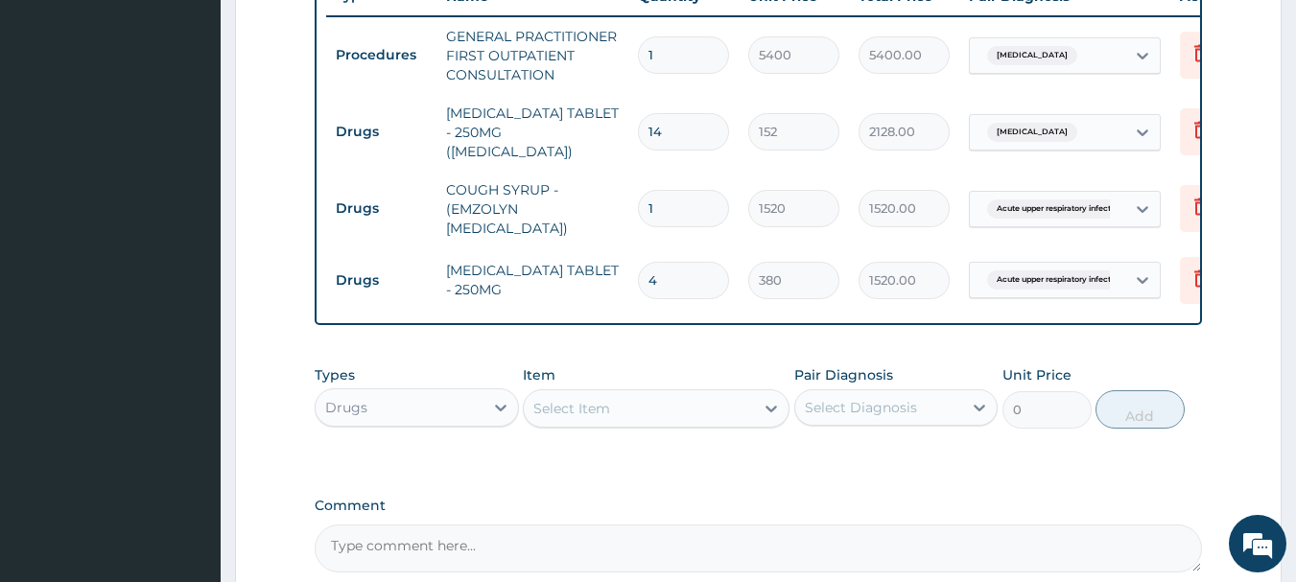
scroll to position [782, 0]
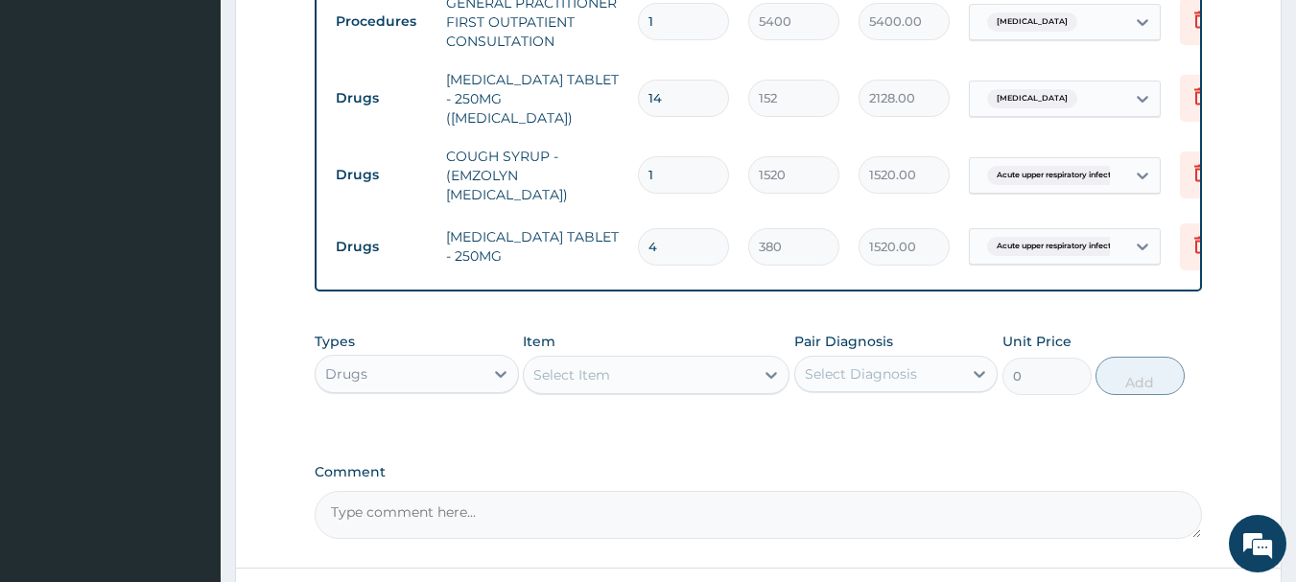
click at [692, 374] on div "Select Item" at bounding box center [639, 375] width 230 height 31
click at [770, 385] on icon at bounding box center [771, 375] width 19 height 19
click at [653, 391] on div "Select Item" at bounding box center [639, 375] width 230 height 31
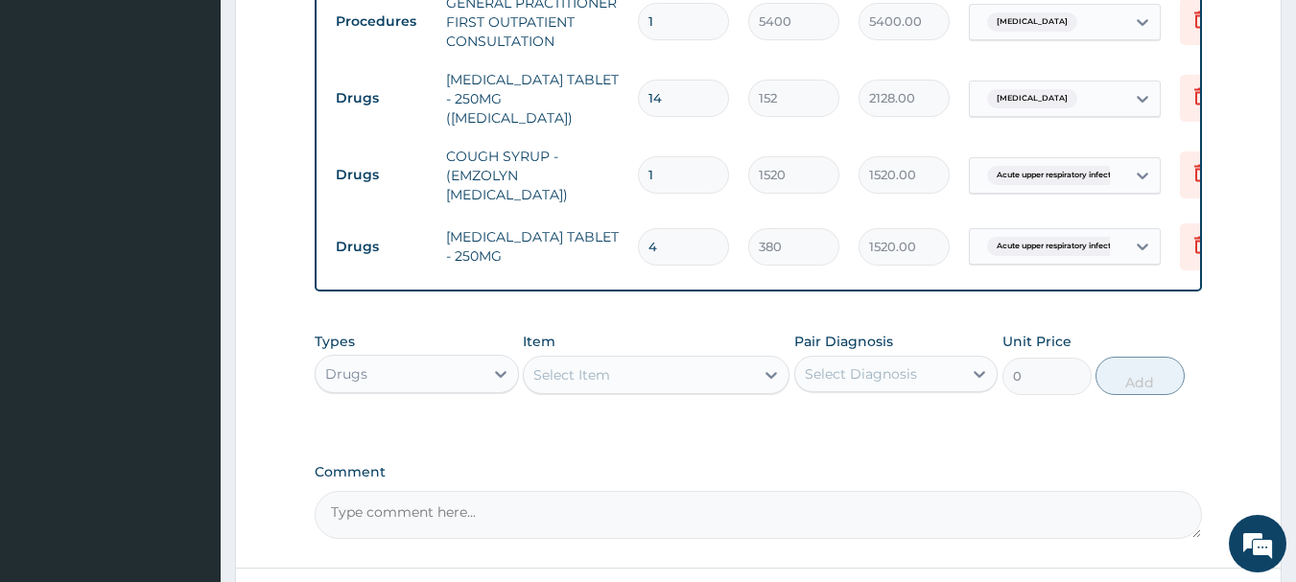
click at [653, 391] on div "Select Item" at bounding box center [639, 375] width 230 height 31
click at [916, 371] on div "Select Diagnosis" at bounding box center [879, 374] width 168 height 31
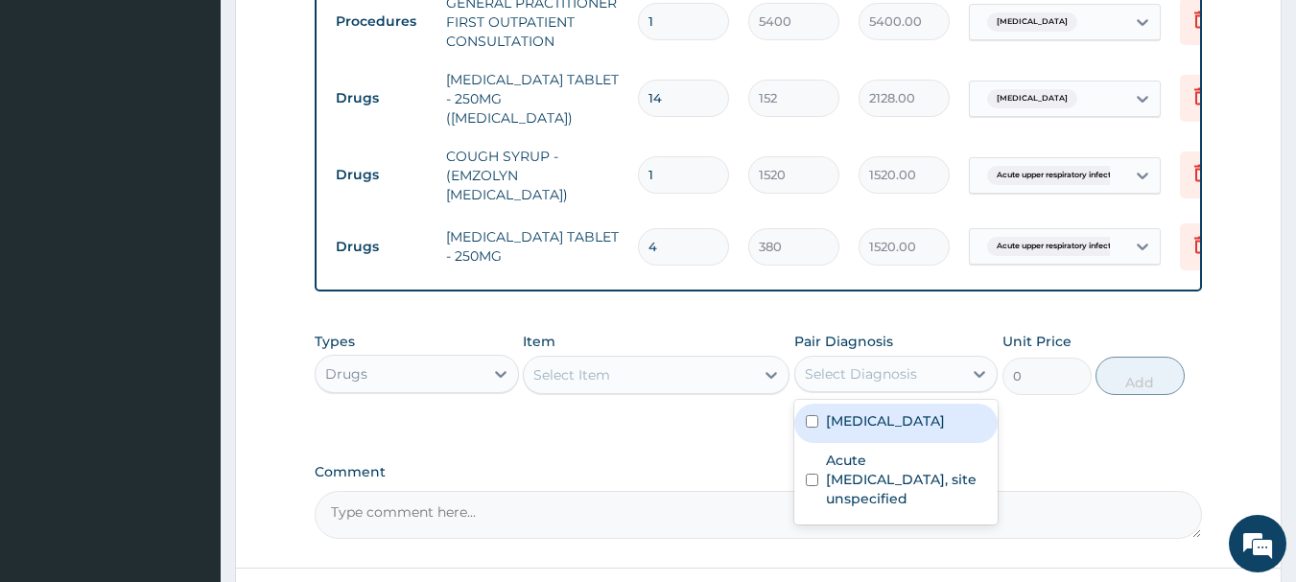
click at [752, 383] on div "Select Item" at bounding box center [639, 375] width 230 height 31
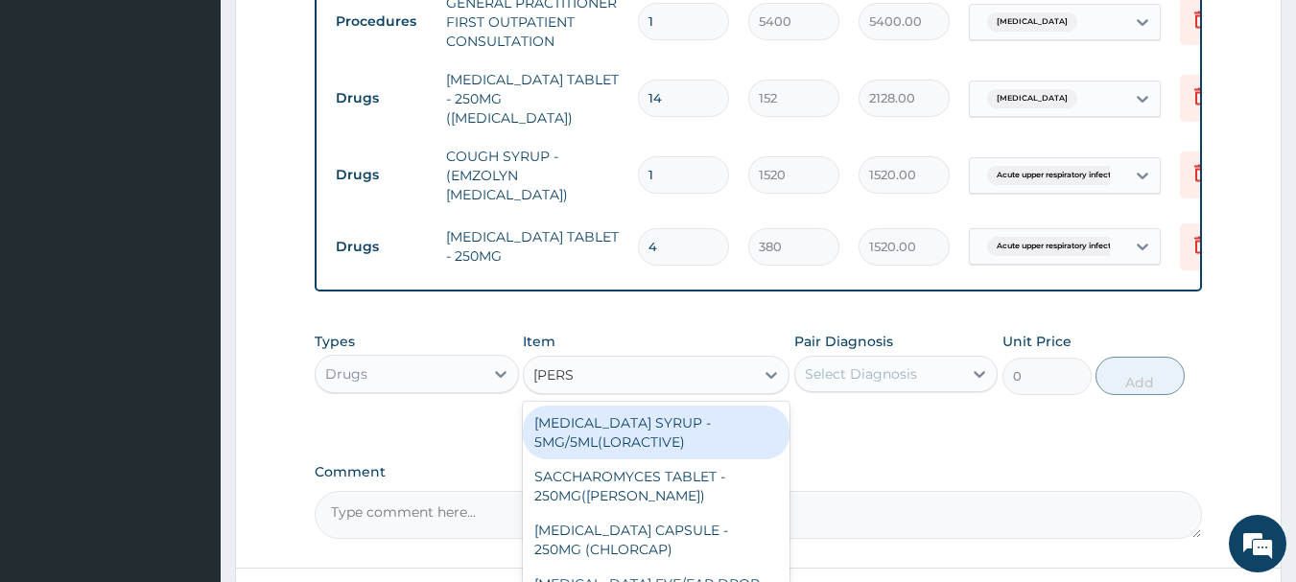
type input "LORAT"
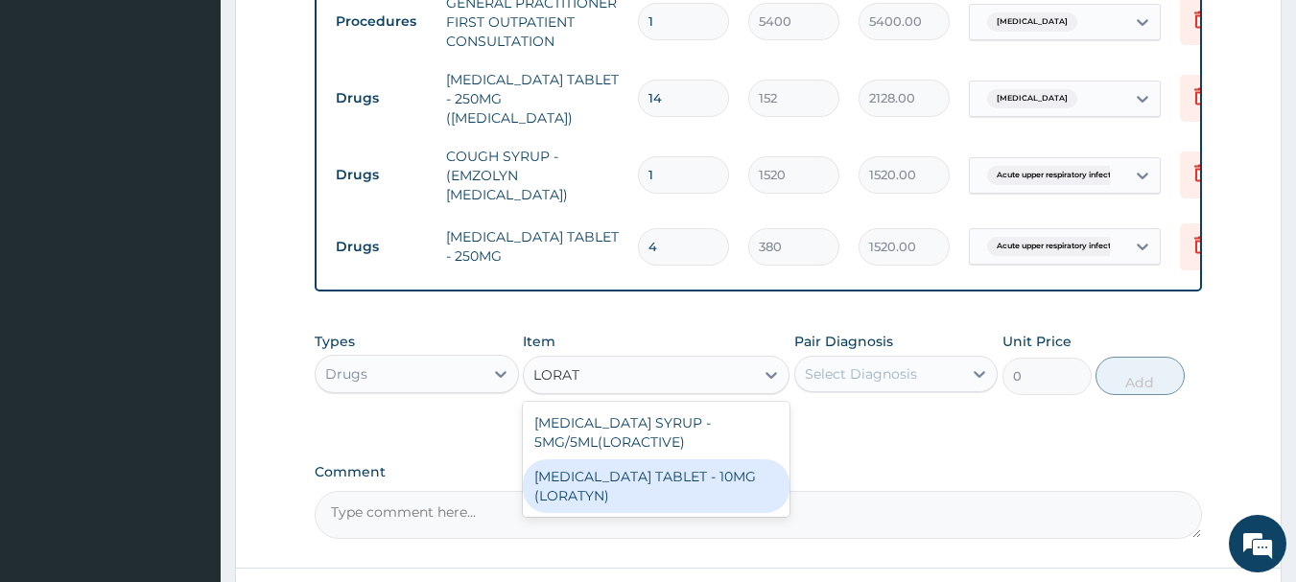
click at [671, 510] on div "[MEDICAL_DATA] TABLET - 10MG (LORATYN)" at bounding box center [656, 487] width 267 height 54
click at [671, 510] on textarea "Comment" at bounding box center [759, 515] width 889 height 48
type input "133"
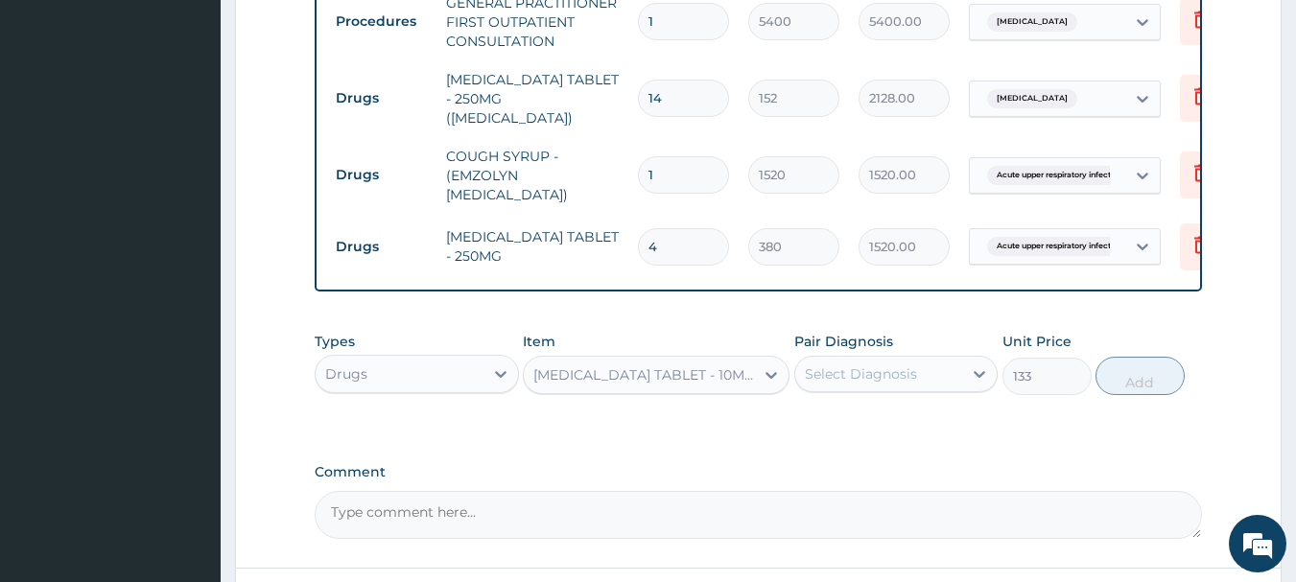
click at [896, 390] on div "Select Diagnosis" at bounding box center [879, 374] width 168 height 31
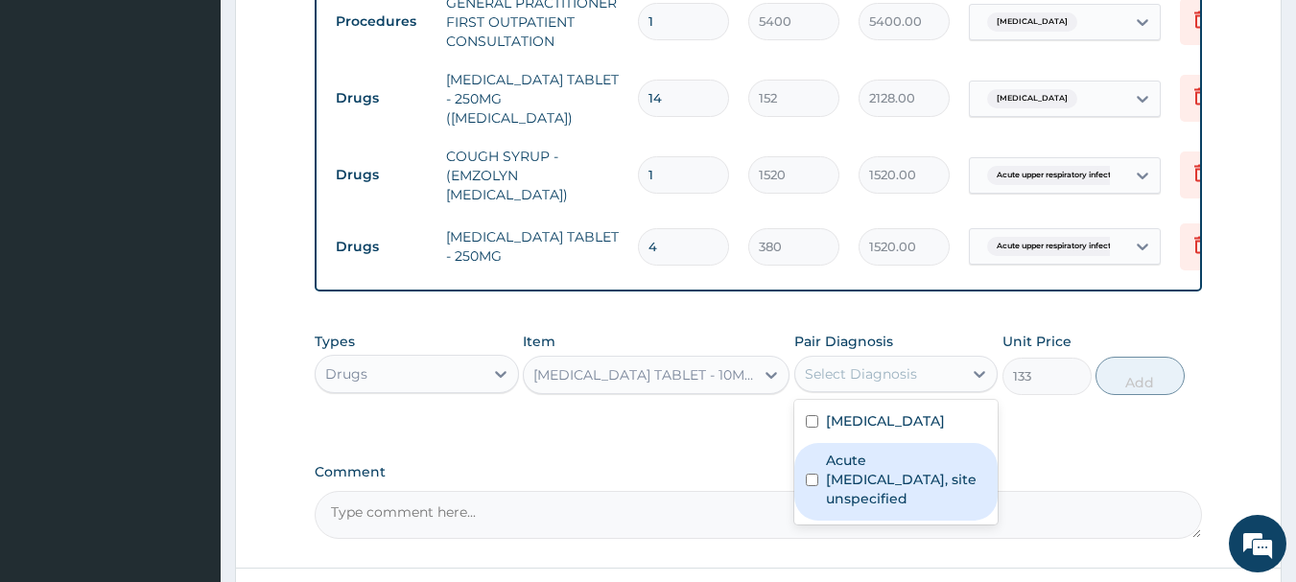
click at [882, 509] on label "Acute [MEDICAL_DATA], site unspecified" at bounding box center [906, 480] width 161 height 58
checkbox input "true"
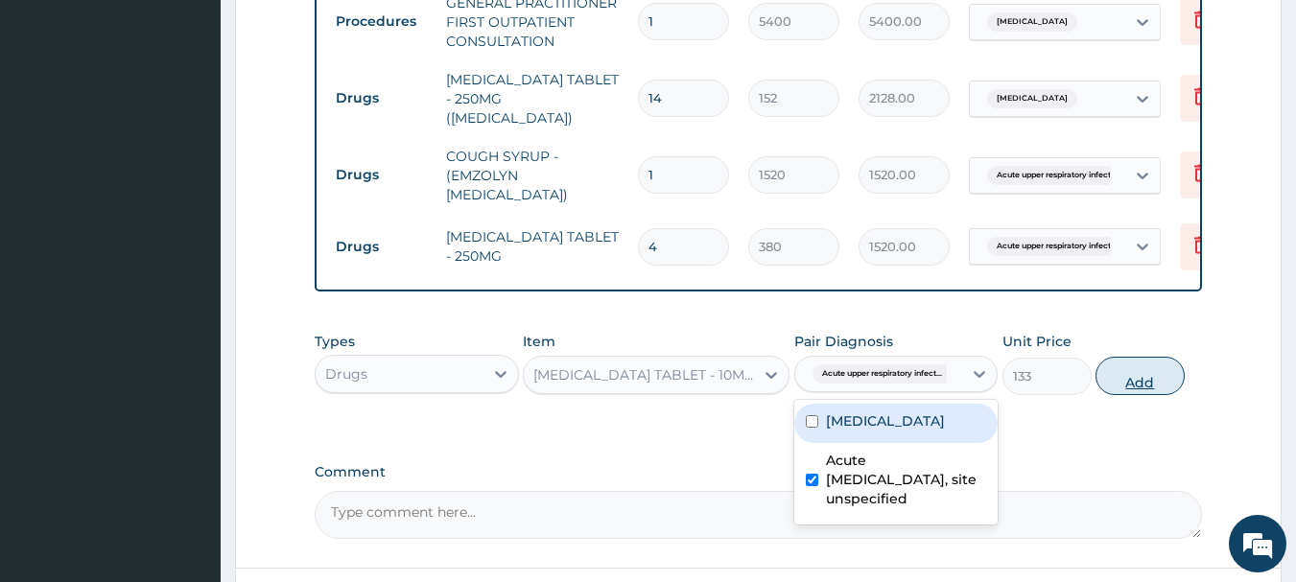
click at [1133, 372] on button "Add" at bounding box center [1140, 376] width 89 height 38
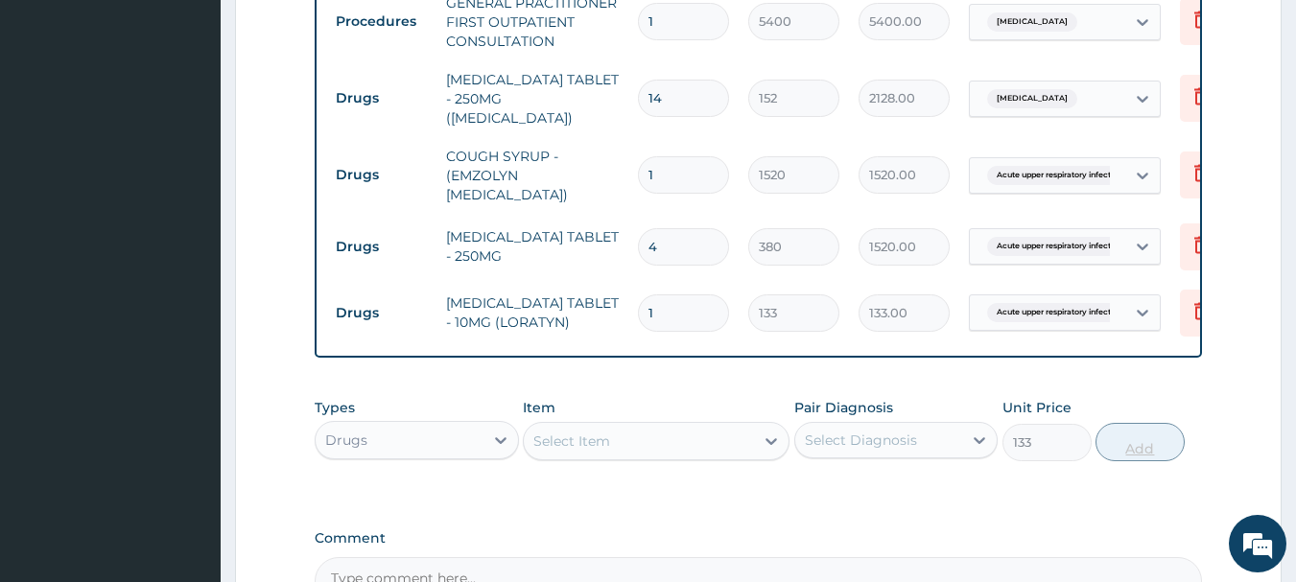
type input "0"
type input "10"
type input "1330.00"
type input "10"
click at [891, 369] on div "PA Code / Prescription Code Enter Code(Secondary Care Only) Encounter Date 12-0…" at bounding box center [759, 3] width 889 height 1204
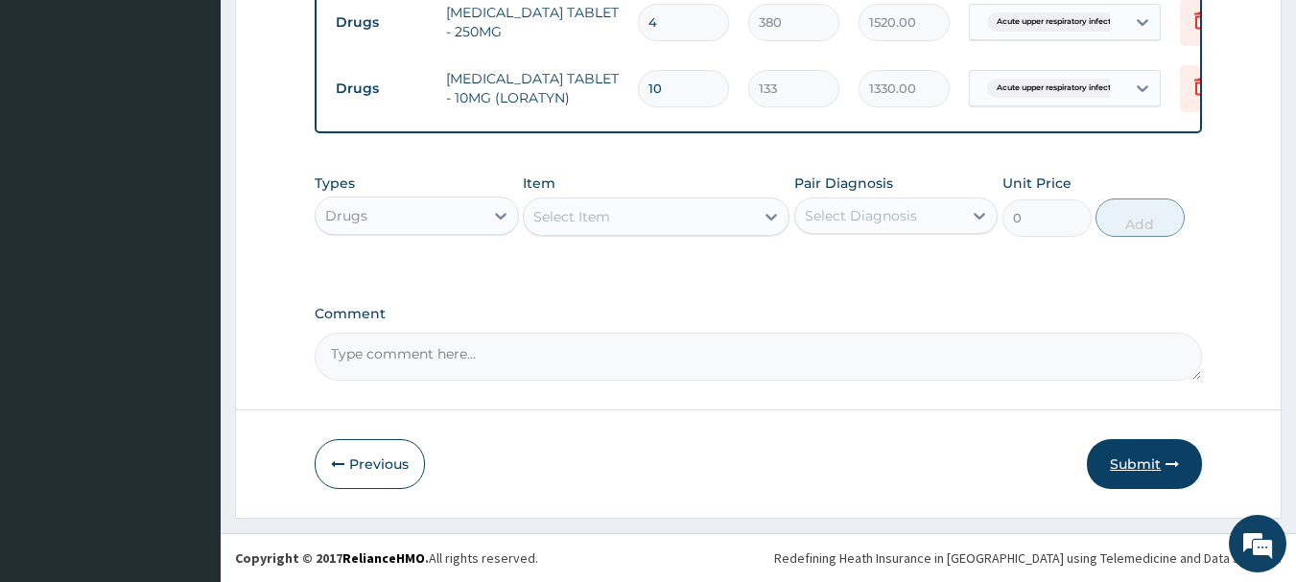
click at [1176, 483] on button "Submit" at bounding box center [1144, 464] width 115 height 50
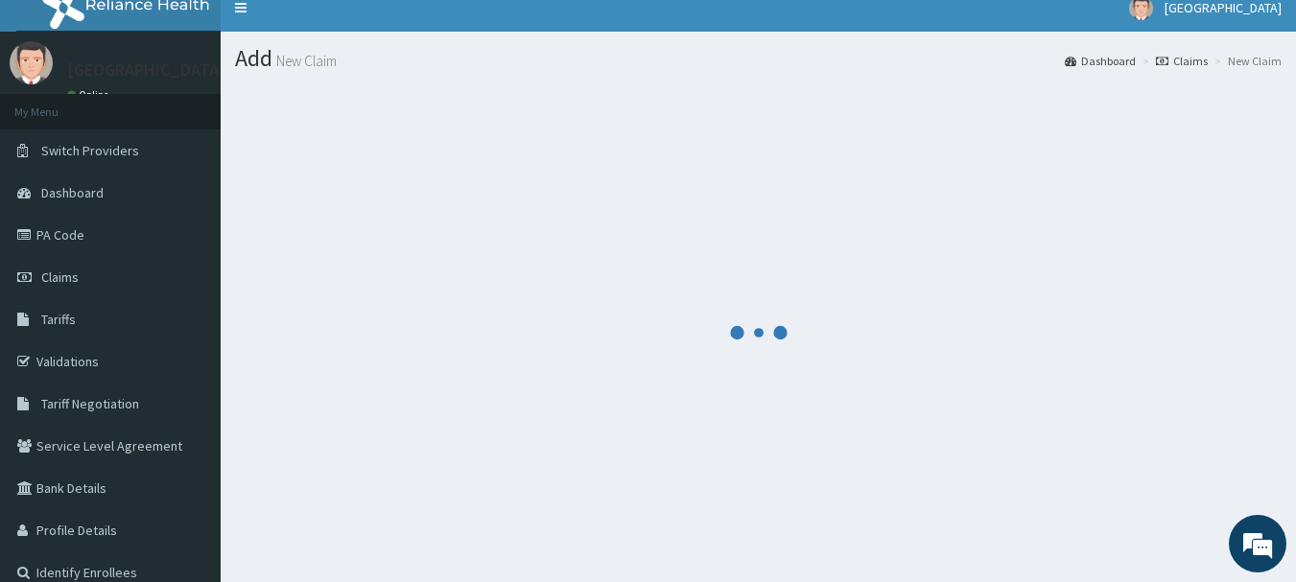
scroll to position [0, 0]
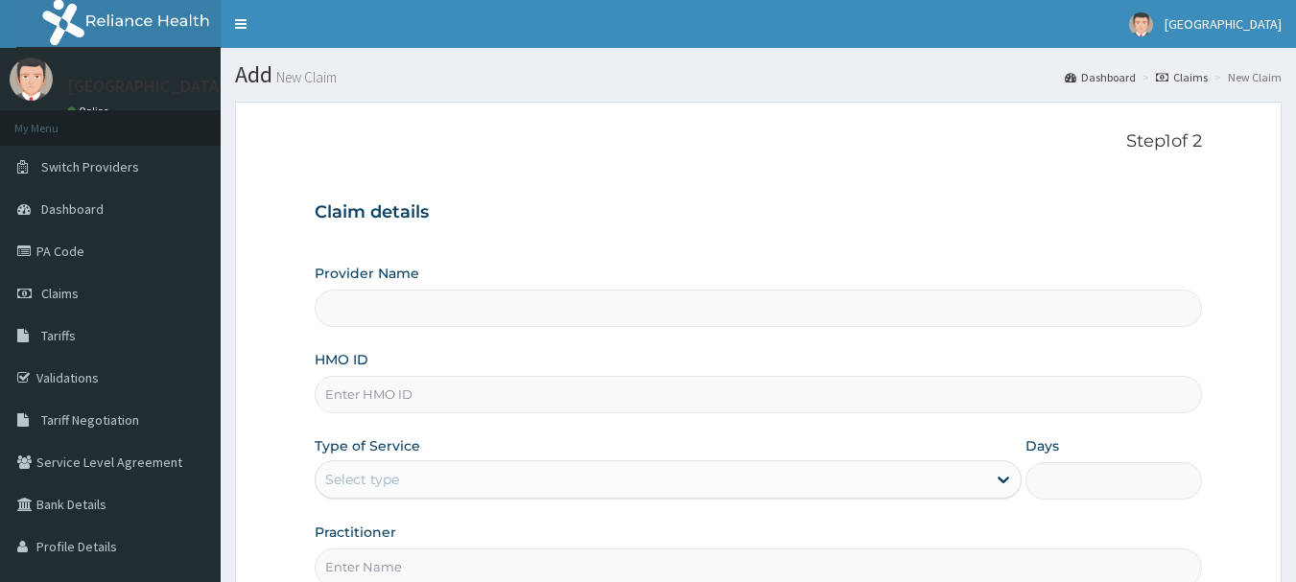
type input "[GEOGRAPHIC_DATA]"
click at [423, 391] on input "HMO ID" at bounding box center [759, 394] width 889 height 37
type input "SWF/10046/F"
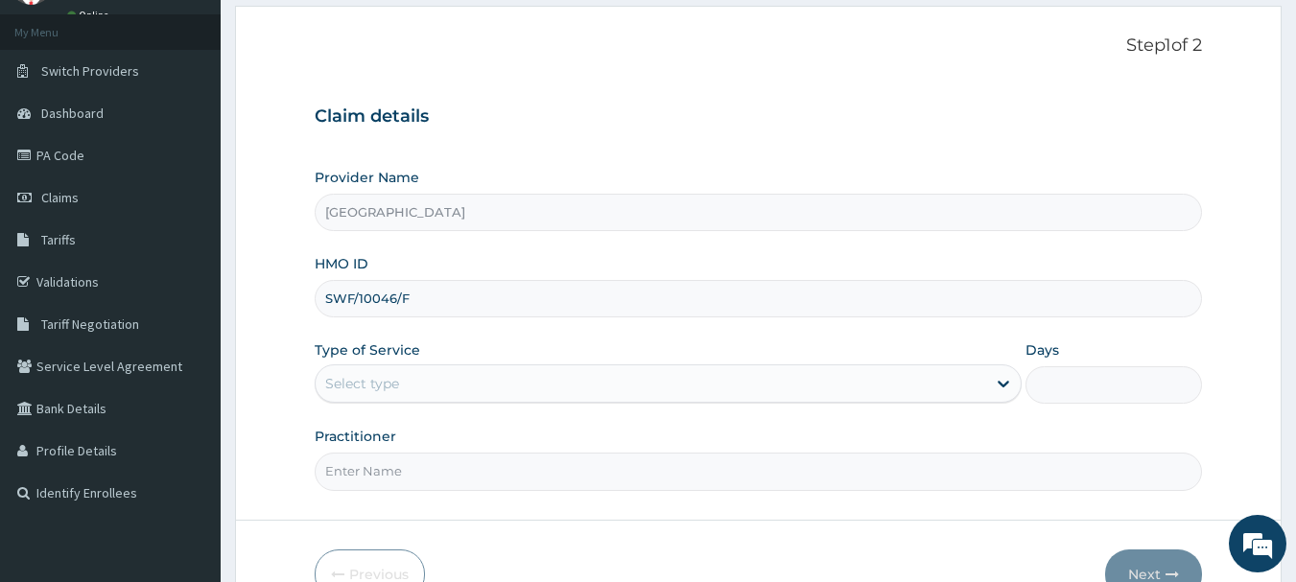
click at [414, 377] on div "Select type" at bounding box center [651, 383] width 671 height 31
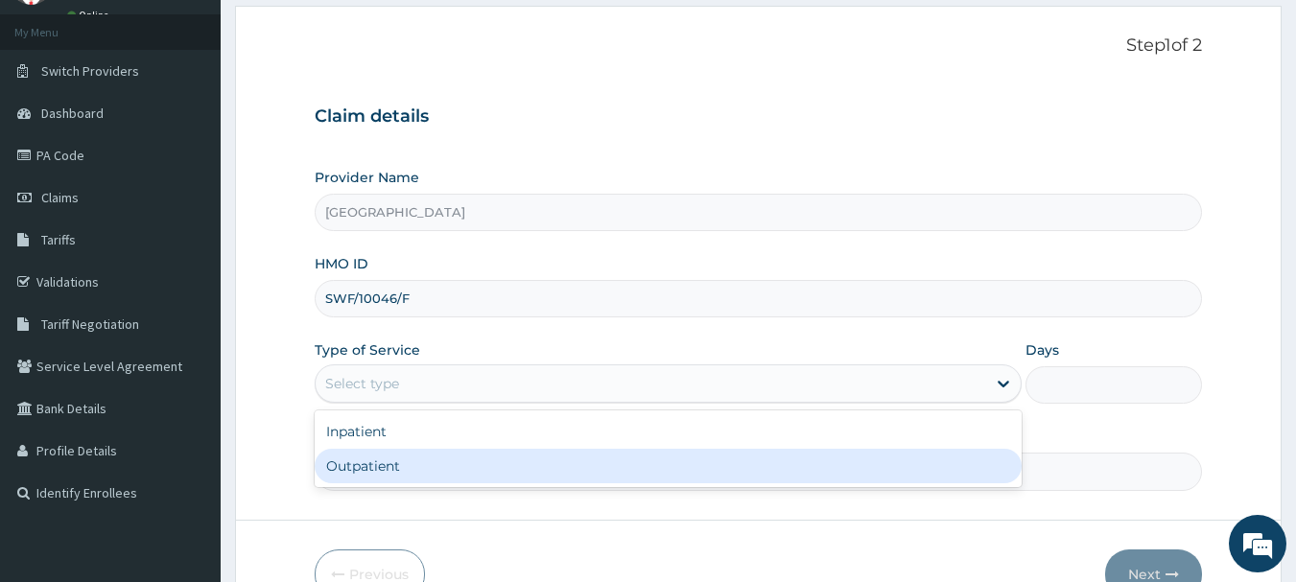
click at [414, 476] on div "Outpatient" at bounding box center [668, 466] width 707 height 35
type input "1"
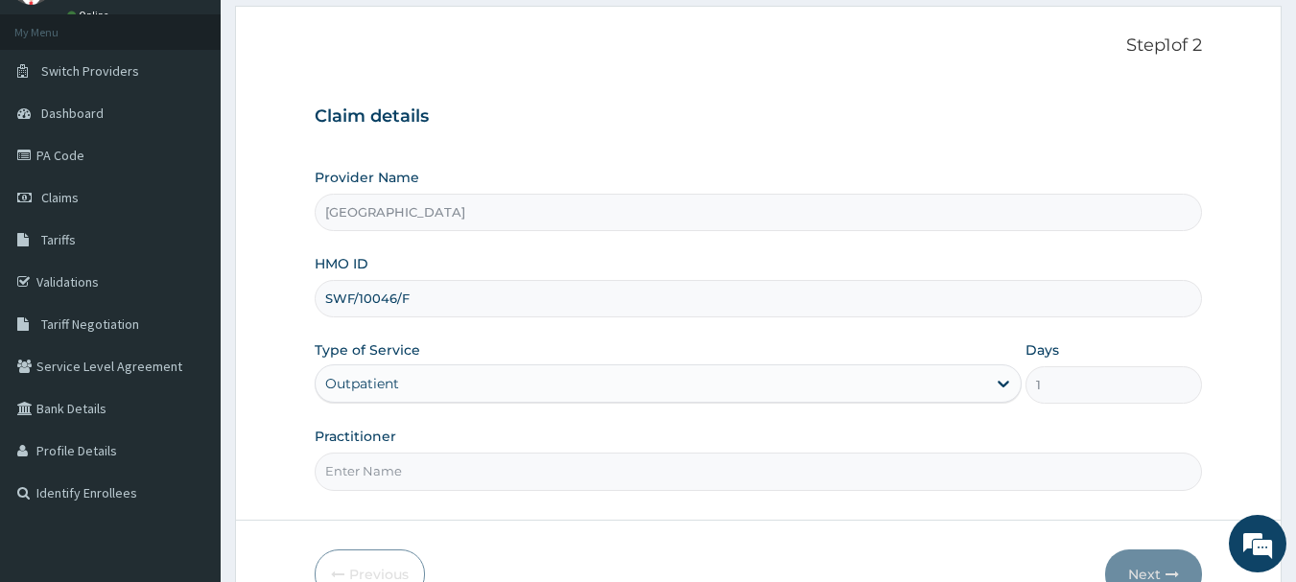
click at [414, 476] on input "Practitioner" at bounding box center [759, 471] width 889 height 37
type input "Dr [PERSON_NAME]"
click at [1140, 566] on button "Next" at bounding box center [1153, 575] width 97 height 50
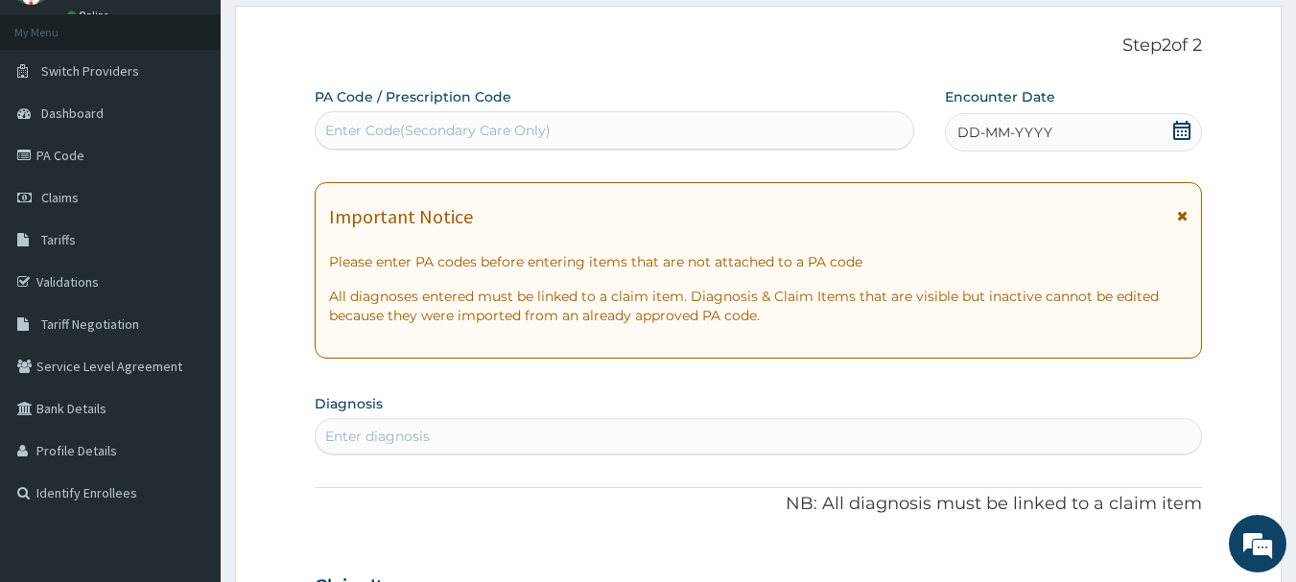
click at [483, 434] on div "Enter diagnosis" at bounding box center [759, 436] width 887 height 31
type input "[MEDICAL_DATA]"
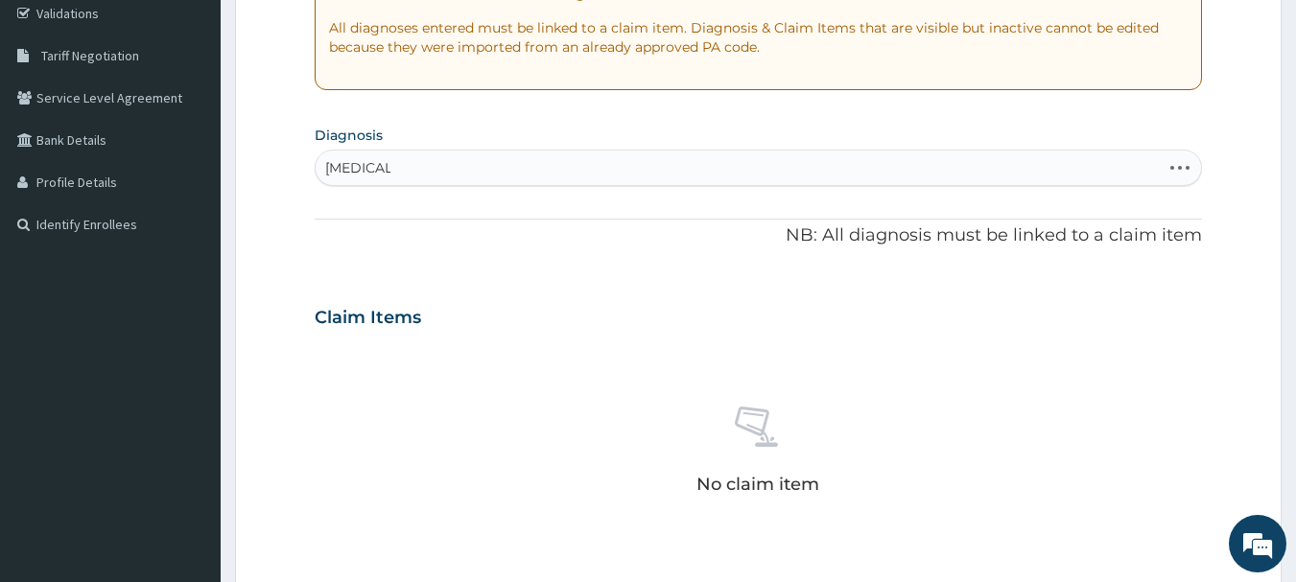
scroll to position [384, 0]
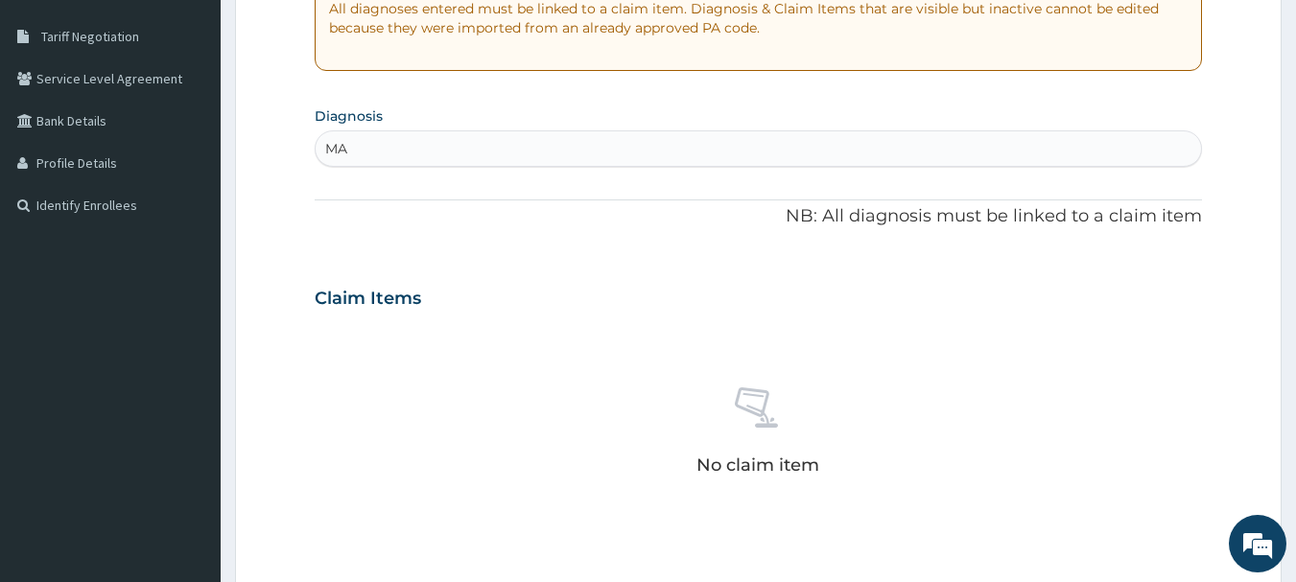
type input "M"
type input "[MEDICAL_DATA]"
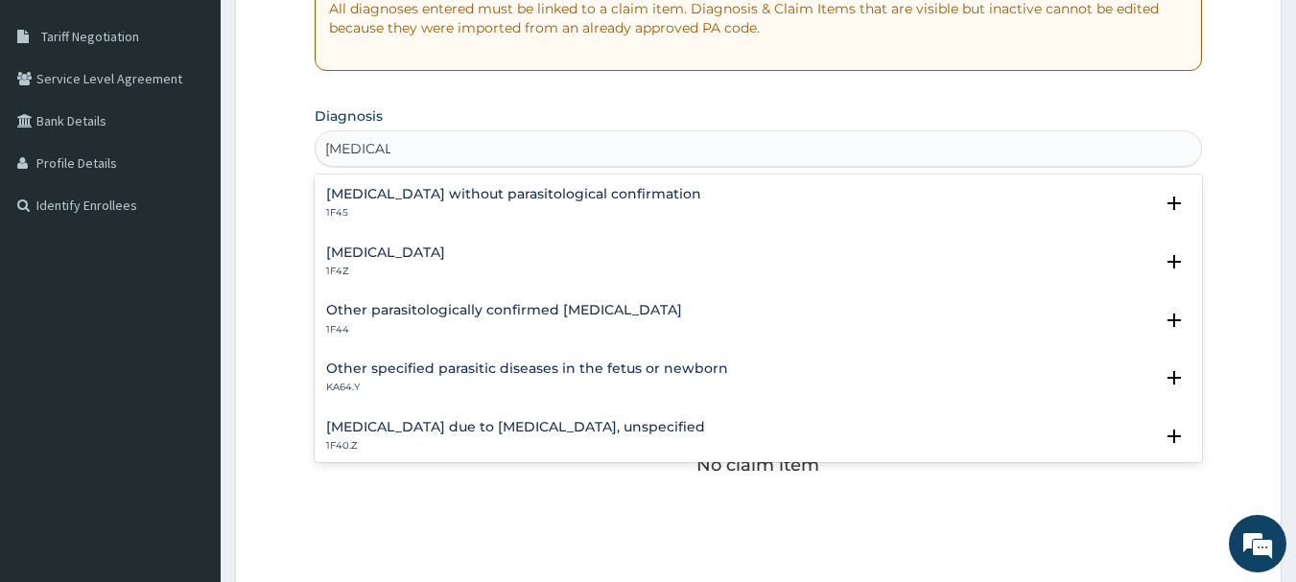
scroll to position [96, 0]
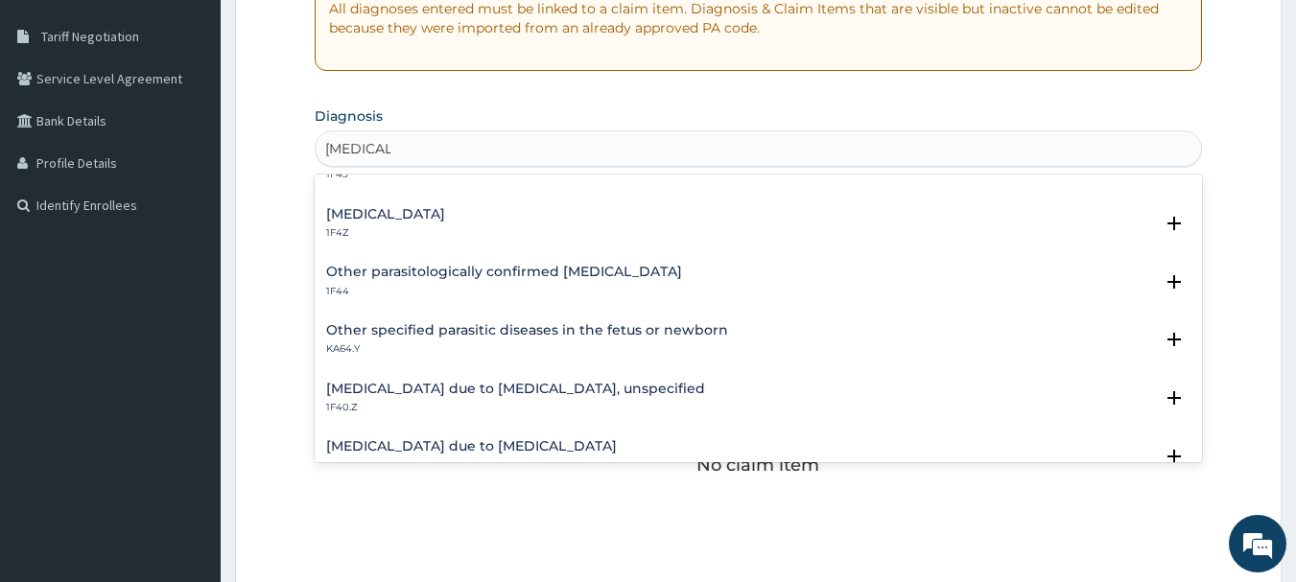
click at [567, 392] on h4 "[MEDICAL_DATA] due to [MEDICAL_DATA], unspecified" at bounding box center [515, 389] width 379 height 14
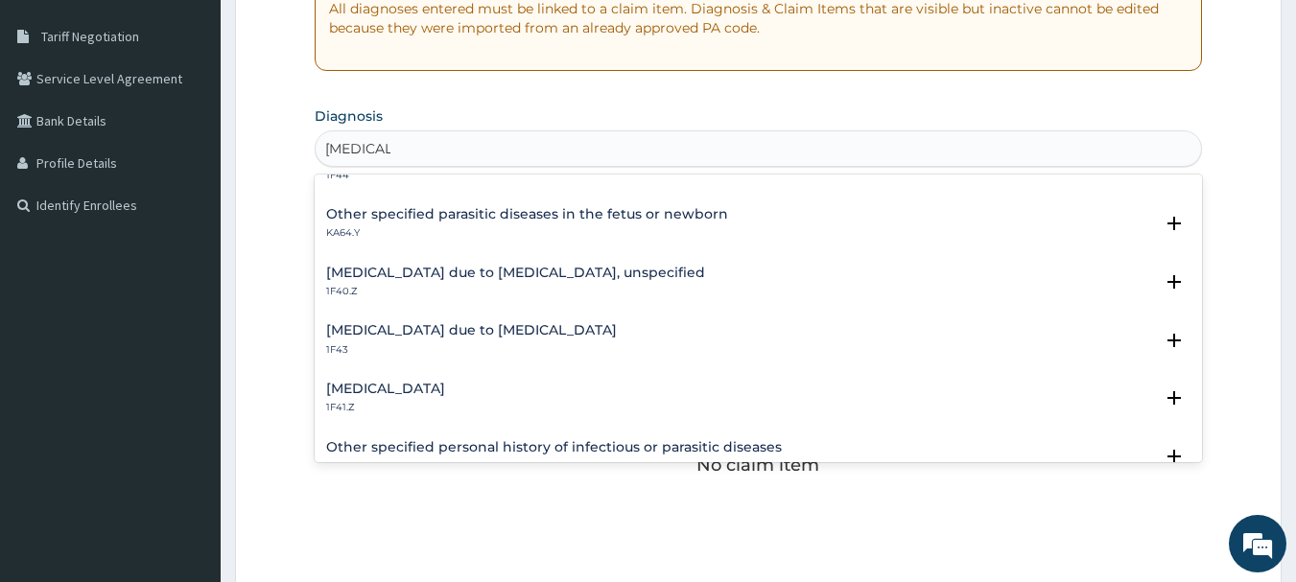
scroll to position [192, 0]
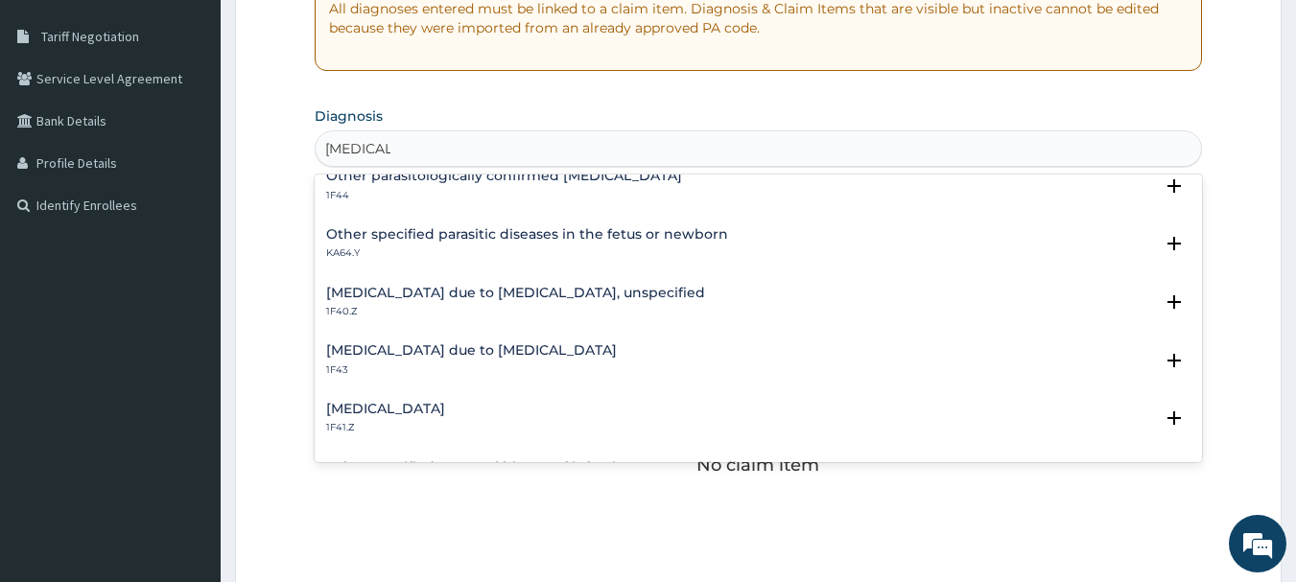
click at [434, 294] on h4 "[MEDICAL_DATA] due to [MEDICAL_DATA], unspecified" at bounding box center [515, 293] width 379 height 14
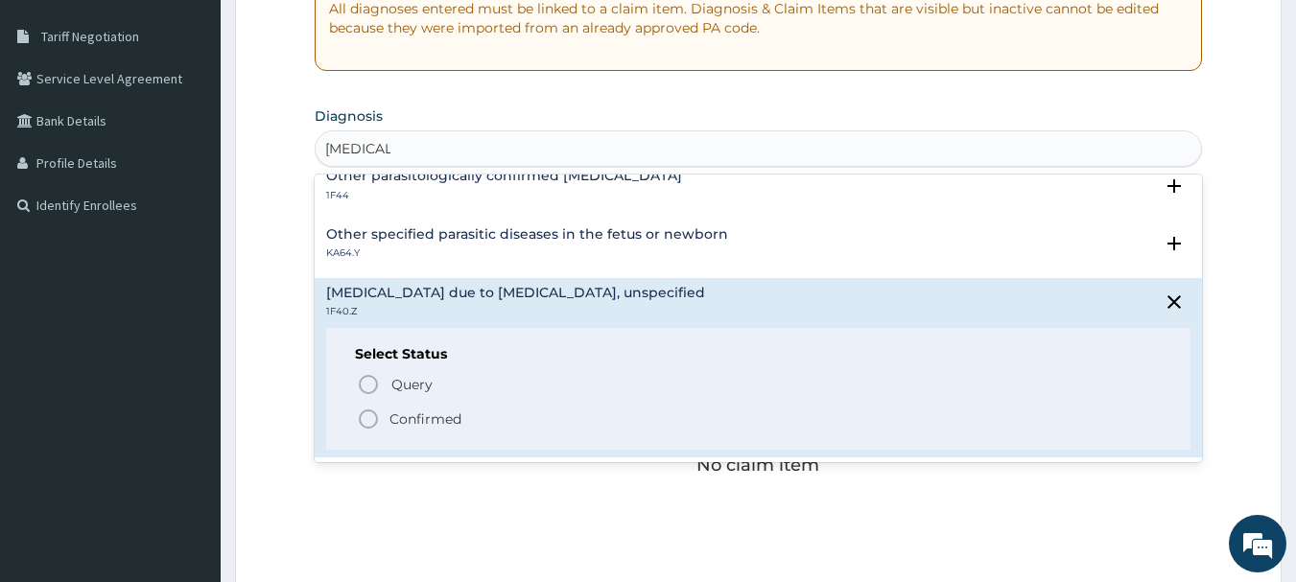
click at [420, 413] on p "Confirmed" at bounding box center [426, 419] width 72 height 19
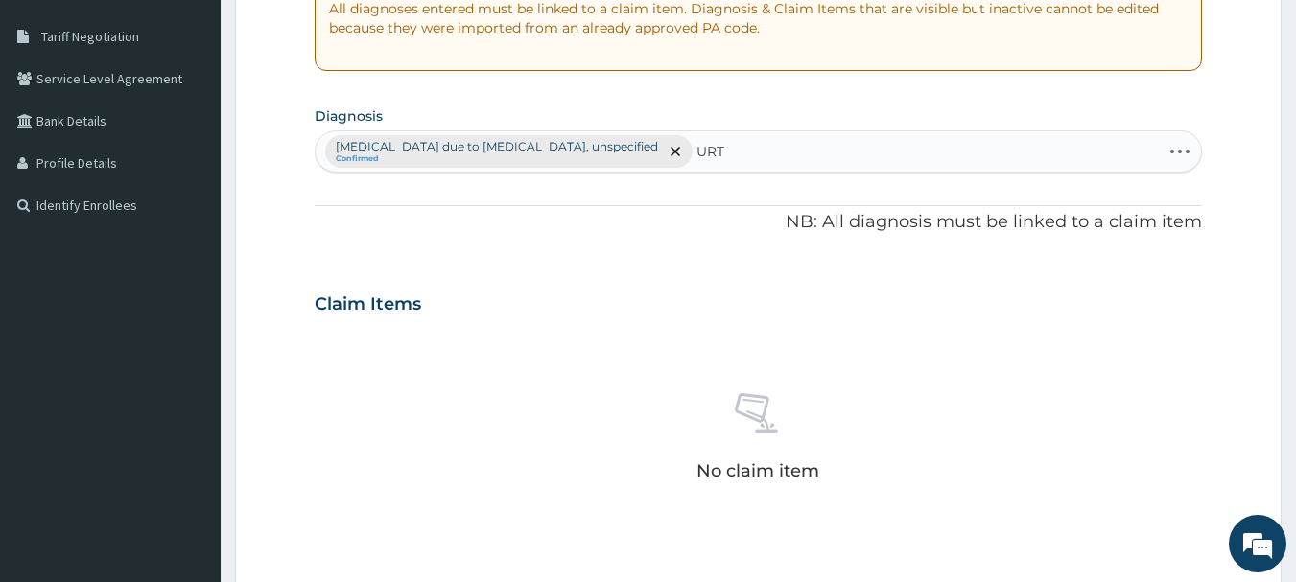
type input "URTI"
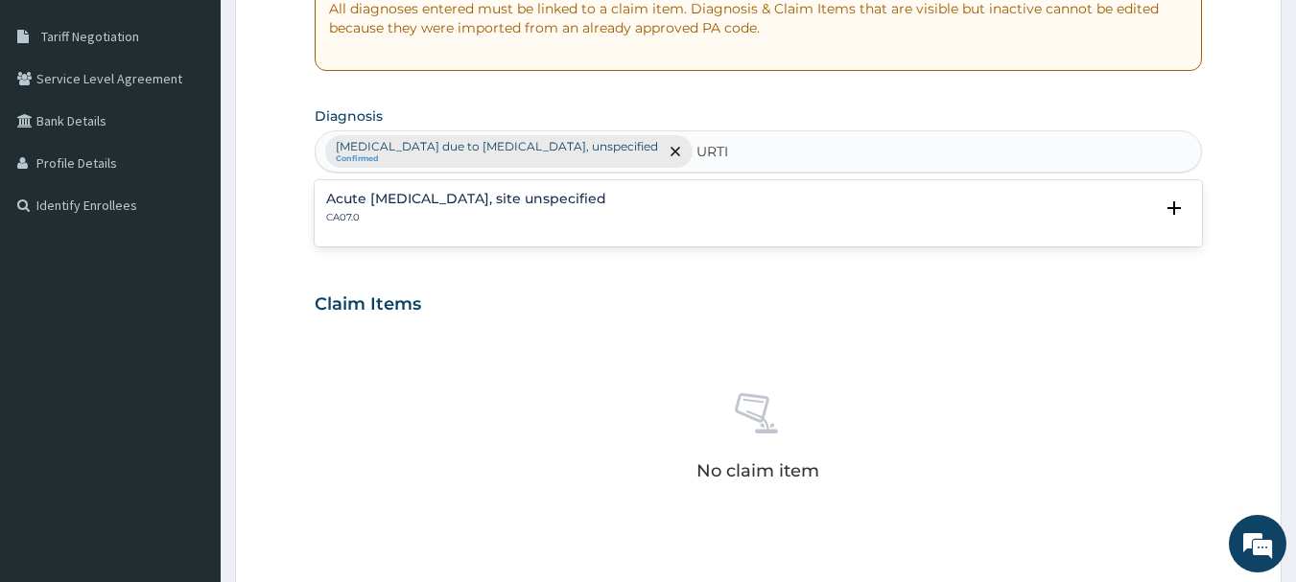
click at [606, 199] on h4 "Acute [MEDICAL_DATA], site unspecified" at bounding box center [466, 199] width 280 height 14
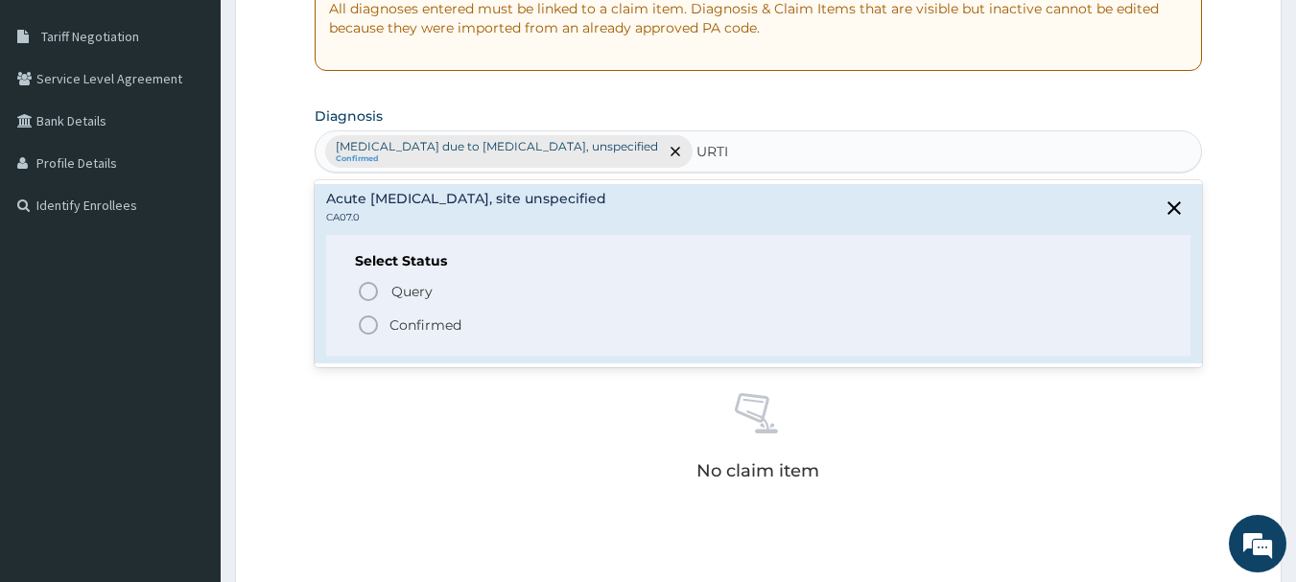
click at [392, 316] on p "Confirmed" at bounding box center [426, 325] width 72 height 19
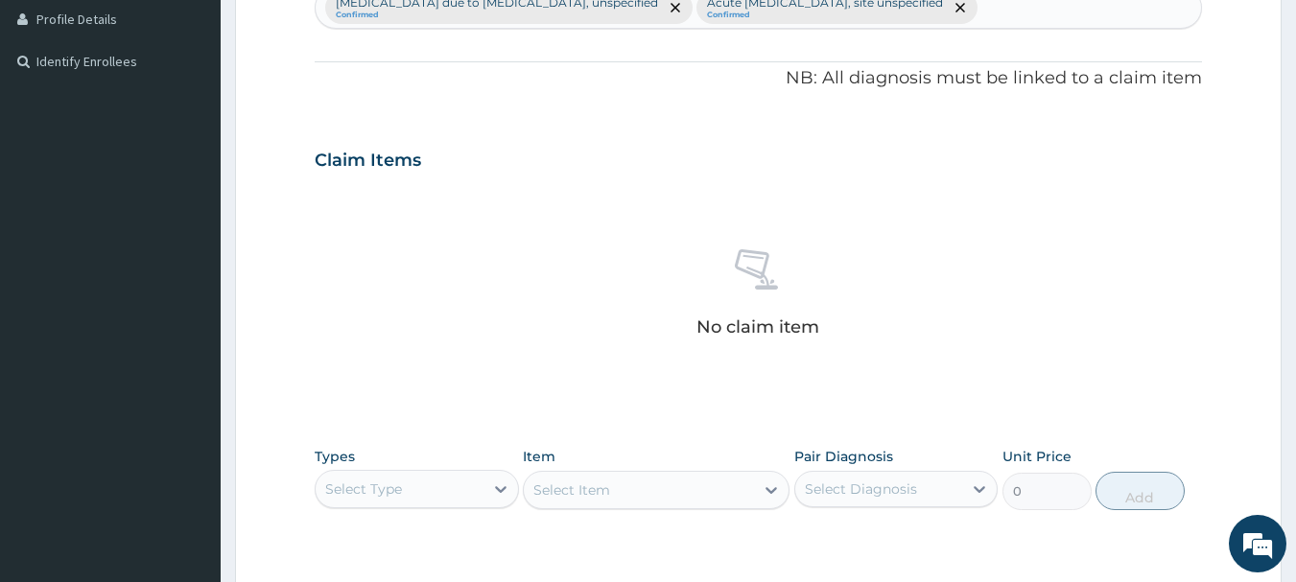
scroll to position [672, 0]
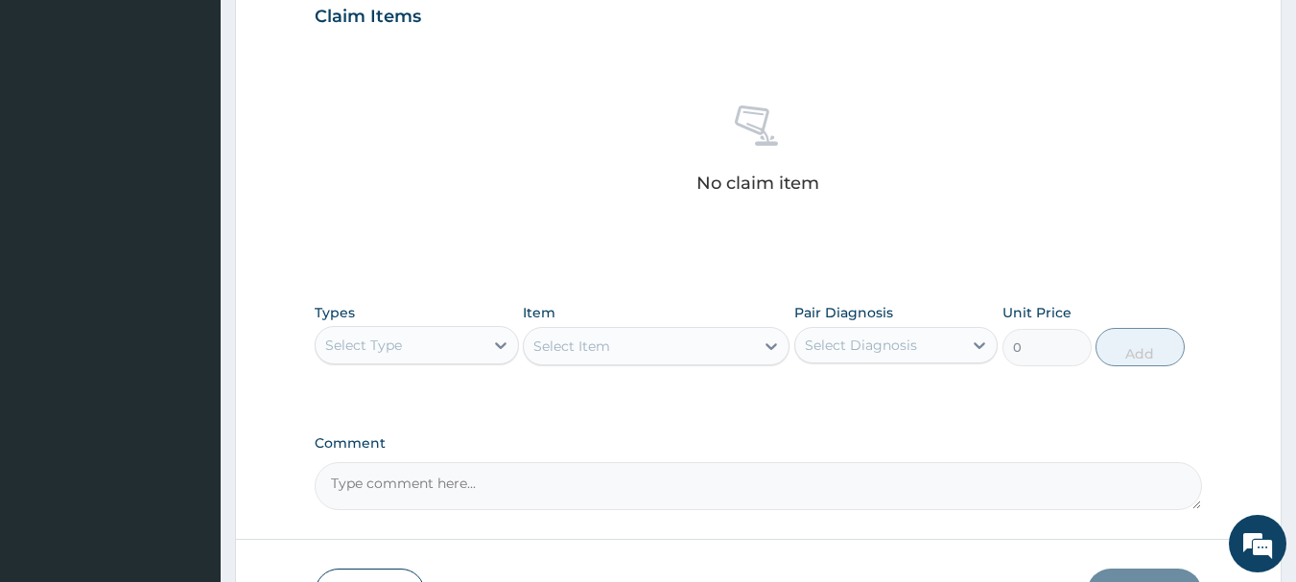
click at [449, 345] on div "Select Type" at bounding box center [400, 345] width 168 height 31
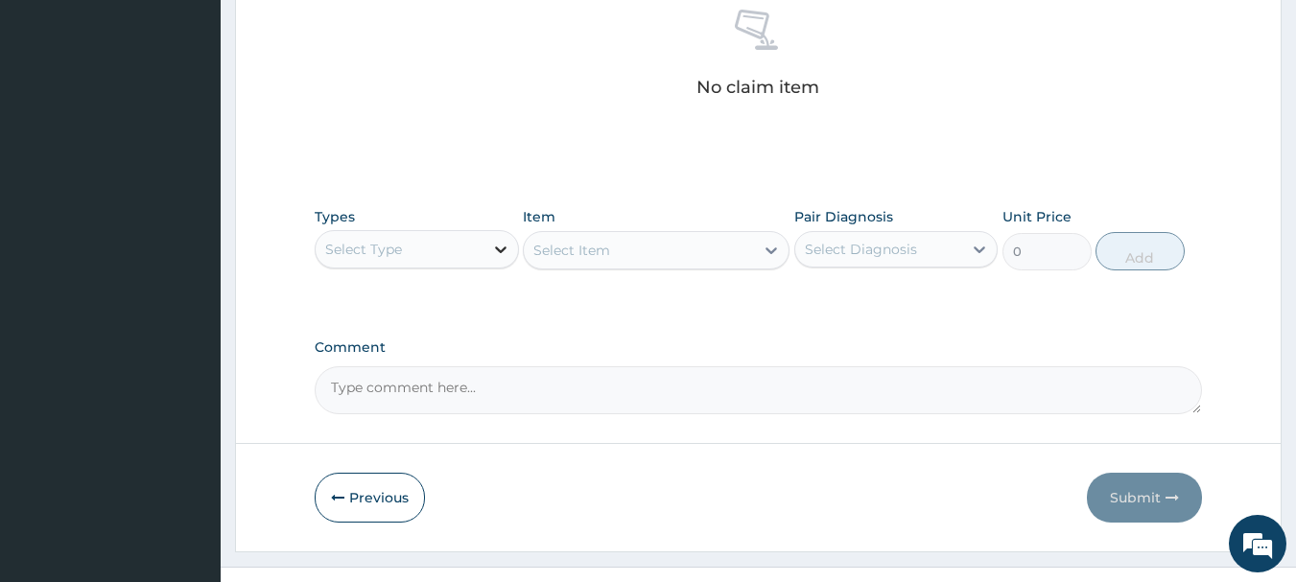
scroll to position [801, 0]
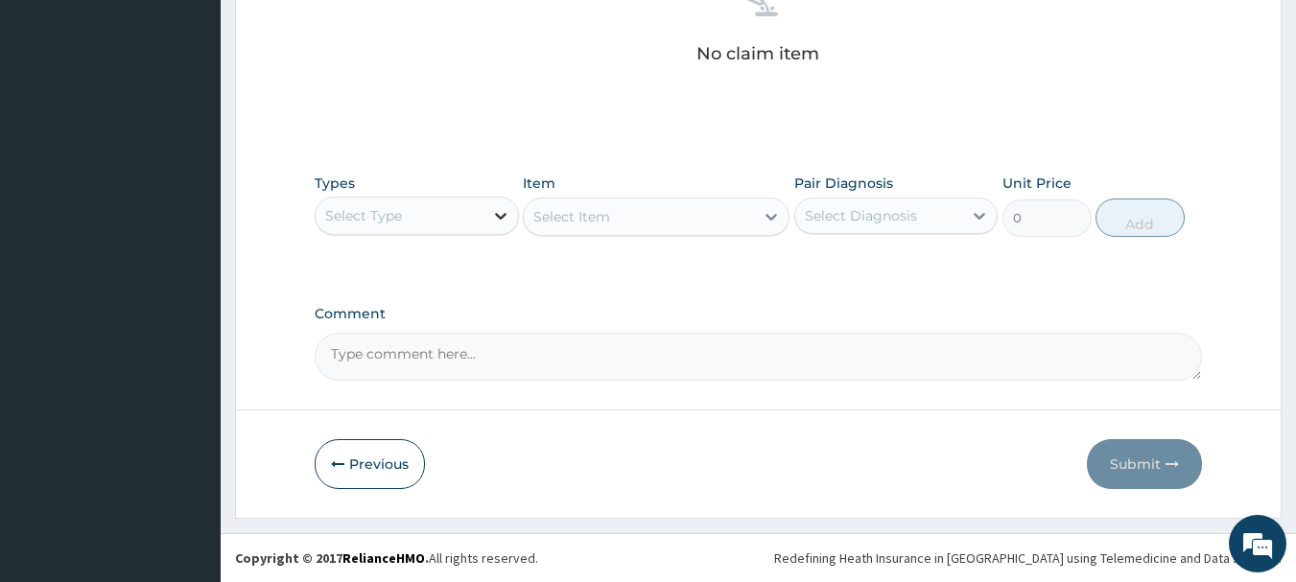
click at [505, 223] on icon at bounding box center [500, 215] width 19 height 19
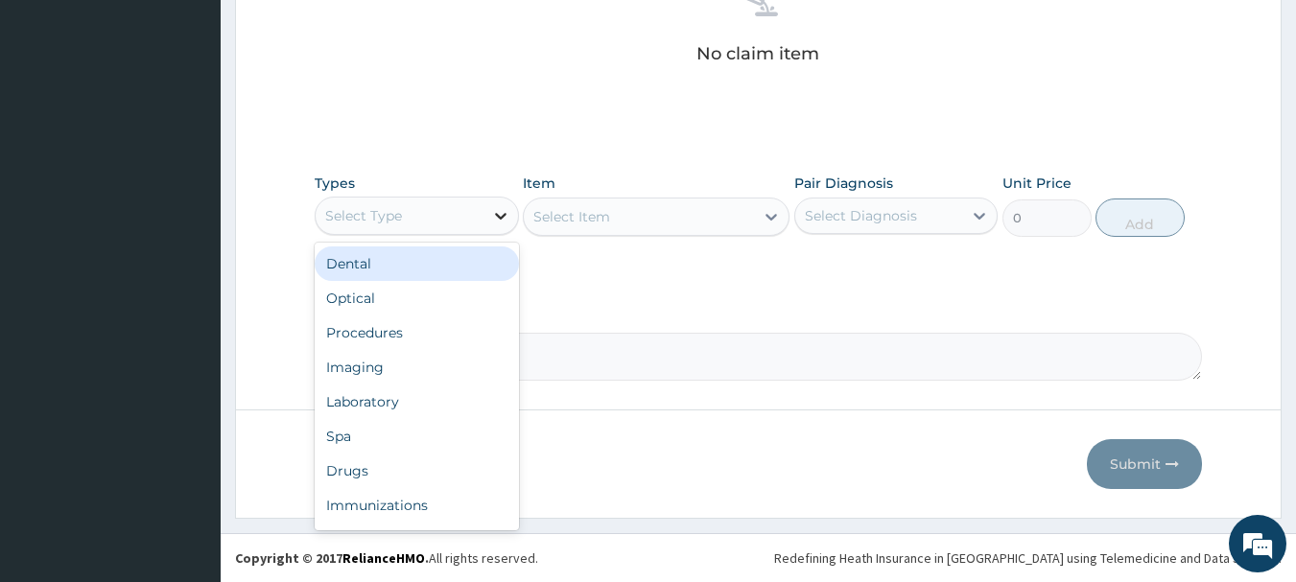
click at [505, 223] on icon at bounding box center [500, 215] width 19 height 19
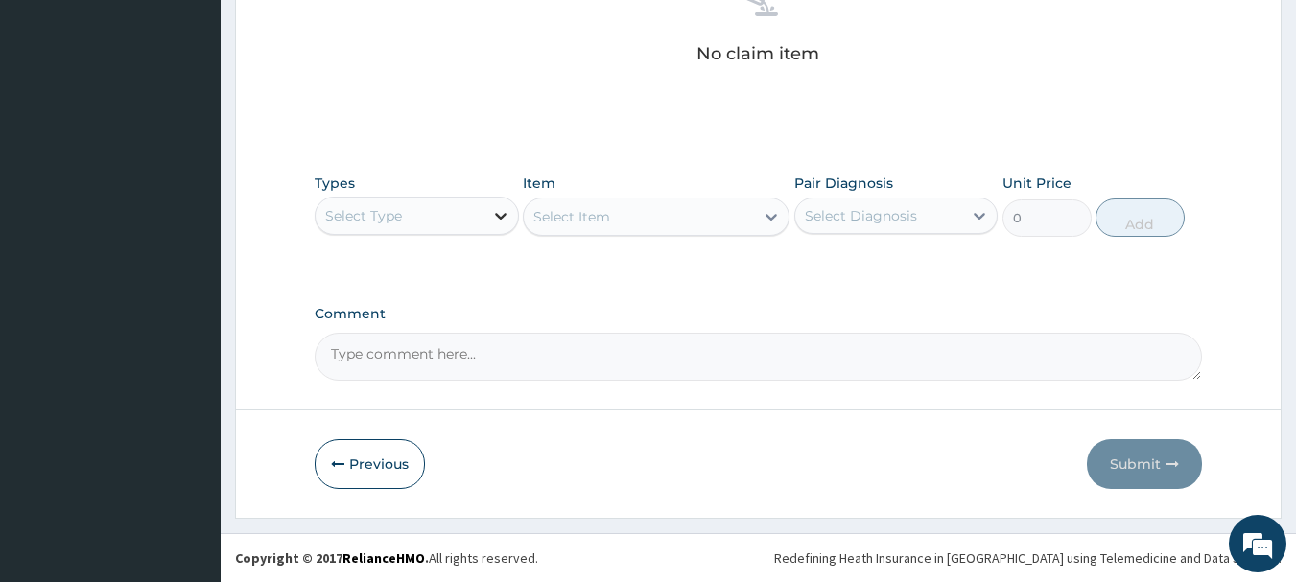
click at [505, 223] on icon at bounding box center [500, 215] width 19 height 19
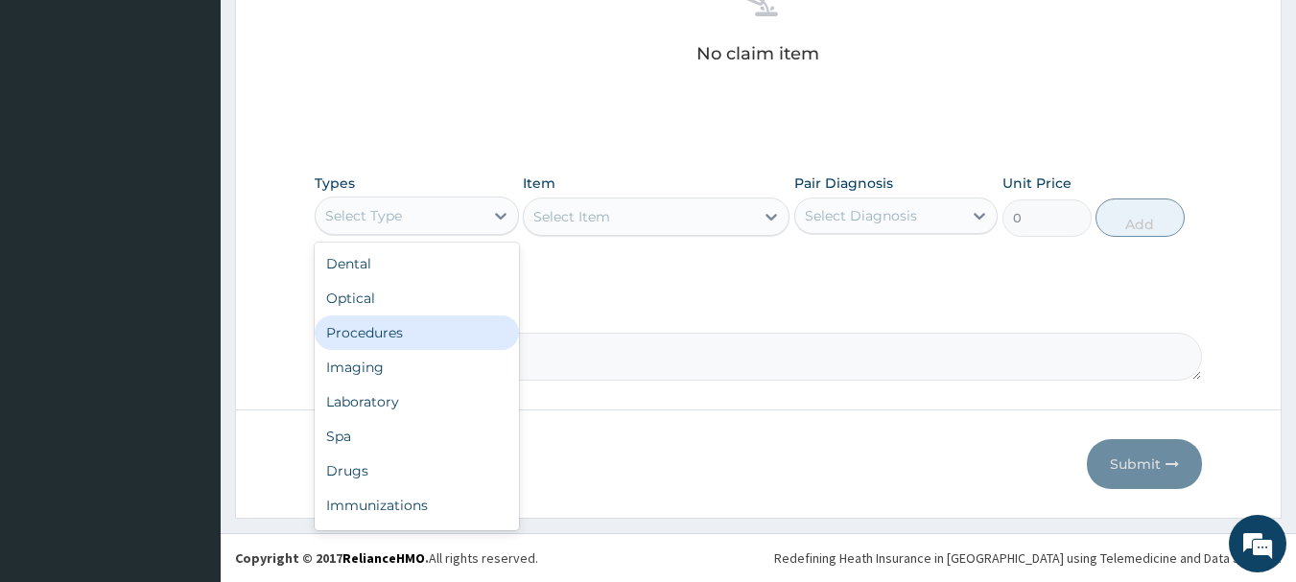
click at [401, 326] on div "Procedures" at bounding box center [417, 333] width 204 height 35
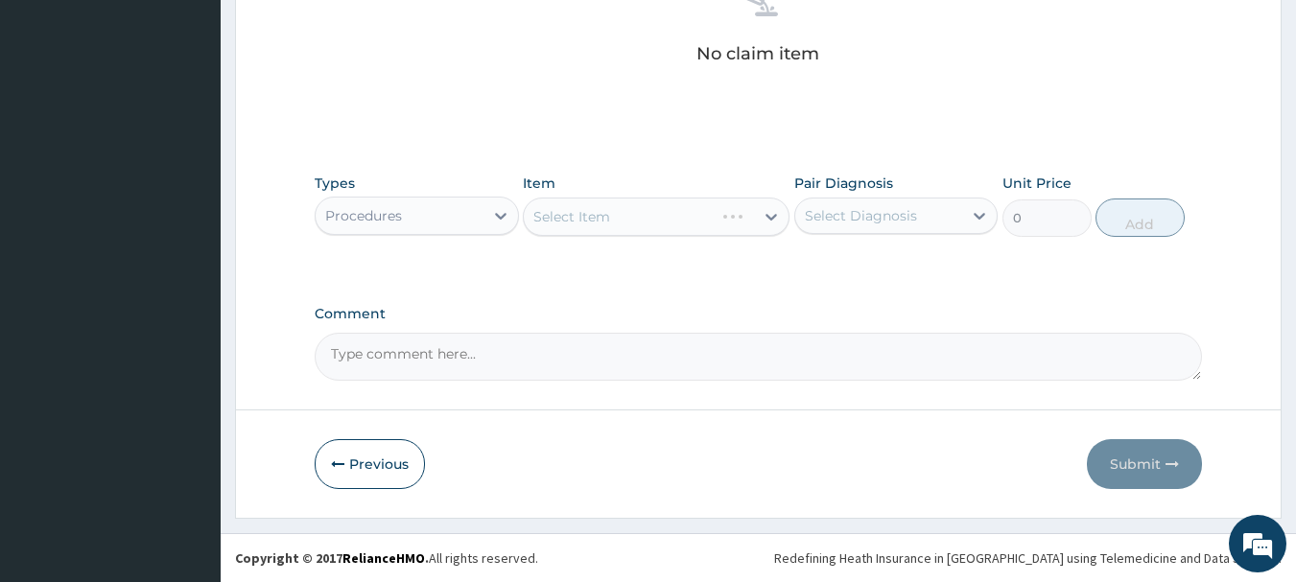
click at [881, 224] on div "Select Diagnosis" at bounding box center [861, 215] width 112 height 19
click at [865, 235] on div "Pair Diagnosis Select is focused ,type to refine list, press Down to open the m…" at bounding box center [896, 205] width 204 height 63
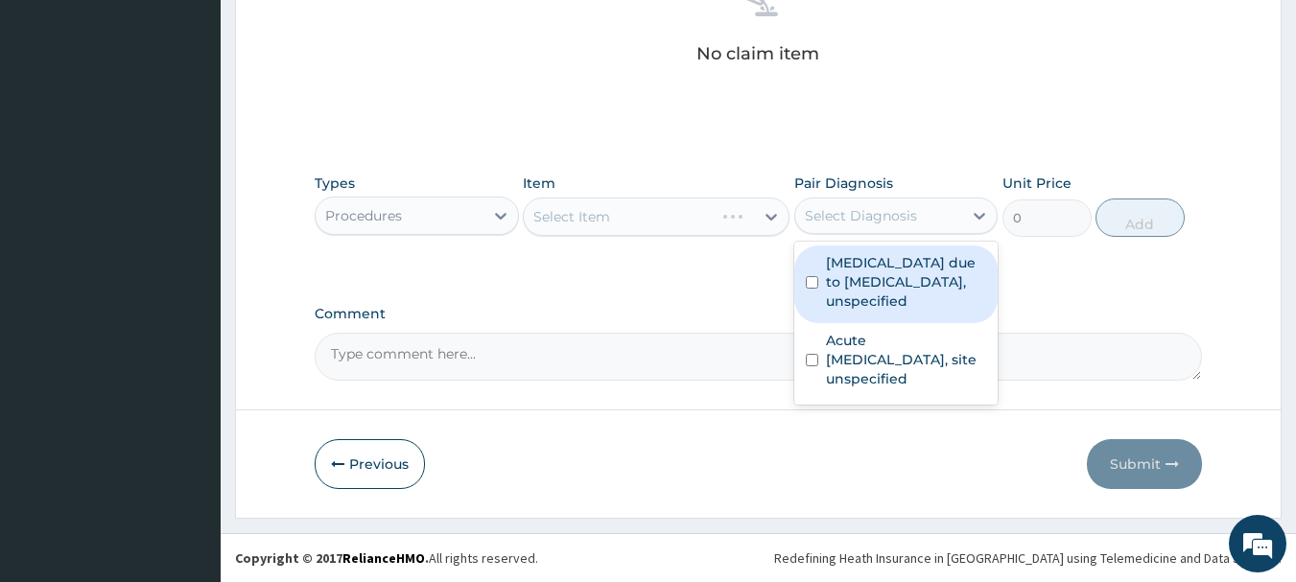
click at [865, 212] on div "Select Diagnosis" at bounding box center [861, 215] width 112 height 19
click at [852, 284] on label "[MEDICAL_DATA] due to [MEDICAL_DATA], unspecified" at bounding box center [906, 282] width 161 height 58
checkbox input "true"
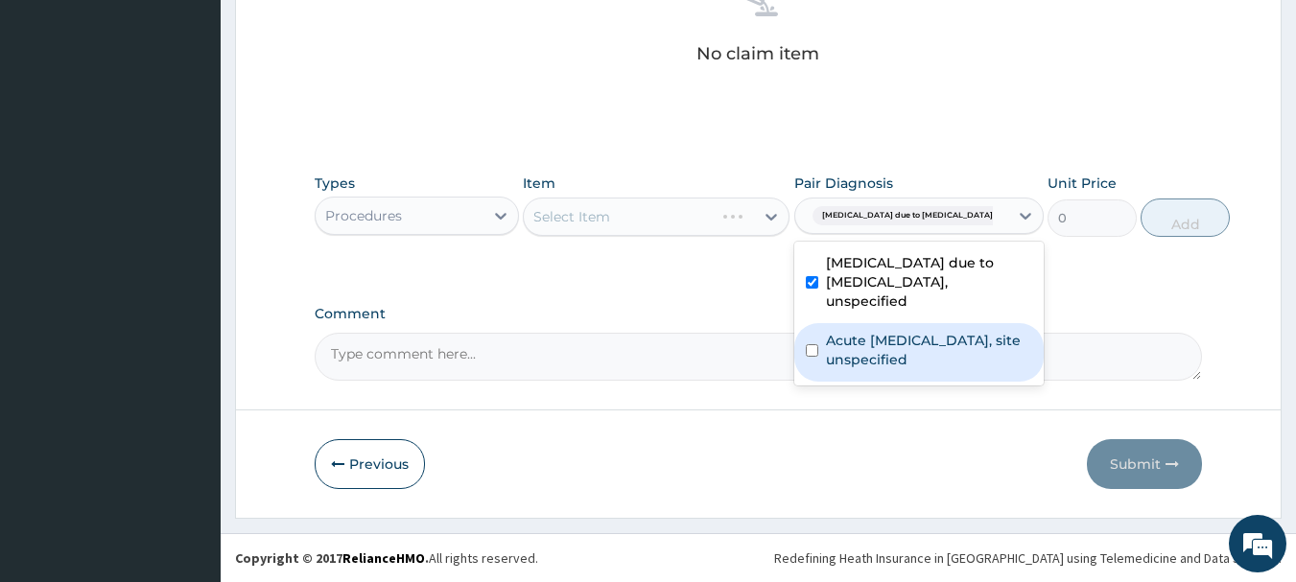
click at [848, 369] on label "Acute upper respiratory infection, site unspecified" at bounding box center [929, 350] width 206 height 38
click at [837, 369] on label "Acute upper respiratory infection, site unspecified" at bounding box center [929, 350] width 206 height 38
click at [818, 363] on div "Acute upper respiratory infection, site unspecified" at bounding box center [918, 352] width 249 height 59
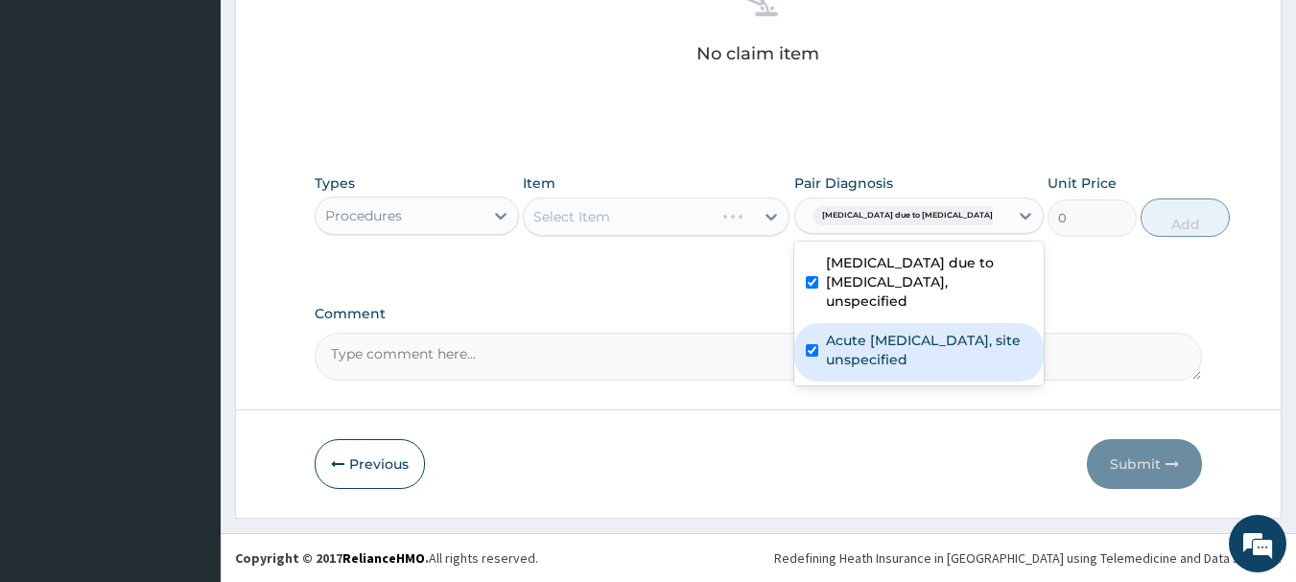
checkbox input "true"
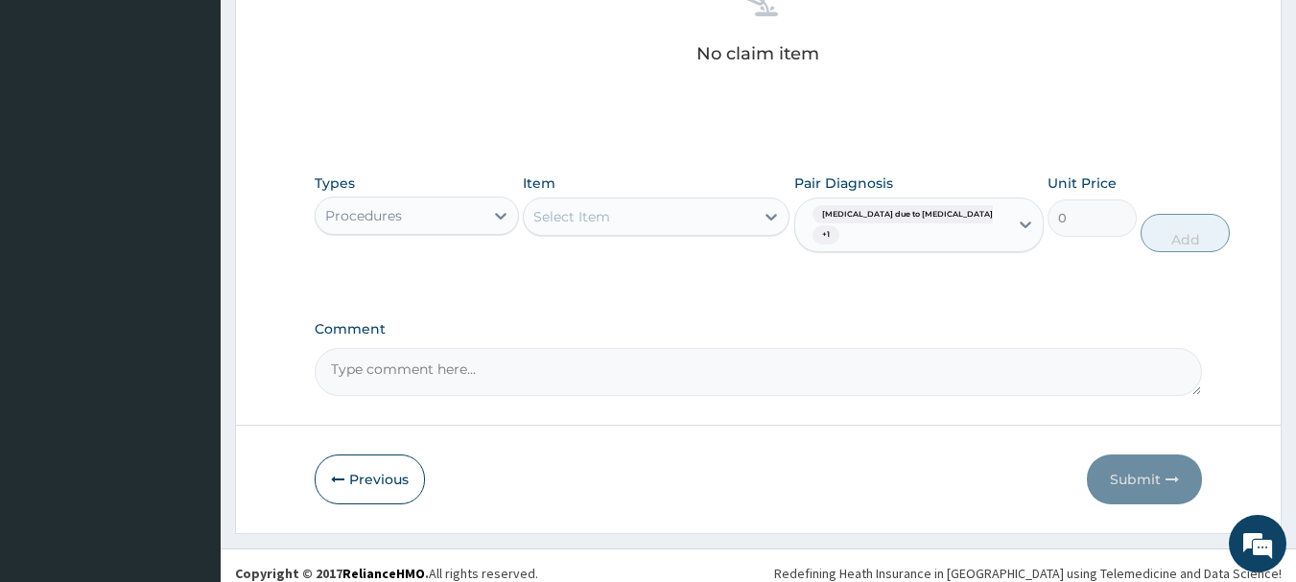
click at [668, 206] on div "Select Item" at bounding box center [639, 216] width 230 height 31
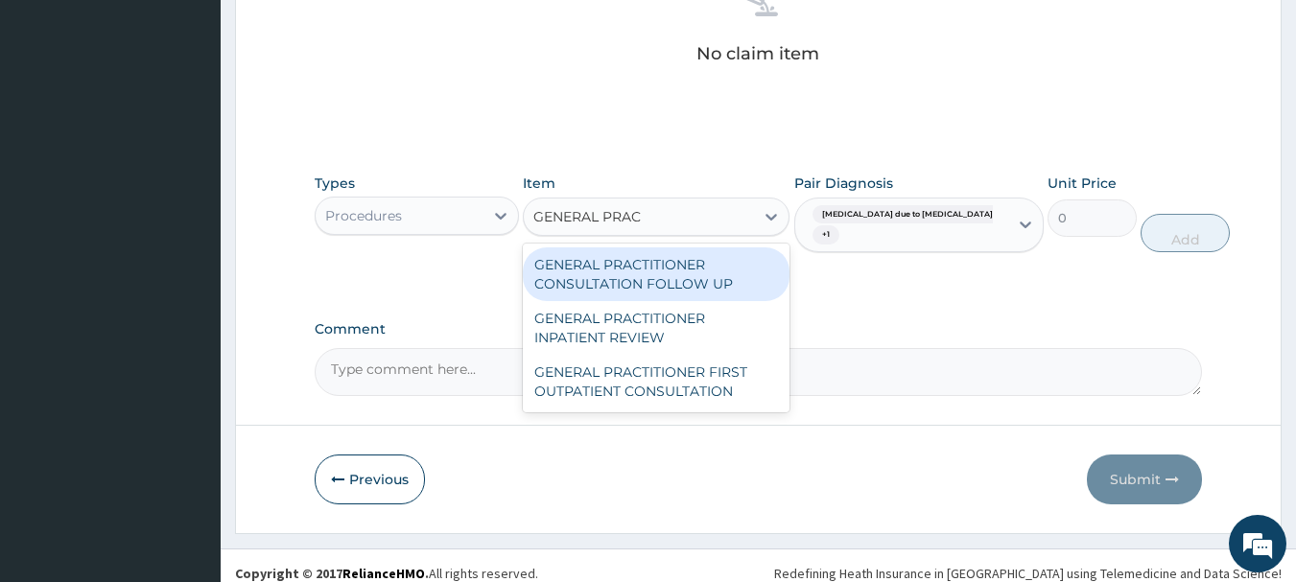
type input "GENERAL PRACT"
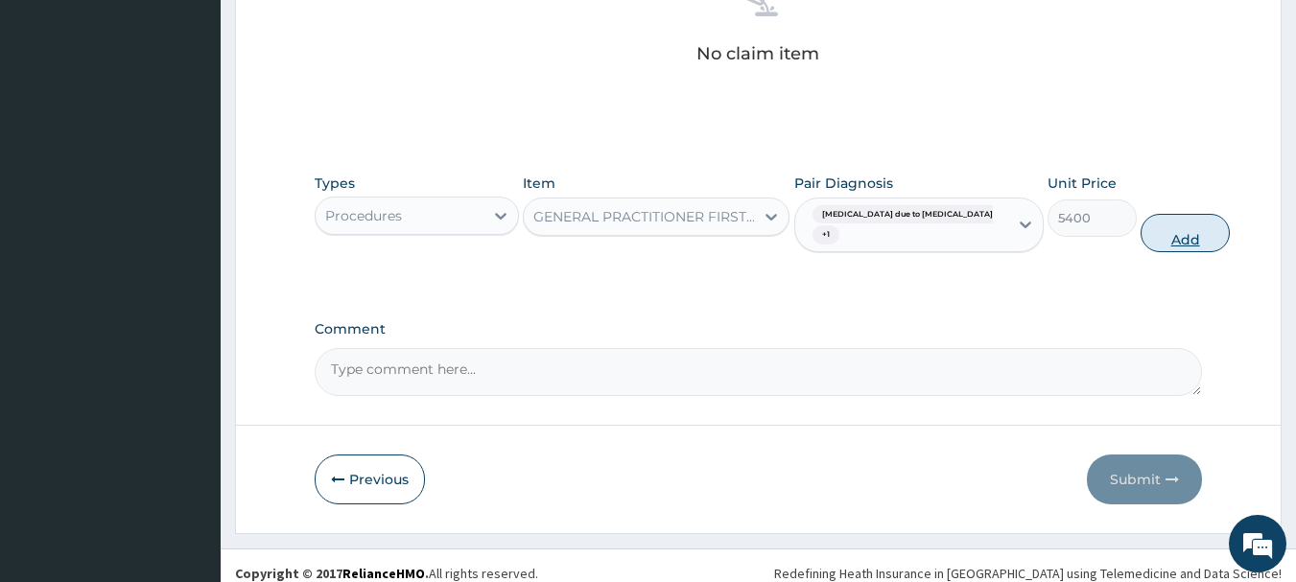
click at [1141, 225] on button "Add" at bounding box center [1185, 233] width 89 height 38
type input "0"
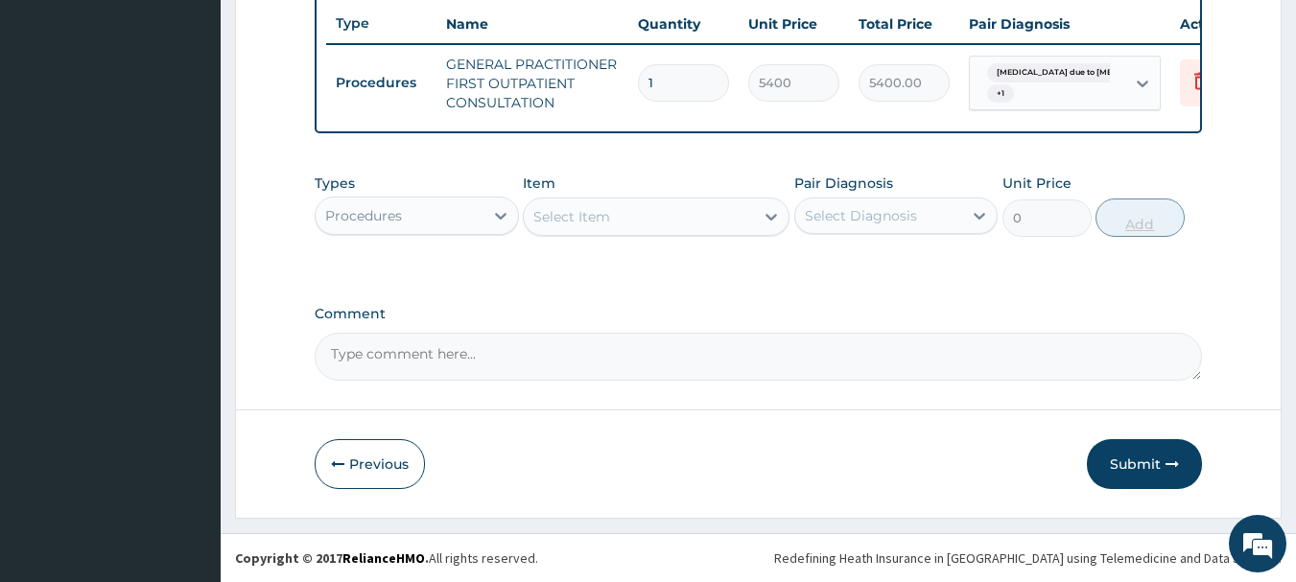
scroll to position [735, 0]
click at [417, 195] on div "Types Procedures" at bounding box center [417, 205] width 204 height 63
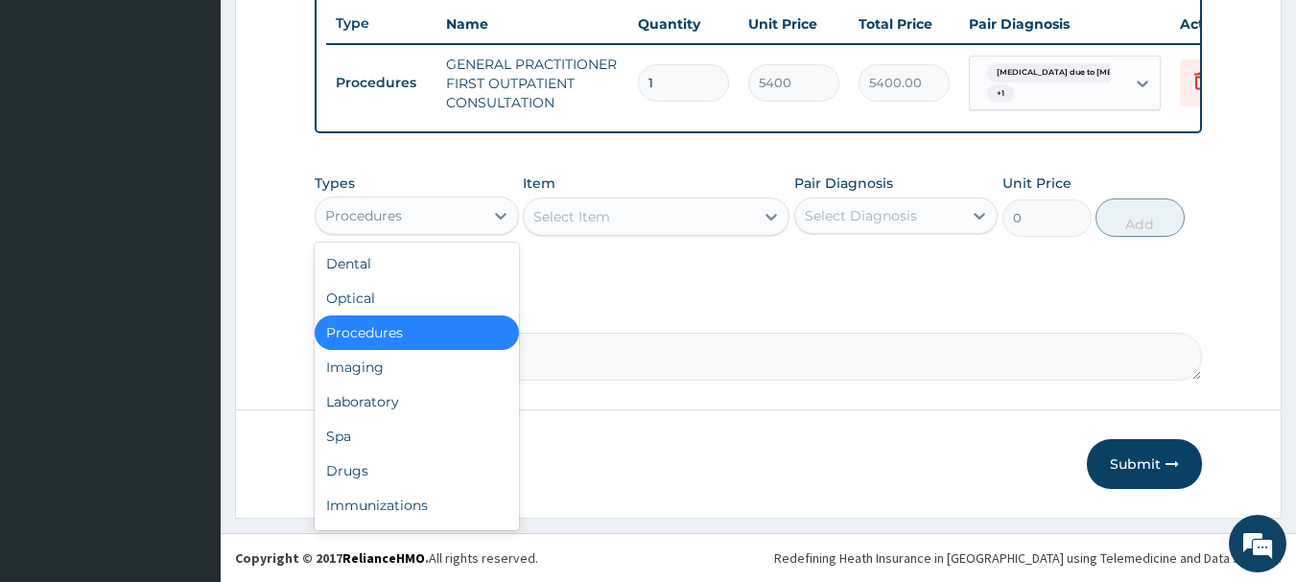
click at [405, 221] on div "Procedures" at bounding box center [400, 216] width 168 height 31
click at [442, 402] on div "Laboratory" at bounding box center [417, 402] width 204 height 35
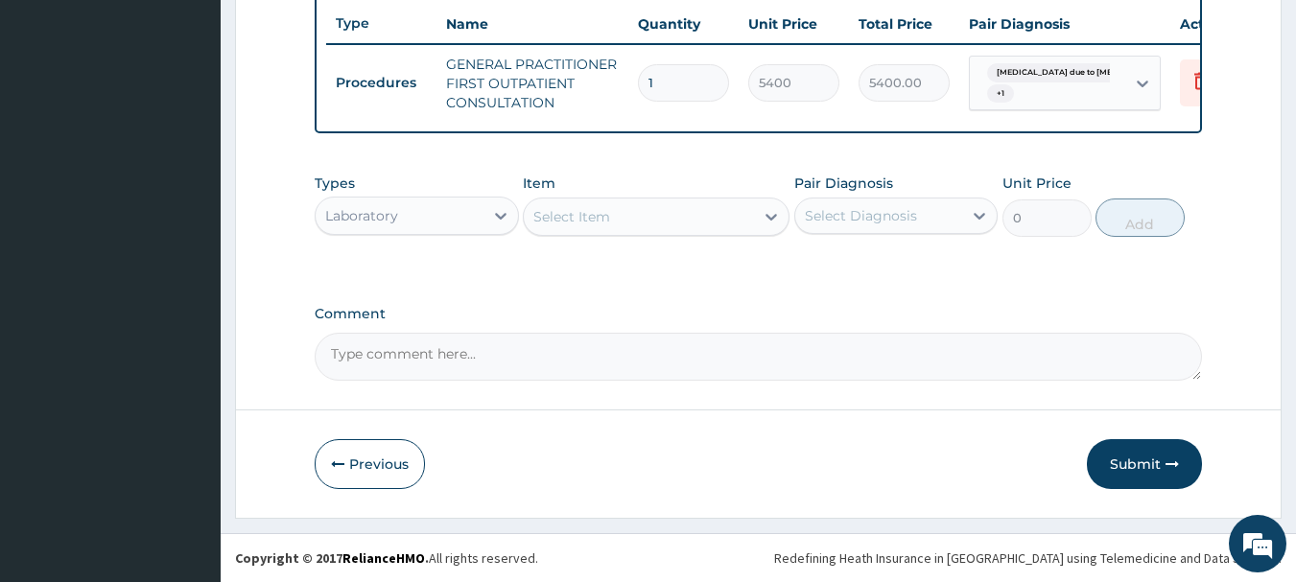
click at [679, 188] on div "Item Select Item" at bounding box center [656, 205] width 267 height 63
click at [710, 209] on div "Select Item" at bounding box center [639, 216] width 230 height 31
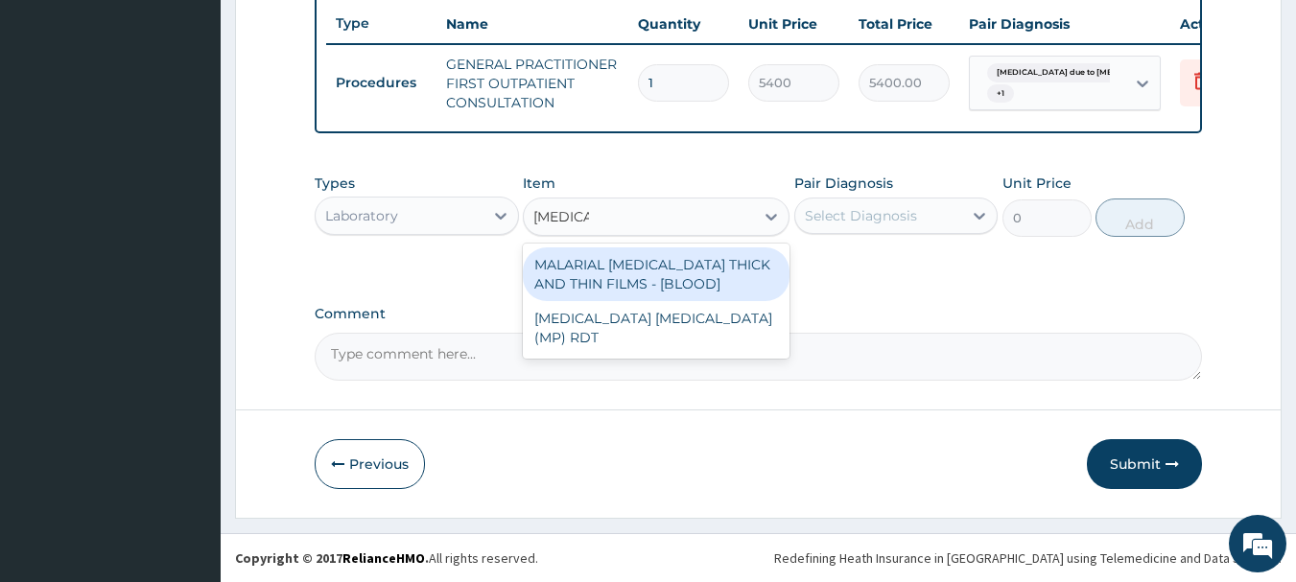
type input "MALARIA"
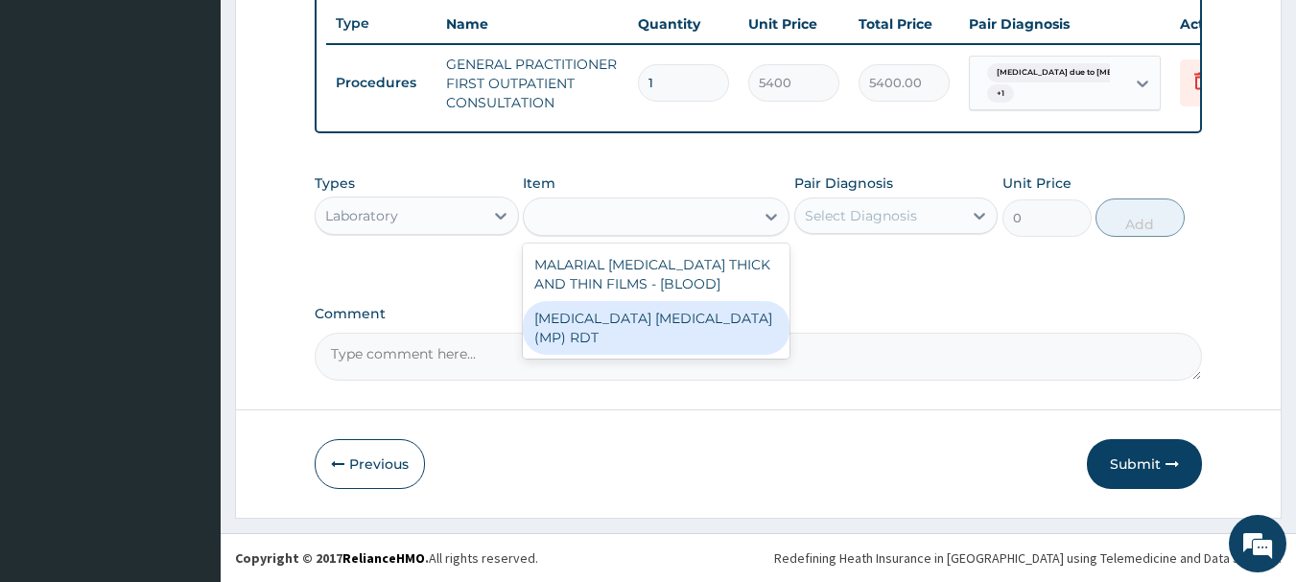
type input "2880"
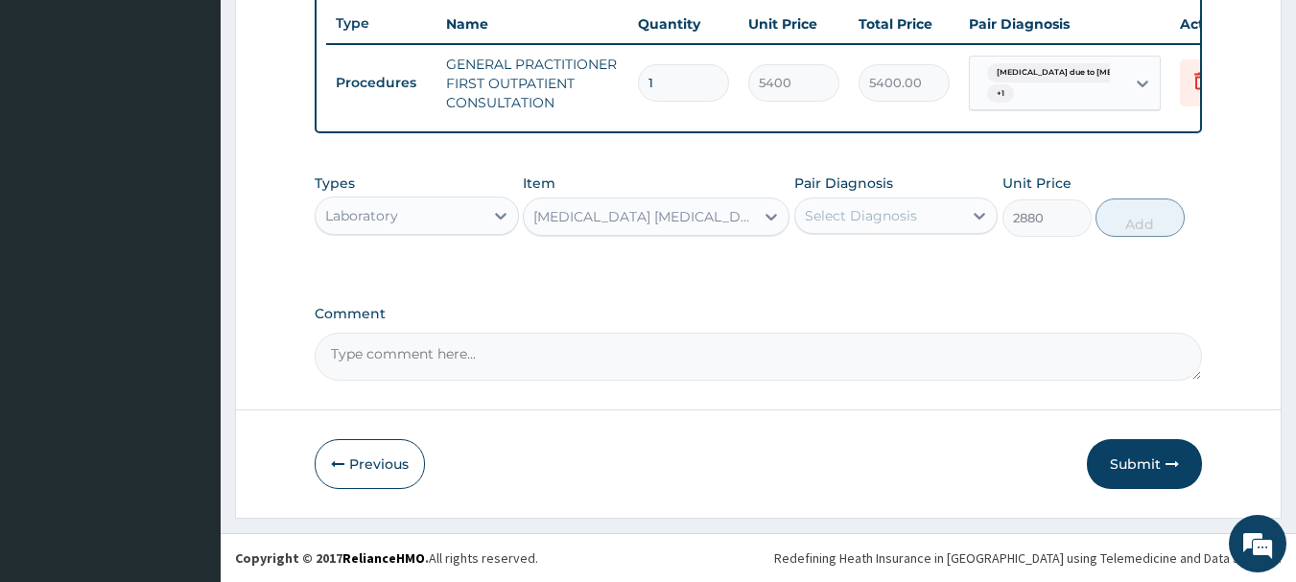
click at [857, 223] on div "Select Diagnosis" at bounding box center [861, 215] width 112 height 19
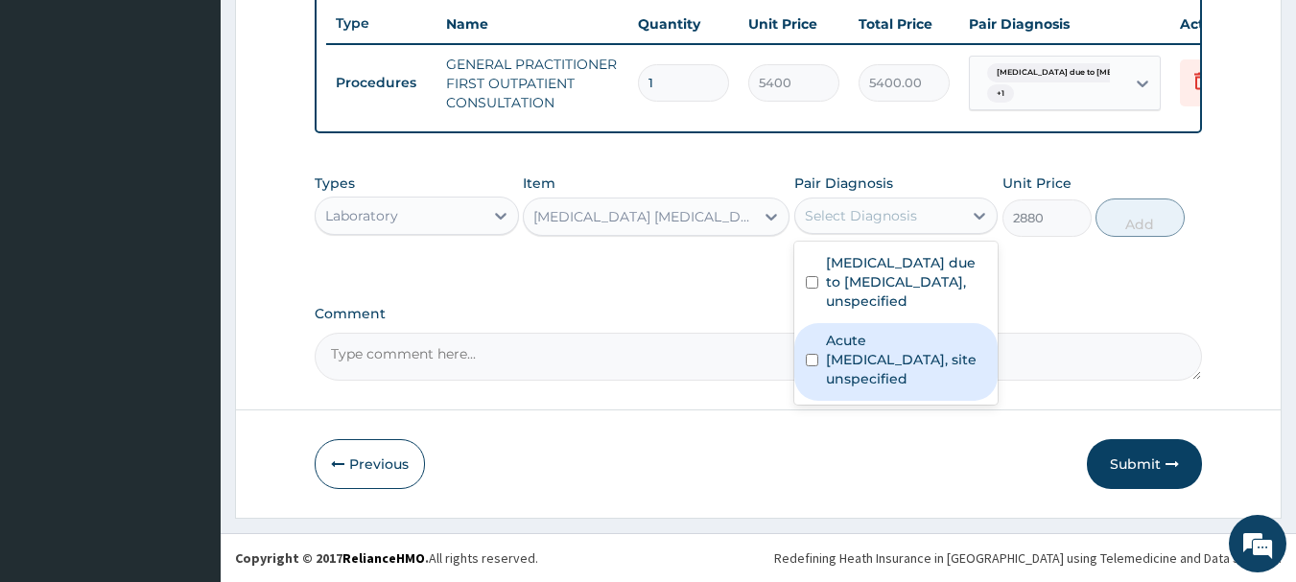
click at [895, 352] on label "Acute [MEDICAL_DATA], site unspecified" at bounding box center [906, 360] width 161 height 58
checkbox input "true"
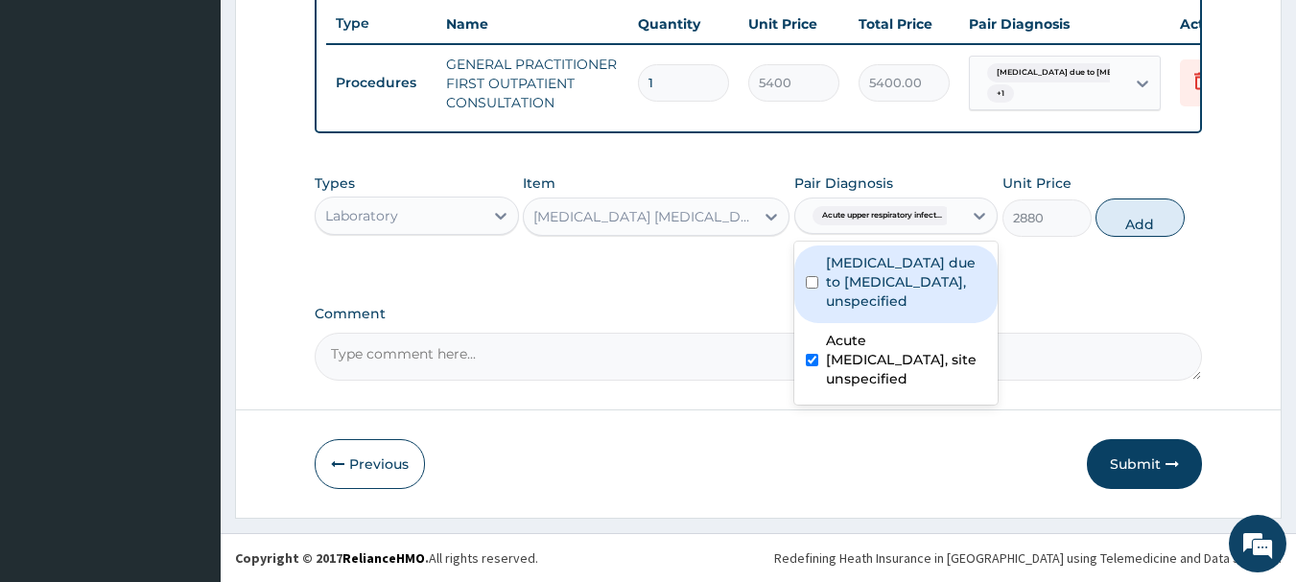
click at [893, 285] on label "[MEDICAL_DATA] due to [MEDICAL_DATA], unspecified" at bounding box center [906, 282] width 161 height 58
checkbox input "true"
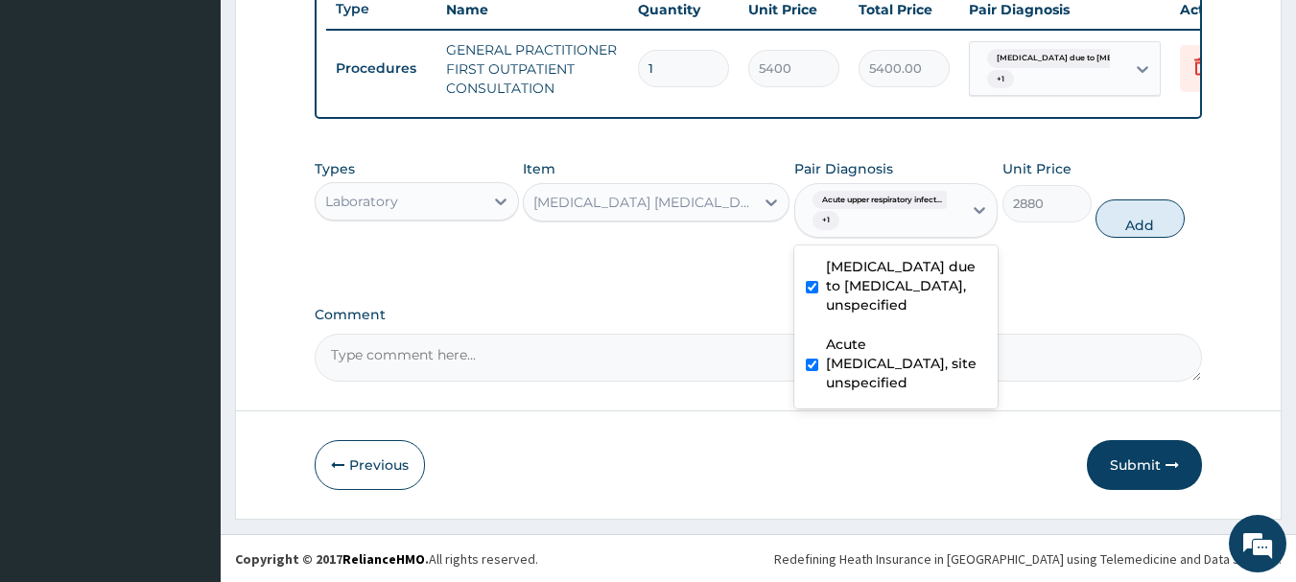
click at [890, 379] on label "Acute [MEDICAL_DATA], site unspecified" at bounding box center [906, 364] width 161 height 58
checkbox input "false"
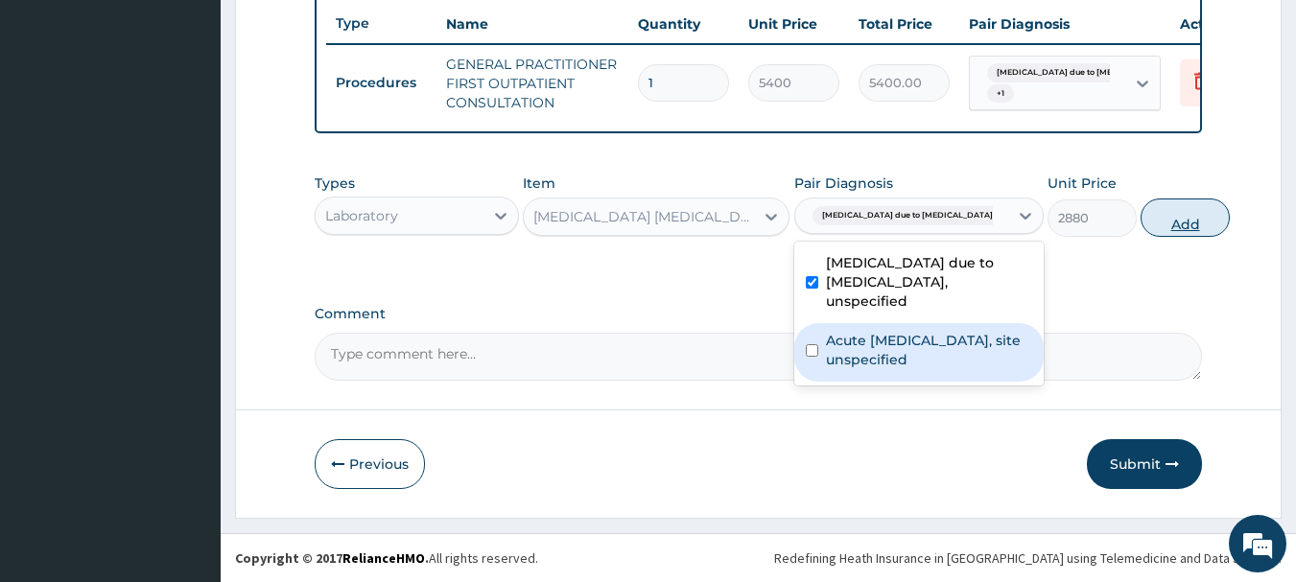
click at [1141, 212] on button "Add" at bounding box center [1185, 218] width 89 height 38
type input "0"
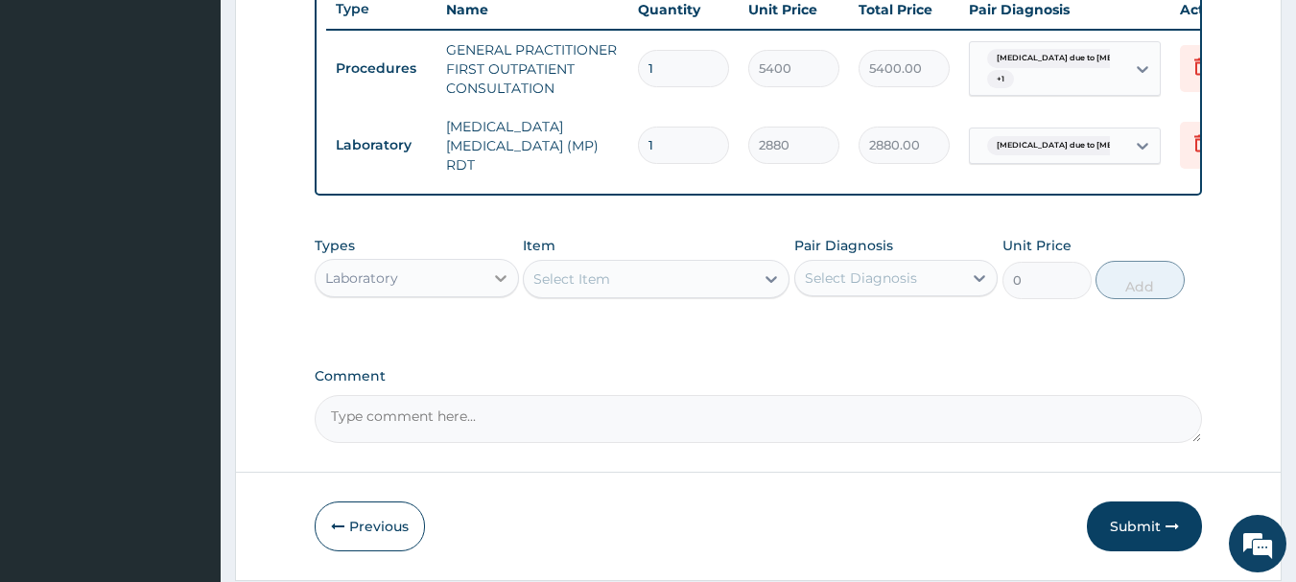
click at [499, 279] on icon at bounding box center [500, 278] width 19 height 19
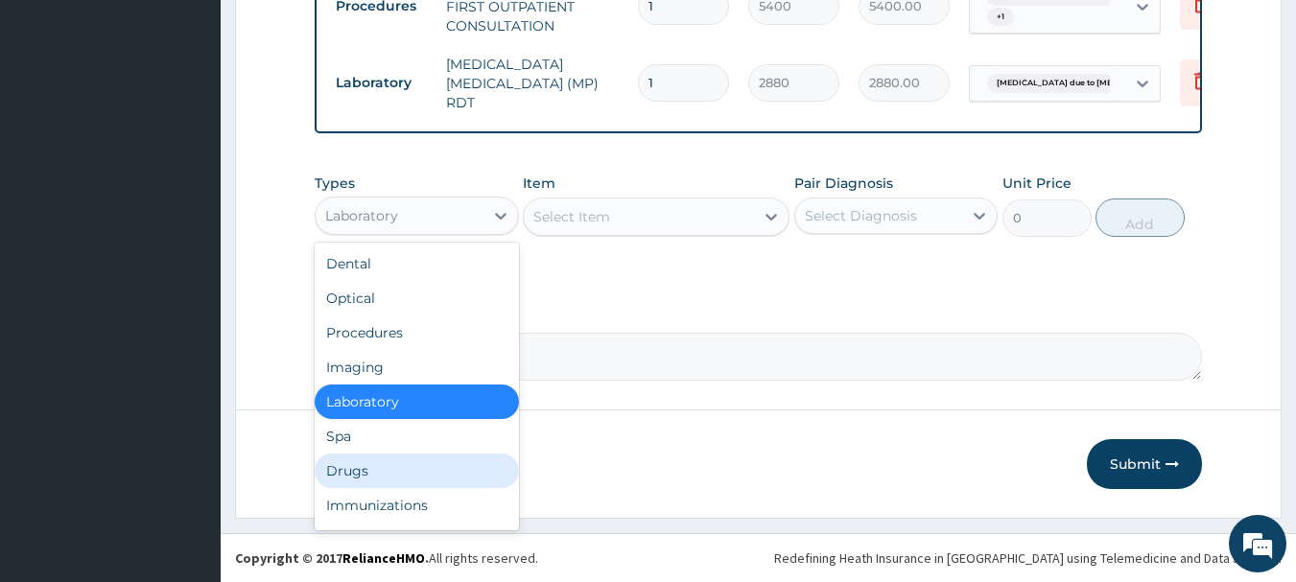
scroll to position [65, 0]
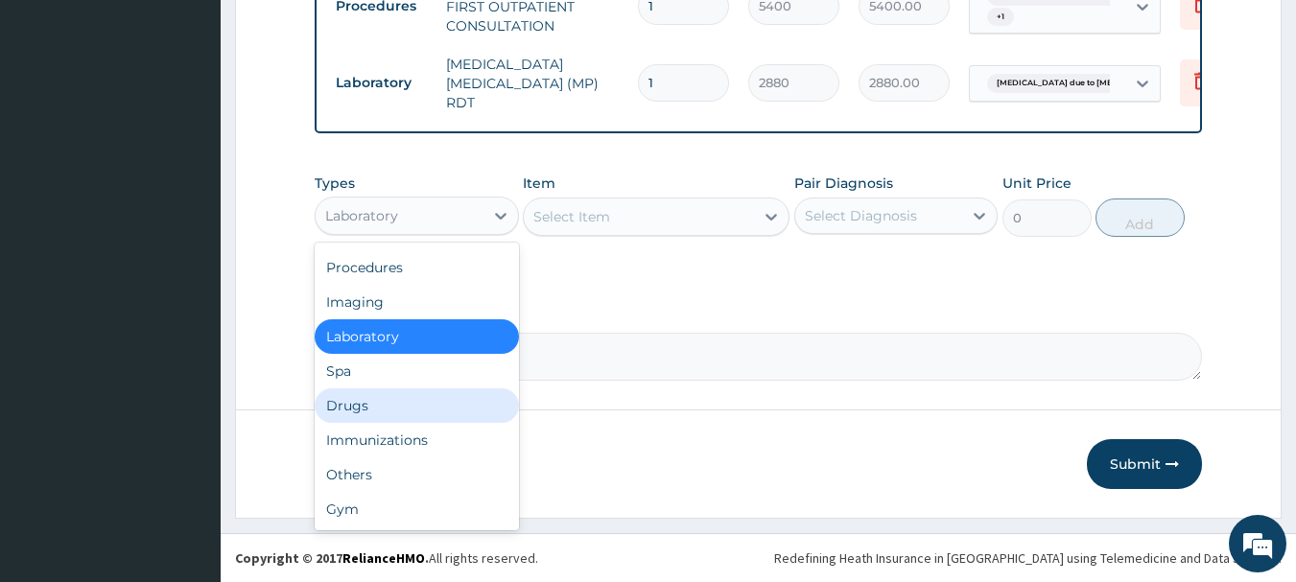
click at [405, 395] on div "Drugs" at bounding box center [417, 406] width 204 height 35
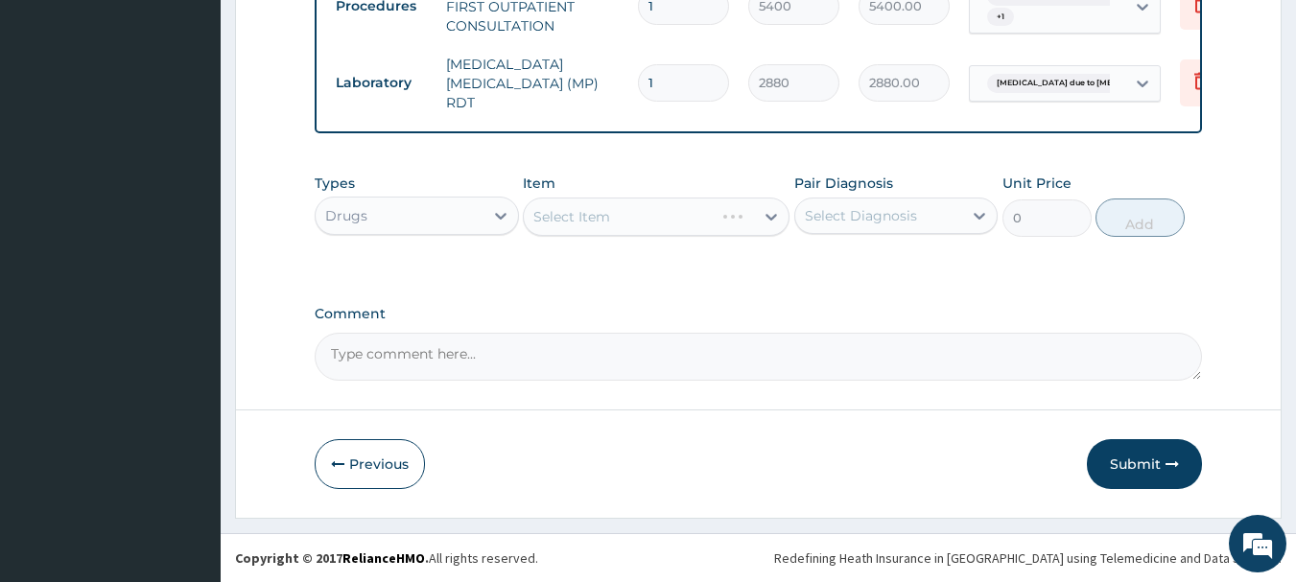
click at [897, 235] on div "Pair Diagnosis Select Diagnosis" at bounding box center [896, 205] width 204 height 63
click at [914, 215] on div "Select Diagnosis" at bounding box center [861, 215] width 112 height 19
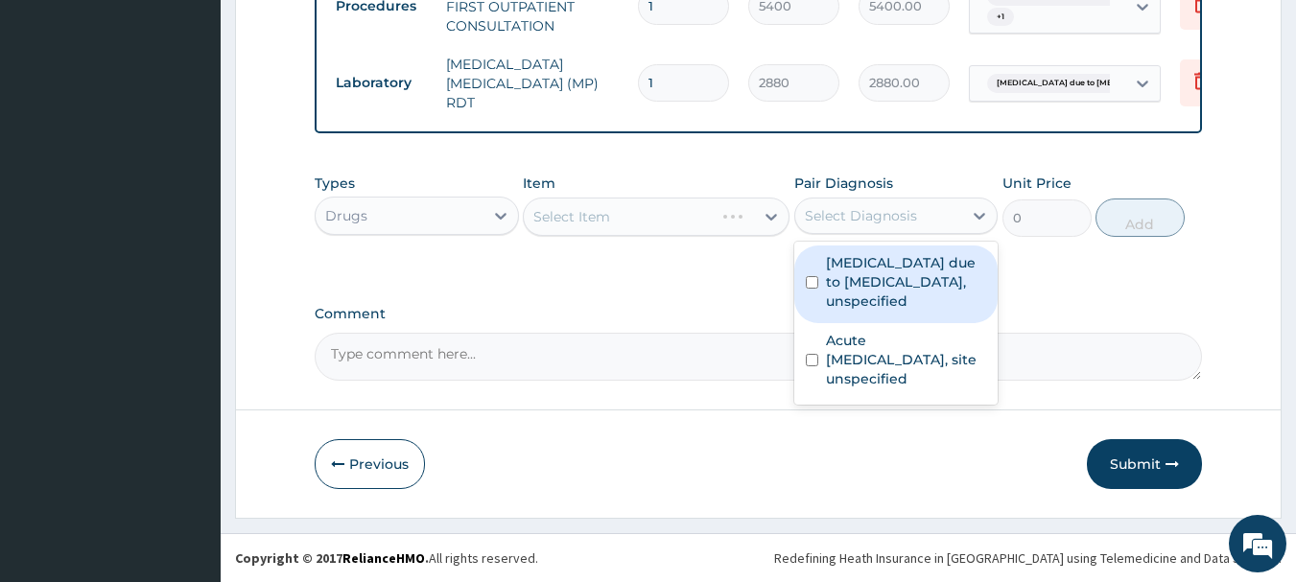
click at [912, 276] on label "[MEDICAL_DATA] due to [MEDICAL_DATA], unspecified" at bounding box center [906, 282] width 161 height 58
checkbox input "true"
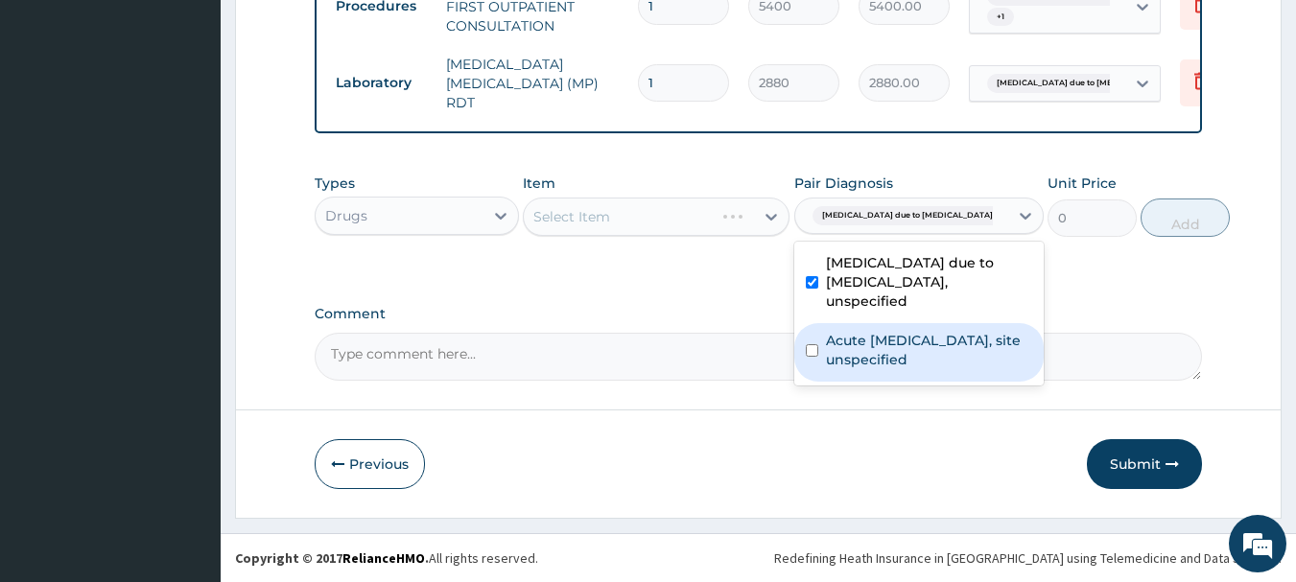
click at [929, 343] on label "Acute [MEDICAL_DATA], site unspecified" at bounding box center [929, 350] width 206 height 38
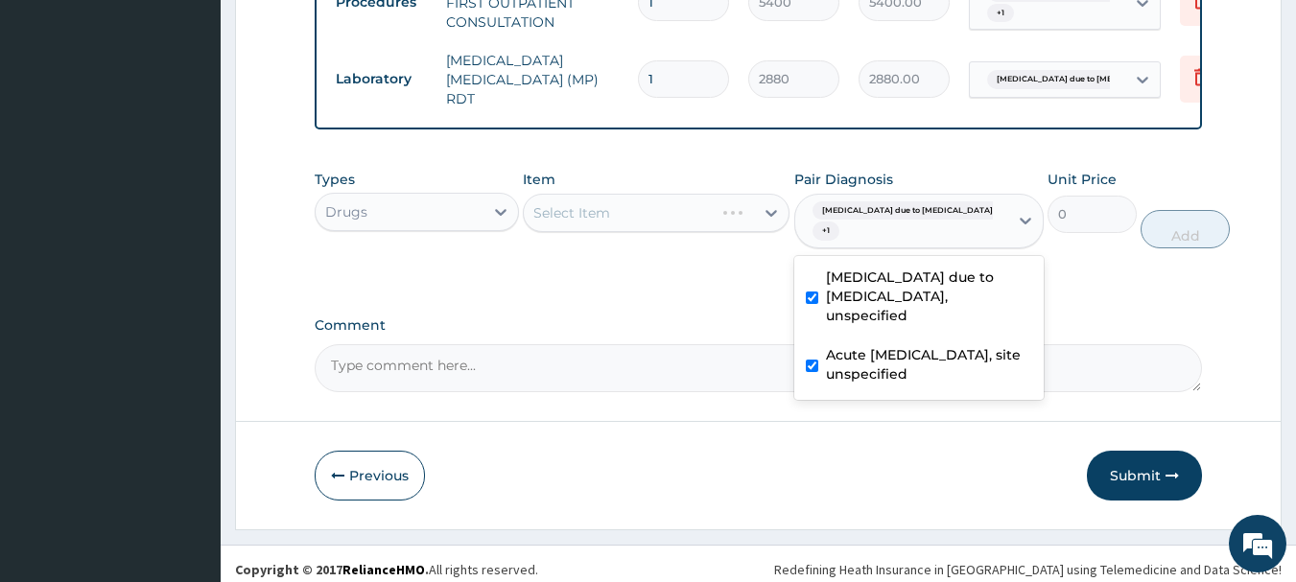
click at [883, 384] on label "Acute [MEDICAL_DATA], site unspecified" at bounding box center [929, 364] width 206 height 38
checkbox input "false"
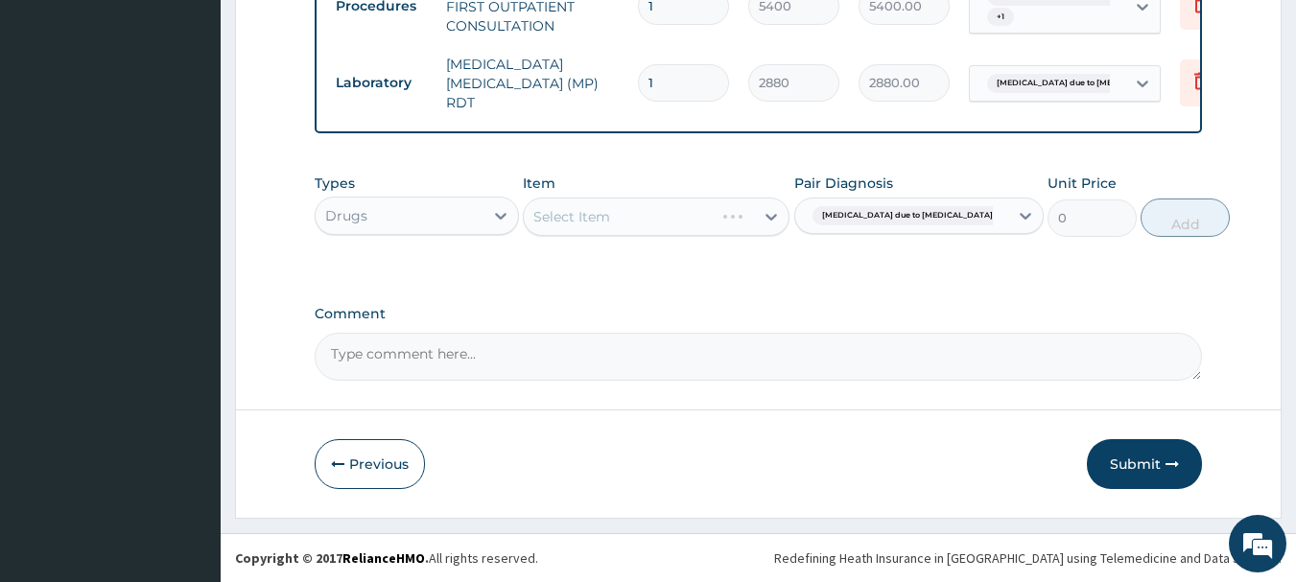
click at [755, 211] on div at bounding box center [771, 217] width 35 height 35
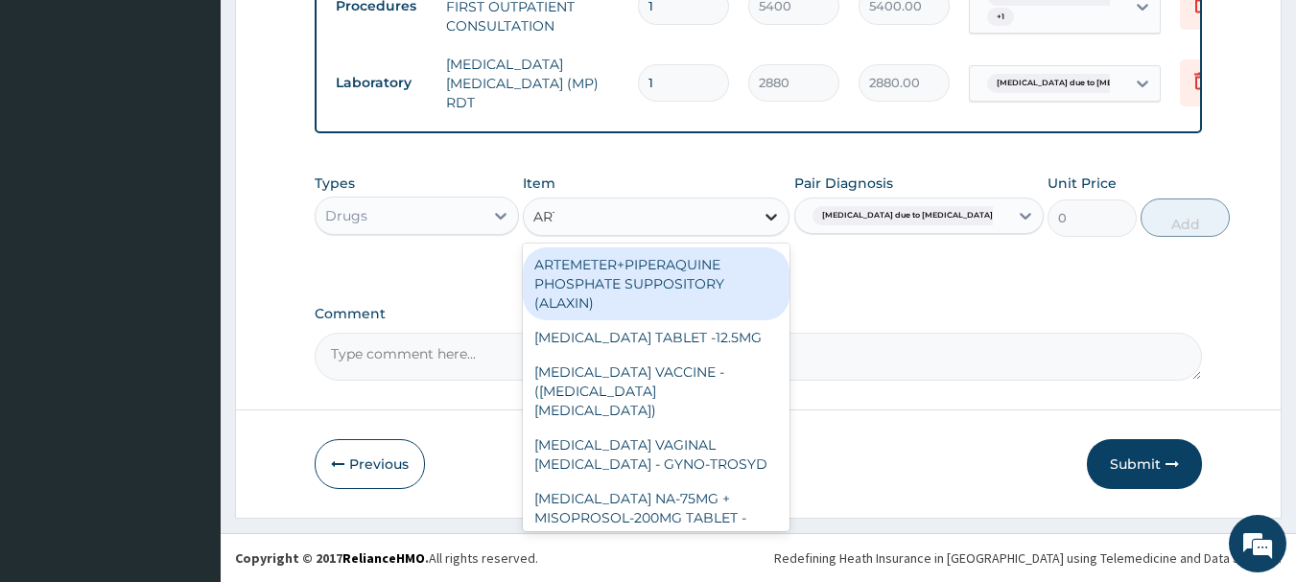
type input "ARTE"
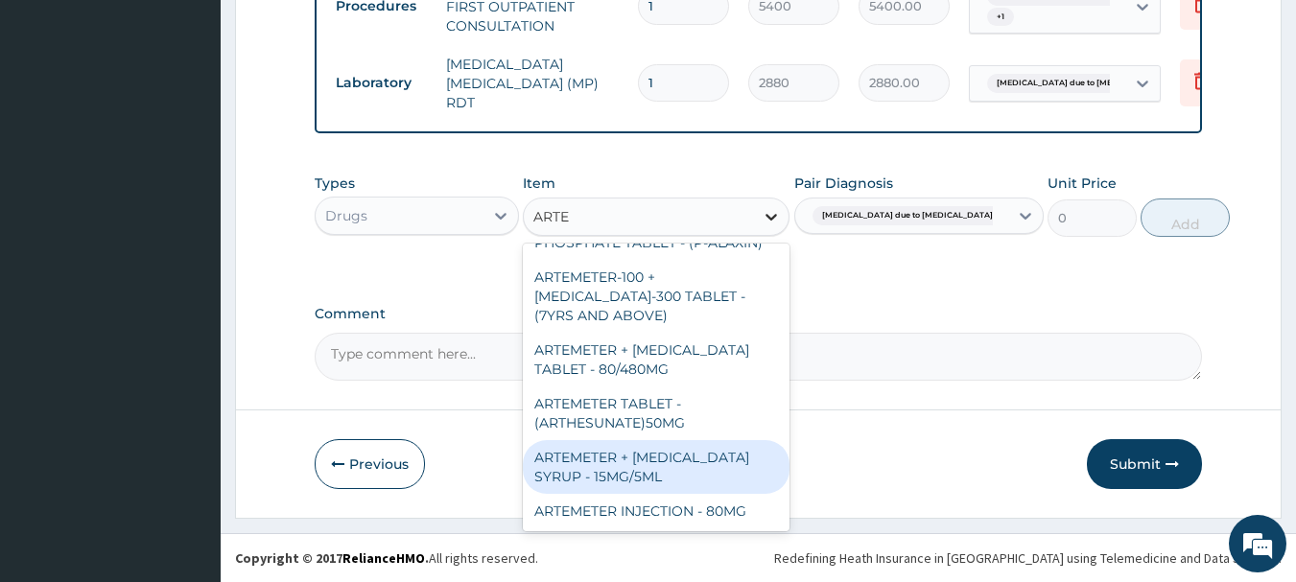
scroll to position [322, 0]
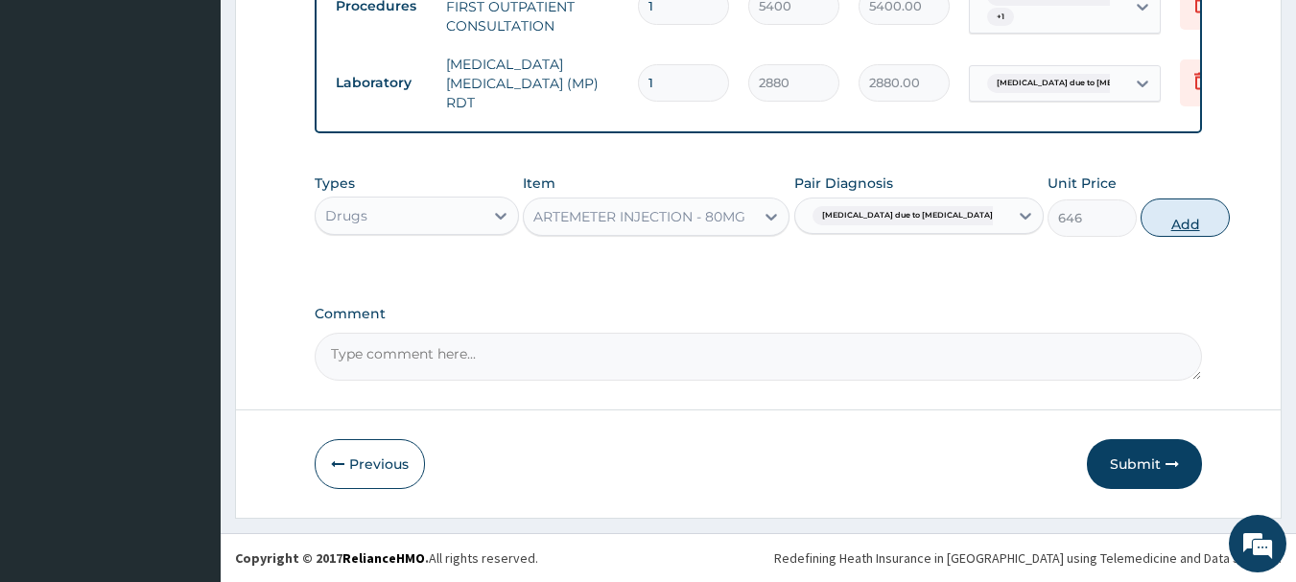
click at [1159, 229] on button "Add" at bounding box center [1185, 218] width 89 height 38
type input "0"
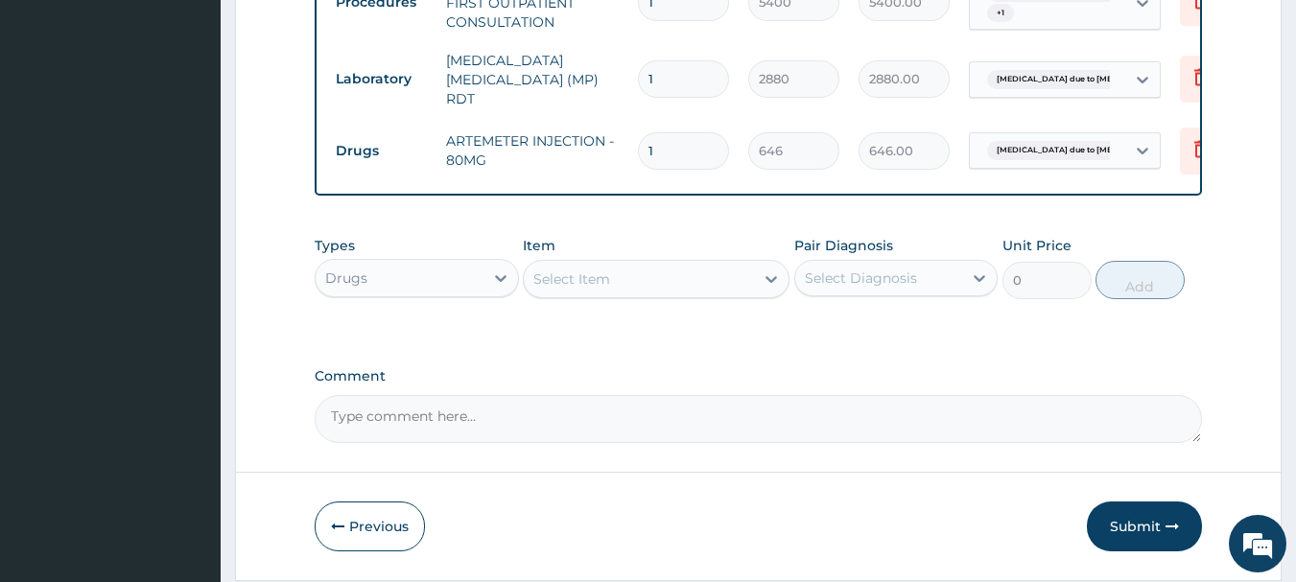
type input "0.00"
type input "3"
type input "1938.00"
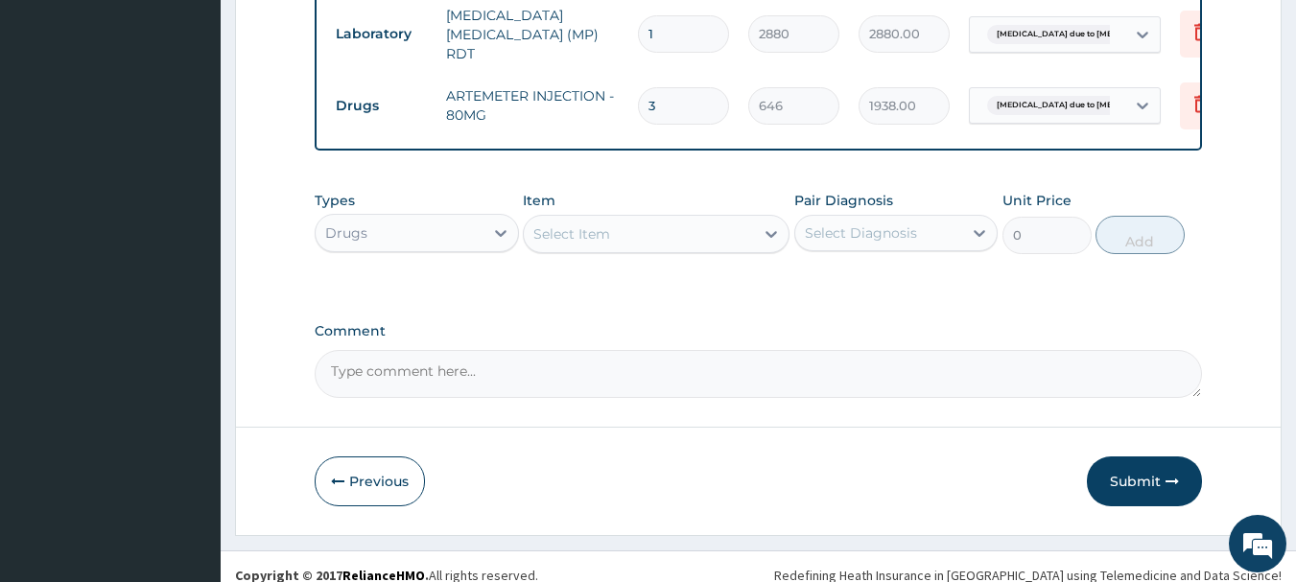
scroll to position [867, 0]
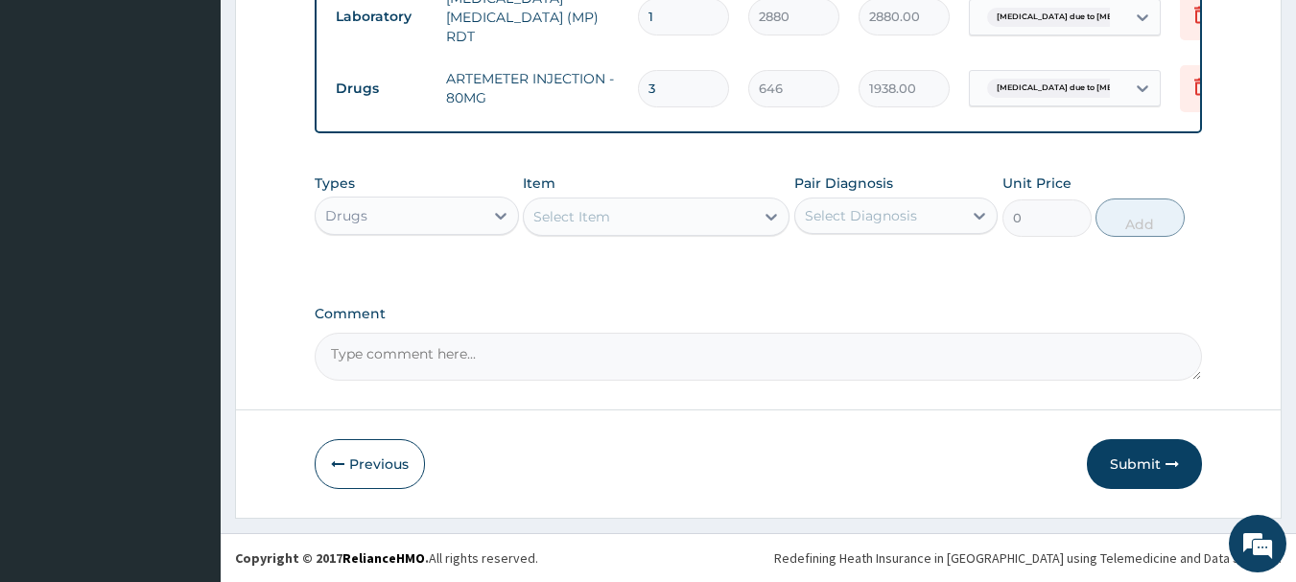
type input "3"
click at [736, 222] on div "Select Item" at bounding box center [639, 216] width 230 height 31
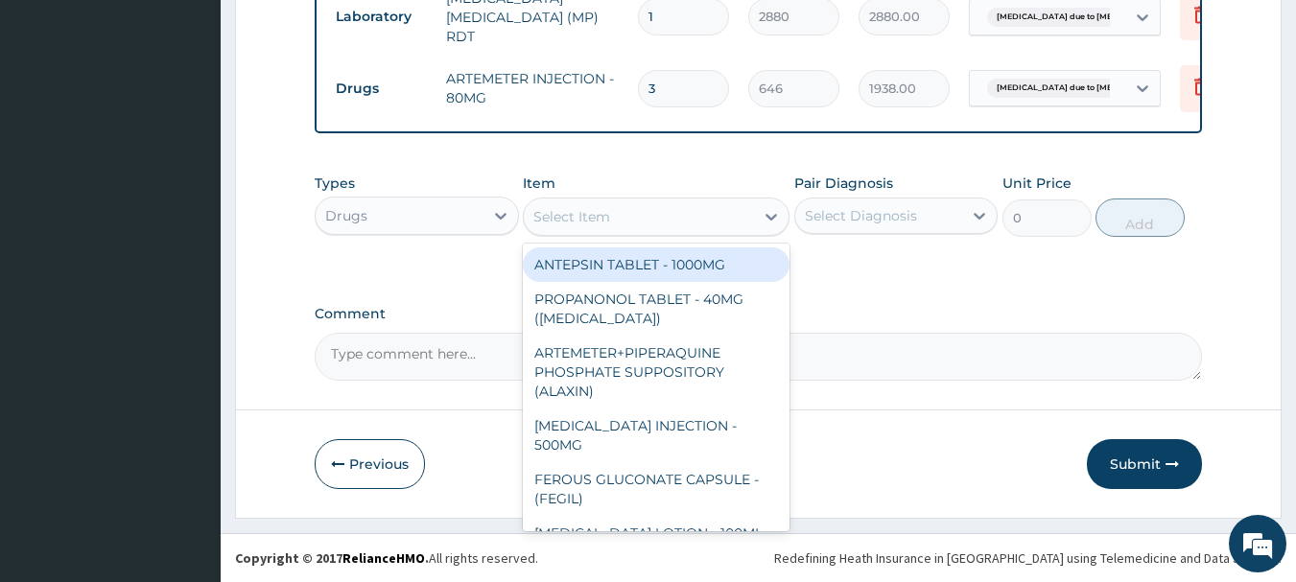
click at [851, 206] on div "Select Diagnosis" at bounding box center [861, 215] width 112 height 19
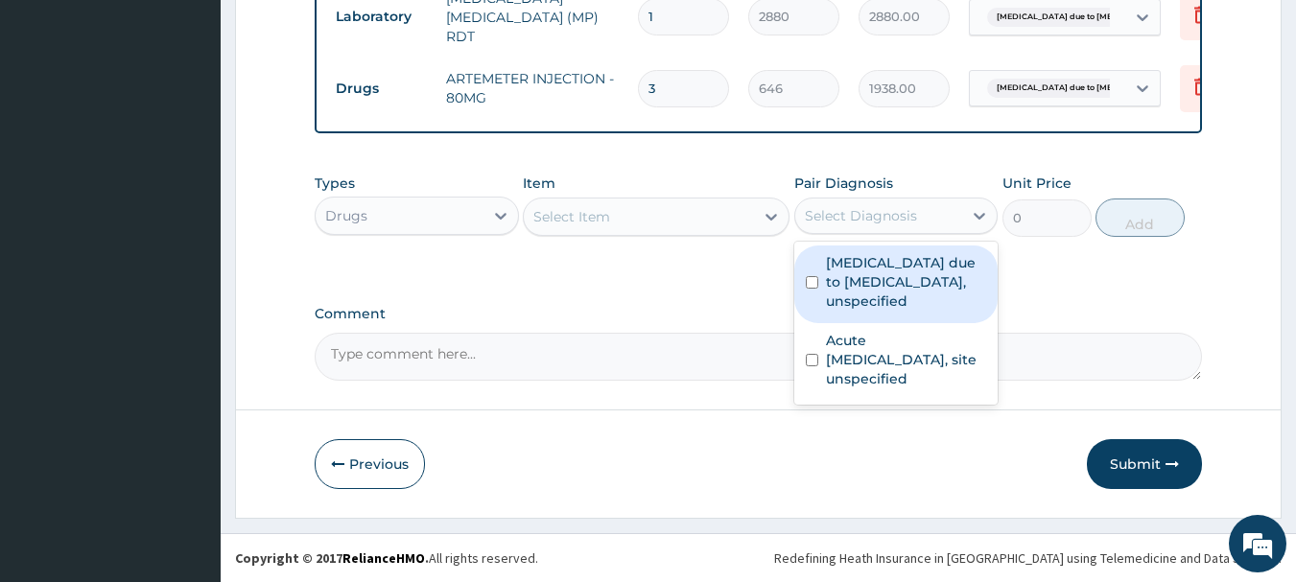
click at [846, 297] on label "[MEDICAL_DATA] due to [MEDICAL_DATA], unspecified" at bounding box center [906, 282] width 161 height 58
checkbox input "false"
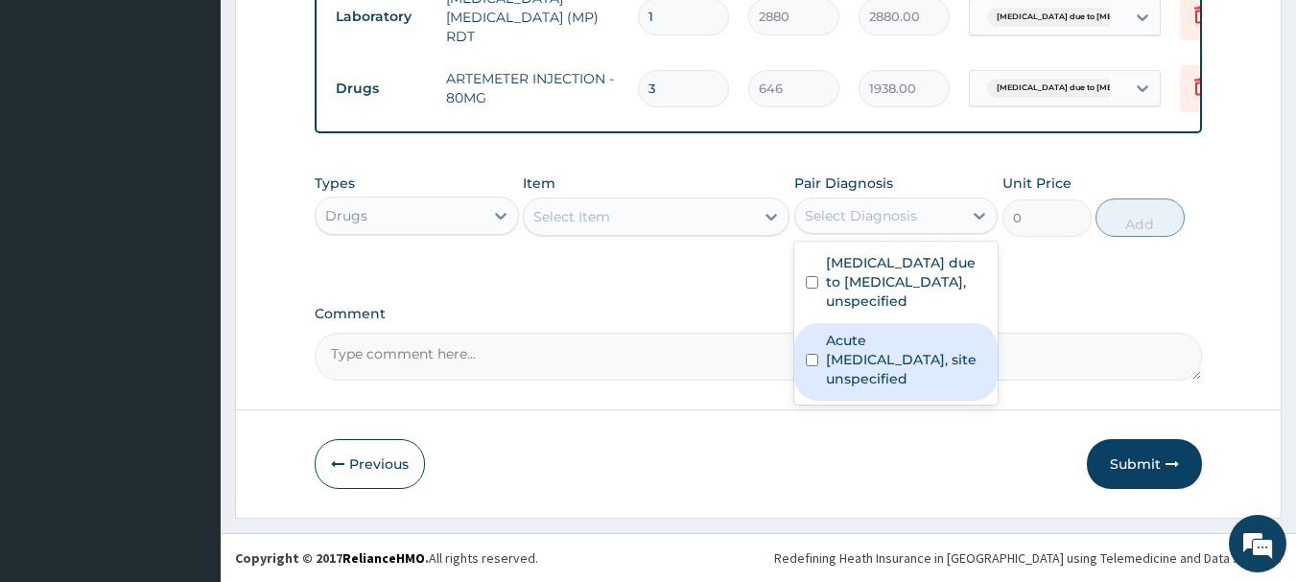
click at [863, 331] on label "Acute [MEDICAL_DATA], site unspecified" at bounding box center [906, 360] width 161 height 58
checkbox input "true"
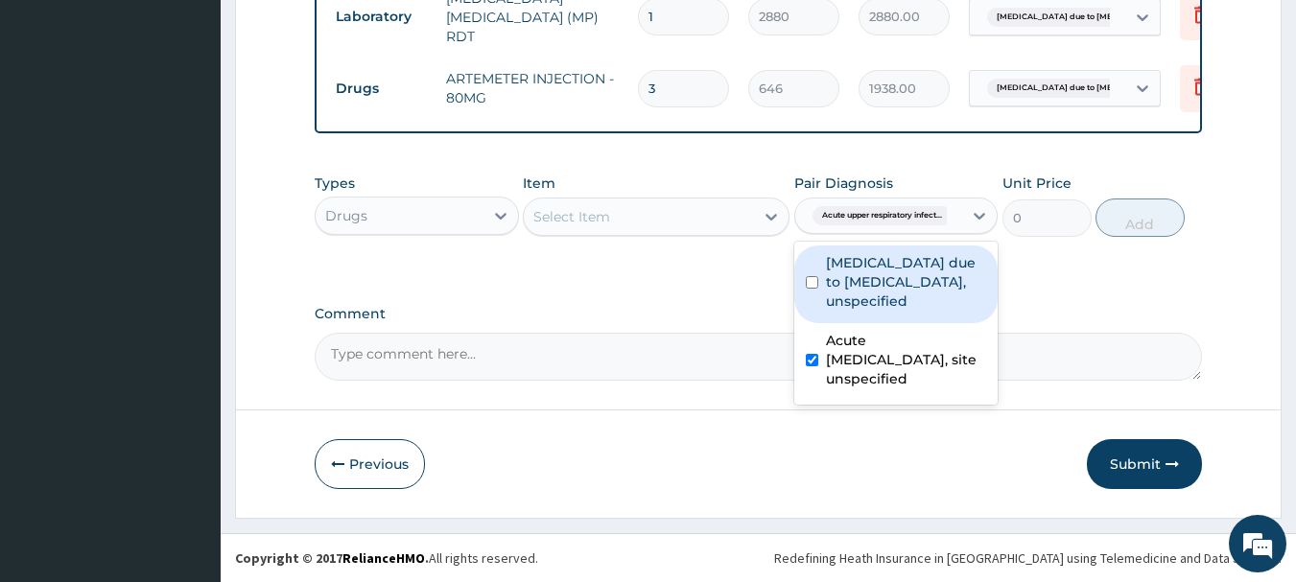
click at [853, 296] on label "[MEDICAL_DATA] due to [MEDICAL_DATA], unspecified" at bounding box center [906, 282] width 161 height 58
checkbox input "true"
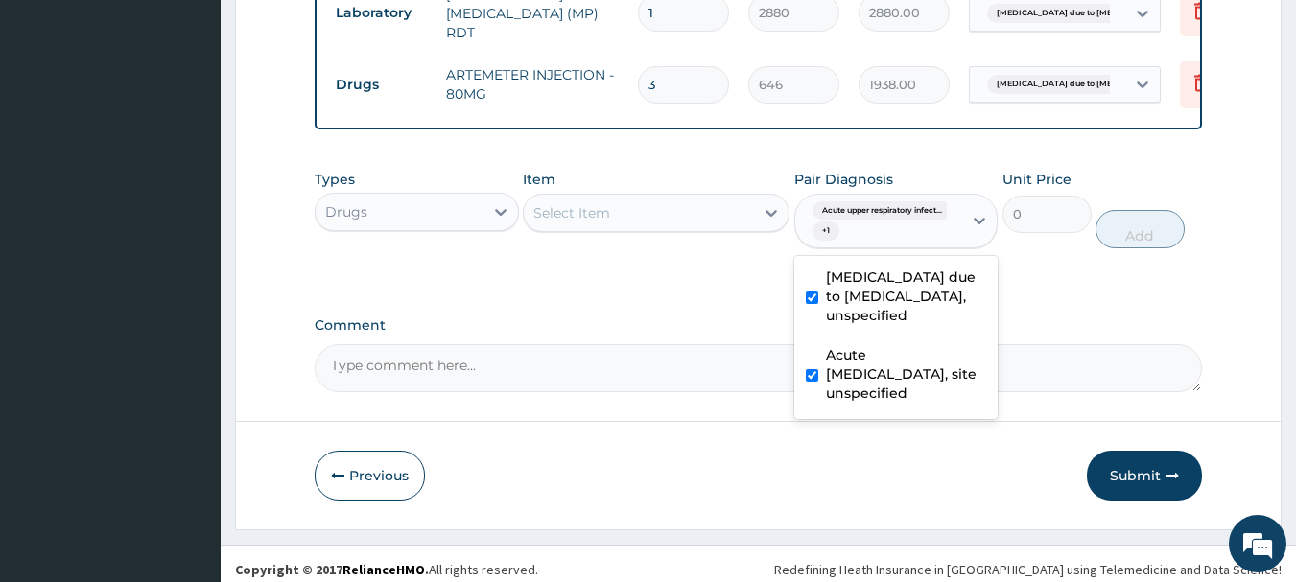
click at [746, 223] on div "Select Item" at bounding box center [639, 213] width 230 height 31
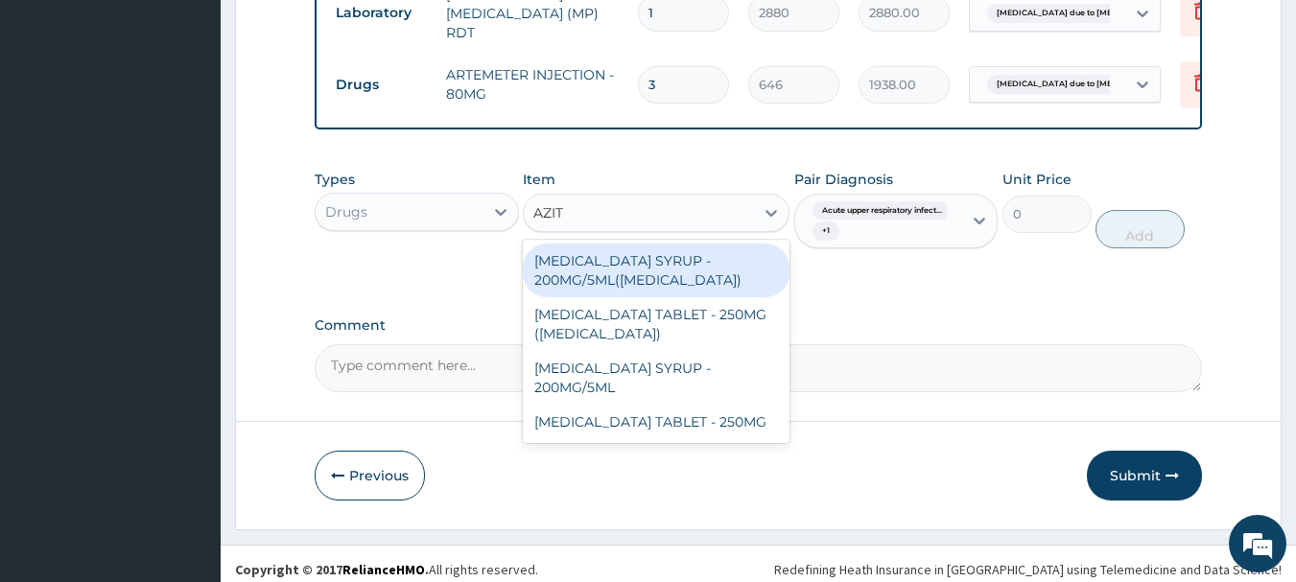
type input "AZITH"
click at [633, 278] on div "[MEDICAL_DATA] SYRUP - 200MG/5ML([MEDICAL_DATA])" at bounding box center [656, 271] width 267 height 54
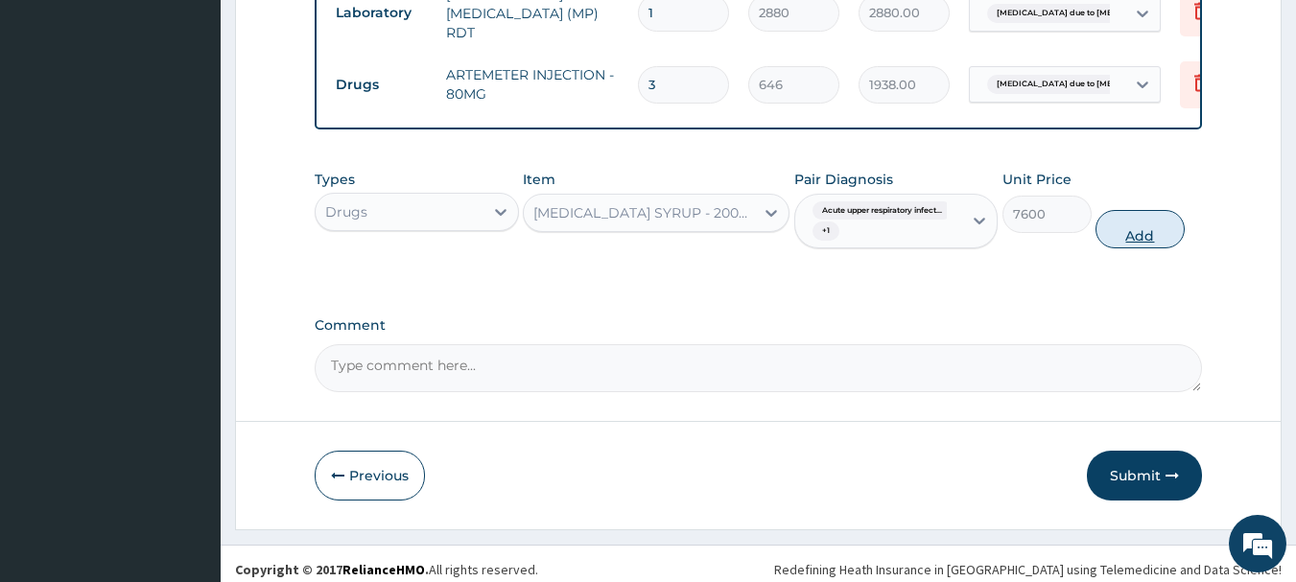
click at [1132, 233] on button "Add" at bounding box center [1140, 229] width 89 height 38
type input "0"
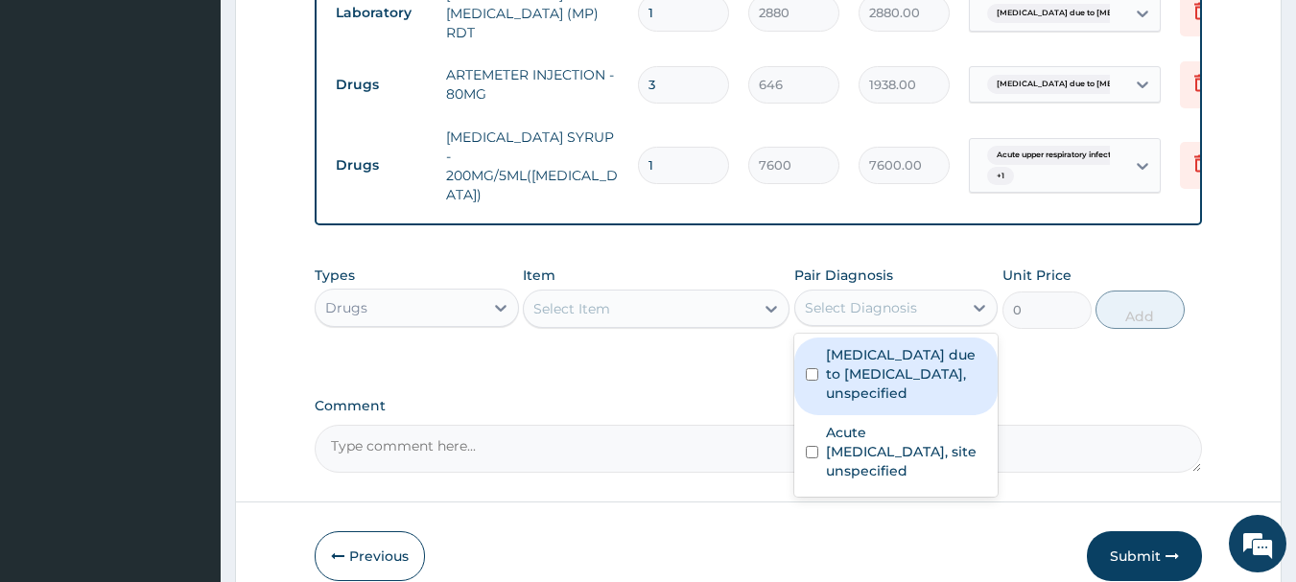
click at [852, 293] on div "Select Diagnosis" at bounding box center [879, 308] width 168 height 31
click at [841, 367] on label "[MEDICAL_DATA] due to [MEDICAL_DATA], unspecified" at bounding box center [906, 374] width 161 height 58
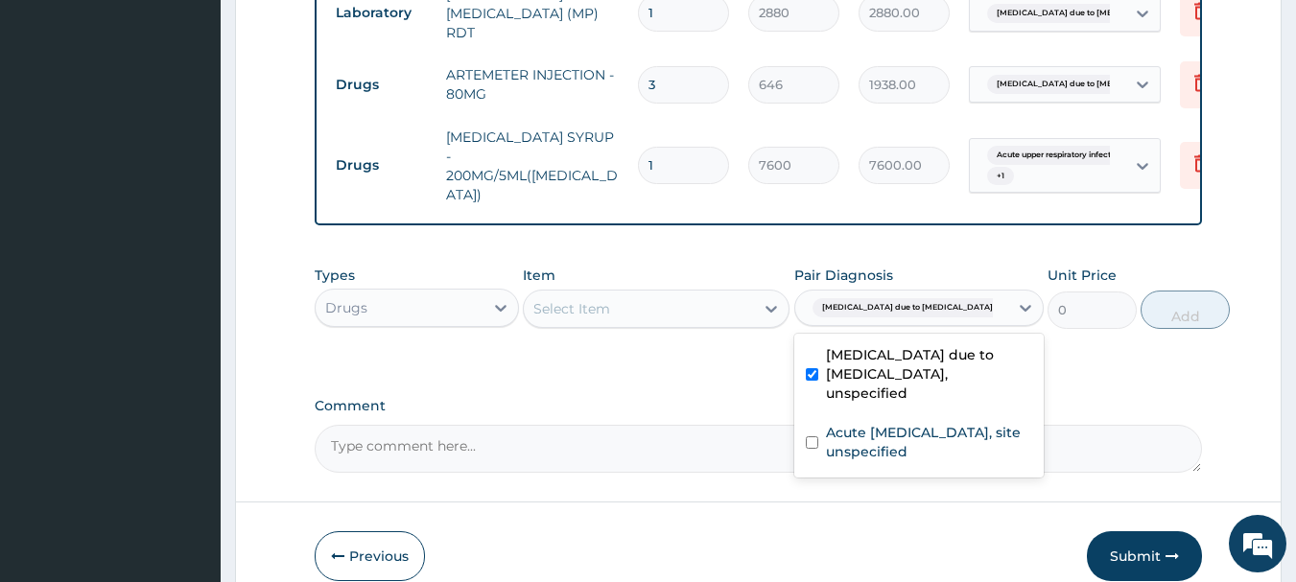
click at [841, 367] on label "[MEDICAL_DATA] due to [MEDICAL_DATA], unspecified" at bounding box center [929, 374] width 206 height 58
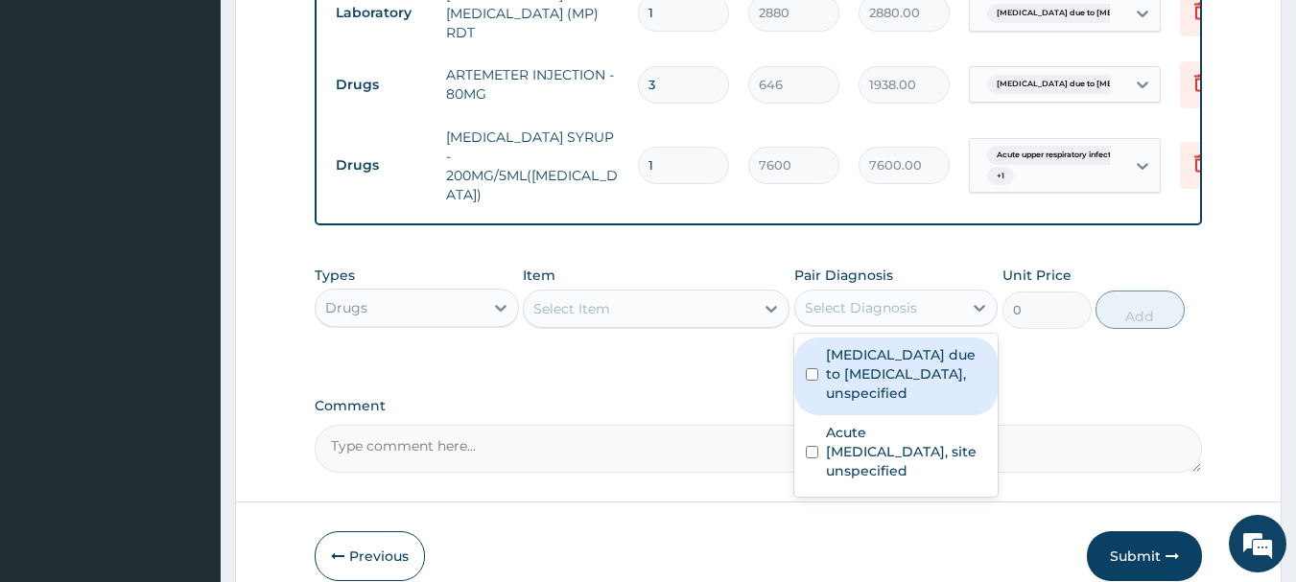
click at [828, 354] on label "[MEDICAL_DATA] due to [MEDICAL_DATA], unspecified" at bounding box center [906, 374] width 161 height 58
checkbox input "true"
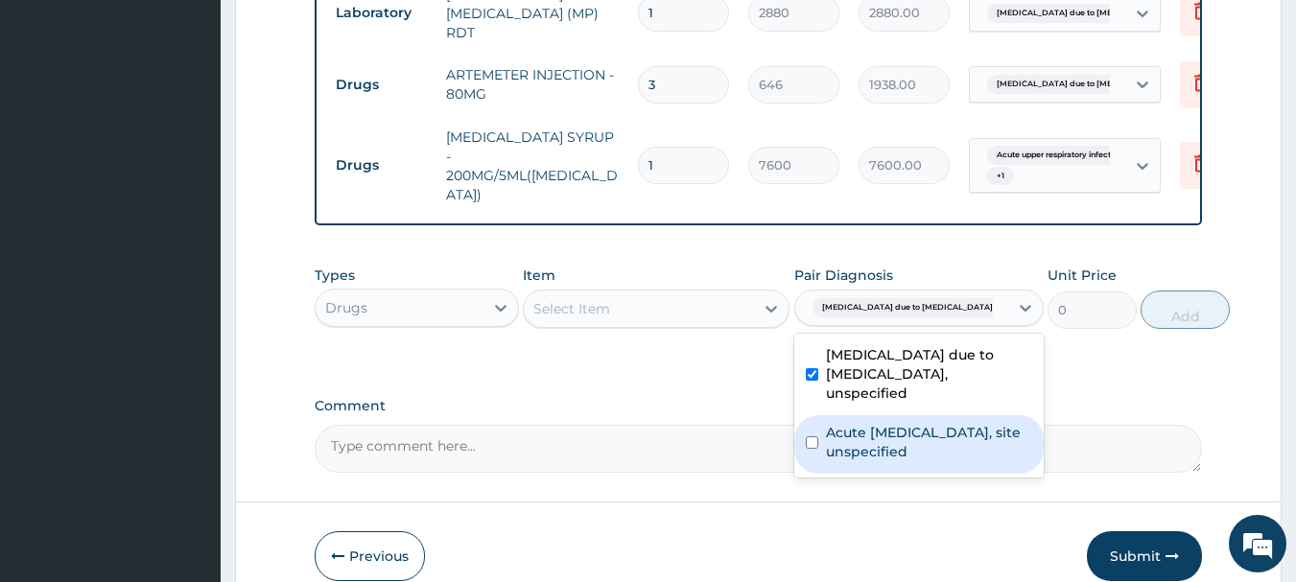
click at [832, 423] on label "Acute upper respiratory infection, site unspecified" at bounding box center [929, 442] width 206 height 38
checkbox input "true"
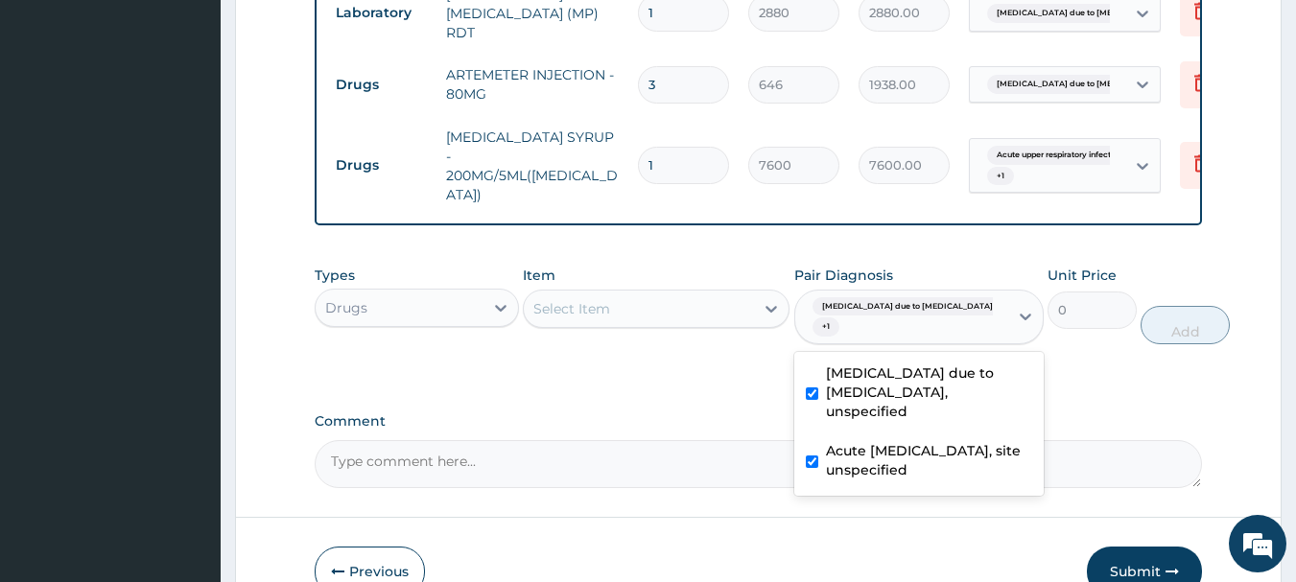
click at [826, 364] on label "Malaria due to Plasmodium falciparum, unspecified" at bounding box center [929, 393] width 206 height 58
checkbox input "false"
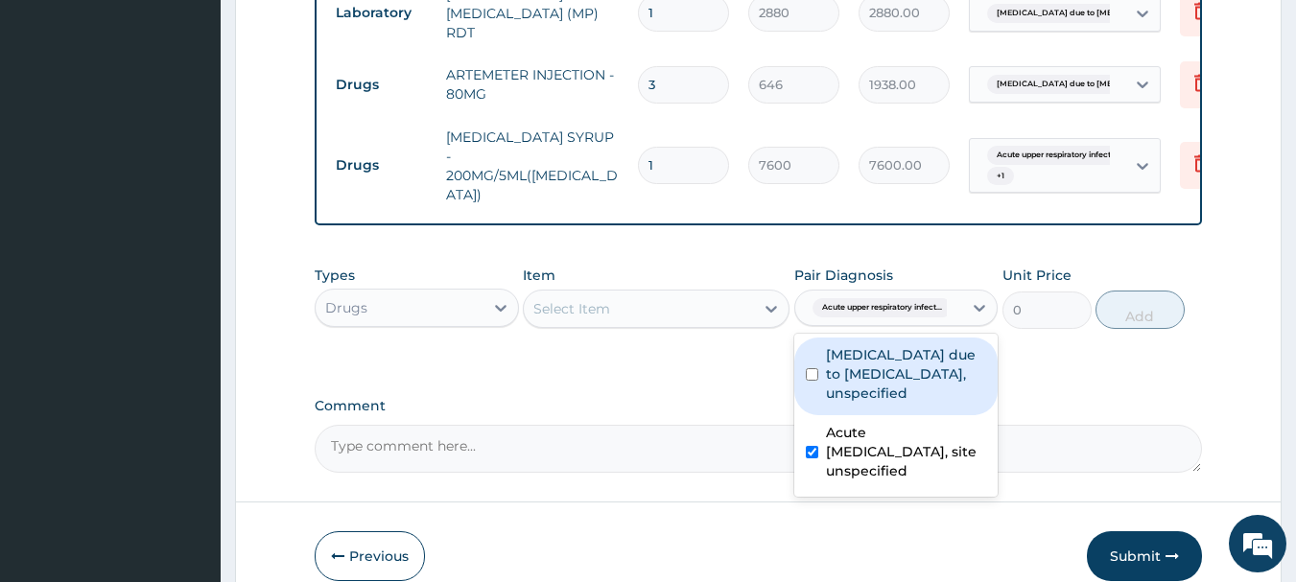
click at [679, 294] on div "Select Item" at bounding box center [639, 309] width 230 height 31
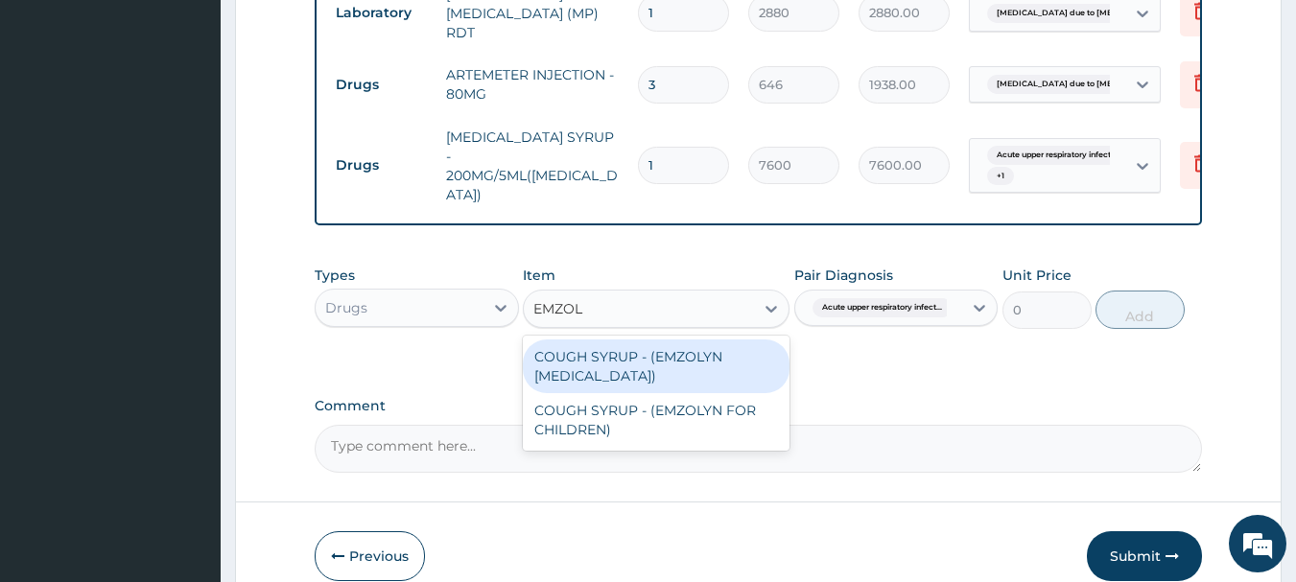
type input "EMZOLY"
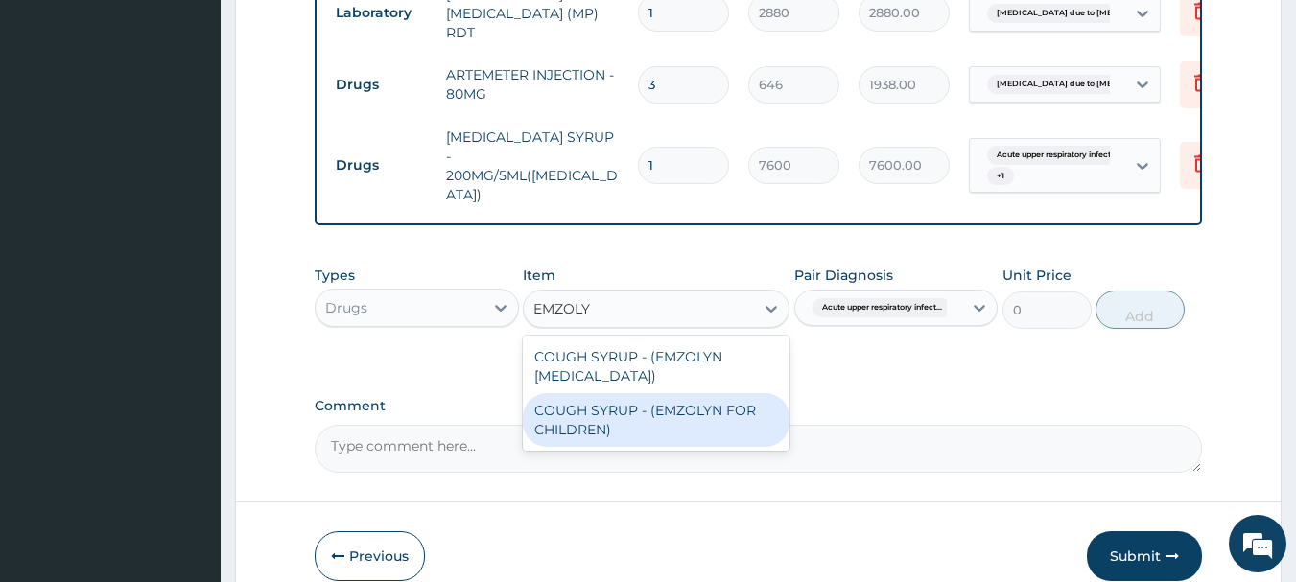
click at [709, 411] on div "COUGH SYRUP - (EMZOLYN FOR CHILDREN)" at bounding box center [656, 420] width 267 height 54
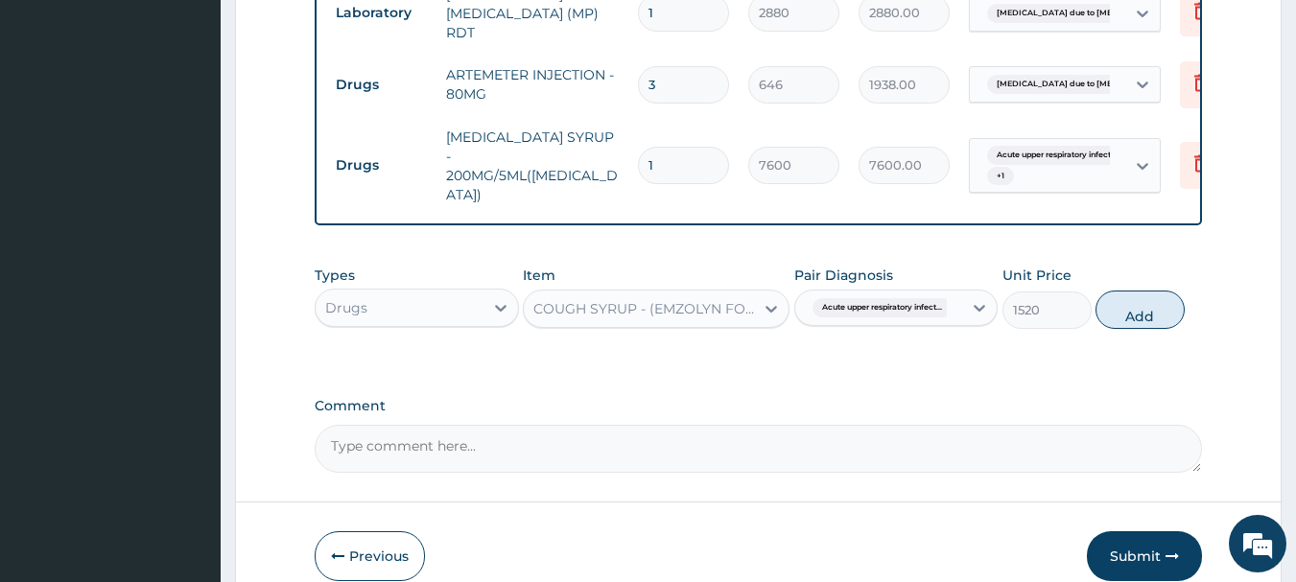
click at [709, 425] on textarea "Comment" at bounding box center [759, 449] width 889 height 48
click at [1154, 301] on button "Add" at bounding box center [1140, 310] width 89 height 38
type input "0"
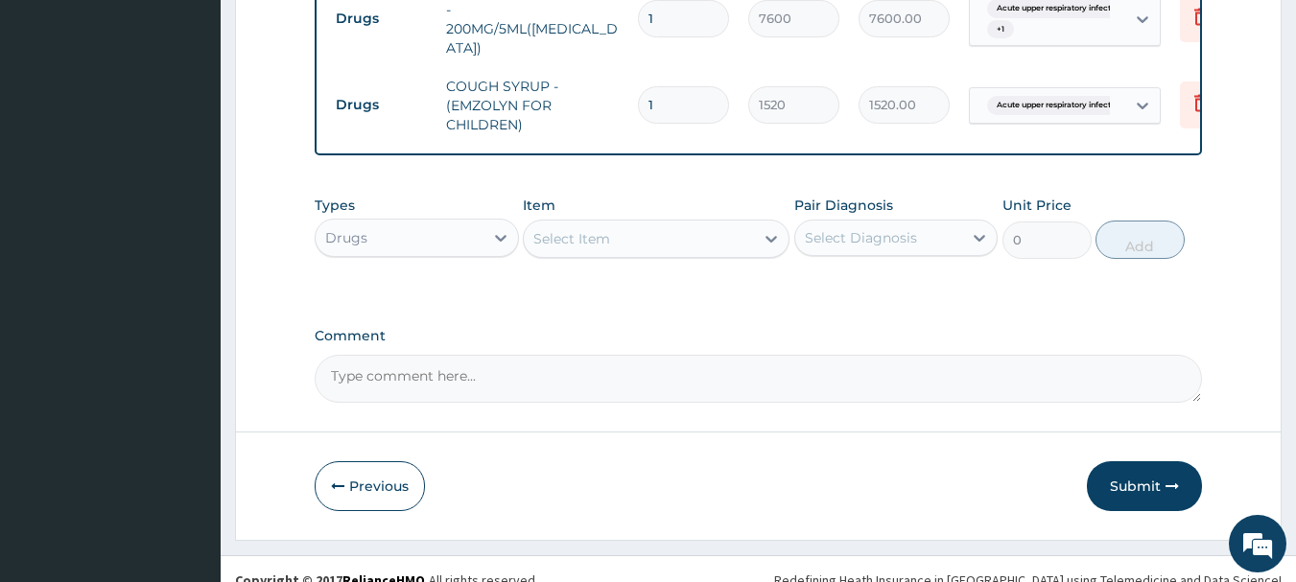
scroll to position [1021, 0]
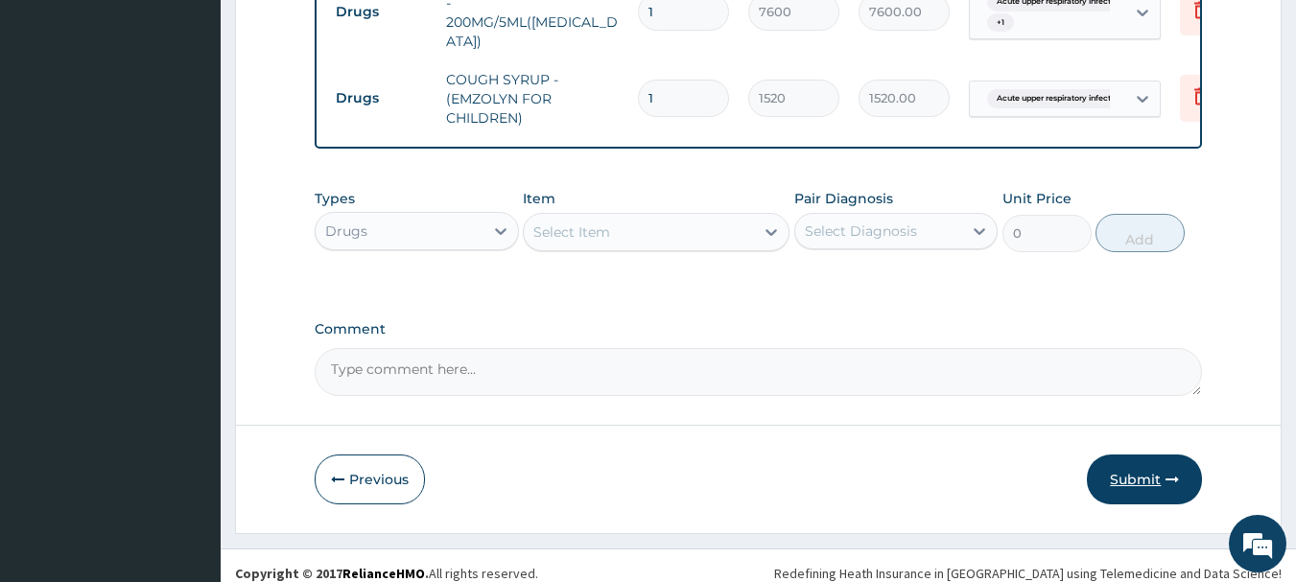
click at [1143, 460] on button "Submit" at bounding box center [1144, 480] width 115 height 50
click at [1038, 474] on div "Previous Submit" at bounding box center [759, 480] width 889 height 50
click at [1121, 461] on button "Submit" at bounding box center [1144, 480] width 115 height 50
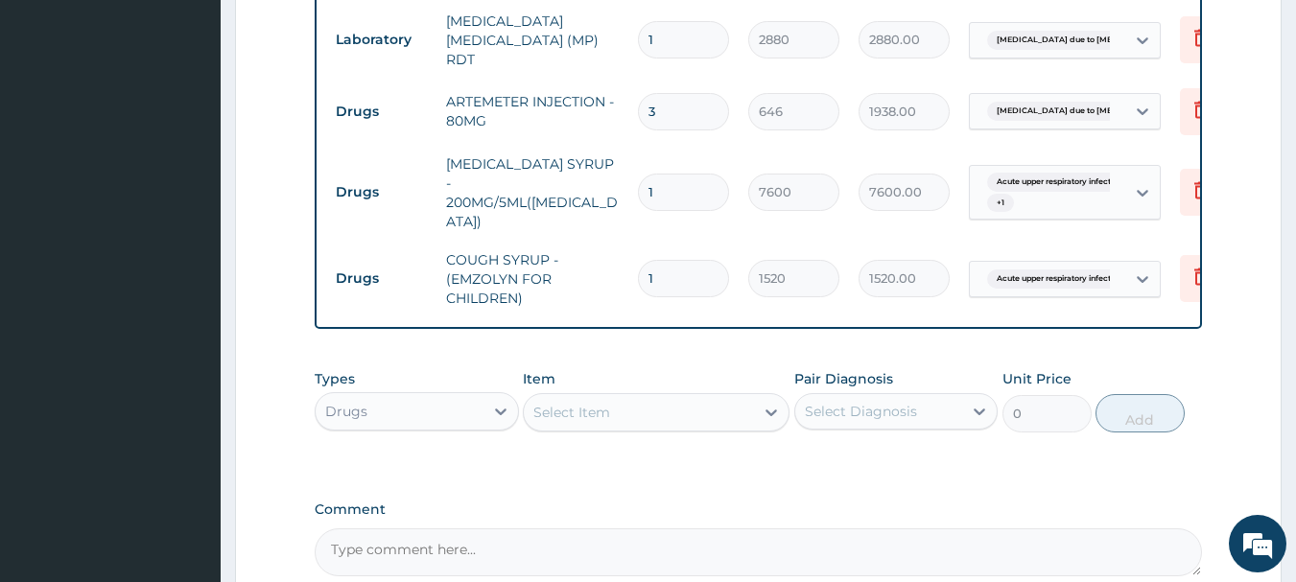
scroll to position [829, 0]
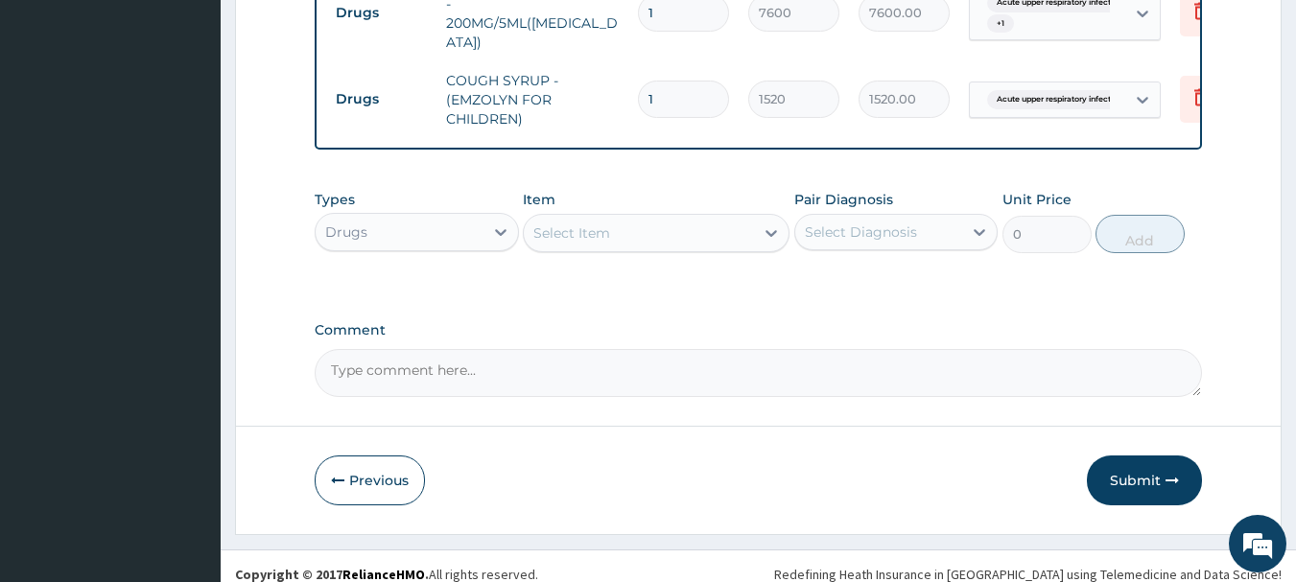
scroll to position [1021, 0]
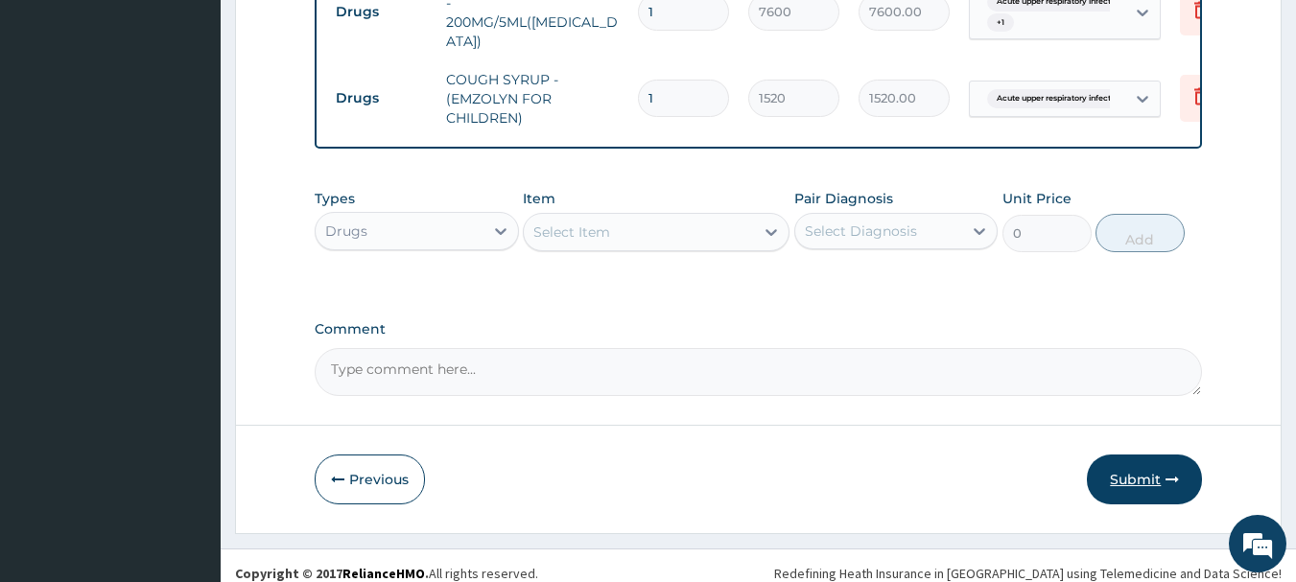
click at [1132, 460] on button "Submit" at bounding box center [1144, 480] width 115 height 50
click at [1157, 482] on button "Submit" at bounding box center [1144, 480] width 115 height 50
click at [1158, 476] on button "Submit" at bounding box center [1144, 480] width 115 height 50
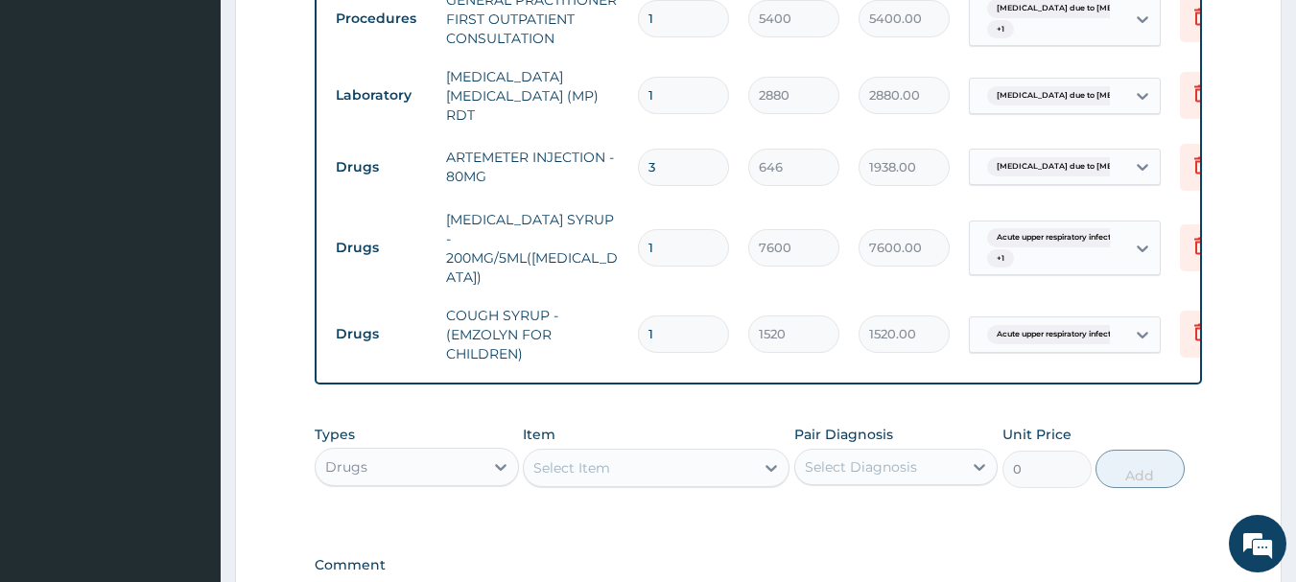
scroll to position [829, 0]
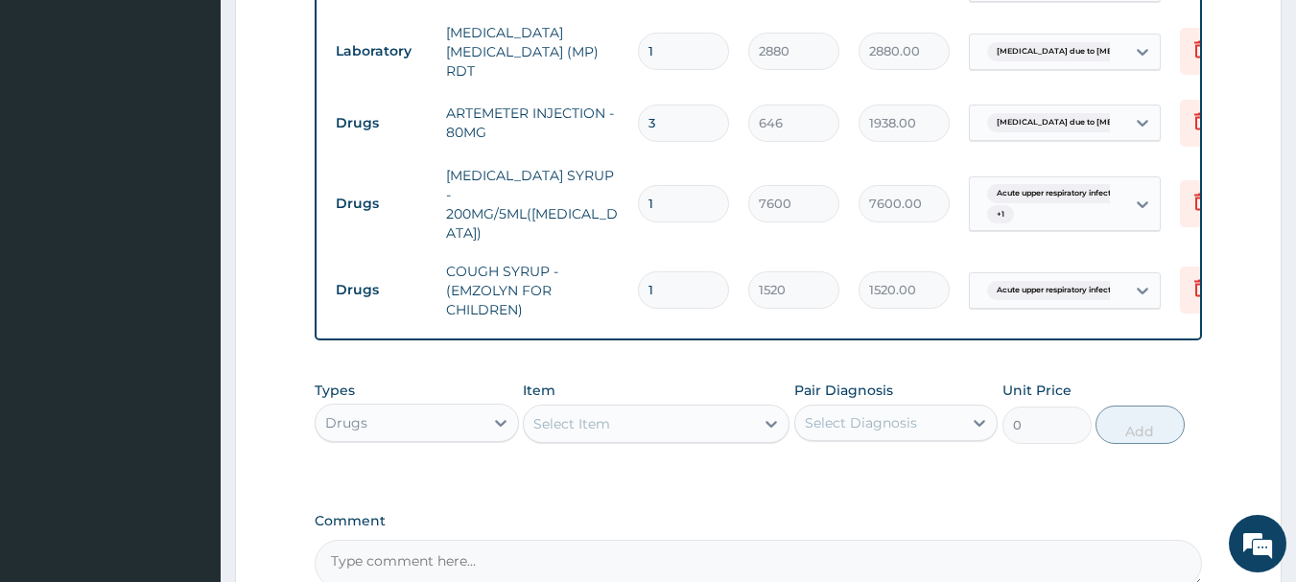
click at [957, 424] on div "Select Diagnosis" at bounding box center [896, 423] width 204 height 36
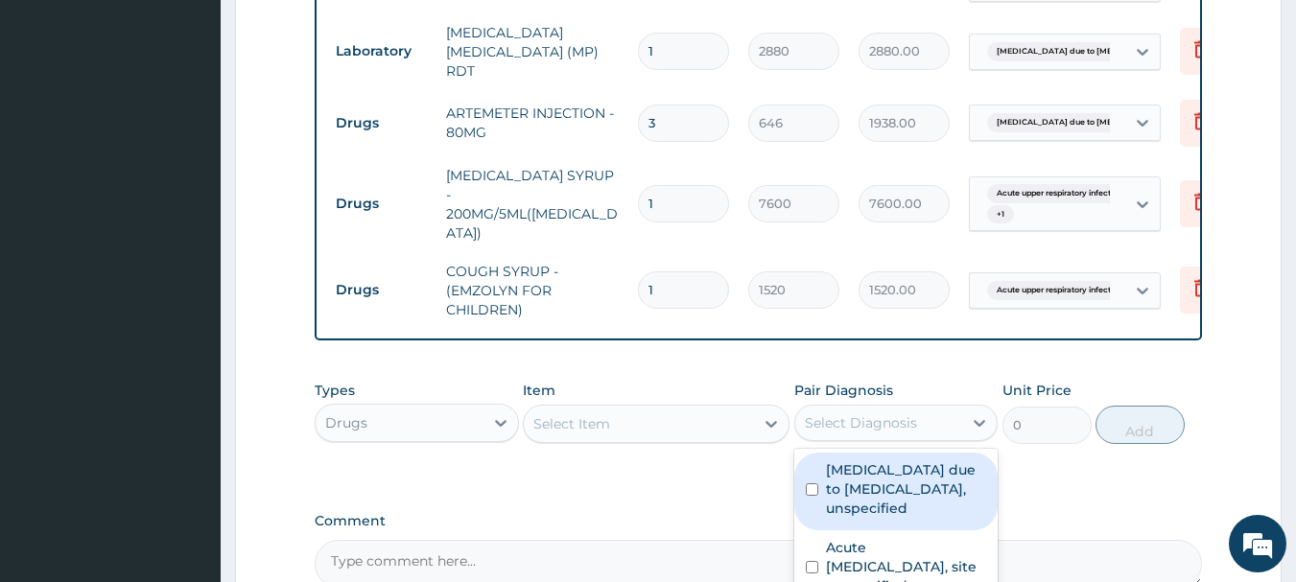
scroll to position [925, 0]
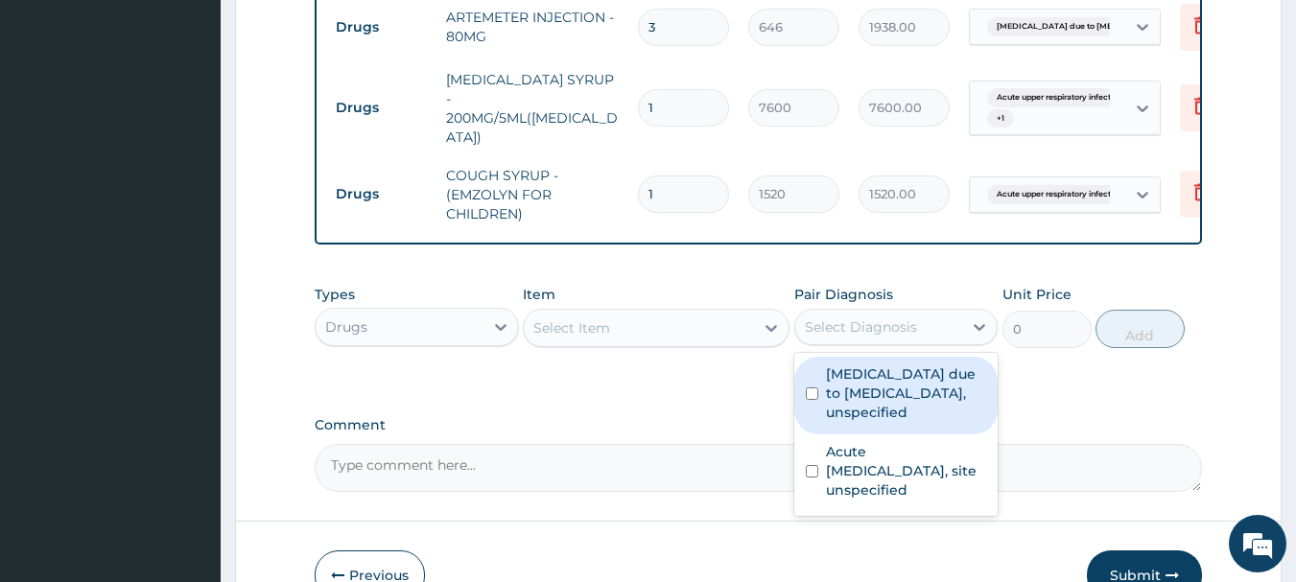
click at [868, 378] on label "Malaria due to Plasmodium falciparum, unspecified" at bounding box center [906, 394] width 161 height 58
checkbox input "true"
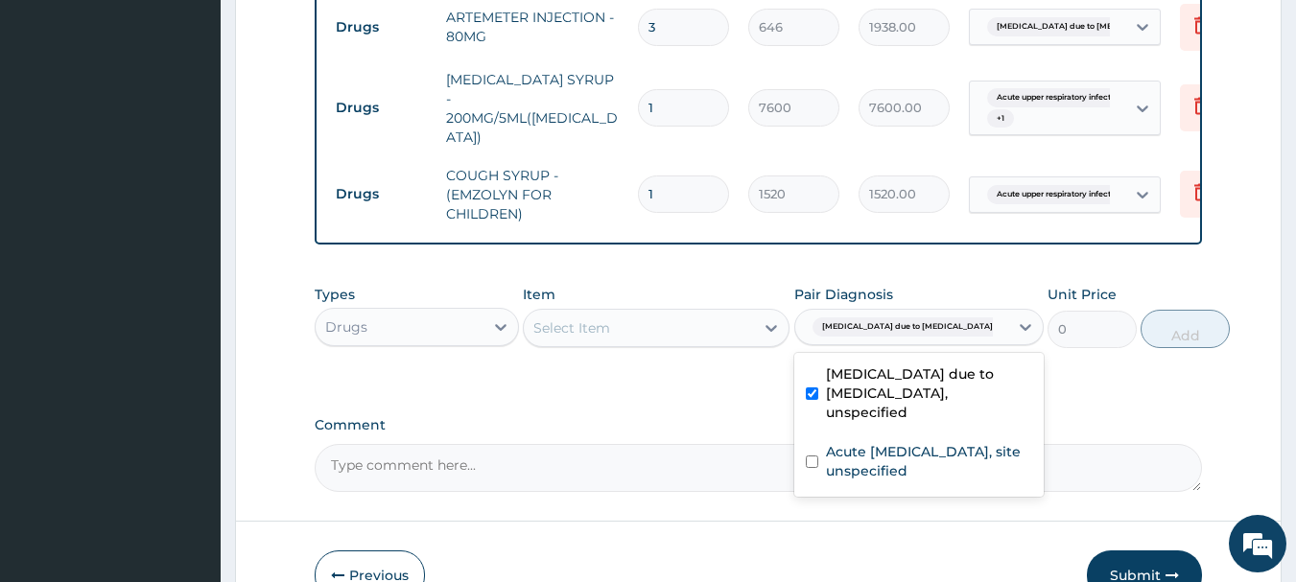
click at [709, 332] on div "Item Select Item" at bounding box center [656, 316] width 267 height 63
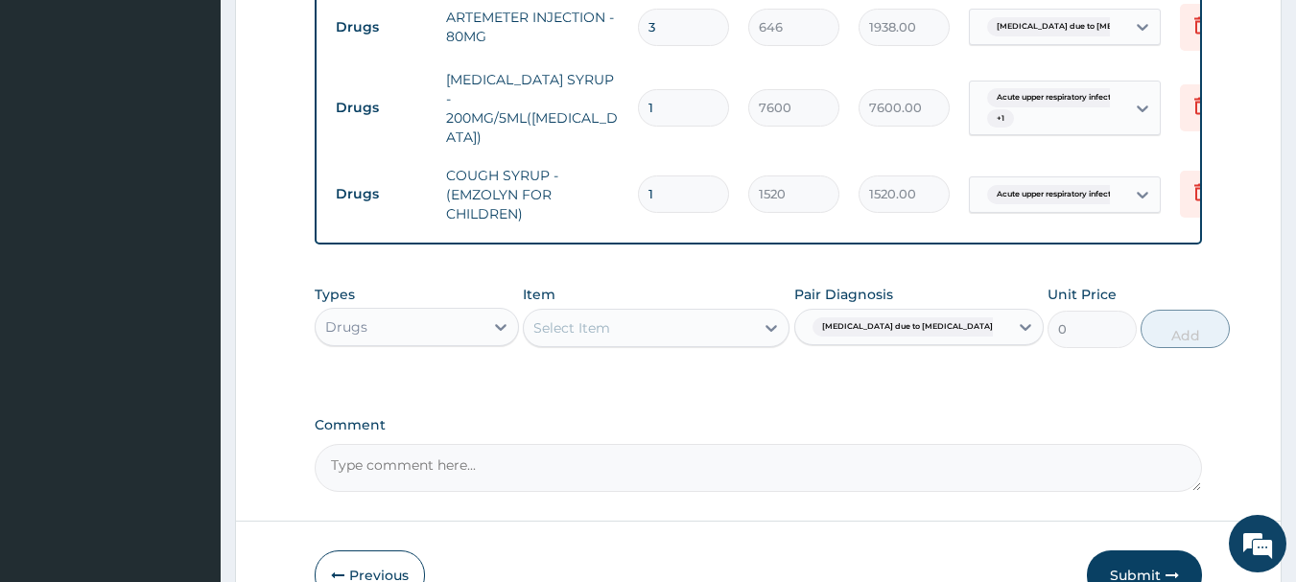
click at [709, 325] on div "Select Item" at bounding box center [639, 328] width 230 height 31
type input "PQARACE"
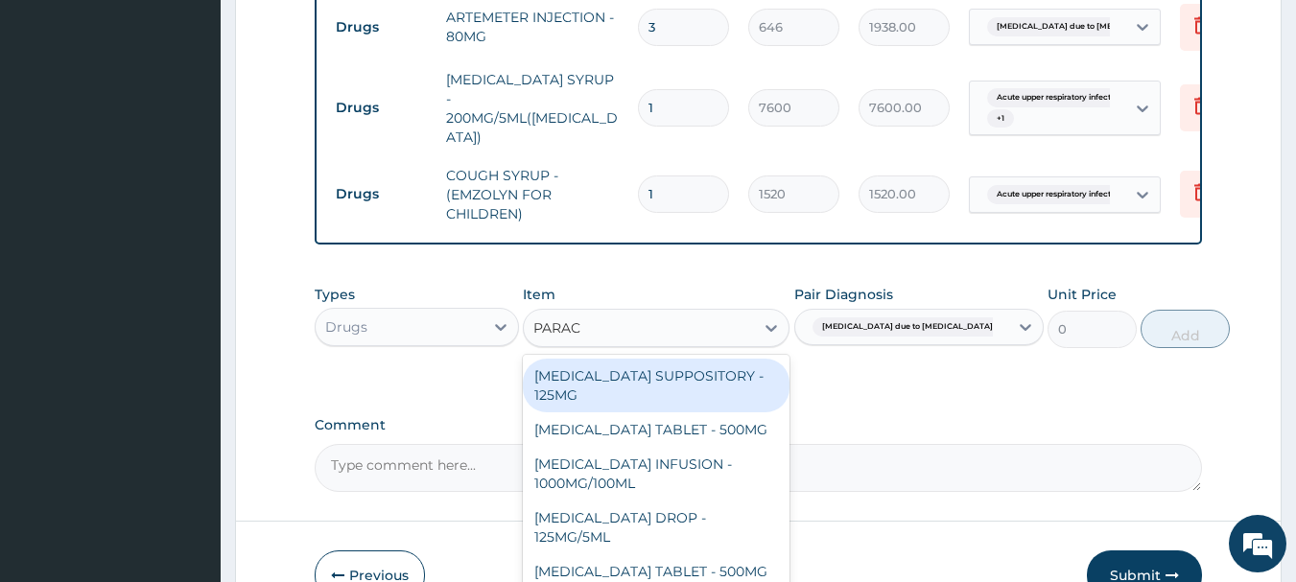
type input "PARACE"
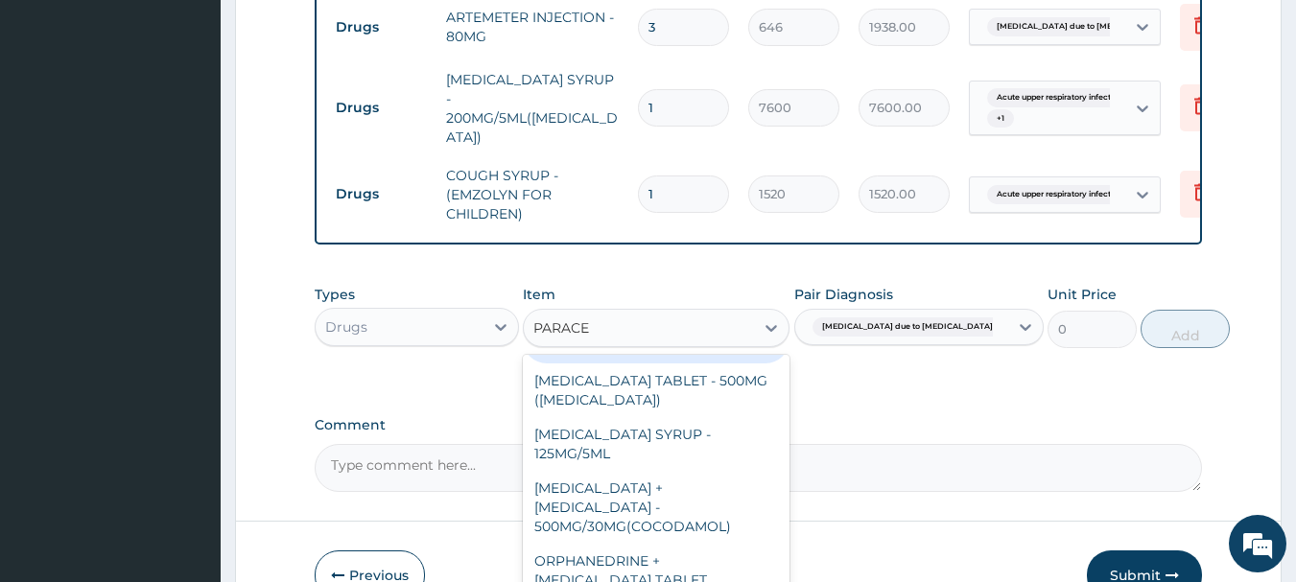
scroll to position [192, 0]
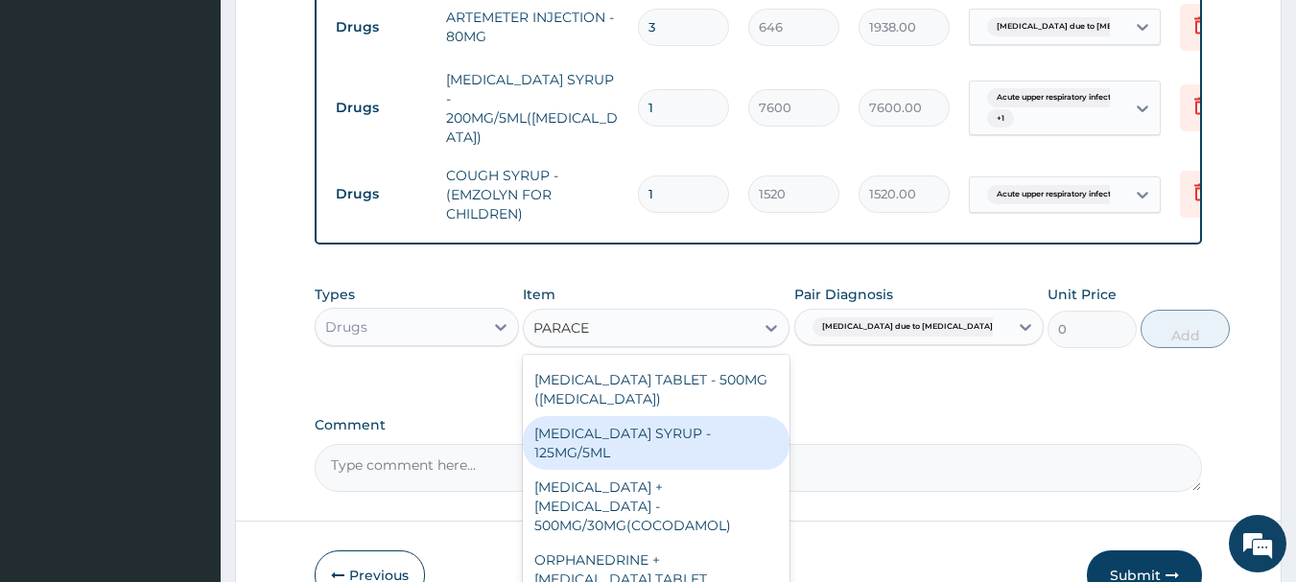
drag, startPoint x: 745, startPoint y: 417, endPoint x: 735, endPoint y: 415, distance: 9.8
click at [738, 417] on div "PARACETAMOL SYRUP - 125MG/5ML" at bounding box center [656, 443] width 267 height 54
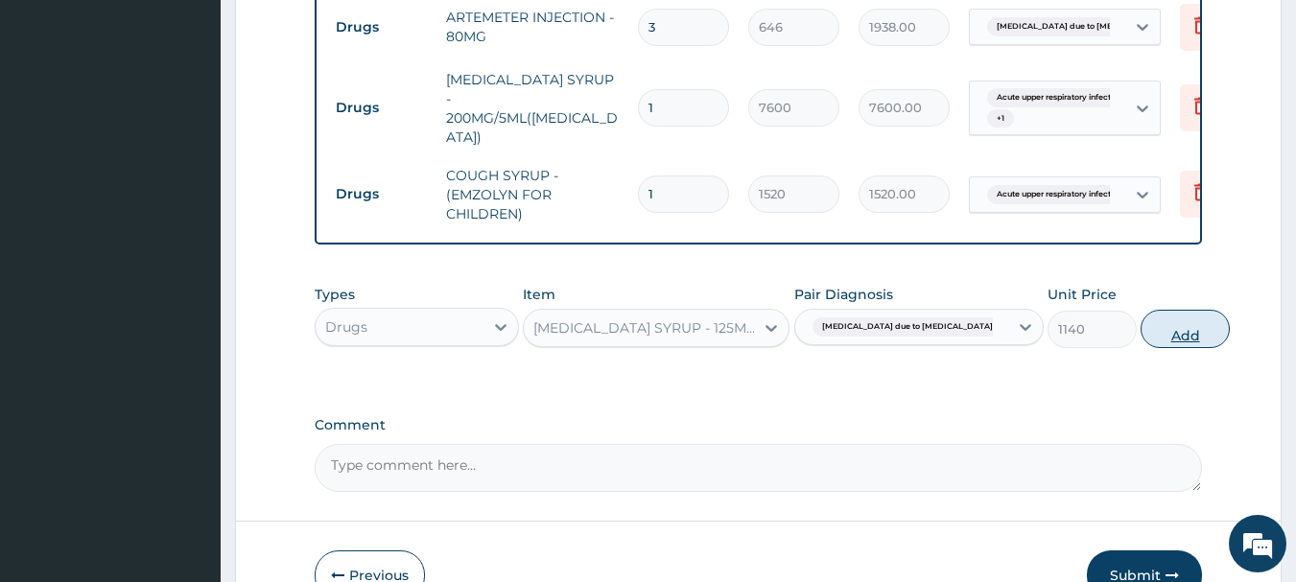
click at [1141, 316] on button "Add" at bounding box center [1185, 329] width 89 height 38
type input "0"
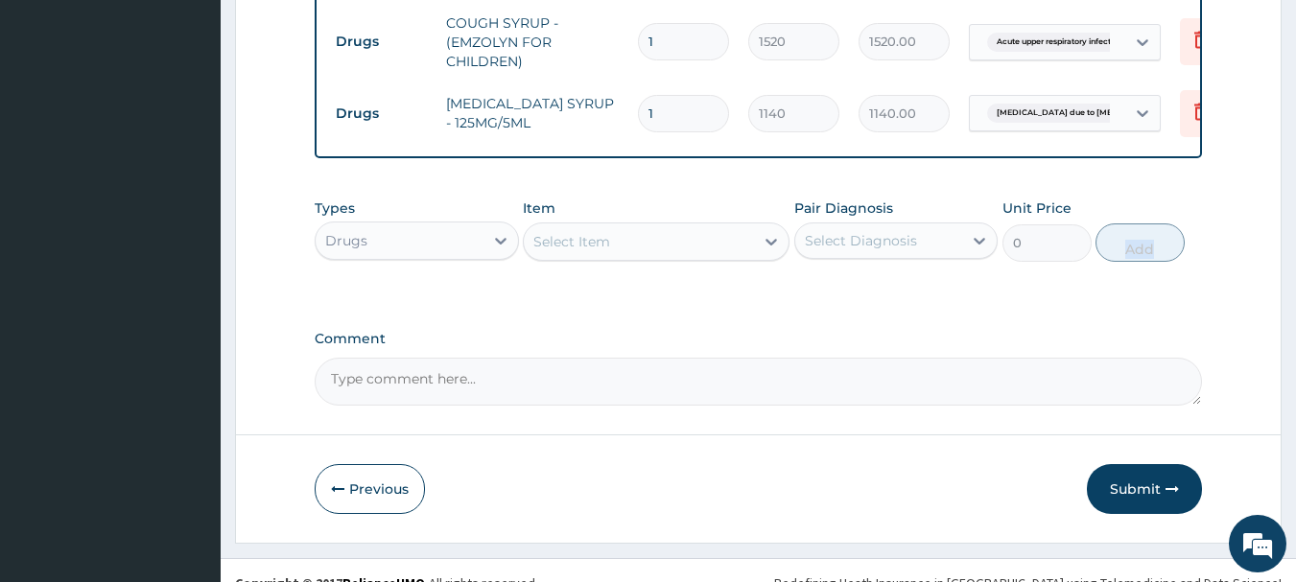
scroll to position [1087, 0]
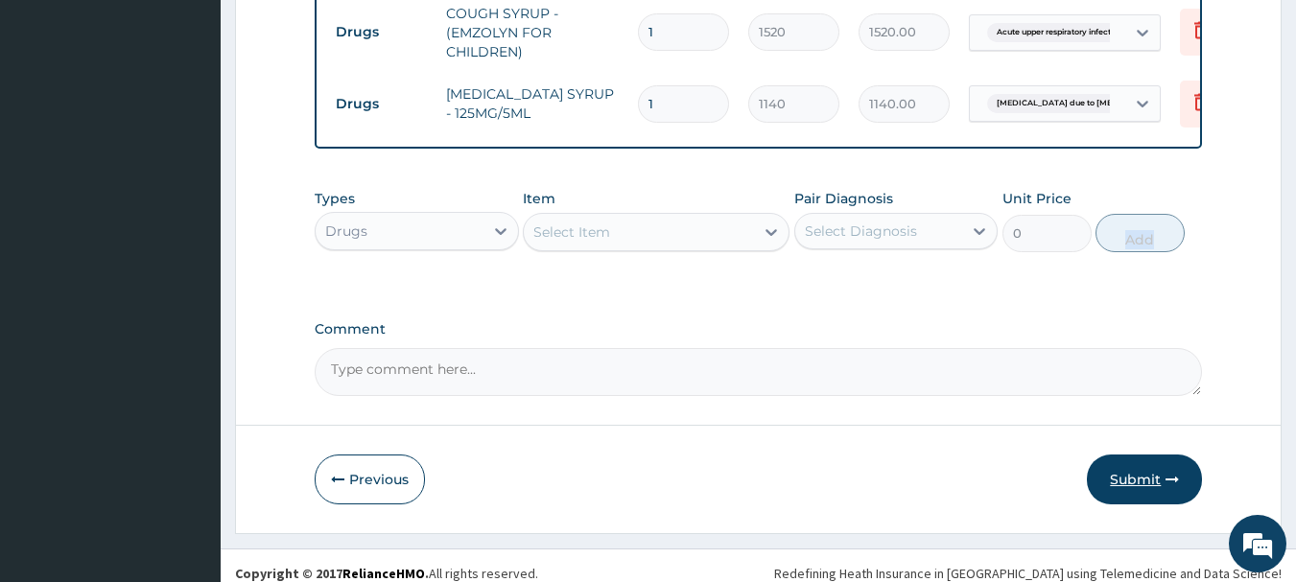
click at [1147, 455] on button "Submit" at bounding box center [1144, 480] width 115 height 50
click at [1146, 455] on button "Submit" at bounding box center [1144, 480] width 115 height 50
click at [1145, 455] on button "Submit" at bounding box center [1144, 480] width 115 height 50
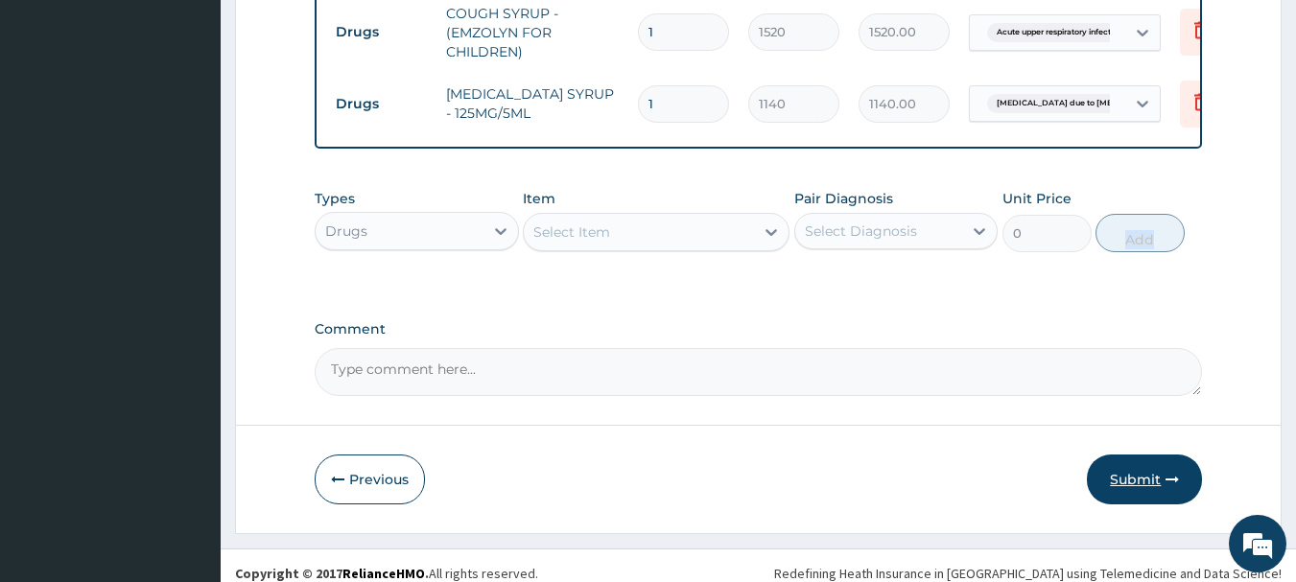
click at [1149, 455] on button "Submit" at bounding box center [1144, 480] width 115 height 50
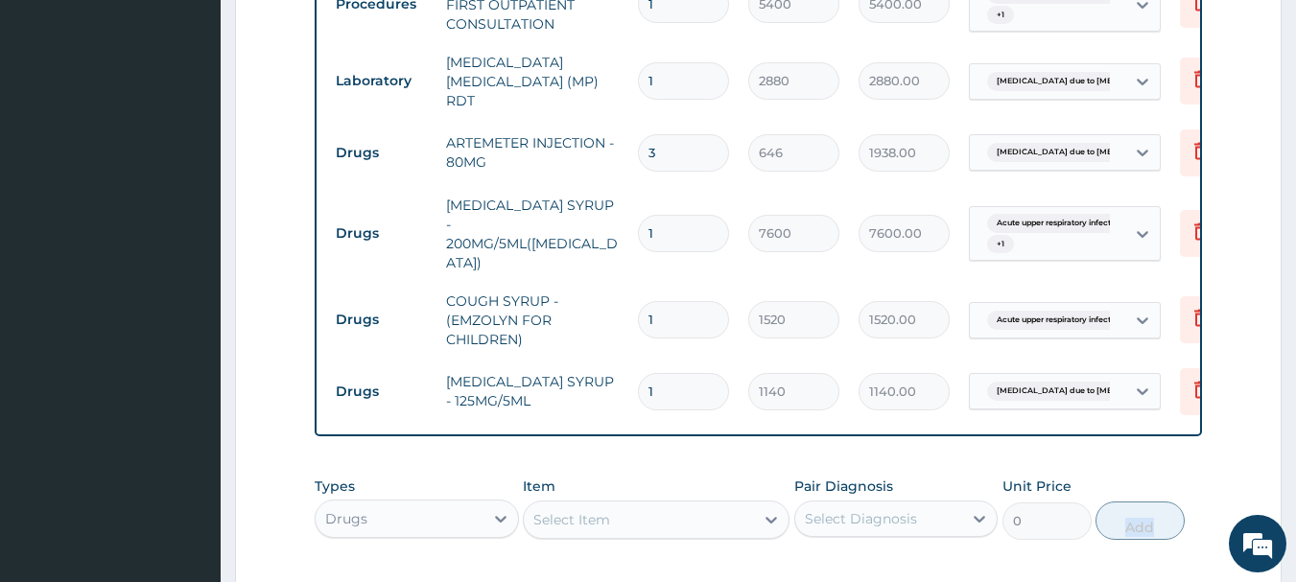
scroll to position [415, 0]
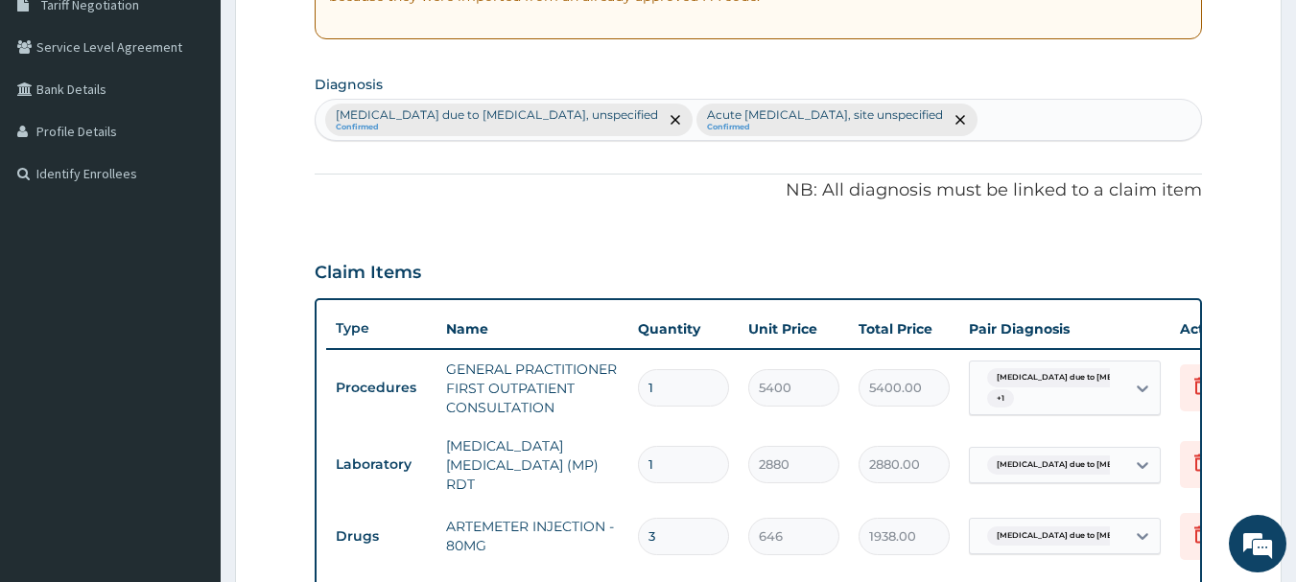
click at [853, 206] on div "PA Code / Prescription Code Enter Code(Secondary Care Only) Encounter Date DD-M…" at bounding box center [759, 418] width 889 height 1300
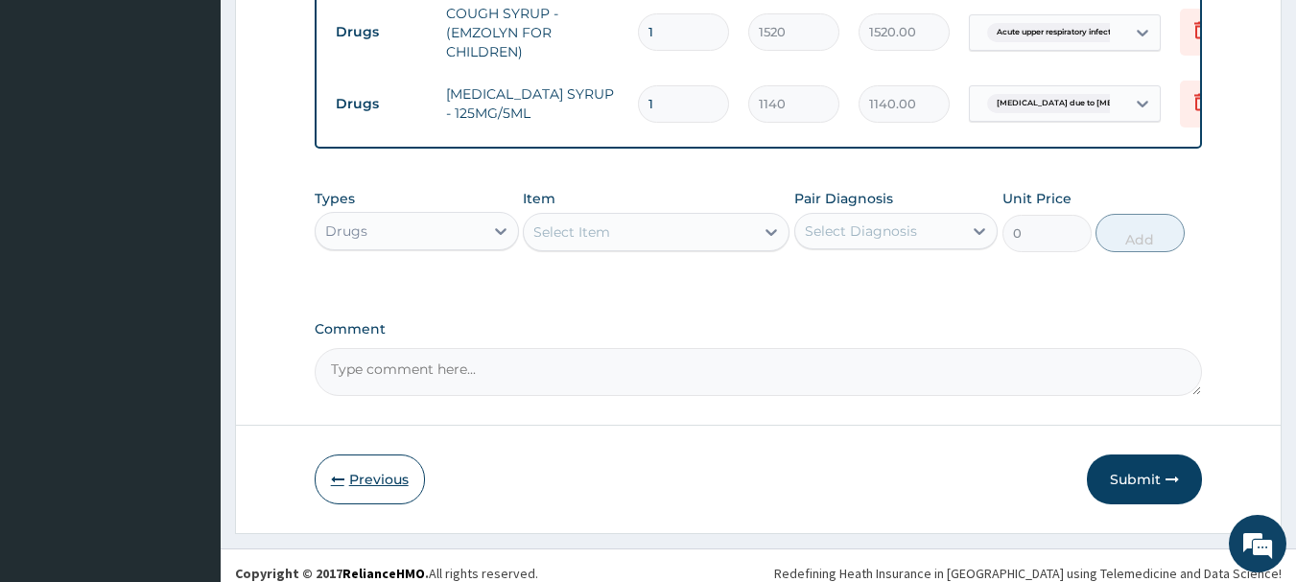
click at [400, 471] on button "Previous" at bounding box center [370, 480] width 110 height 50
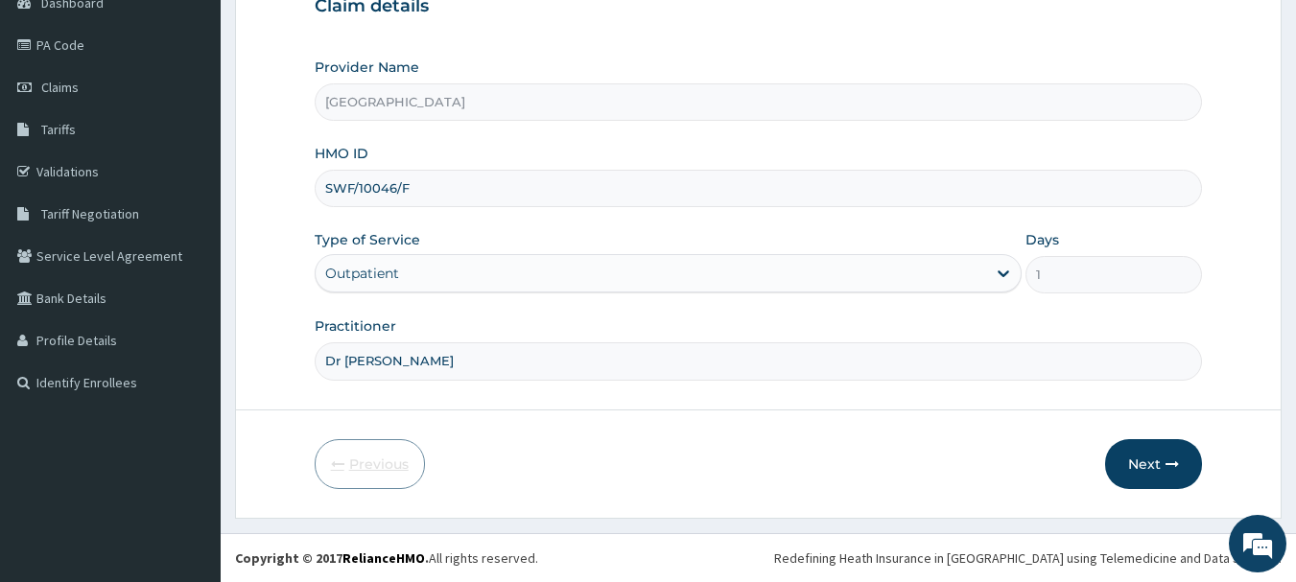
scroll to position [206, 0]
click at [811, 300] on div "Provider Name BREMA HOSPITAL HMO ID SWF/10046/F Type of Service Outpatient Days…" at bounding box center [759, 219] width 889 height 322
click at [1116, 462] on button "Next" at bounding box center [1153, 464] width 97 height 50
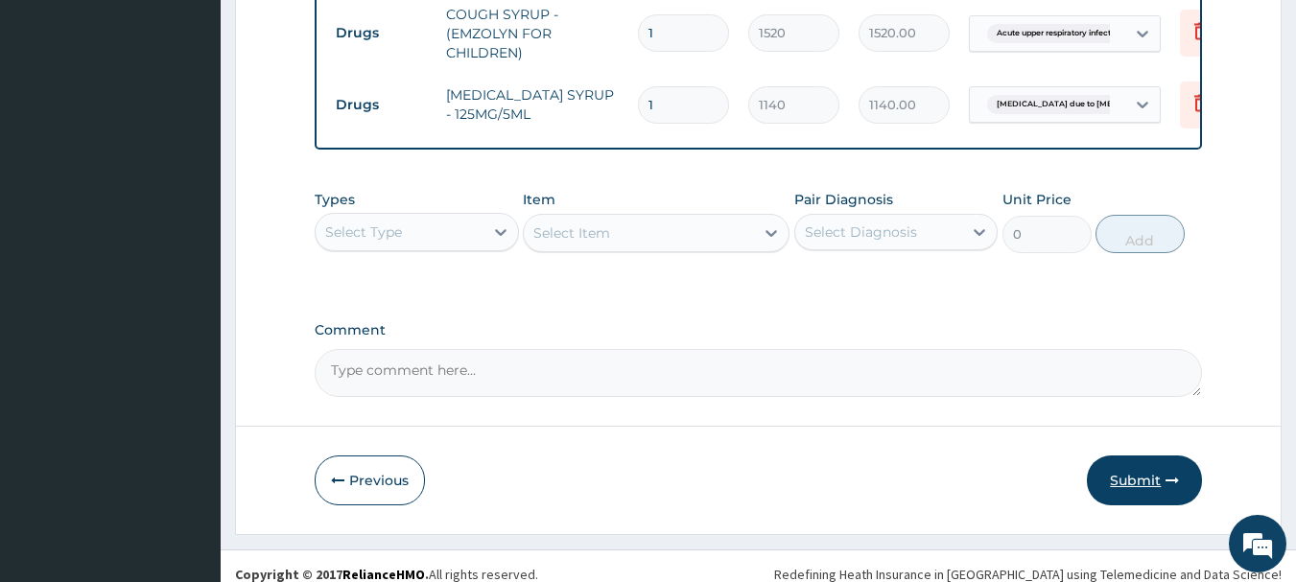
scroll to position [1087, 0]
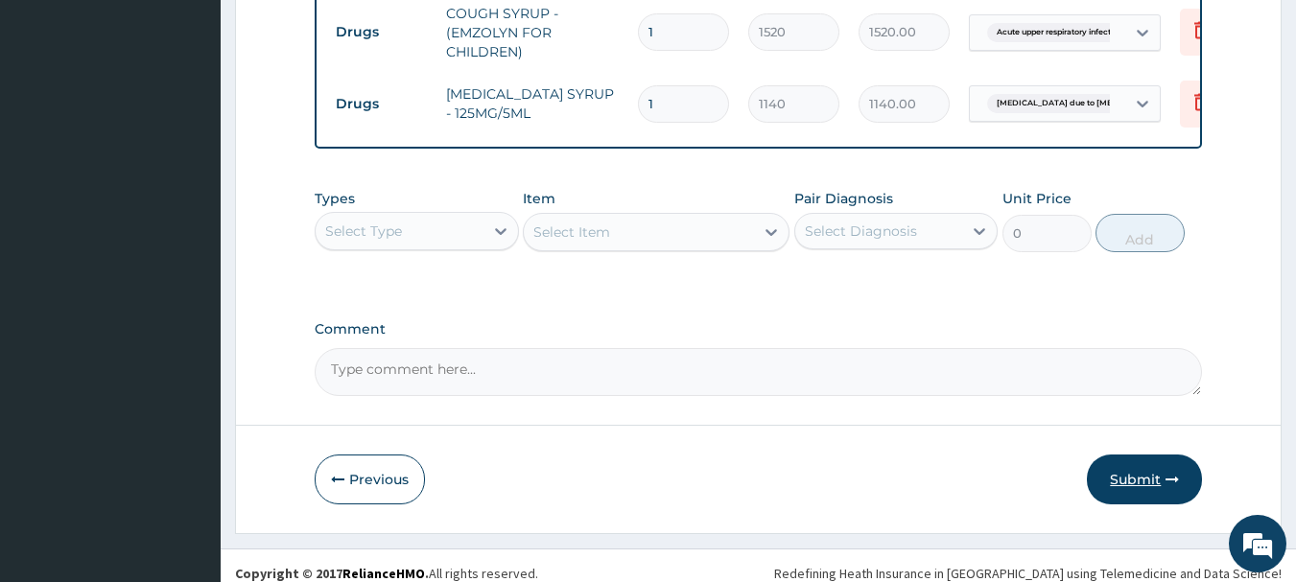
click at [1131, 475] on button "Submit" at bounding box center [1144, 480] width 115 height 50
click at [1189, 457] on button "Submit" at bounding box center [1144, 480] width 115 height 50
click at [1178, 459] on button "Submit" at bounding box center [1144, 480] width 115 height 50
click at [1178, 473] on icon "button" at bounding box center [1172, 479] width 13 height 13
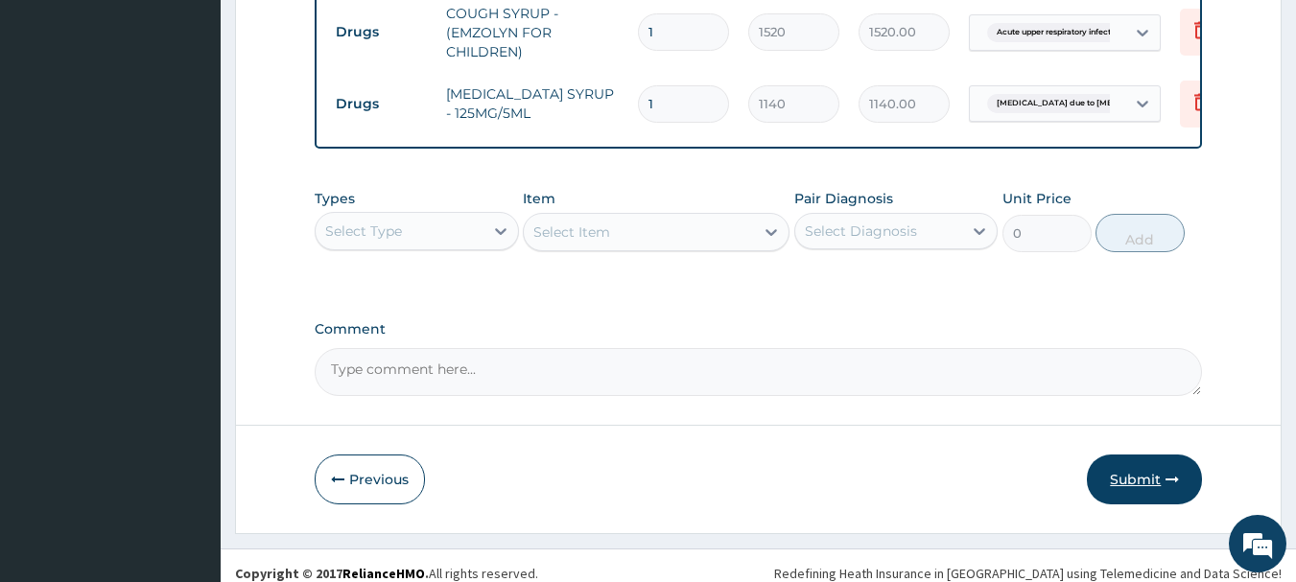
click at [1178, 473] on icon "button" at bounding box center [1172, 479] width 13 height 13
click at [1160, 486] on button "Submit" at bounding box center [1144, 480] width 115 height 50
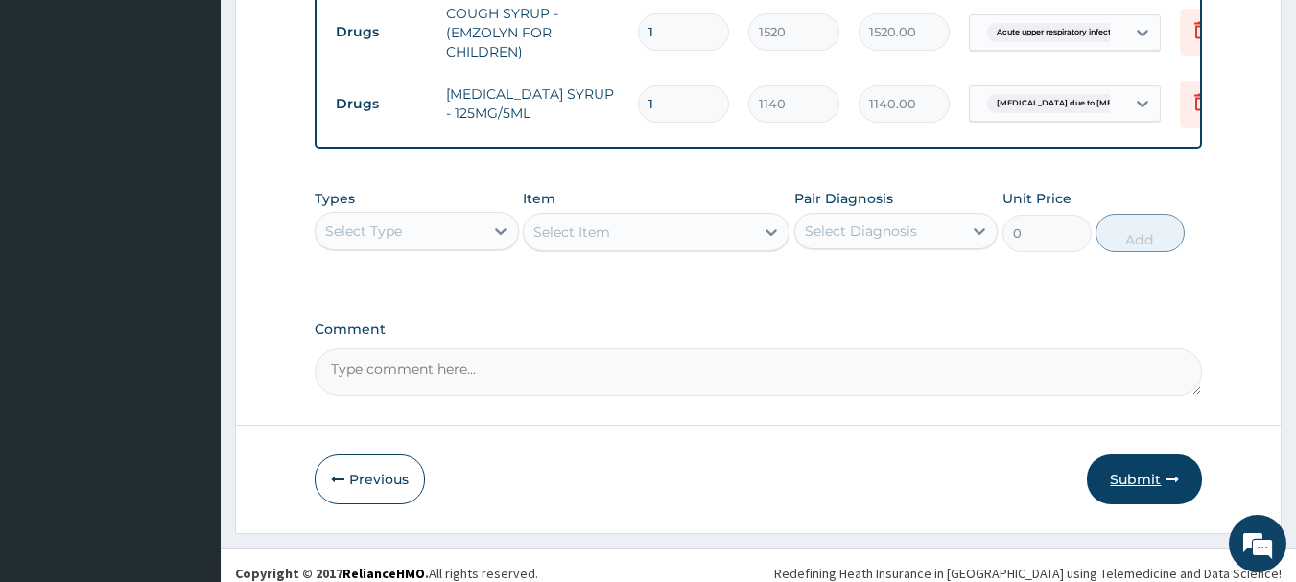
click at [1160, 486] on button "Submit" at bounding box center [1144, 480] width 115 height 50
click at [1149, 478] on button "Submit" at bounding box center [1144, 480] width 115 height 50
click at [1149, 461] on button "Submit" at bounding box center [1144, 480] width 115 height 50
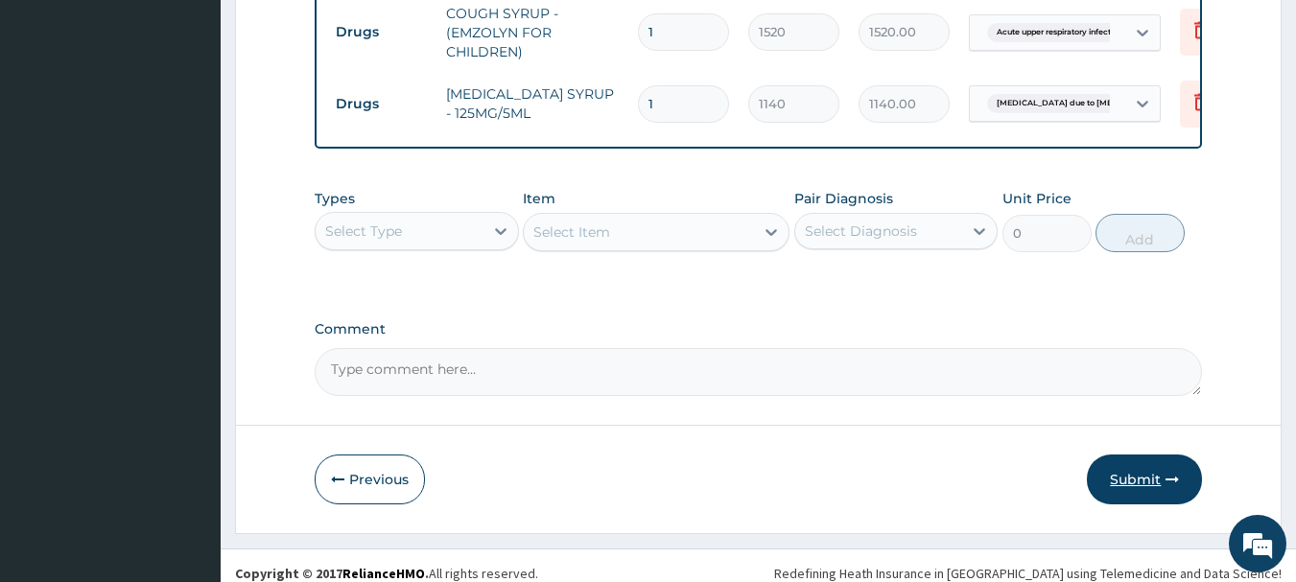
click at [1148, 462] on button "Submit" at bounding box center [1144, 480] width 115 height 50
click at [1151, 461] on button "Submit" at bounding box center [1144, 480] width 115 height 50
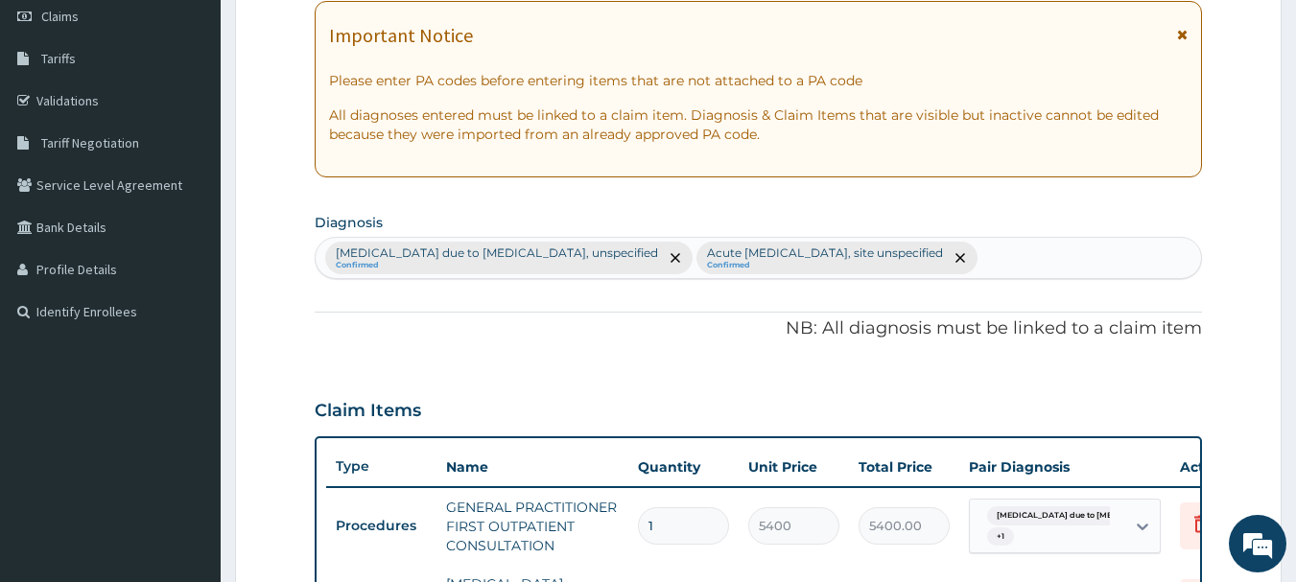
scroll to position [224, 0]
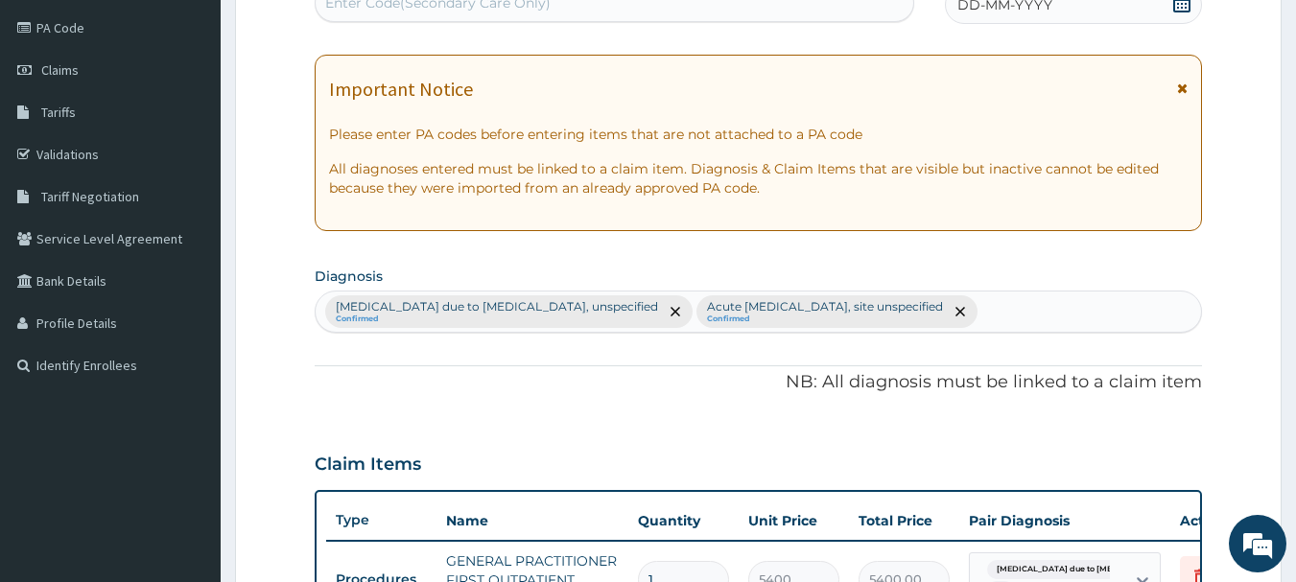
click at [1044, 317] on div "Malaria due to Plasmodium falciparum, unspecified Confirmed Acute upper respira…" at bounding box center [759, 312] width 887 height 40
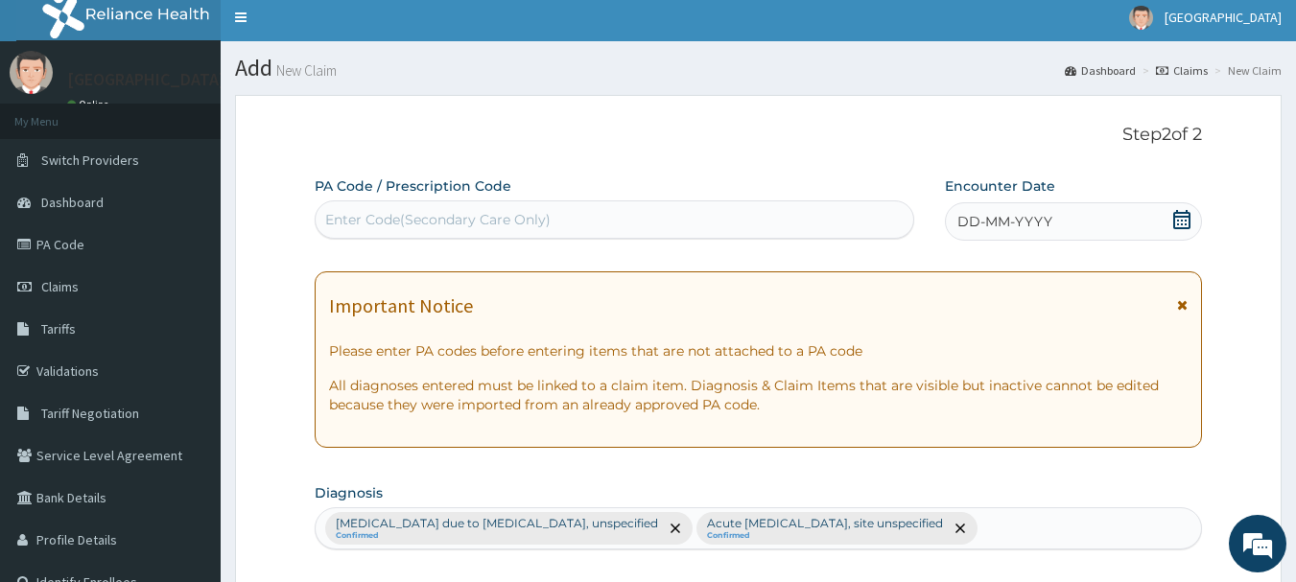
scroll to position [0, 0]
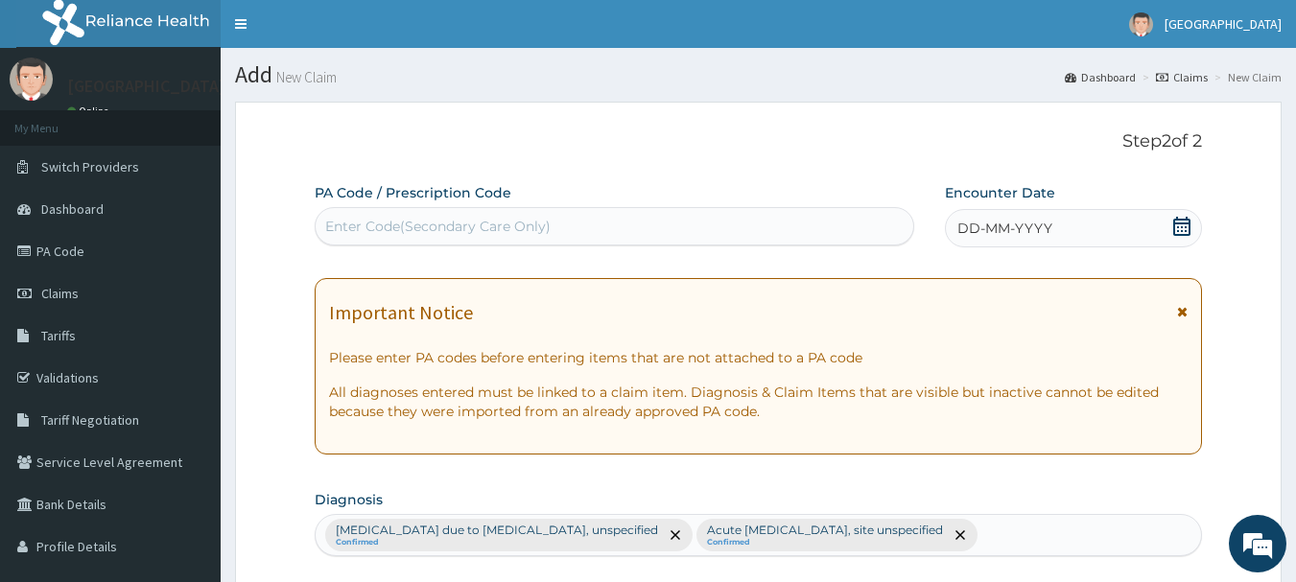
click at [1179, 233] on icon at bounding box center [1182, 226] width 19 height 19
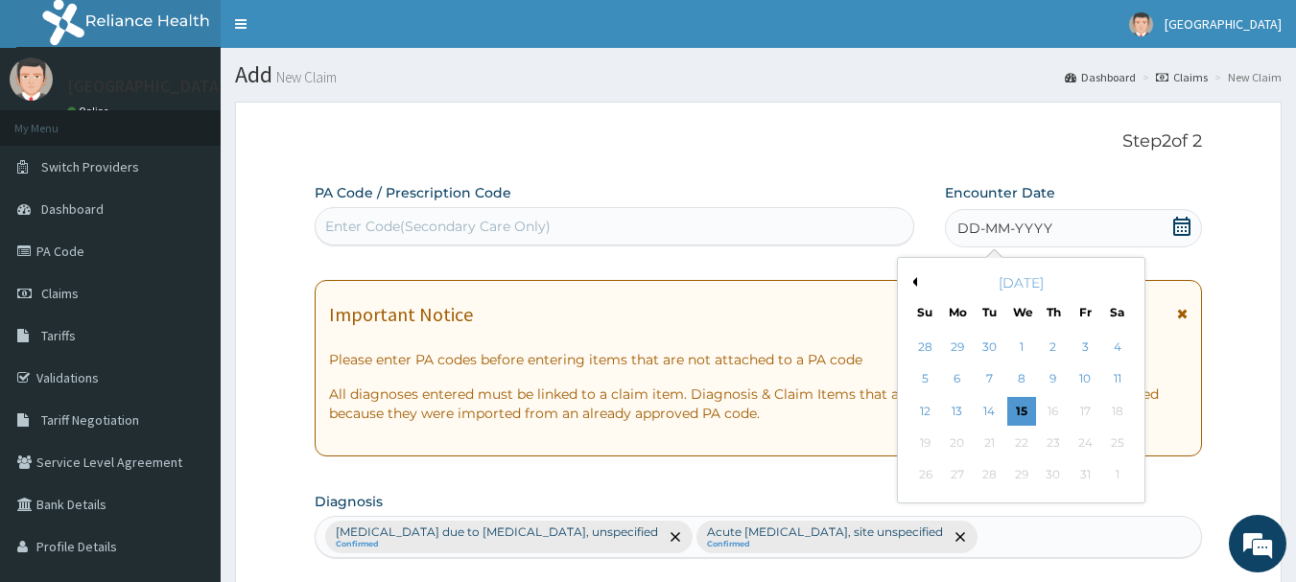
click at [911, 281] on button "Previous Month" at bounding box center [913, 282] width 10 height 10
click at [1095, 350] on div "5" at bounding box center [1085, 347] width 29 height 29
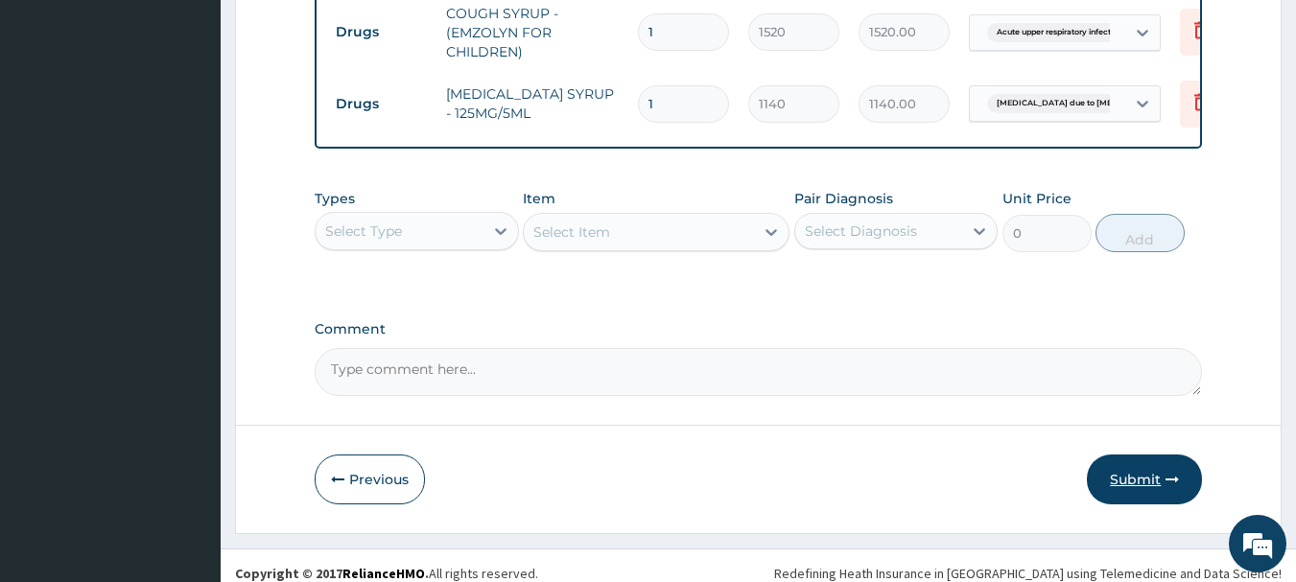
click at [1097, 469] on button "Submit" at bounding box center [1144, 480] width 115 height 50
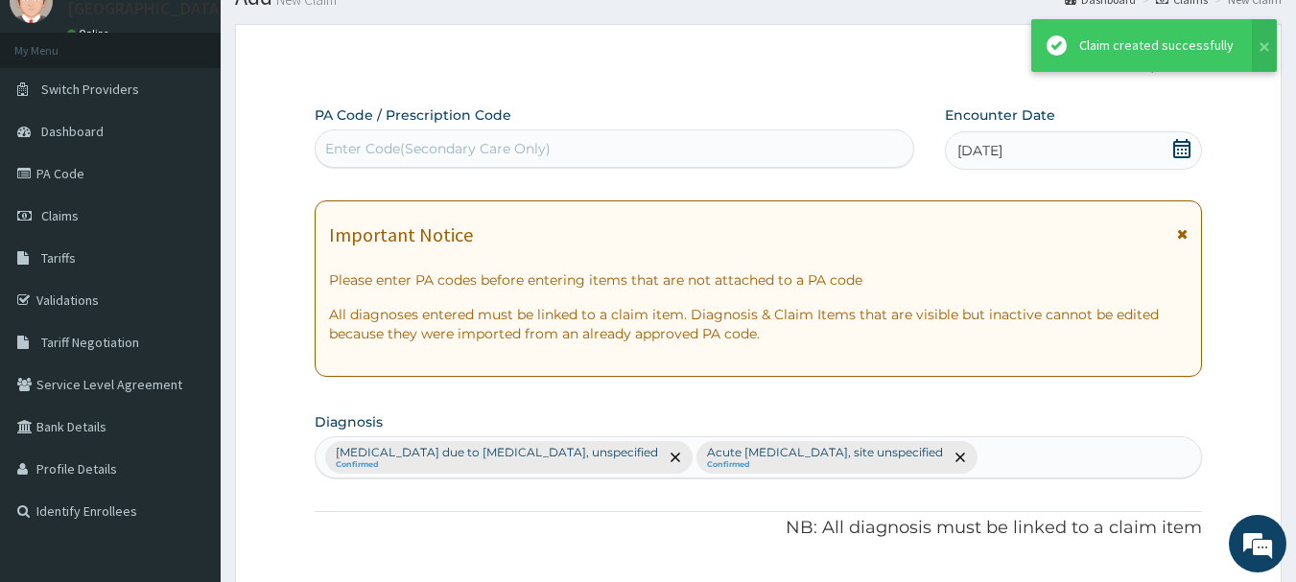
scroll to position [1087, 0]
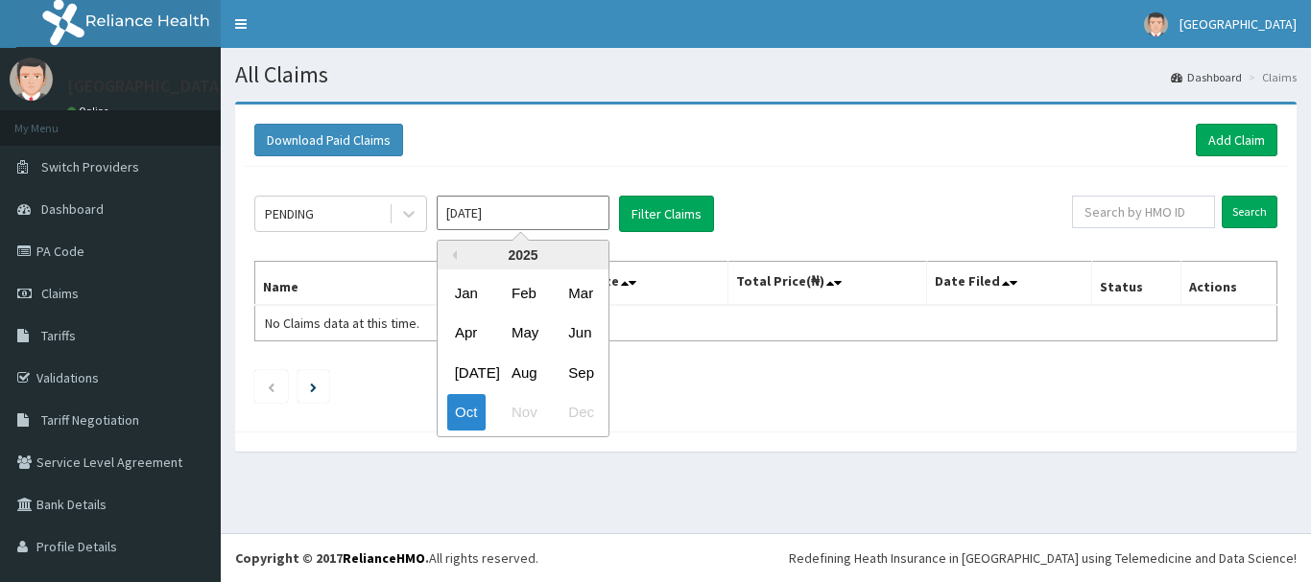
click at [553, 214] on input "[DATE]" at bounding box center [523, 213] width 173 height 35
click at [571, 219] on input "[DATE]" at bounding box center [523, 213] width 173 height 35
click at [624, 249] on div "Previous Year [DATE] Feb Mar Apr May Jun [DATE] Aug Sep Oct Nov Dec" at bounding box center [552, 341] width 326 height 202
click at [739, 224] on div "PENDING [DATE] Previous Year [DATE] Feb Mar Apr May Jun [DATE] Aug Sep Oct Nov …" at bounding box center [662, 214] width 817 height 36
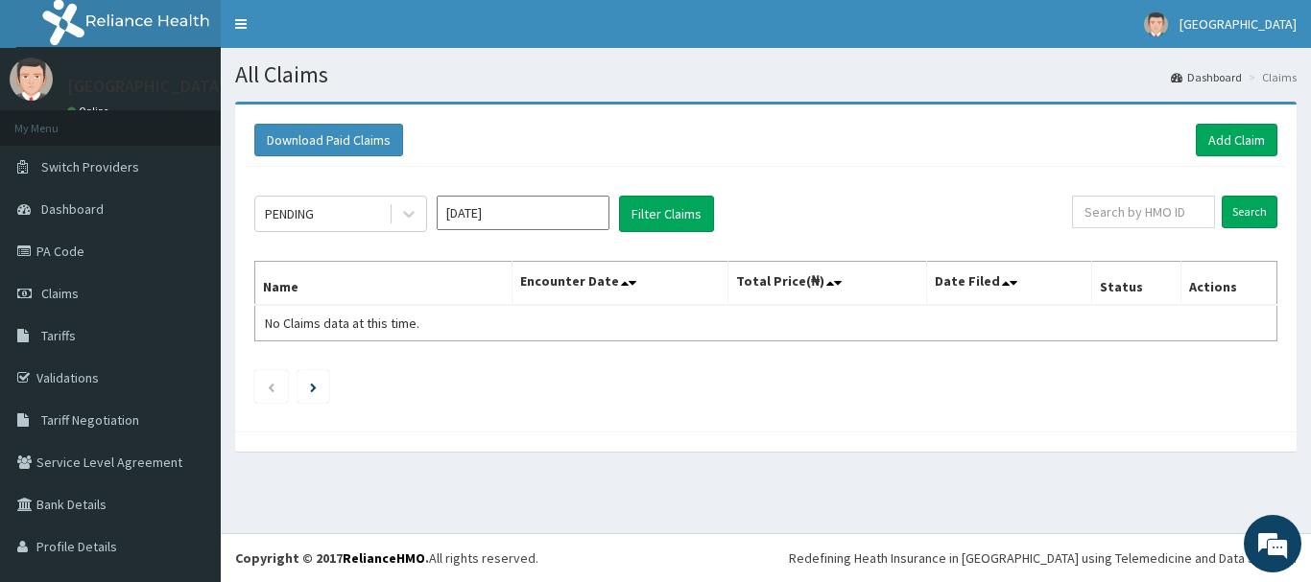
click at [550, 207] on input "[DATE]" at bounding box center [523, 213] width 173 height 35
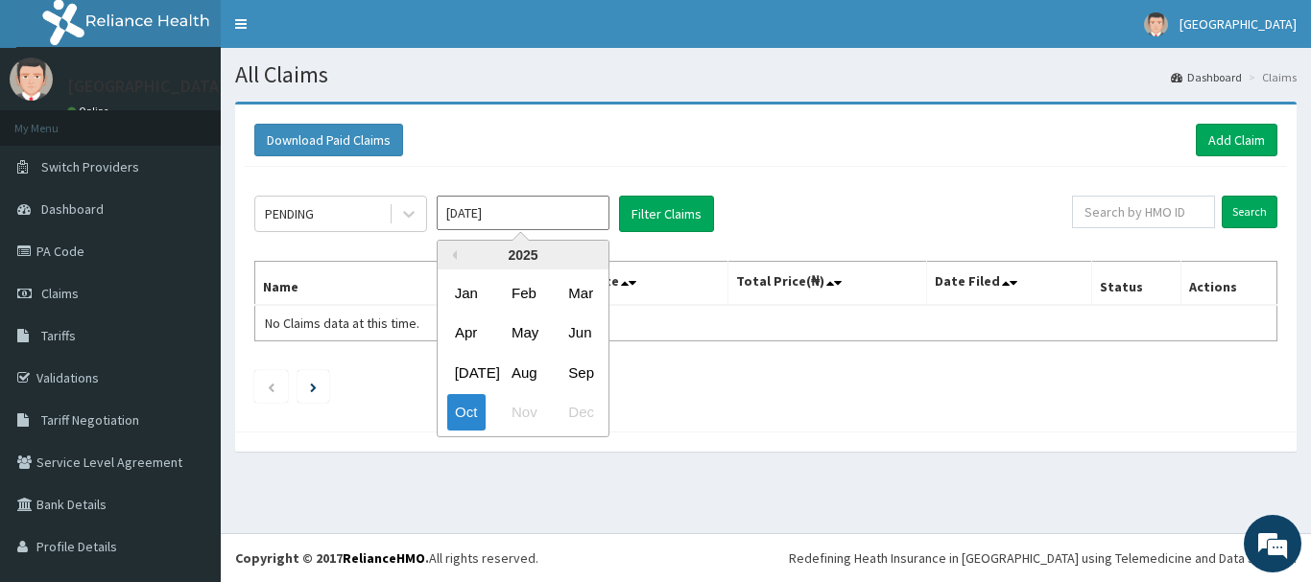
click at [557, 201] on input "[DATE]" at bounding box center [523, 213] width 173 height 35
click at [938, 212] on div "PENDING [DATE] Previous Year [DATE] Feb Mar Apr May Jun [DATE] Aug Sep Oct Nov …" at bounding box center [662, 214] width 817 height 36
click at [940, 212] on div "PENDING [DATE] Previous Year [DATE] Feb Mar Apr May Jun [DATE] Aug Sep Oct Nov …" at bounding box center [662, 214] width 817 height 36
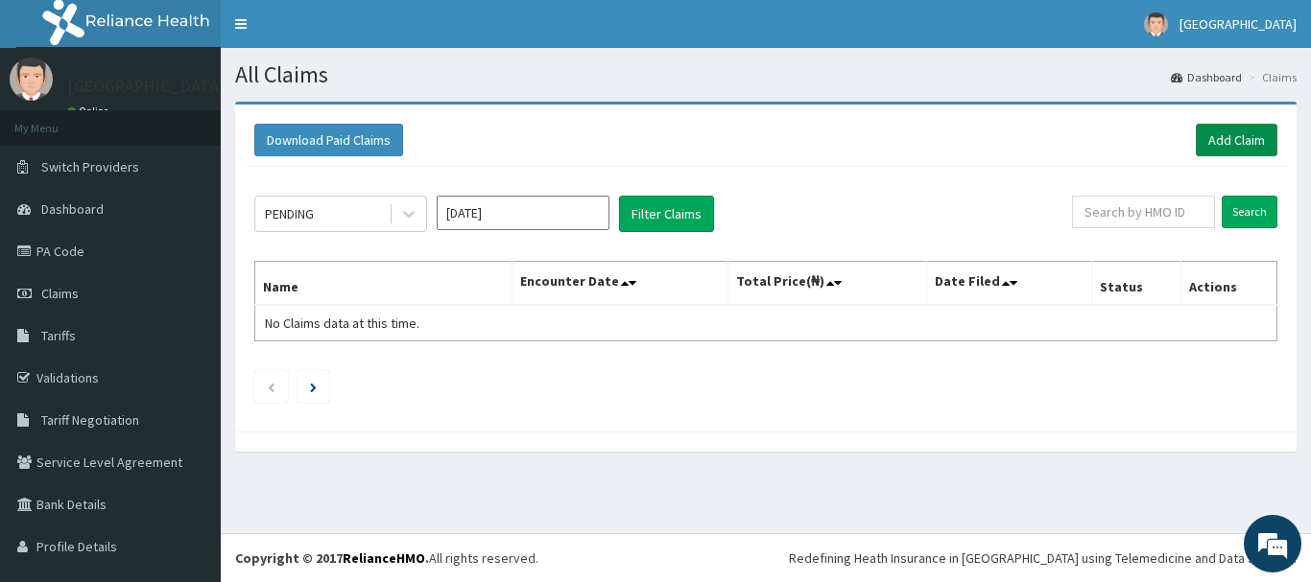
click at [1201, 147] on link "Add Claim" at bounding box center [1237, 140] width 82 height 33
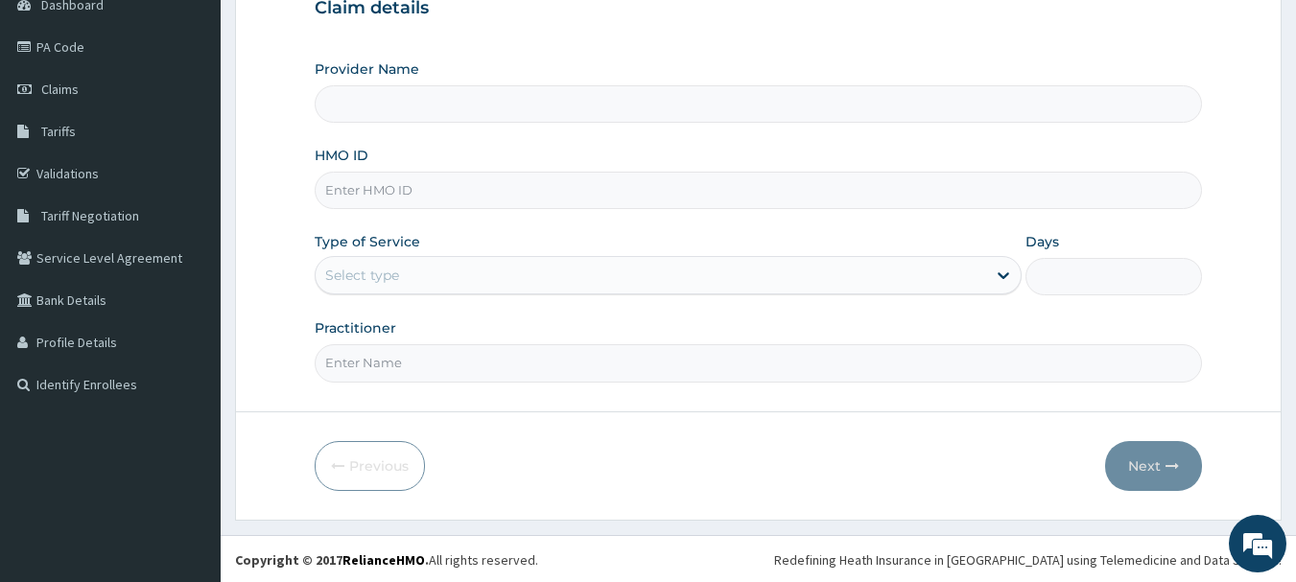
type input "[GEOGRAPHIC_DATA]"
click at [662, 187] on input "HMO ID" at bounding box center [759, 188] width 889 height 37
type input "S"
paste input "SWF/10046/F"
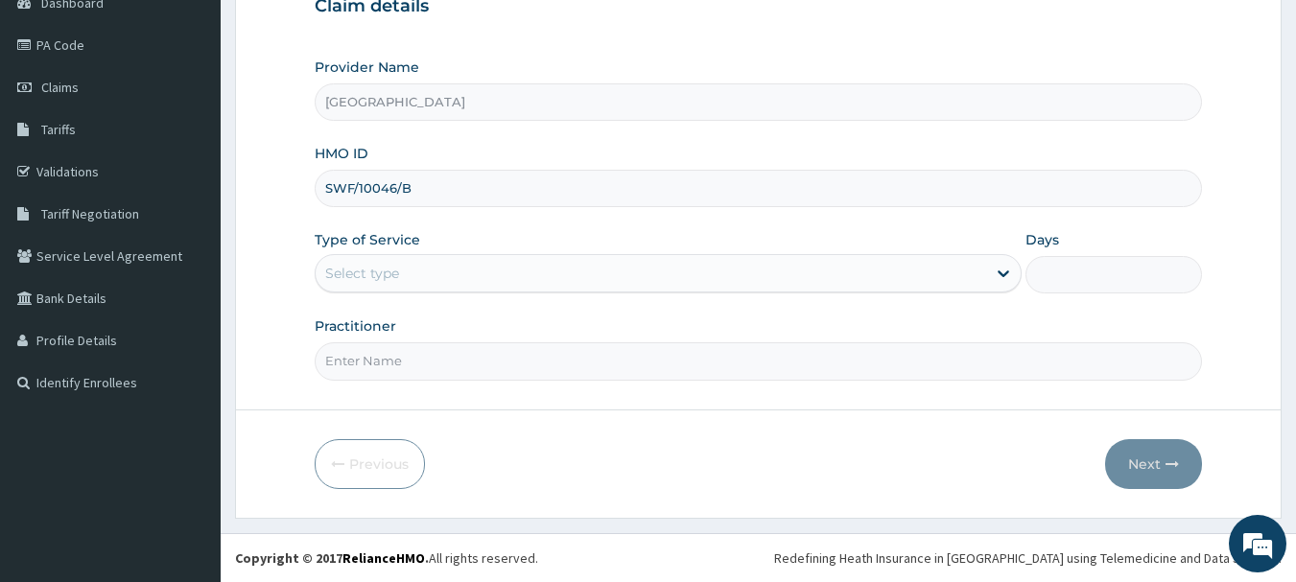
type input "SWF/10046/B"
click at [808, 255] on div "Select type" at bounding box center [668, 273] width 707 height 38
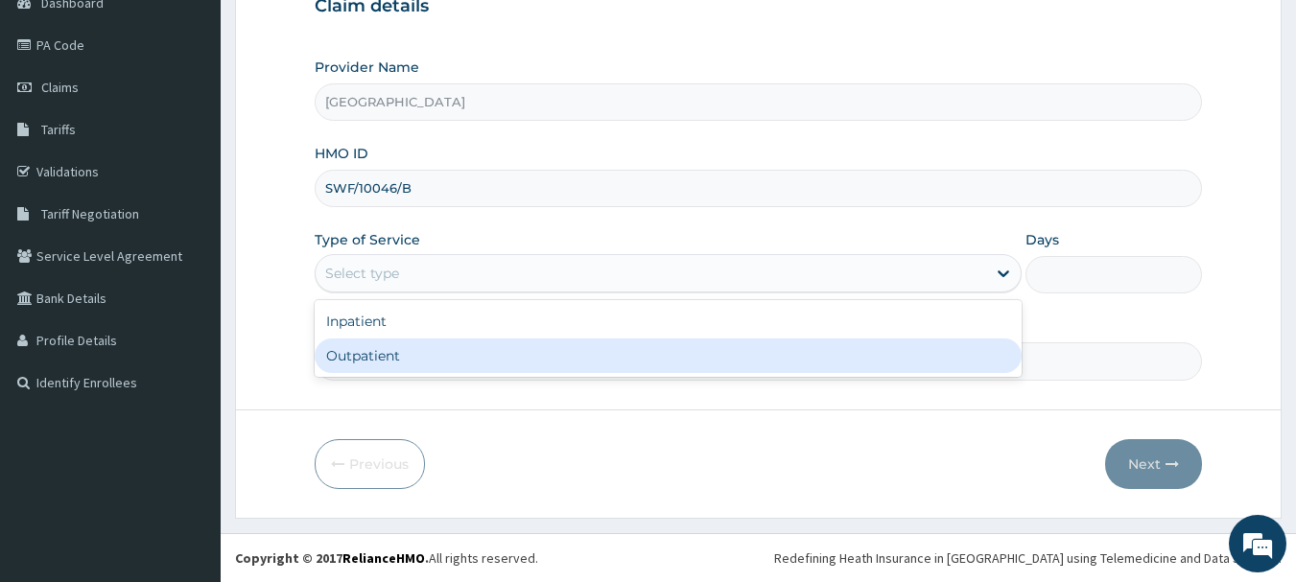
click at [683, 376] on div "Inpatient Outpatient" at bounding box center [668, 338] width 707 height 77
click at [677, 357] on div "Outpatient" at bounding box center [668, 356] width 707 height 35
type input "1"
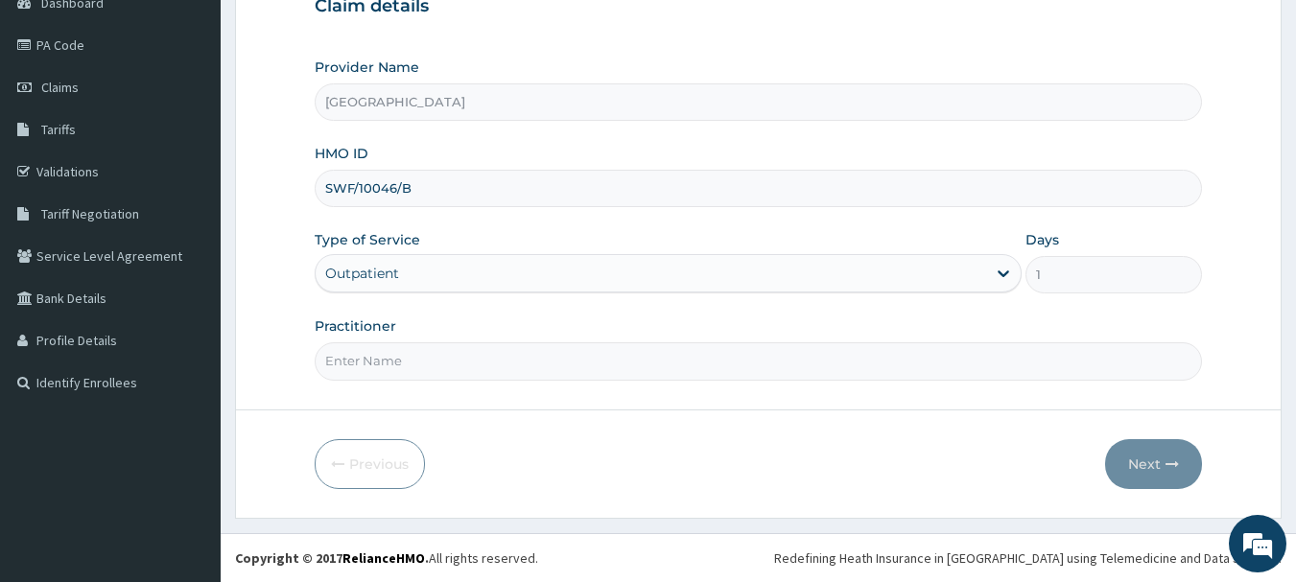
click at [680, 359] on input "Practitioner" at bounding box center [759, 361] width 889 height 37
type input "Dr [PERSON_NAME]"
click at [1158, 462] on button "Next" at bounding box center [1153, 464] width 97 height 50
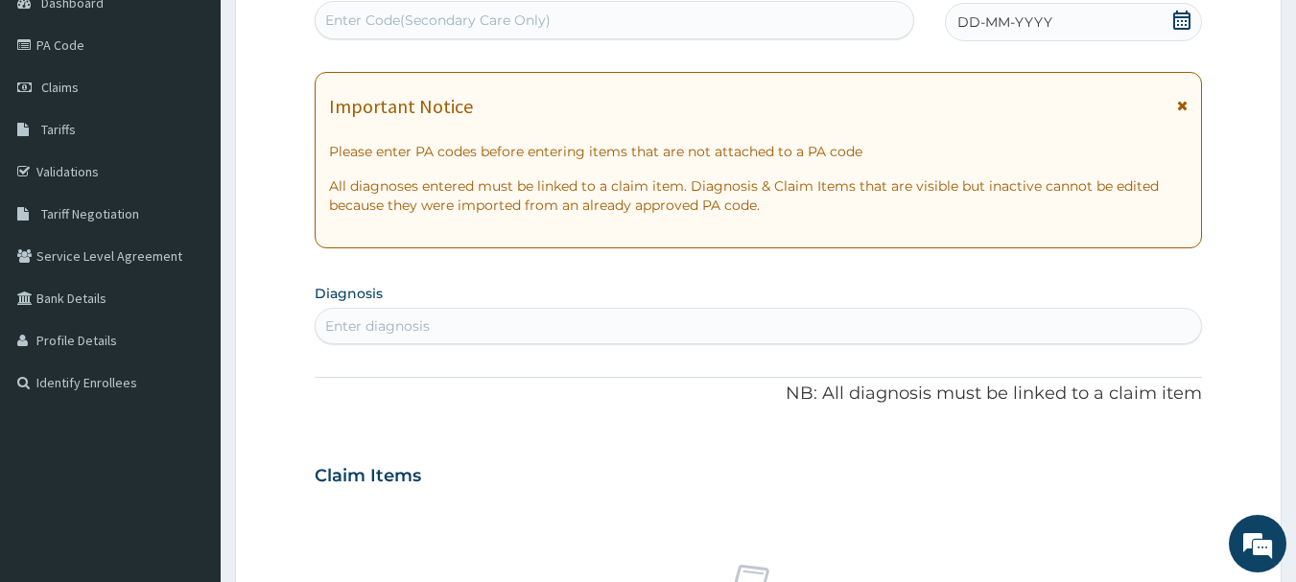
click at [1183, 16] on icon at bounding box center [1181, 20] width 17 height 19
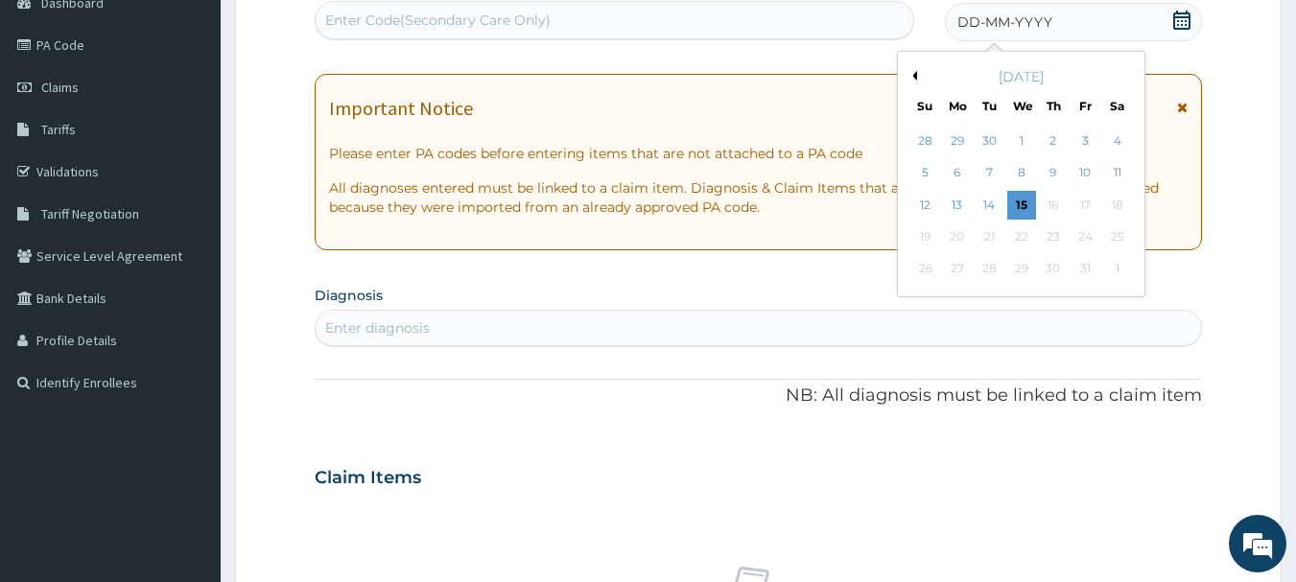
click at [913, 71] on button "Previous Month" at bounding box center [913, 76] width 10 height 10
click at [1002, 168] on div "9" at bounding box center [990, 173] width 29 height 29
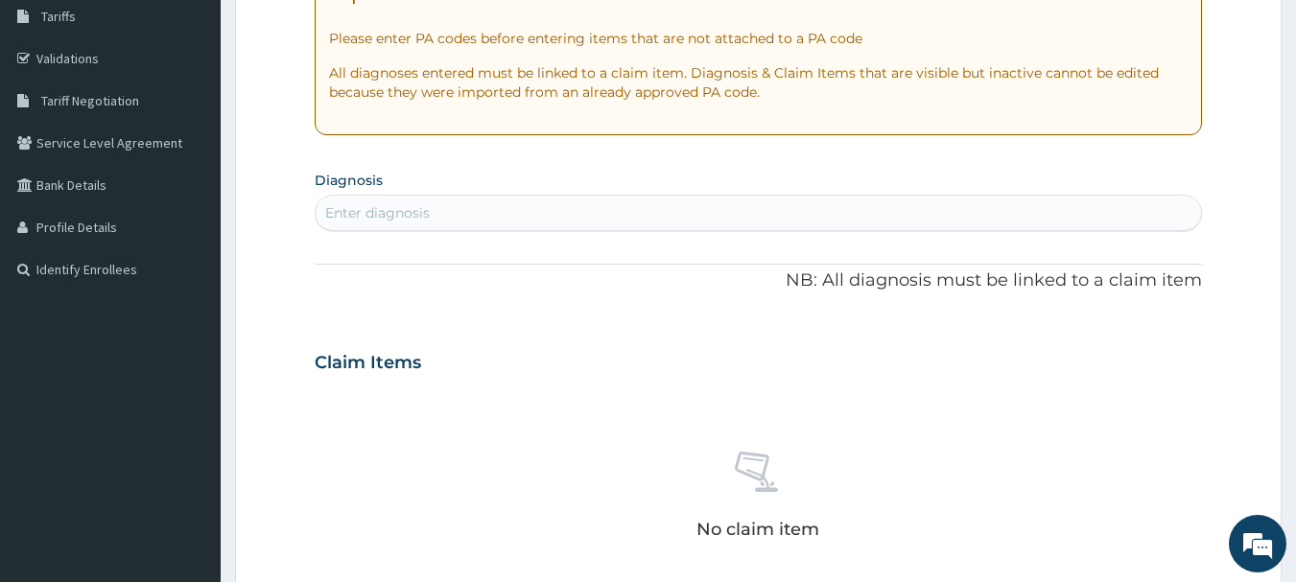
scroll to position [398, 0]
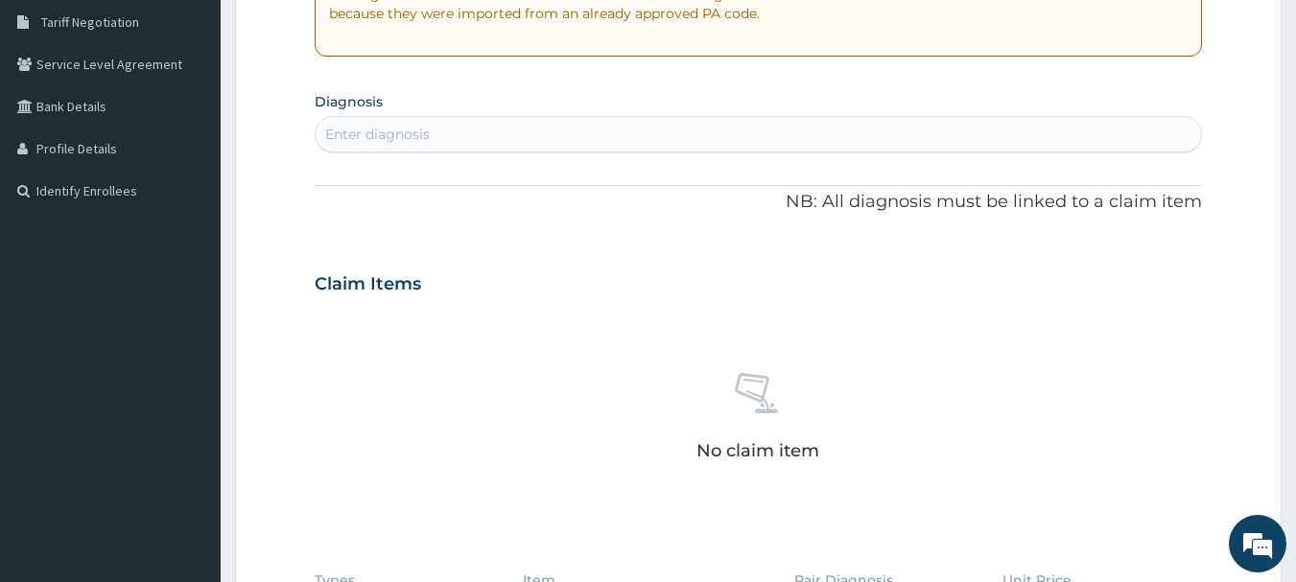
click at [763, 129] on div "Enter diagnosis" at bounding box center [759, 134] width 887 height 31
type input "[MEDICAL_DATA]"
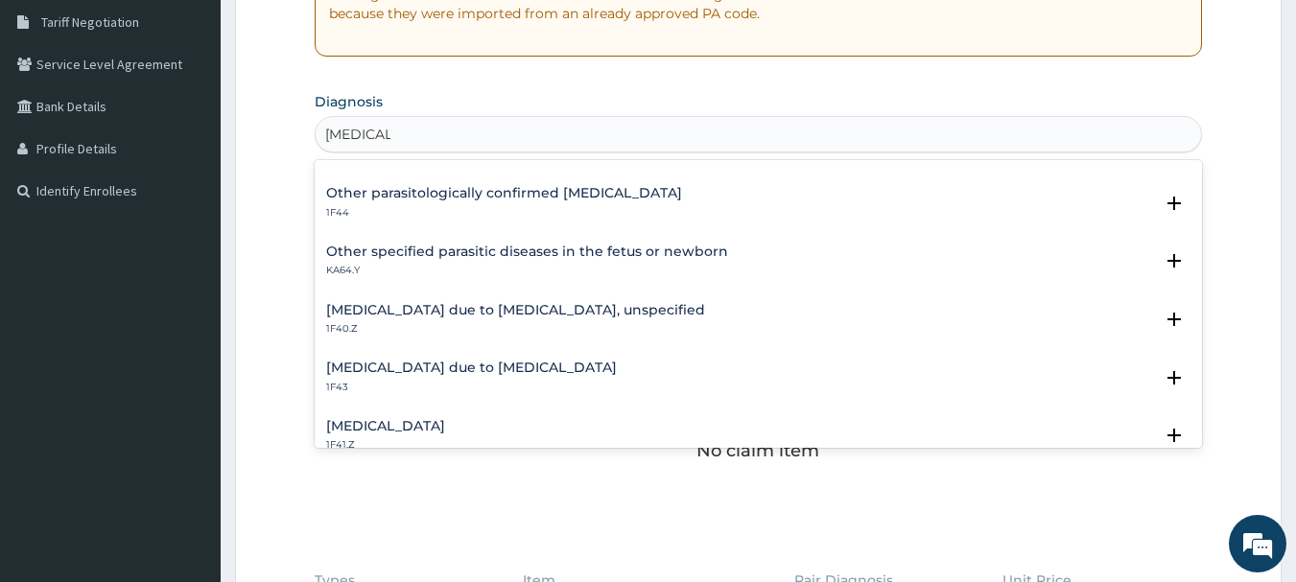
scroll to position [192, 0]
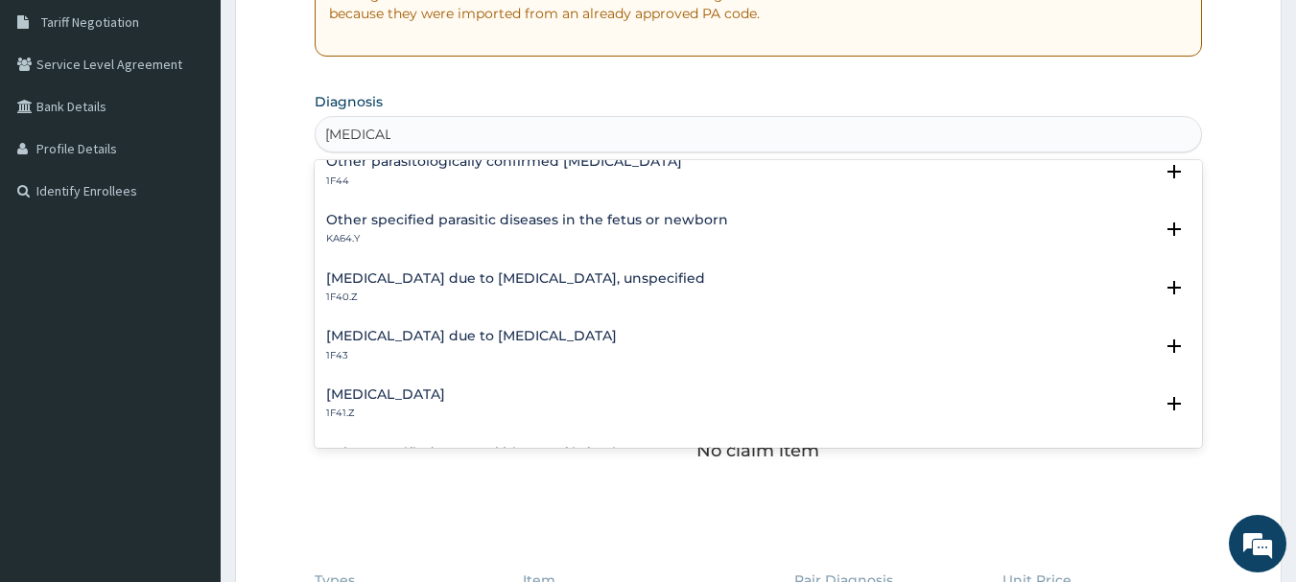
click at [554, 289] on div "[MEDICAL_DATA] due to [MEDICAL_DATA], unspecified 1F40.Z" at bounding box center [515, 289] width 379 height 34
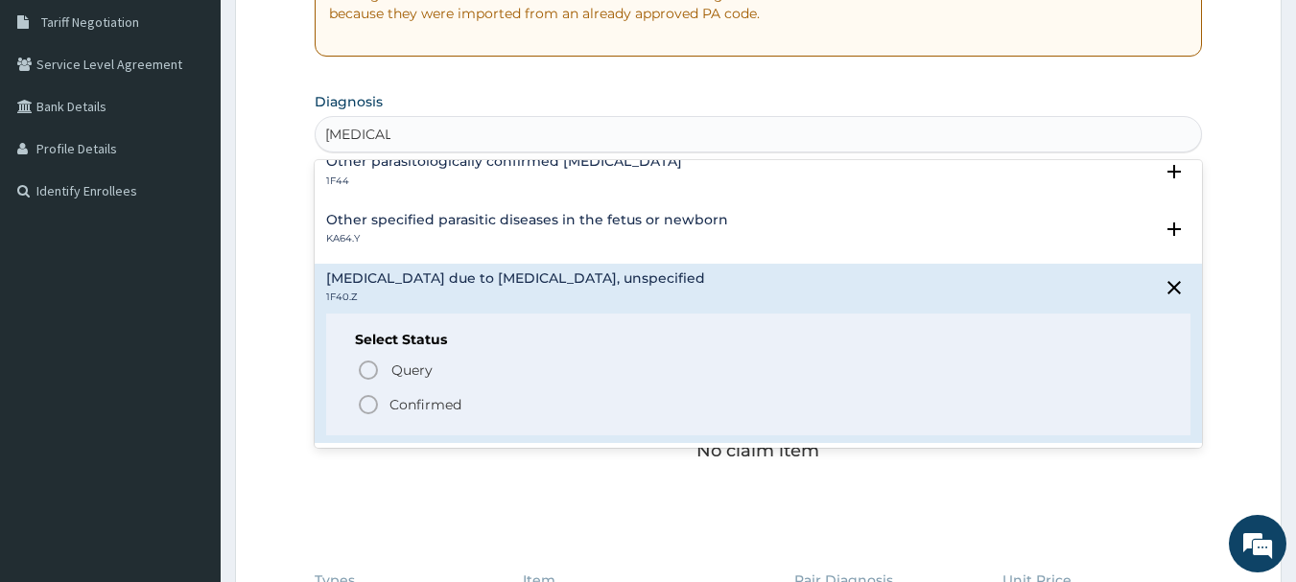
click at [400, 403] on p "Confirmed" at bounding box center [426, 404] width 72 height 19
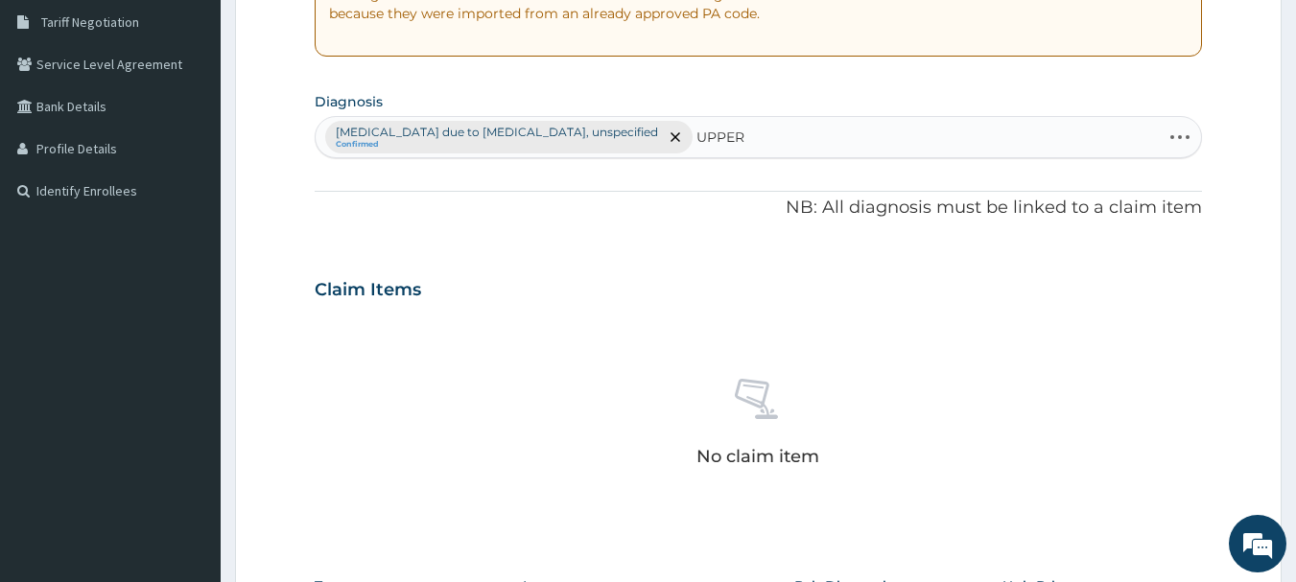
type input "UPPER"
type input "URTI"
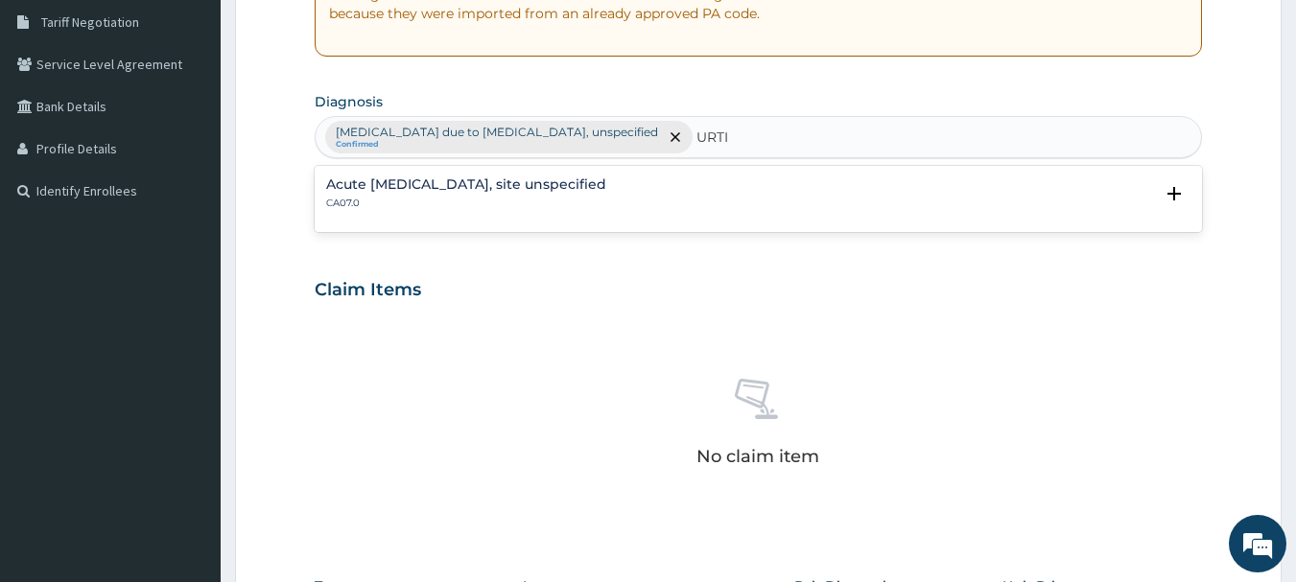
click at [510, 191] on h4 "Acute [MEDICAL_DATA], site unspecified" at bounding box center [466, 185] width 280 height 14
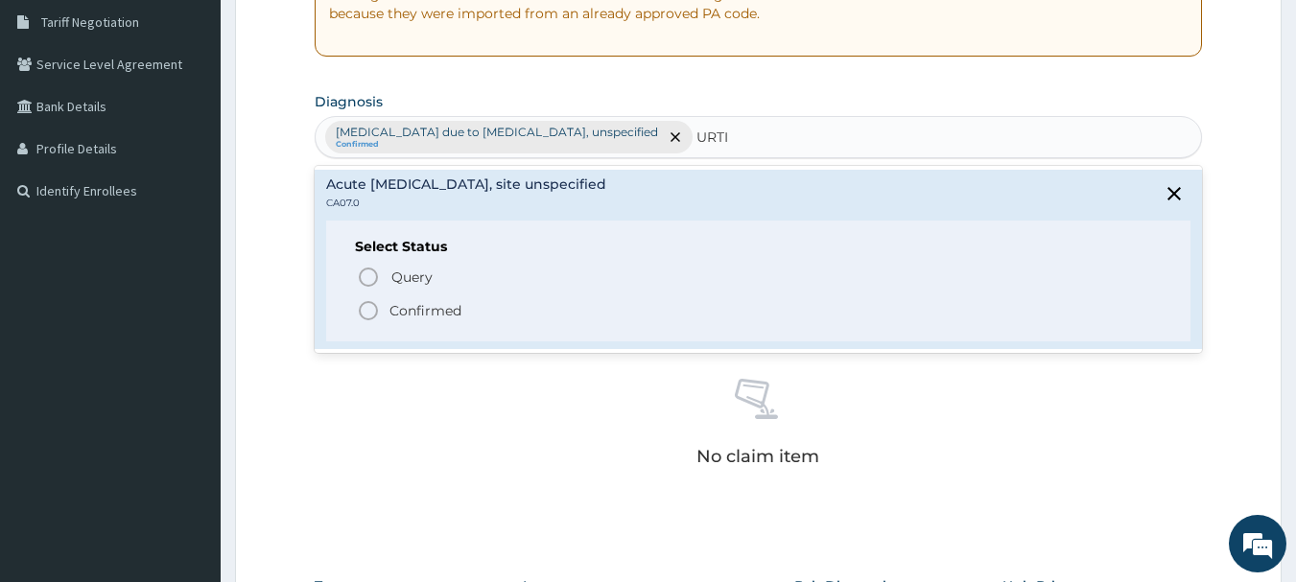
click at [387, 302] on span "Confirmed" at bounding box center [760, 310] width 806 height 23
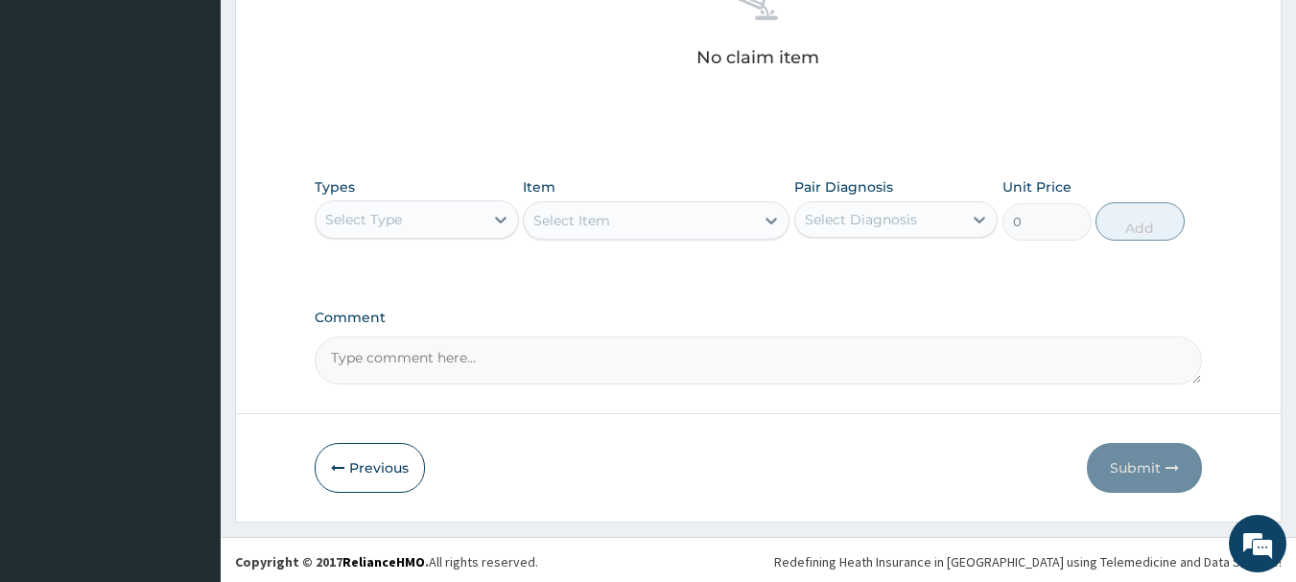
scroll to position [801, 0]
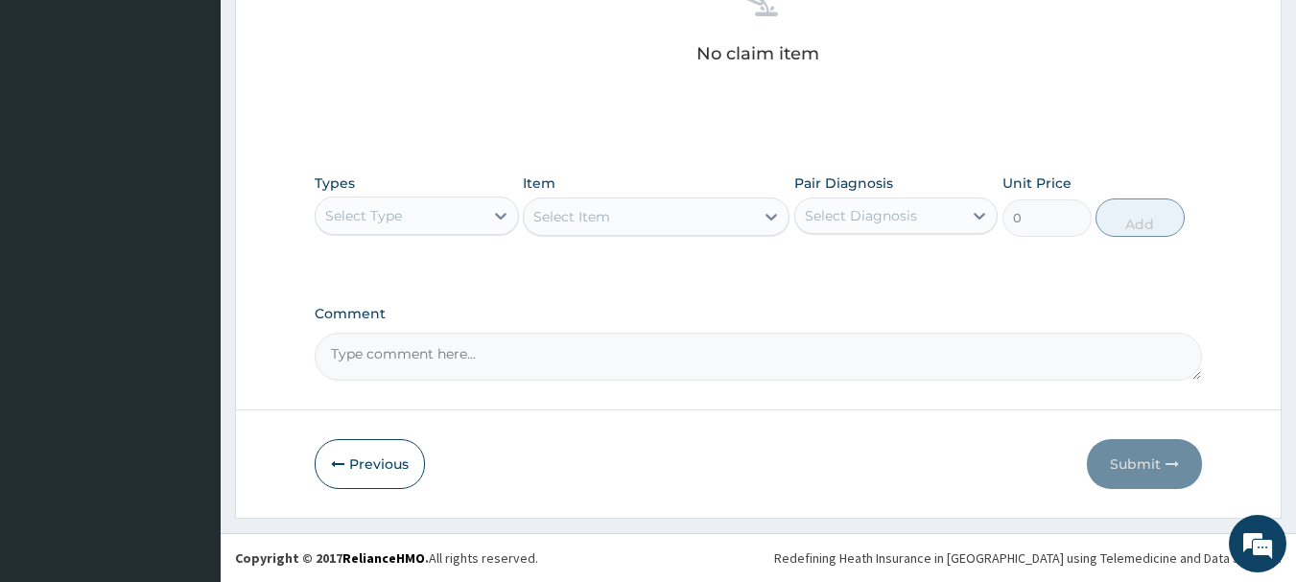
click at [694, 217] on div "Select Item" at bounding box center [656, 217] width 267 height 38
click at [484, 225] on div at bounding box center [501, 216] width 35 height 35
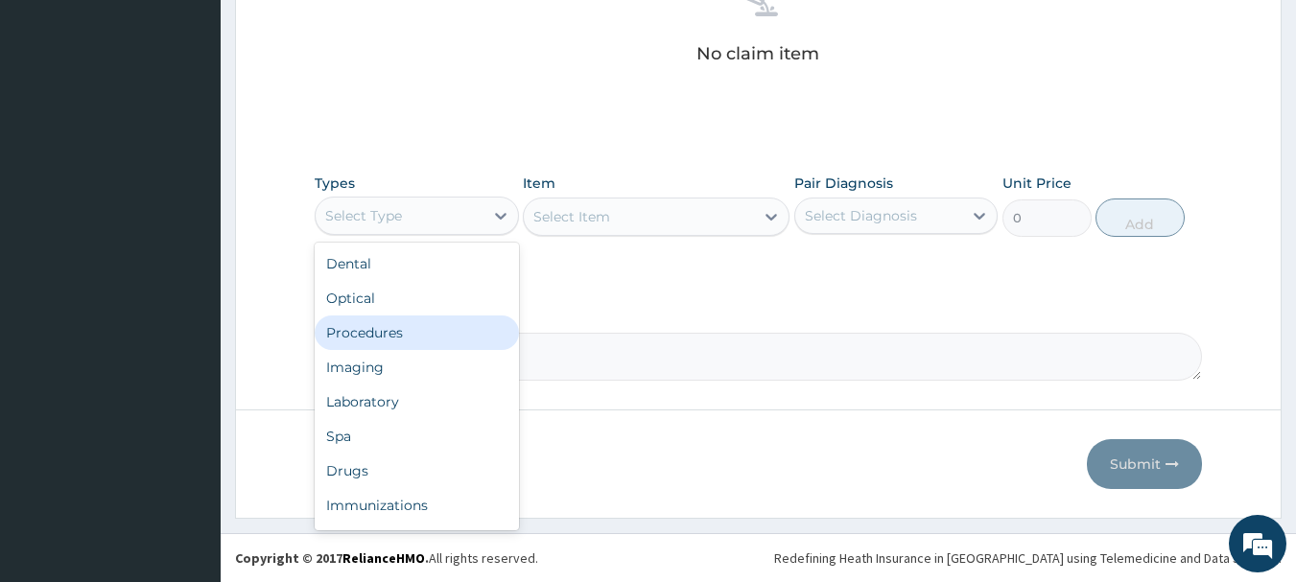
click at [438, 328] on div "Procedures" at bounding box center [417, 333] width 204 height 35
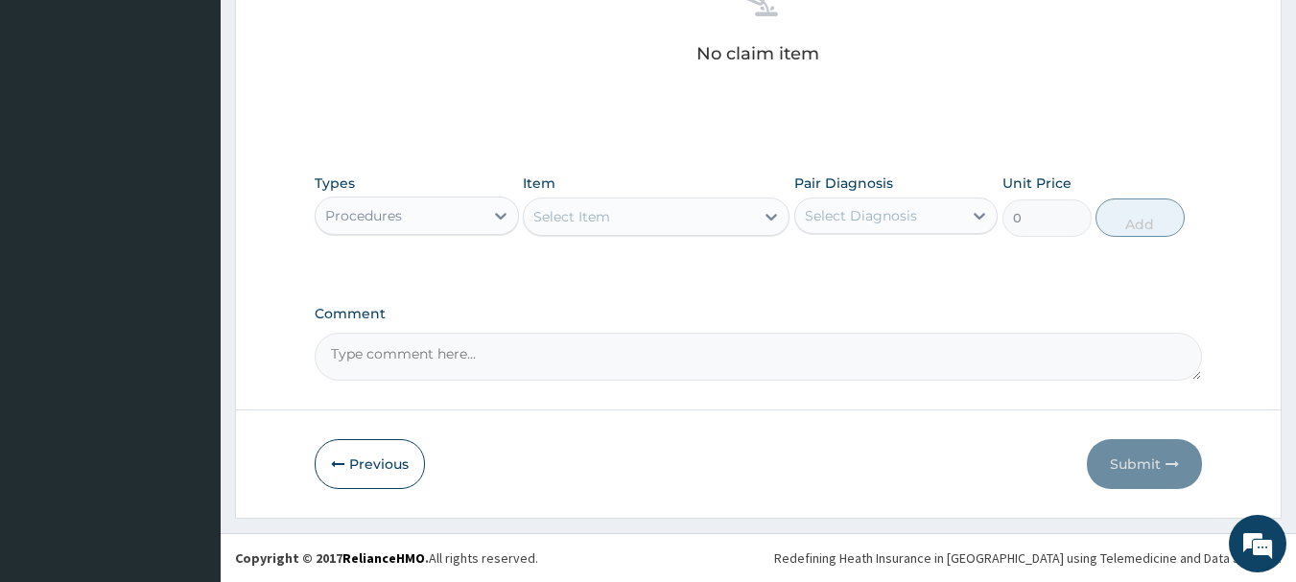
click at [855, 227] on div "Select Diagnosis" at bounding box center [879, 216] width 168 height 31
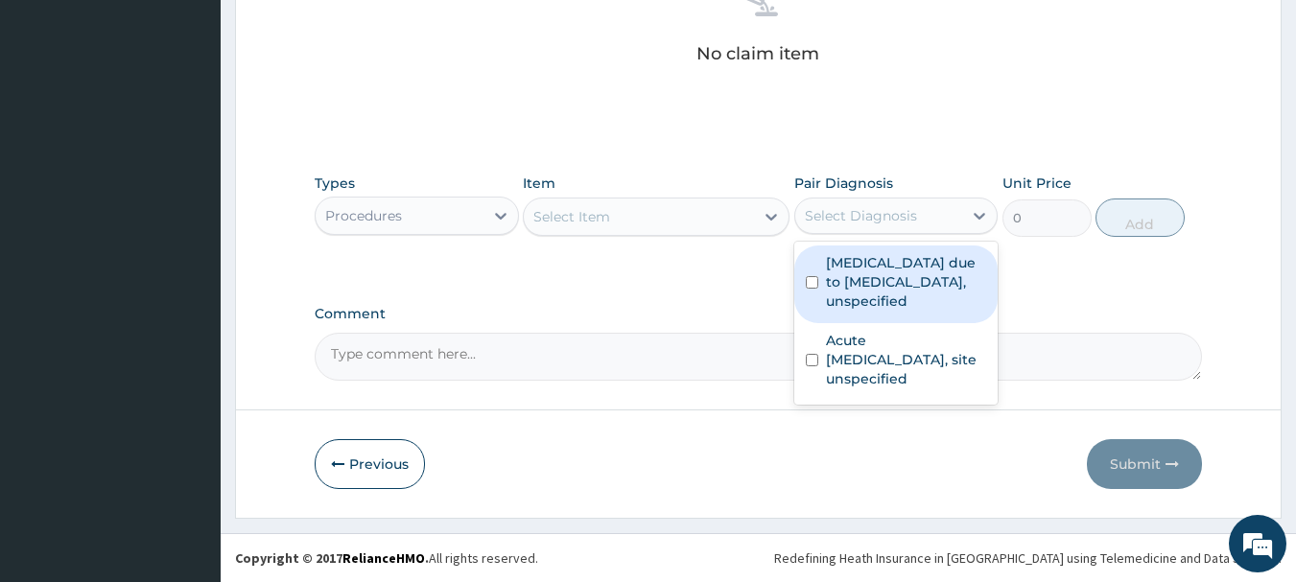
click at [882, 280] on label "[MEDICAL_DATA] due to [MEDICAL_DATA], unspecified" at bounding box center [906, 282] width 161 height 58
checkbox input "true"
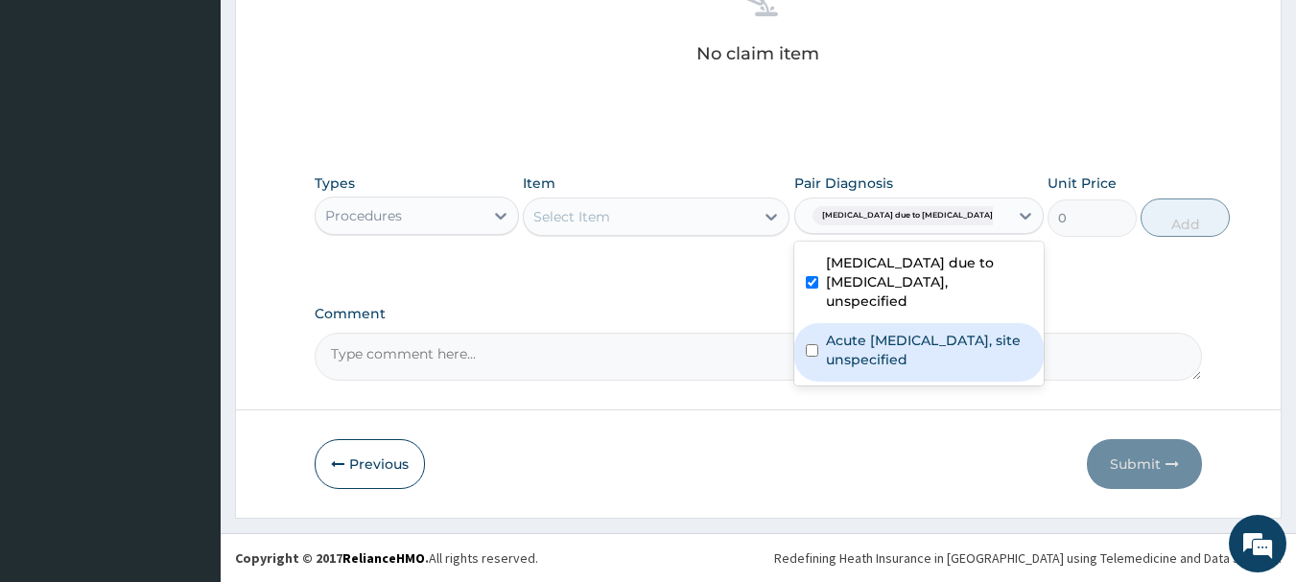
click at [870, 362] on label "Acute [MEDICAL_DATA], site unspecified" at bounding box center [929, 350] width 206 height 38
checkbox input "true"
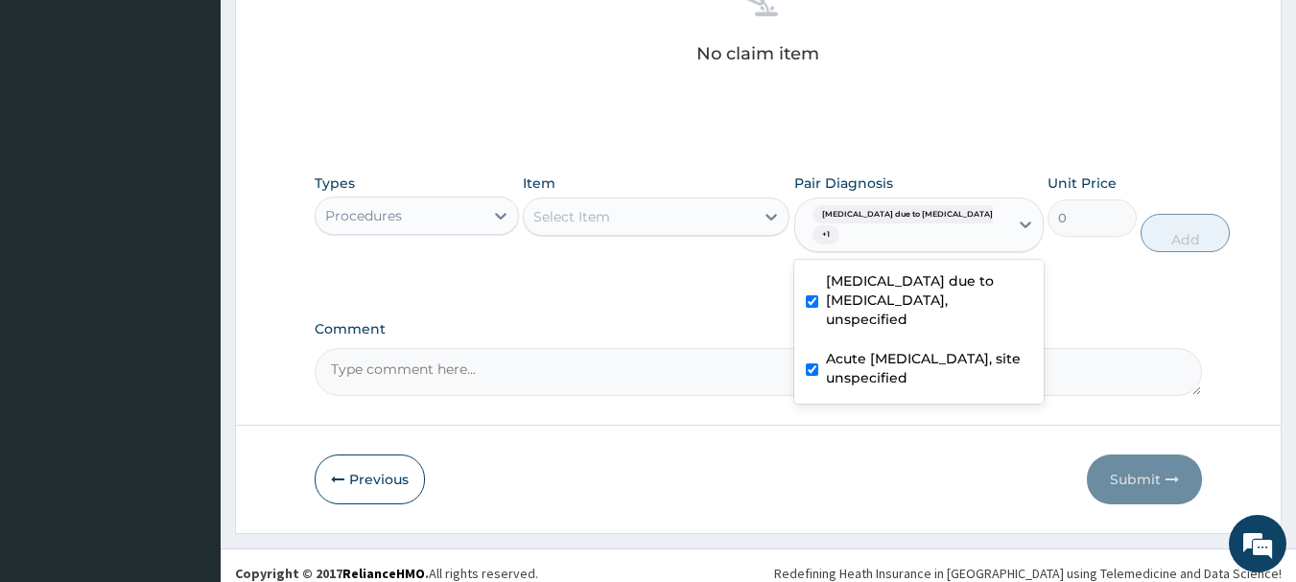
click at [718, 224] on div "Select Item" at bounding box center [639, 216] width 230 height 31
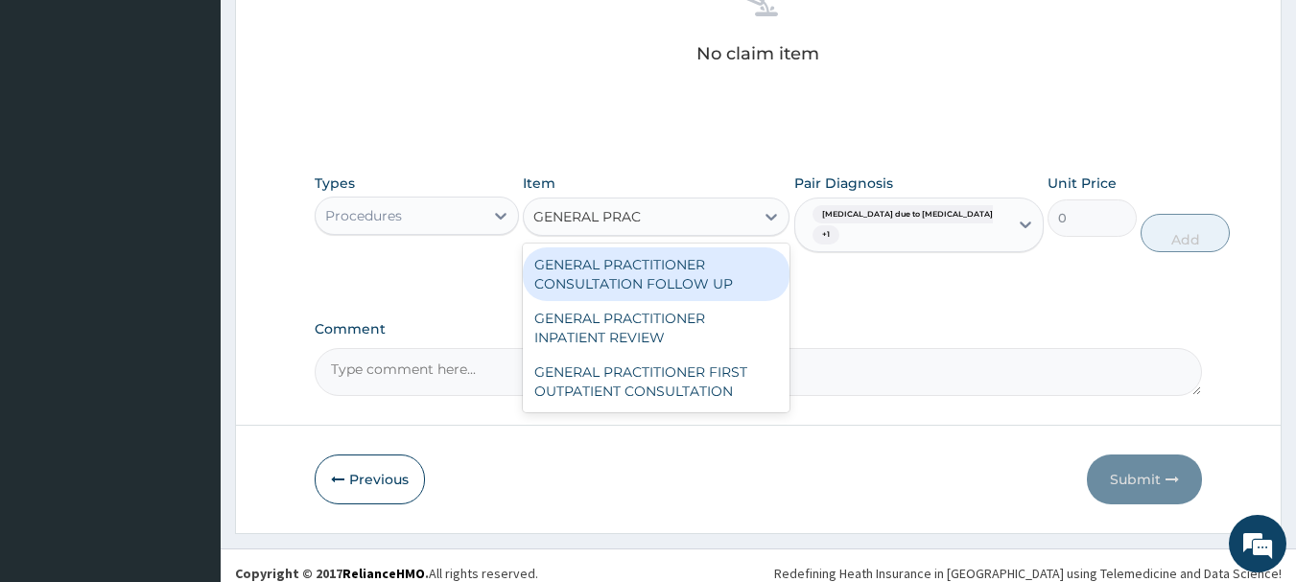
type input "GENERAL PRACT"
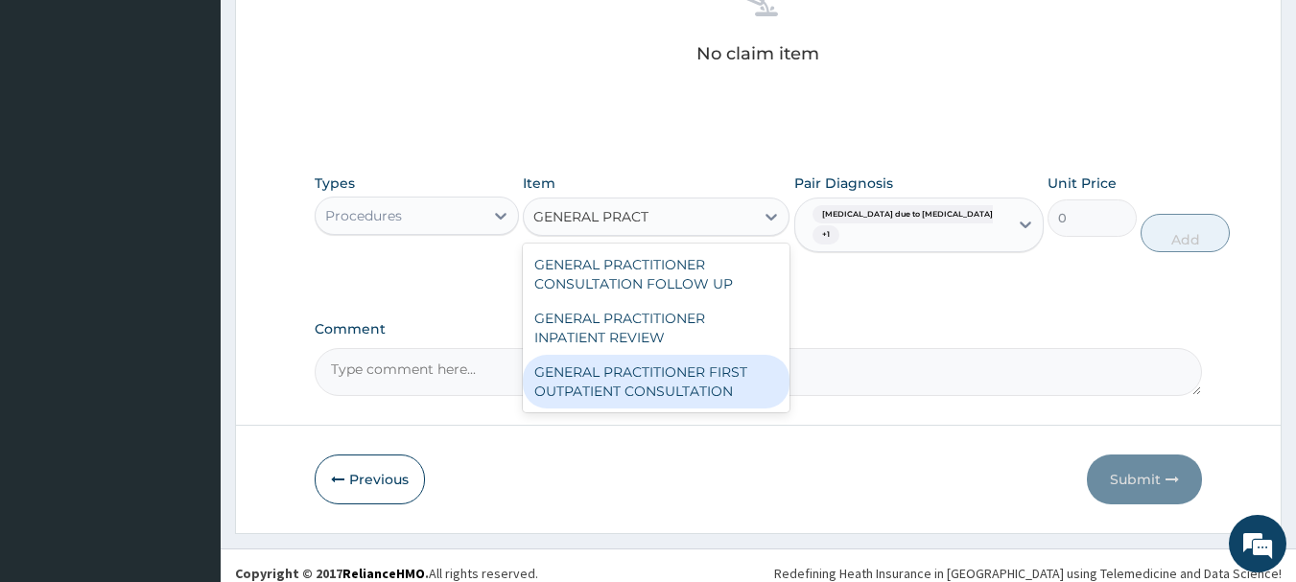
click at [714, 408] on div "GENERAL PRACTITIONER FIRST OUTPATIENT CONSULTATION" at bounding box center [656, 382] width 267 height 54
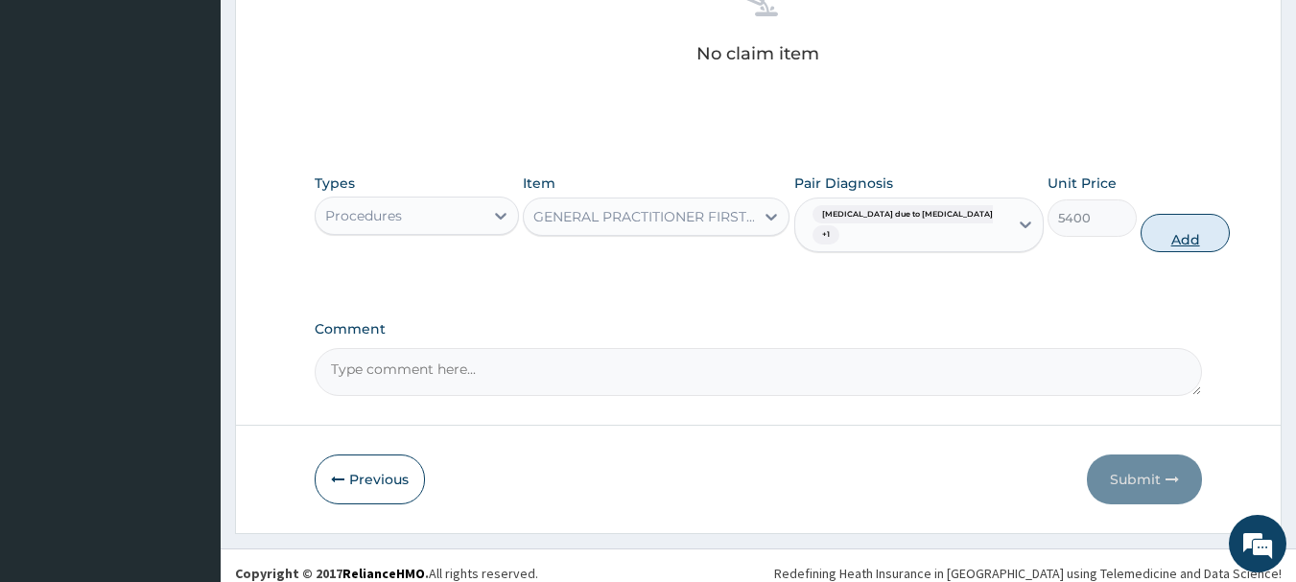
click at [1141, 243] on button "Add" at bounding box center [1185, 233] width 89 height 38
click at [1140, 243] on div "Types Procedures Item option GENERAL PRACTITIONER FIRST OUTPATIENT CONSULTATION…" at bounding box center [759, 213] width 889 height 99
type input "0"
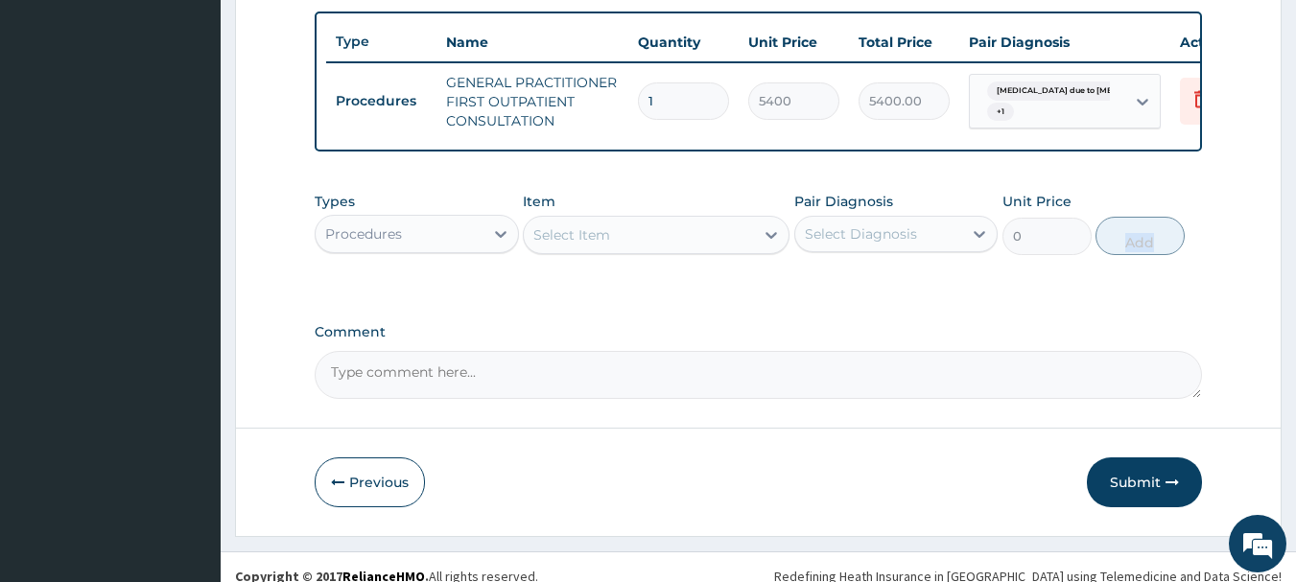
scroll to position [735, 0]
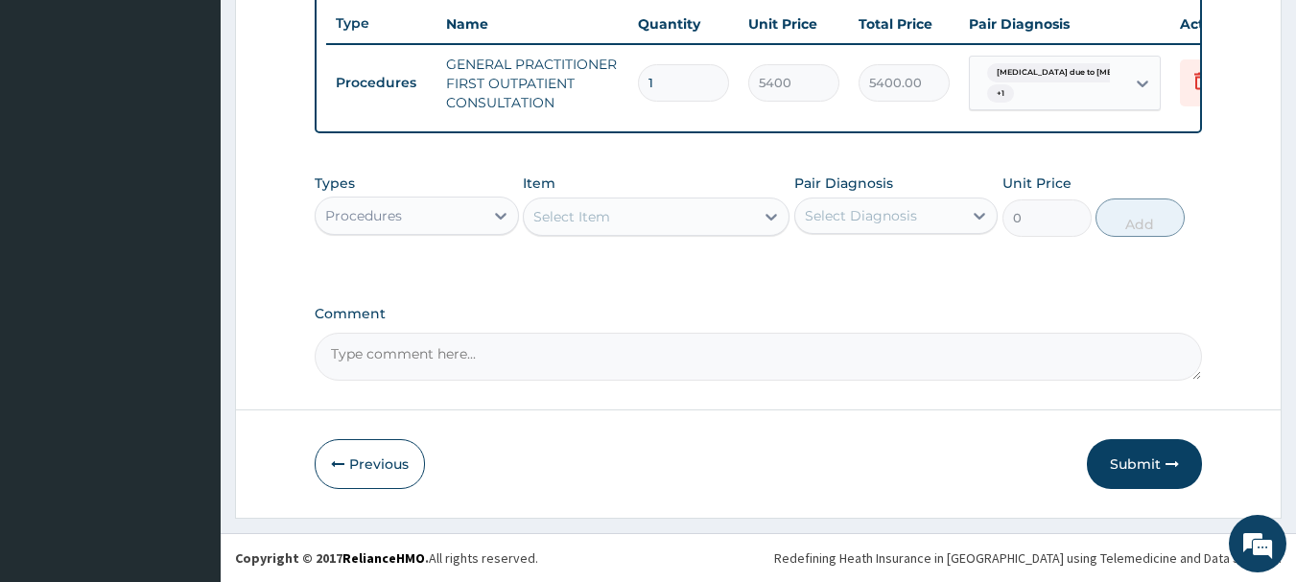
click at [415, 220] on div "Procedures" at bounding box center [400, 216] width 168 height 31
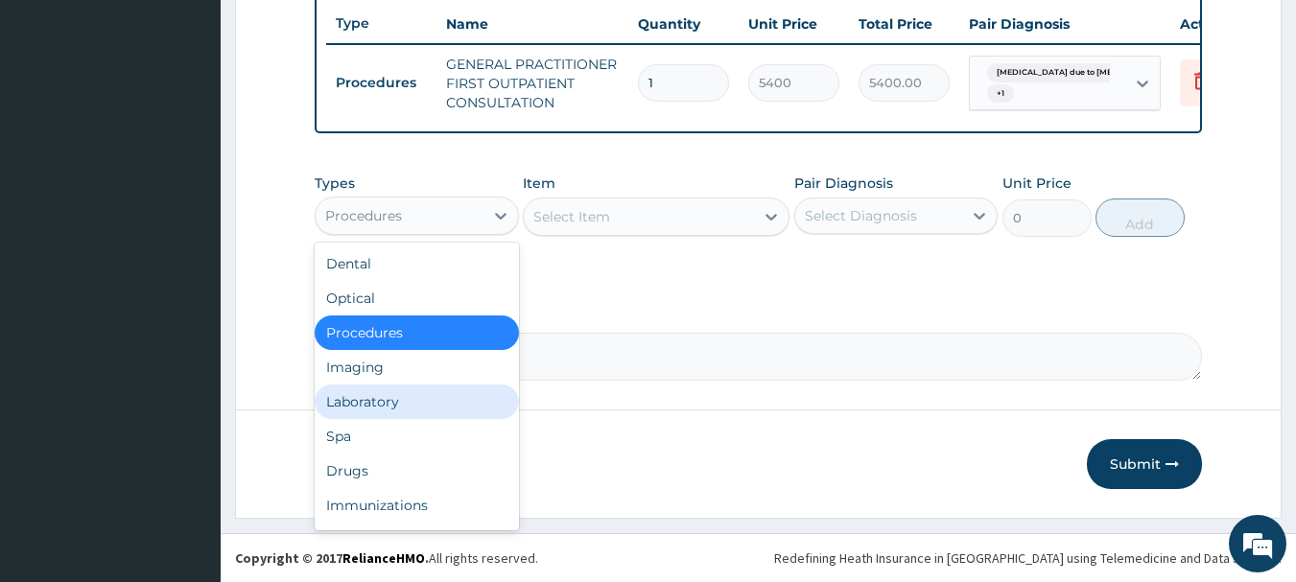
click at [418, 395] on div "Laboratory" at bounding box center [417, 402] width 204 height 35
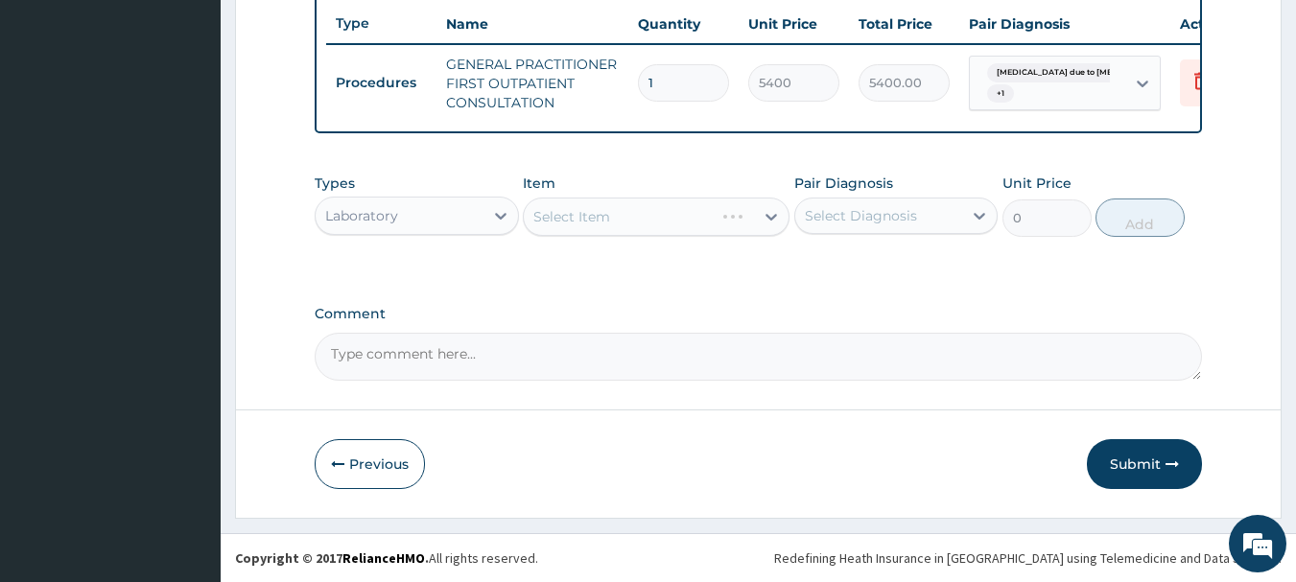
click at [921, 208] on div "Select Diagnosis" at bounding box center [879, 216] width 168 height 31
click at [900, 219] on div "Select Diagnosis" at bounding box center [861, 215] width 112 height 19
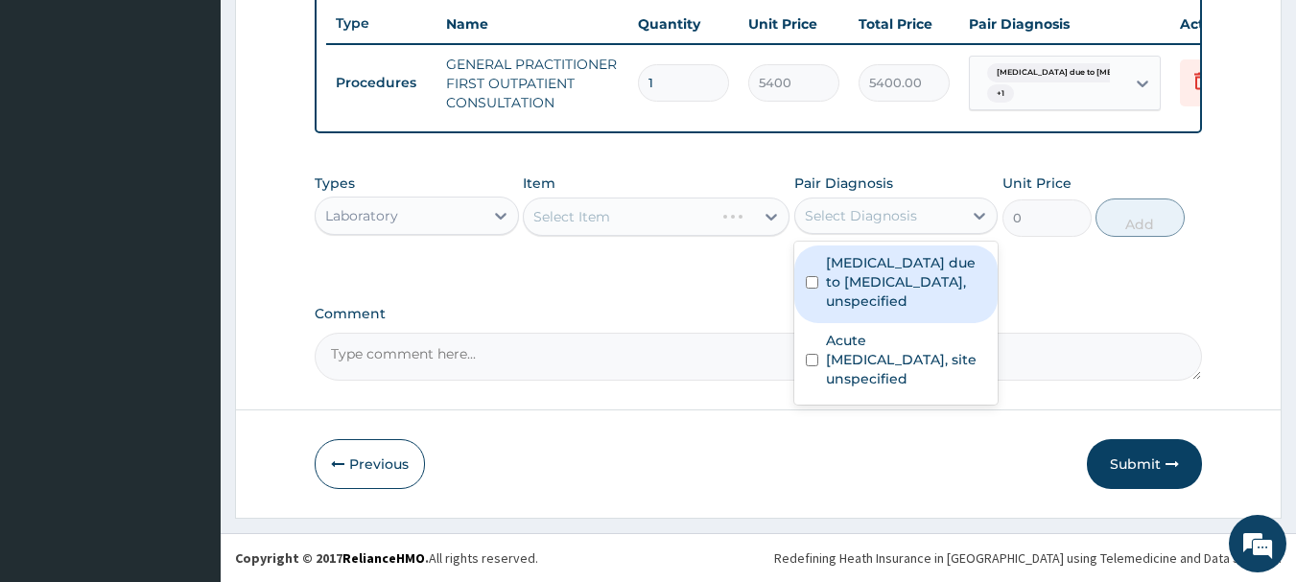
click at [895, 288] on label "[MEDICAL_DATA] due to [MEDICAL_DATA], unspecified" at bounding box center [906, 282] width 161 height 58
checkbox input "true"
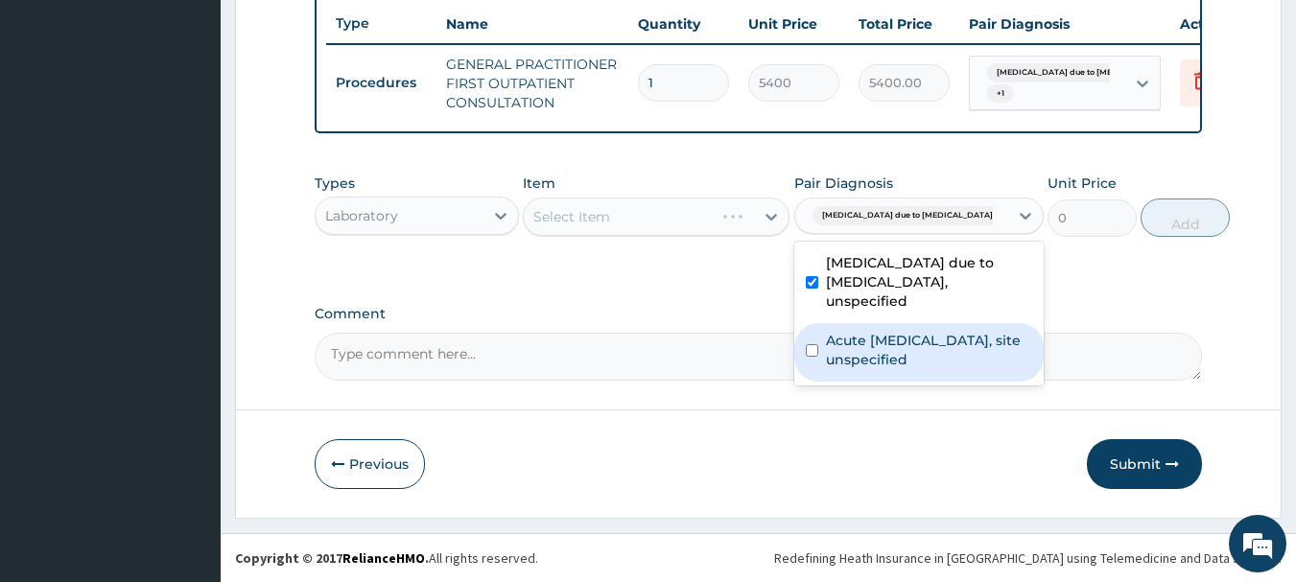
click at [870, 358] on label "Acute [MEDICAL_DATA], site unspecified" at bounding box center [929, 350] width 206 height 38
click at [870, 358] on label "Acute upper respiratory infection, site unspecified" at bounding box center [929, 350] width 206 height 38
checkbox input "false"
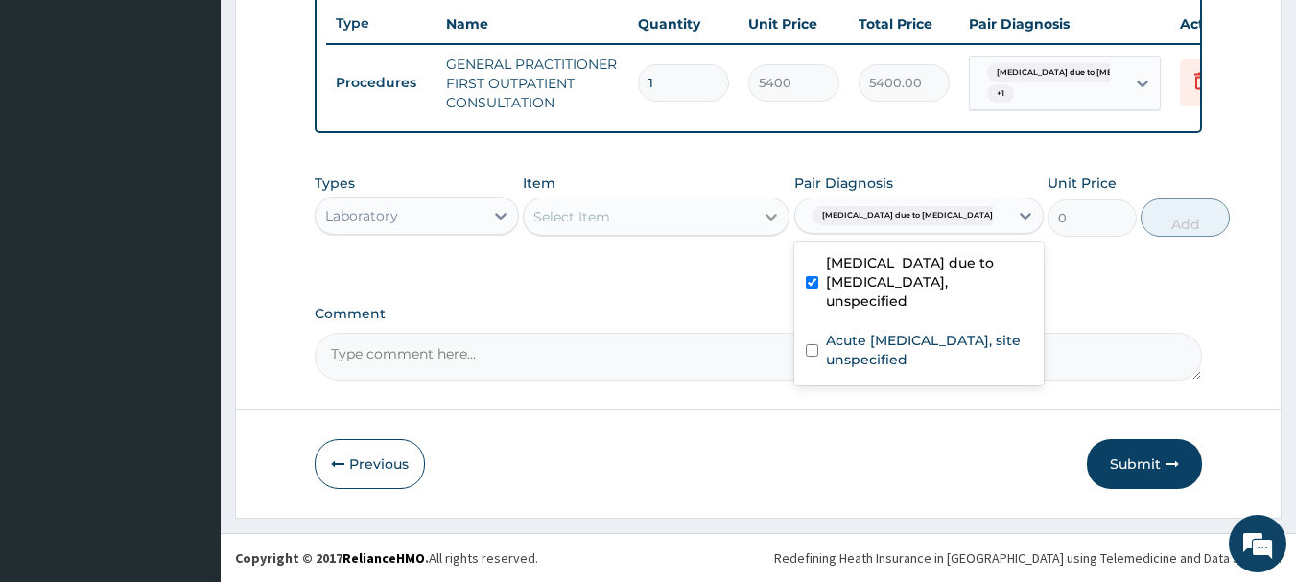
click at [759, 204] on div at bounding box center [771, 217] width 35 height 35
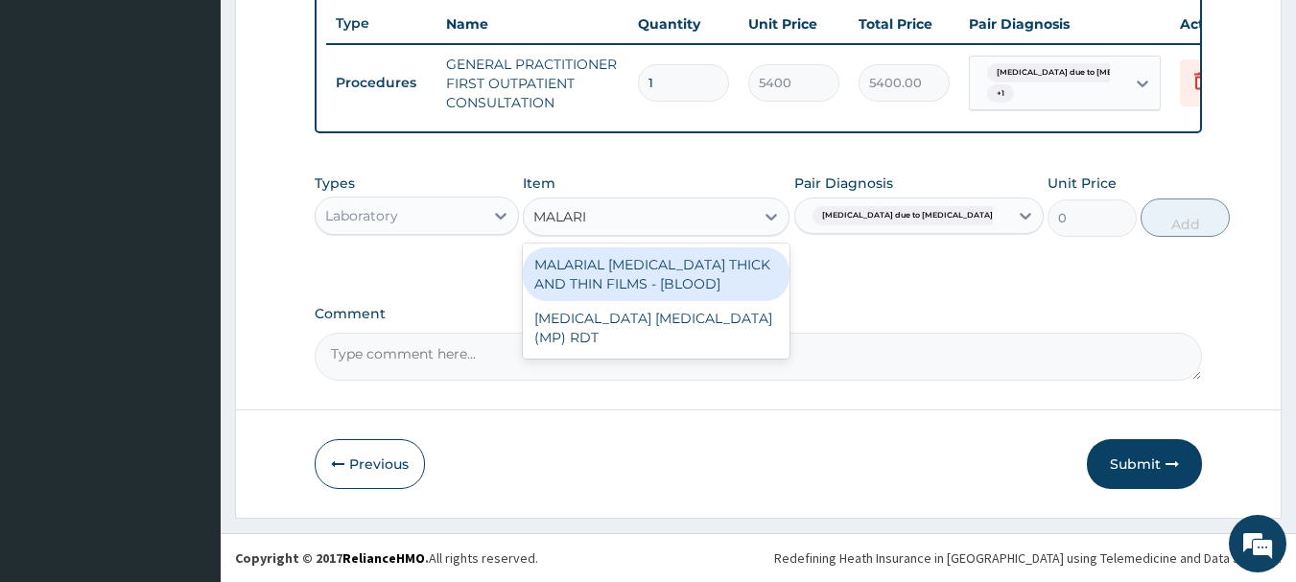
type input "MALARIA"
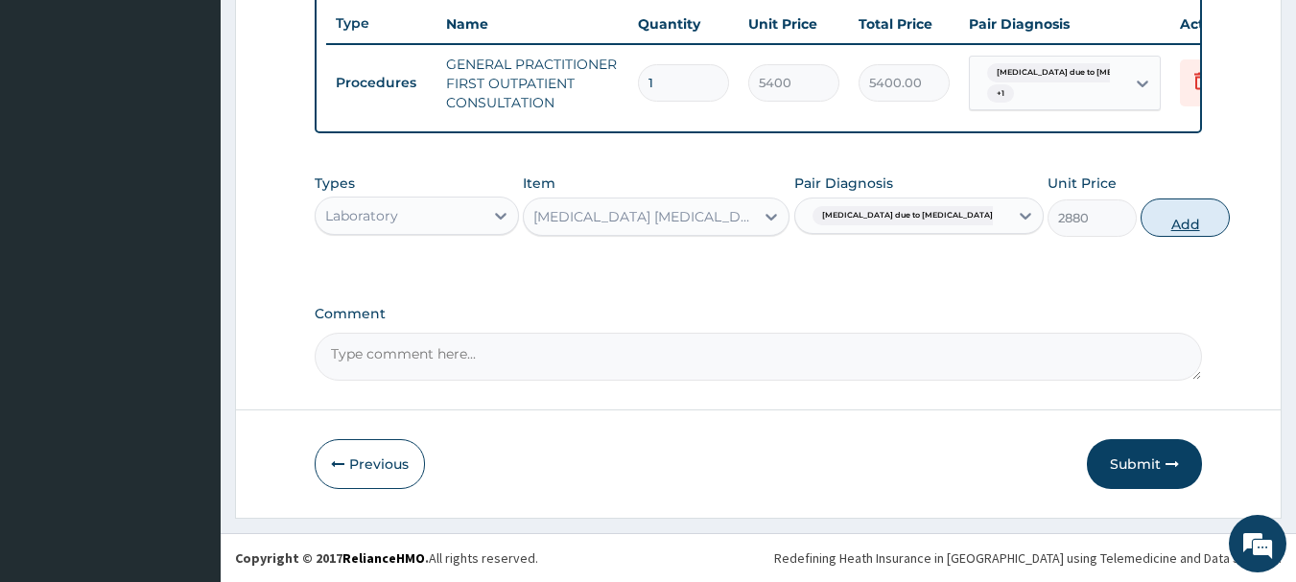
click at [1146, 227] on button "Add" at bounding box center [1185, 218] width 89 height 38
type input "0"
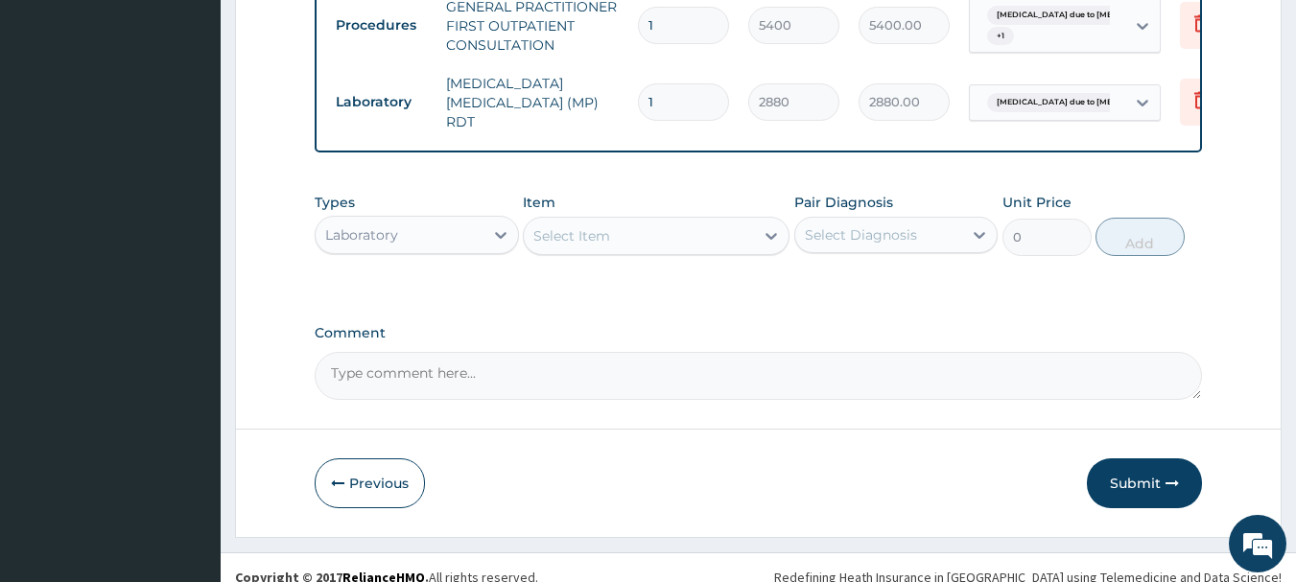
scroll to position [801, 0]
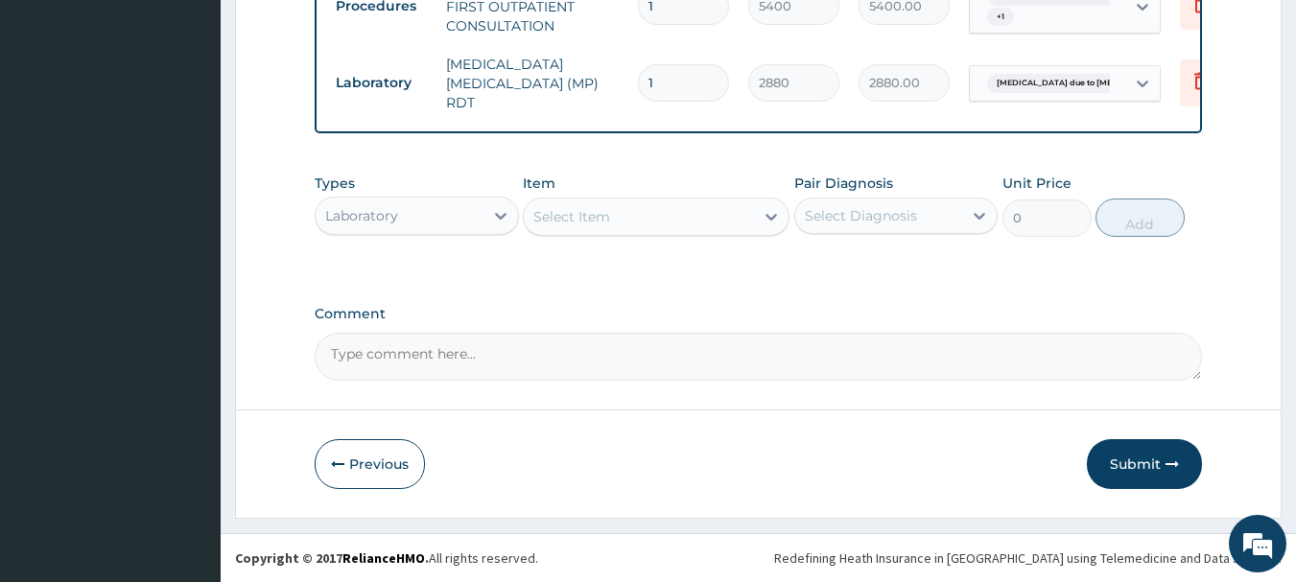
click at [459, 231] on div "Laboratory" at bounding box center [417, 216] width 204 height 38
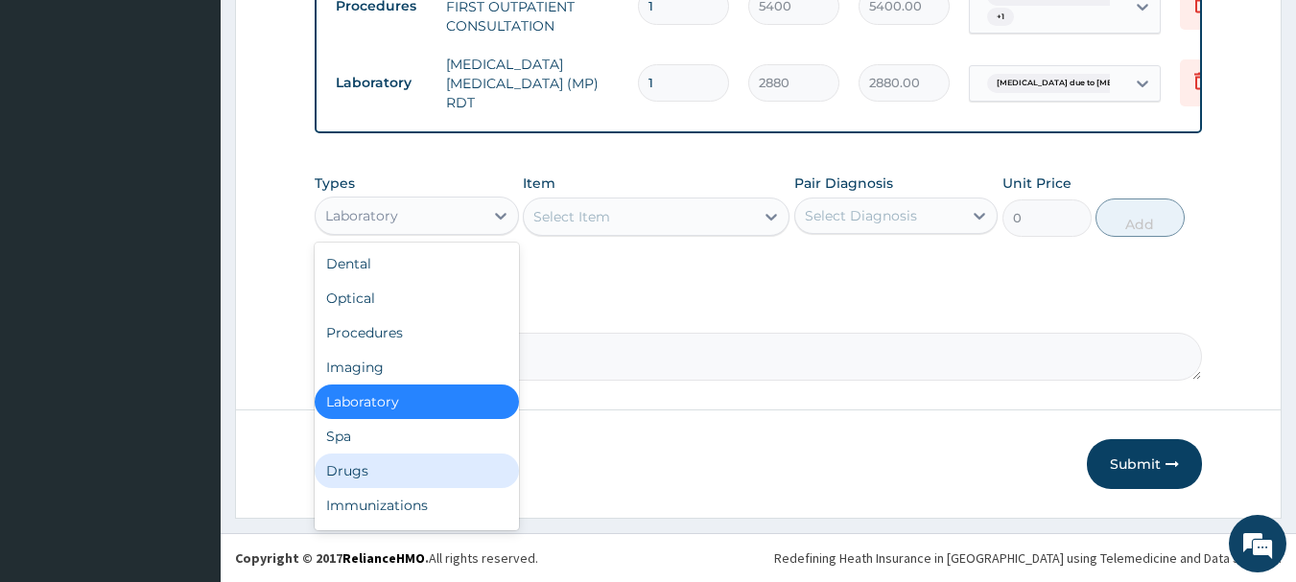
click at [418, 466] on div "Drugs" at bounding box center [417, 471] width 204 height 35
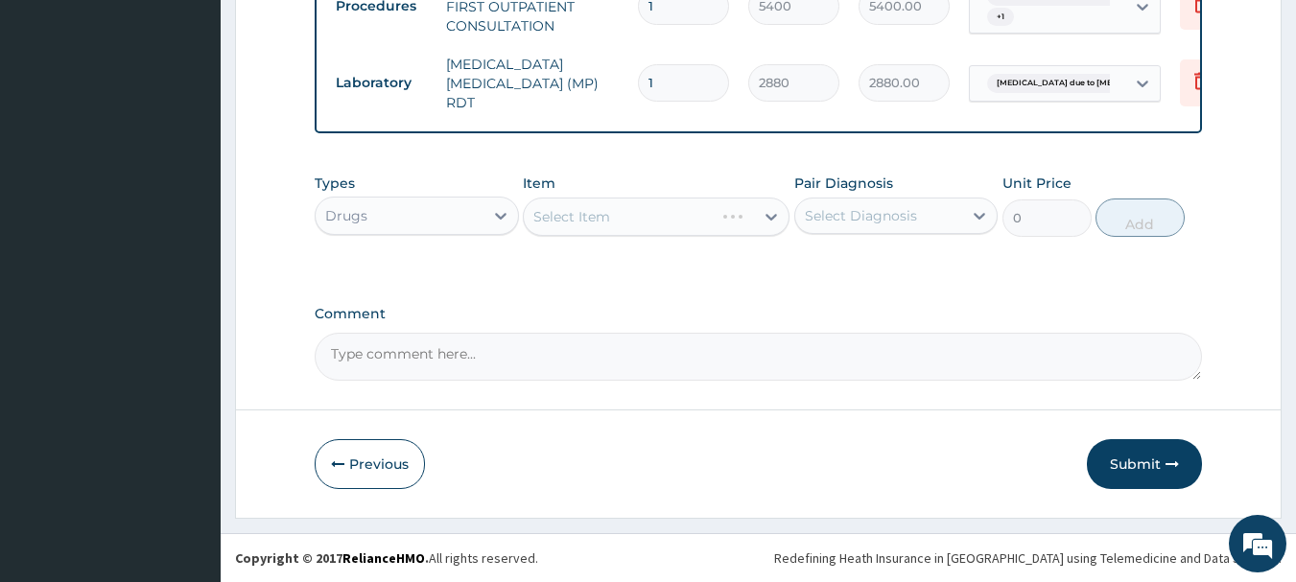
click at [958, 210] on div "Select Diagnosis" at bounding box center [879, 216] width 168 height 31
click at [958, 208] on div "Select Diagnosis" at bounding box center [879, 216] width 168 height 31
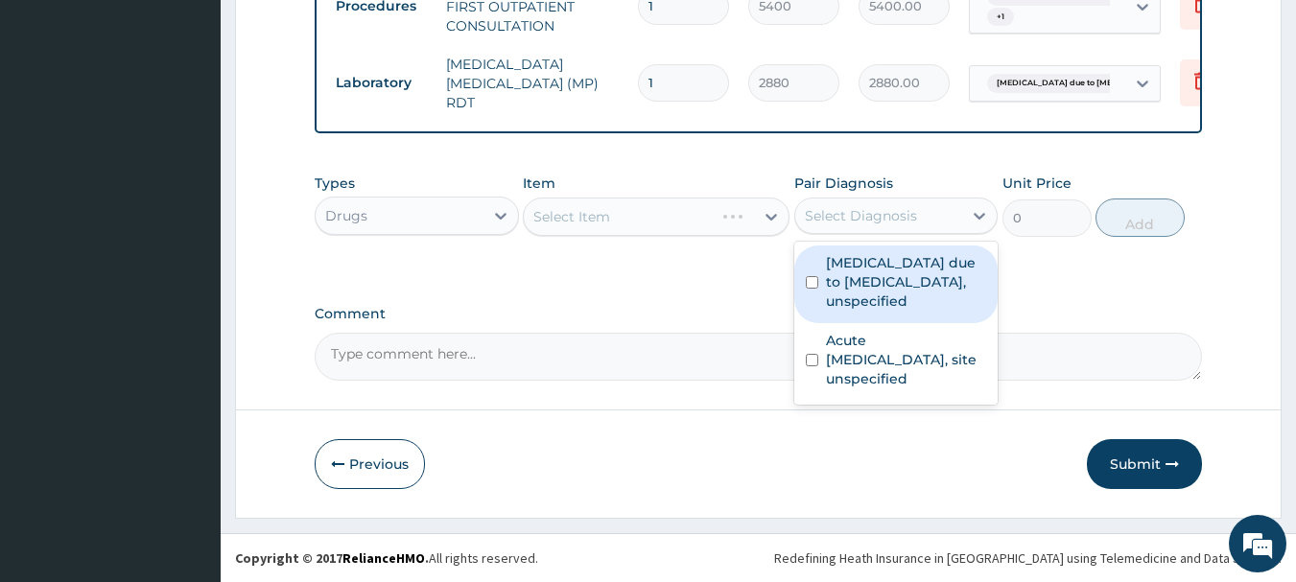
click at [905, 291] on label "Malaria due to Plasmodium falciparum, unspecified" at bounding box center [906, 282] width 161 height 58
checkbox input "false"
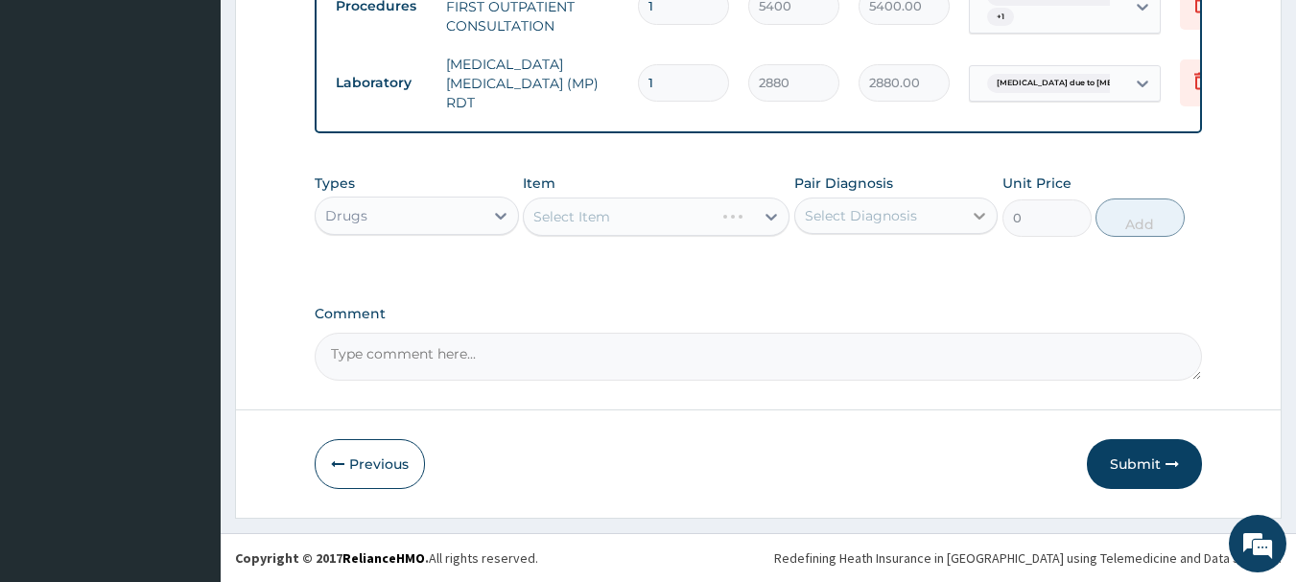
click at [969, 222] on div at bounding box center [979, 216] width 35 height 35
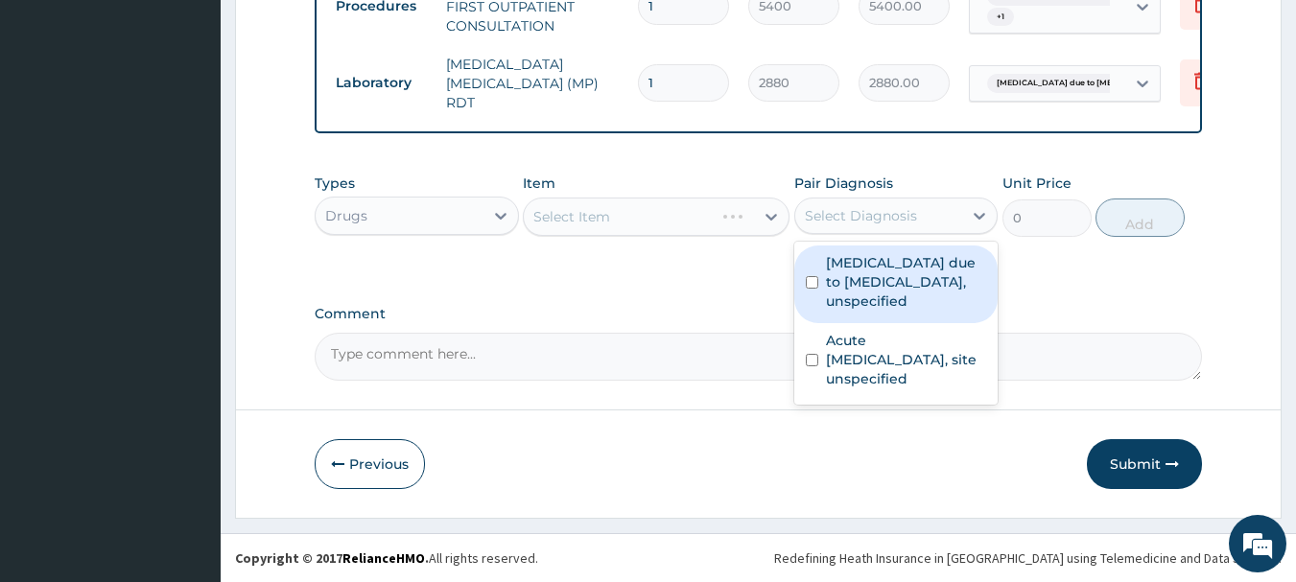
click at [932, 257] on label "[MEDICAL_DATA] due to [MEDICAL_DATA], unspecified" at bounding box center [906, 282] width 161 height 58
checkbox input "true"
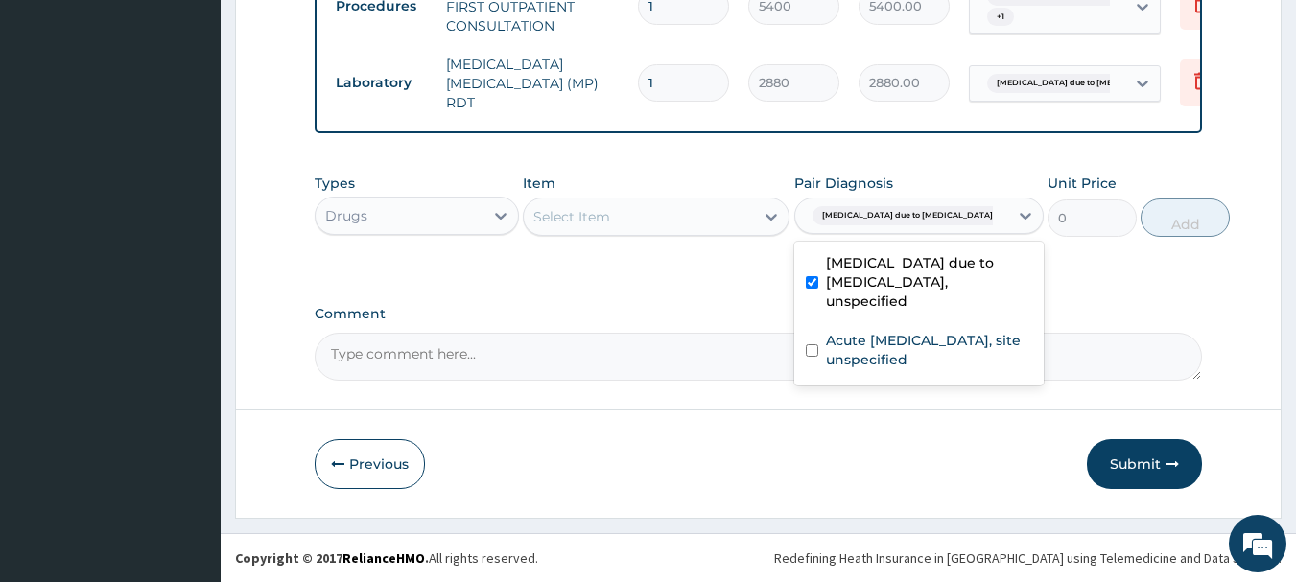
click at [748, 232] on div "Select Item" at bounding box center [656, 217] width 267 height 38
drag, startPoint x: 748, startPoint y: 232, endPoint x: 746, endPoint y: 222, distance: 10.9
click at [748, 232] on div "Select Item" at bounding box center [656, 217] width 267 height 38
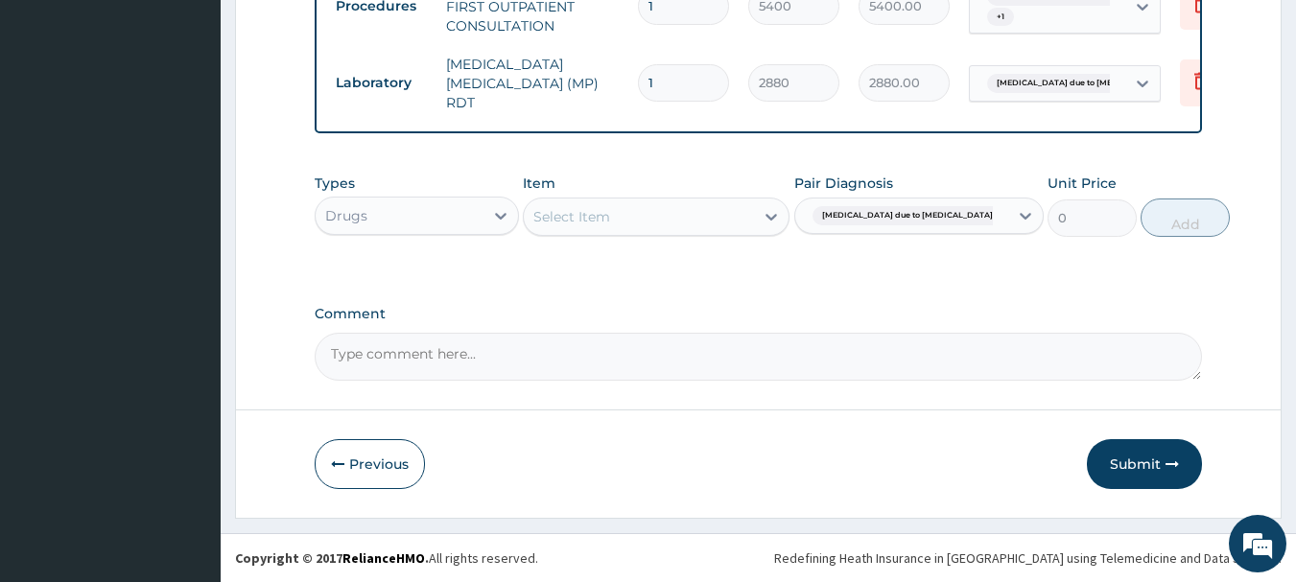
click at [749, 211] on div "Select Item" at bounding box center [639, 216] width 230 height 31
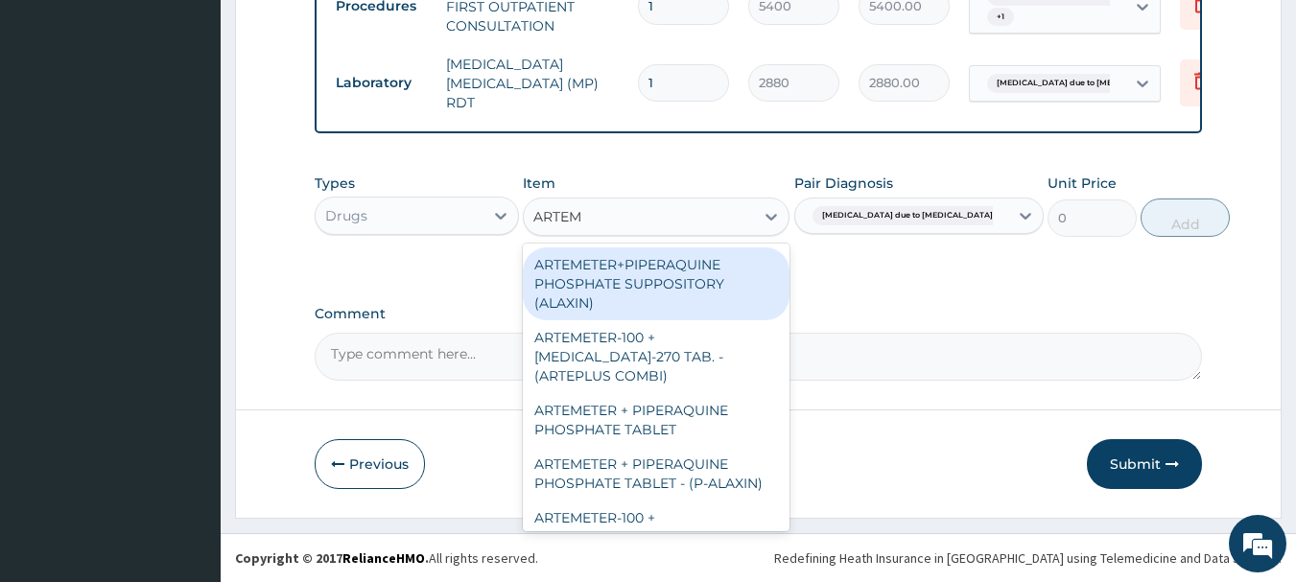
type input "ARTE"
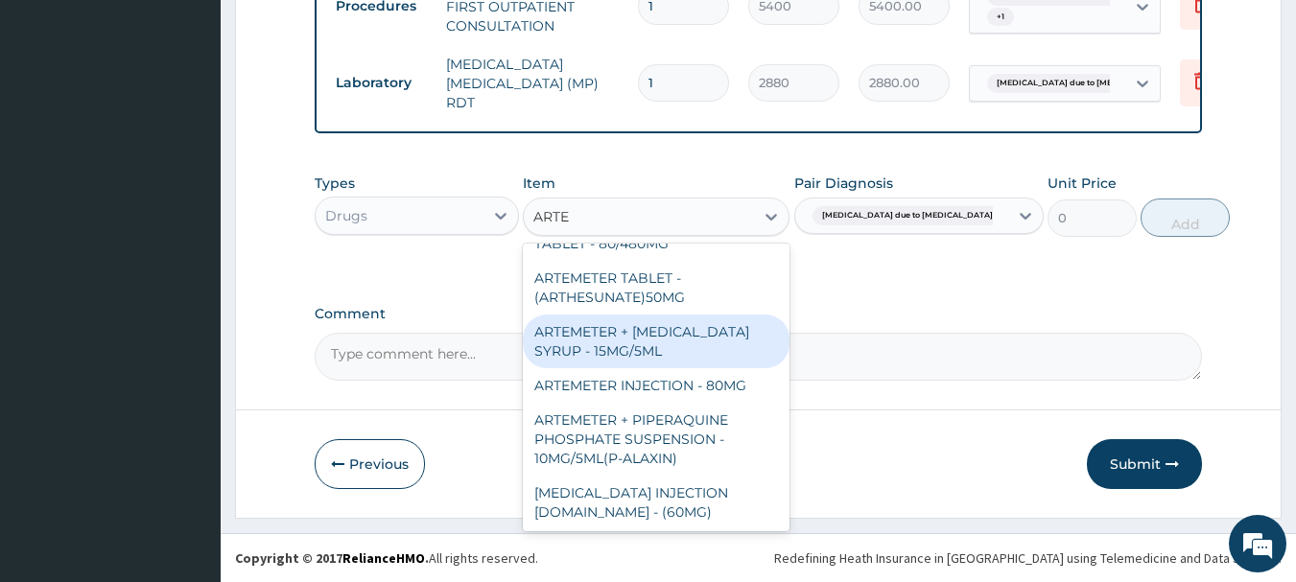
scroll to position [480, 0]
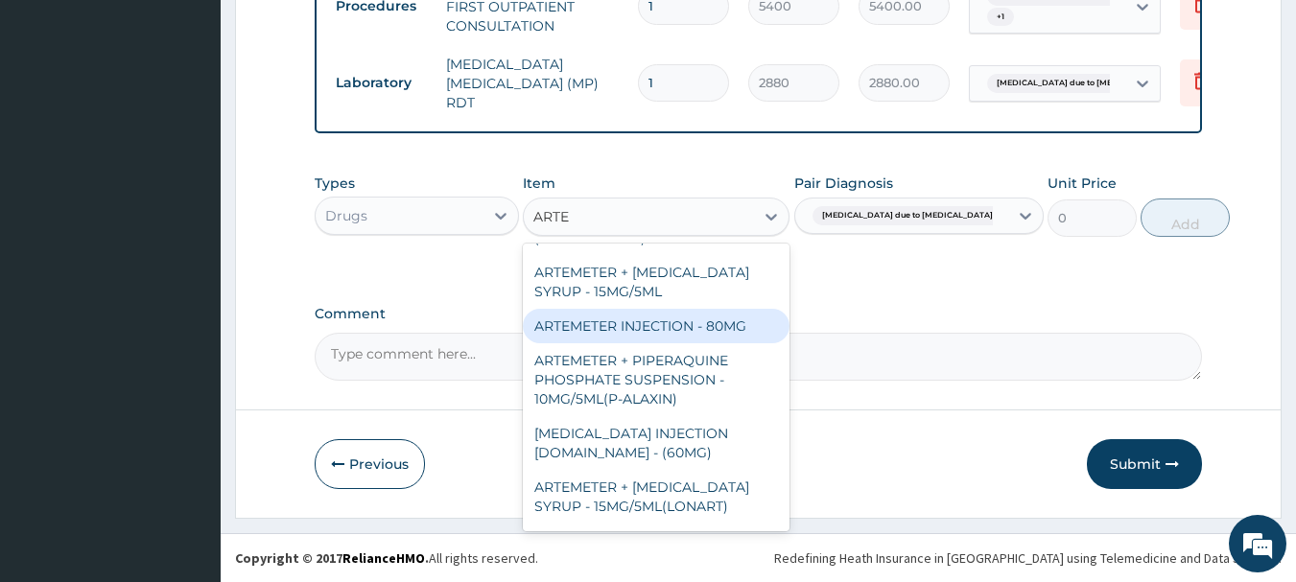
click at [716, 342] on div "ARTEMETER INJECTION - 80MG" at bounding box center [656, 326] width 267 height 35
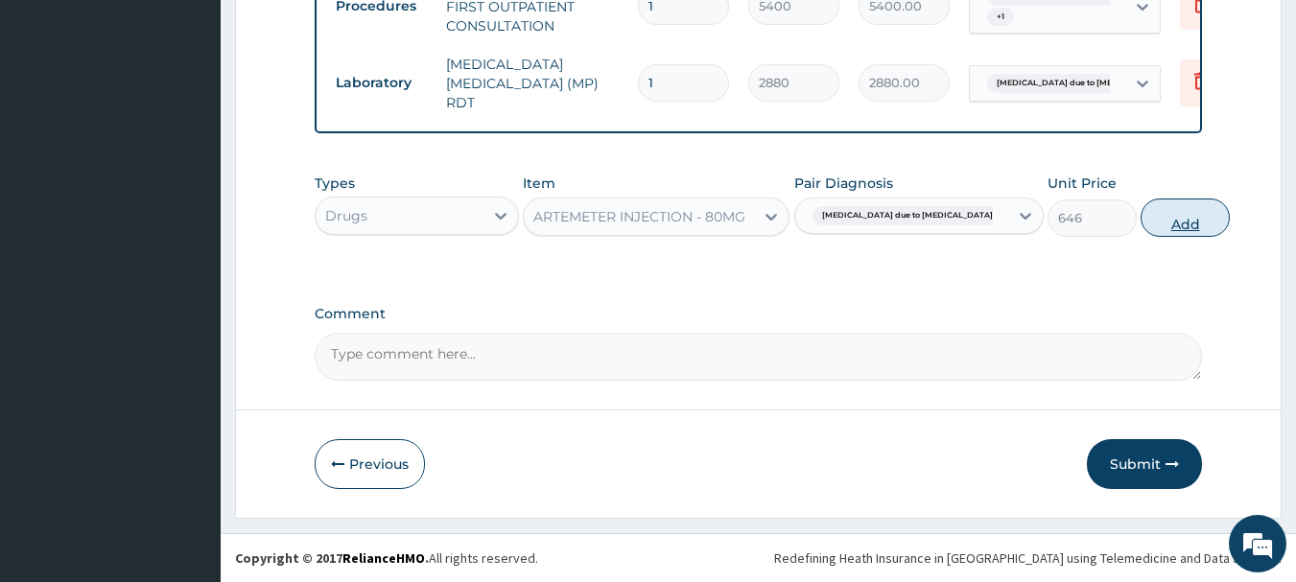
click at [1170, 224] on button "Add" at bounding box center [1185, 218] width 89 height 38
type input "0"
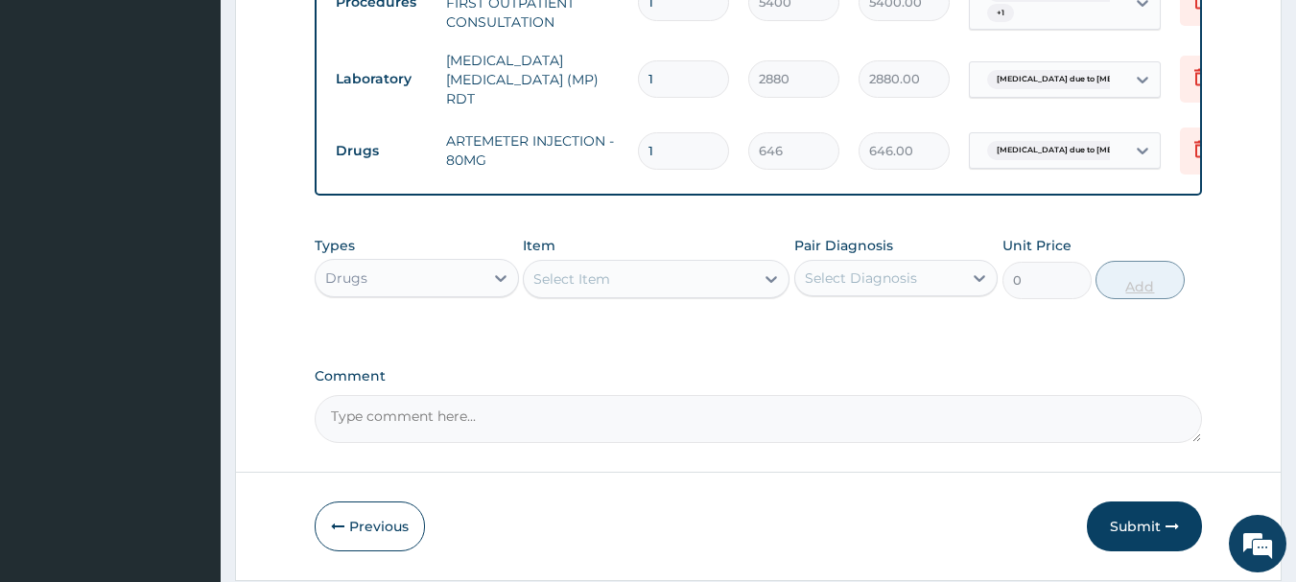
type input "0.00"
type input "3"
type input "1938.00"
type input "3"
click at [855, 316] on div "Types Drugs Item Select Item Pair Diagnosis Select Diagnosis Unit Price 0 Add" at bounding box center [759, 281] width 889 height 111
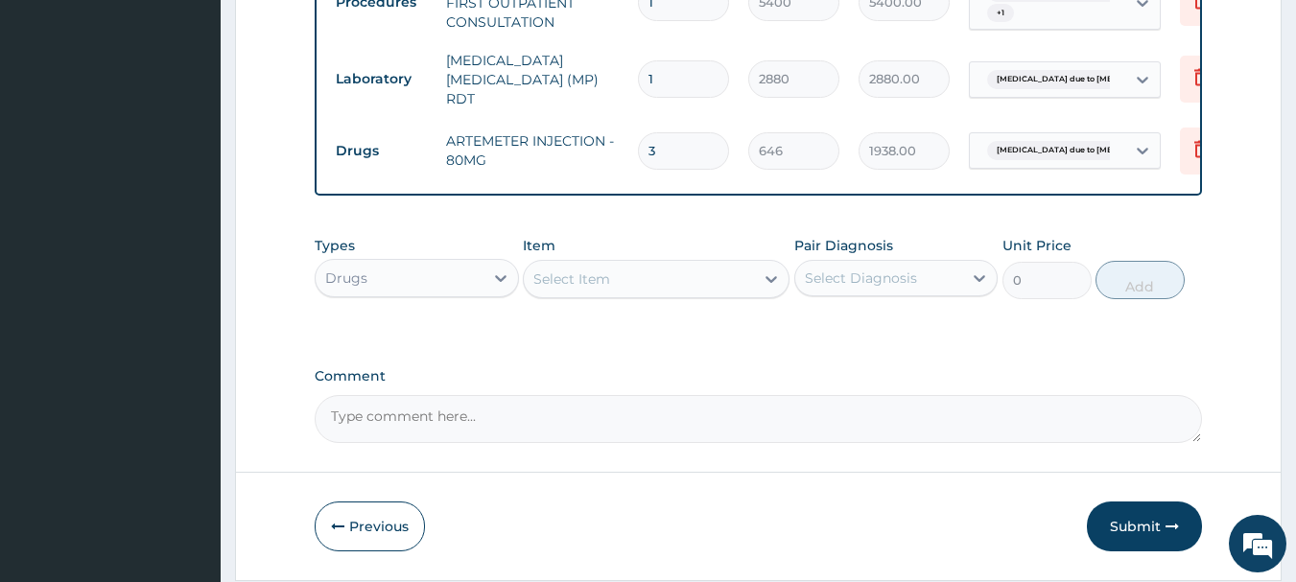
click at [953, 291] on div "Select Diagnosis" at bounding box center [879, 278] width 168 height 31
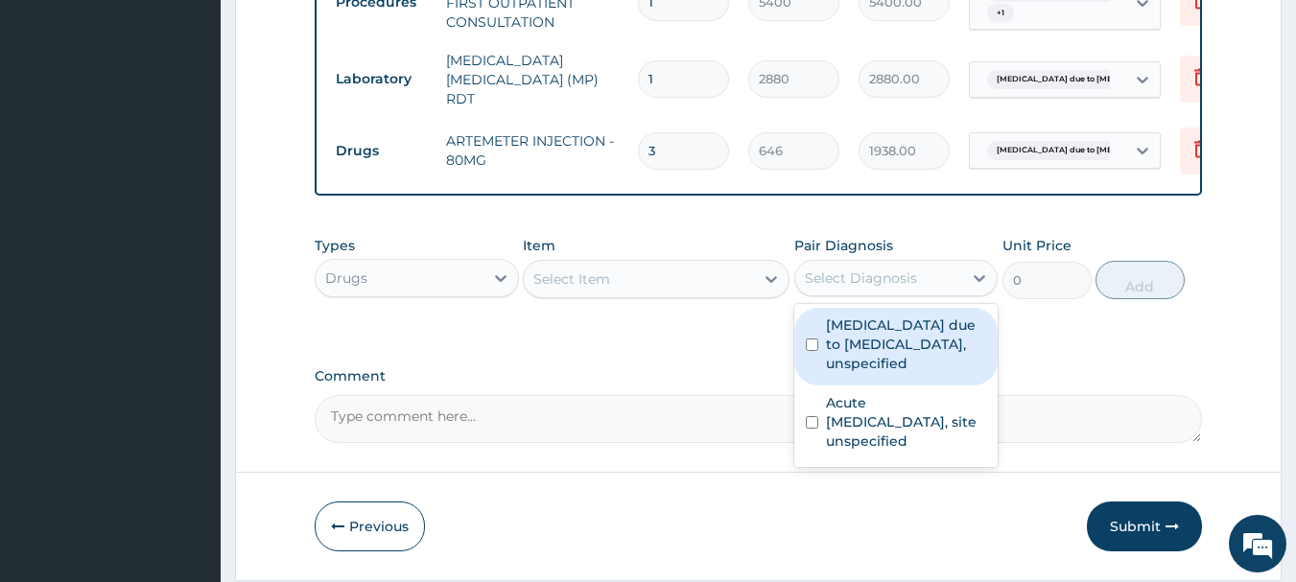
click at [911, 362] on label "[MEDICAL_DATA] due to [MEDICAL_DATA], unspecified" at bounding box center [906, 345] width 161 height 58
checkbox input "true"
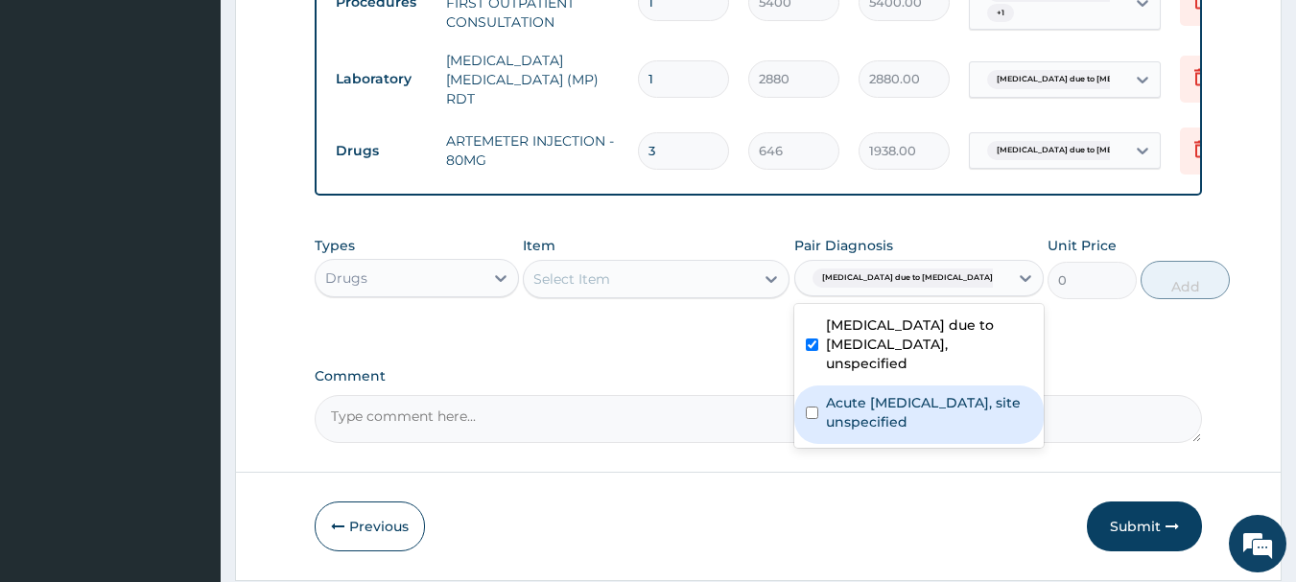
click at [893, 409] on label "Acute [MEDICAL_DATA], site unspecified" at bounding box center [929, 412] width 206 height 38
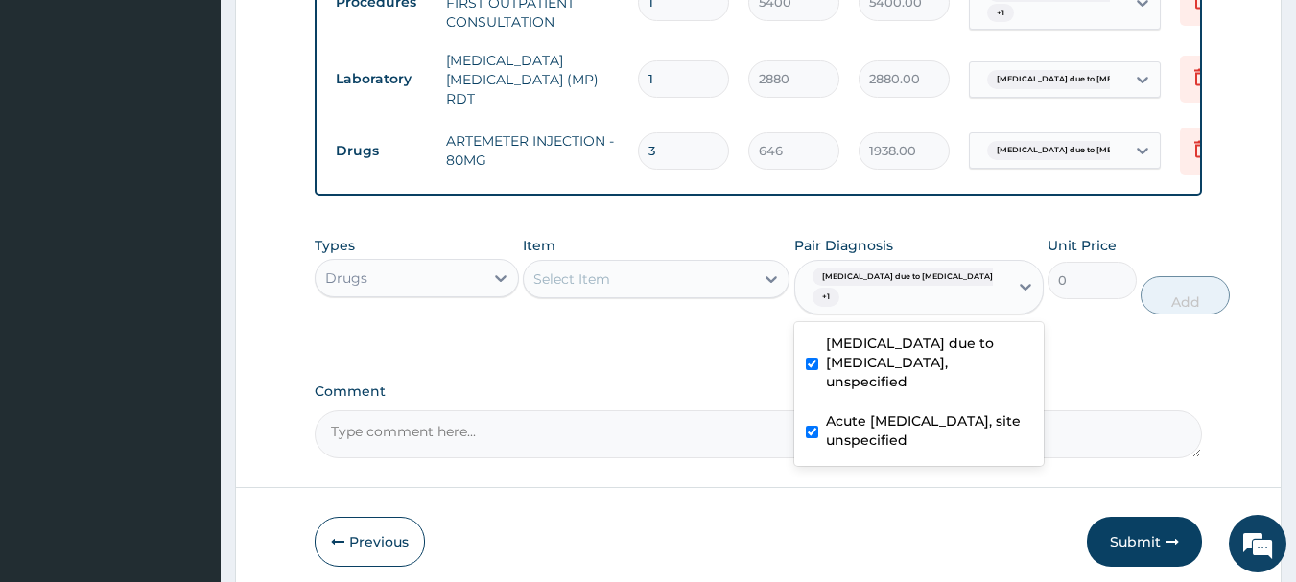
click at [881, 448] on label "Acute [MEDICAL_DATA], site unspecified" at bounding box center [929, 431] width 206 height 38
checkbox input "false"
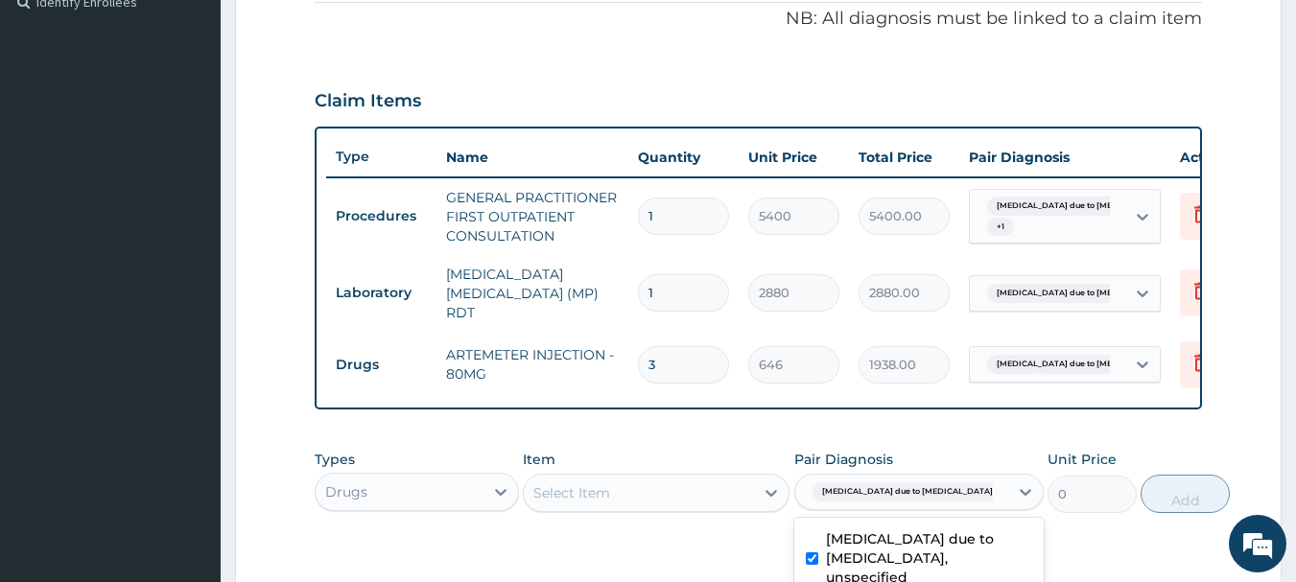
scroll to position [705, 0]
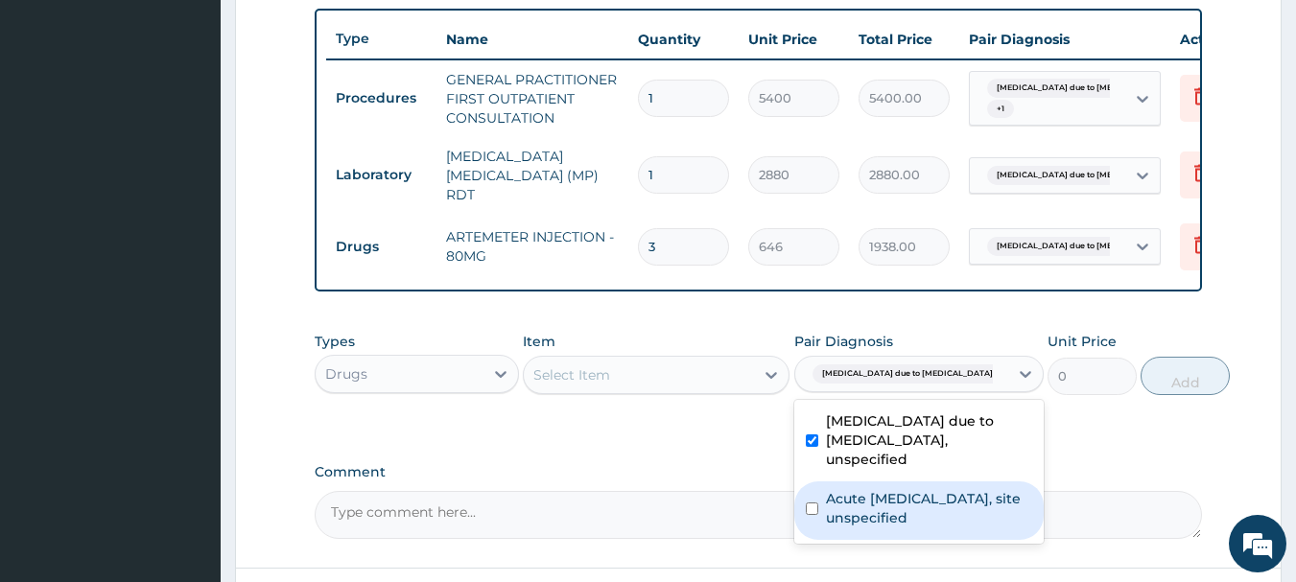
click at [704, 387] on div "Select Item" at bounding box center [639, 375] width 230 height 31
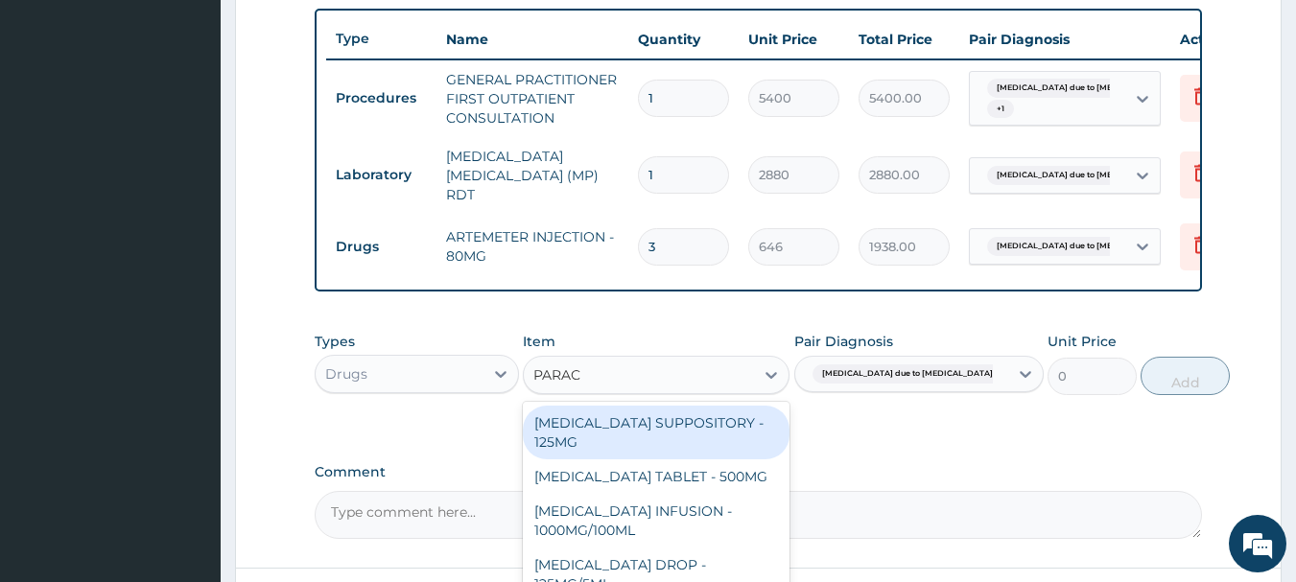
type input "PARACE"
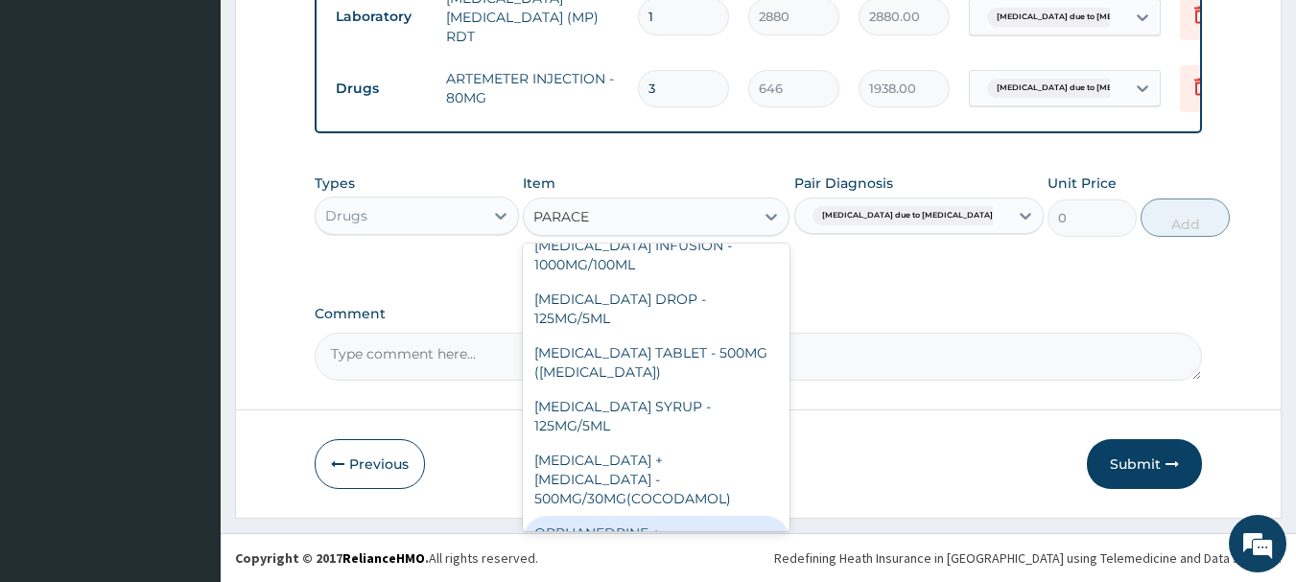
scroll to position [0, 0]
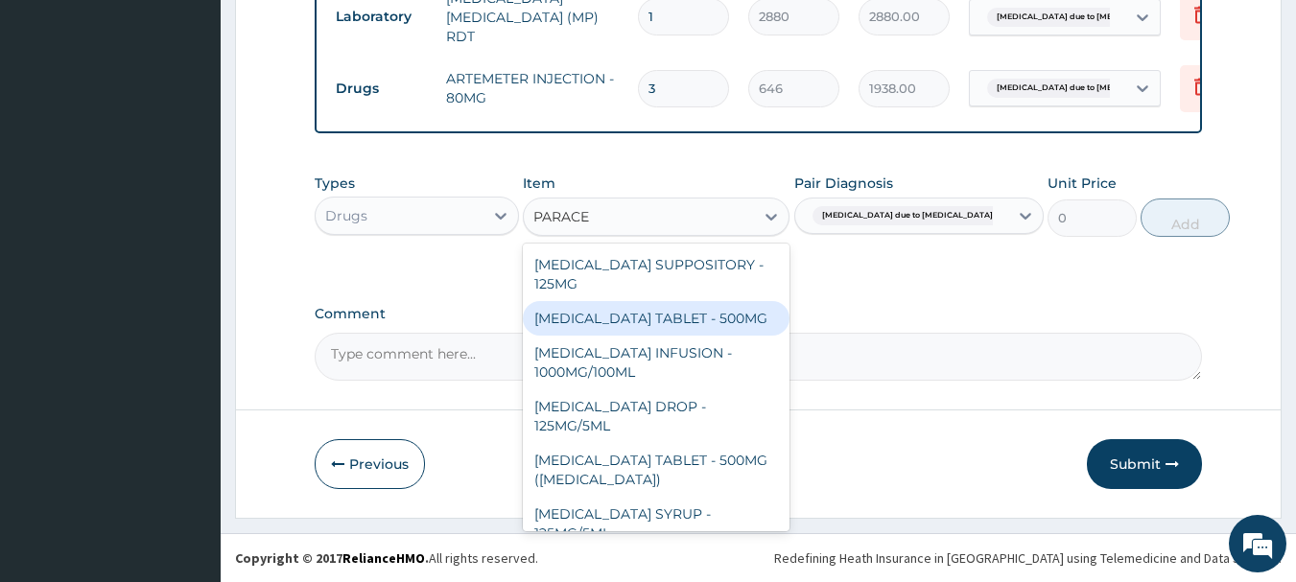
click at [708, 329] on div "[MEDICAL_DATA] TABLET - 500MG" at bounding box center [656, 318] width 267 height 35
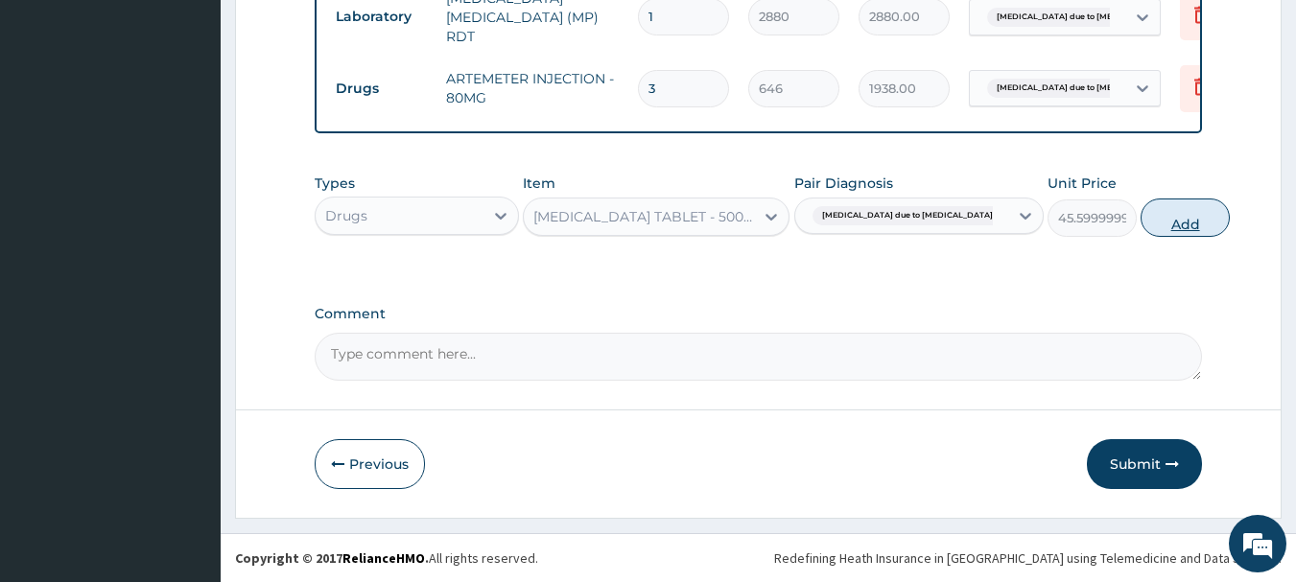
click at [1141, 217] on button "Add" at bounding box center [1185, 218] width 89 height 38
type input "0"
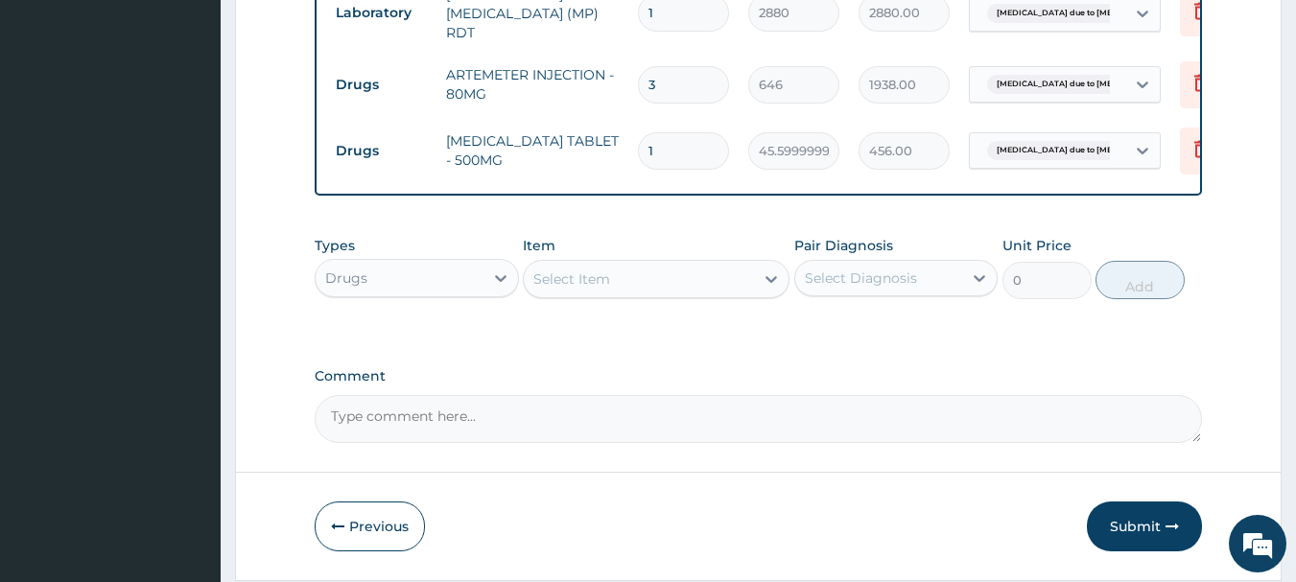
type input "10"
type input "456.00"
type input "10"
click at [778, 393] on div "Comment" at bounding box center [759, 405] width 889 height 75
click at [872, 299] on div "Pair Diagnosis Select Diagnosis" at bounding box center [896, 267] width 204 height 63
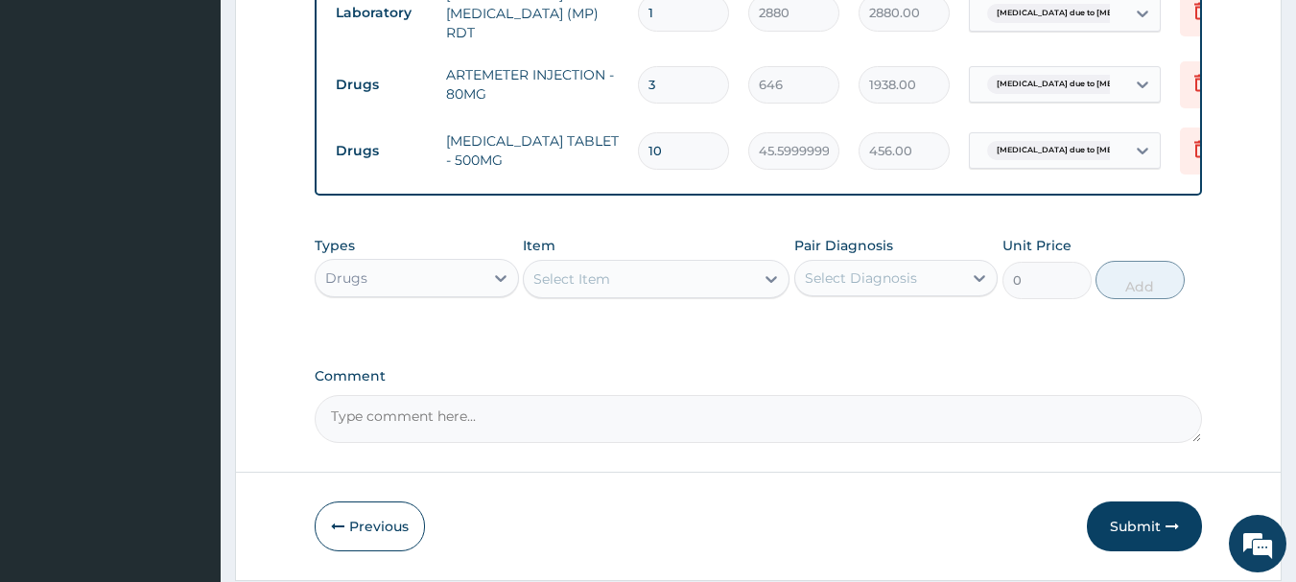
click at [872, 299] on div "Pair Diagnosis Select Diagnosis" at bounding box center [896, 267] width 204 height 63
click at [878, 294] on div "Select Diagnosis" at bounding box center [879, 278] width 168 height 31
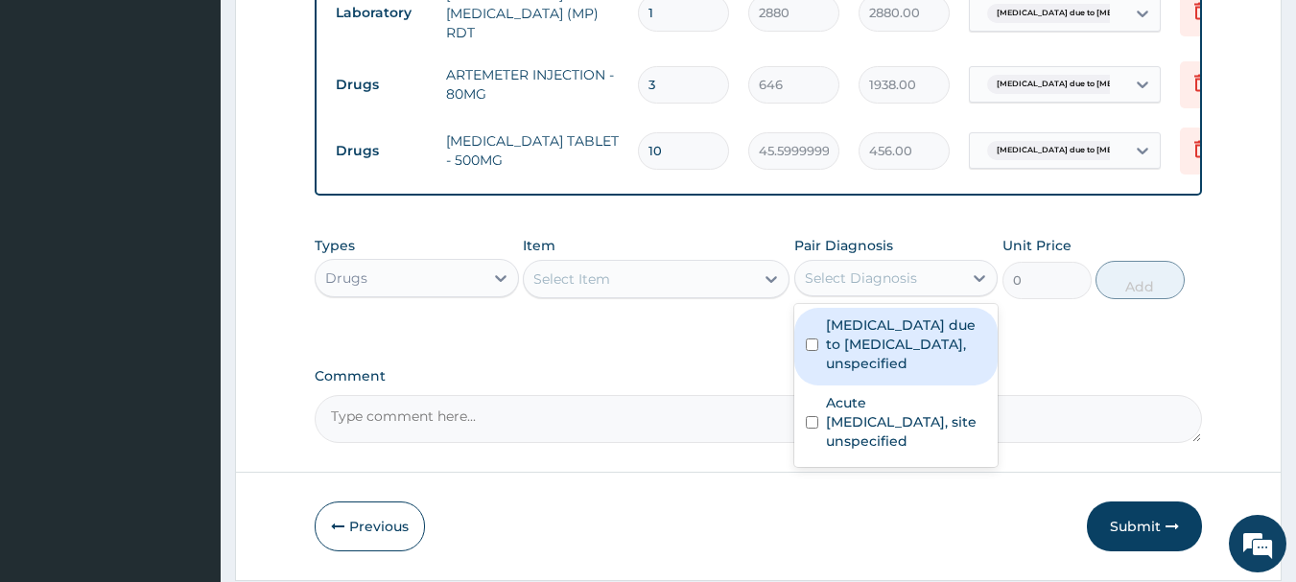
click at [871, 347] on label "[MEDICAL_DATA] due to [MEDICAL_DATA], unspecified" at bounding box center [906, 345] width 161 height 58
checkbox input "true"
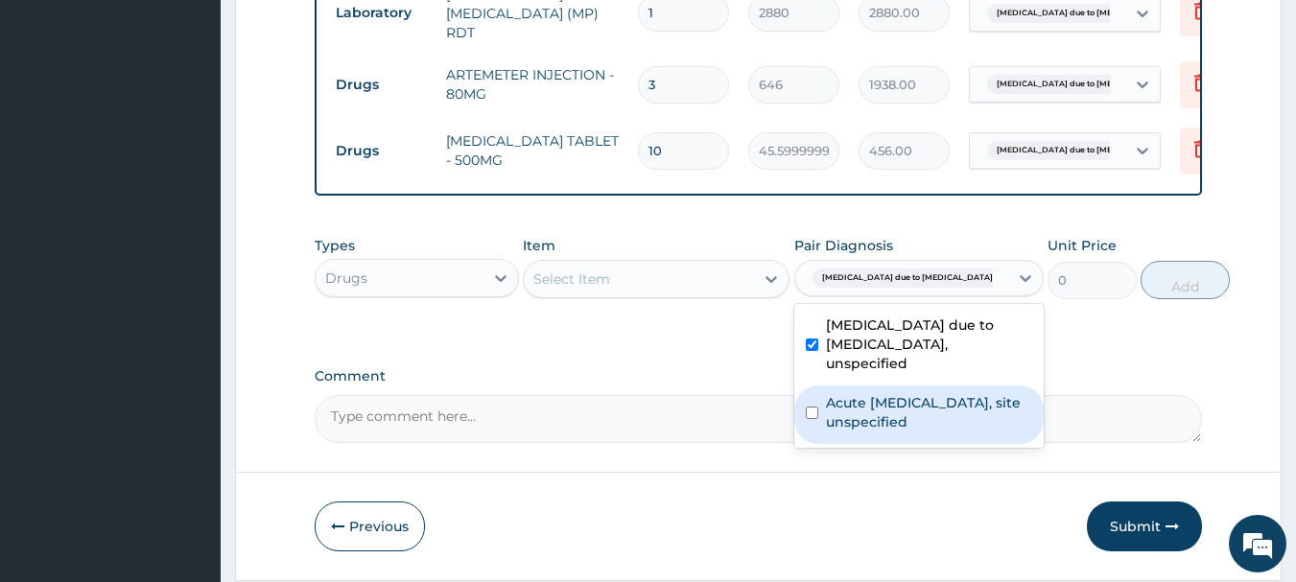
click at [925, 432] on label "Acute [MEDICAL_DATA], site unspecified" at bounding box center [929, 412] width 206 height 38
checkbox input "true"
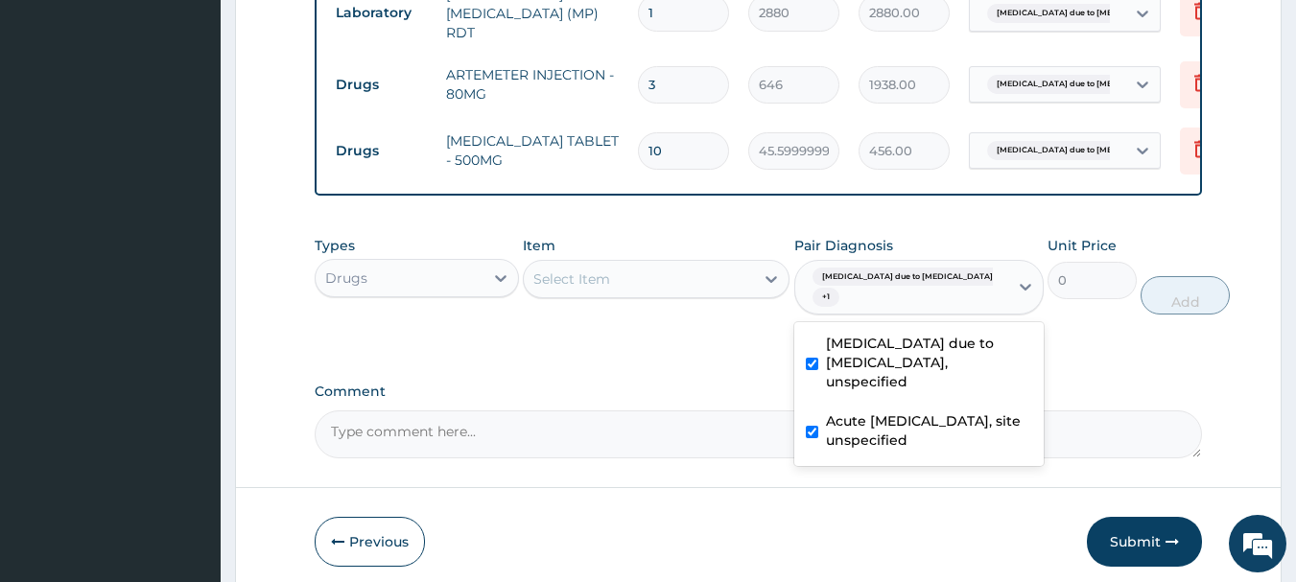
click at [732, 279] on div "Select Item" at bounding box center [639, 279] width 230 height 31
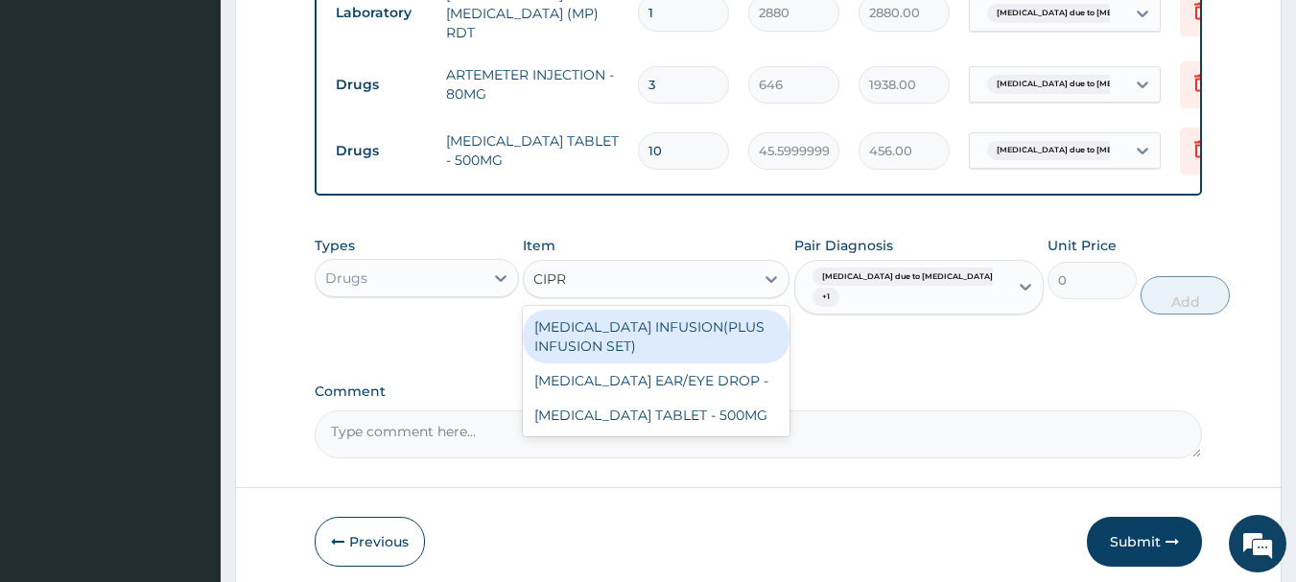
type input "[MEDICAL_DATA]"
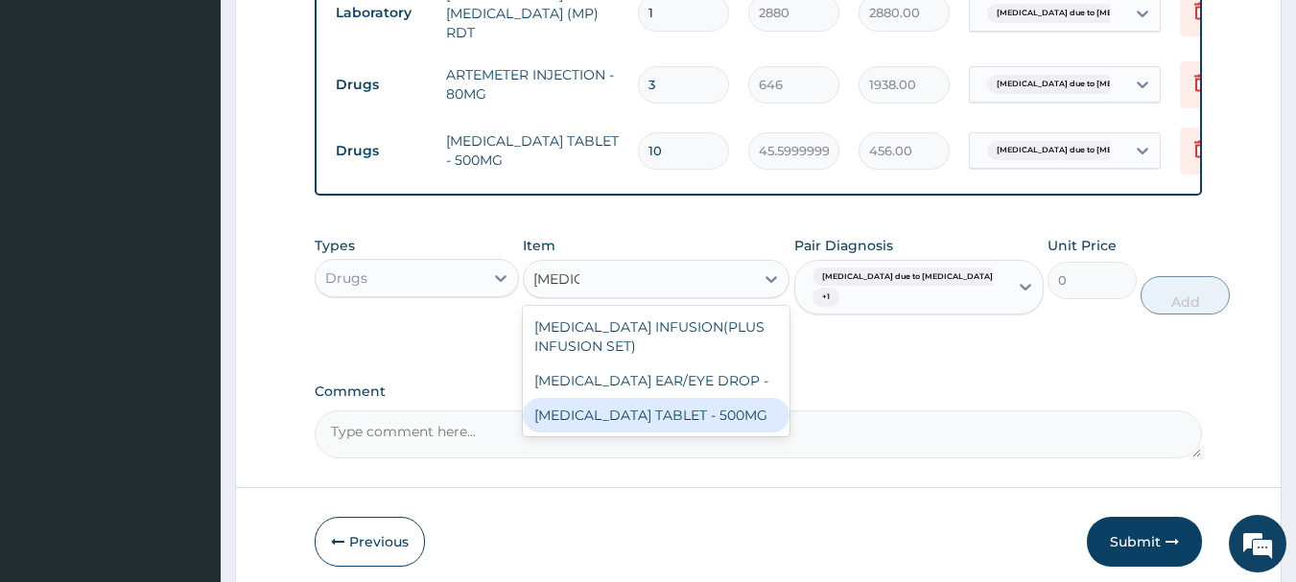
click at [665, 424] on div "[MEDICAL_DATA] TABLET - 500MG" at bounding box center [656, 415] width 267 height 35
click at [665, 424] on textarea "Comment" at bounding box center [759, 435] width 889 height 48
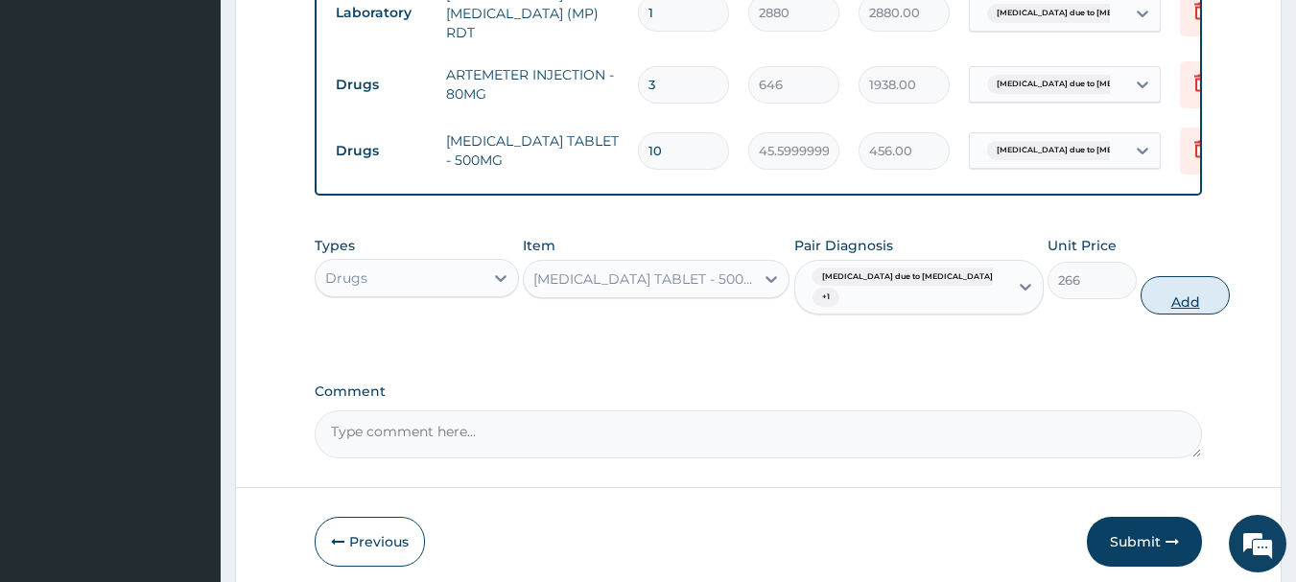
click at [1161, 294] on button "Add" at bounding box center [1185, 295] width 89 height 38
type input "0"
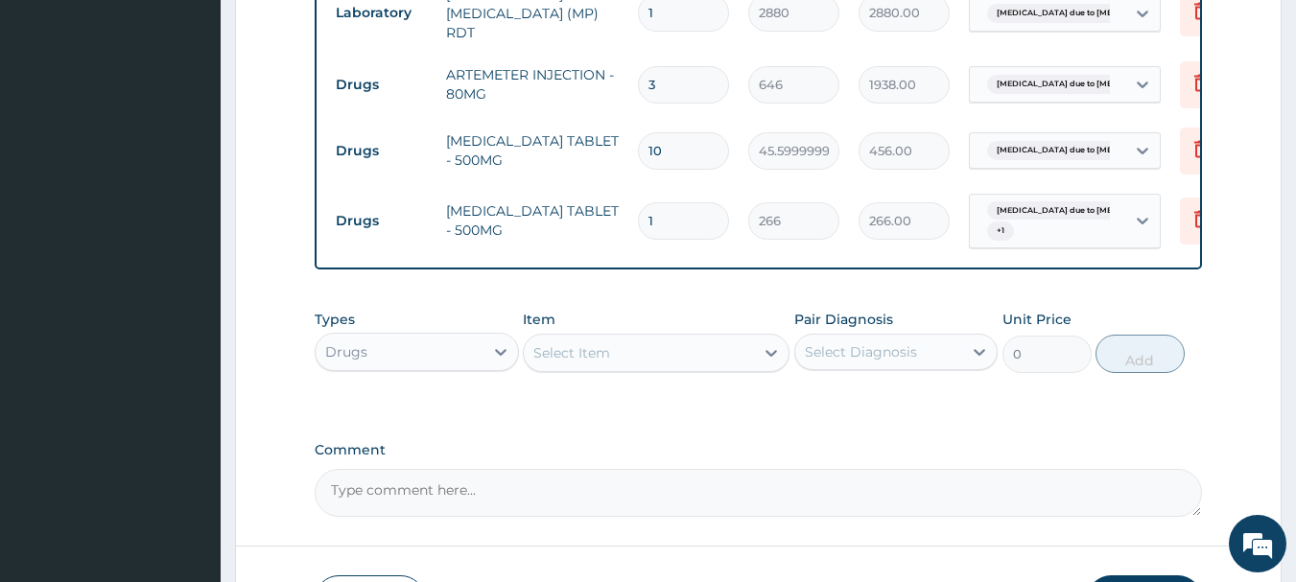
type input "0.00"
type input "1"
type input "266.00"
type input "10"
type input "2660.00"
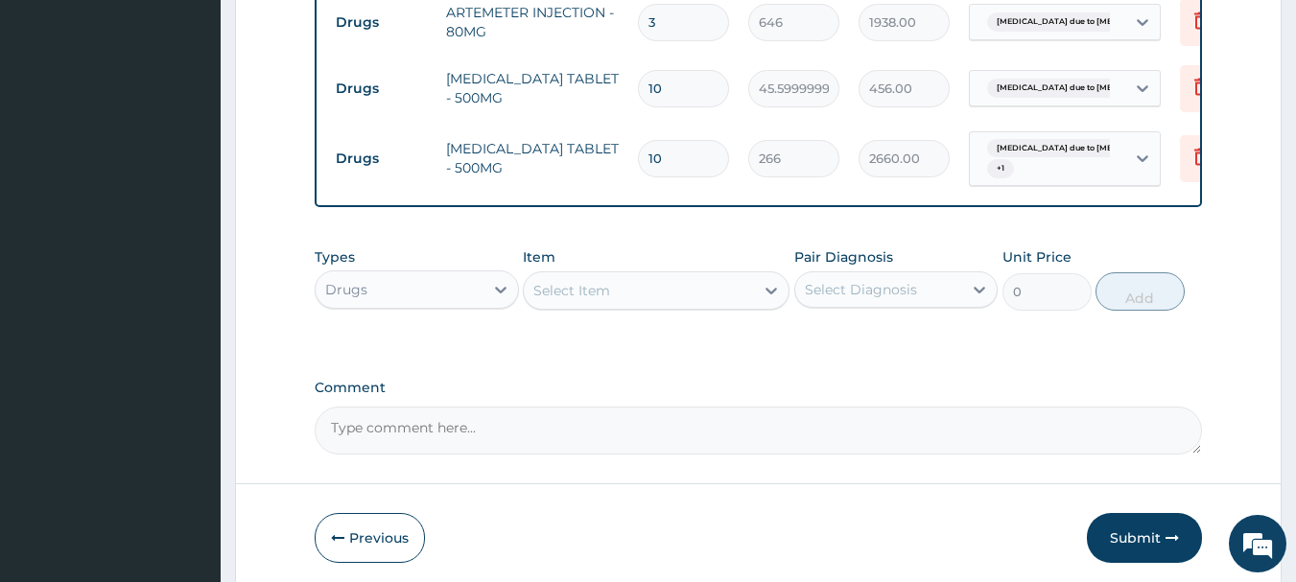
scroll to position [963, 0]
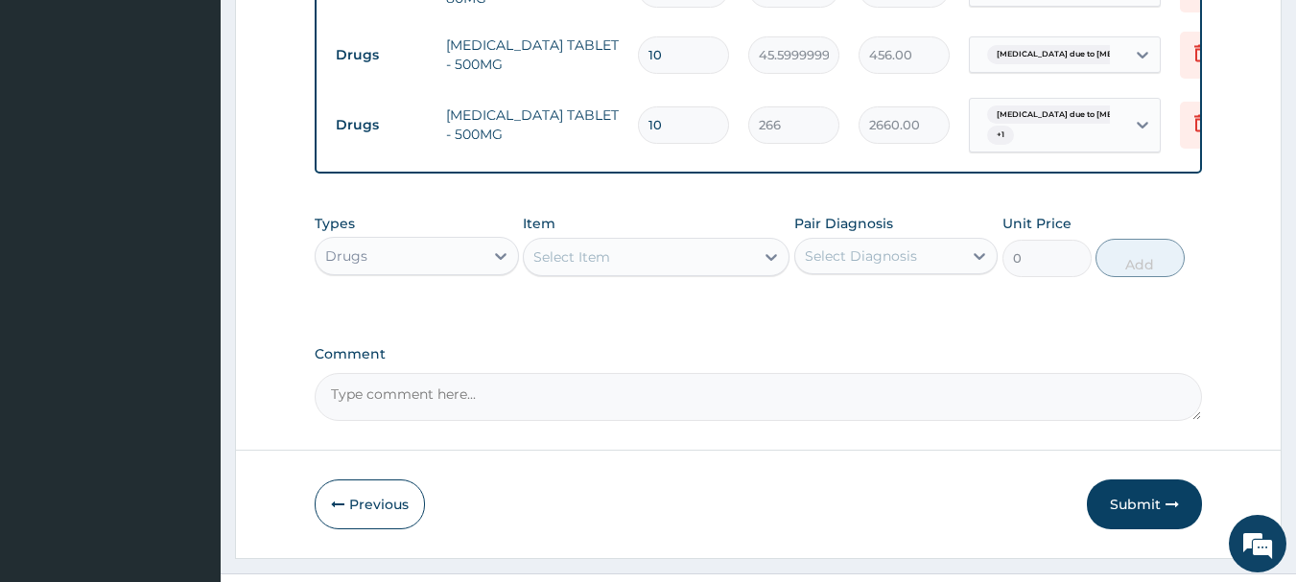
type input "10"
click at [875, 250] on div "Select Diagnosis" at bounding box center [861, 256] width 112 height 19
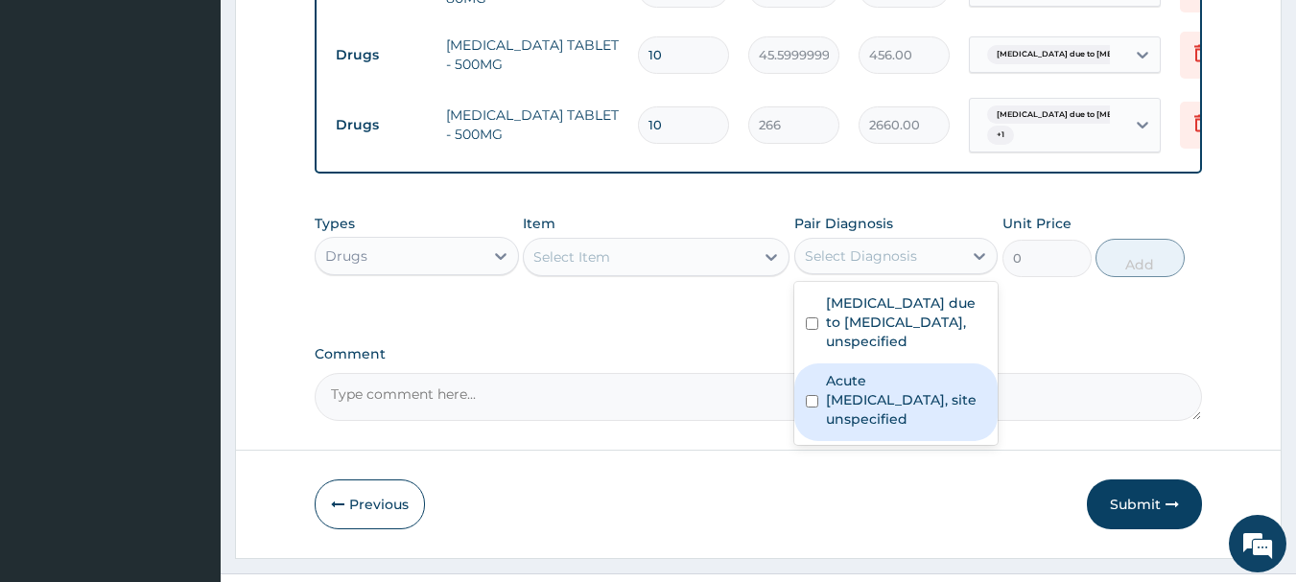
click at [872, 398] on label "Acute [MEDICAL_DATA], site unspecified" at bounding box center [906, 400] width 161 height 58
checkbox input "true"
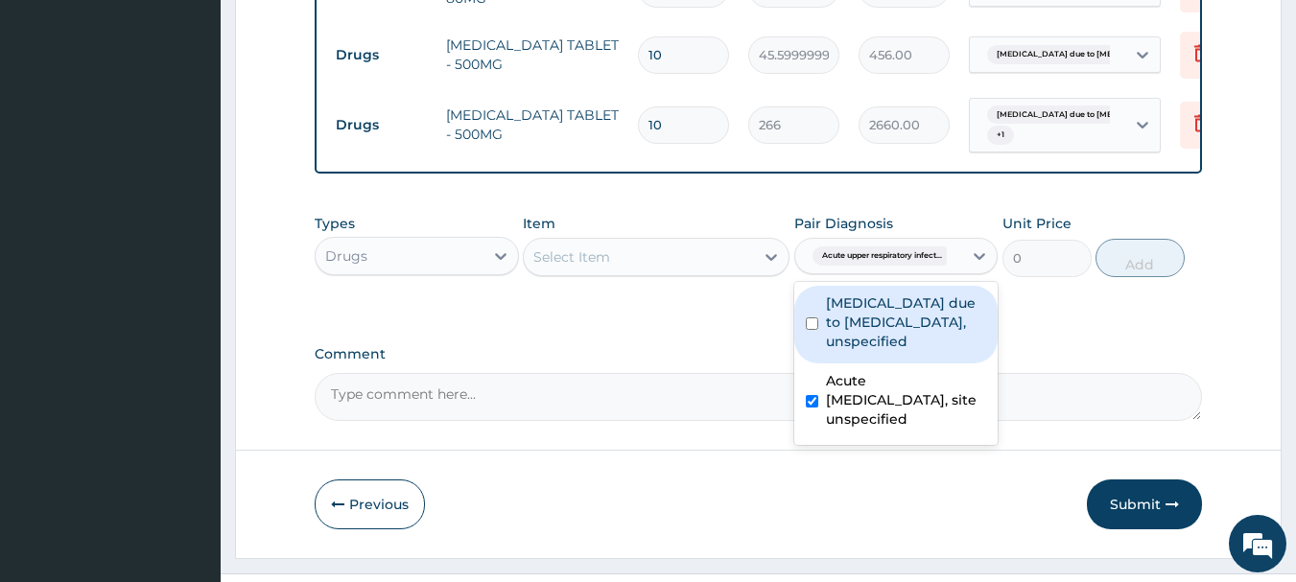
click at [702, 269] on div "Select Item" at bounding box center [639, 257] width 230 height 31
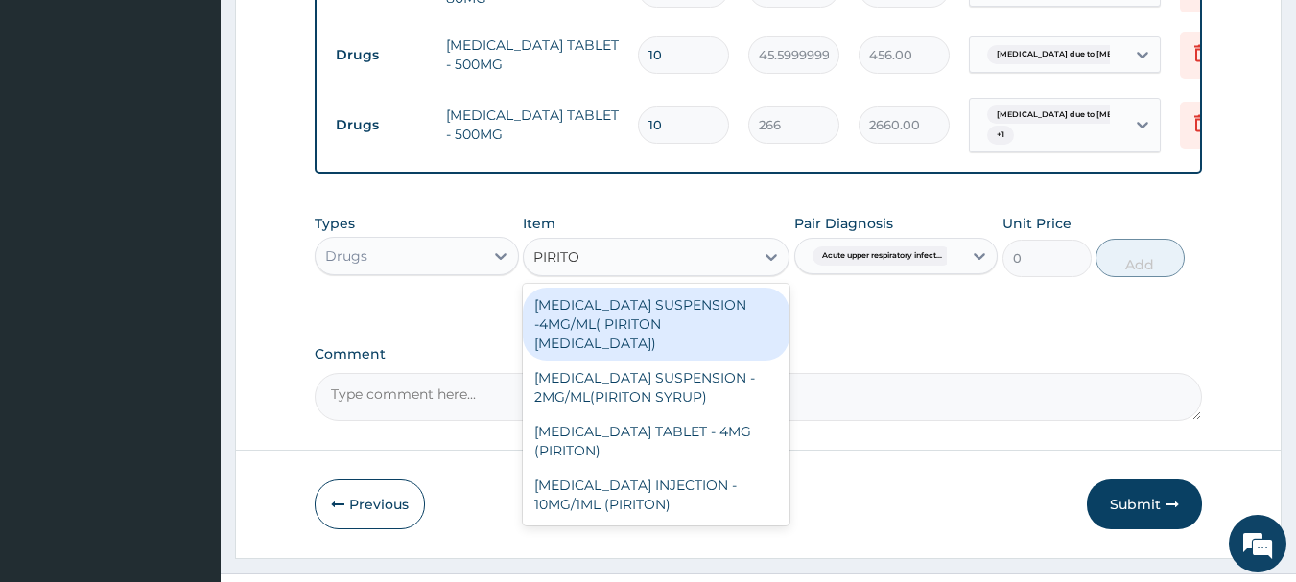
type input "PIRITON"
click at [696, 333] on div "[MEDICAL_DATA] SUSPENSION -4MG/ML( PIRITON [MEDICAL_DATA])" at bounding box center [656, 324] width 267 height 73
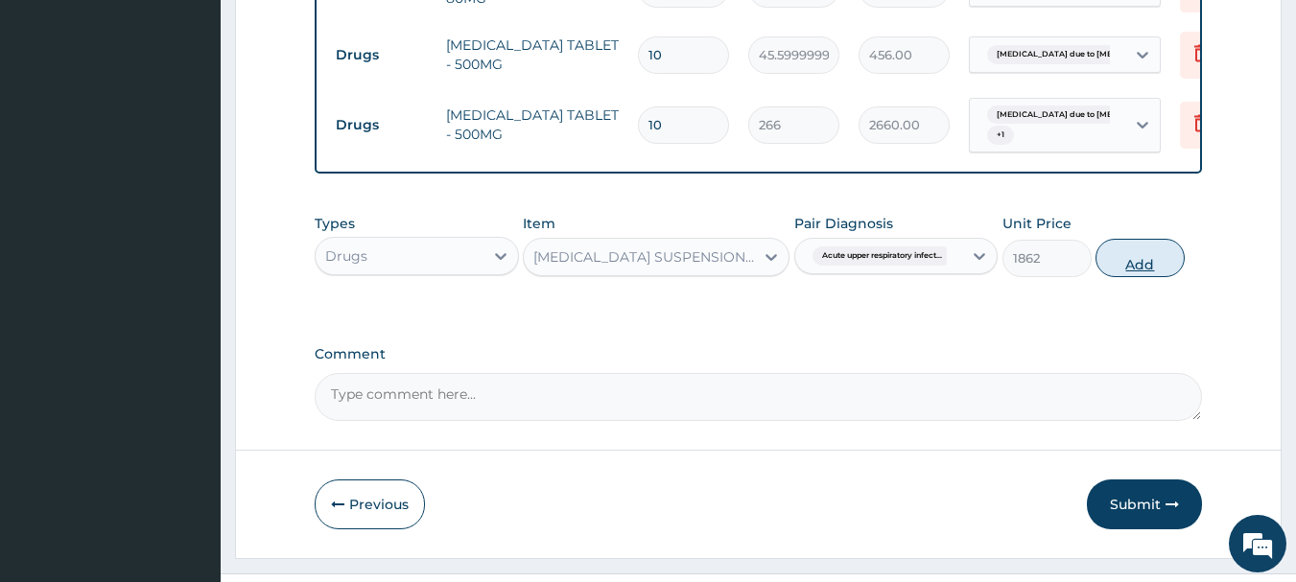
click at [1171, 265] on button "Add" at bounding box center [1140, 258] width 89 height 38
type input "0"
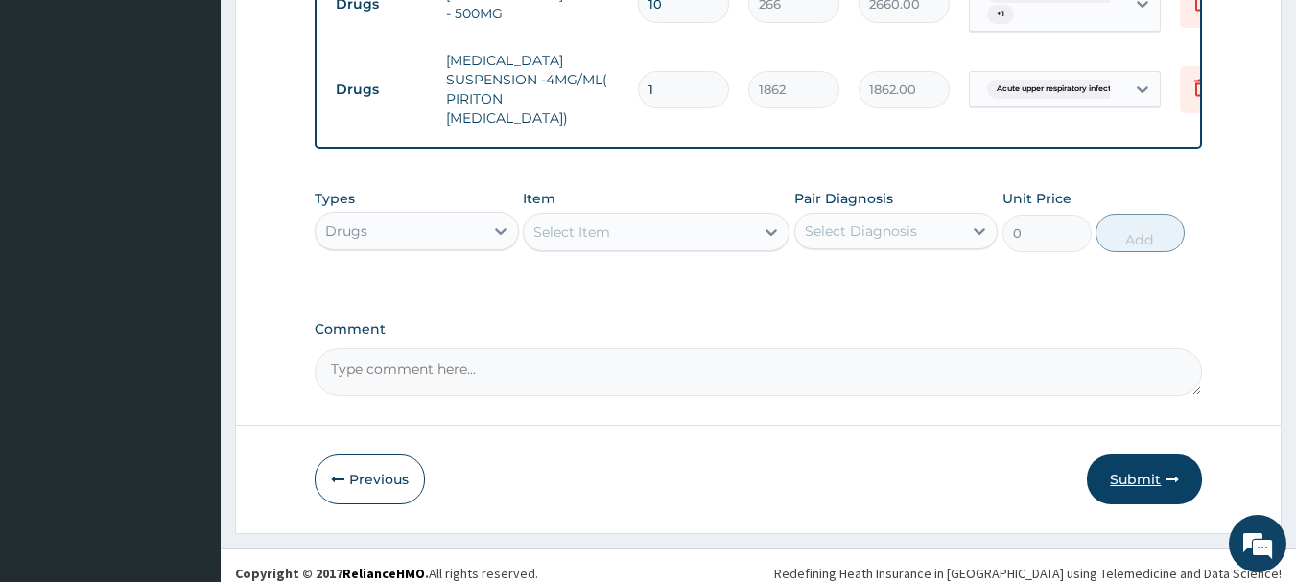
click at [1142, 456] on button "Submit" at bounding box center [1144, 480] width 115 height 50
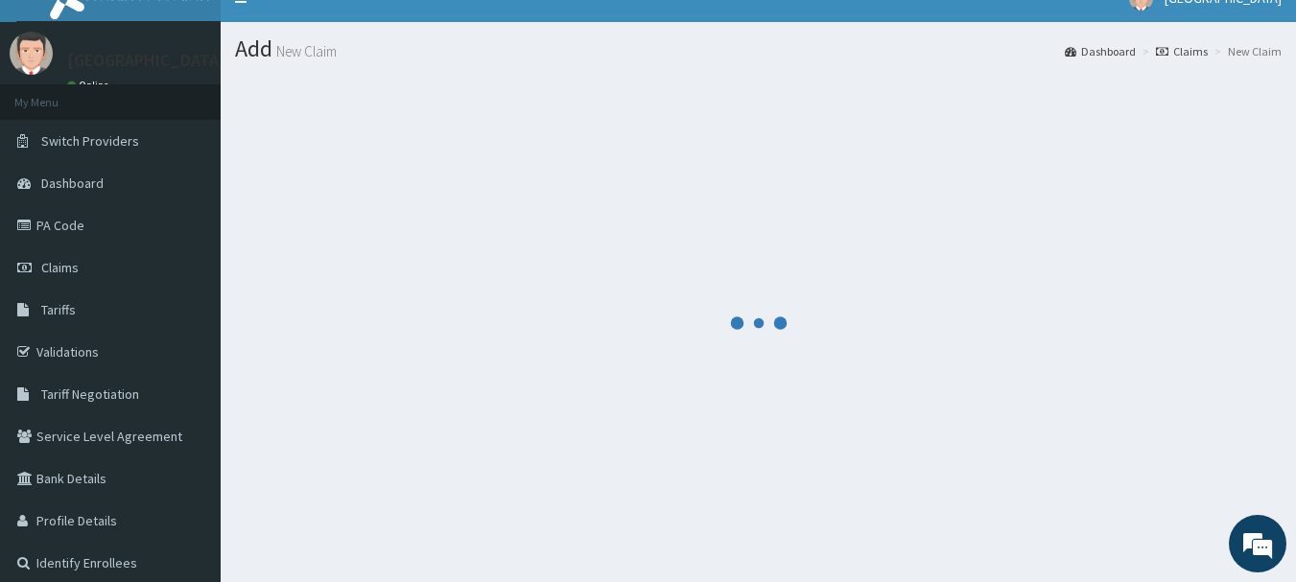
scroll to position [0, 0]
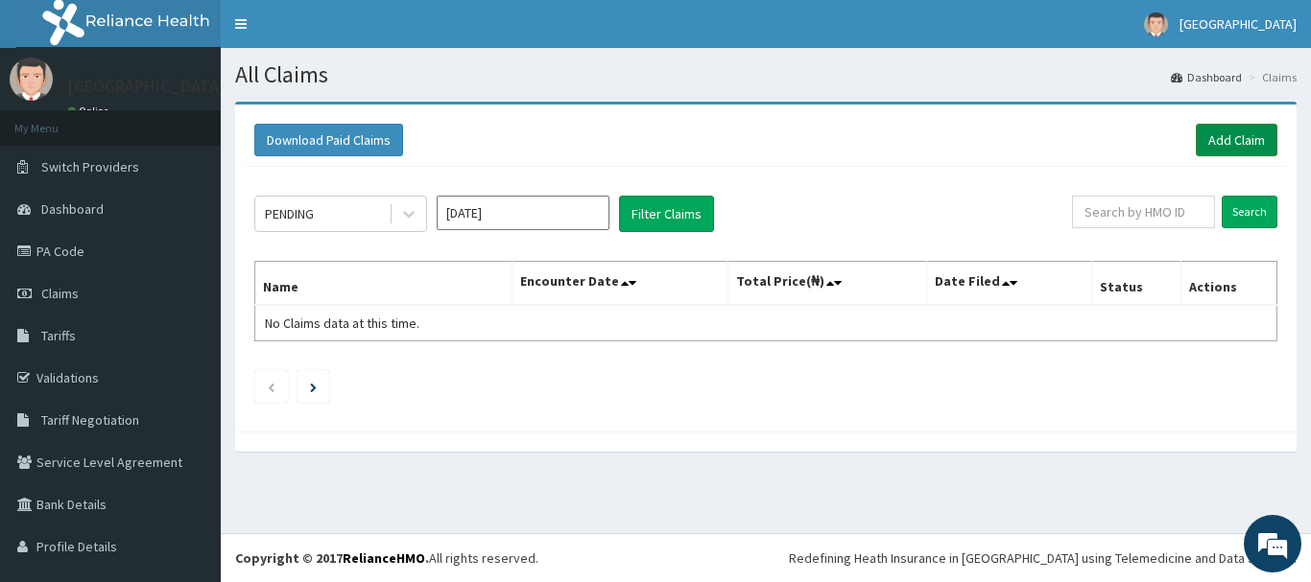
click at [1243, 140] on link "Add Claim" at bounding box center [1237, 140] width 82 height 33
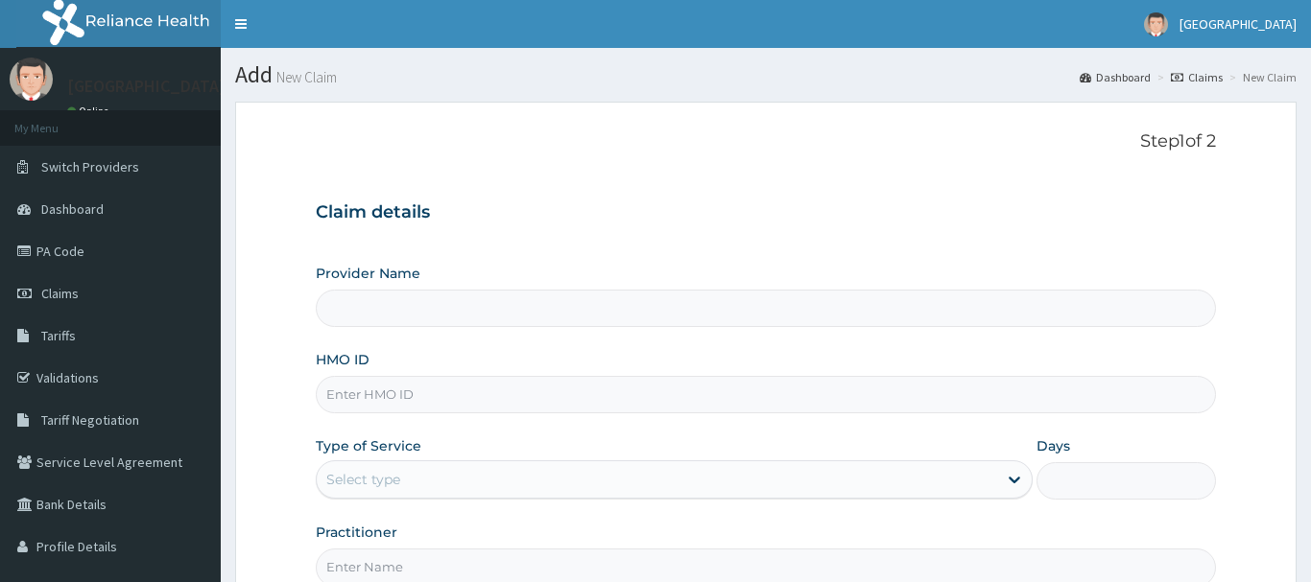
type input "[GEOGRAPHIC_DATA]"
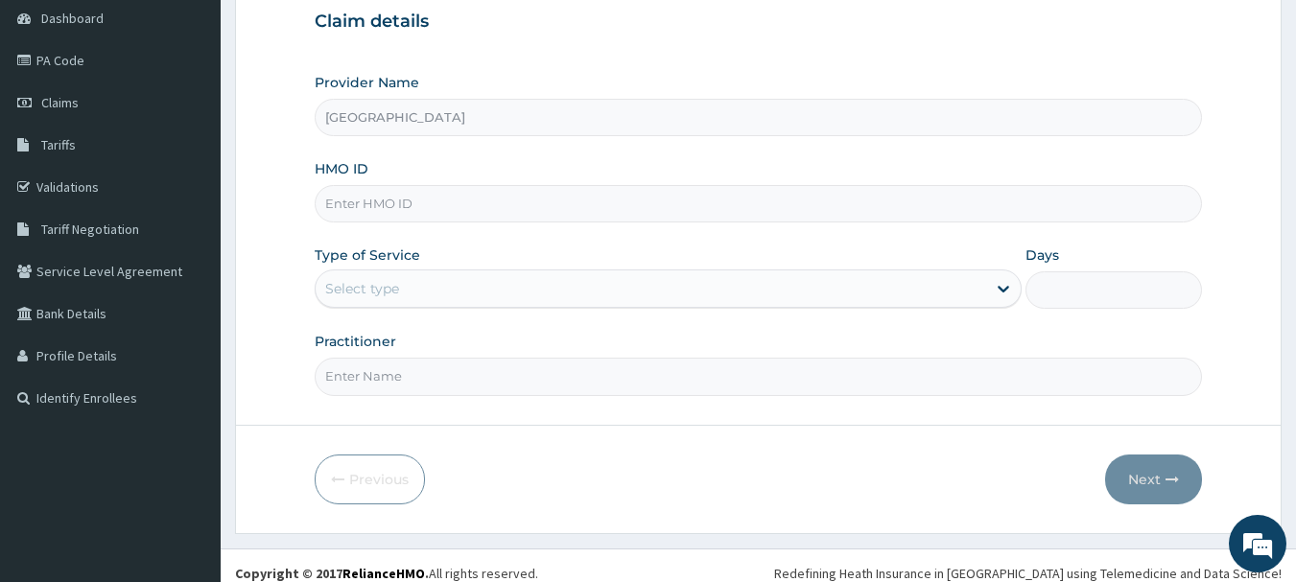
scroll to position [192, 0]
click at [405, 188] on input "HMO ID" at bounding box center [759, 202] width 889 height 37
click at [568, 208] on input "HMO ID" at bounding box center [759, 202] width 889 height 37
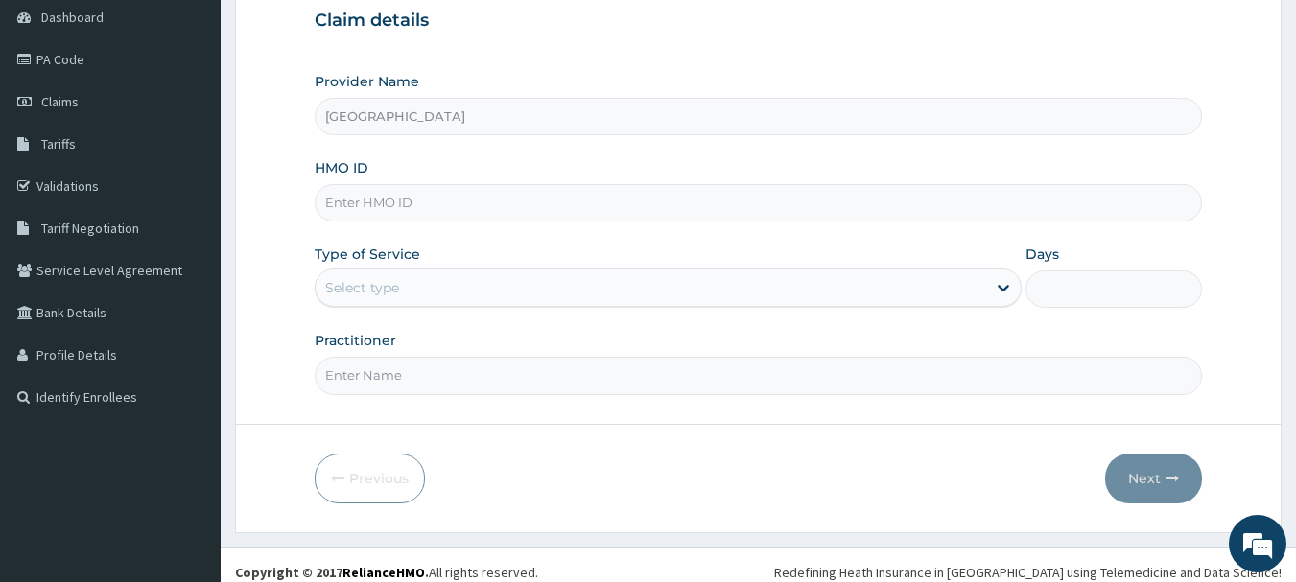
click at [568, 208] on input "HMO ID" at bounding box center [759, 202] width 889 height 37
click at [647, 171] on div "HMO ID" at bounding box center [759, 189] width 889 height 63
click at [622, 201] on input "HMO ID" at bounding box center [759, 202] width 889 height 37
type input "SWF/10322/A"
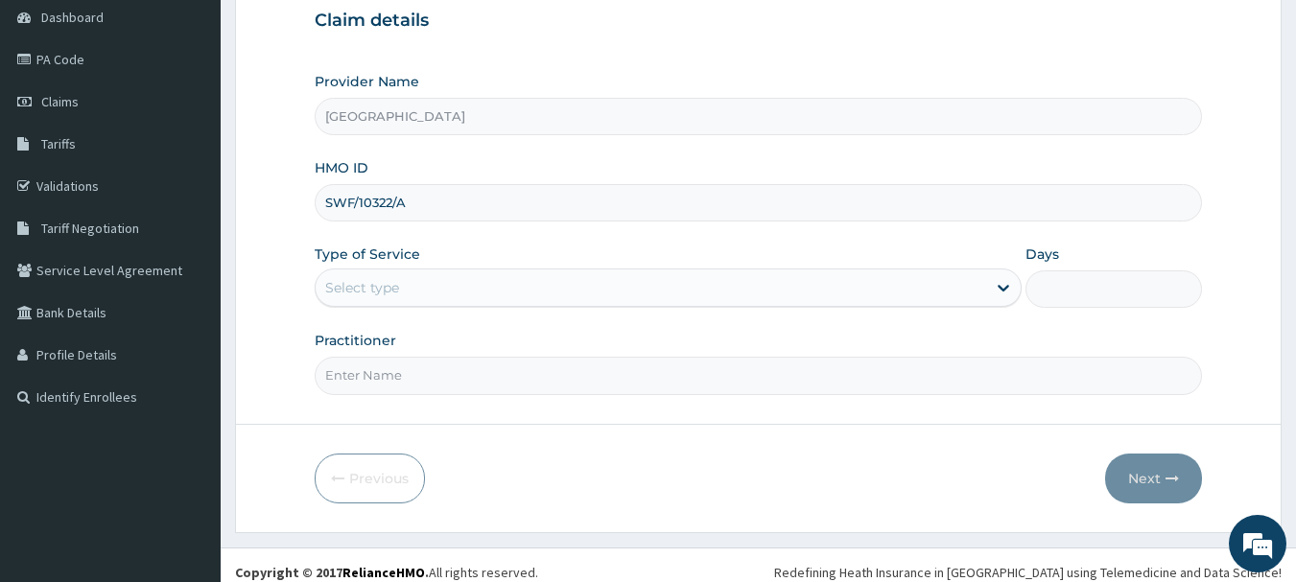
click at [672, 147] on div "Provider Name BREMA HOSPITAL HMO ID SWF/10322/A Type of Service Select type Day…" at bounding box center [759, 233] width 889 height 322
click at [673, 146] on div "Provider Name BREMA HOSPITAL HMO ID SWF/10322/A Type of Service Select type Day…" at bounding box center [759, 233] width 889 height 322
click at [456, 295] on div "Select type" at bounding box center [651, 287] width 671 height 31
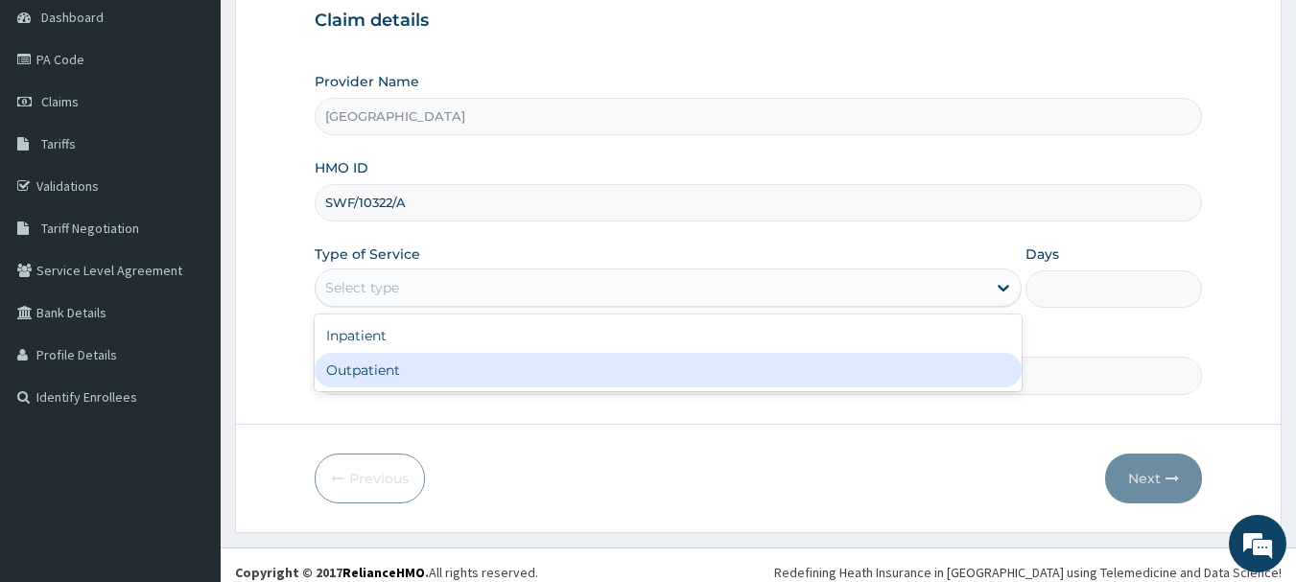
click at [472, 383] on div "Outpatient" at bounding box center [668, 370] width 707 height 35
type input "1"
click at [472, 383] on input "Practitioner" at bounding box center [759, 375] width 889 height 37
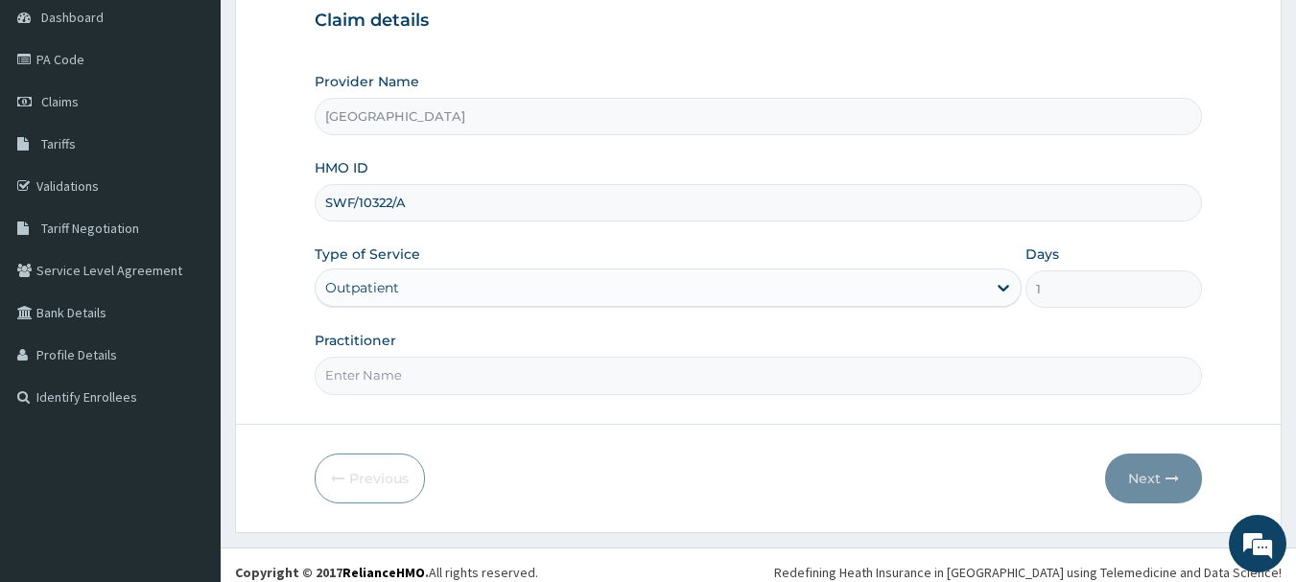
click at [469, 383] on input "Practitioner" at bounding box center [759, 375] width 889 height 37
type input "Dr [PERSON_NAME]"
click at [1127, 463] on button "Next" at bounding box center [1153, 479] width 97 height 50
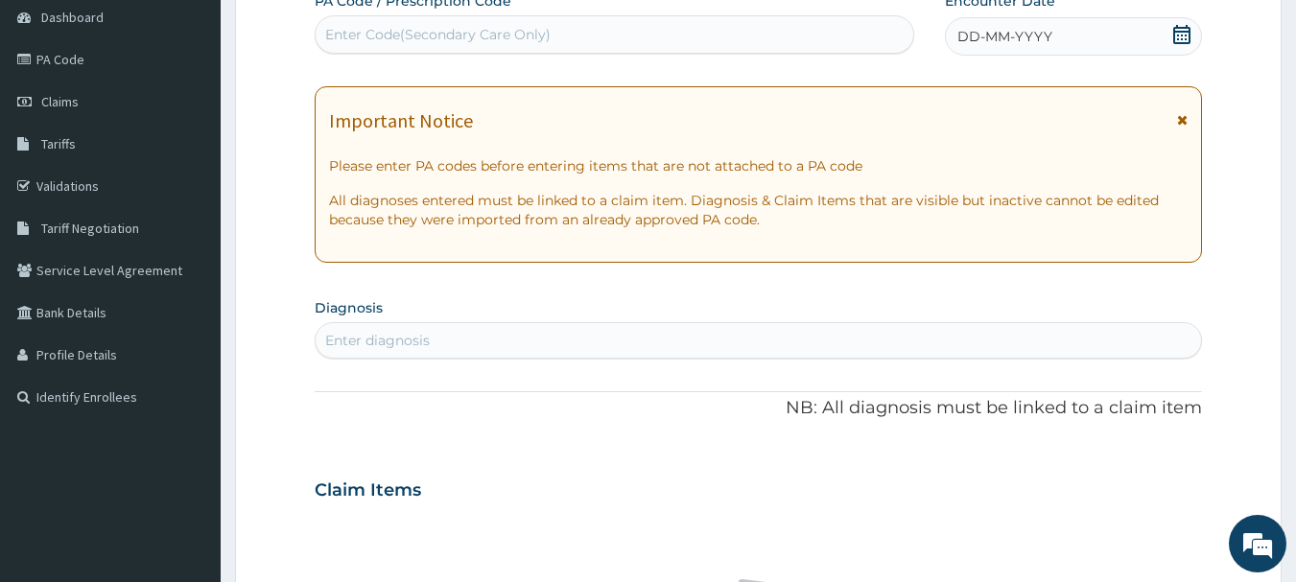
click at [1145, 45] on div "DD-MM-YYYY" at bounding box center [1073, 36] width 257 height 38
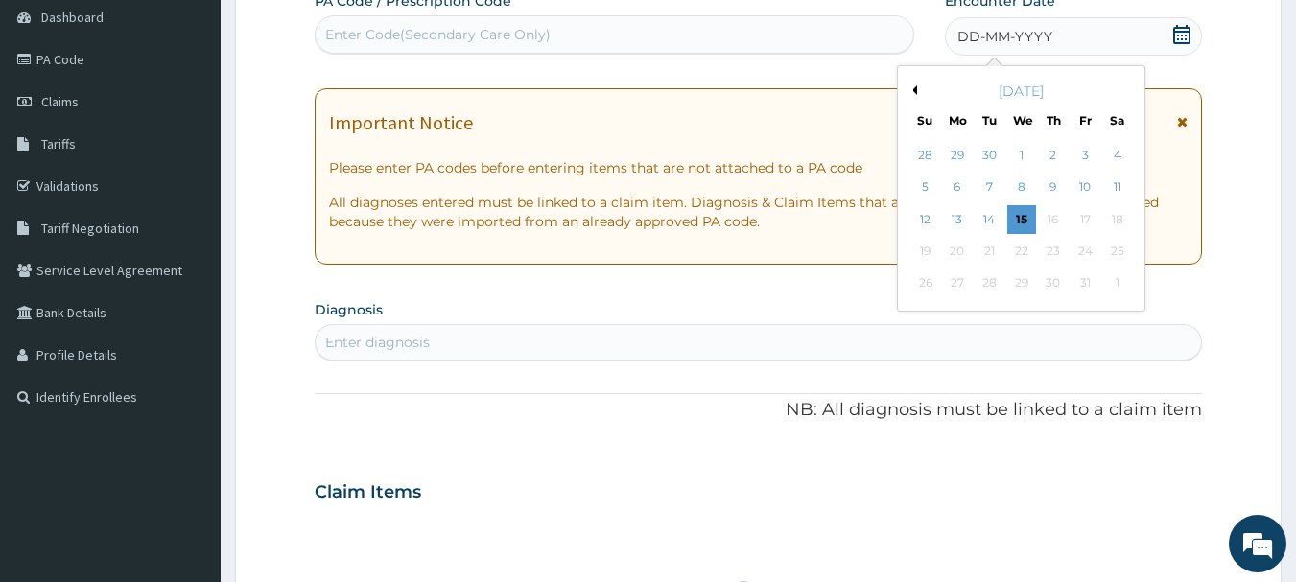
click at [912, 86] on button "Previous Month" at bounding box center [913, 90] width 10 height 10
click at [1092, 249] on div "26" at bounding box center [1085, 251] width 29 height 29
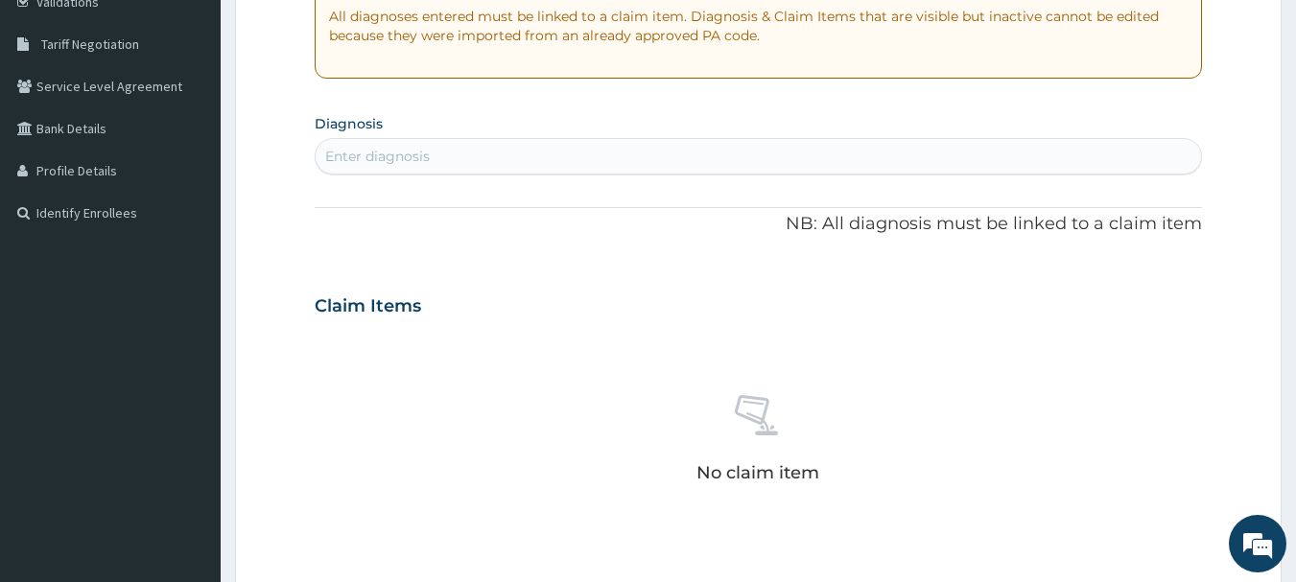
scroll to position [384, 0]
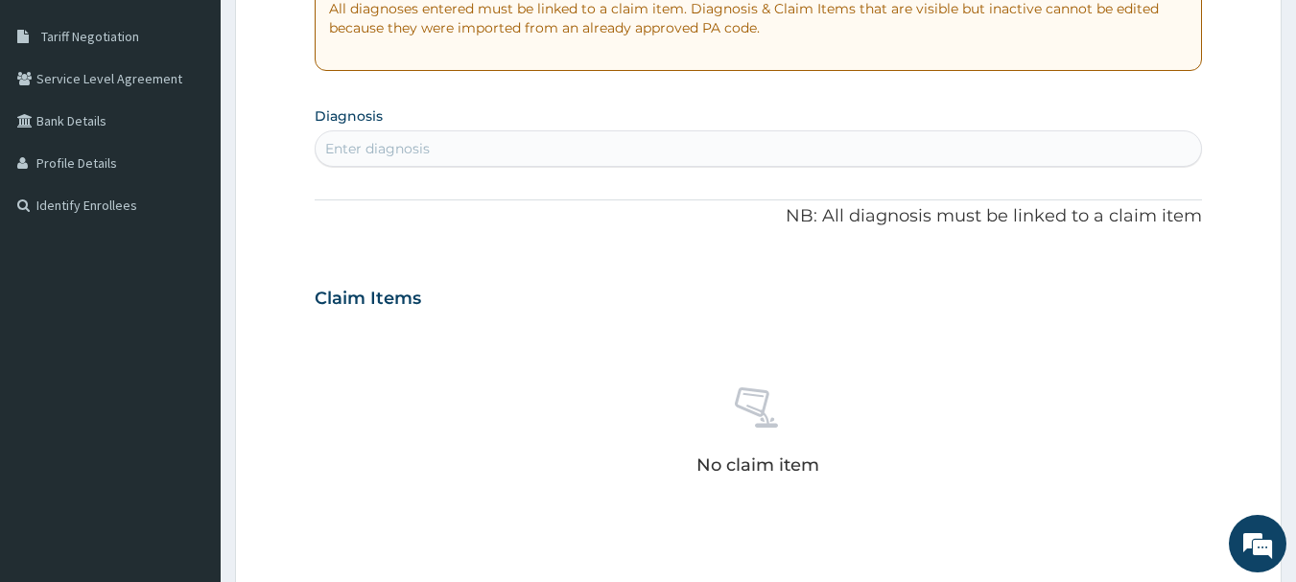
click at [664, 160] on div "Enter diagnosis" at bounding box center [759, 148] width 887 height 31
click at [625, 146] on div "Enter diagnosis" at bounding box center [759, 148] width 887 height 31
click at [459, 135] on div "Enter diagnosis" at bounding box center [759, 148] width 887 height 31
type input "[MEDICAL_DATA]"
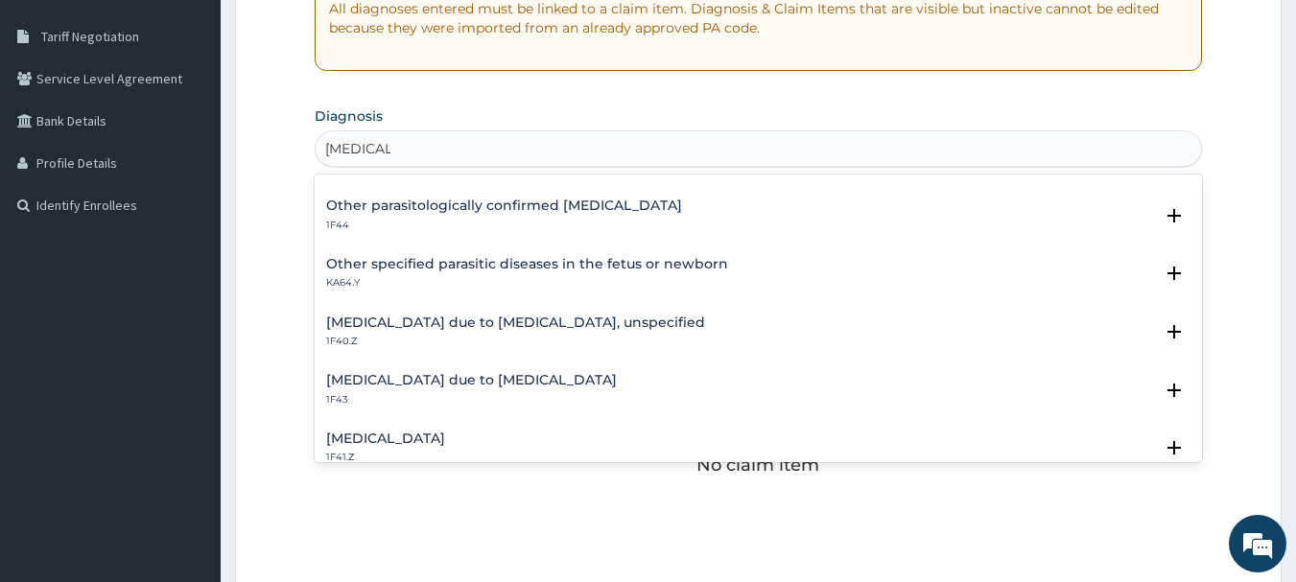
scroll to position [192, 0]
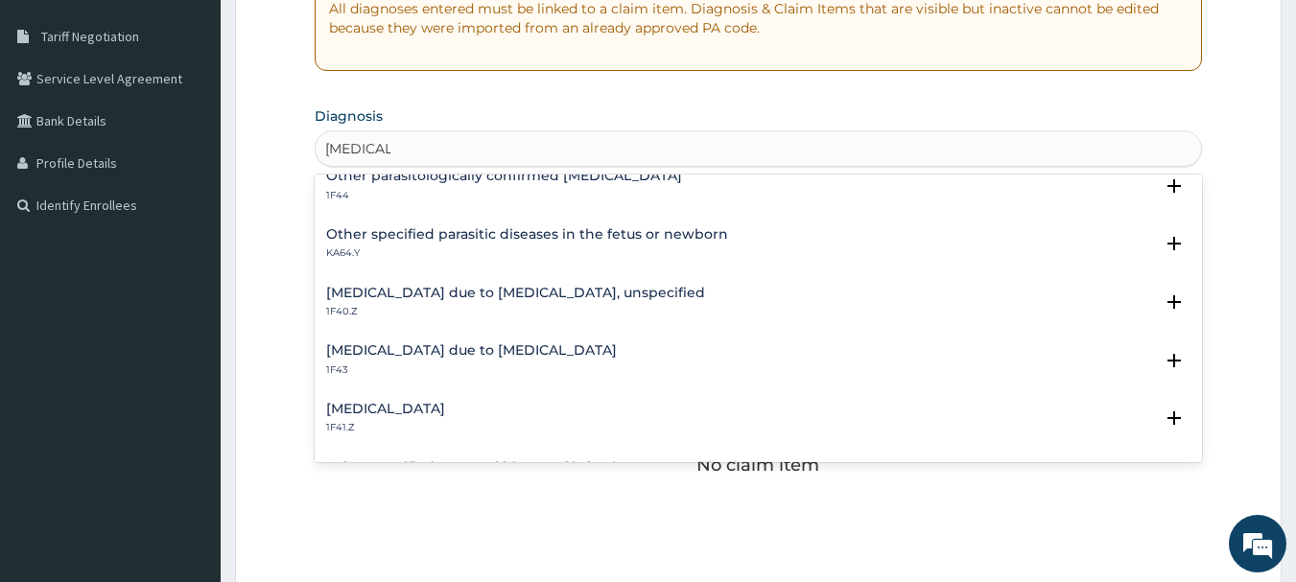
click at [521, 292] on h4 "[MEDICAL_DATA] due to [MEDICAL_DATA], unspecified" at bounding box center [515, 293] width 379 height 14
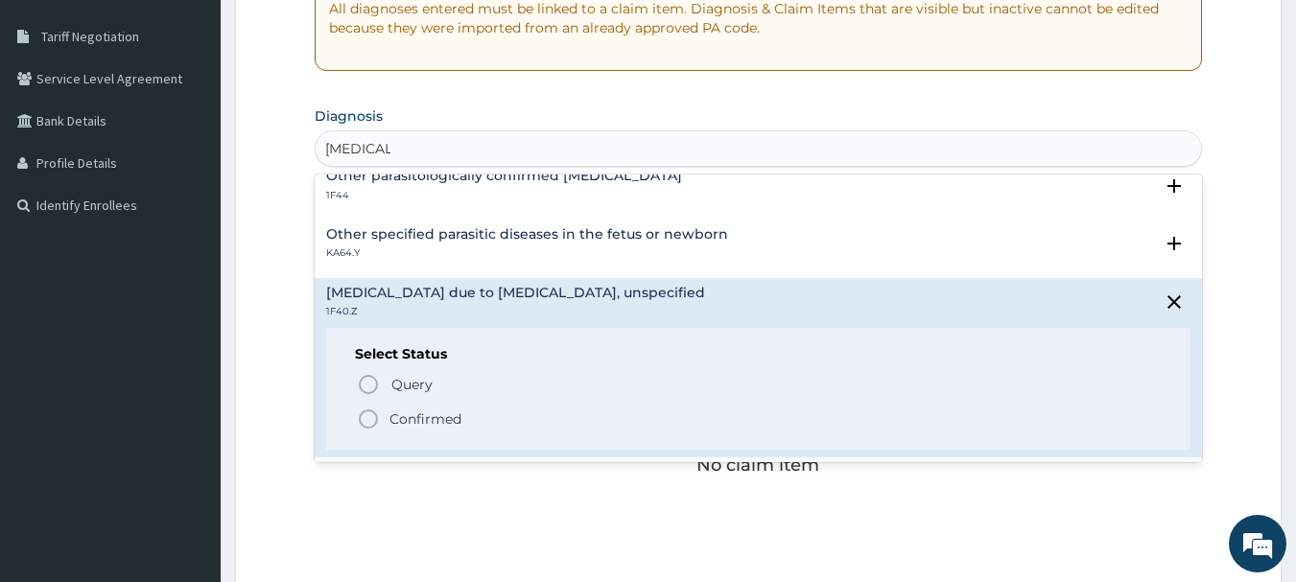
click at [406, 427] on p "Confirmed" at bounding box center [426, 419] width 72 height 19
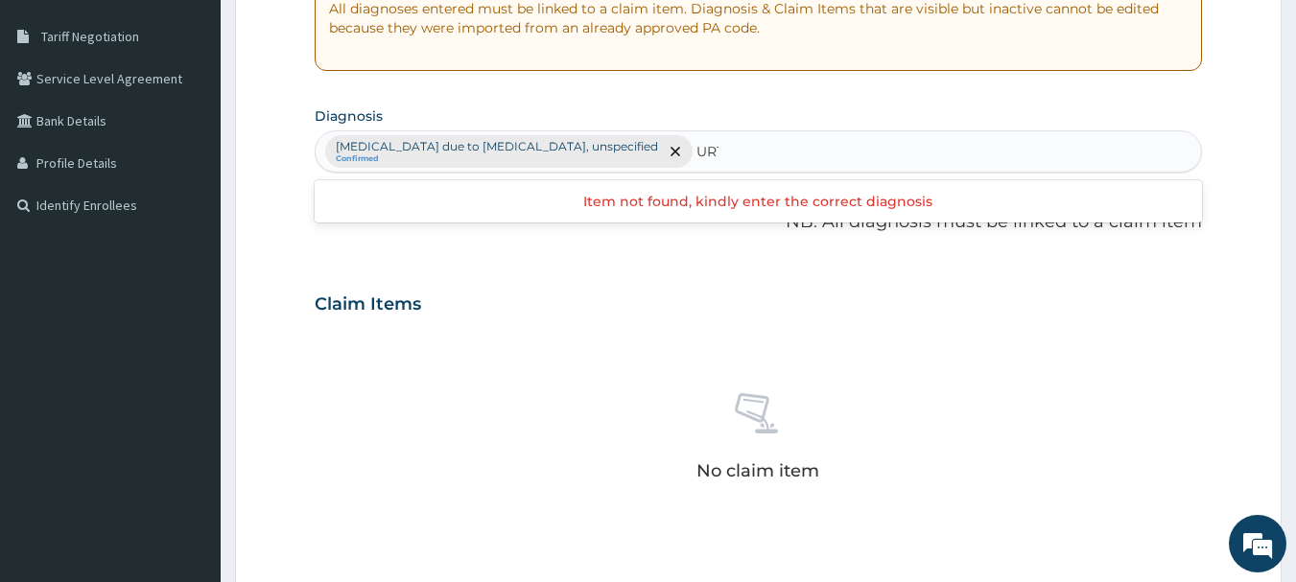
type input "URTI"
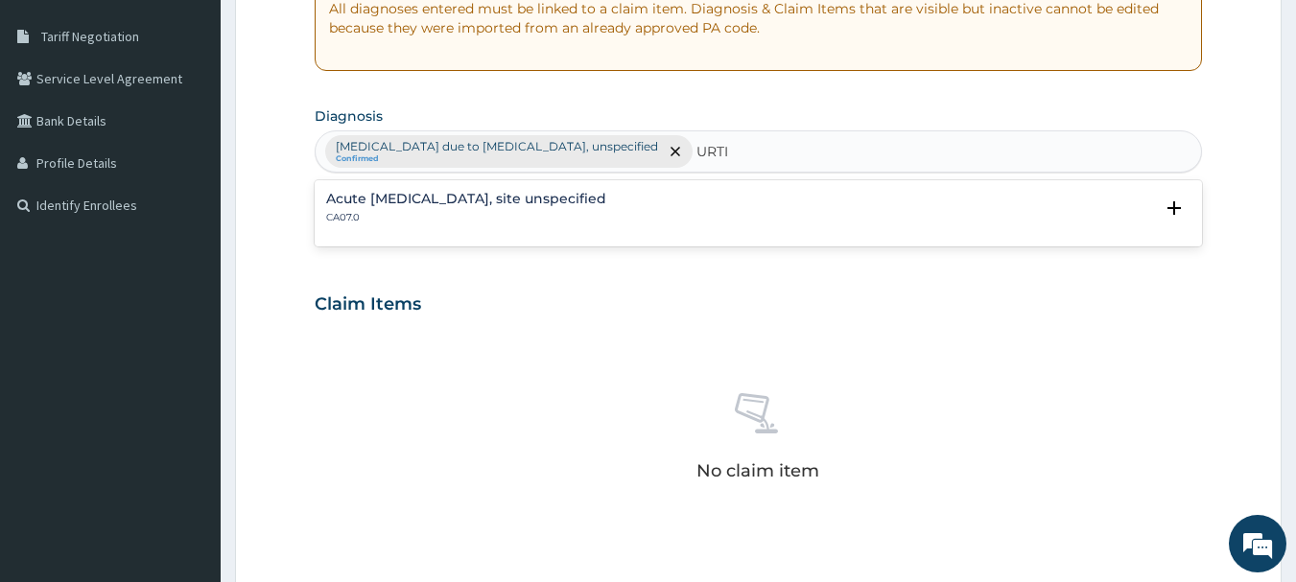
click at [604, 196] on h4 "Acute [MEDICAL_DATA], site unspecified" at bounding box center [466, 199] width 280 height 14
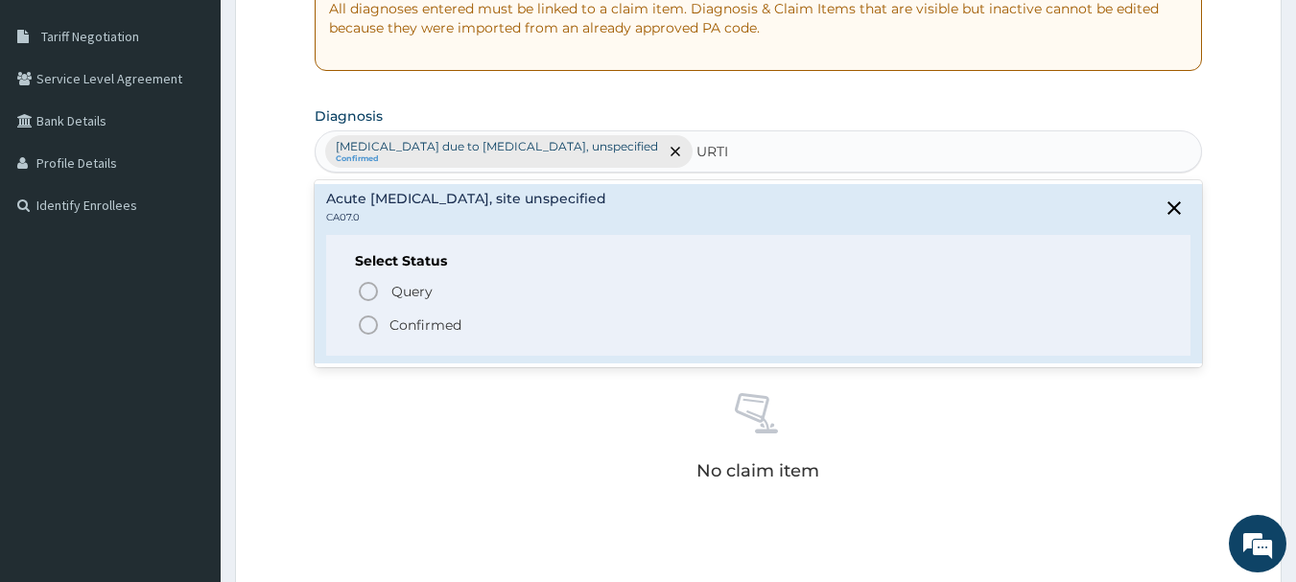
click at [433, 327] on p "Confirmed" at bounding box center [426, 325] width 72 height 19
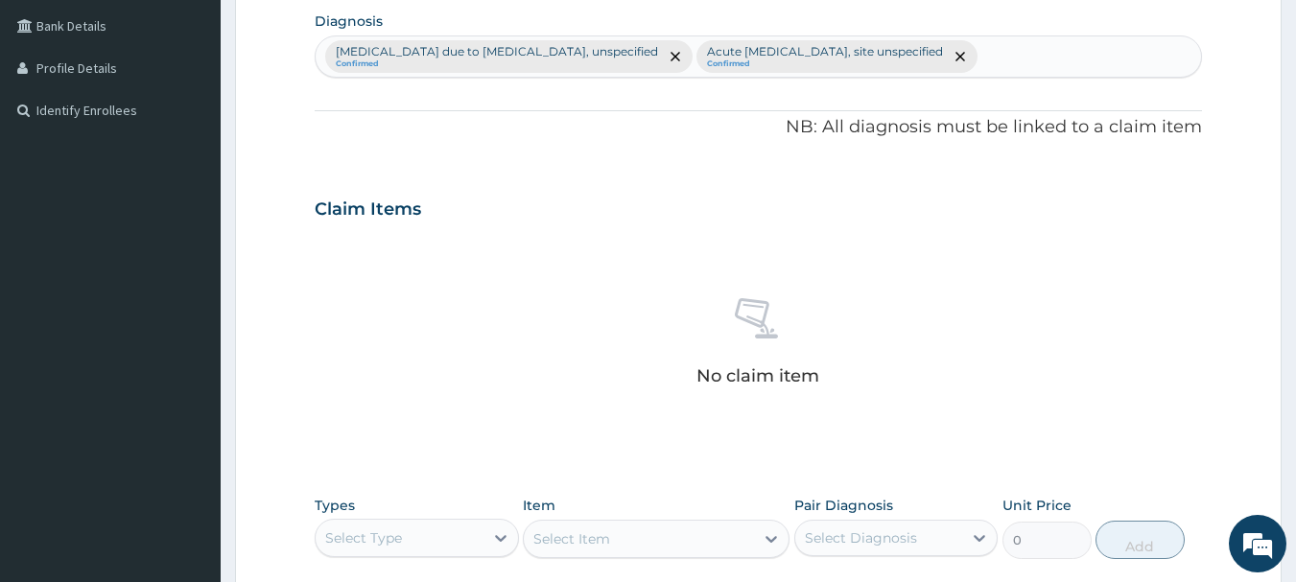
scroll to position [672, 0]
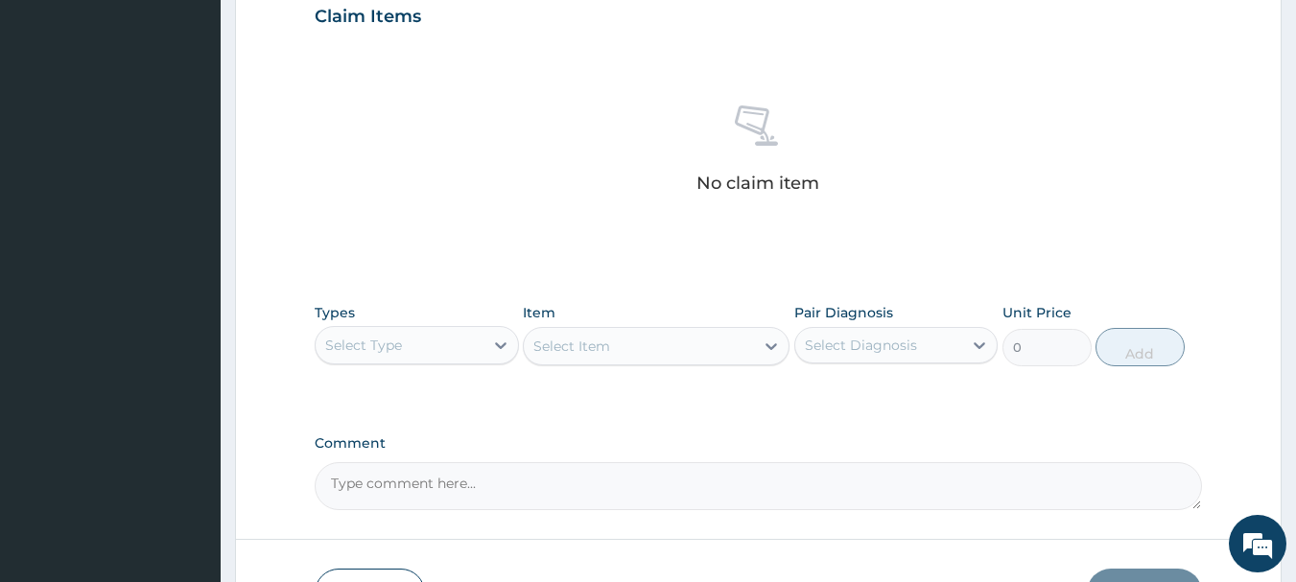
click at [463, 353] on div "Select Type" at bounding box center [400, 345] width 168 height 31
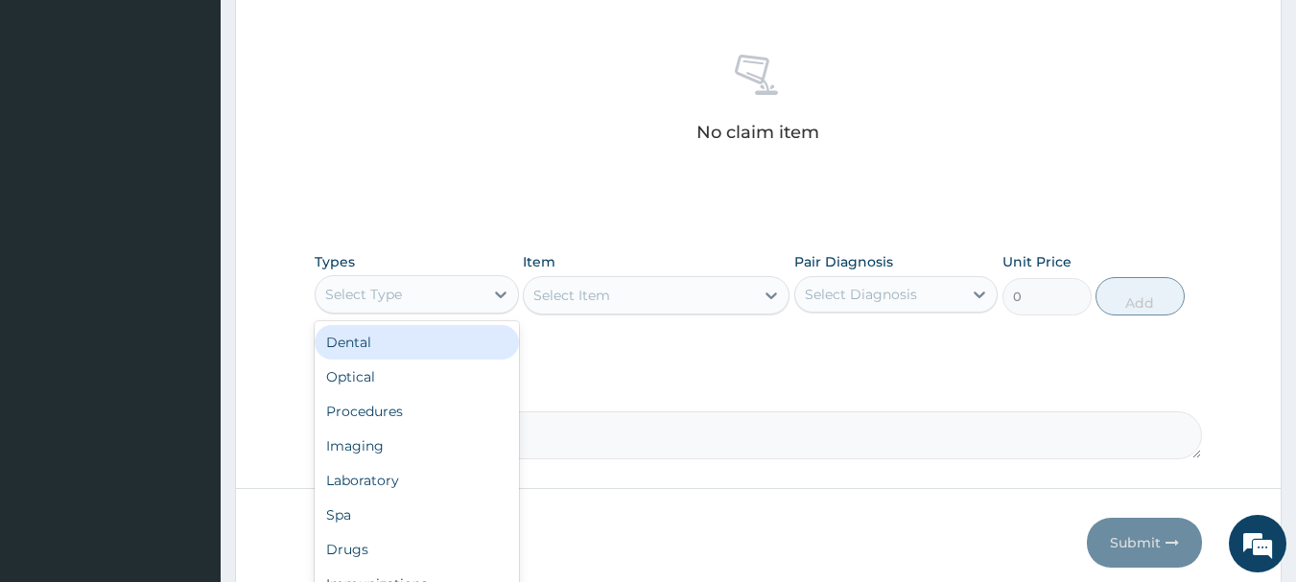
scroll to position [768, 0]
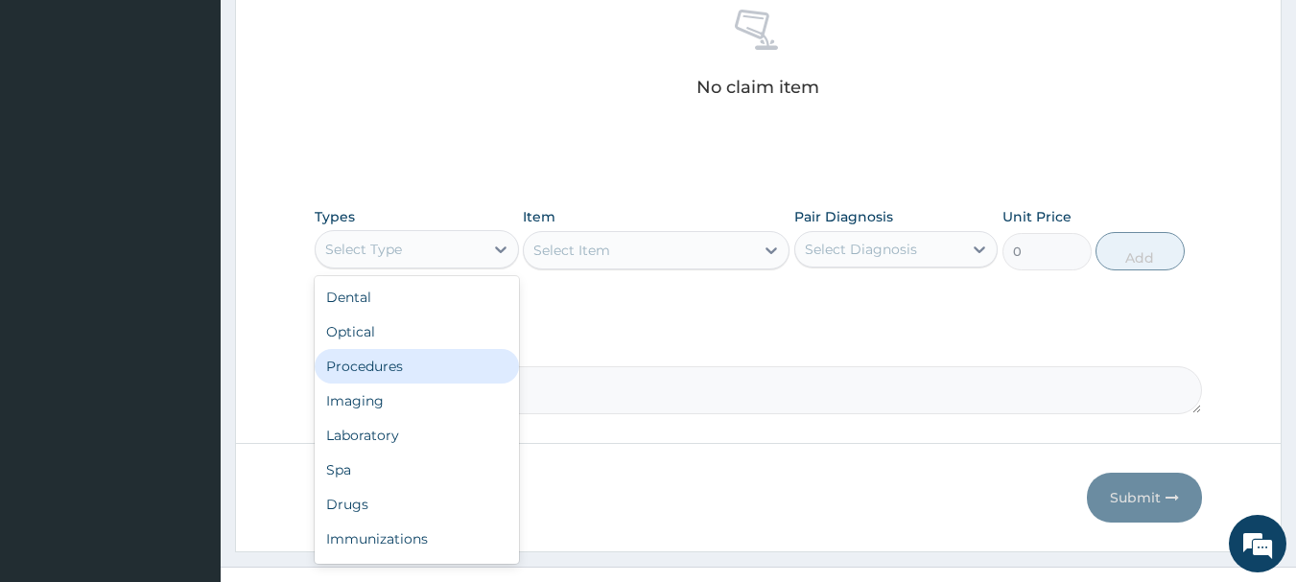
click at [426, 372] on div "Procedures" at bounding box center [417, 366] width 204 height 35
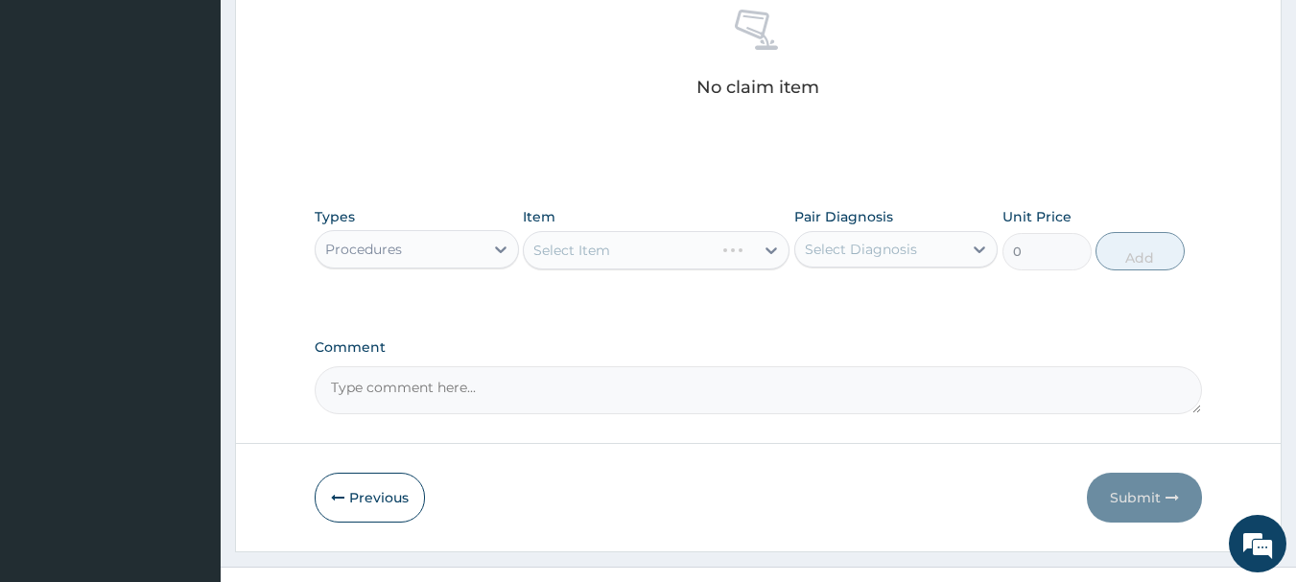
click at [893, 252] on div "Select Diagnosis" at bounding box center [861, 249] width 112 height 19
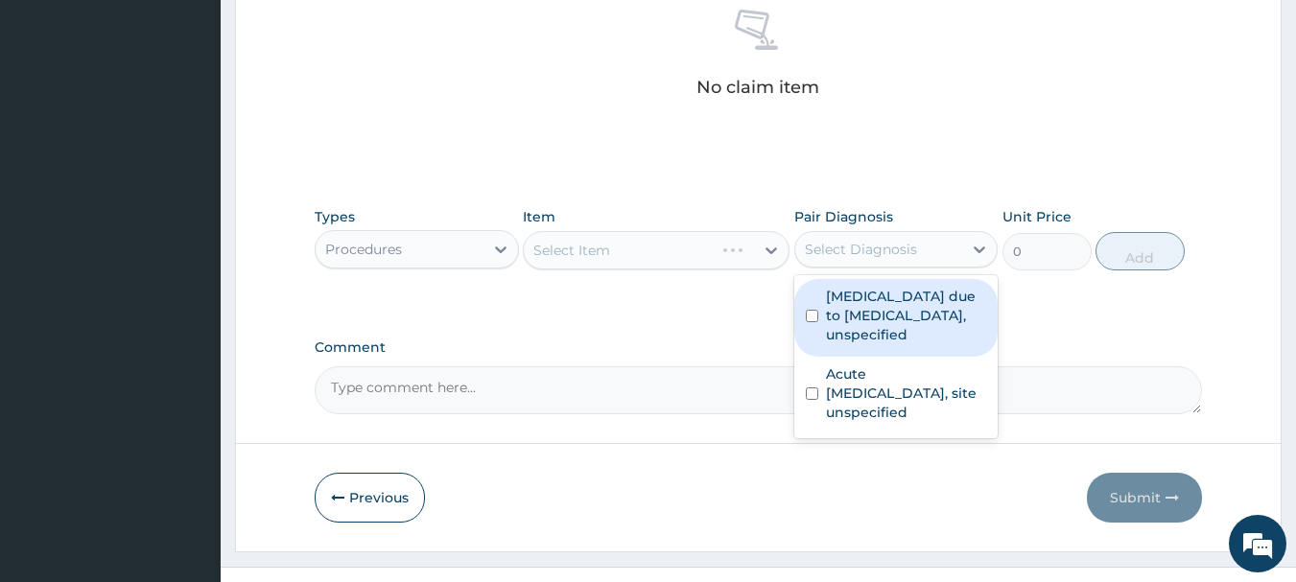
click at [893, 304] on label "[MEDICAL_DATA] due to [MEDICAL_DATA], unspecified" at bounding box center [906, 316] width 161 height 58
checkbox input "true"
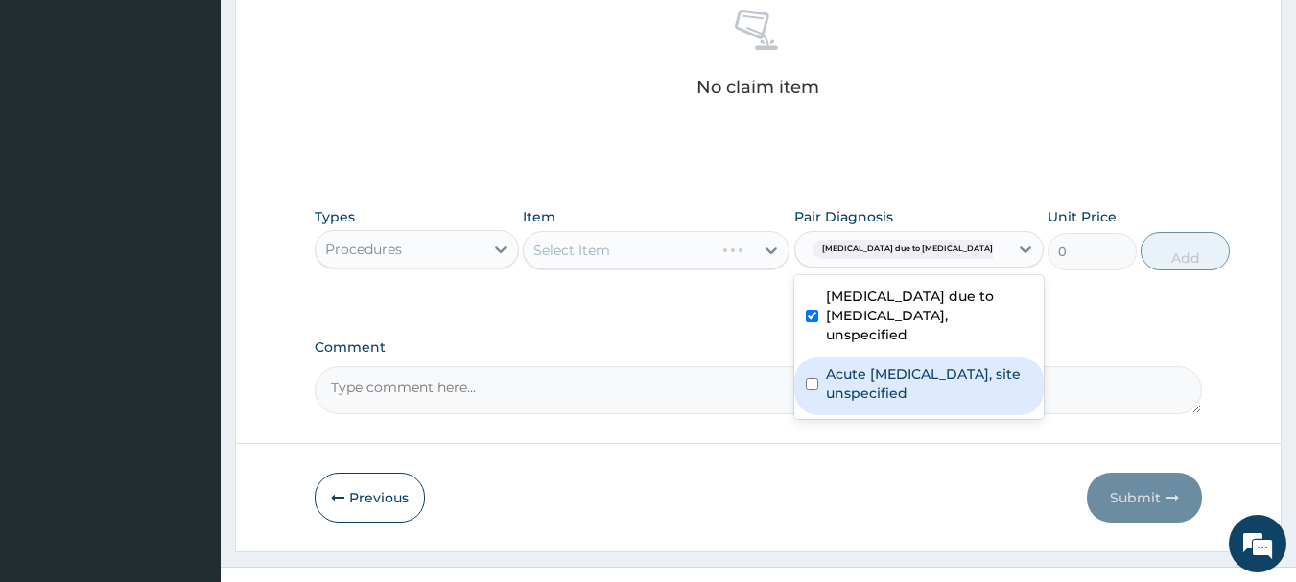
click at [879, 390] on label "Acute [MEDICAL_DATA], site unspecified" at bounding box center [929, 384] width 206 height 38
checkbox input "true"
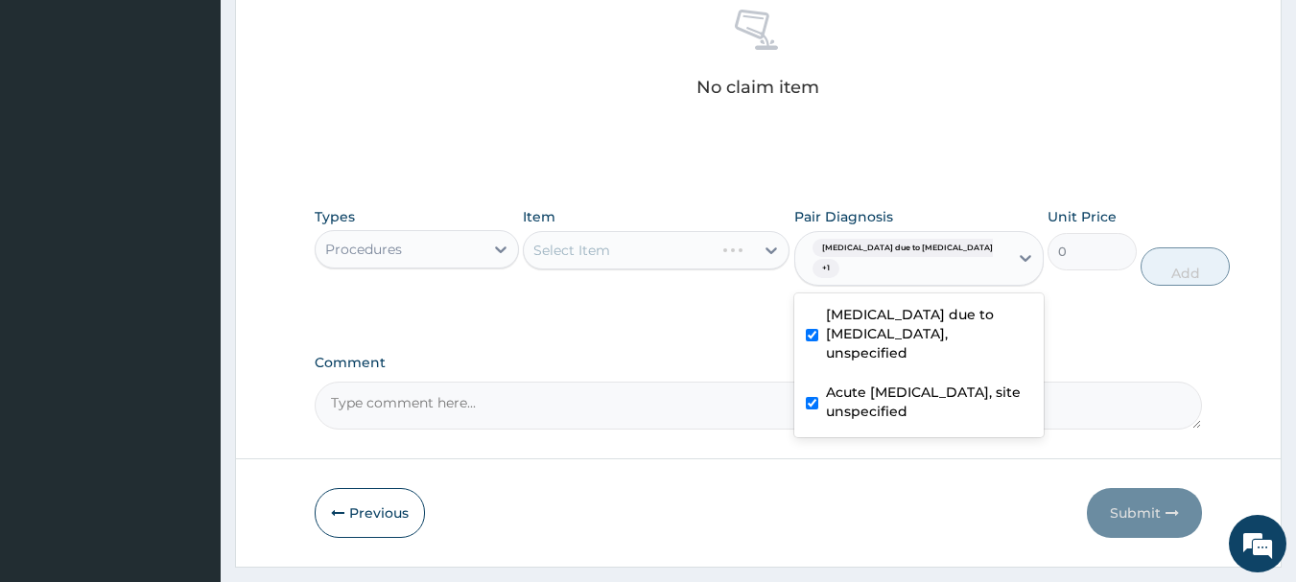
click at [649, 309] on div "Types Procedures Item Select Item Pair Diagnosis option Acute [MEDICAL_DATA], s…" at bounding box center [759, 262] width 889 height 128
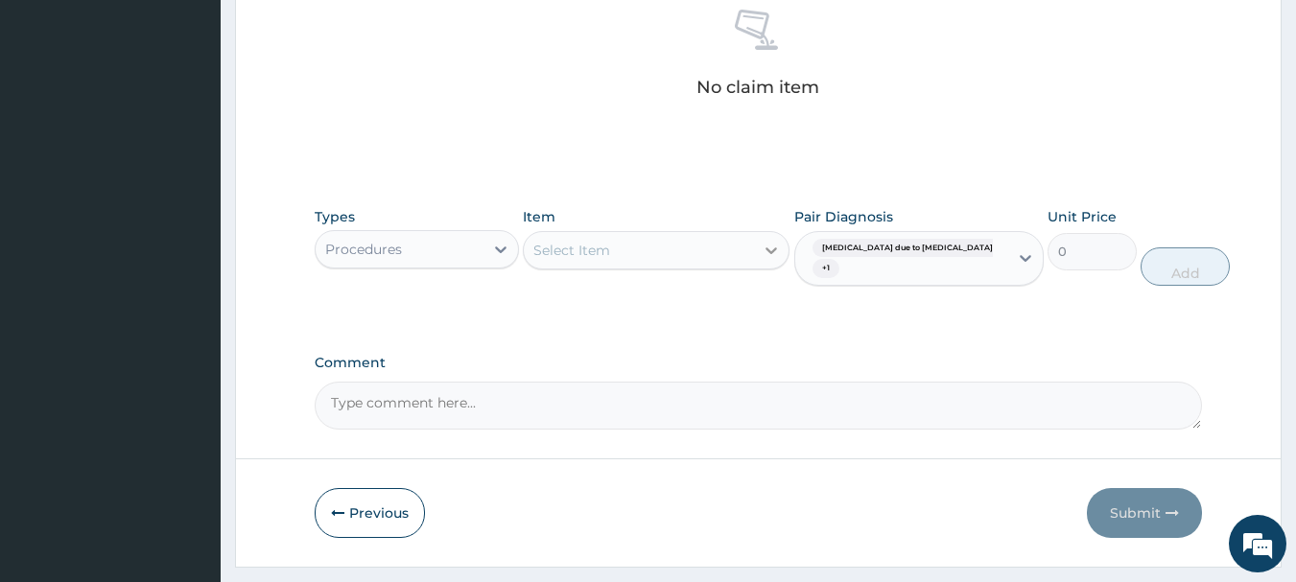
click at [764, 263] on div at bounding box center [771, 250] width 35 height 35
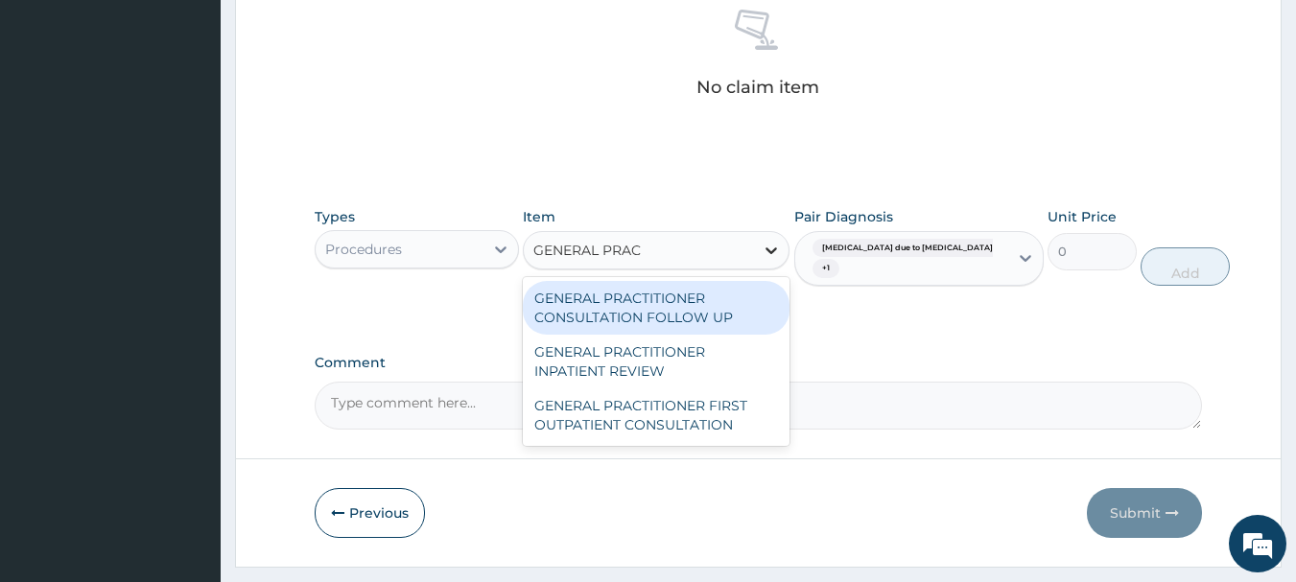
type input "GENERAL PRACT"
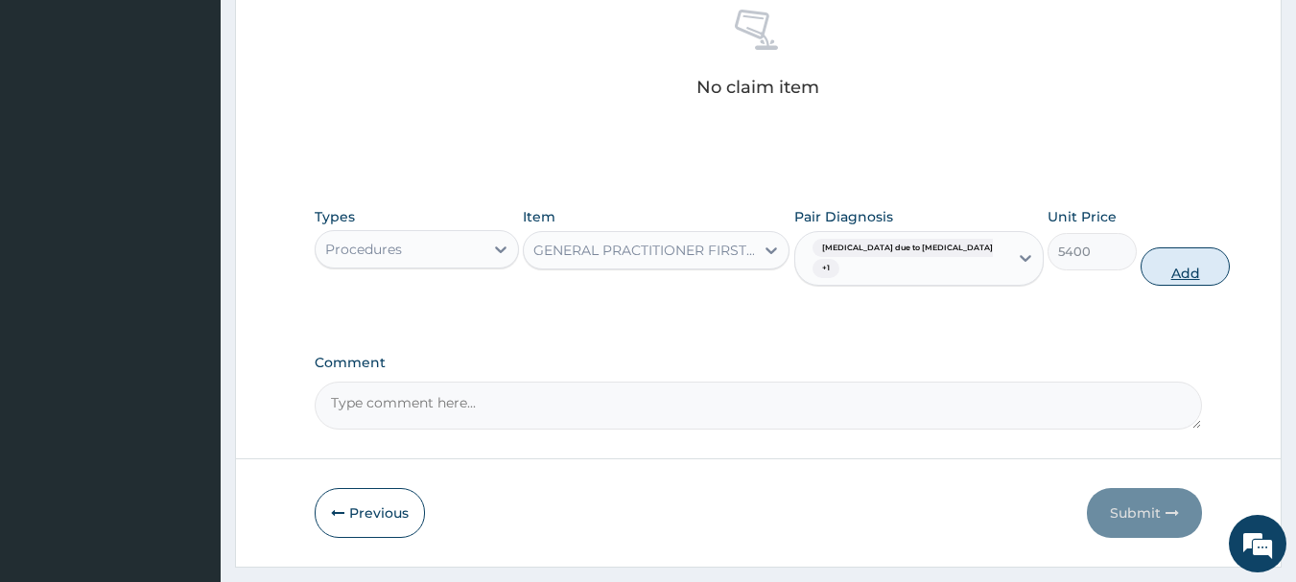
click at [1141, 261] on button "Add" at bounding box center [1185, 267] width 89 height 38
click at [1122, 261] on div "Types Procedures Item option GENERAL PRACTITIONER FIRST OUTPATIENT CONSULTATION…" at bounding box center [759, 262] width 889 height 128
type input "0"
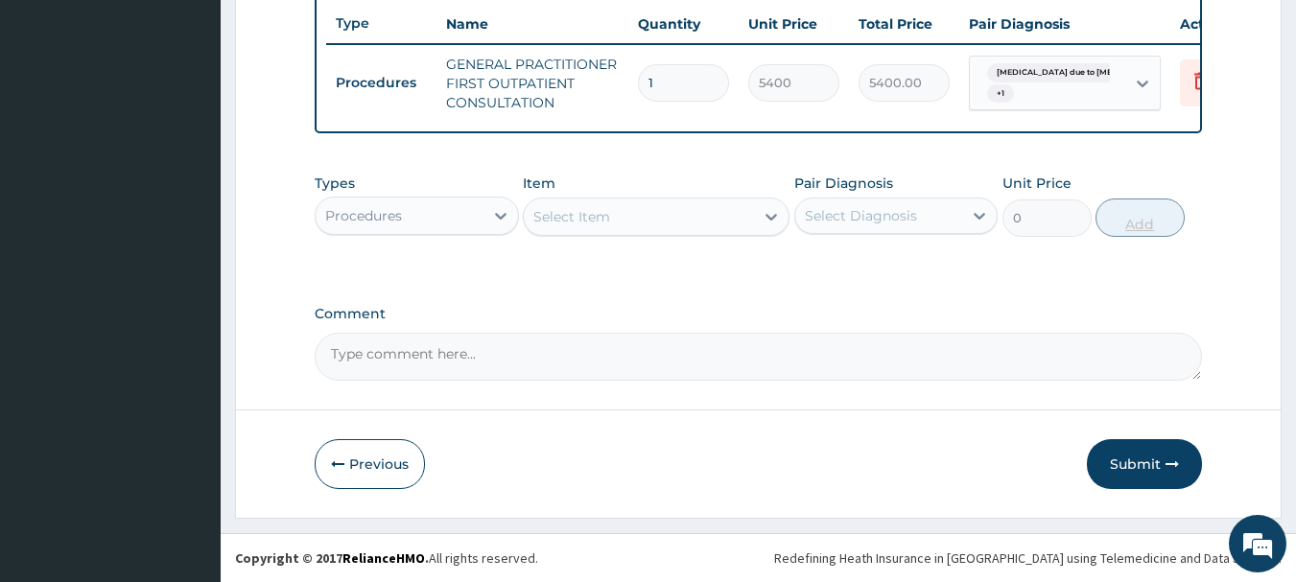
scroll to position [735, 0]
click at [964, 273] on div "Types Procedures Item Select Item Pair Diagnosis Select Diagnosis Unit Price 0 …" at bounding box center [759, 219] width 889 height 111
click at [485, 219] on div at bounding box center [501, 216] width 35 height 35
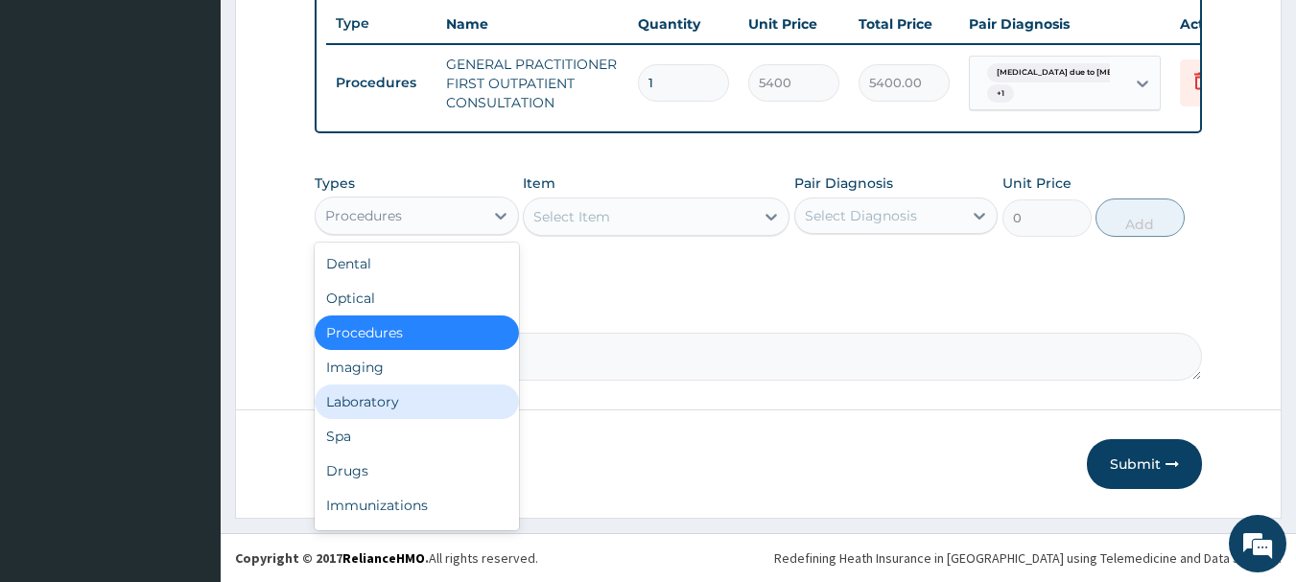
click at [381, 413] on div "Laboratory" at bounding box center [417, 402] width 204 height 35
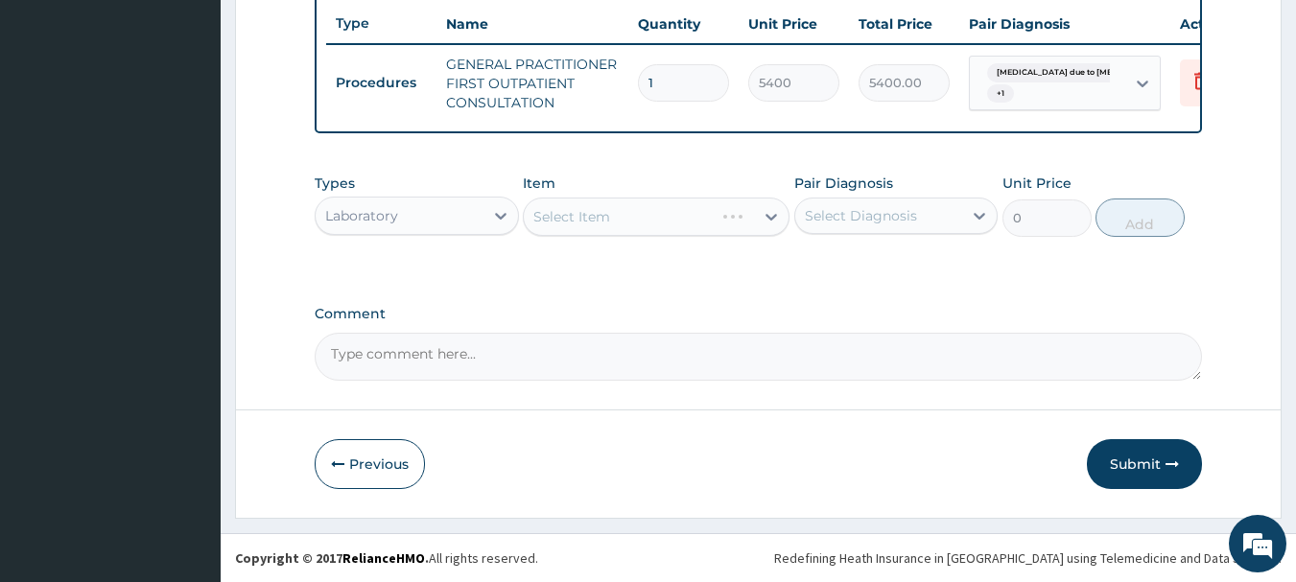
click at [880, 218] on div "Select Diagnosis" at bounding box center [861, 215] width 112 height 19
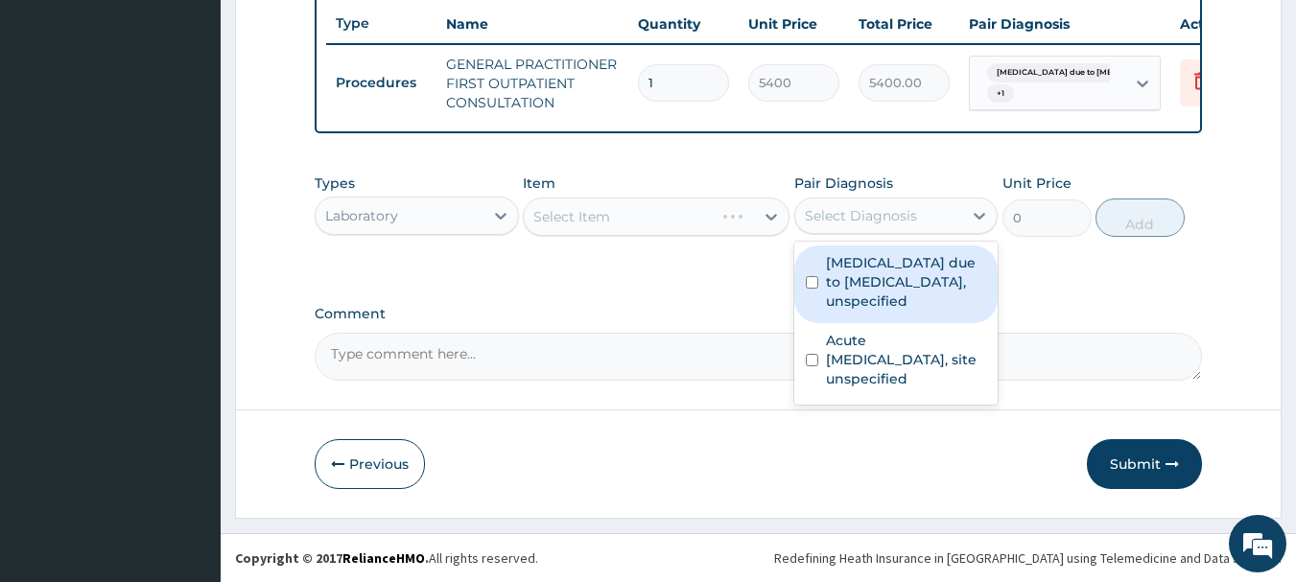
click at [866, 280] on label "[MEDICAL_DATA] due to [MEDICAL_DATA], unspecified" at bounding box center [906, 282] width 161 height 58
drag, startPoint x: 866, startPoint y: 280, endPoint x: 864, endPoint y: 290, distance: 10.0
click at [866, 280] on label "[MEDICAL_DATA] due to [MEDICAL_DATA], unspecified" at bounding box center [906, 282] width 161 height 58
click at [815, 275] on div "[MEDICAL_DATA] due to [MEDICAL_DATA], unspecified" at bounding box center [896, 285] width 204 height 78
checkbox input "true"
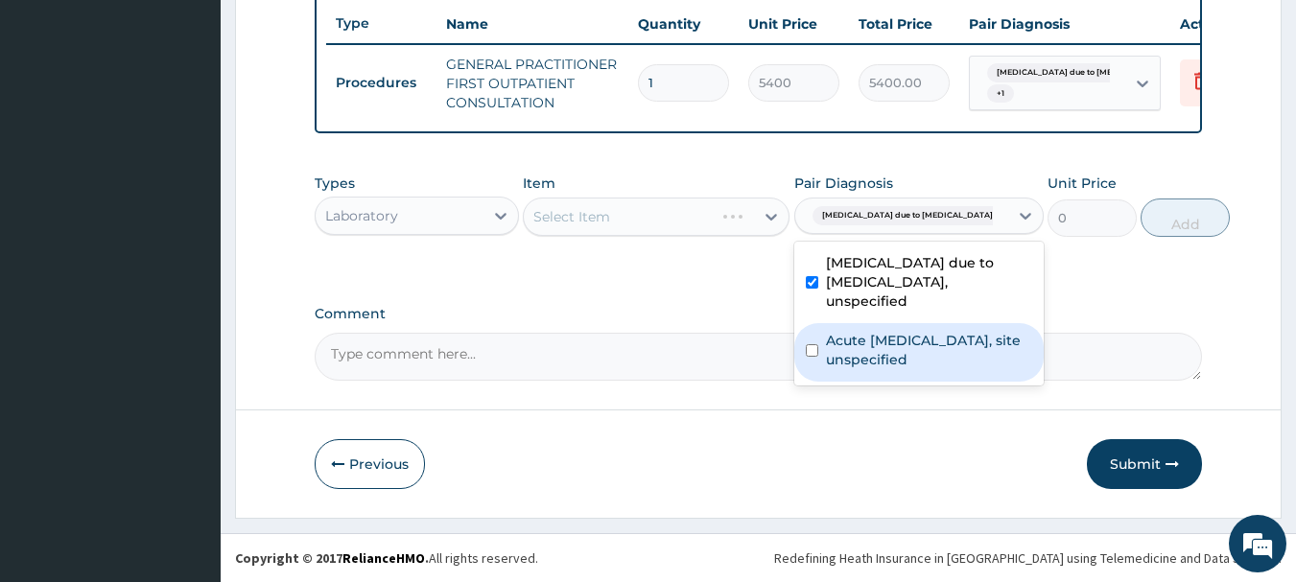
click at [829, 352] on label "Acute [MEDICAL_DATA], site unspecified" at bounding box center [929, 350] width 206 height 38
click at [821, 366] on div "Acute [MEDICAL_DATA], site unspecified" at bounding box center [918, 352] width 249 height 59
checkbox input "true"
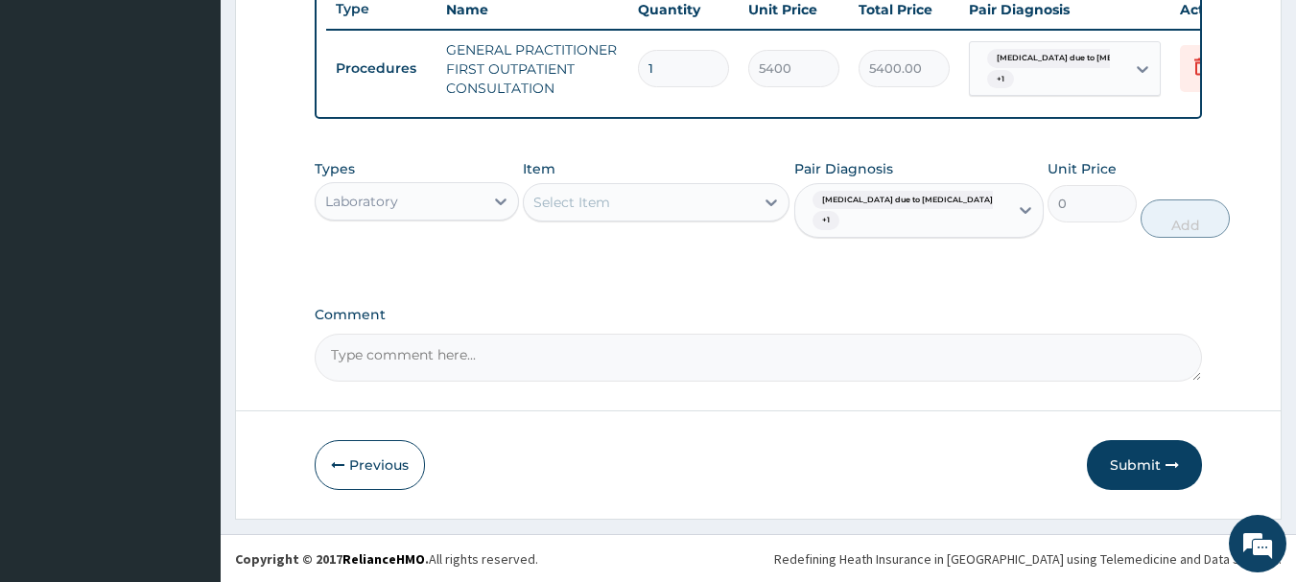
click at [719, 239] on div "Item Select Item" at bounding box center [656, 199] width 267 height 80
click at [720, 218] on div "Select Item" at bounding box center [639, 202] width 230 height 31
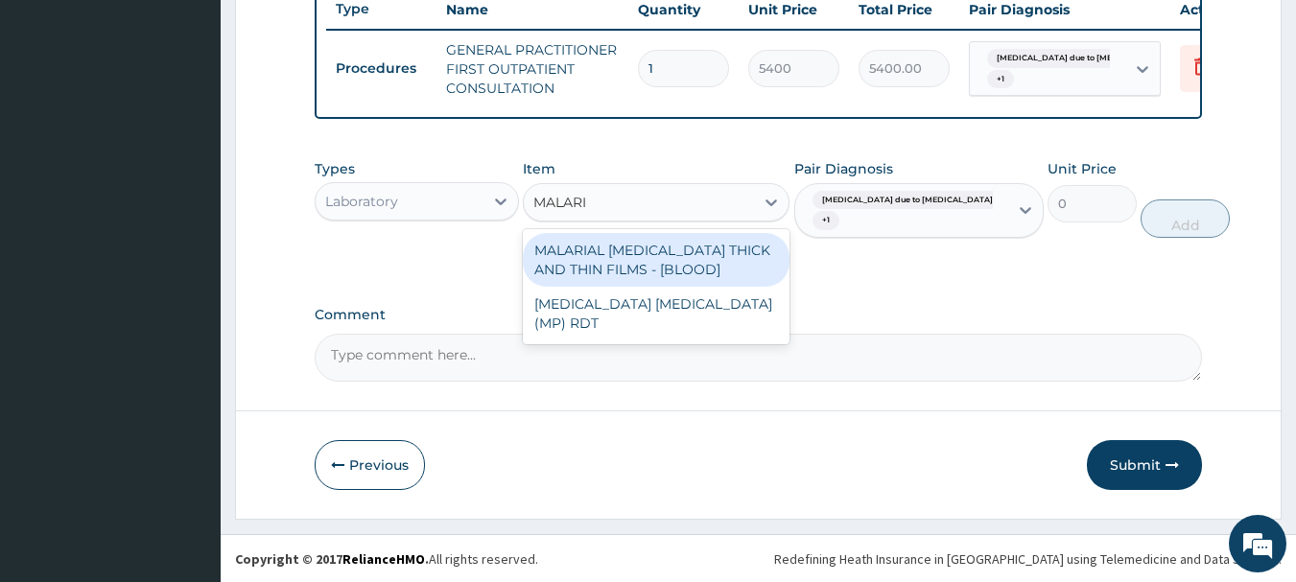
type input "MALARIA"
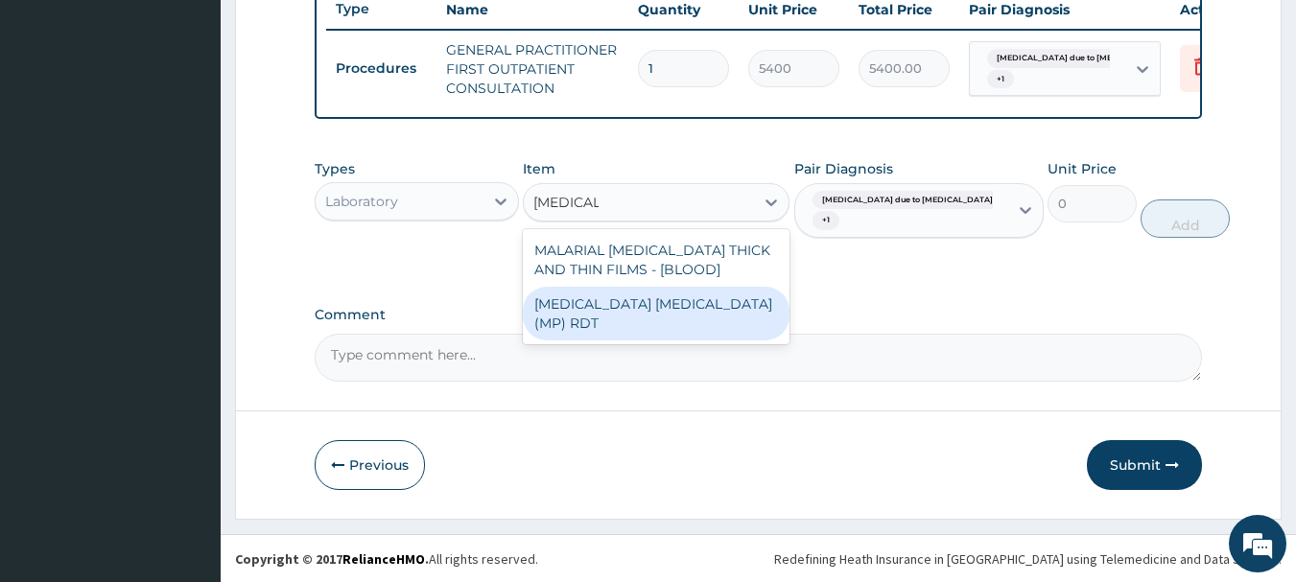
click at [680, 312] on div "MALARIA PARASITE (MP) RDT" at bounding box center [656, 314] width 267 height 54
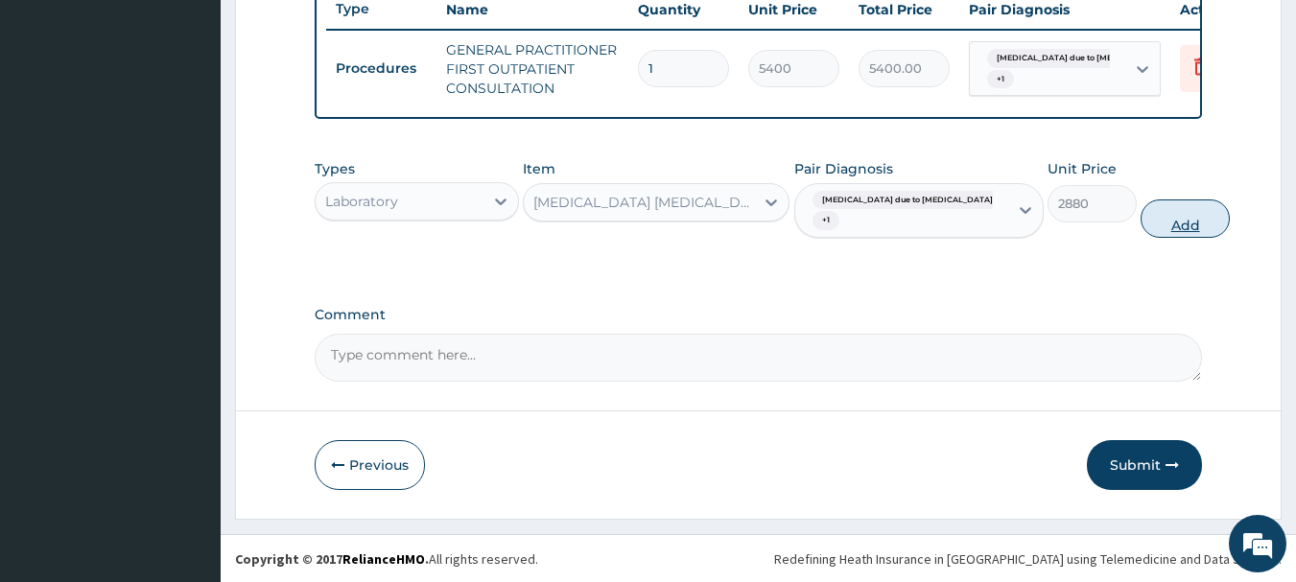
click at [1141, 236] on button "Add" at bounding box center [1185, 219] width 89 height 38
type input "0"
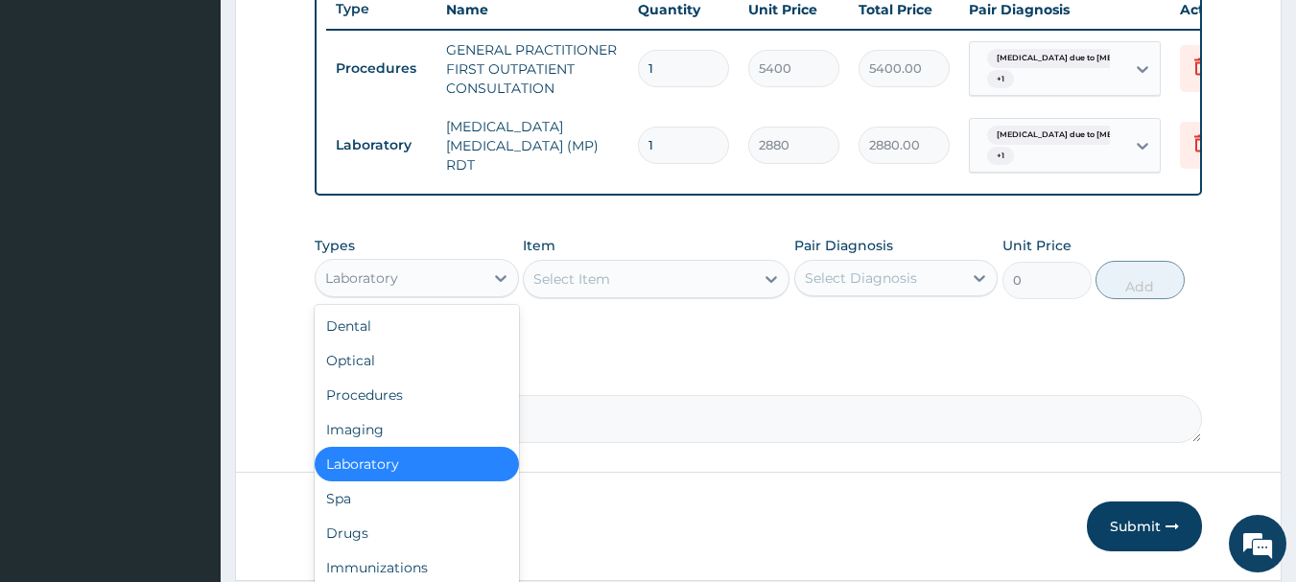
click at [468, 281] on div "Laboratory" at bounding box center [400, 278] width 168 height 31
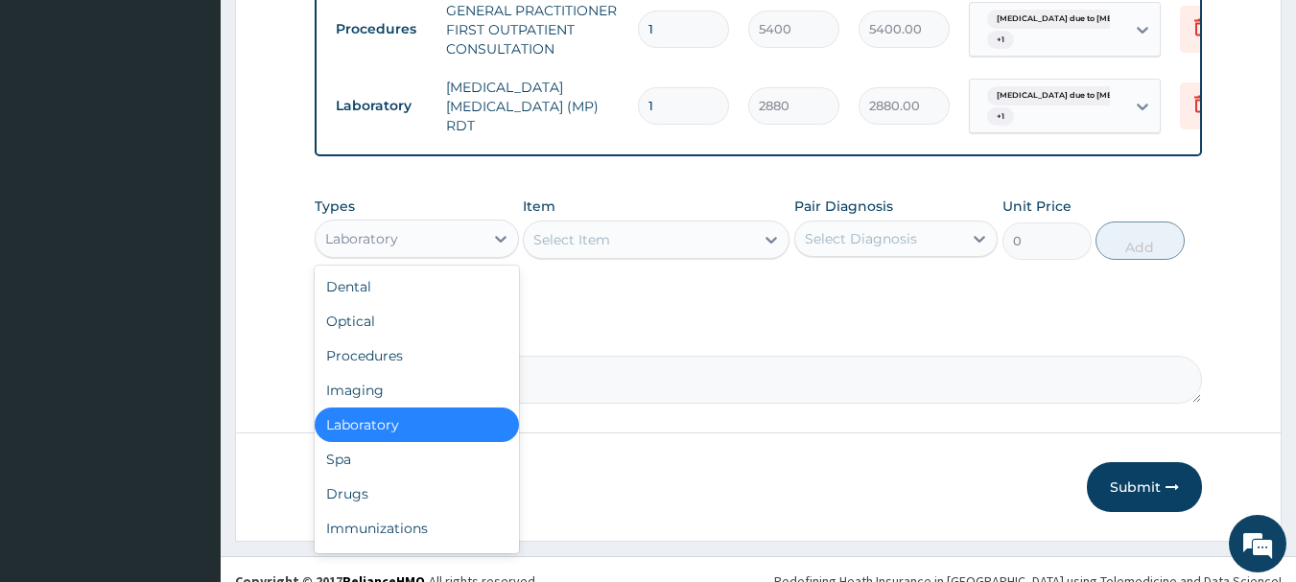
scroll to position [809, 0]
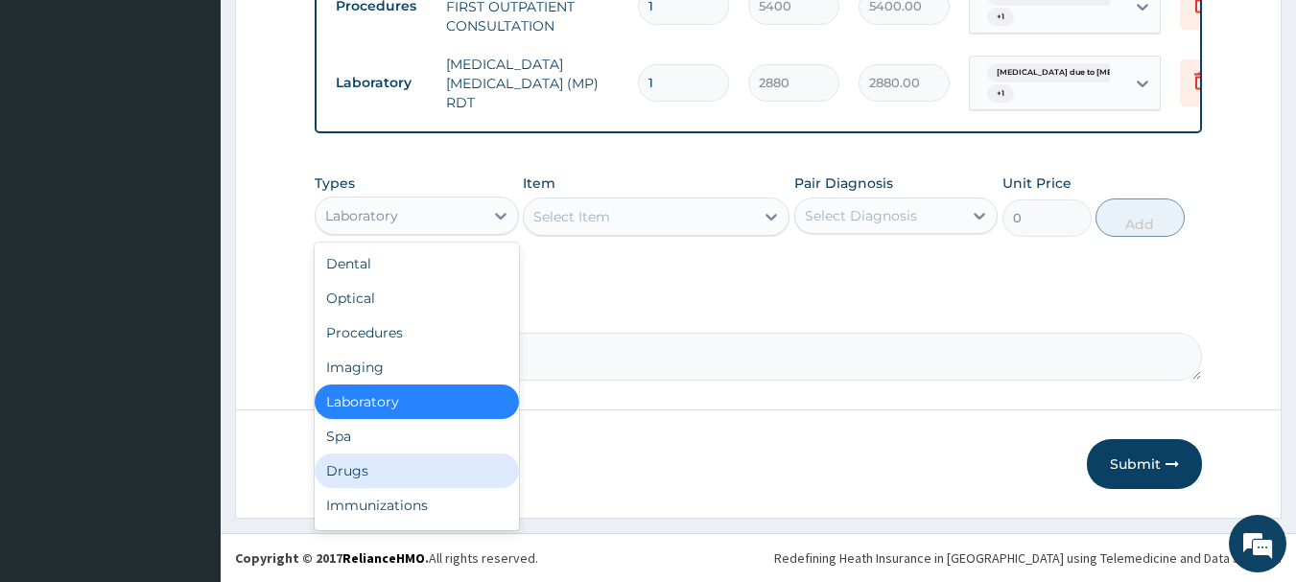
click at [394, 463] on div "Drugs" at bounding box center [417, 471] width 204 height 35
click at [394, 463] on button "Previous" at bounding box center [370, 464] width 110 height 50
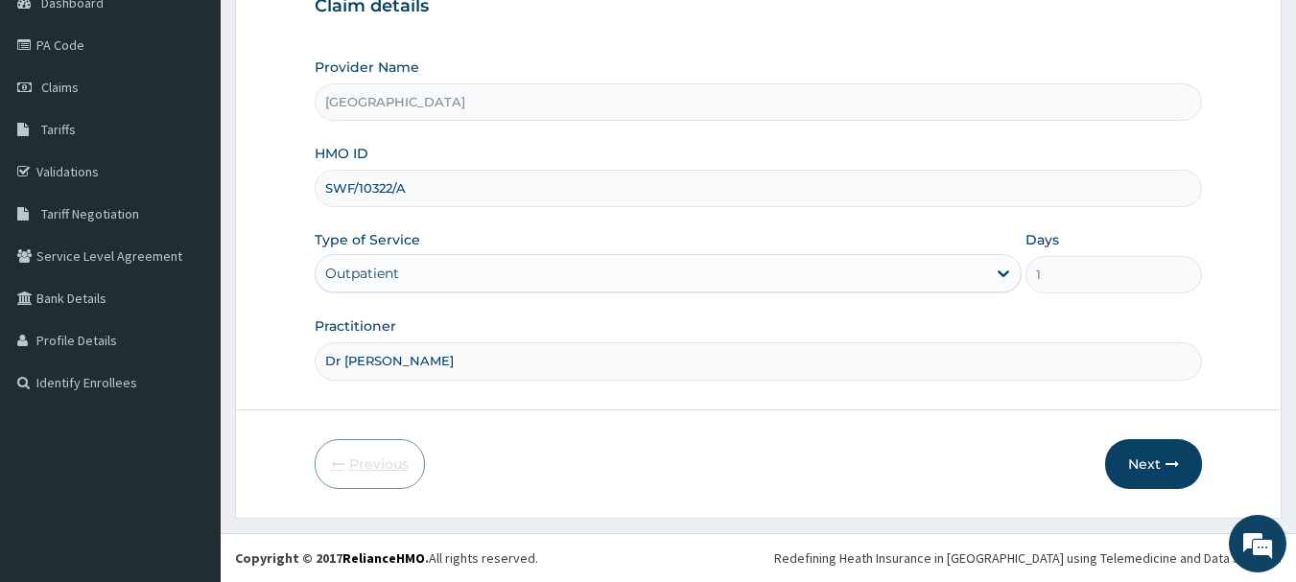
scroll to position [206, 0]
click at [1132, 458] on button "Next" at bounding box center [1153, 464] width 97 height 50
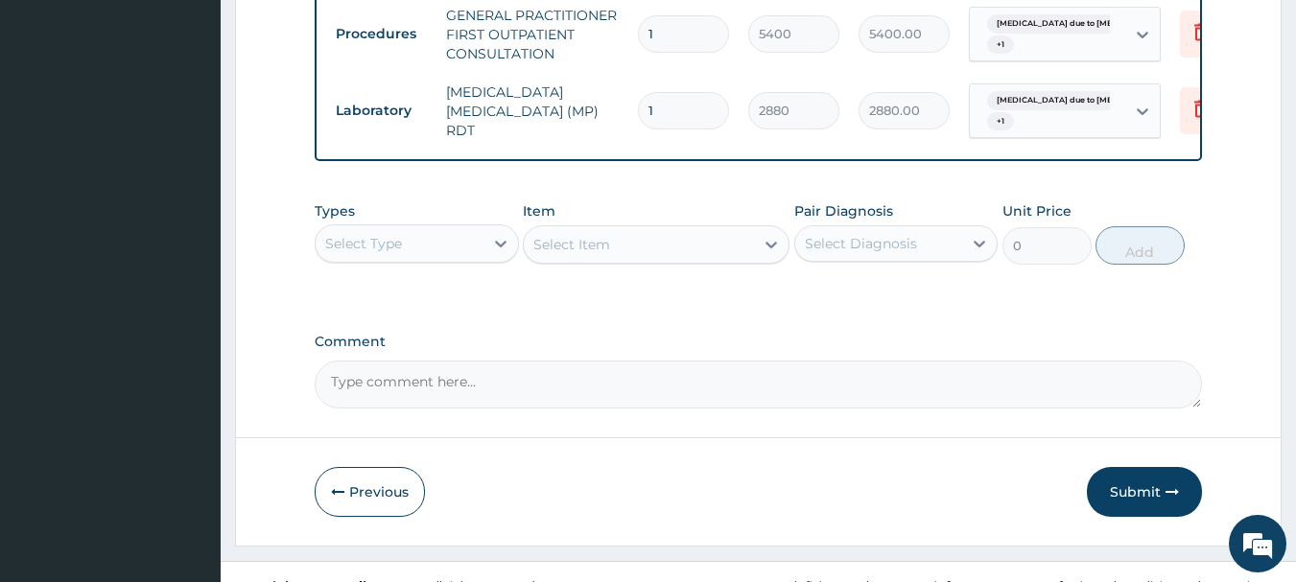
scroll to position [782, 0]
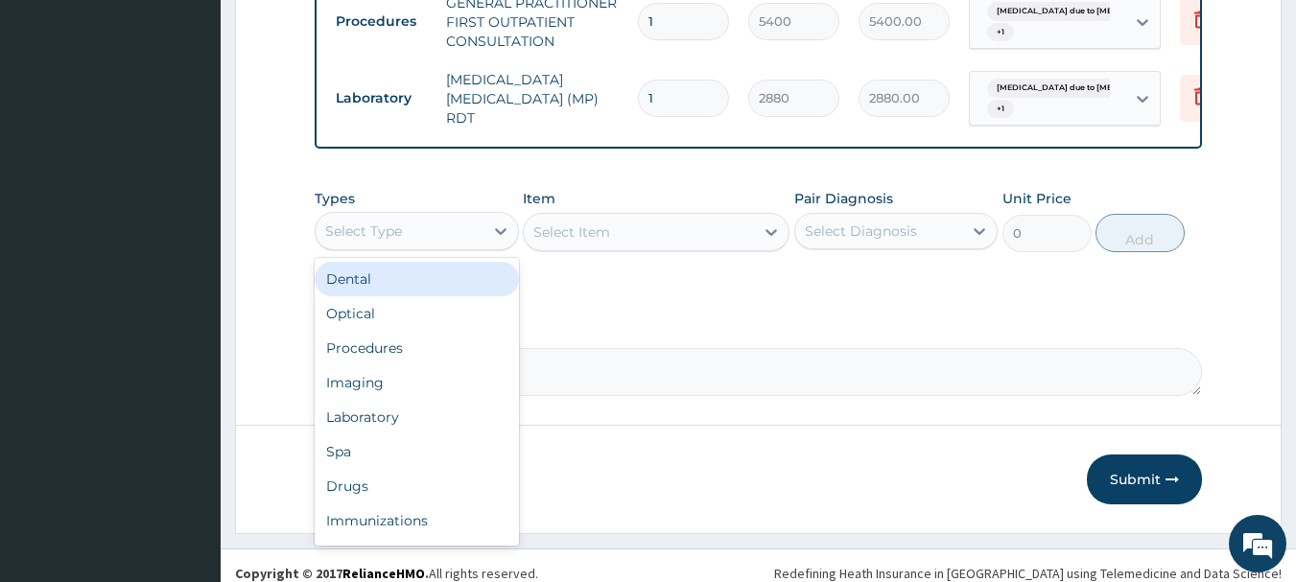
click at [426, 226] on div "Select Type" at bounding box center [417, 231] width 204 height 38
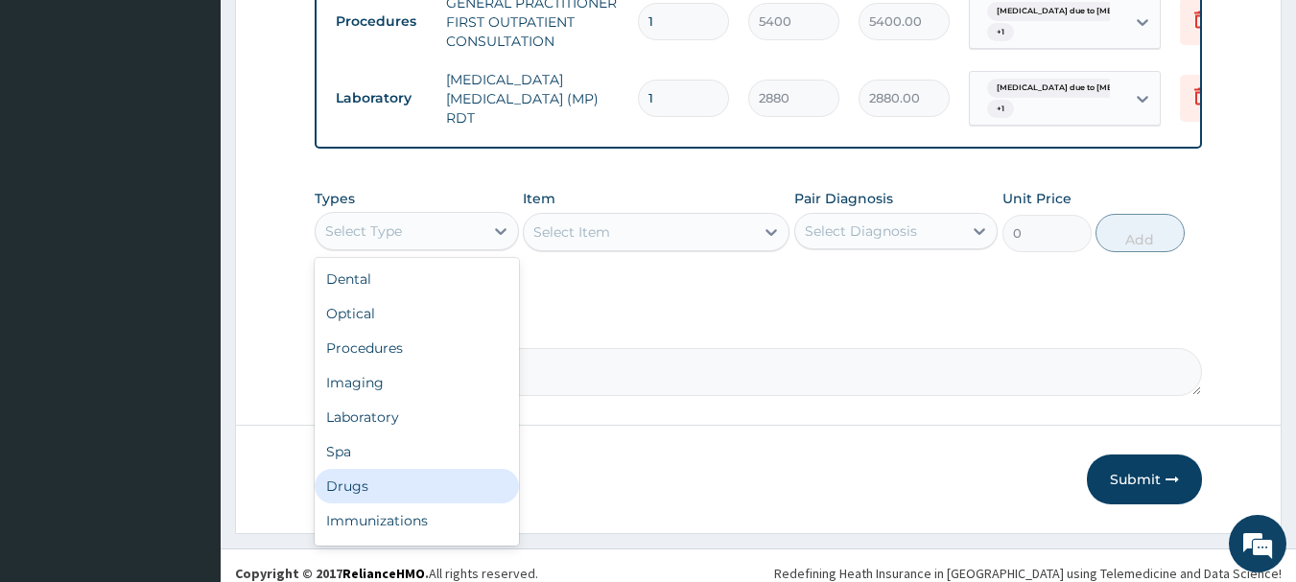
click at [422, 498] on div "Drugs" at bounding box center [417, 486] width 204 height 35
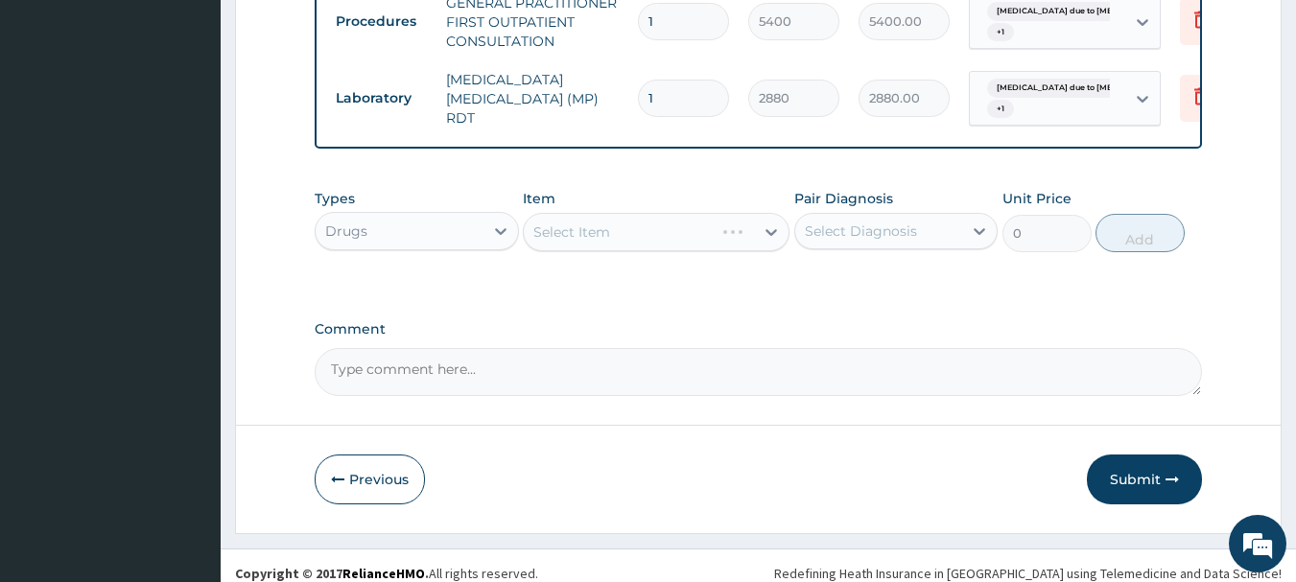
click at [853, 232] on div "Select Diagnosis" at bounding box center [879, 231] width 168 height 31
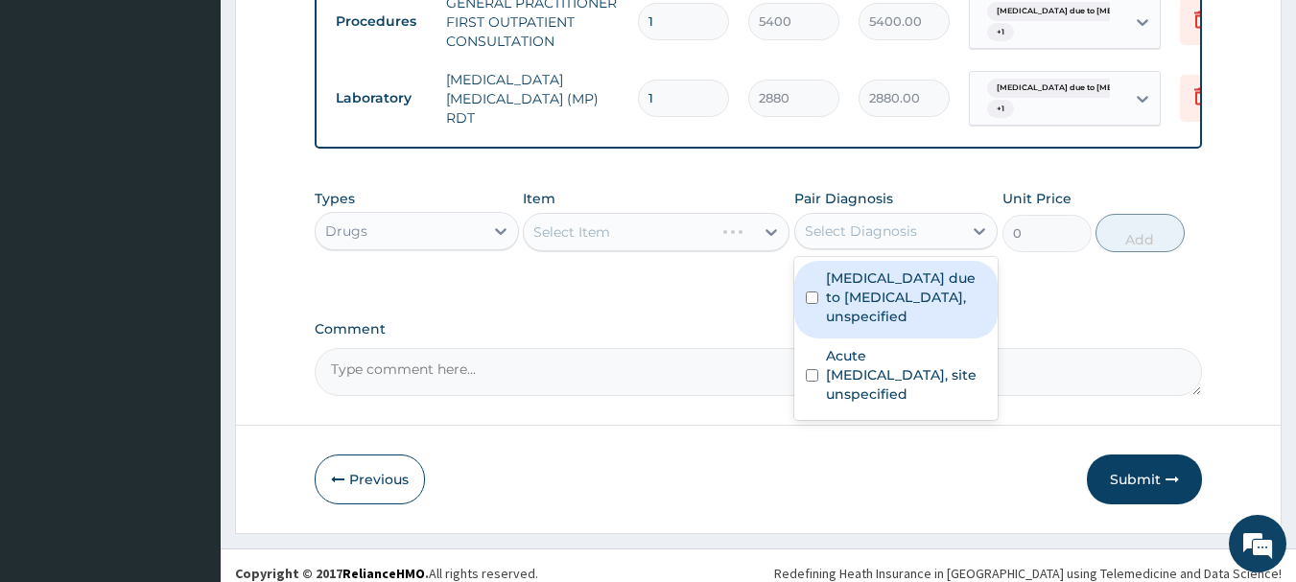
click at [860, 325] on label "Malaria due to Plasmodium falciparum, unspecified" at bounding box center [906, 298] width 161 height 58
checkbox input "true"
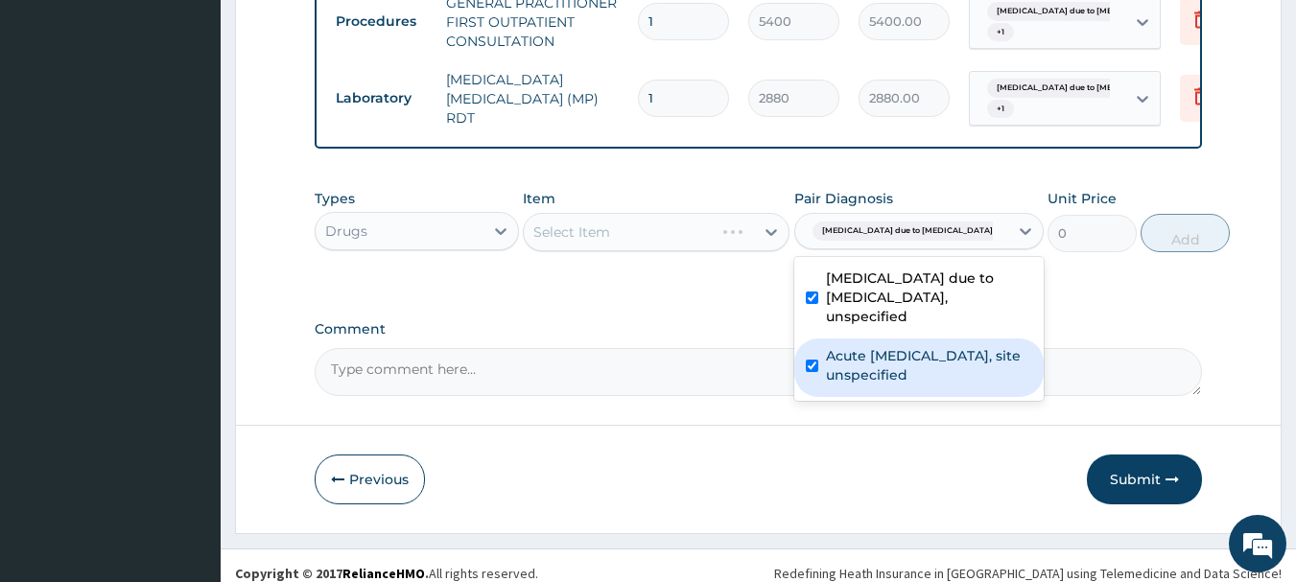
checkbox input "true"
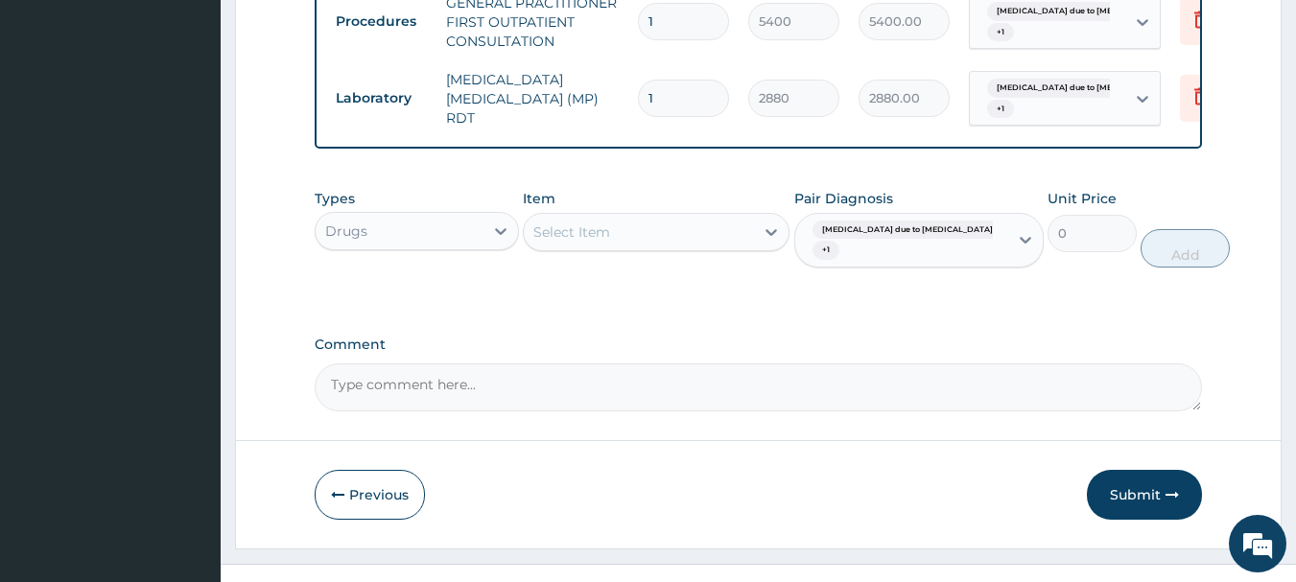
click at [849, 240] on span "Malaria due to Plasmodium falc..." at bounding box center [919, 230] width 212 height 19
click at [872, 240] on span "Malaria due to Plasmodium falc..." at bounding box center [919, 230] width 212 height 19
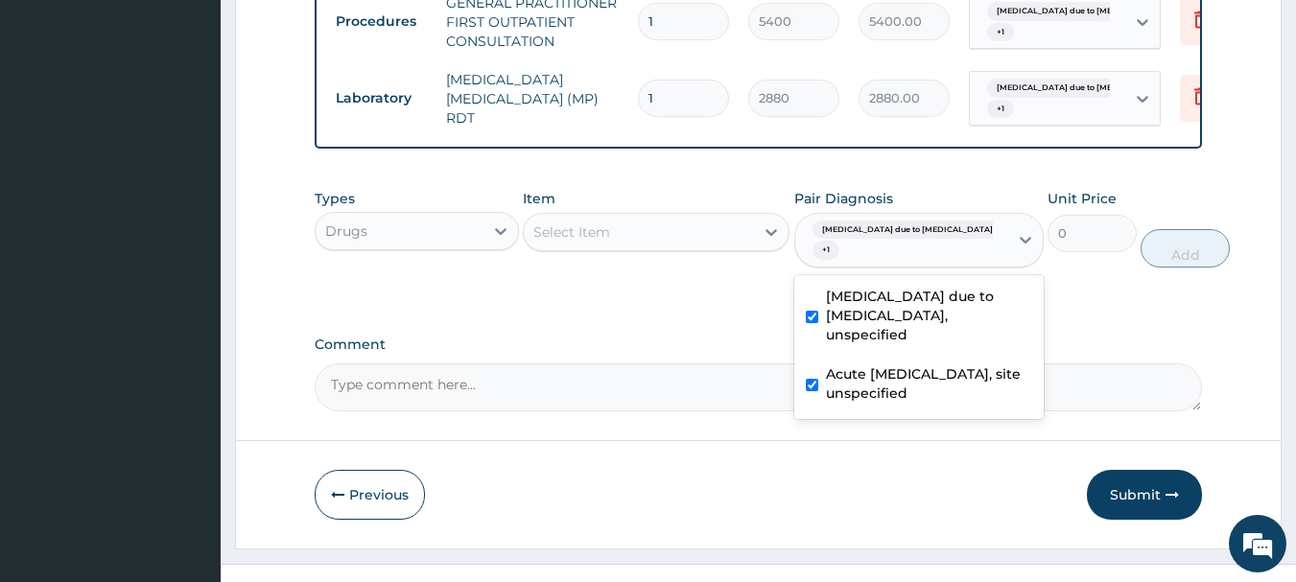
click at [696, 235] on div "Select Item" at bounding box center [639, 232] width 230 height 31
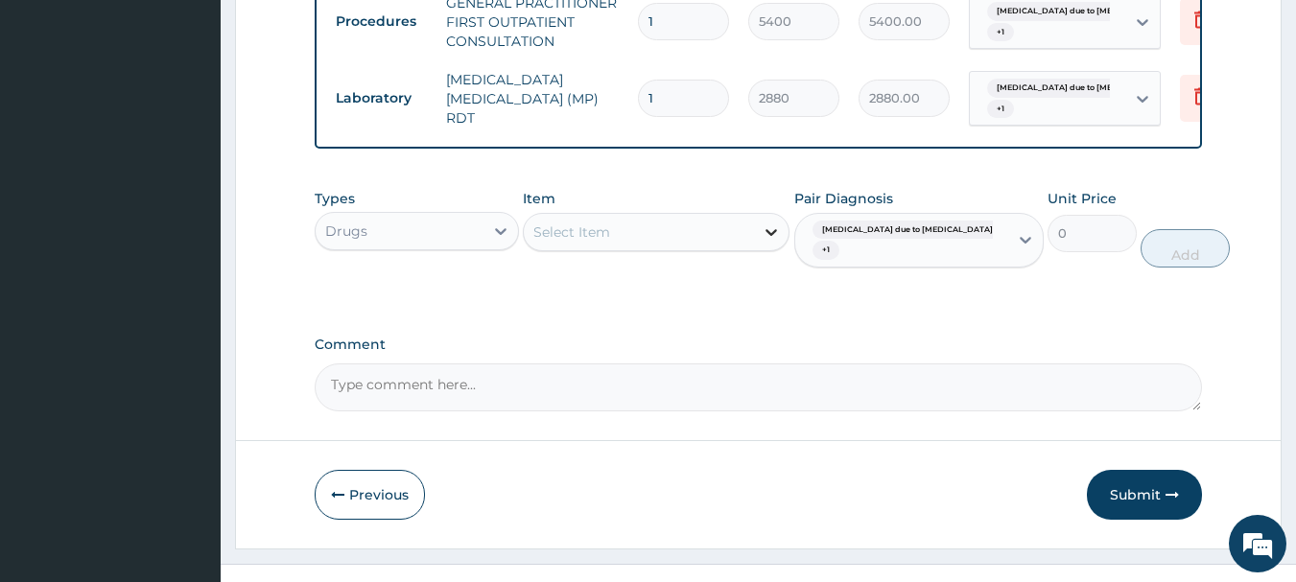
click at [760, 246] on div at bounding box center [771, 232] width 35 height 35
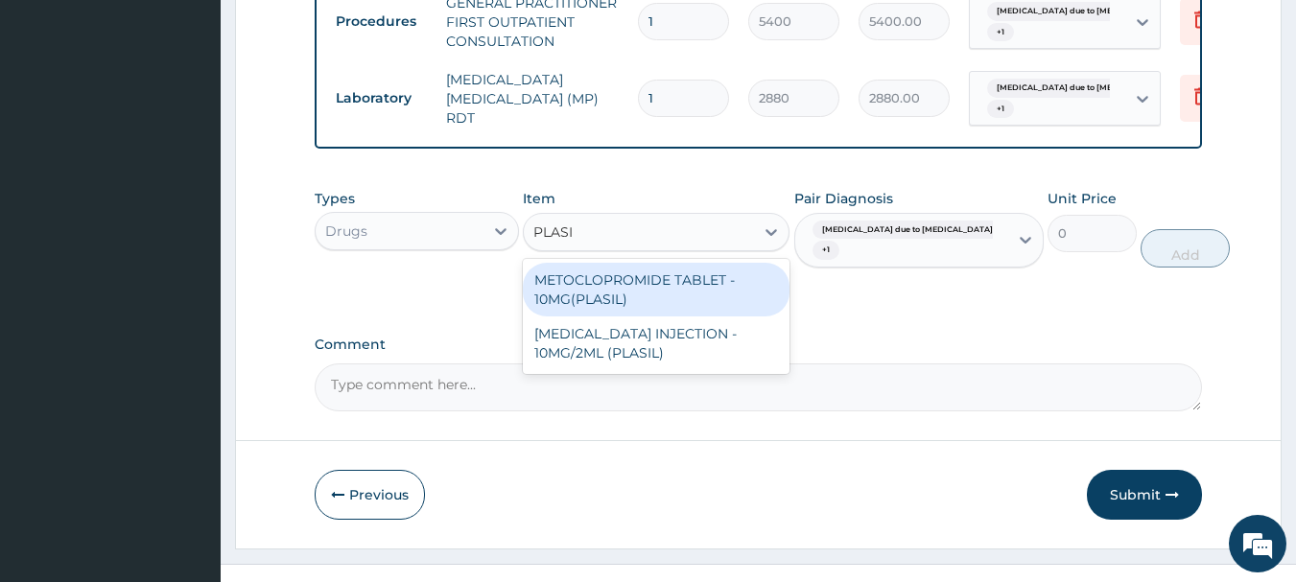
type input "PLASIL"
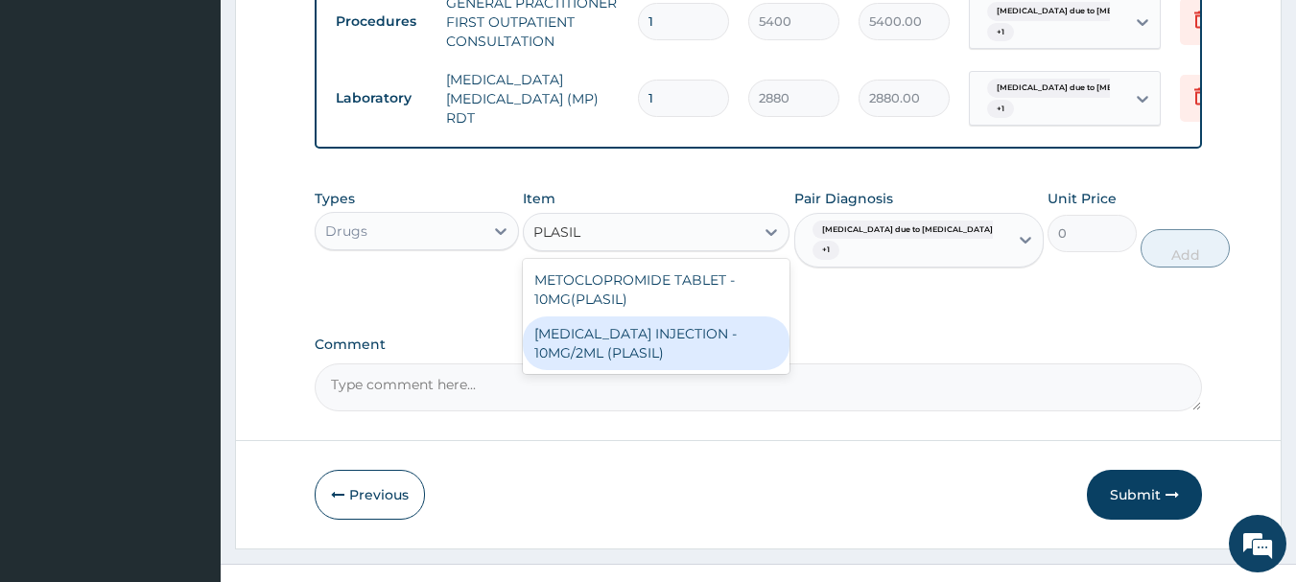
click at [664, 367] on div "METOCLOPRAMIDE INJECTION - 10MG/2ML (PLASIL)" at bounding box center [656, 344] width 267 height 54
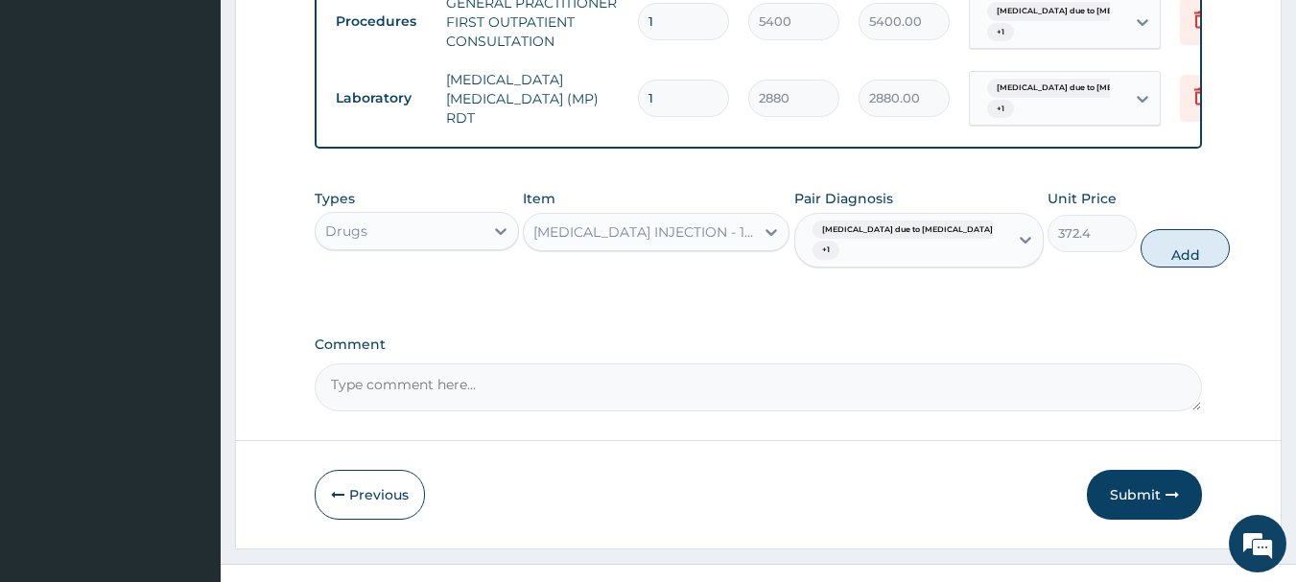
click at [1141, 268] on button "Add" at bounding box center [1185, 248] width 89 height 38
type input "0"
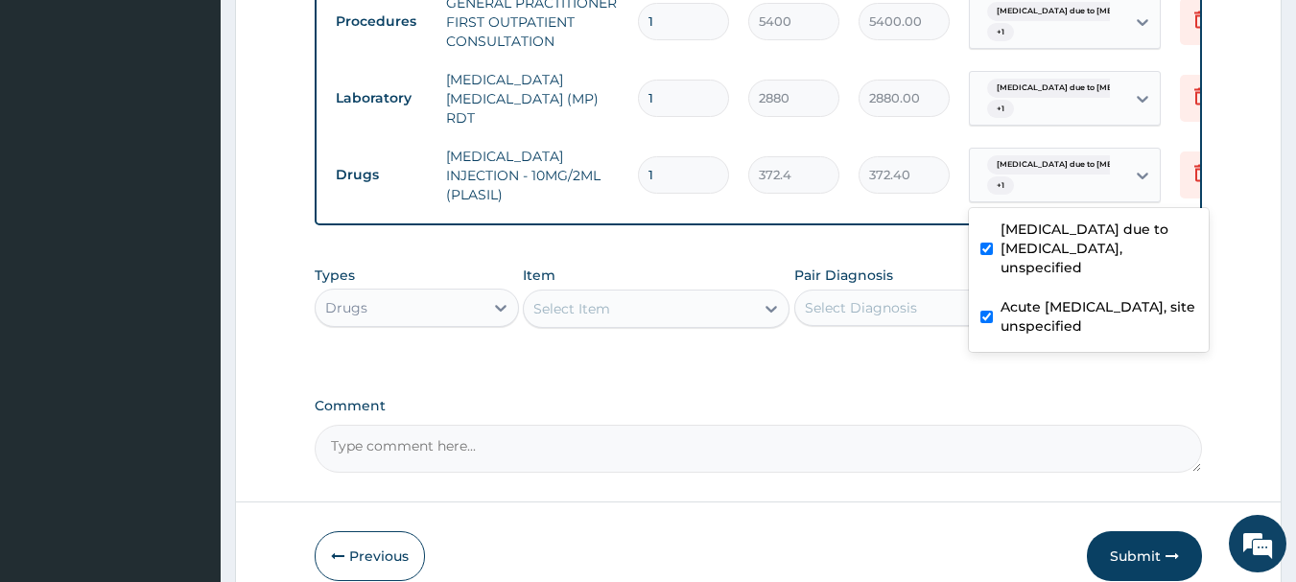
click at [1101, 184] on div "Malaria due to Plasmodium falc... + 1" at bounding box center [1045, 176] width 130 height 46
click at [1029, 298] on label "Acute upper respiratory infection, site unspecified" at bounding box center [1099, 316] width 197 height 38
checkbox input "false"
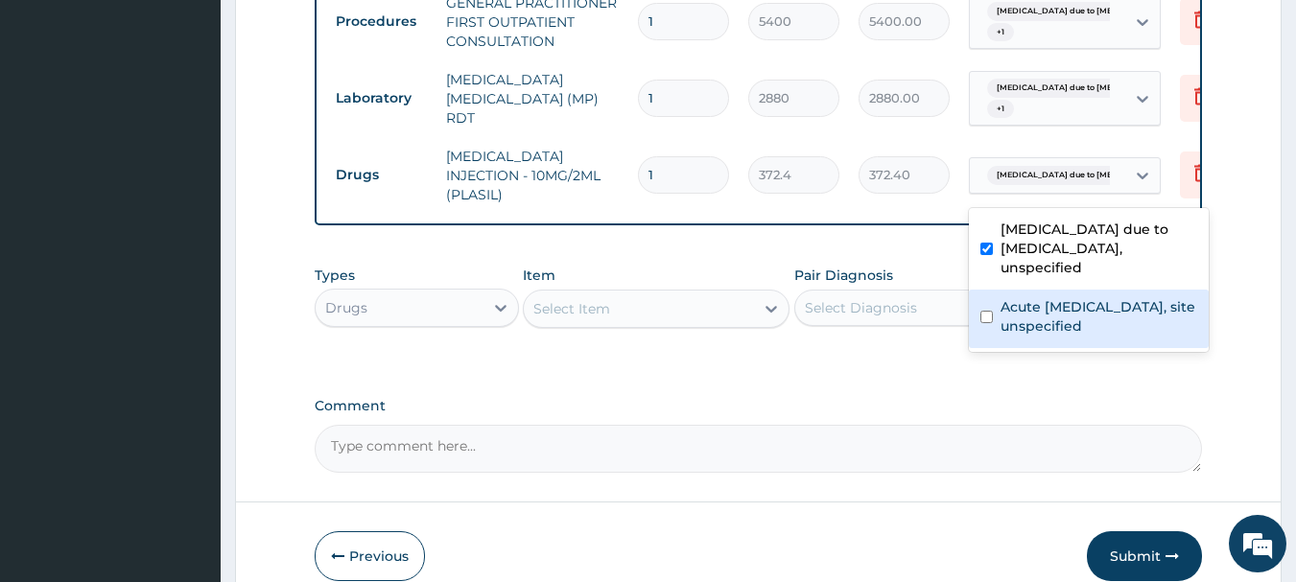
drag, startPoint x: 674, startPoint y: 258, endPoint x: 669, endPoint y: 268, distance: 10.7
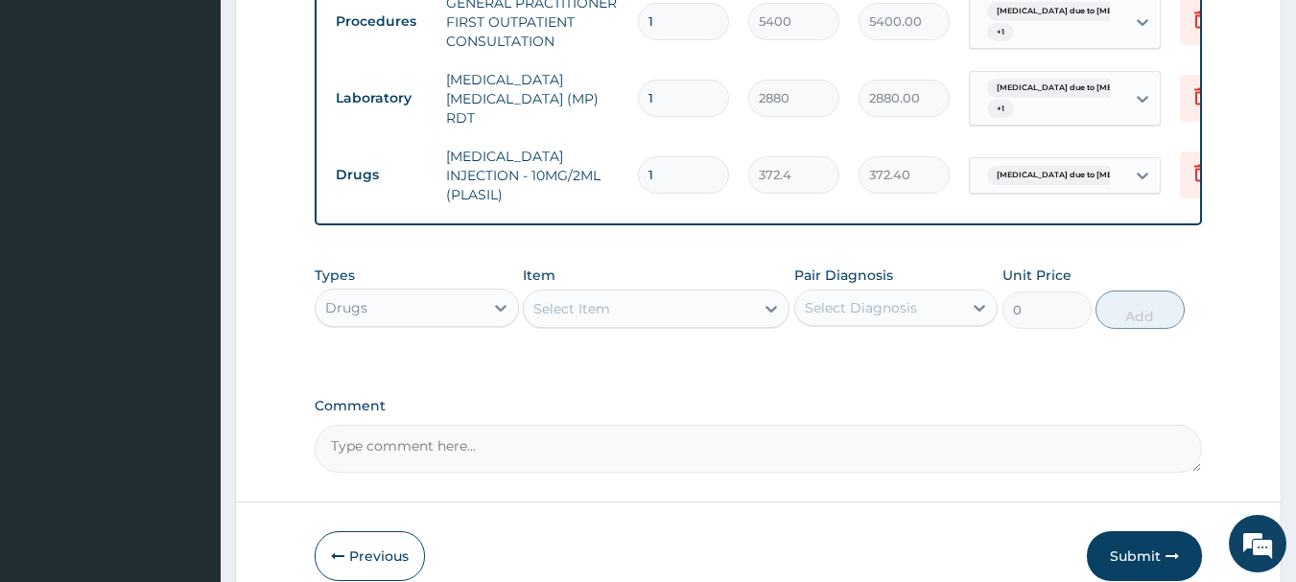
click at [931, 323] on div "Select Diagnosis" at bounding box center [879, 308] width 168 height 31
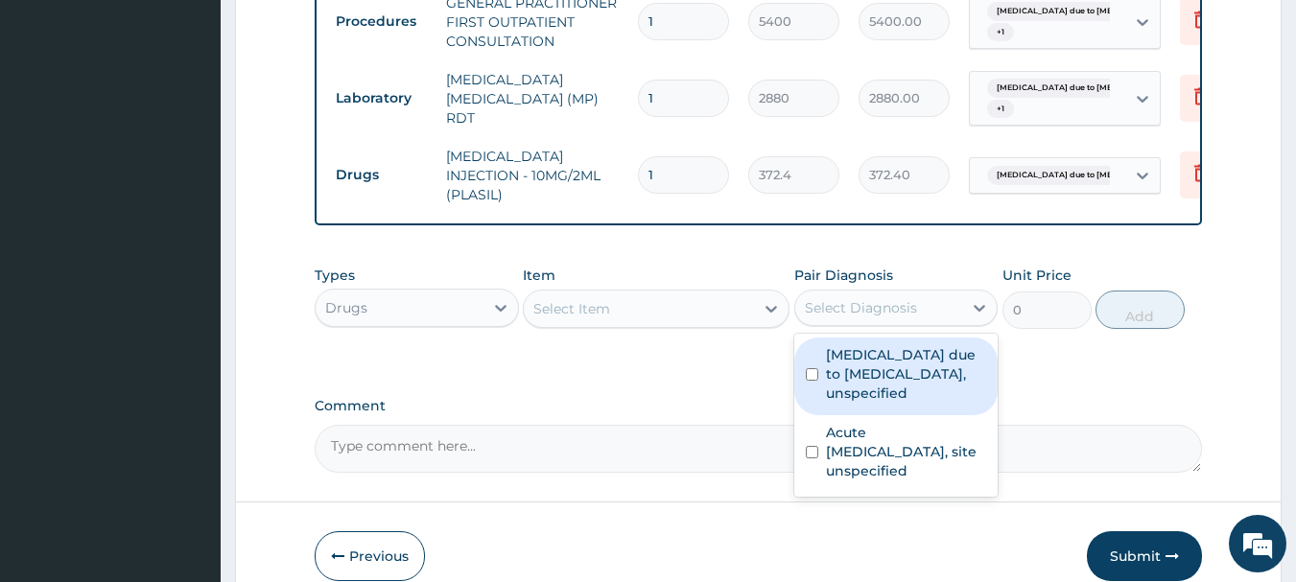
click at [861, 403] on label "Malaria due to Plasmodium falciparum, unspecified" at bounding box center [906, 374] width 161 height 58
checkbox input "true"
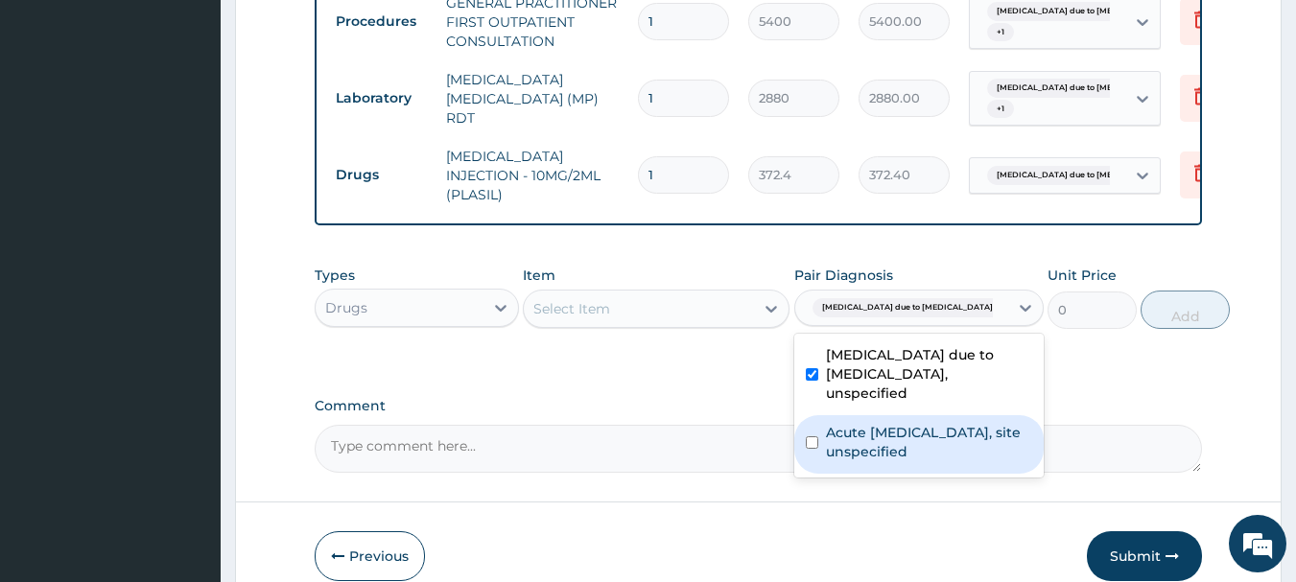
click at [728, 324] on div "Select Item" at bounding box center [639, 309] width 230 height 31
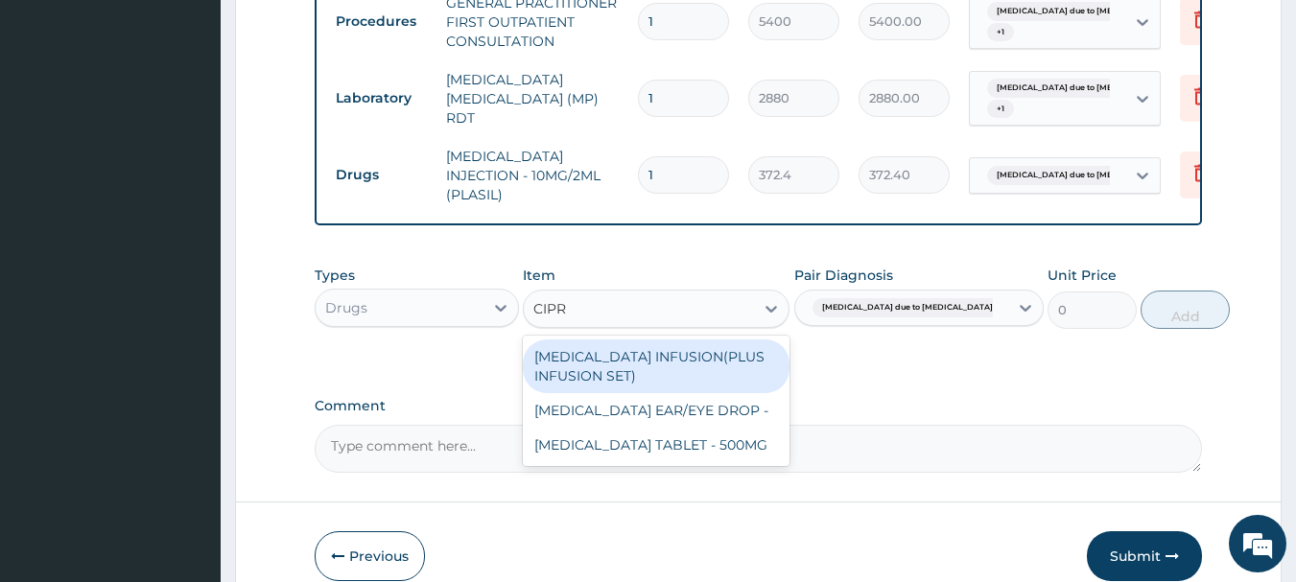
type input "CIPRO"
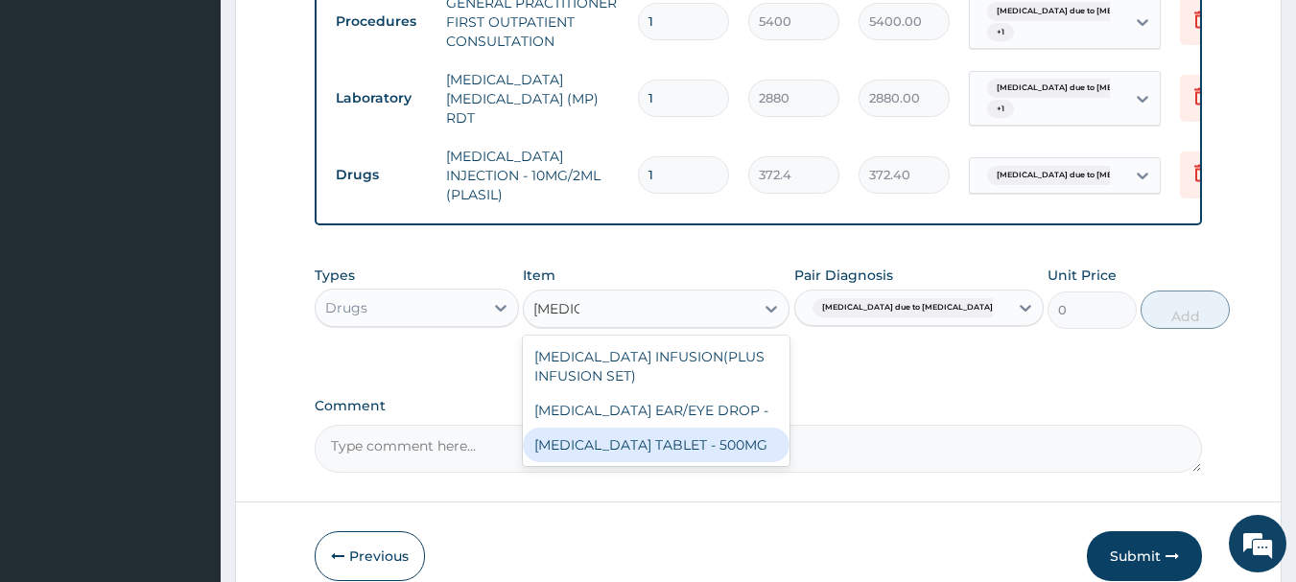
click at [722, 462] on div "CIPROFLOXACIN TABLET - 500MG" at bounding box center [656, 445] width 267 height 35
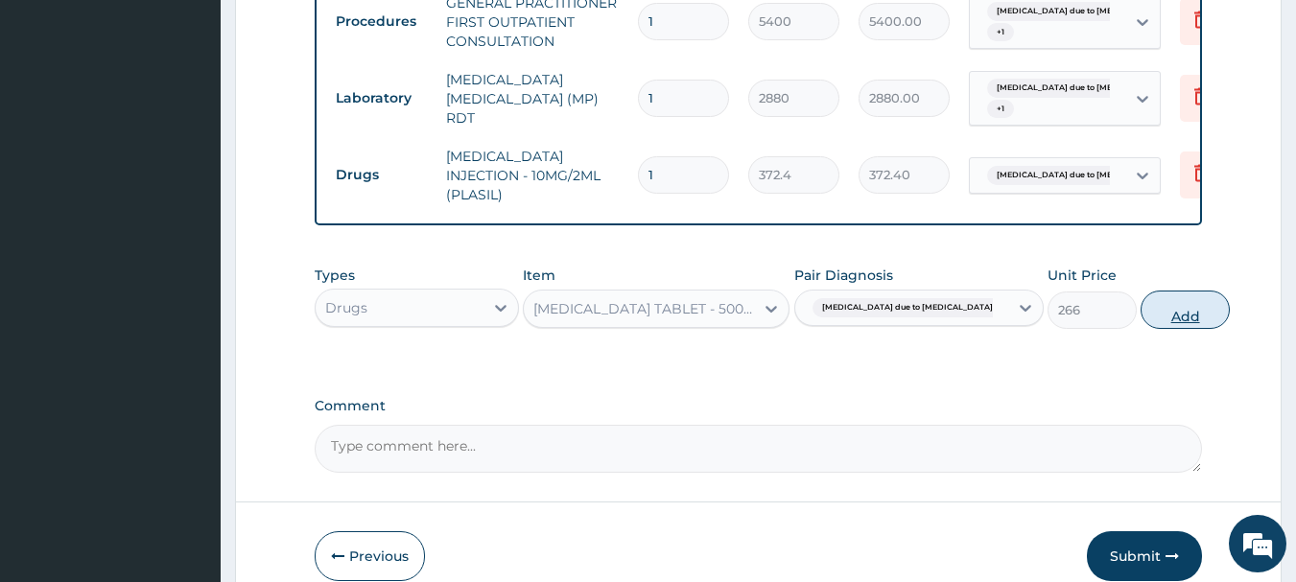
click at [1141, 320] on button "Add" at bounding box center [1185, 310] width 89 height 38
type input "0"
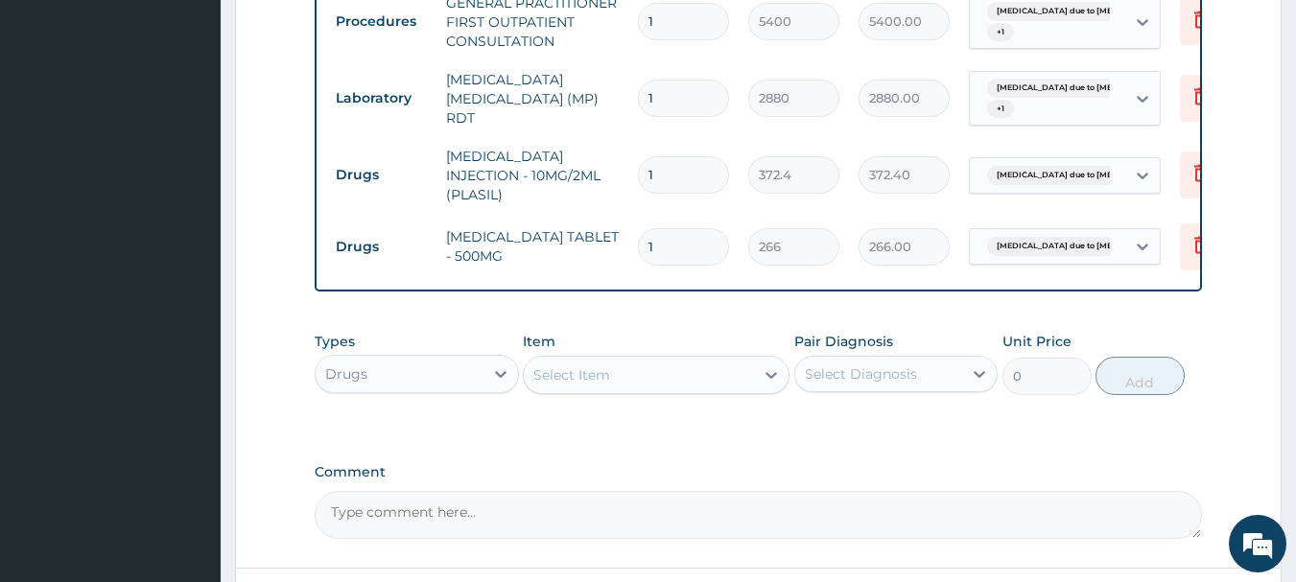
type input "10"
type input "2660.00"
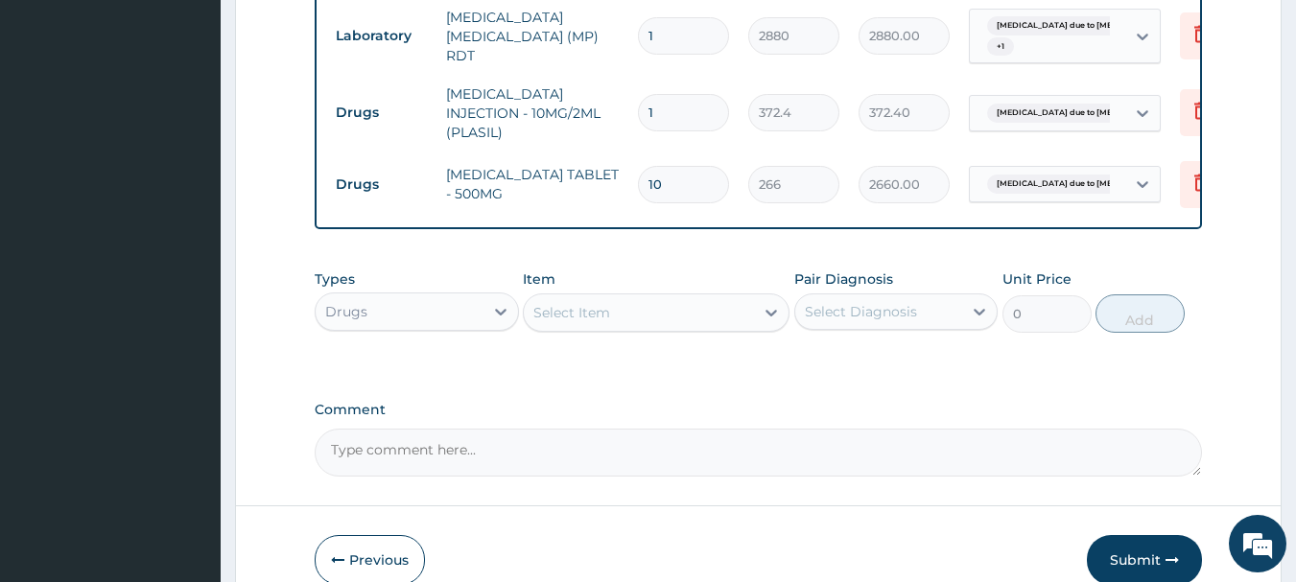
scroll to position [878, 0]
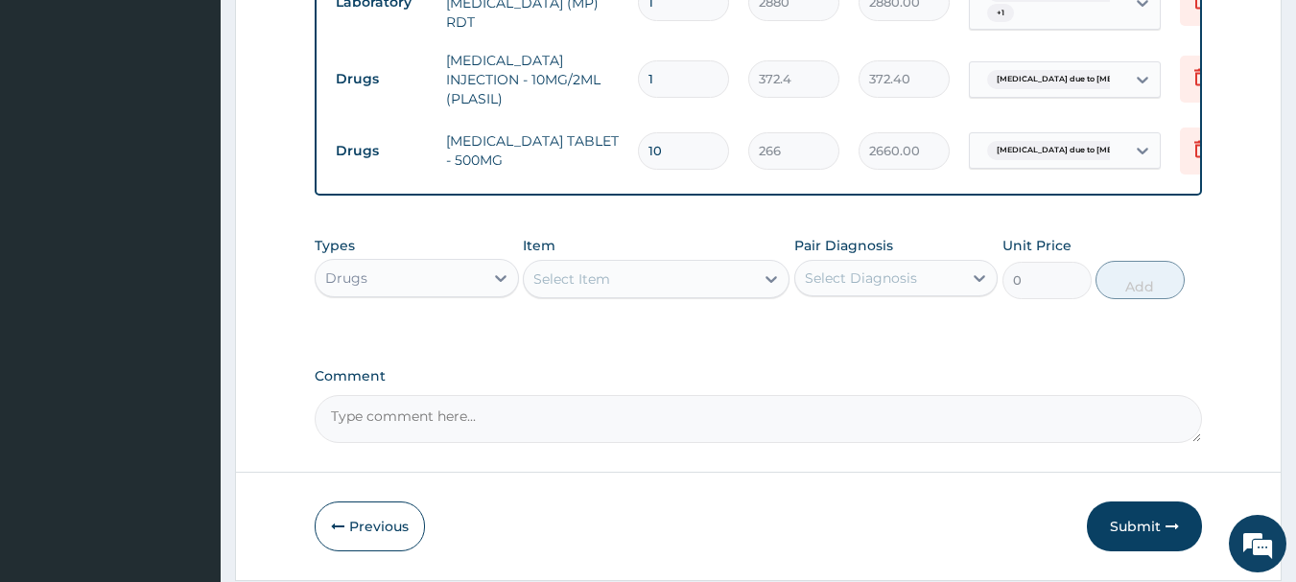
type input "10"
click at [881, 281] on div "Select Diagnosis" at bounding box center [861, 278] width 112 height 19
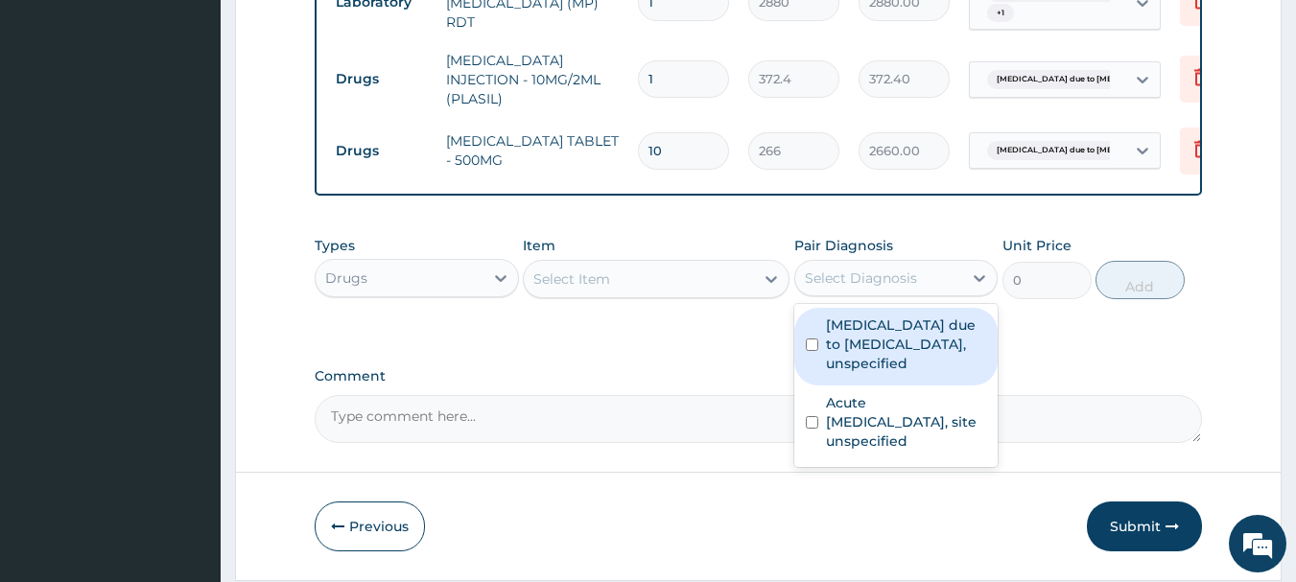
click at [883, 362] on label "Malaria due to Plasmodium falciparum, unspecified" at bounding box center [906, 345] width 161 height 58
checkbox input "true"
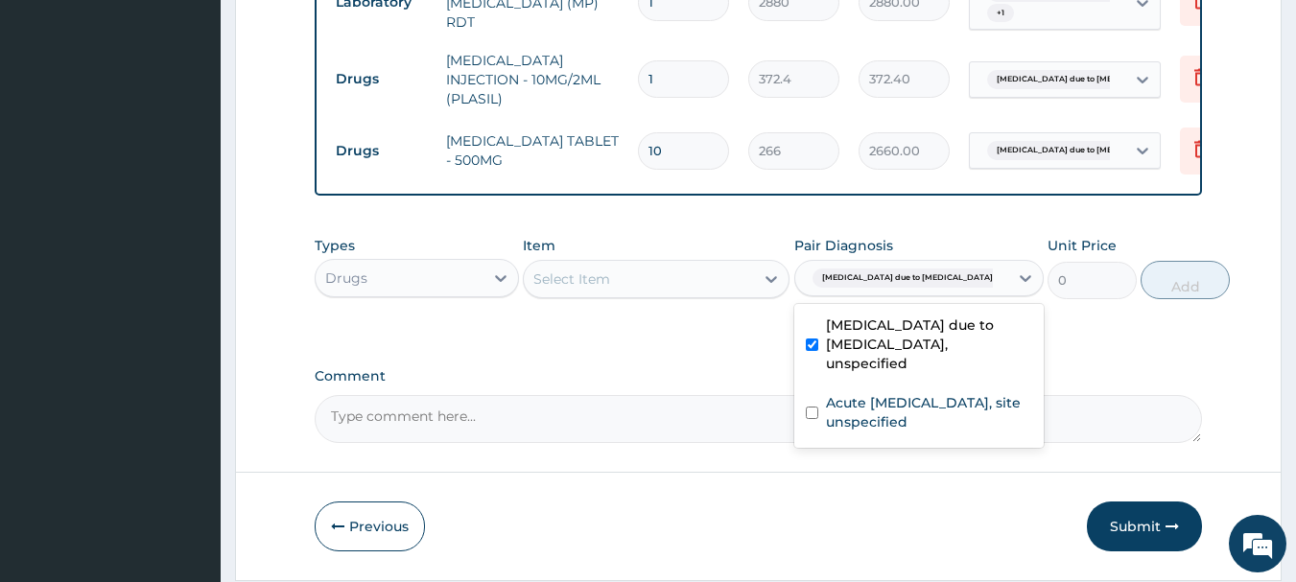
click at [714, 295] on div "Select Item" at bounding box center [639, 279] width 230 height 31
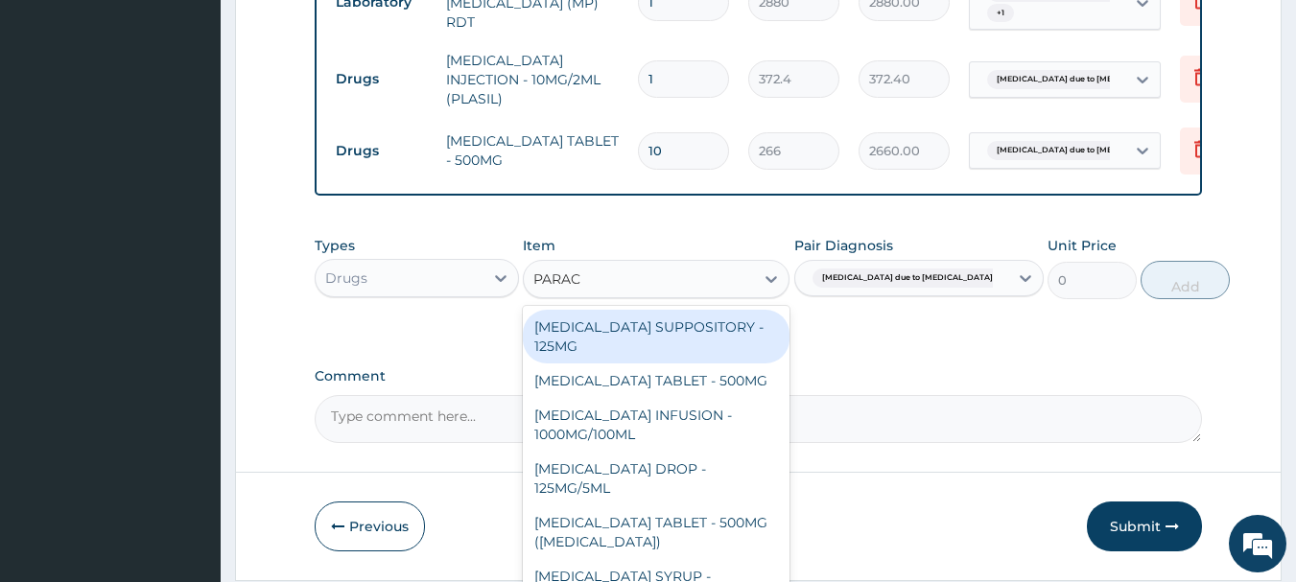
type input "PARACE"
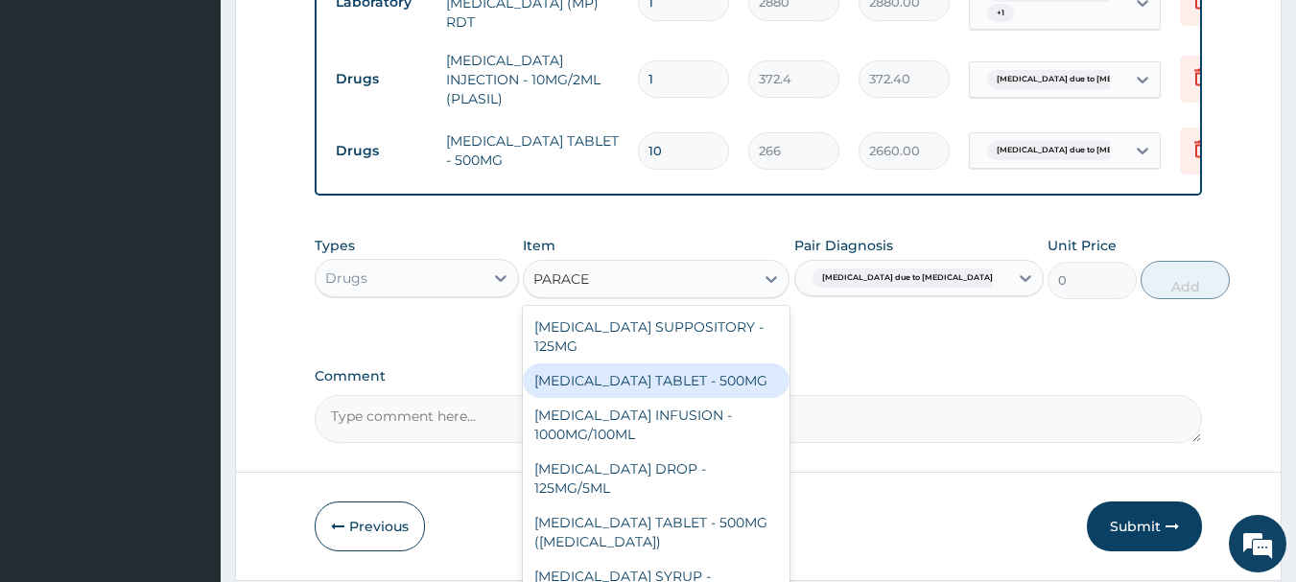
click at [691, 384] on div "PARACETAMOL TABLET - 500MG" at bounding box center [656, 381] width 267 height 35
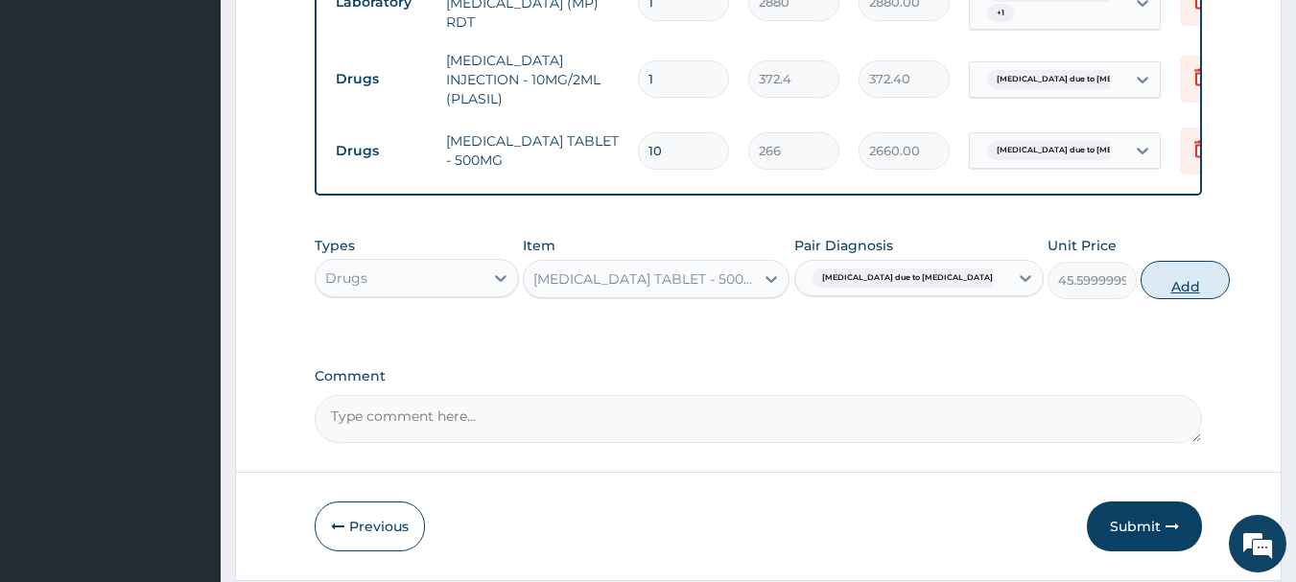
click at [1158, 295] on button "Add" at bounding box center [1185, 280] width 89 height 38
type input "0"
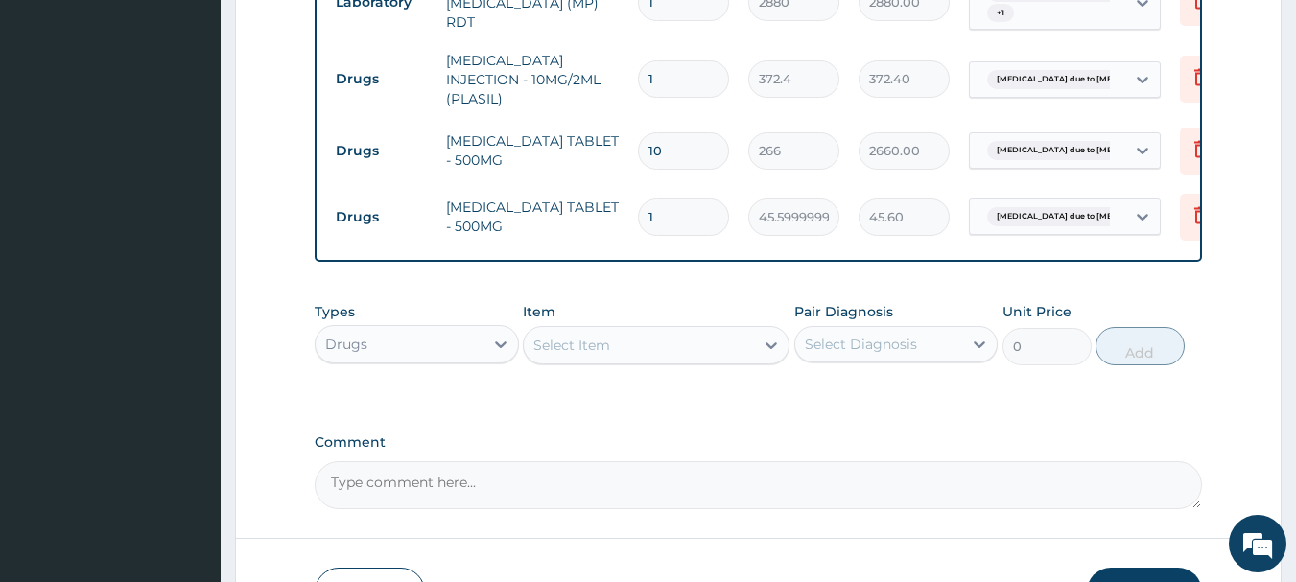
click at [659, 203] on input "1" at bounding box center [683, 217] width 91 height 37
type input "10"
type input "456.00"
type input "10"
click at [874, 354] on div "Select Diagnosis" at bounding box center [861, 344] width 112 height 19
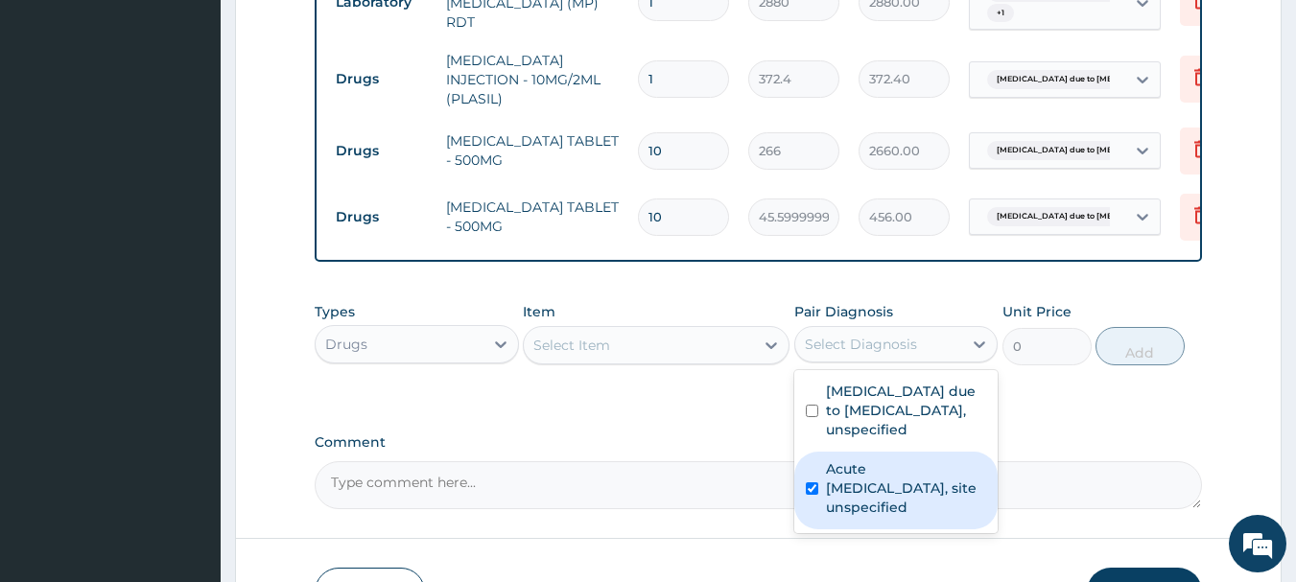
checkbox input "true"
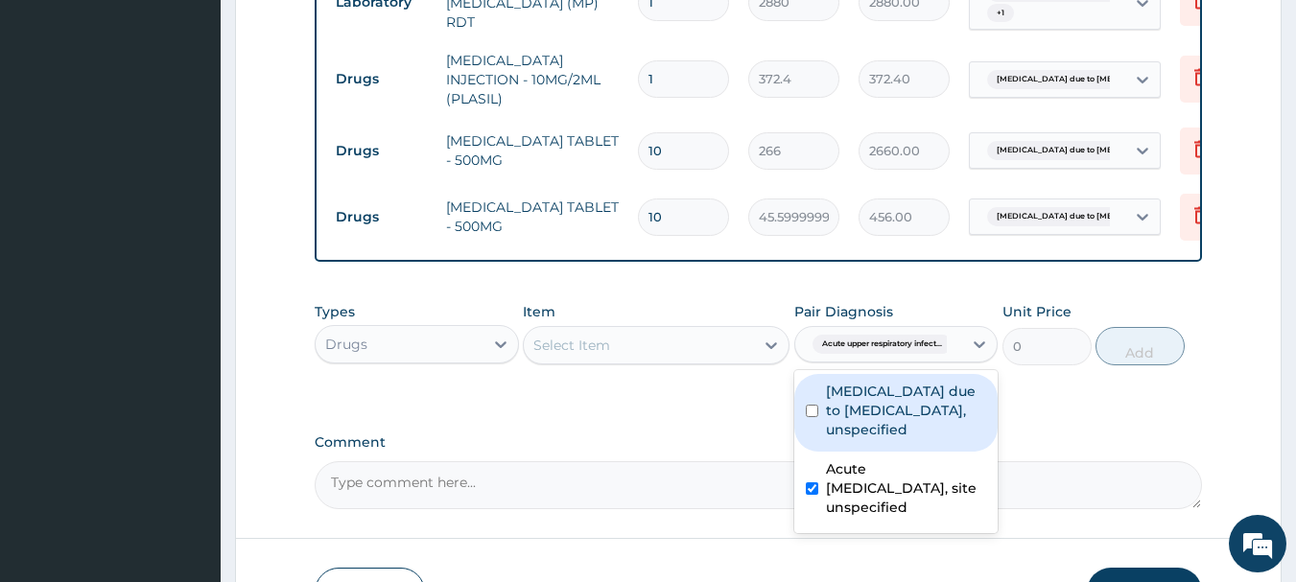
click at [672, 356] on div "Select Item" at bounding box center [639, 345] width 230 height 31
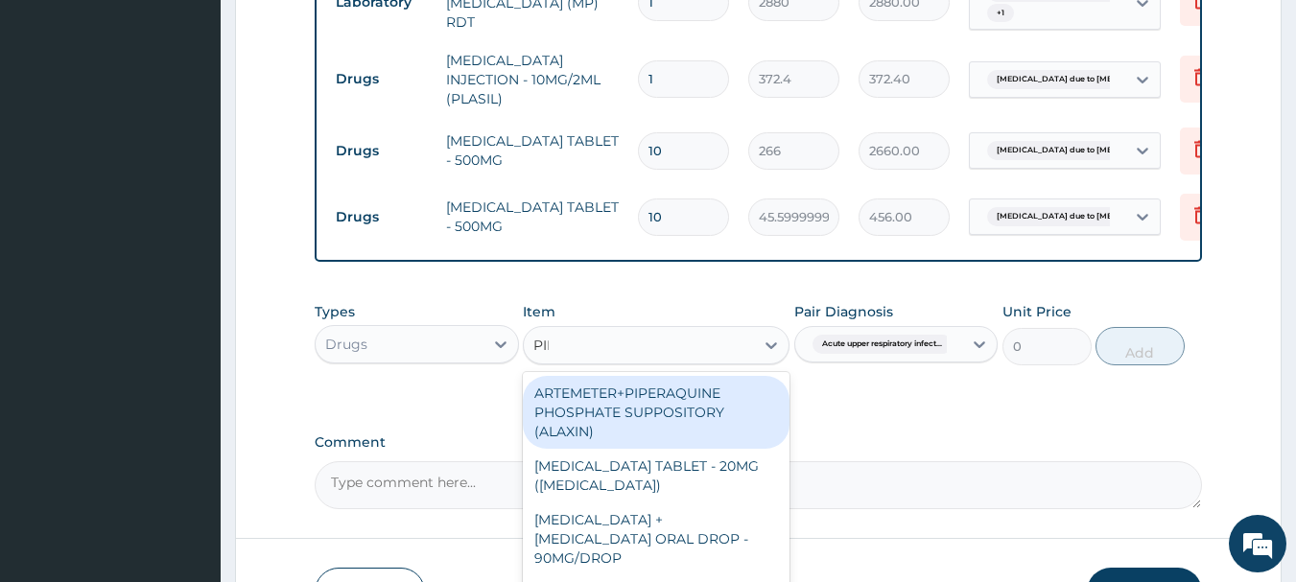
type input "PIRI"
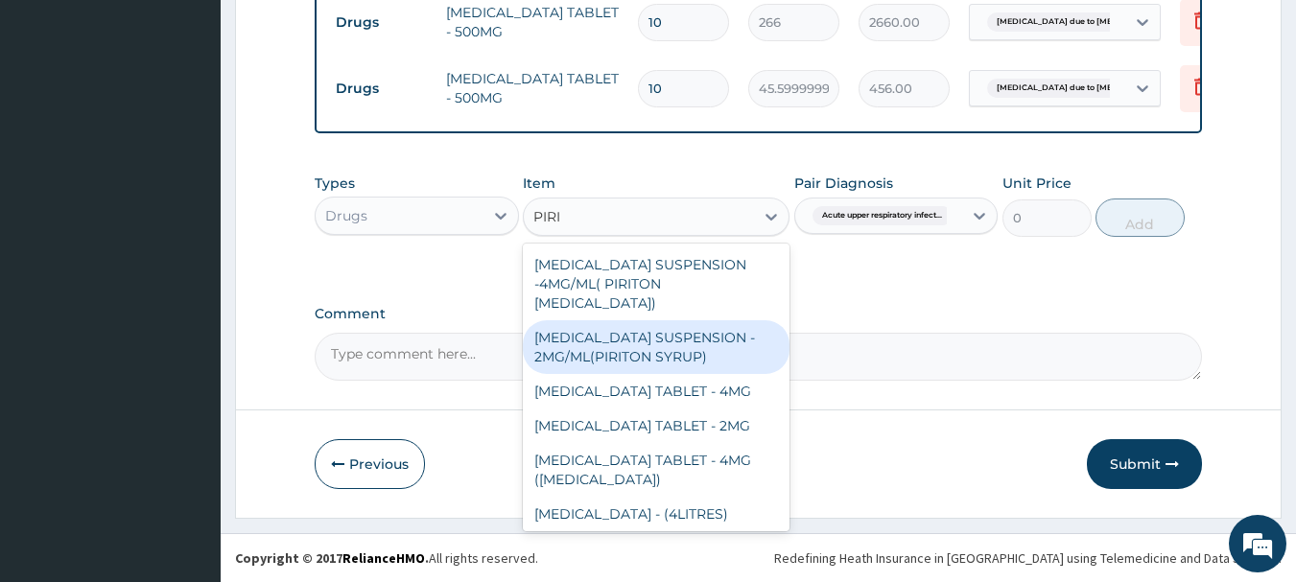
scroll to position [1018, 0]
click at [617, 374] on div "CHLORPHENIRAMINE SUSPENSION - 2MG/ML(PIRITON SYRUP)" at bounding box center [656, 347] width 267 height 54
click at [617, 377] on textarea "Comment" at bounding box center [759, 357] width 889 height 48
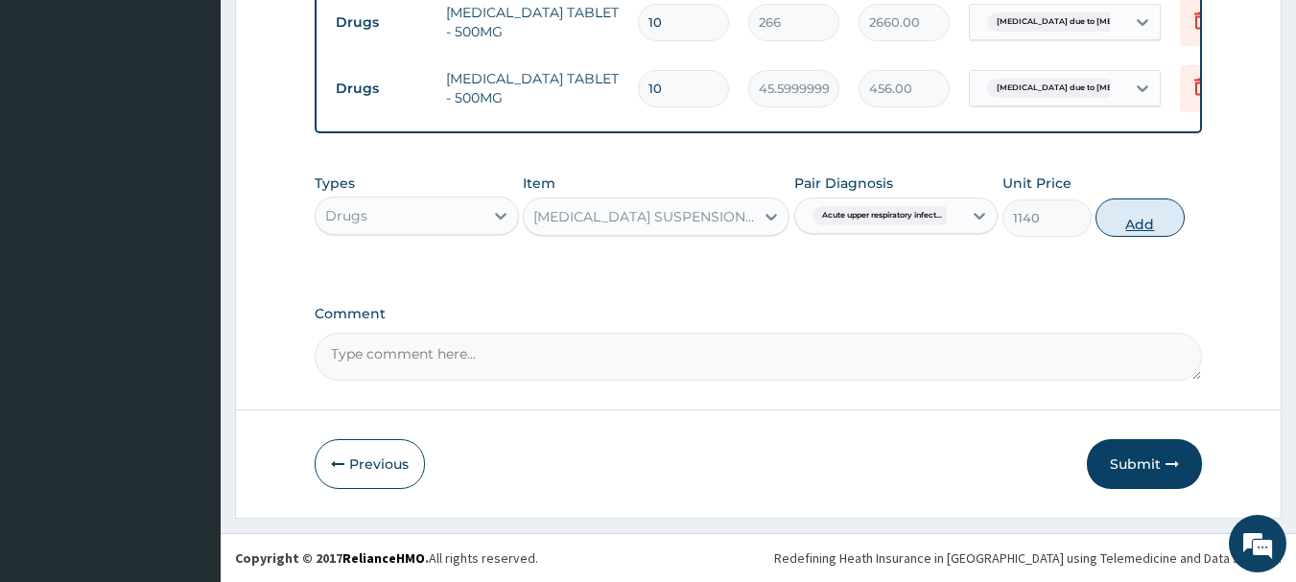
click at [1132, 215] on button "Add" at bounding box center [1140, 218] width 89 height 38
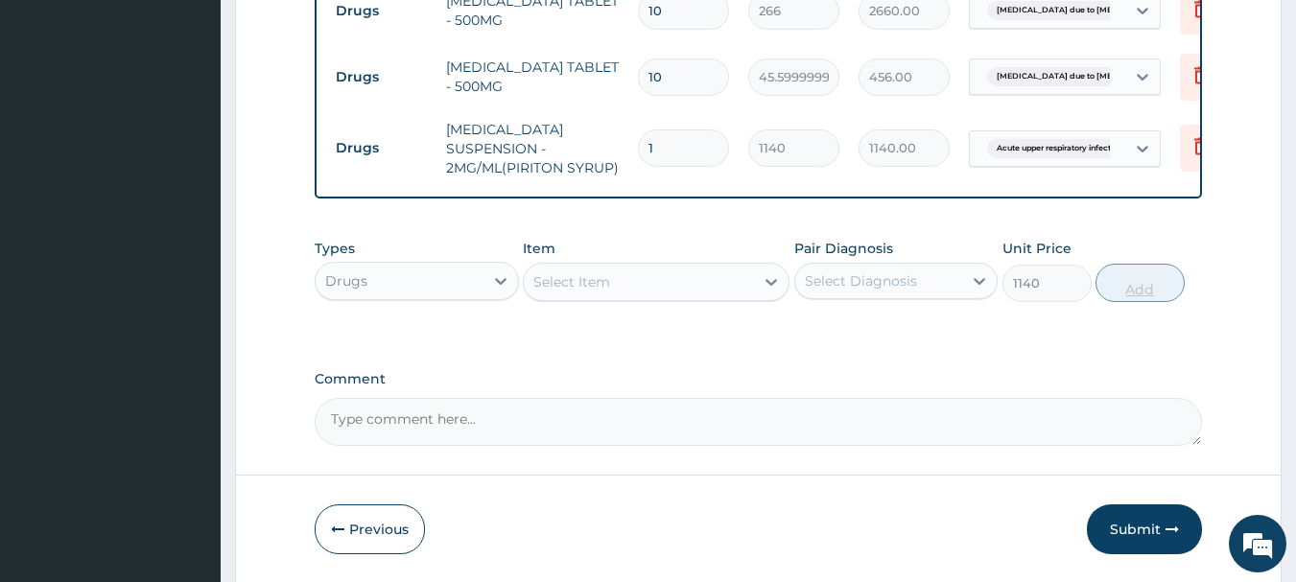
type input "0"
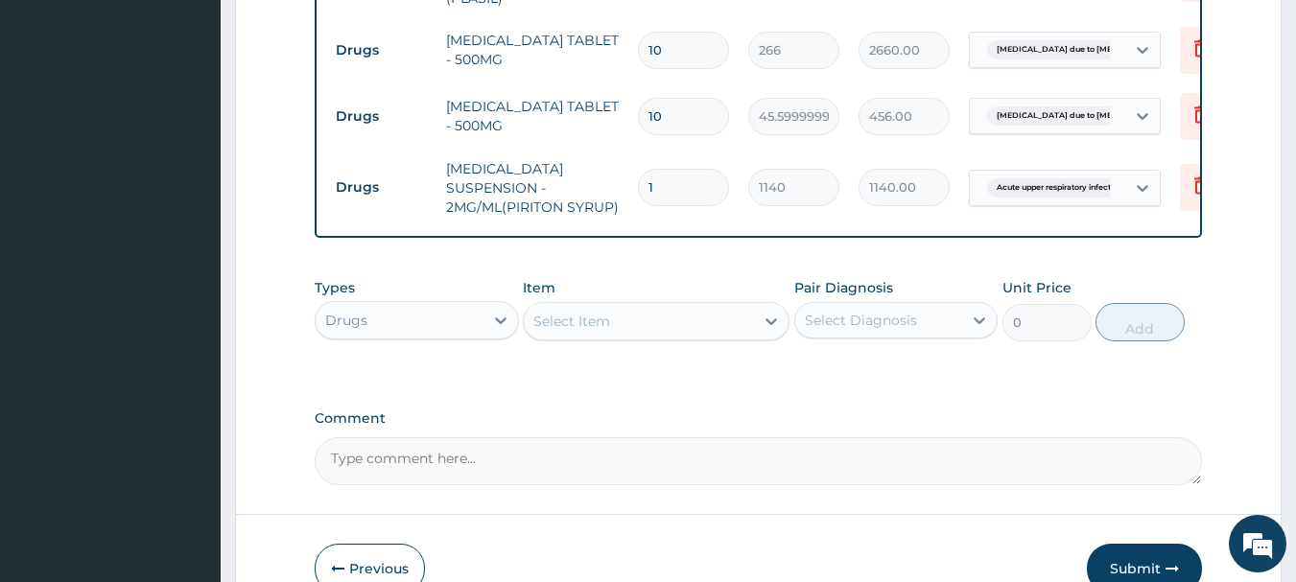
scroll to position [1095, 0]
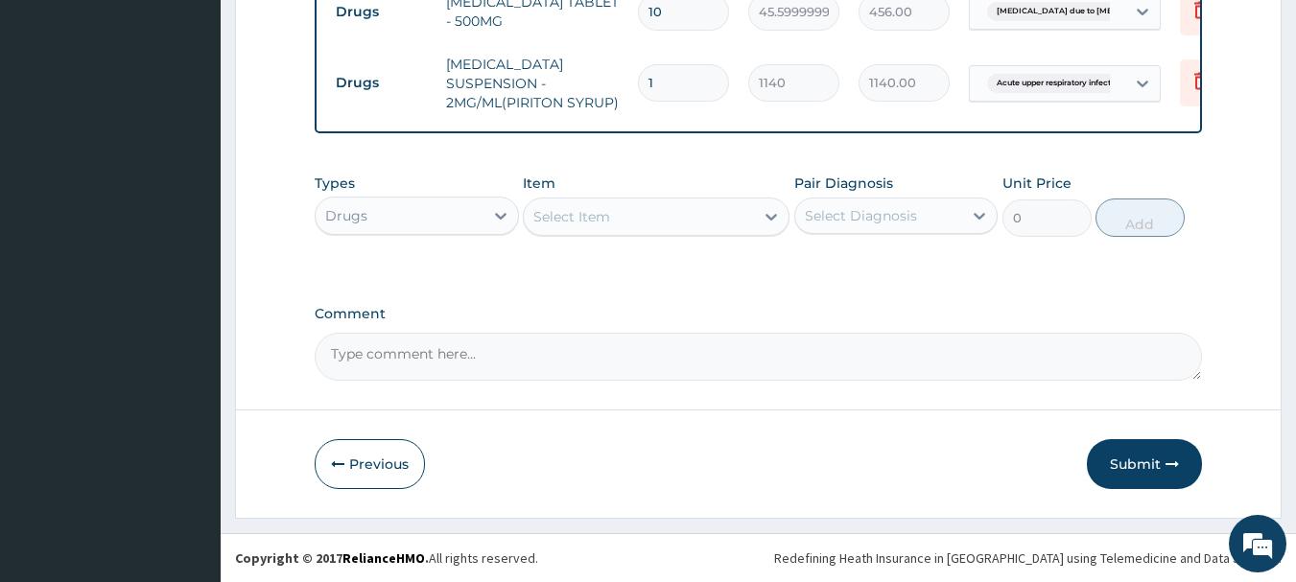
click at [720, 205] on div "Select Item" at bounding box center [639, 216] width 230 height 31
type input "ARTE"
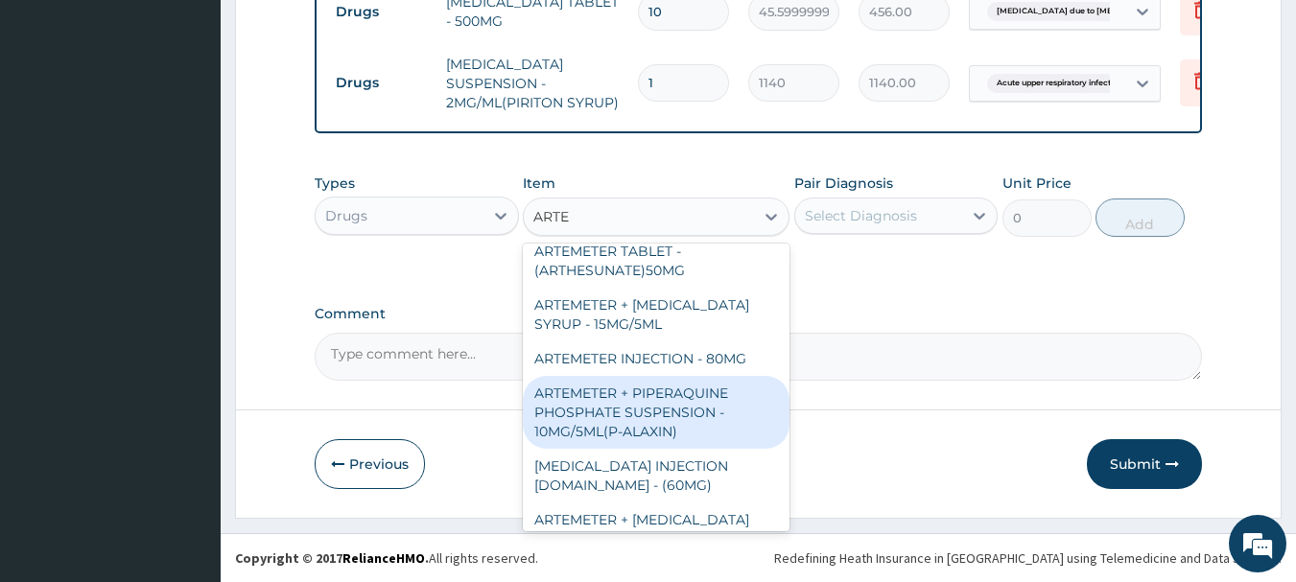
scroll to position [480, 0]
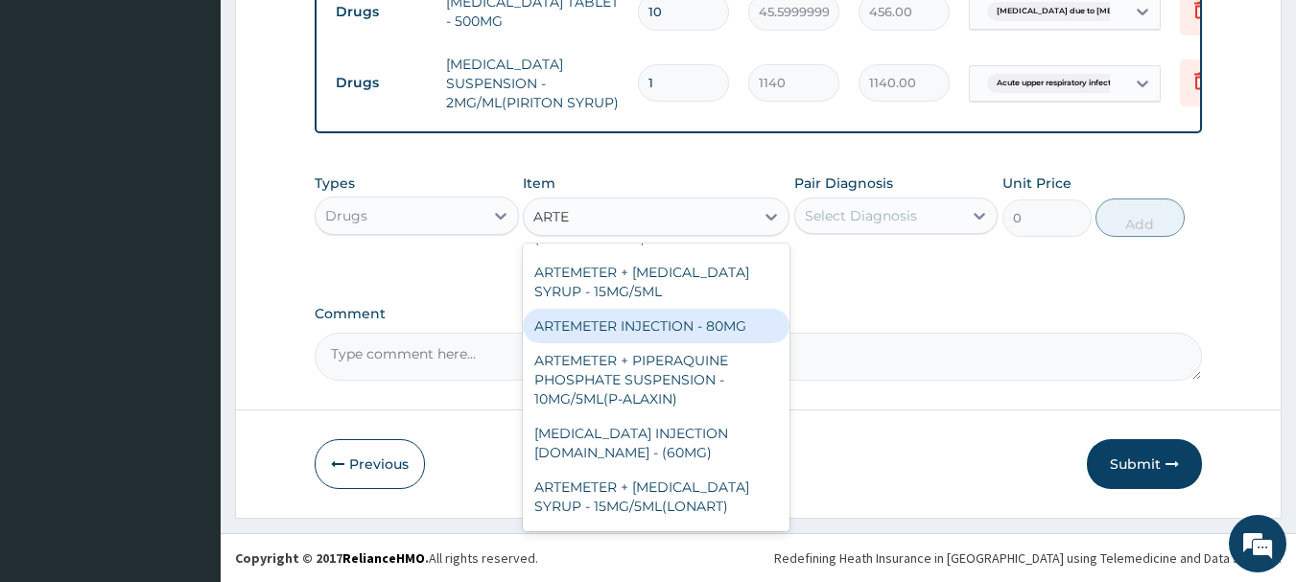
click at [672, 344] on div "ARTEMETER INJECTION - 80MG" at bounding box center [656, 326] width 267 height 35
type input "646"
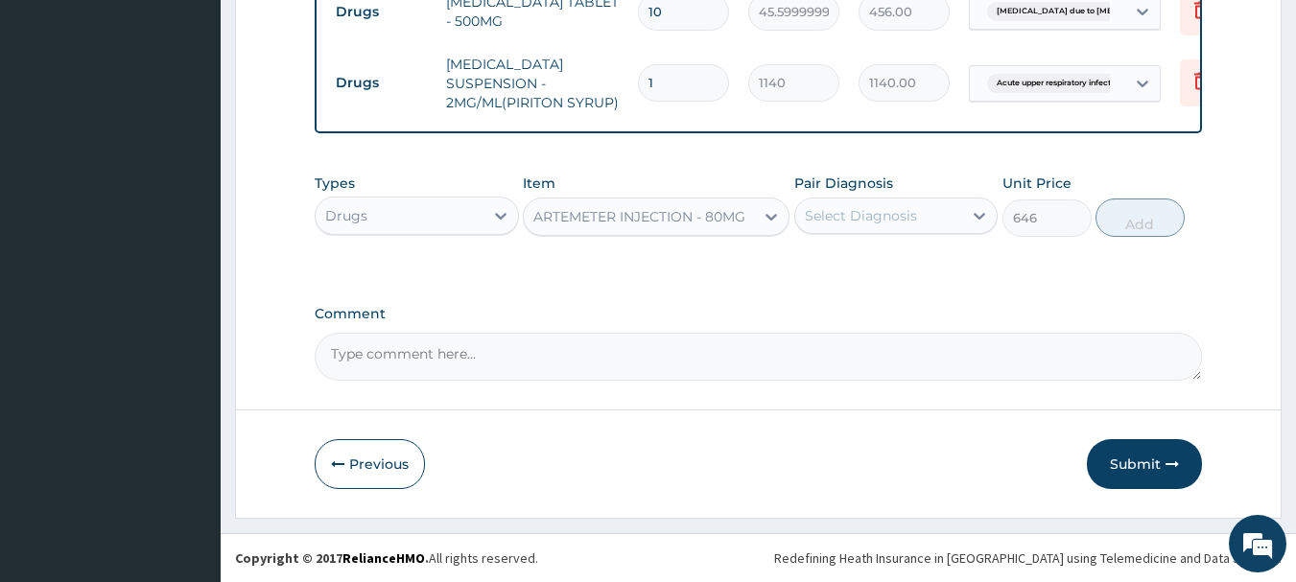
click at [951, 193] on div "Pair Diagnosis Select Diagnosis" at bounding box center [896, 205] width 204 height 63
click at [958, 209] on div "Select Diagnosis" at bounding box center [879, 216] width 168 height 31
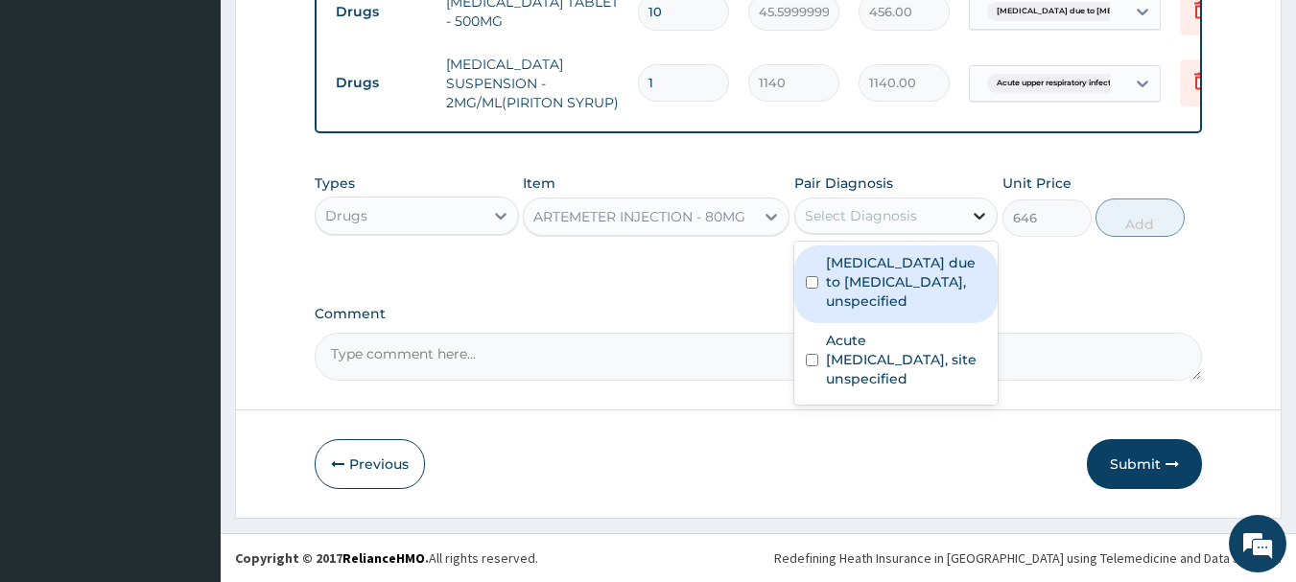
click at [963, 212] on div at bounding box center [979, 216] width 35 height 35
click at [911, 298] on label "Malaria due to Plasmodium falciparum, unspecified" at bounding box center [906, 282] width 161 height 58
checkbox input "true"
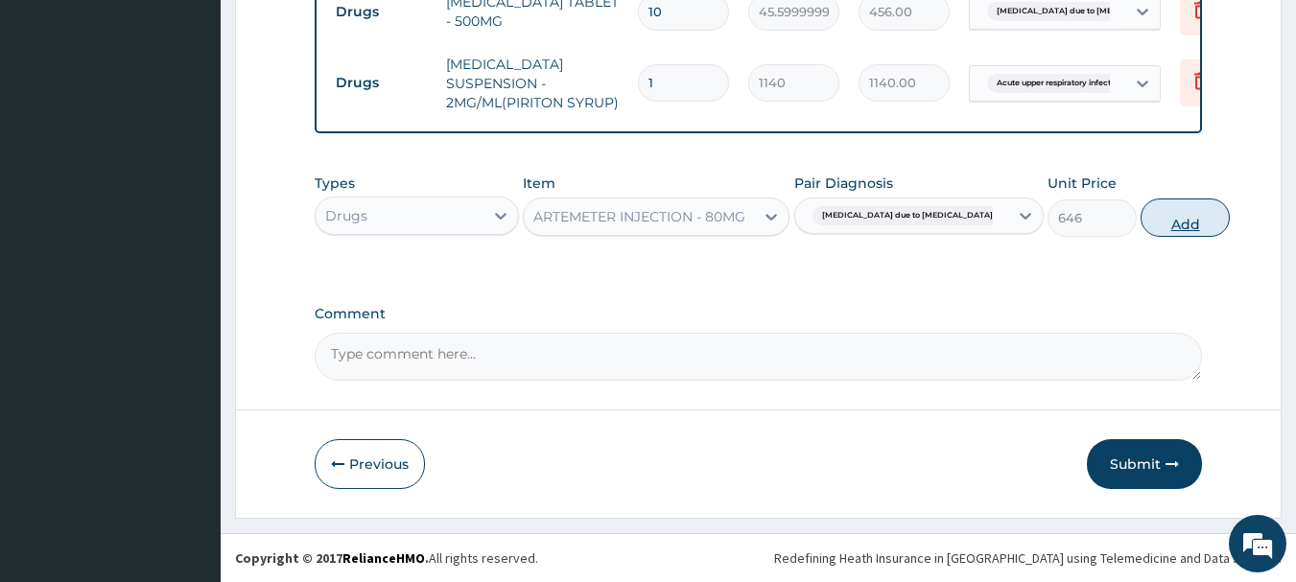
click at [1141, 222] on button "Add" at bounding box center [1185, 218] width 89 height 38
type input "0"
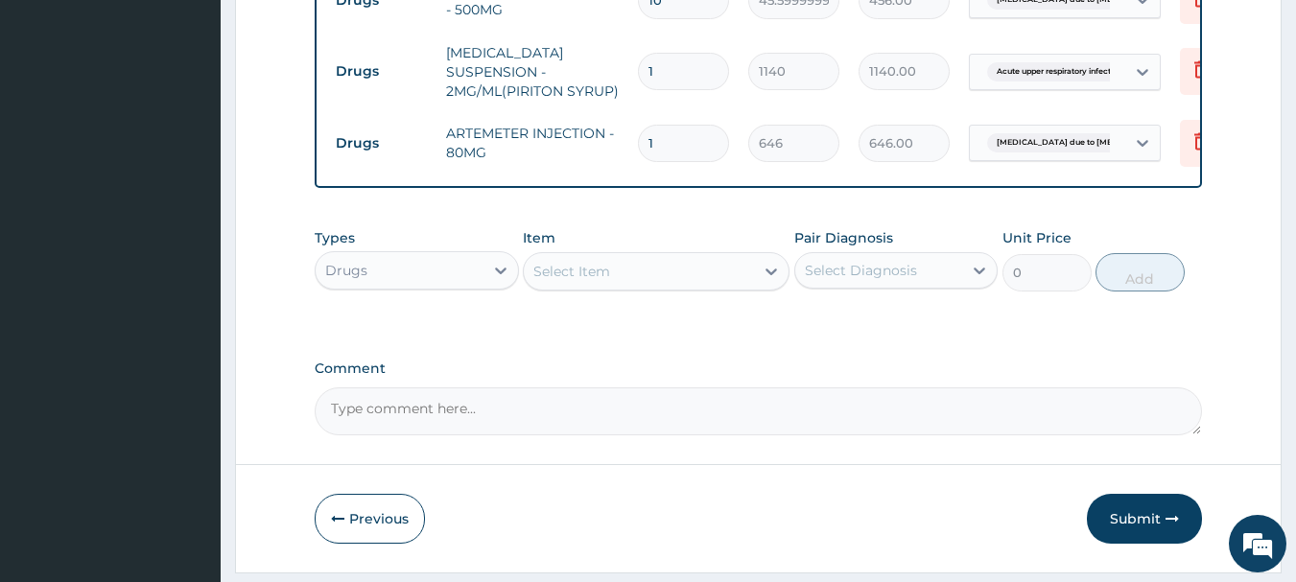
click at [703, 143] on input "1" at bounding box center [683, 143] width 91 height 37
type input "0.00"
type input "3"
type input "1938.00"
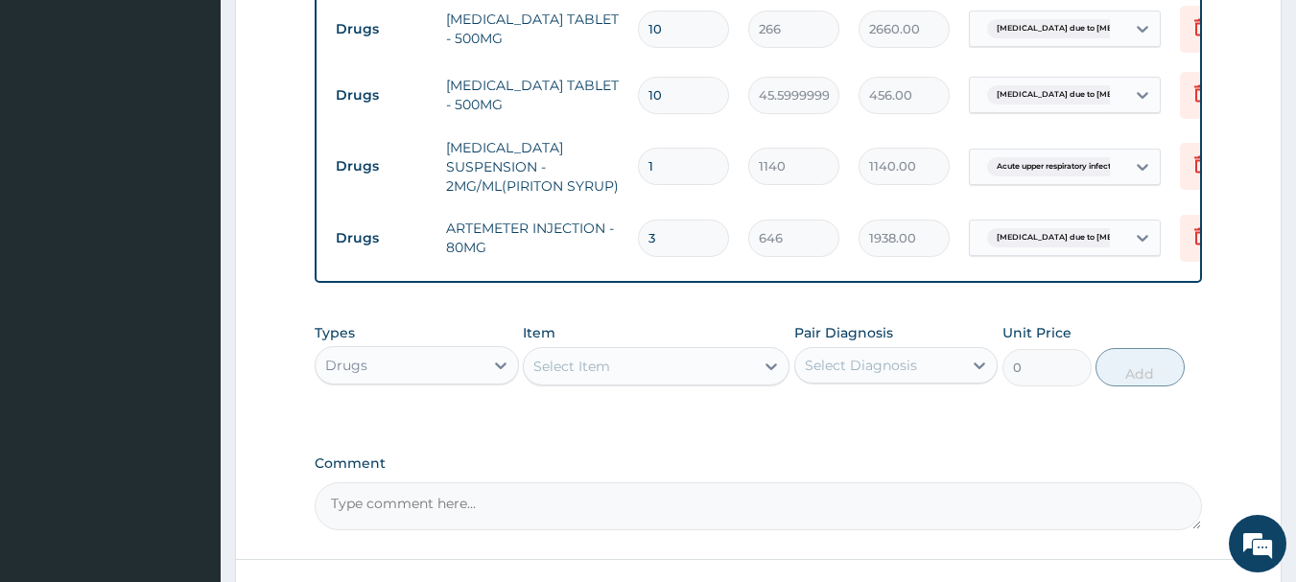
scroll to position [807, 0]
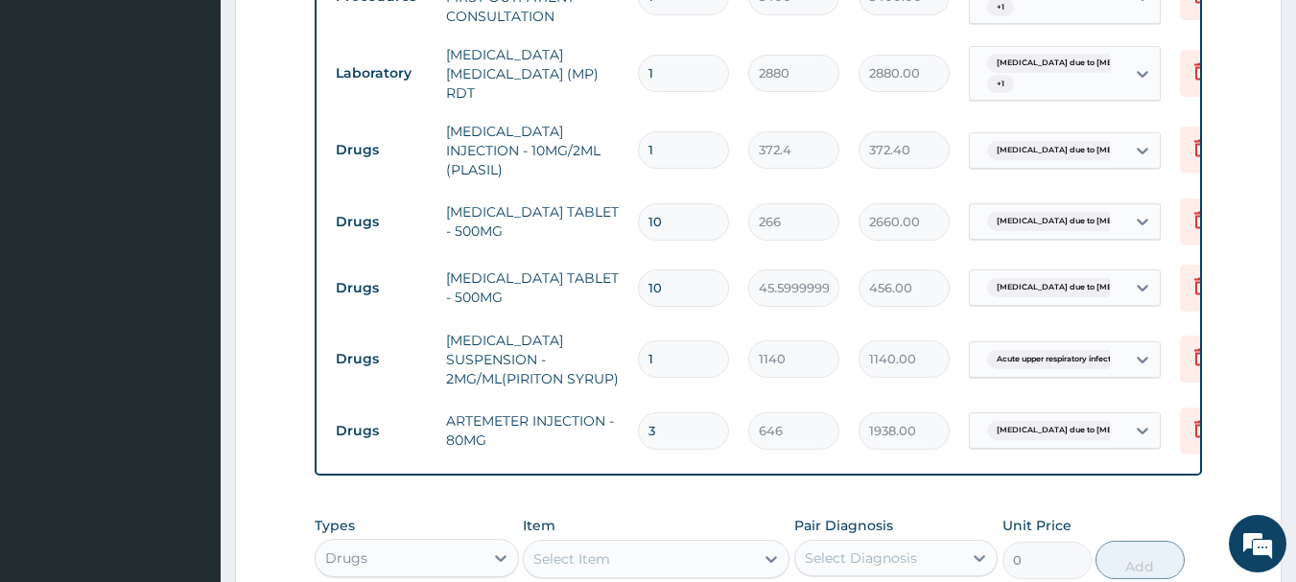
type input "3"
click at [1260, 103] on form "Step 2 of 2 PA Code / Prescription Code Enter Code(Secondary Care Only) Encount…" at bounding box center [758, 78] width 1047 height 1566
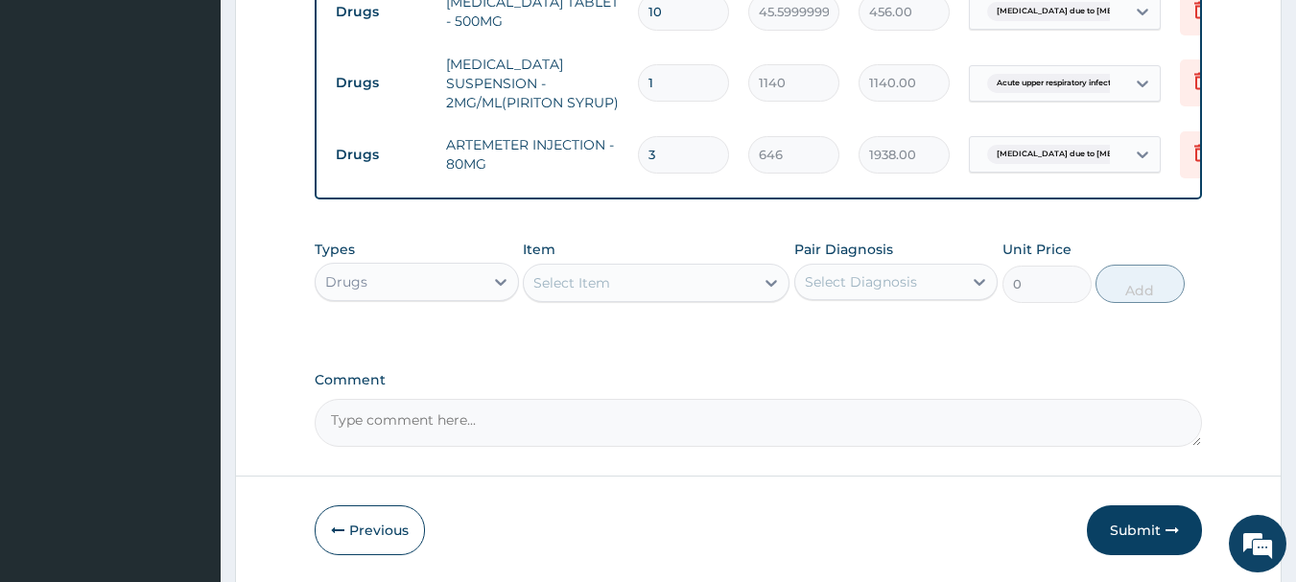
scroll to position [1161, 0]
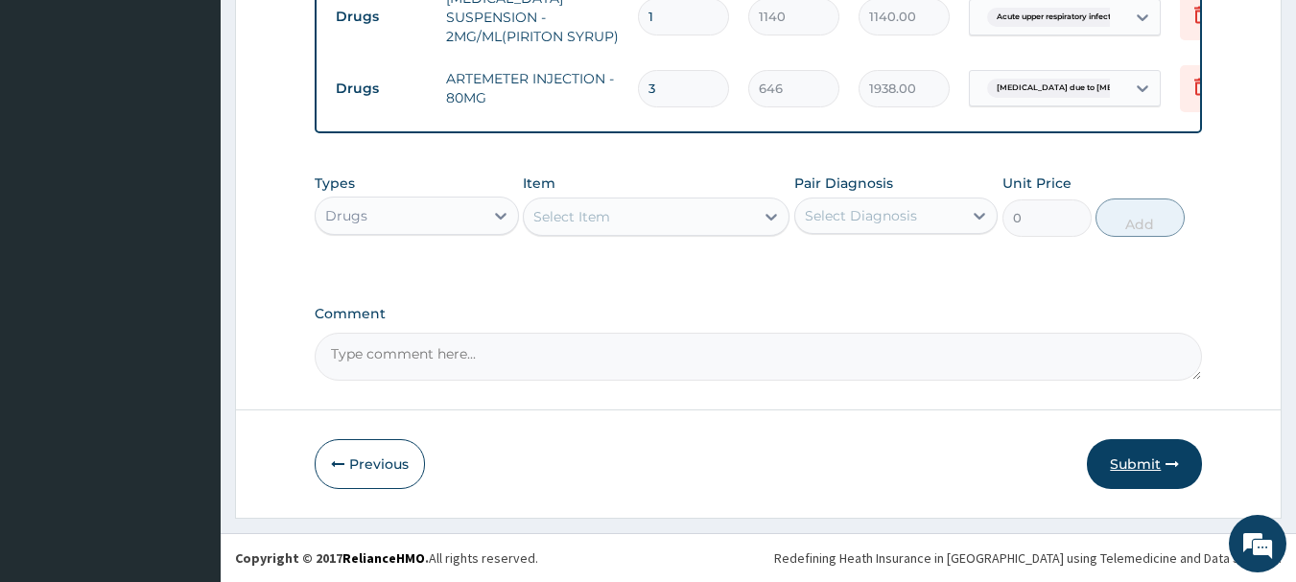
click at [1116, 444] on button "Submit" at bounding box center [1144, 464] width 115 height 50
